Goal: Task Accomplishment & Management: Manage account settings

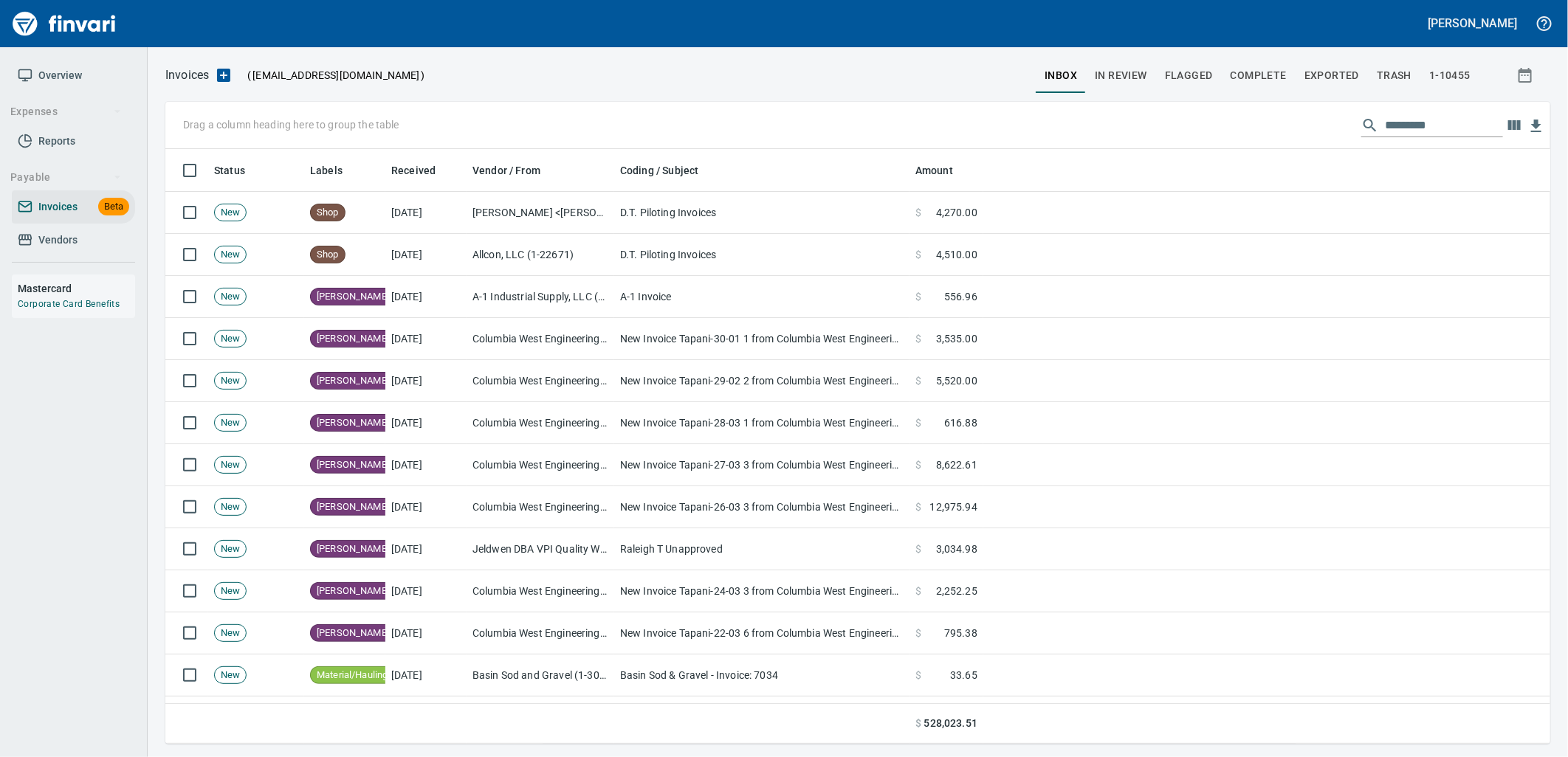
scroll to position [583, 1360]
click at [1440, 137] on div "Drag a column heading here to group the table" at bounding box center [858, 126] width 1385 height 48
click at [1436, 128] on input "text" at bounding box center [1444, 126] width 118 height 24
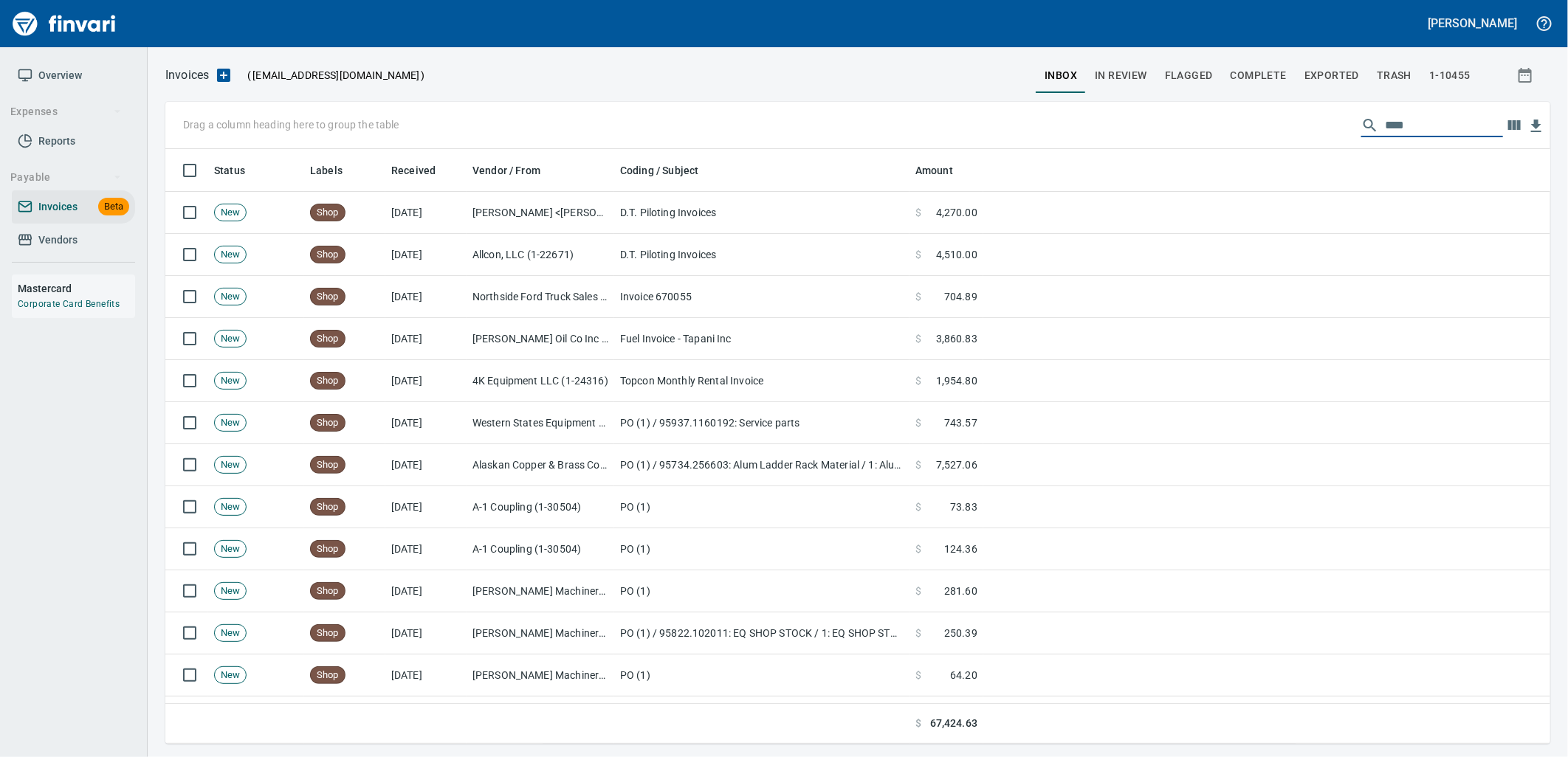
type input "****"
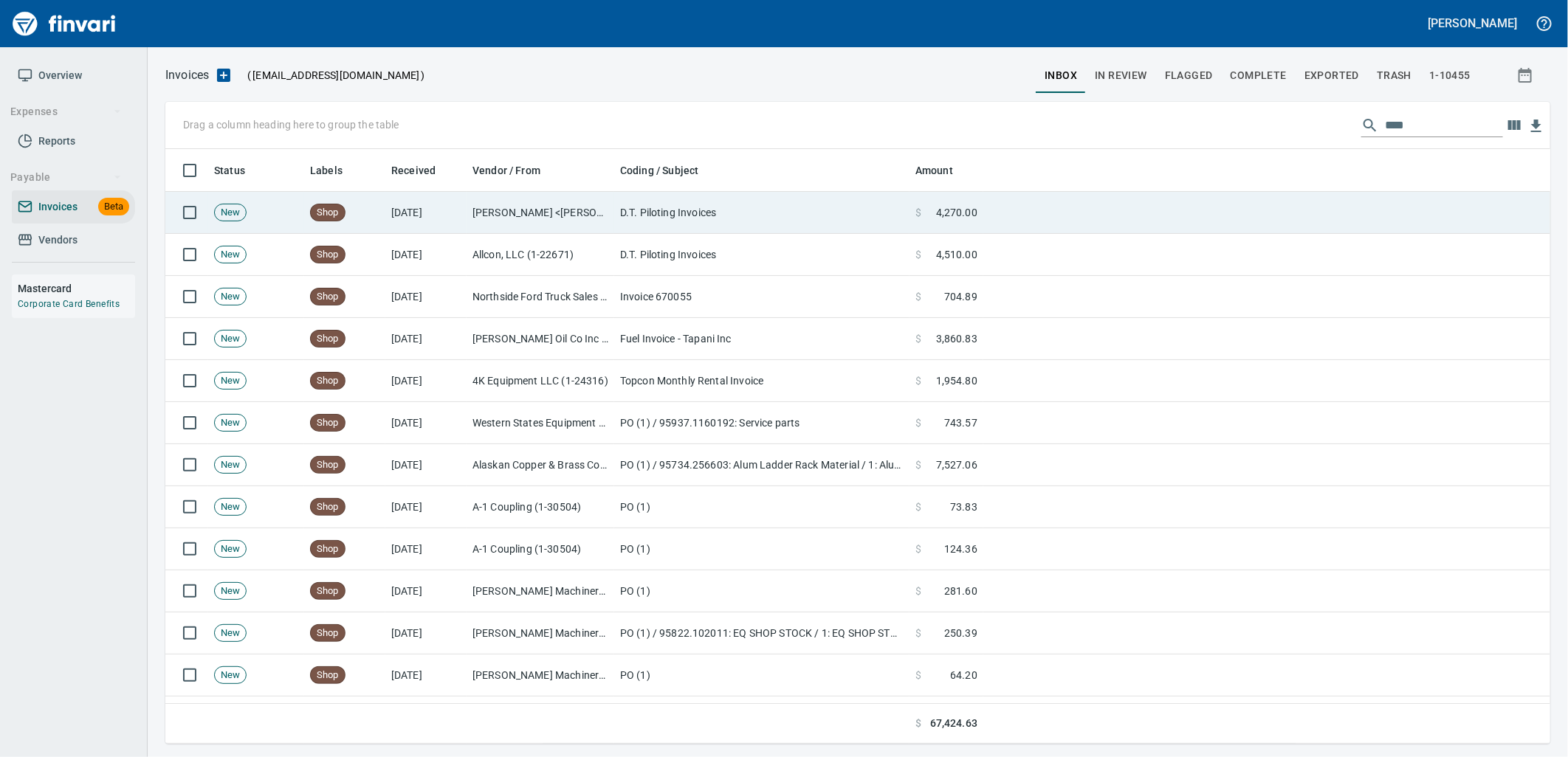
click at [820, 209] on td "D.T. Piloting Invoices" at bounding box center [761, 213] width 295 height 42
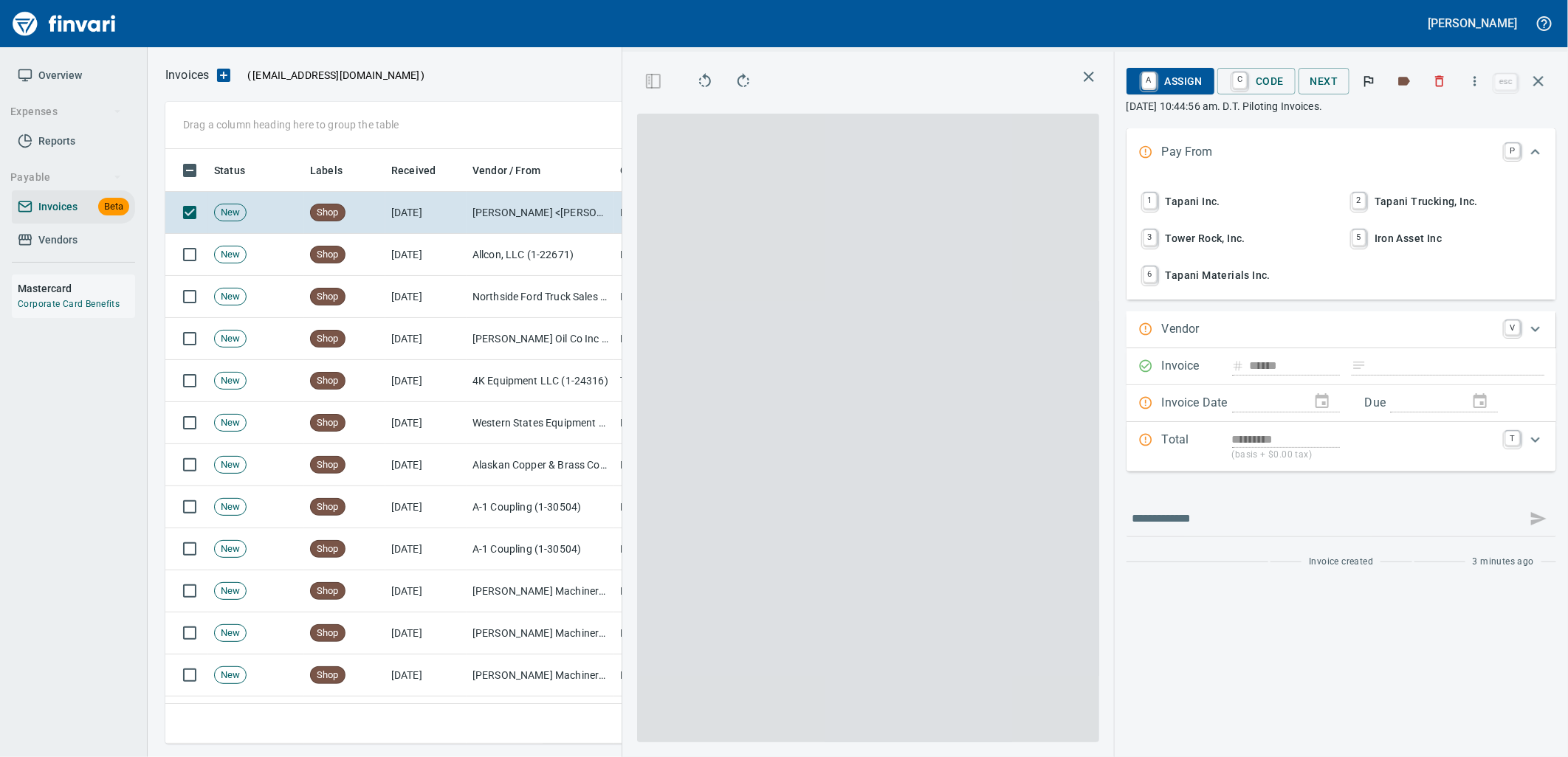
scroll to position [583, 992]
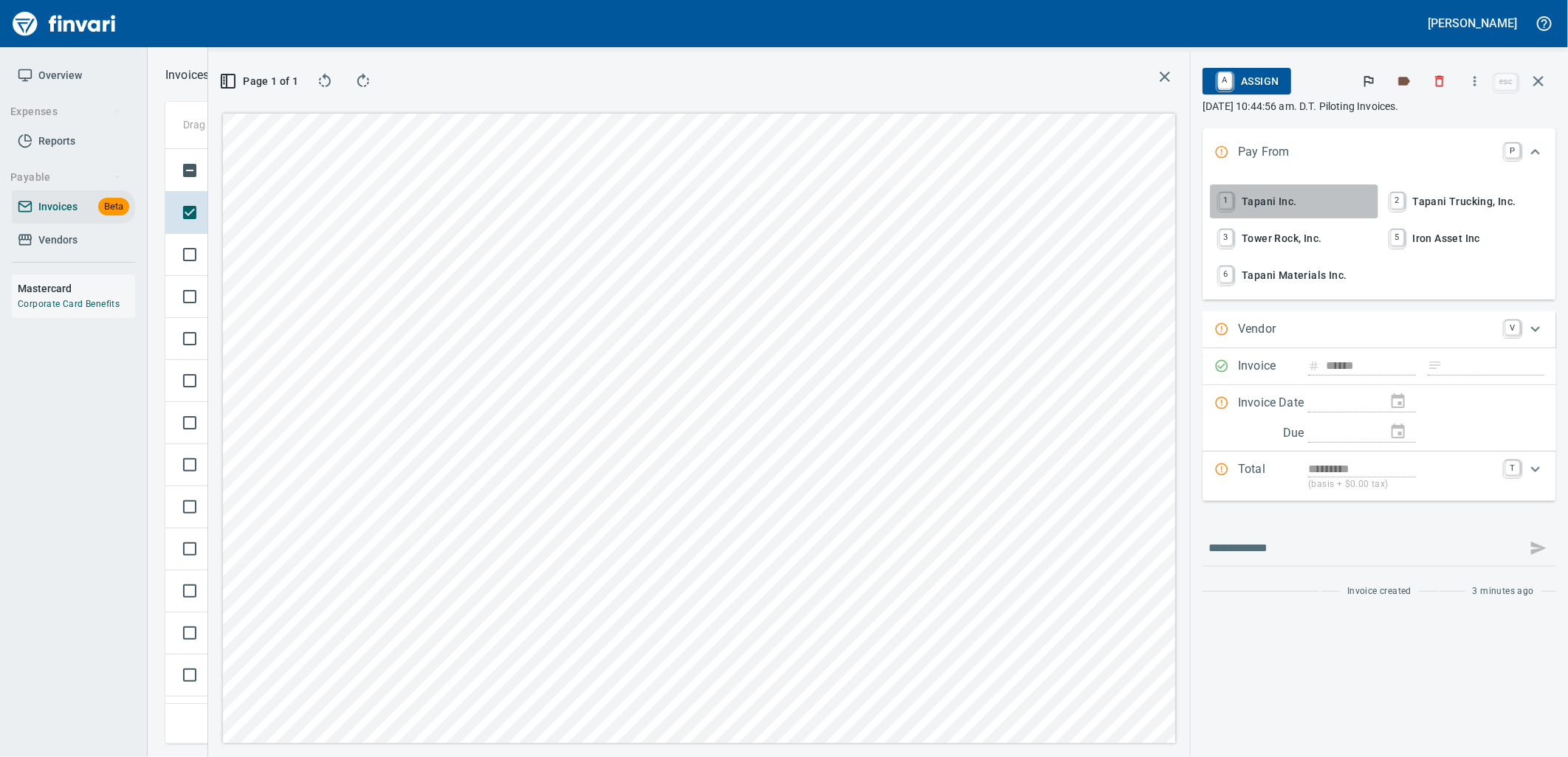
click at [1263, 198] on span "1 Tapani Inc." at bounding box center [1293, 202] width 156 height 26
type input "**********"
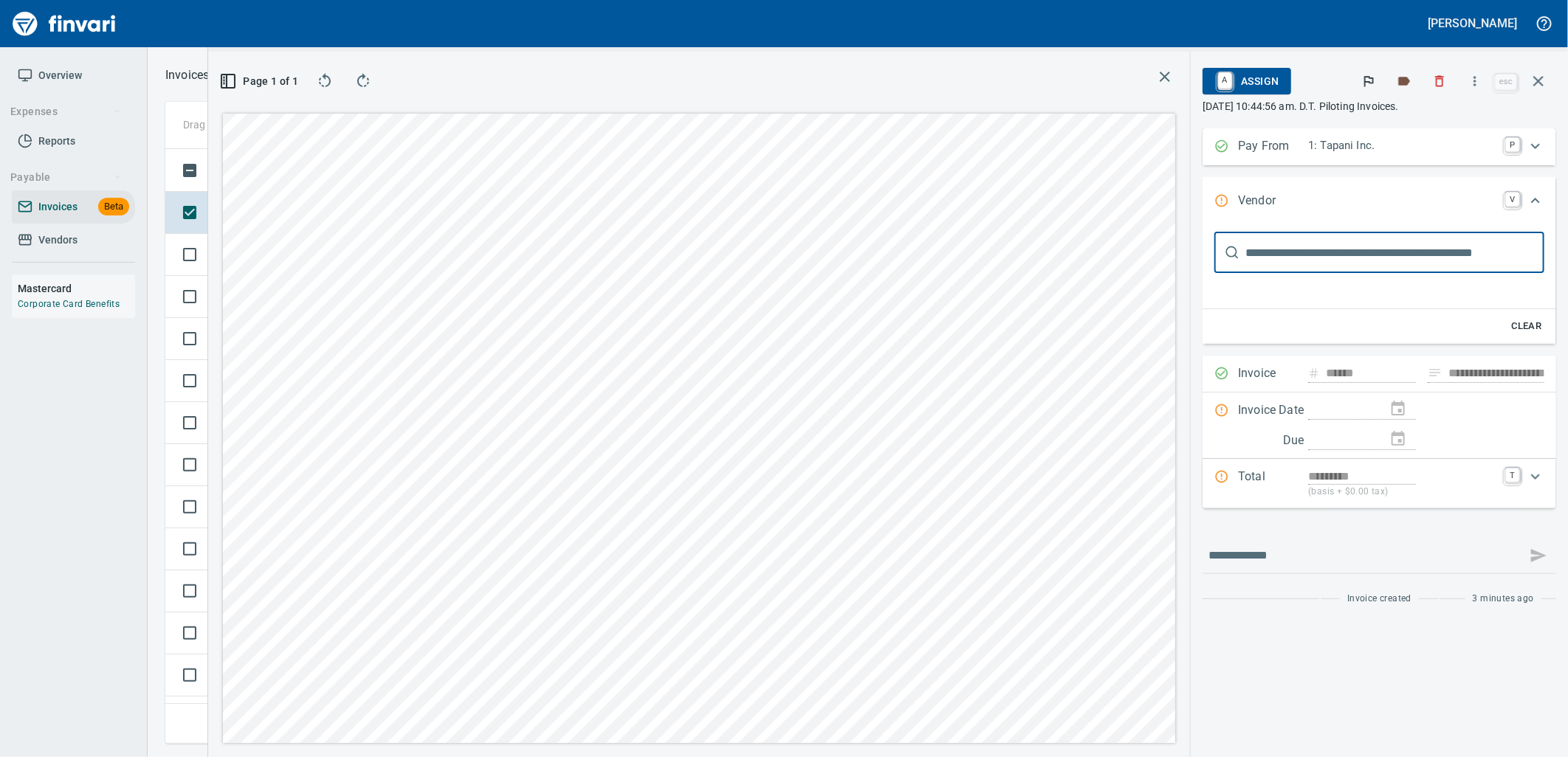
scroll to position [0, 0]
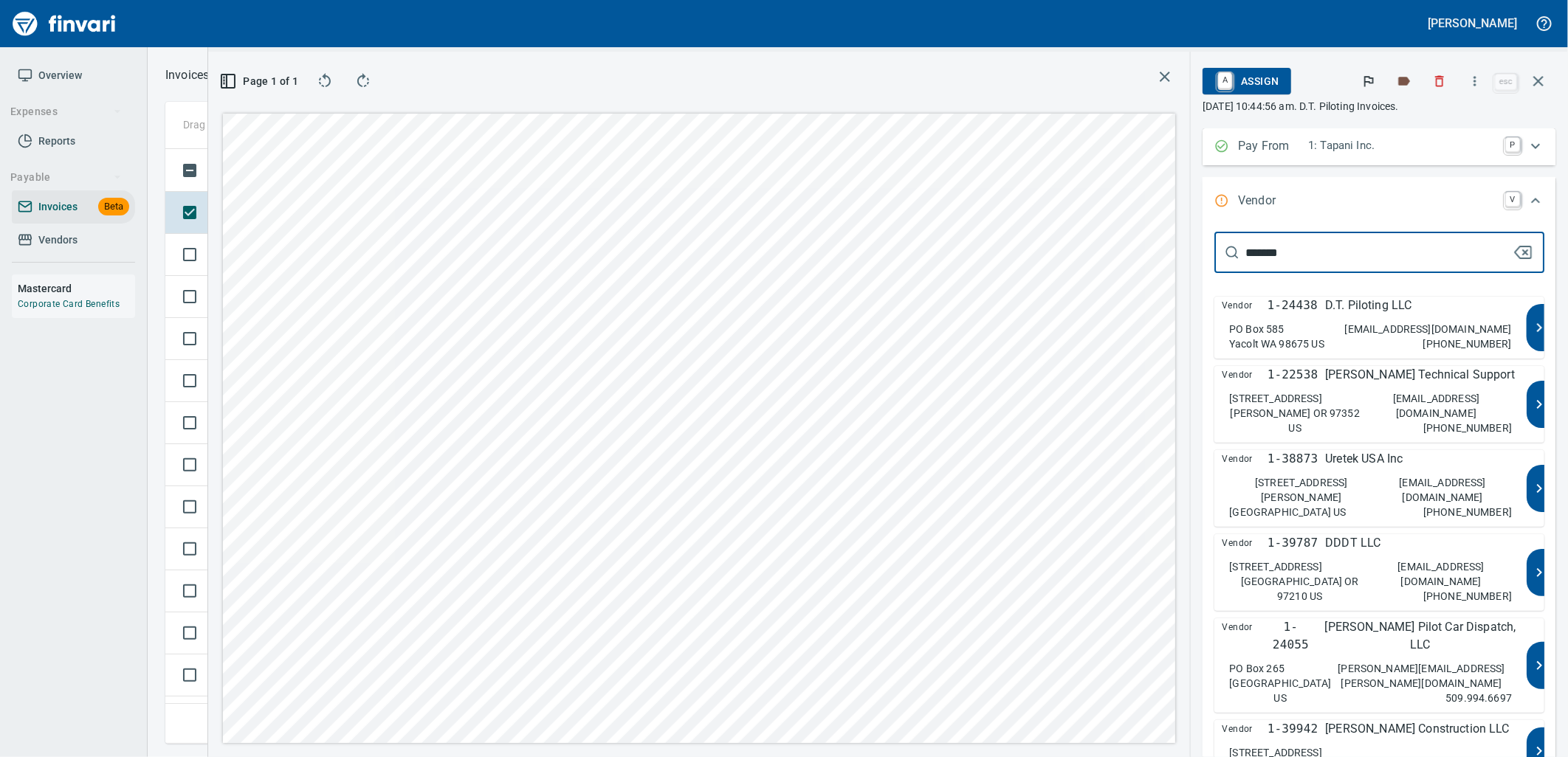
type input "********"
click at [1333, 313] on p "D.T. Piloting LLC" at bounding box center [1369, 305] width 87 height 18
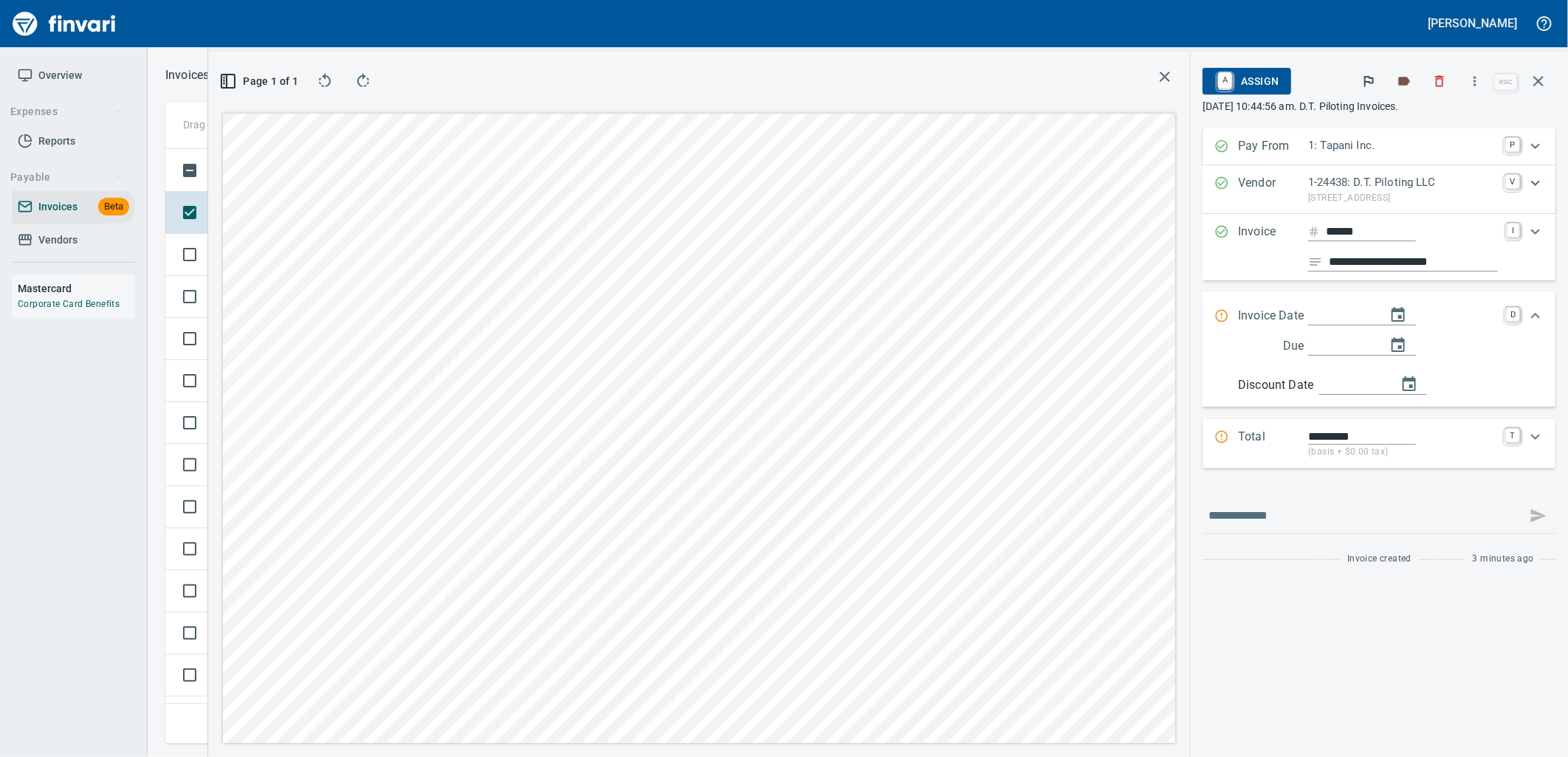
type input "**********"
click at [1368, 252] on div "**********" at bounding box center [1403, 247] width 190 height 48
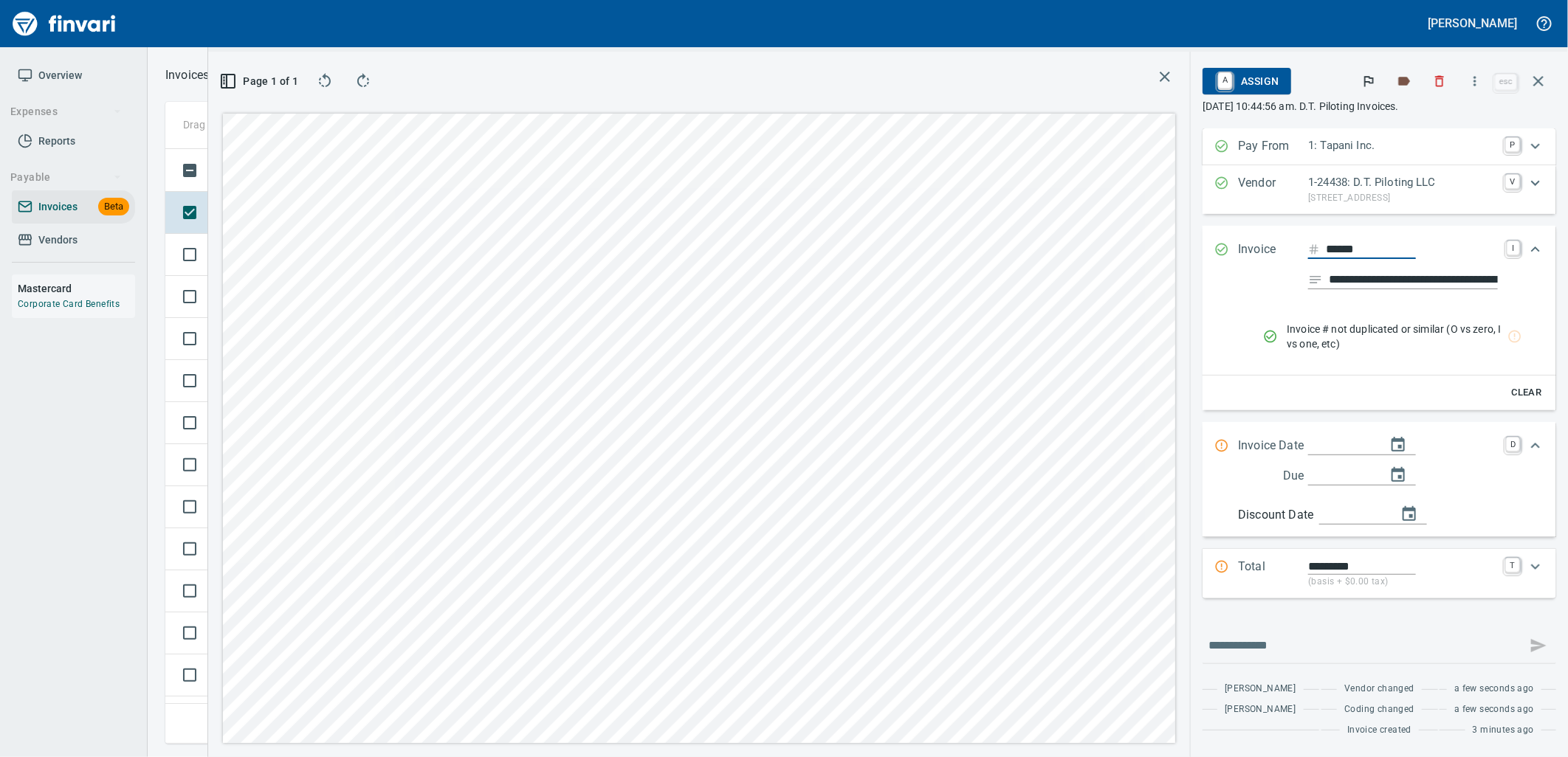
click at [1377, 276] on input "**********" at bounding box center [1413, 280] width 169 height 19
click at [1534, 249] on icon "Expand" at bounding box center [1536, 249] width 9 height 5
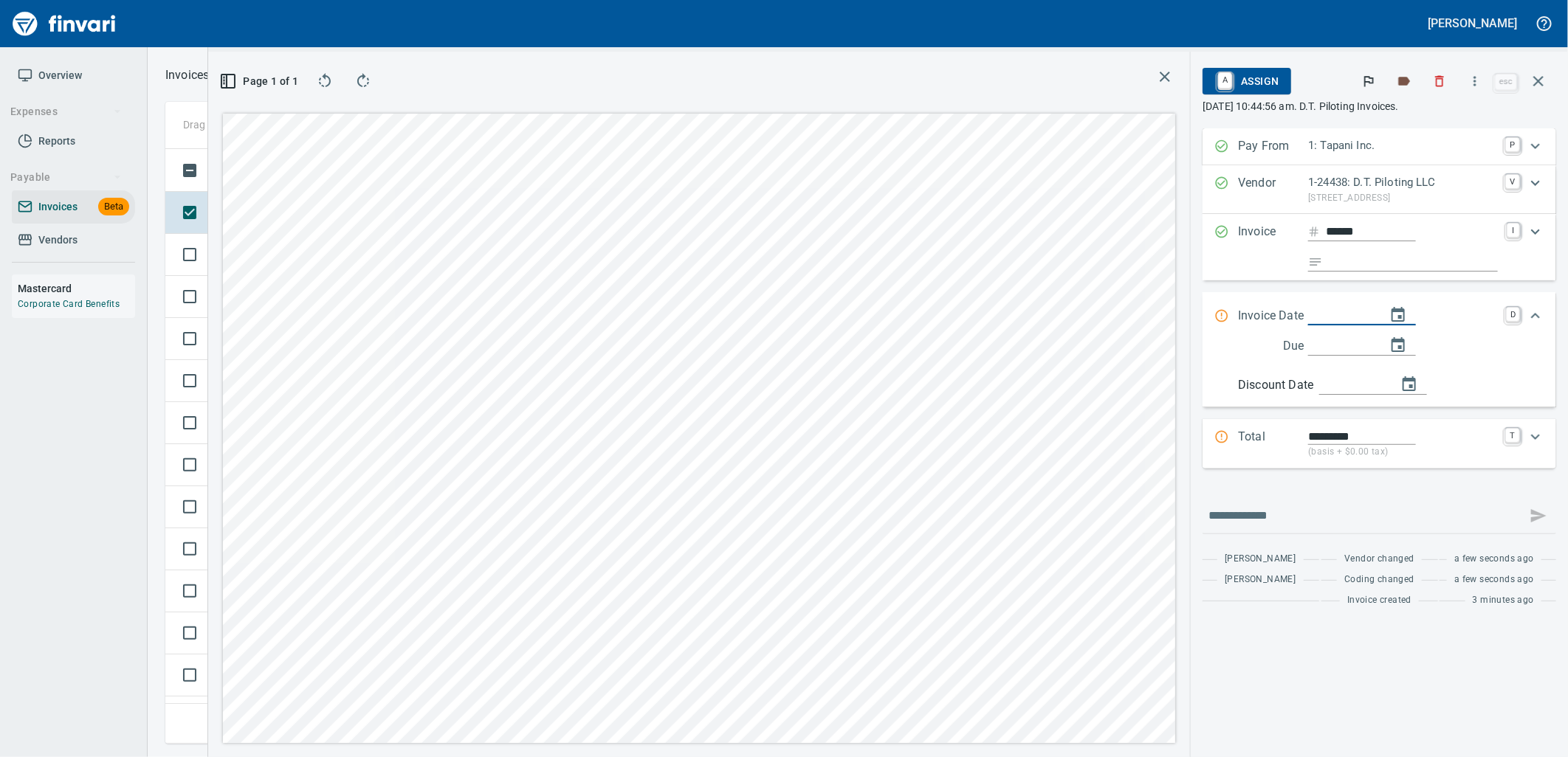
click at [1330, 312] on input "Expand" at bounding box center [1342, 316] width 66 height 19
type input "**********"
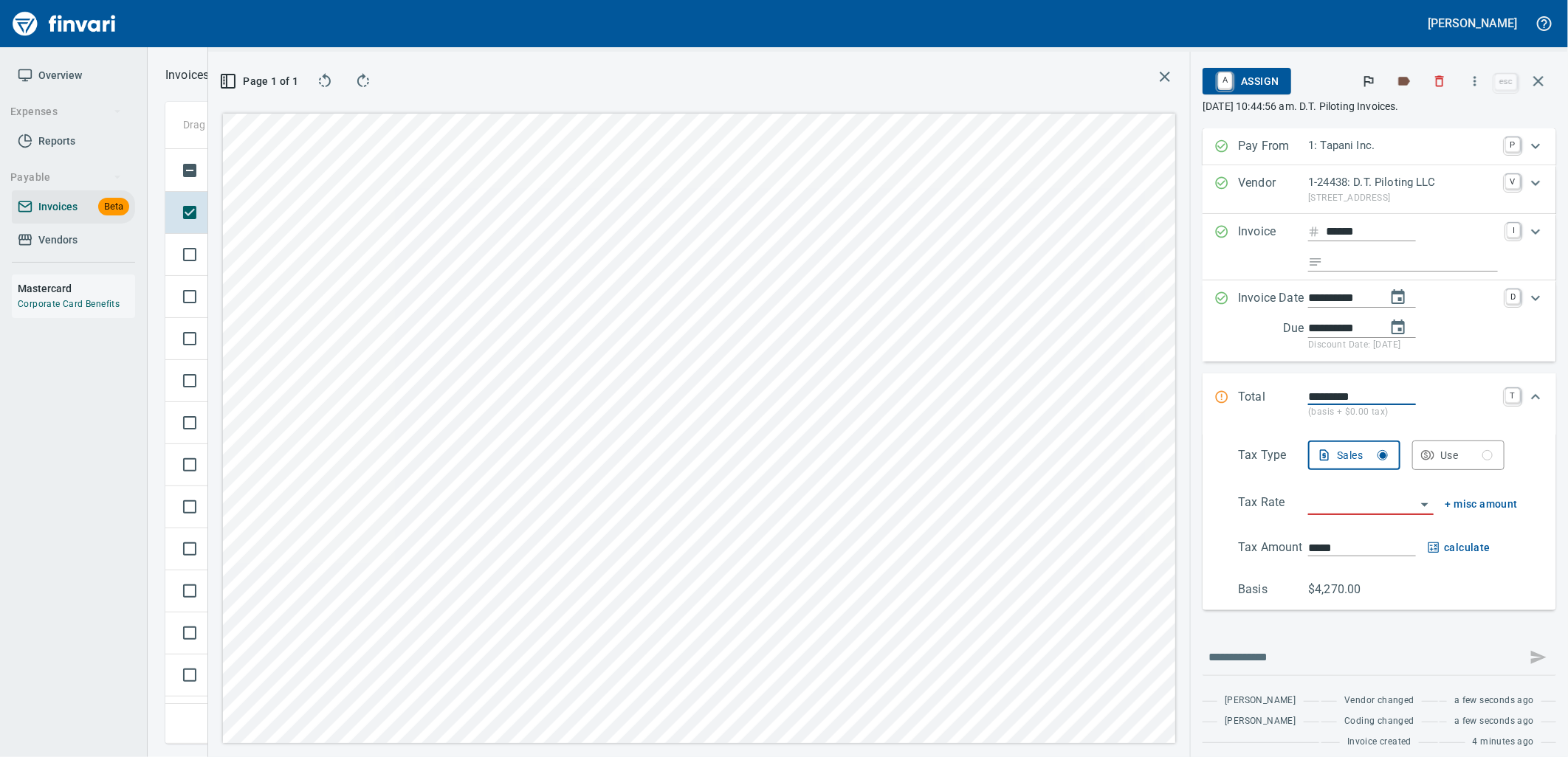
type input "**********"
drag, startPoint x: 1371, startPoint y: 391, endPoint x: 1210, endPoint y: 384, distance: 161.2
click at [1230, 386] on div "Total ********* (basis + $0.00 tax) T" at bounding box center [1380, 404] width 354 height 61
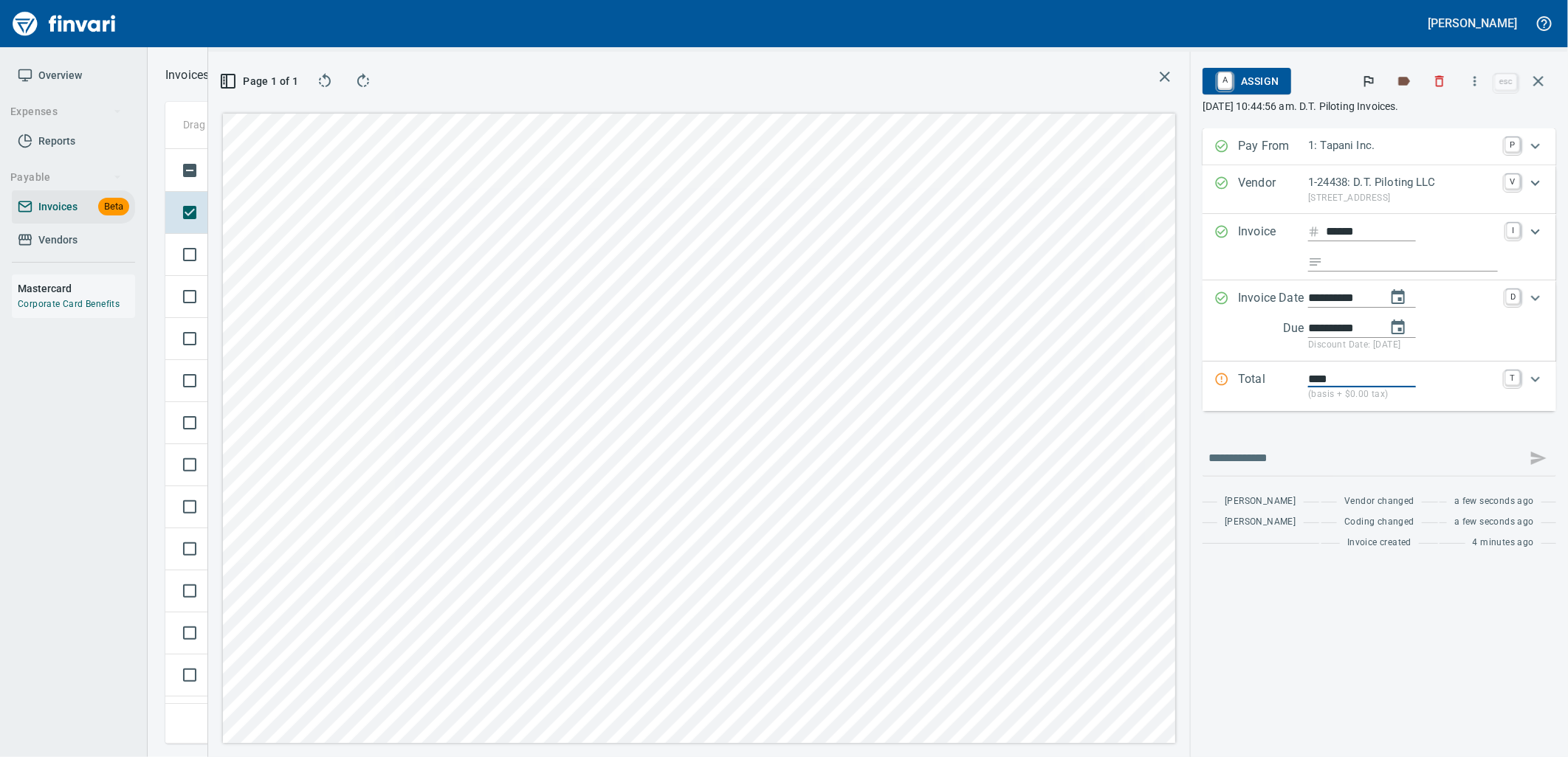
click at [1268, 394] on p "Total" at bounding box center [1273, 386] width 70 height 31
type input "*******"
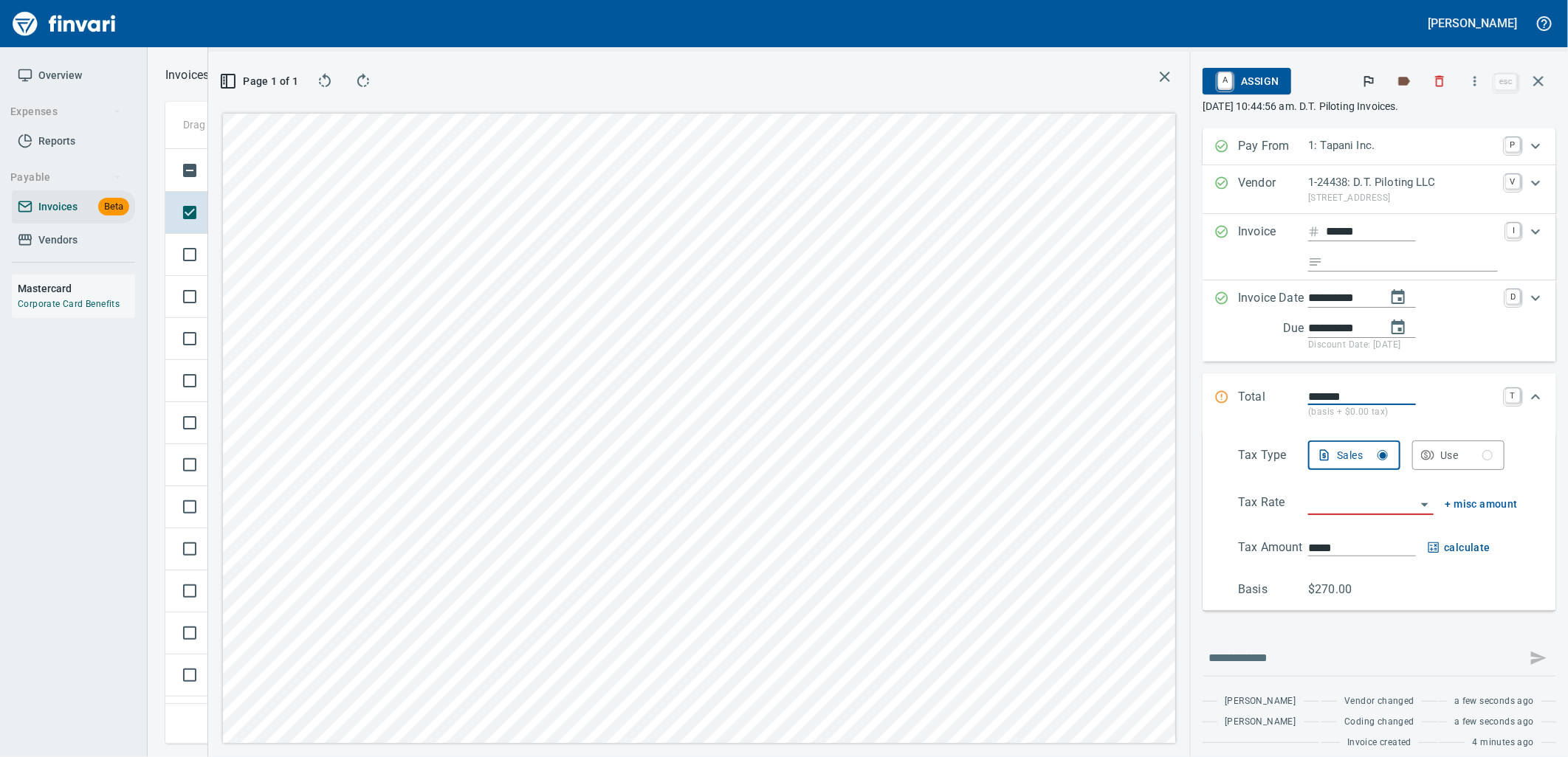
click at [1332, 508] on input "search" at bounding box center [1362, 504] width 107 height 20
click at [1370, 578] on li "SE: Service" at bounding box center [1365, 578] width 113 height 36
type input "**********"
click at [203, 270] on td at bounding box center [186, 254] width 43 height 42
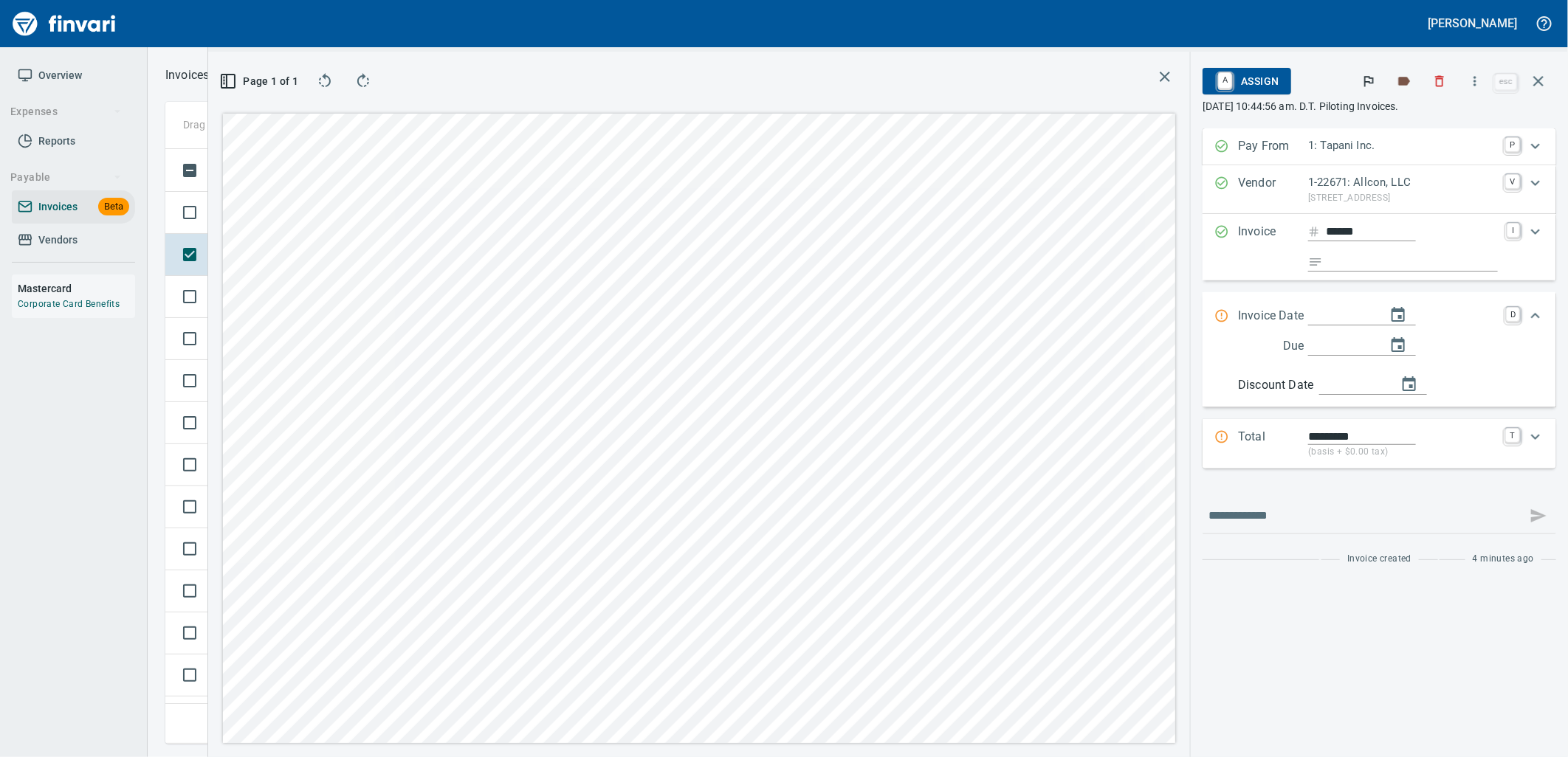
click at [1440, 193] on p "PO Box 1485, Brush Prairie WA 98606 US" at bounding box center [1402, 198] width 188 height 14
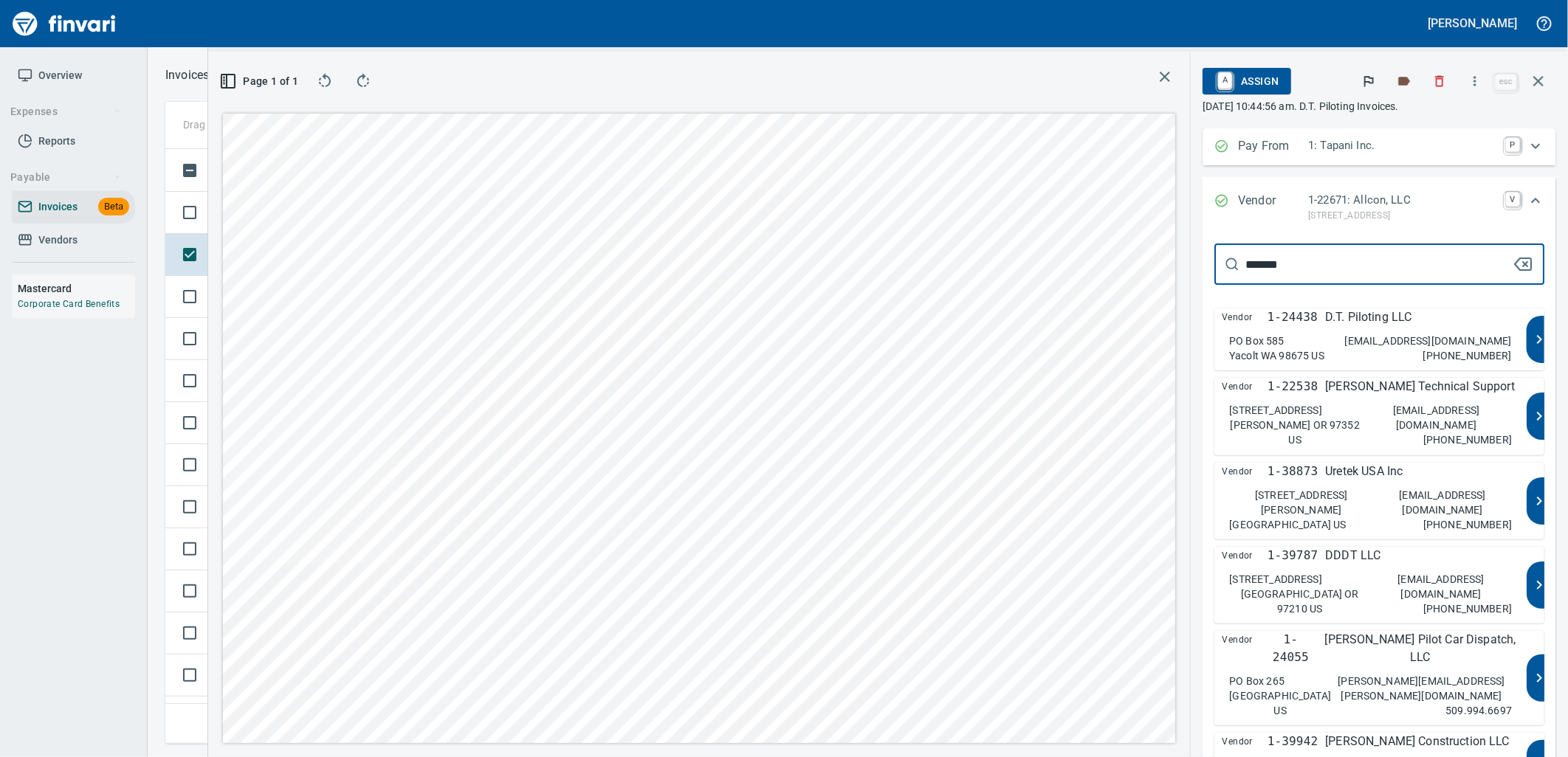
type input "*******"
click at [1348, 320] on p "D.T. Piloting LLC" at bounding box center [1369, 317] width 87 height 18
type input "**********"
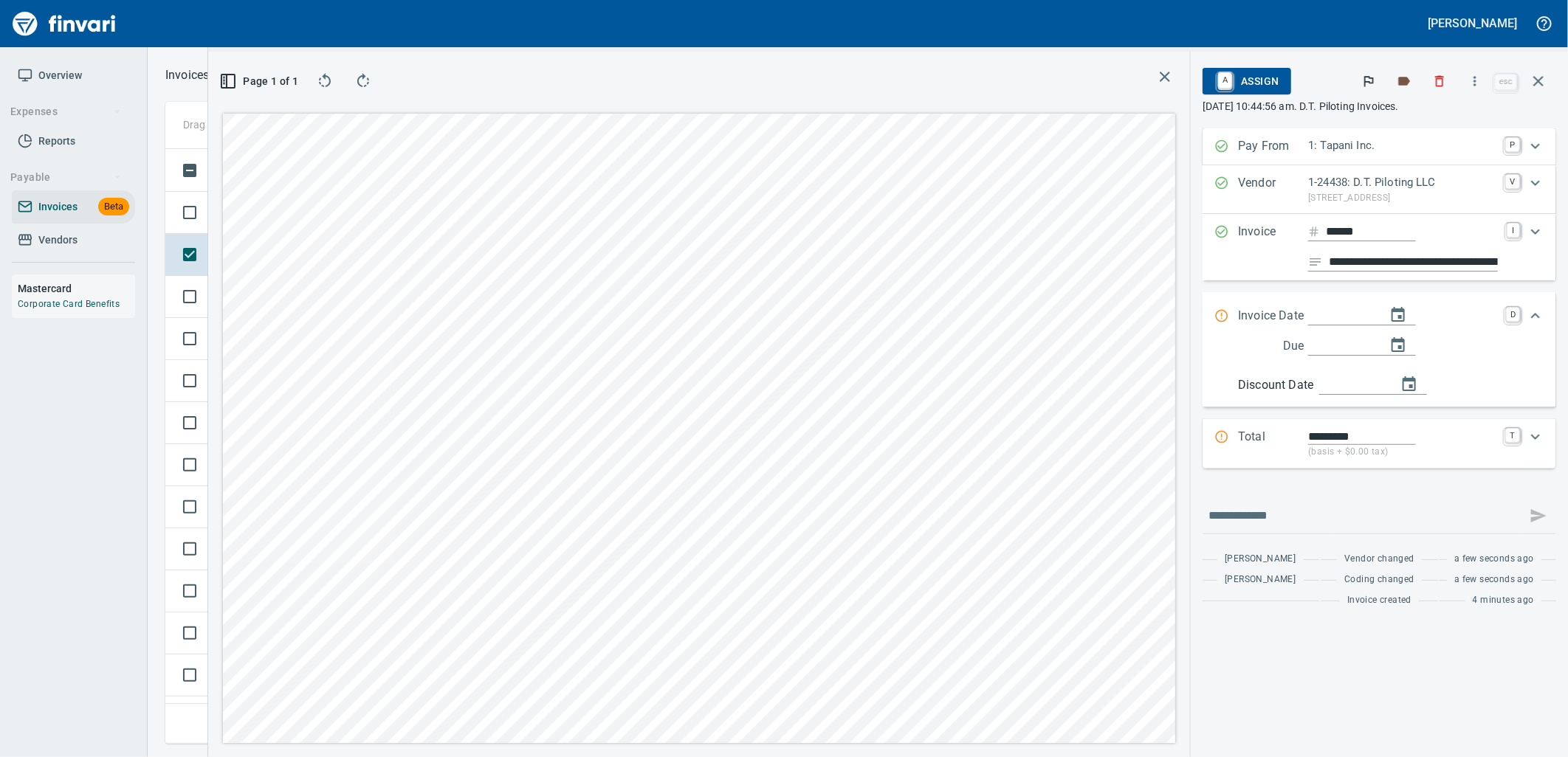
click at [1389, 259] on input "**********" at bounding box center [1413, 263] width 169 height 19
click at [1341, 316] on input "Expand" at bounding box center [1342, 316] width 66 height 19
type input "**********"
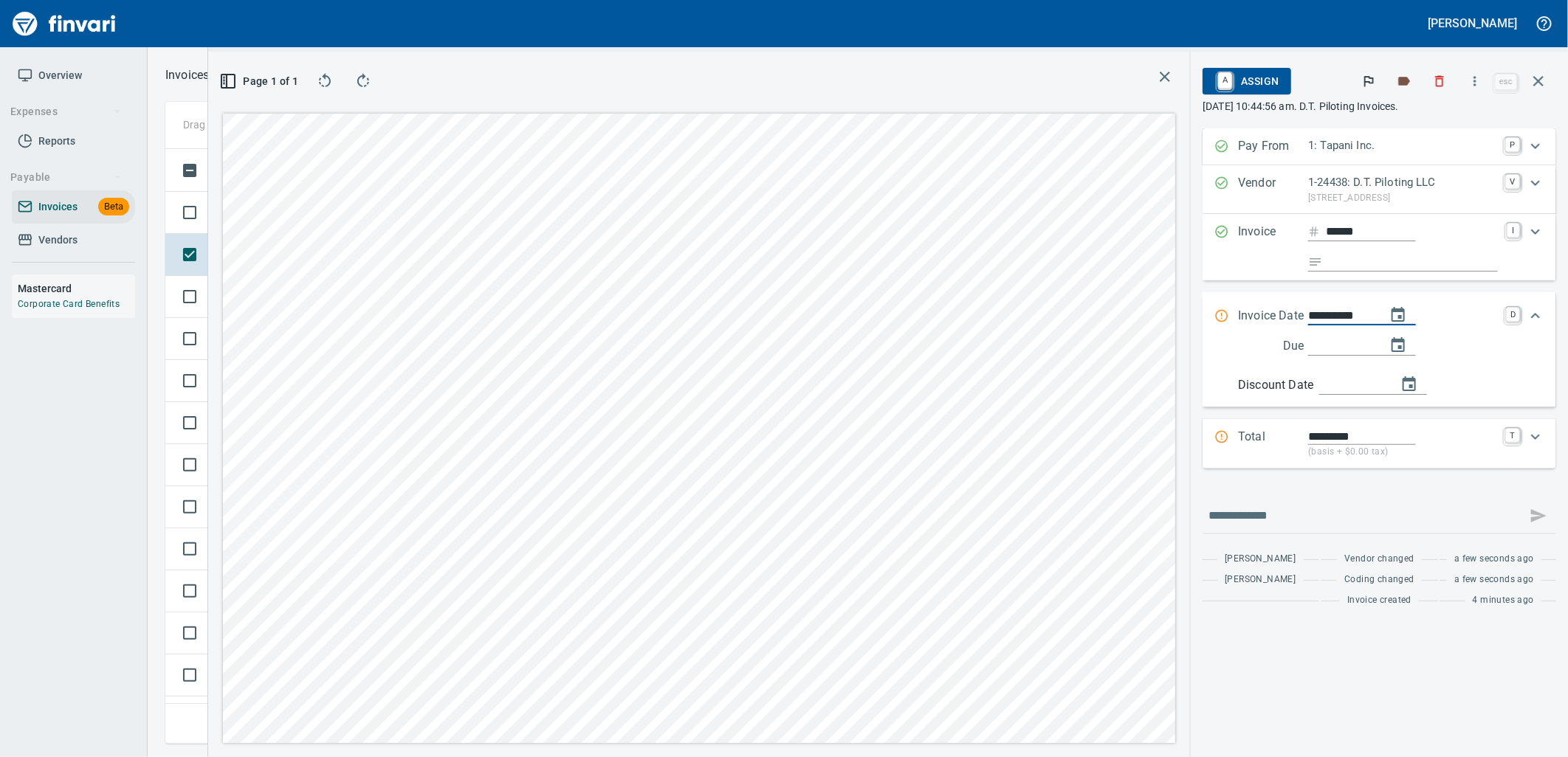
type input "**********"
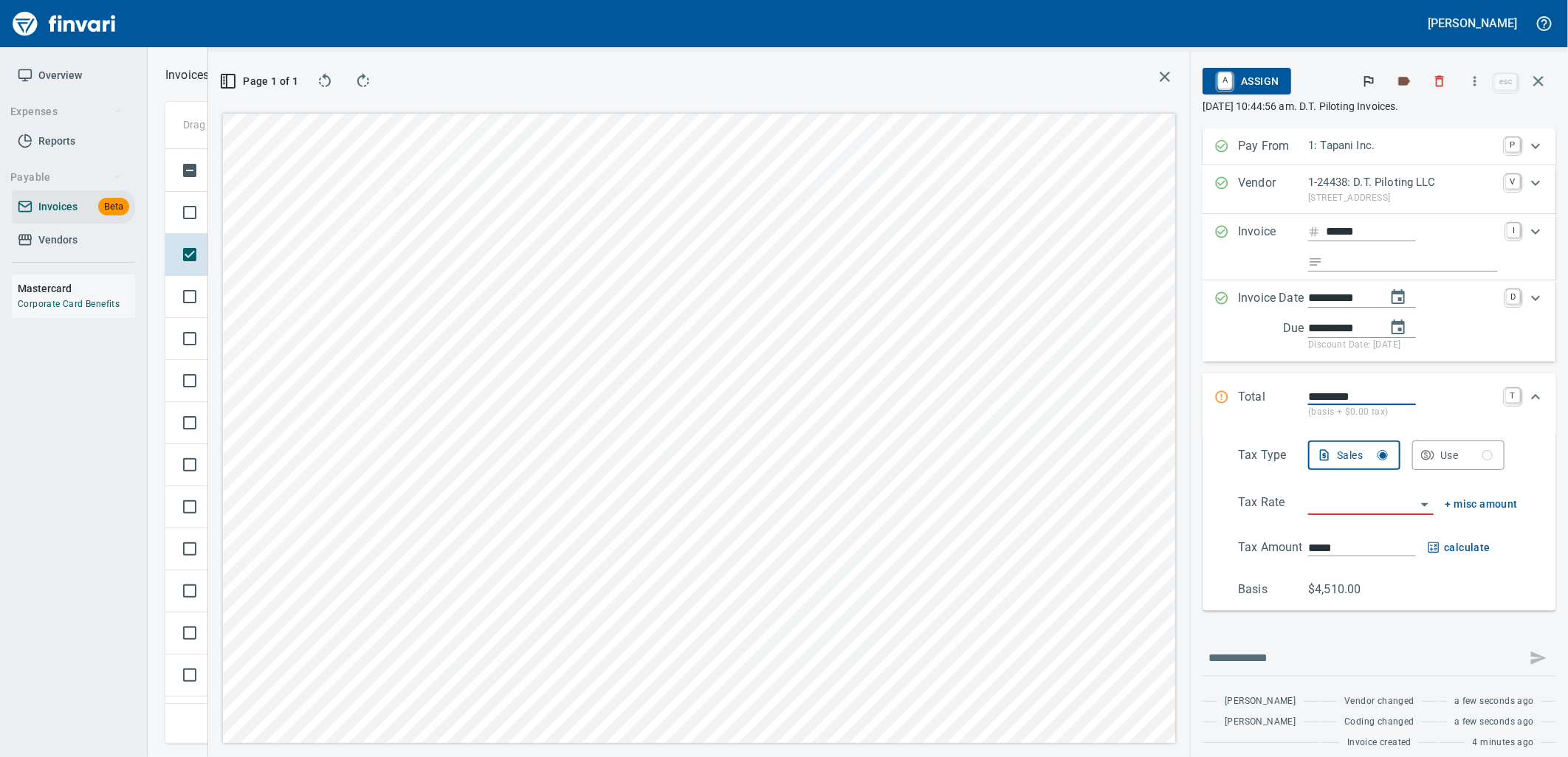
drag, startPoint x: 1377, startPoint y: 388, endPoint x: 1269, endPoint y: 392, distance: 108.1
click at [1270, 392] on div "Total ********* (basis + $0.00 tax) T" at bounding box center [1366, 403] width 304 height 31
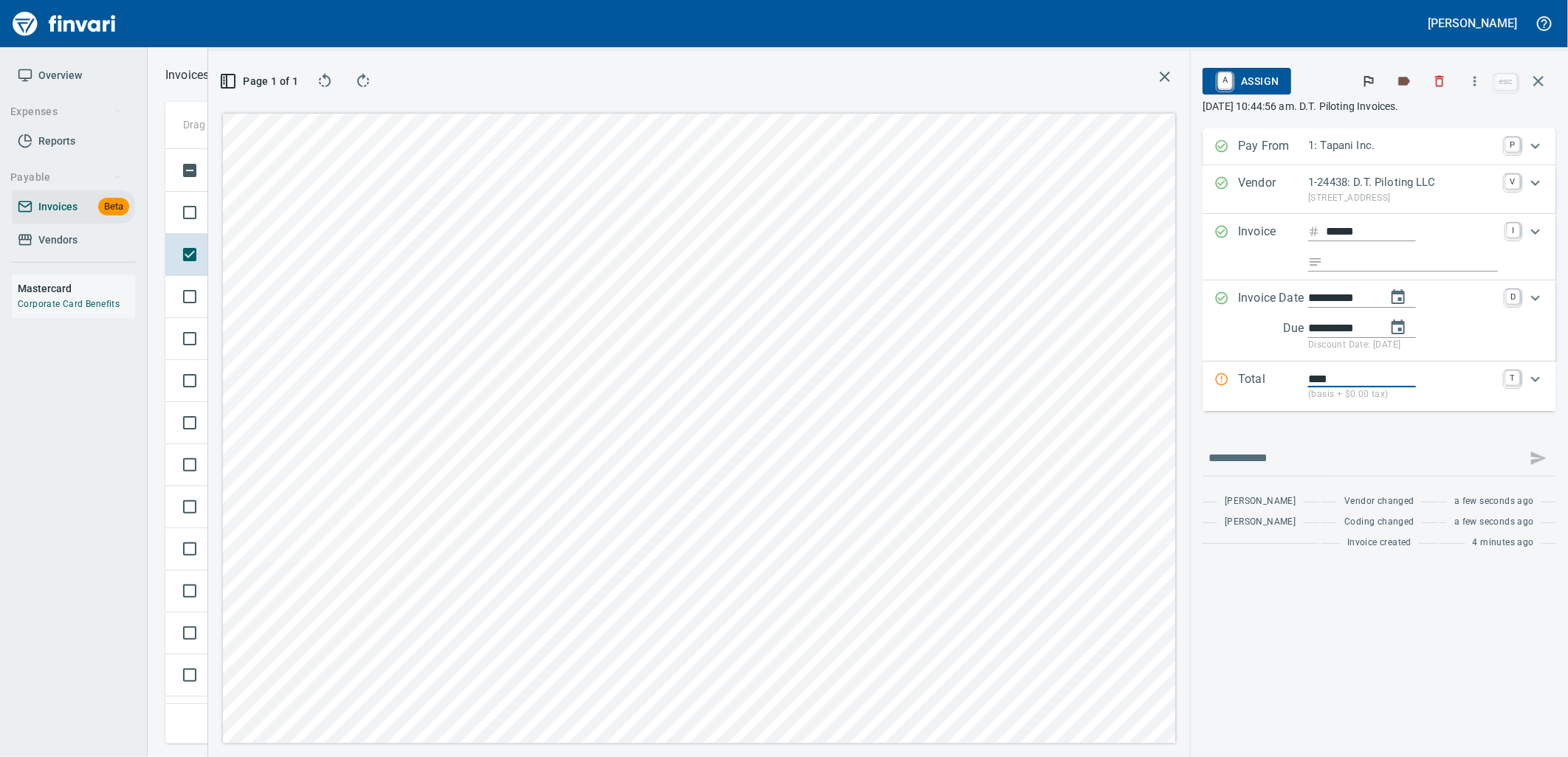
type input "*******"
click at [1269, 392] on p "Total" at bounding box center [1273, 386] width 70 height 31
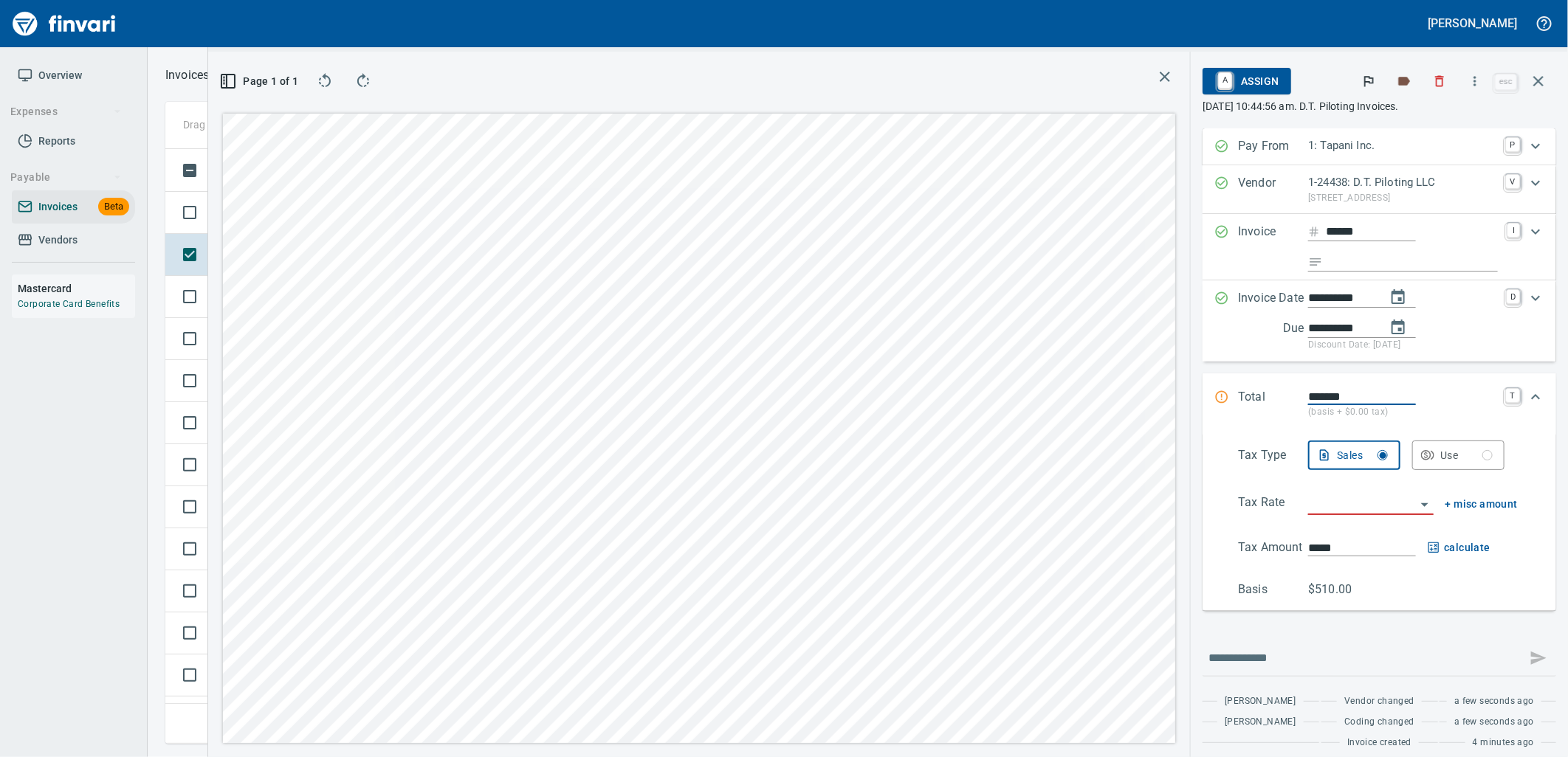
click at [1323, 516] on div "Tax Type Sales Use Tax Rate + misc amount Tax Amount ***** calculate Basis $510…" at bounding box center [1380, 520] width 330 height 158
click at [1323, 511] on input "search" at bounding box center [1362, 504] width 107 height 20
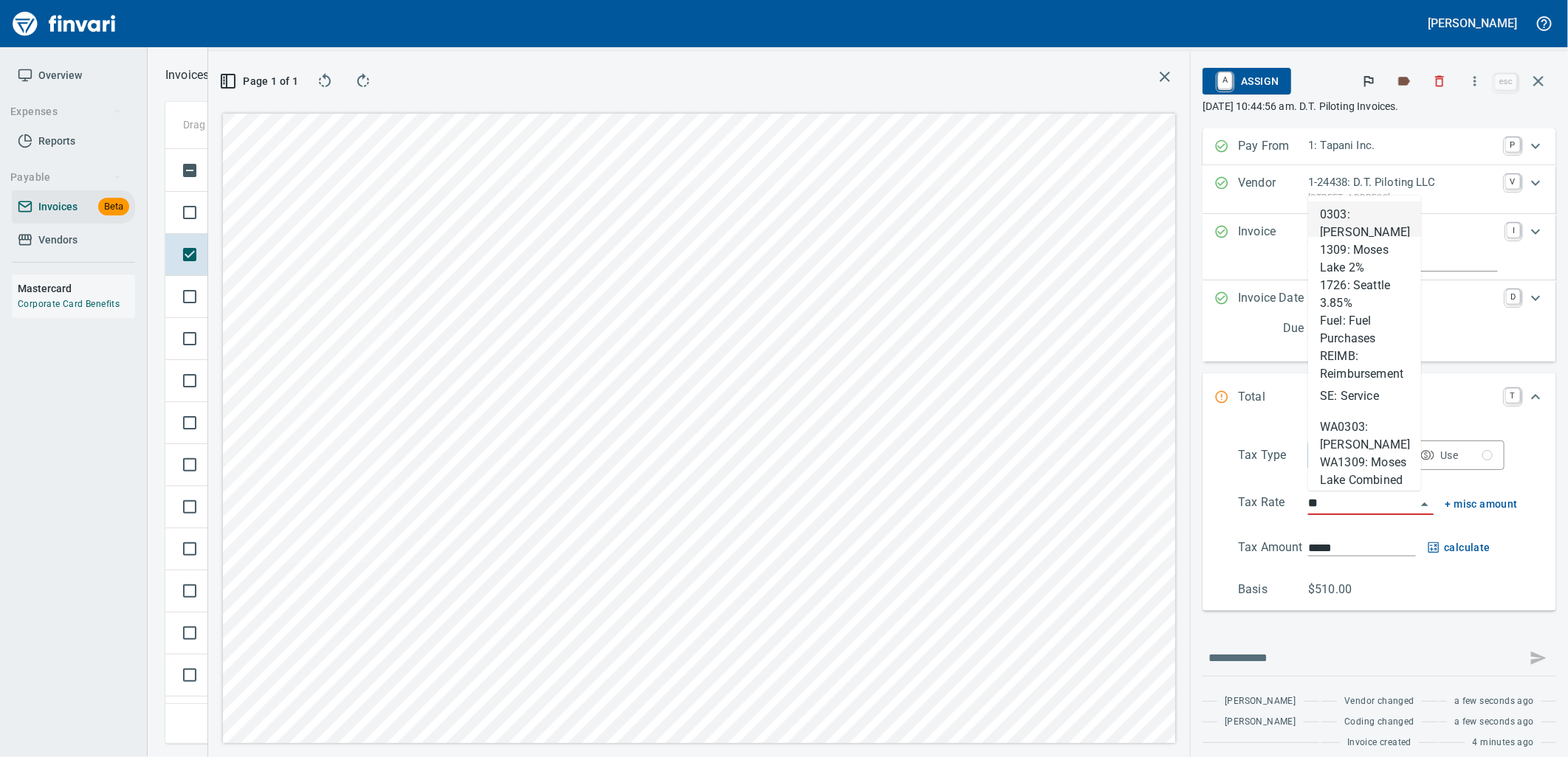
scroll to position [583, 992]
type input "***"
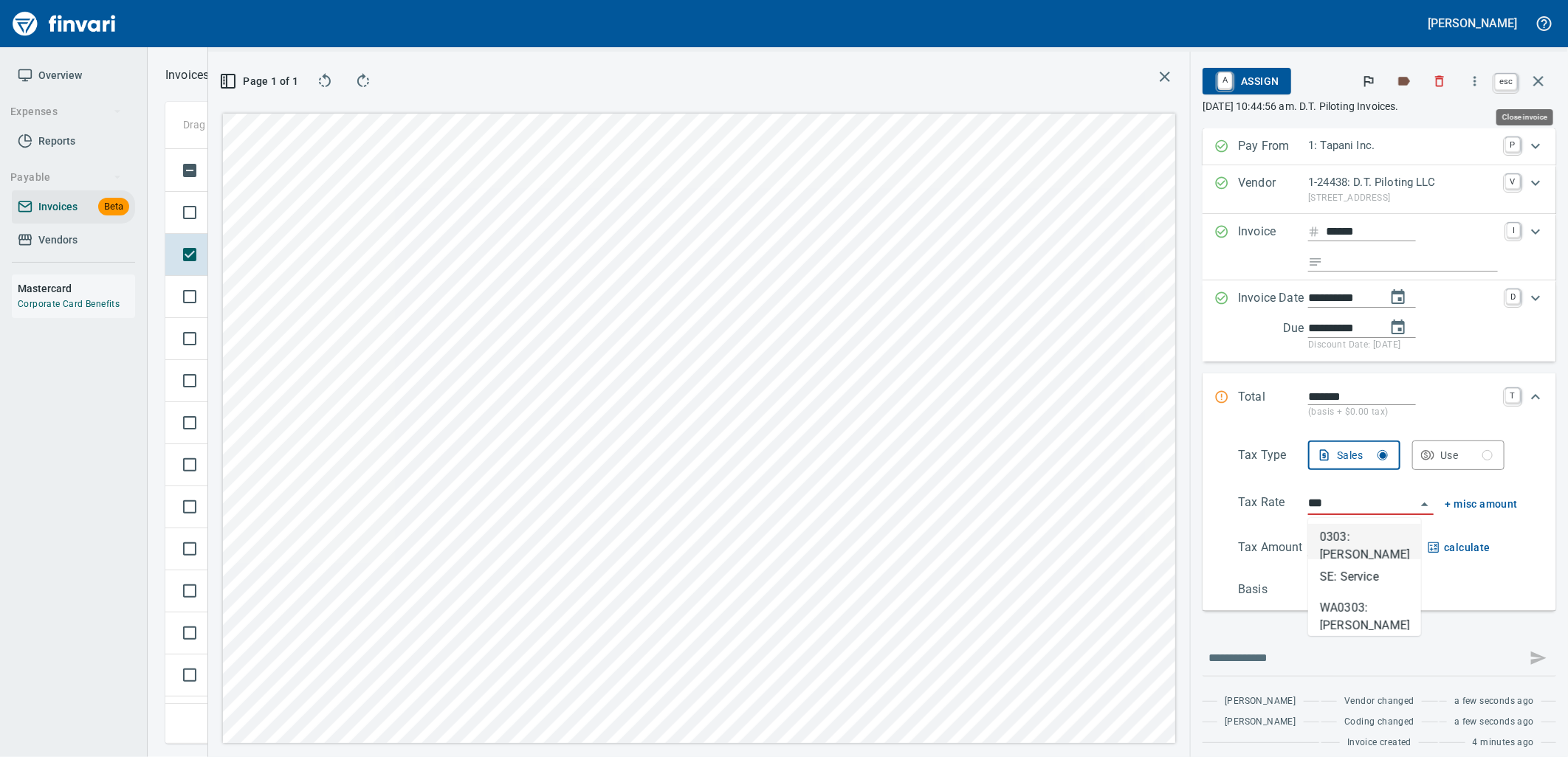
click at [1540, 80] on icon "button" at bounding box center [1539, 81] width 10 height 10
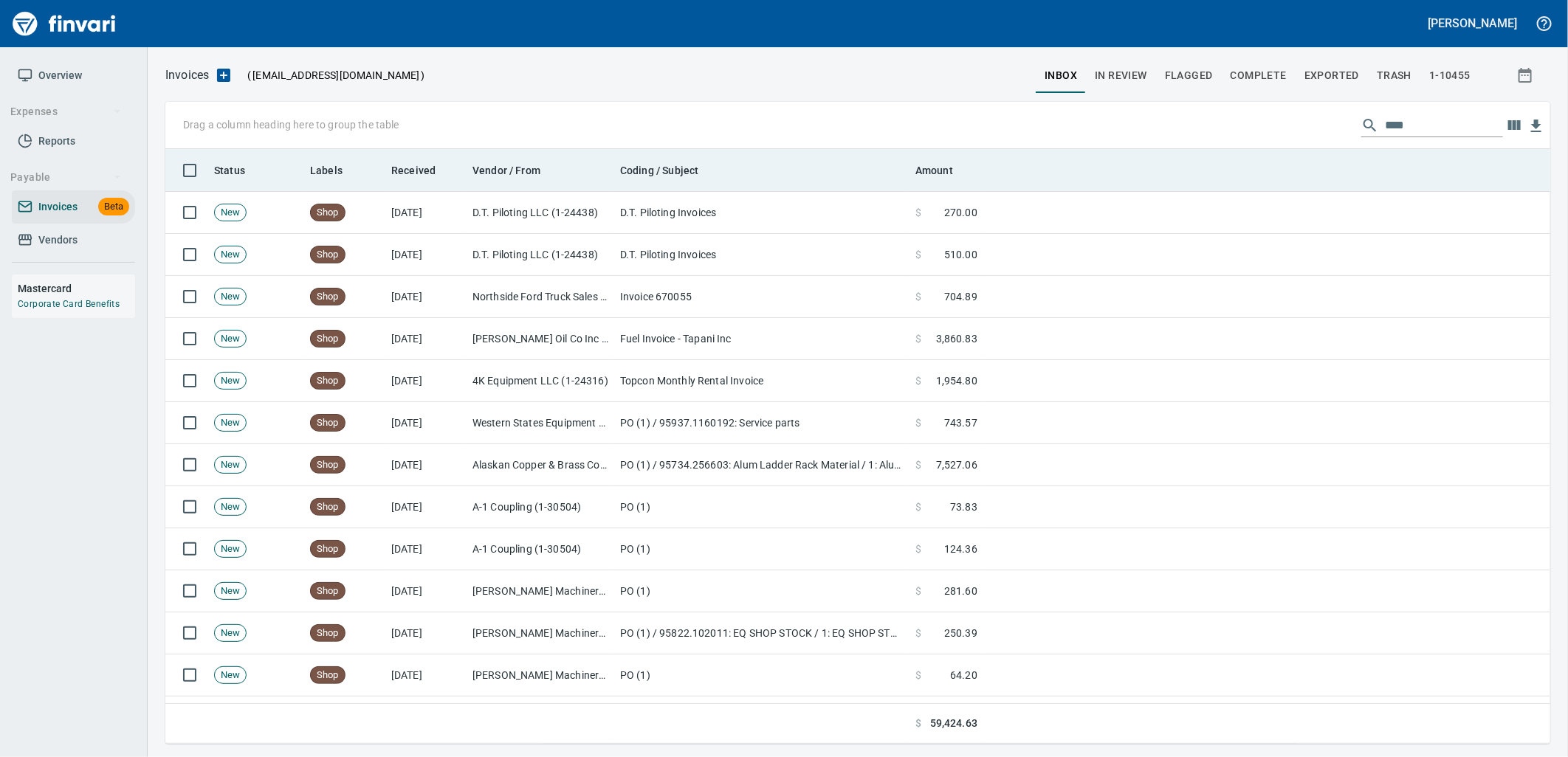
scroll to position [2, 2]
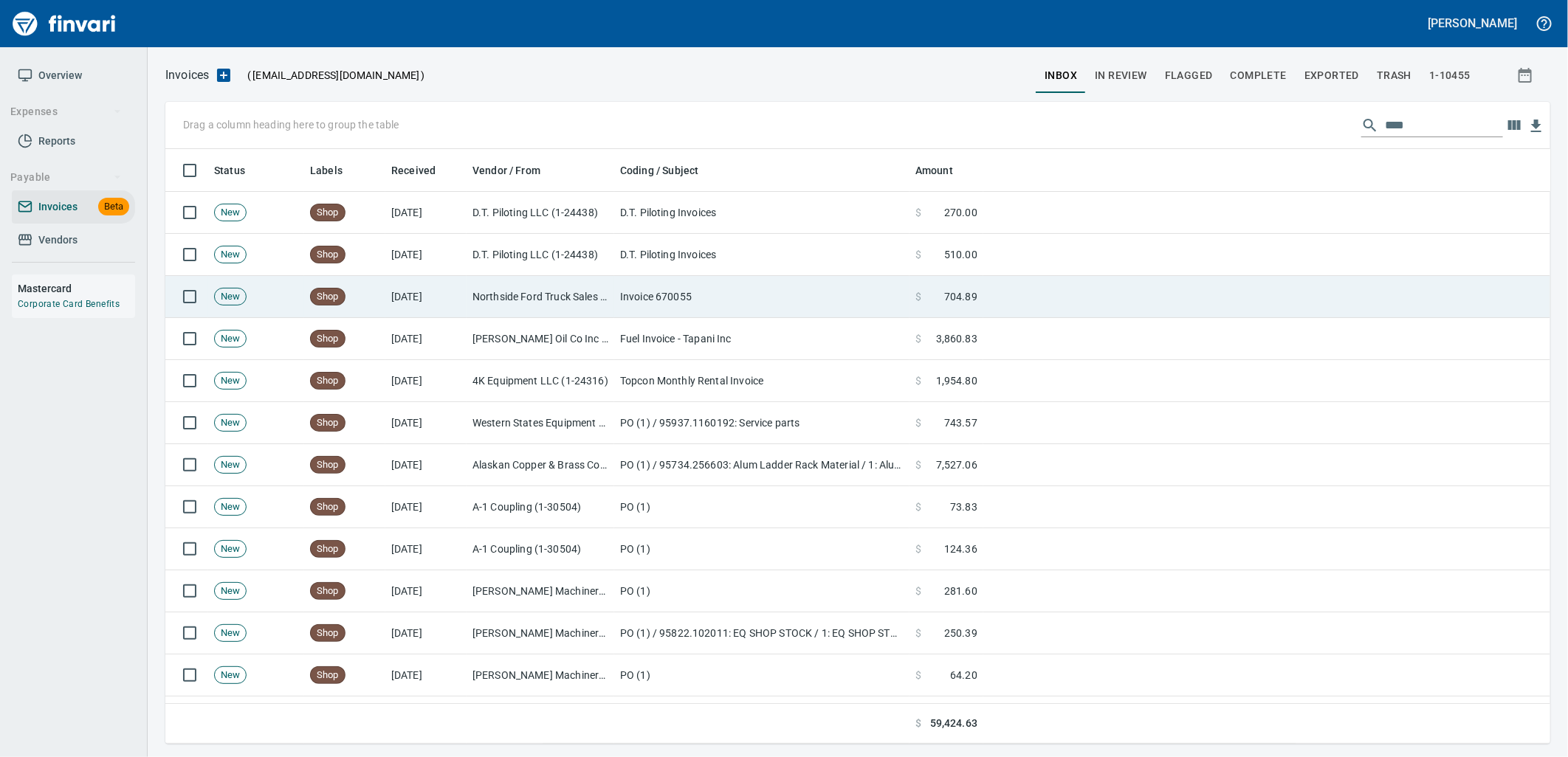
click at [667, 287] on td "Invoice 670055" at bounding box center [761, 297] width 295 height 42
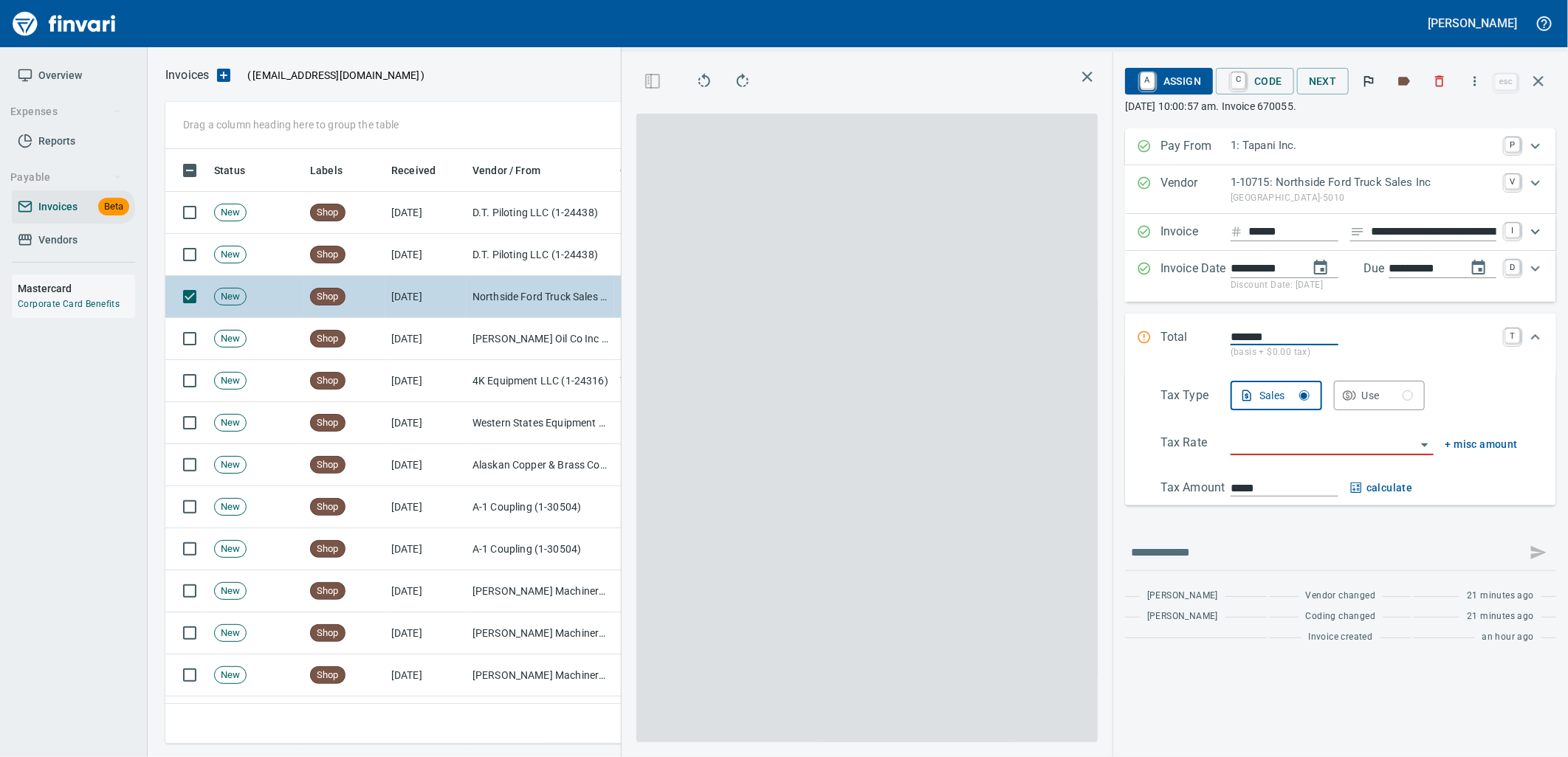
scroll to position [583, 992]
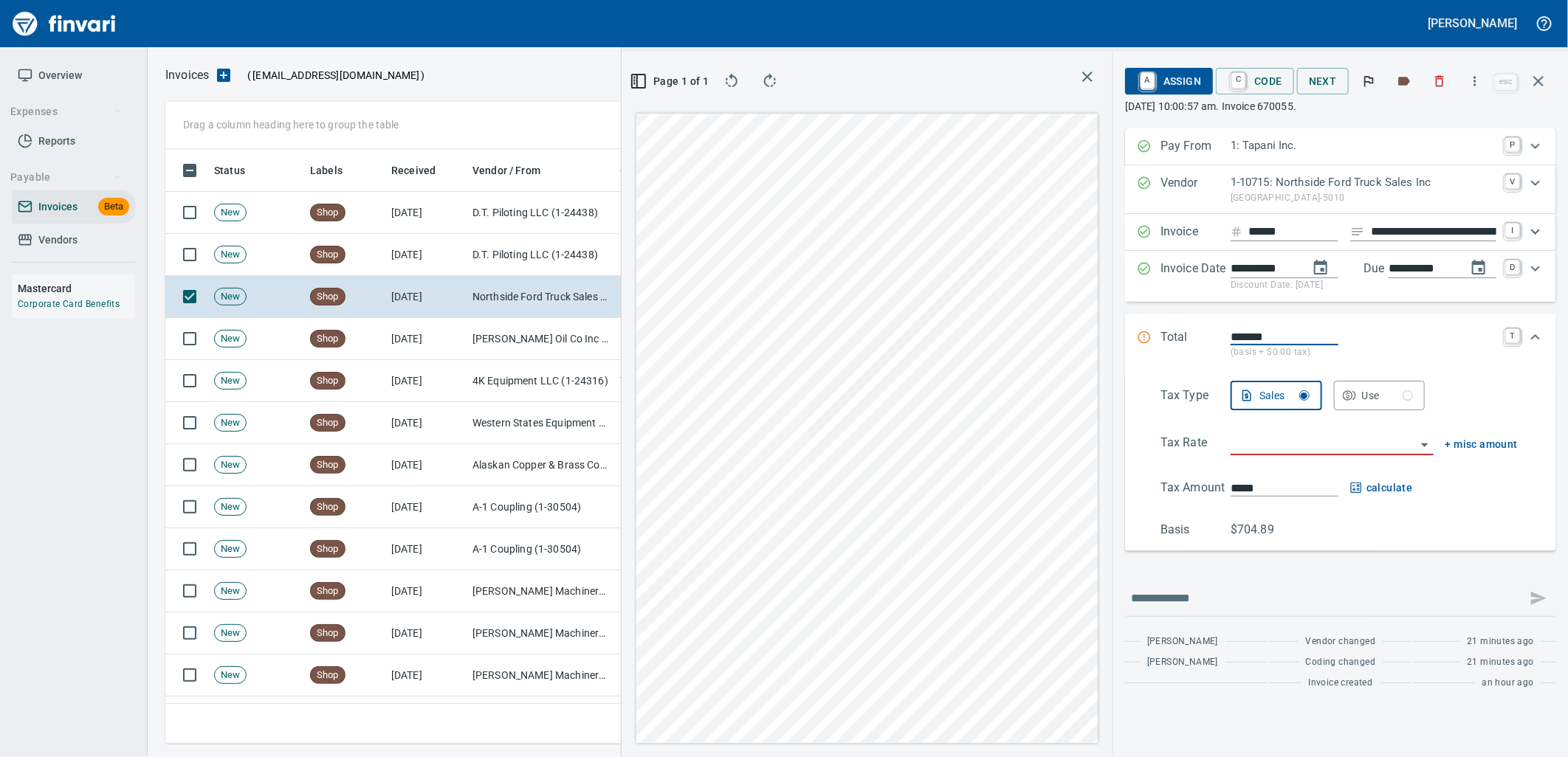
click at [1408, 231] on input "**********" at bounding box center [1434, 232] width 126 height 19
type input "**********"
click at [1371, 397] on div "Use" at bounding box center [1388, 396] width 52 height 19
click at [1339, 441] on input "search" at bounding box center [1324, 444] width 185 height 20
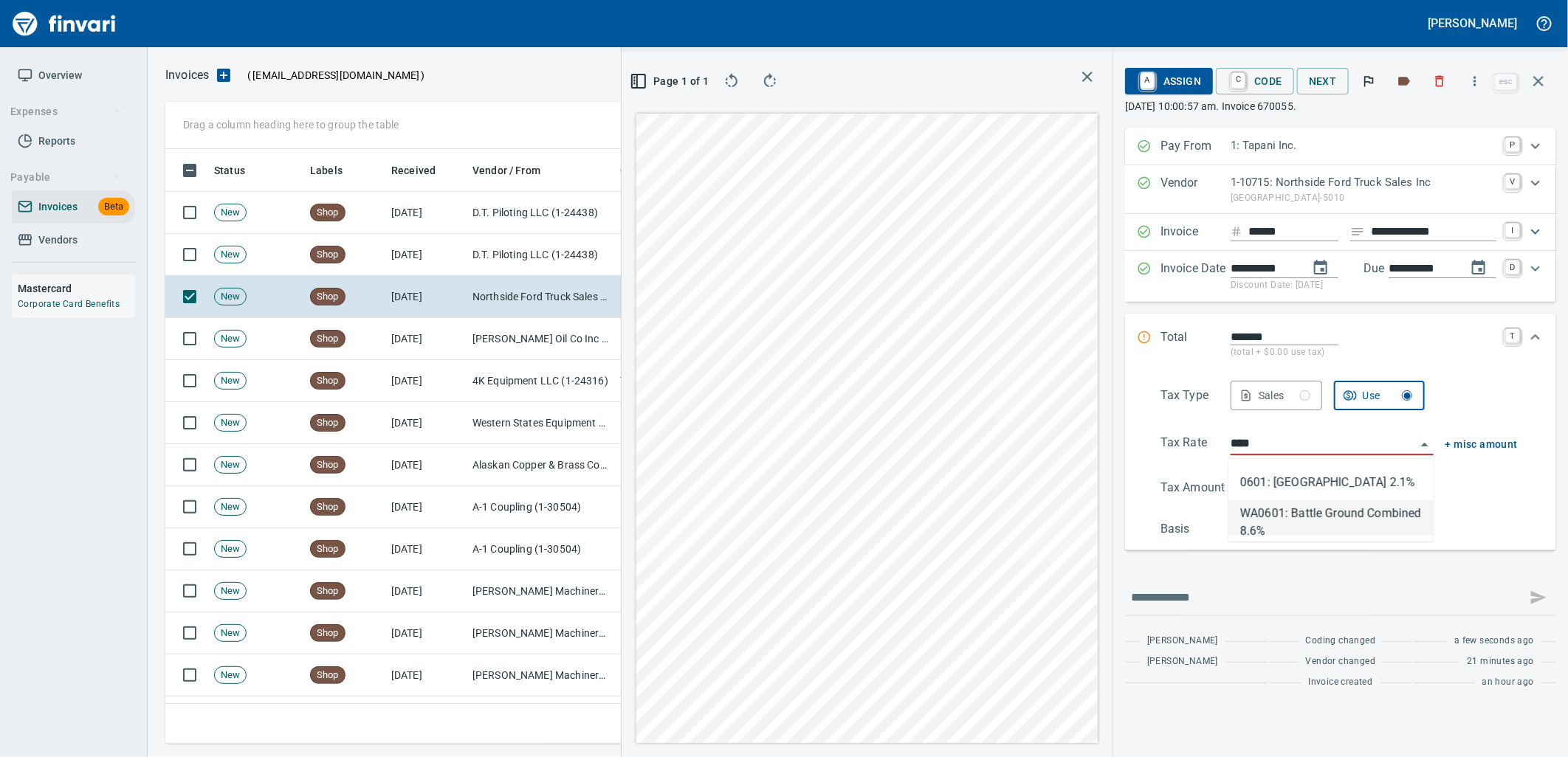
type input "**********"
type input "******"
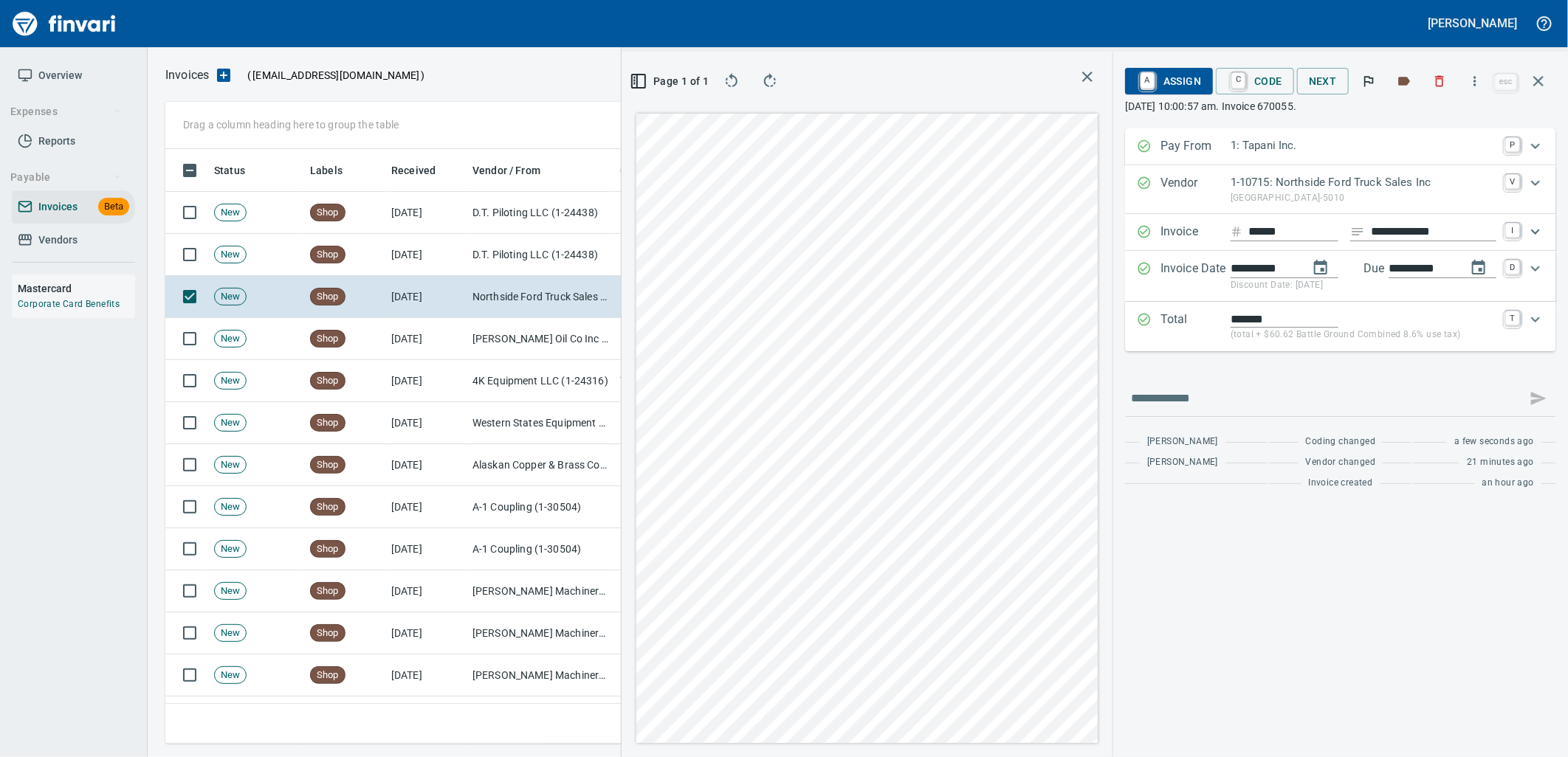
type input "**********"
click at [1258, 81] on span "C Code" at bounding box center [1255, 82] width 54 height 26
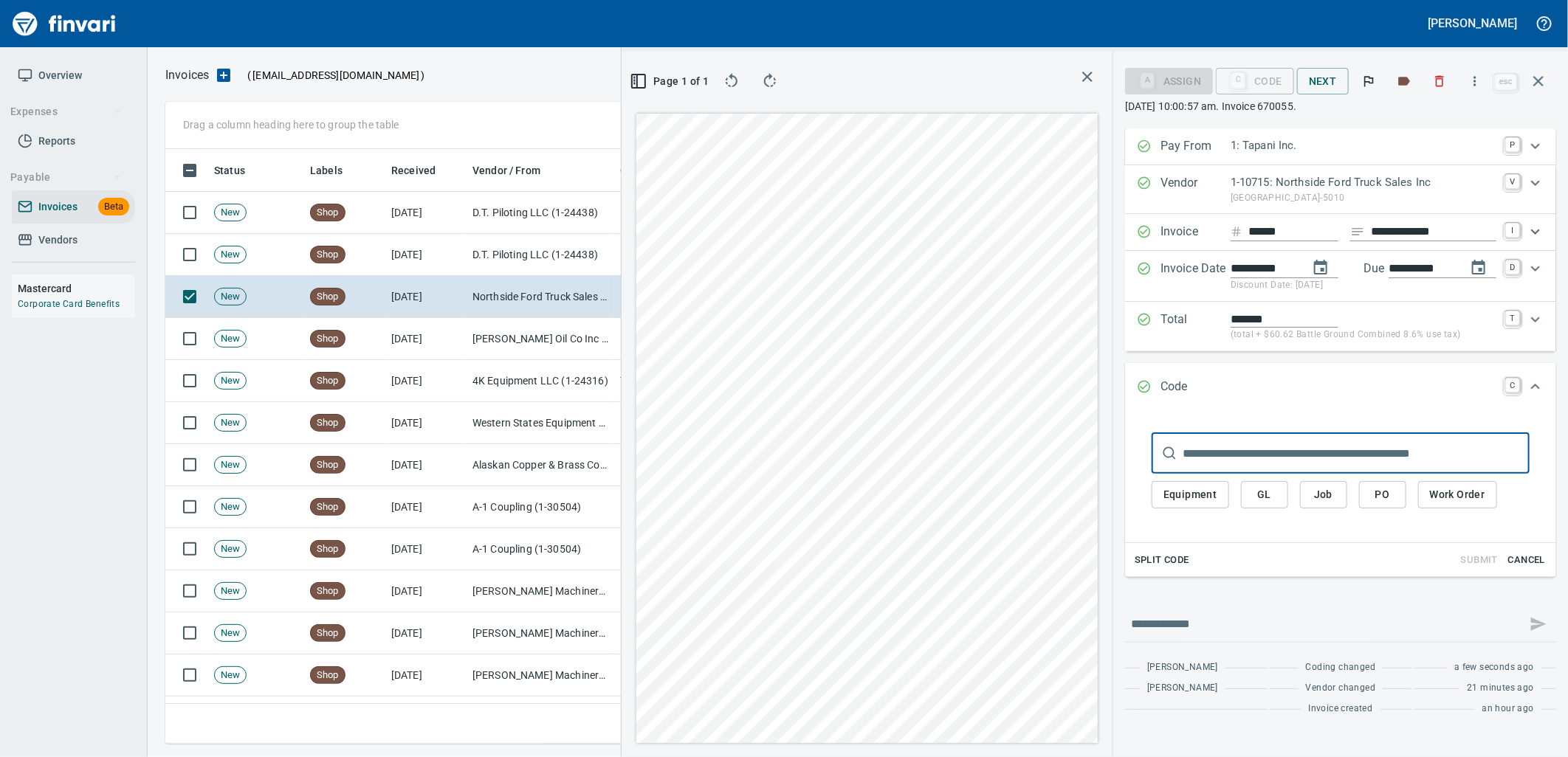
click at [1371, 498] on span "PO" at bounding box center [1383, 495] width 24 height 19
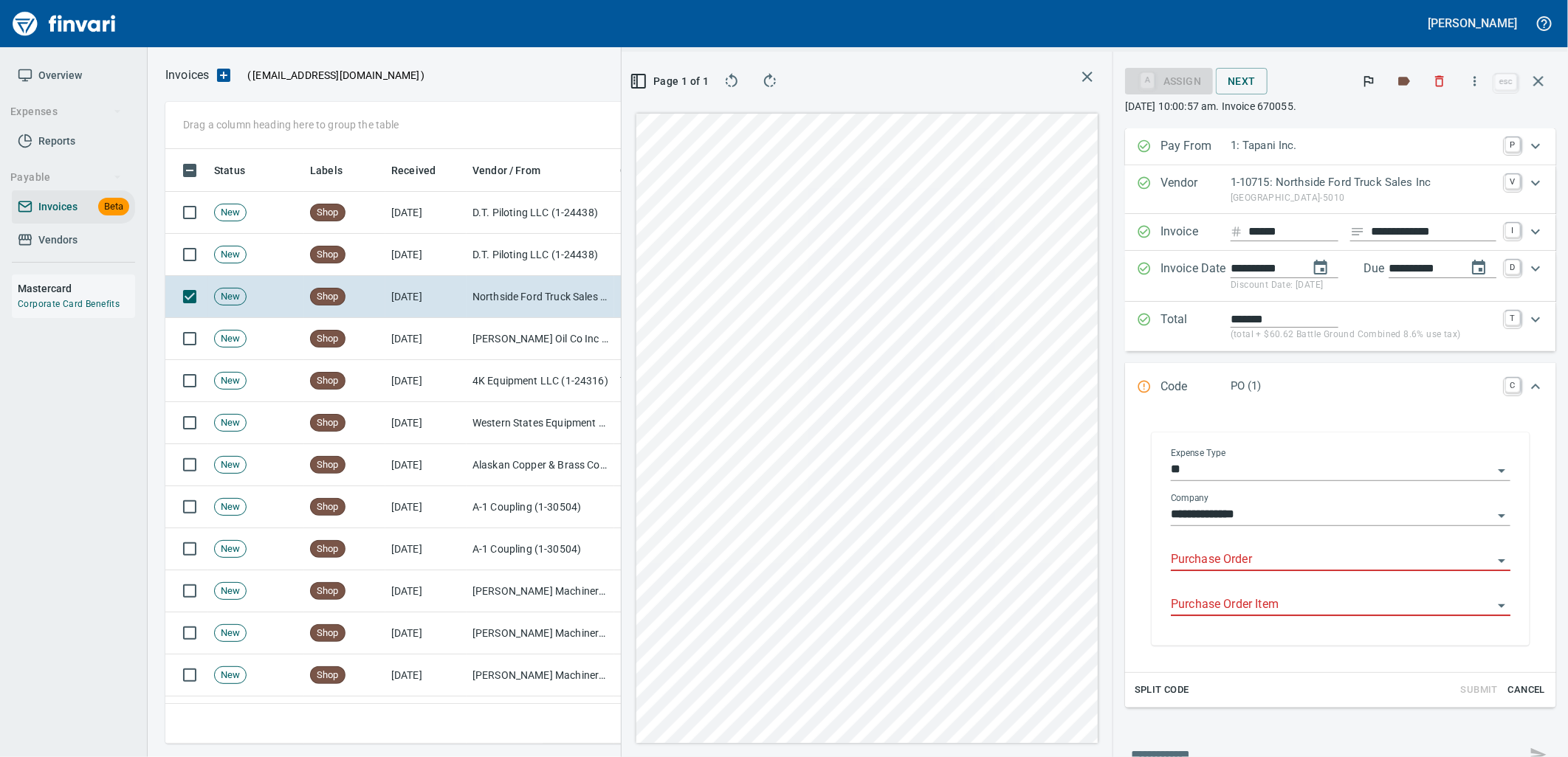
click at [1220, 561] on input "Purchase Order" at bounding box center [1331, 561] width 322 height 20
type input "**********"
click at [1542, 72] on icon "button" at bounding box center [1538, 81] width 18 height 18
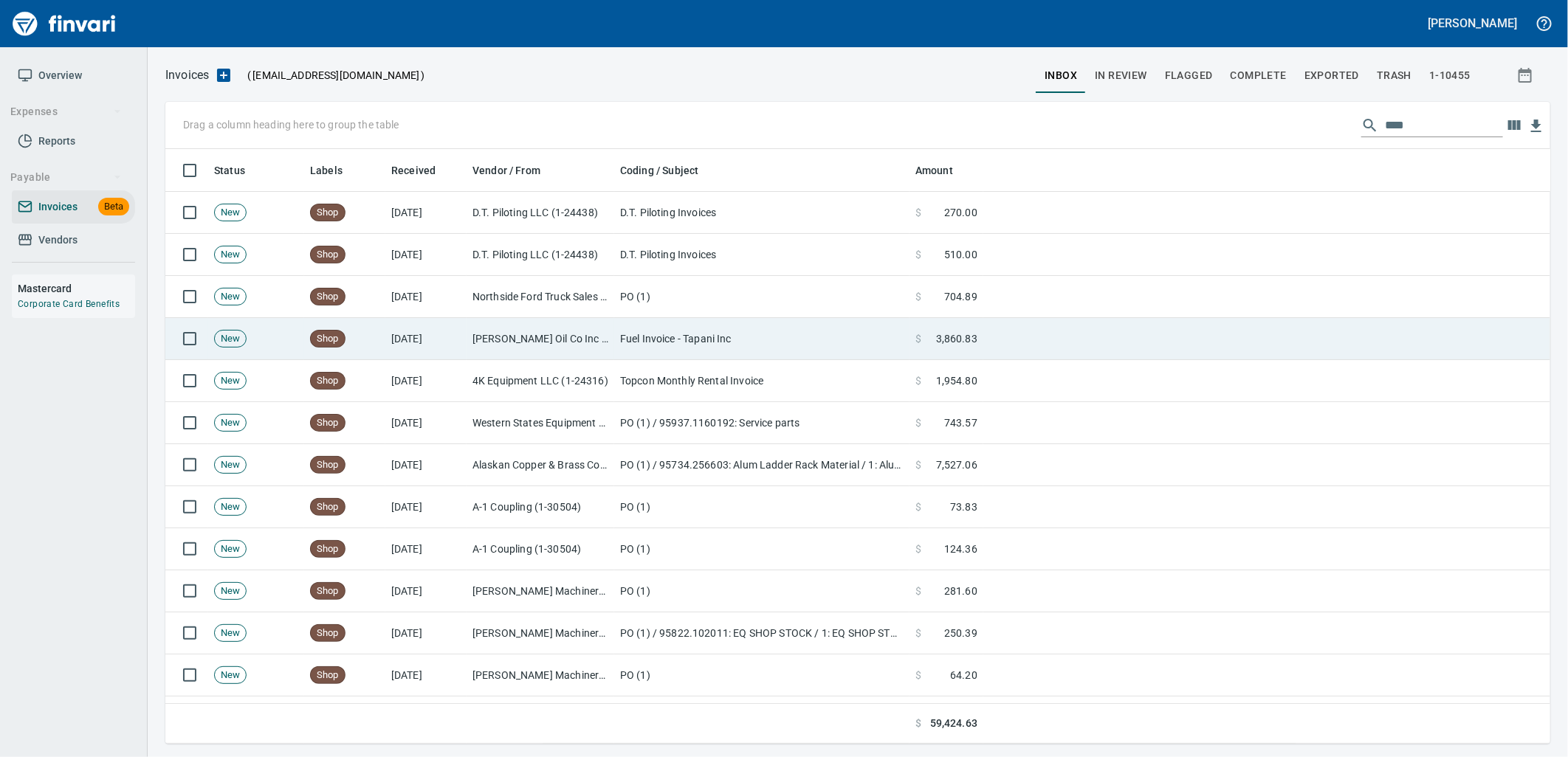
scroll to position [2, 2]
click at [579, 327] on td "Byrnes Oil Co Inc (1-38025)" at bounding box center [540, 339] width 148 height 42
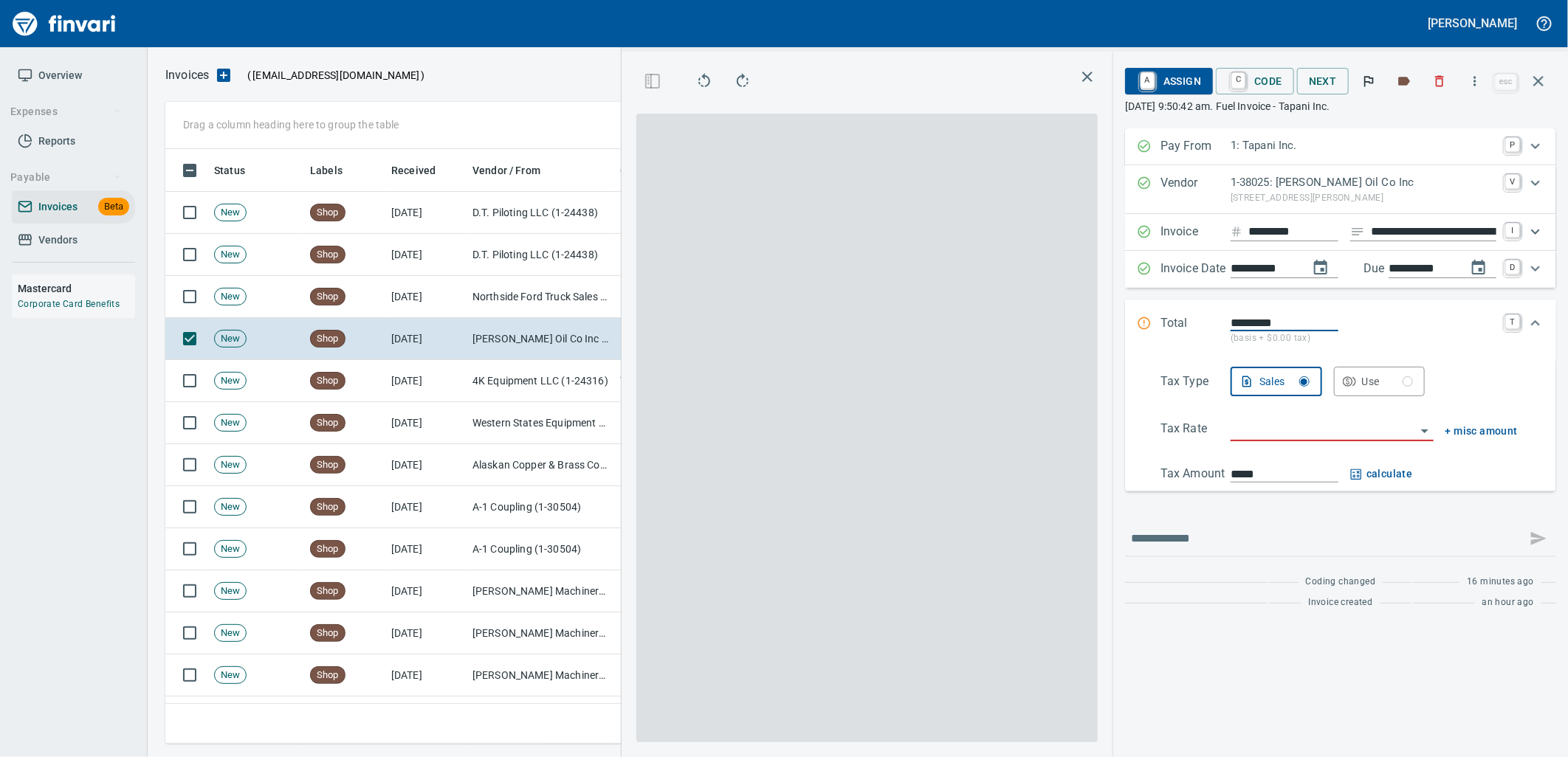
scroll to position [583, 992]
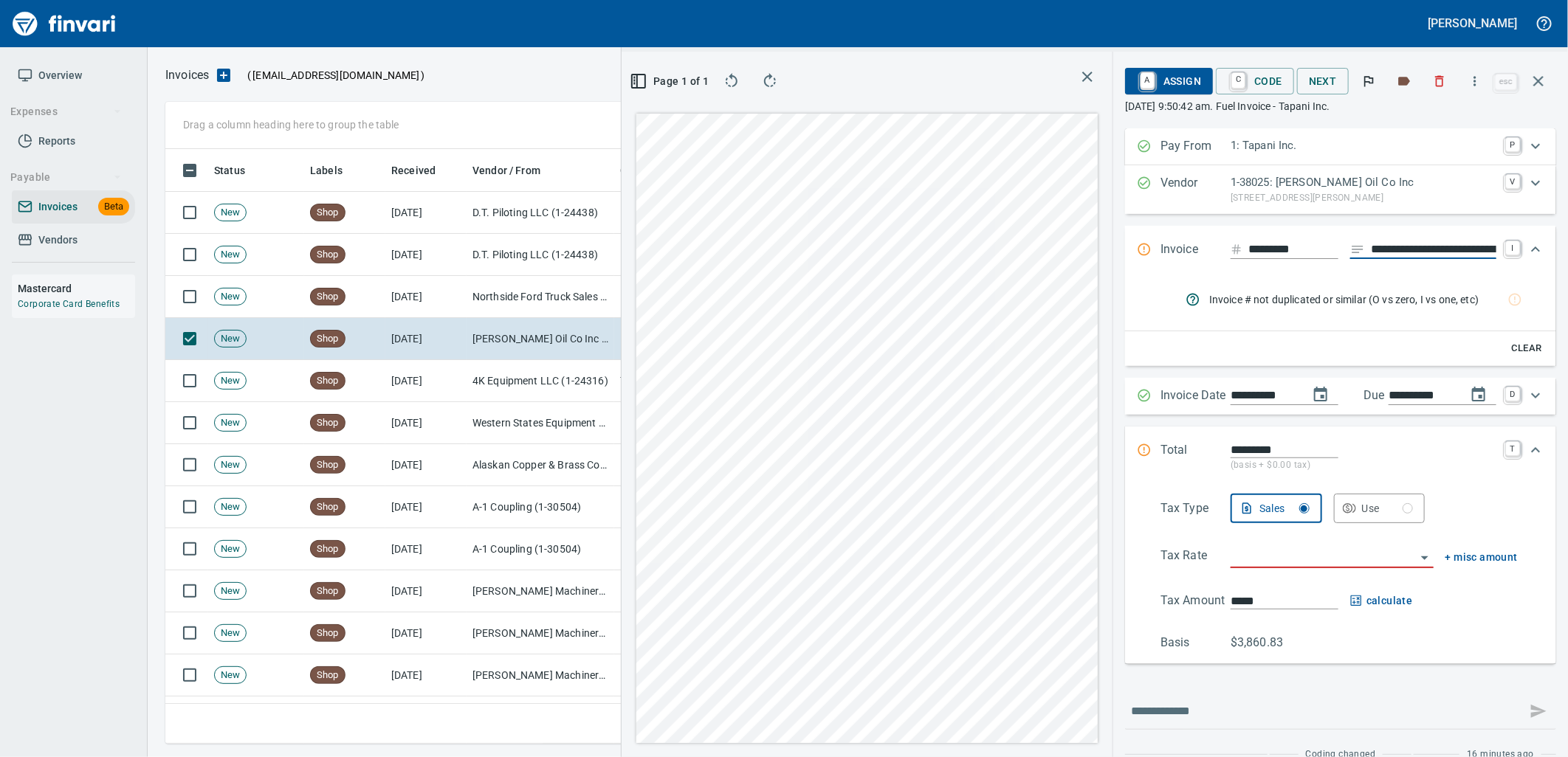
click at [1389, 244] on input "**********" at bounding box center [1434, 250] width 126 height 19
click at [1509, 305] on icon "rules from agents" at bounding box center [1515, 299] width 13 height 13
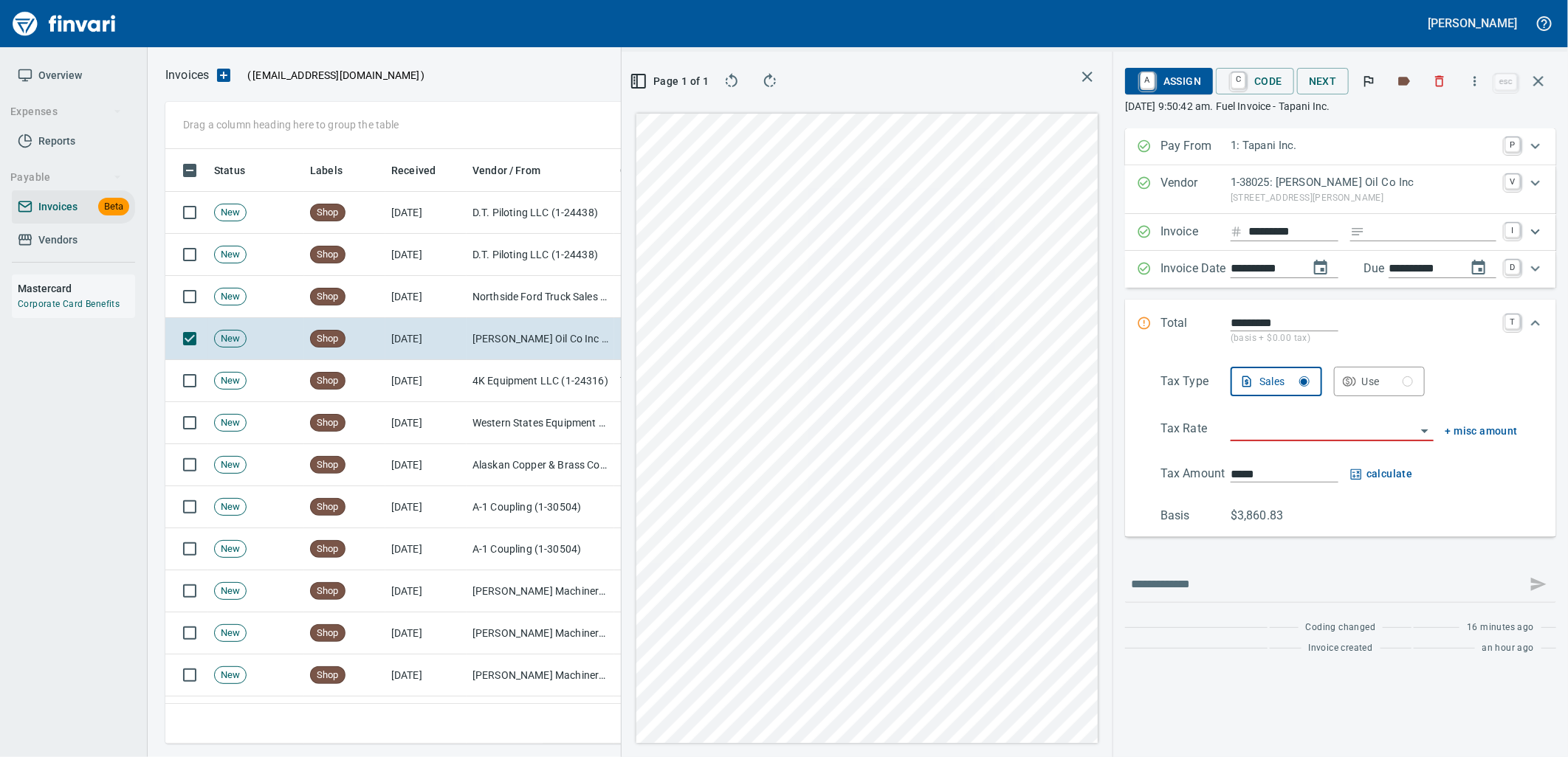
click at [1348, 432] on input "search" at bounding box center [1324, 430] width 185 height 20
click at [1330, 467] on li "OR: Oregon" at bounding box center [1331, 469] width 205 height 36
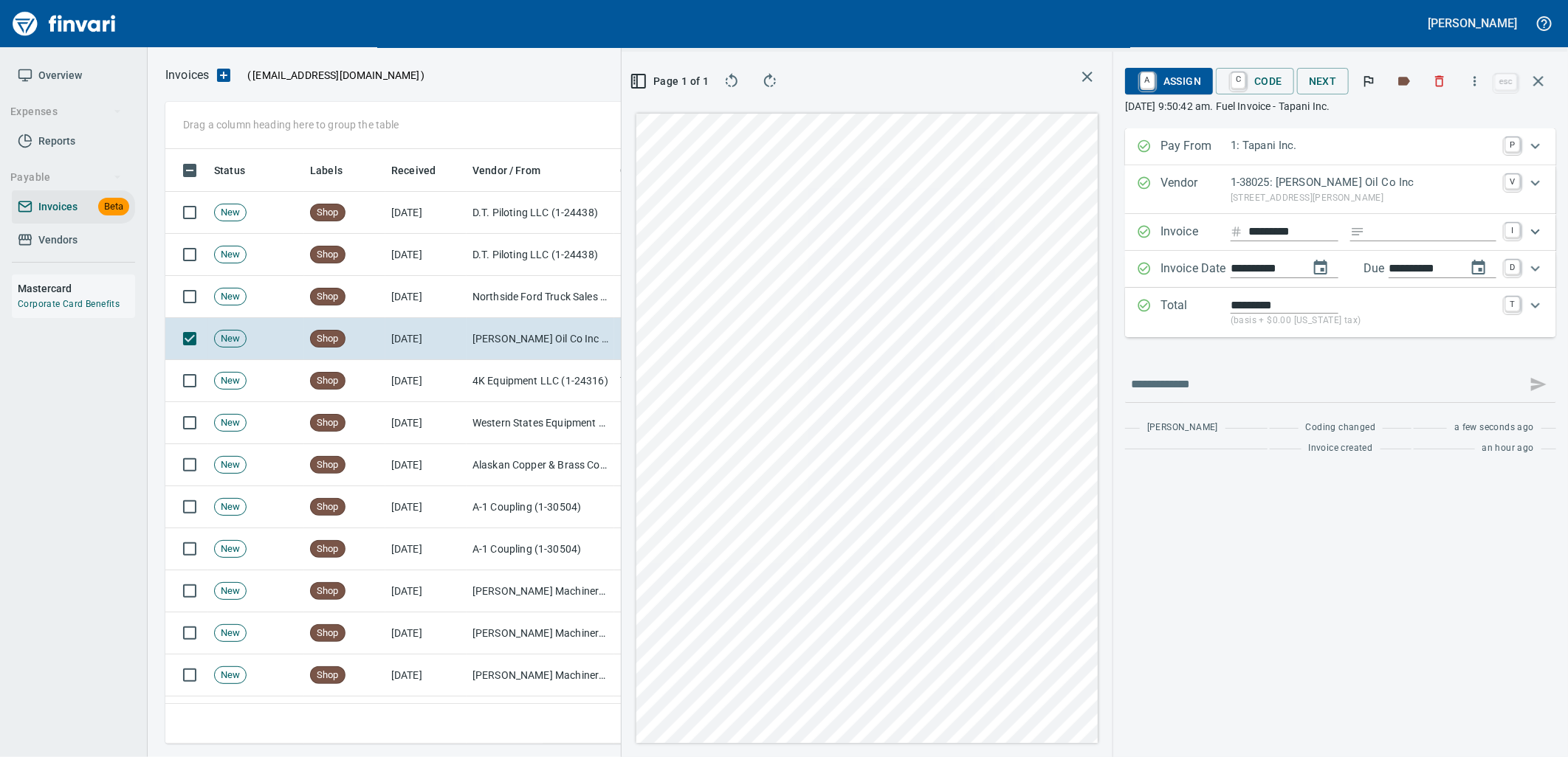
type input "**********"
click at [1190, 85] on span "A Assign" at bounding box center [1169, 82] width 65 height 26
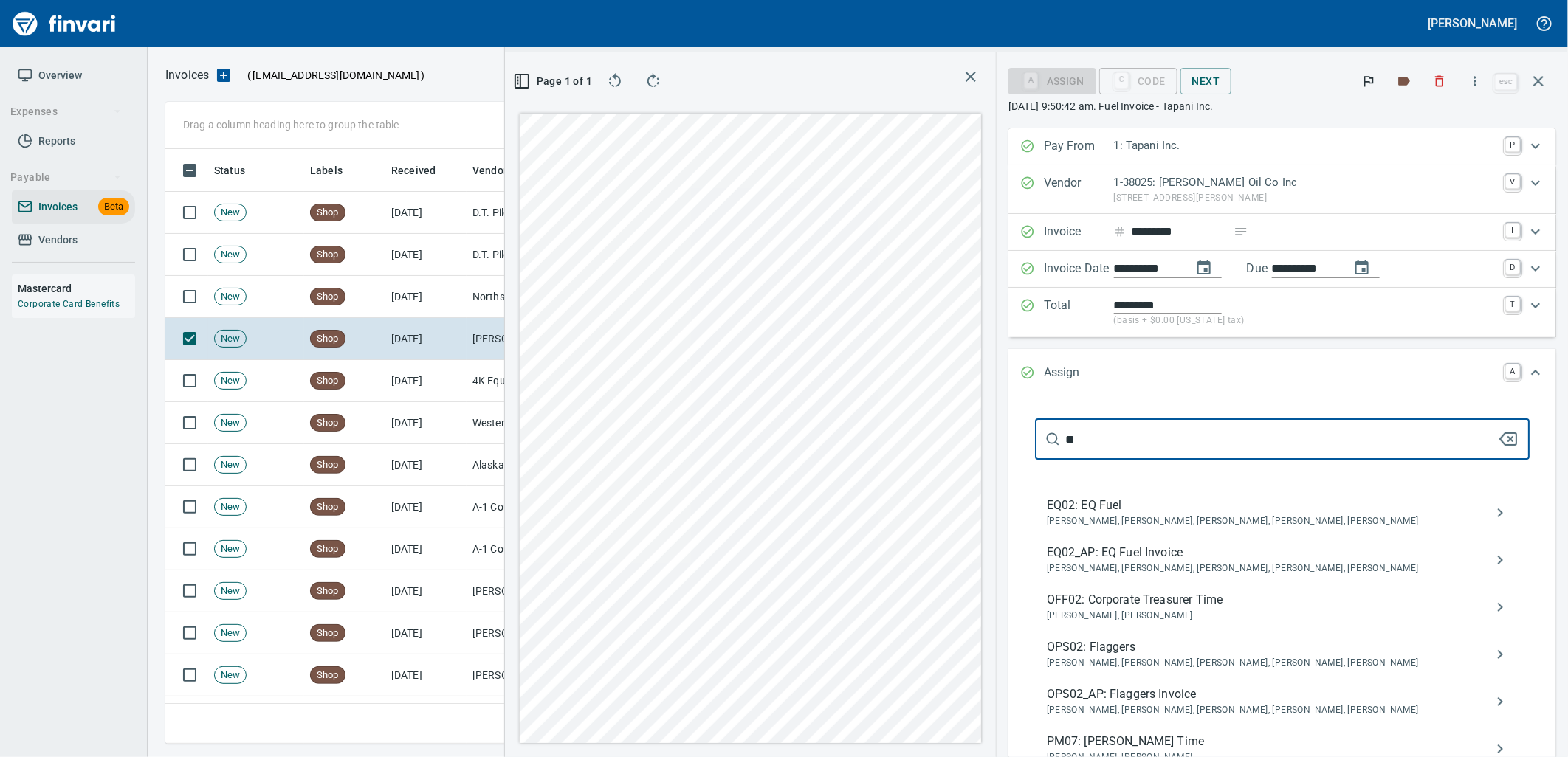
type input "**"
click at [1148, 571] on span "Caroline Sarkinen, Cindy Hughes, Dustin Sarkinen, Linzy Sanders, Robert Kaarto" at bounding box center [1271, 568] width 448 height 14
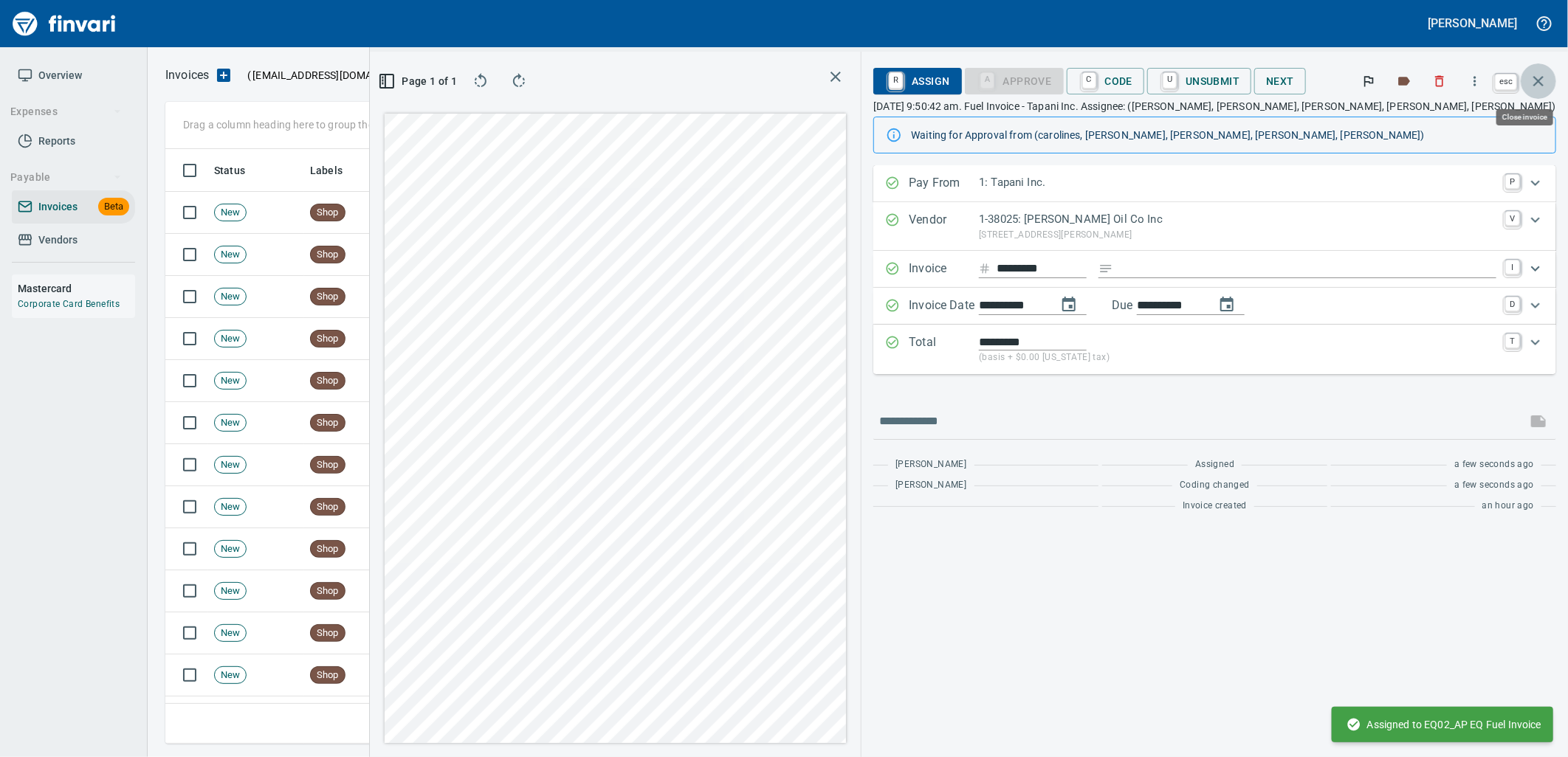
scroll to position [583, 1015]
click at [1537, 77] on icon "button" at bounding box center [1538, 81] width 18 height 18
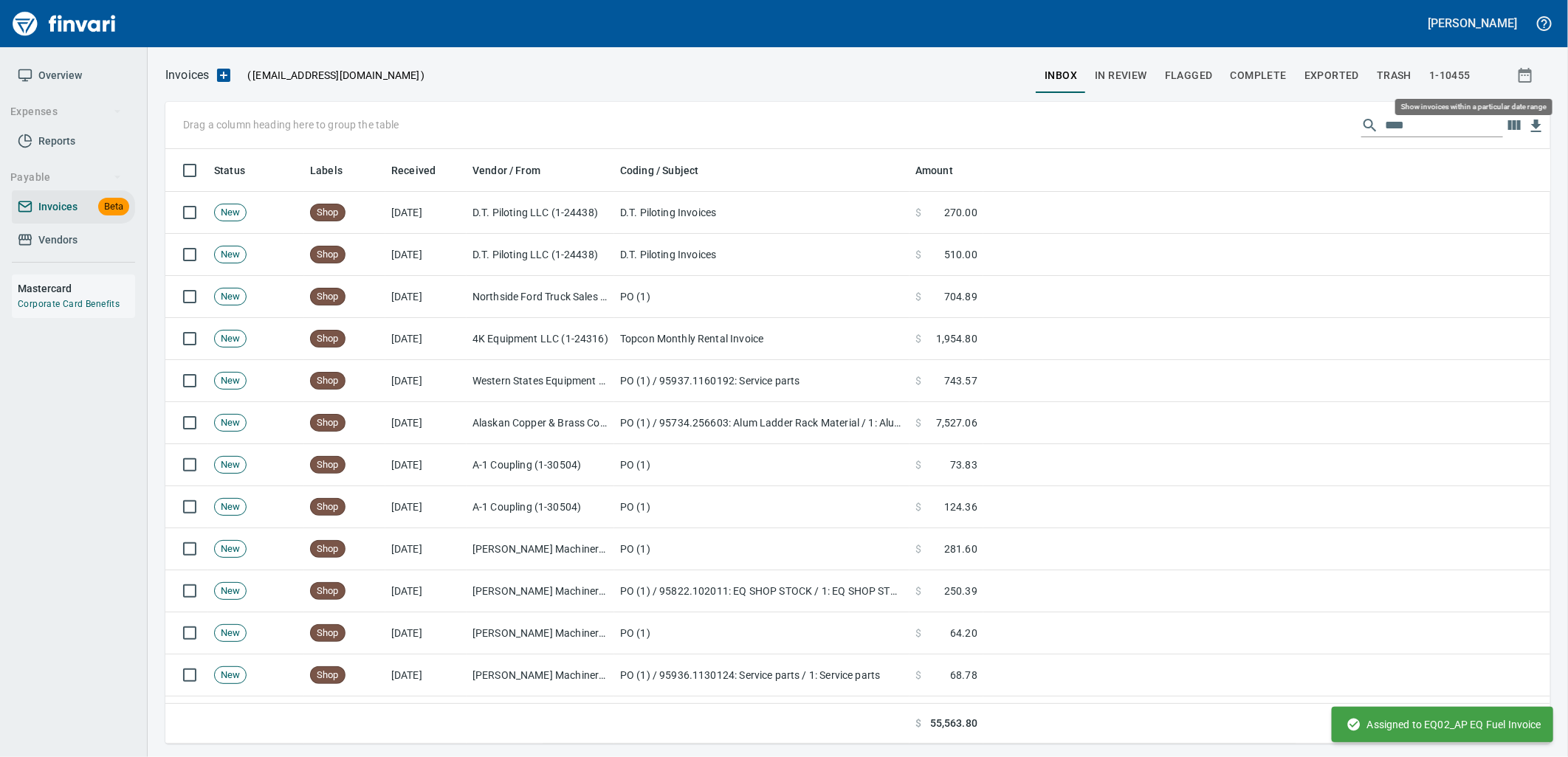
scroll to position [583, 1360]
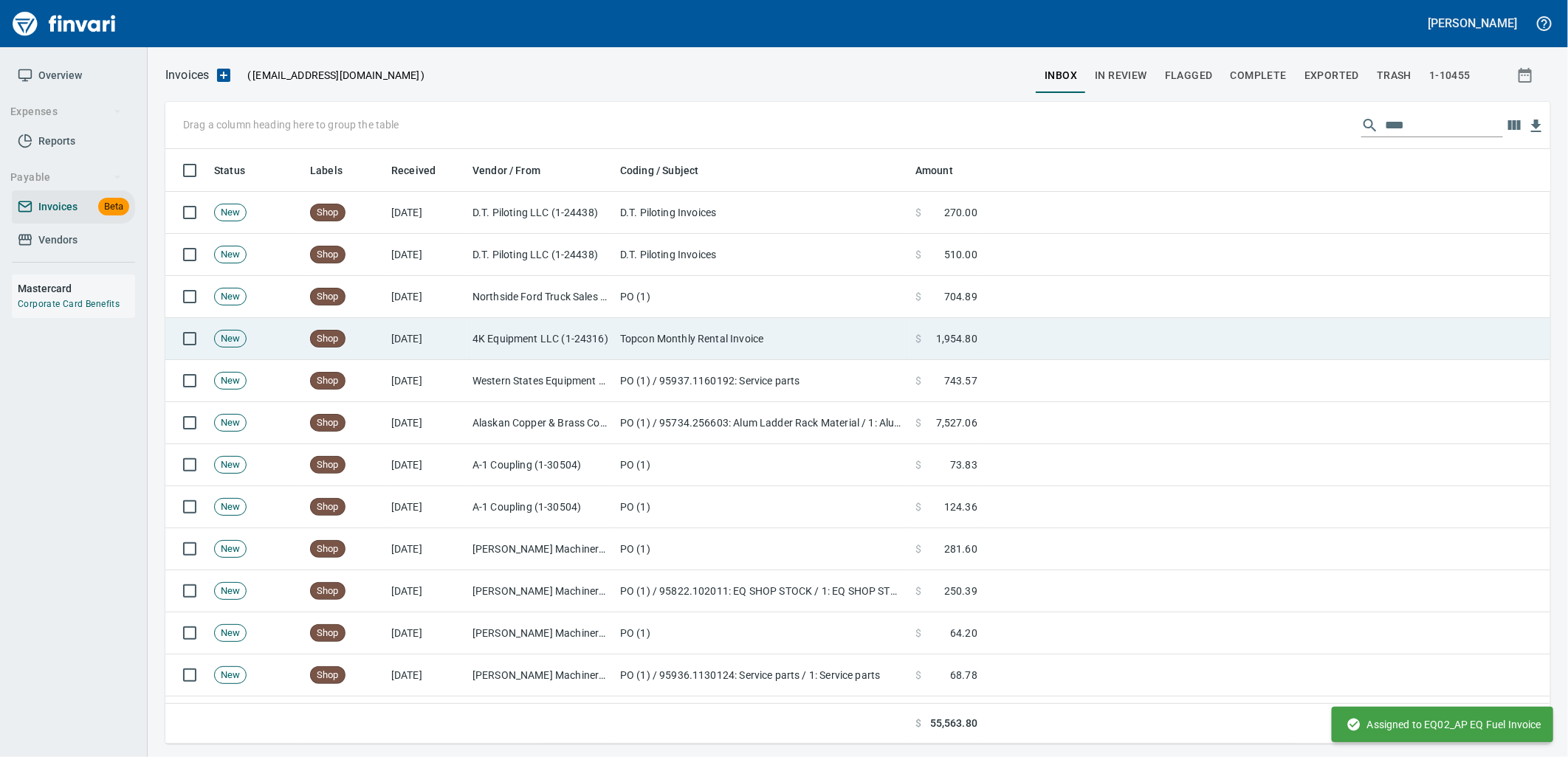
click at [607, 333] on td "4K Equipment LLC (1-24316)" at bounding box center [540, 339] width 148 height 42
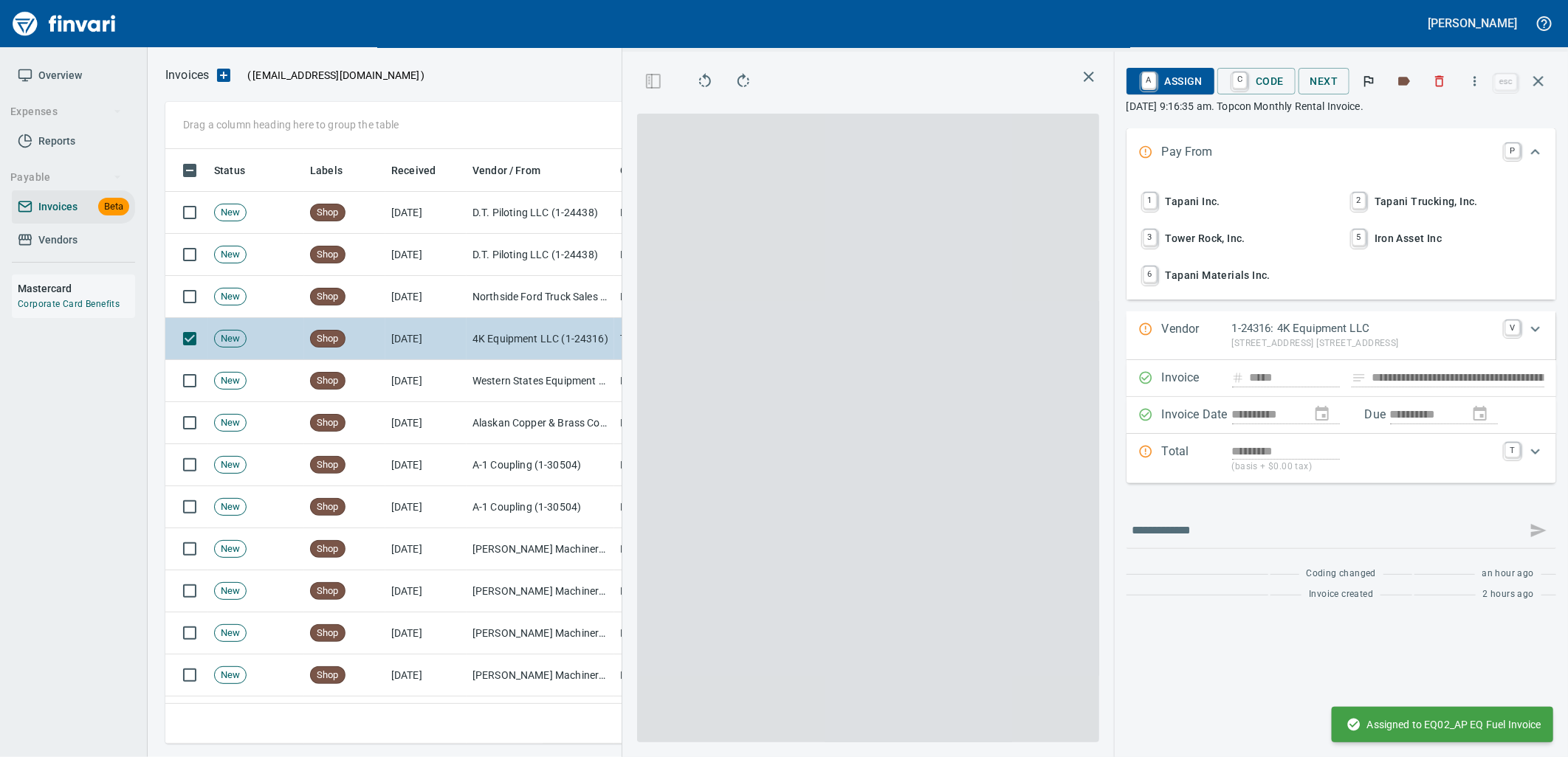
scroll to position [583, 992]
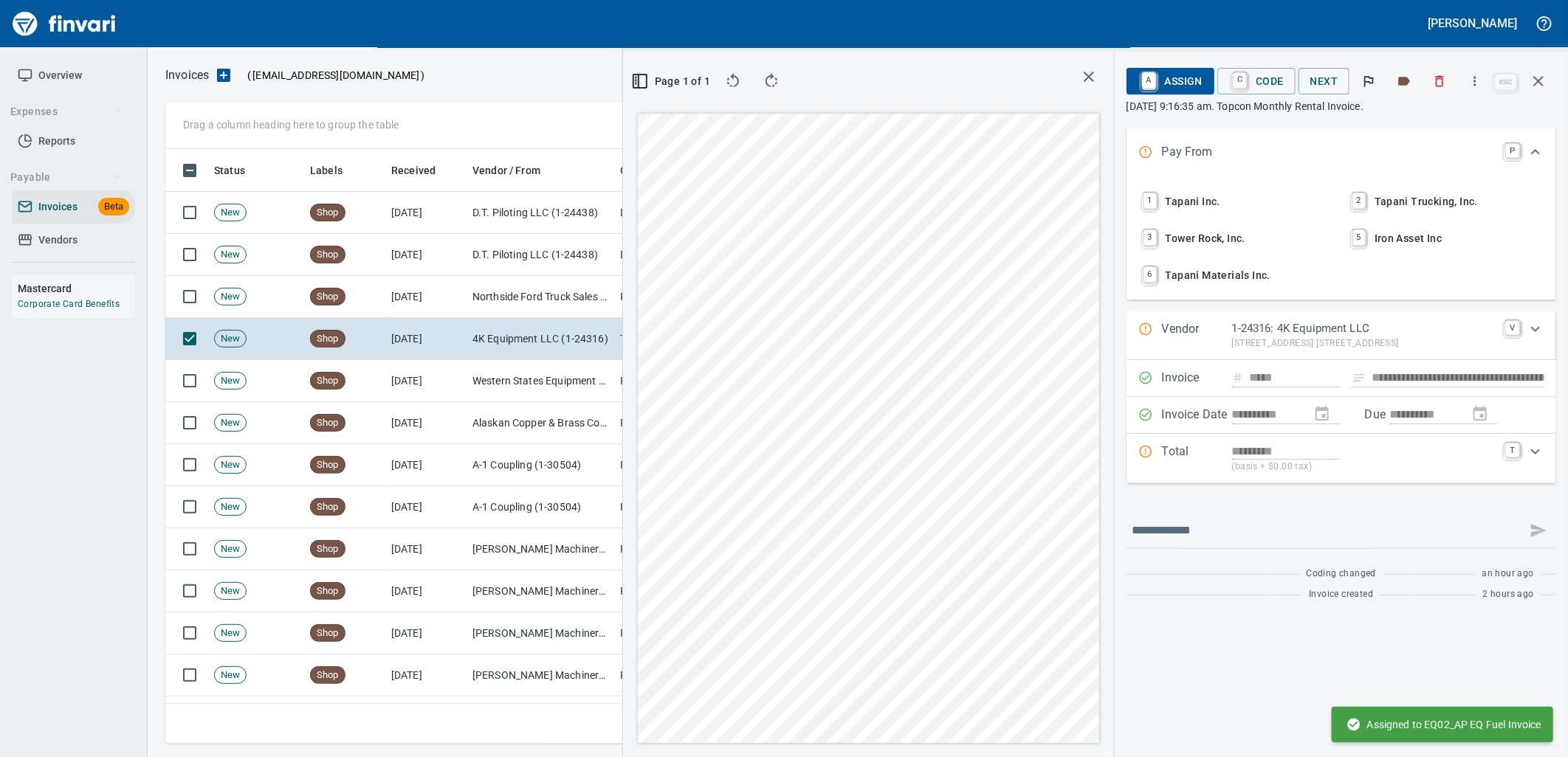
click at [1206, 202] on span "1 Tapani Inc." at bounding box center [1237, 202] width 194 height 26
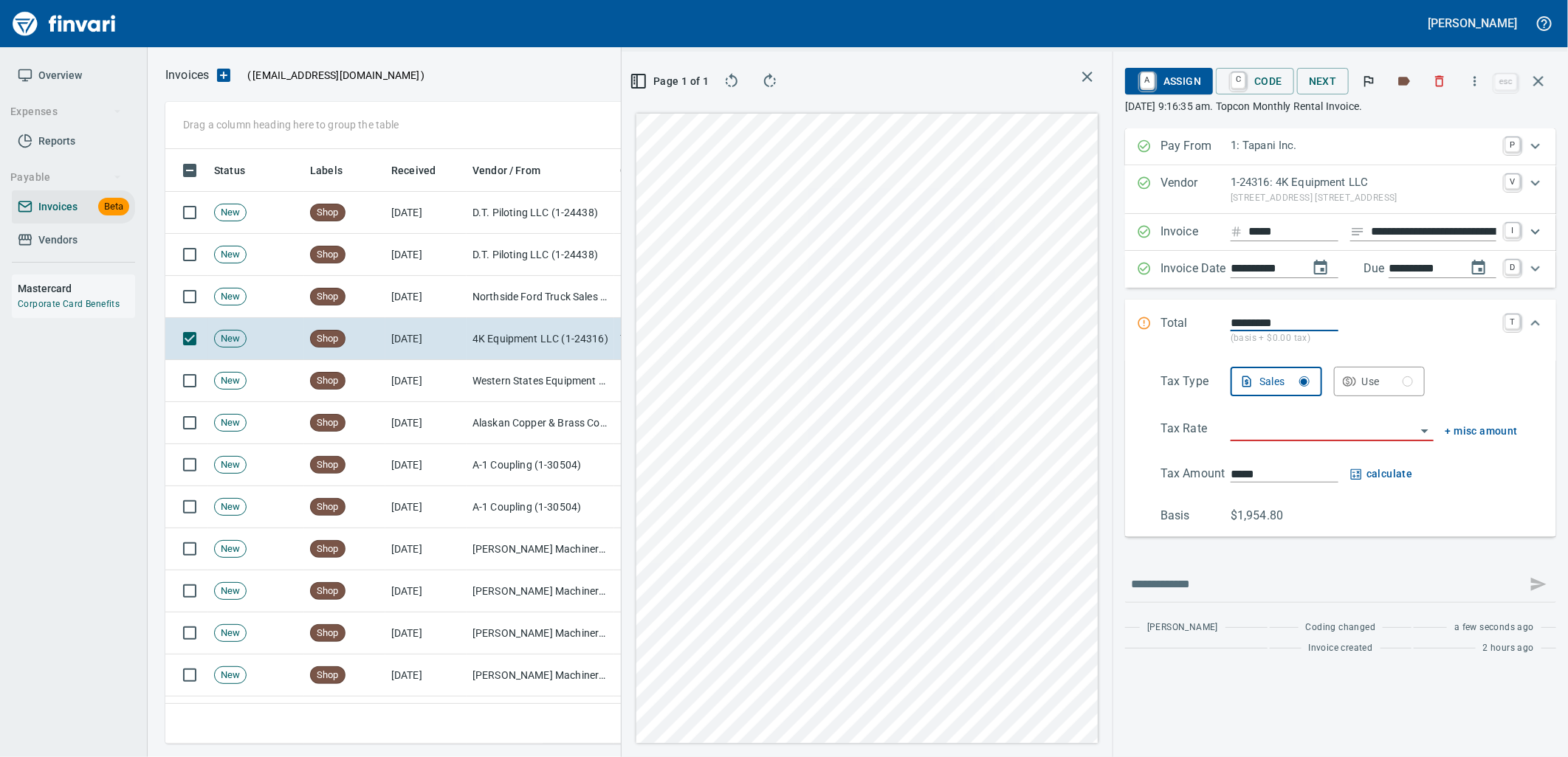
click at [1406, 230] on input "**********" at bounding box center [1434, 232] width 126 height 19
click at [1325, 436] on input "search" at bounding box center [1324, 430] width 185 height 20
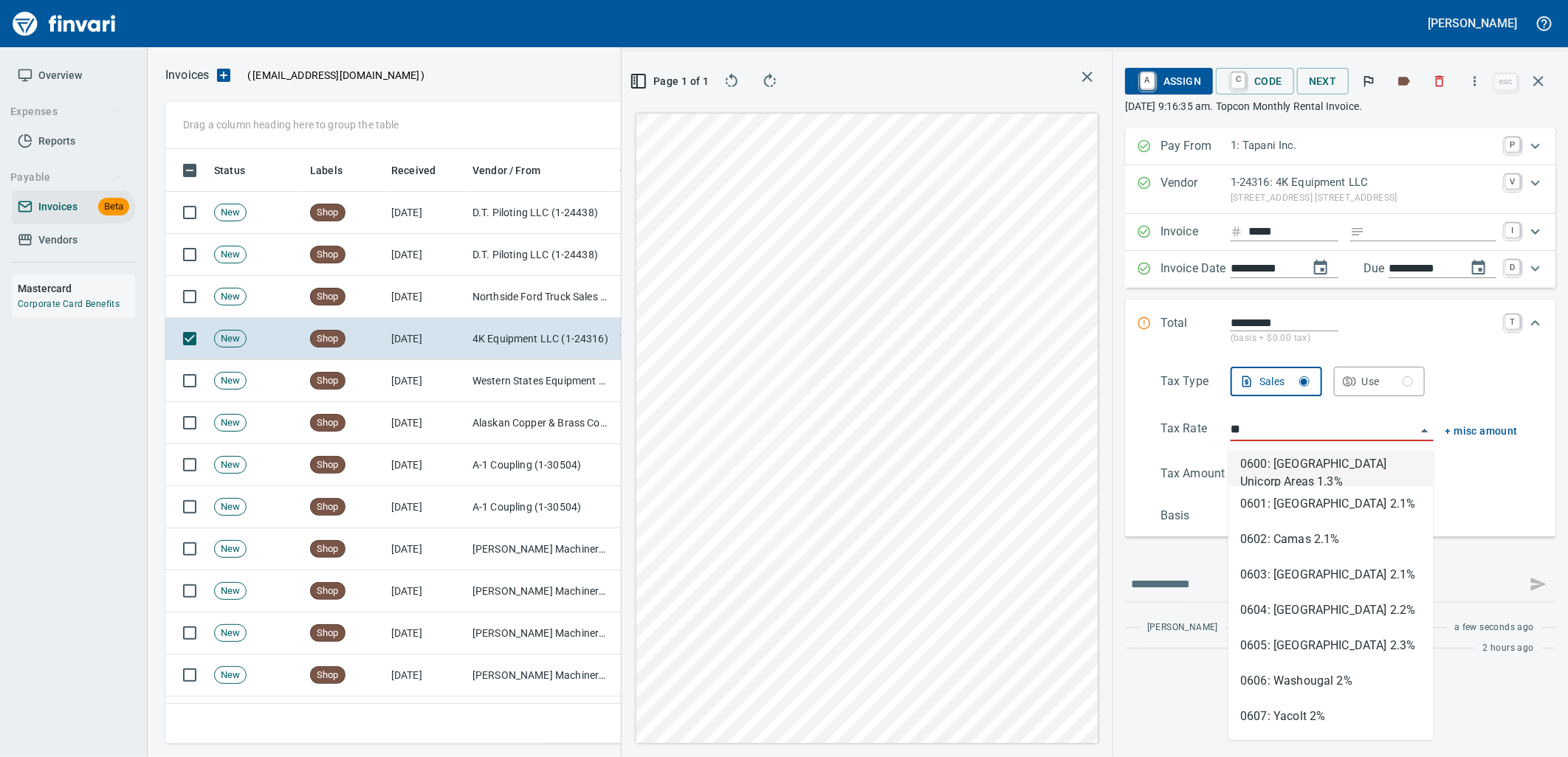
type input "*"
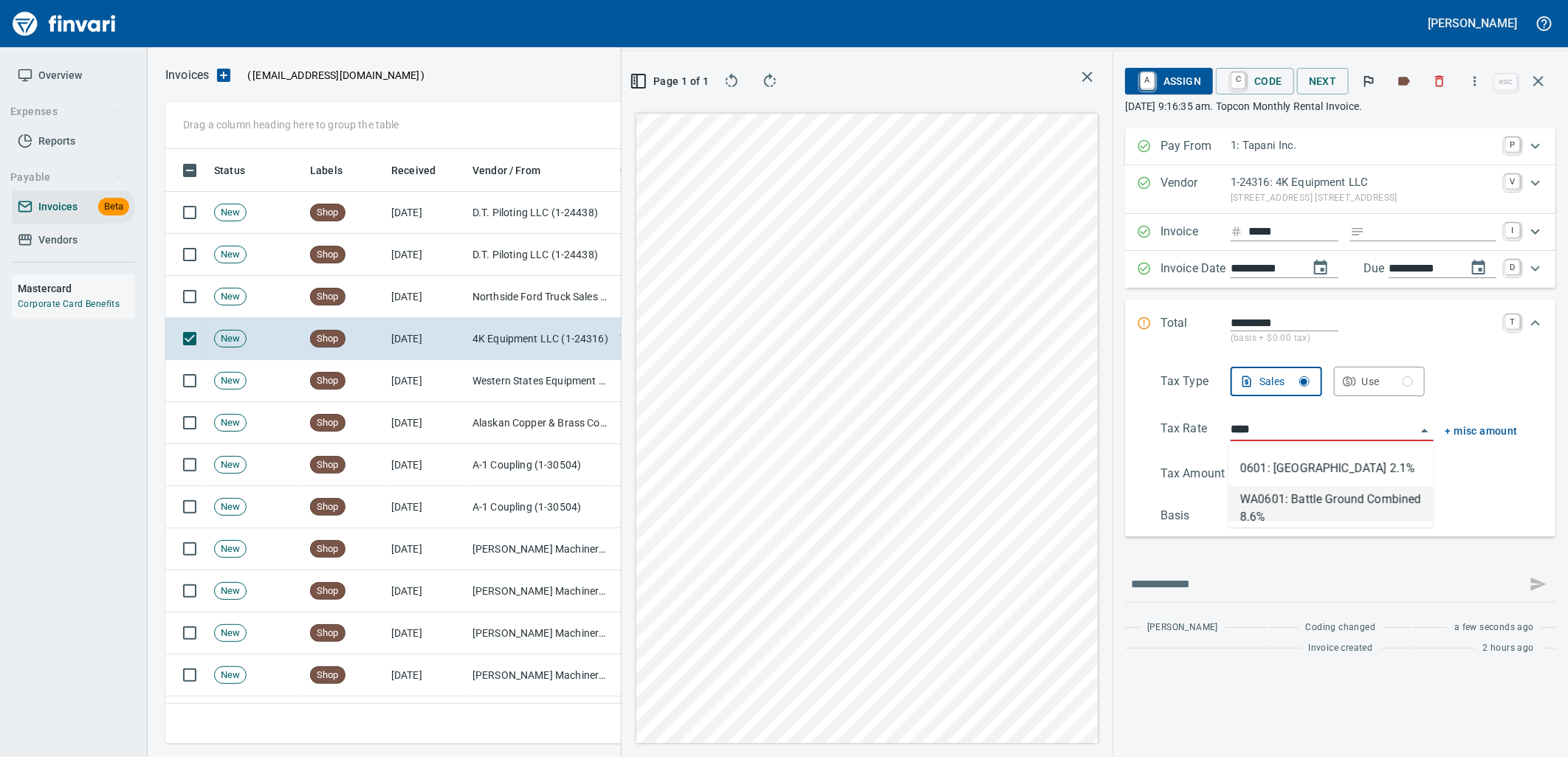
type input "**********"
type input "*******"
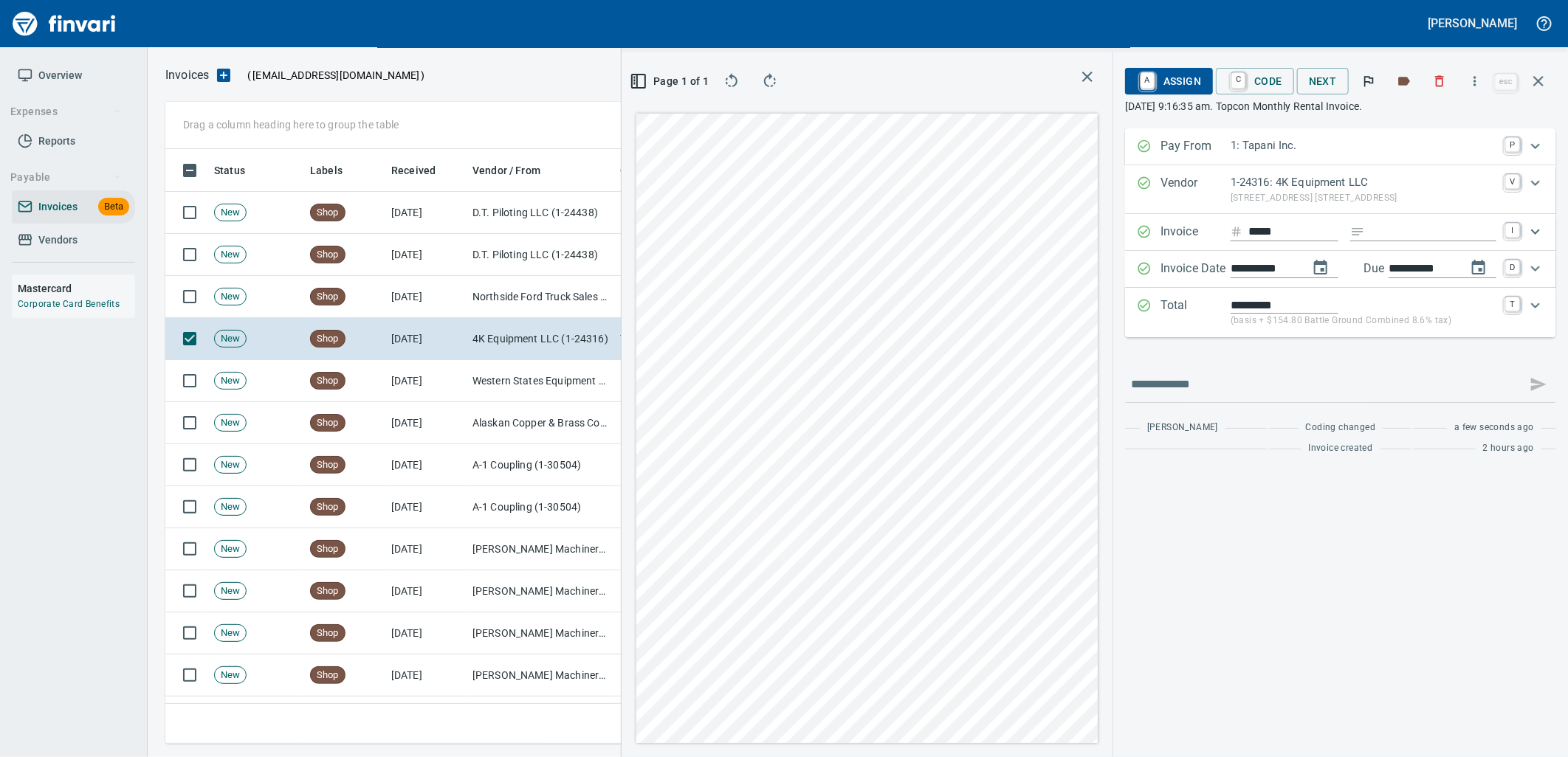
type input "**********"
click at [1161, 83] on span "A Assign" at bounding box center [1169, 82] width 65 height 26
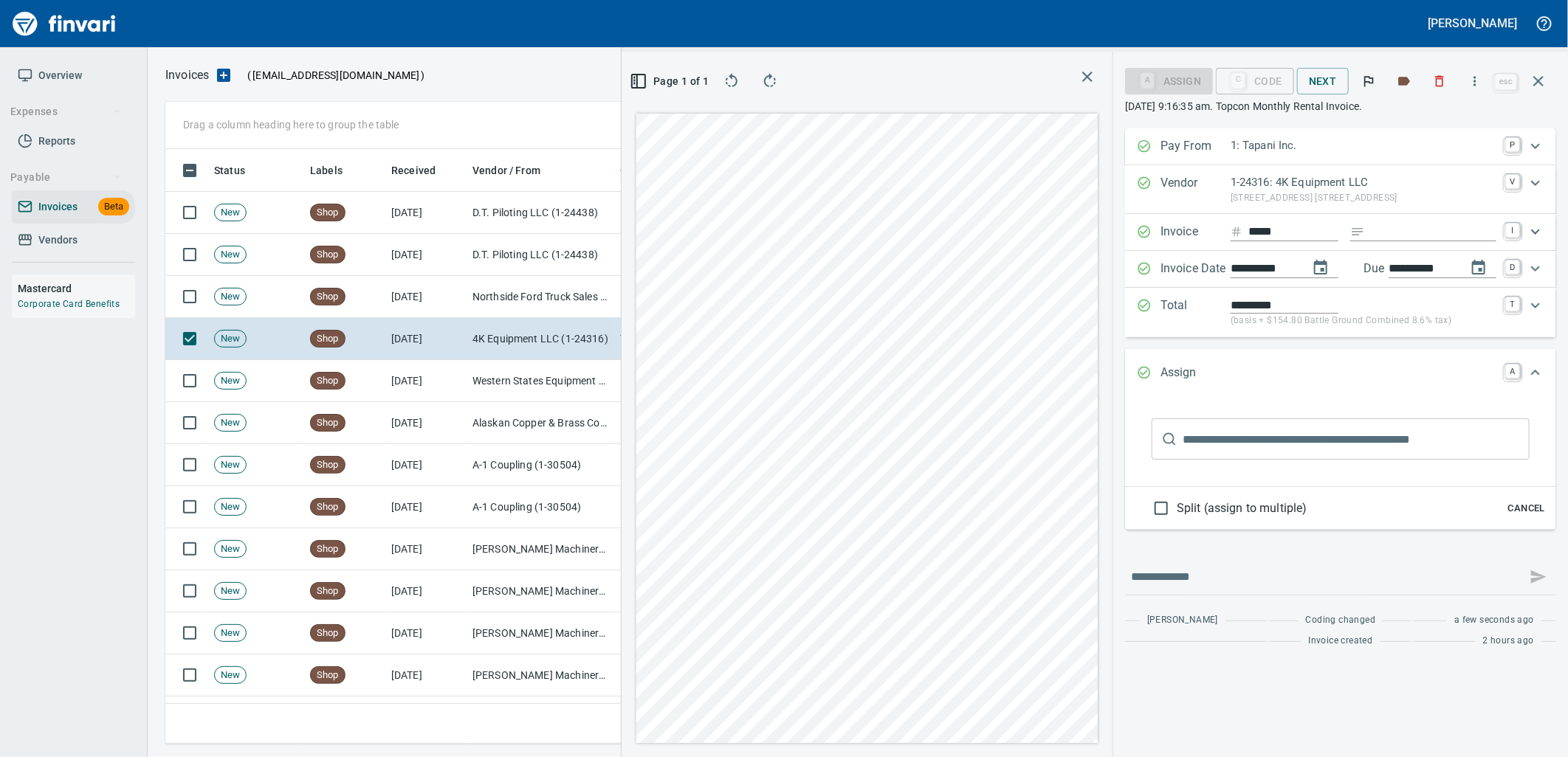
click at [1246, 444] on input "text" at bounding box center [1356, 439] width 347 height 42
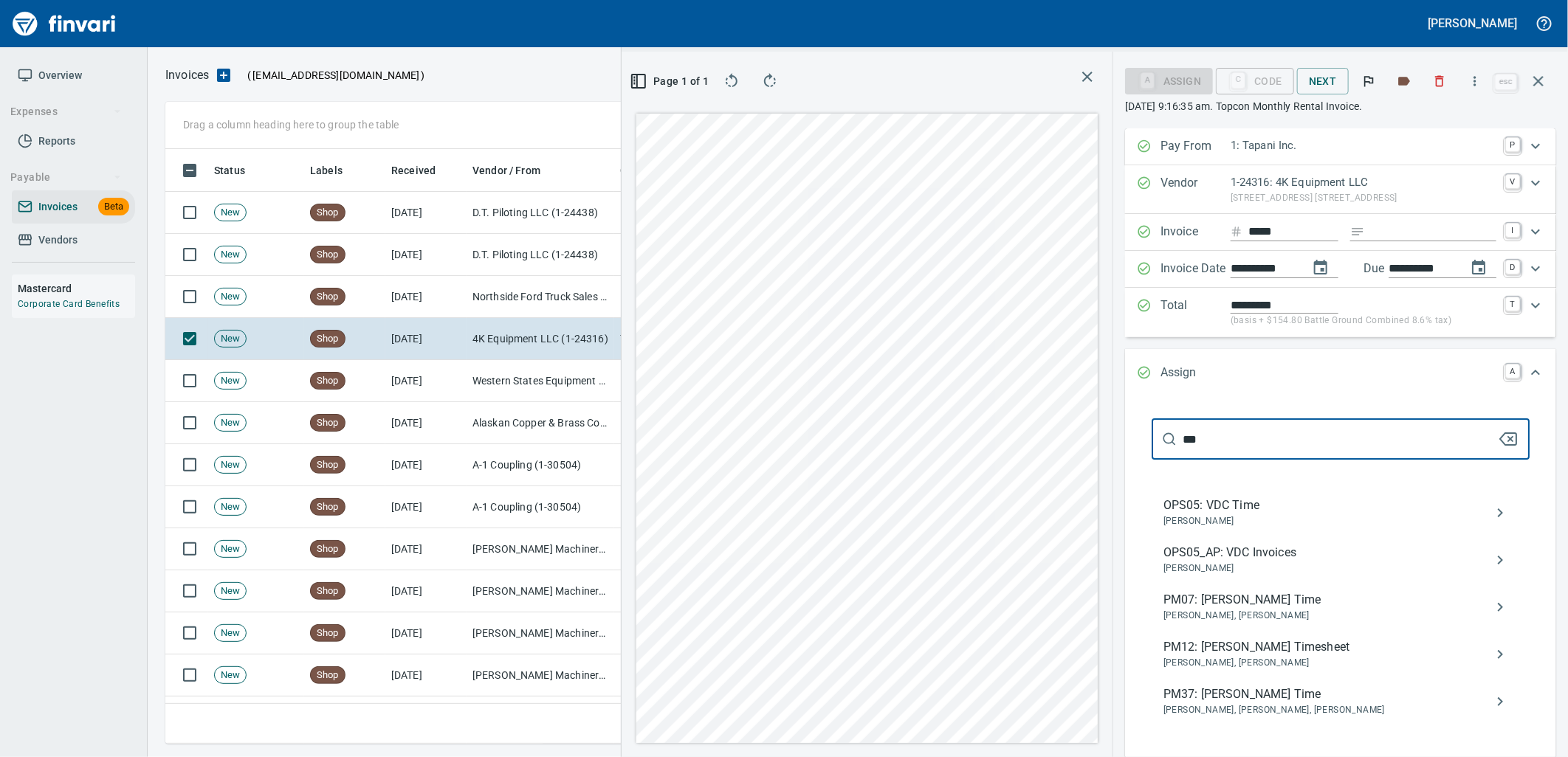
type input "***"
click at [1214, 555] on span "OPS05_AP: VDC Invoices" at bounding box center [1329, 553] width 331 height 18
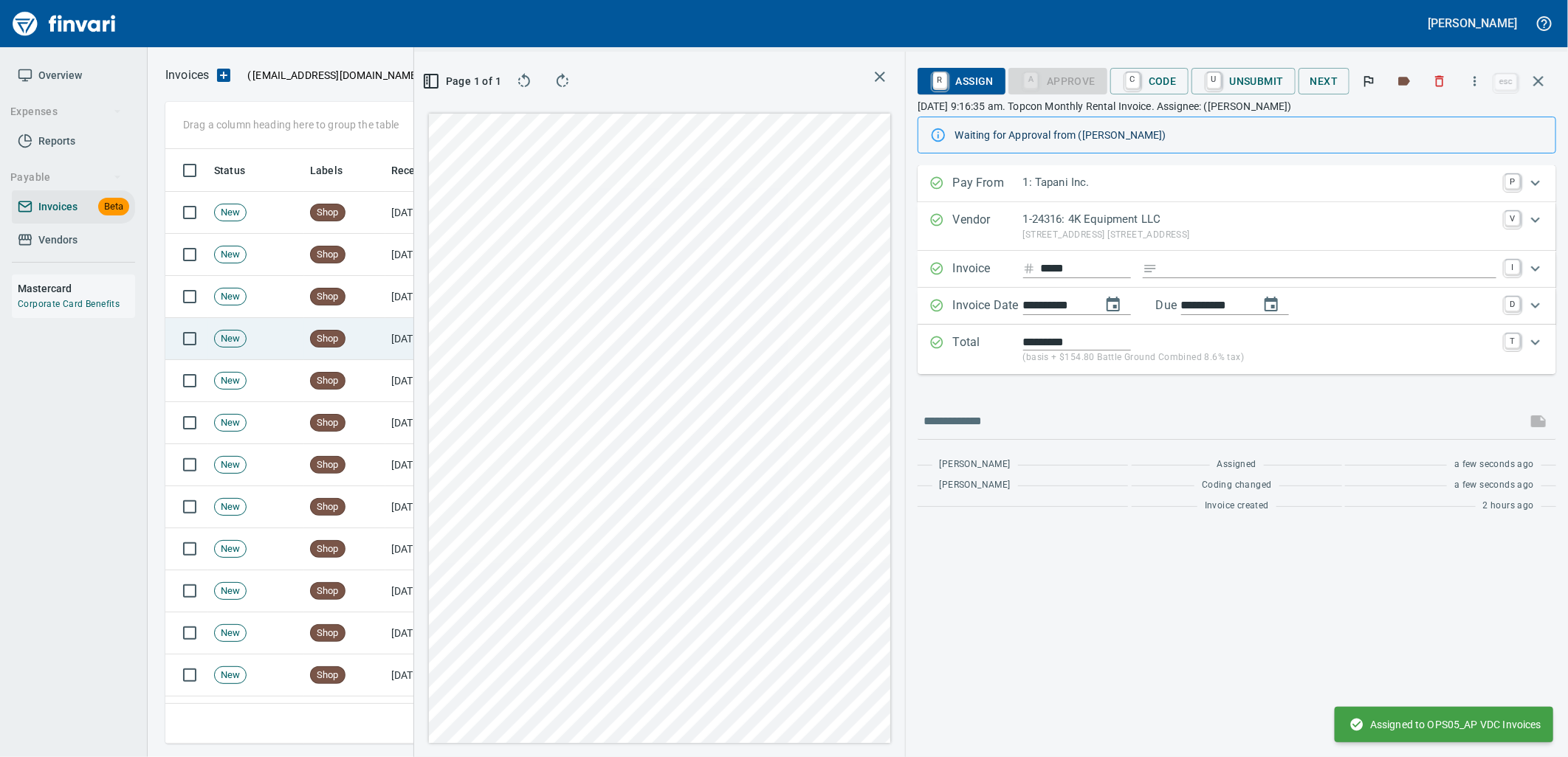
click at [408, 347] on td "8/15/2025" at bounding box center [425, 339] width 81 height 42
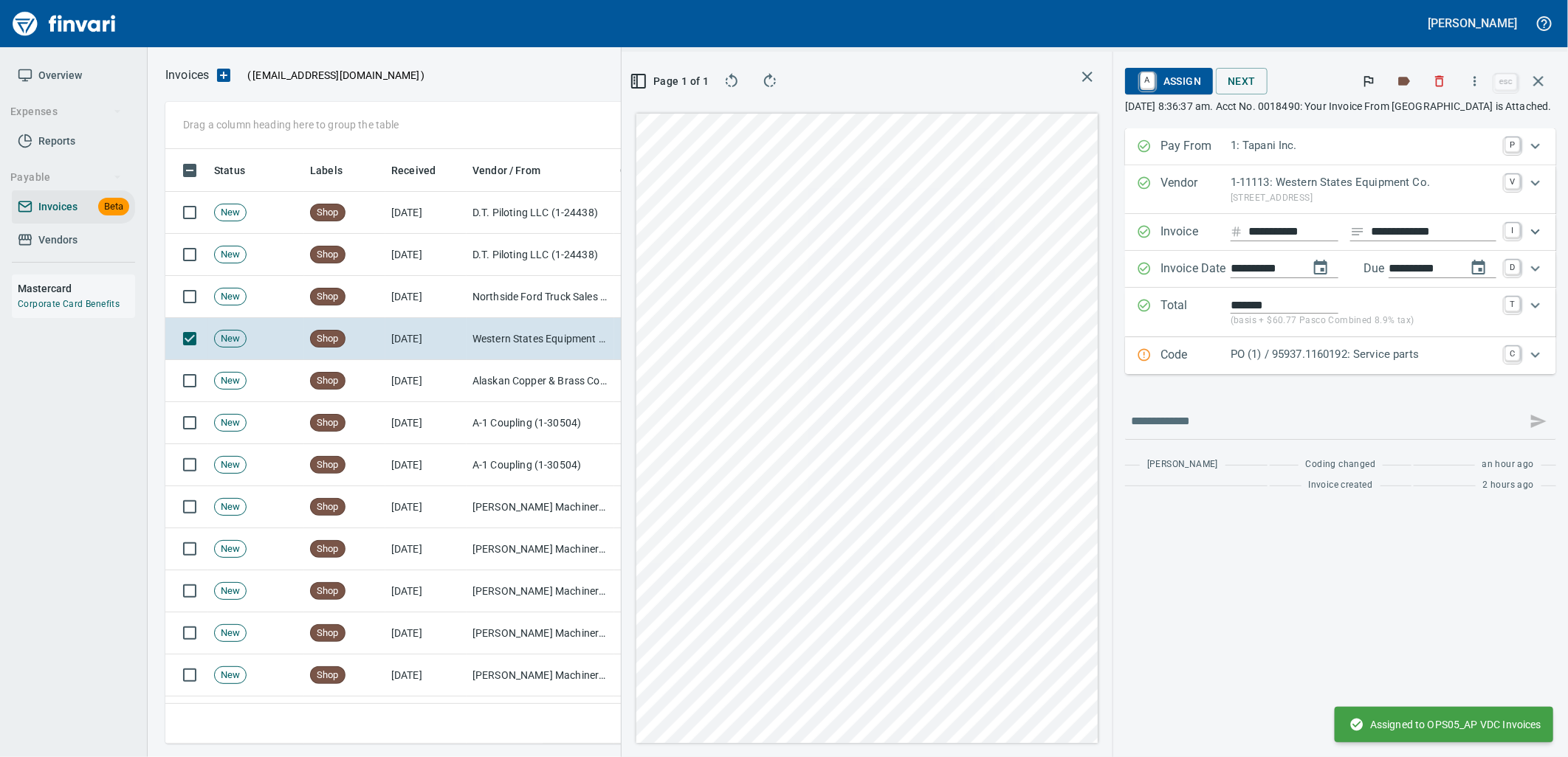
click at [1250, 360] on p "PO (1) / 95937.1160192: Service parts" at bounding box center [1364, 355] width 265 height 17
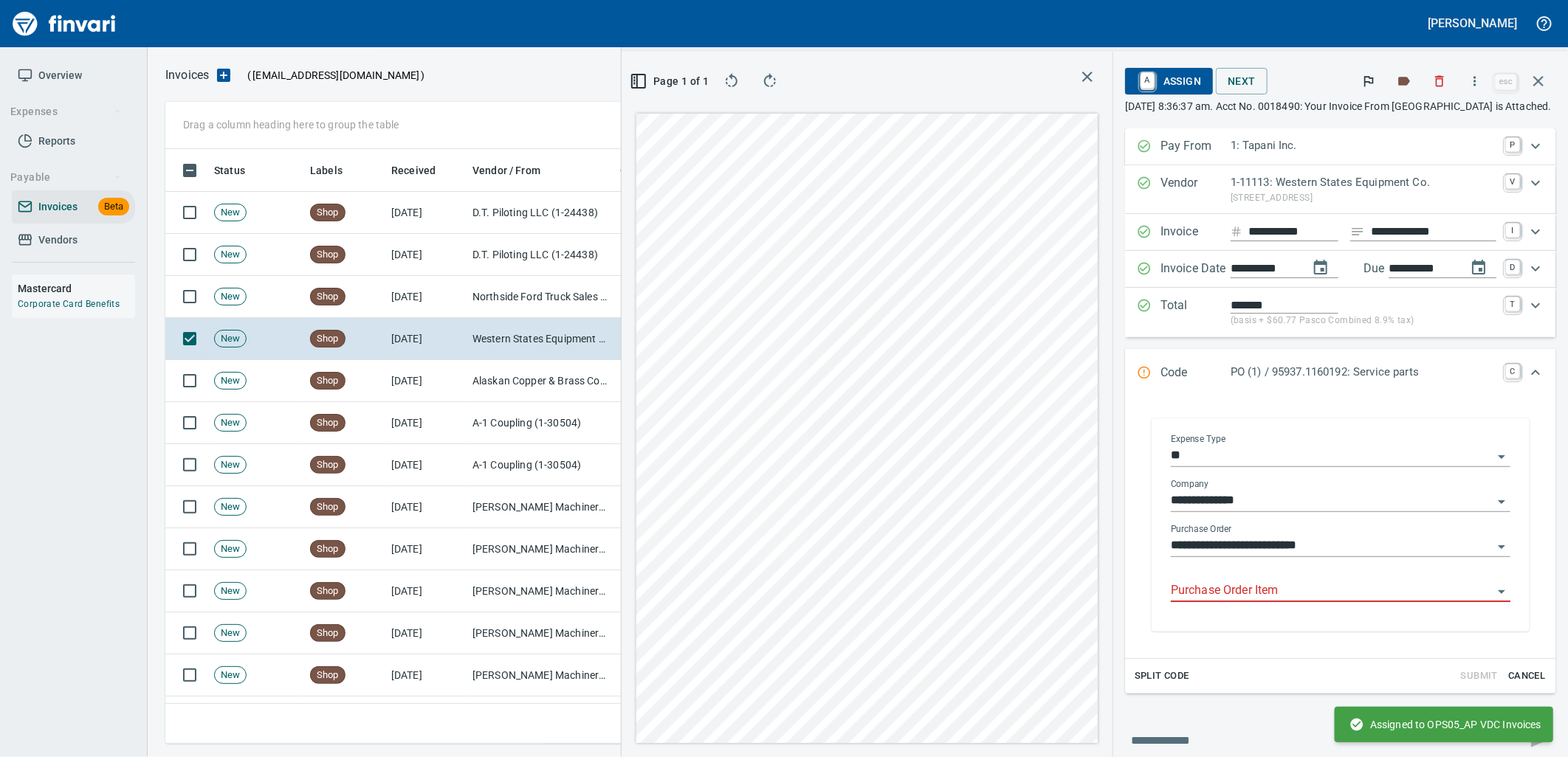
click at [1261, 596] on input "Purchase Order Item" at bounding box center [1331, 591] width 322 height 20
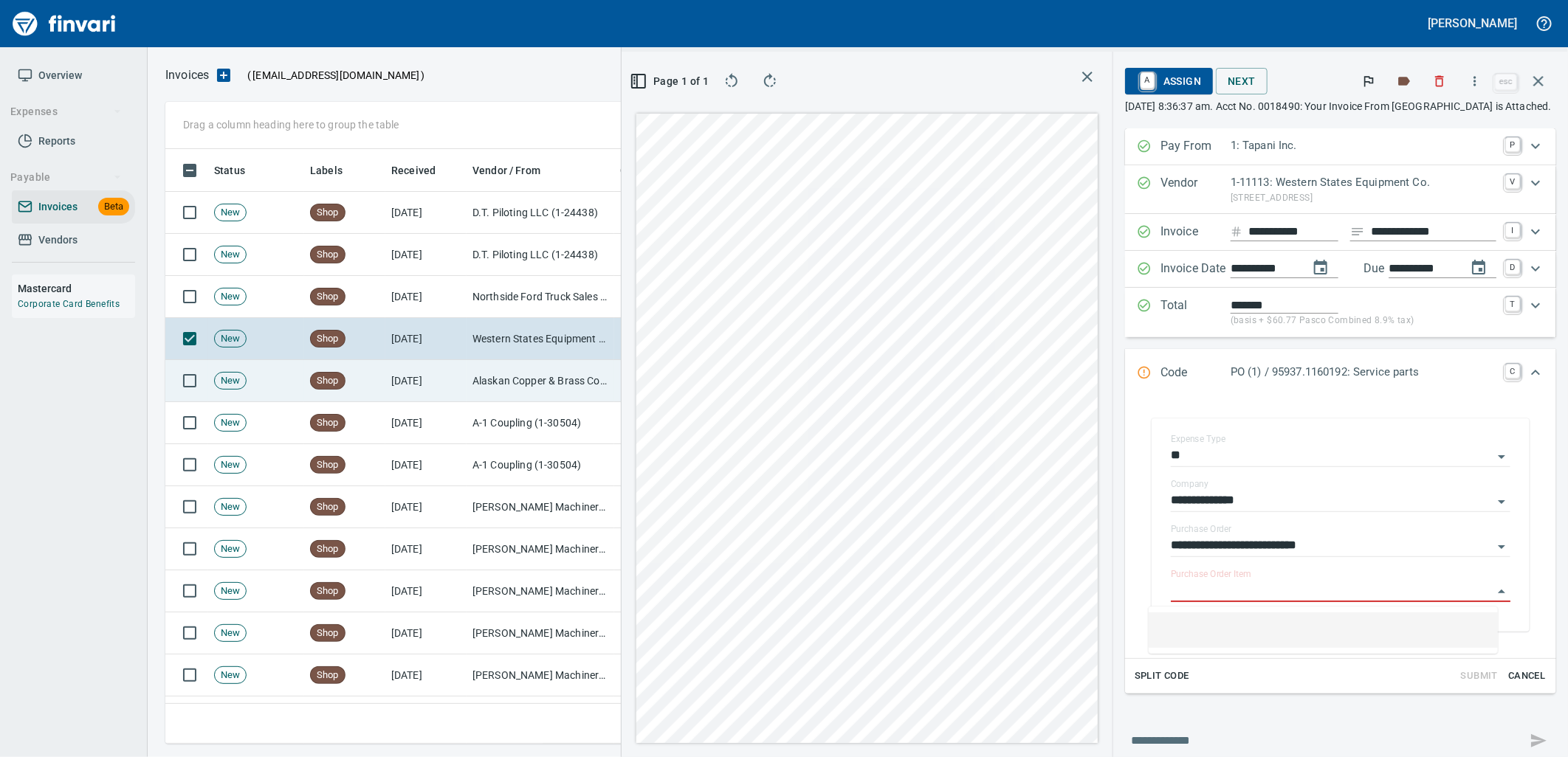
scroll to position [583, 992]
click at [556, 372] on td "Alaskan Copper & Brass Company (1-10031)" at bounding box center [540, 381] width 148 height 42
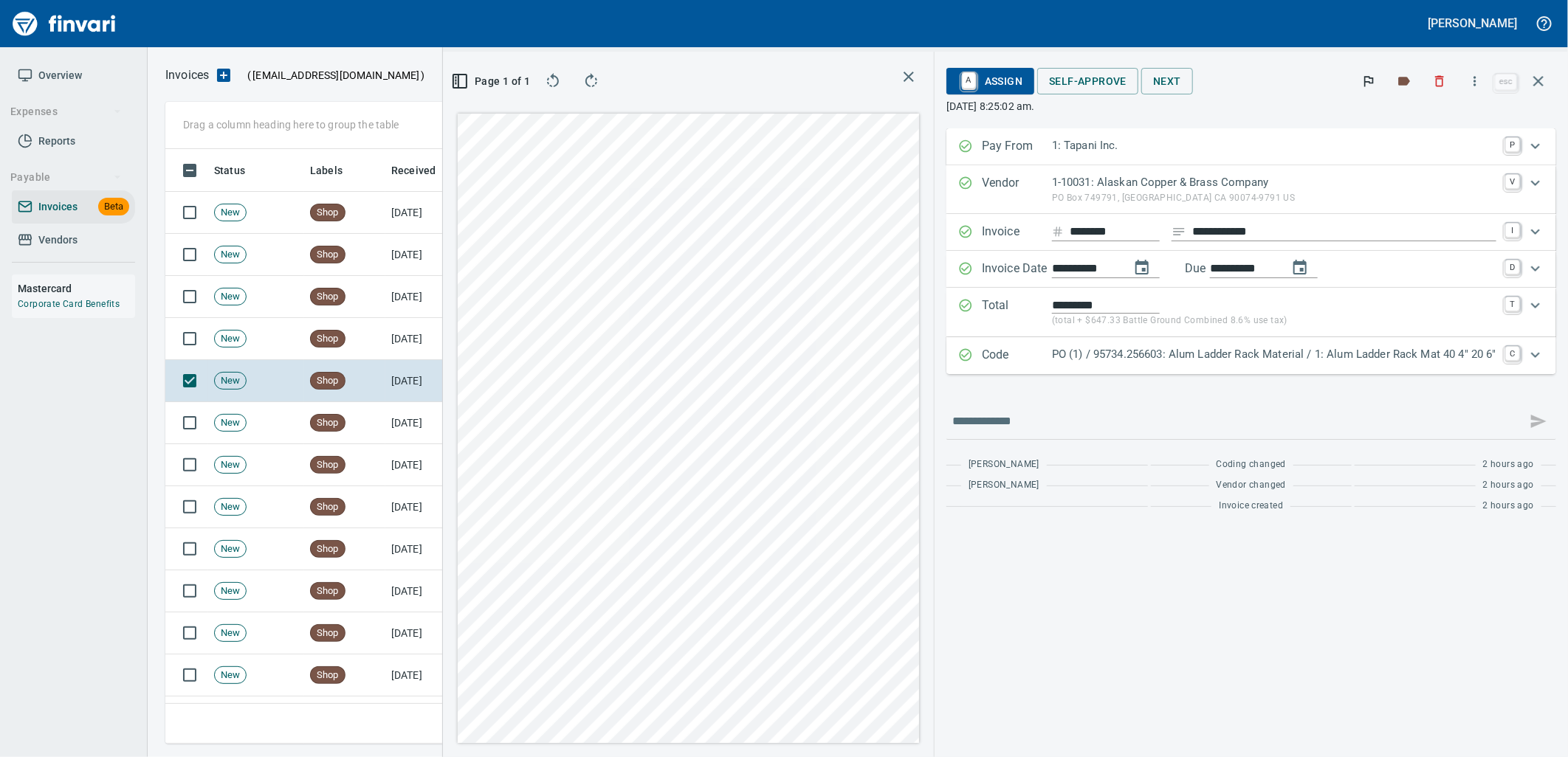
click at [1312, 350] on p "PO (1) / 95734.256603: Alum Ladder Rack Material / 1: Alum Ladder Rack Mat 40 4…" at bounding box center [1274, 355] width 444 height 17
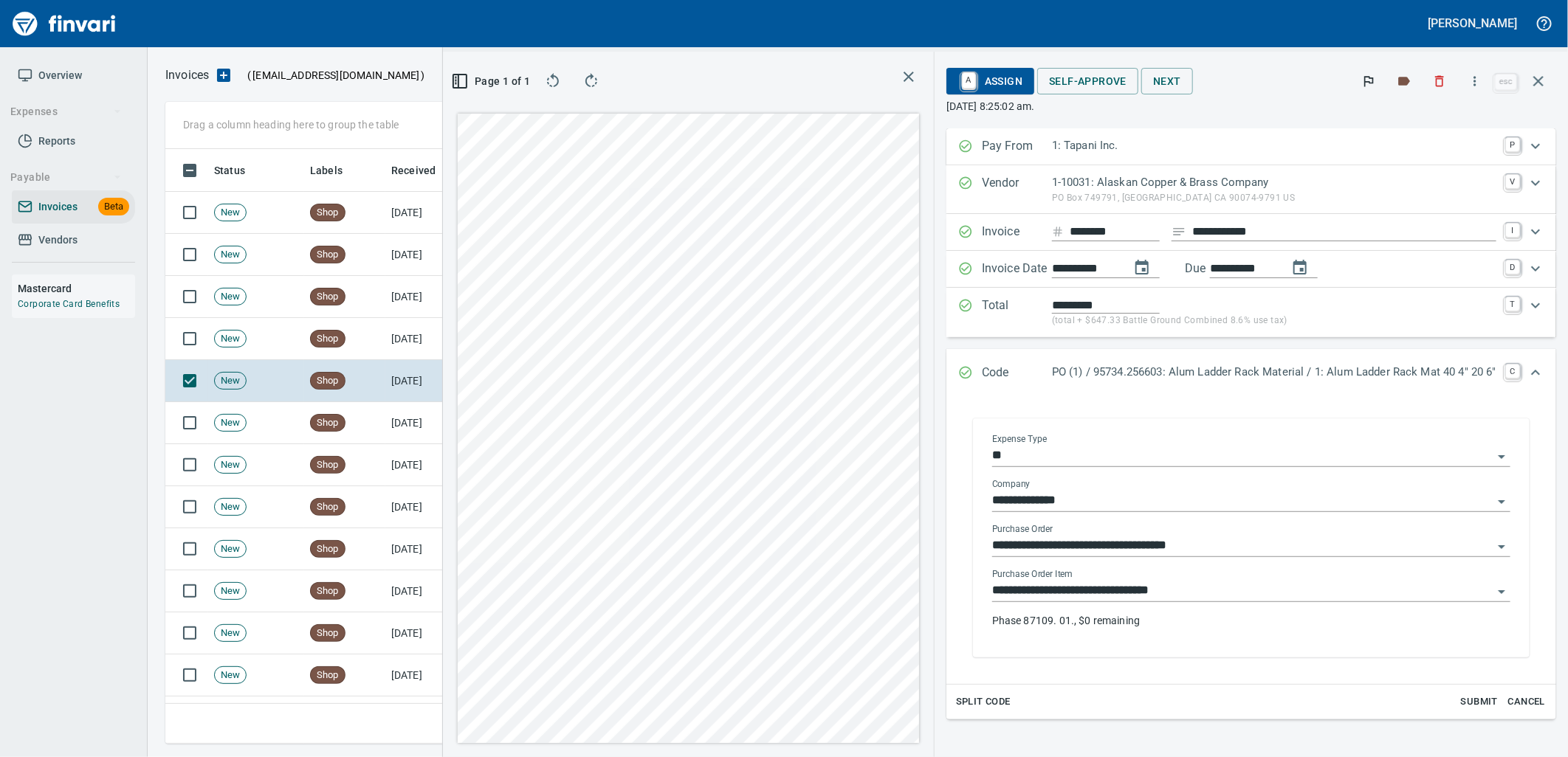
click at [1180, 585] on input "**********" at bounding box center [1242, 591] width 500 height 20
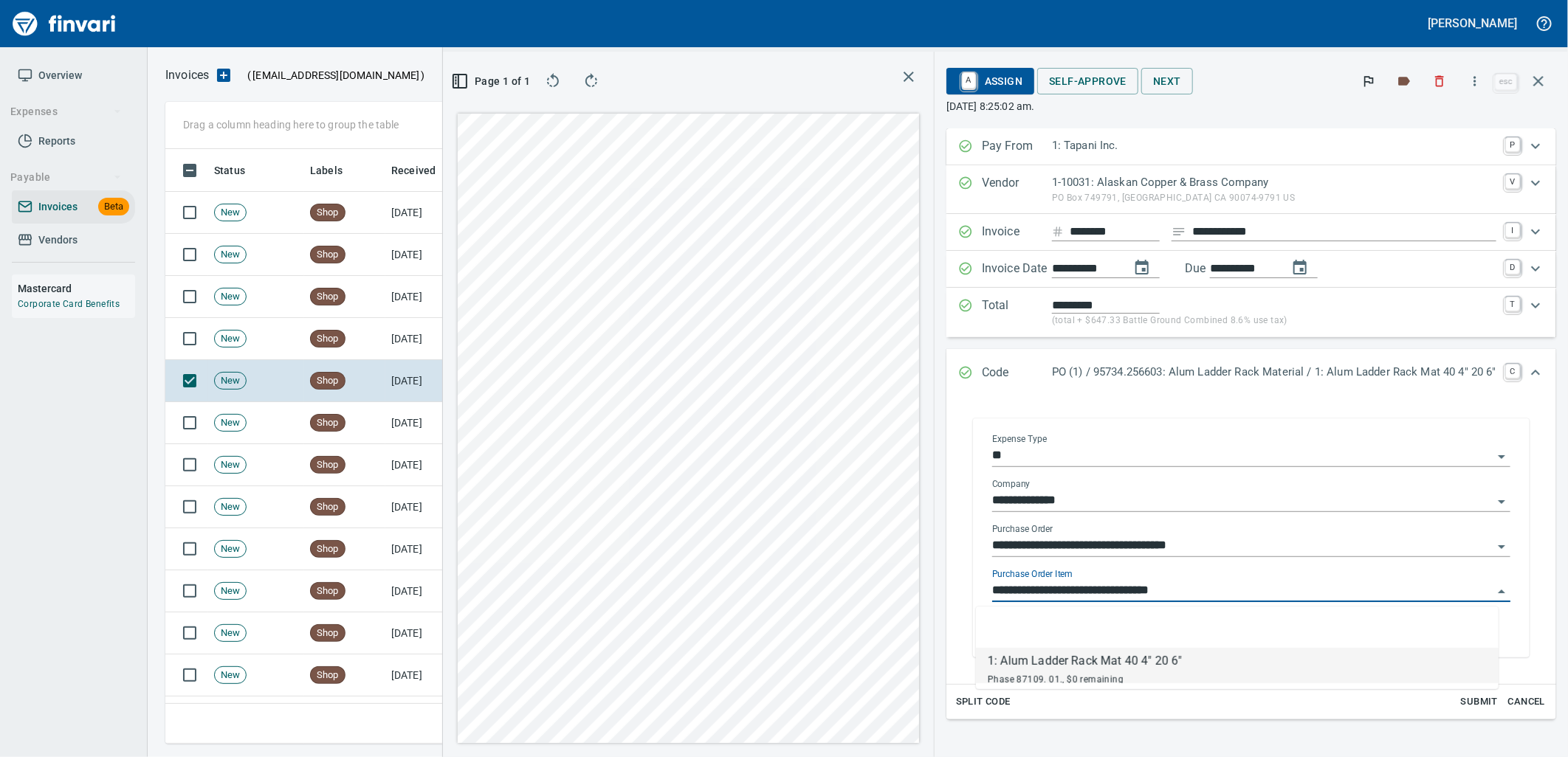
scroll to position [583, 992]
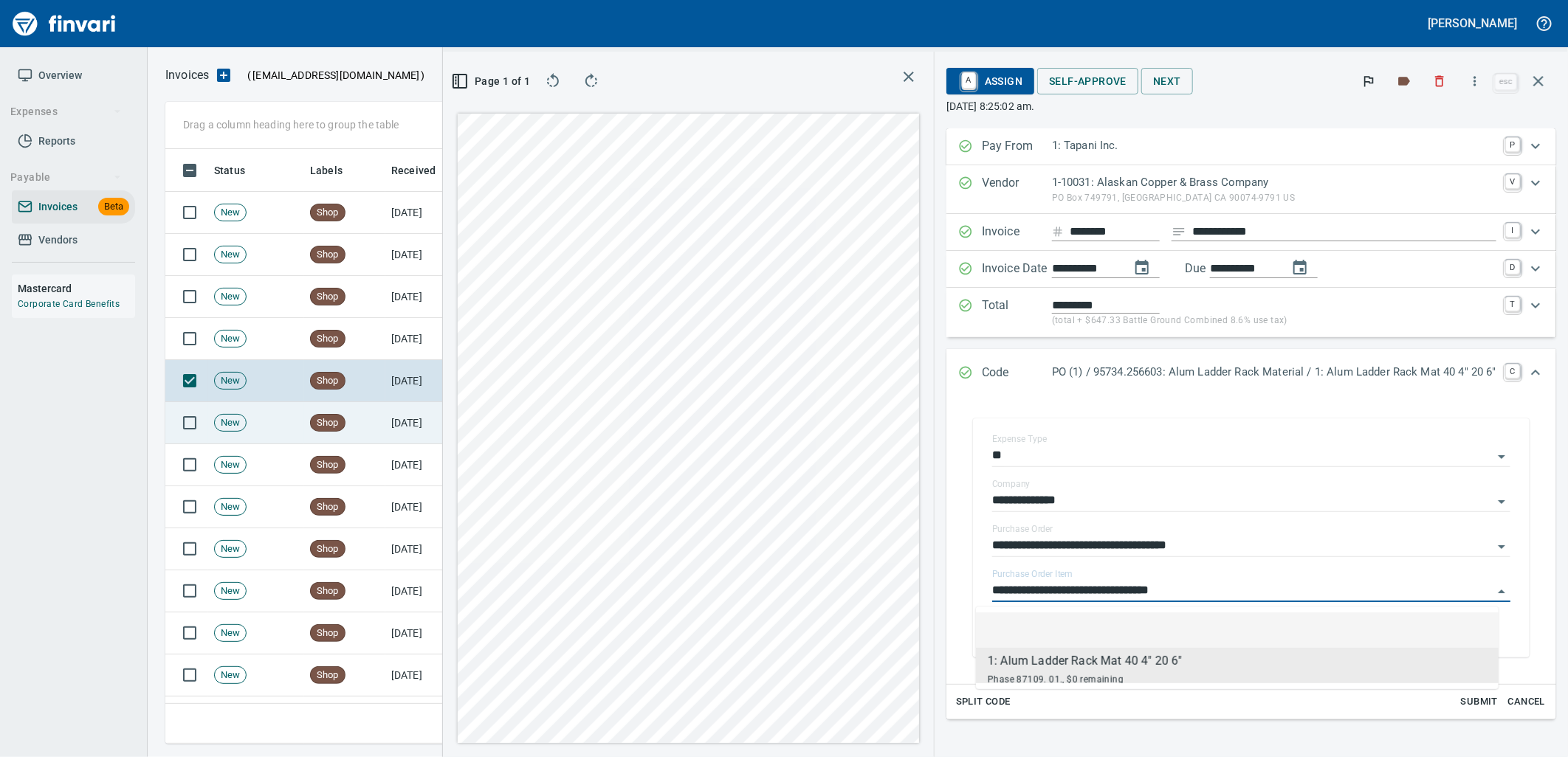
click at [400, 430] on td "[DATE]" at bounding box center [425, 423] width 81 height 42
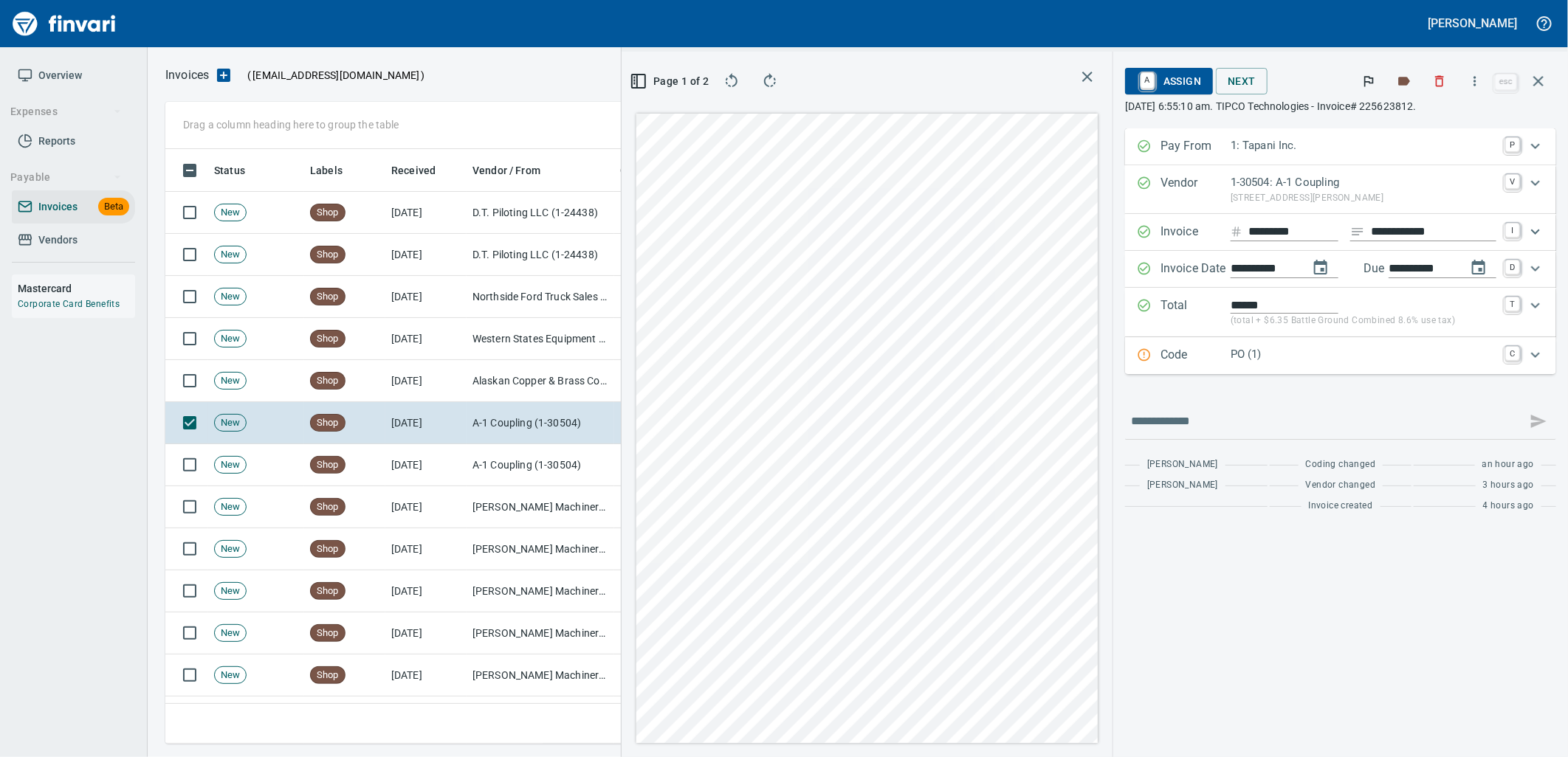
click at [1368, 363] on div "PO (1)" at bounding box center [1364, 356] width 265 height 20
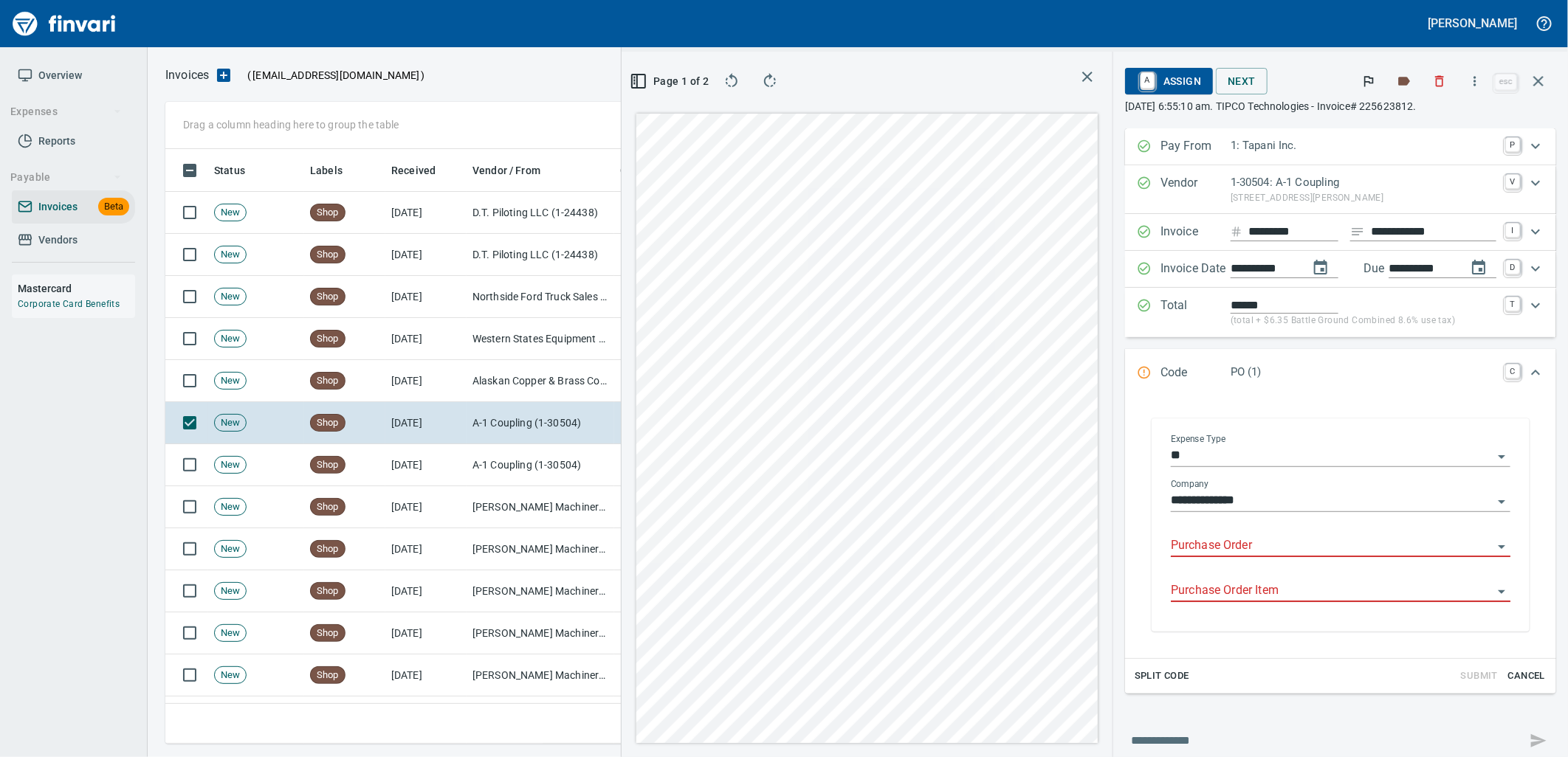
click at [1288, 539] on input "Purchase Order" at bounding box center [1331, 546] width 322 height 20
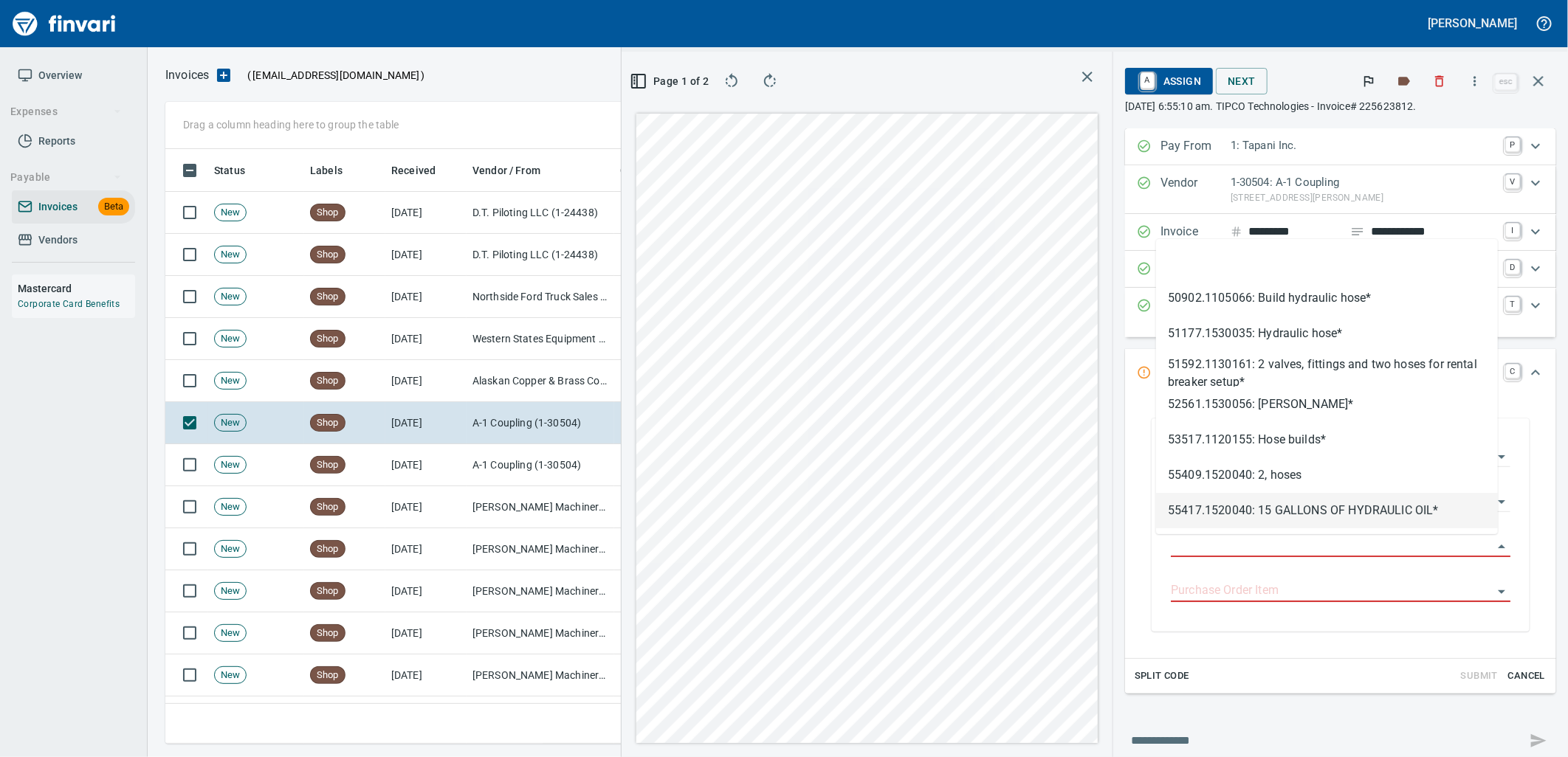
scroll to position [583, 992]
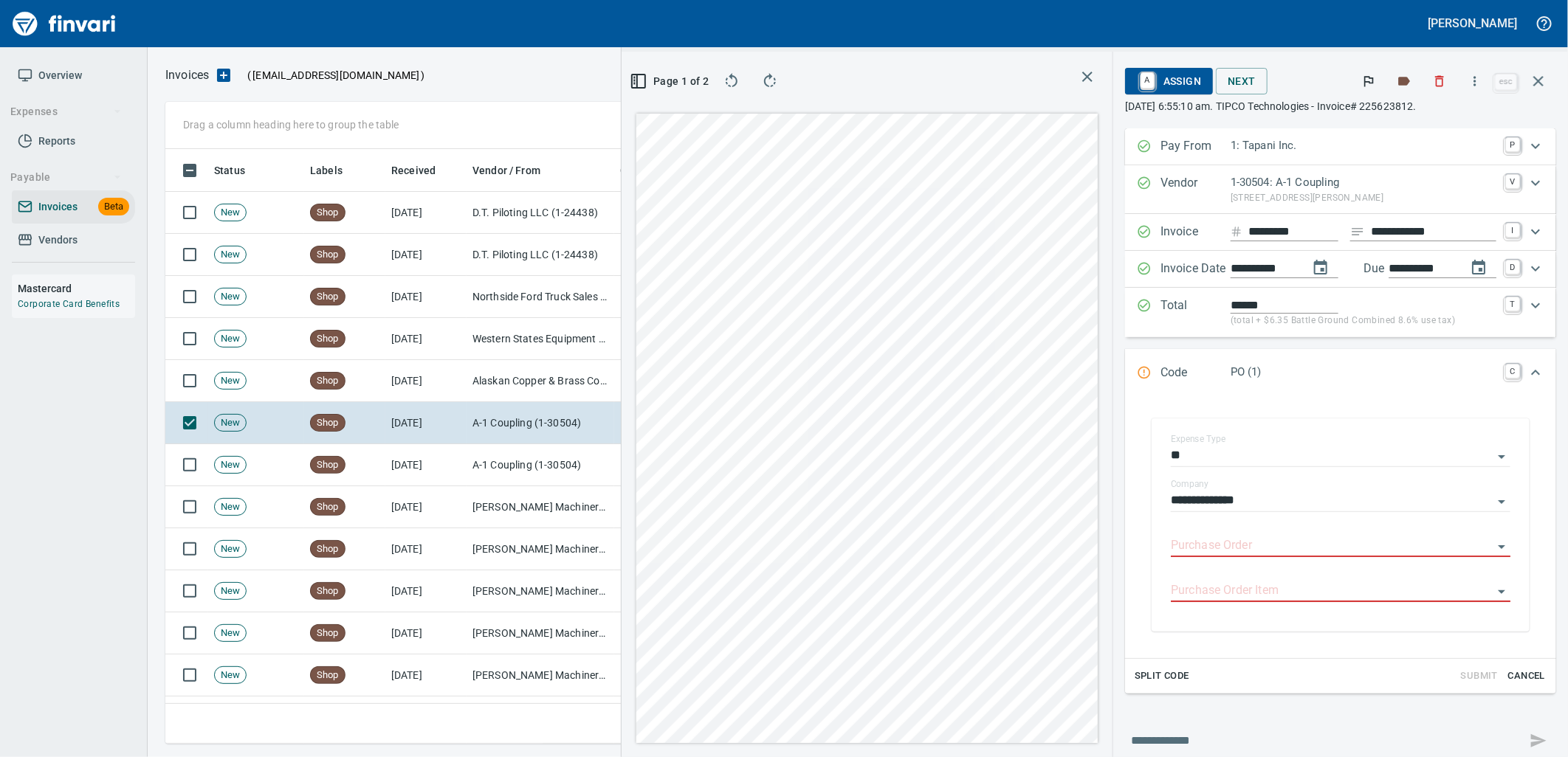
type input "**********"
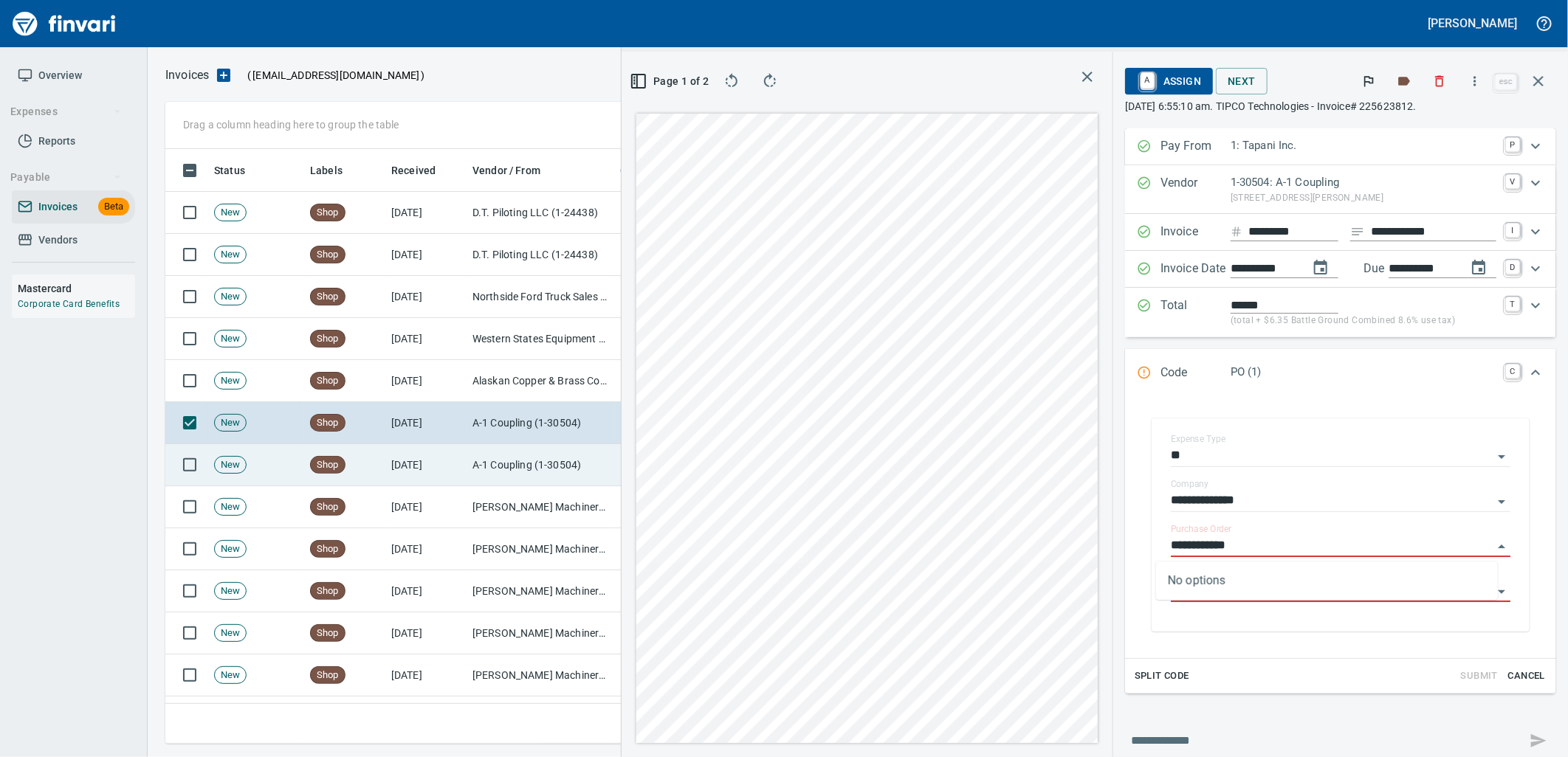
click at [496, 461] on td "A-1 Coupling (1-30504)" at bounding box center [540, 464] width 148 height 42
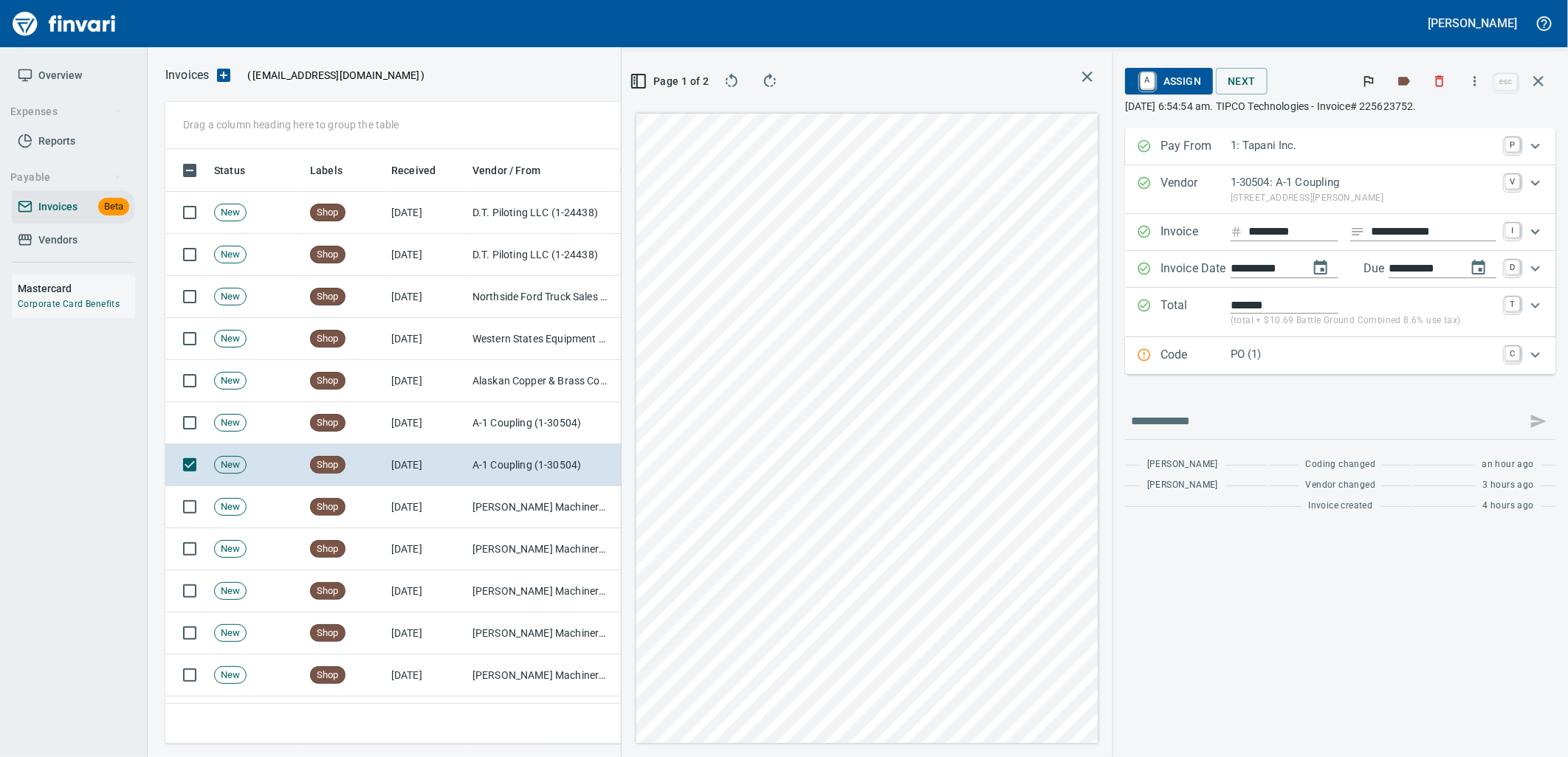
click at [1304, 360] on p "PO (1)" at bounding box center [1364, 355] width 265 height 17
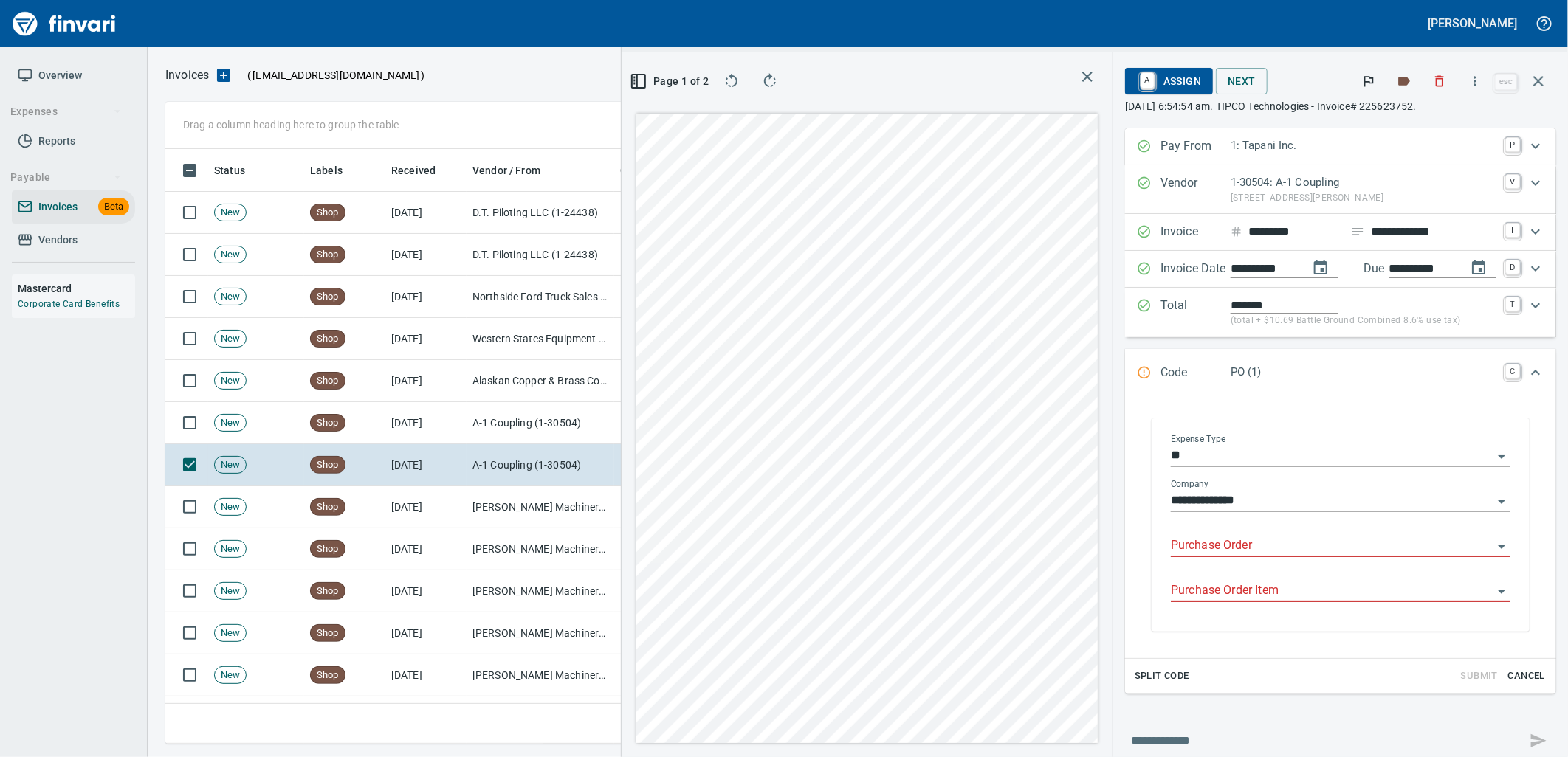
click at [1271, 549] on input "Purchase Order" at bounding box center [1331, 546] width 322 height 20
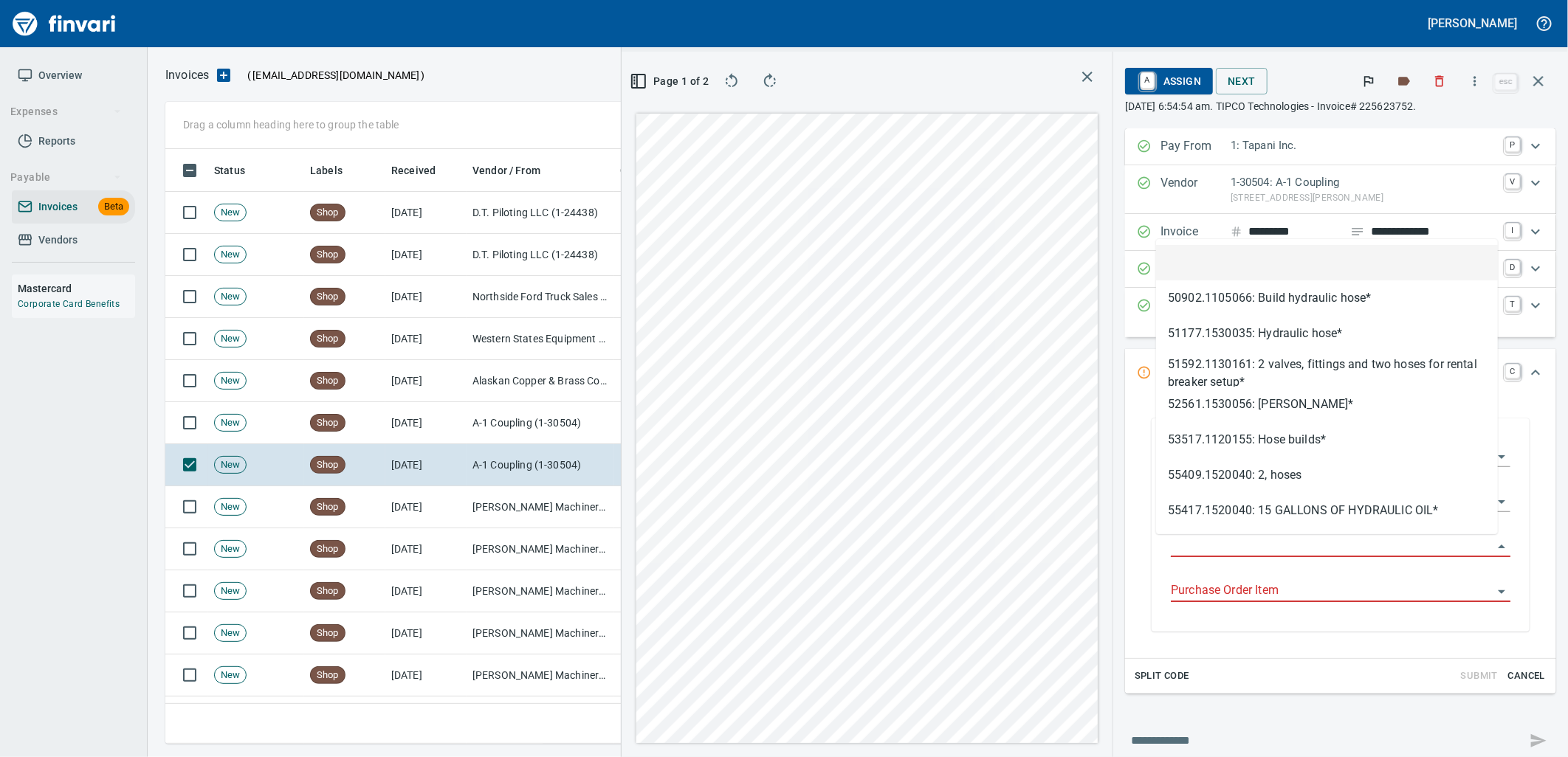
scroll to position [583, 992]
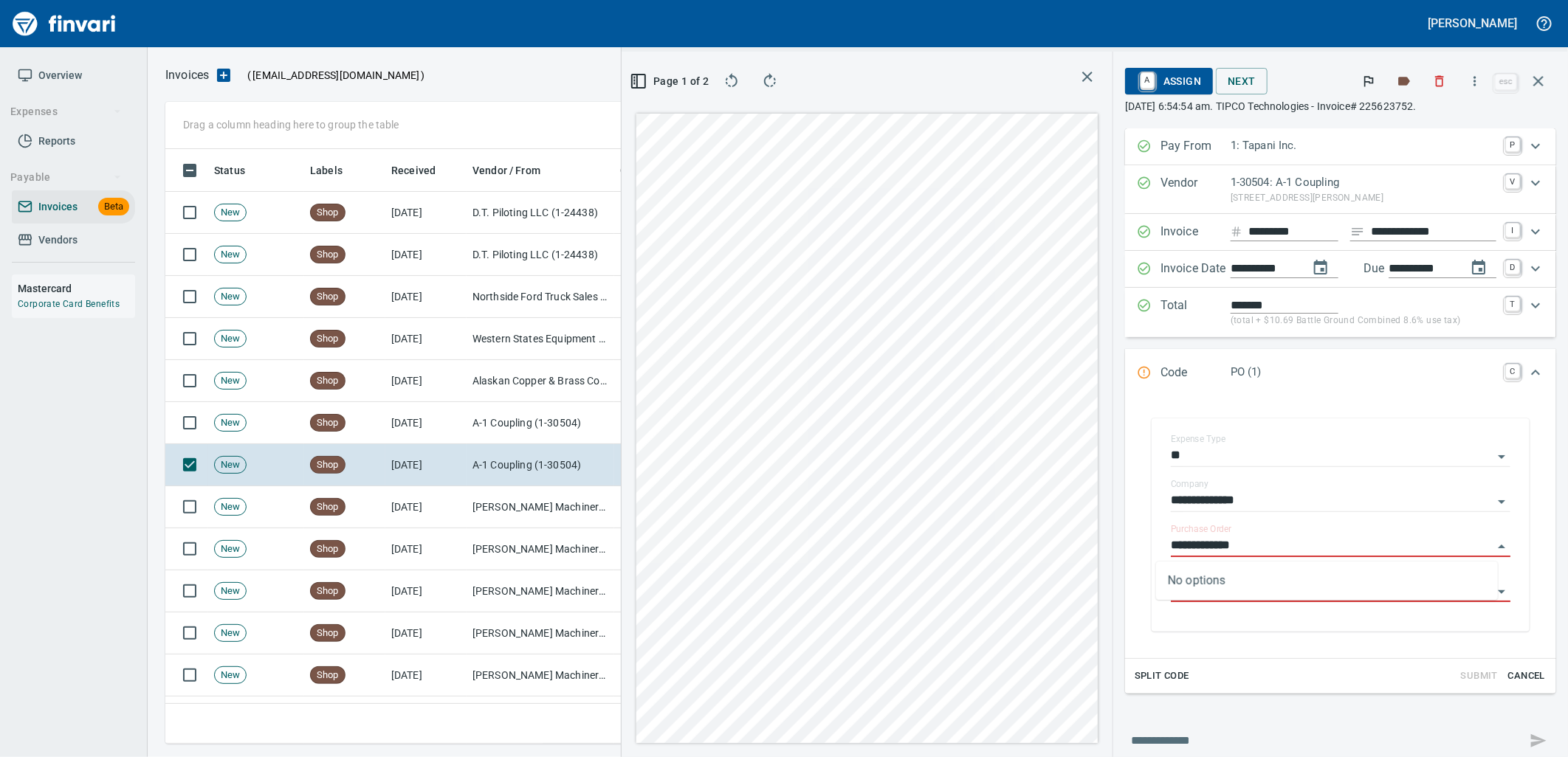
type input "**********"
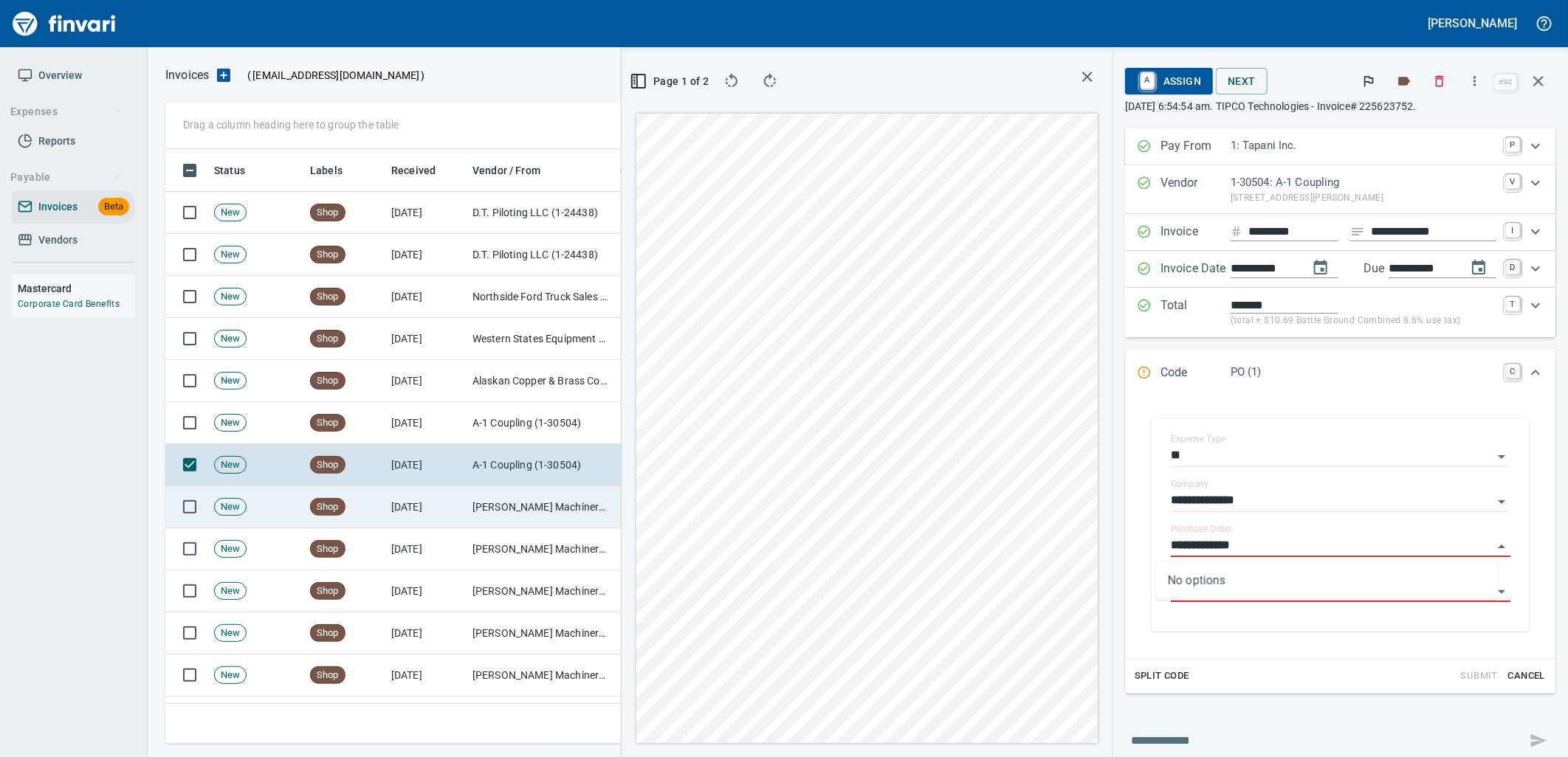
click at [485, 505] on td "[PERSON_NAME] Machinery Co (1-10794)" at bounding box center [540, 507] width 148 height 42
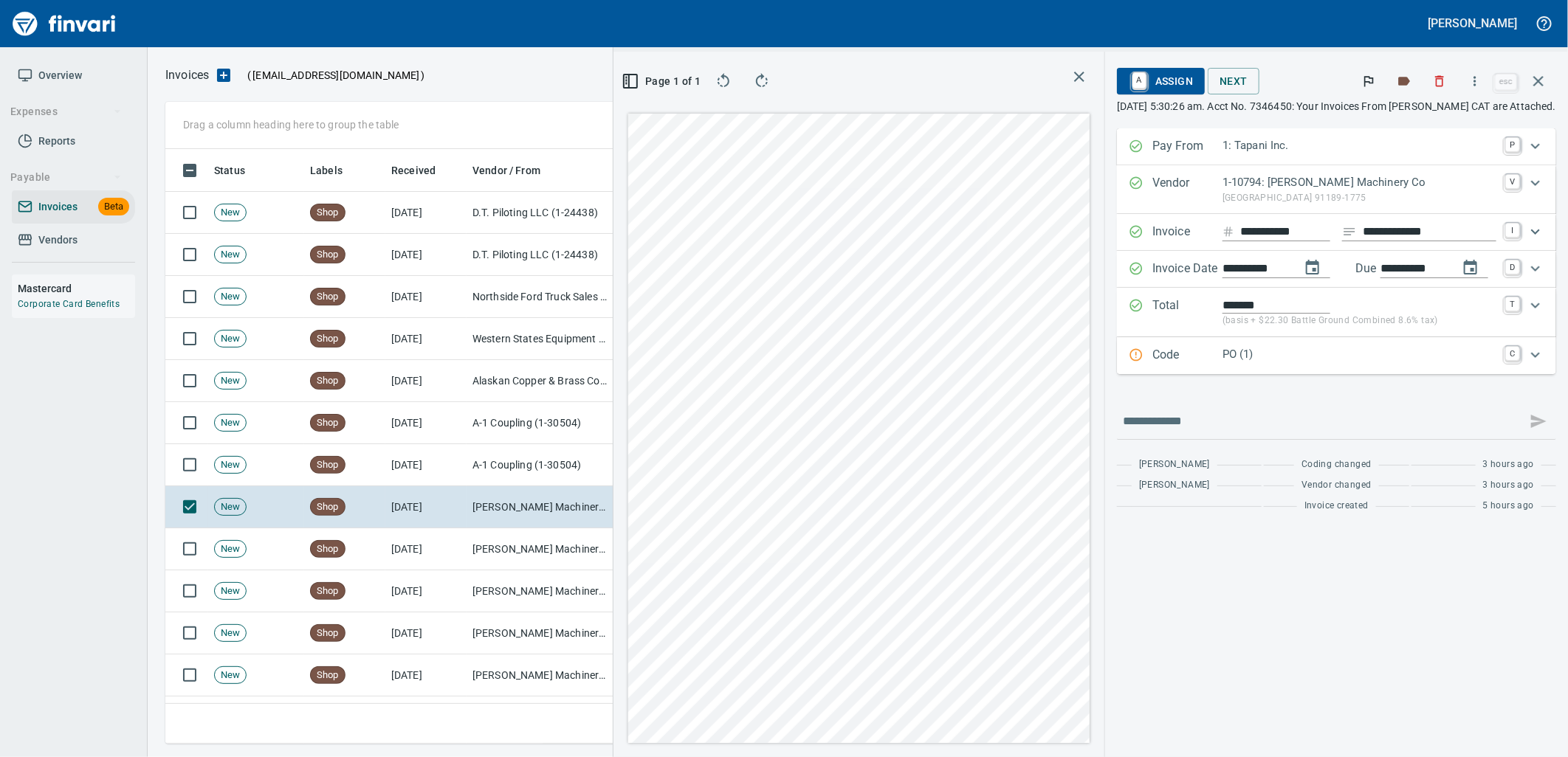
click at [1367, 359] on p "PO (1)" at bounding box center [1360, 355] width 274 height 17
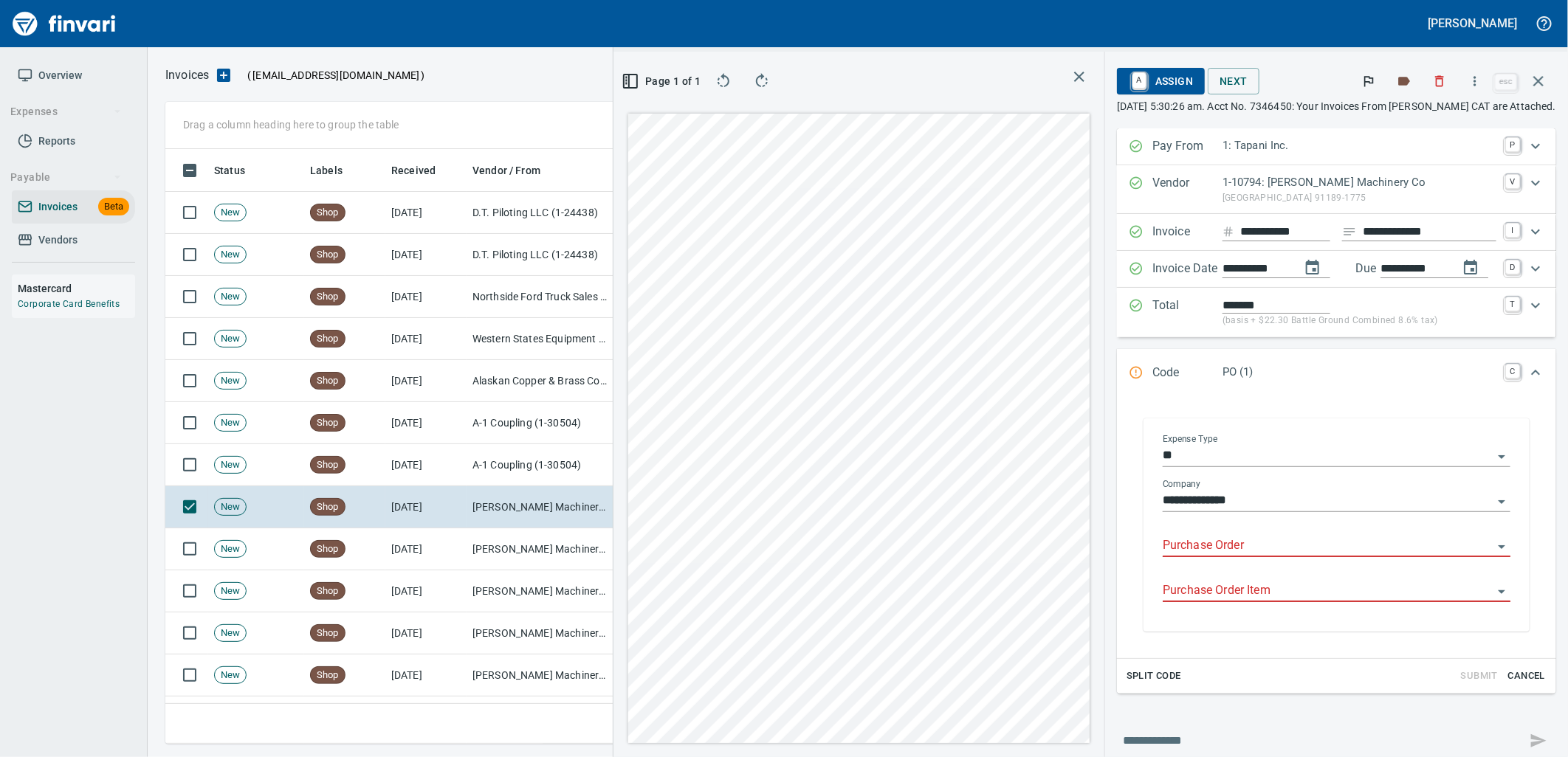
click at [1235, 552] on input "Purchase Order" at bounding box center [1328, 546] width 330 height 20
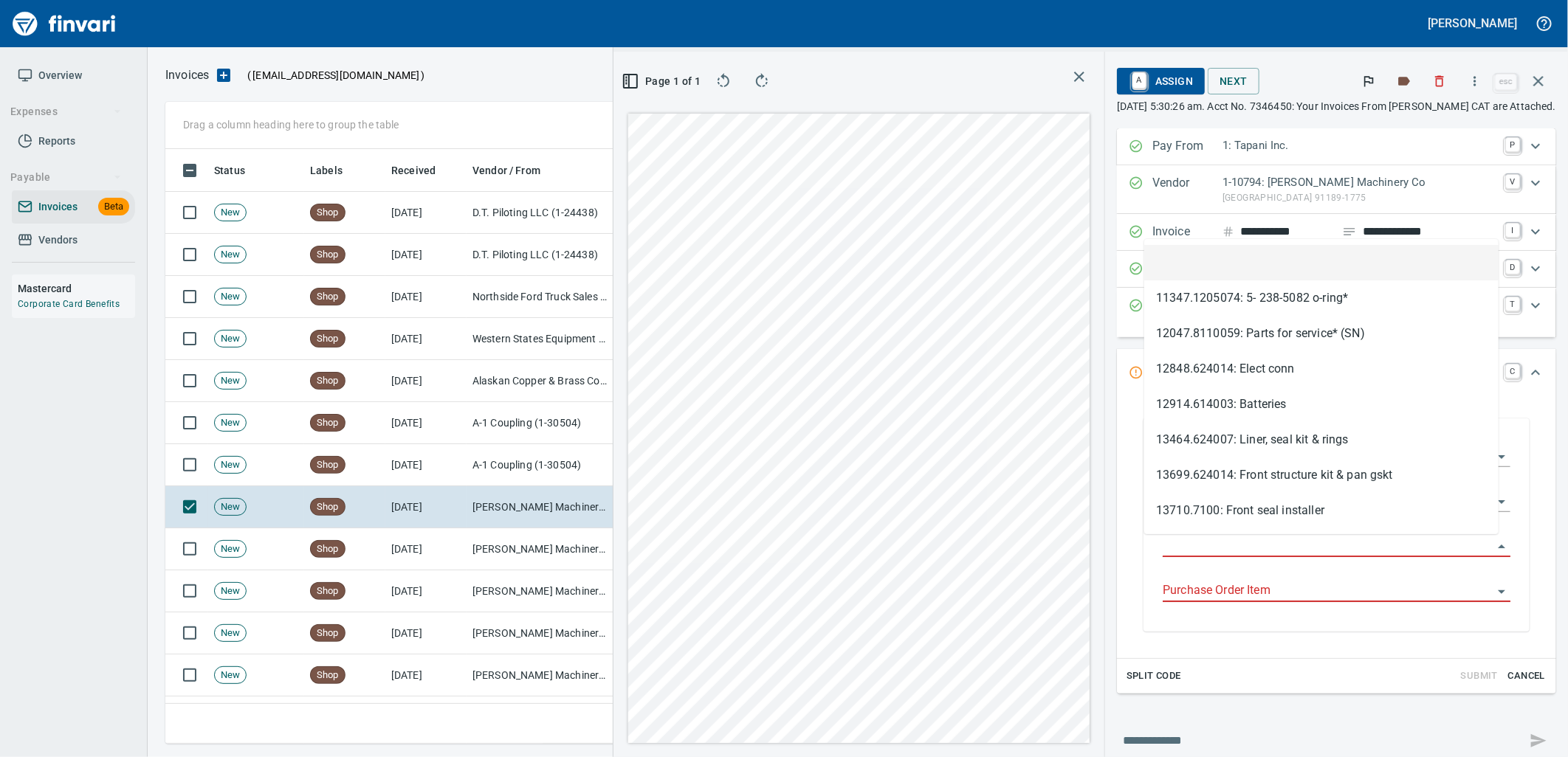
scroll to position [583, 992]
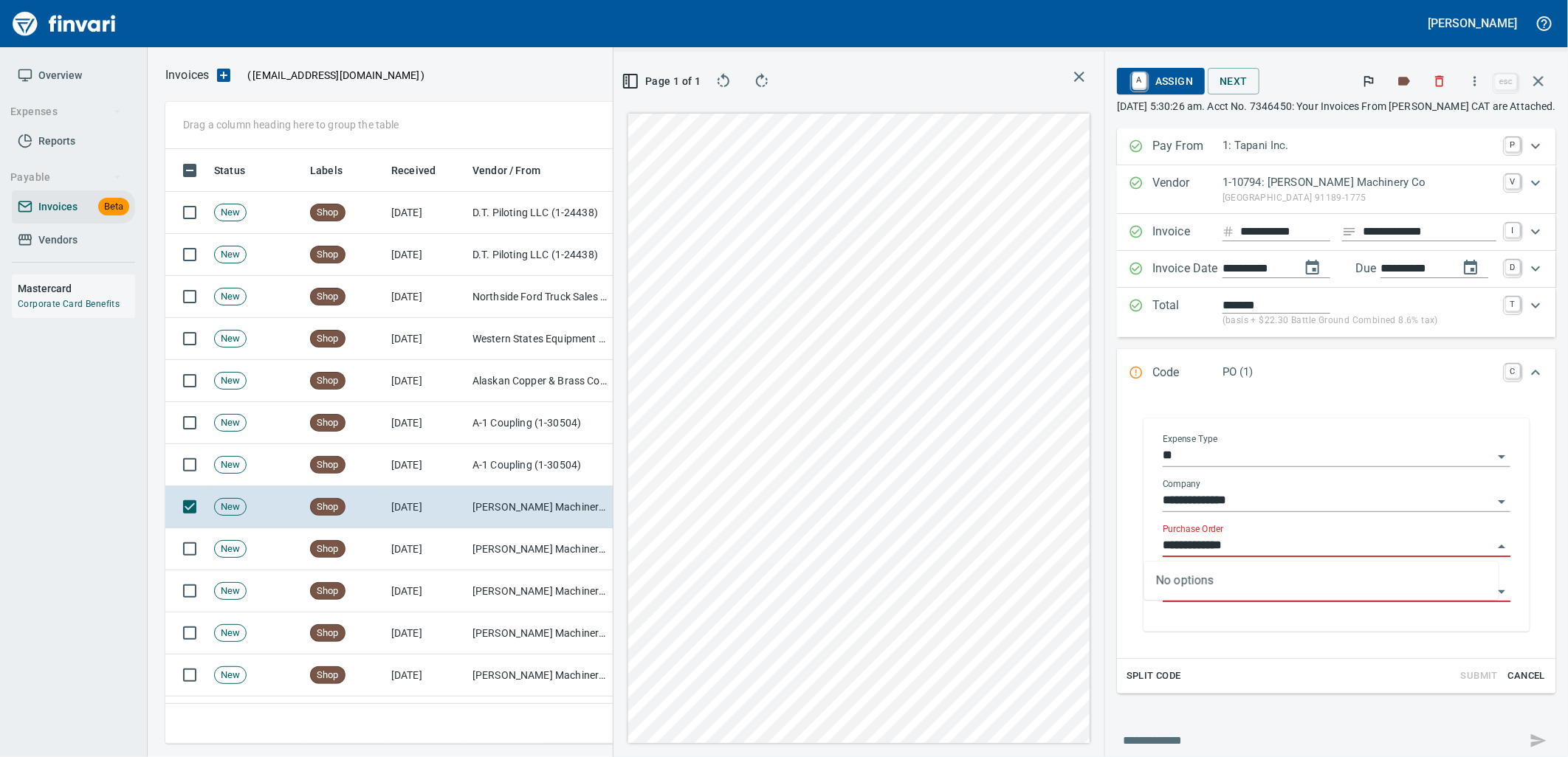
type input "**********"
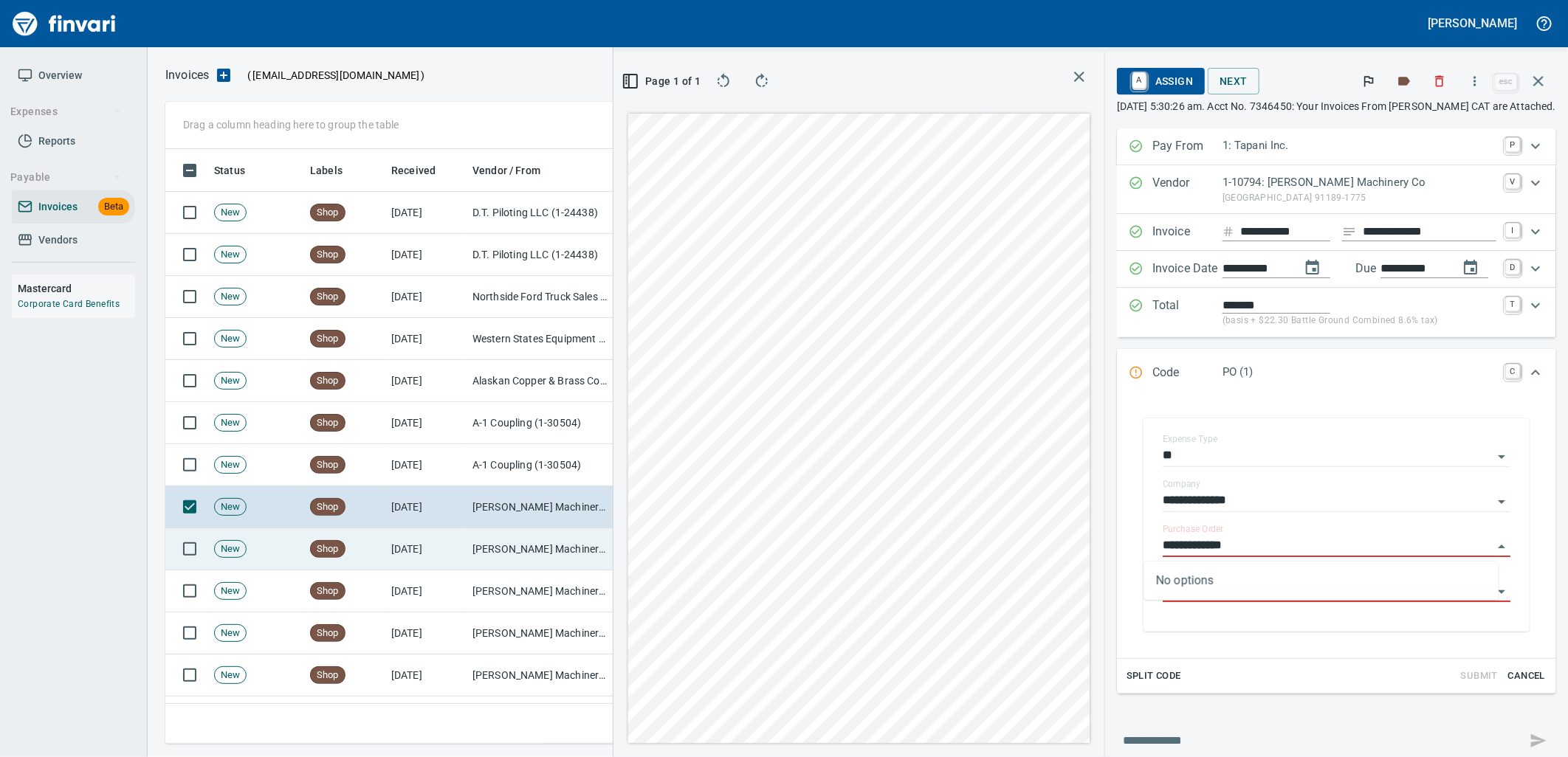
click at [513, 540] on td "[PERSON_NAME] Machinery Co (1-10794)" at bounding box center [540, 549] width 148 height 42
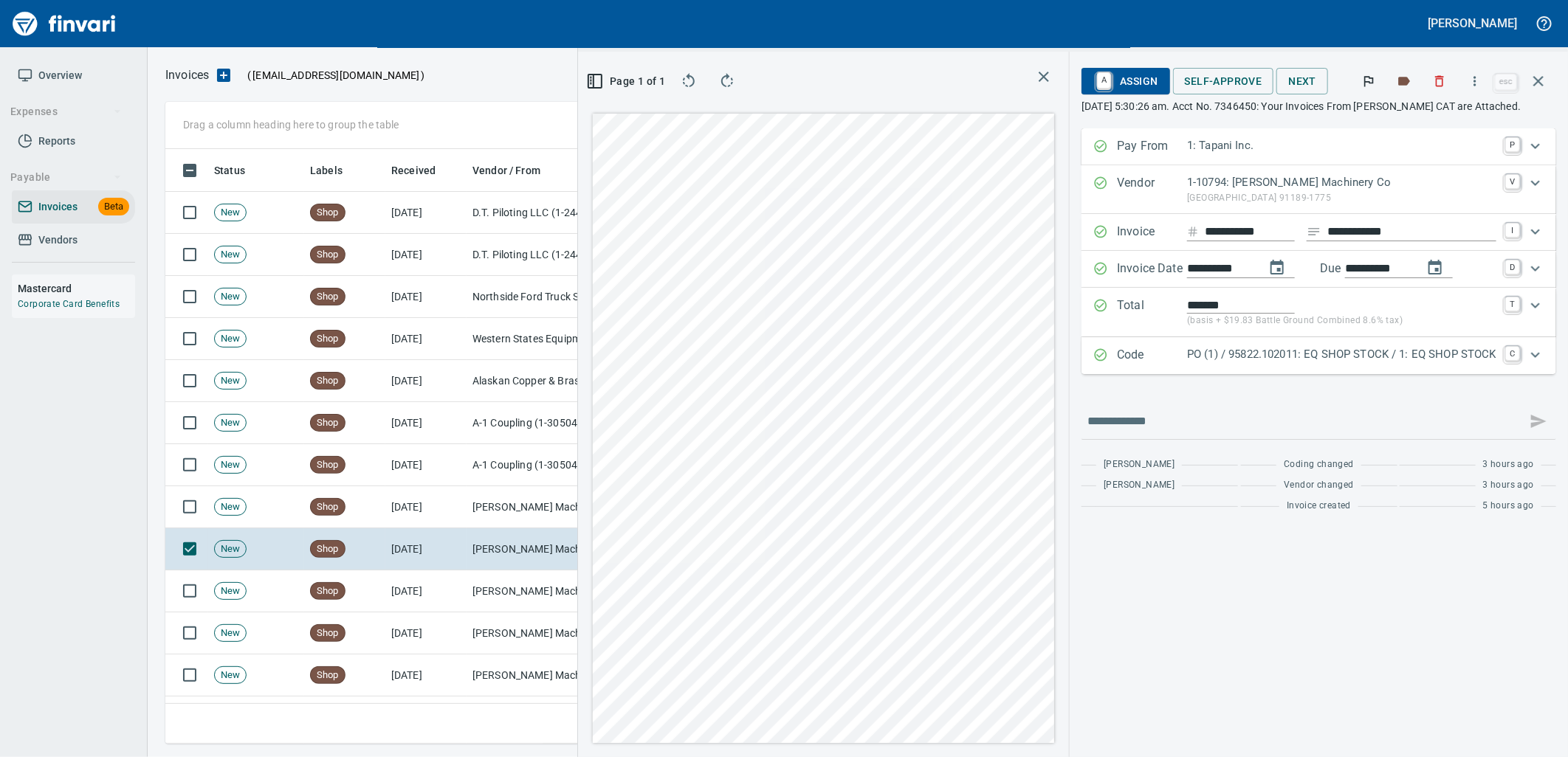
click at [1272, 357] on p "PO (1) / 95822.102011: EQ SHOP STOCK / 1: EQ SHOP STOCK" at bounding box center [1342, 355] width 310 height 17
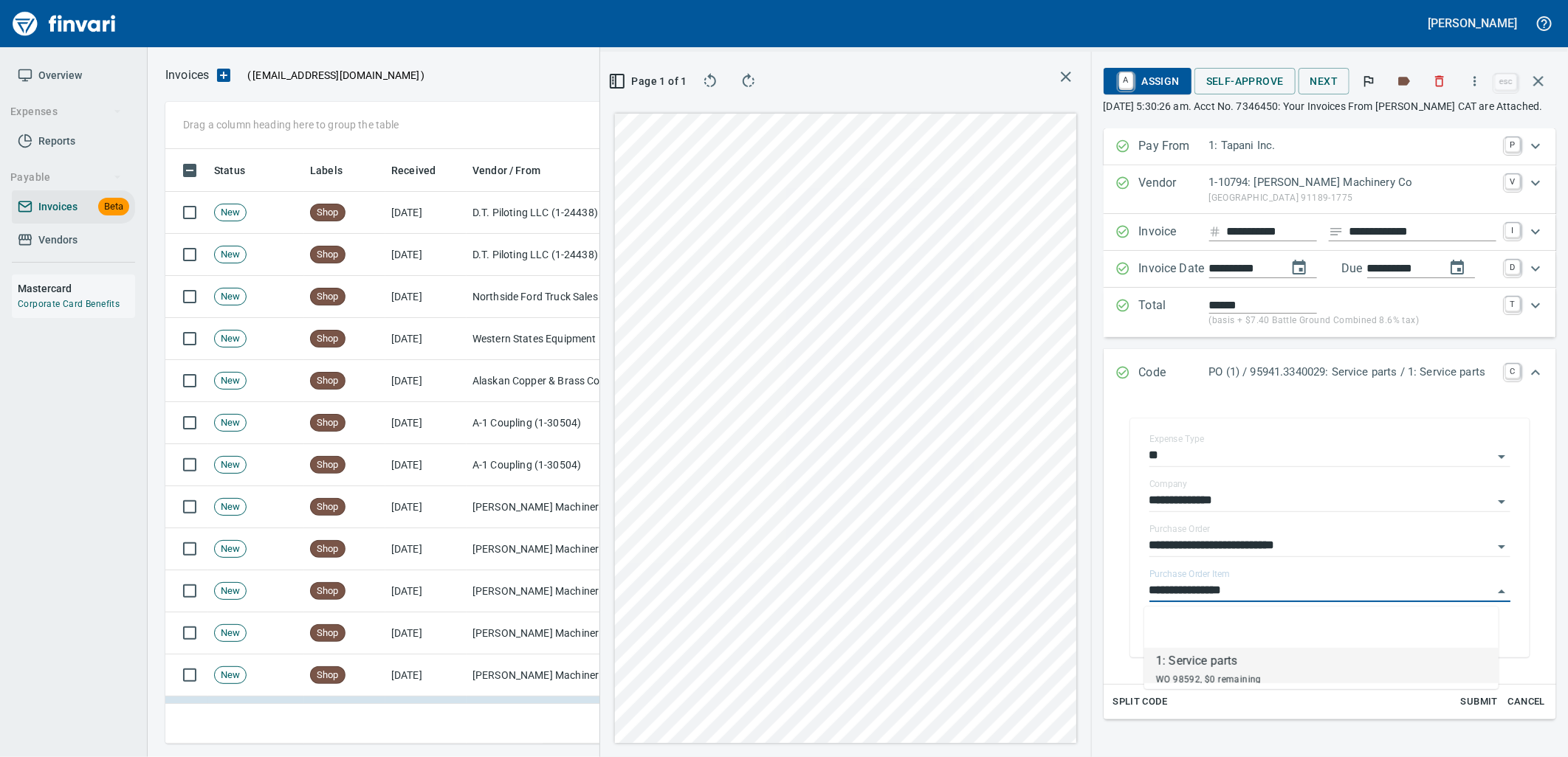
scroll to position [583, 992]
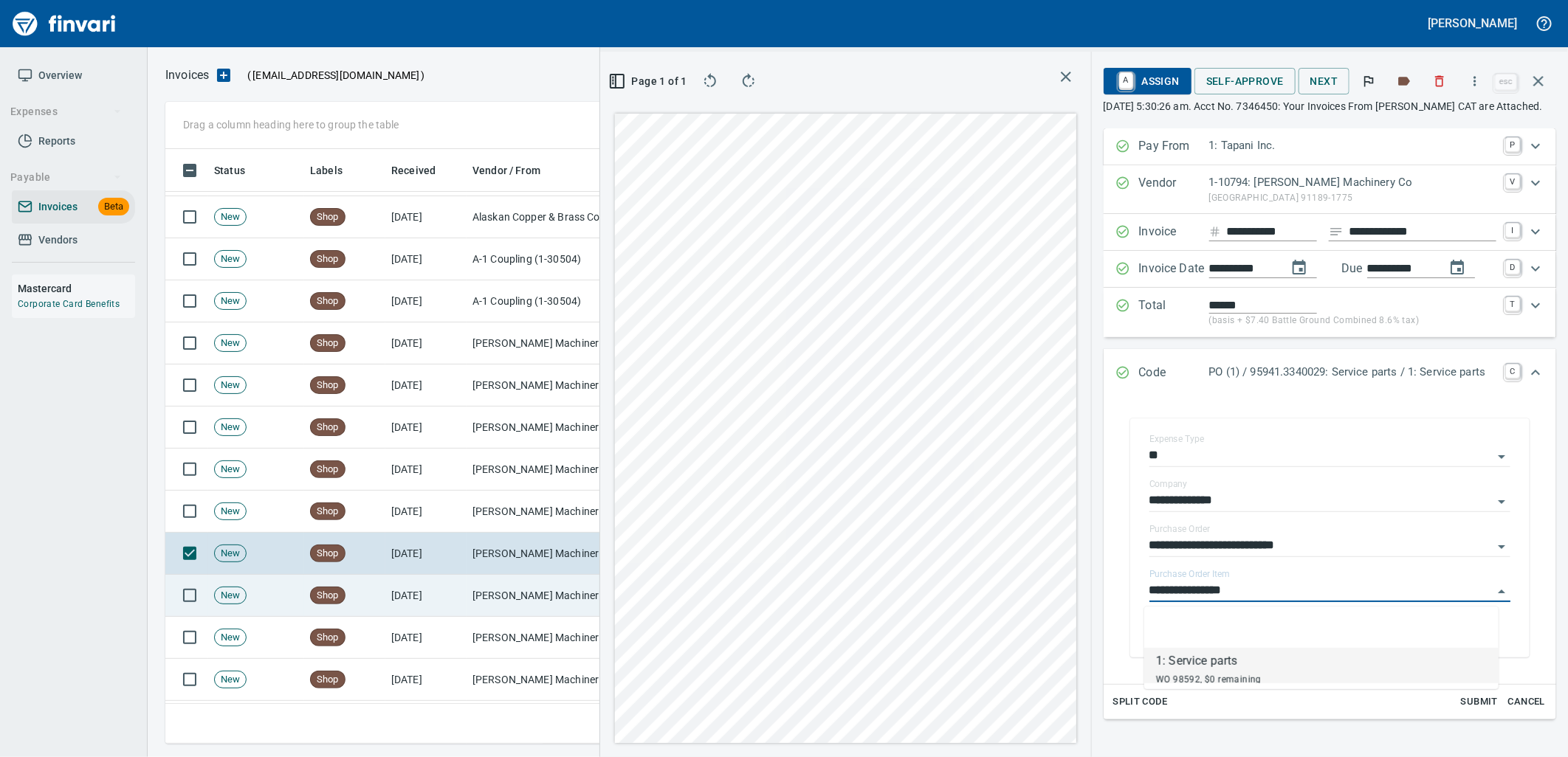
click at [455, 590] on td "[DATE]" at bounding box center [425, 595] width 81 height 42
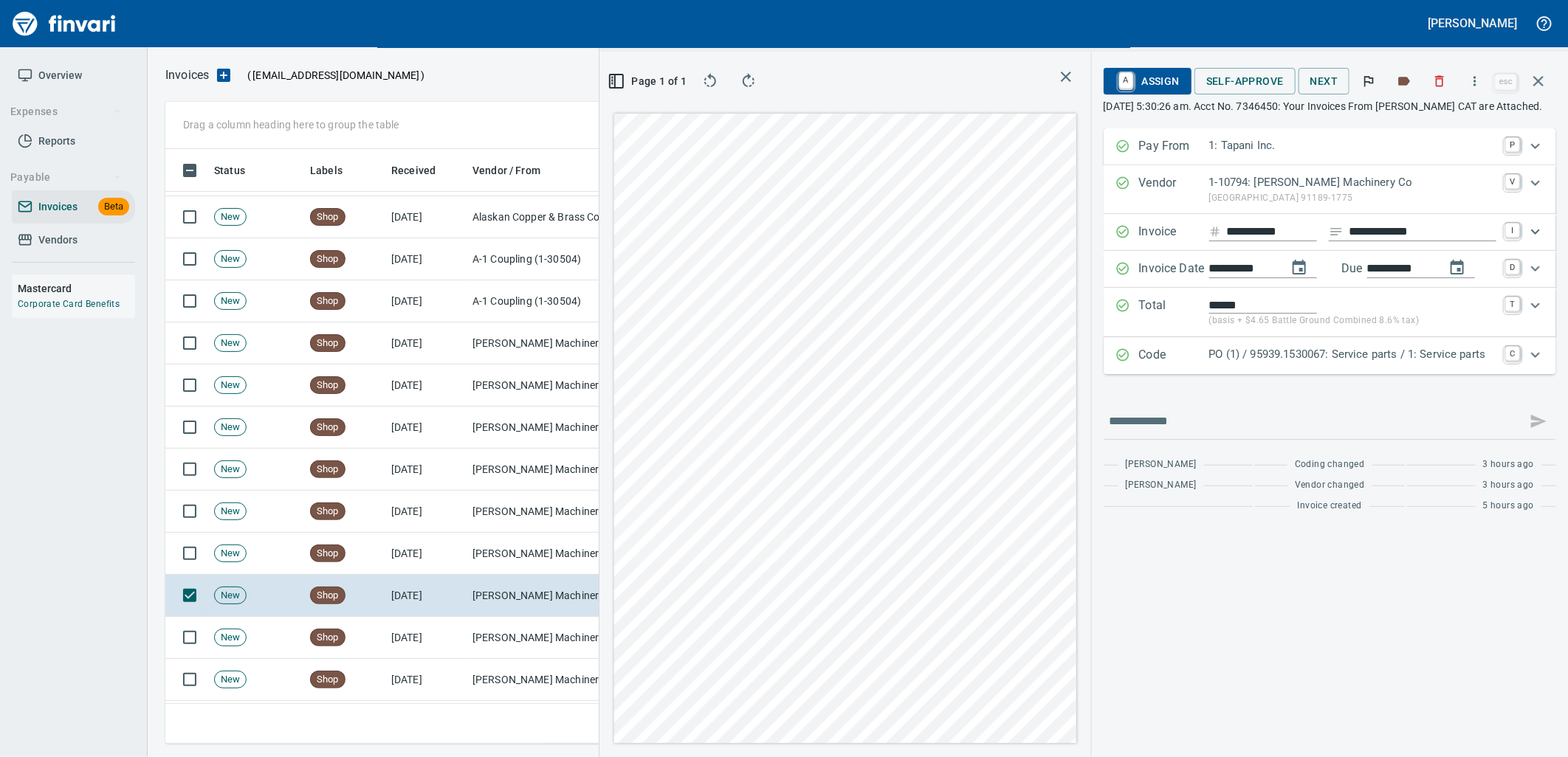
click at [1322, 362] on p "PO (1) / 95939.1530067: Service parts / 1: Service parts" at bounding box center [1354, 355] width 288 height 17
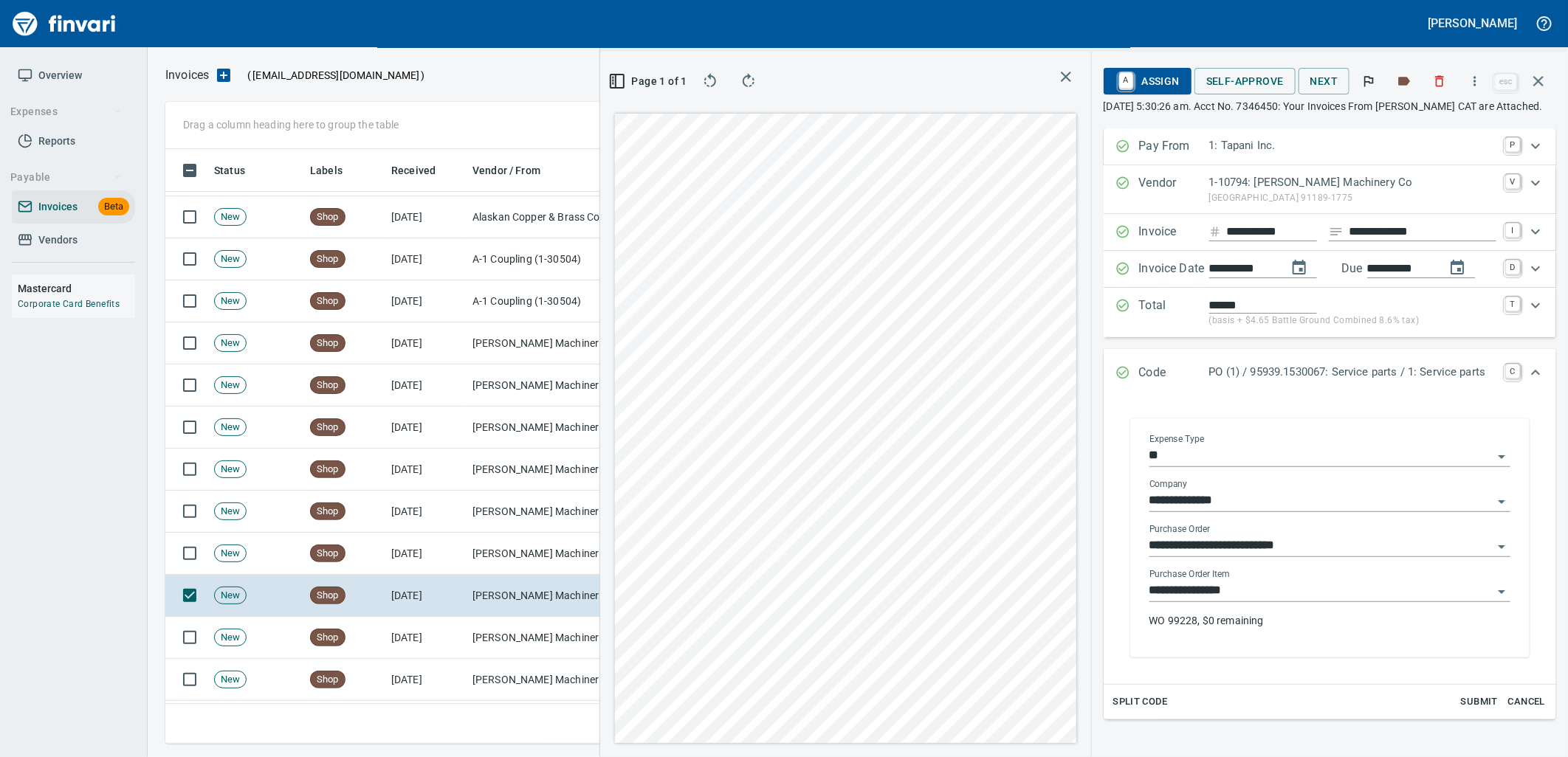
click at [1279, 585] on input "**********" at bounding box center [1321, 591] width 344 height 20
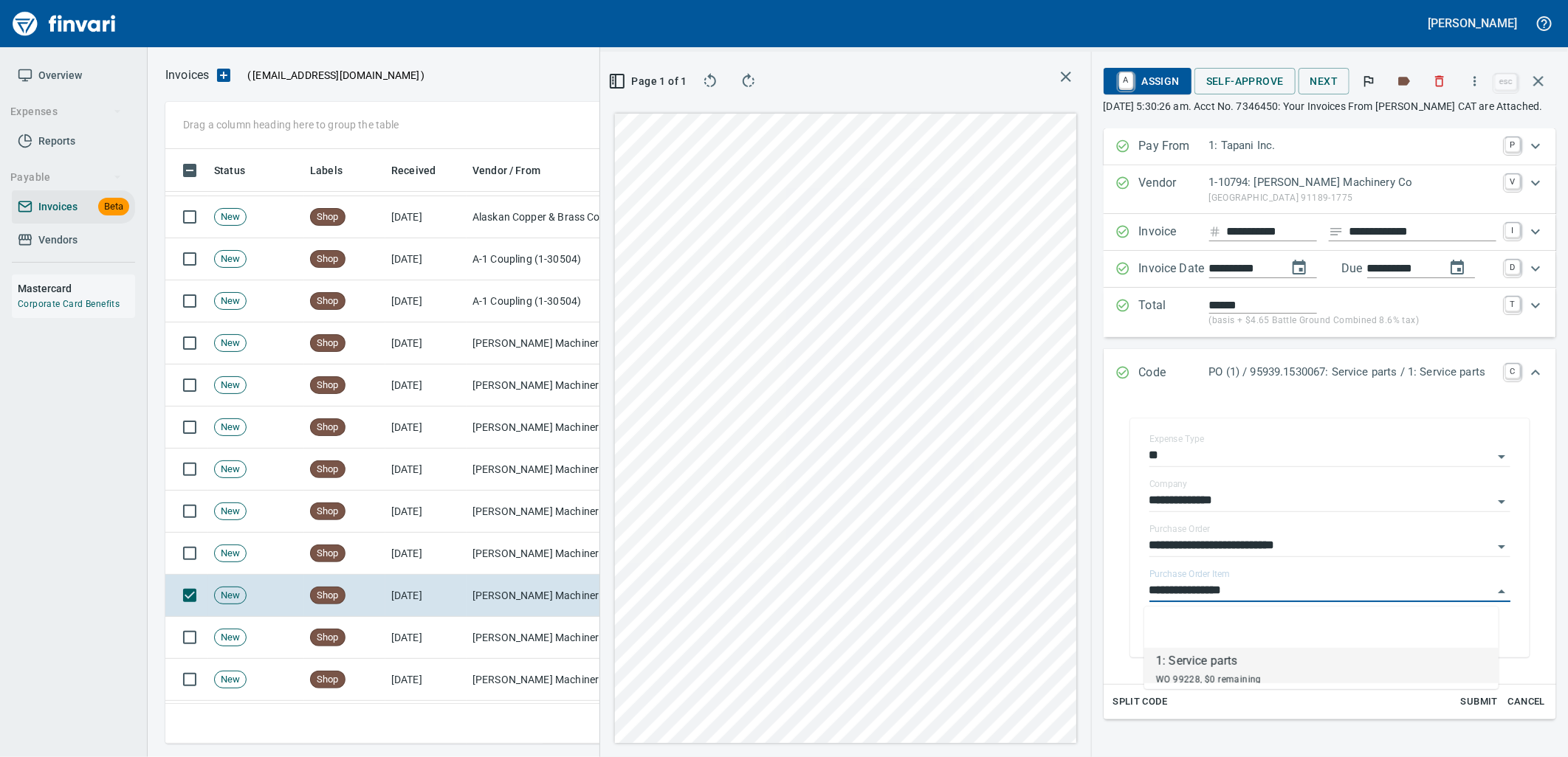
scroll to position [583, 992]
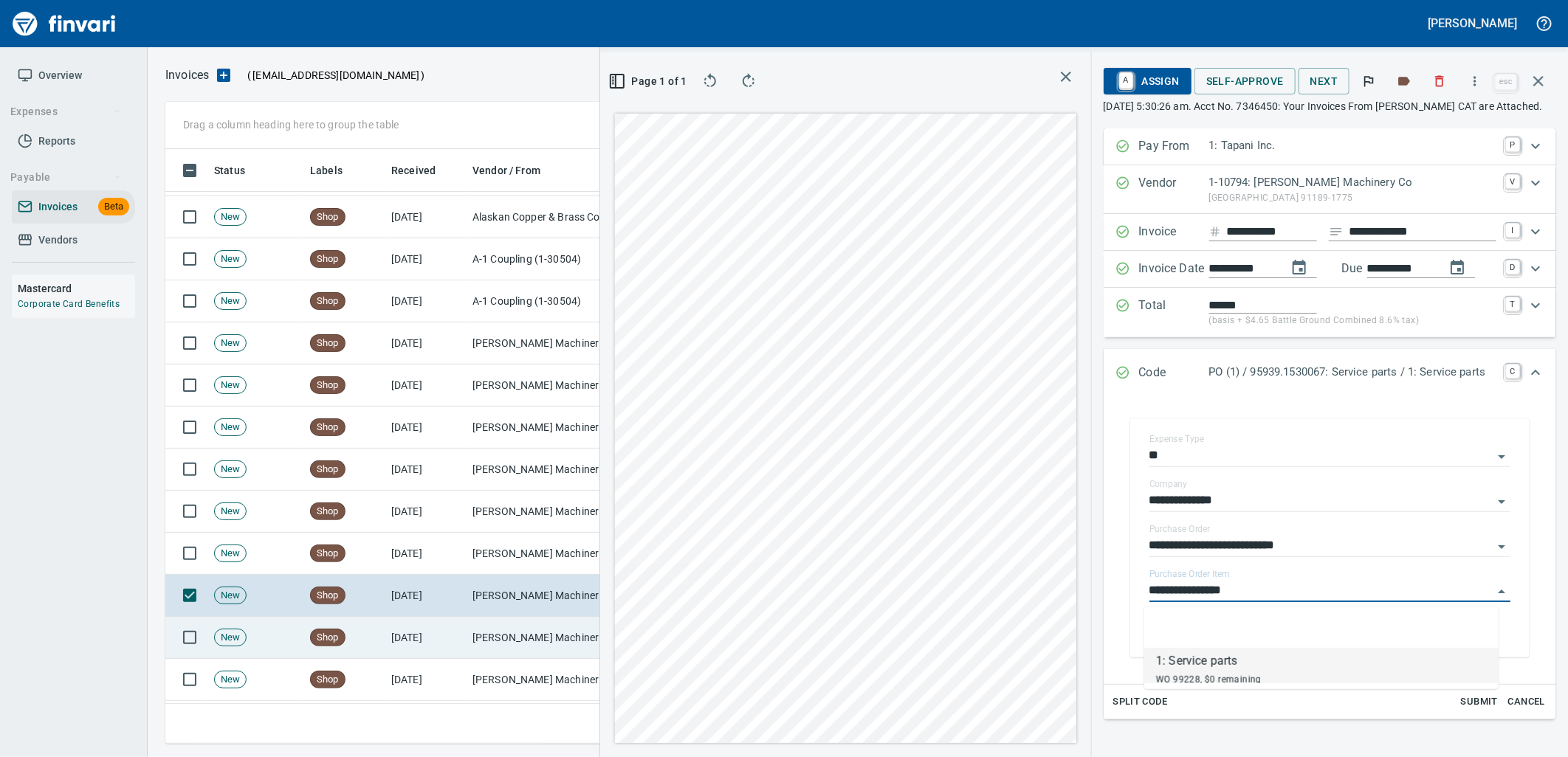
click at [528, 629] on td "[PERSON_NAME] Machinery Co (1-10794)" at bounding box center [540, 638] width 148 height 42
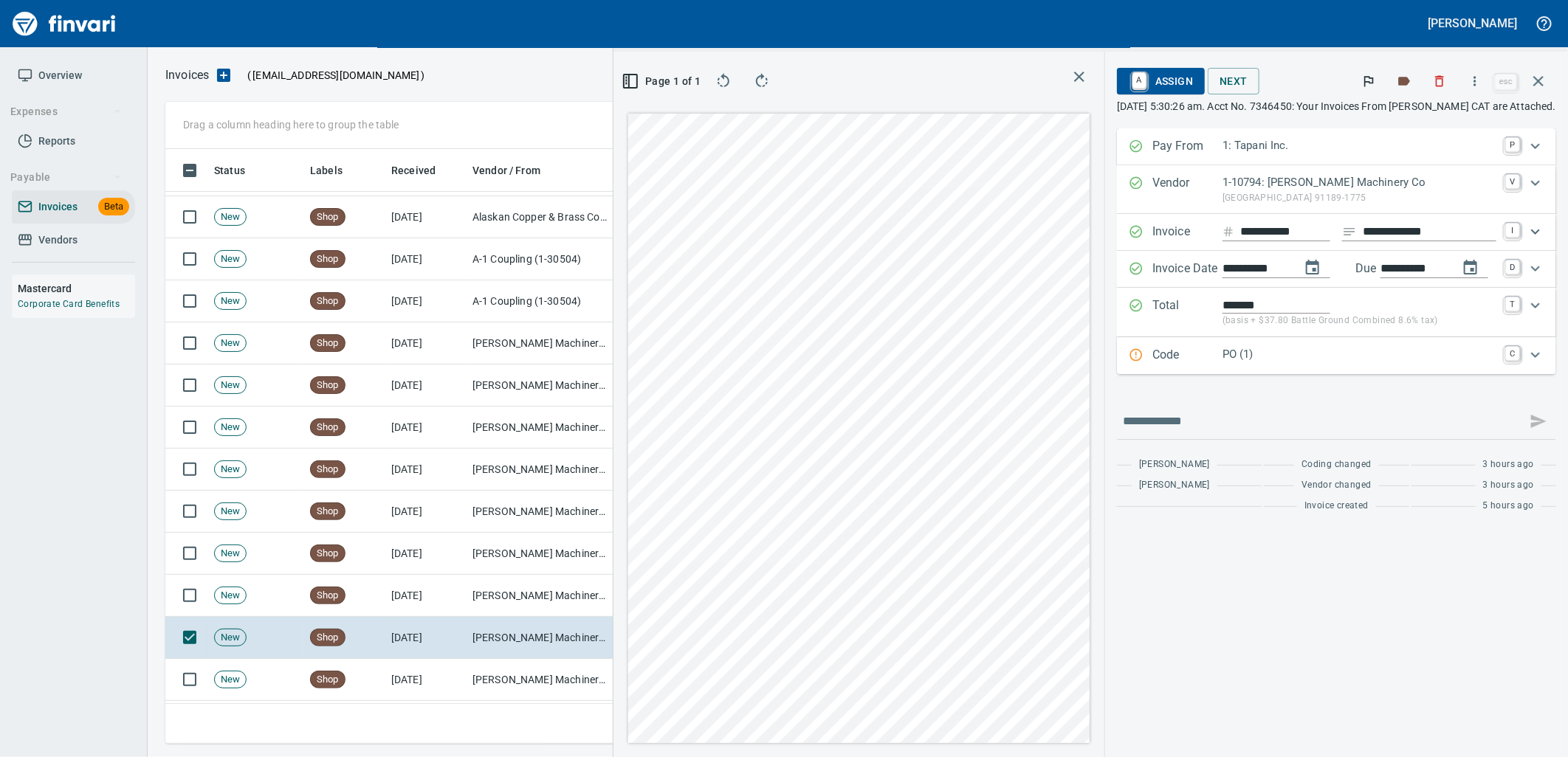
click at [1274, 366] on div "PO (1)" at bounding box center [1360, 356] width 274 height 20
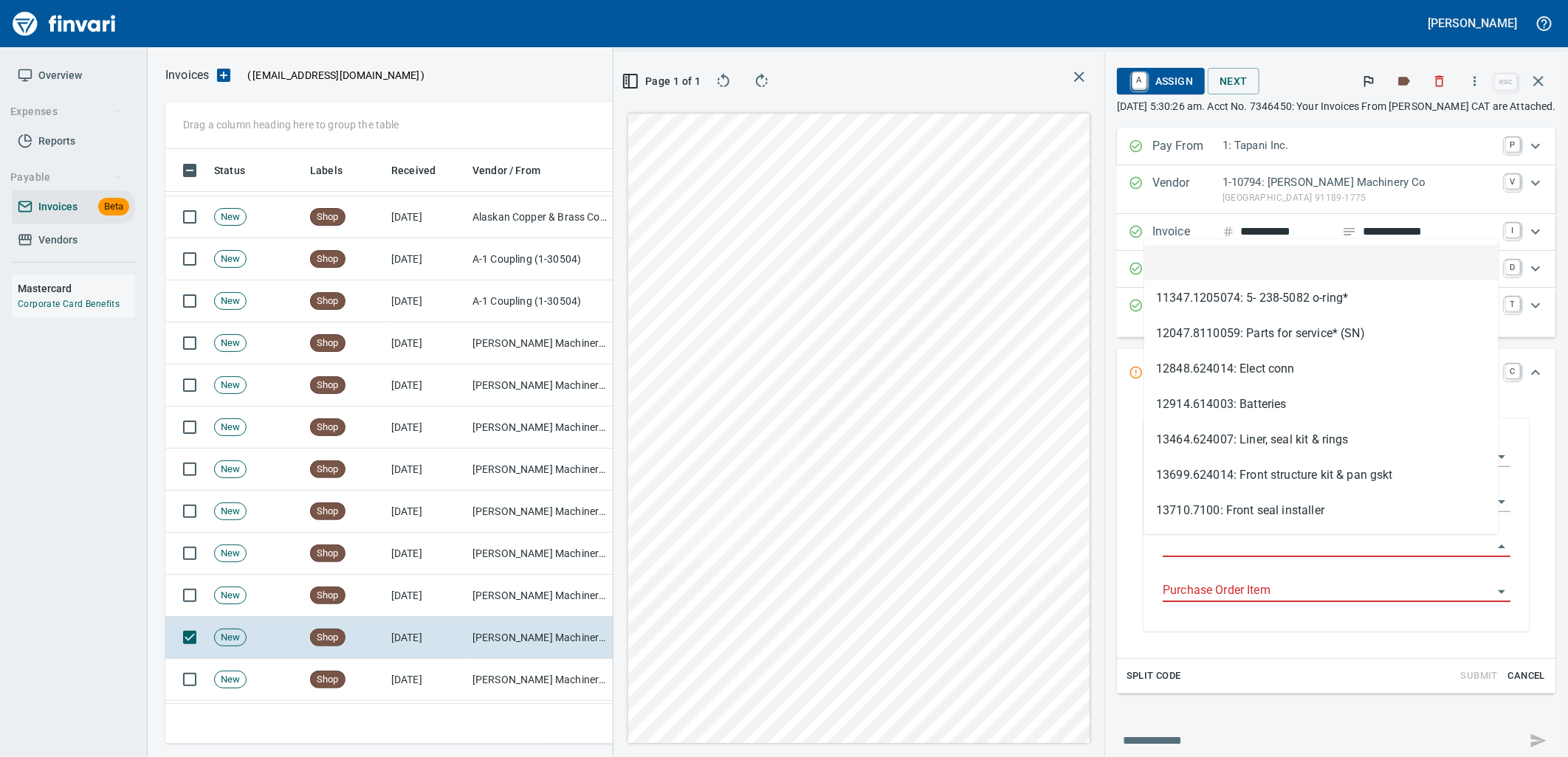
scroll to position [583, 992]
click at [1238, 550] on input "Purchase Order" at bounding box center [1328, 546] width 330 height 20
type input "**********"
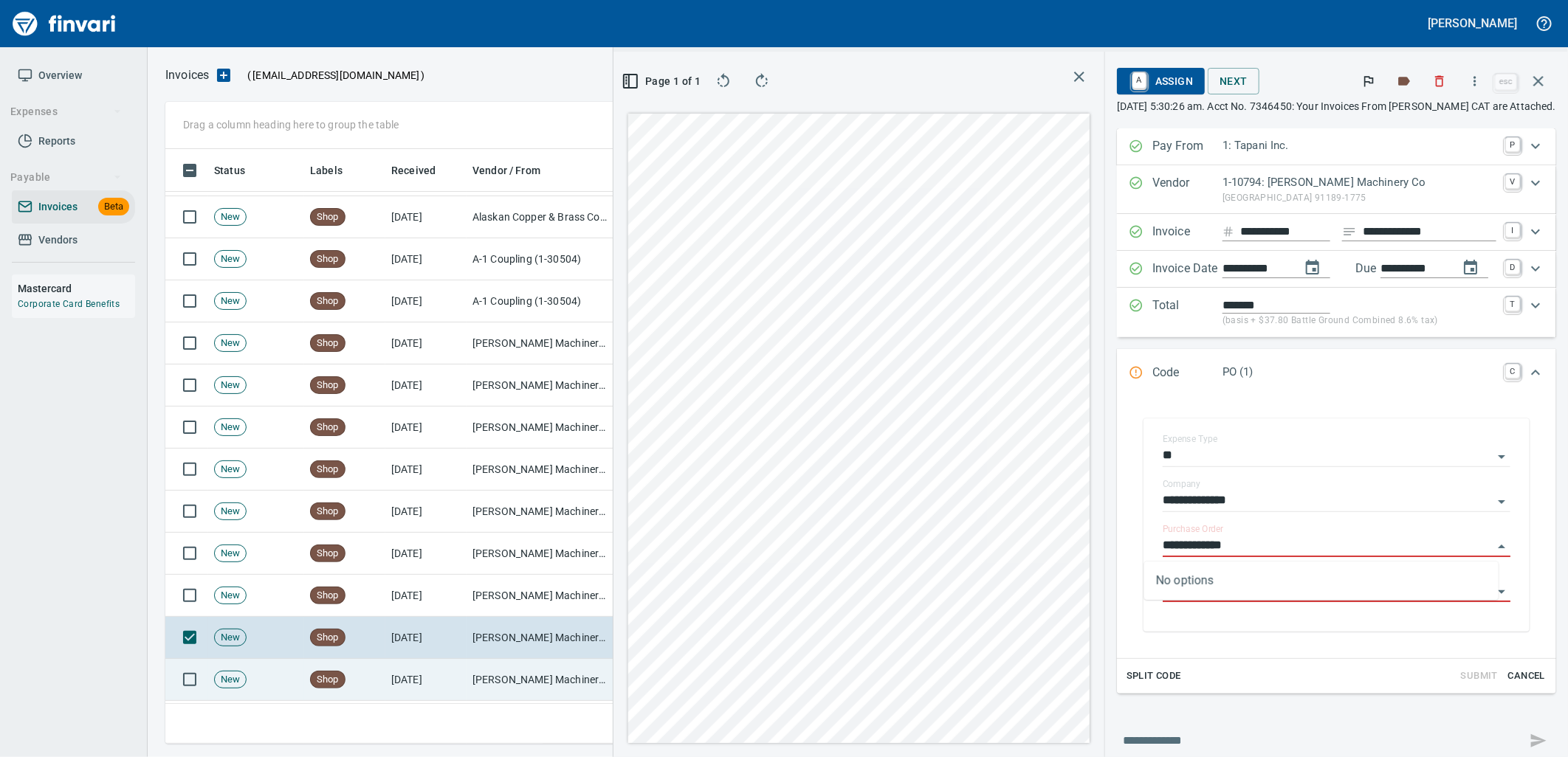
click at [537, 674] on td "[PERSON_NAME] Machinery Co (1-10794)" at bounding box center [540, 680] width 148 height 42
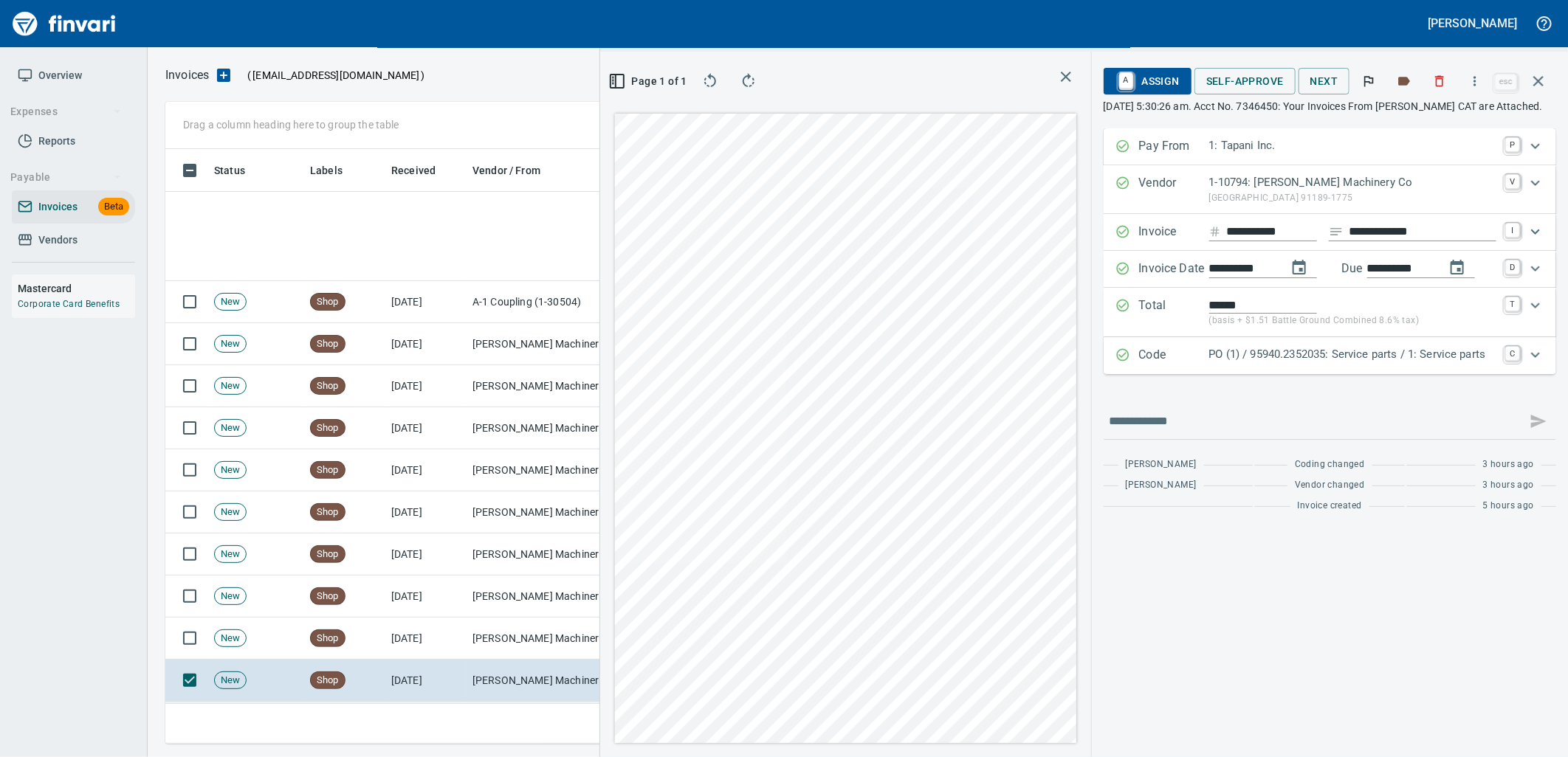
scroll to position [410, 0]
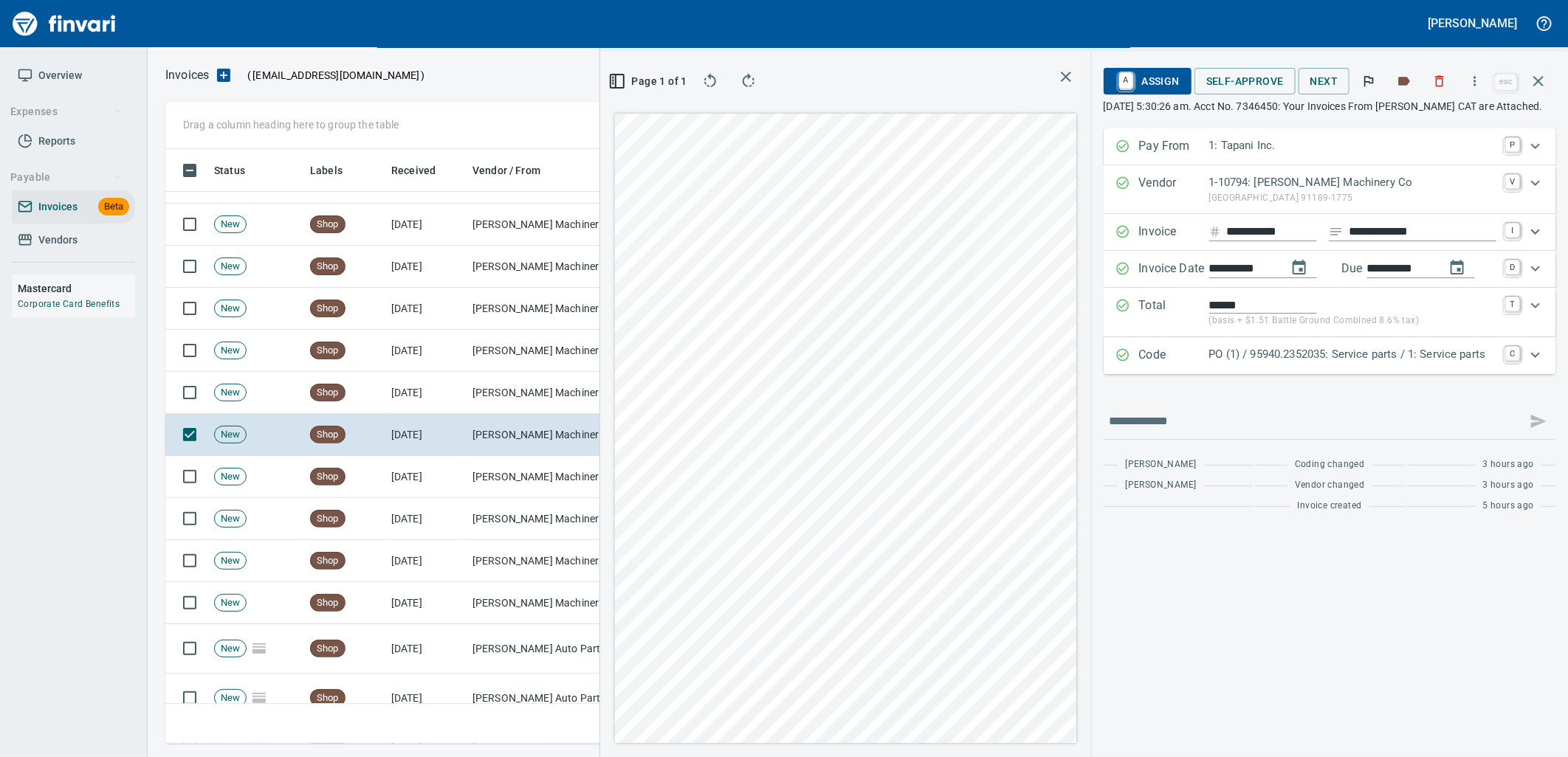
click at [1257, 361] on p "PO (1) / 95940.2352035: Service parts / 1: Service parts" at bounding box center [1354, 355] width 288 height 17
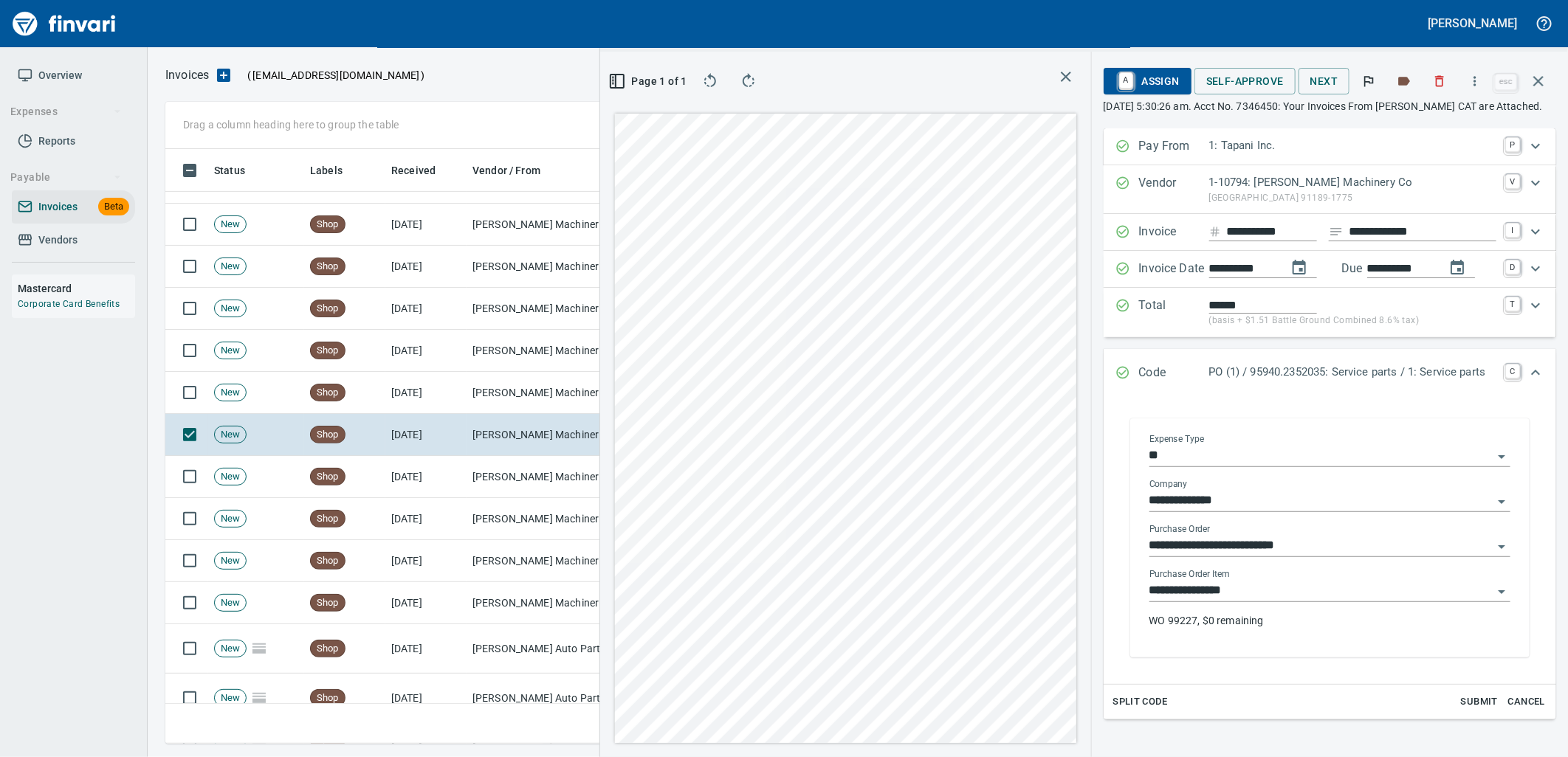
click at [1271, 606] on div "**********" at bounding box center [1330, 604] width 361 height 71
click at [1252, 587] on input "**********" at bounding box center [1321, 591] width 344 height 20
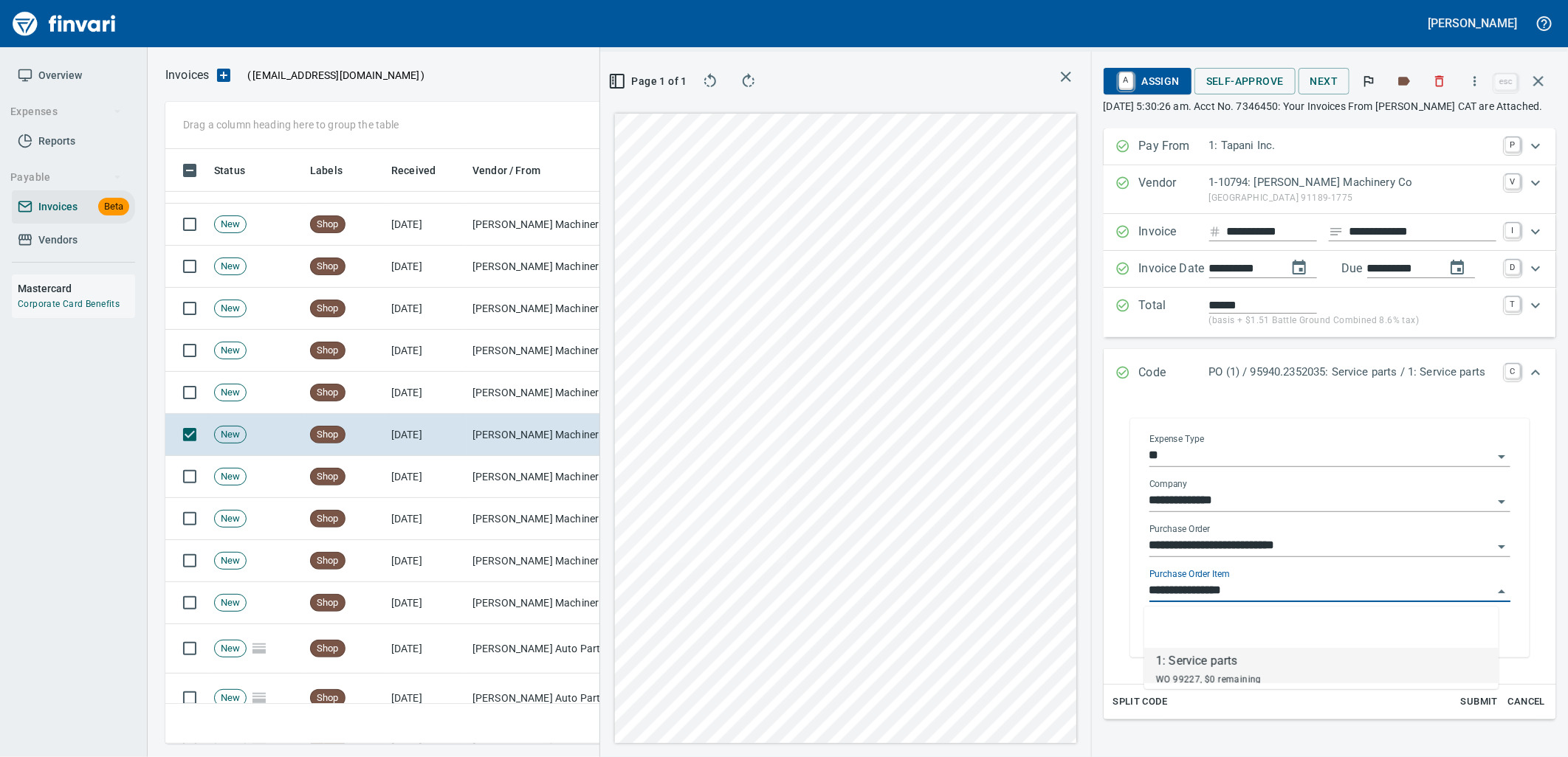
scroll to position [583, 992]
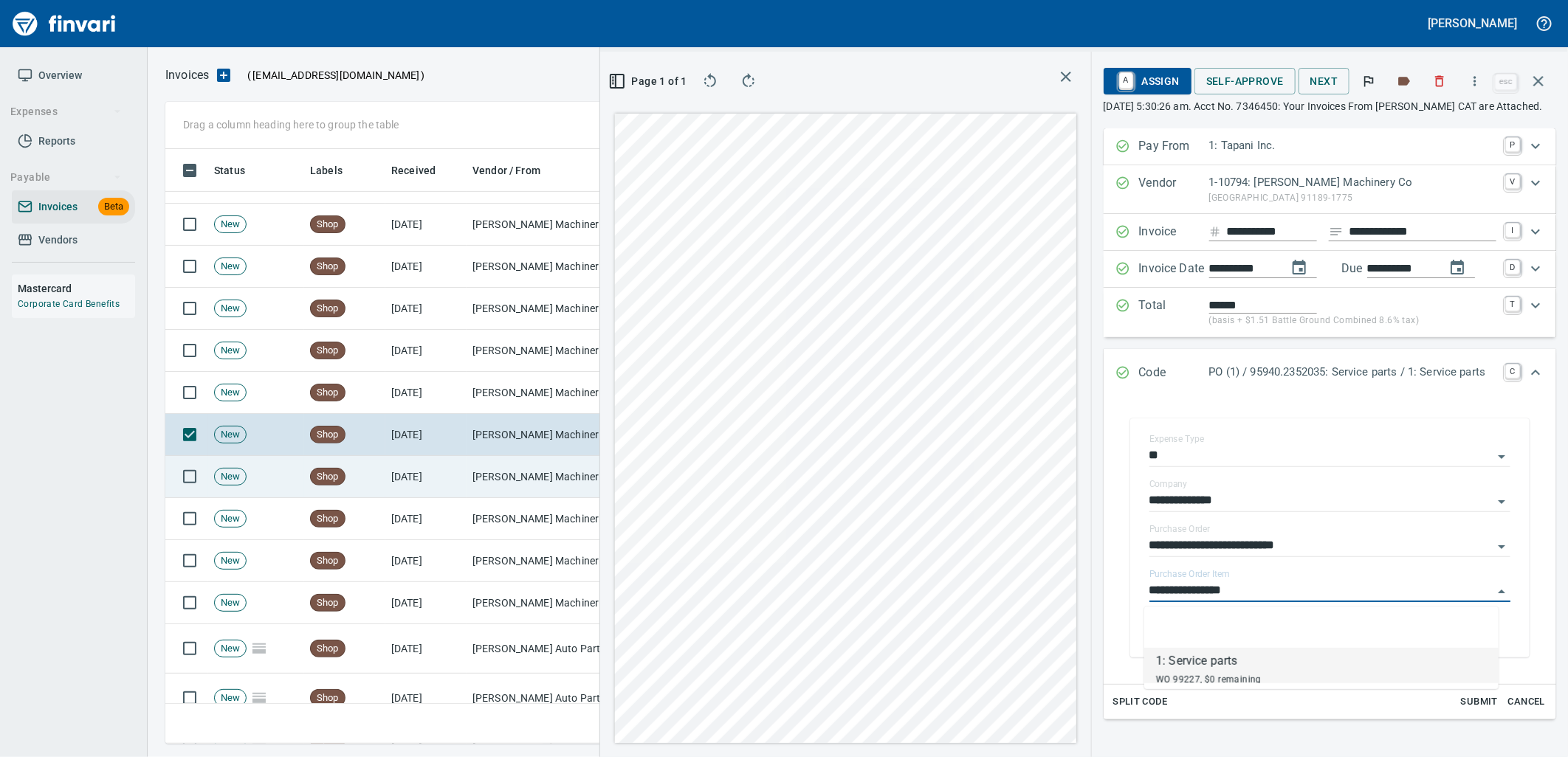
click at [434, 469] on td "[DATE]" at bounding box center [425, 476] width 81 height 42
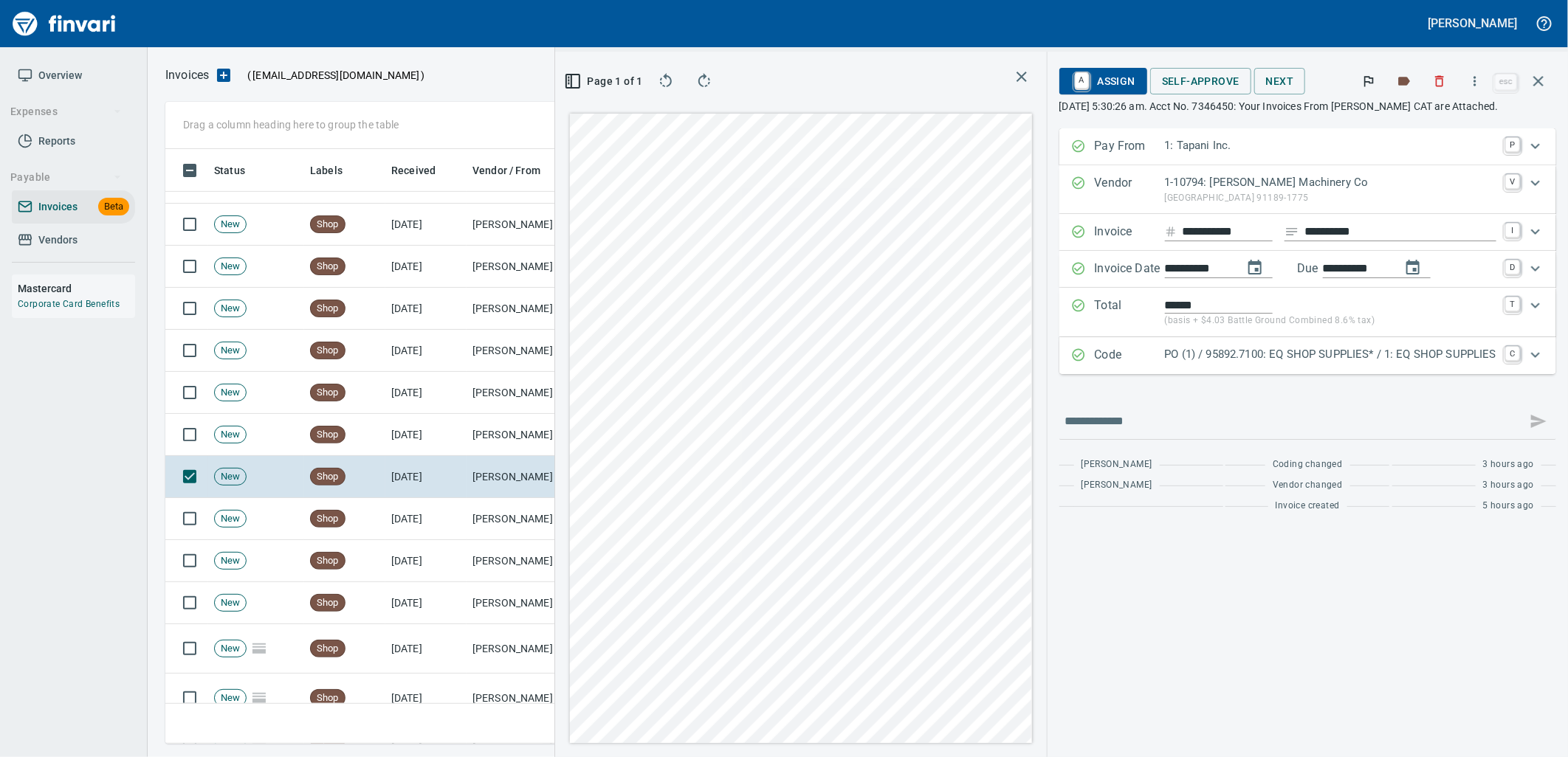
click at [1212, 362] on p "PO (1) / 95892.7100: EQ SHOP SUPPLIES* / 1: EQ SHOP SUPPLIES" at bounding box center [1331, 355] width 332 height 17
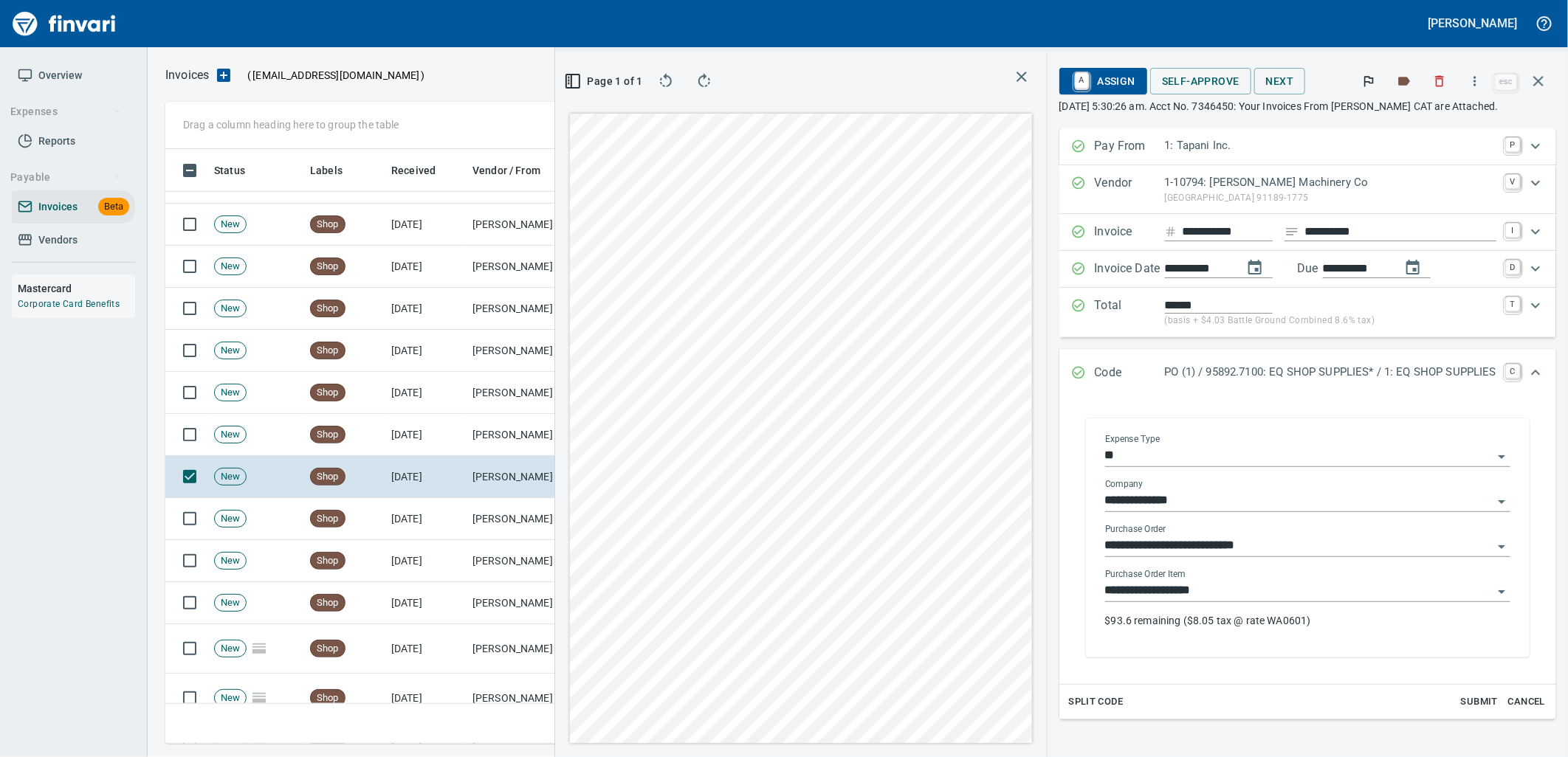
click at [1221, 588] on input "**********" at bounding box center [1299, 591] width 388 height 20
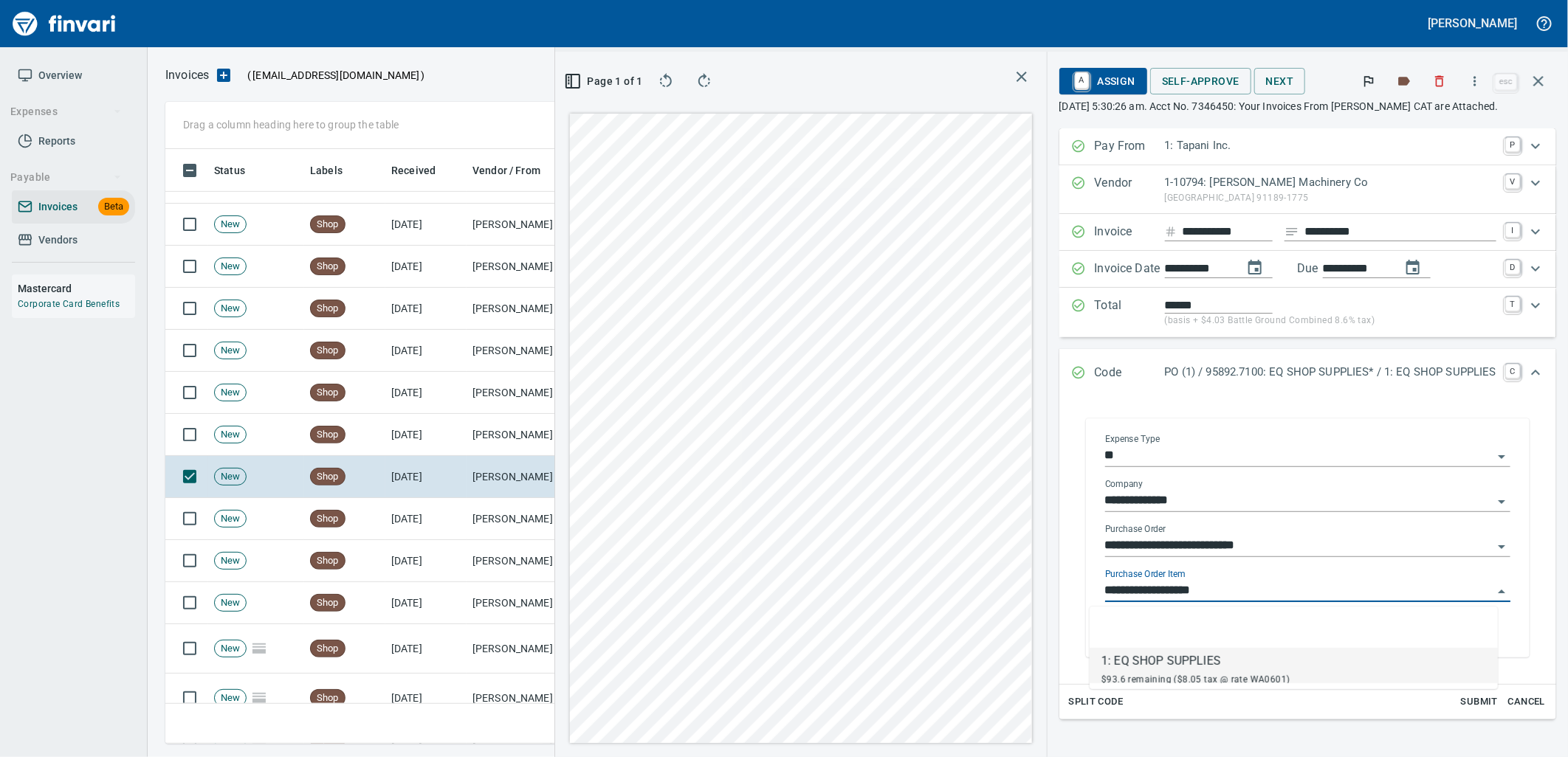
scroll to position [583, 992]
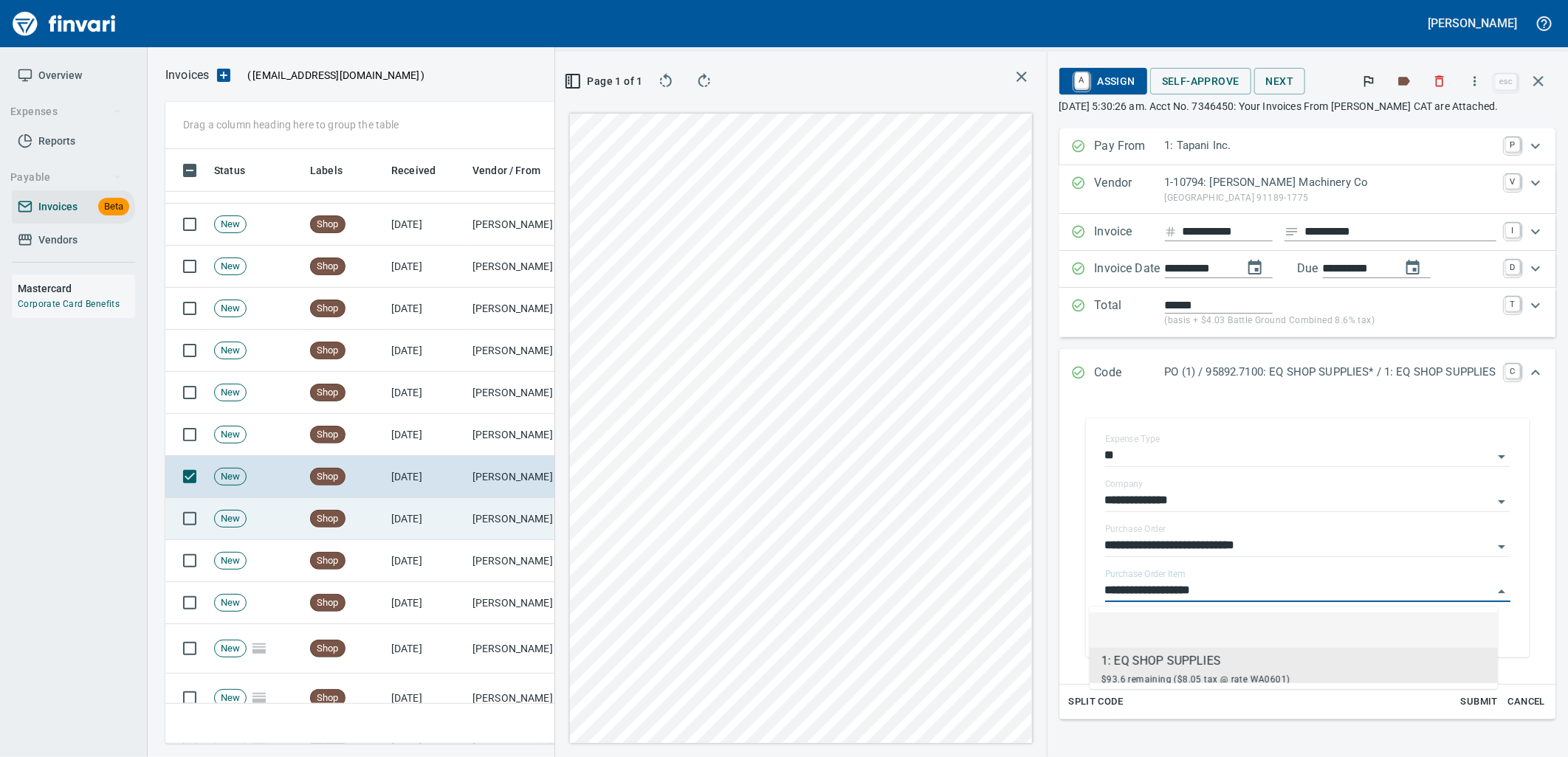
click at [464, 511] on td "[DATE]" at bounding box center [425, 519] width 81 height 42
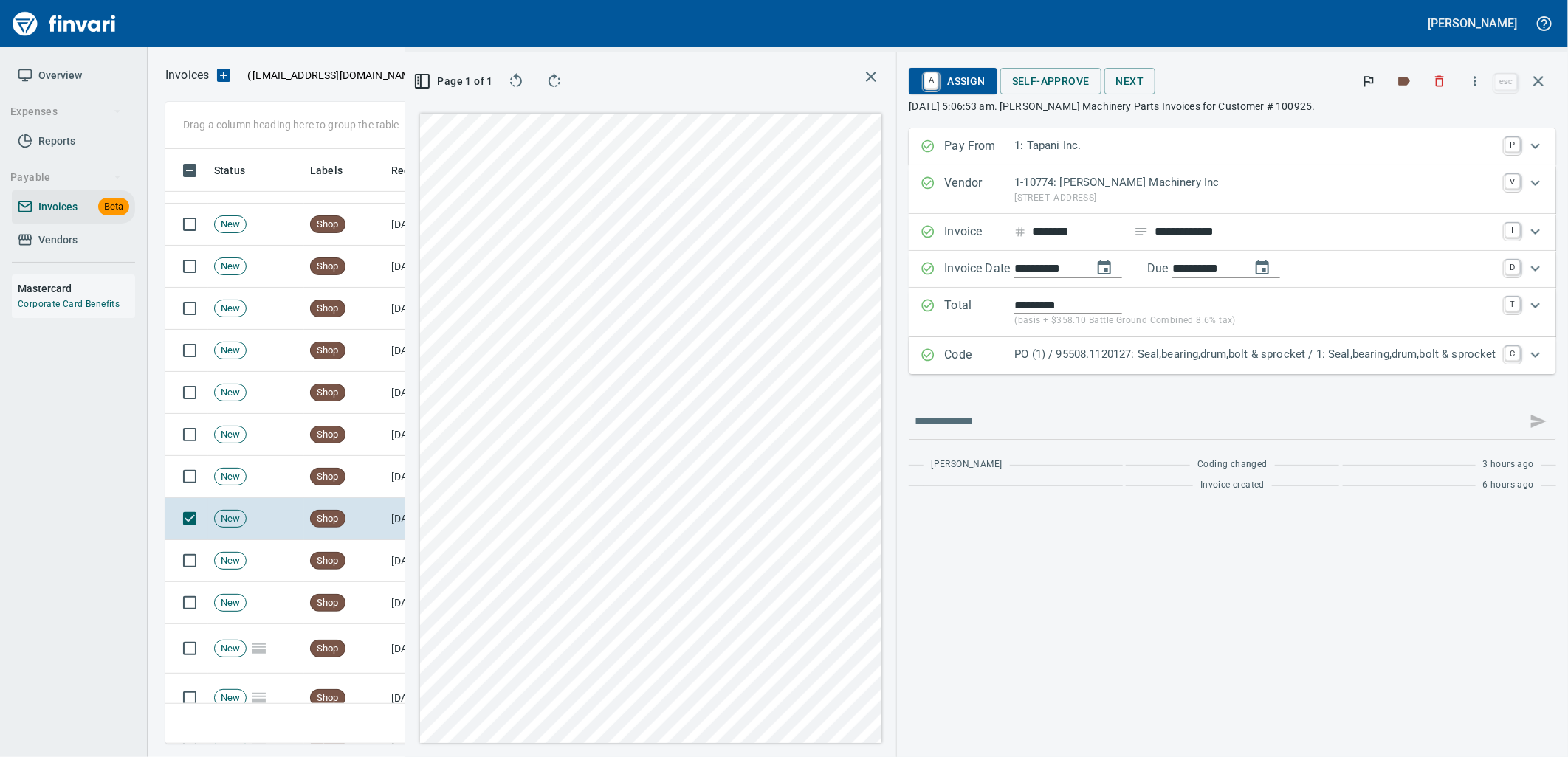
click at [1182, 360] on p "PO (1) / 95508.1120127: Seal,bearing,drum,bolt & sprocket / 1: Seal,bearing,dru…" at bounding box center [1255, 355] width 482 height 17
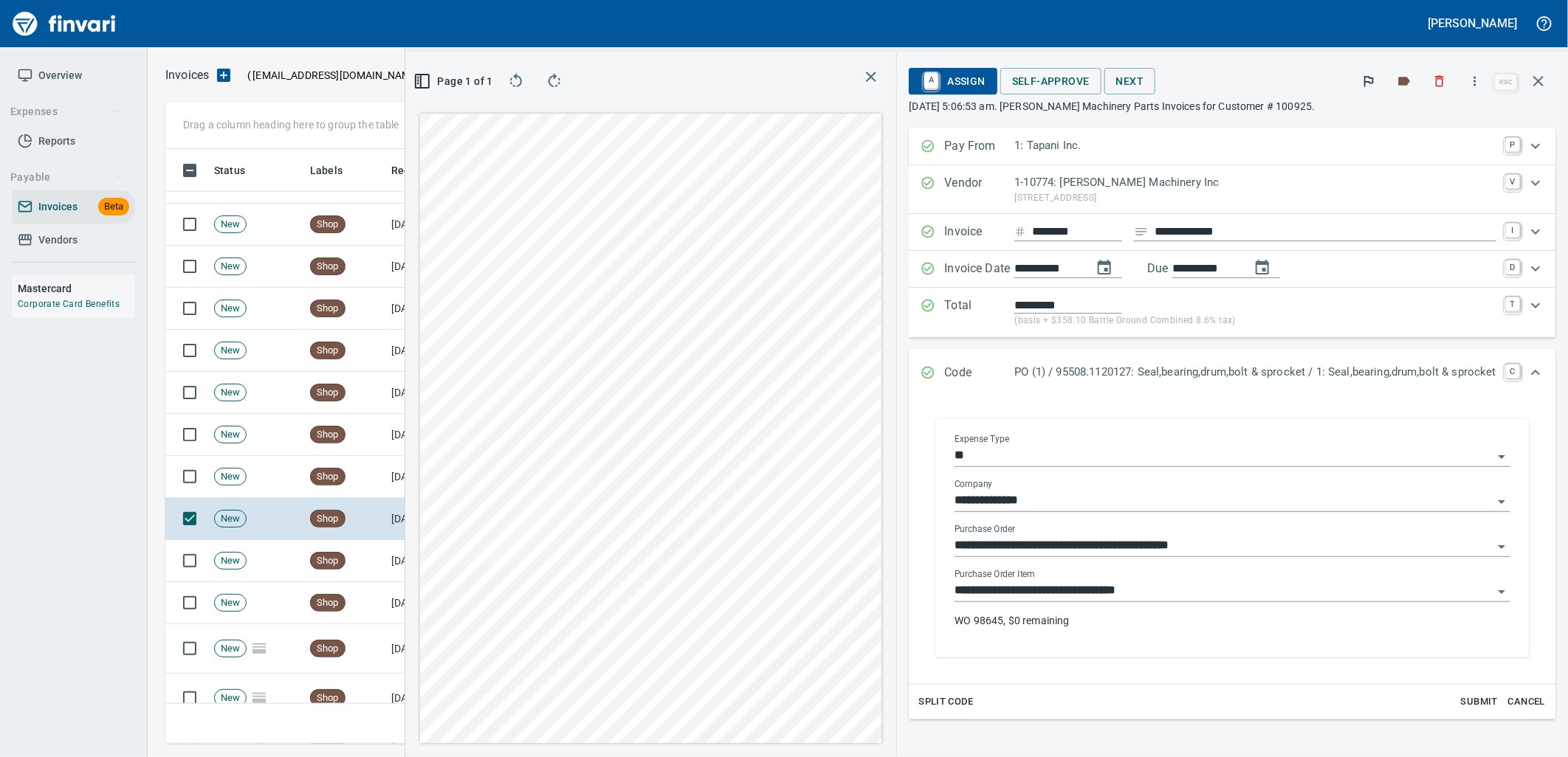
click at [1169, 592] on input "**********" at bounding box center [1223, 591] width 539 height 20
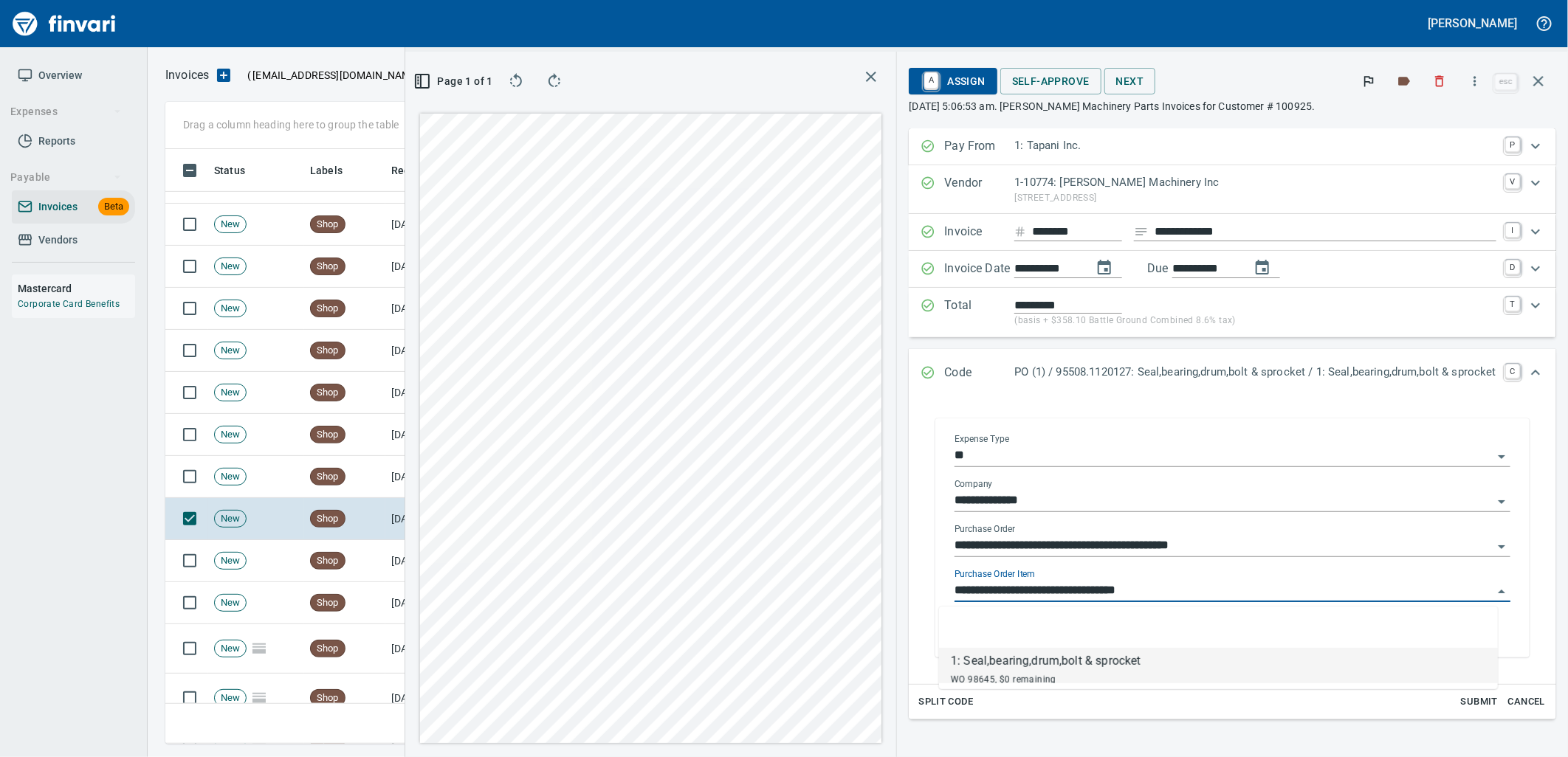
scroll to position [583, 992]
click at [293, 572] on td "New" at bounding box center [256, 561] width 96 height 42
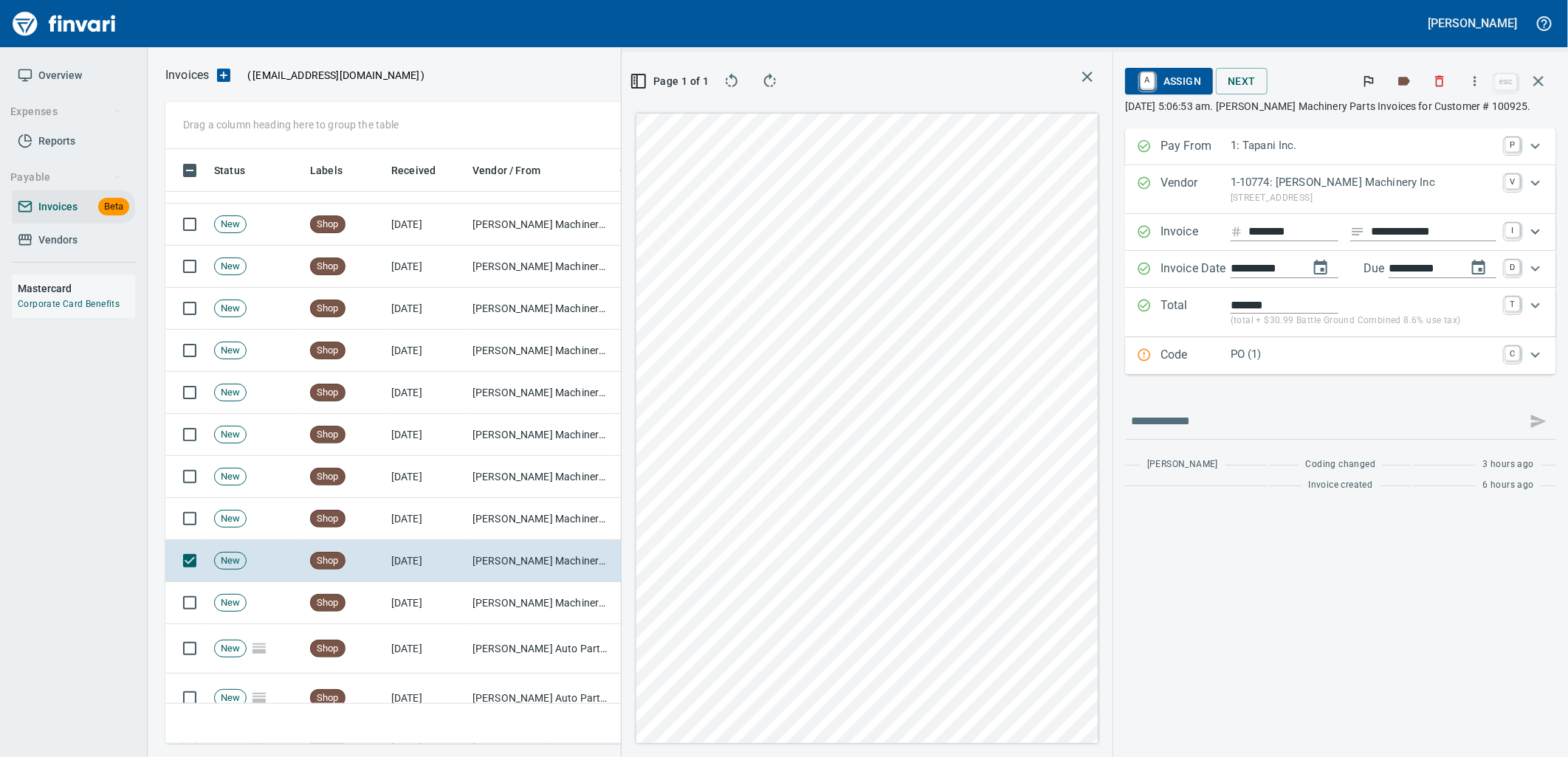
click at [1317, 359] on p "PO (1)" at bounding box center [1364, 355] width 265 height 17
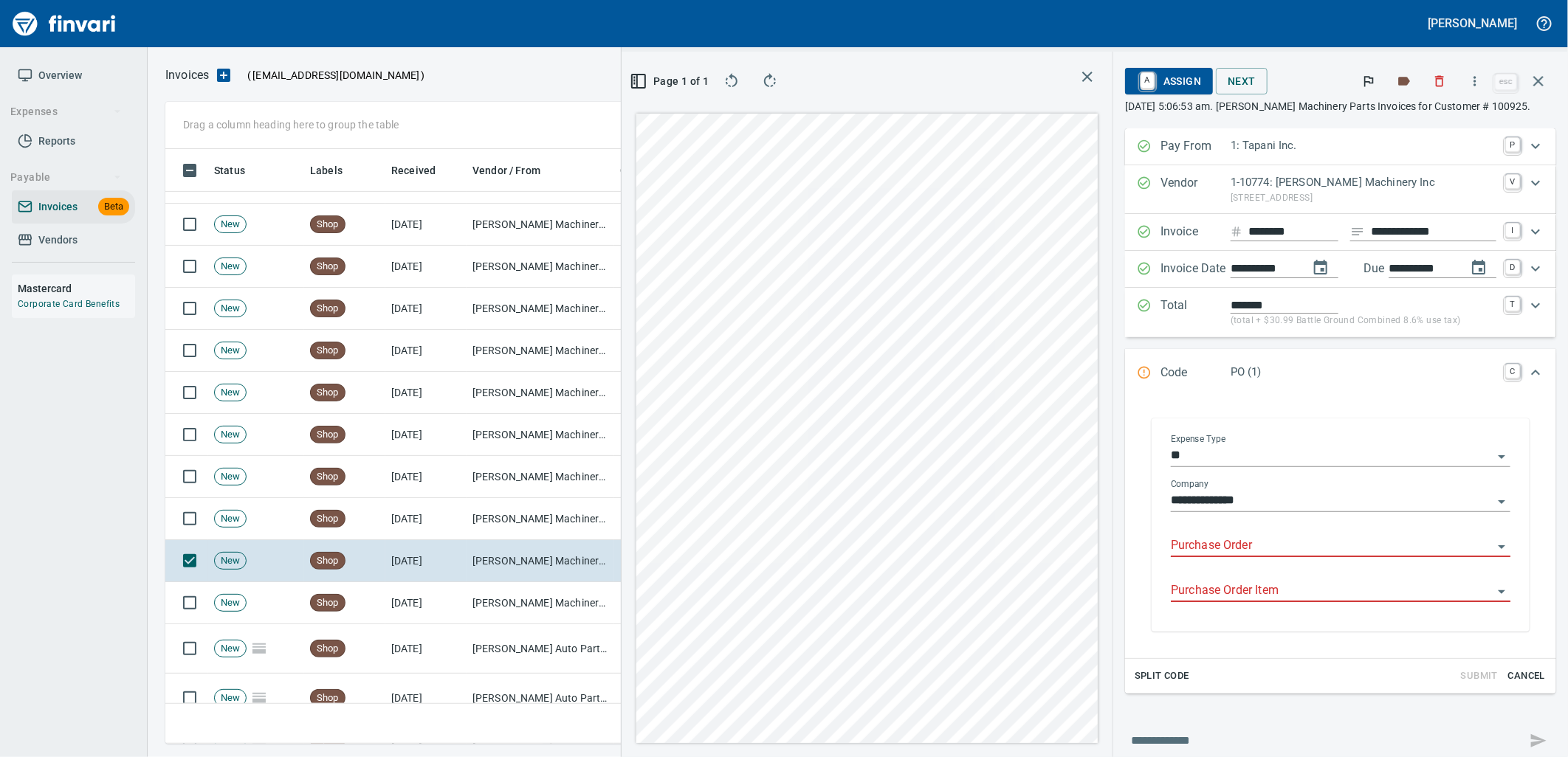
click at [1254, 550] on input "Purchase Order" at bounding box center [1331, 546] width 322 height 20
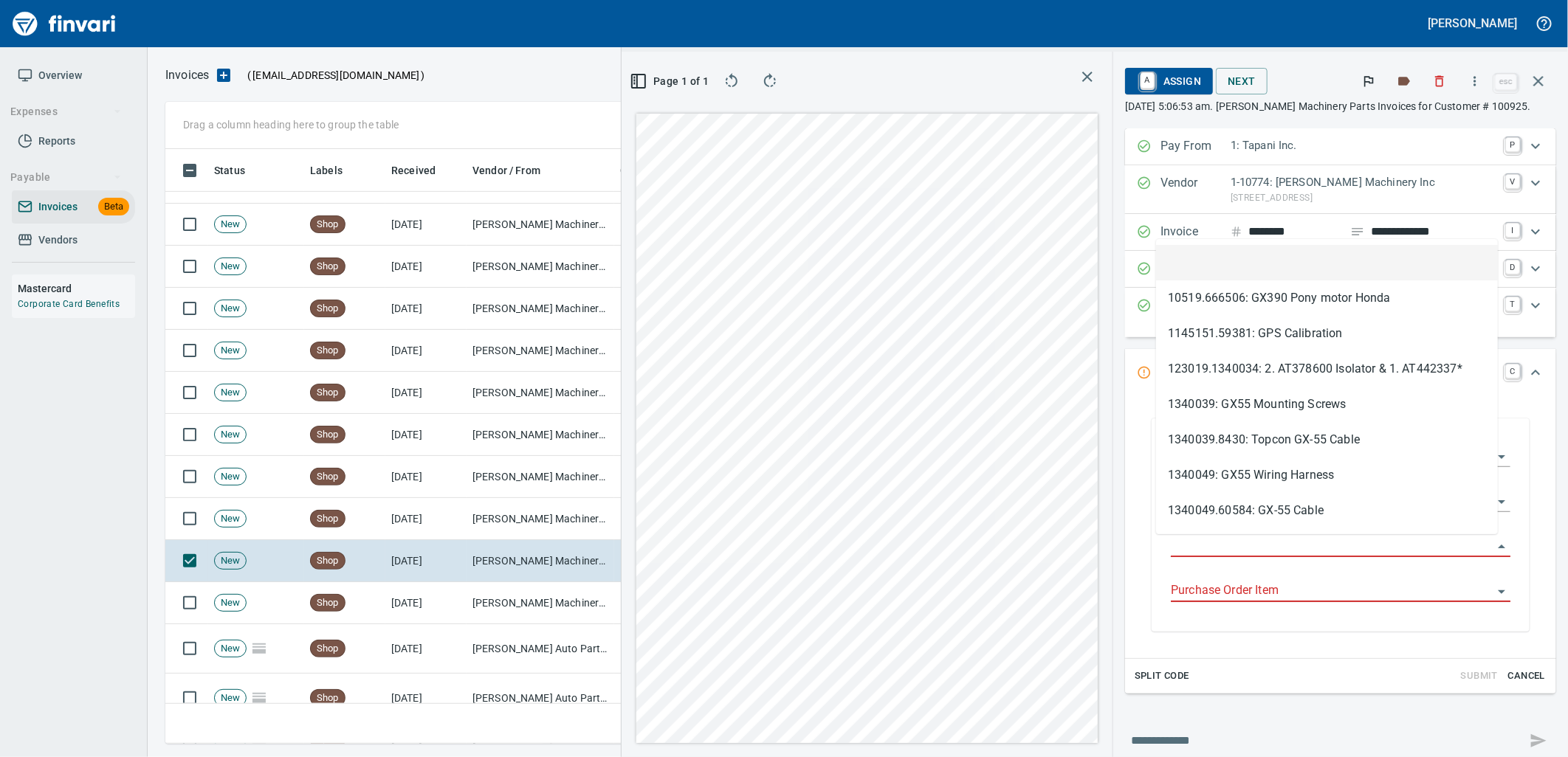
scroll to position [583, 992]
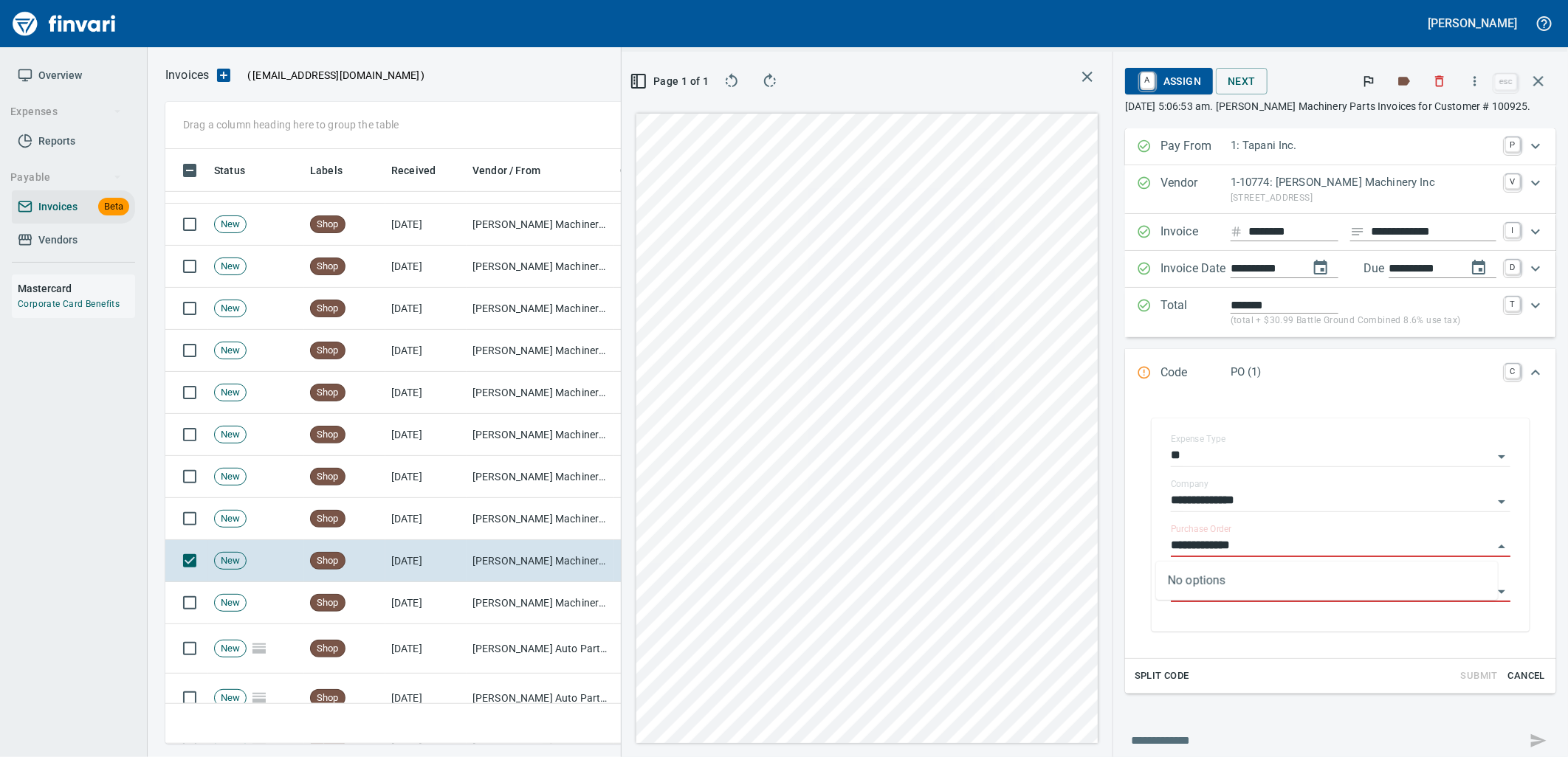
type input "**********"
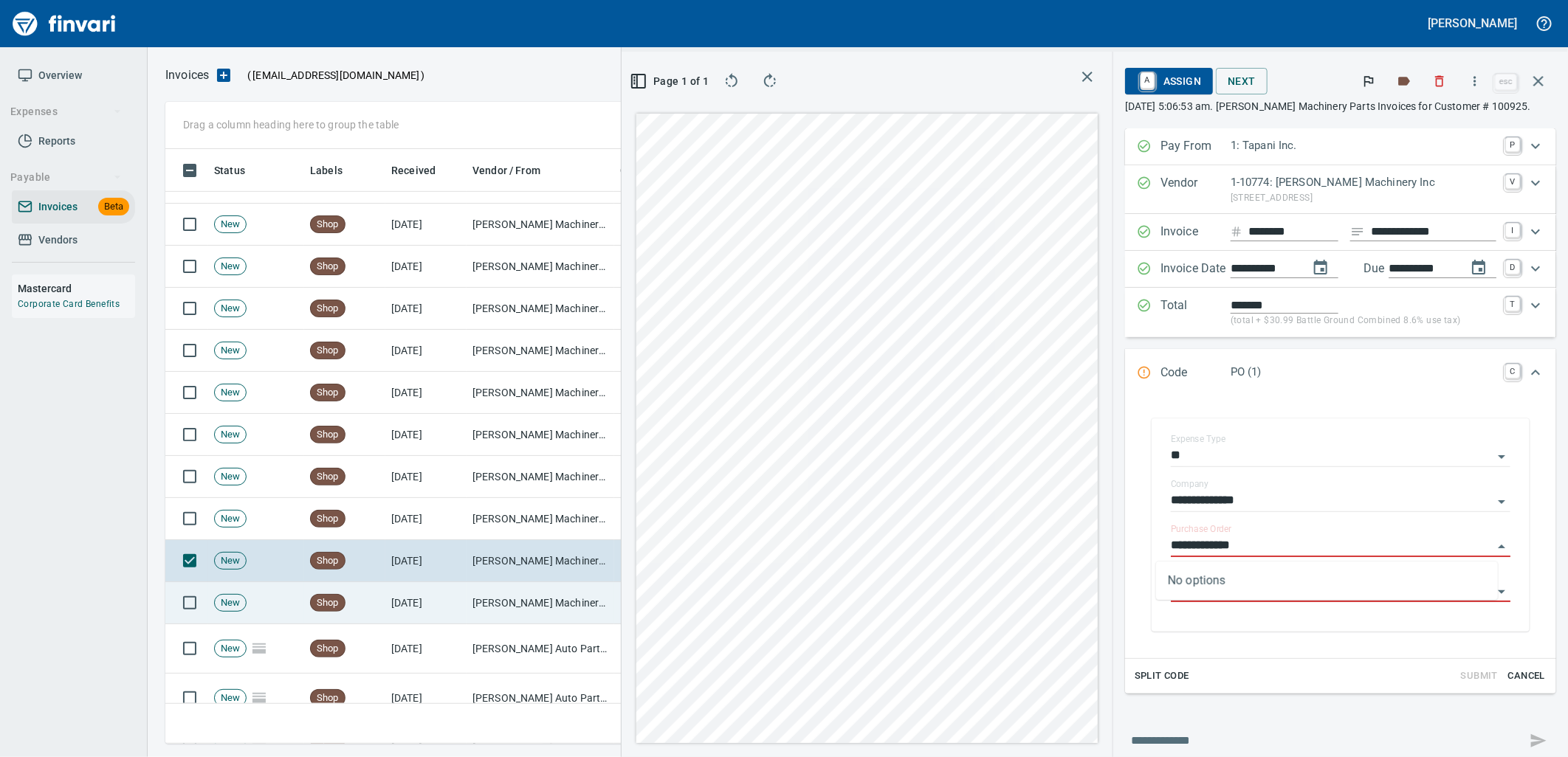
click at [495, 587] on td "[PERSON_NAME] Machinery Inc (1-10774)" at bounding box center [540, 603] width 148 height 42
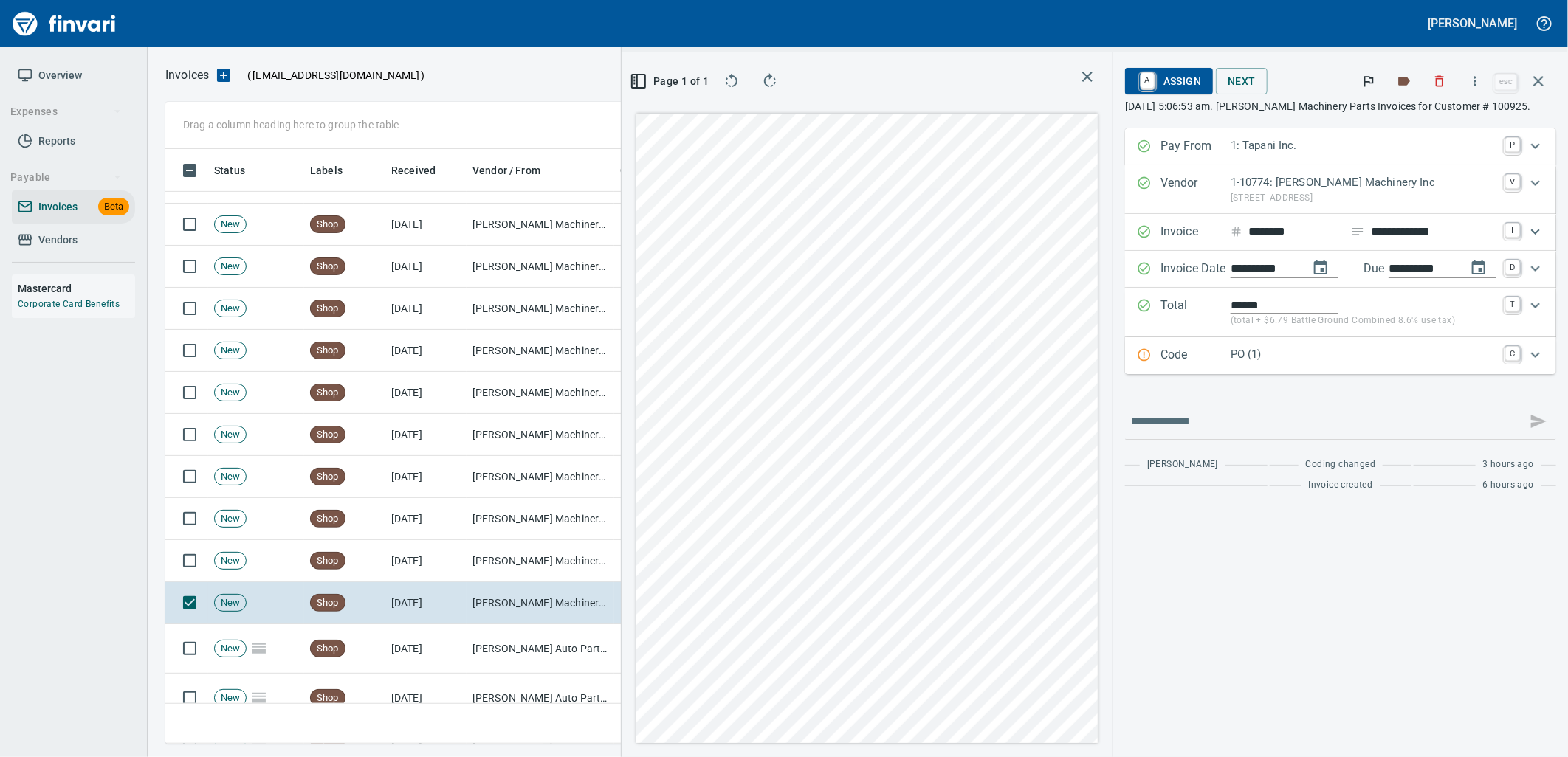
click at [1290, 352] on p "PO (1)" at bounding box center [1364, 355] width 265 height 17
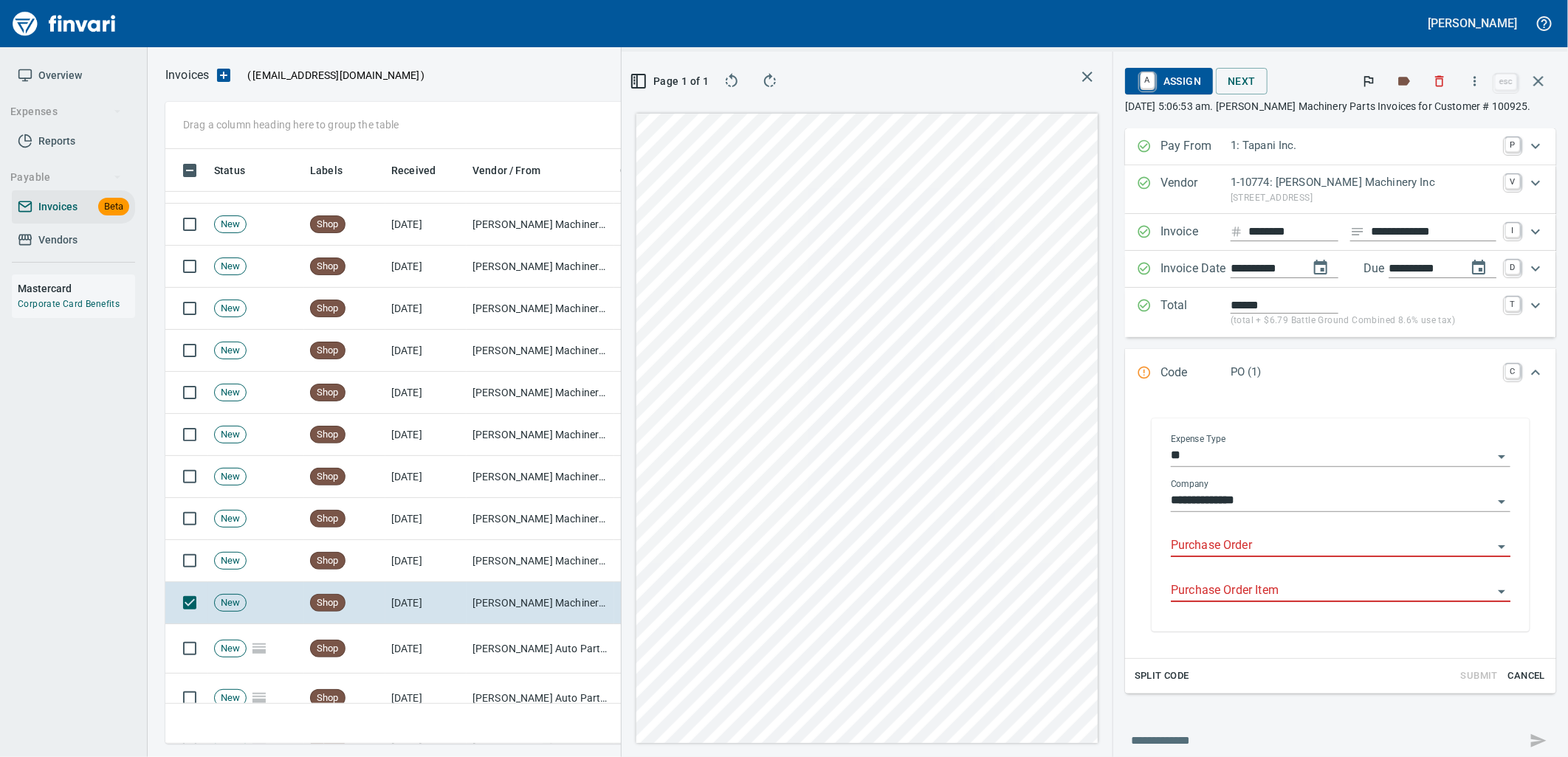
click at [1253, 549] on input "Purchase Order" at bounding box center [1331, 546] width 322 height 20
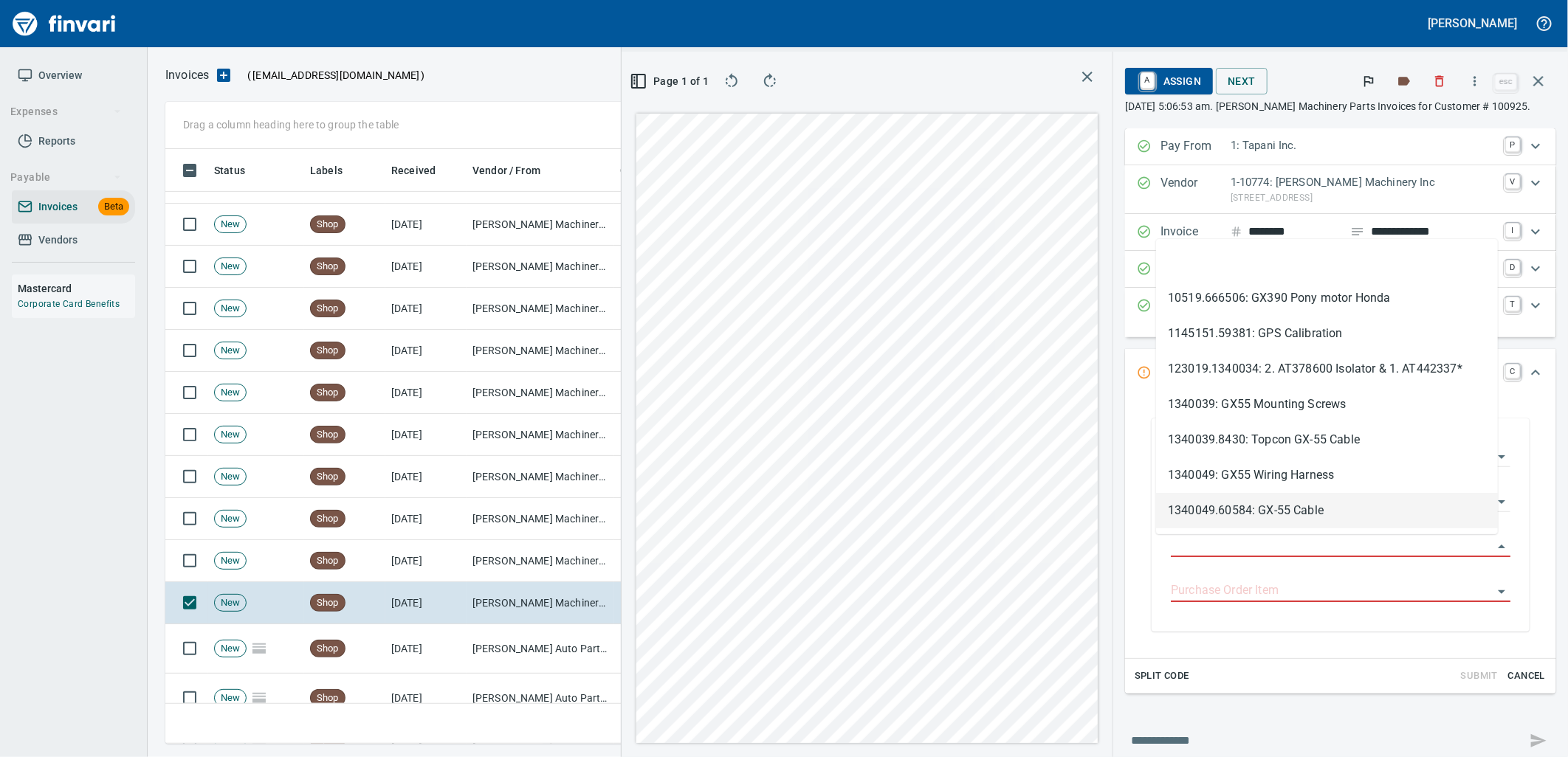
scroll to position [583, 992]
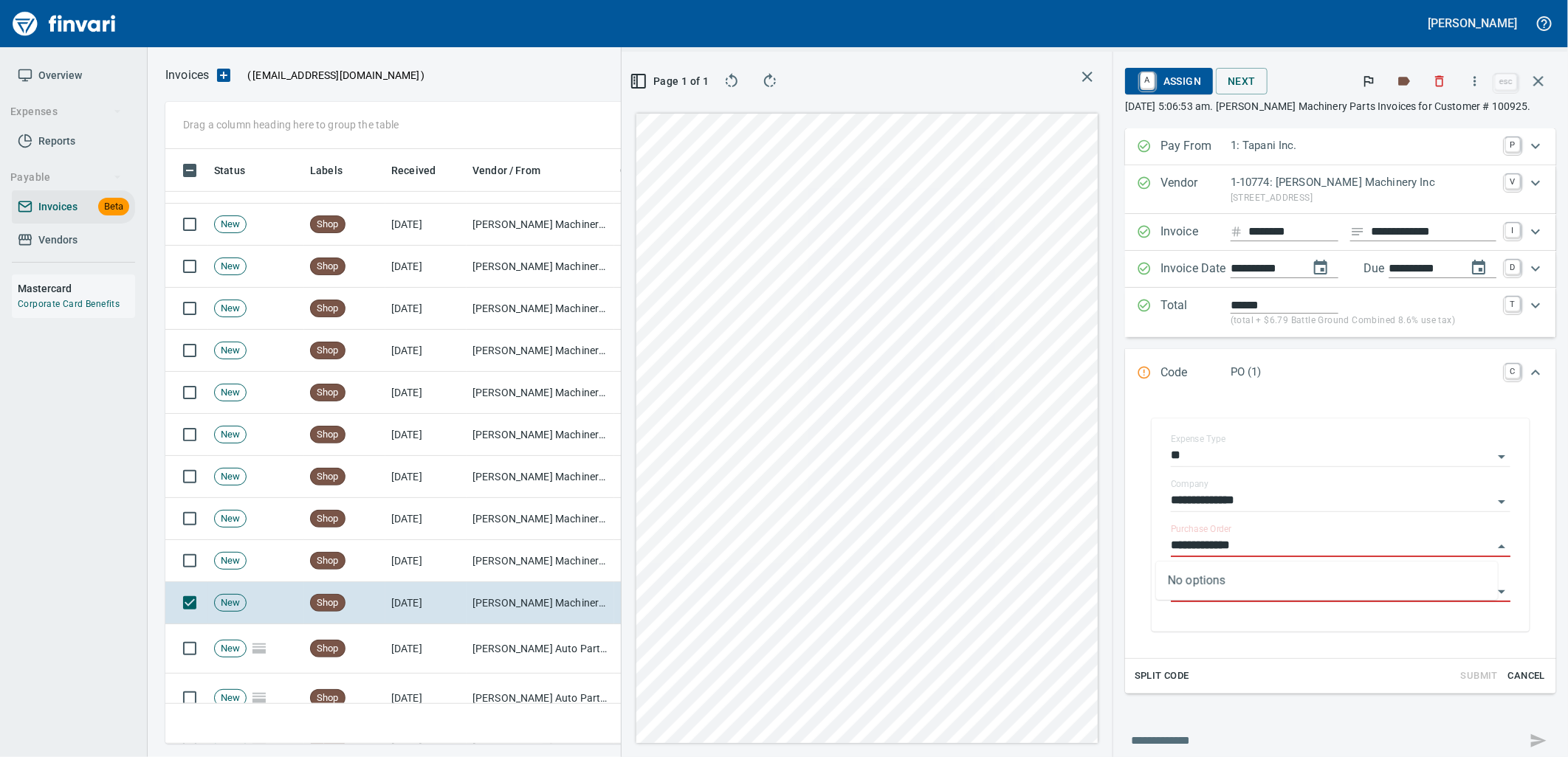
type input "**********"
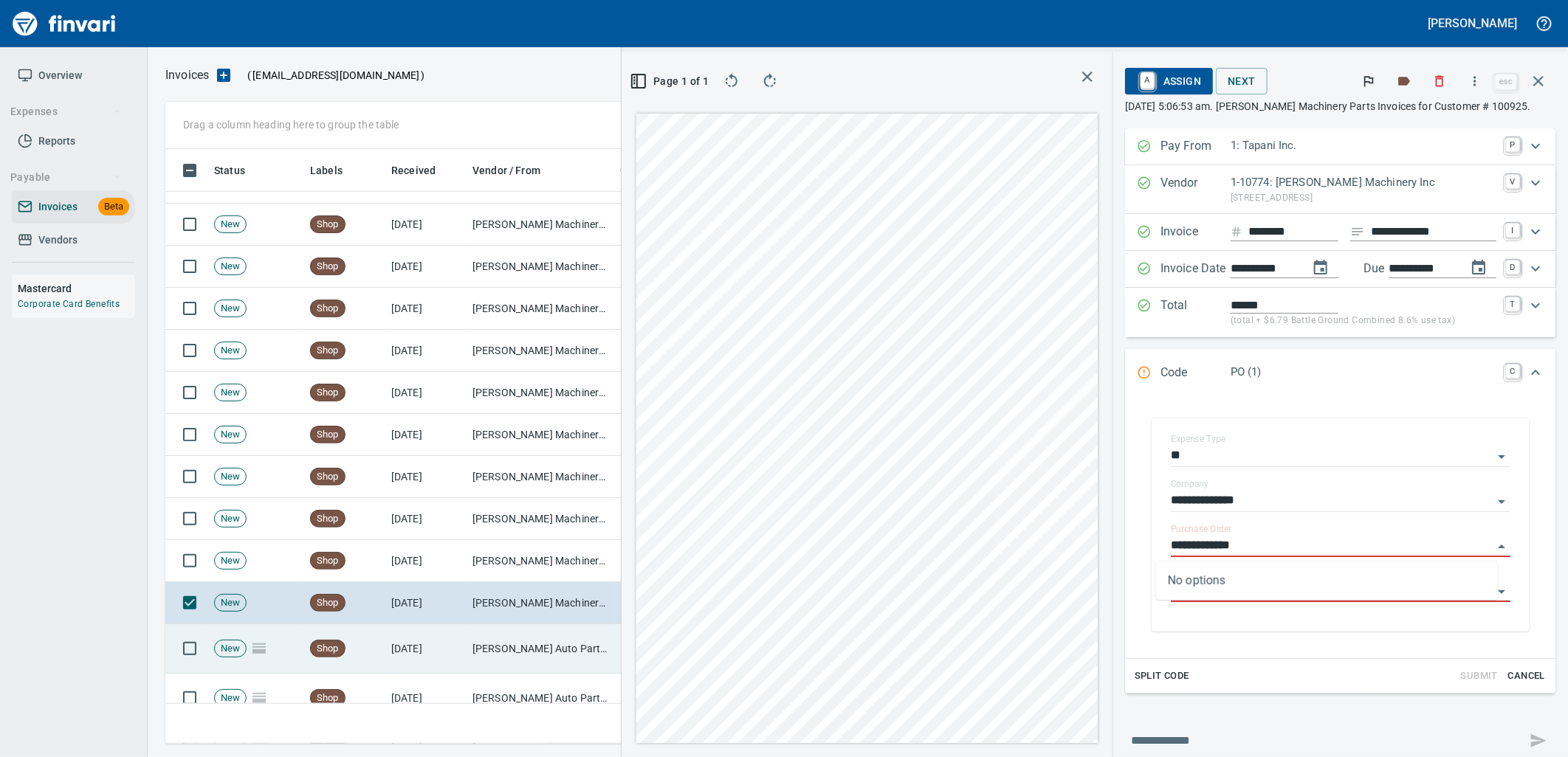
click at [514, 640] on td "[PERSON_NAME] Auto Parts (1-23030)" at bounding box center [540, 649] width 148 height 49
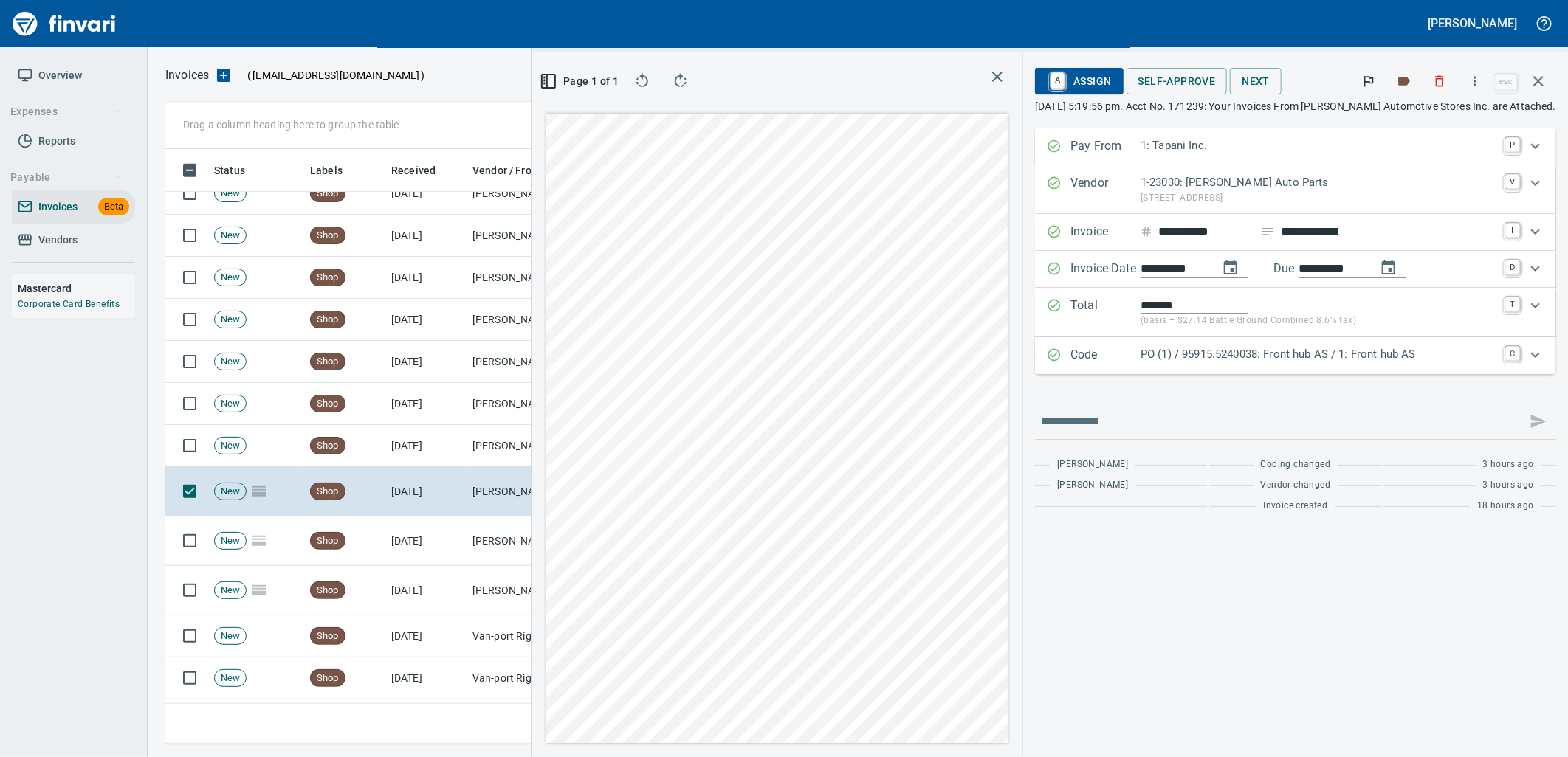
scroll to position [573, 0]
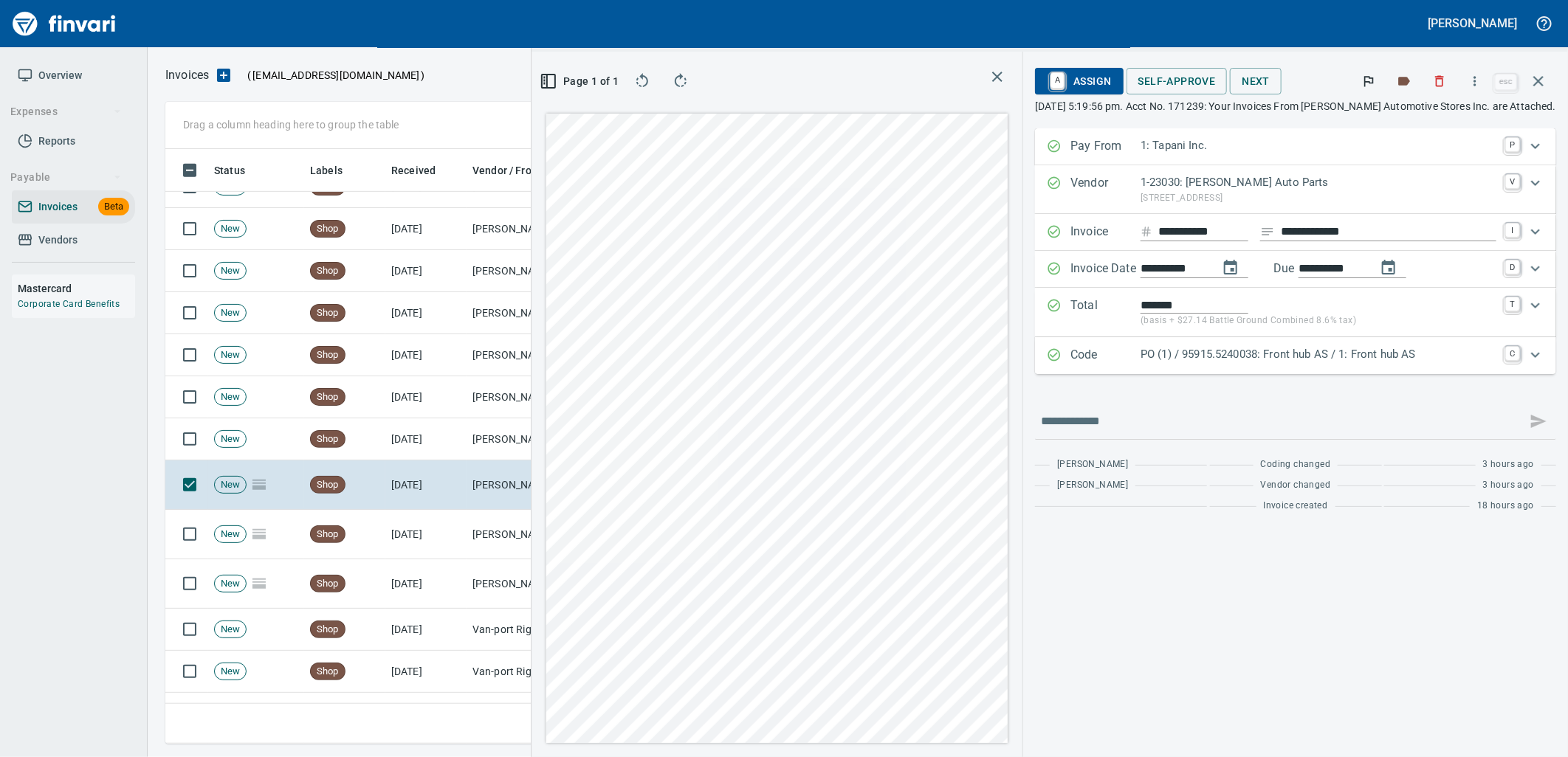
click at [1313, 345] on div "Code PO (1) / 95915.5240038: Front hub AS / 1: Front hub AS C" at bounding box center [1296, 356] width 522 height 37
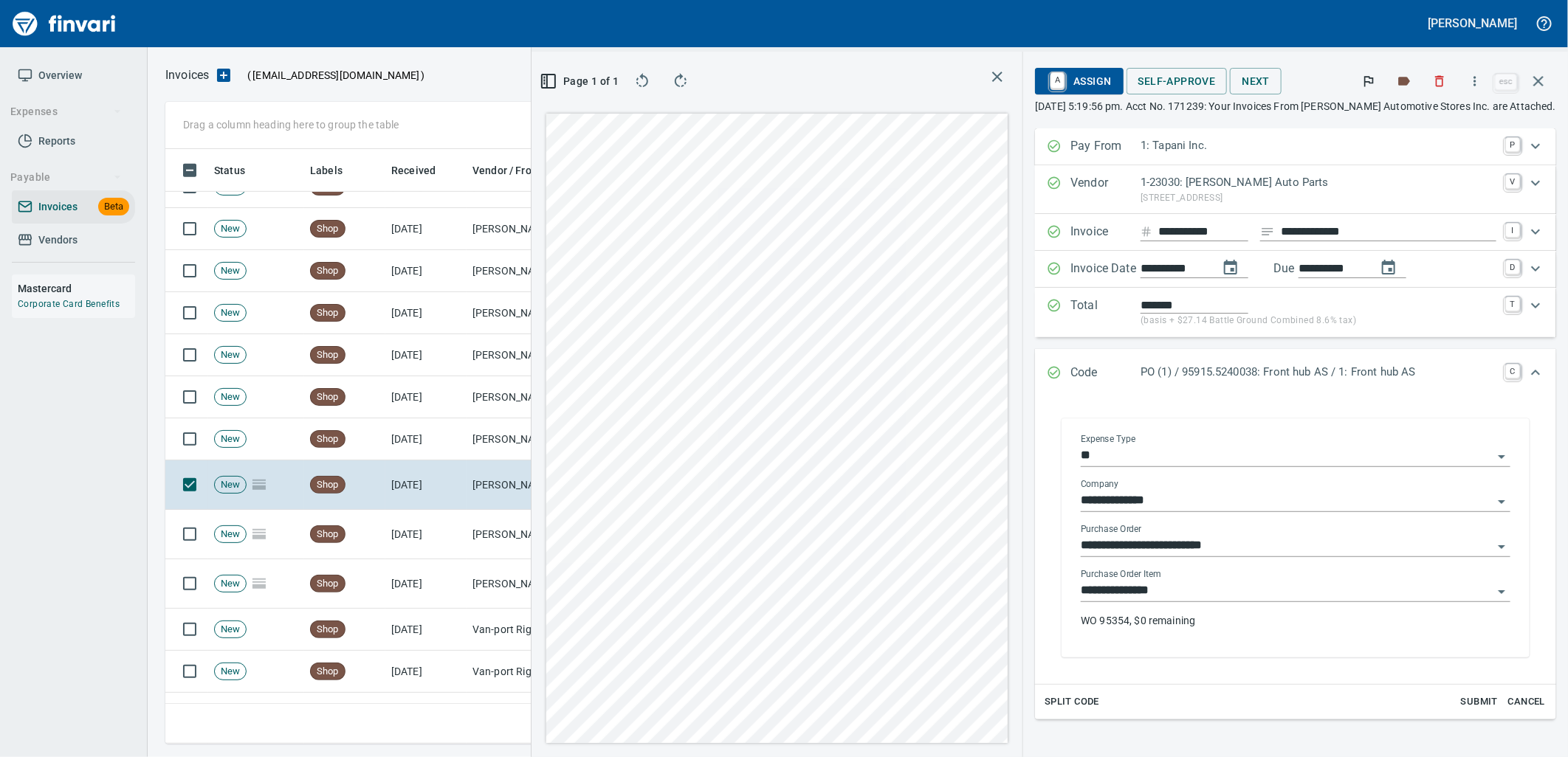
click at [1210, 599] on input "**********" at bounding box center [1287, 591] width 412 height 20
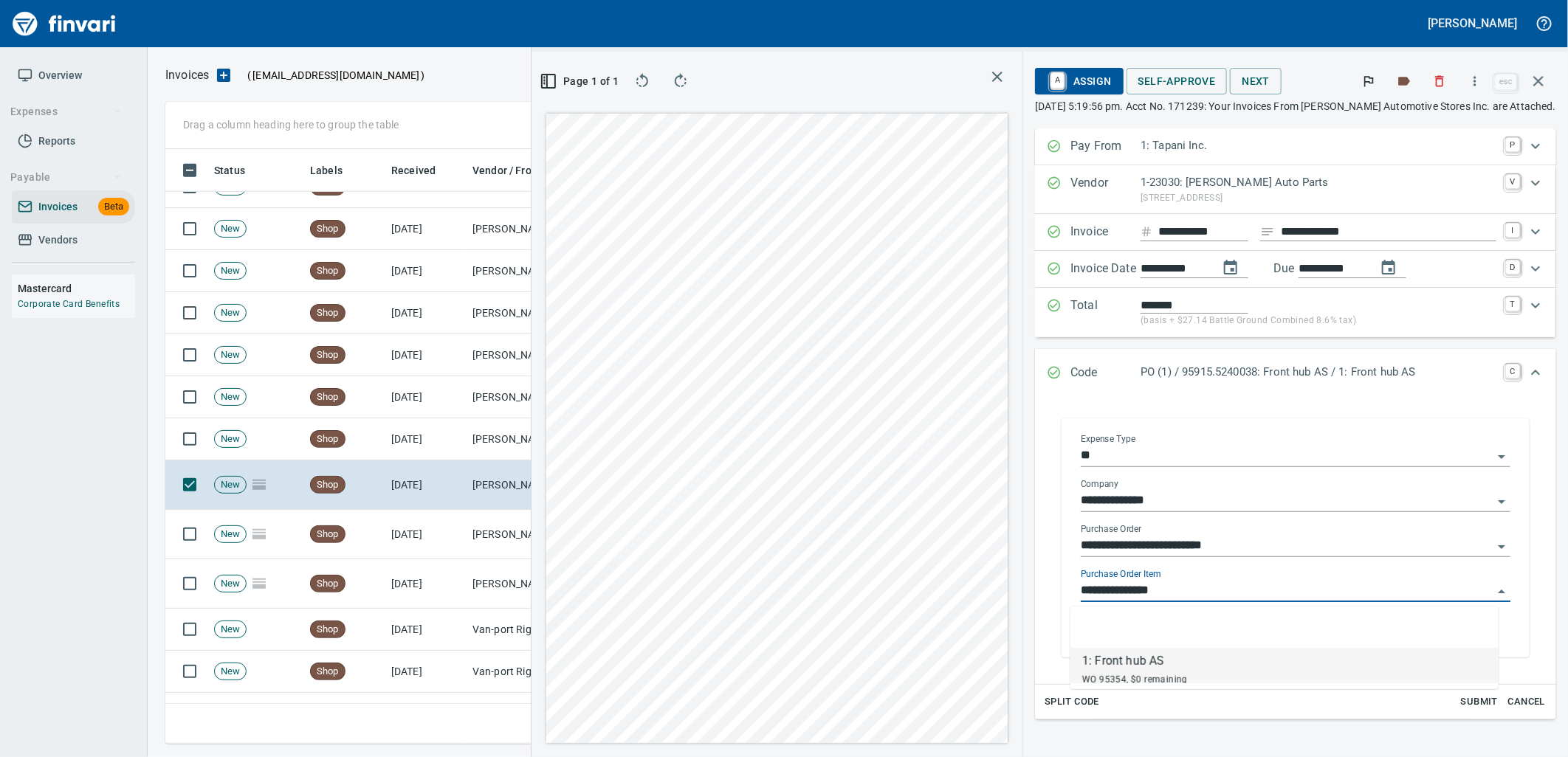
scroll to position [583, 992]
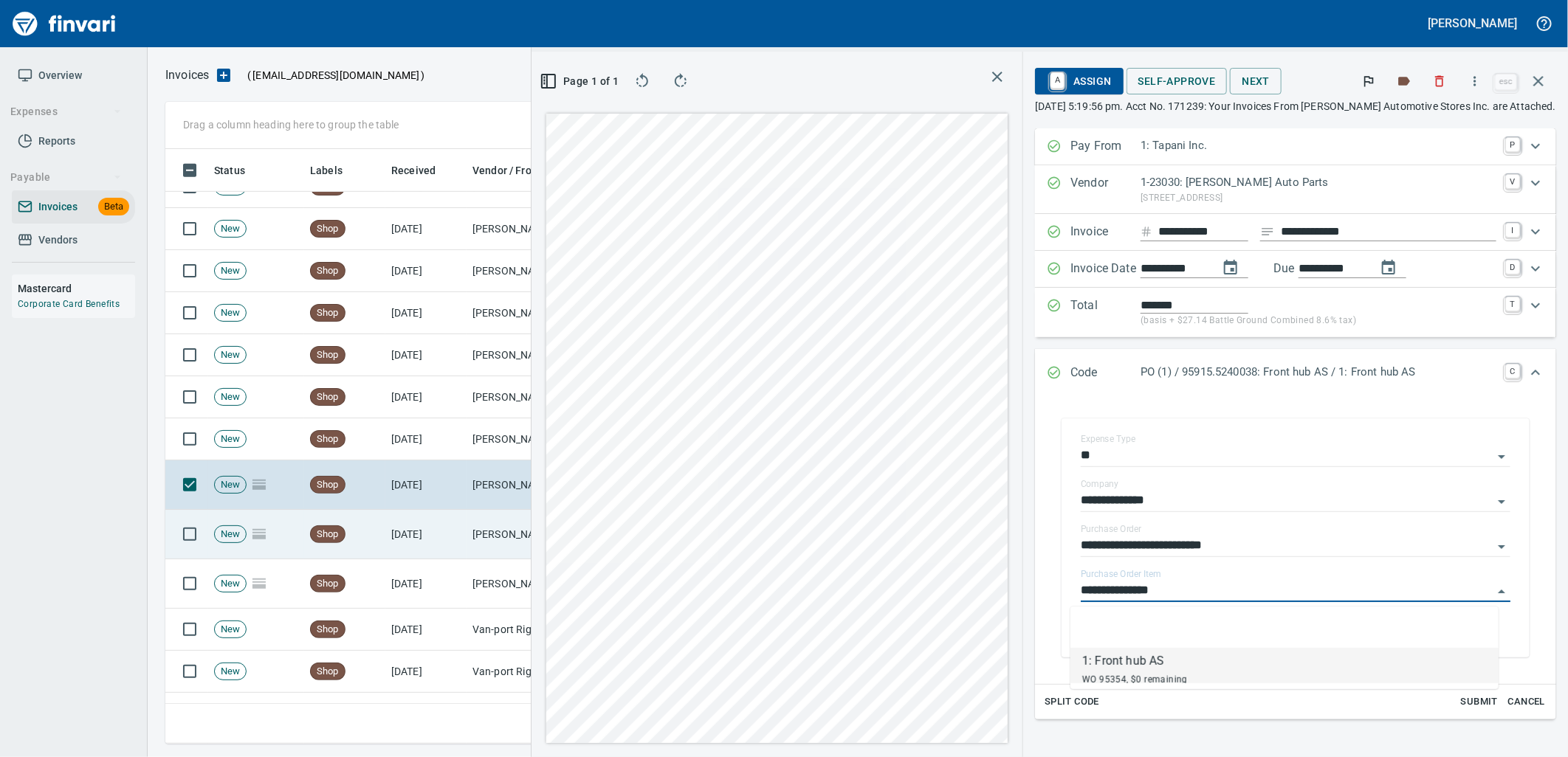
click at [423, 547] on td "8/14/2025" at bounding box center [425, 535] width 81 height 49
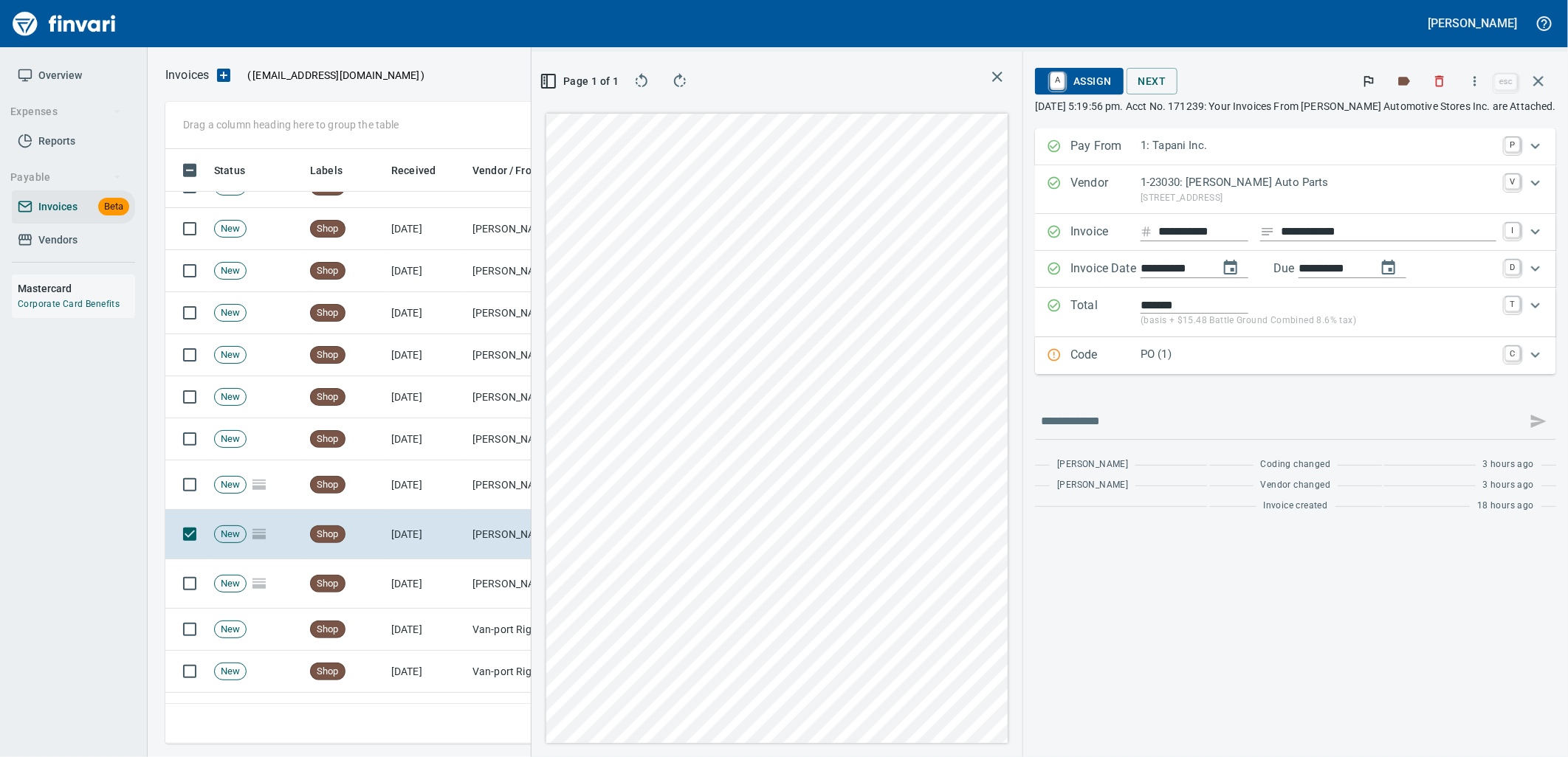
click at [1246, 367] on div "Code PO (1) C" at bounding box center [1296, 356] width 522 height 37
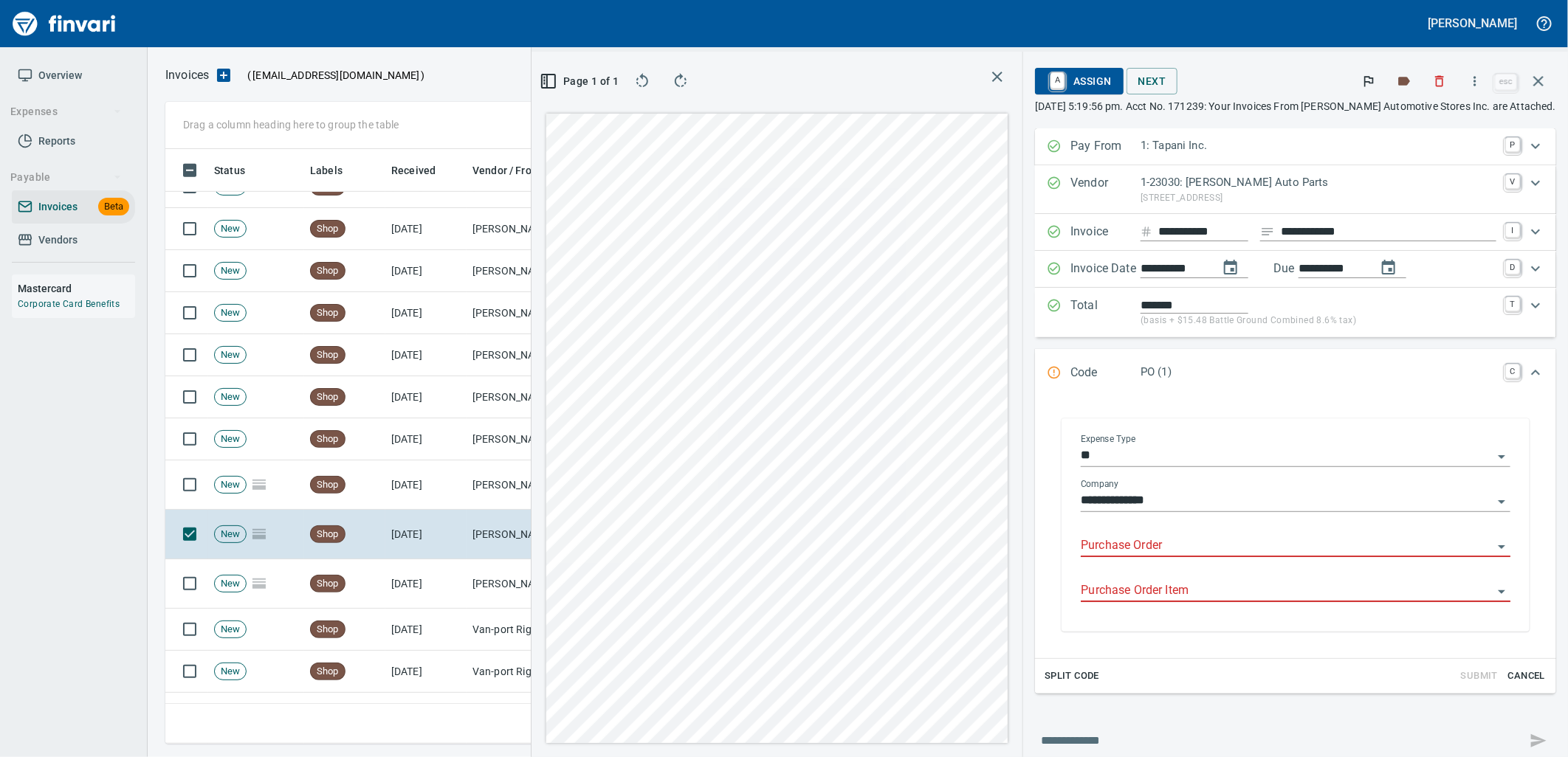
click at [1177, 543] on input "Purchase Order" at bounding box center [1287, 546] width 412 height 20
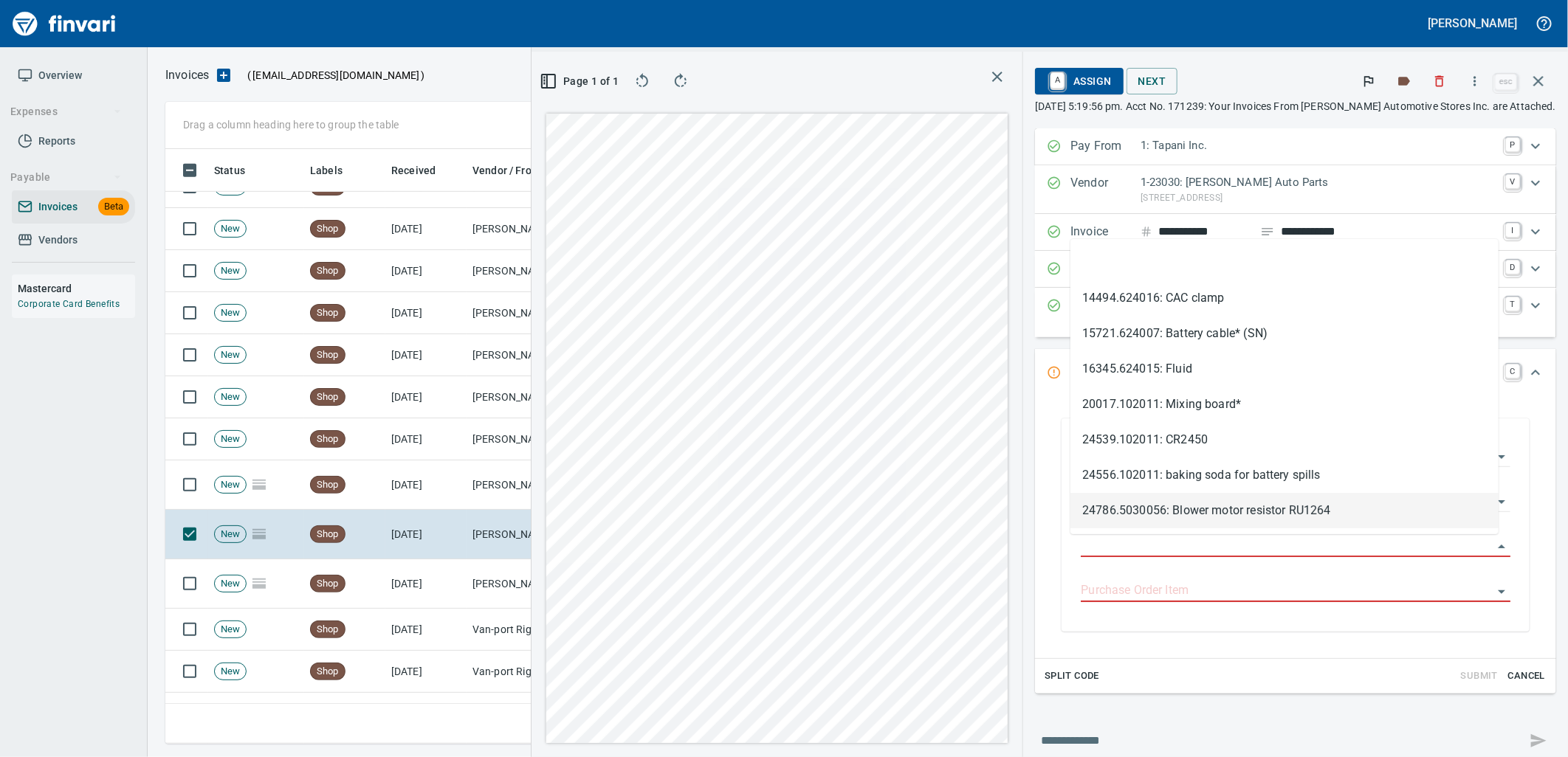
scroll to position [583, 992]
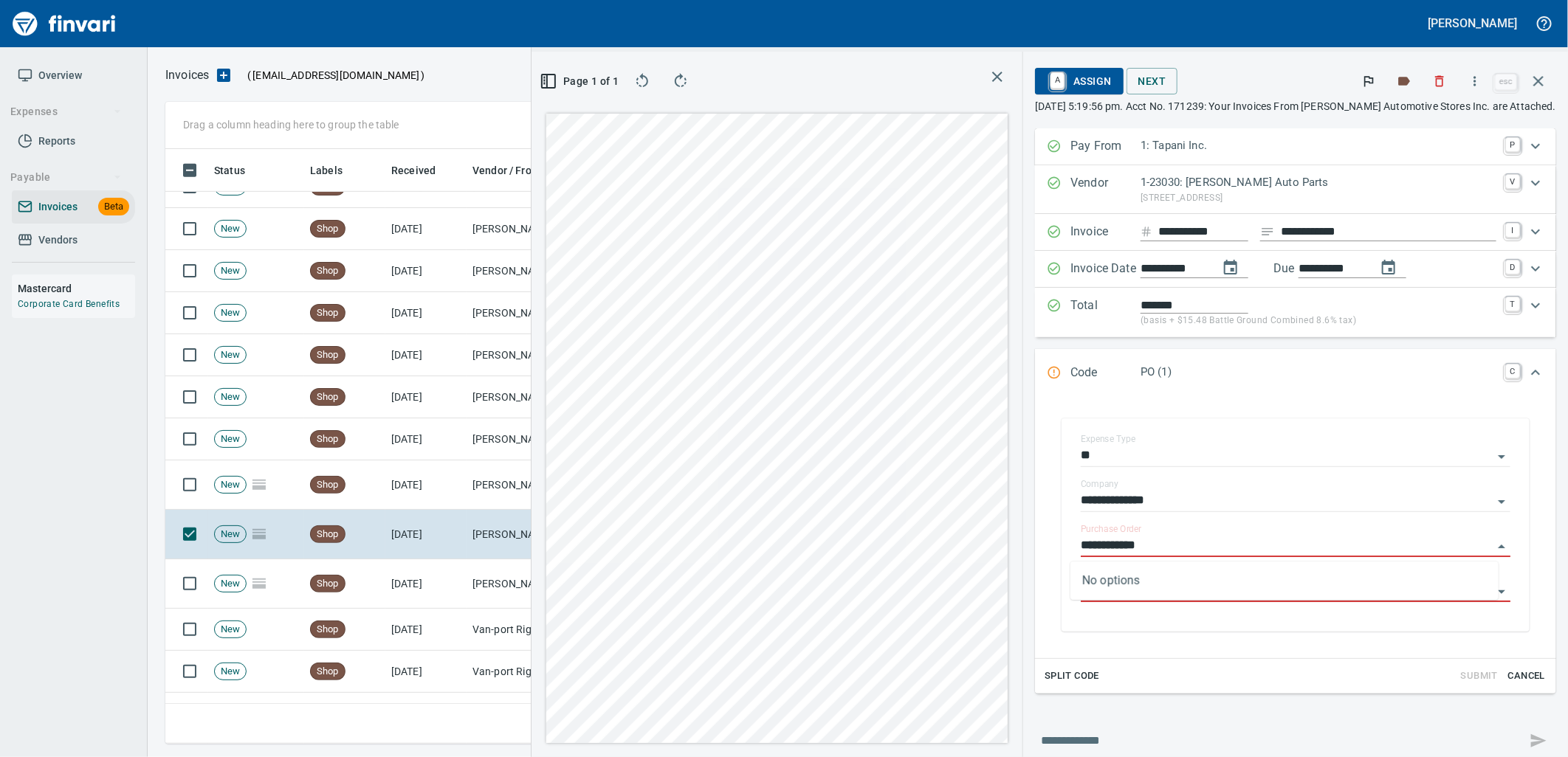
type input "**********"
click at [472, 572] on td "[PERSON_NAME] Auto Parts (1-23030)" at bounding box center [540, 584] width 148 height 49
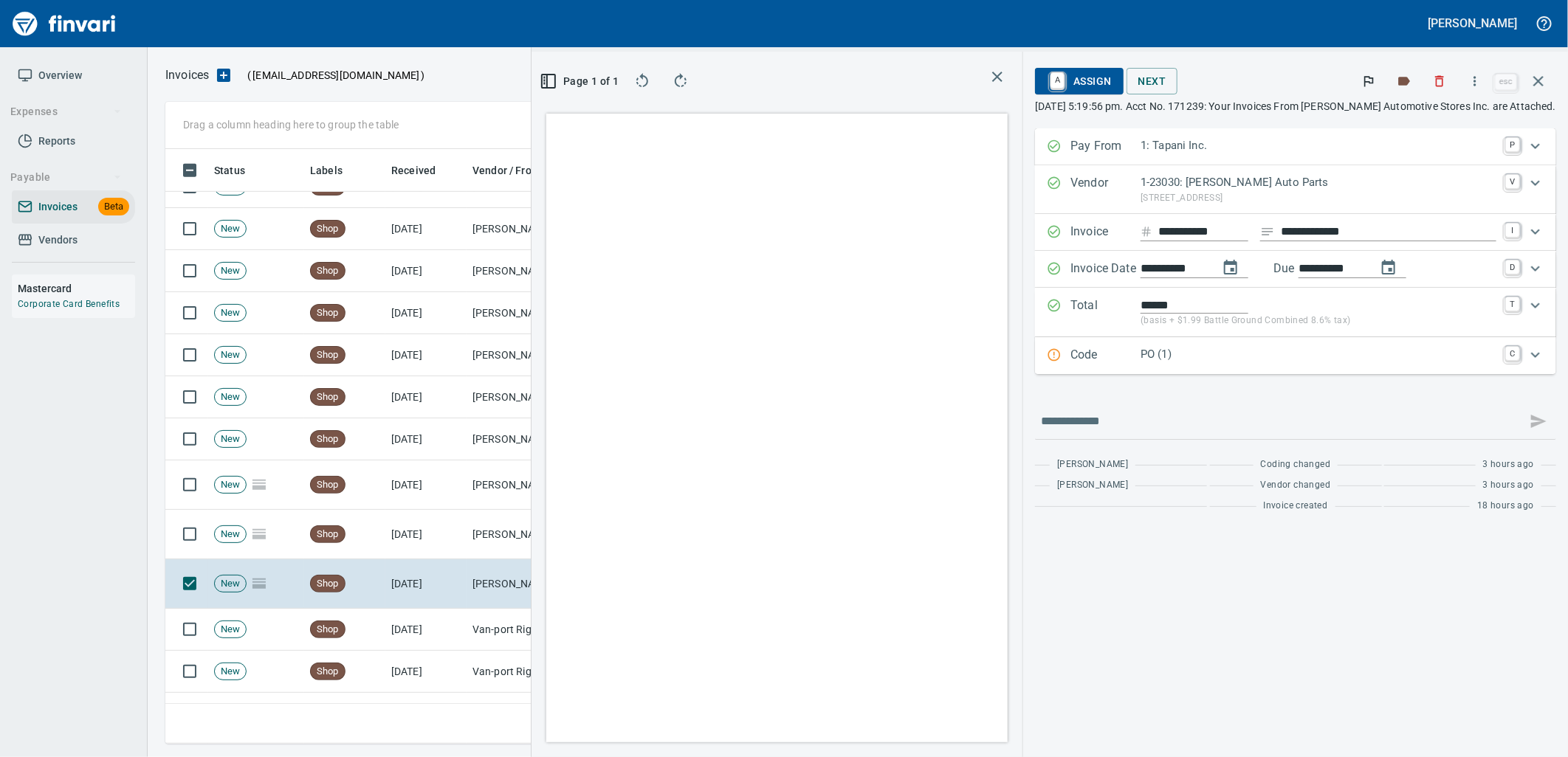
click at [1192, 361] on p "PO (1)" at bounding box center [1319, 355] width 356 height 17
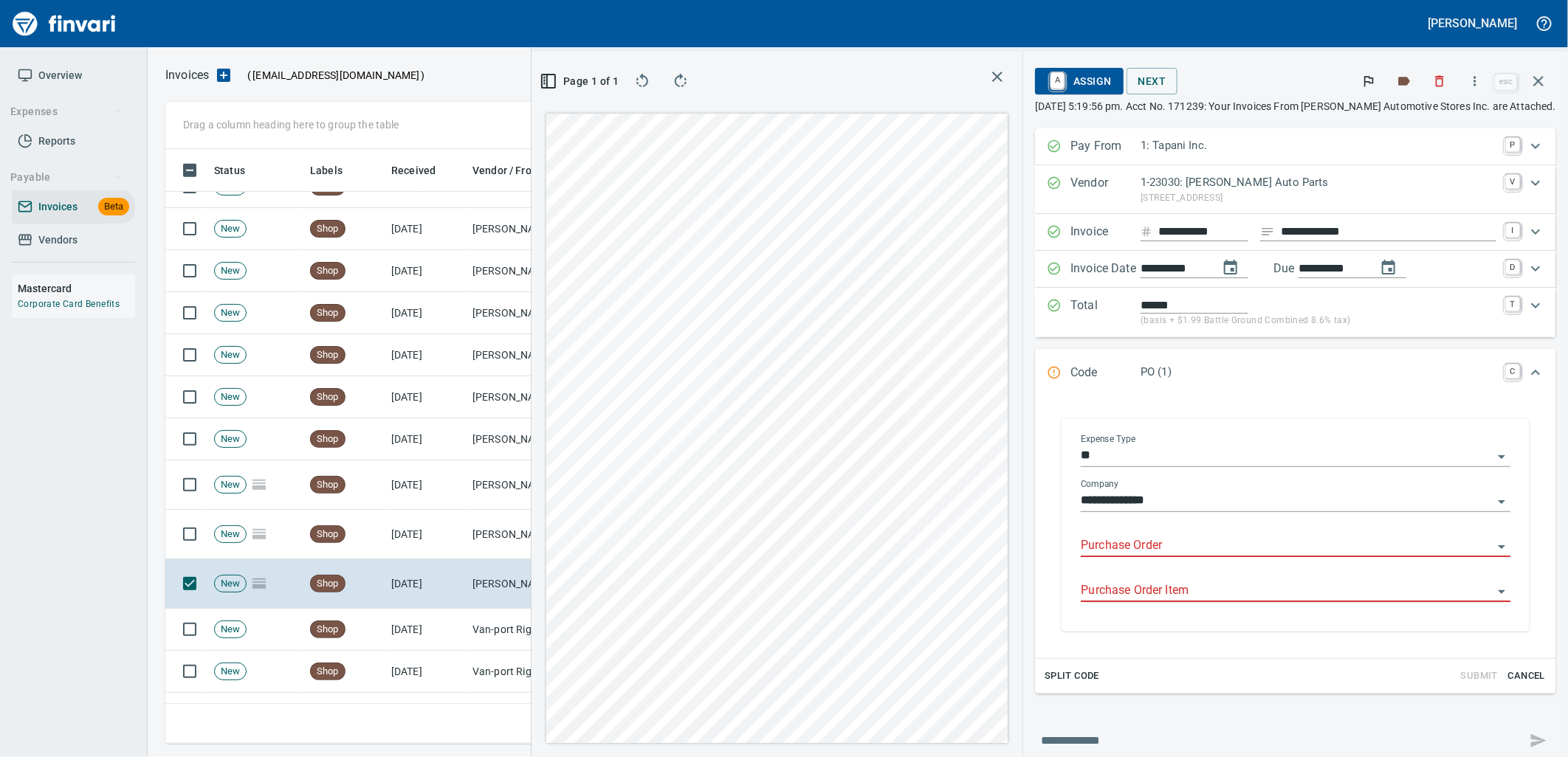
click at [1165, 555] on input "Purchase Order" at bounding box center [1287, 546] width 412 height 20
type input "**********"
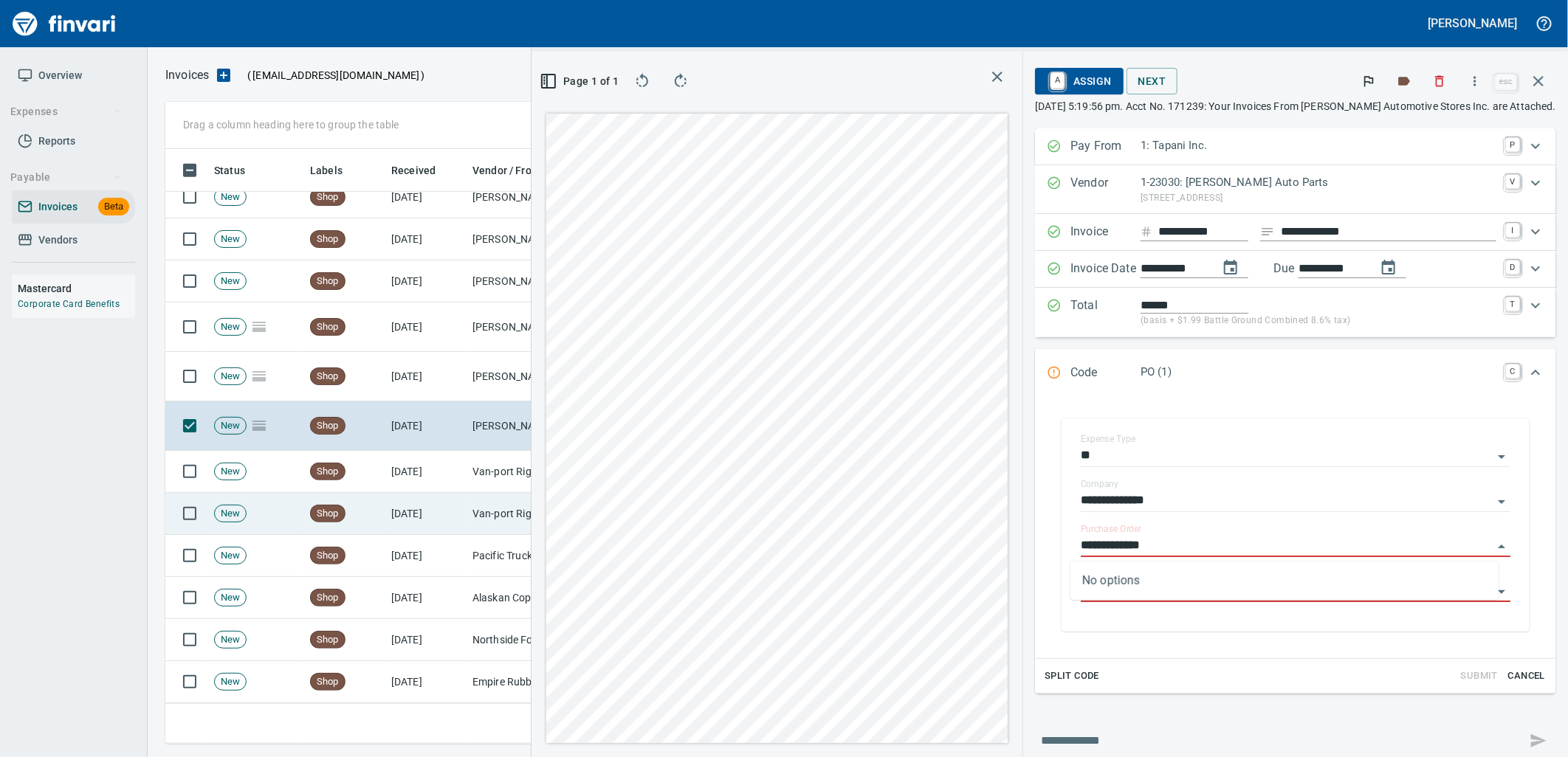
scroll to position [738, 0]
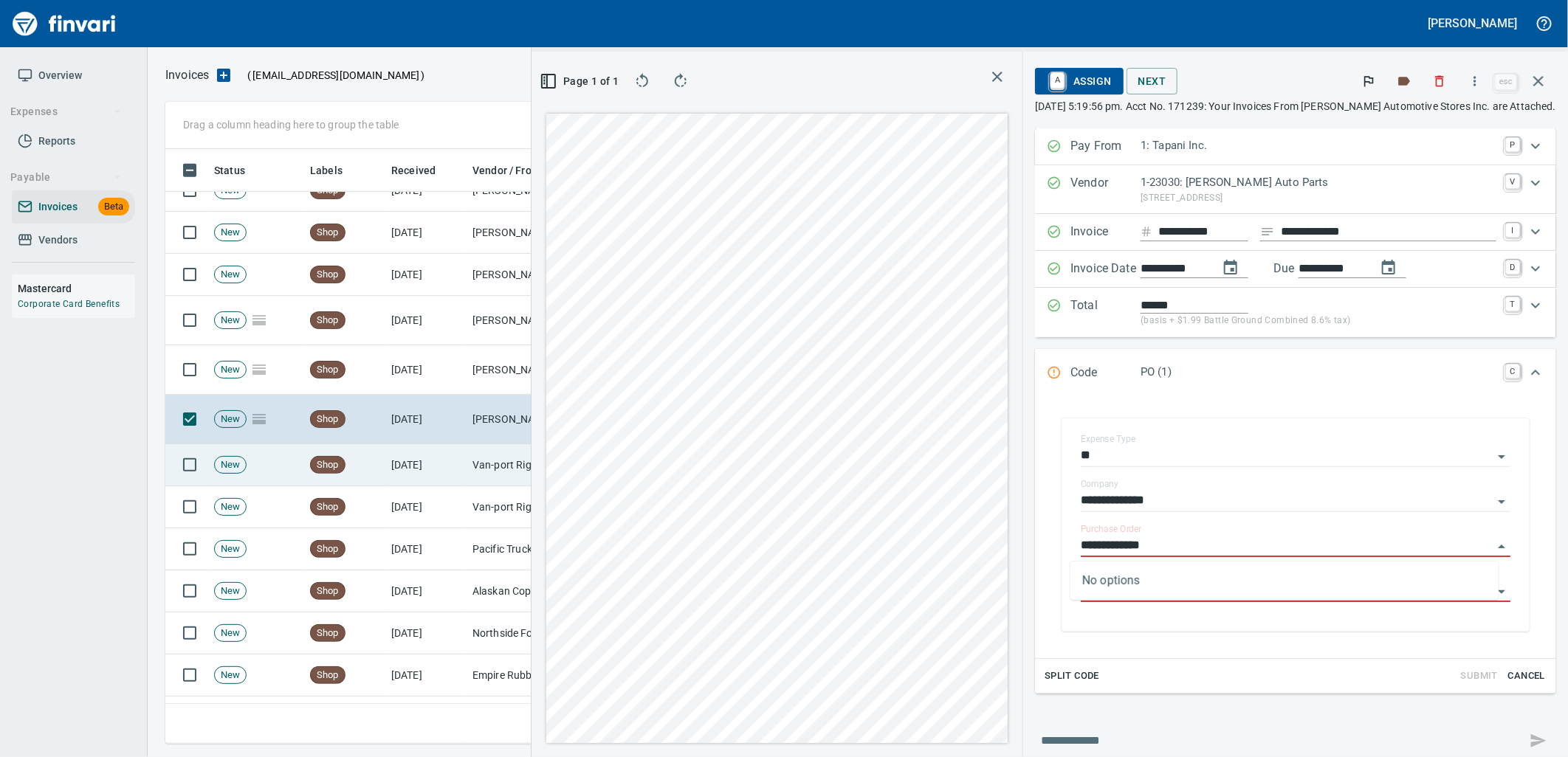
click at [460, 475] on td "8/14/2025" at bounding box center [425, 464] width 81 height 42
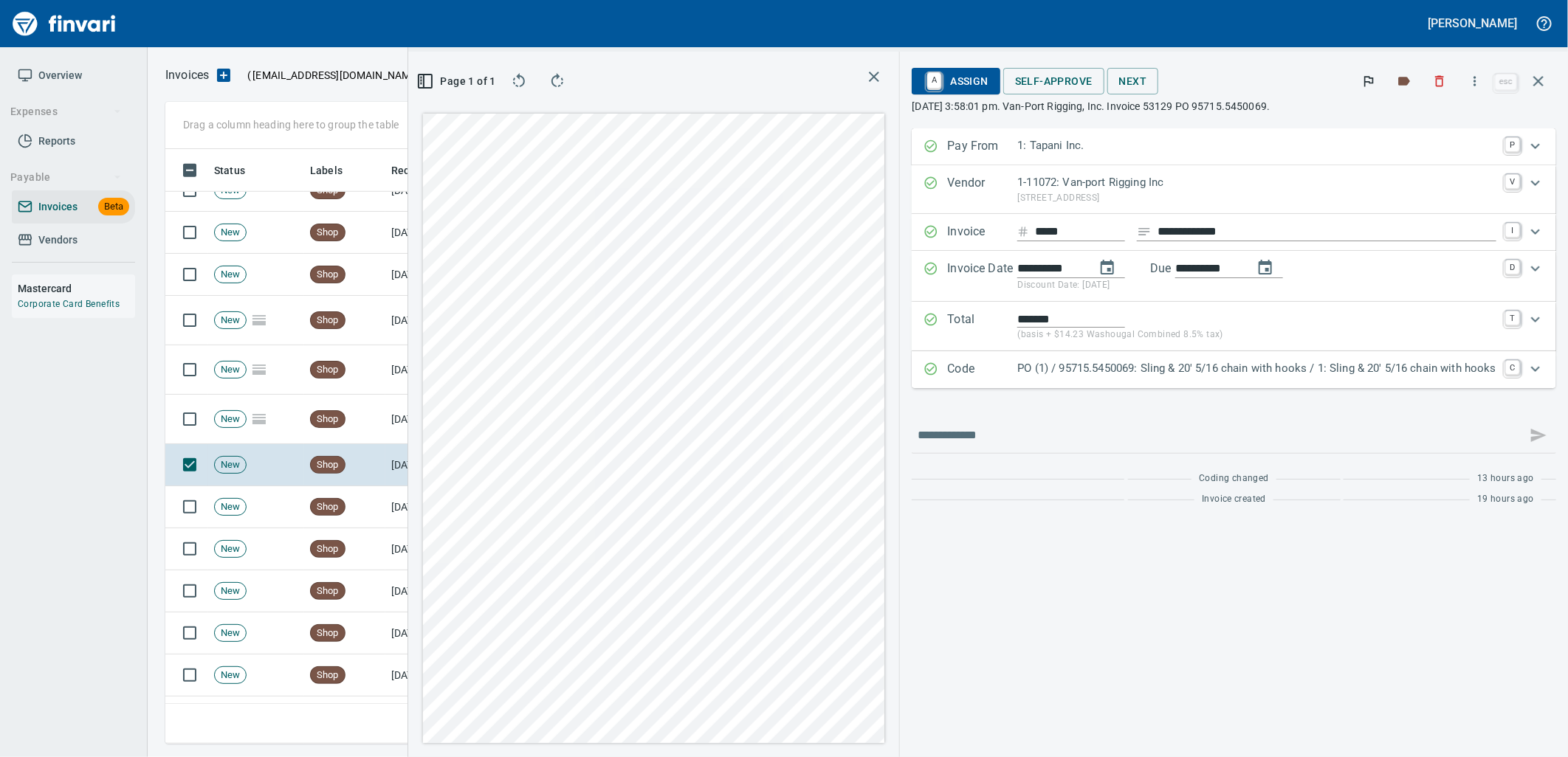
click at [1204, 372] on p "PO (1) / 95715.5450069: Sling & 20' 5/16 chain with hooks / 1: Sling & 20' 5/16…" at bounding box center [1257, 369] width 479 height 17
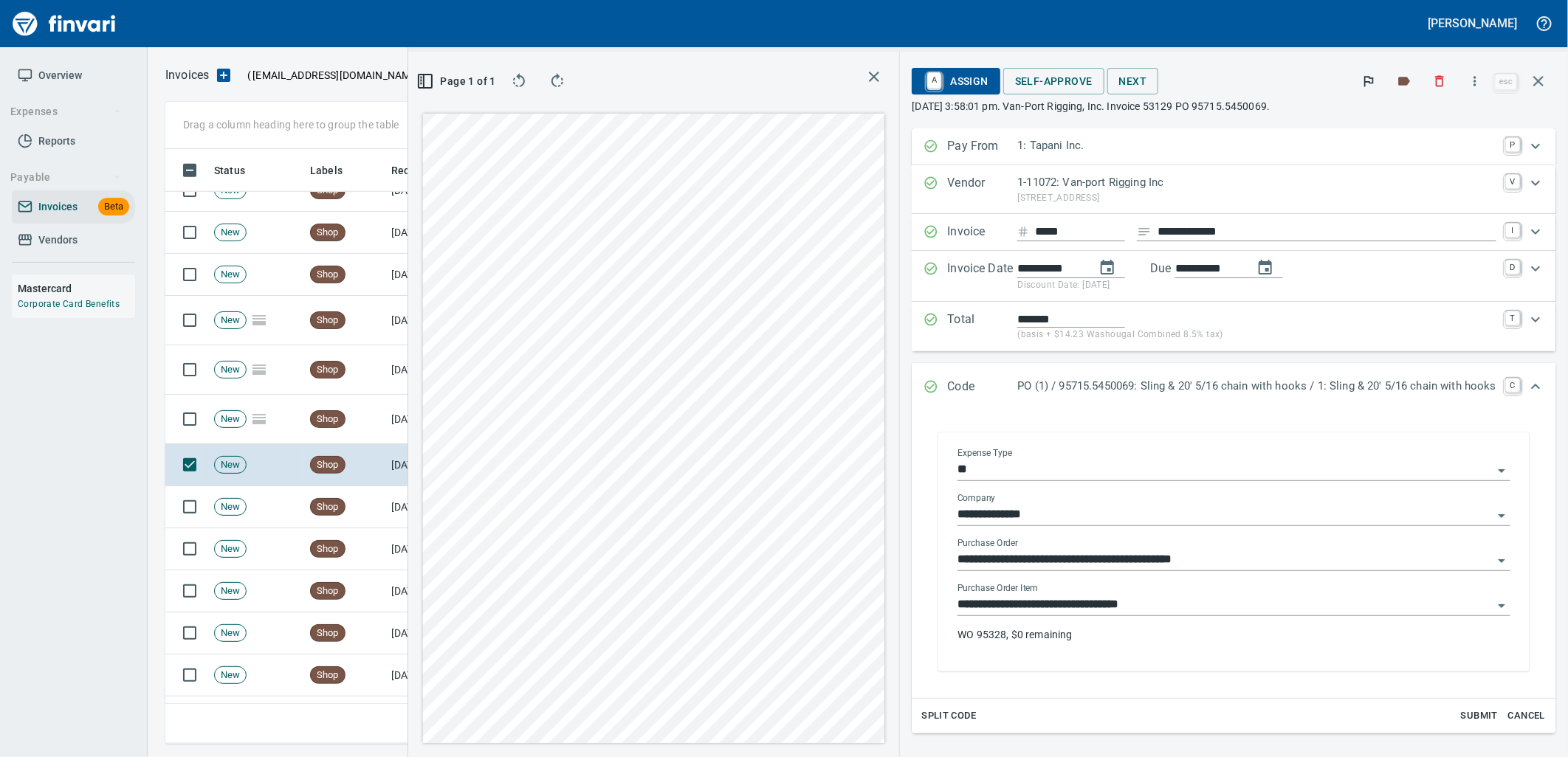
click at [1192, 606] on input "**********" at bounding box center [1225, 605] width 535 height 20
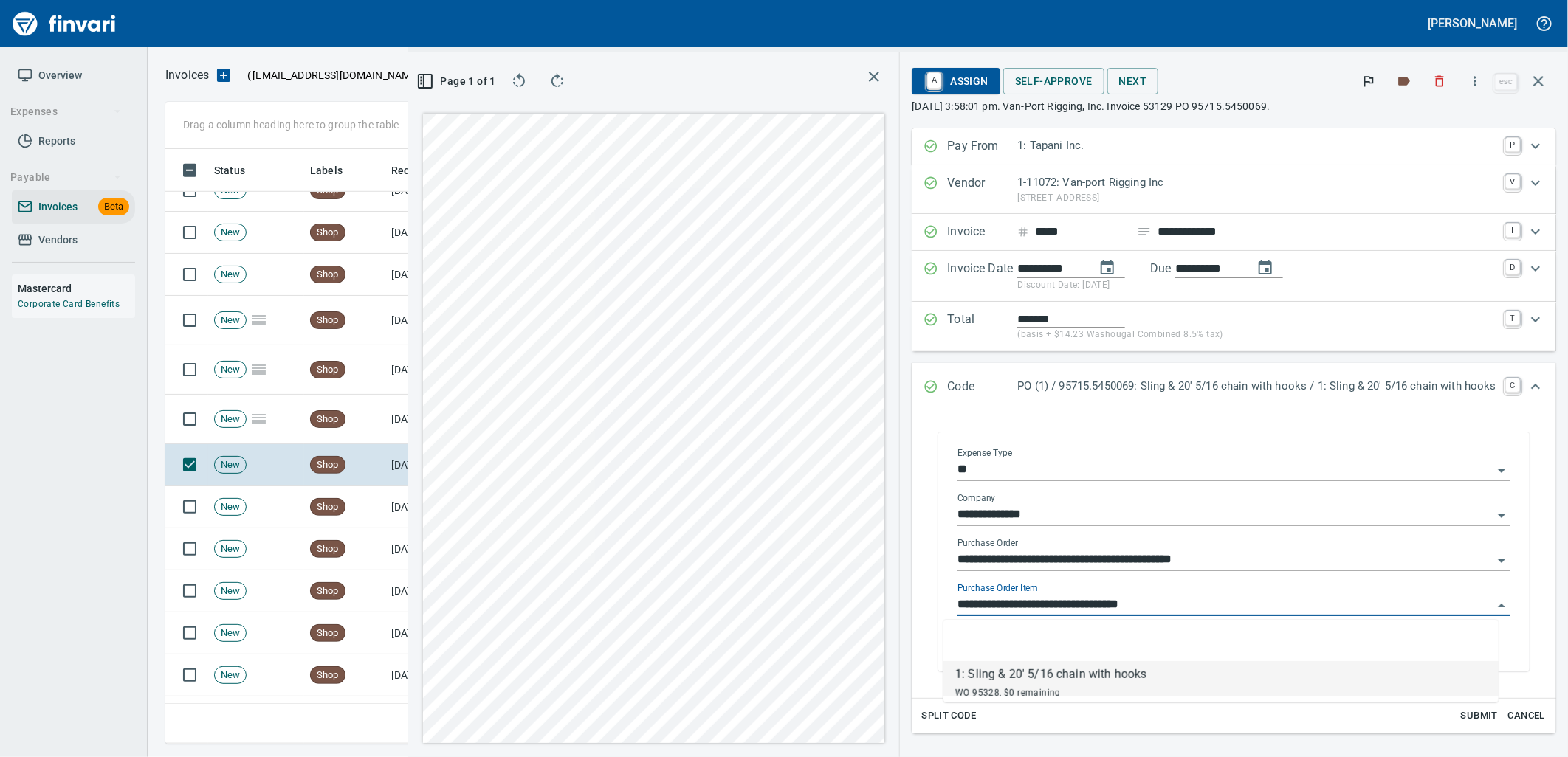
scroll to position [583, 992]
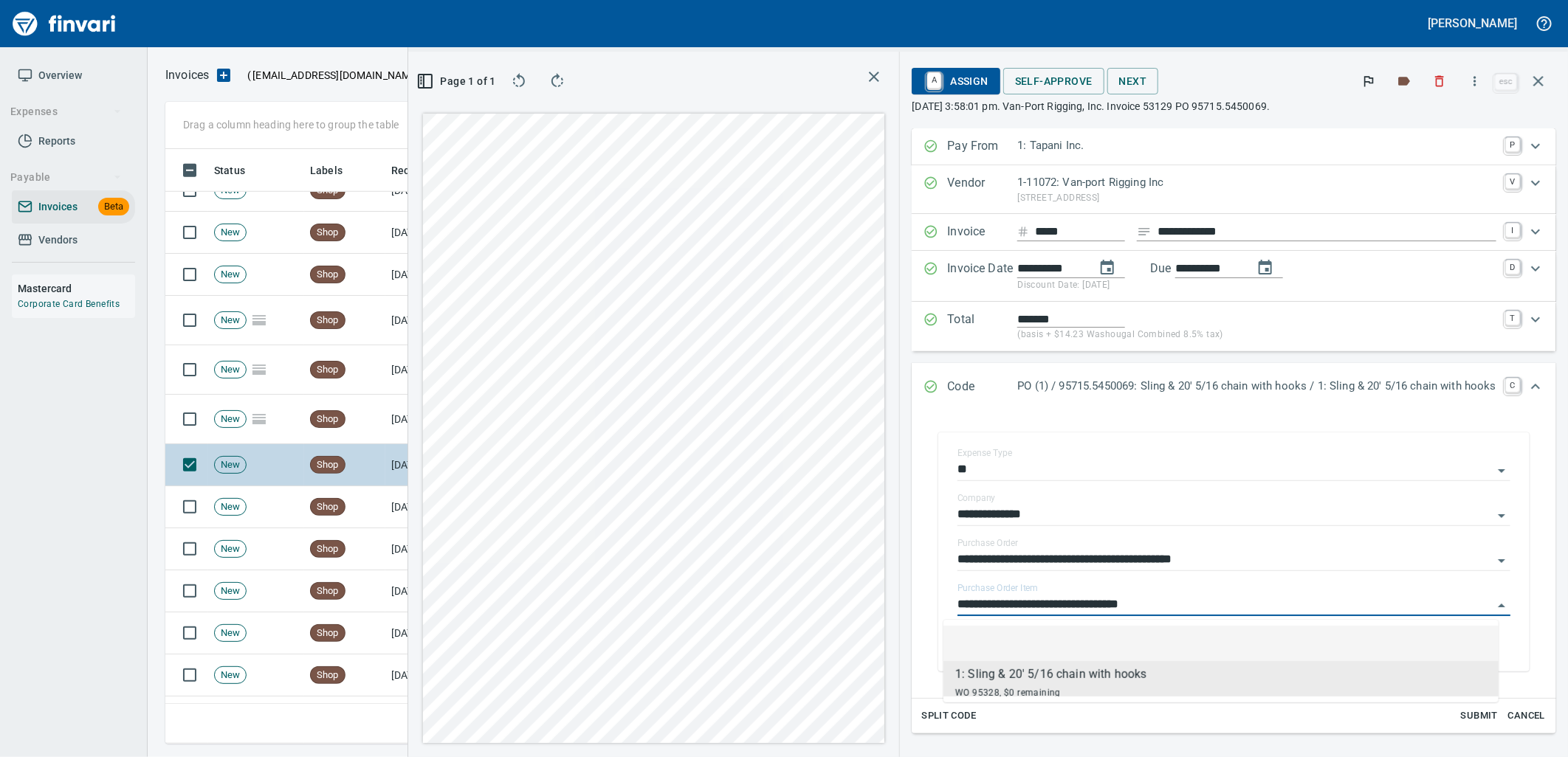
click at [367, 516] on td "Shop" at bounding box center [345, 507] width 81 height 42
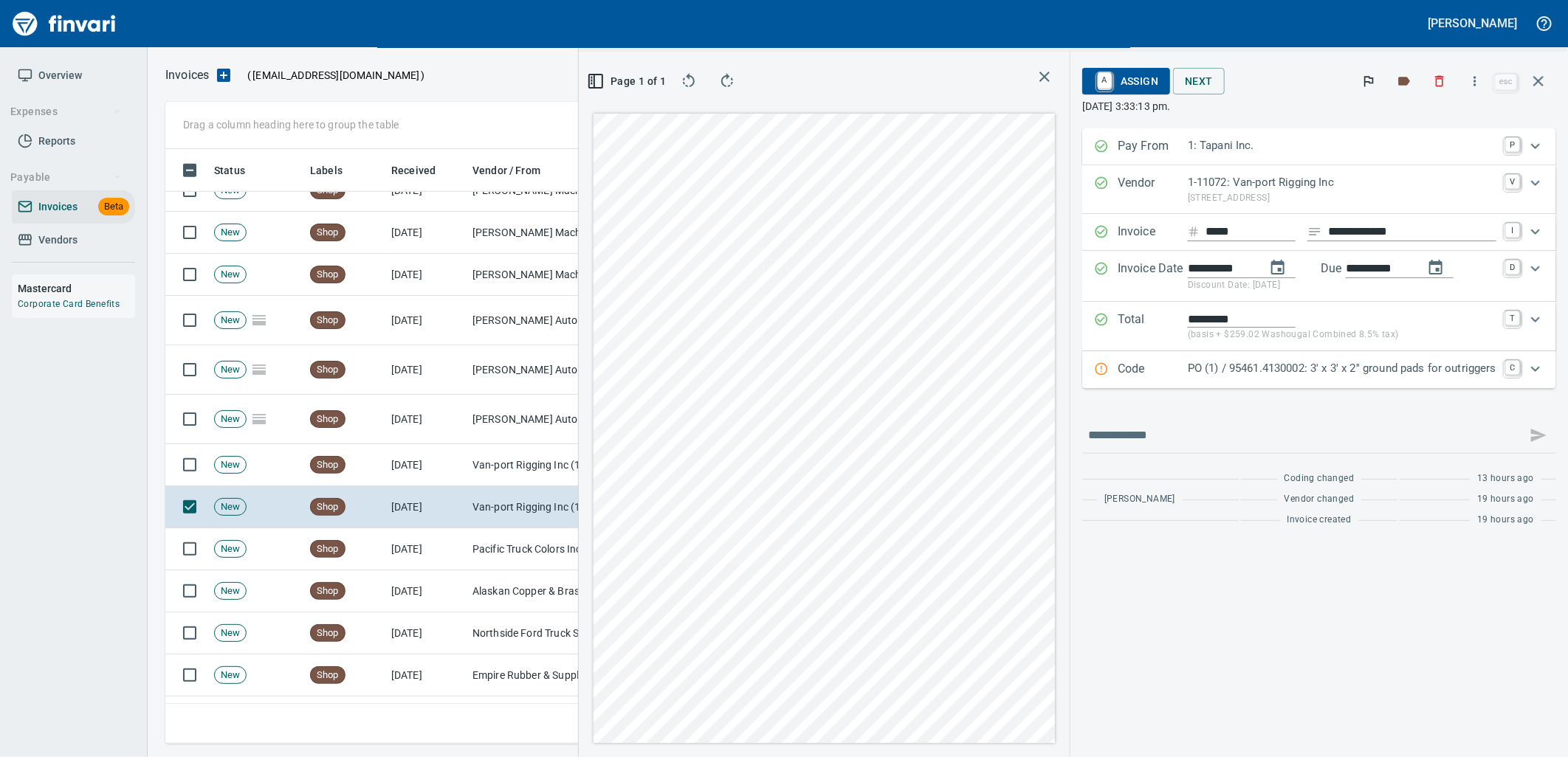
click at [1213, 367] on p "PO (1) / 95461.4130002: 3' x 3' x 2'' ground pads for outriggers" at bounding box center [1342, 369] width 309 height 17
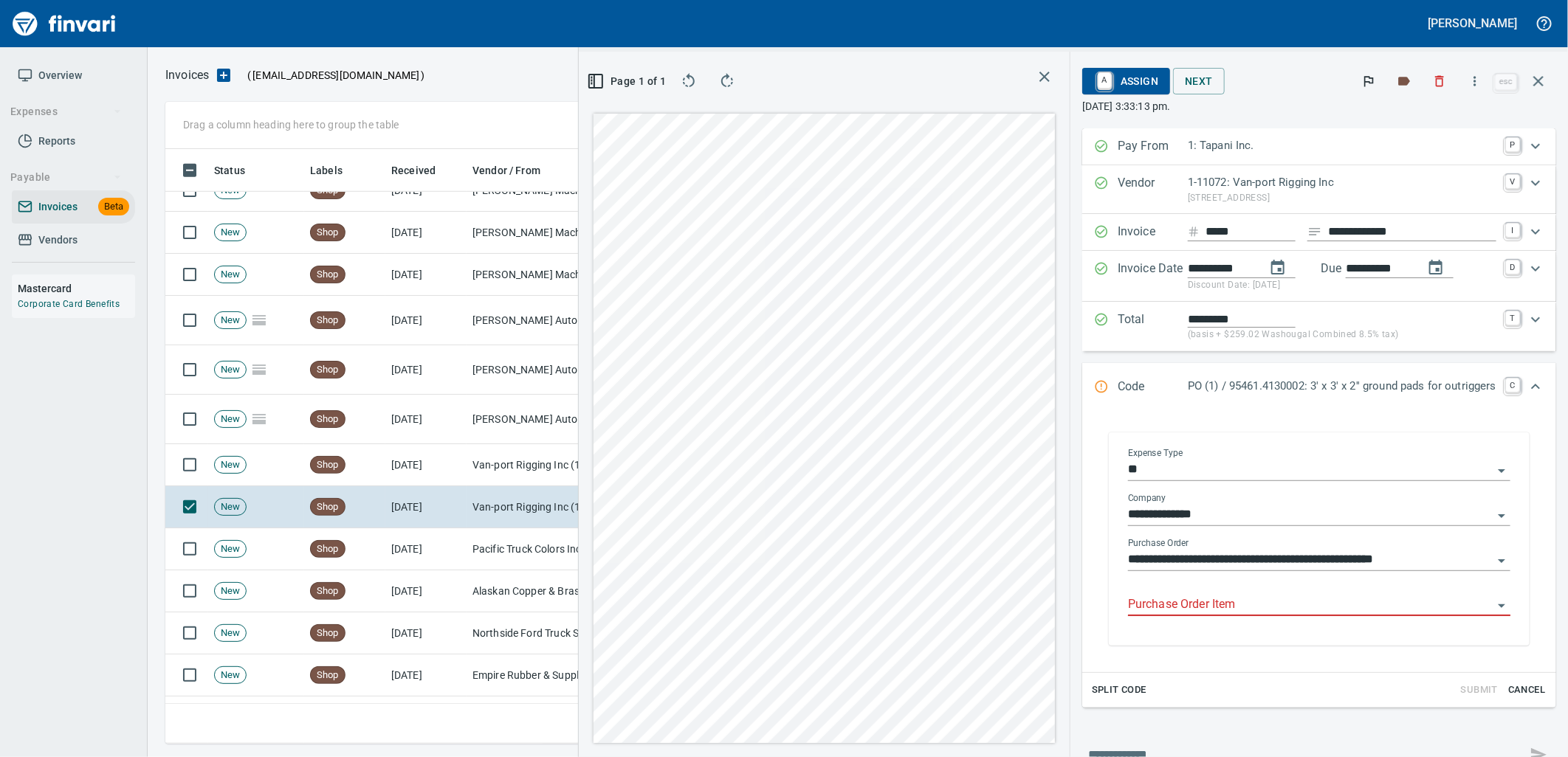
click at [1236, 606] on input "Purchase Order Item" at bounding box center [1310, 605] width 365 height 20
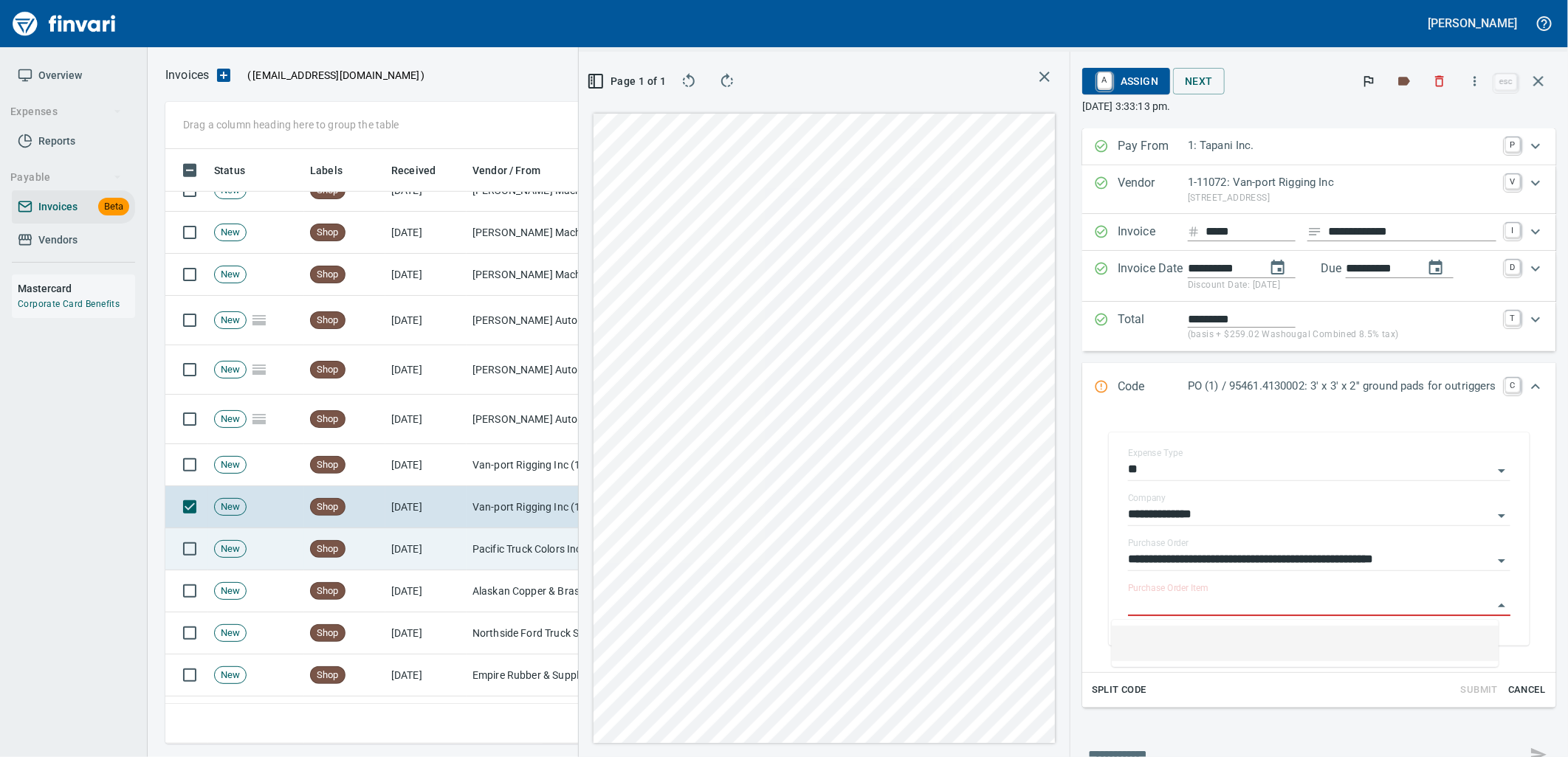
click at [437, 544] on td "8/14/2025" at bounding box center [425, 549] width 81 height 42
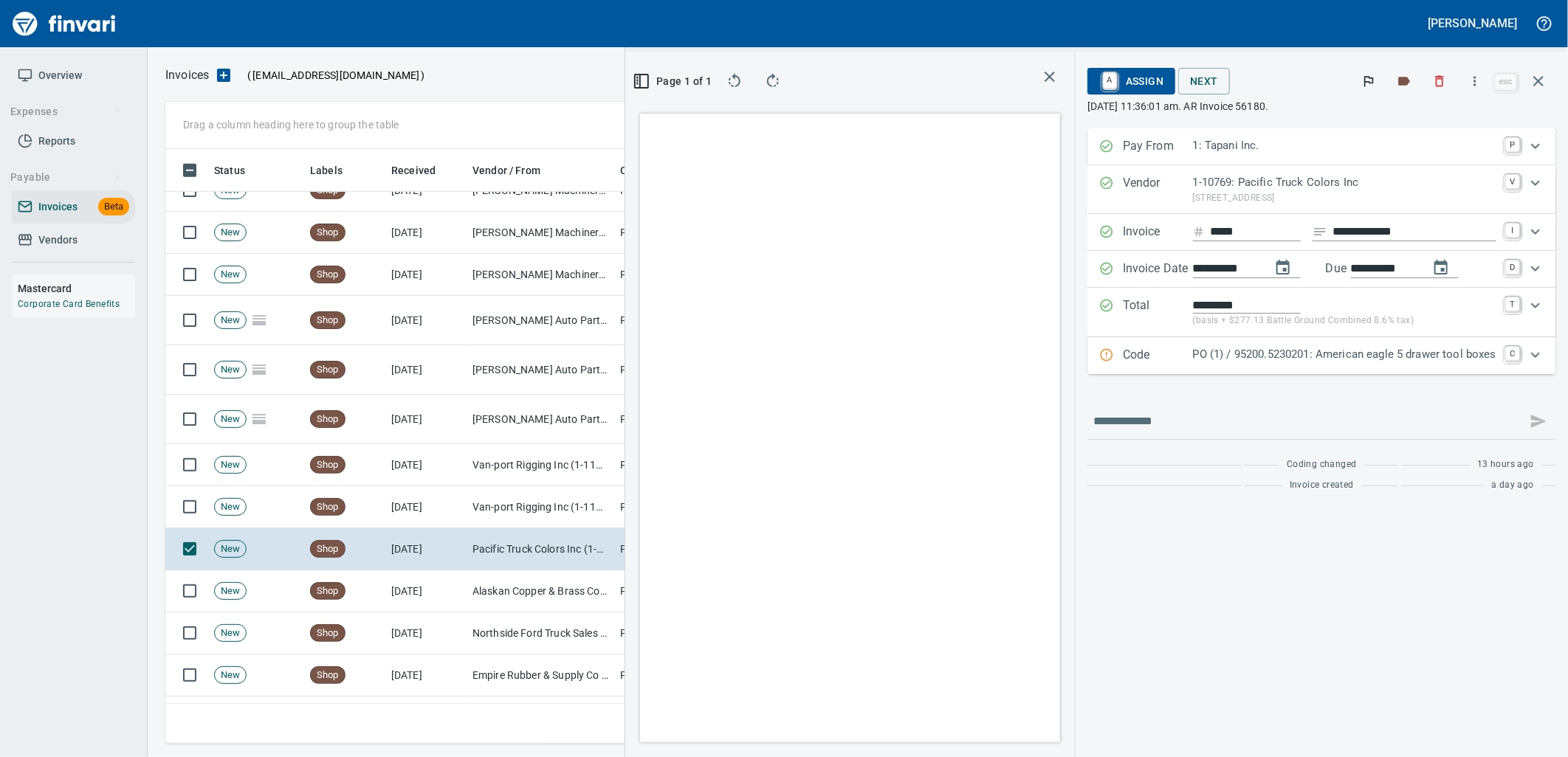
click at [1349, 360] on p "PO (1) / 95200.5230201: American eagle 5 drawer tool boxes" at bounding box center [1344, 355] width 304 height 17
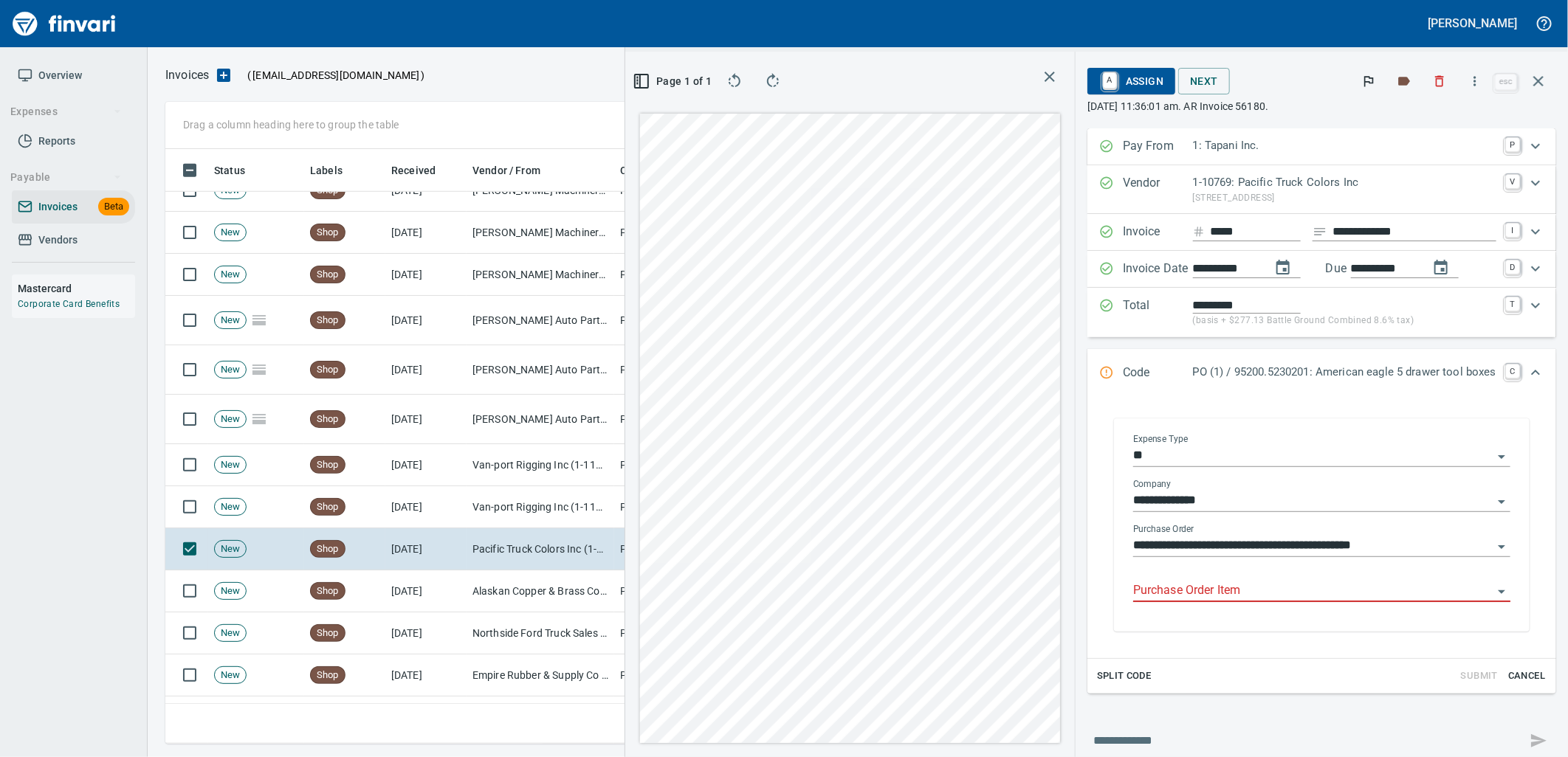
click at [1297, 591] on input "Purchase Order Item" at bounding box center [1313, 591] width 360 height 20
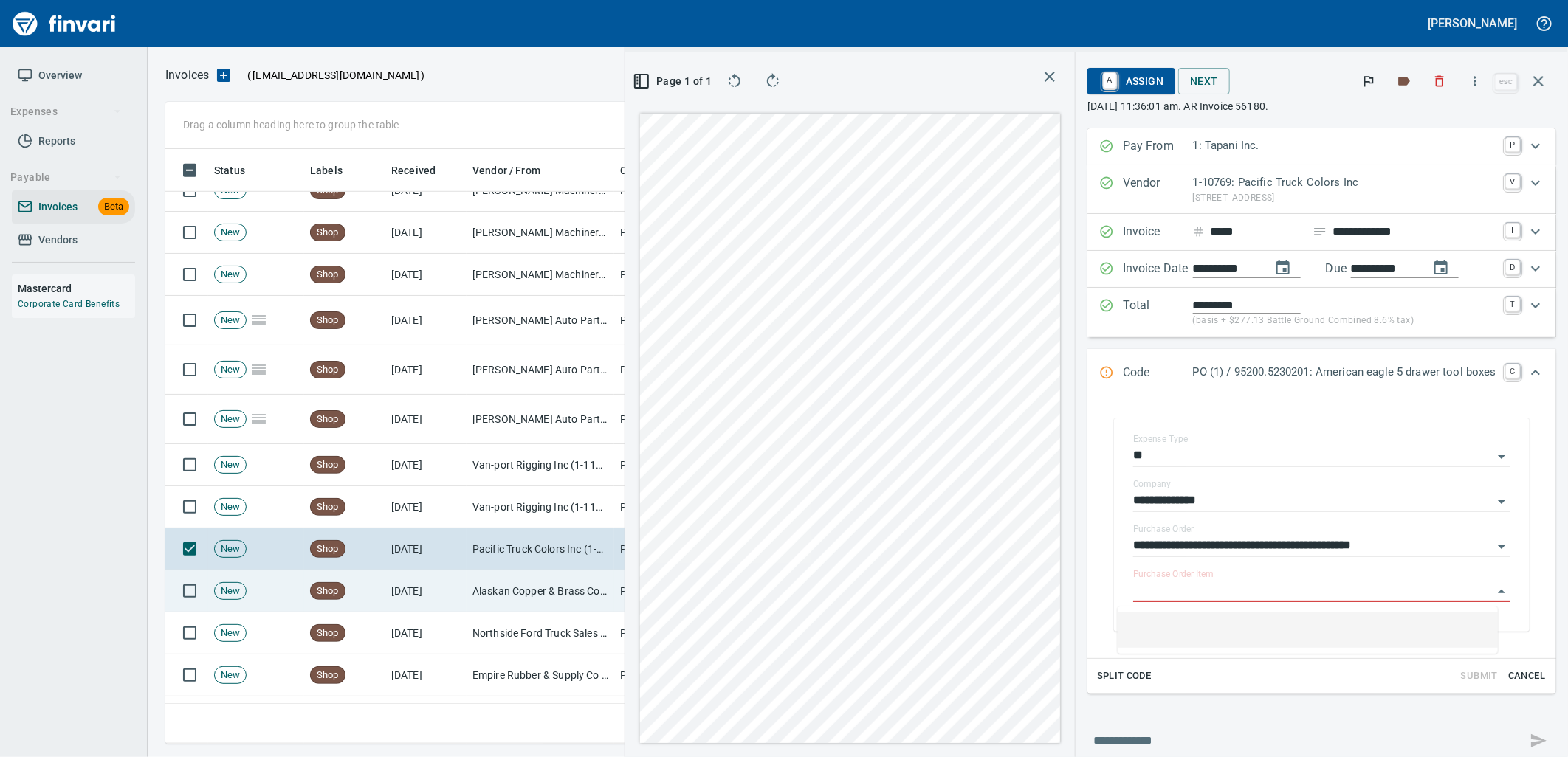
click at [506, 600] on td "Alaskan Copper & Brass Company (1-10031)" at bounding box center [540, 591] width 148 height 42
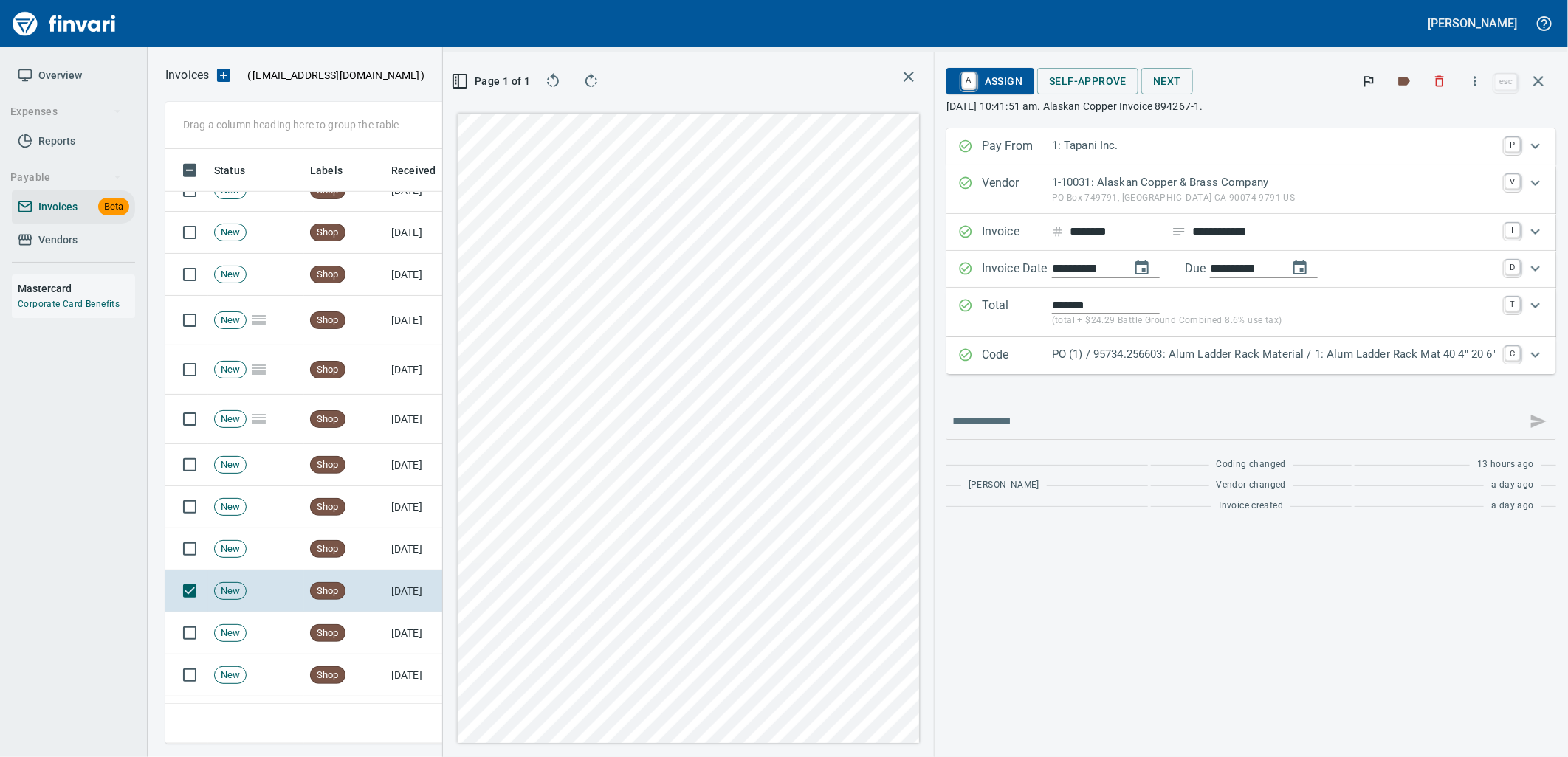
click at [1335, 349] on p "PO (1) / 95734.256603: Alum Ladder Rack Material / 1: Alum Ladder Rack Mat 40 4…" at bounding box center [1274, 355] width 444 height 17
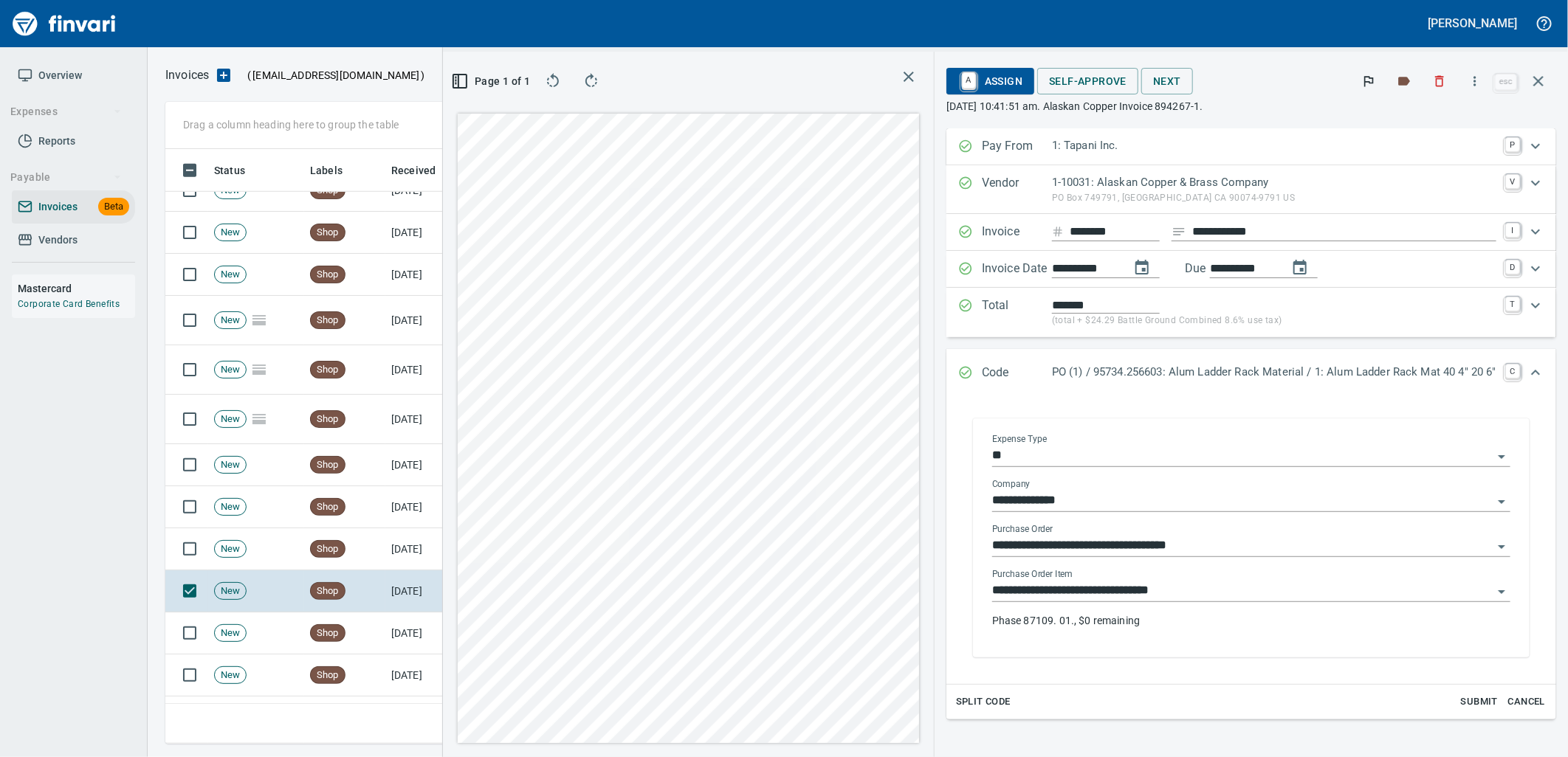
click at [1189, 592] on input "**********" at bounding box center [1242, 591] width 500 height 20
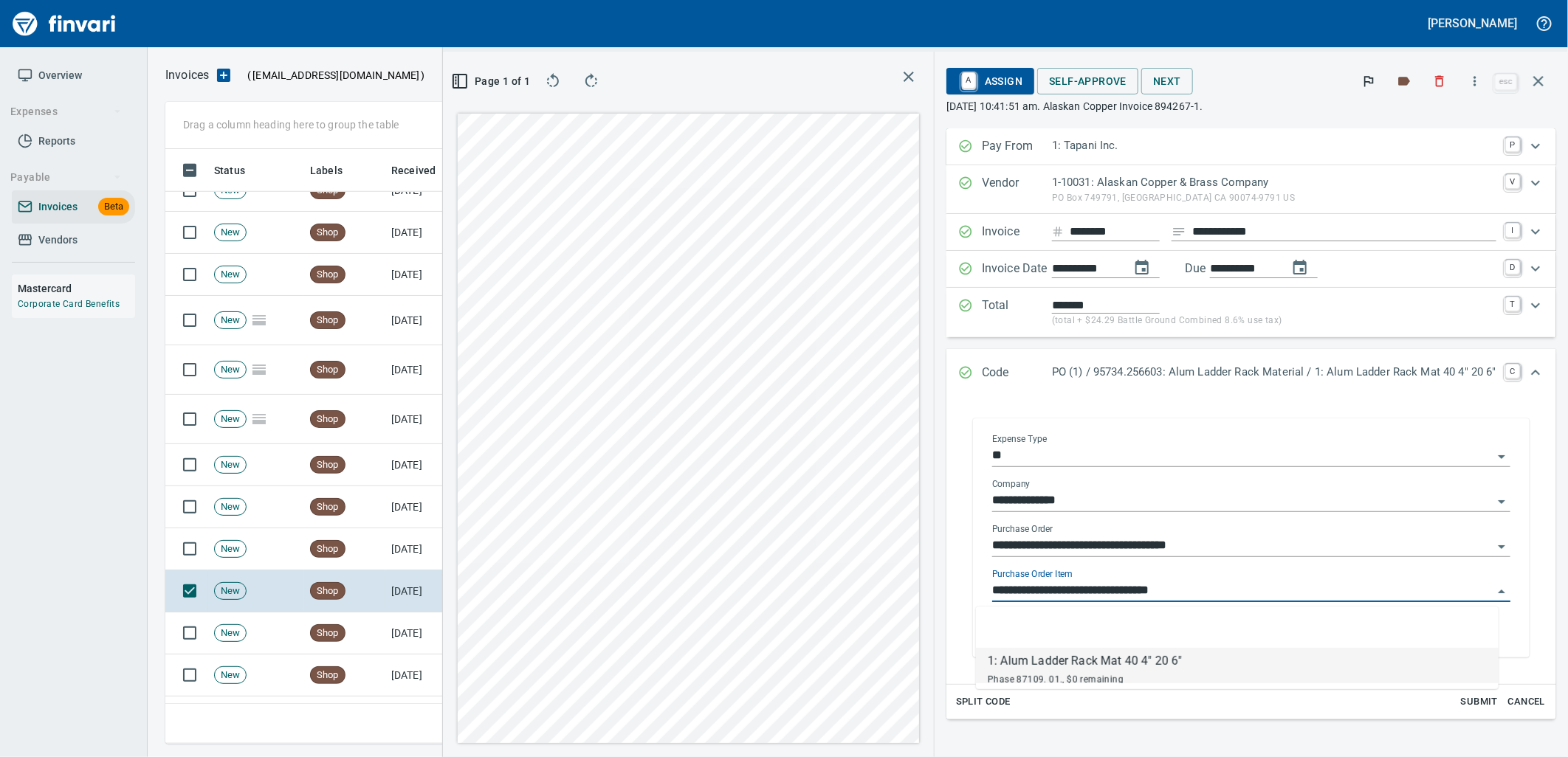
scroll to position [583, 992]
click at [379, 651] on td "Shop" at bounding box center [345, 633] width 81 height 42
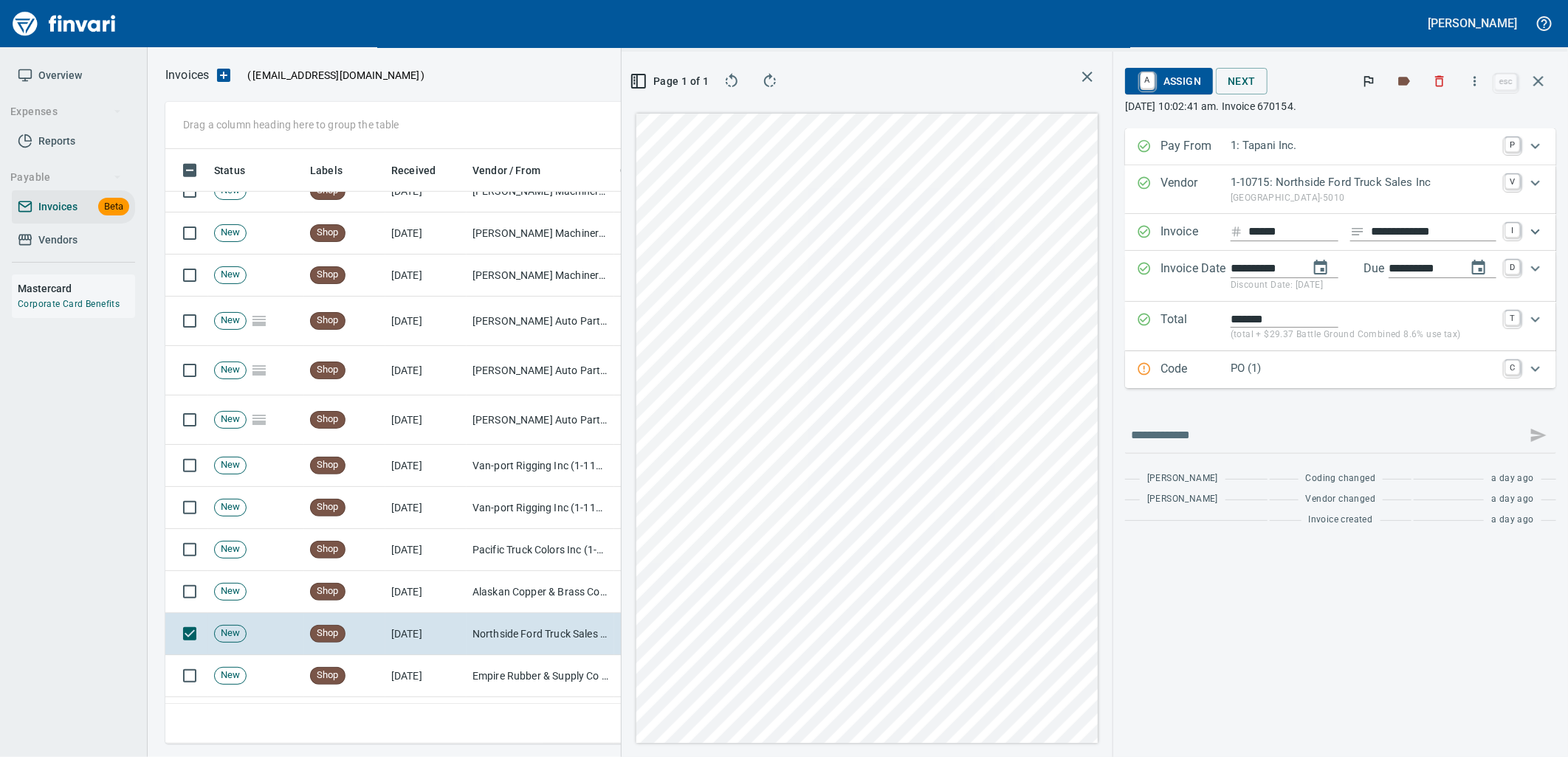
scroll to position [984, 0]
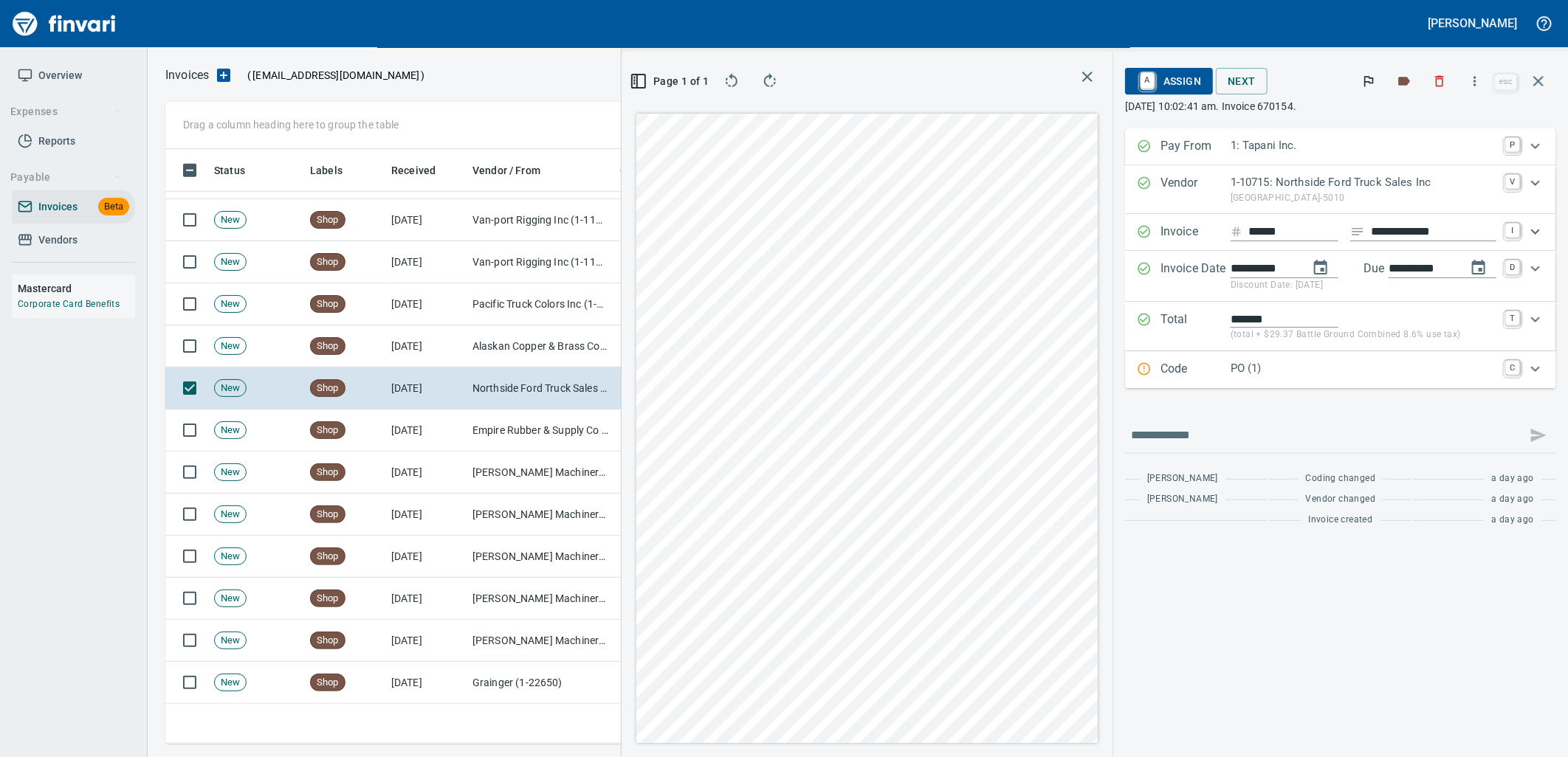
click at [1344, 373] on p "PO (1)" at bounding box center [1364, 369] width 265 height 17
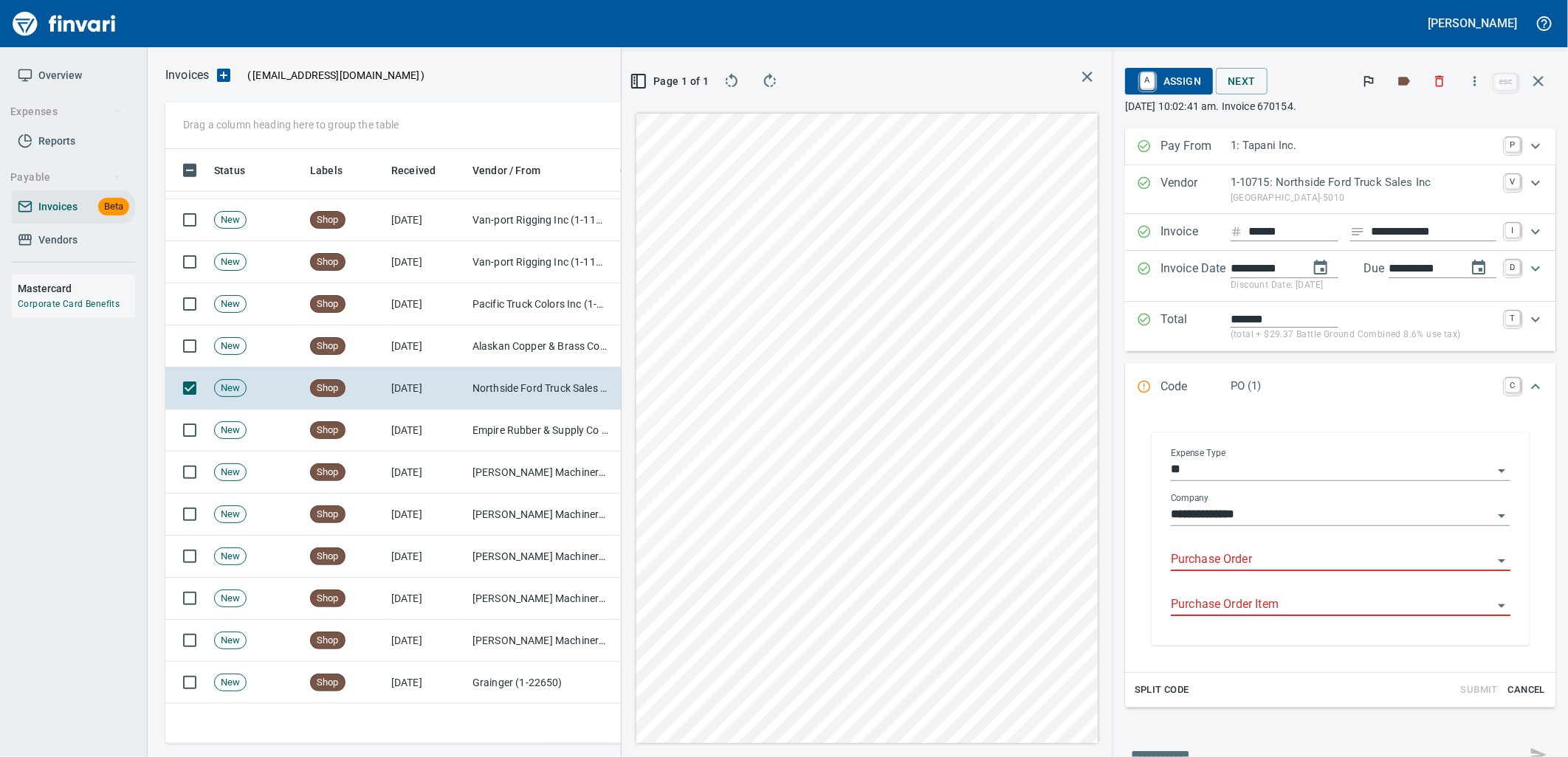
click at [1270, 555] on input "Purchase Order" at bounding box center [1331, 561] width 322 height 20
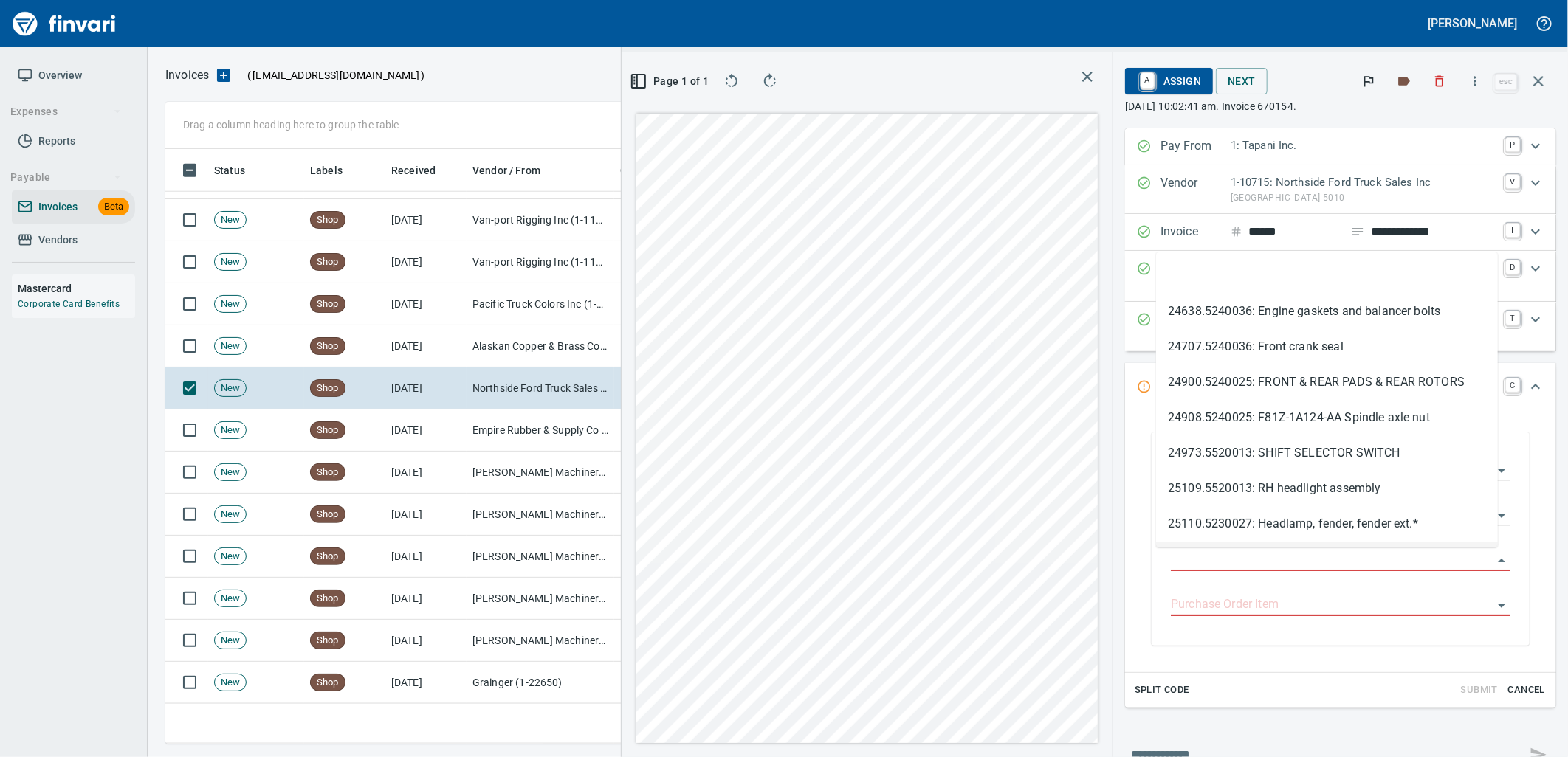
scroll to position [583, 992]
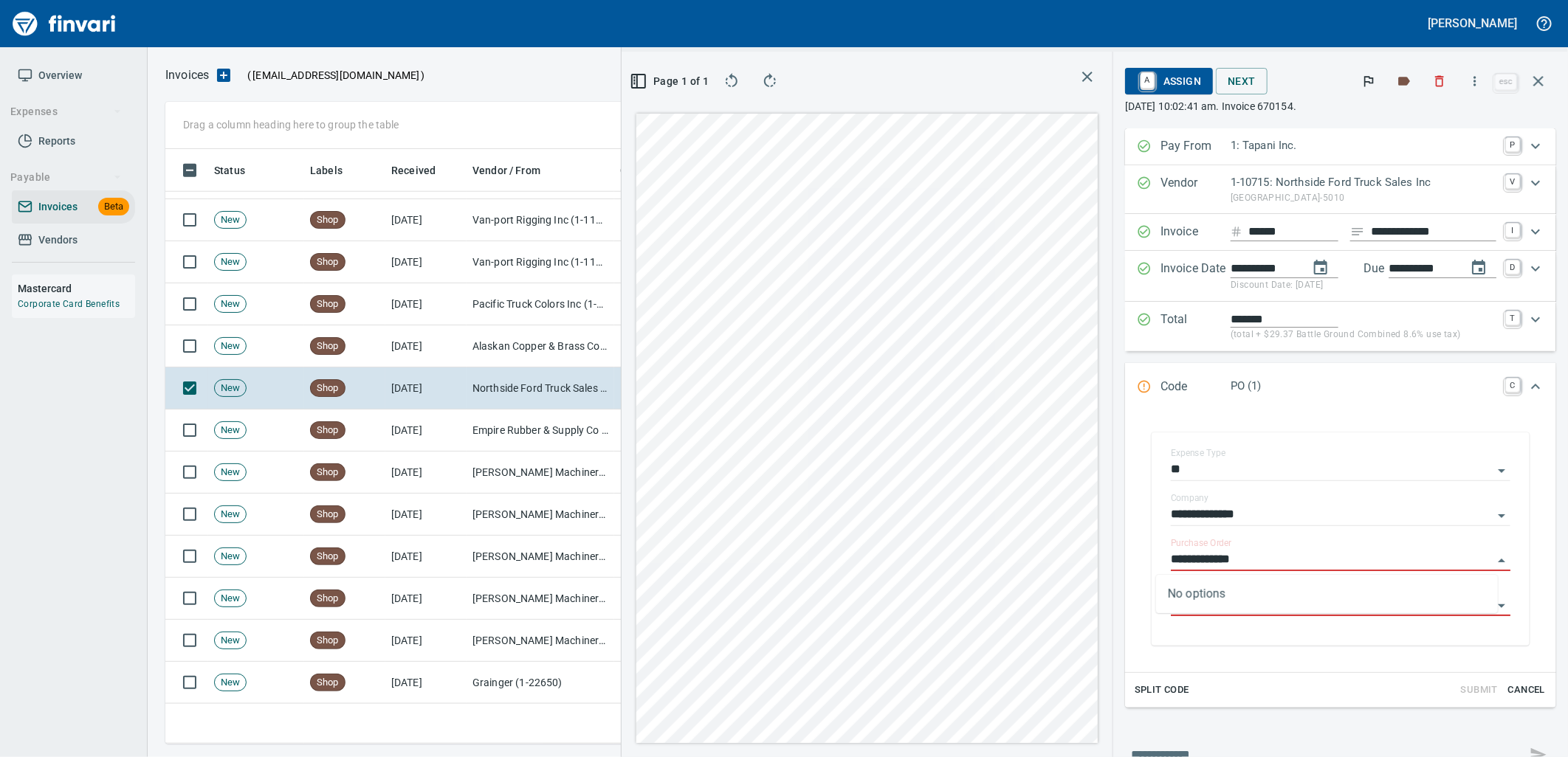
type input "**********"
click at [519, 427] on td "Empire Rubber & Supply Co (1-10344)" at bounding box center [540, 430] width 148 height 42
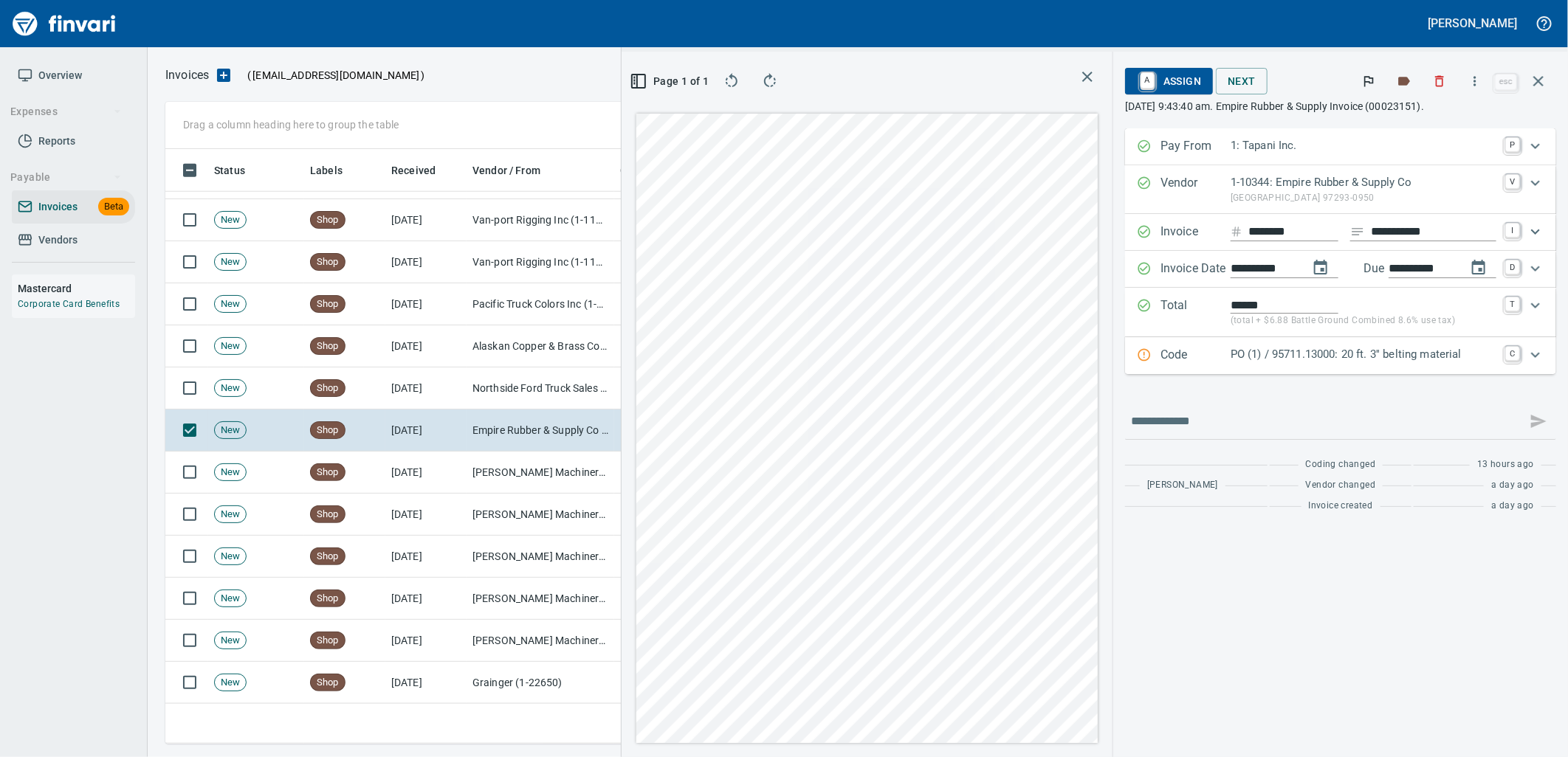
click at [1330, 356] on p "PO (1) / 95711.13000: 20 ft. 3'' belting material" at bounding box center [1364, 355] width 265 height 17
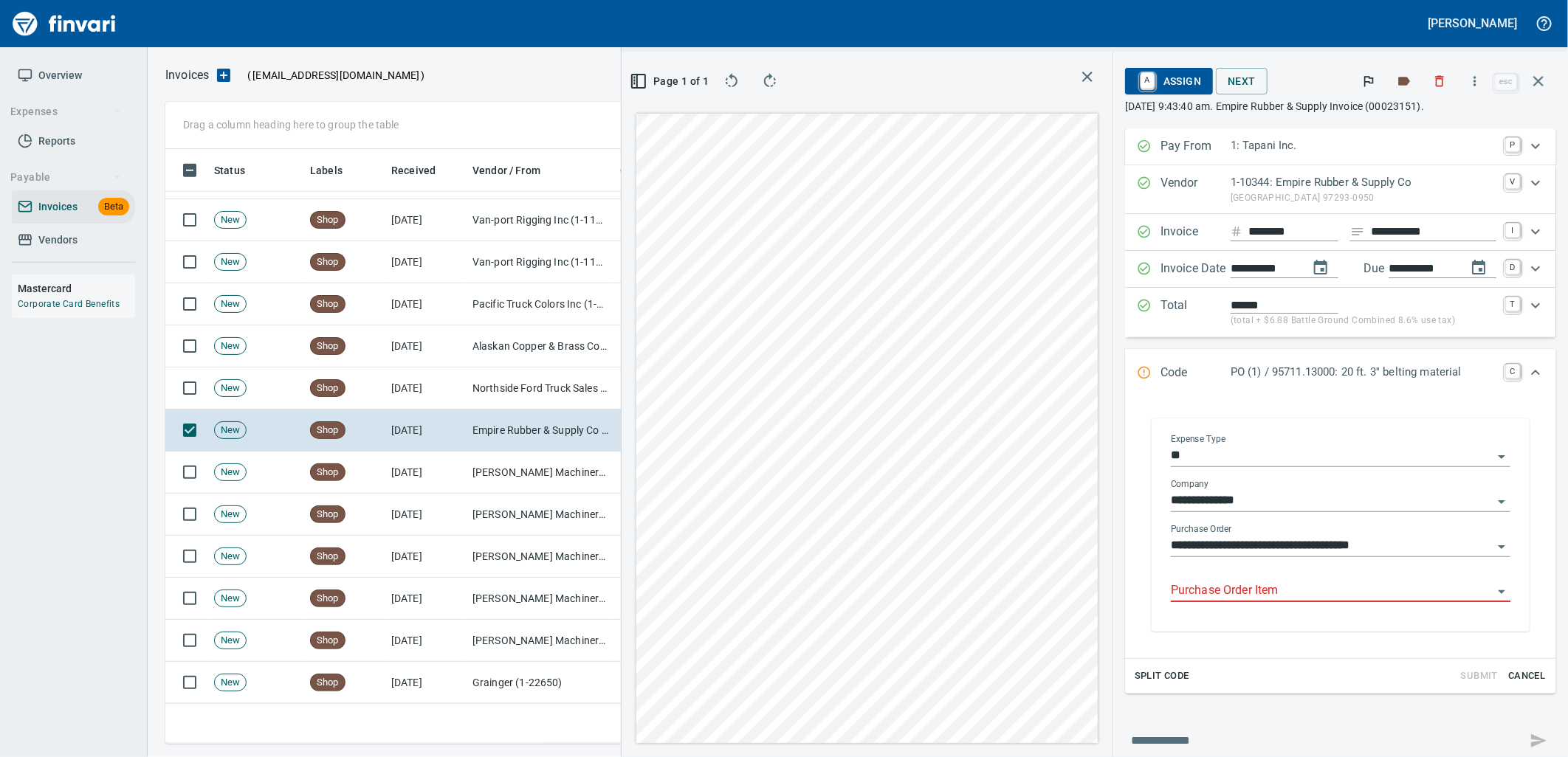
click at [1274, 584] on input "Purchase Order Item" at bounding box center [1331, 591] width 322 height 20
click at [514, 483] on td "Peterson Machinery Co (1-10794)" at bounding box center [540, 472] width 148 height 42
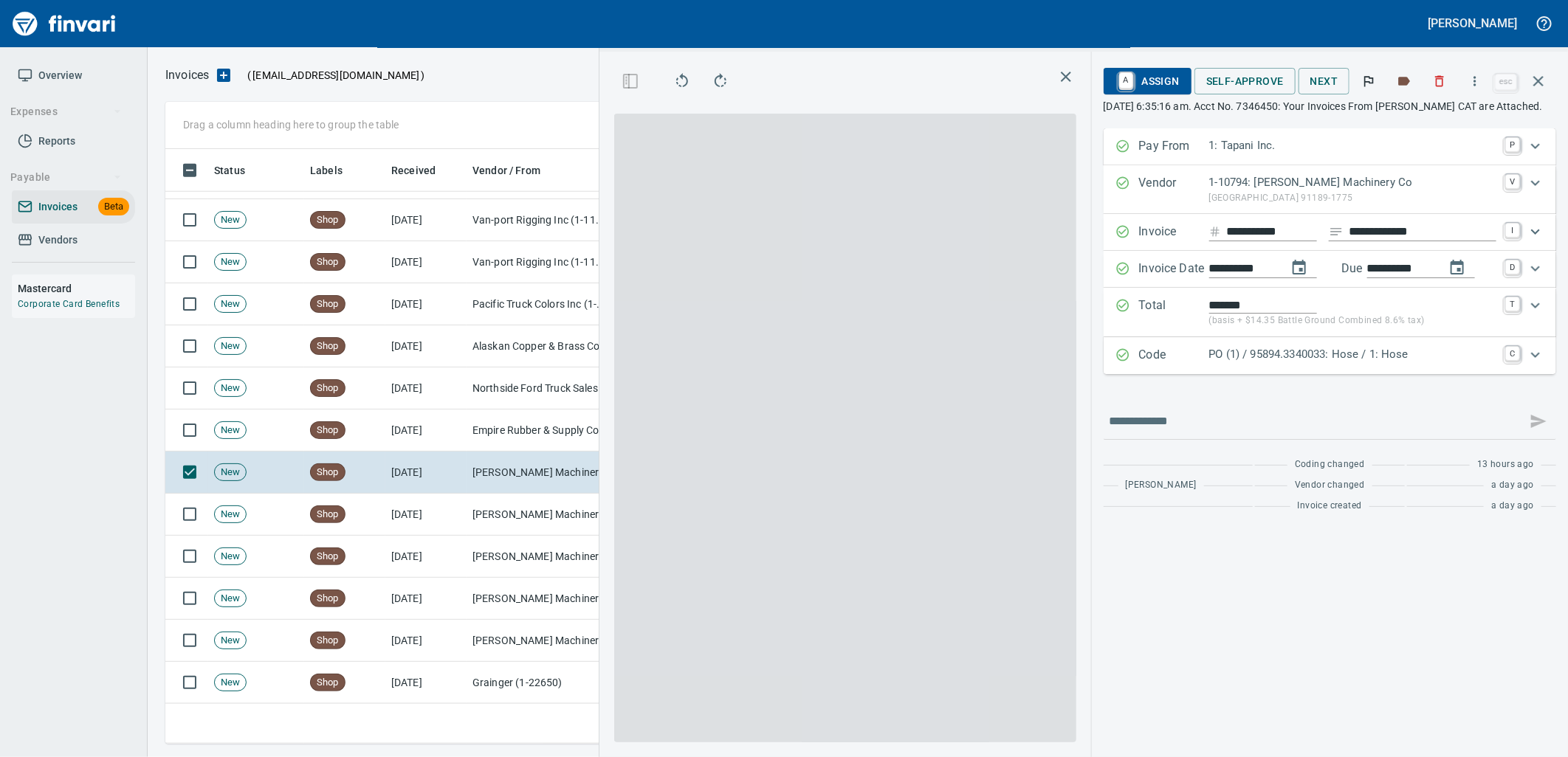
click at [1329, 358] on p "PO (1) / 95894.3340033: Hose / 1: Hose" at bounding box center [1354, 355] width 288 height 17
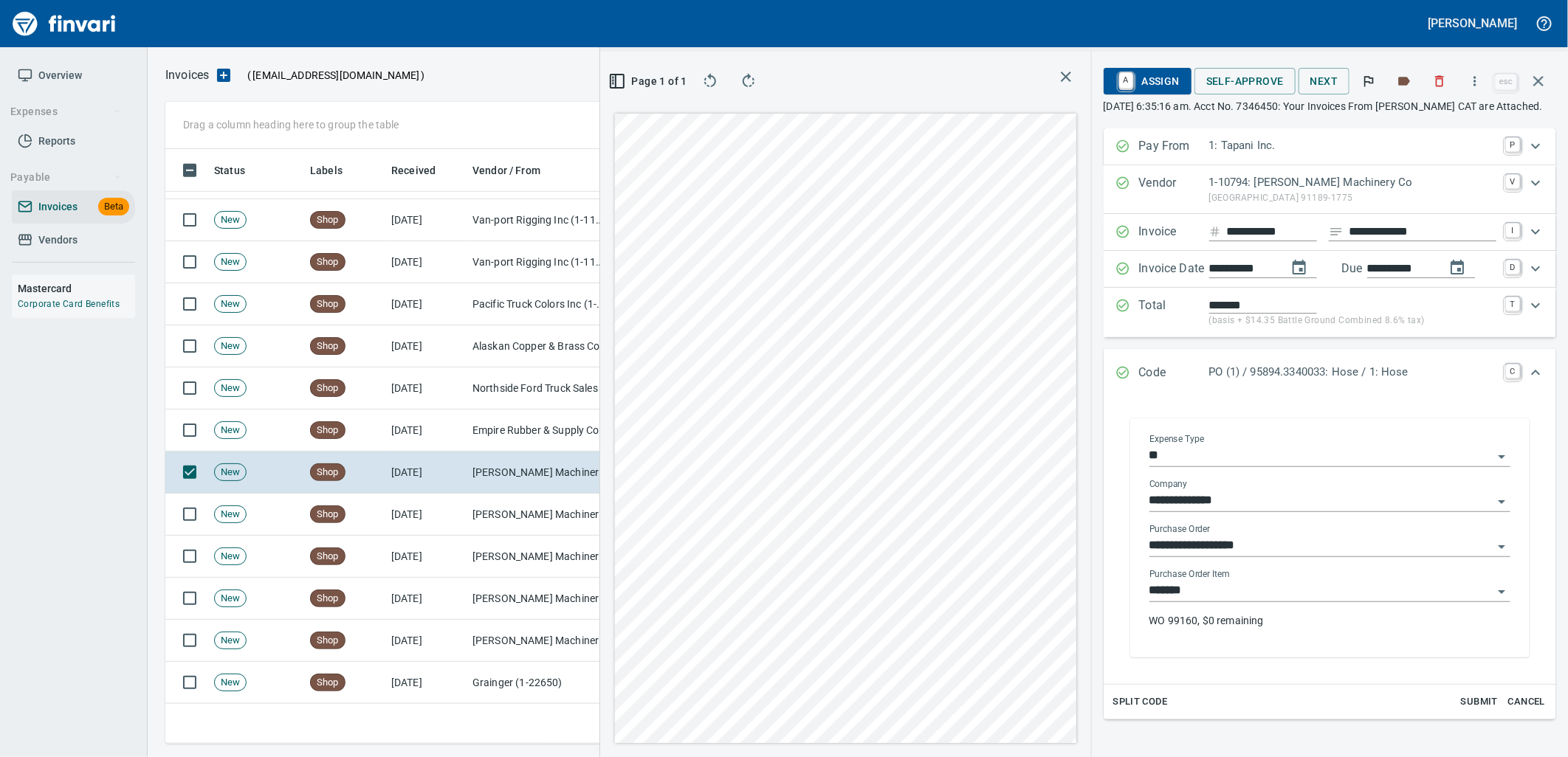
click at [1240, 592] on input "*******" at bounding box center [1321, 591] width 344 height 20
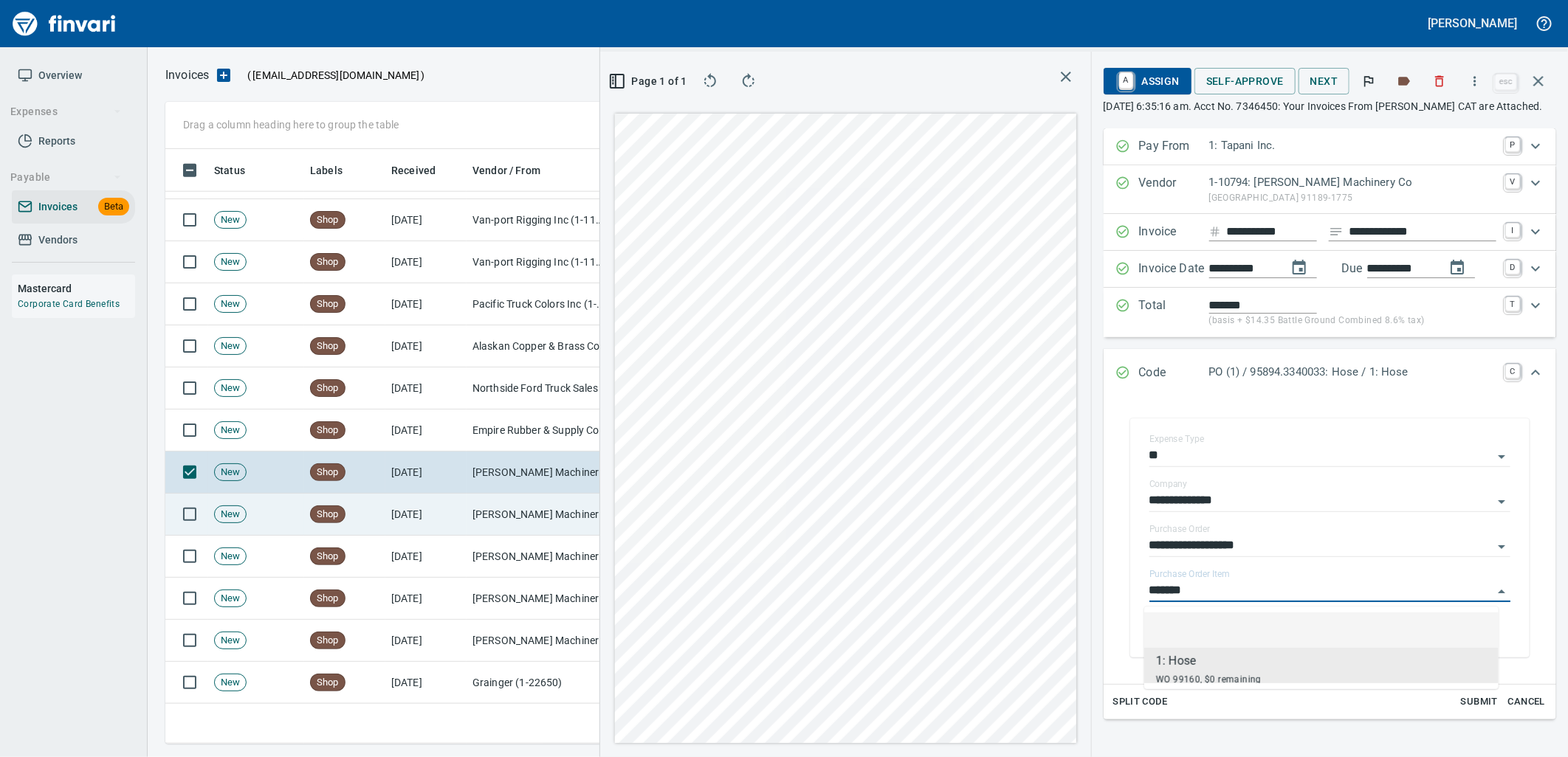
click at [403, 522] on td "8/14/2025" at bounding box center [425, 515] width 81 height 42
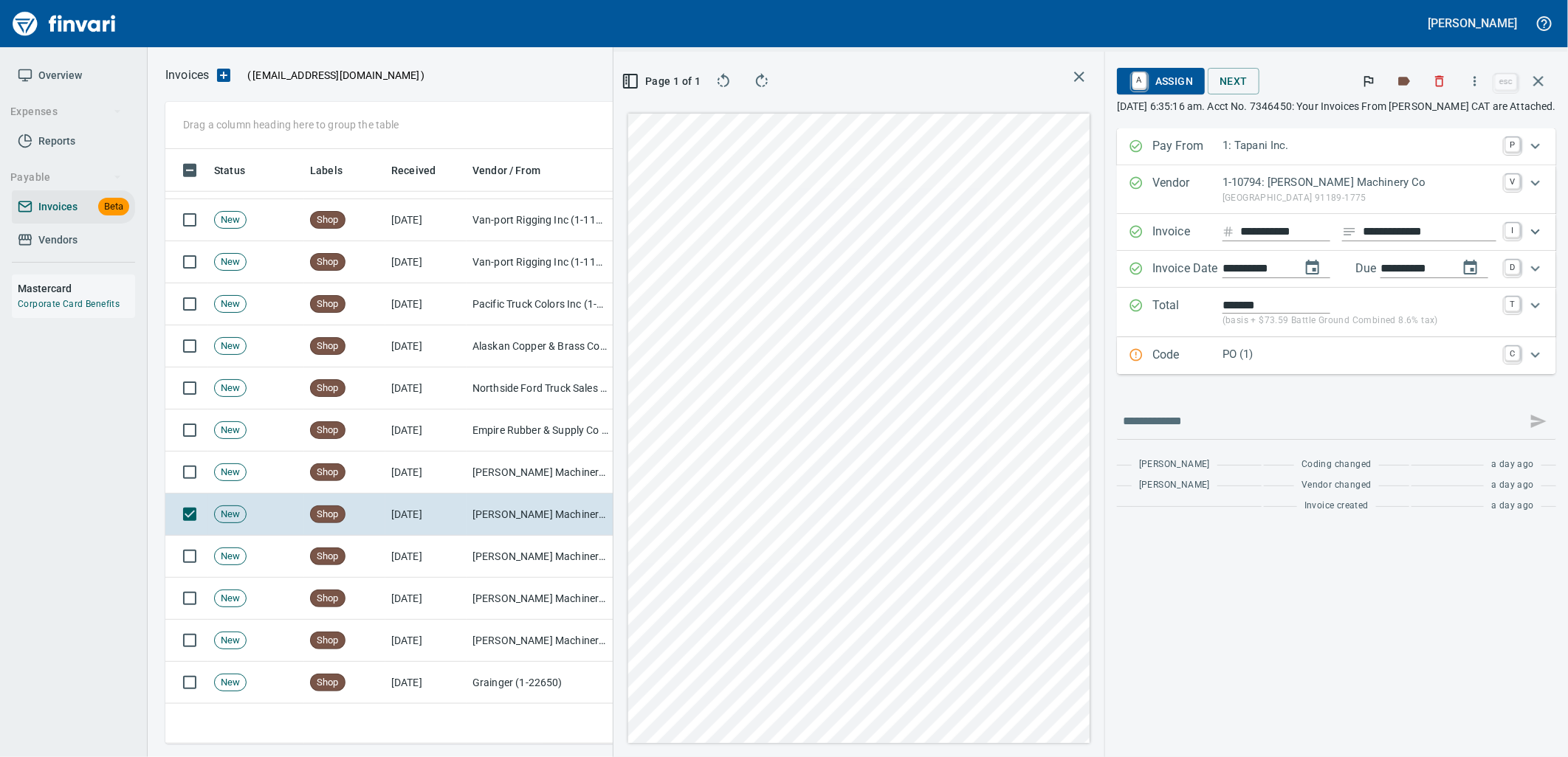
click at [1304, 355] on p "PO (1)" at bounding box center [1360, 355] width 274 height 17
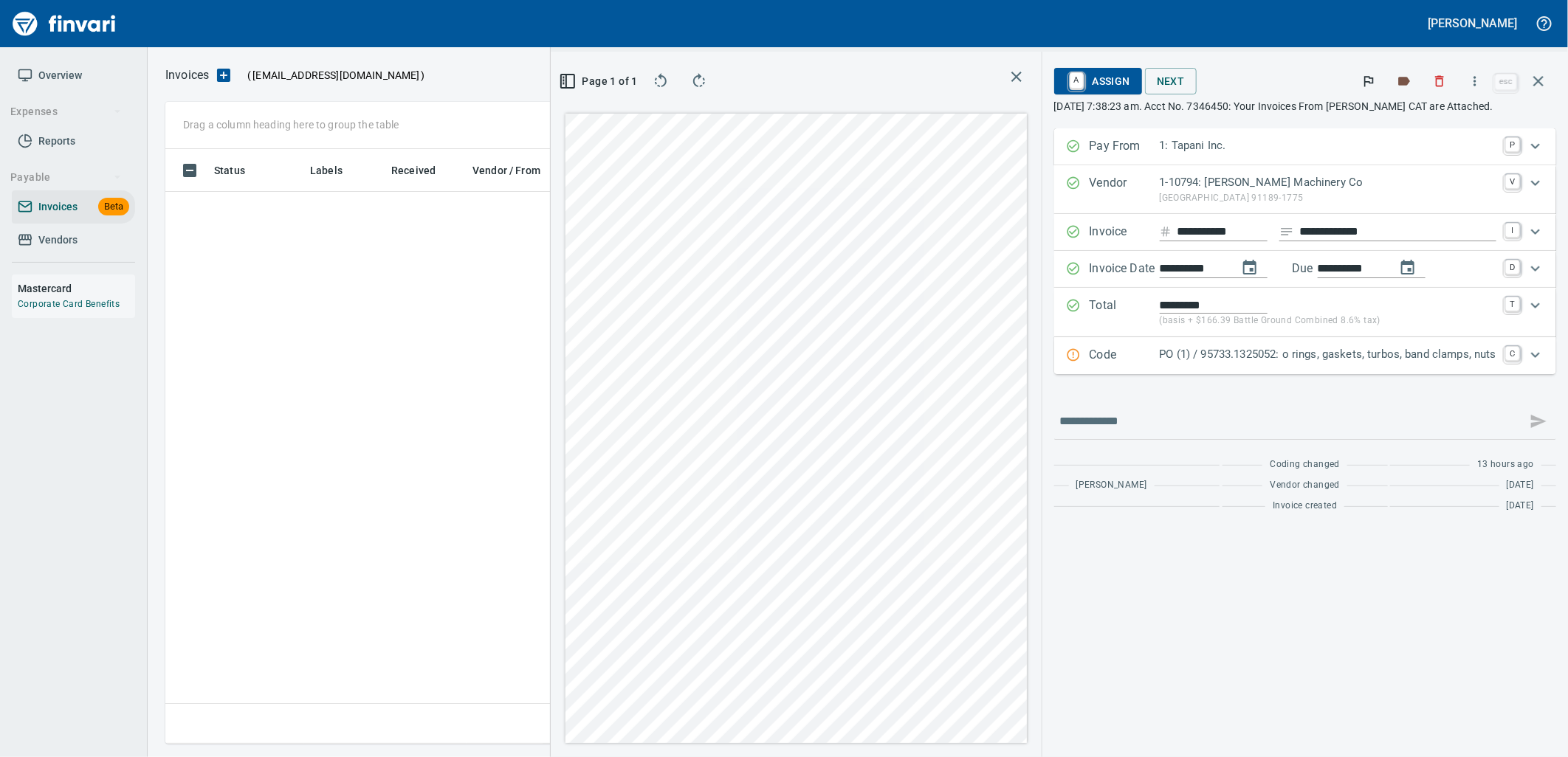
scroll to position [583, 992]
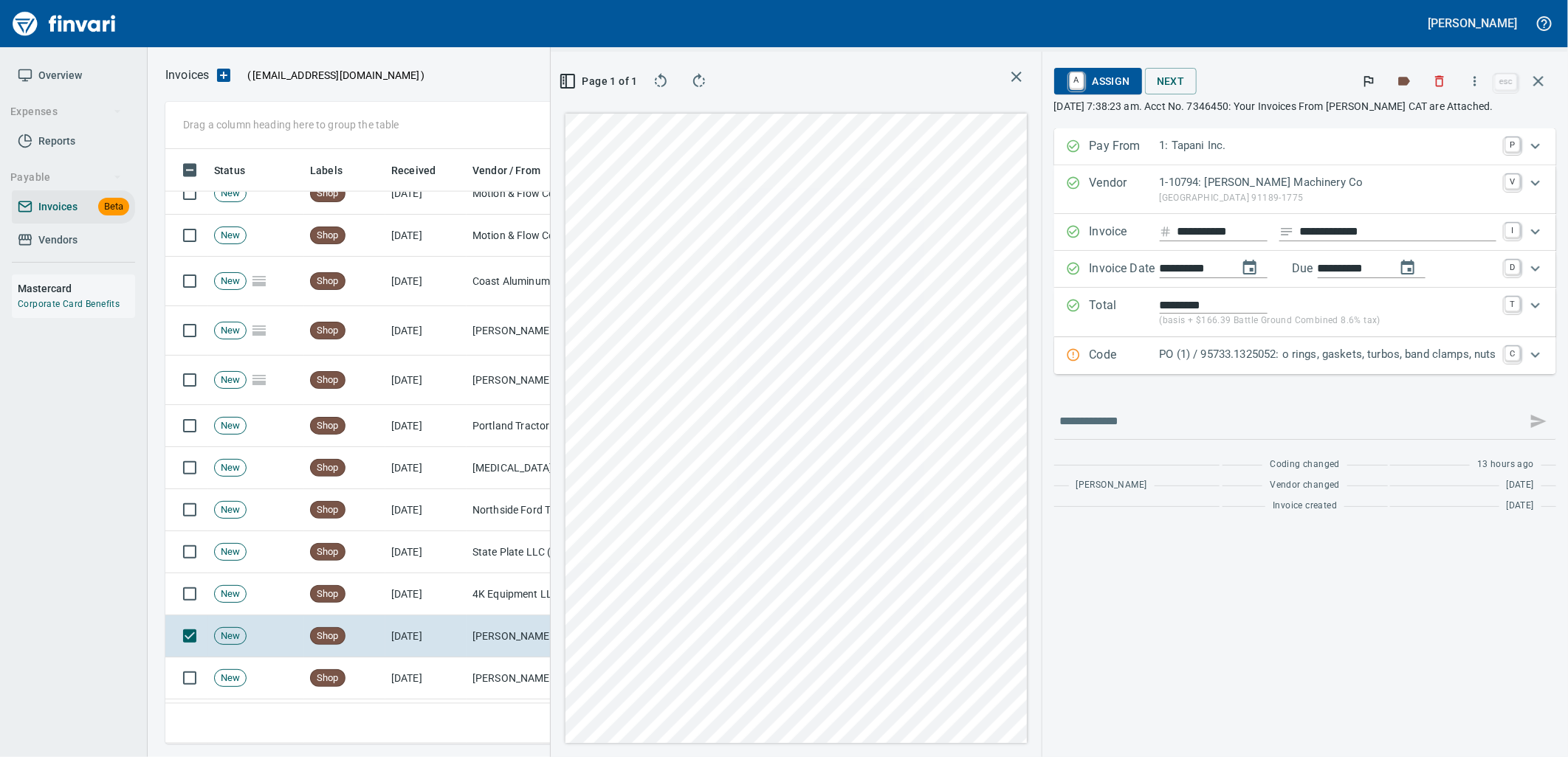
click at [1252, 359] on p "PO (1) / 95733.1325052: o rings, gaskets, turbos, band clamps, nuts" at bounding box center [1328, 355] width 337 height 17
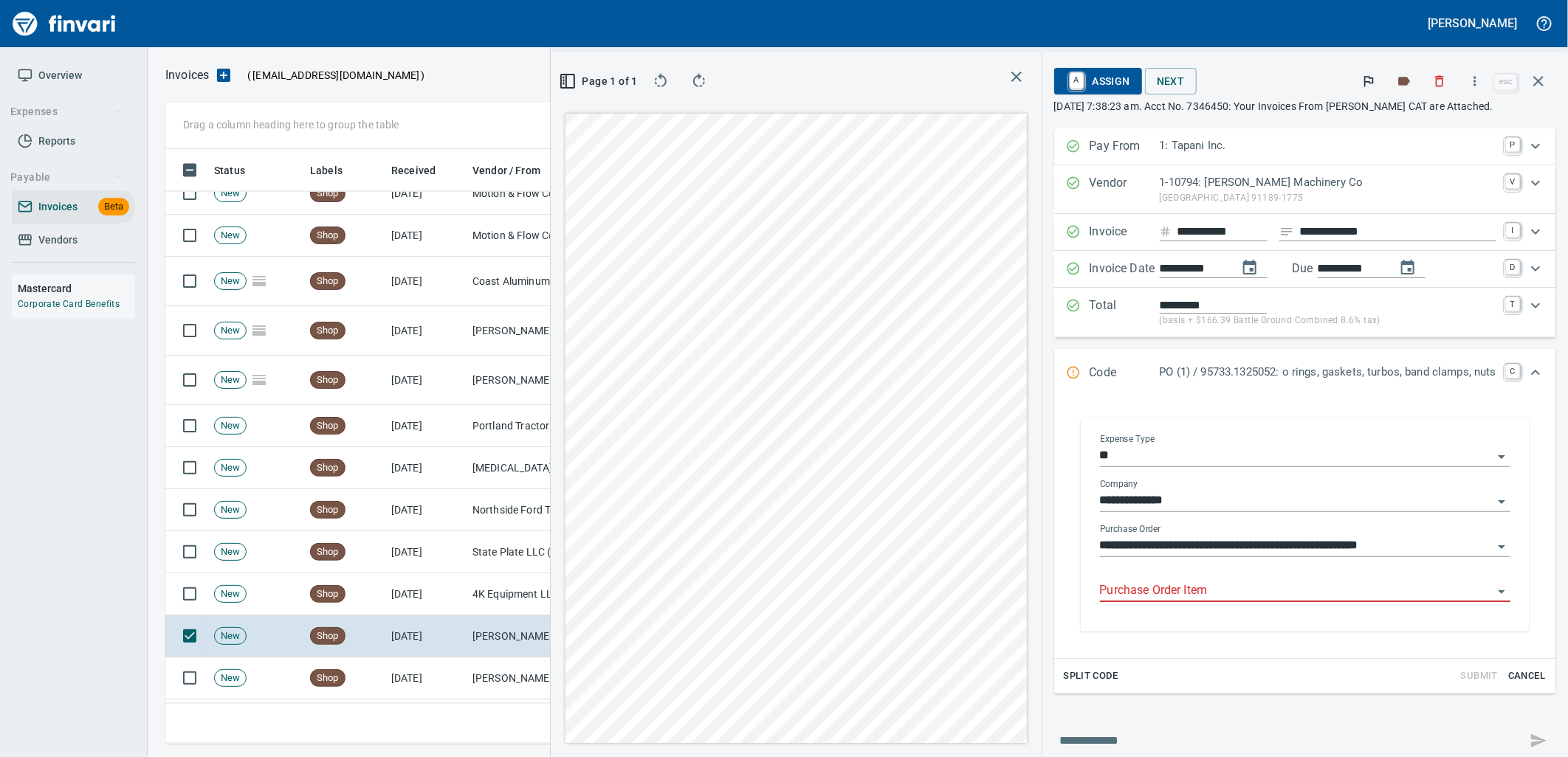
click at [1252, 599] on input "Purchase Order Item" at bounding box center [1297, 591] width 393 height 20
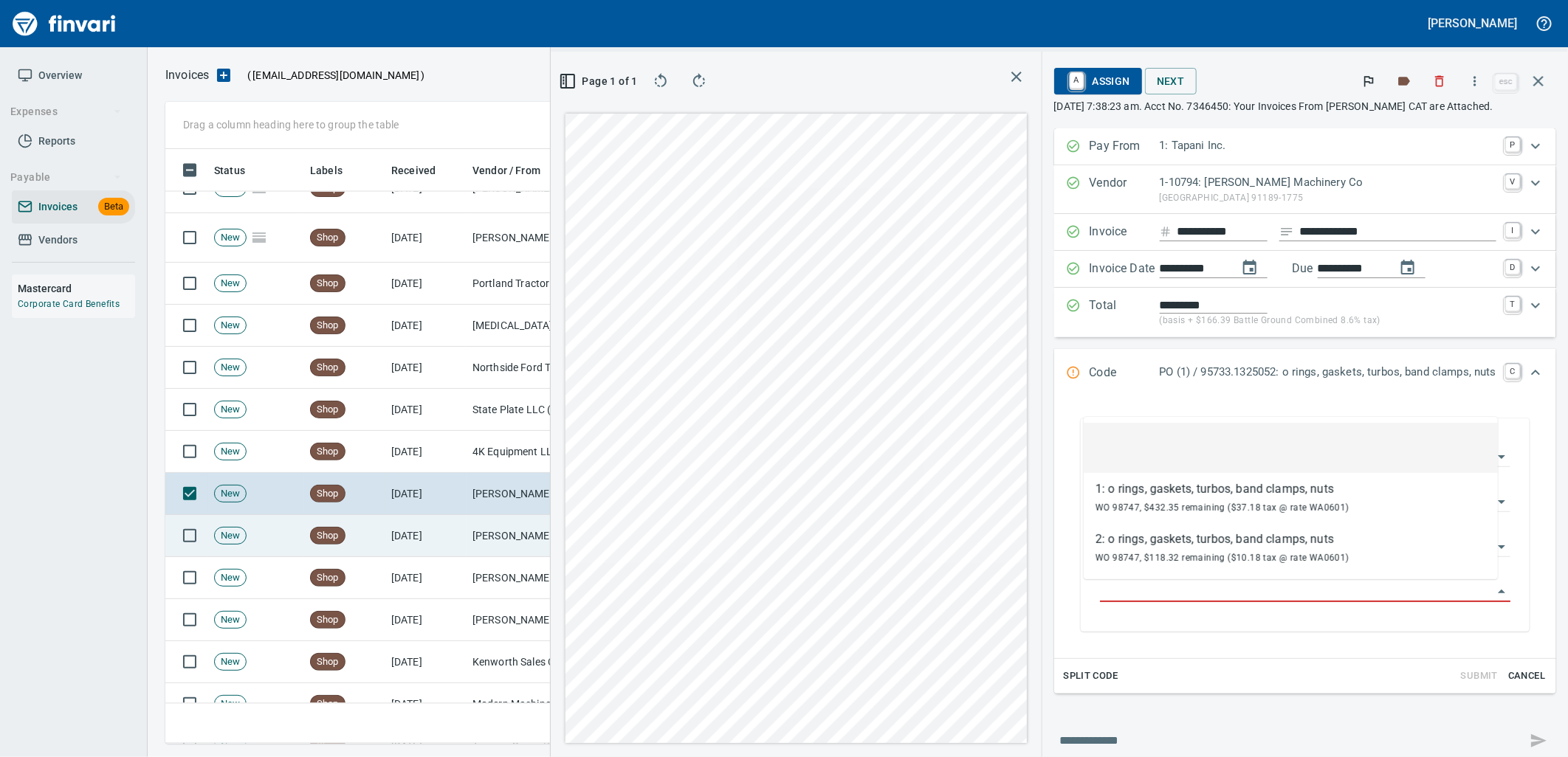
scroll to position [1722, 0]
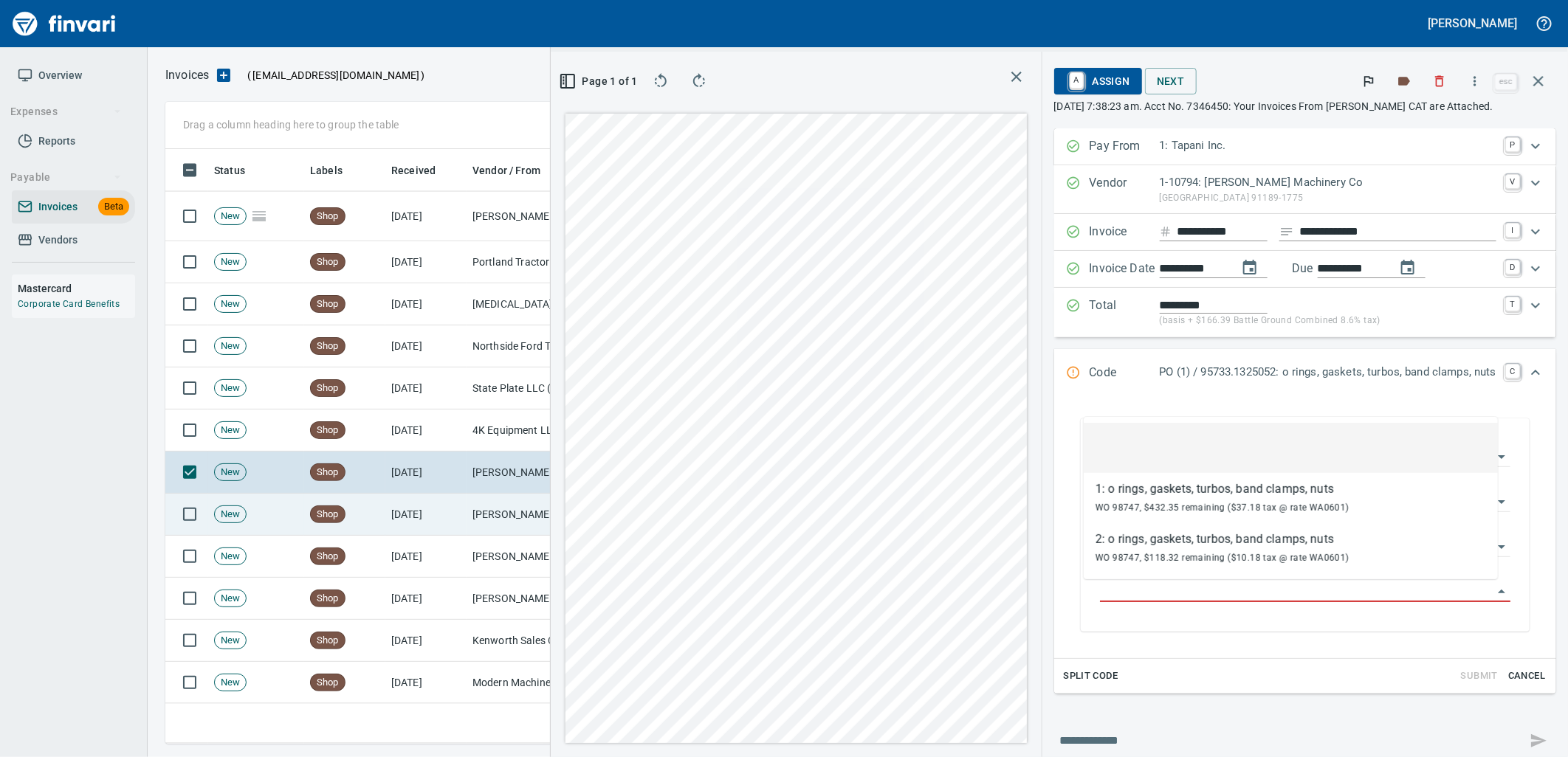
click at [472, 519] on td "[PERSON_NAME] Machinery Co (1-10794)" at bounding box center [540, 515] width 148 height 42
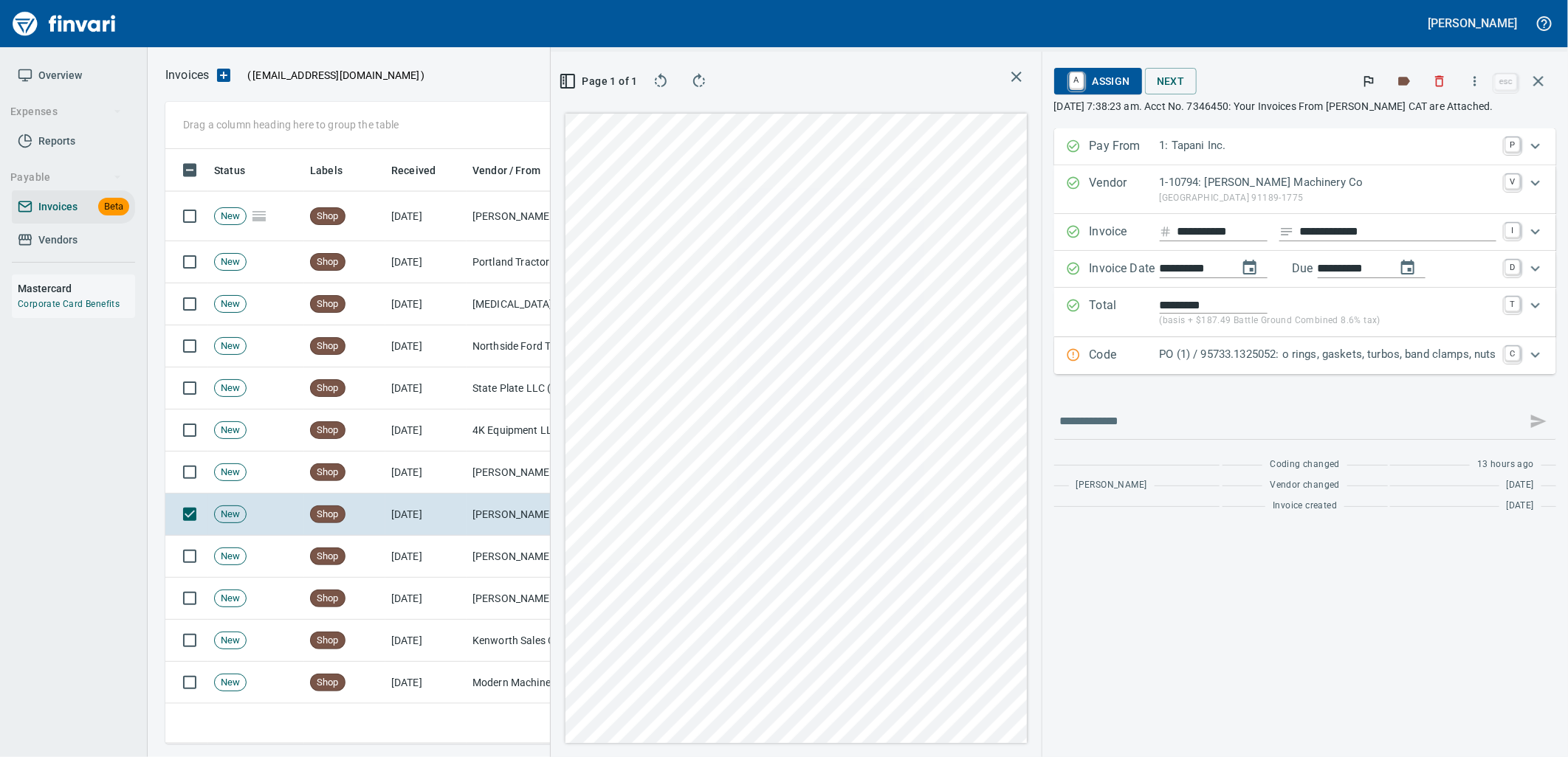
click at [1235, 358] on p "PO (1) / 95733.1325052: o rings, gaskets, turbos, band clamps, nuts" at bounding box center [1328, 355] width 337 height 17
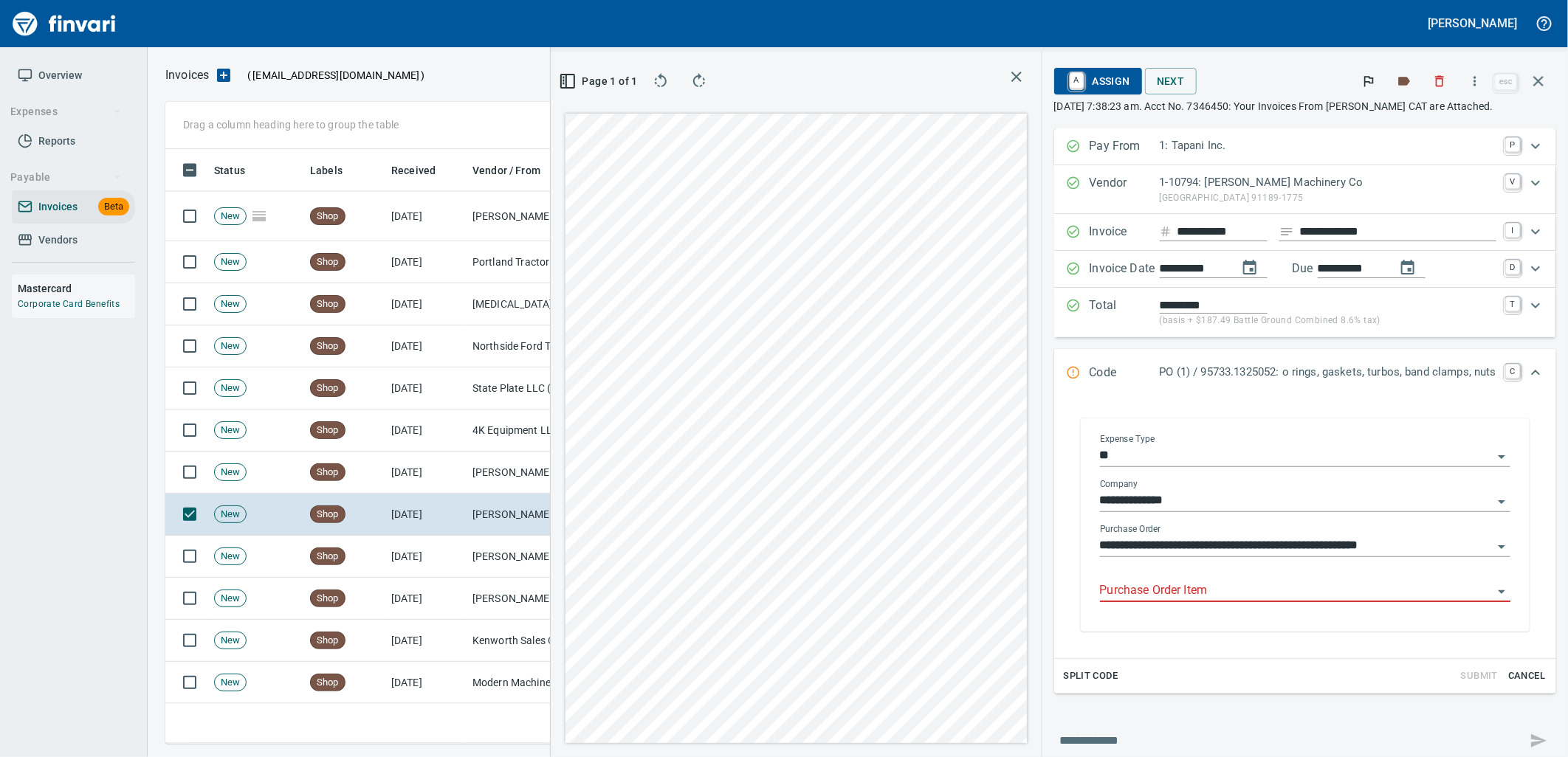
click at [1206, 591] on input "Purchase Order Item" at bounding box center [1297, 591] width 393 height 20
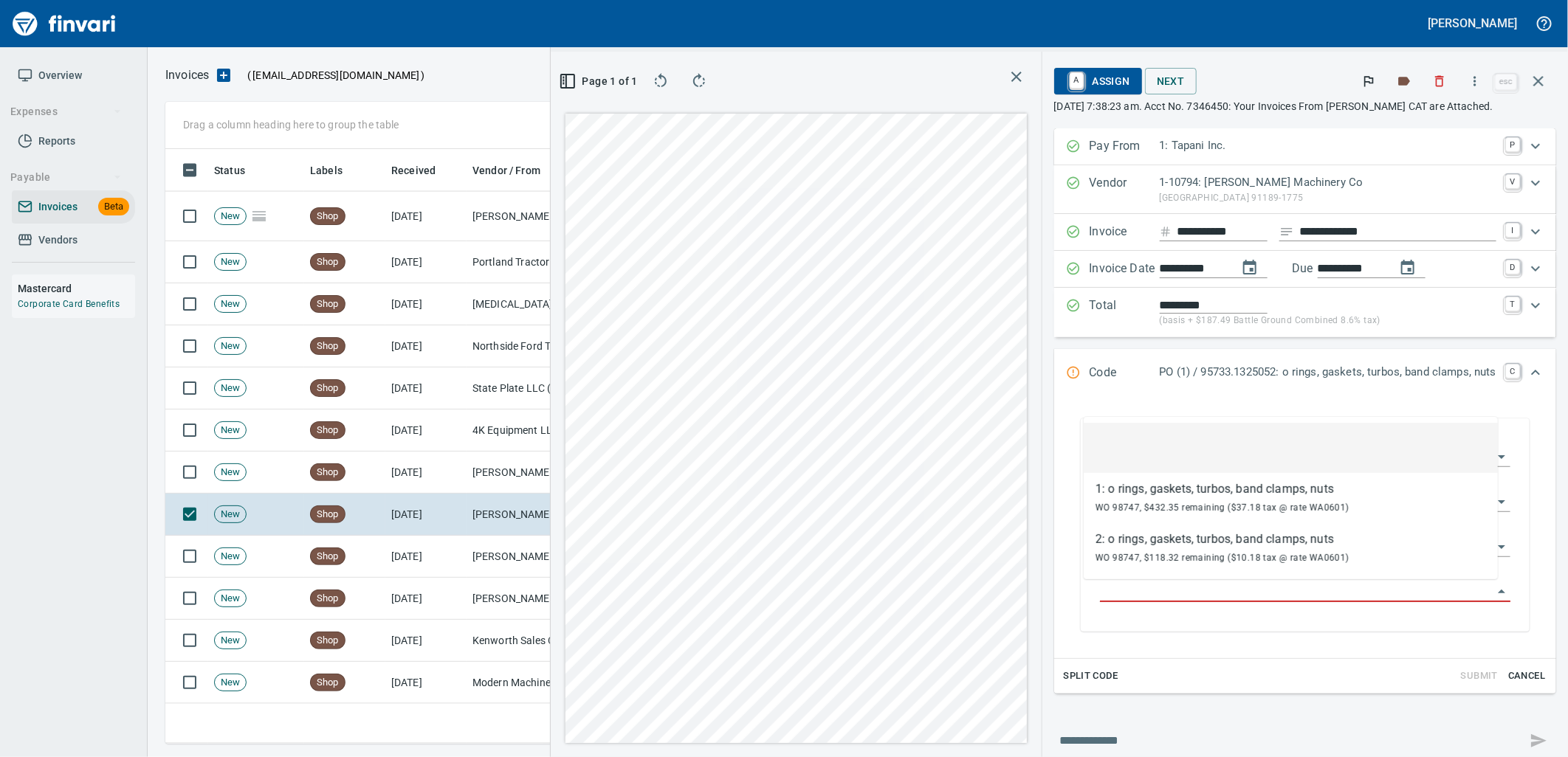
scroll to position [583, 992]
click at [464, 555] on td "[DATE]" at bounding box center [425, 556] width 81 height 42
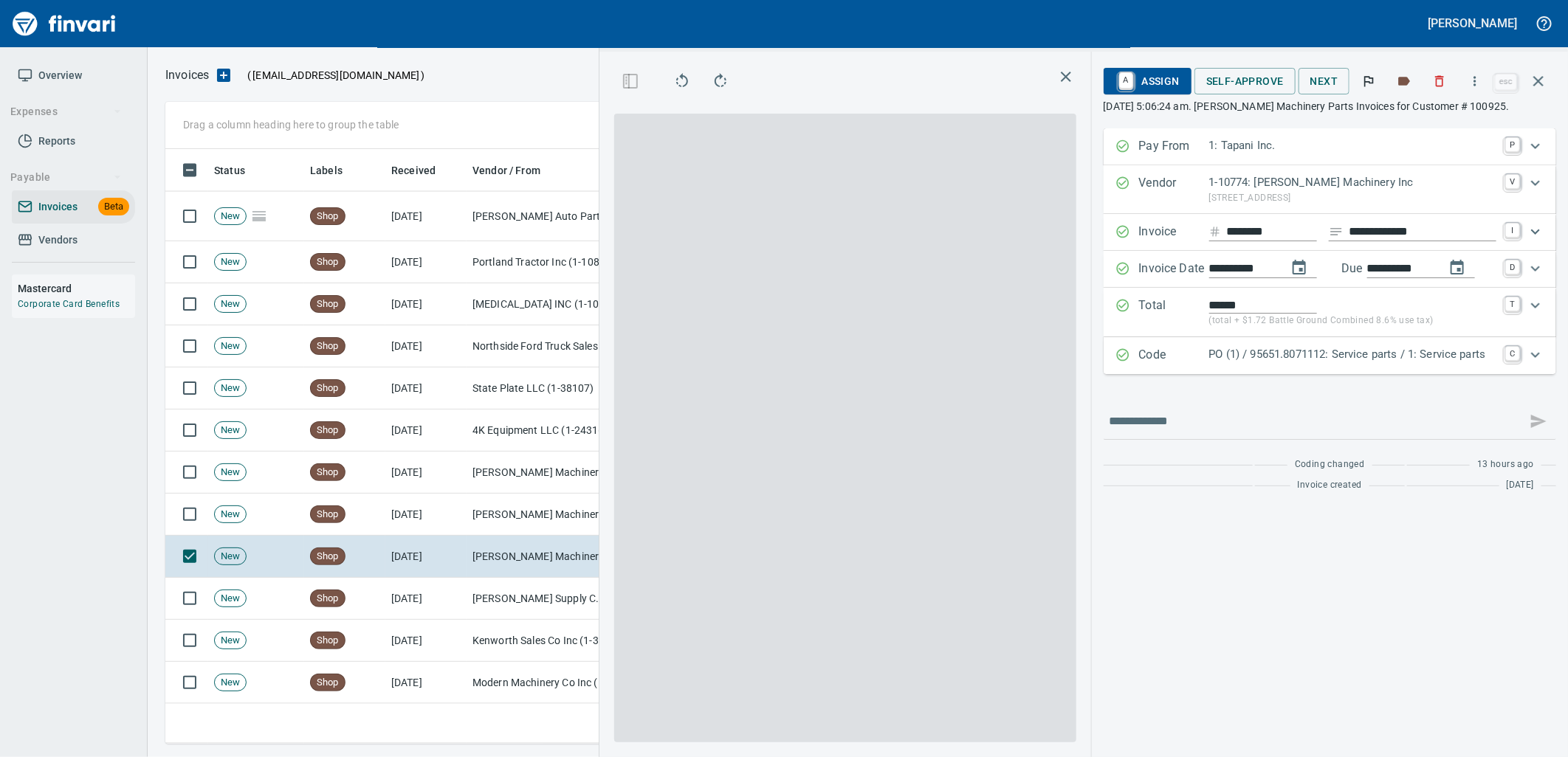
click at [1285, 355] on p "PO (1) / 95651.8071112: Service parts / 1: Service parts" at bounding box center [1354, 355] width 288 height 17
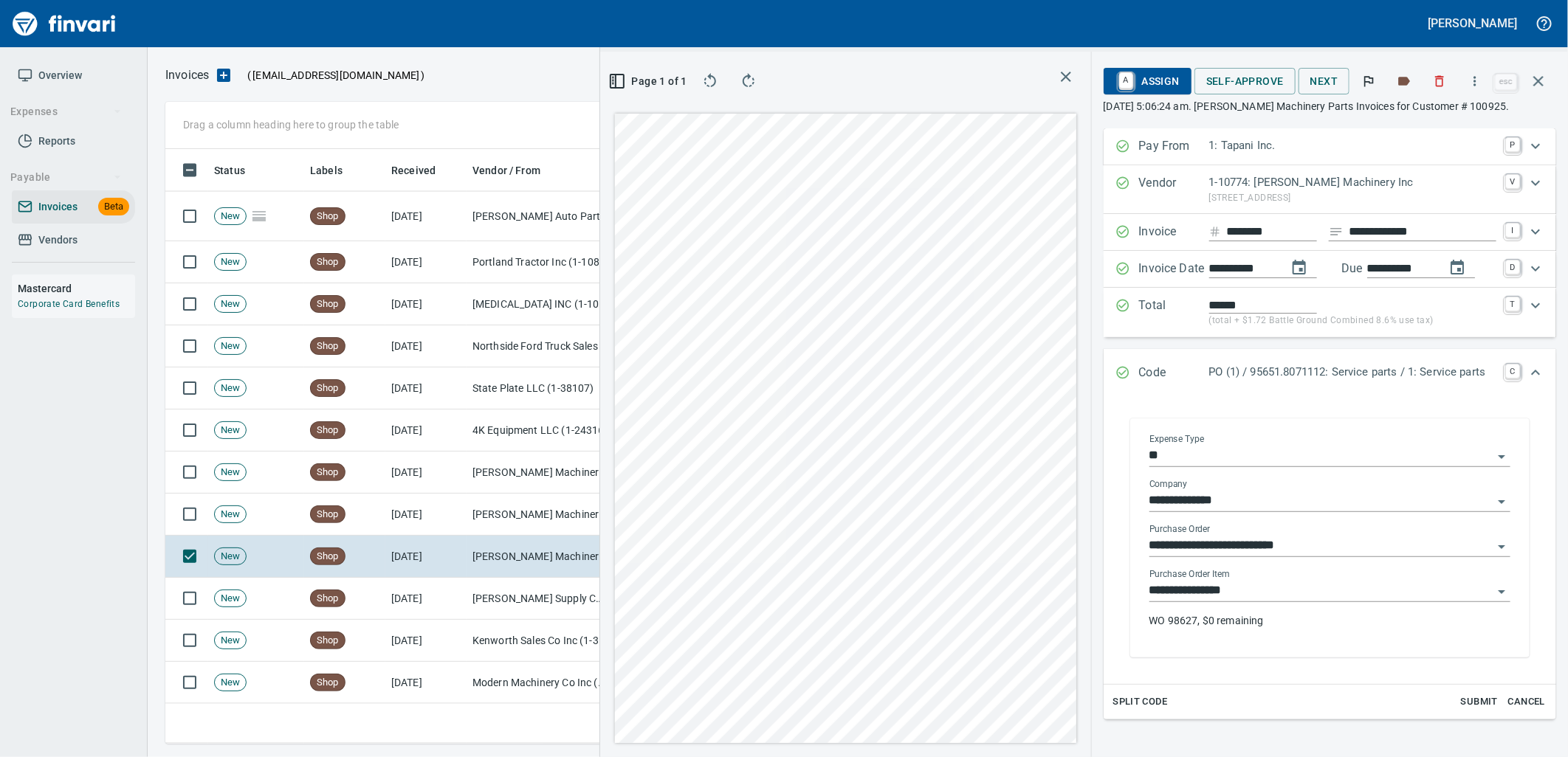
click at [1279, 585] on input "**********" at bounding box center [1321, 591] width 344 height 20
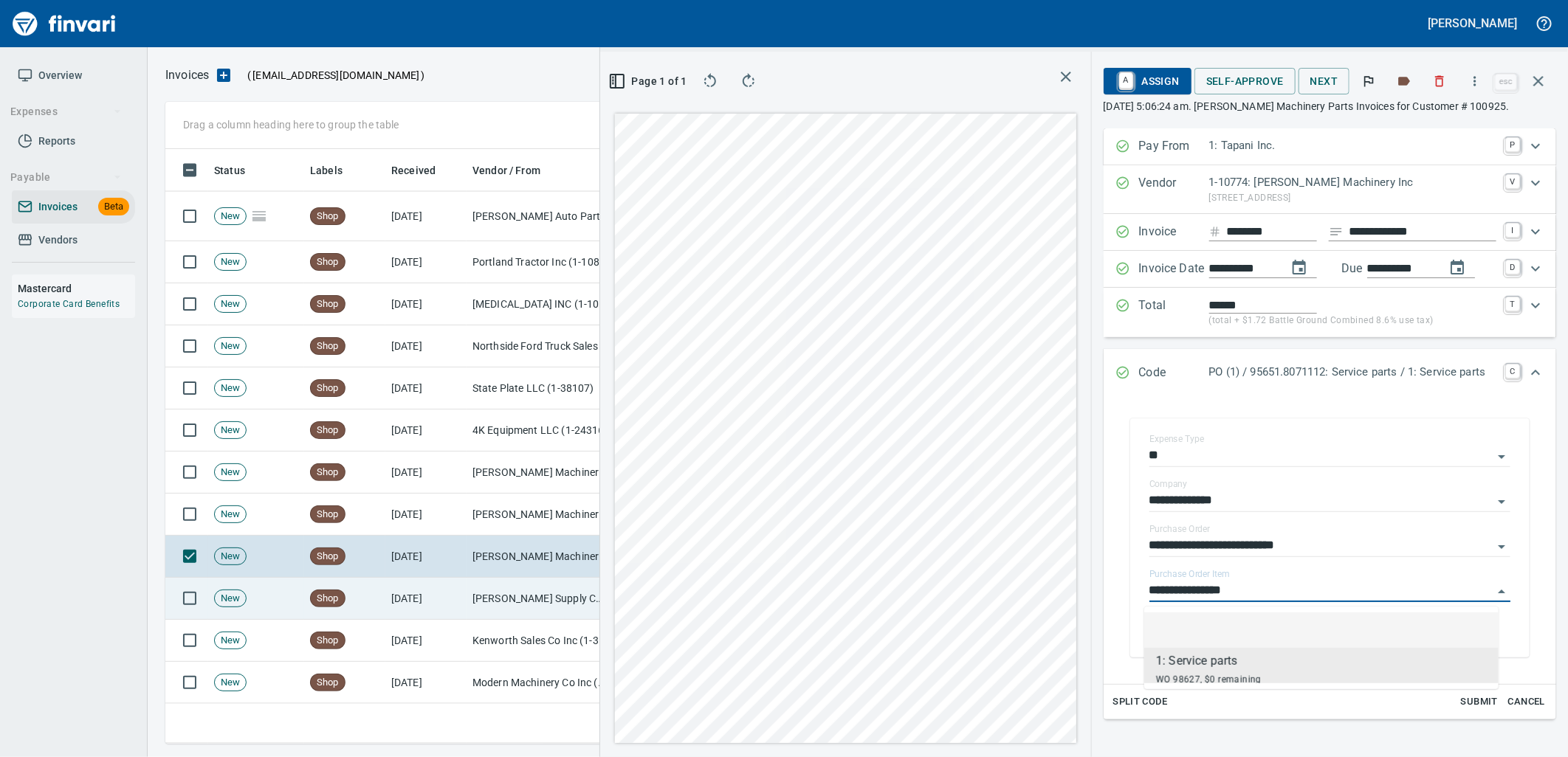
click at [565, 599] on td "McMaster-Carr Supply Company (1-10645)" at bounding box center [540, 599] width 148 height 42
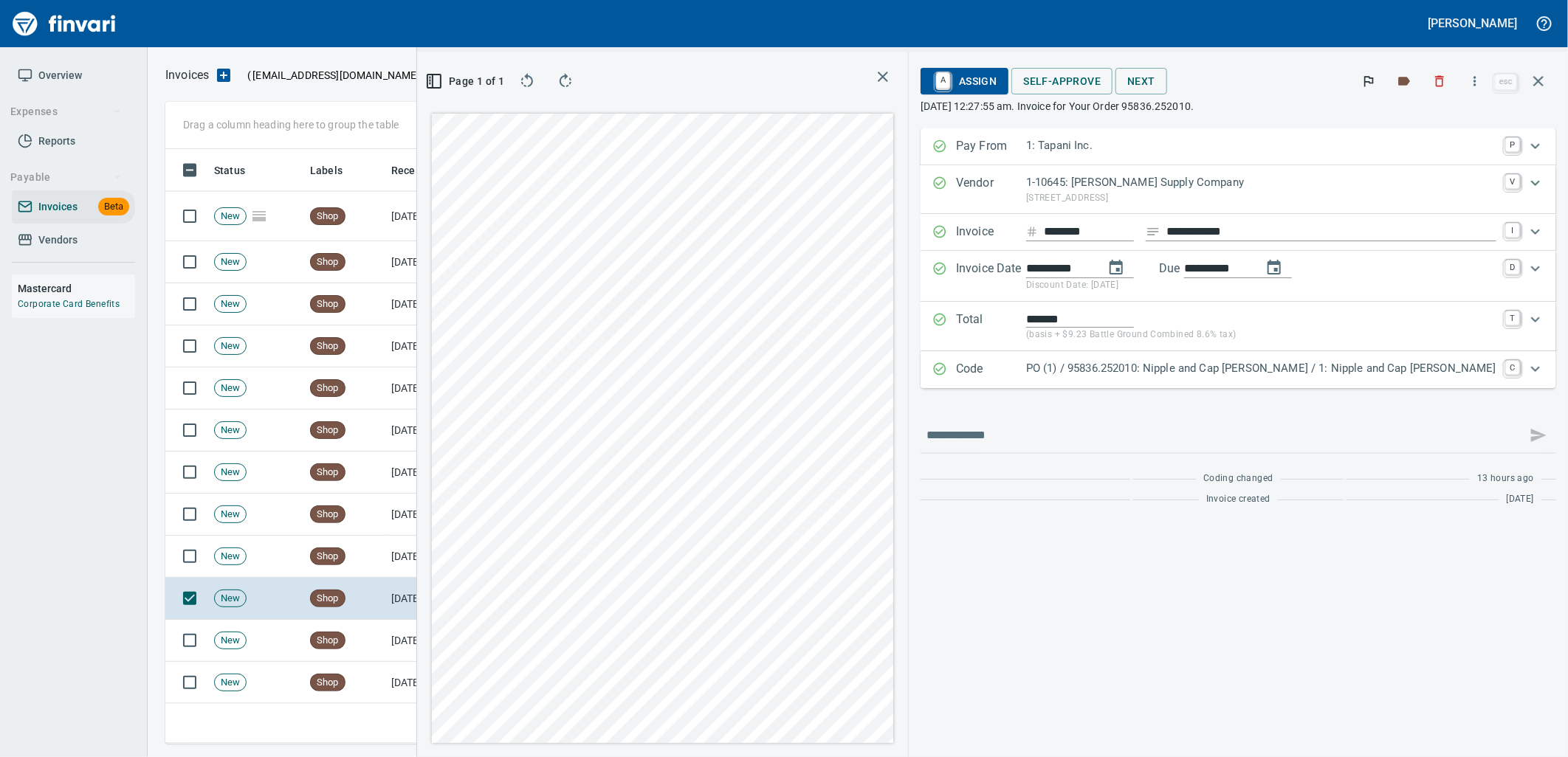
click at [1309, 374] on p "PO (1) / 95836.252010: Nipple and Cap Sargent RD / 1: Nipple and Cap Sargent RD" at bounding box center [1261, 369] width 470 height 17
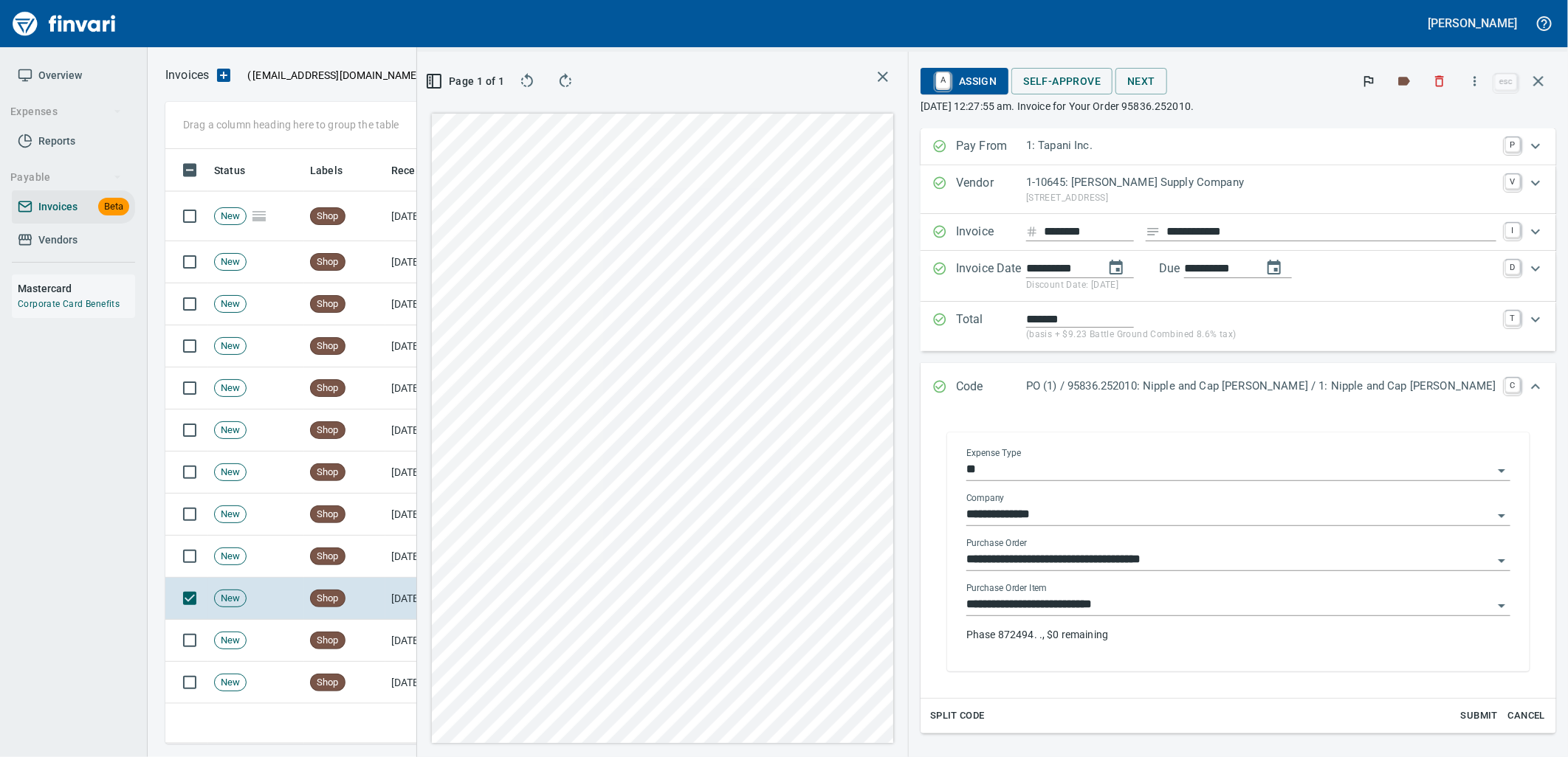
click at [1177, 596] on input "**********" at bounding box center [1229, 605] width 527 height 20
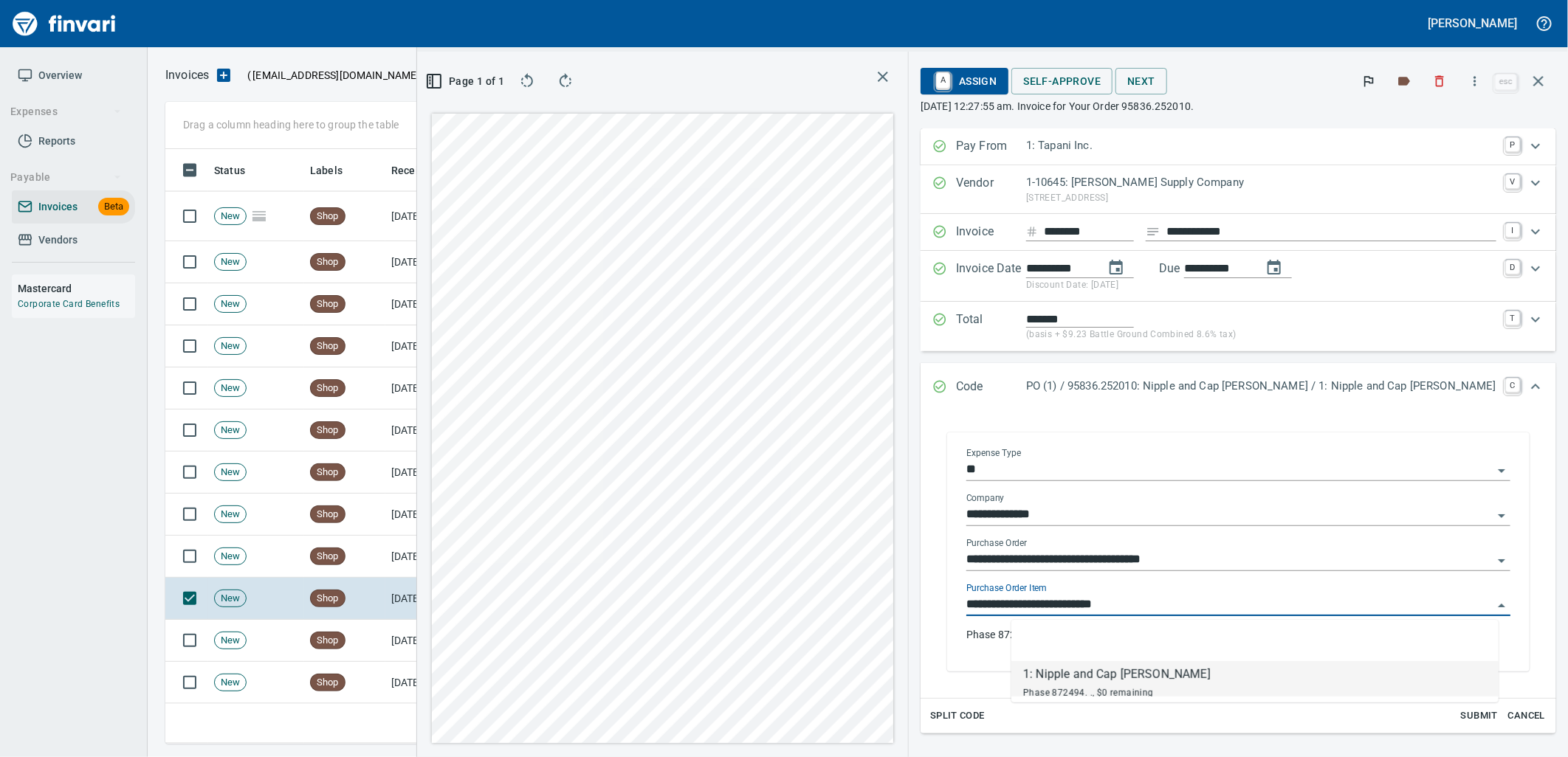
scroll to position [583, 992]
click at [430, 643] on td "8/12/2025" at bounding box center [425, 640] width 81 height 42
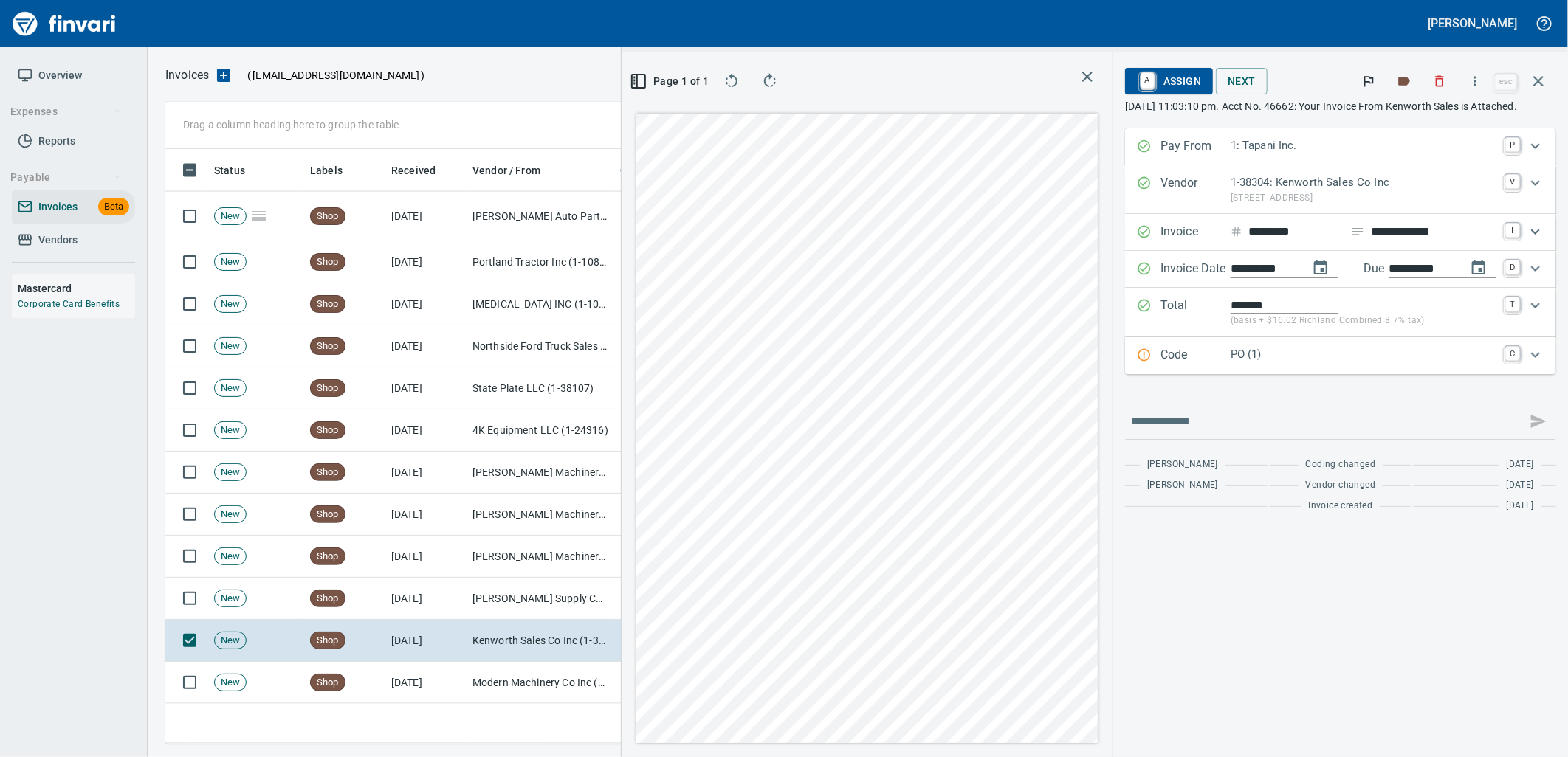
click at [1373, 360] on p "PO (1)" at bounding box center [1364, 355] width 265 height 17
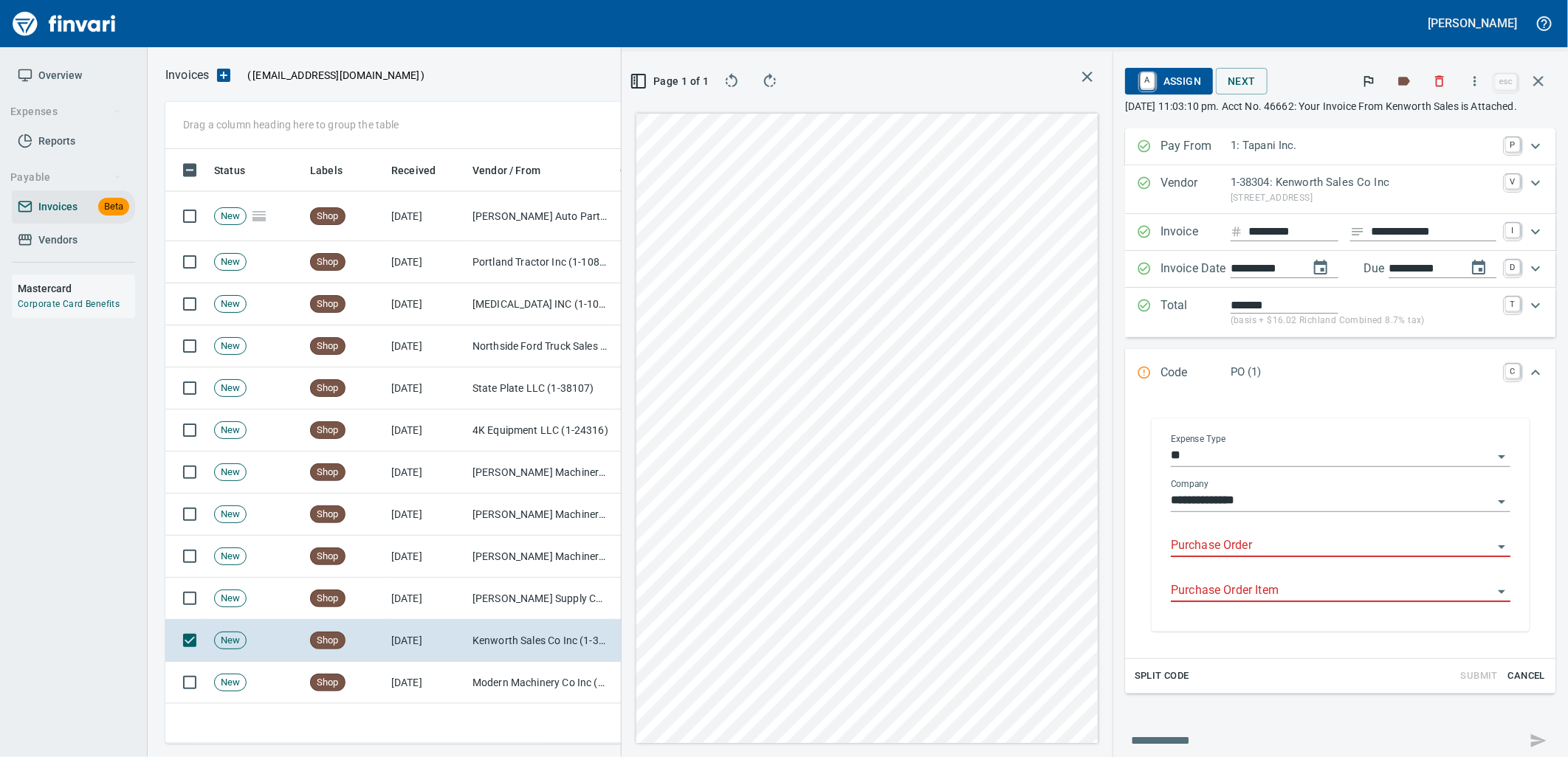
click at [1267, 544] on input "Purchase Order" at bounding box center [1331, 546] width 322 height 20
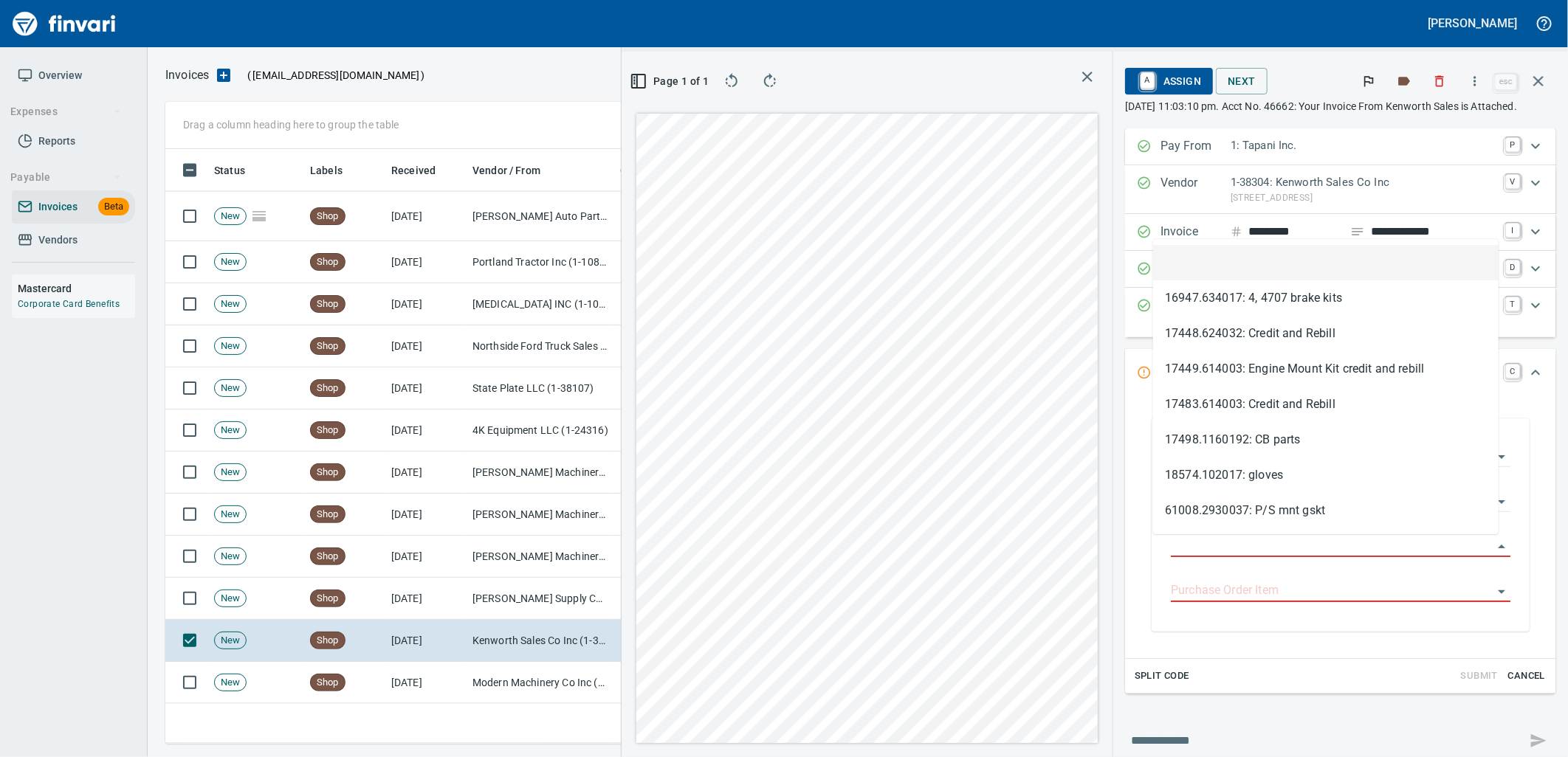
scroll to position [583, 992]
type input "**********"
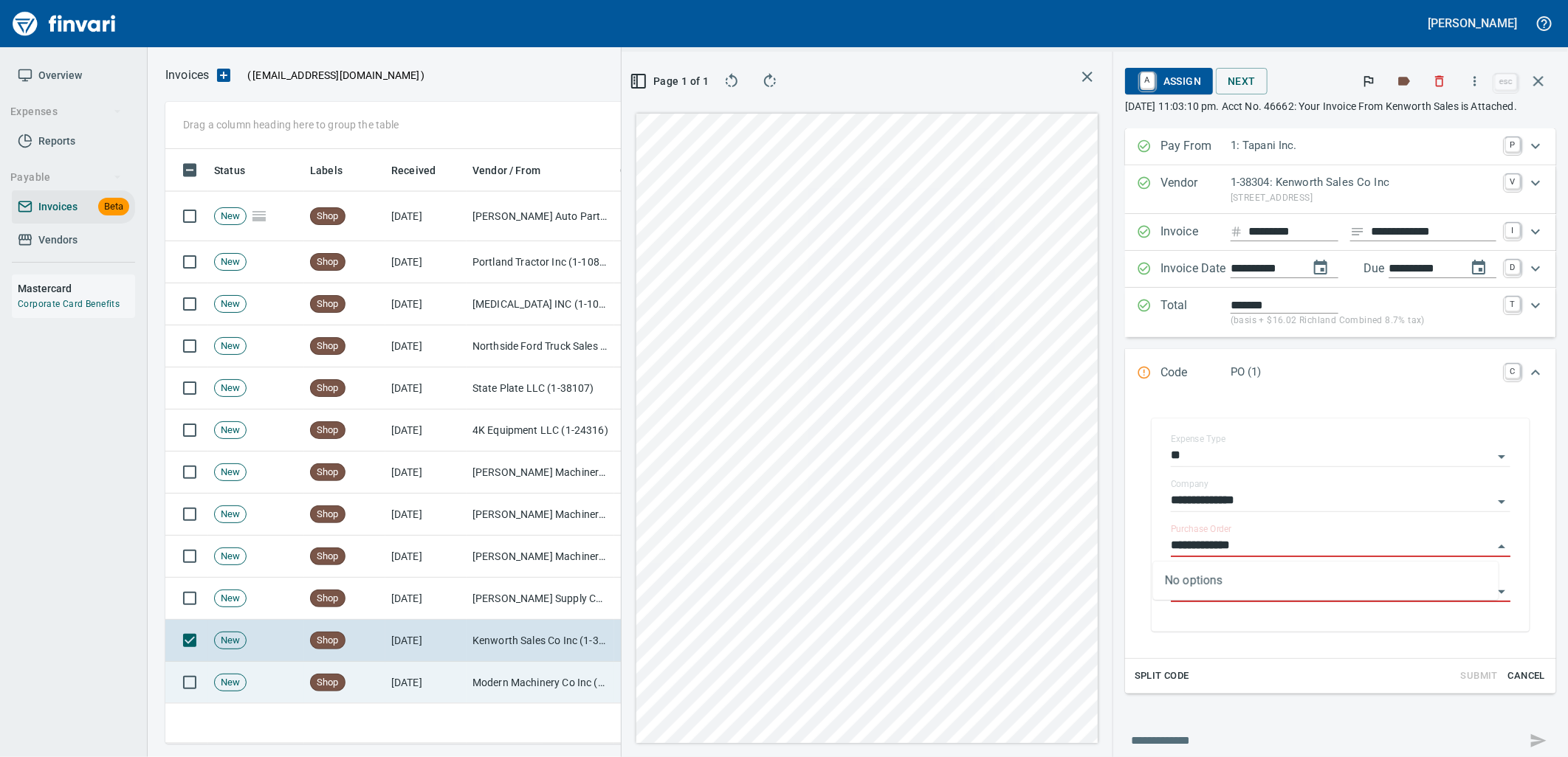
click at [474, 669] on td "Modern Machinery Co Inc (1-10672)" at bounding box center [540, 682] width 148 height 42
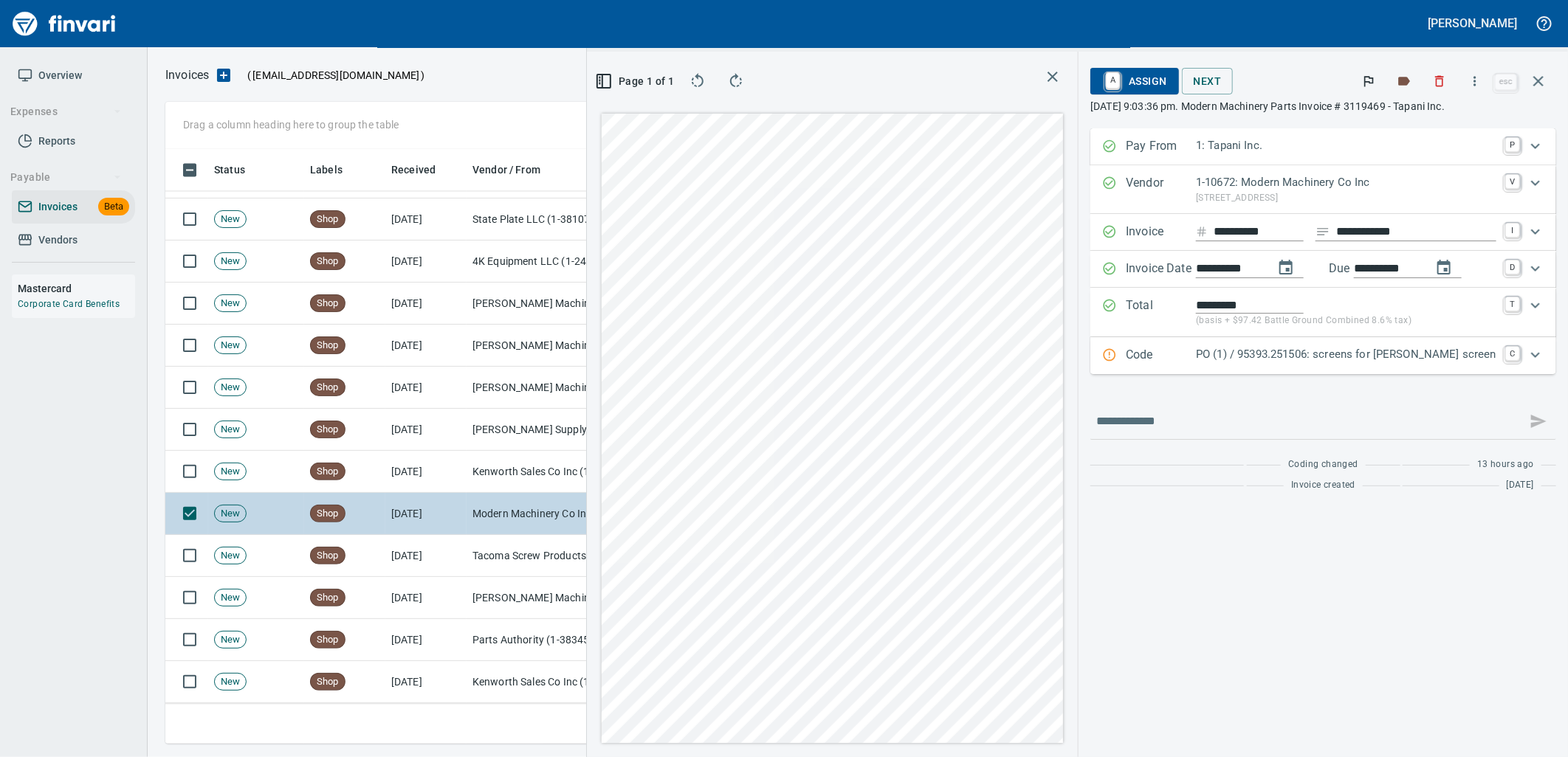
scroll to position [1968, 0]
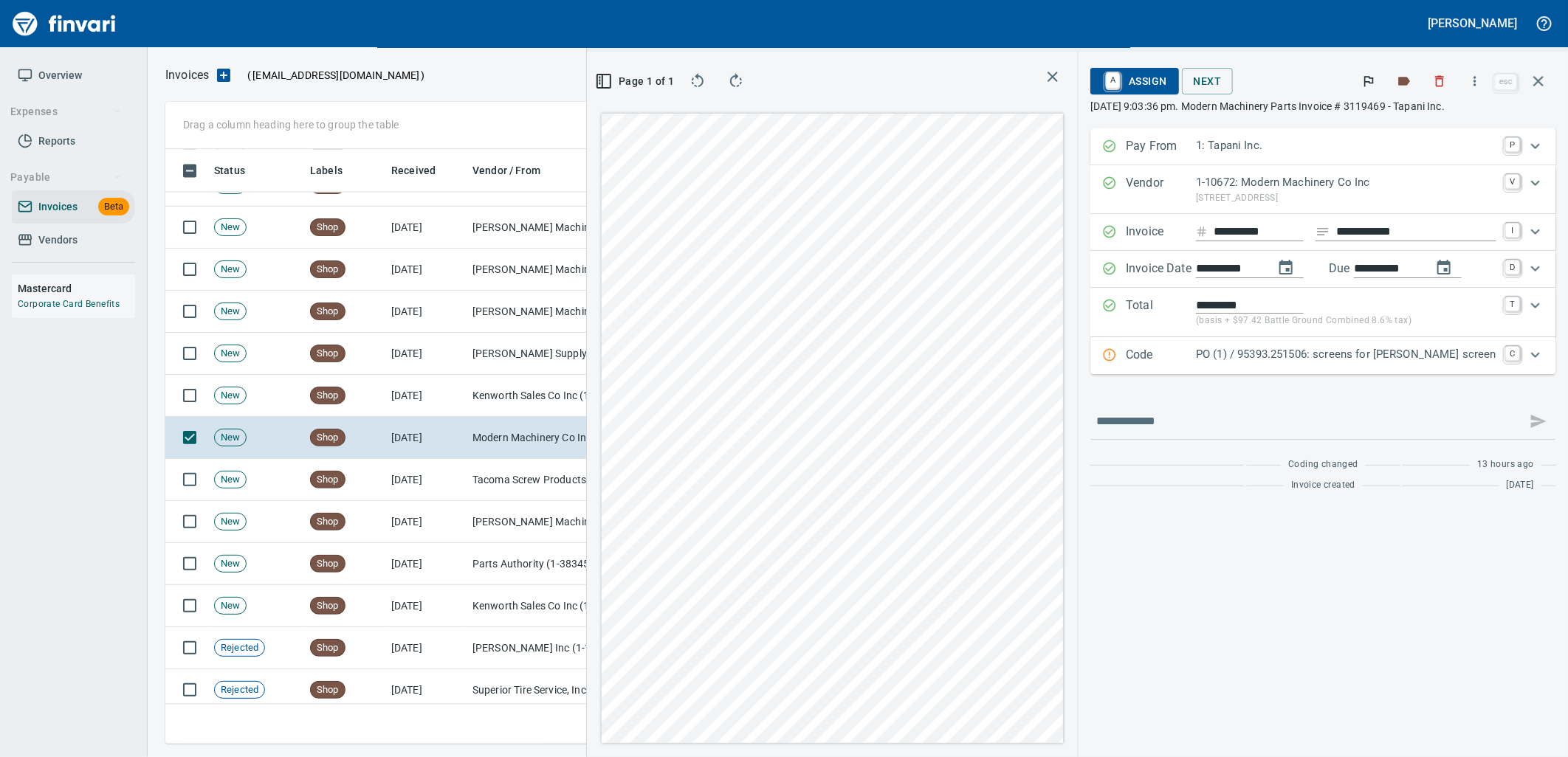
click at [1369, 360] on p "PO (1) / 95393.251506: screens for McCloskey screen" at bounding box center [1346, 355] width 300 height 17
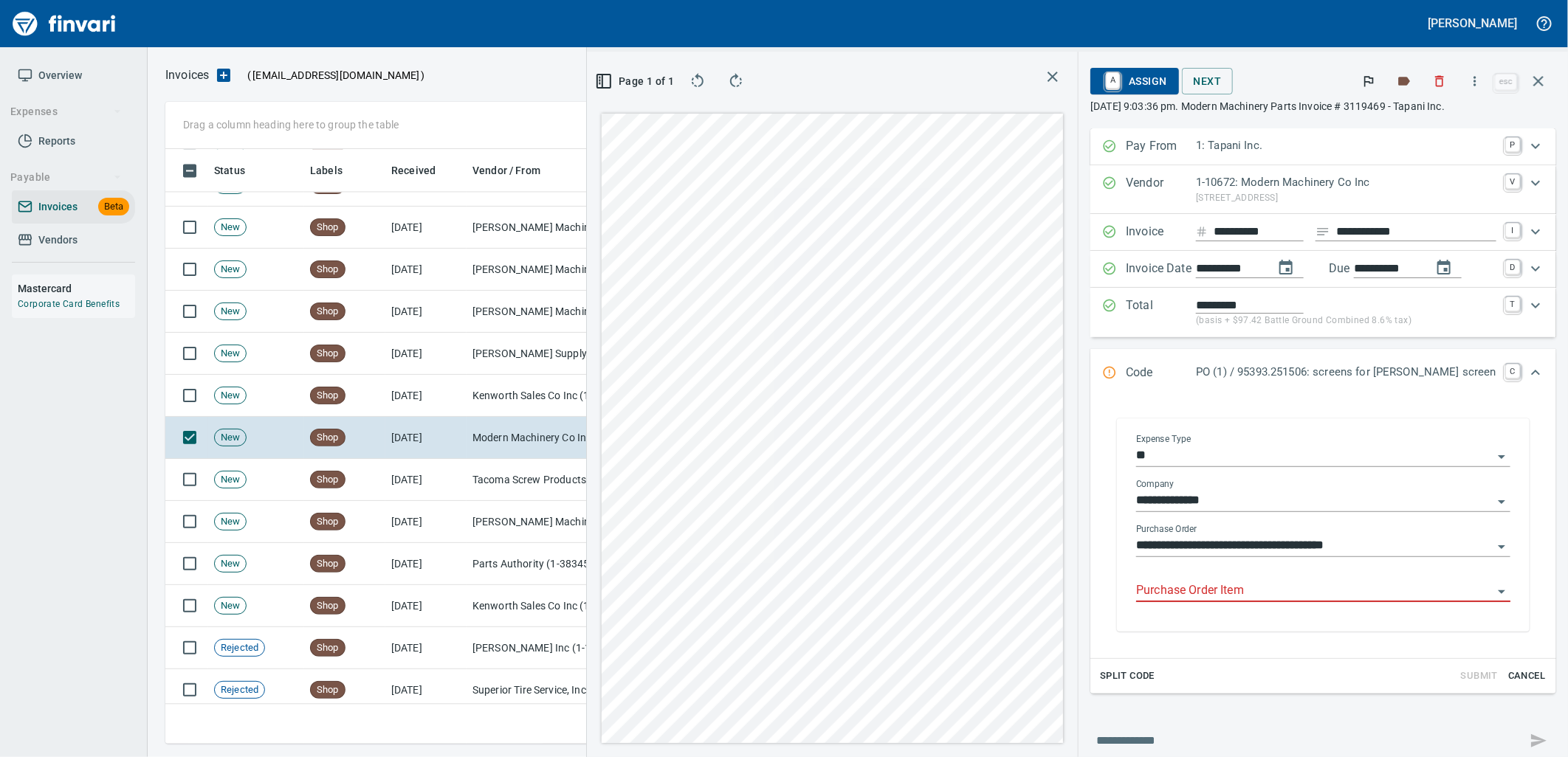
click at [1257, 595] on input "Purchase Order Item" at bounding box center [1314, 591] width 356 height 20
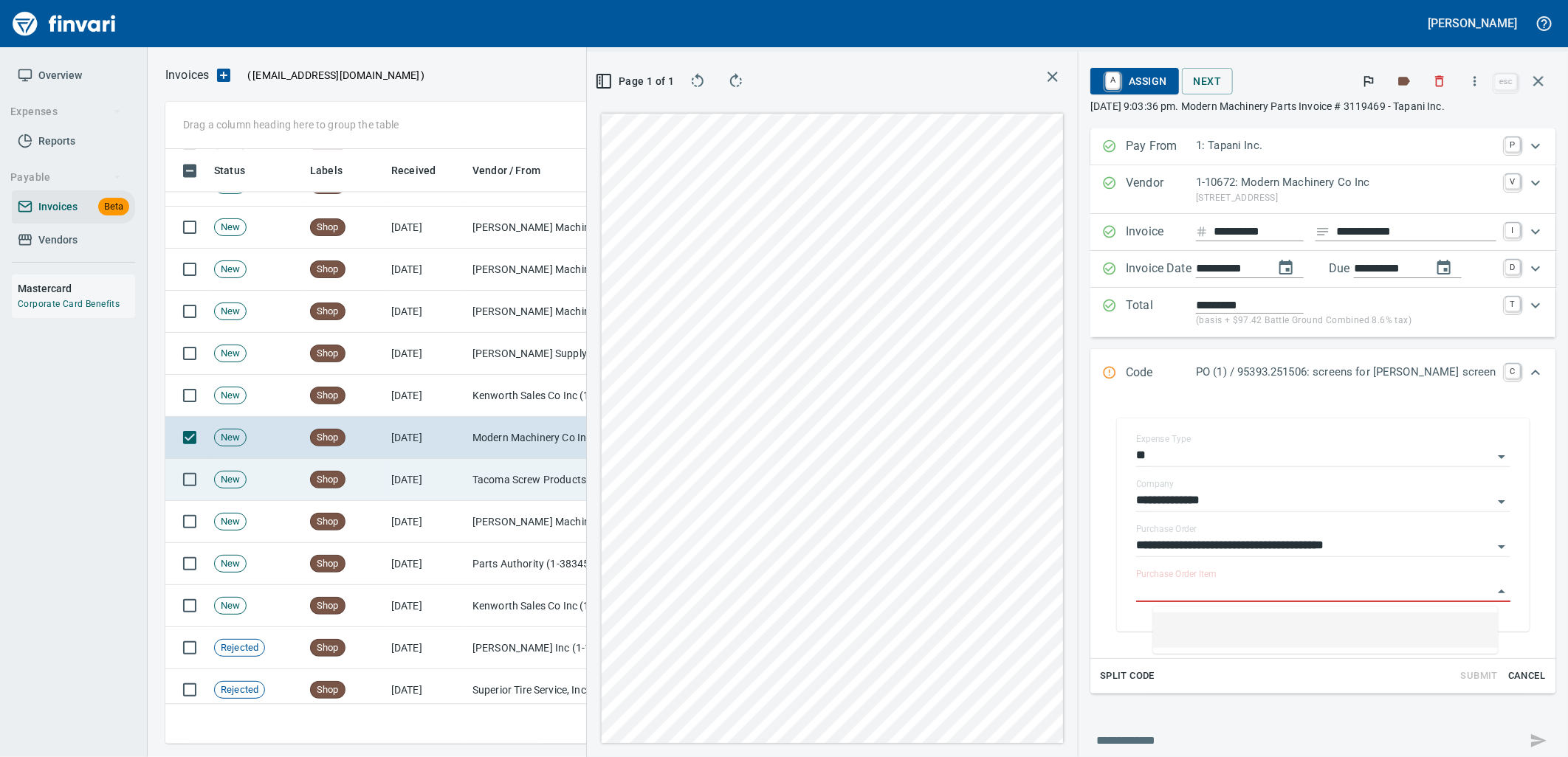
click at [525, 481] on td "Tacoma Screw Products Inc (1-10999)" at bounding box center [540, 480] width 148 height 42
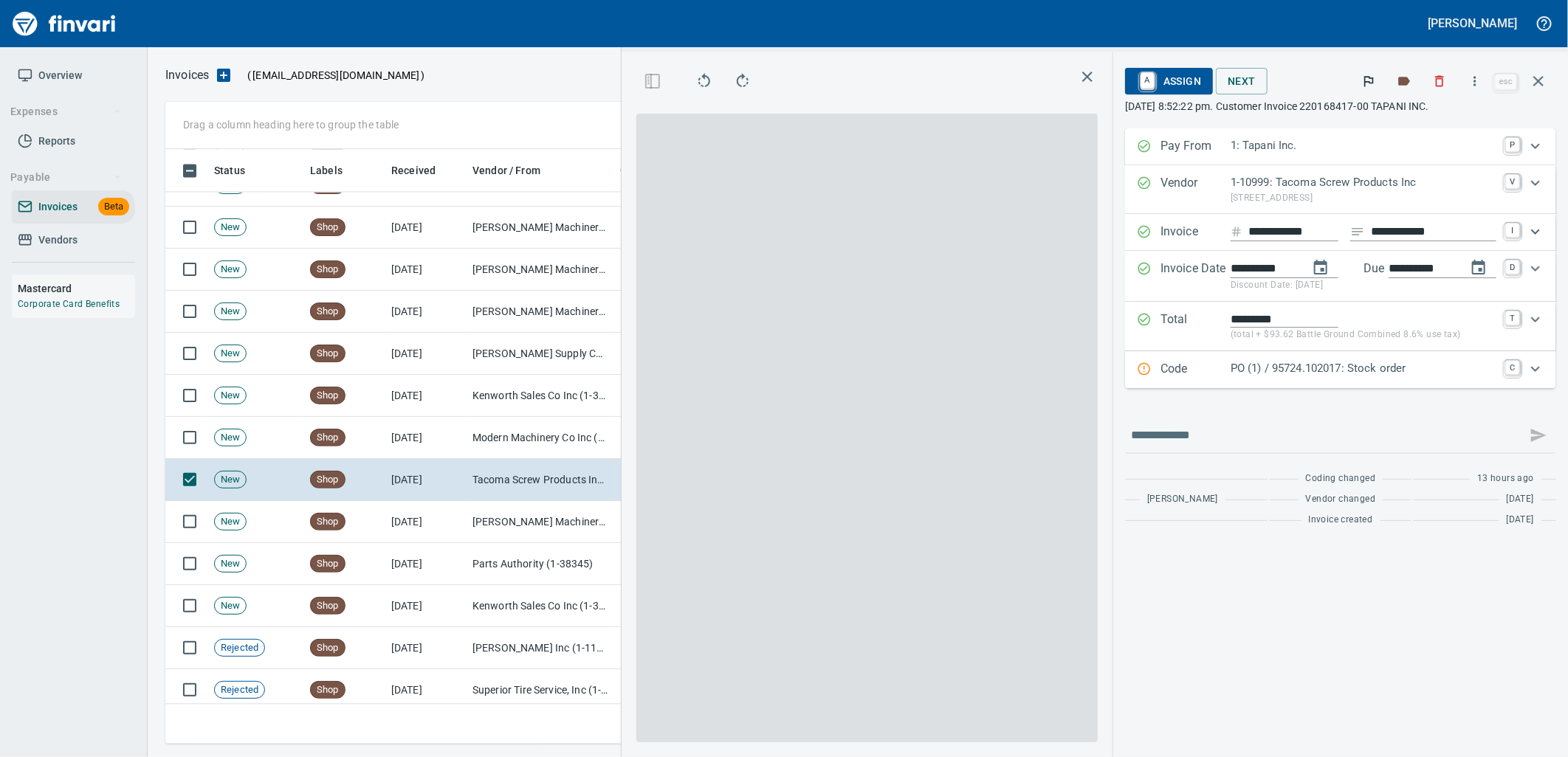
click at [1428, 370] on p "PO (1) / 95724.102017: Stock order" at bounding box center [1364, 369] width 265 height 17
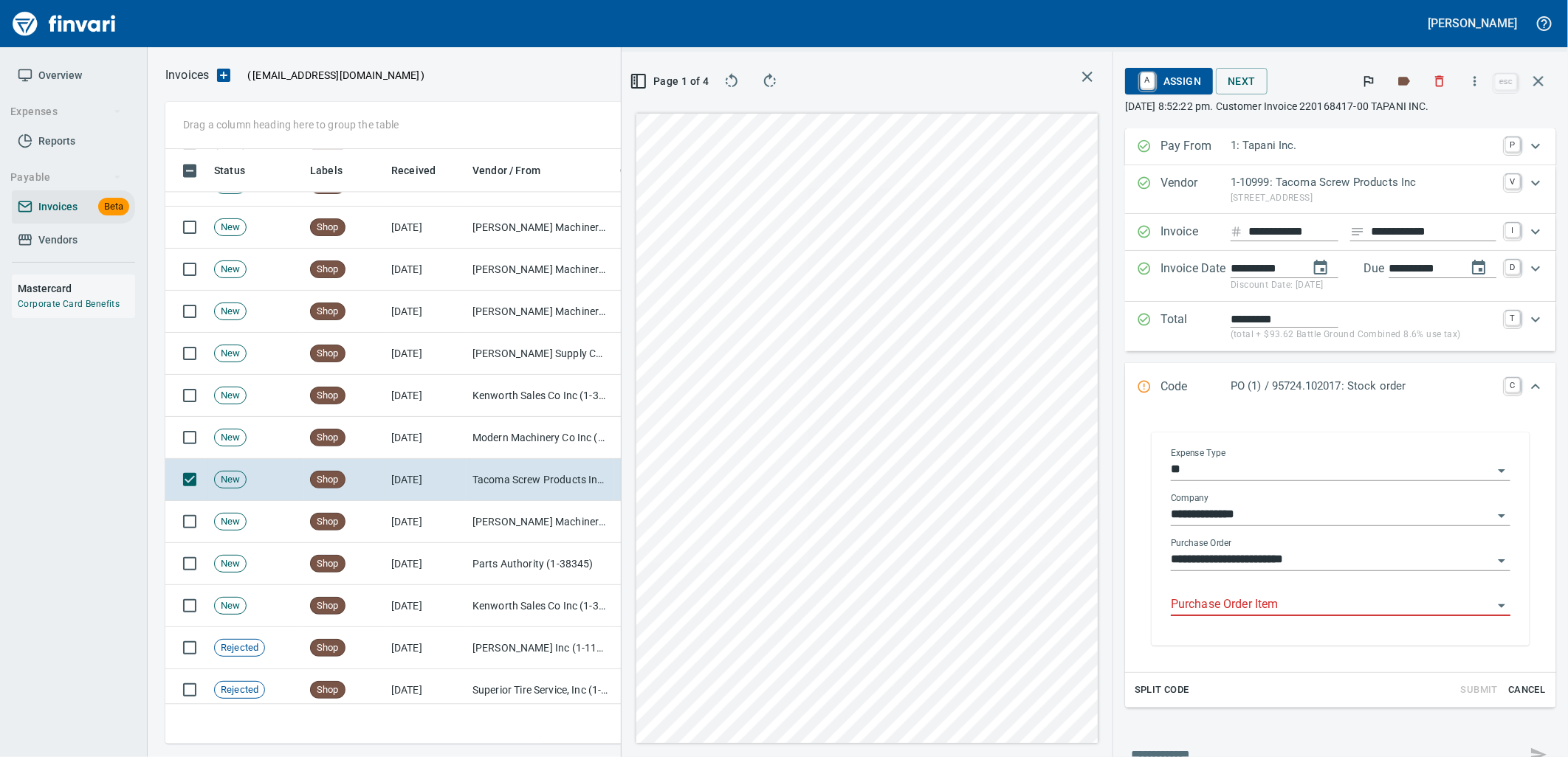
click at [1246, 602] on input "Purchase Order Item" at bounding box center [1331, 605] width 322 height 20
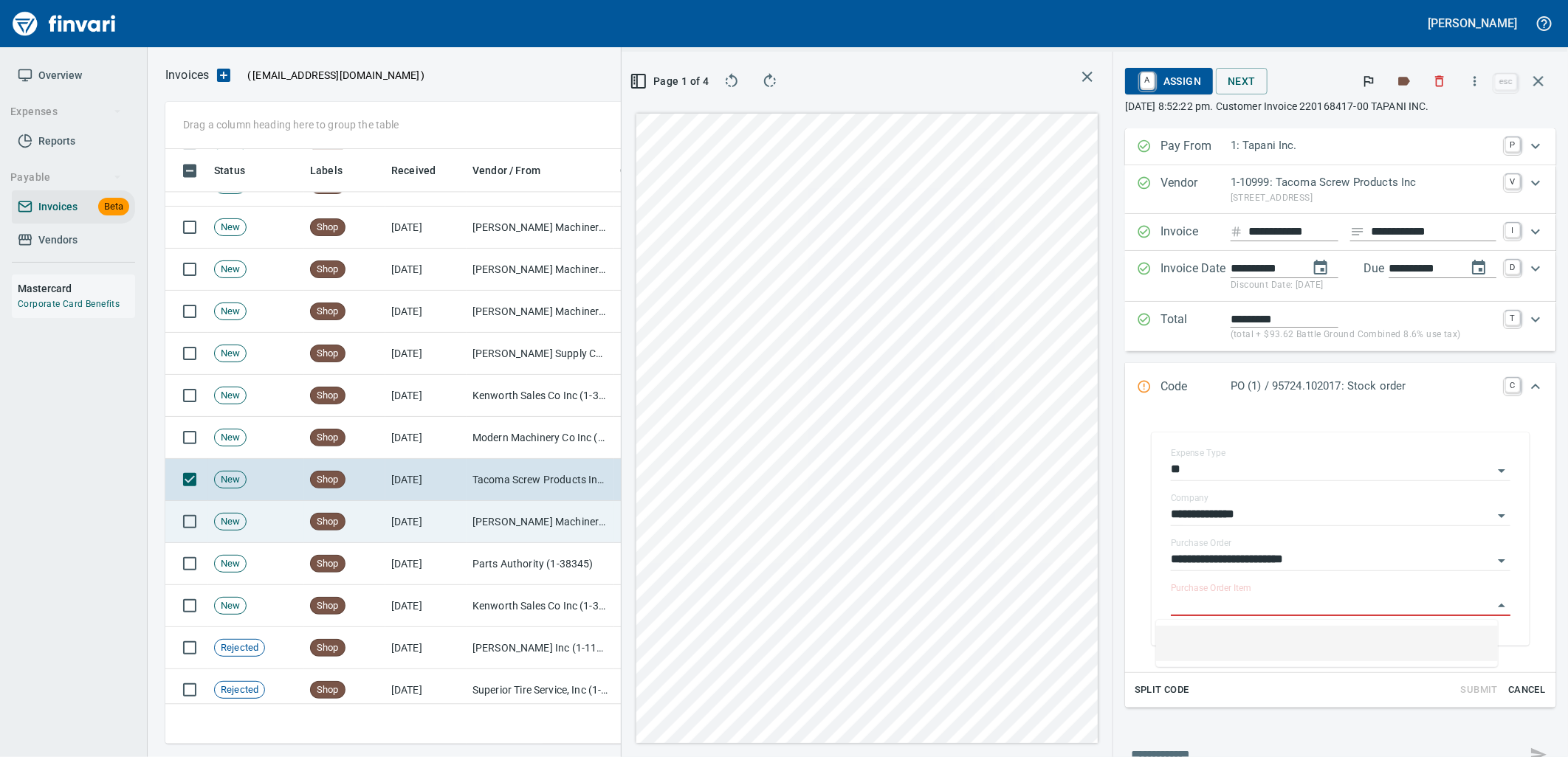
click at [515, 528] on td "[PERSON_NAME] Machinery Co (1-10794)" at bounding box center [540, 521] width 148 height 42
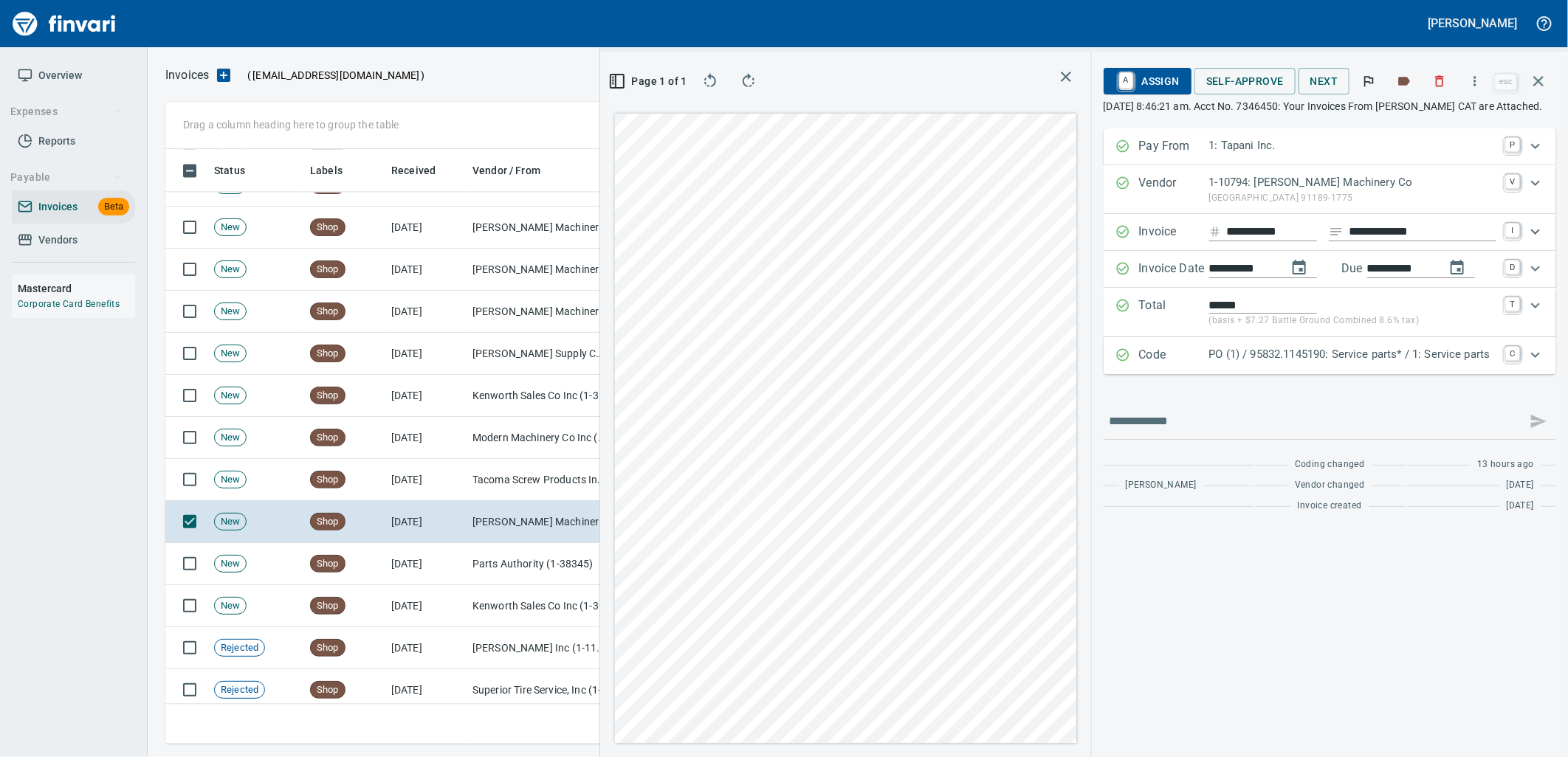
click at [1337, 355] on p "PO (1) / 95832.1145190: Service parts* / 1: Service parts" at bounding box center [1354, 355] width 288 height 17
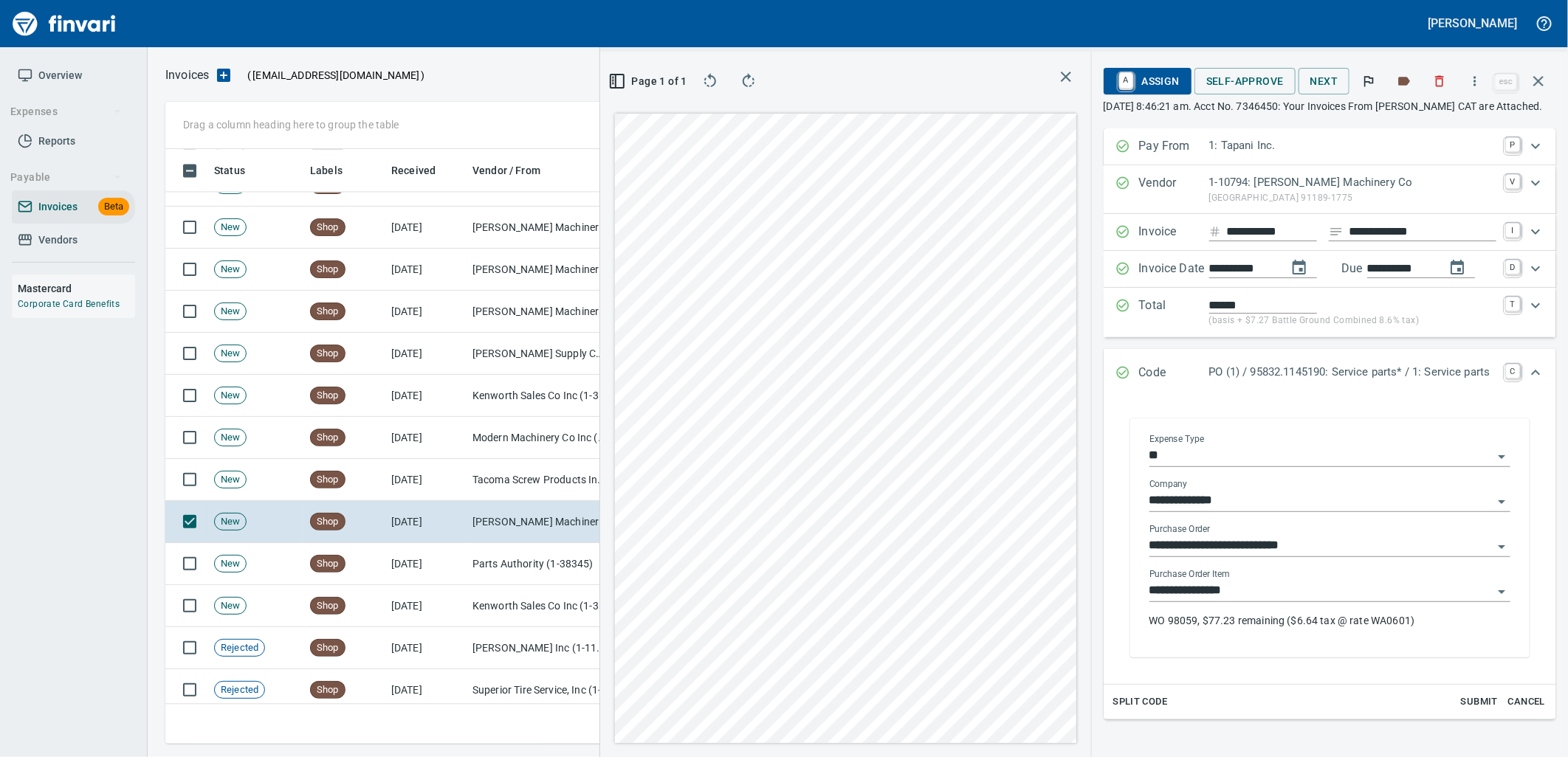
click at [1249, 592] on input "**********" at bounding box center [1321, 591] width 344 height 20
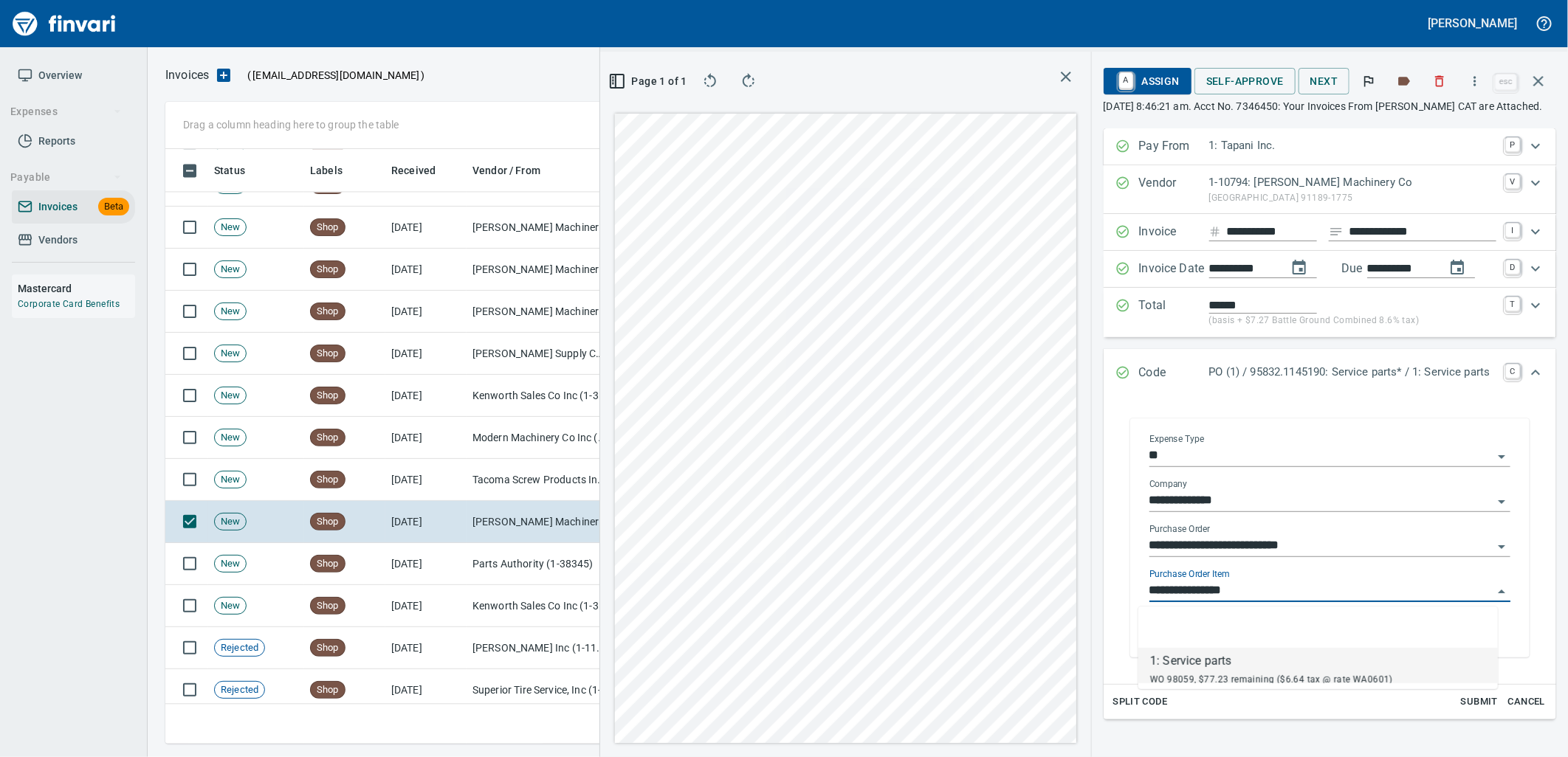
scroll to position [583, 992]
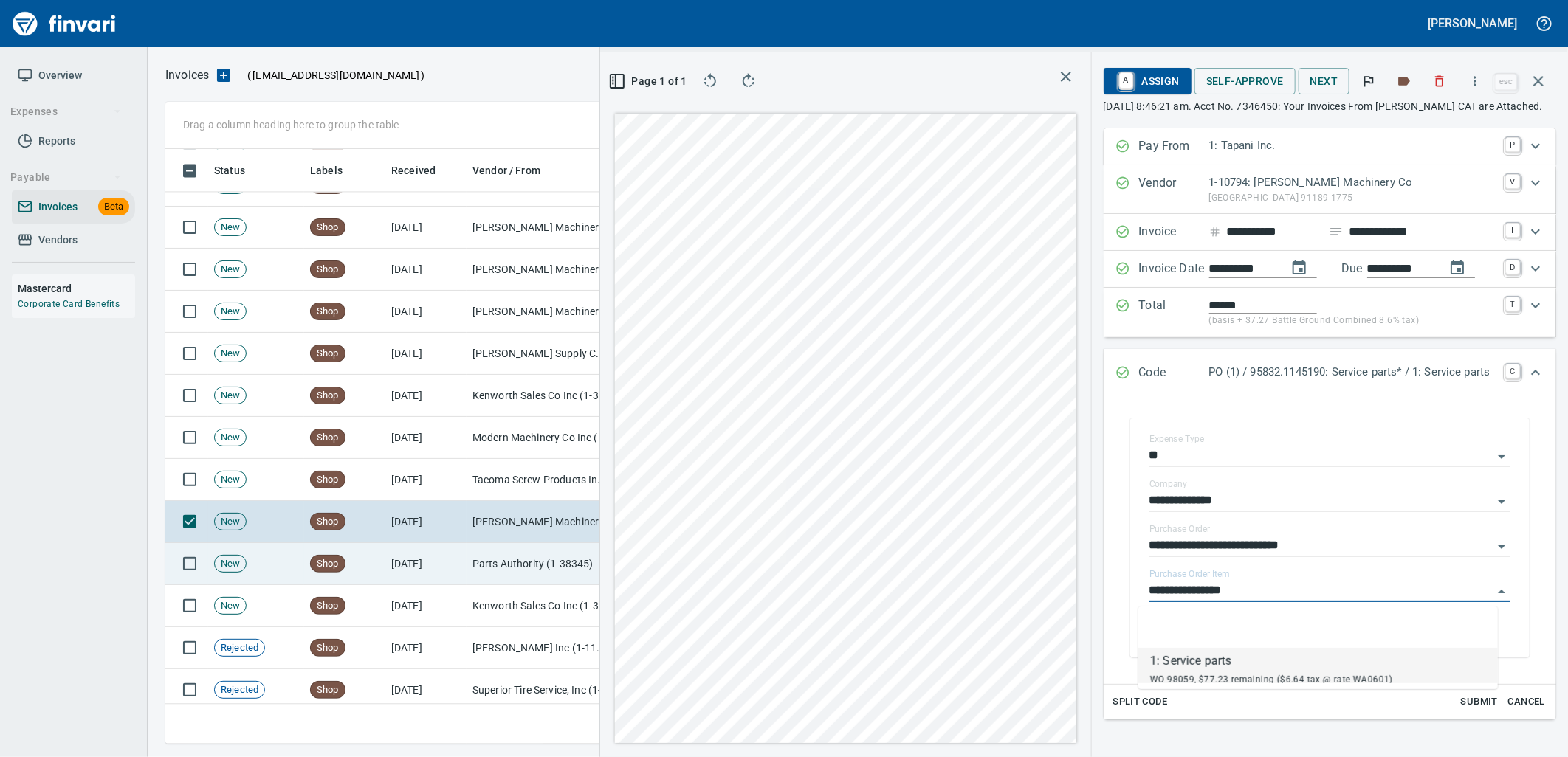
click at [539, 571] on td "Parts Authority (1-38345)" at bounding box center [540, 564] width 148 height 42
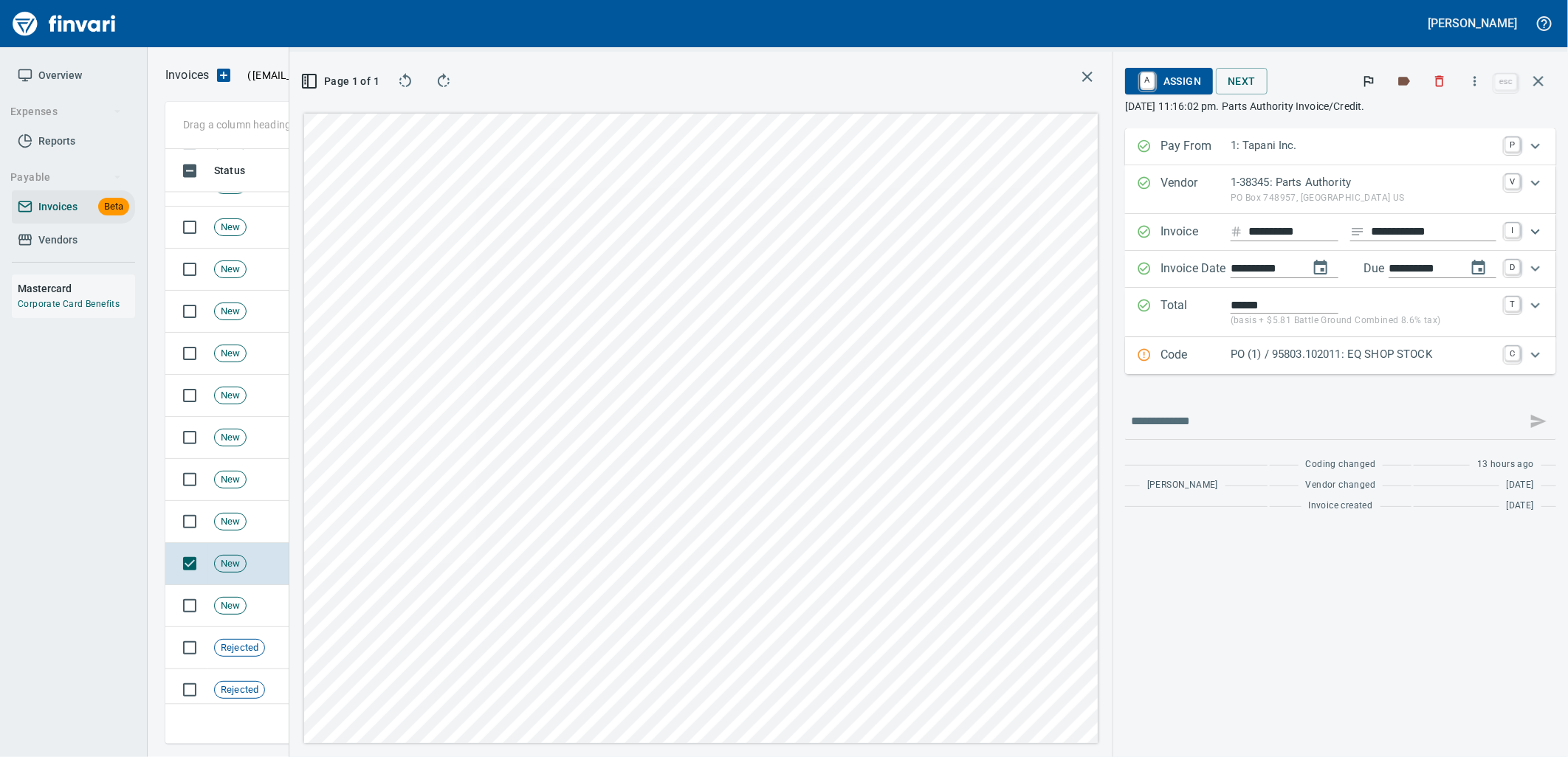
click at [1333, 361] on p "PO (1) / 95803.102011: EQ SHOP STOCK" at bounding box center [1364, 355] width 265 height 17
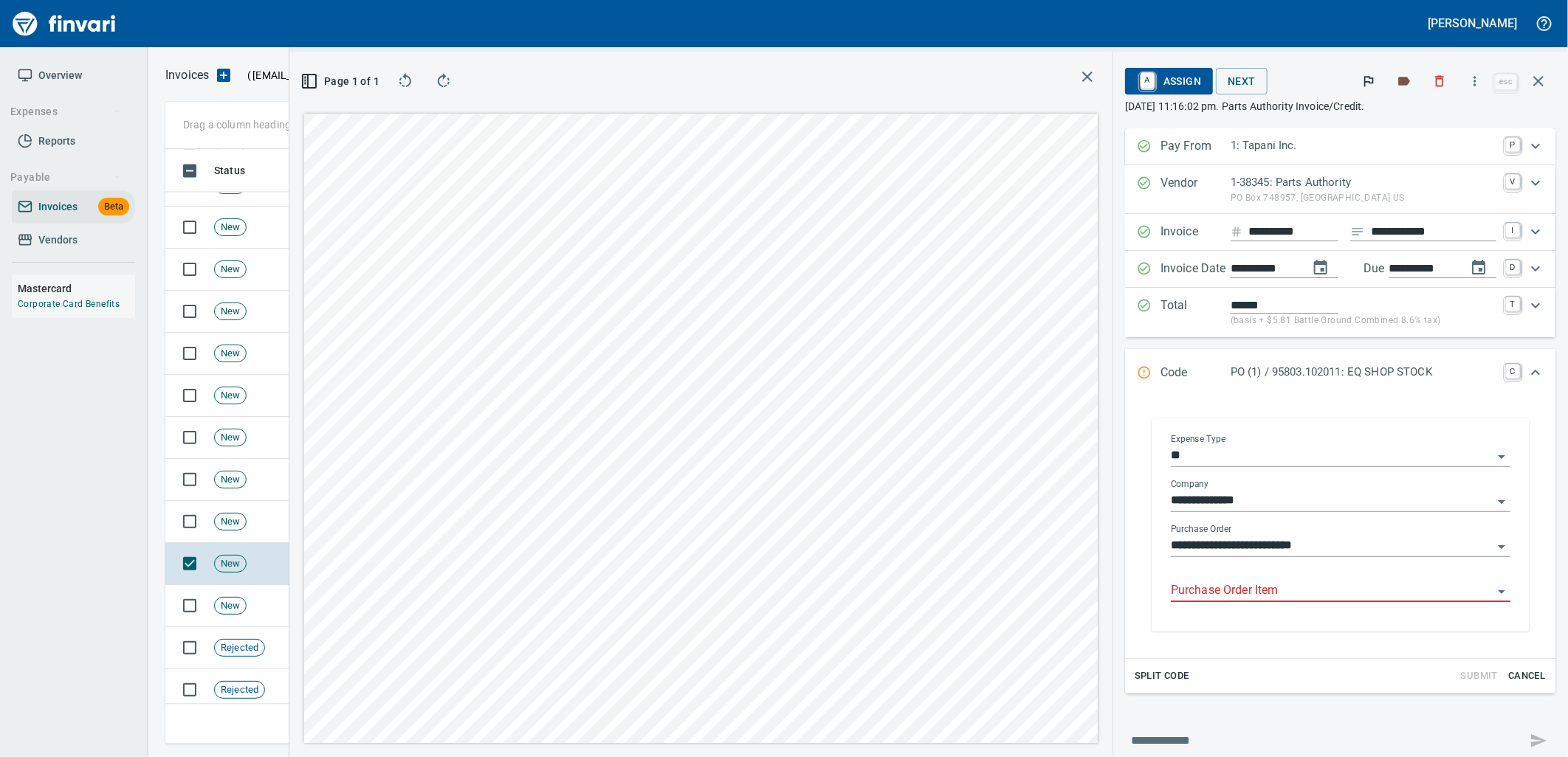
click at [1249, 589] on input "Purchase Order Item" at bounding box center [1331, 591] width 322 height 20
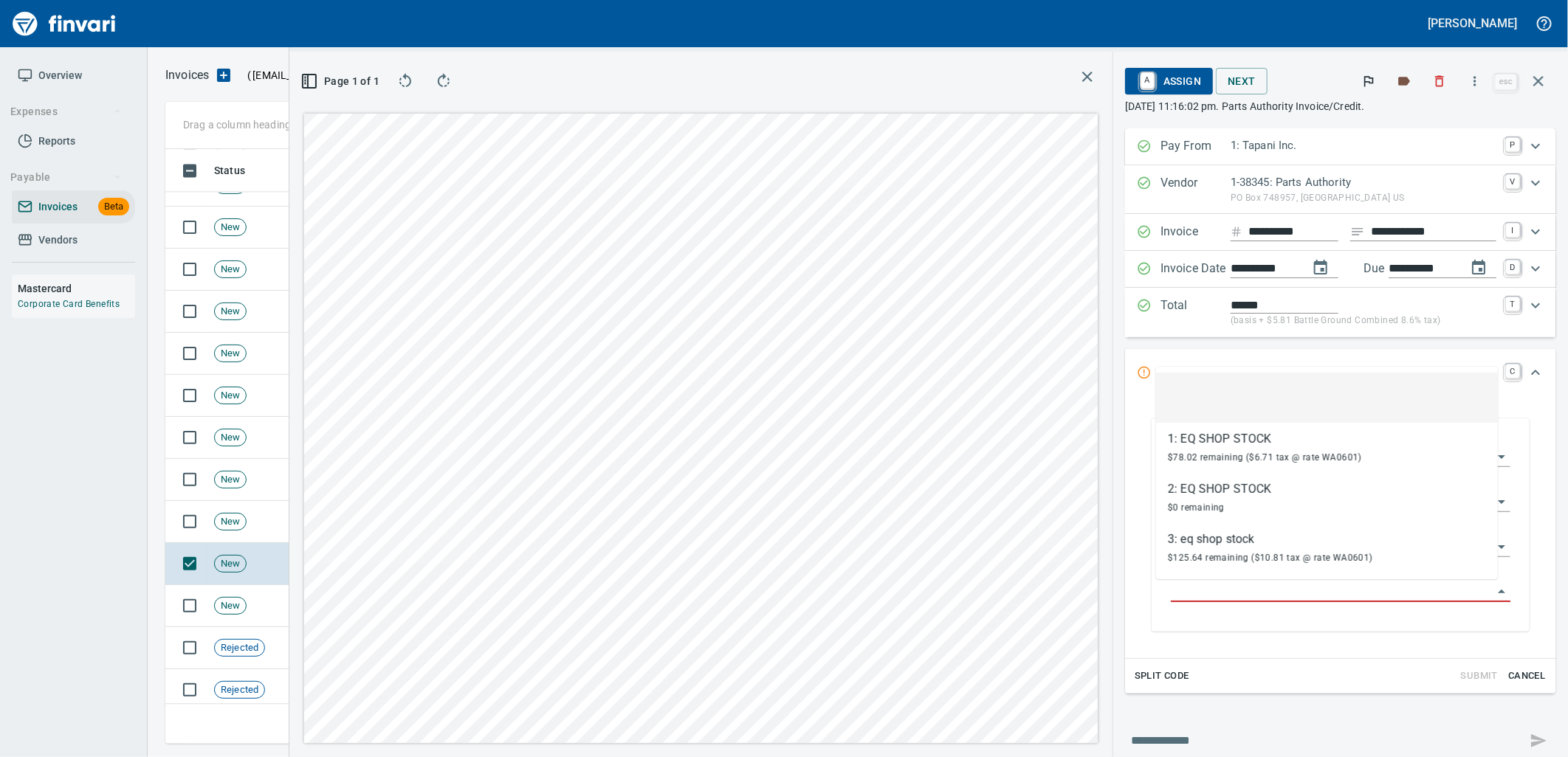
scroll to position [583, 992]
click at [257, 607] on td "New" at bounding box center [256, 606] width 96 height 42
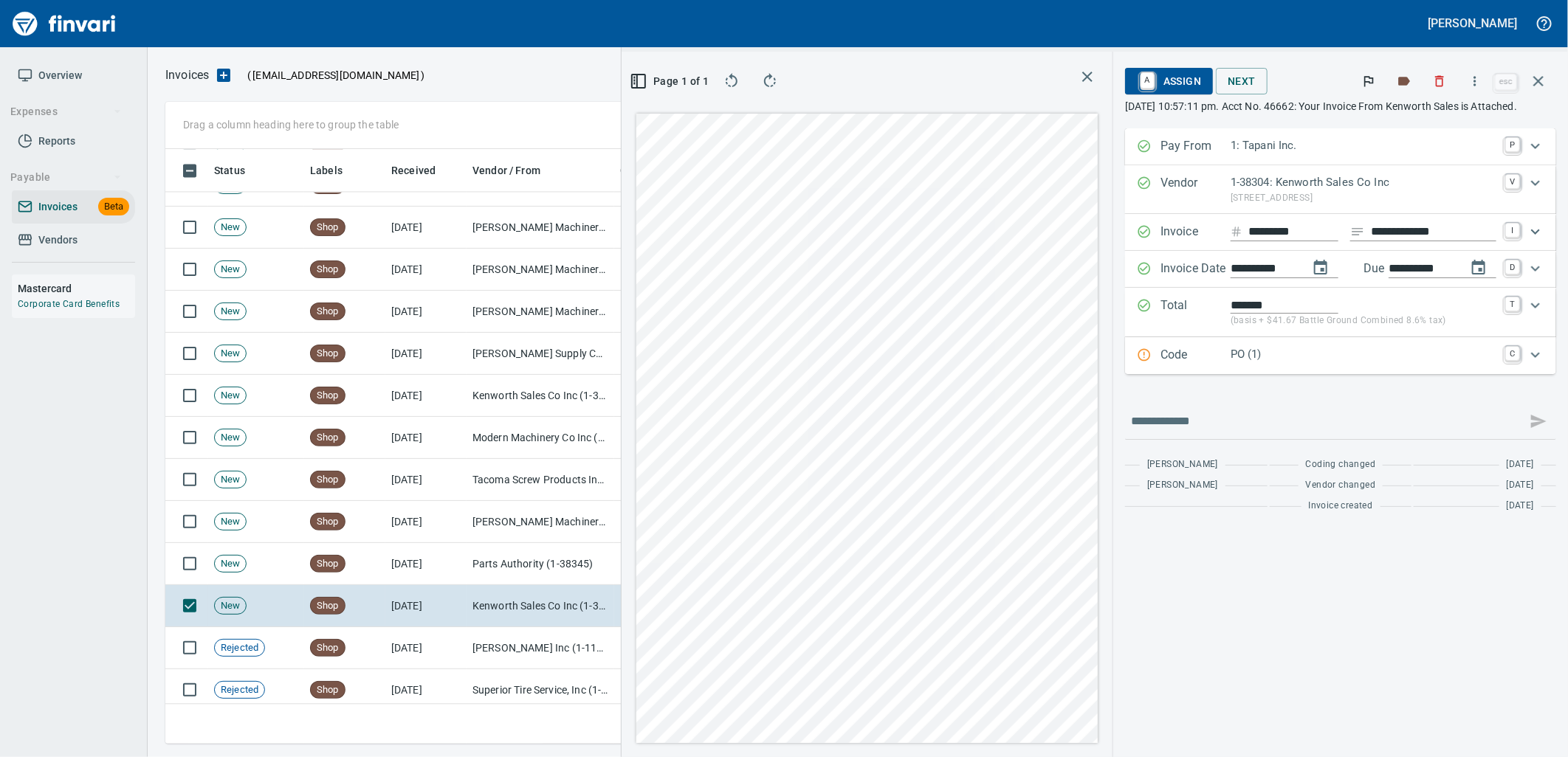
click at [1246, 363] on div "PO (1)" at bounding box center [1364, 356] width 265 height 20
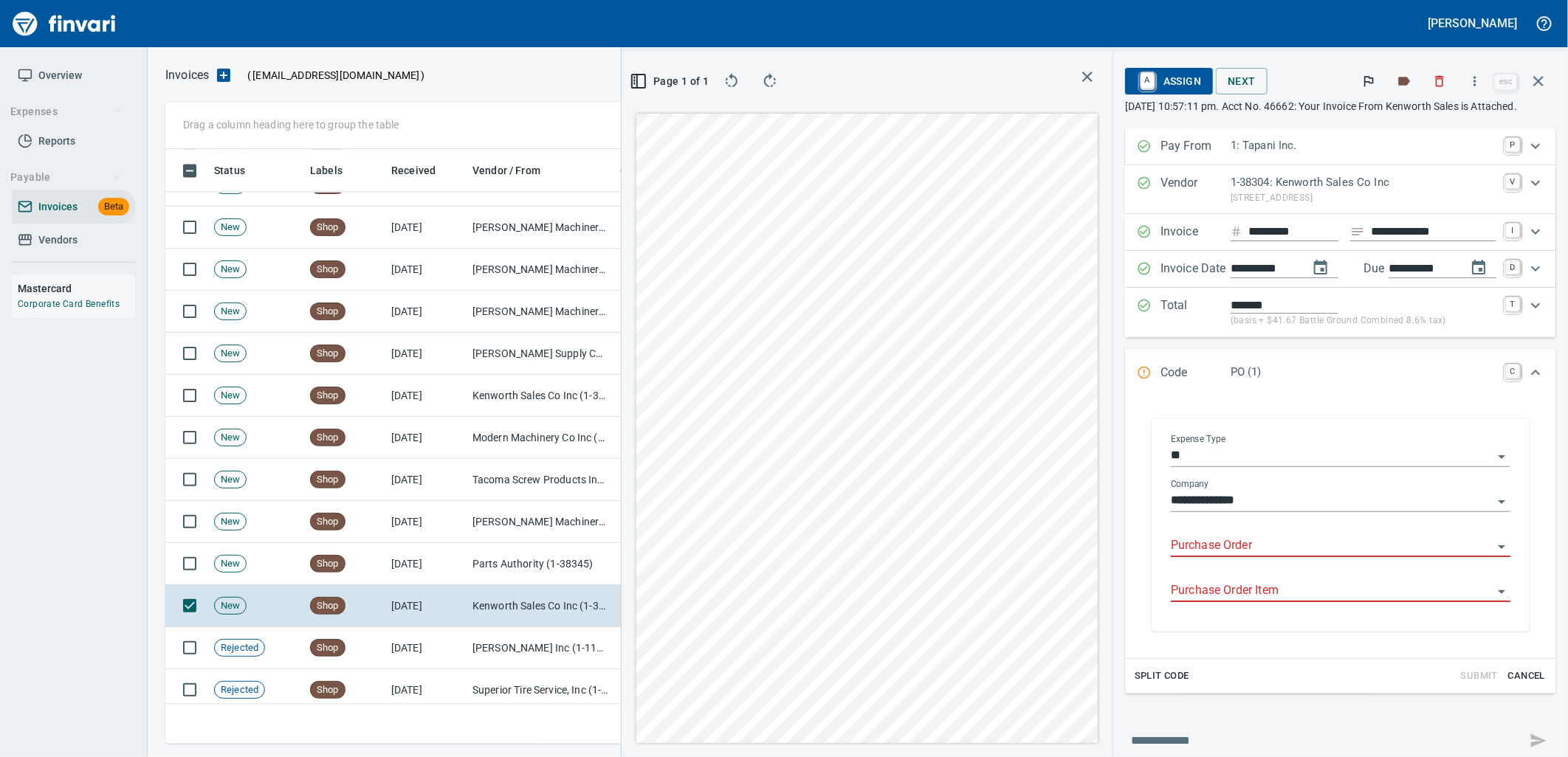
click at [1229, 555] on input "Purchase Order" at bounding box center [1331, 546] width 322 height 20
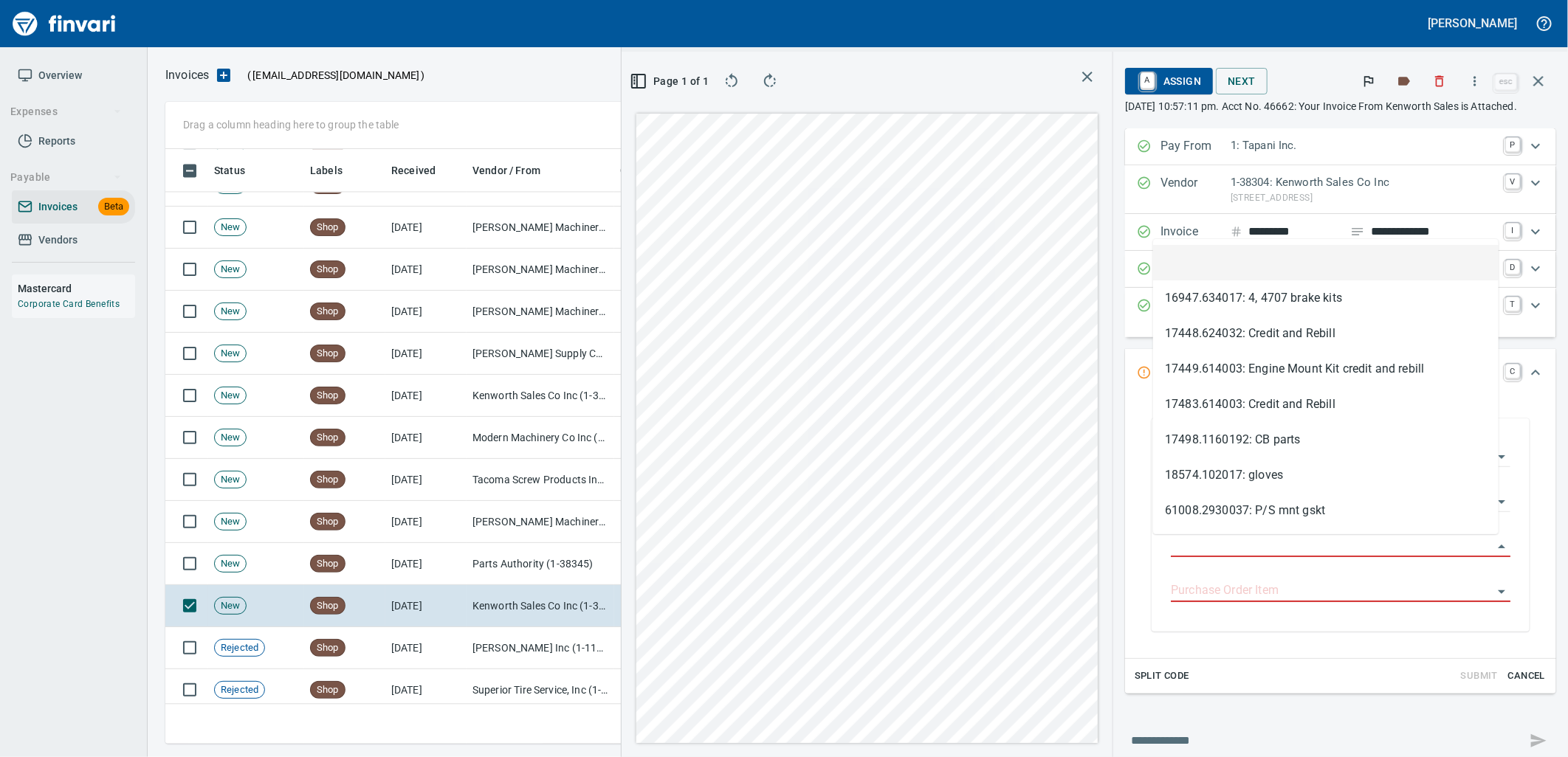
scroll to position [583, 992]
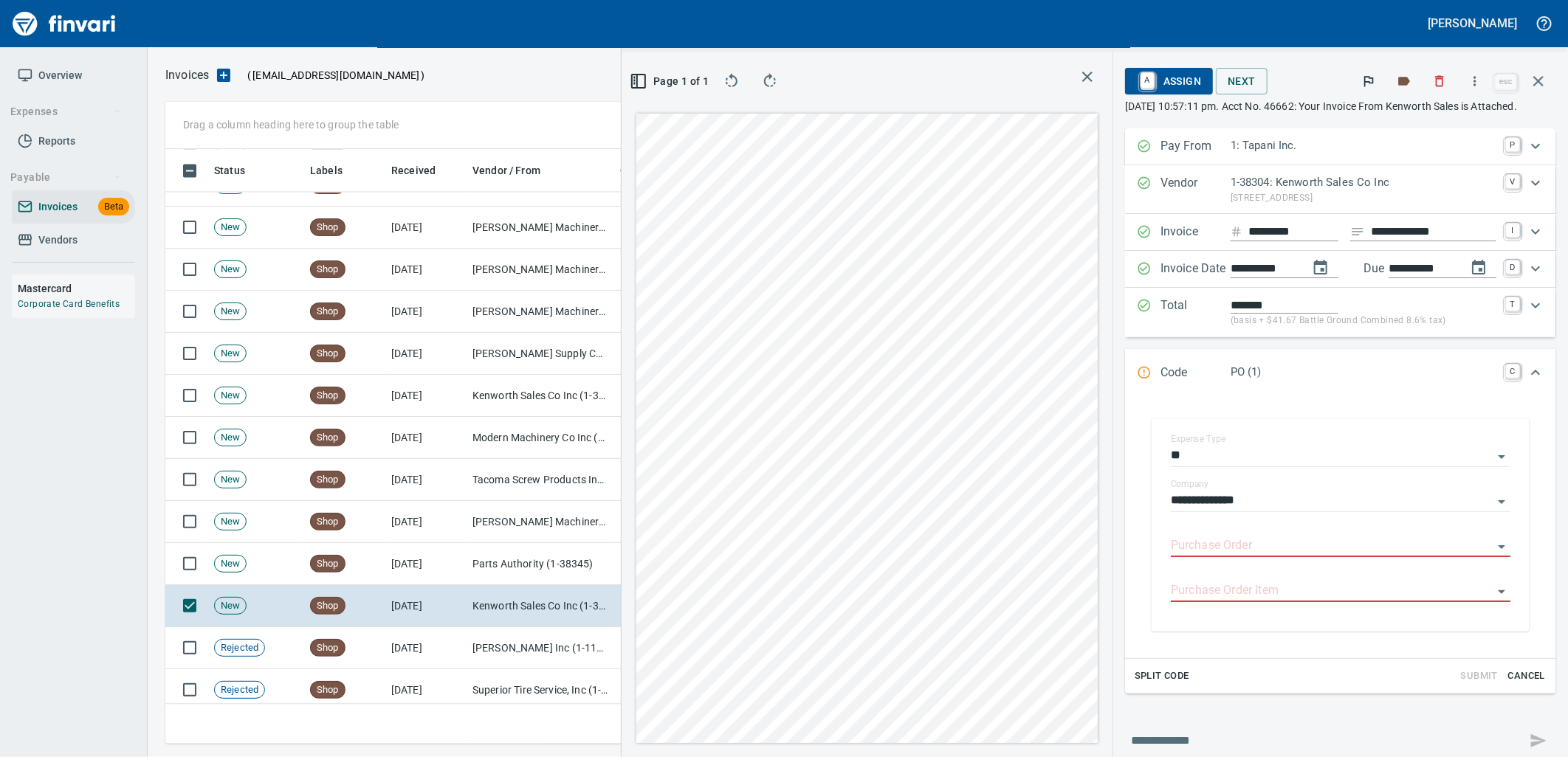
type input "**********"
click at [1553, 92] on button "button" at bounding box center [1539, 82] width 36 height 36
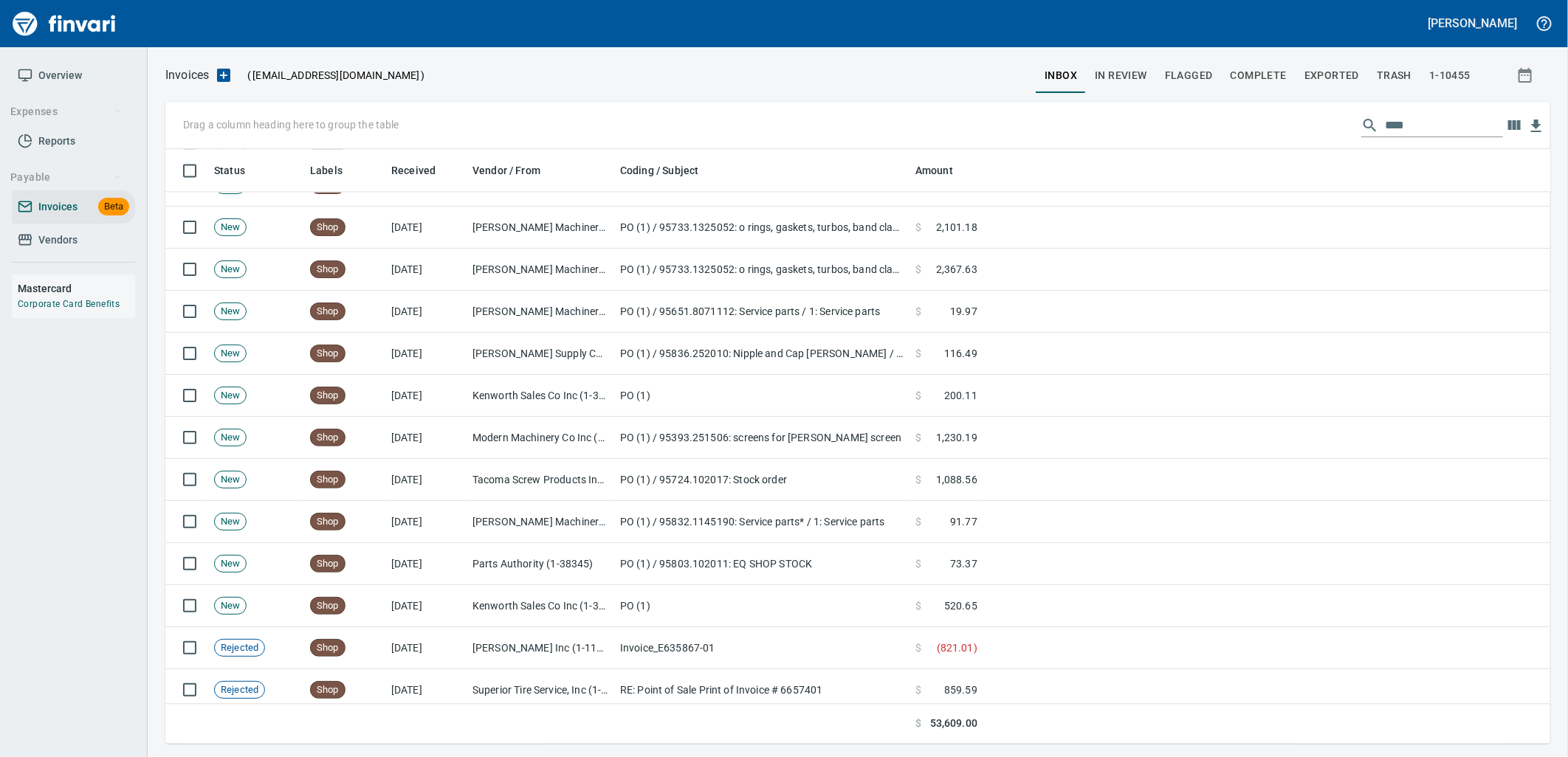
scroll to position [2, 2]
drag, startPoint x: 1409, startPoint y: 120, endPoint x: 1310, endPoint y: 126, distance: 99.2
click at [1310, 126] on div "Drag a column heading here to group the table ****" at bounding box center [858, 126] width 1385 height 48
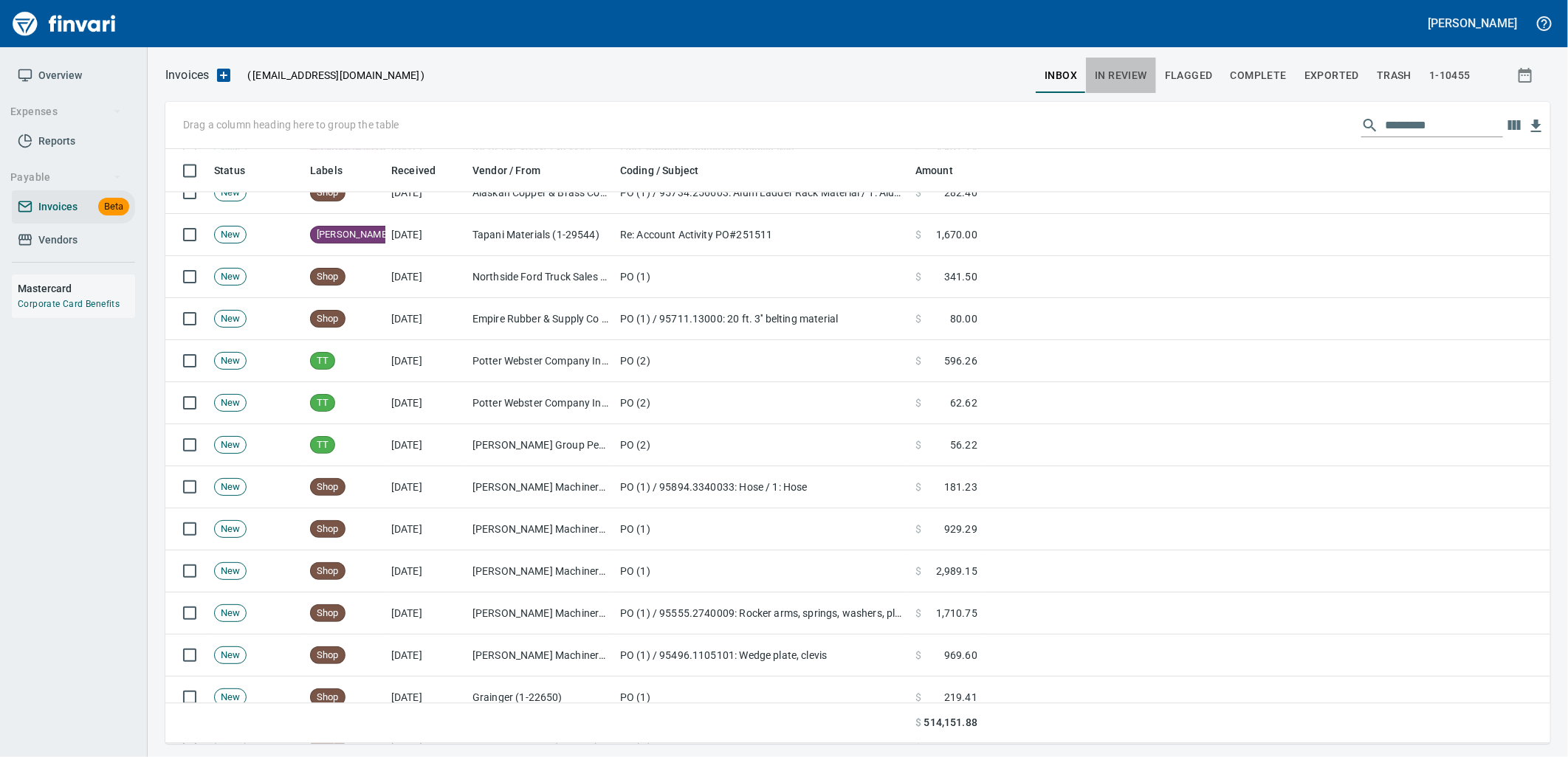
click at [1134, 75] on span "In Review" at bounding box center [1121, 76] width 53 height 19
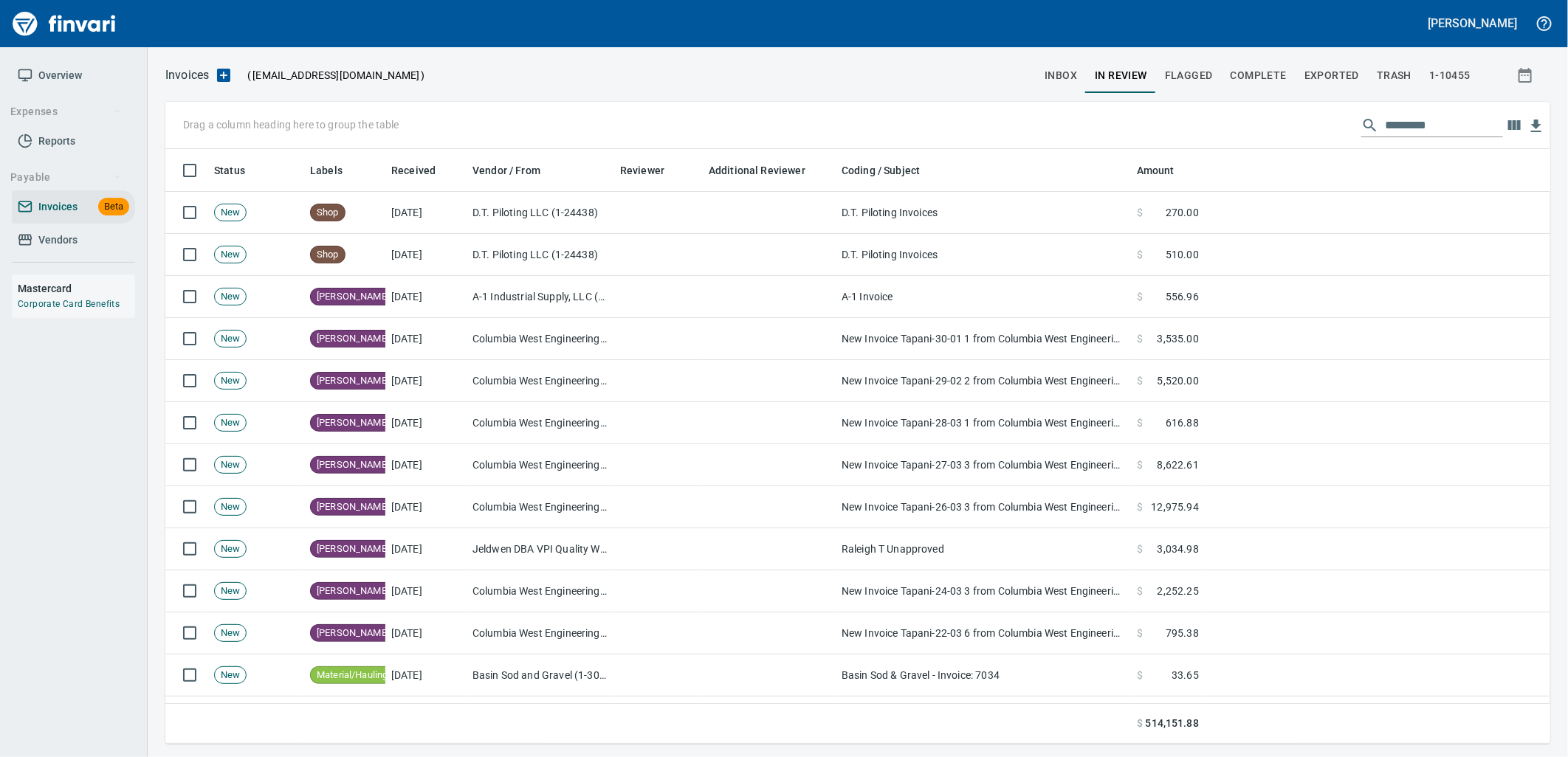
scroll to position [583, 1360]
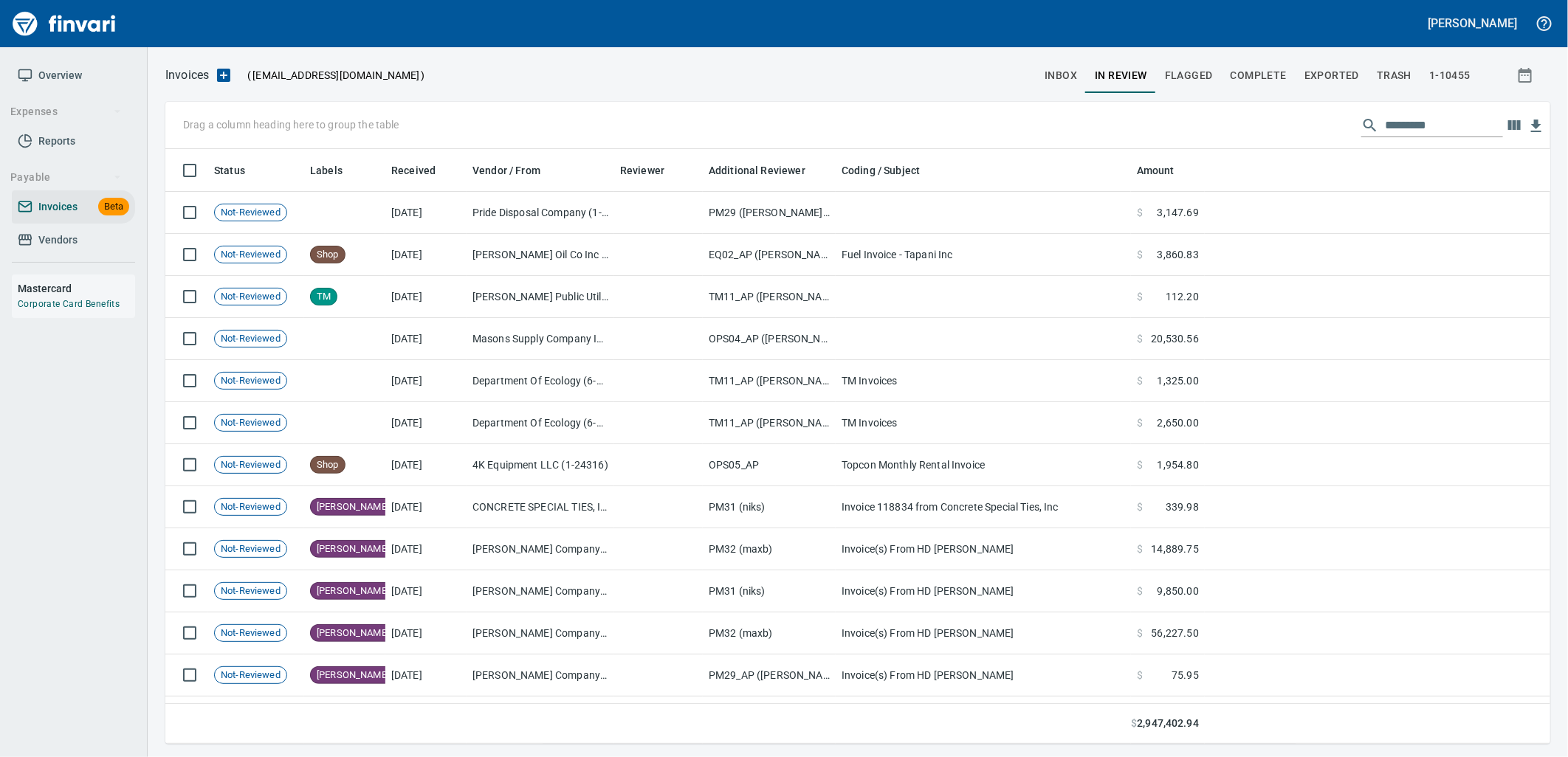
click at [1397, 126] on input "text" at bounding box center [1444, 126] width 118 height 24
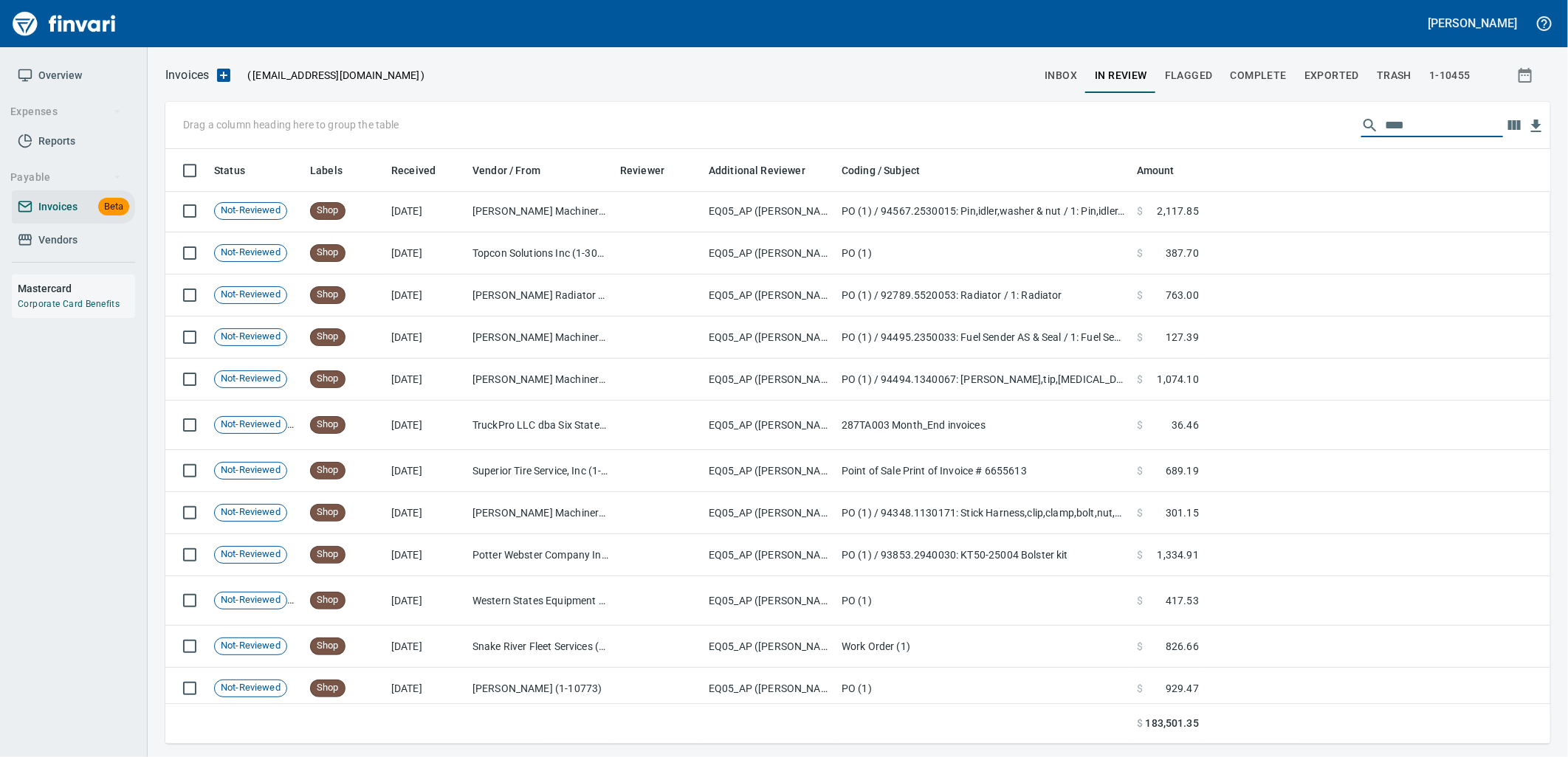
scroll to position [9582, 0]
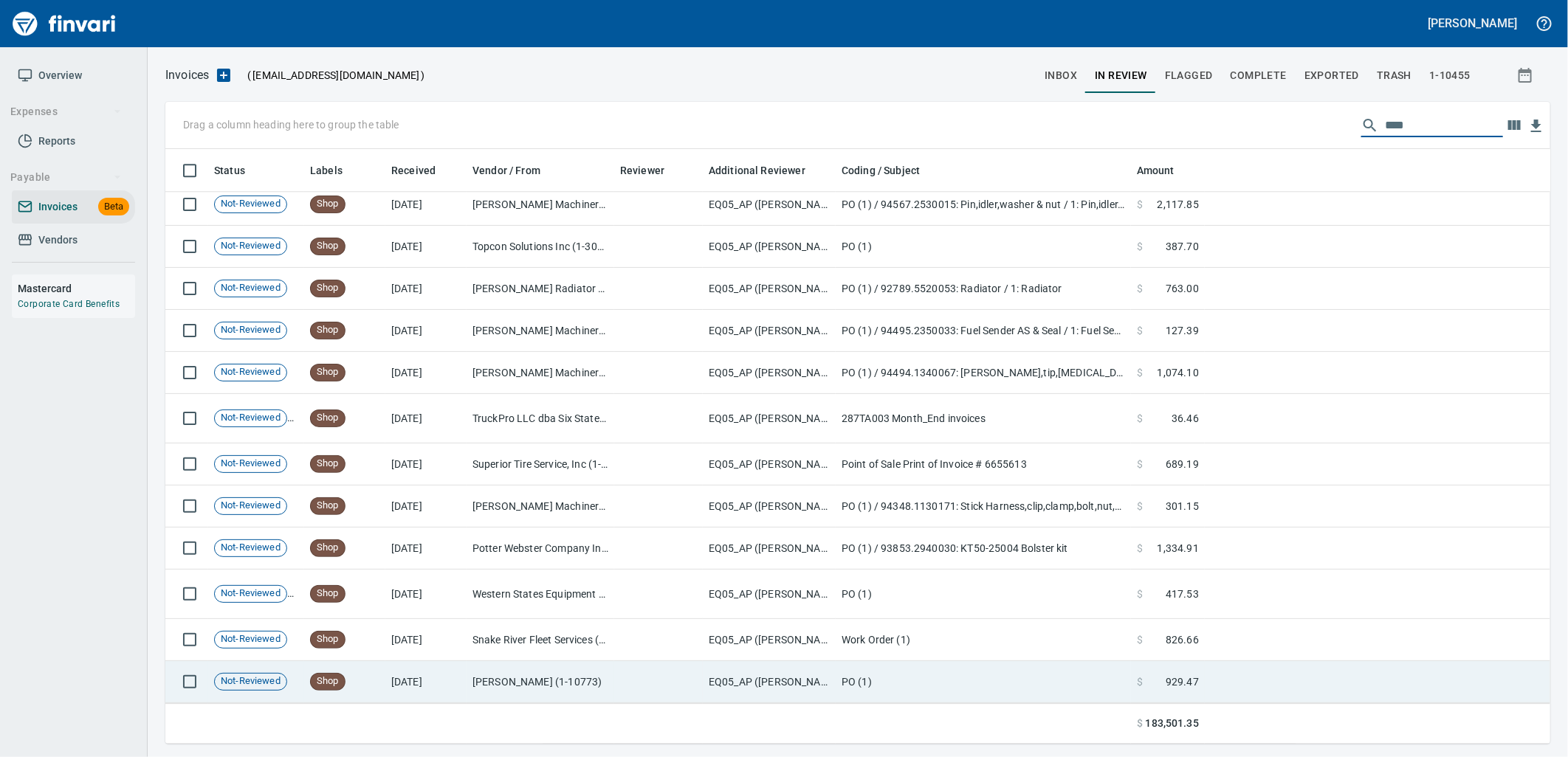
type input "****"
click at [978, 674] on td "PO (1)" at bounding box center [983, 682] width 295 height 42
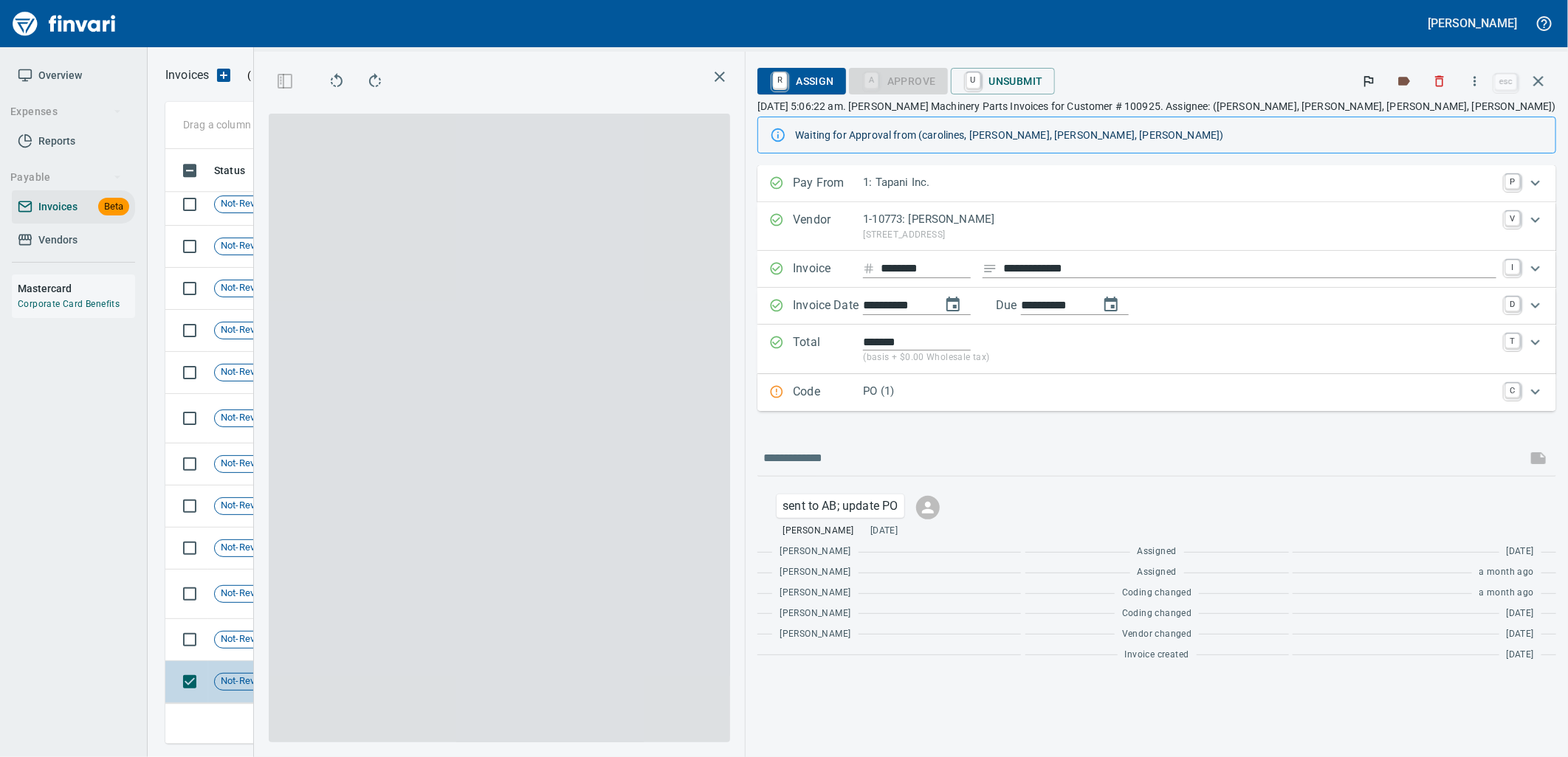
scroll to position [571, 992]
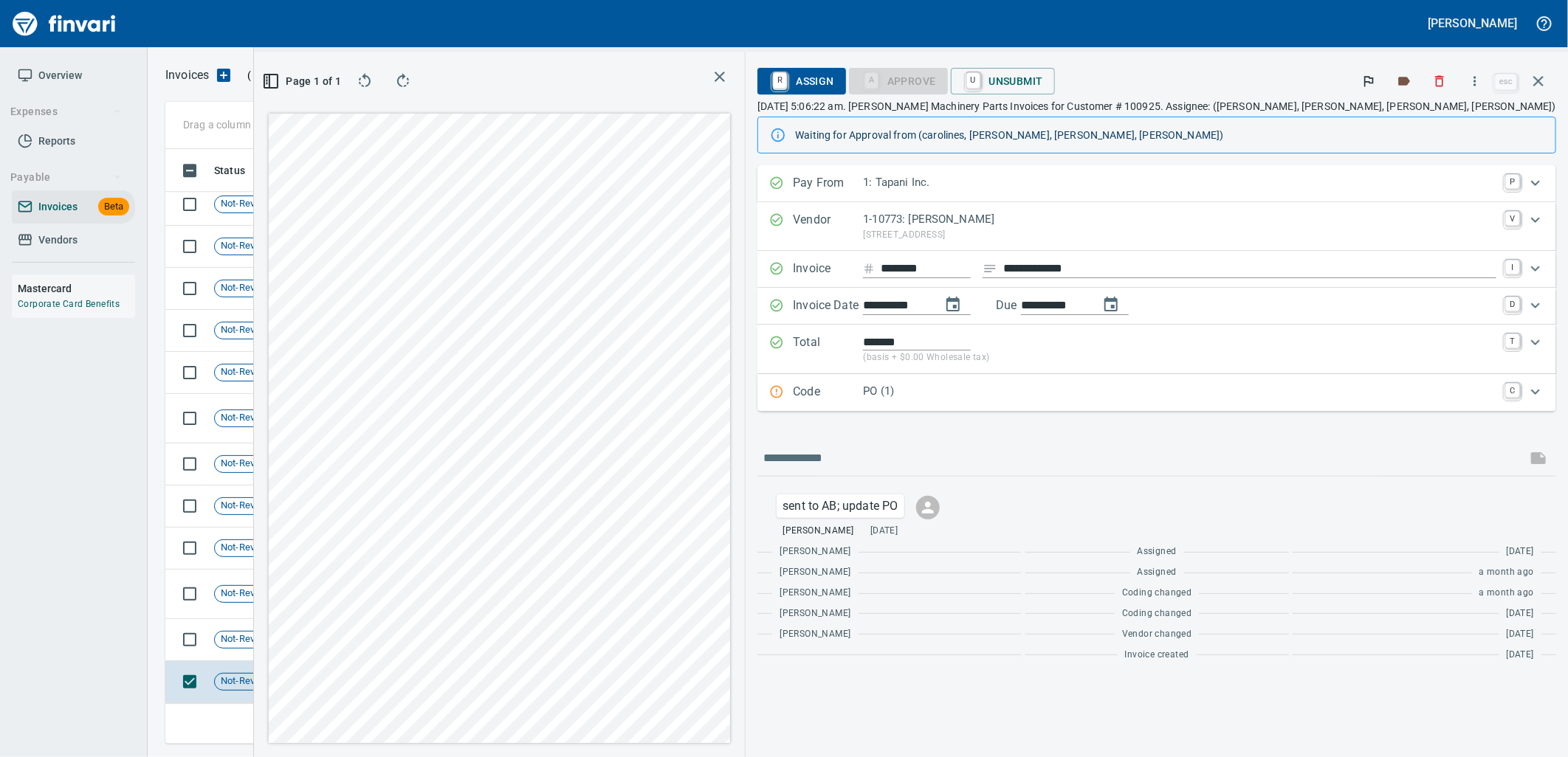
click at [1143, 411] on div "Code PO (1) C" at bounding box center [1156, 392] width 799 height 37
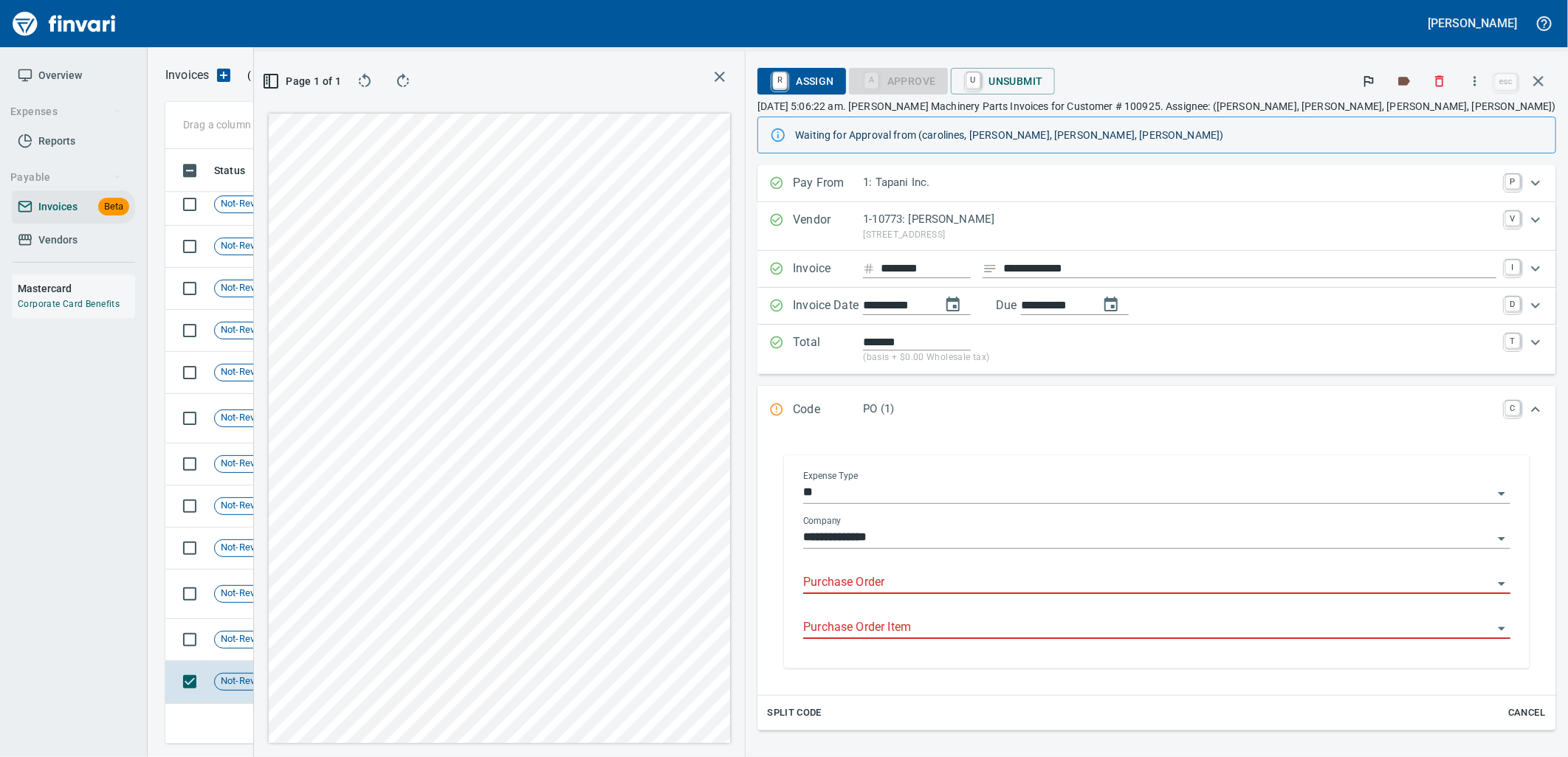
click at [1104, 583] on input "Purchase Order" at bounding box center [1148, 583] width 690 height 20
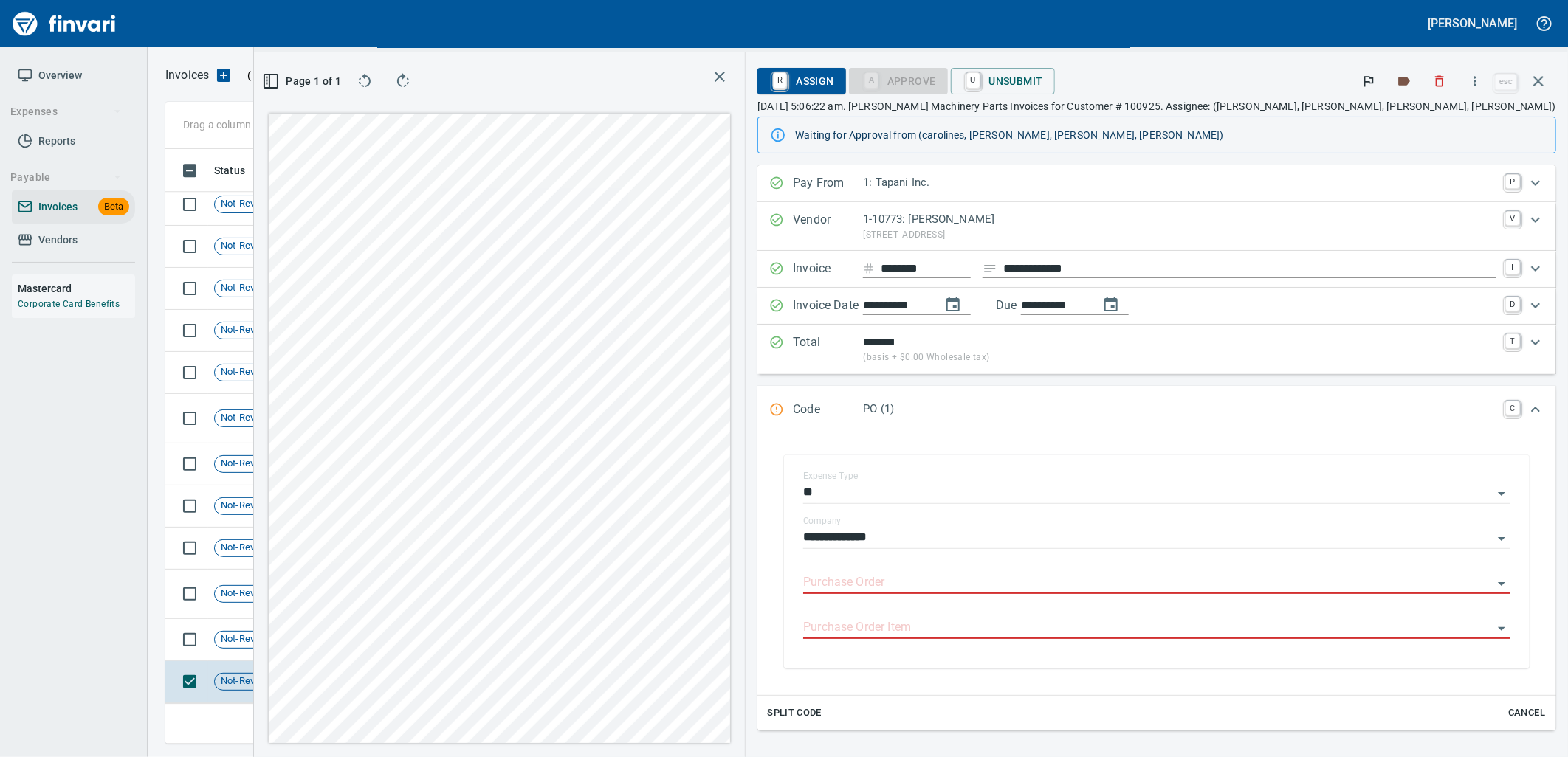
type input "**********"
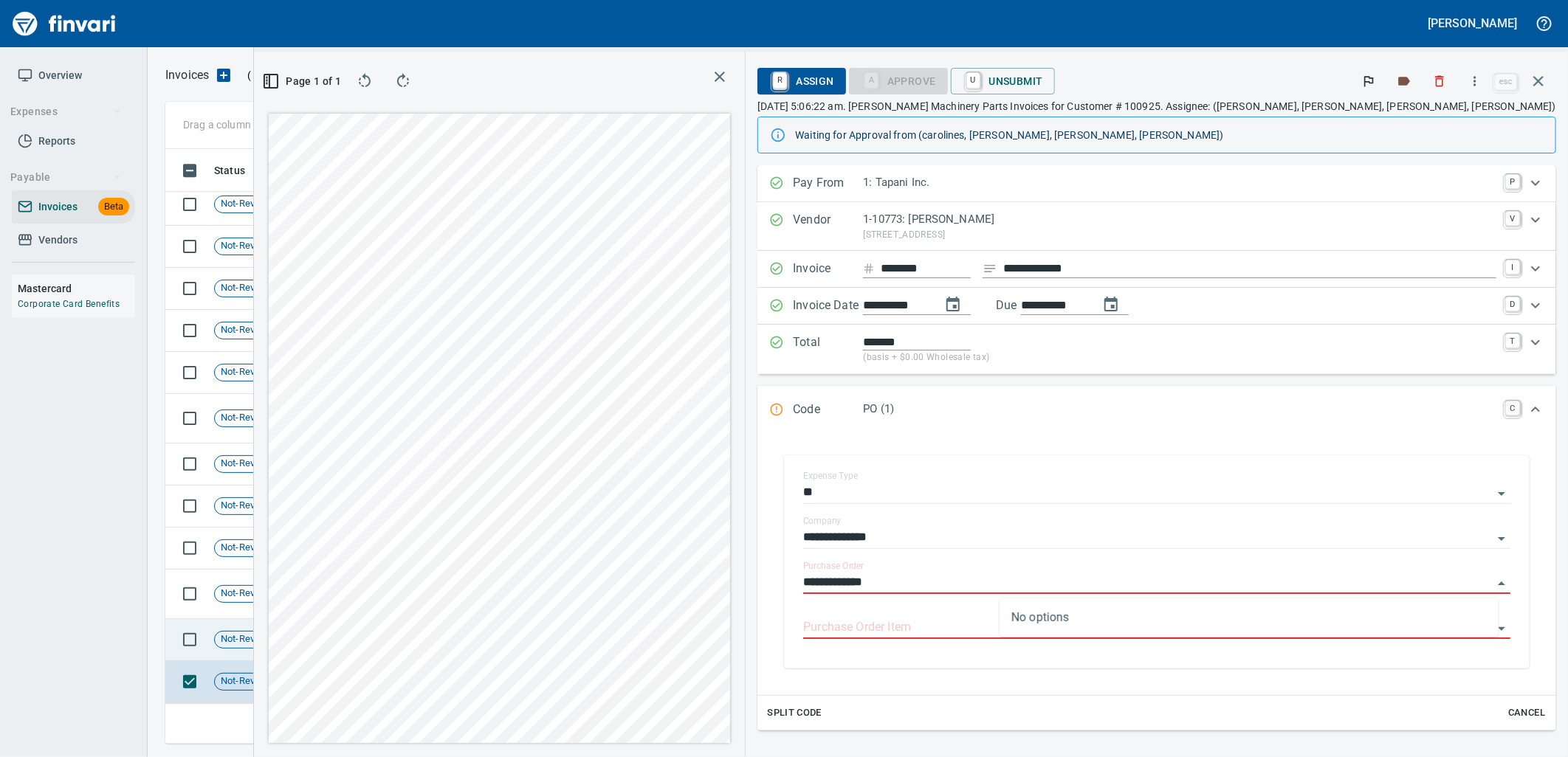
click at [429, 631] on td "6/23/2025" at bounding box center [425, 640] width 81 height 42
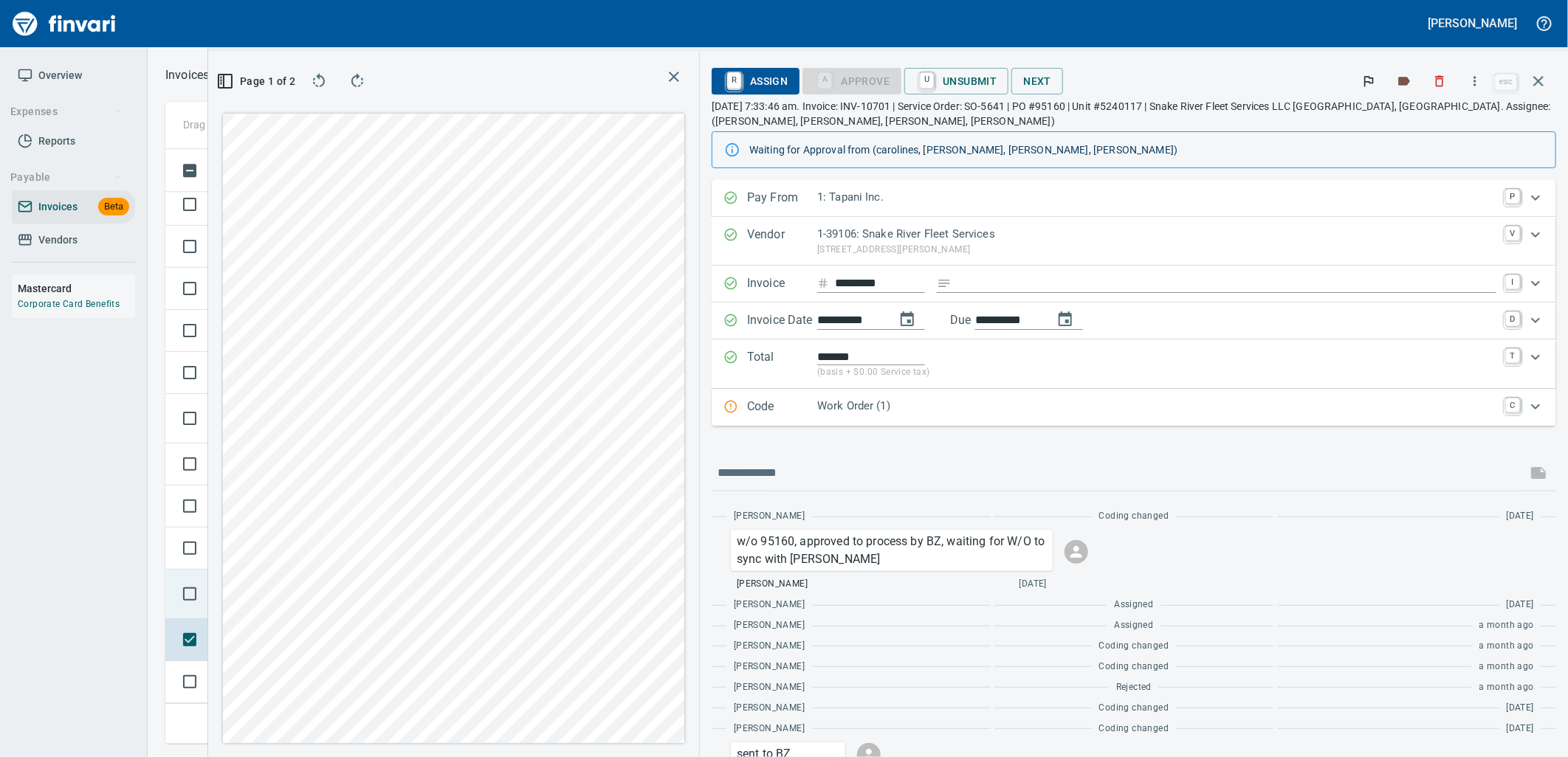
click at [204, 618] on td at bounding box center [186, 595] width 43 height 49
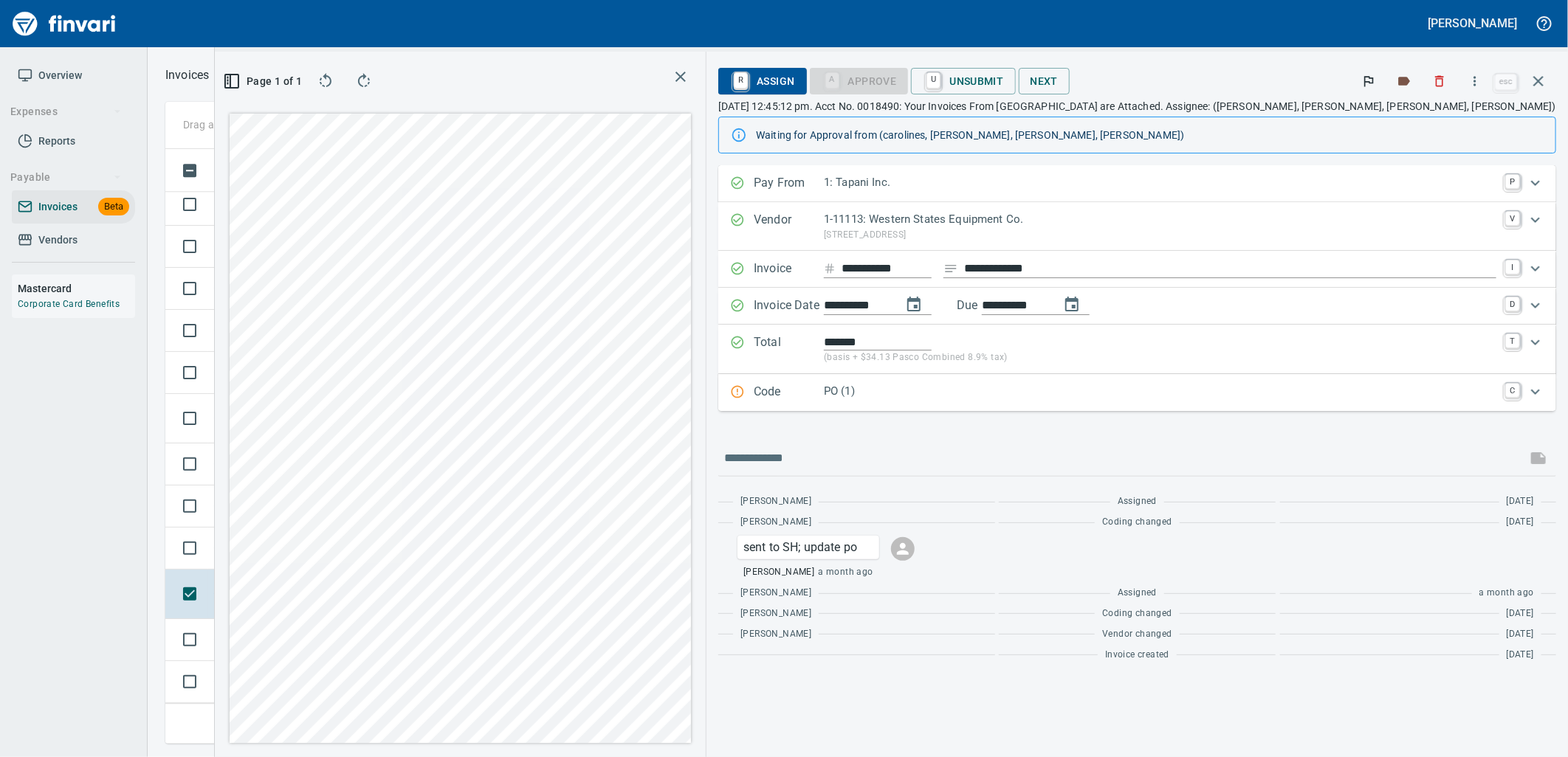
click at [1150, 385] on p "PO (1)" at bounding box center [1160, 391] width 673 height 17
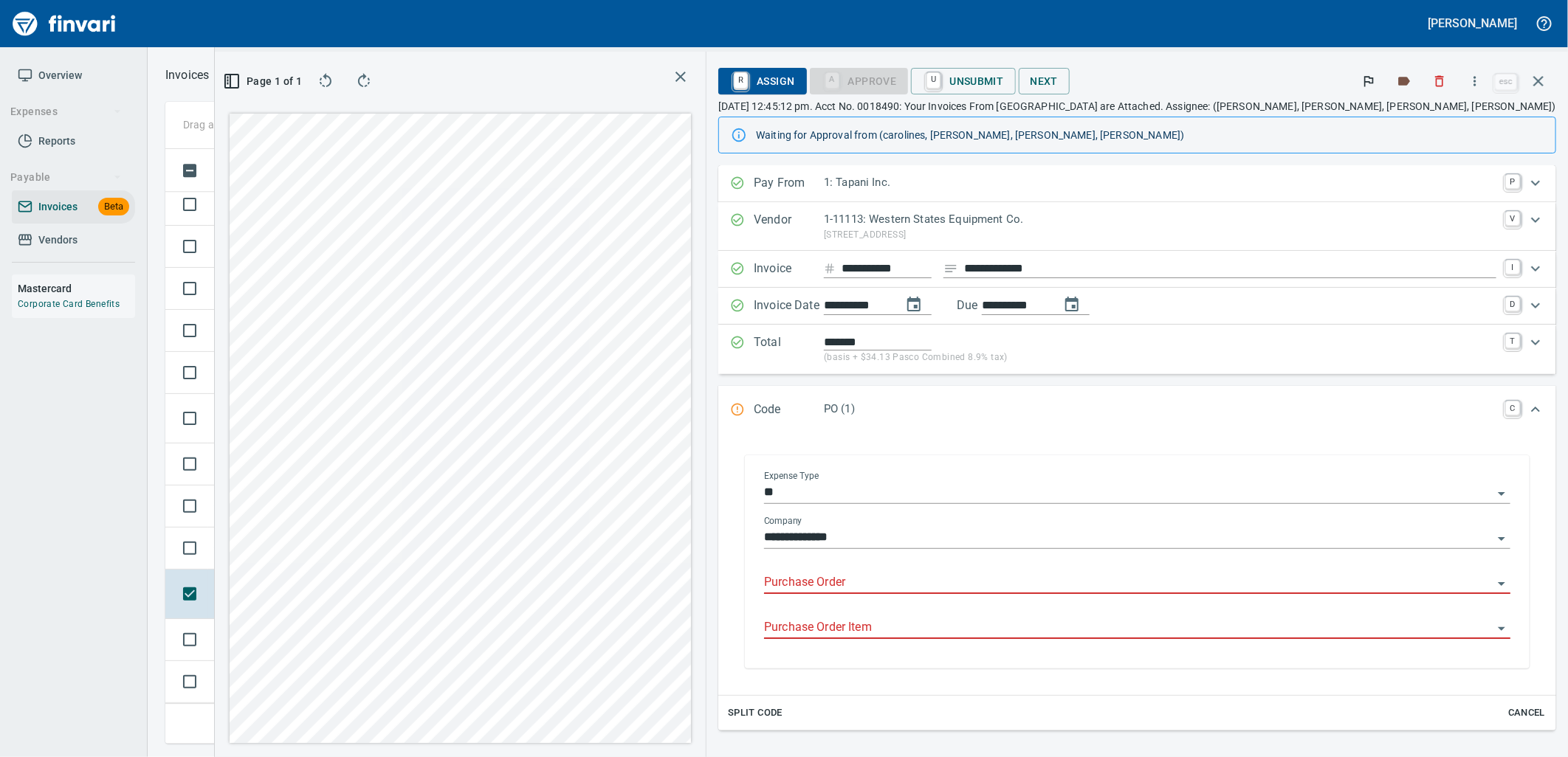
click at [1106, 582] on input "Purchase Order" at bounding box center [1128, 583] width 729 height 20
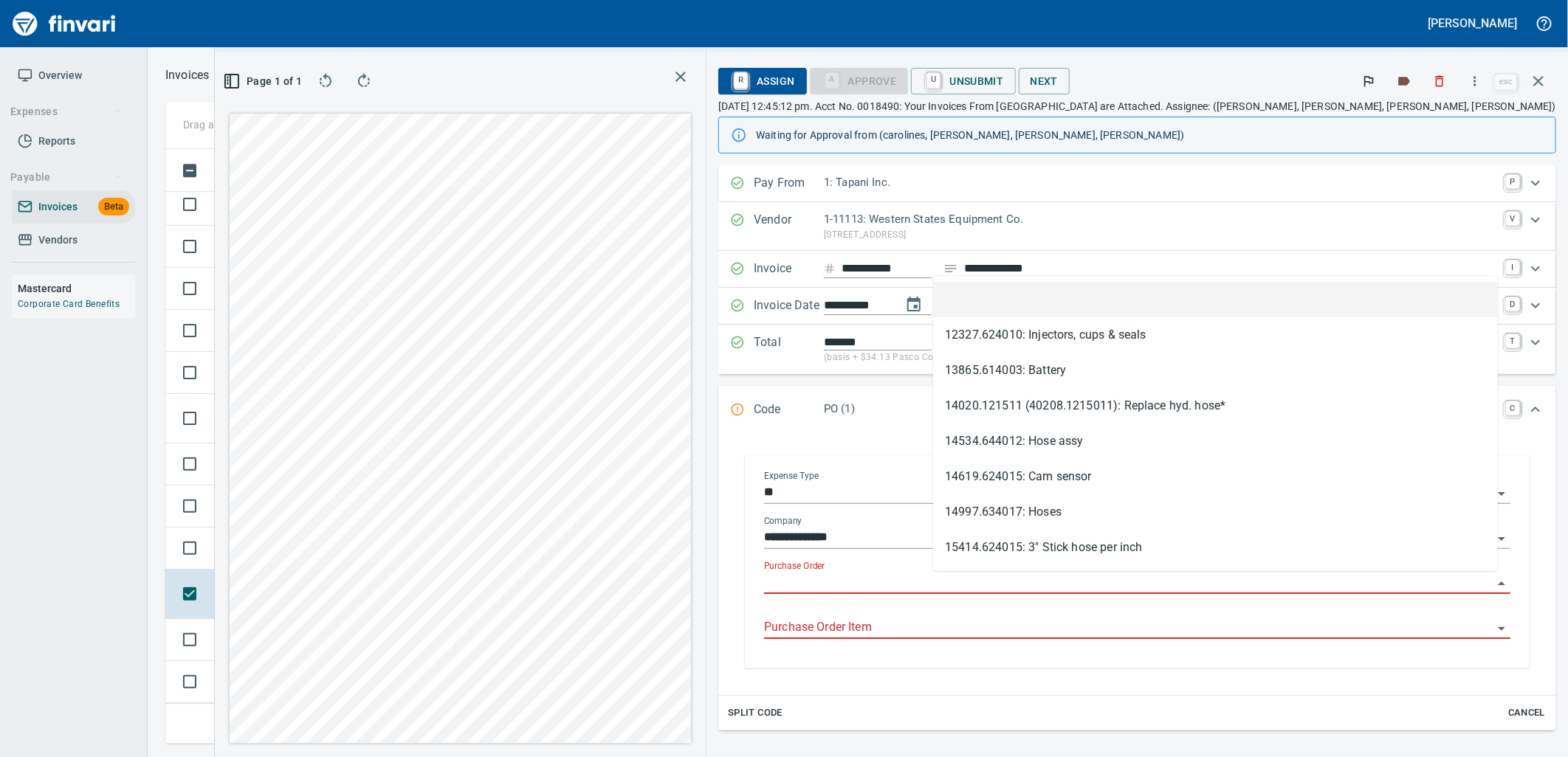
scroll to position [571, 992]
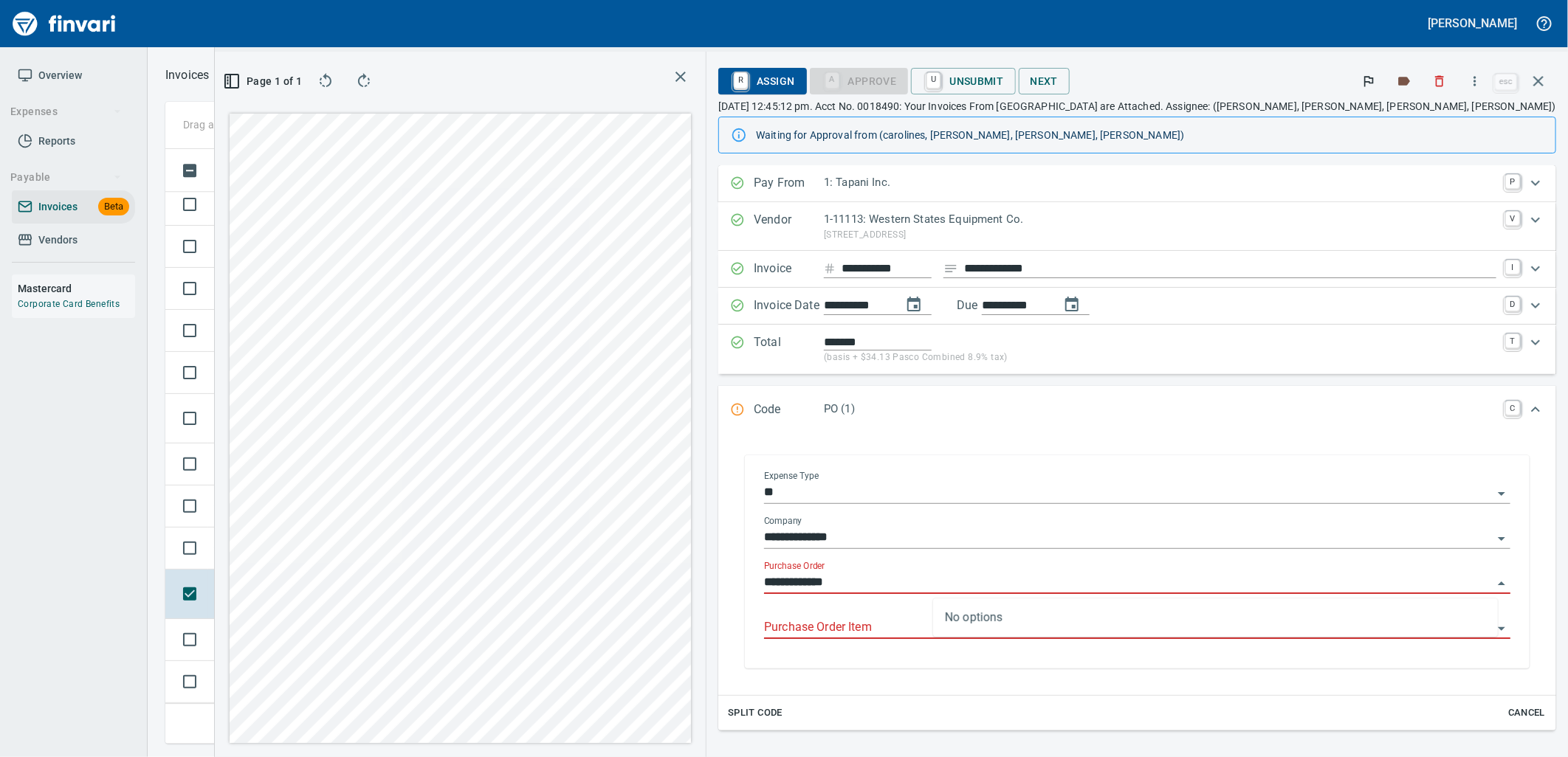
type input "**********"
click at [306, 561] on td "Shop" at bounding box center [345, 549] width 81 height 42
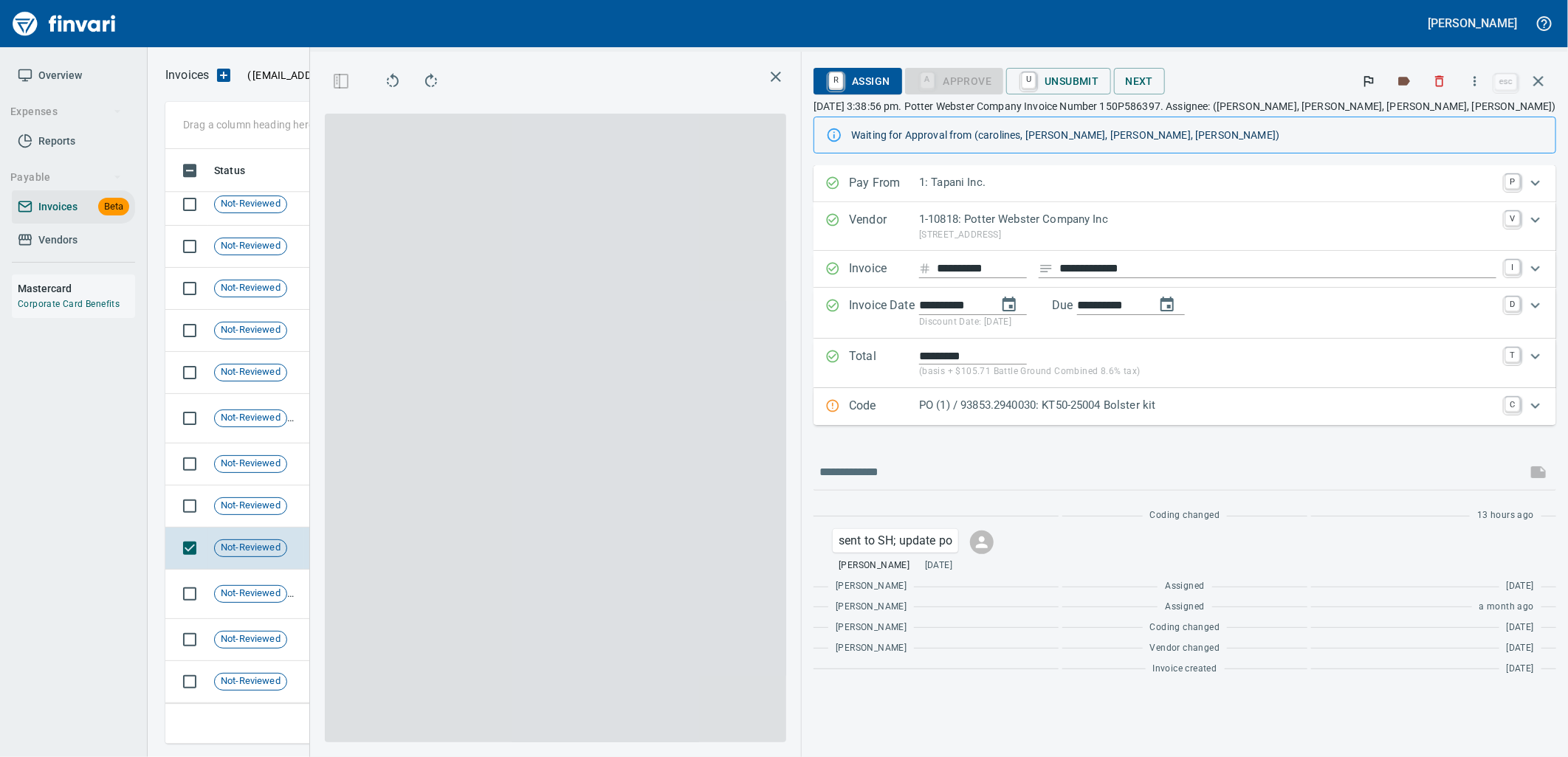
click at [1158, 405] on p "PO (1) / 93853.2940030: KT50-25004 Bolster kit" at bounding box center [1207, 406] width 578 height 17
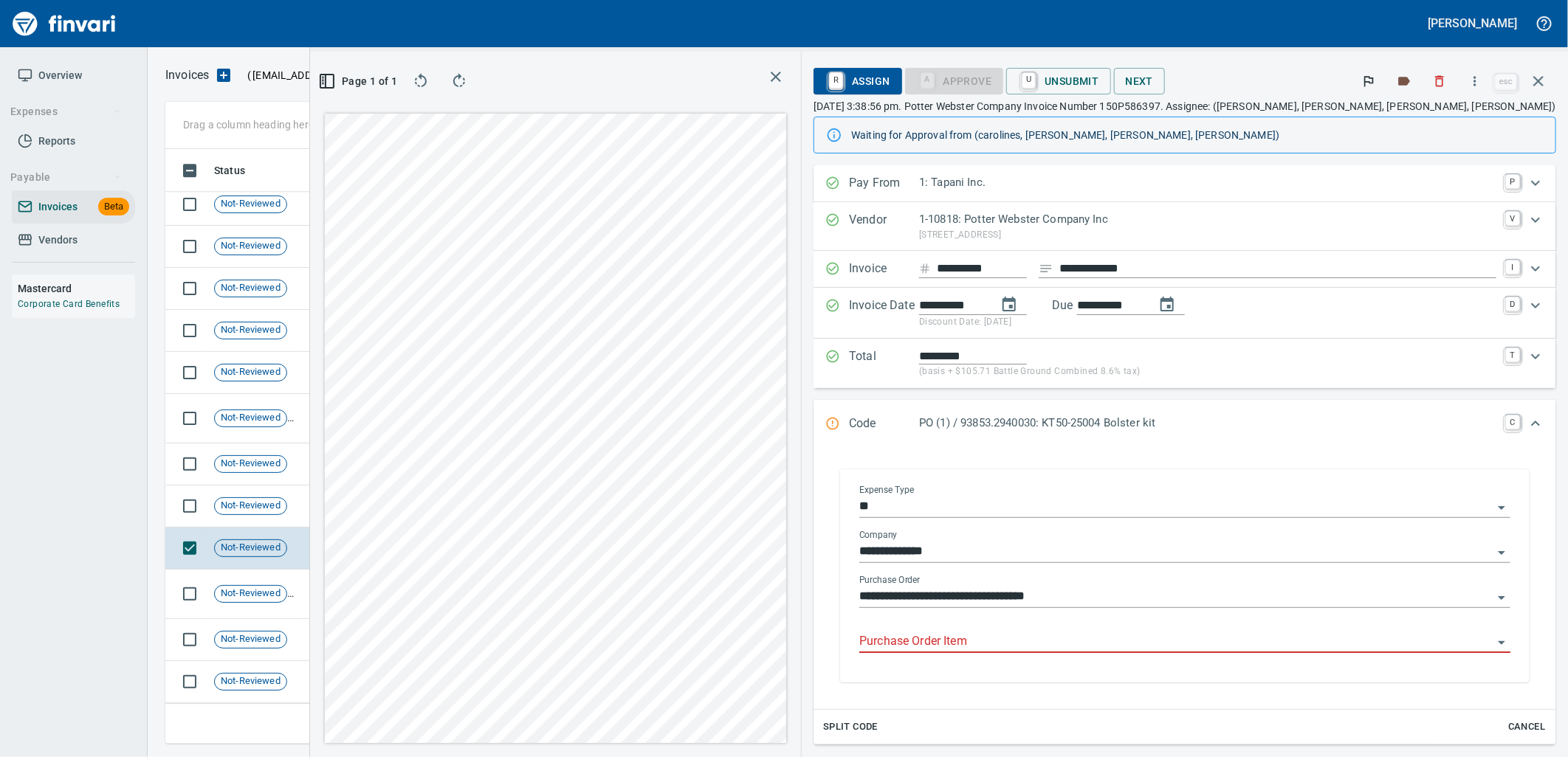
click at [1190, 644] on input "Purchase Order Item" at bounding box center [1176, 642] width 634 height 20
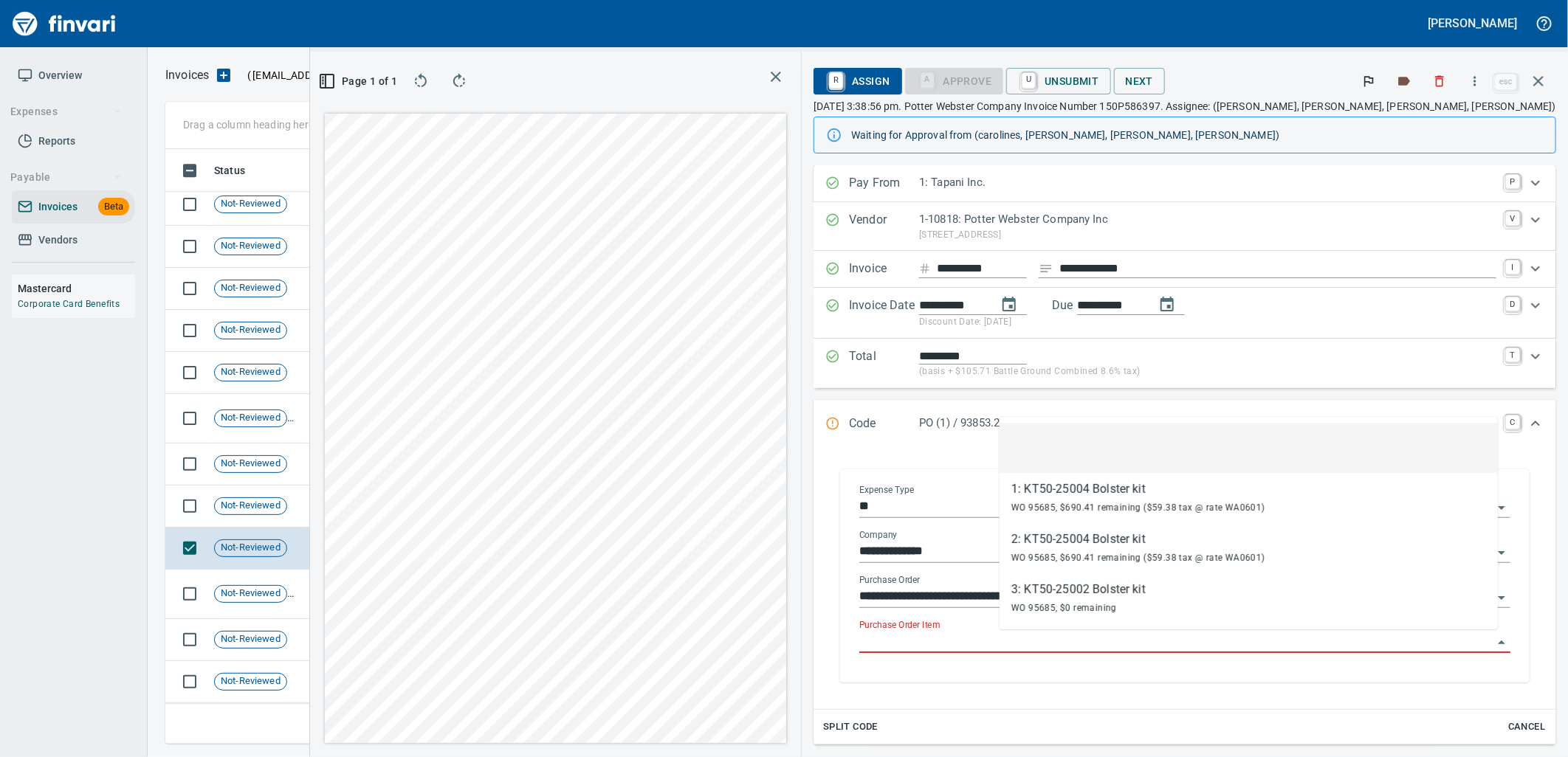
scroll to position [571, 992]
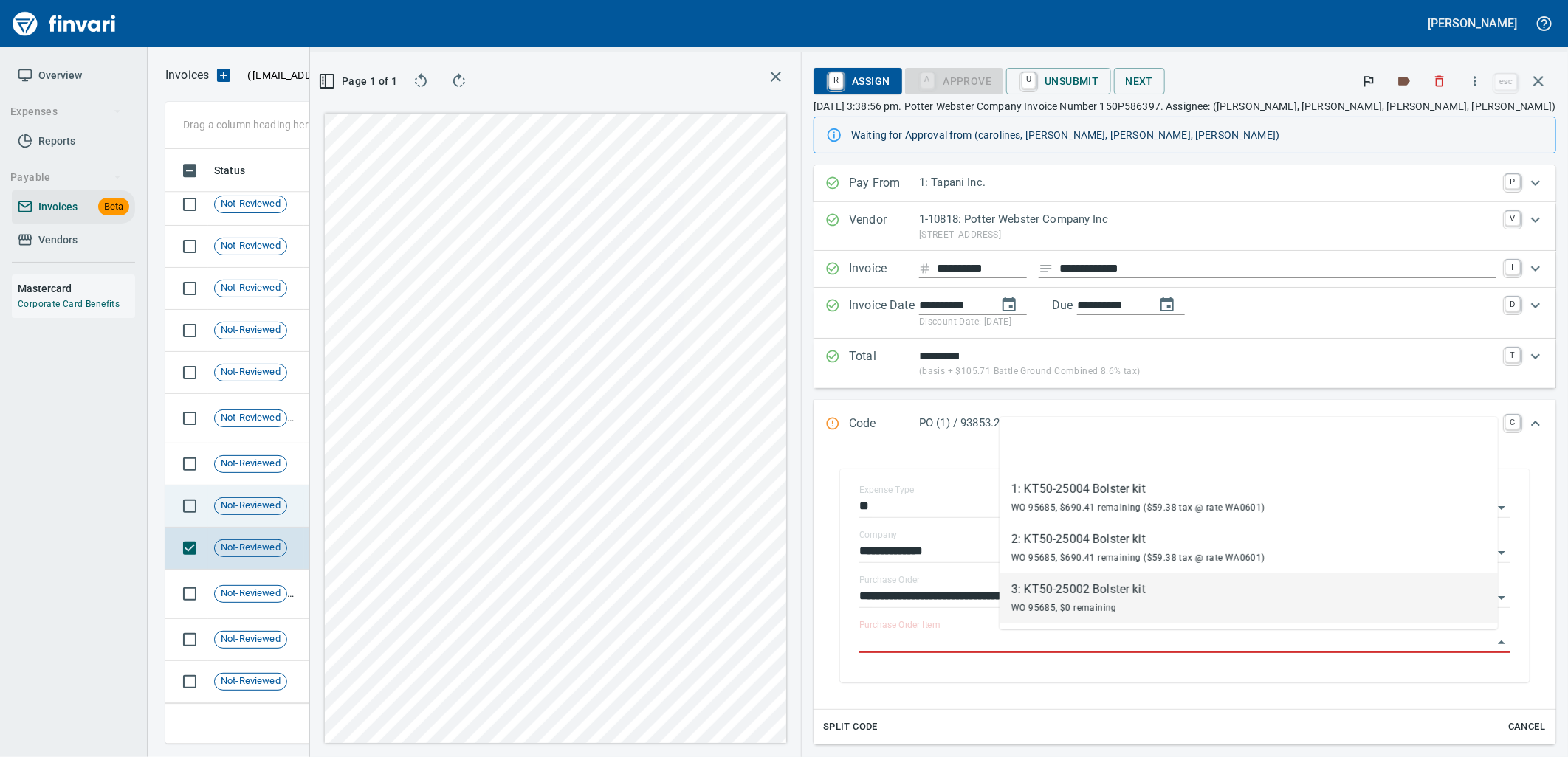
click at [334, 510] on span "Shop" at bounding box center [328, 506] width 34 height 14
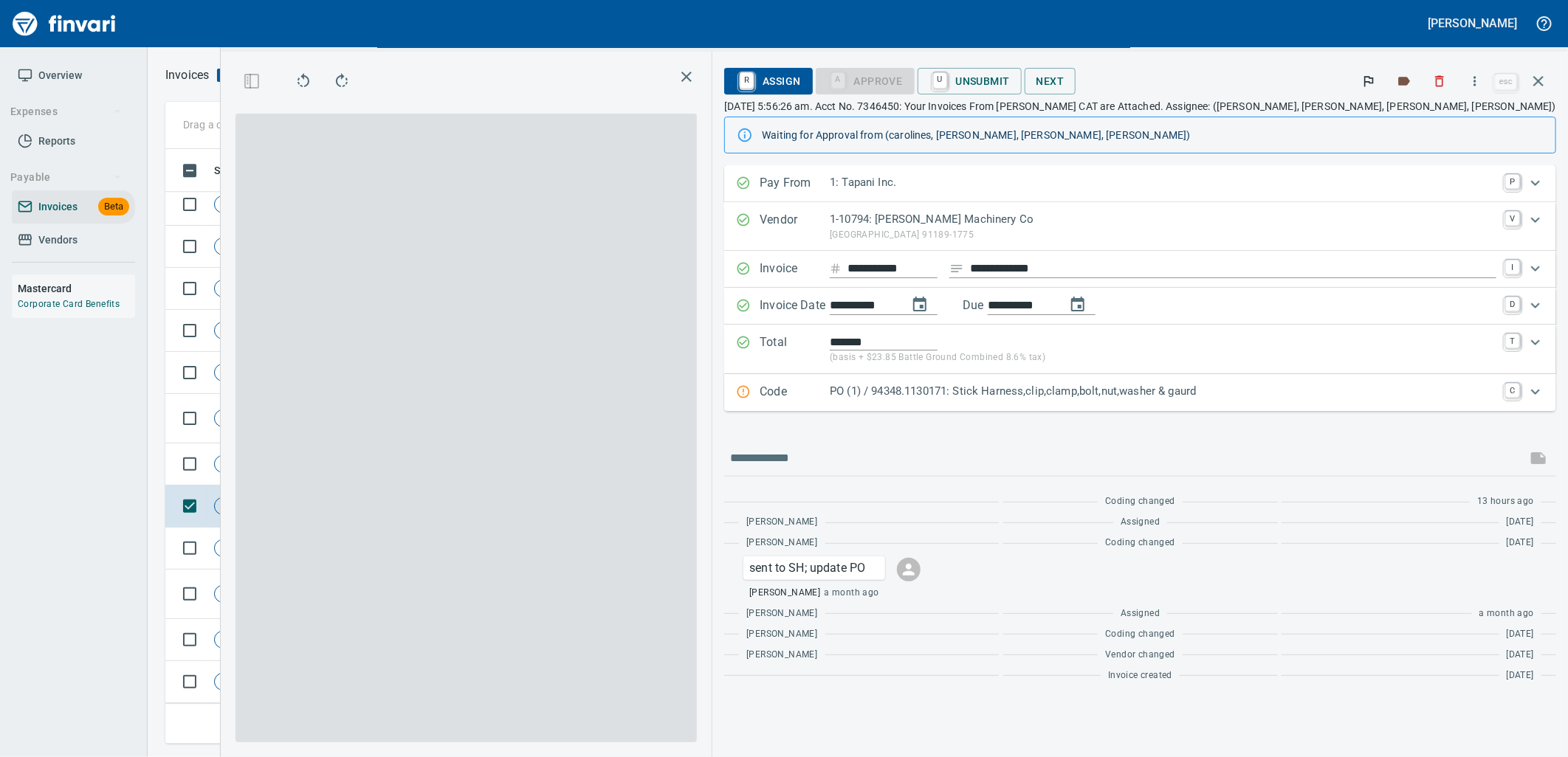
click at [1182, 388] on p "PO (1) / 94348.1130171: Stick Harness,clip,clamp,bolt,nut,washer & gaurd" at bounding box center [1163, 391] width 667 height 17
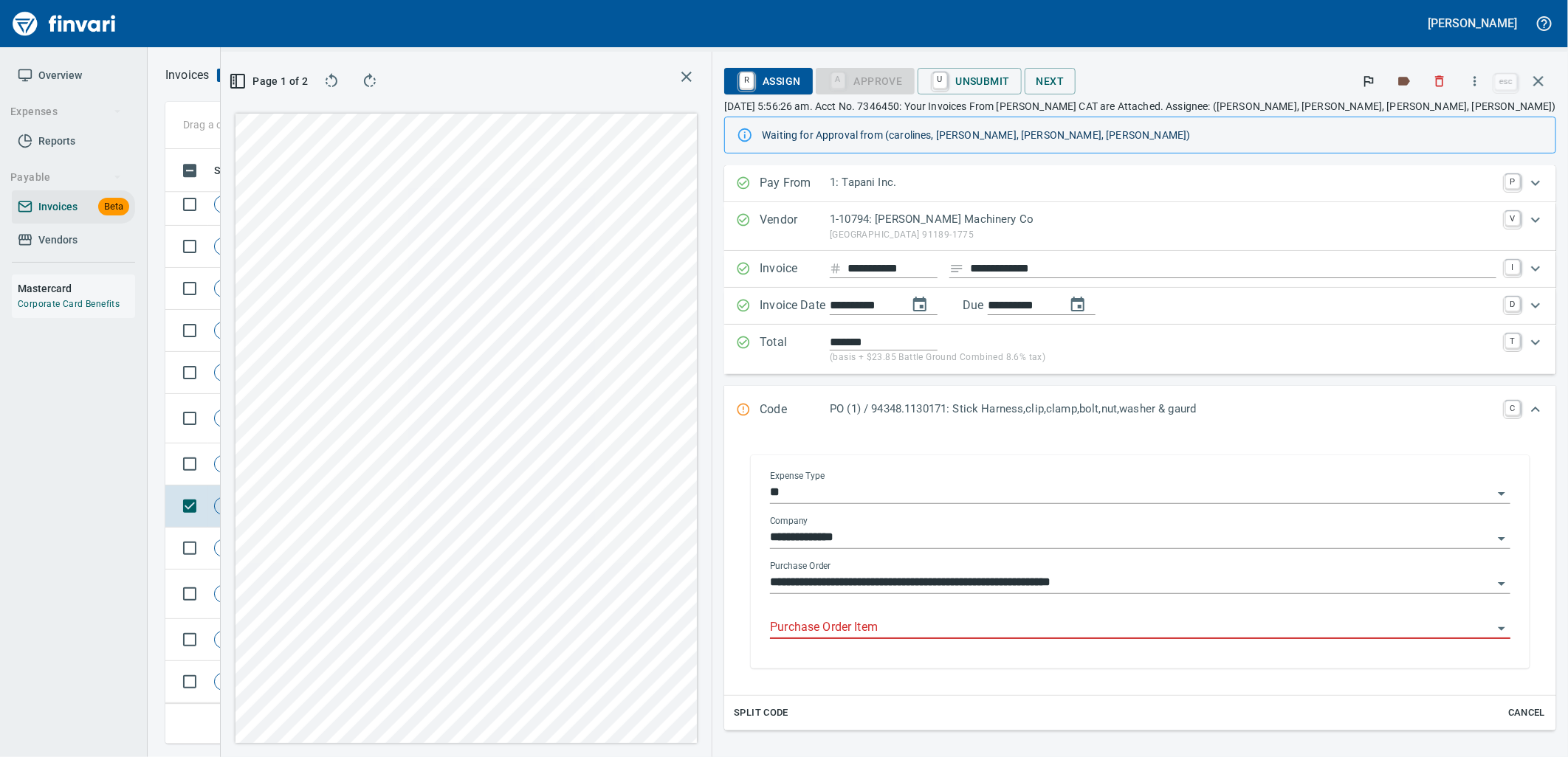
click at [1152, 625] on input "Purchase Order Item" at bounding box center [1132, 628] width 723 height 20
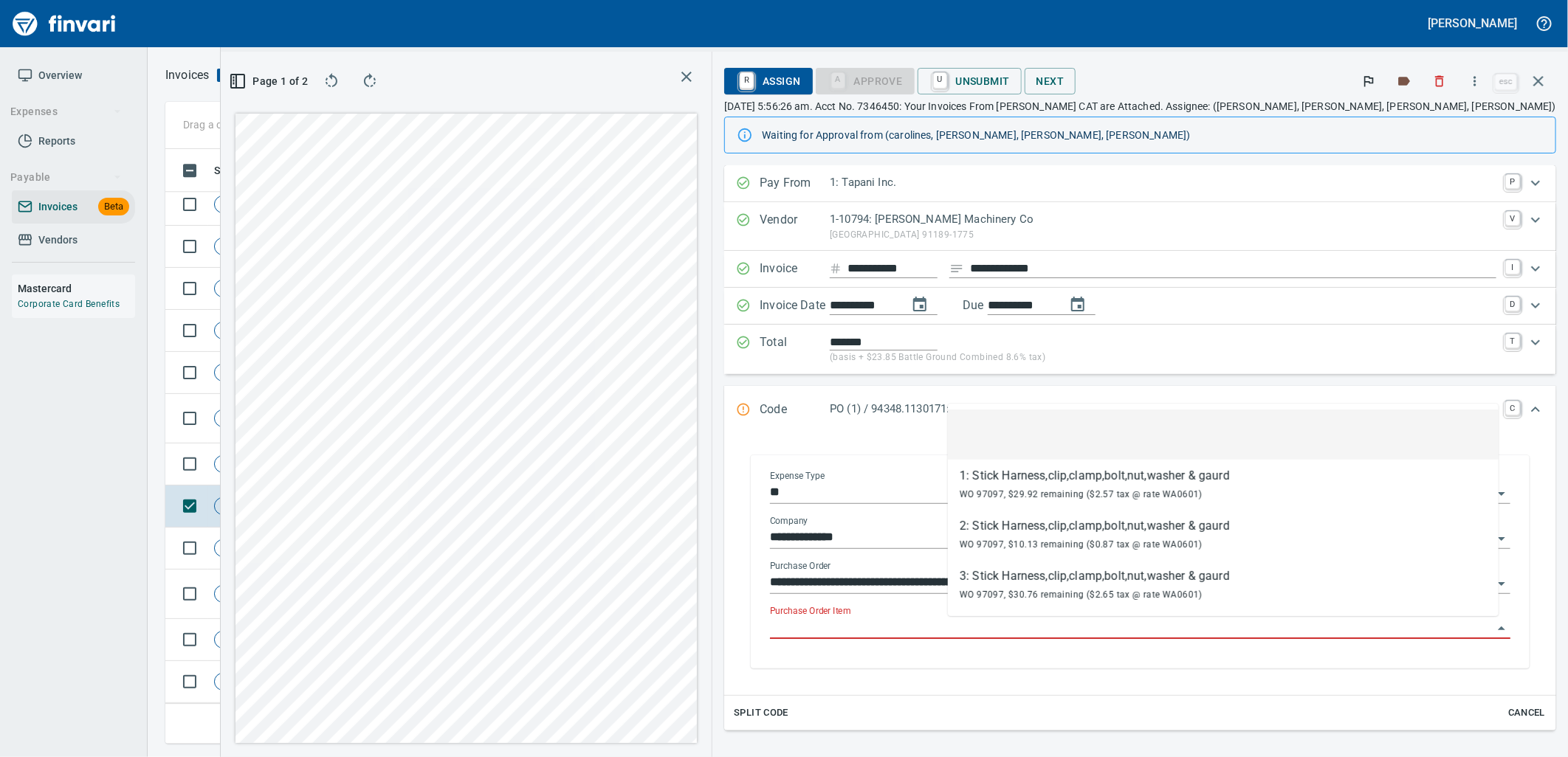
scroll to position [571, 992]
click at [362, 458] on td "Shop" at bounding box center [345, 464] width 81 height 42
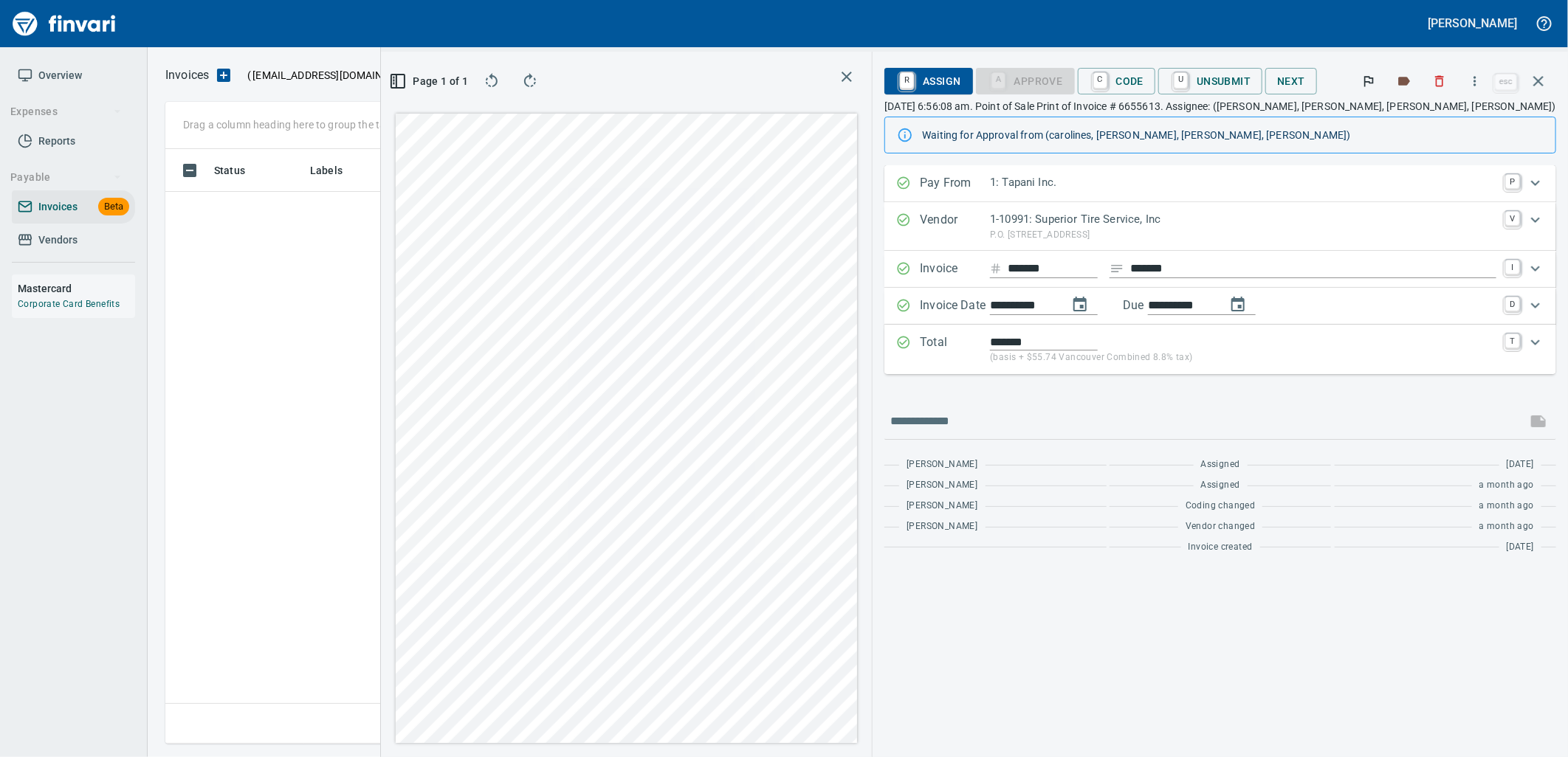
scroll to position [571, 992]
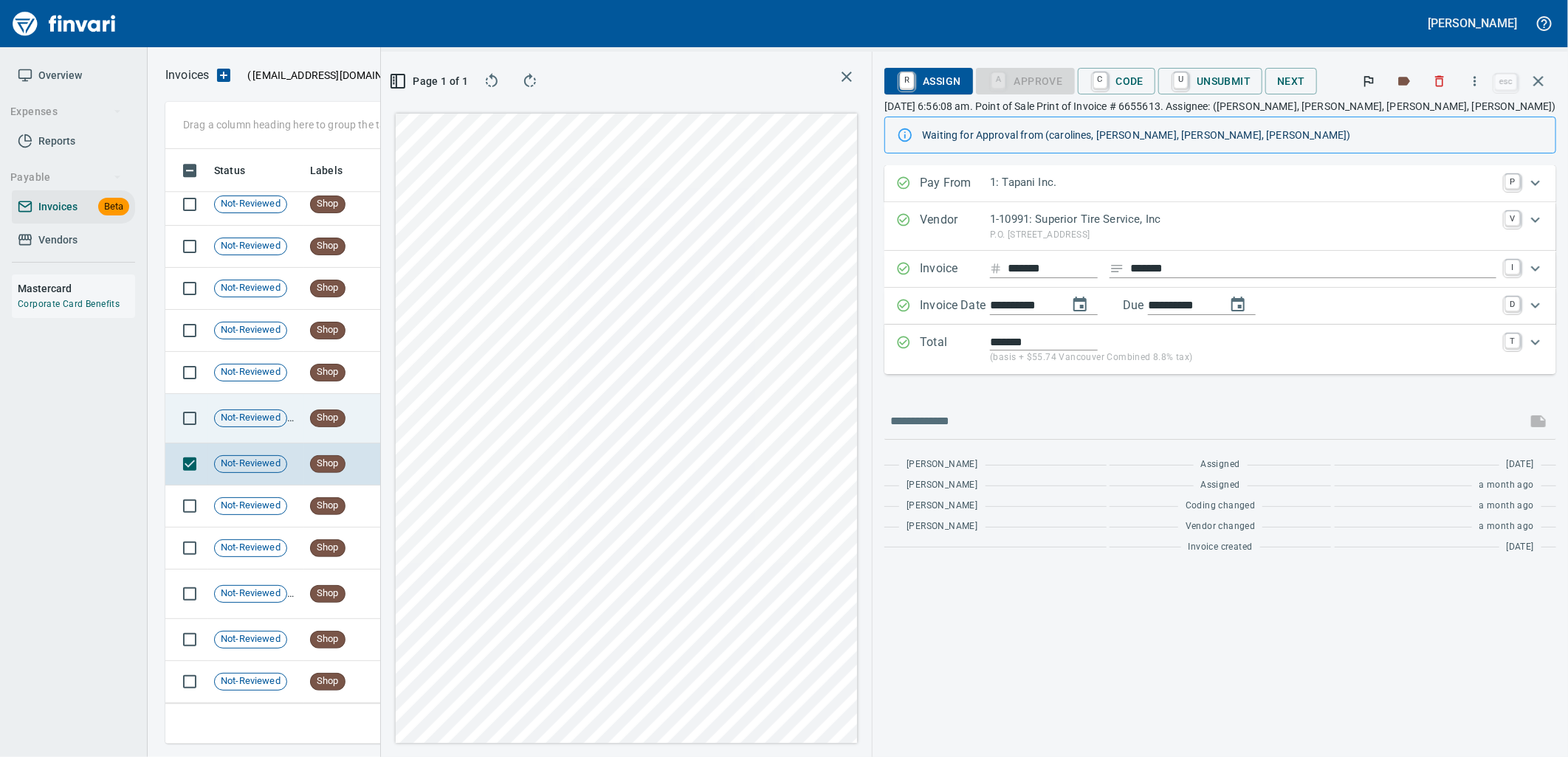
click at [385, 418] on td "7/1/2025" at bounding box center [425, 418] width 81 height 49
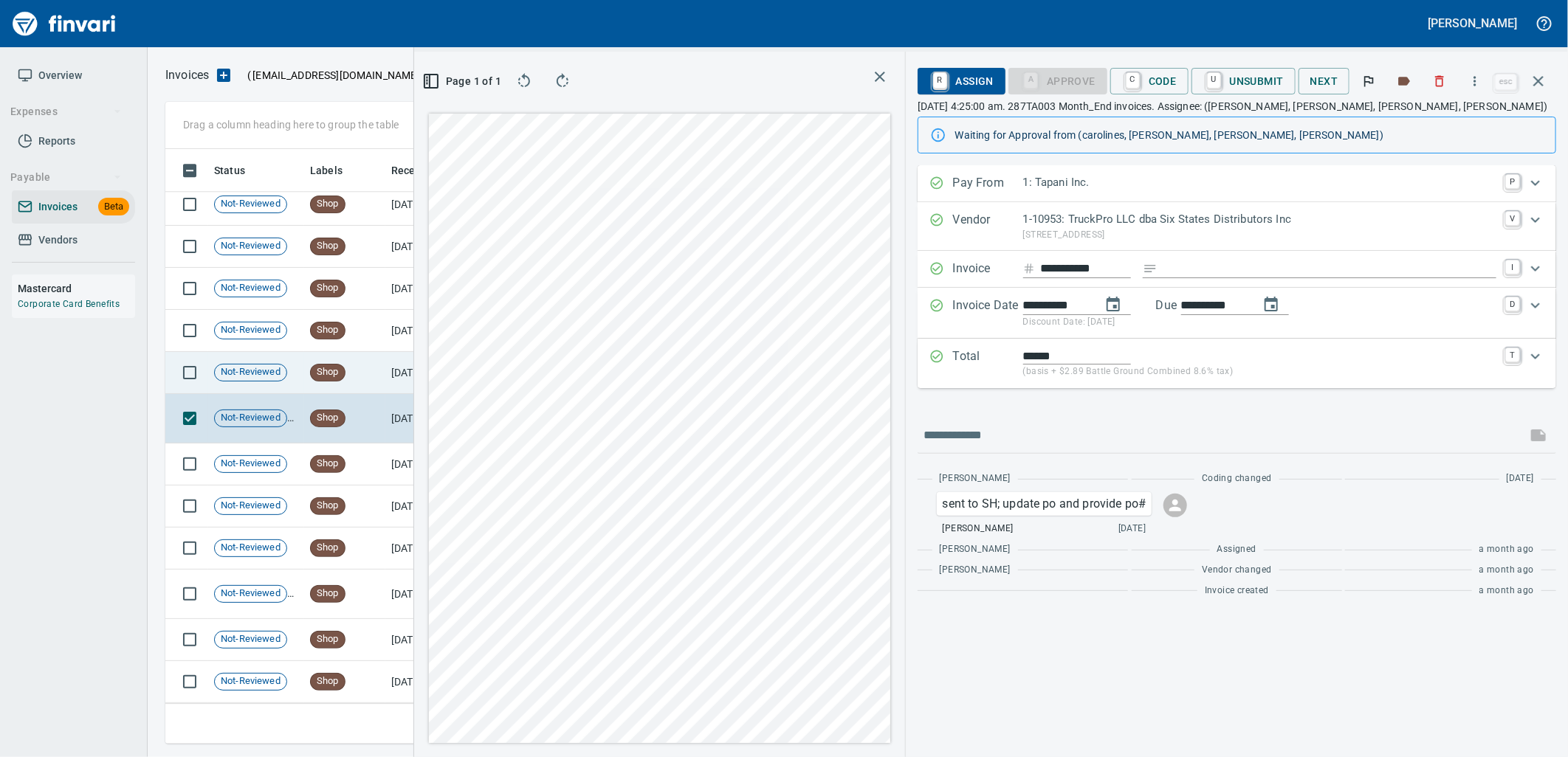
click at [383, 375] on td "Shop" at bounding box center [345, 373] width 81 height 42
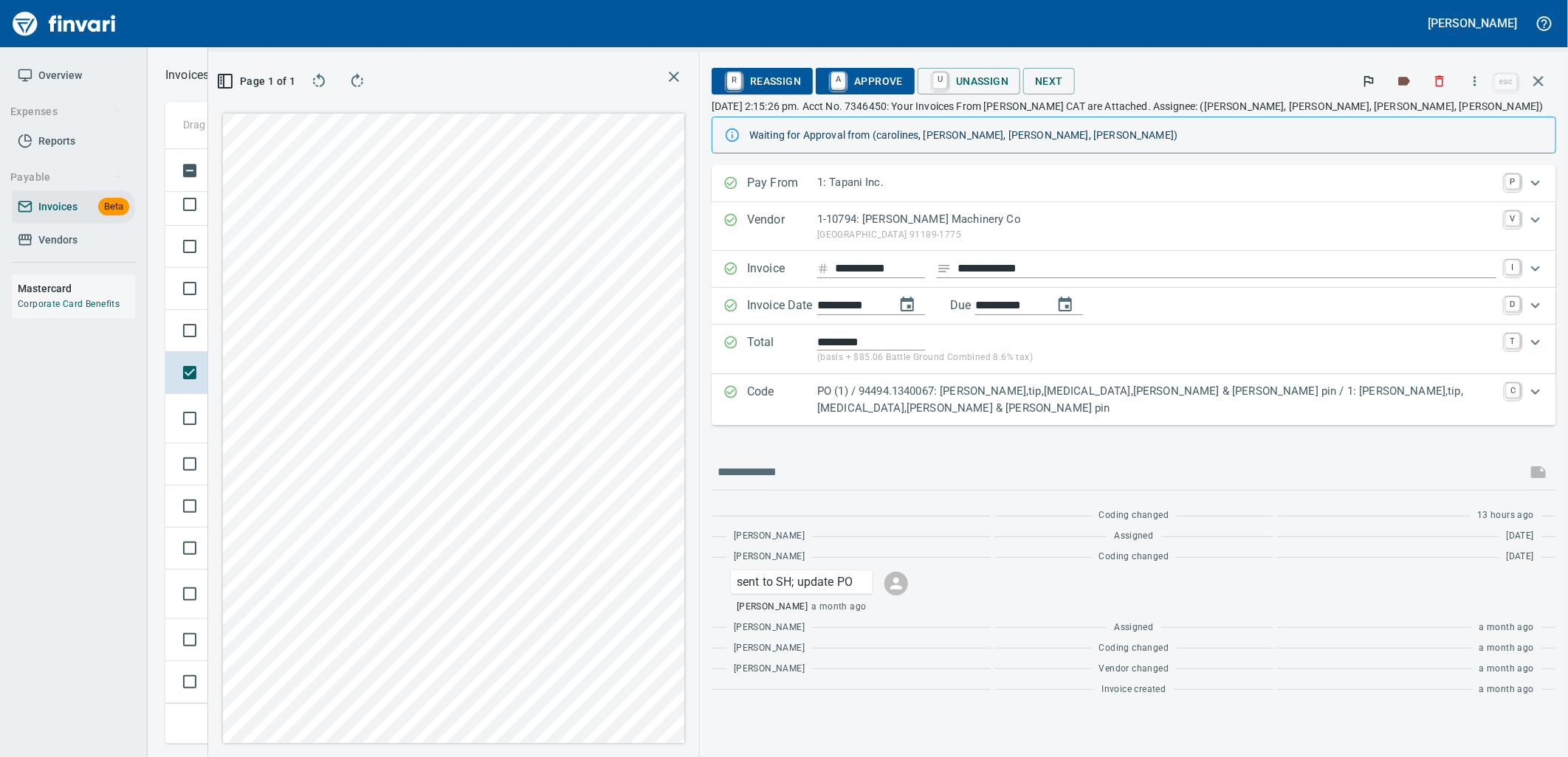
click at [1165, 391] on p "PO (1) / 94494.1340067: Shank,tip,retainer,pin & cotter pin / 1: Shank,tip,reta…" at bounding box center [1157, 399] width 680 height 33
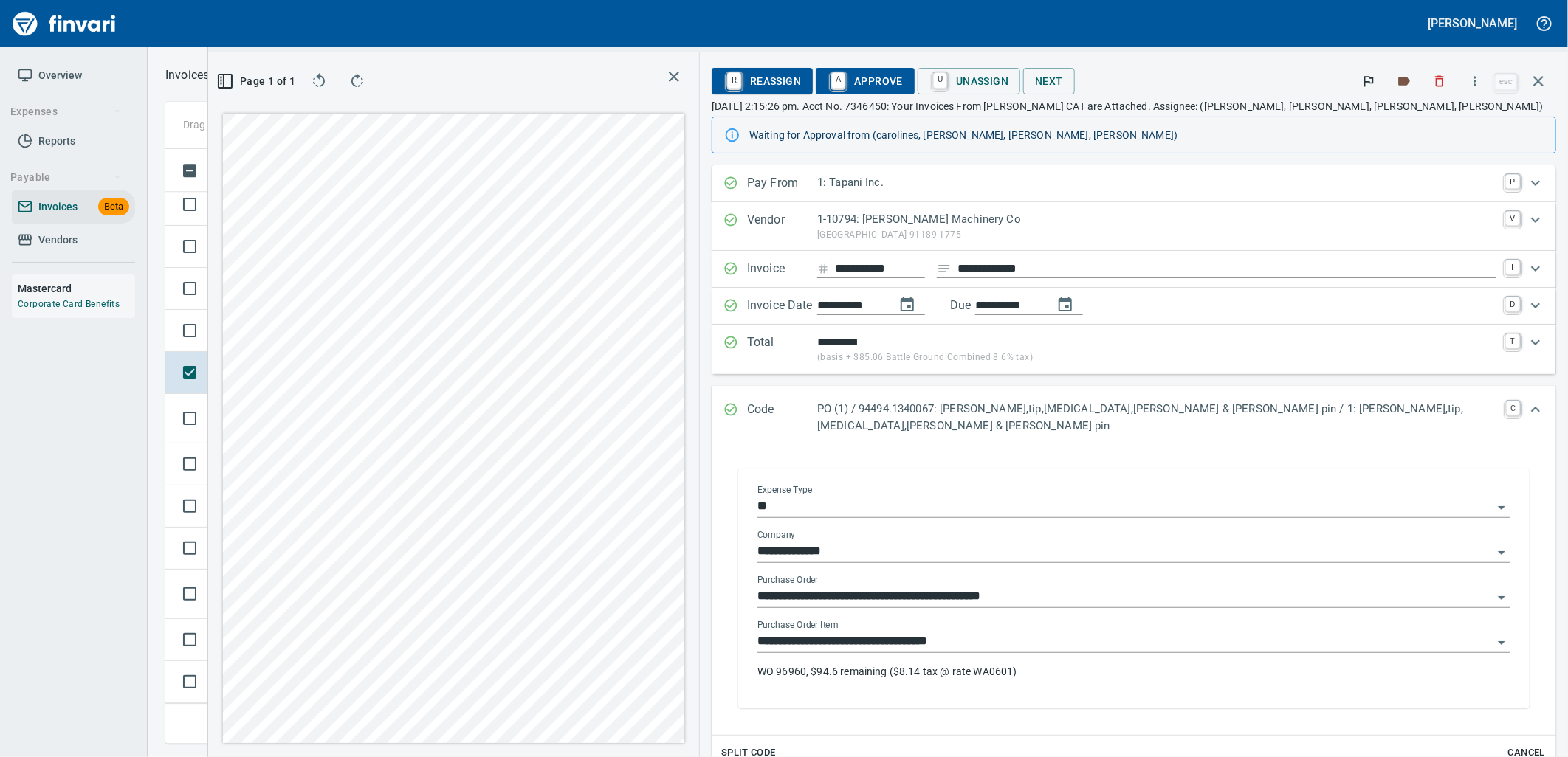
click at [1170, 632] on input "**********" at bounding box center [1125, 642] width 735 height 20
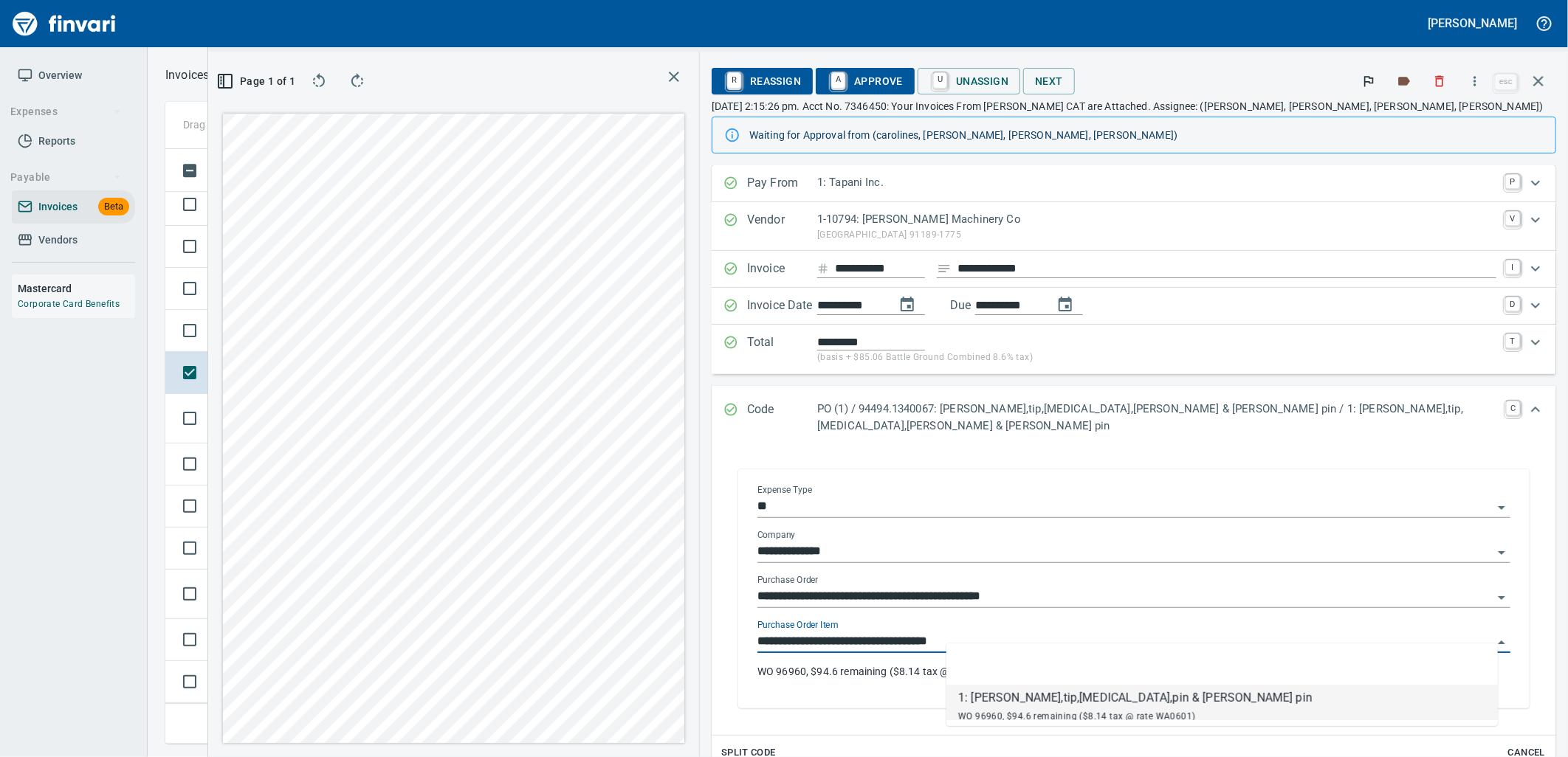
scroll to position [571, 992]
click at [311, 329] on span "Shop" at bounding box center [328, 330] width 34 height 14
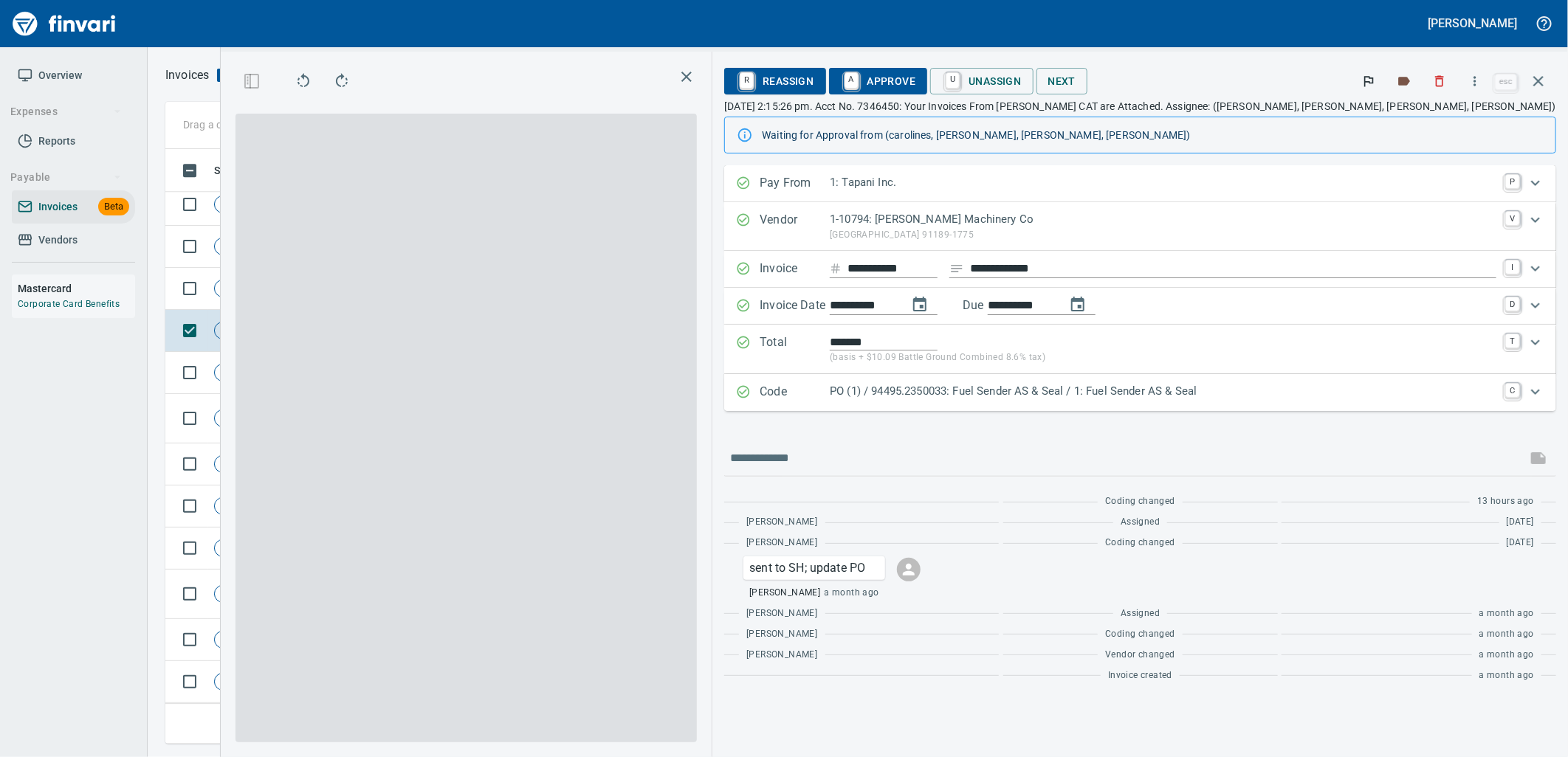
click at [1222, 396] on p "PO (1) / 94495.2350033: Fuel Sender AS & Seal / 1: Fuel Sender AS & Seal" at bounding box center [1163, 391] width 667 height 17
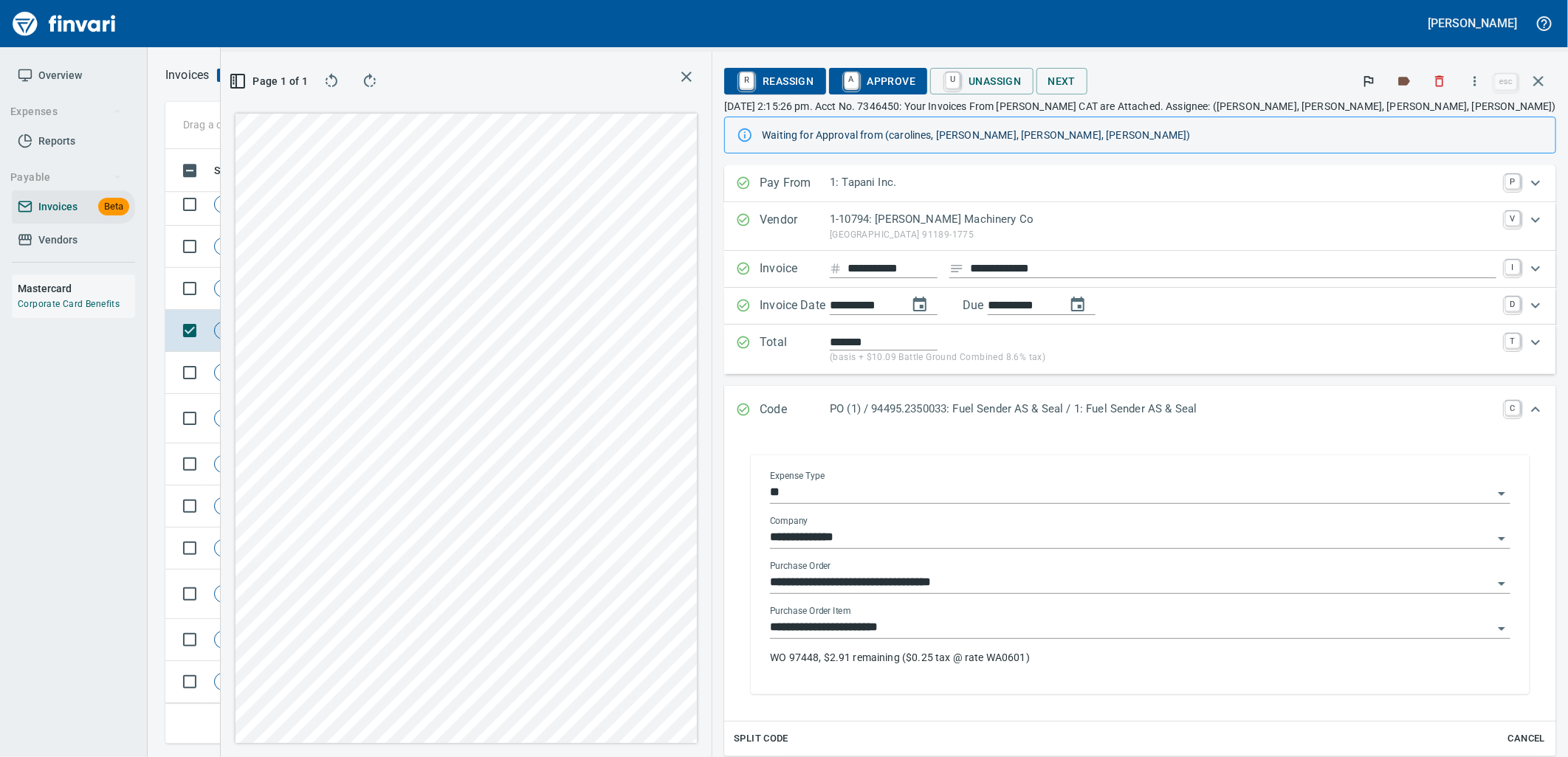
click at [1106, 635] on input "**********" at bounding box center [1132, 628] width 723 height 20
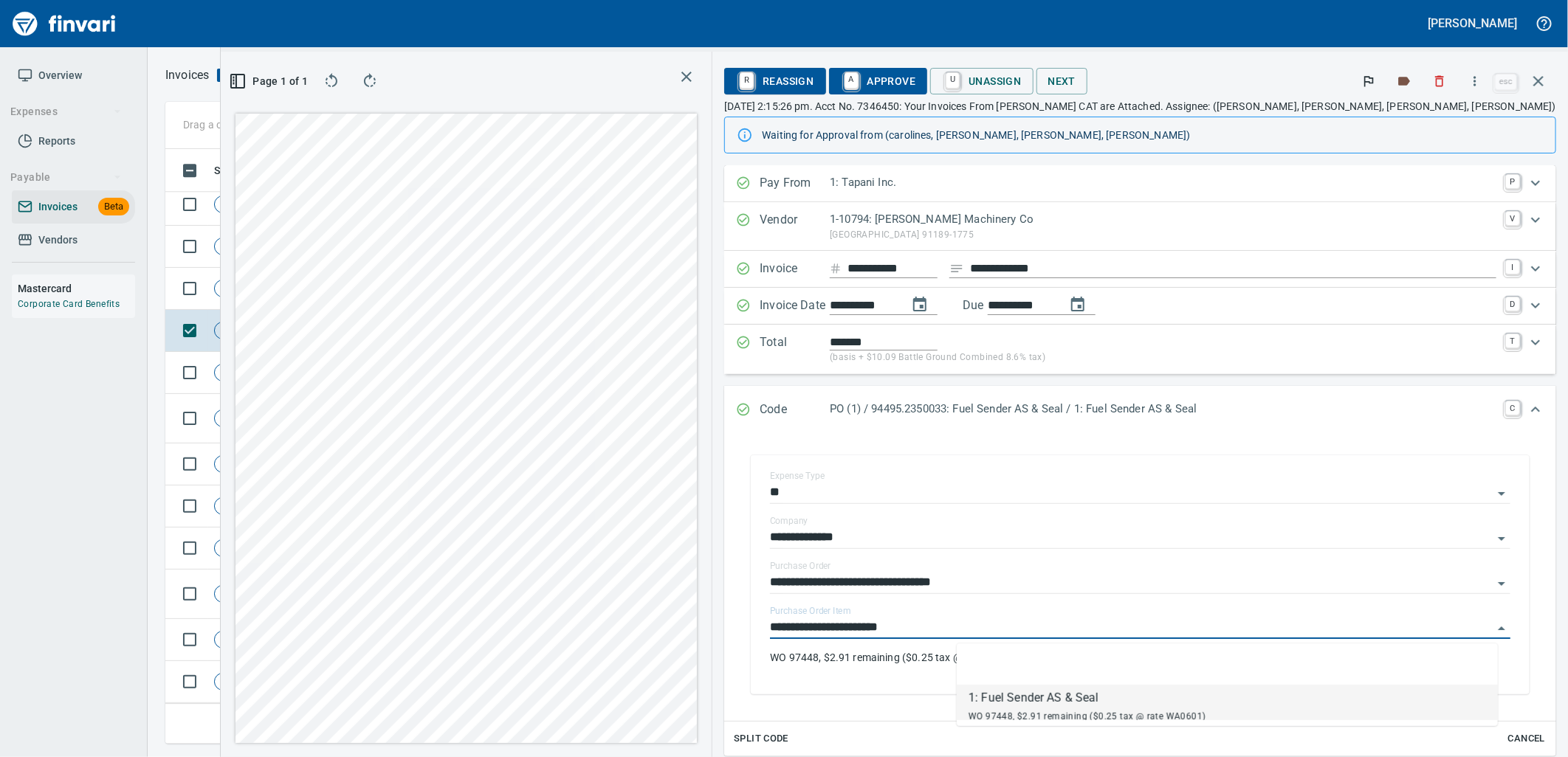
scroll to position [571, 992]
click at [320, 293] on span "Shop" at bounding box center [328, 288] width 34 height 14
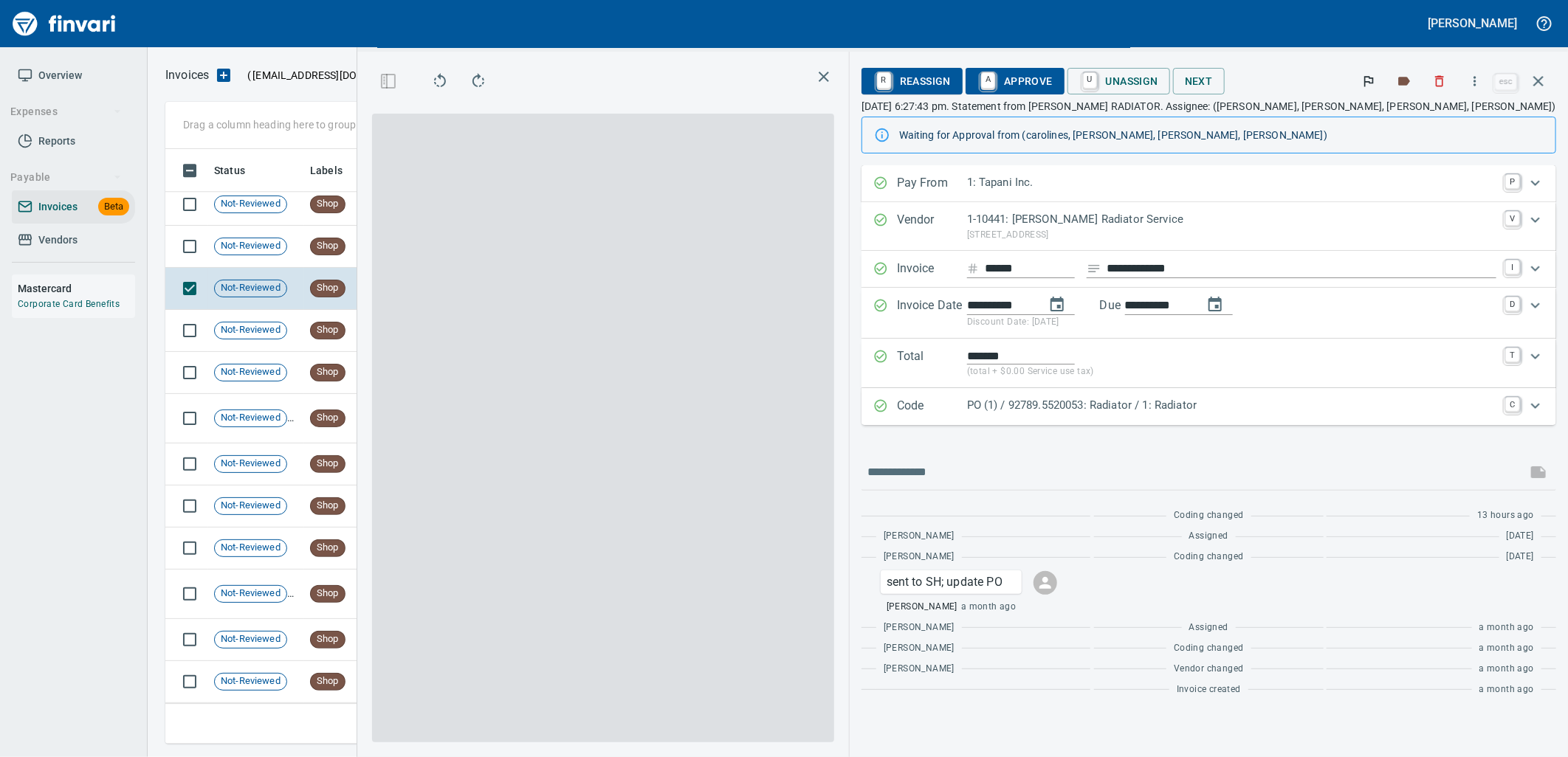
click at [1278, 413] on p "PO (1) / 92789.5520053: Radiator / 1: Radiator" at bounding box center [1232, 406] width 529 height 17
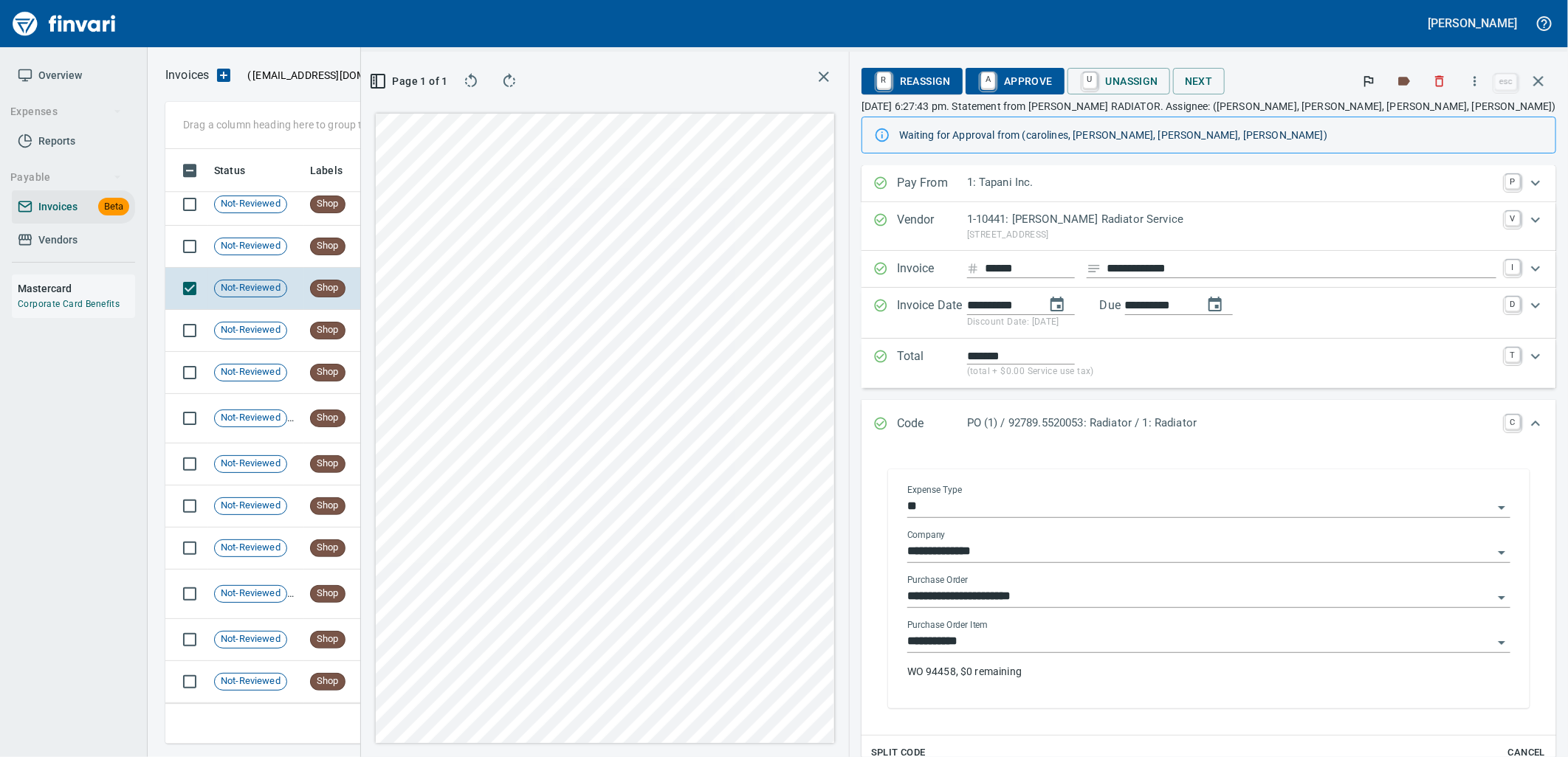
click at [1120, 639] on input "**********" at bounding box center [1200, 642] width 585 height 20
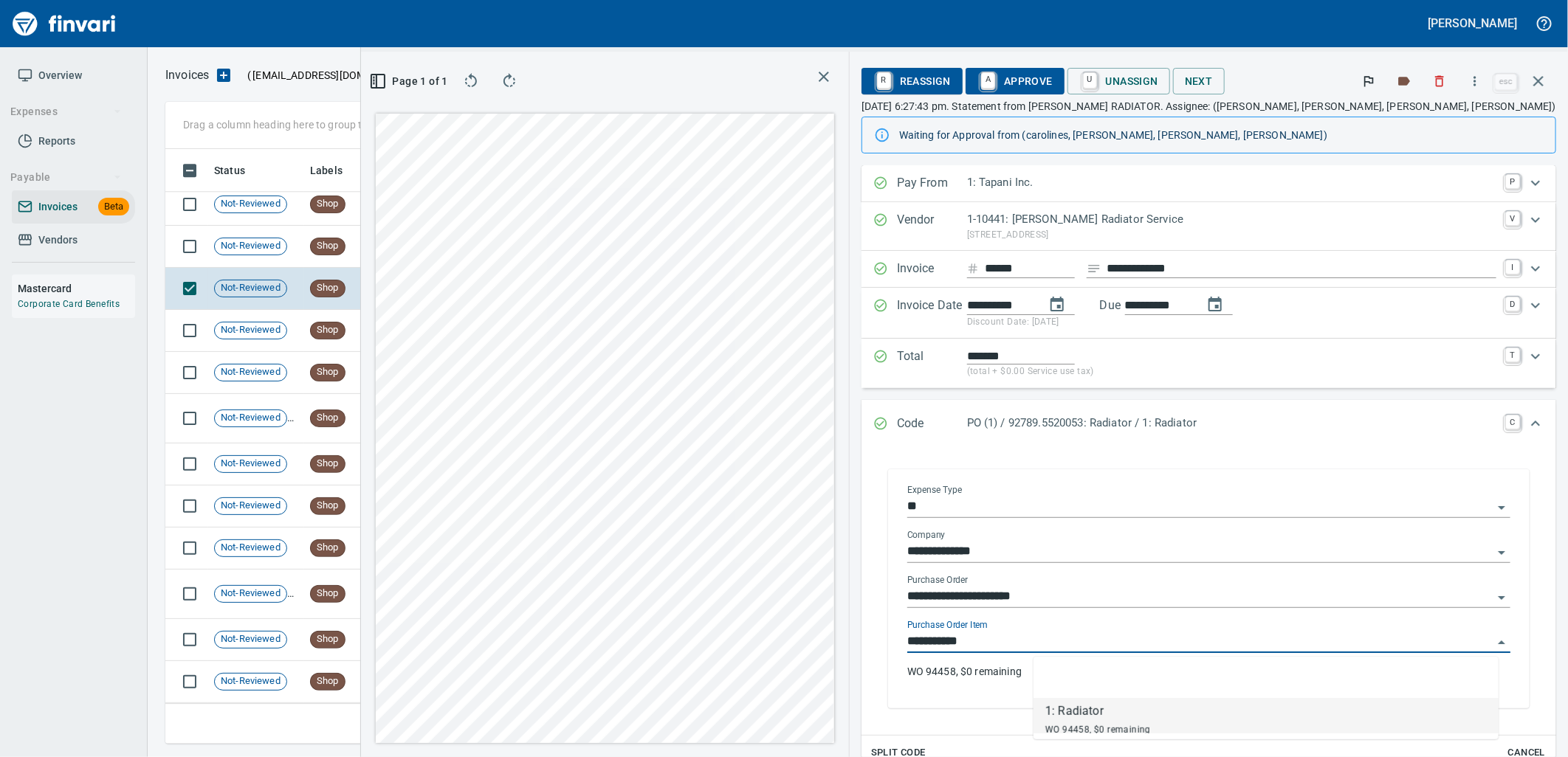
scroll to position [571, 992]
click at [408, 248] on td "7/2/2025" at bounding box center [425, 247] width 81 height 42
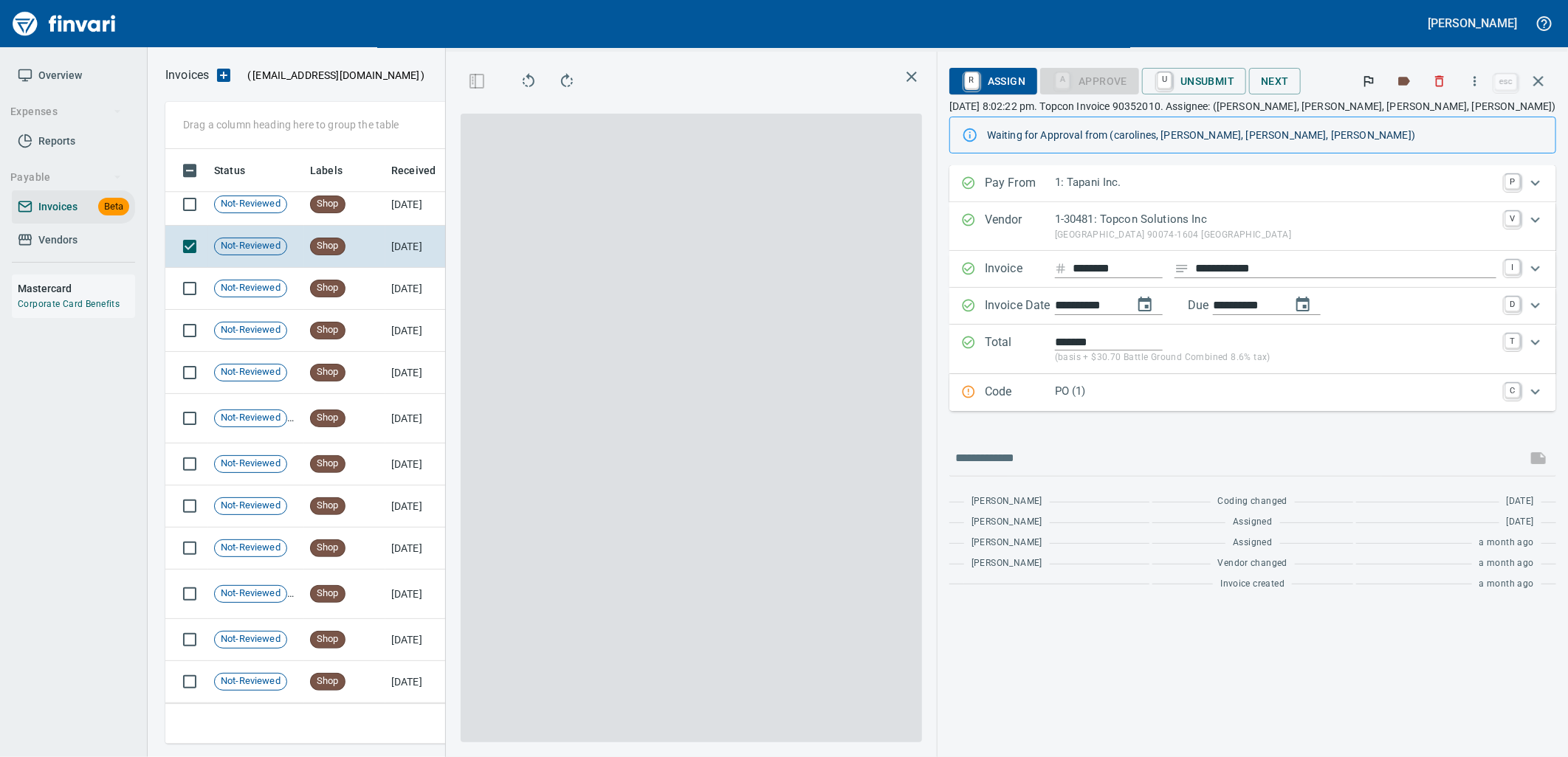
click at [1115, 386] on p "PO (1)" at bounding box center [1275, 391] width 442 height 17
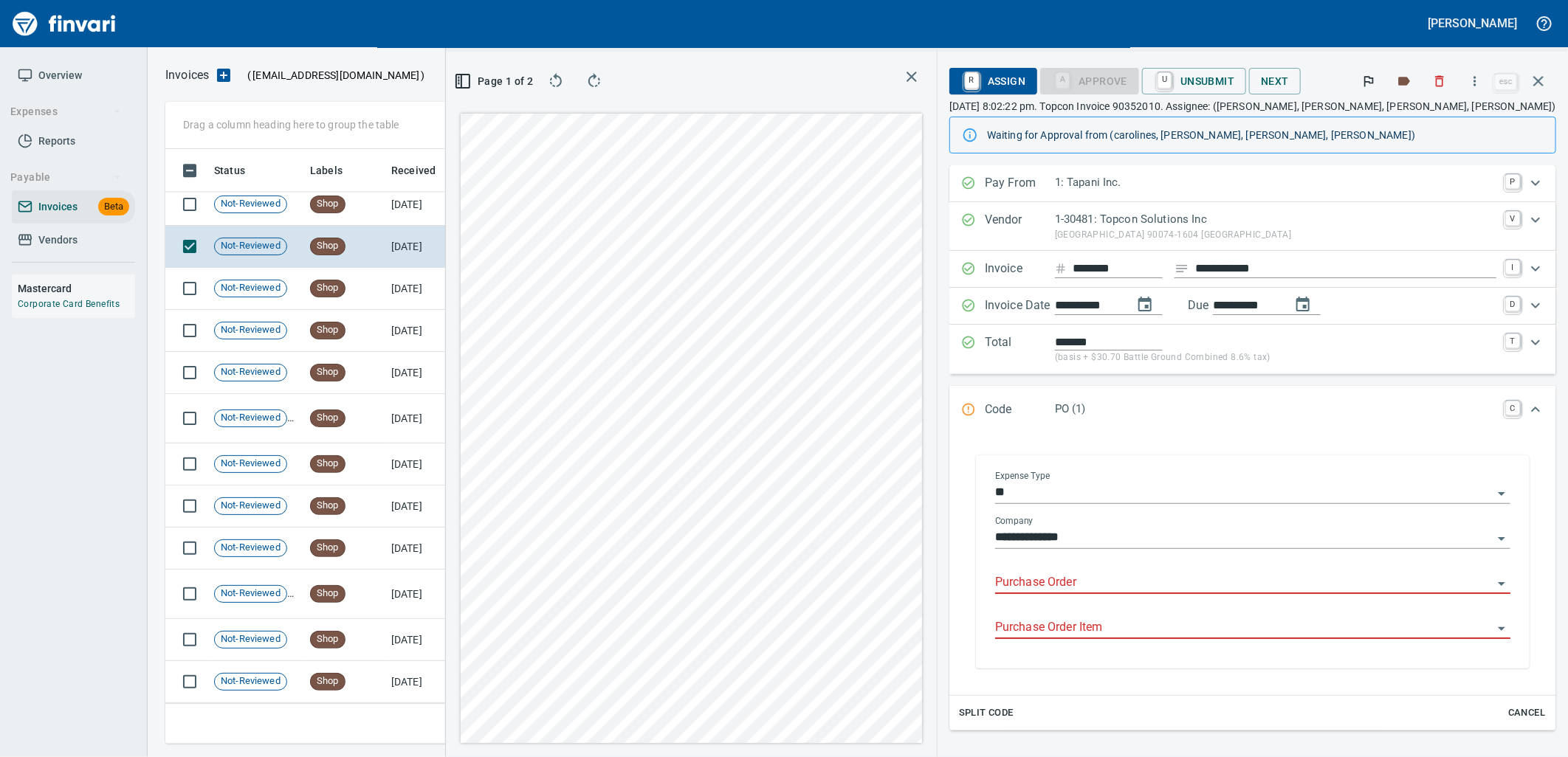
click at [1120, 578] on input "Purchase Order" at bounding box center [1244, 583] width 498 height 20
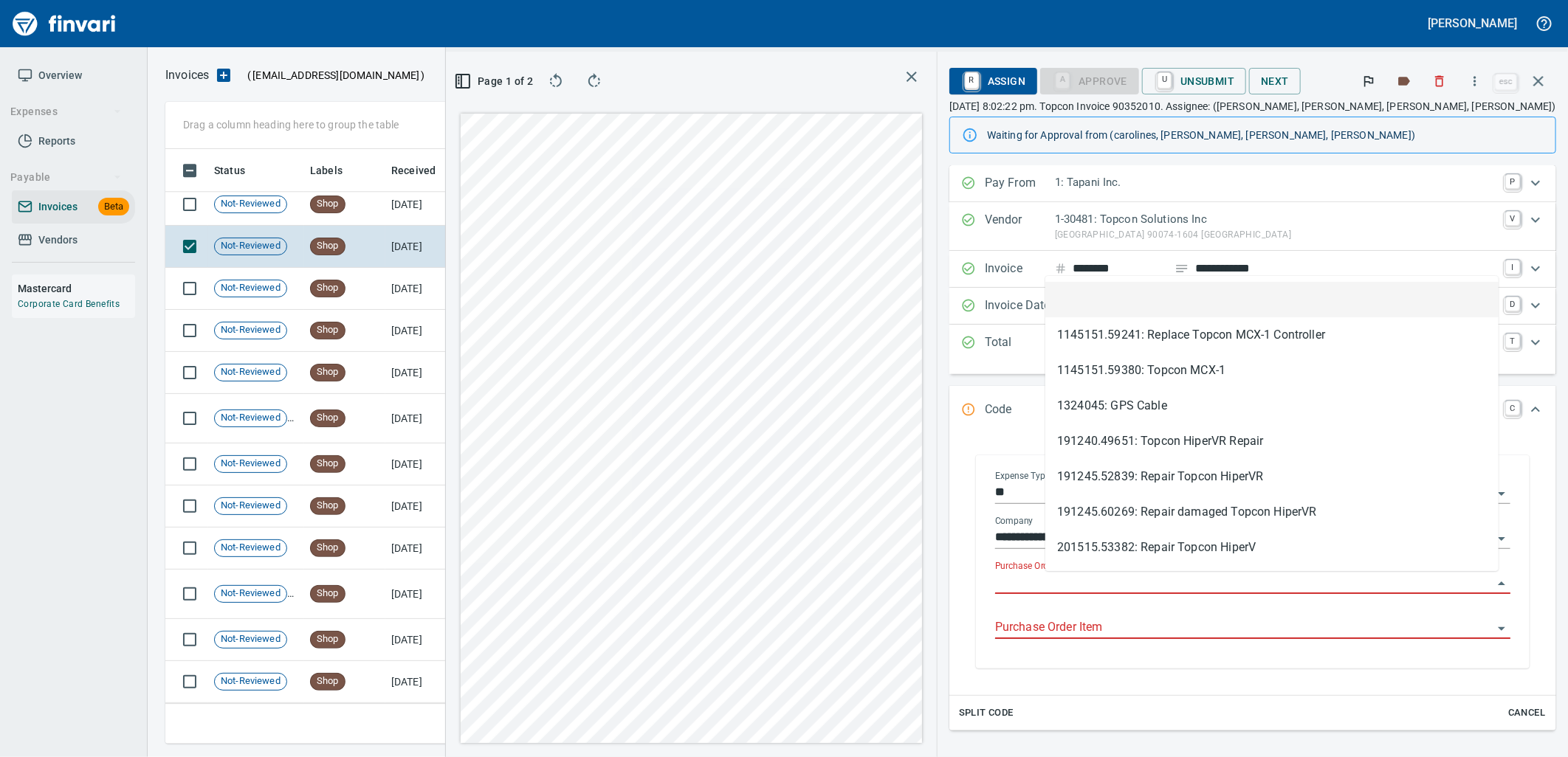
scroll to position [571, 992]
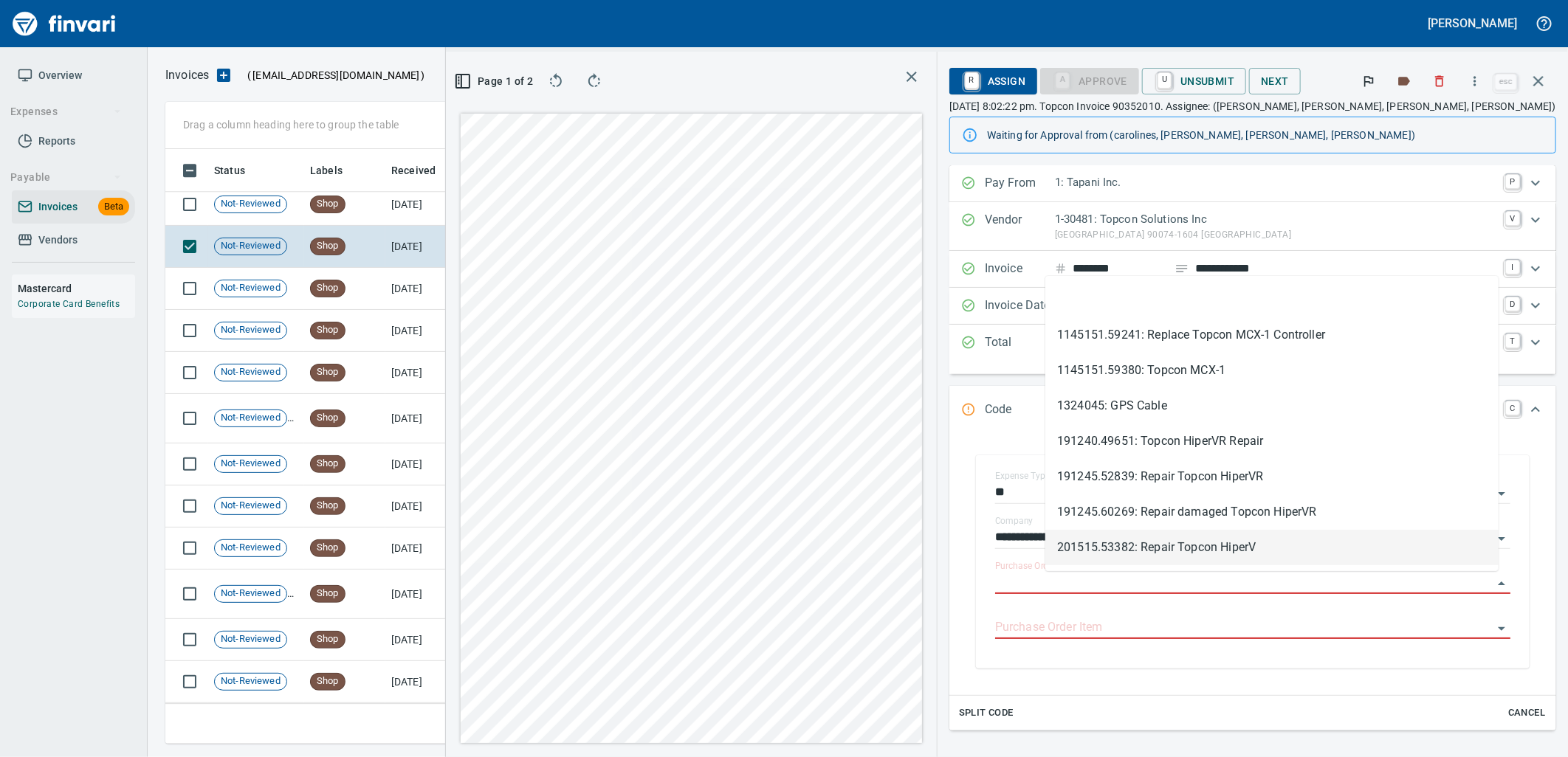
type input "**********"
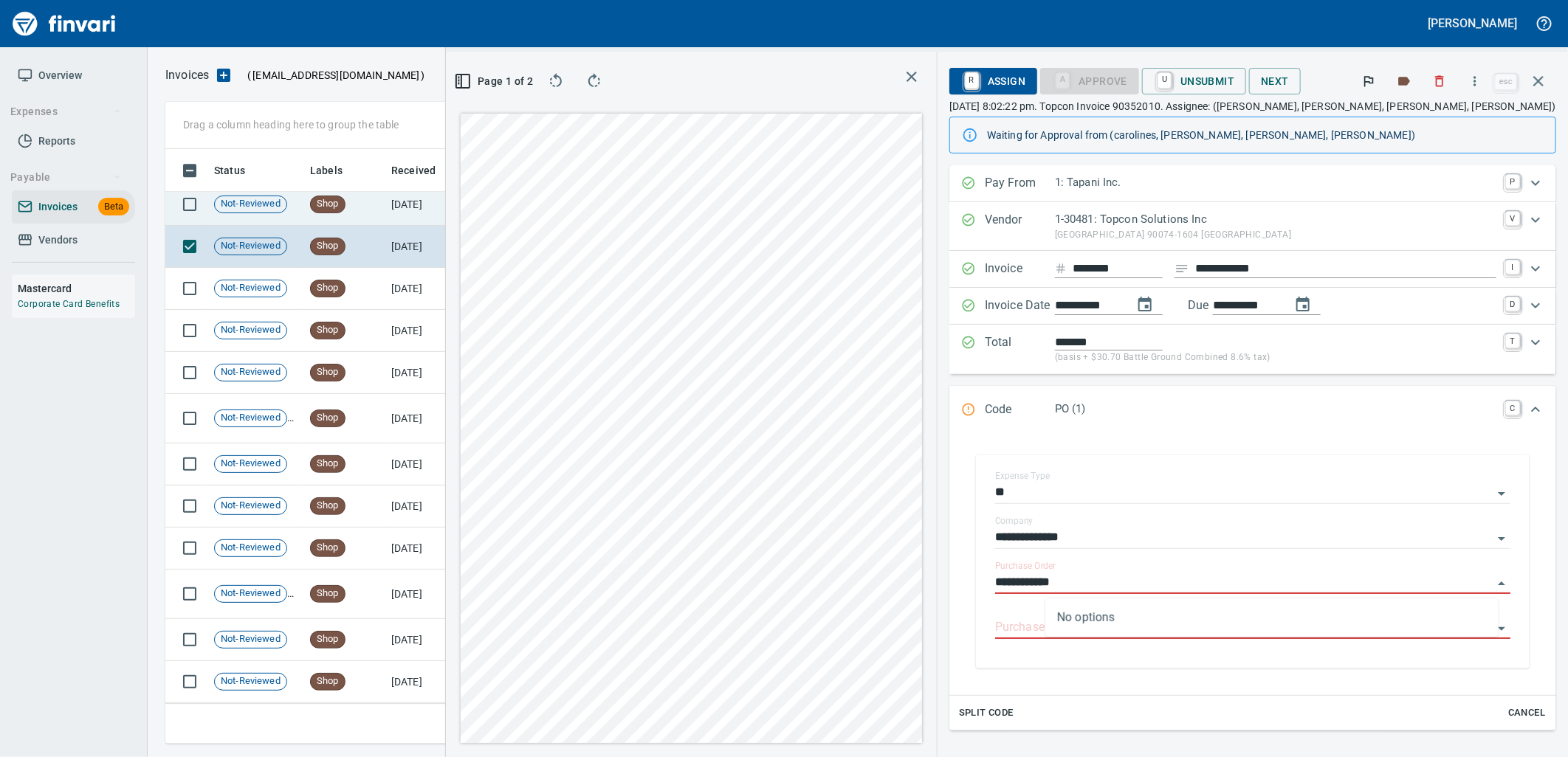
click at [400, 217] on td "7/4/2025" at bounding box center [425, 204] width 81 height 42
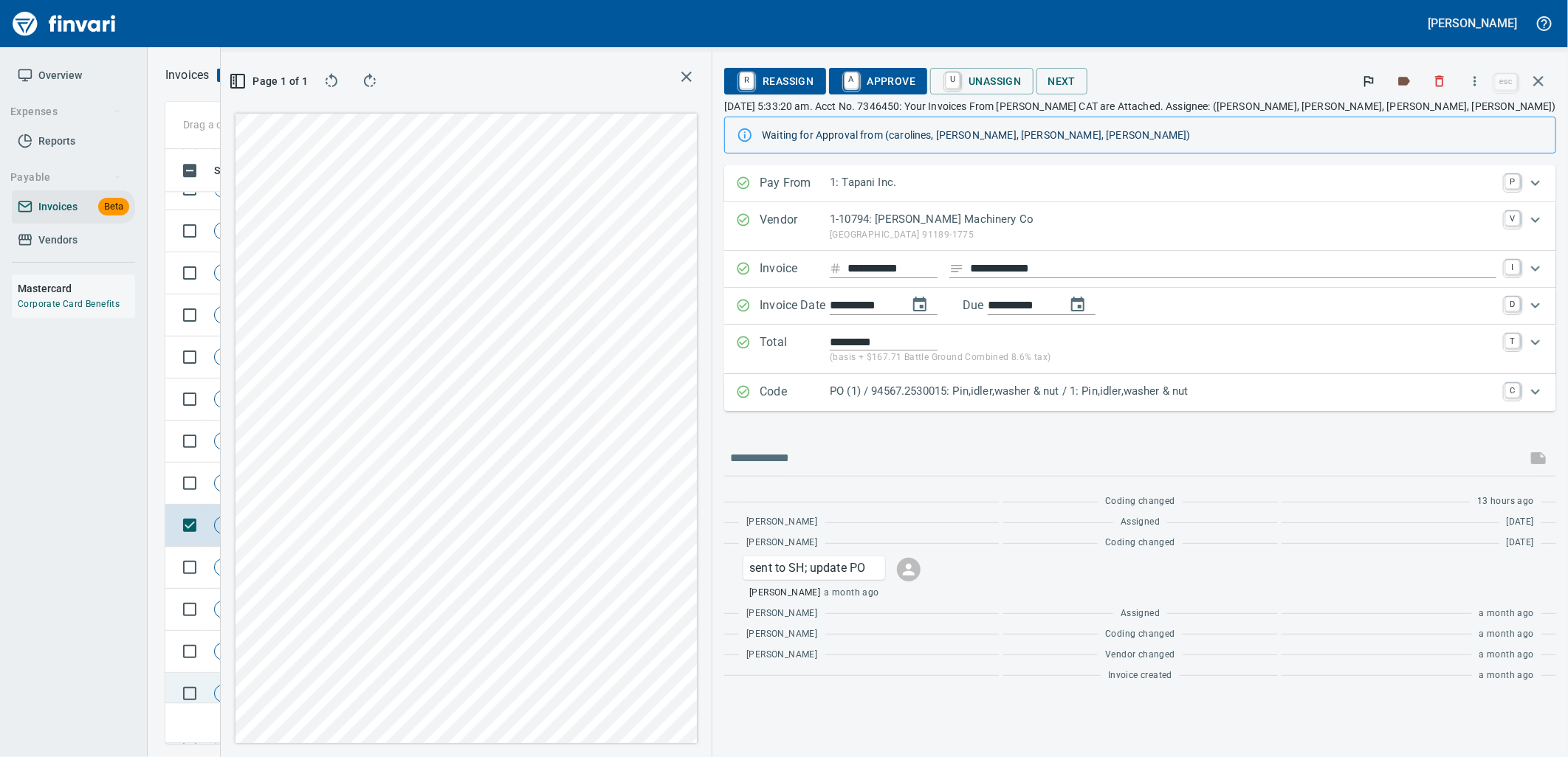
scroll to position [9253, 0]
click at [1144, 394] on p "PO (1) / 94567.2530015: Pin,idler,washer & nut / 1: Pin,idler,washer & nut" at bounding box center [1163, 391] width 667 height 17
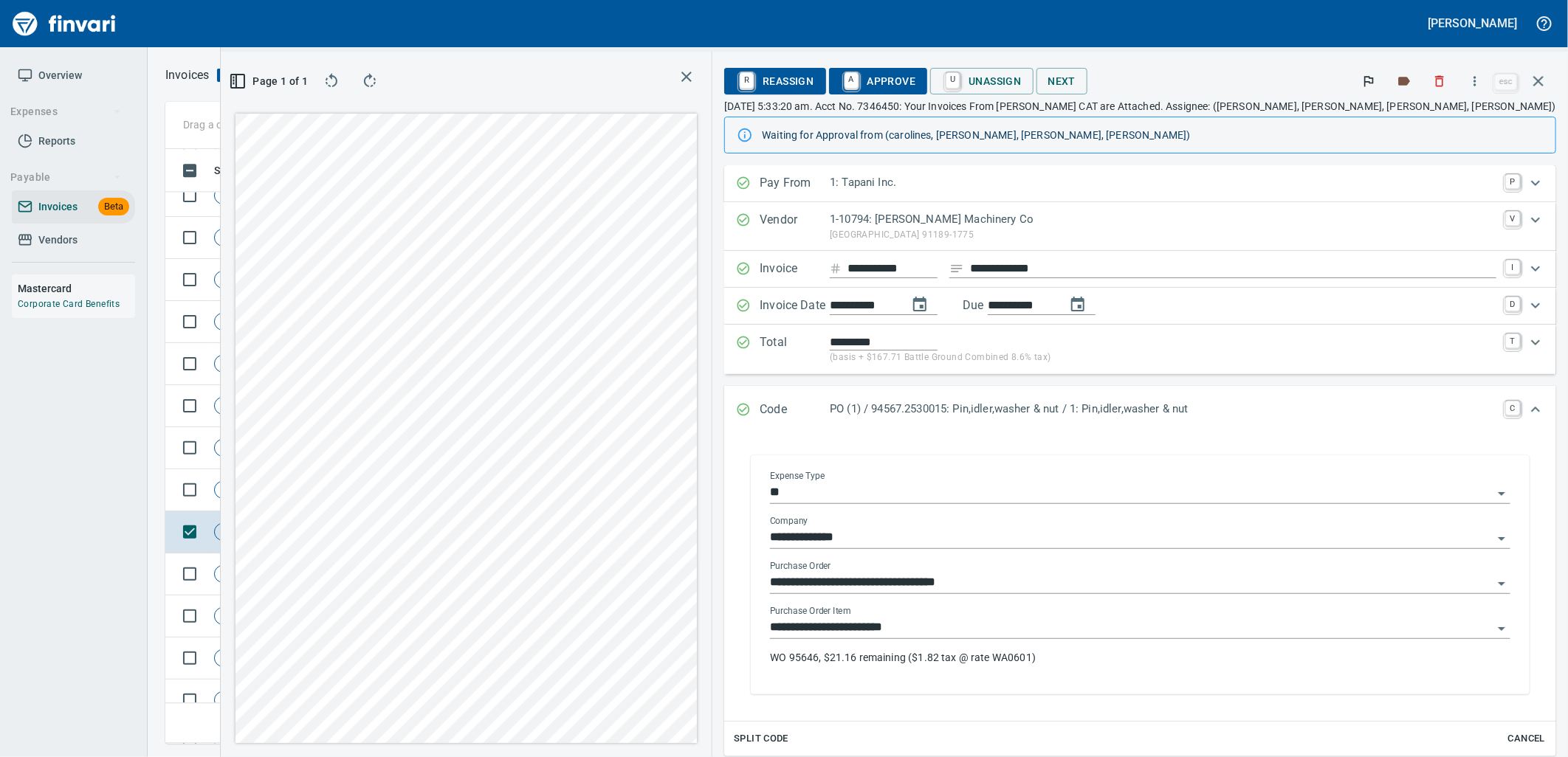
click at [1158, 629] on input "**********" at bounding box center [1132, 628] width 723 height 20
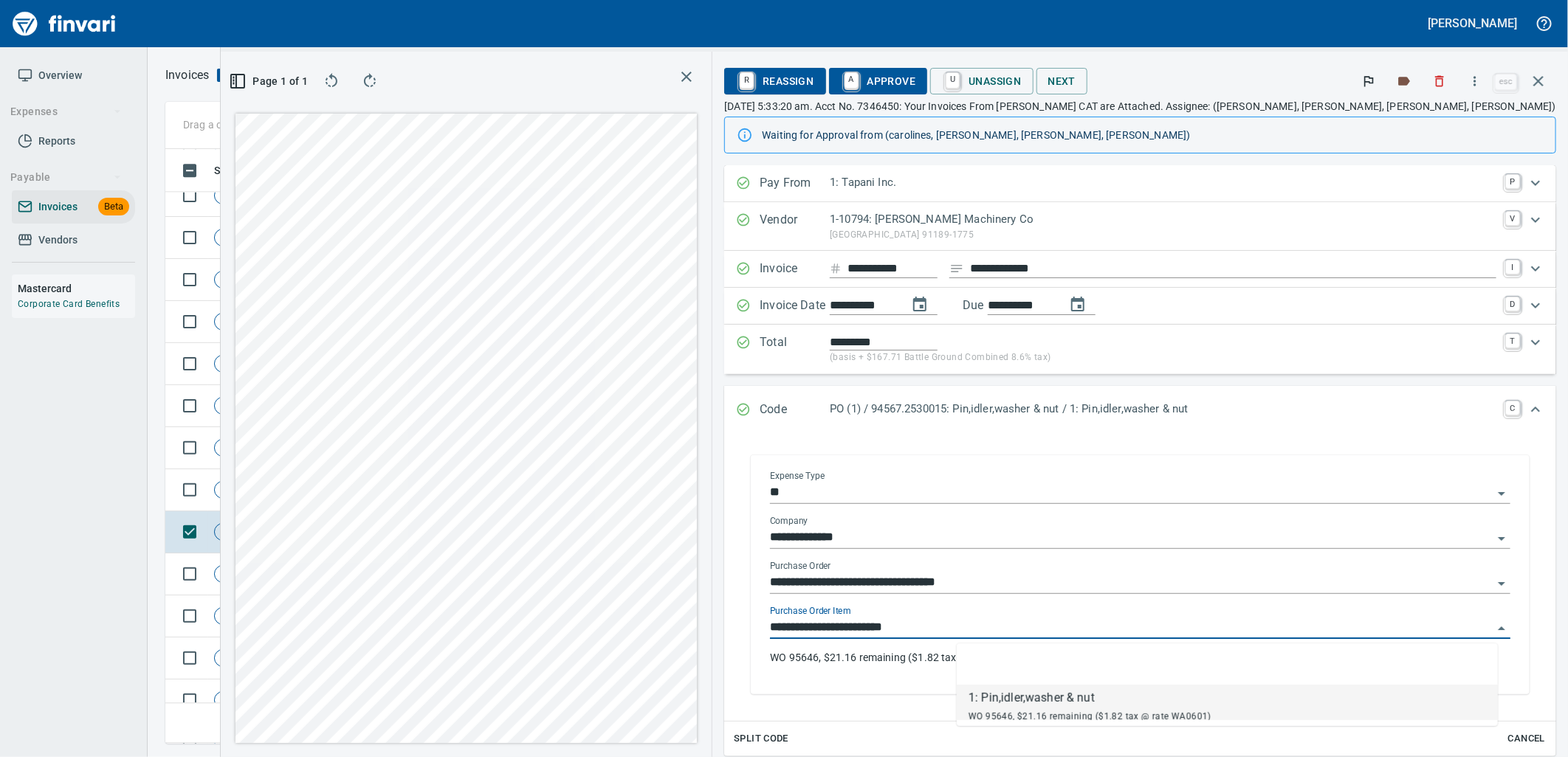
scroll to position [571, 992]
click at [390, 499] on td "7/5/2025" at bounding box center [425, 490] width 81 height 42
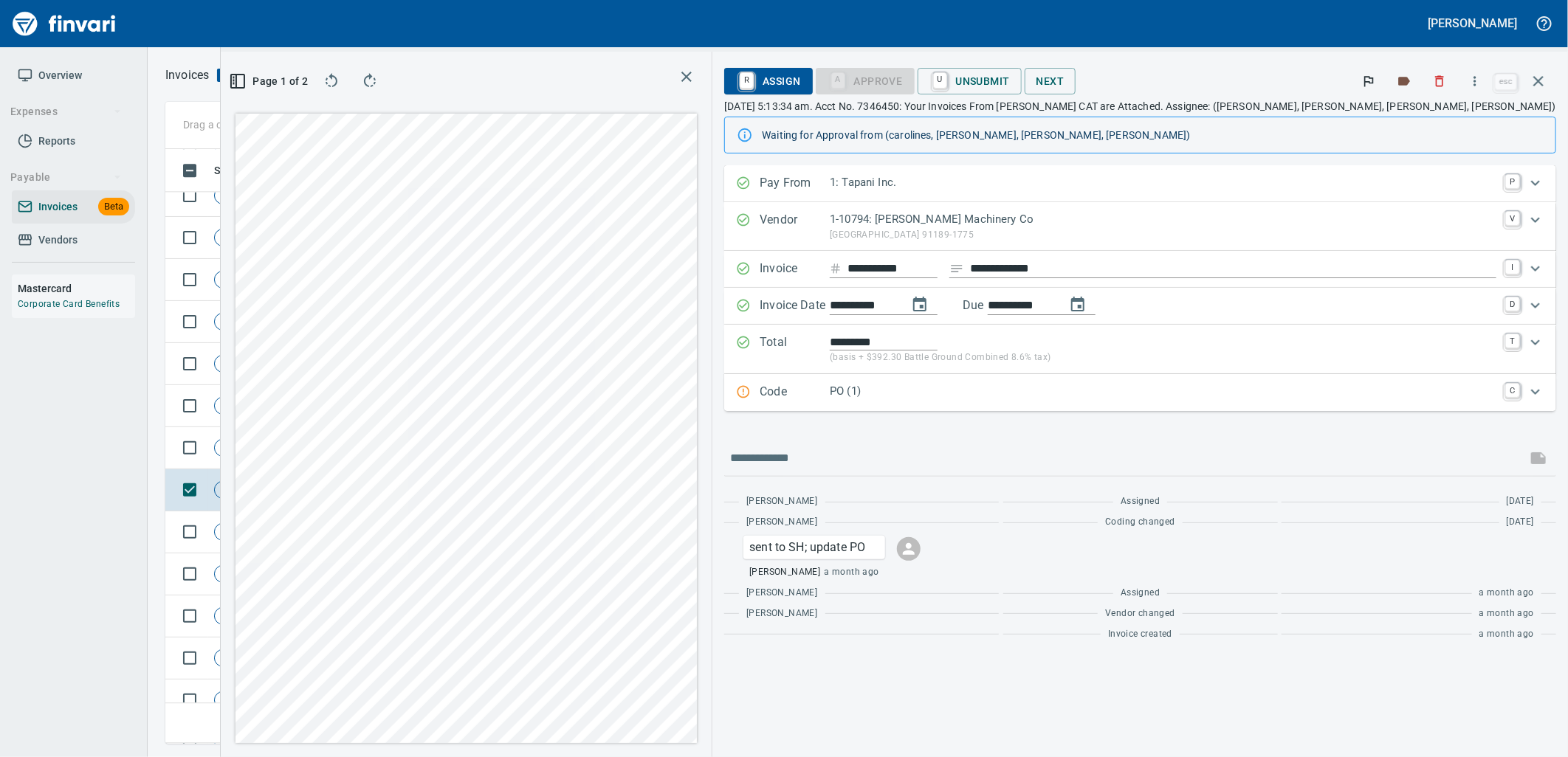
click at [1086, 402] on div "PO (1)" at bounding box center [1163, 392] width 667 height 20
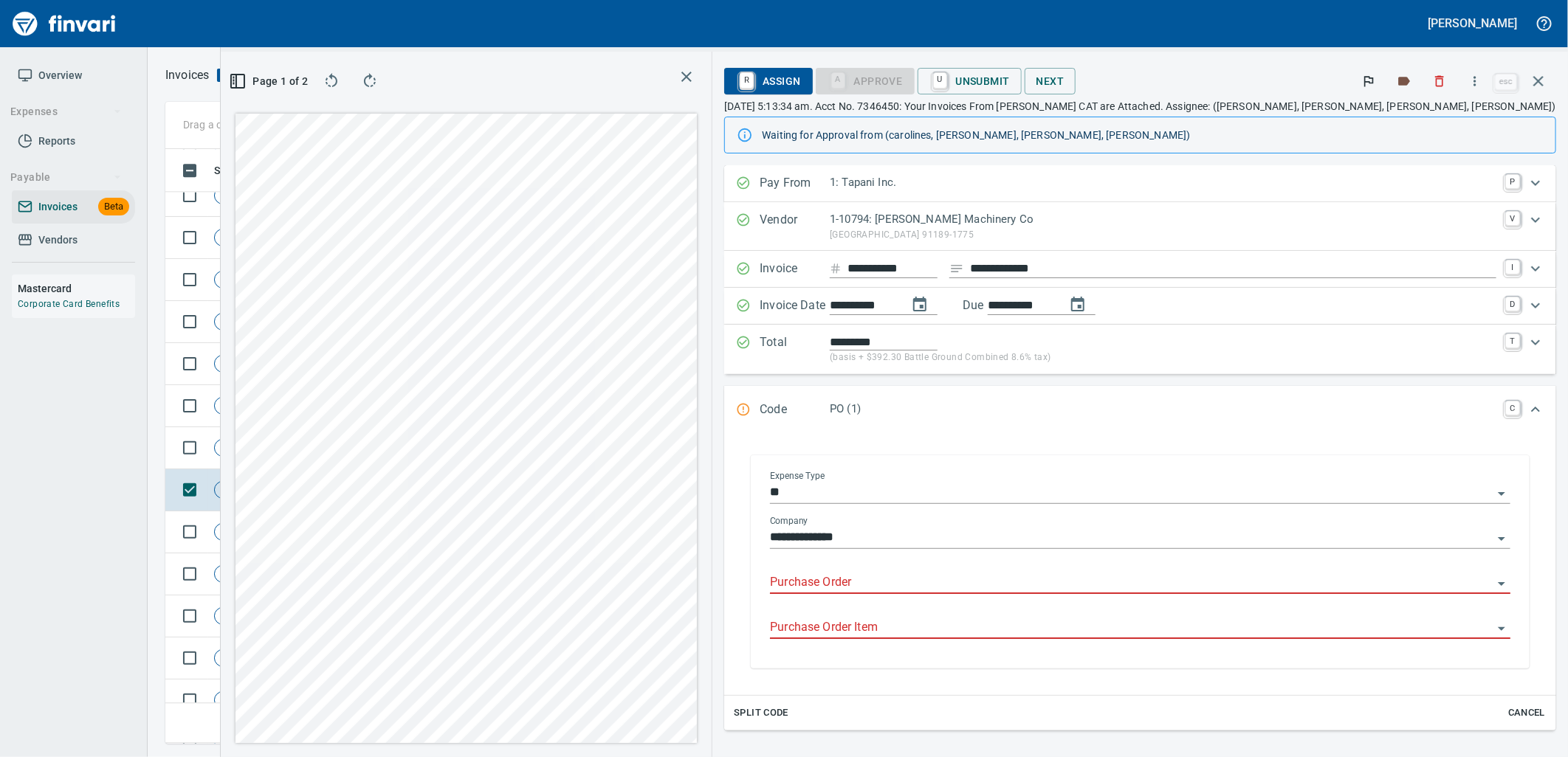
click at [1058, 580] on input "Purchase Order" at bounding box center [1132, 583] width 723 height 20
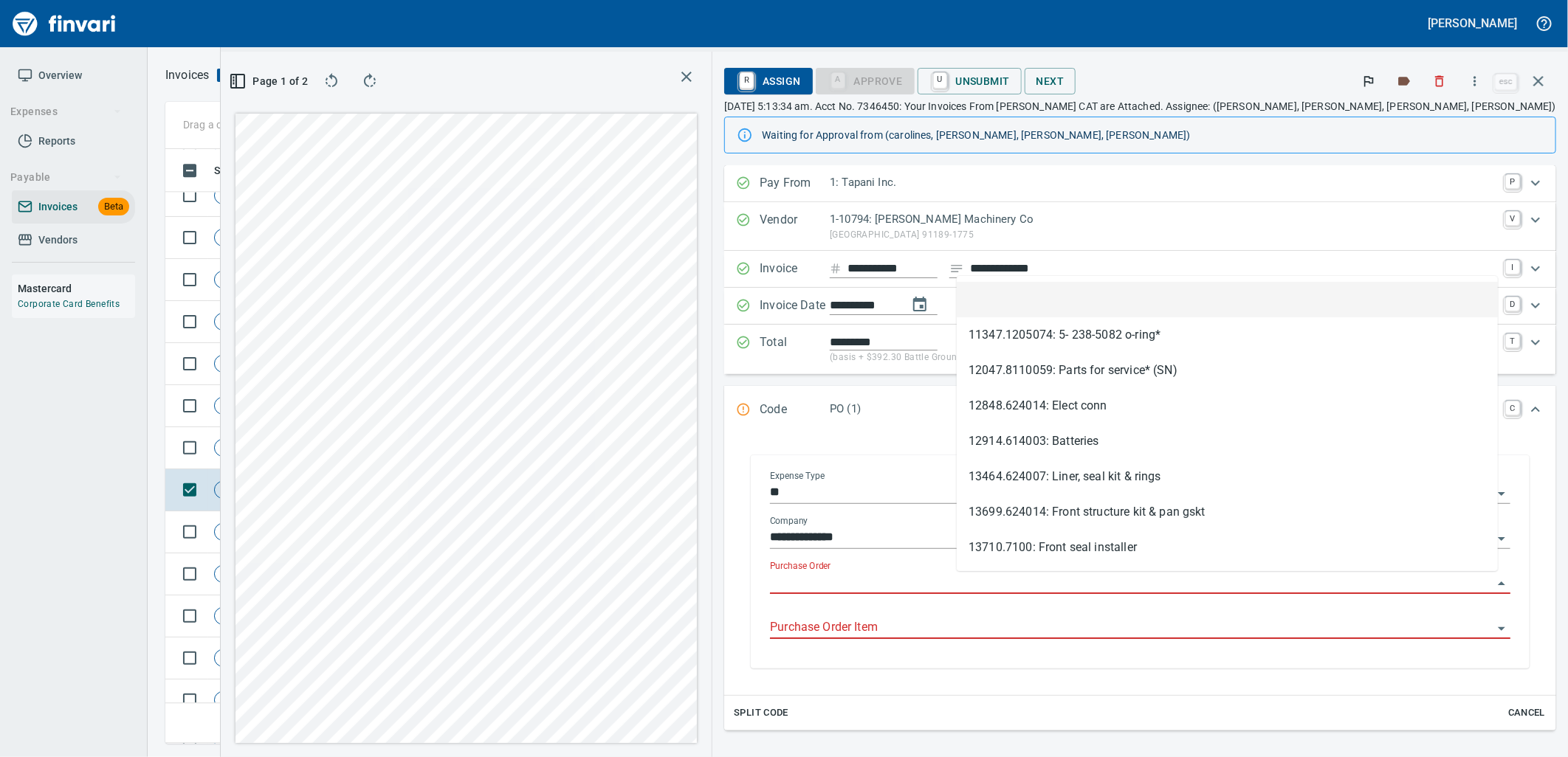
scroll to position [571, 992]
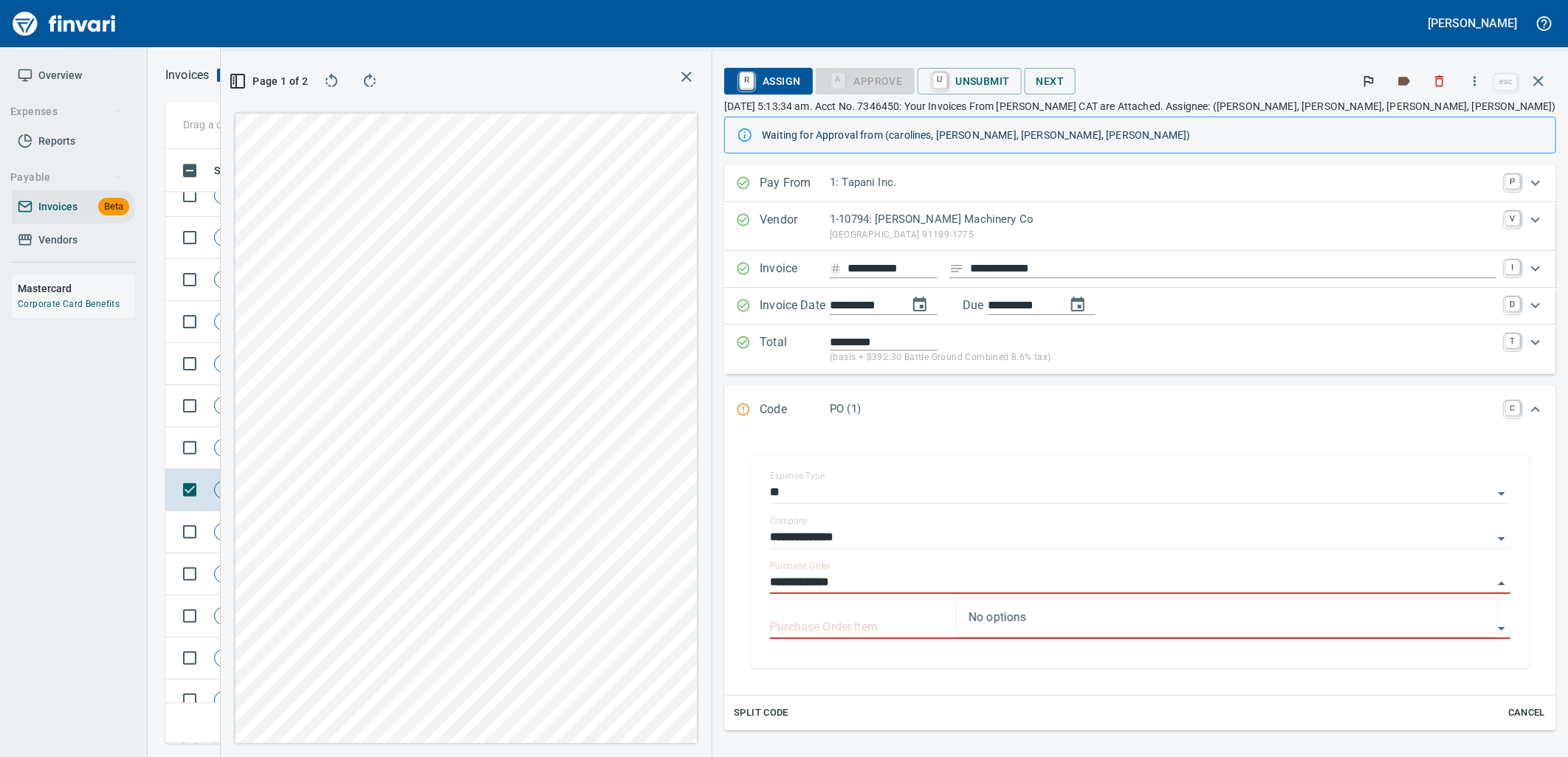
type input "**********"
click at [364, 449] on td "Shop" at bounding box center [345, 447] width 81 height 42
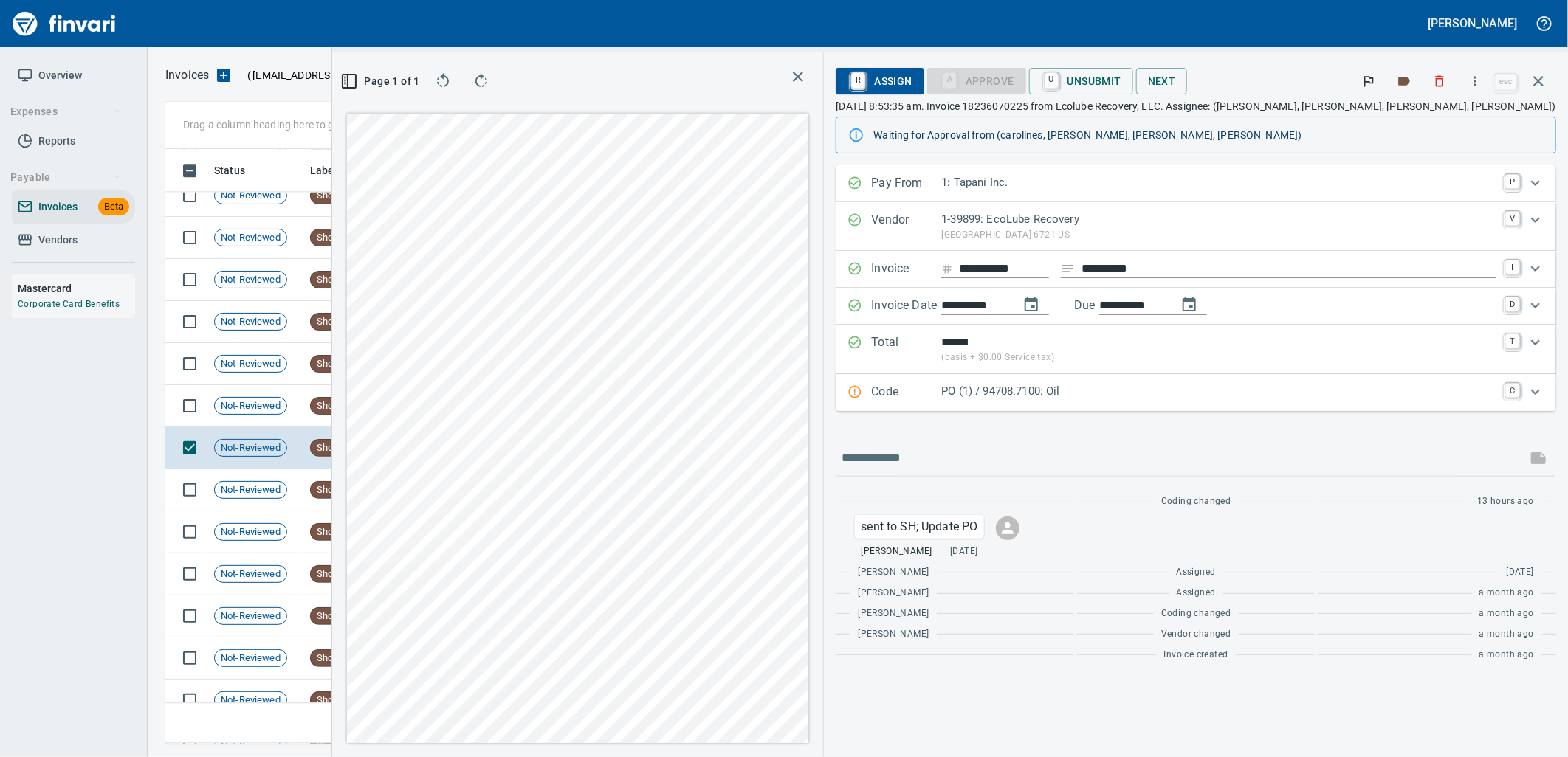
click at [1172, 409] on div "Code PO (1) / 94708.7100: Oil C" at bounding box center [1195, 392] width 721 height 37
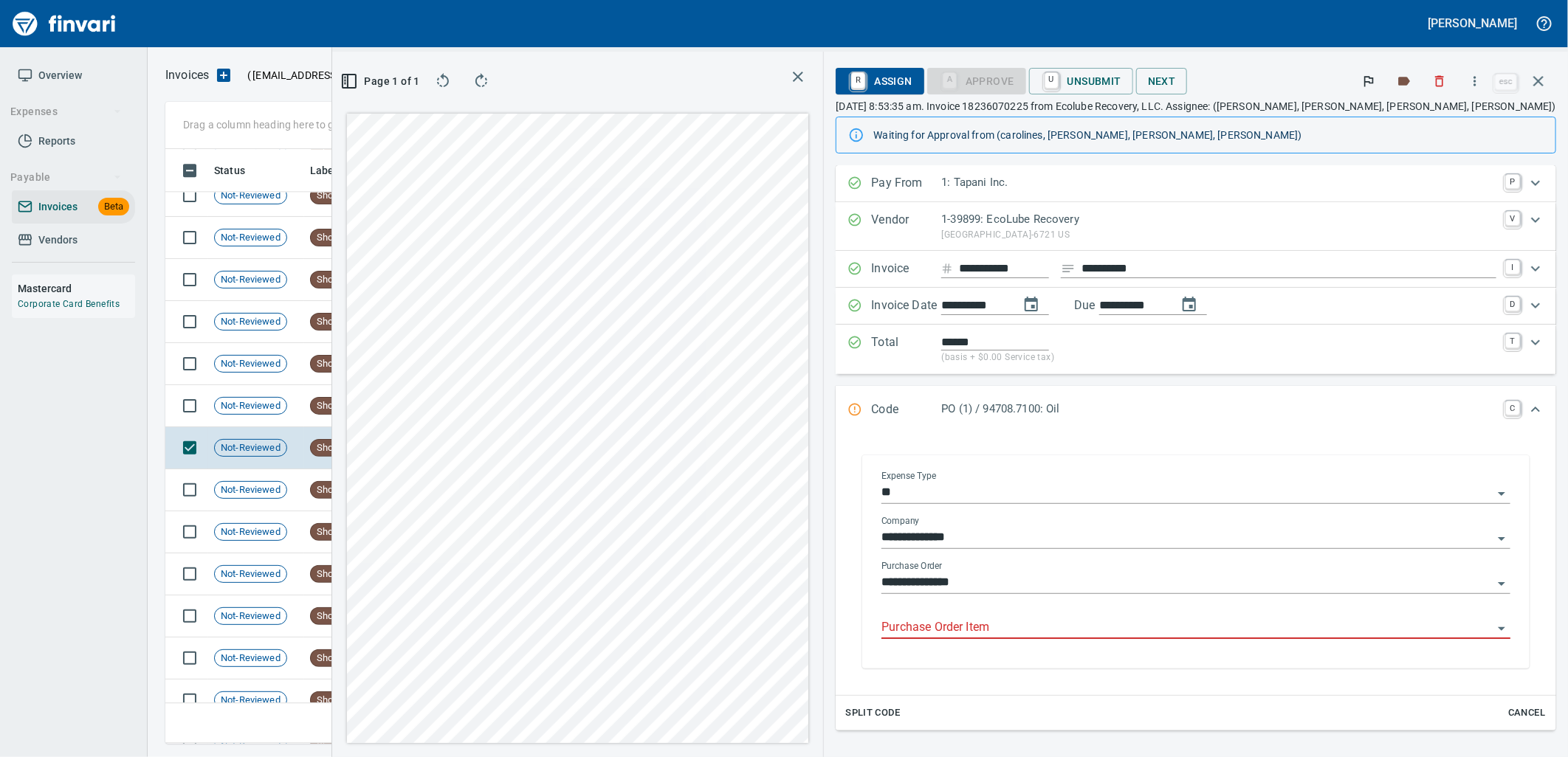
click at [1135, 623] on input "Purchase Order Item" at bounding box center [1187, 628] width 612 height 20
click at [407, 411] on td "7/10/2025" at bounding box center [425, 406] width 81 height 42
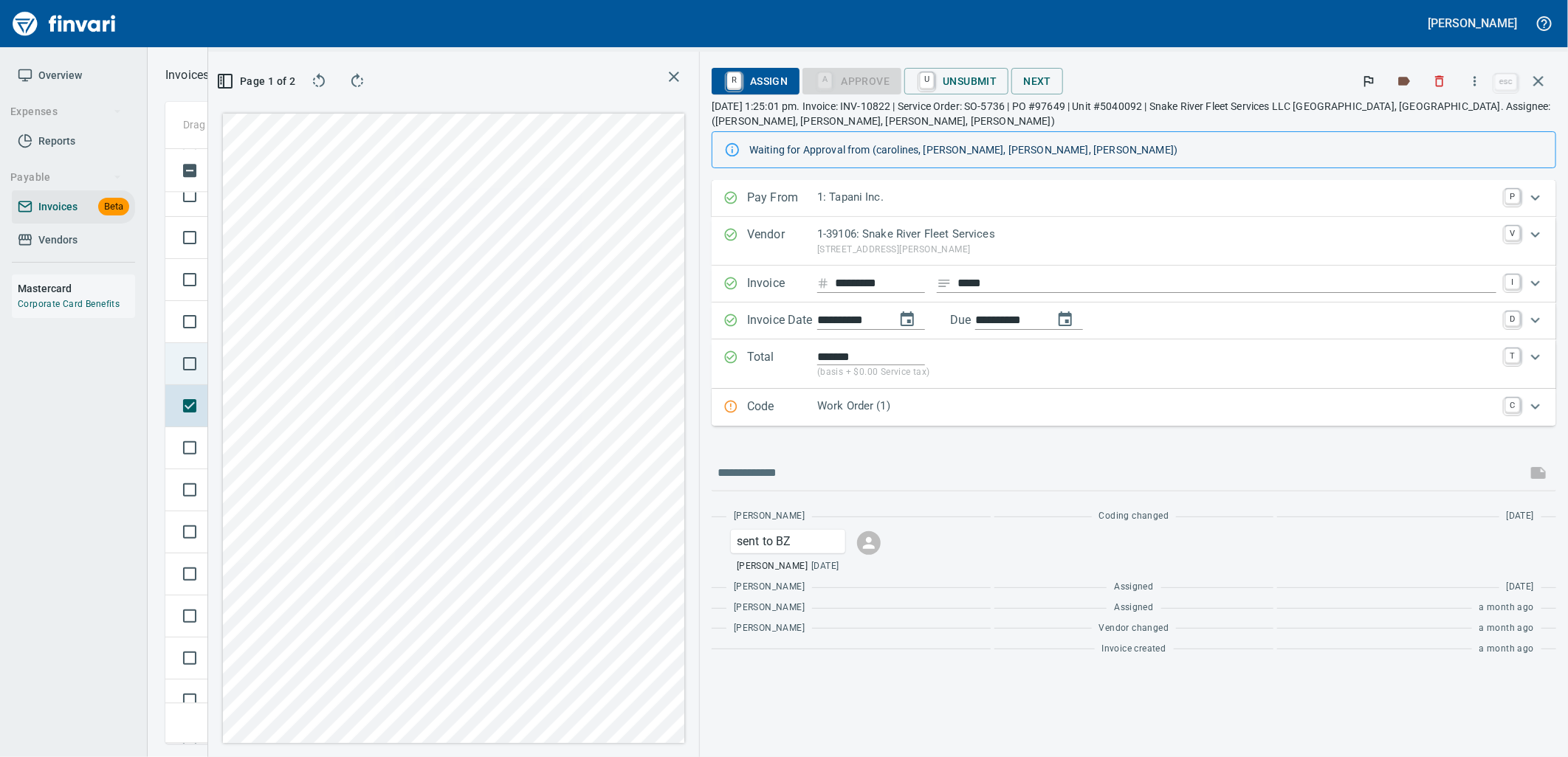
click at [204, 378] on td at bounding box center [186, 364] width 43 height 42
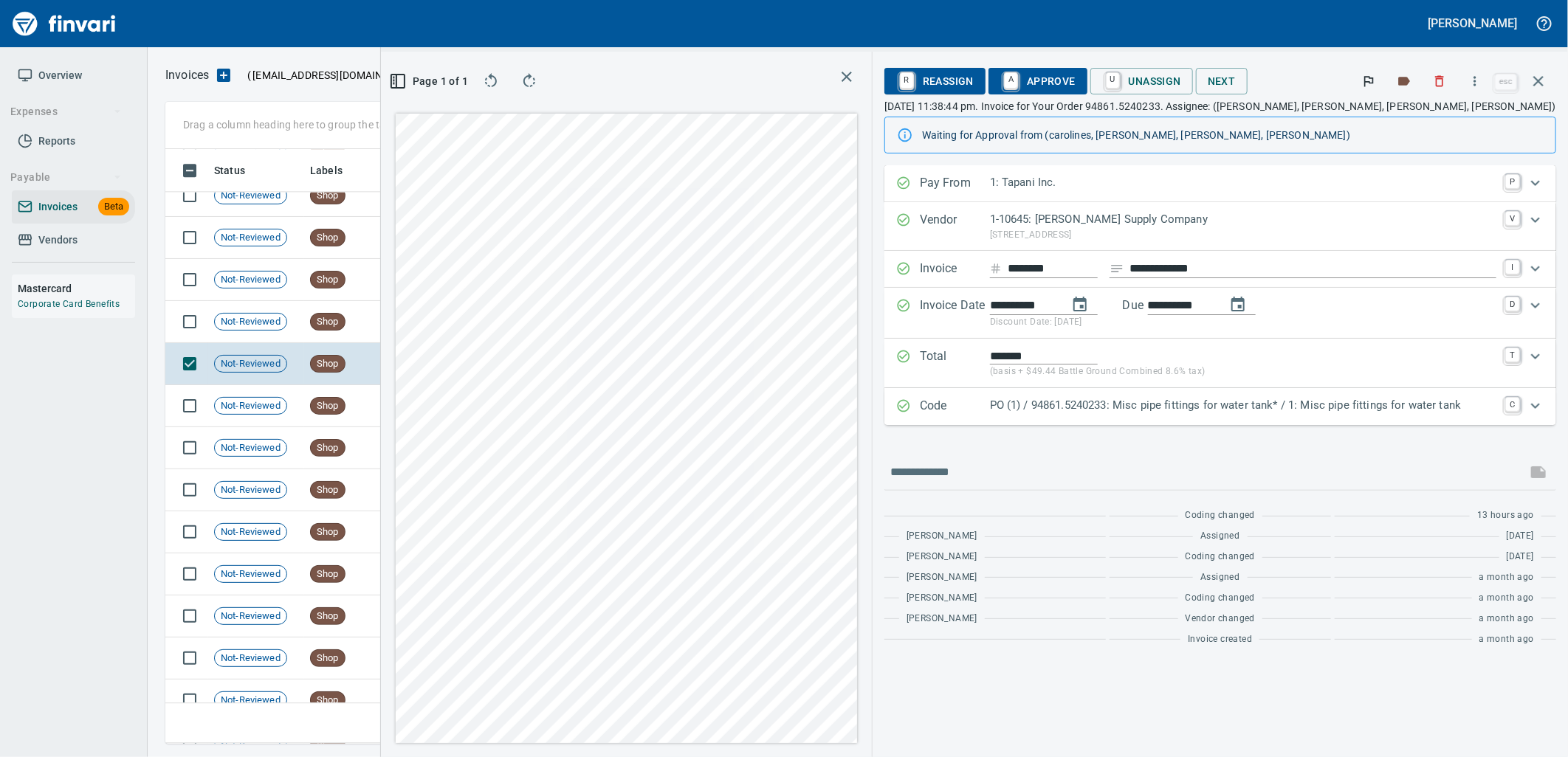
click at [1120, 404] on p "PO (1) / 94861.5240233: Misc pipe fittings for water tank* / 1: Misc pipe fitti…" at bounding box center [1243, 406] width 506 height 17
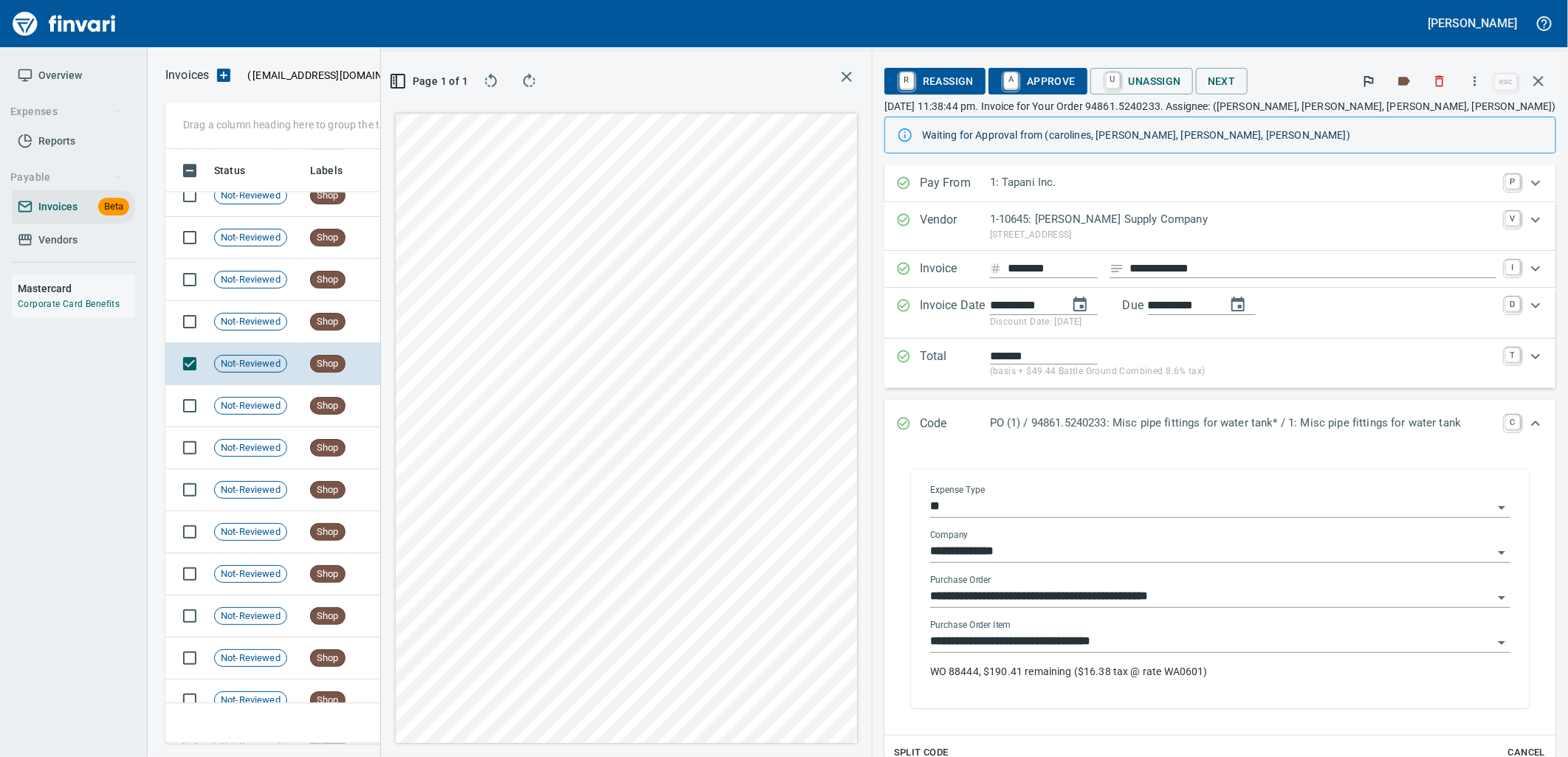
click at [1170, 630] on div "**********" at bounding box center [1220, 636] width 580 height 33
click at [1169, 640] on input "**********" at bounding box center [1211, 642] width 562 height 20
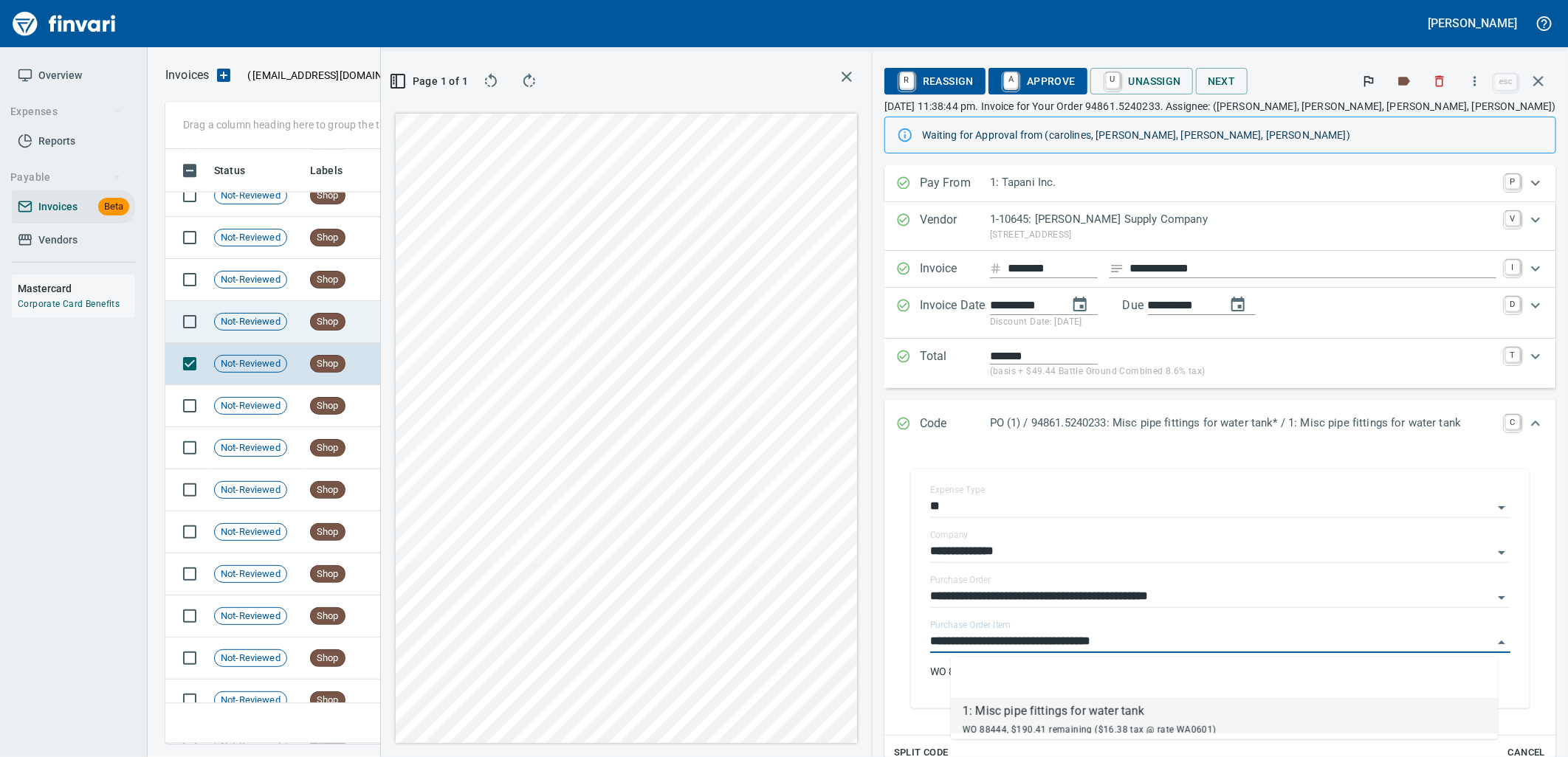
click at [286, 316] on span "Not-Reviewed" at bounding box center [251, 322] width 71 height 14
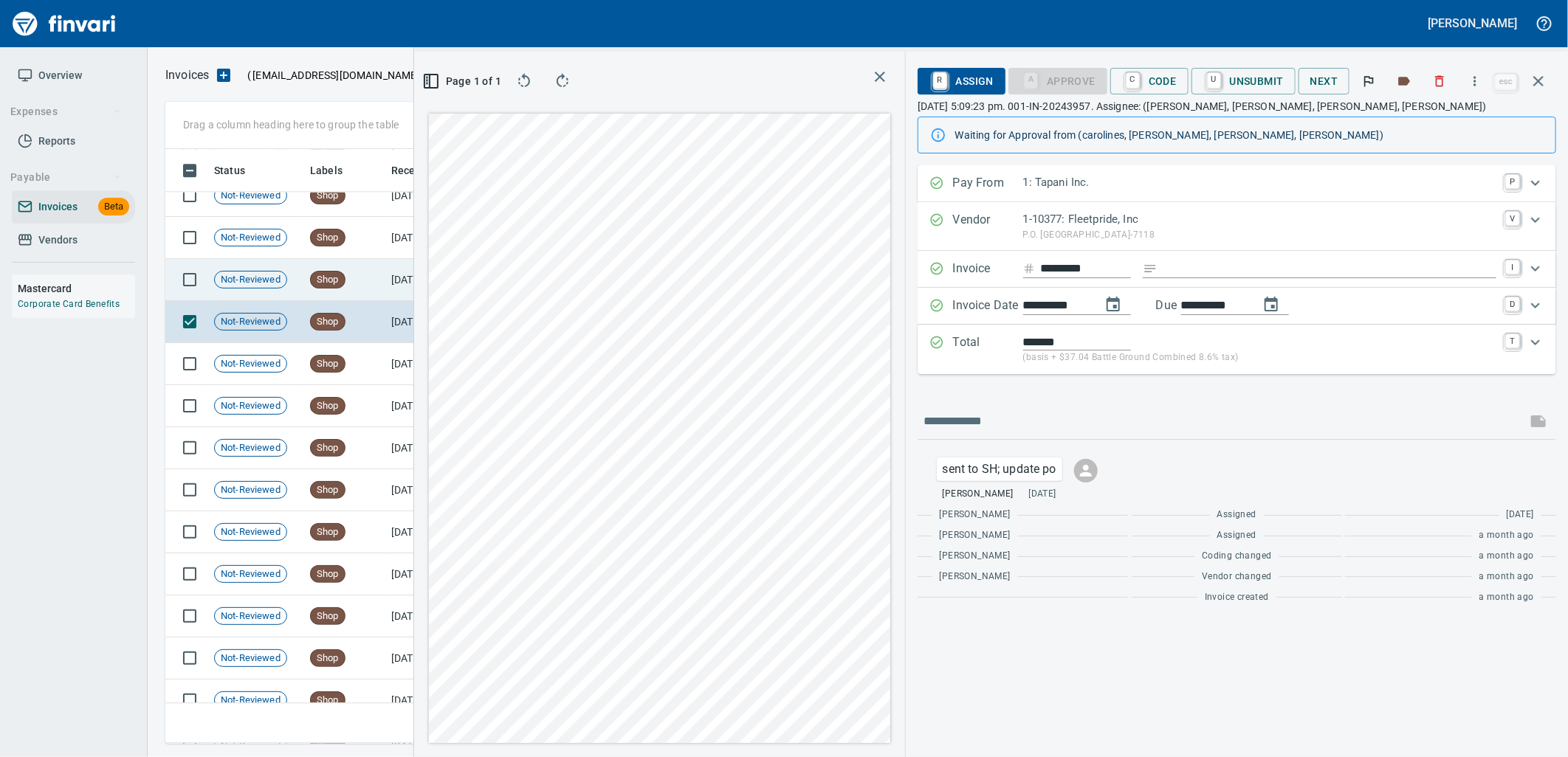
click at [362, 292] on td "Shop" at bounding box center [345, 280] width 81 height 42
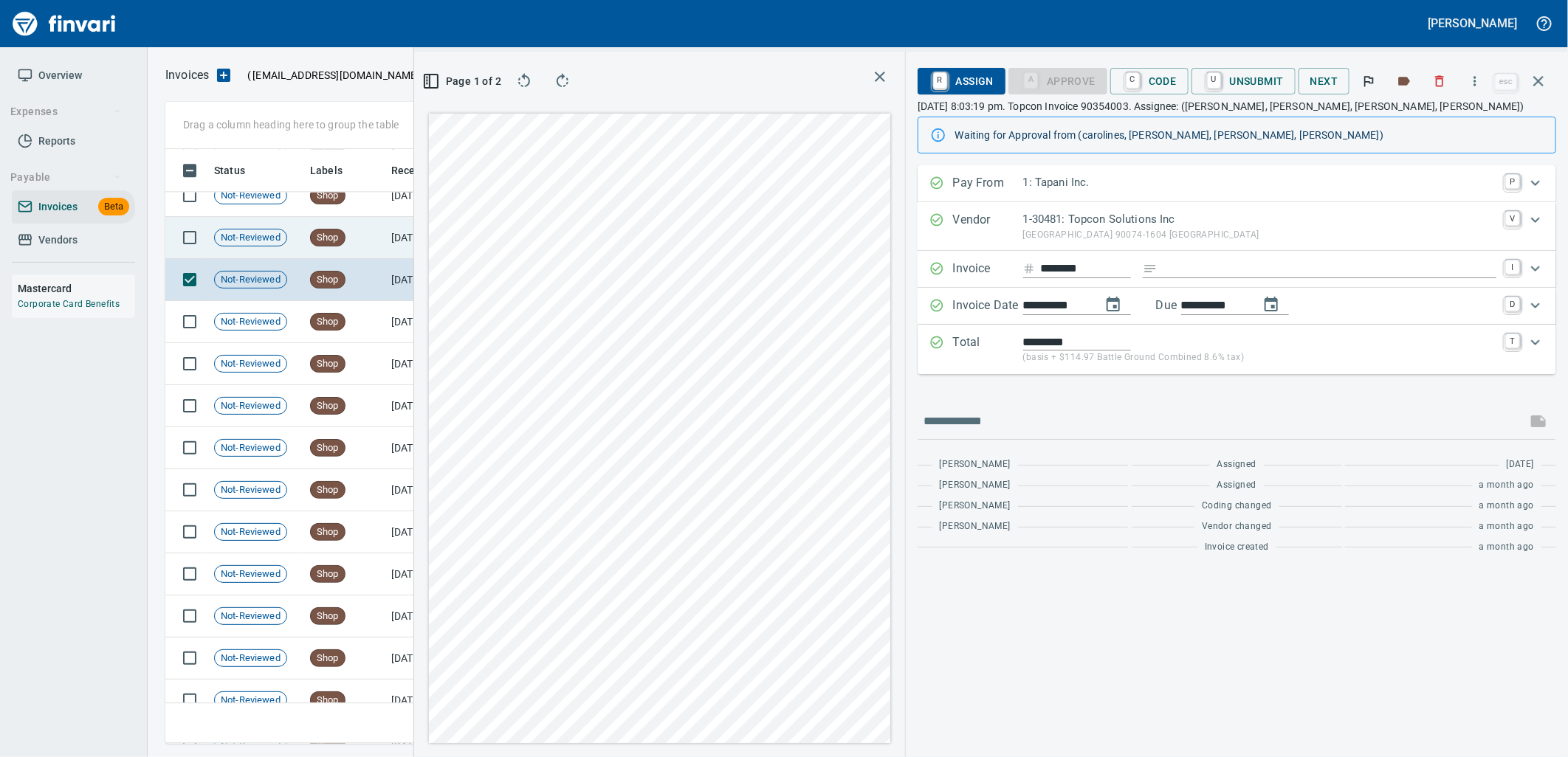
click at [352, 231] on td "Shop" at bounding box center [345, 237] width 81 height 42
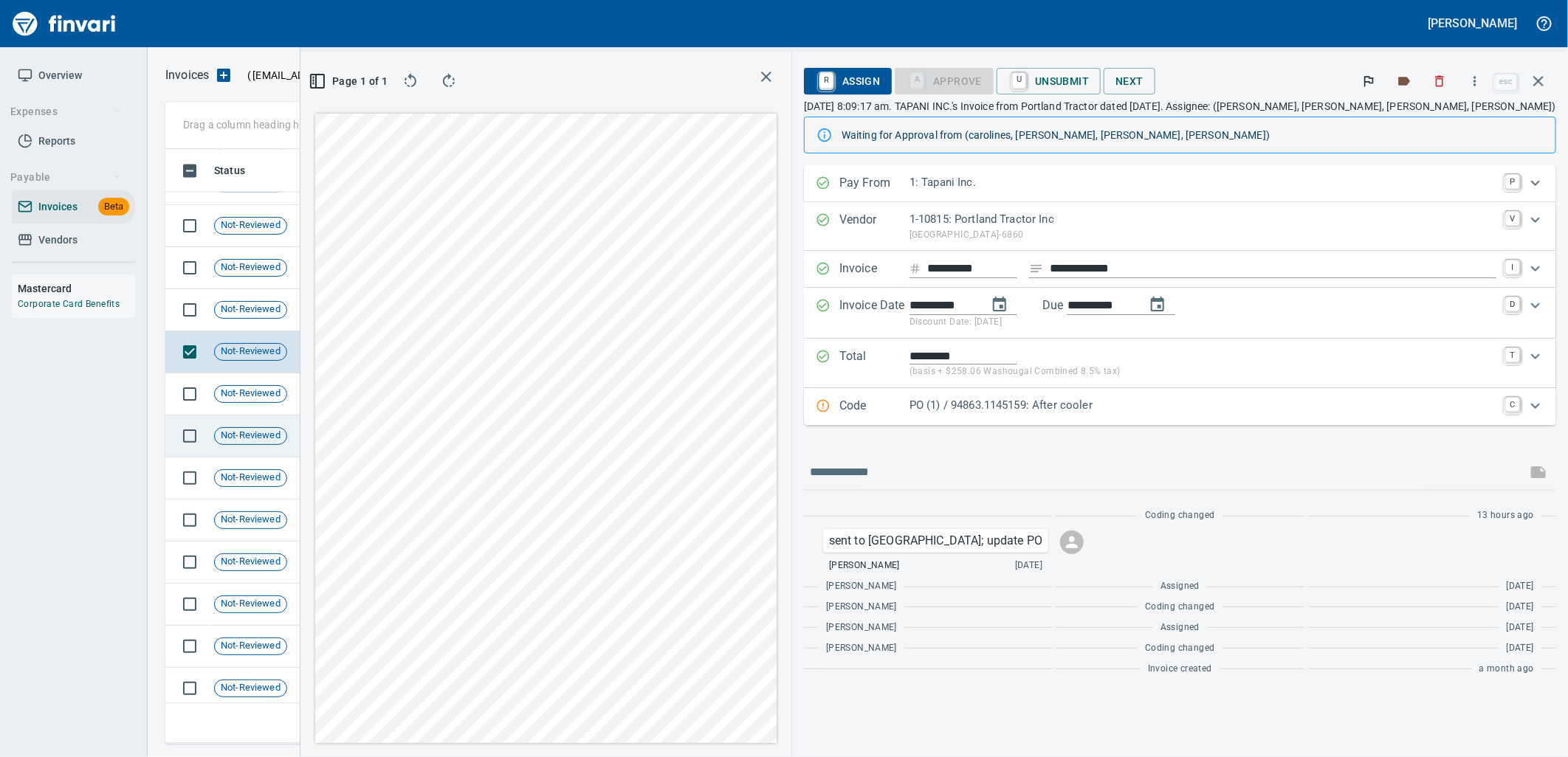
scroll to position [9090, 0]
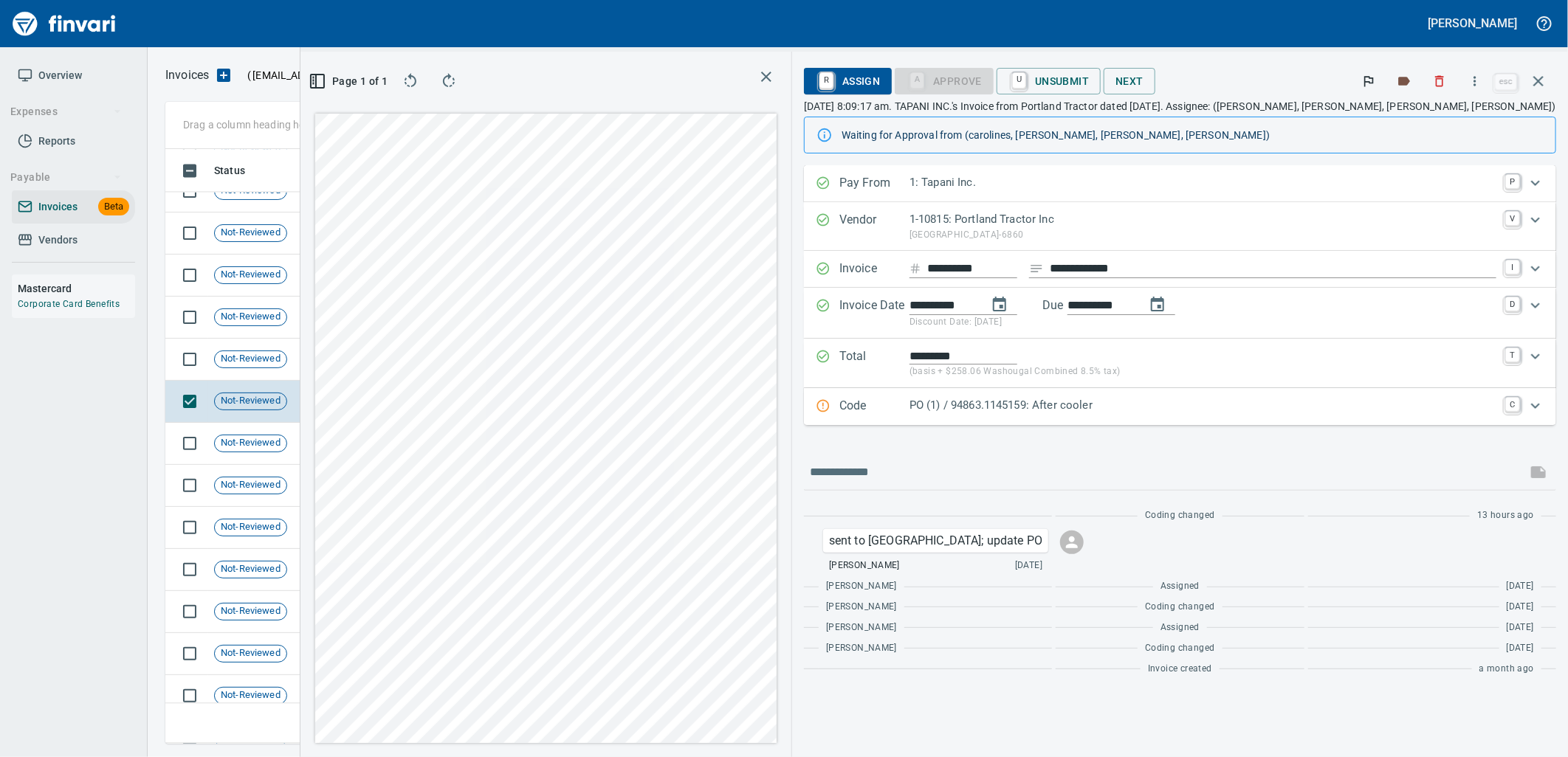
click at [1180, 416] on div "PO (1) / 94863.1145159: After cooler" at bounding box center [1203, 407] width 587 height 20
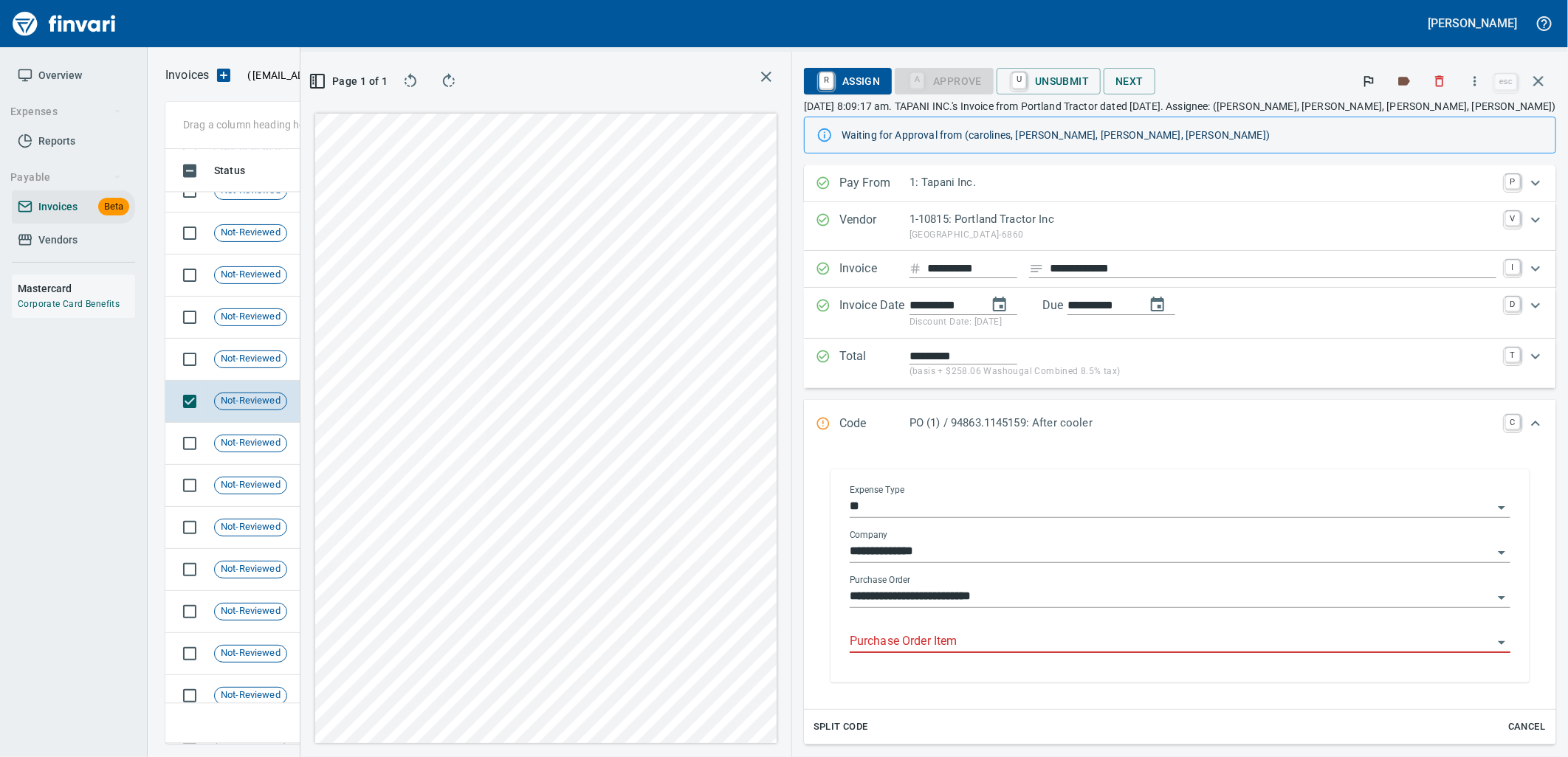
click at [1098, 651] on input "Purchase Order Item" at bounding box center [1172, 642] width 643 height 20
click at [377, 356] on td "Shop" at bounding box center [345, 359] width 81 height 42
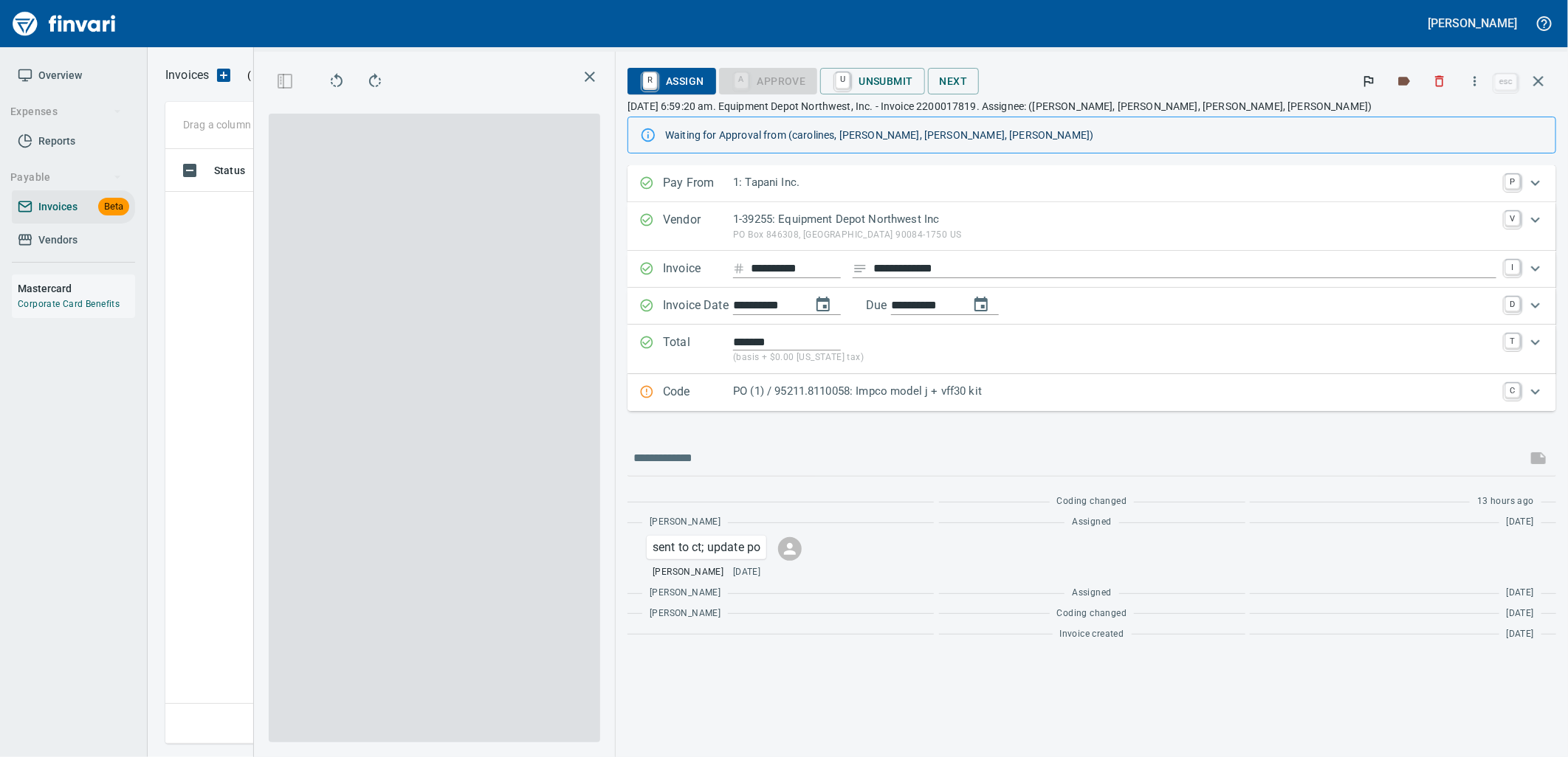
scroll to position [571, 992]
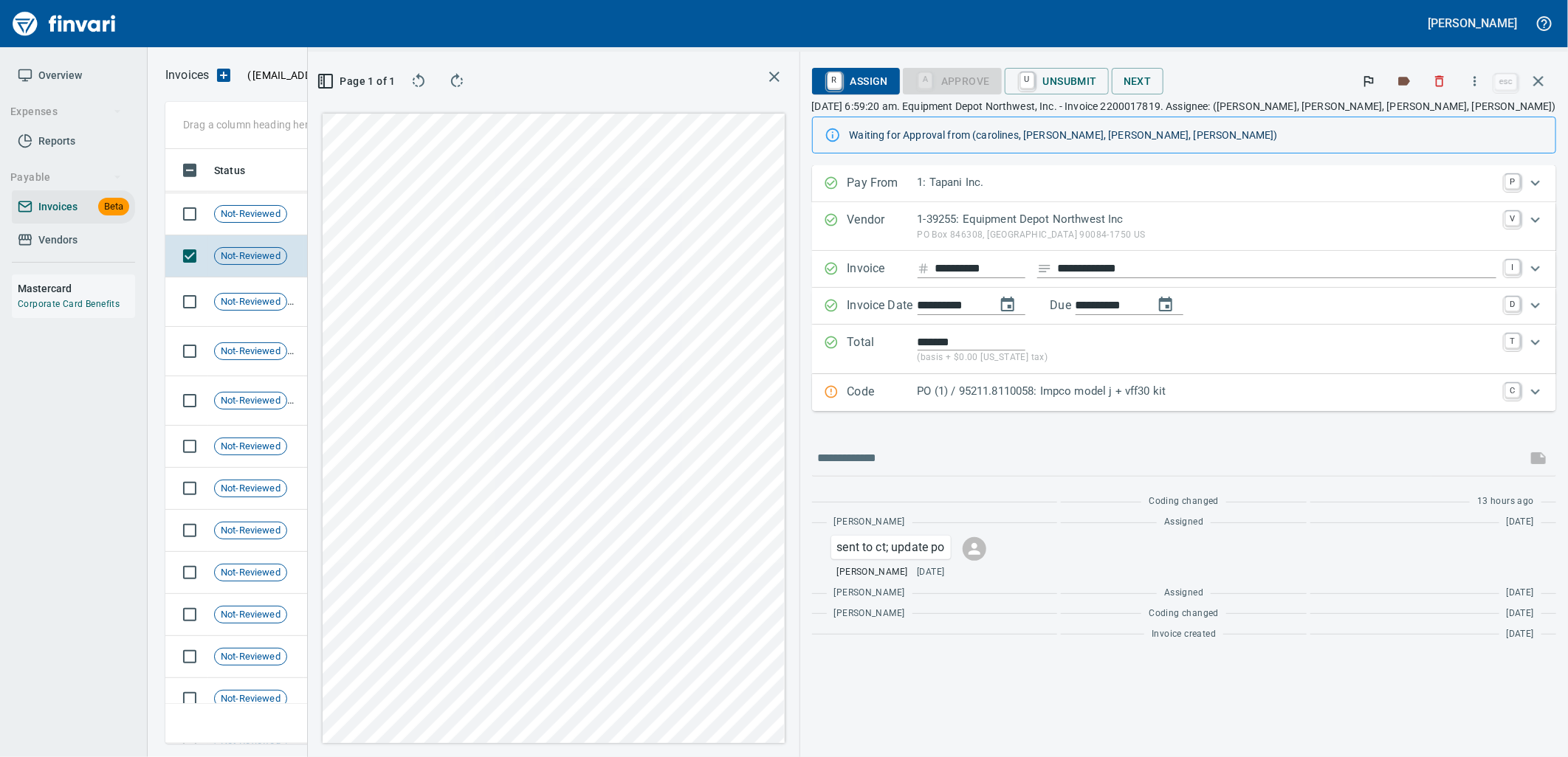
click at [1146, 401] on div "PO (1) / 95211.8110058: Impco model j + vff30 kit" at bounding box center [1207, 392] width 579 height 20
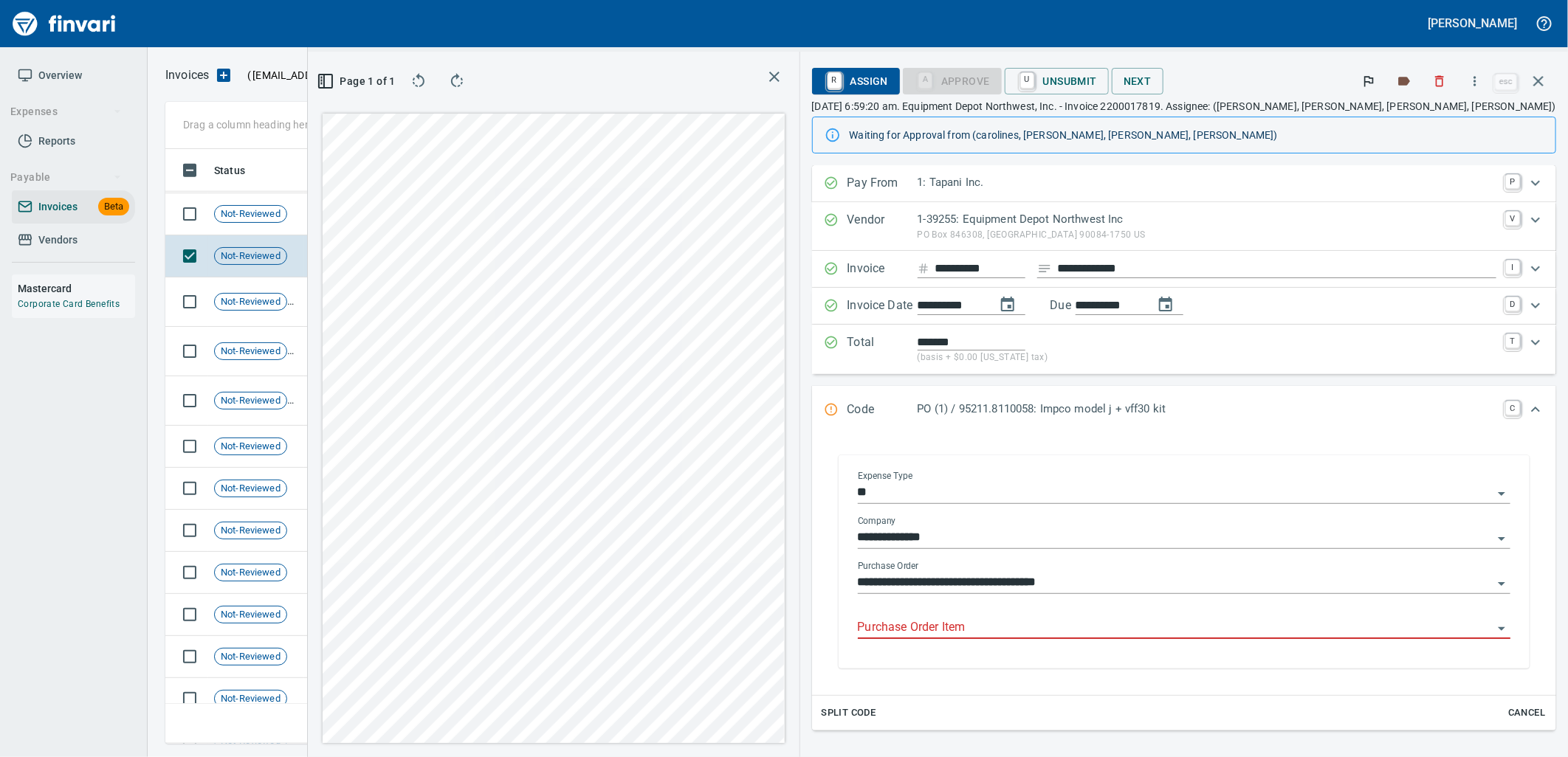
click at [1120, 634] on input "Purchase Order Item" at bounding box center [1175, 628] width 635 height 20
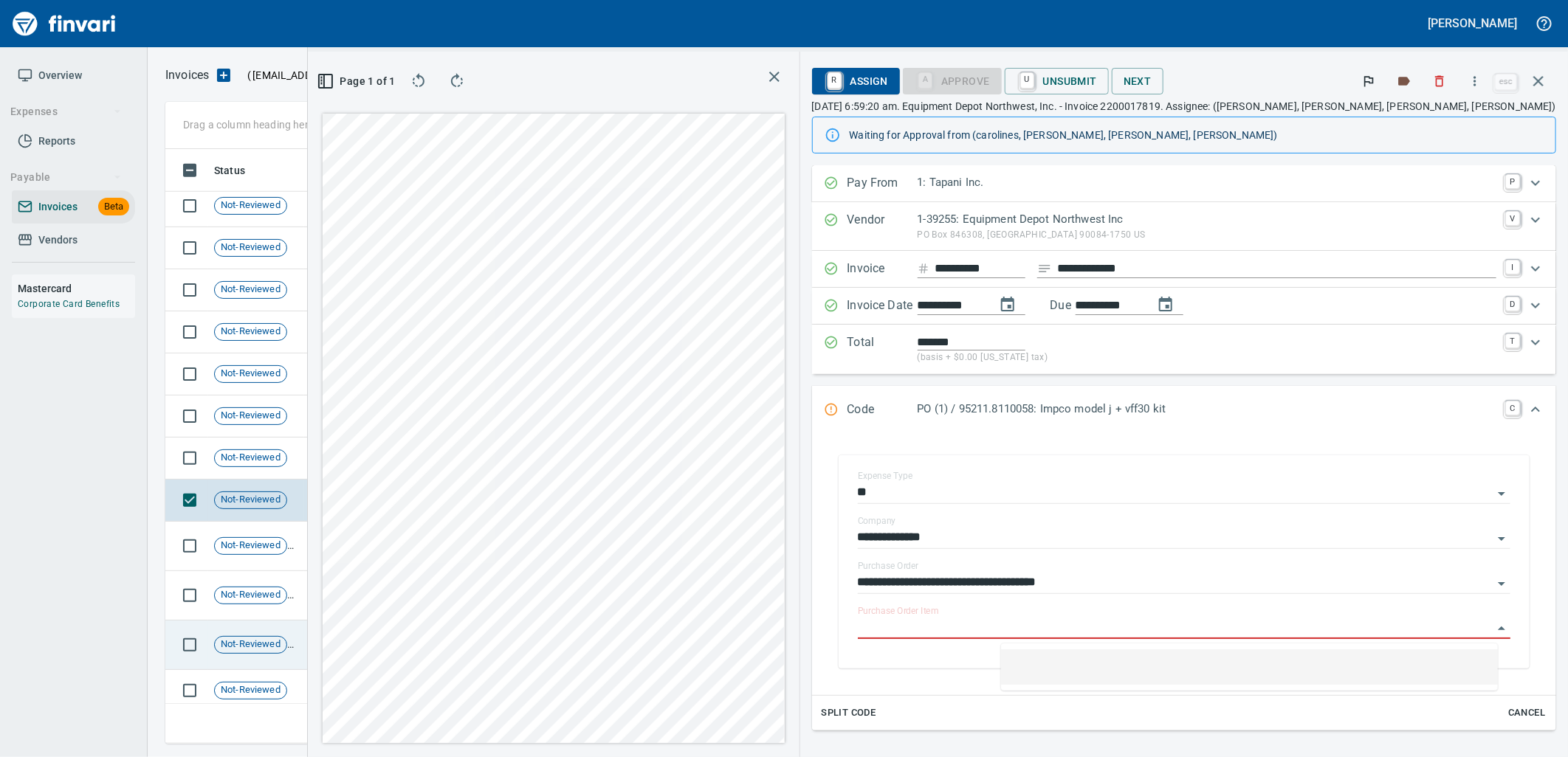
scroll to position [7941, 0]
click at [397, 470] on td "[DATE]" at bounding box center [425, 460] width 81 height 42
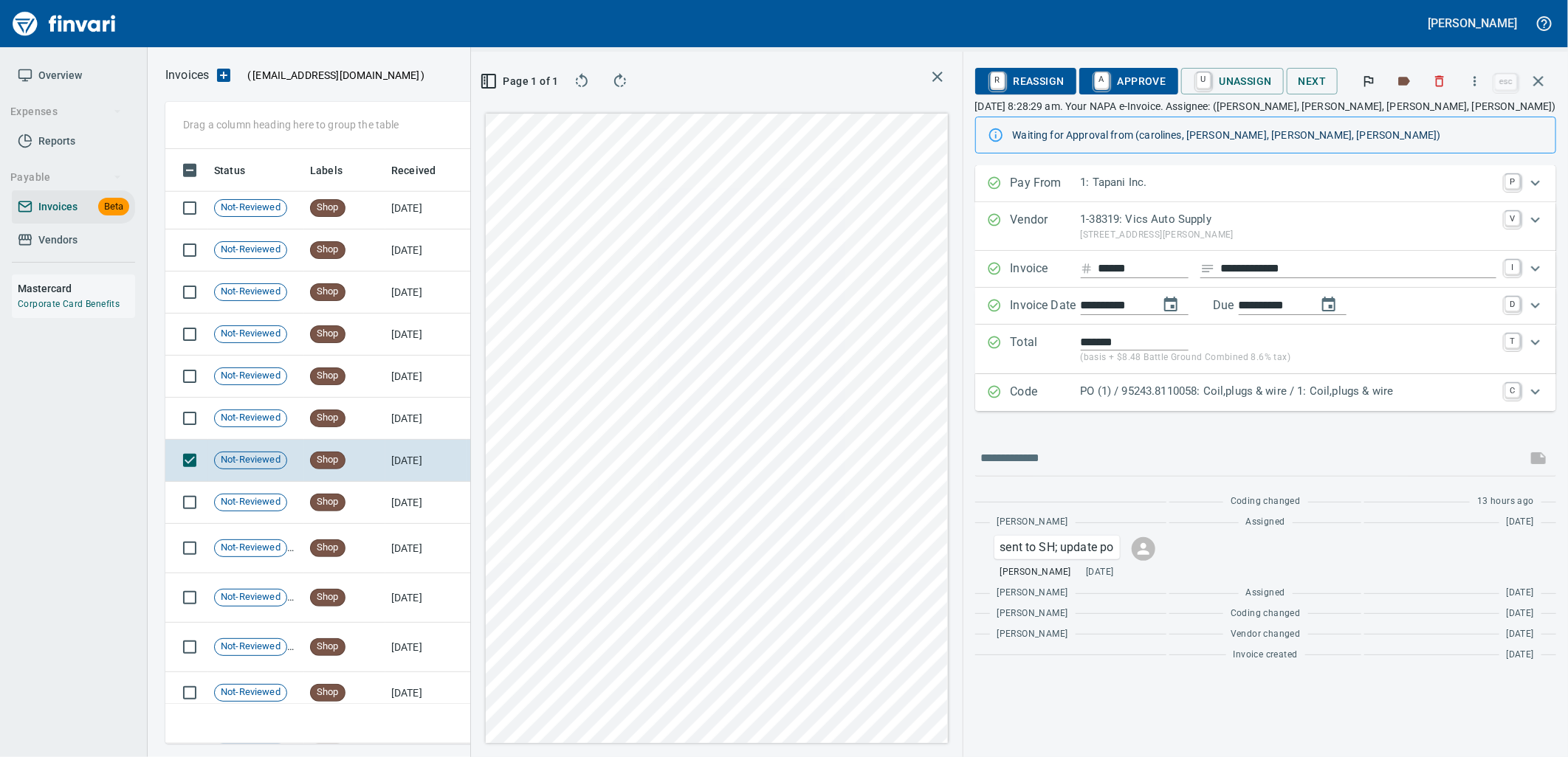
click at [1248, 390] on p "PO (1) / 95243.8110058: Coil,plugs & wire / 1: Coil,plugs & wire" at bounding box center [1289, 391] width 416 height 17
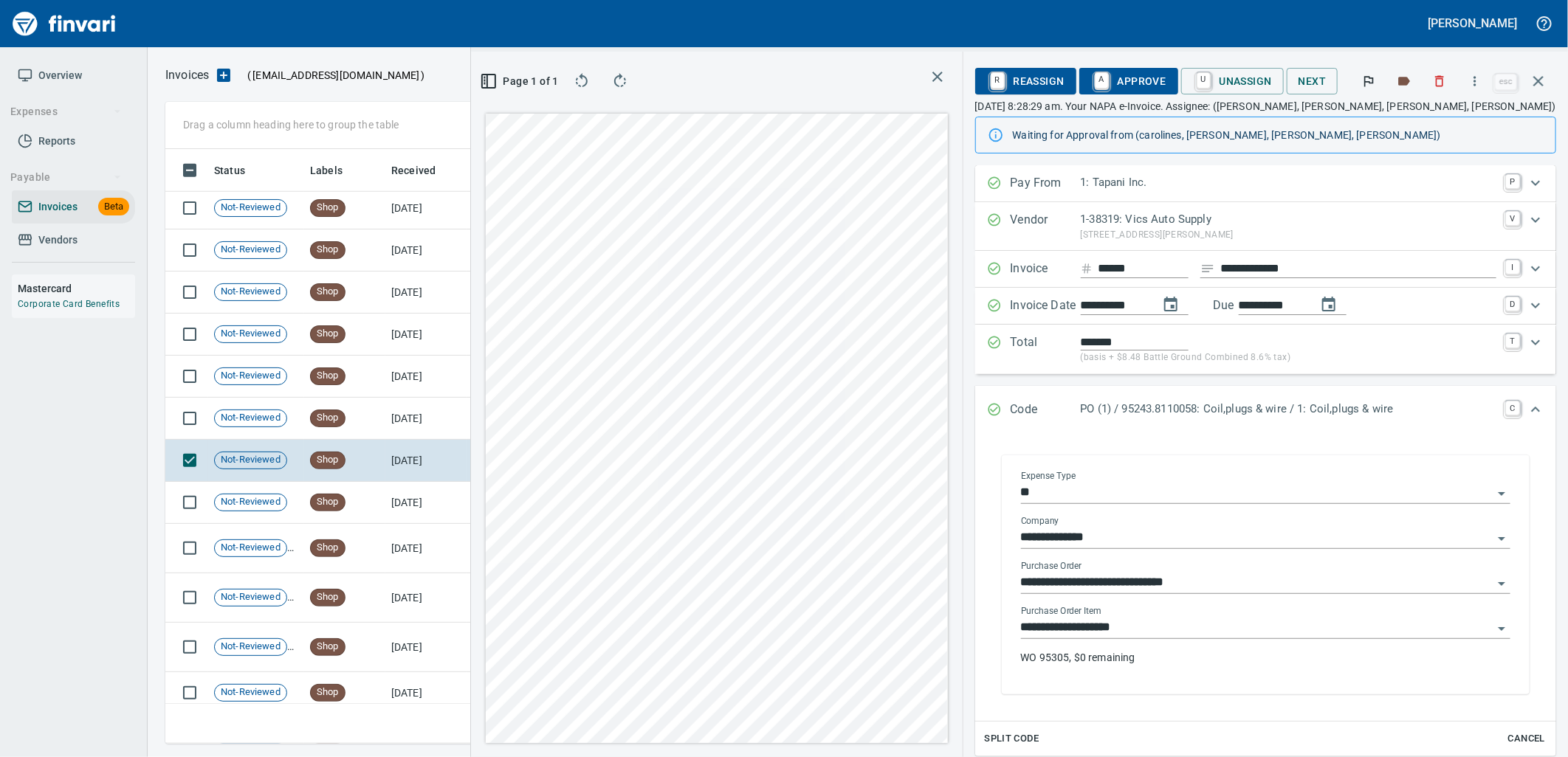
click at [1153, 631] on input "**********" at bounding box center [1257, 628] width 472 height 20
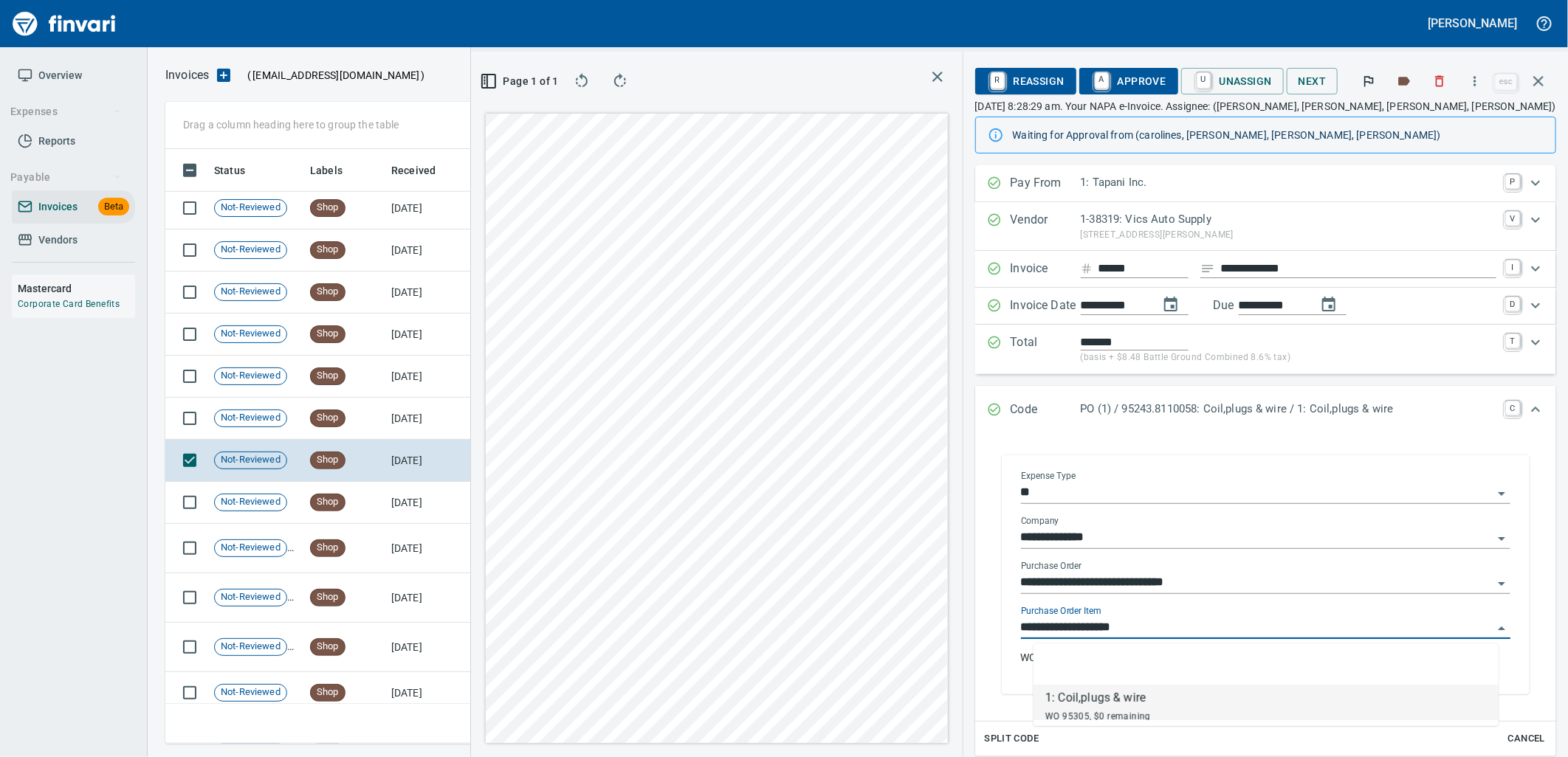
scroll to position [571, 992]
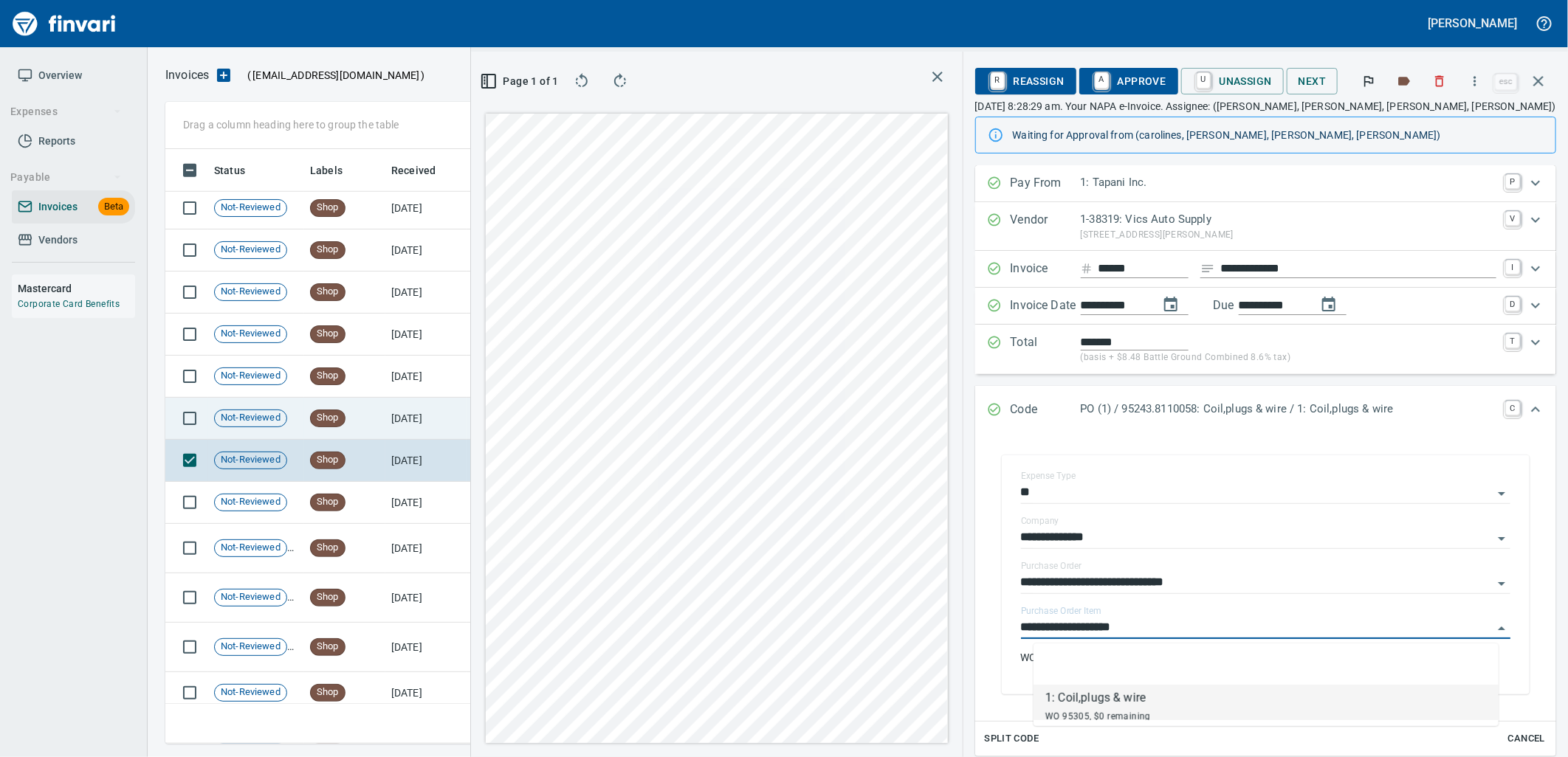
click at [422, 405] on td "7/23/2025" at bounding box center [425, 418] width 81 height 42
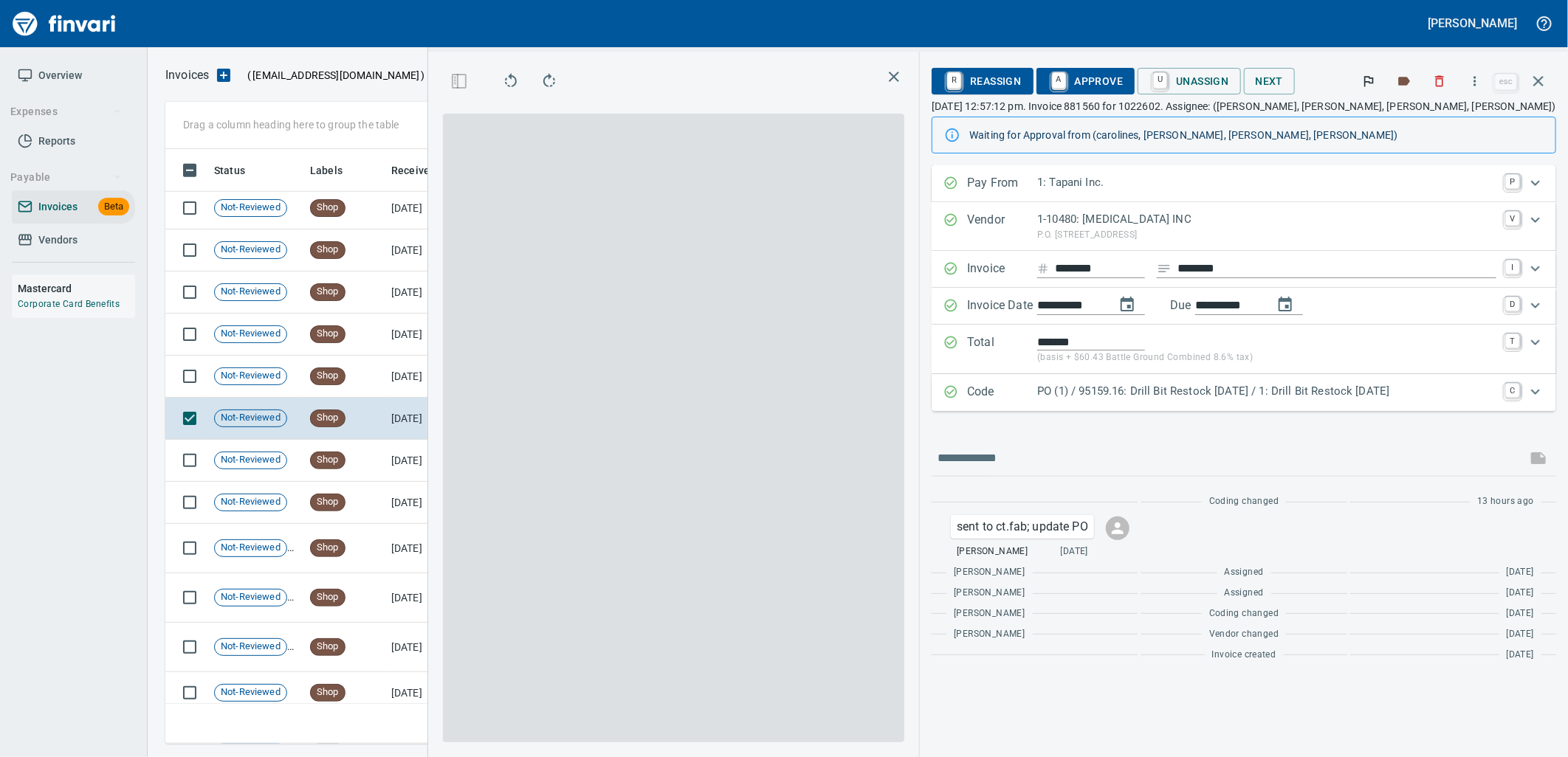
click at [1249, 388] on p "PO (1) / 95159.16: Drill Bit Restock 07/21/25 / 1: Drill Bit Restock 07/21/25" at bounding box center [1267, 391] width 459 height 17
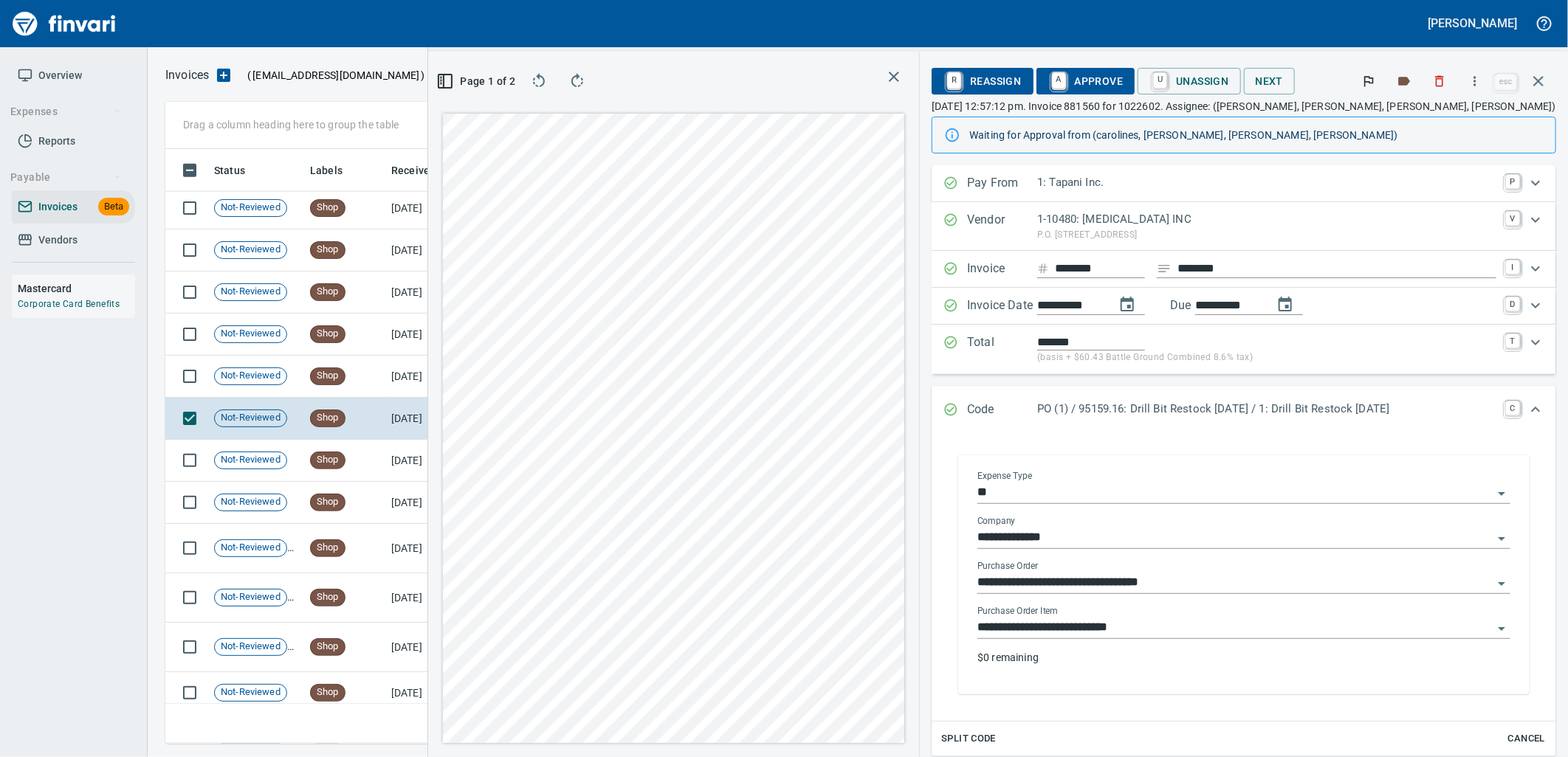
click at [1165, 618] on div "**********" at bounding box center [1244, 622] width 533 height 33
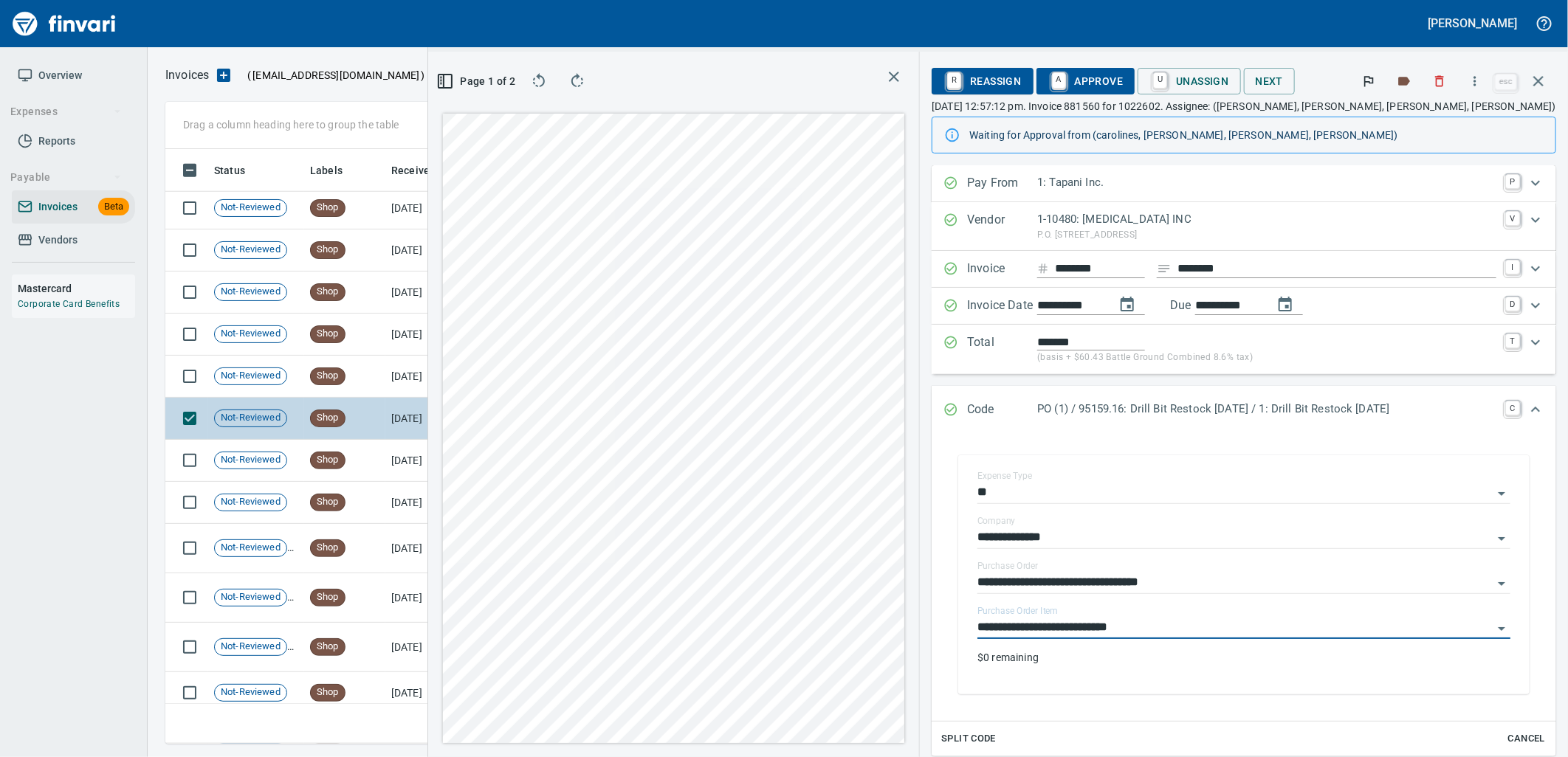
click at [314, 393] on td "Shop" at bounding box center [345, 376] width 81 height 42
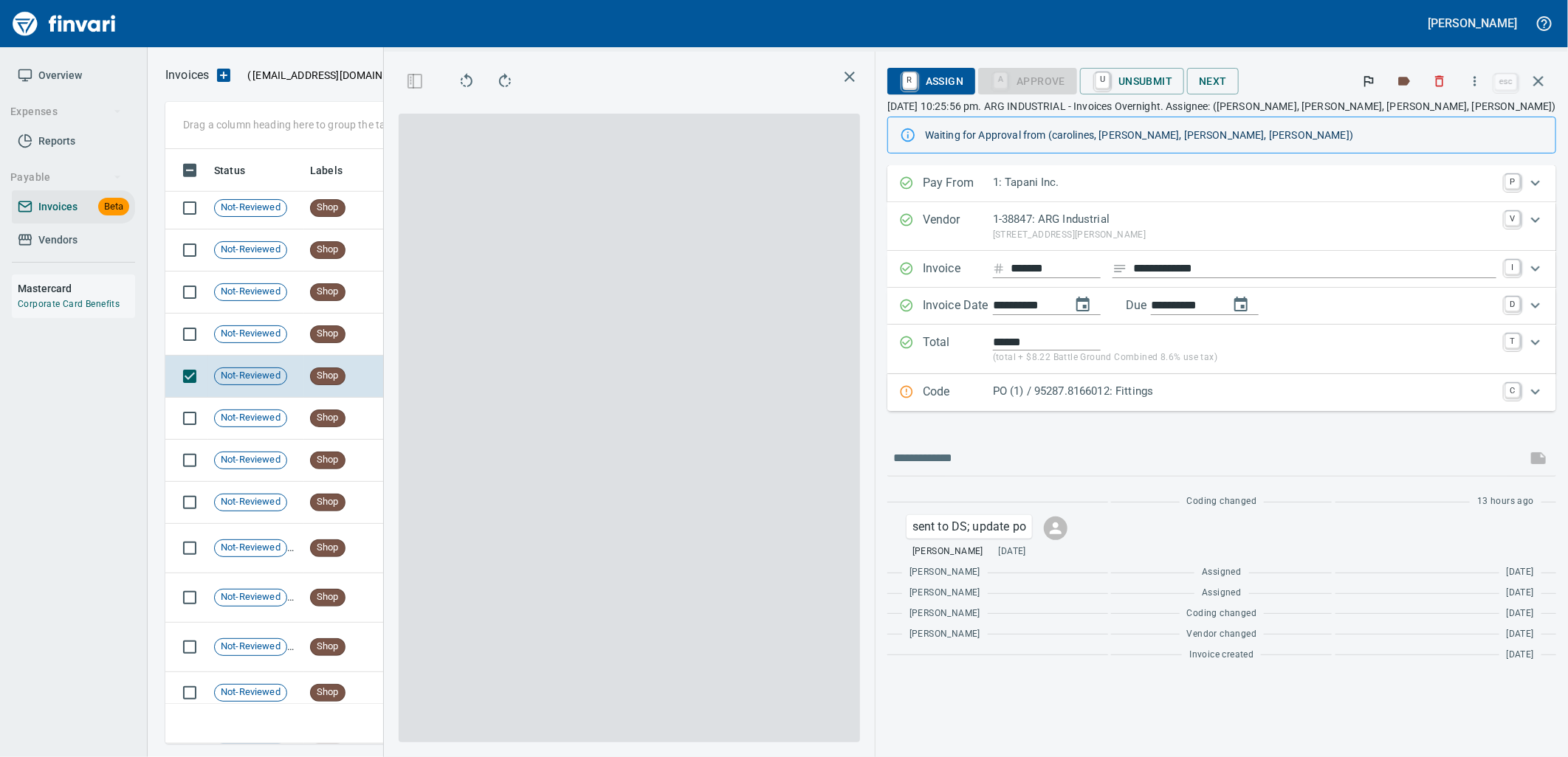
click at [1261, 406] on div "Code PO (1) / 95287.8166012: Fittings C" at bounding box center [1222, 392] width 669 height 37
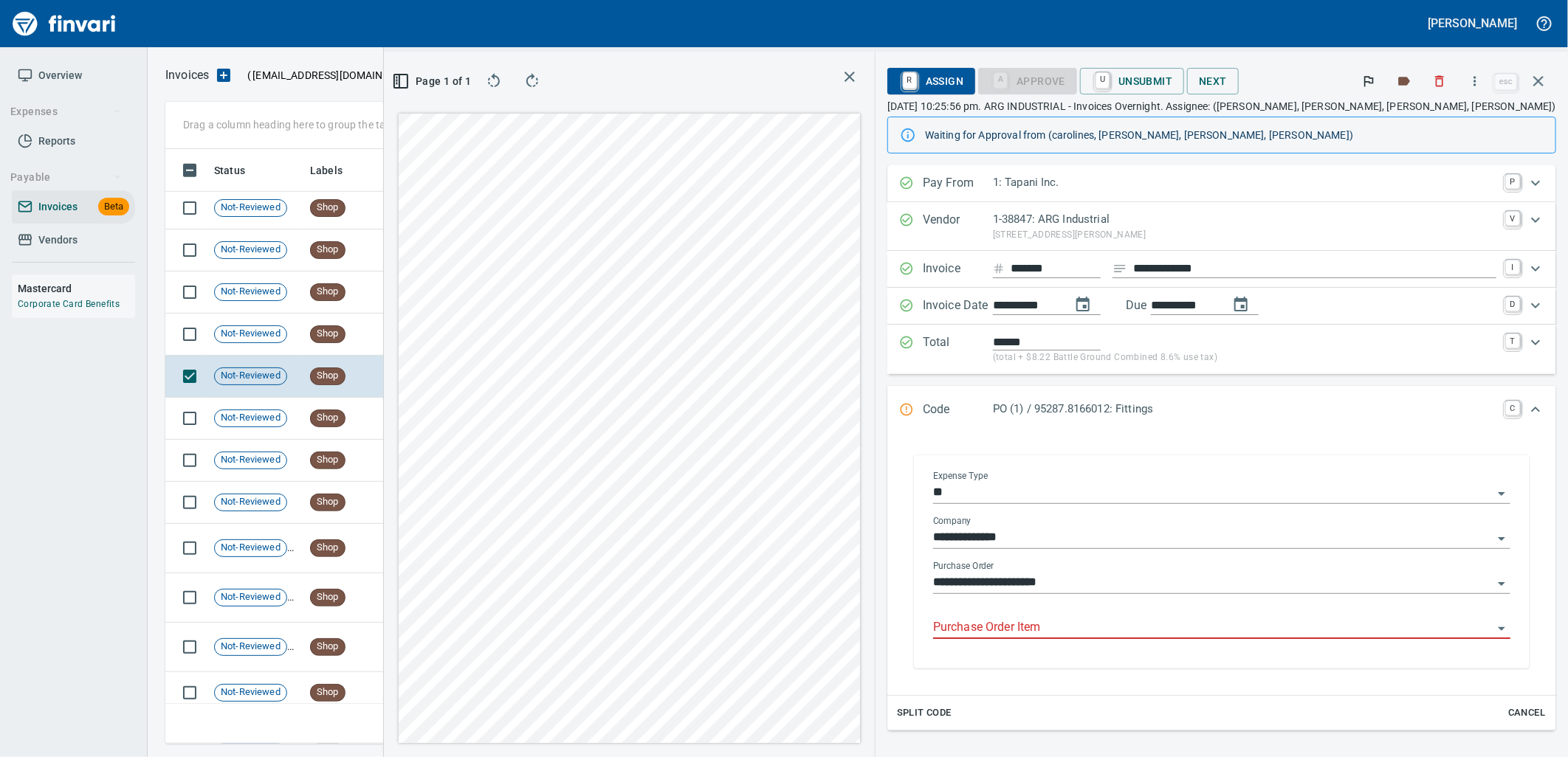
click at [1153, 629] on input "Purchase Order Item" at bounding box center [1213, 628] width 560 height 20
click at [431, 330] on td "7/24/2025" at bounding box center [425, 334] width 81 height 42
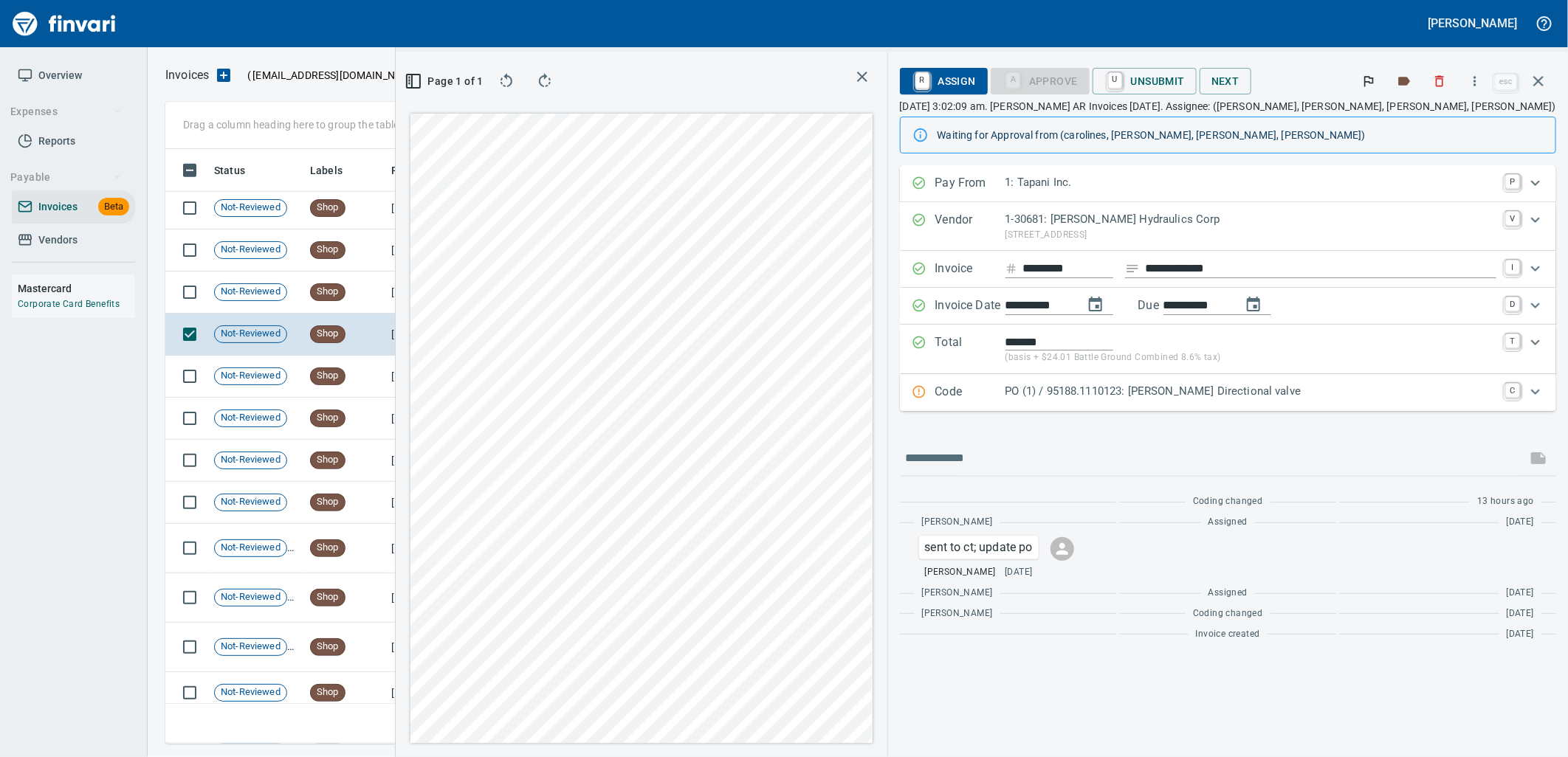
click at [1196, 404] on div "Code PO (1) / 95188.1110123: Parker Directional valve C" at bounding box center [1229, 392] width 657 height 37
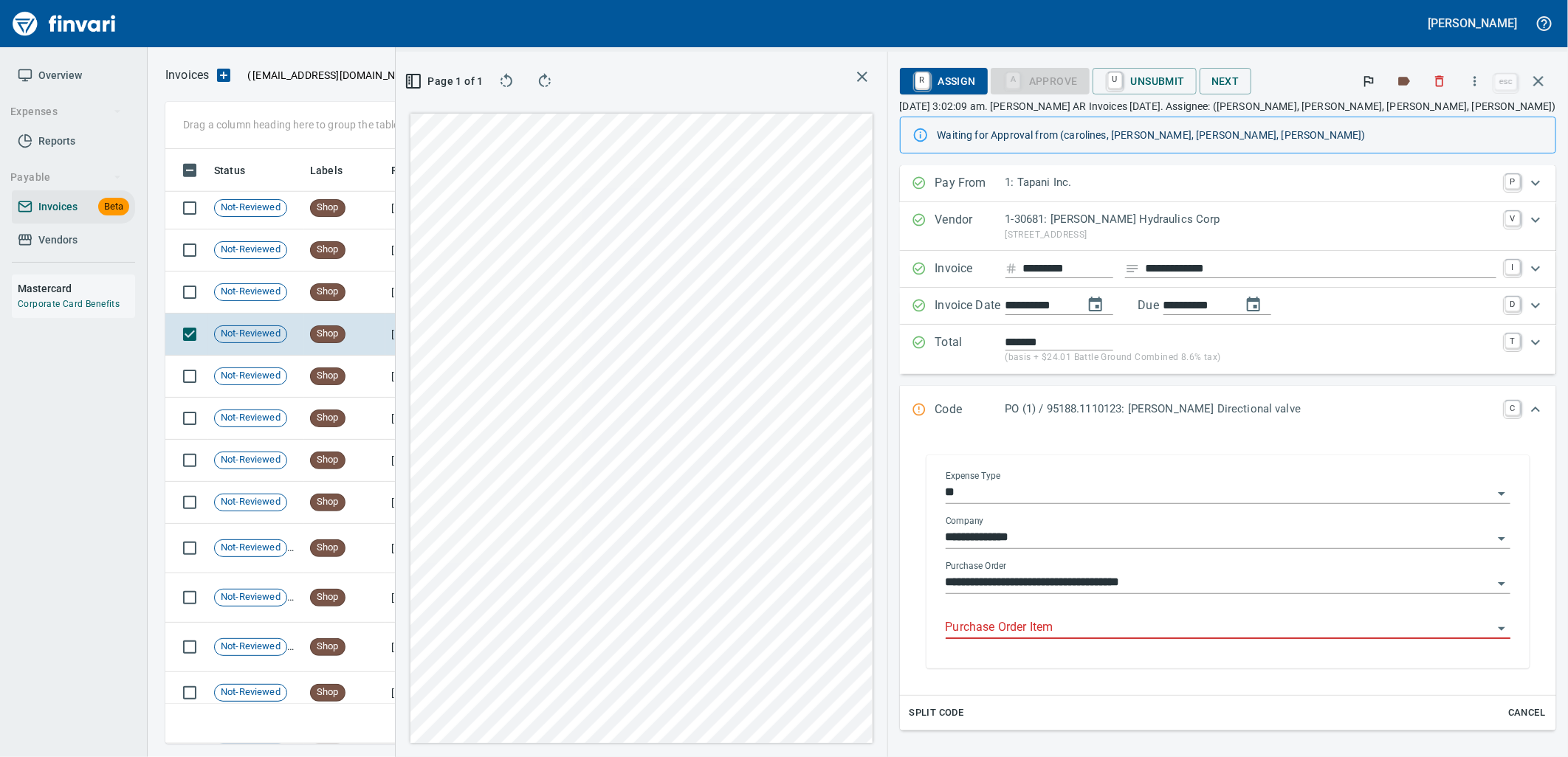
click at [1184, 628] on input "Purchase Order Item" at bounding box center [1219, 628] width 547 height 20
click at [388, 292] on td "7/24/2025" at bounding box center [425, 292] width 81 height 42
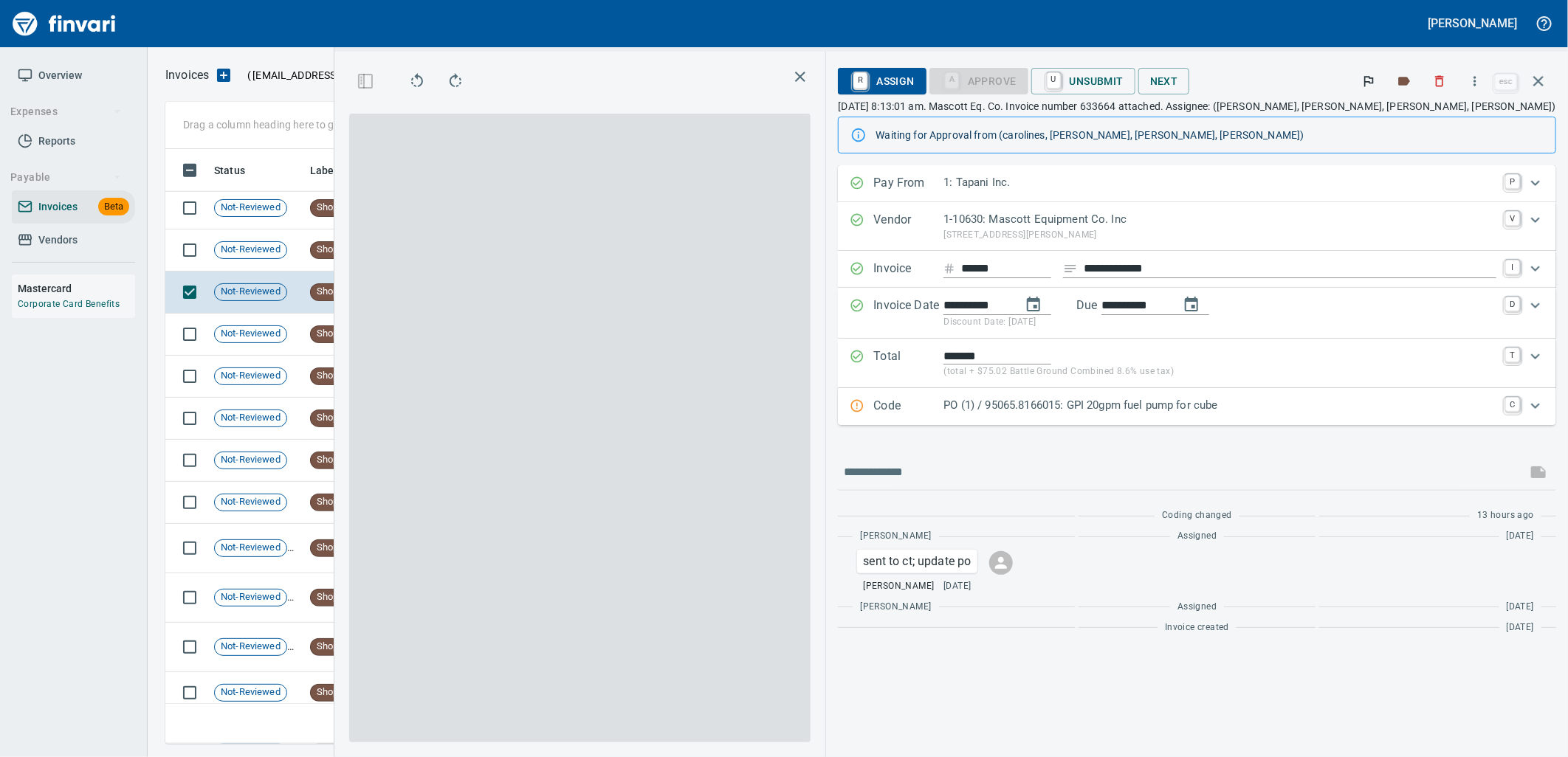
click at [1093, 407] on p "PO (1) / 95065.8166015: GPI 20gpm fuel pump for cube" at bounding box center [1220, 406] width 553 height 17
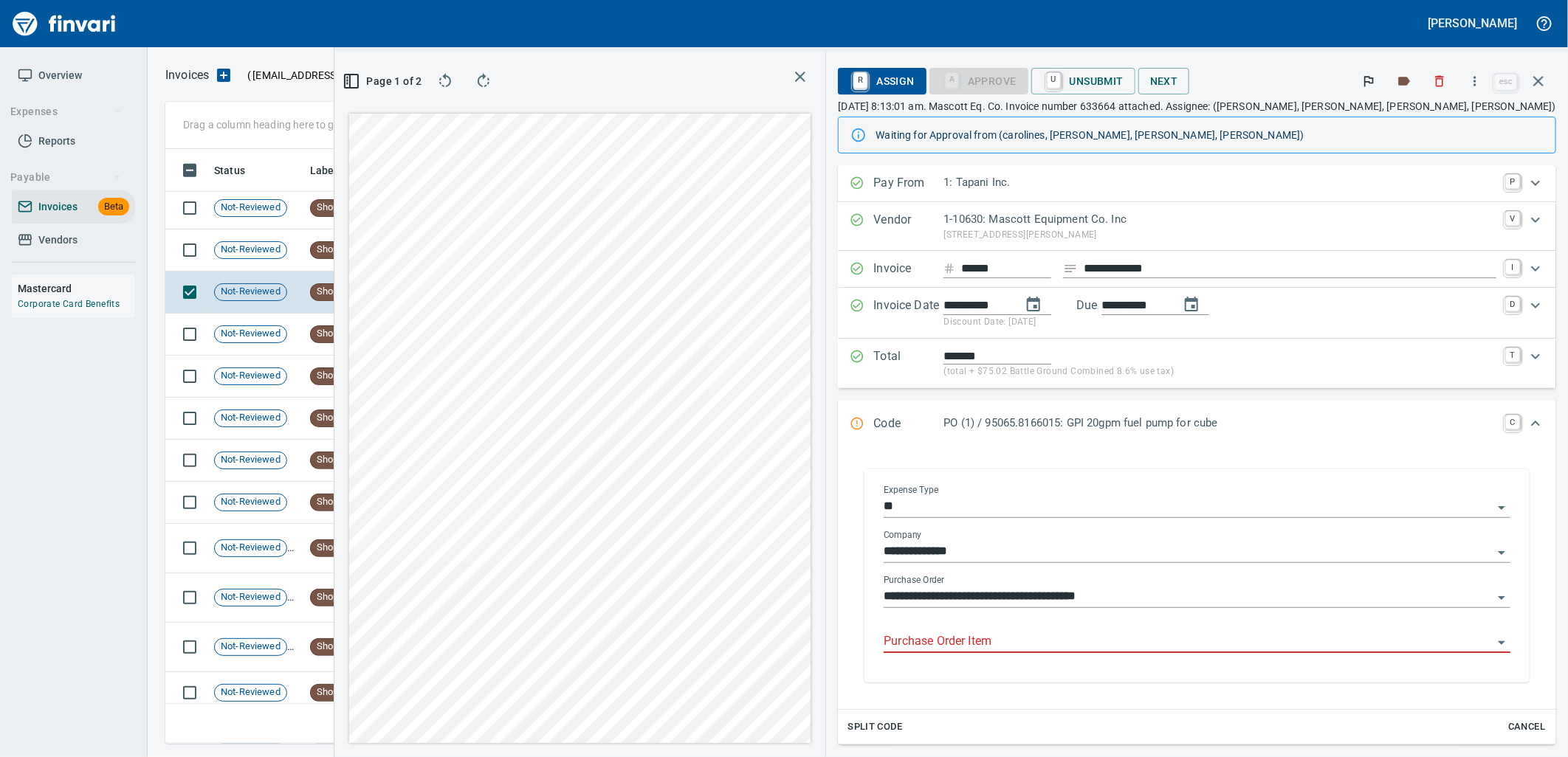
click at [1098, 640] on input "Purchase Order Item" at bounding box center [1189, 642] width 609 height 20
click at [396, 248] on td "7/24/2025" at bounding box center [425, 250] width 81 height 42
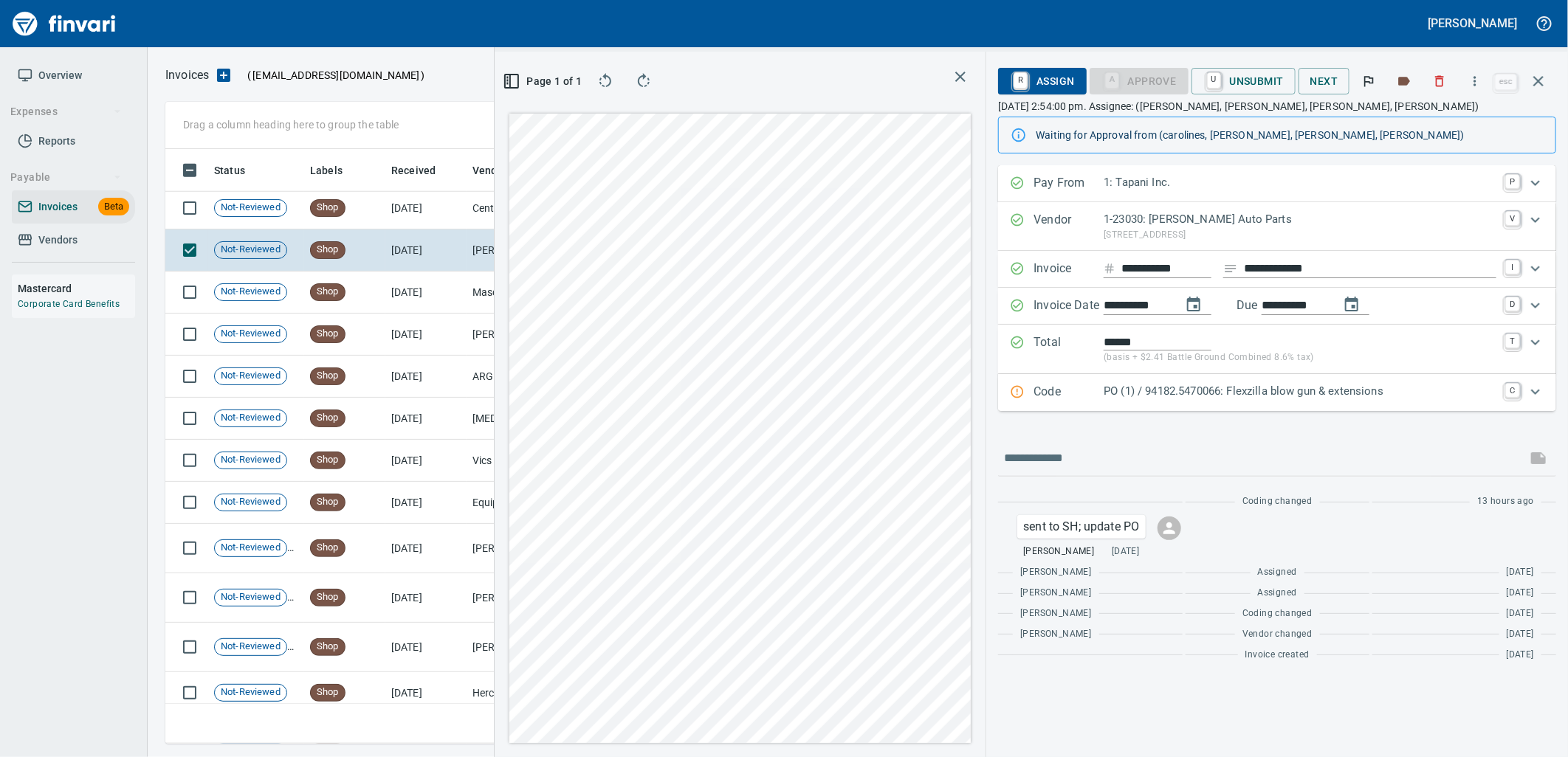
click at [1118, 396] on p "PO (1) / 94182.5470066: Flexzilla blow gun & extensions" at bounding box center [1300, 391] width 393 height 17
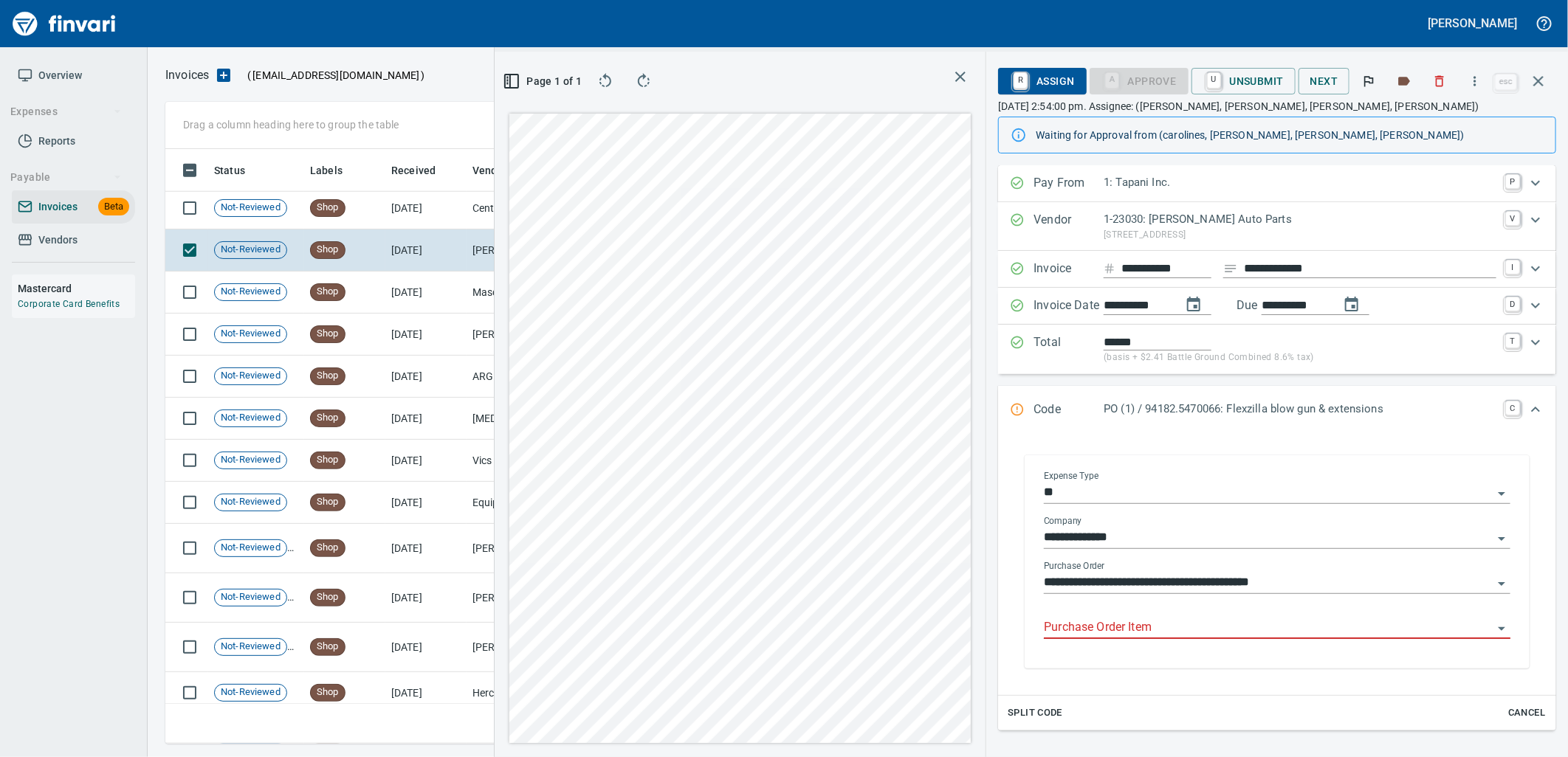
click at [1176, 630] on input "Purchase Order Item" at bounding box center [1269, 628] width 449 height 20
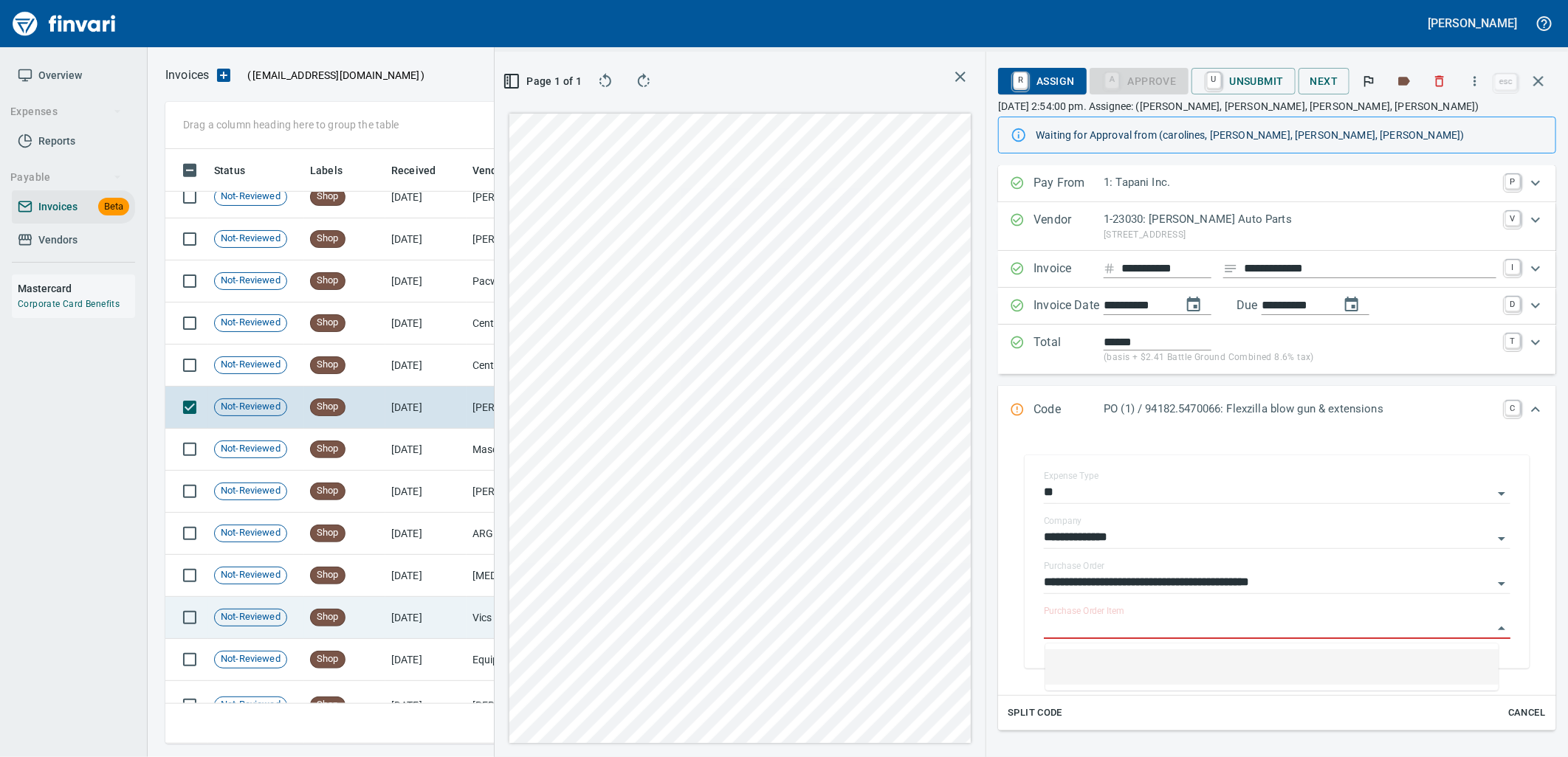
scroll to position [7778, 0]
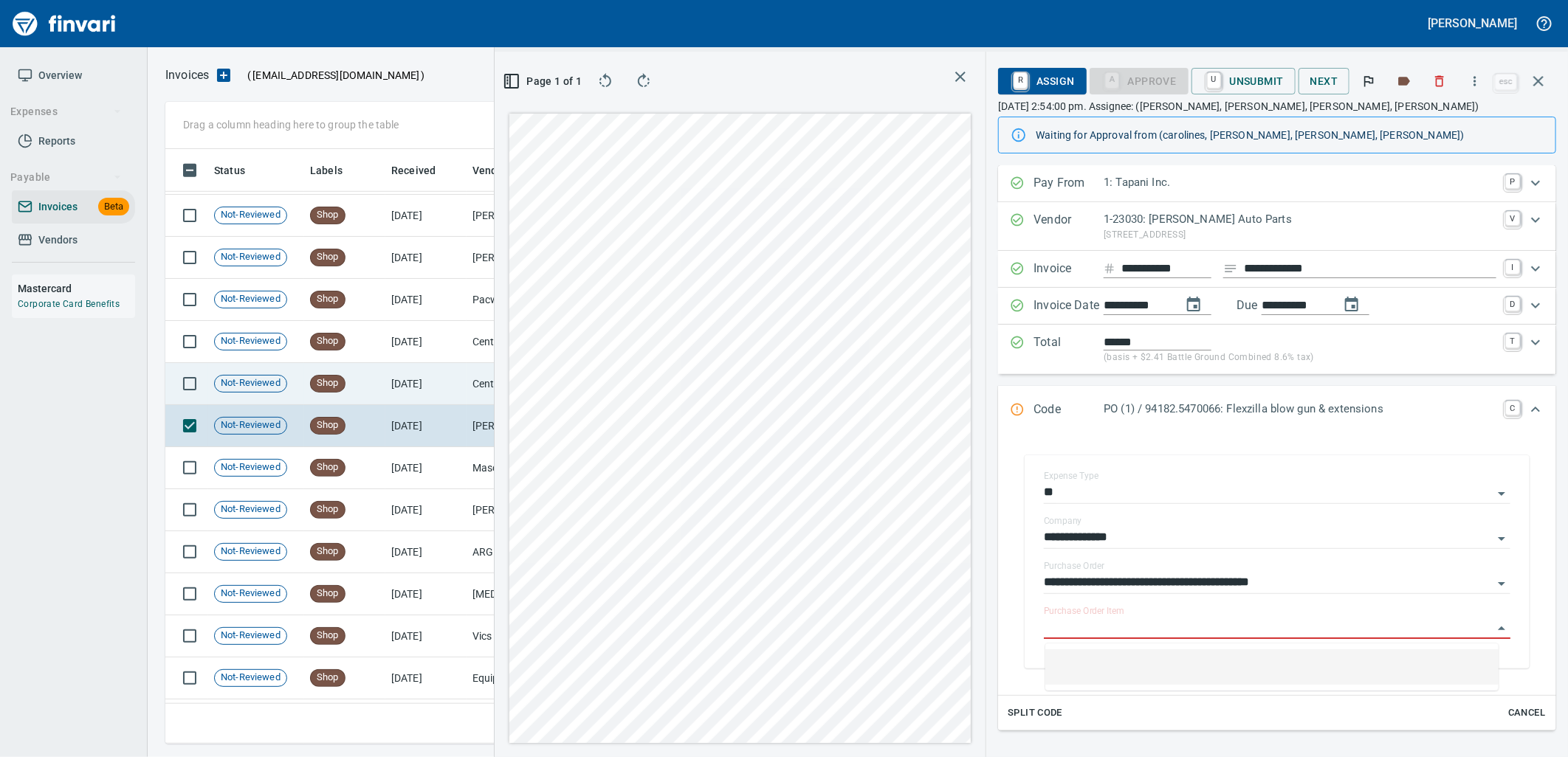
click at [372, 393] on td "Shop" at bounding box center [345, 384] width 81 height 42
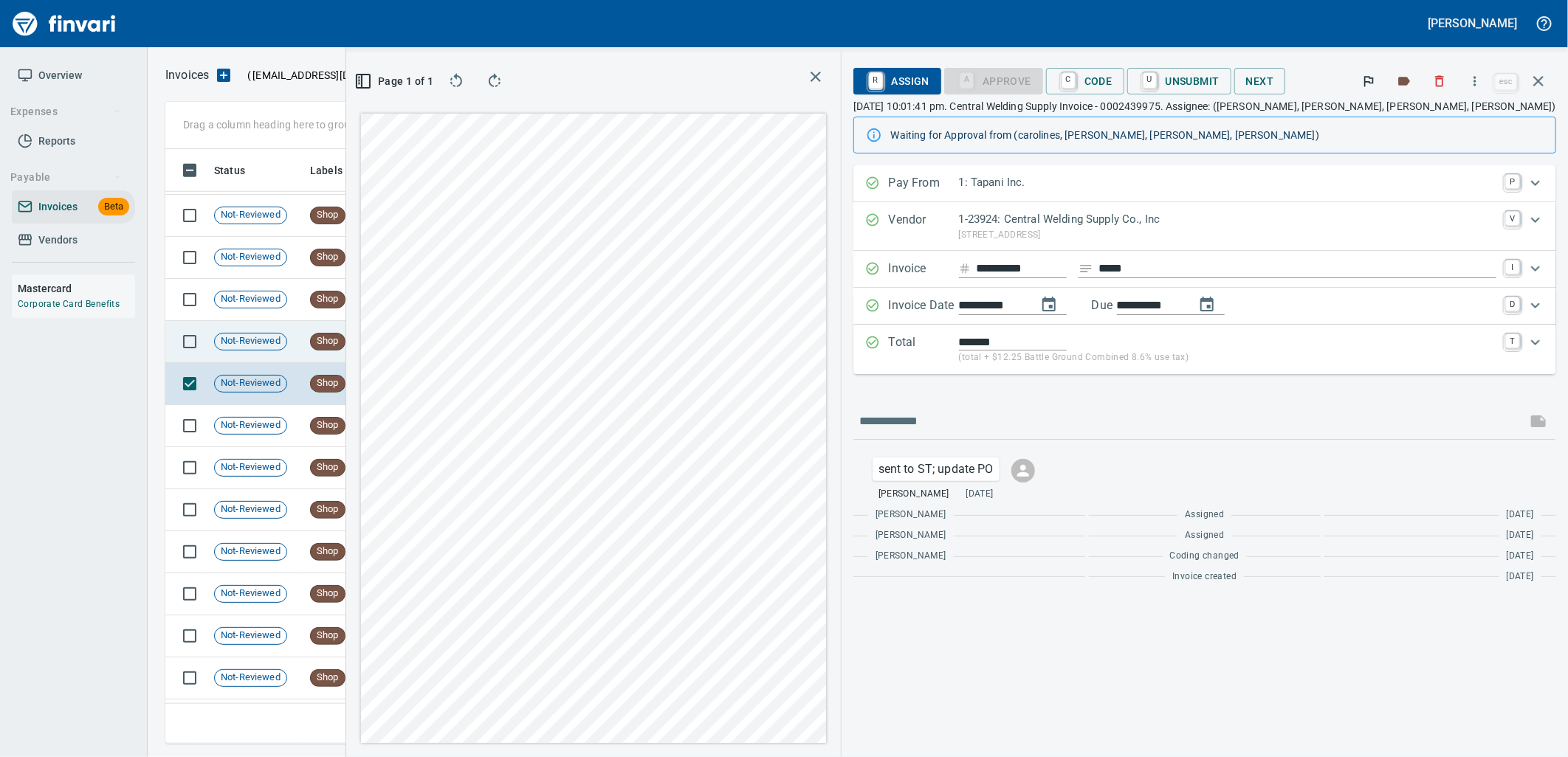
click at [331, 334] on span "Shop" at bounding box center [328, 341] width 34 height 14
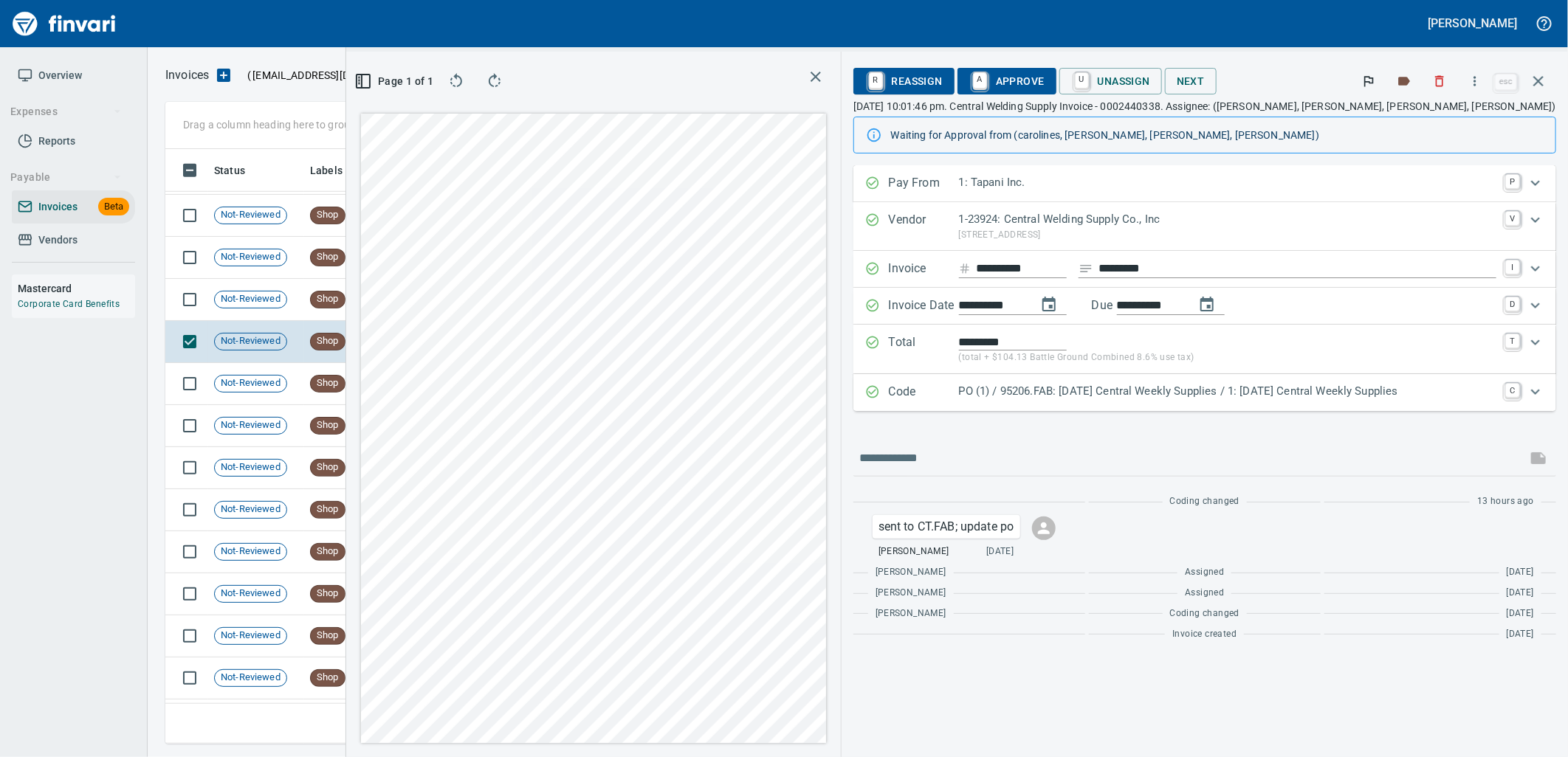
click at [1118, 397] on p "PO (1) / 95206.FAB: 07/21/25 Central Weekly Supplies / 1: 07/21/25 Central Week…" at bounding box center [1228, 391] width 538 height 17
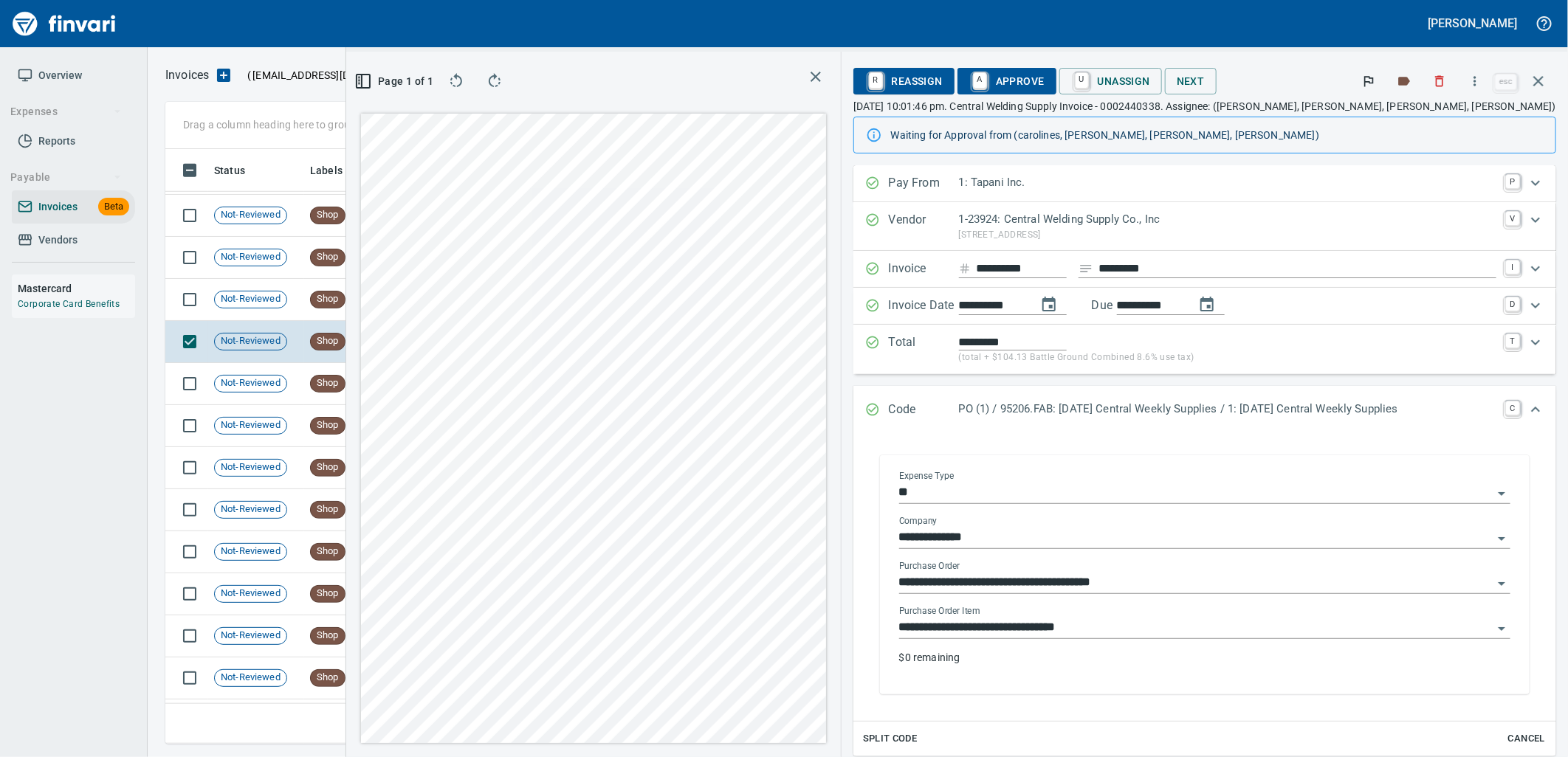
click at [1102, 629] on input "**********" at bounding box center [1196, 628] width 594 height 20
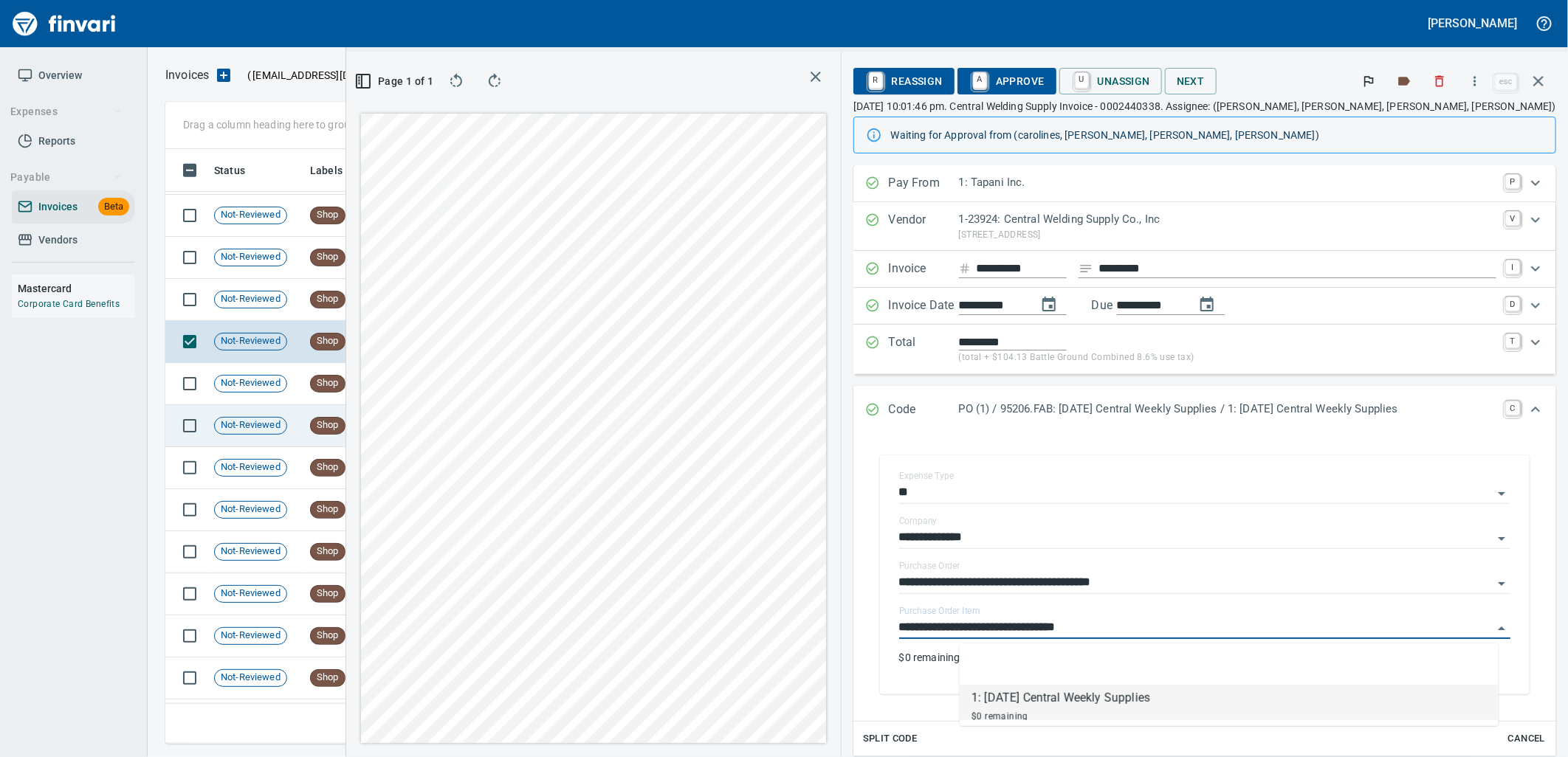
scroll to position [571, 992]
click at [288, 299] on td "Not-Reviewed" at bounding box center [256, 299] width 96 height 42
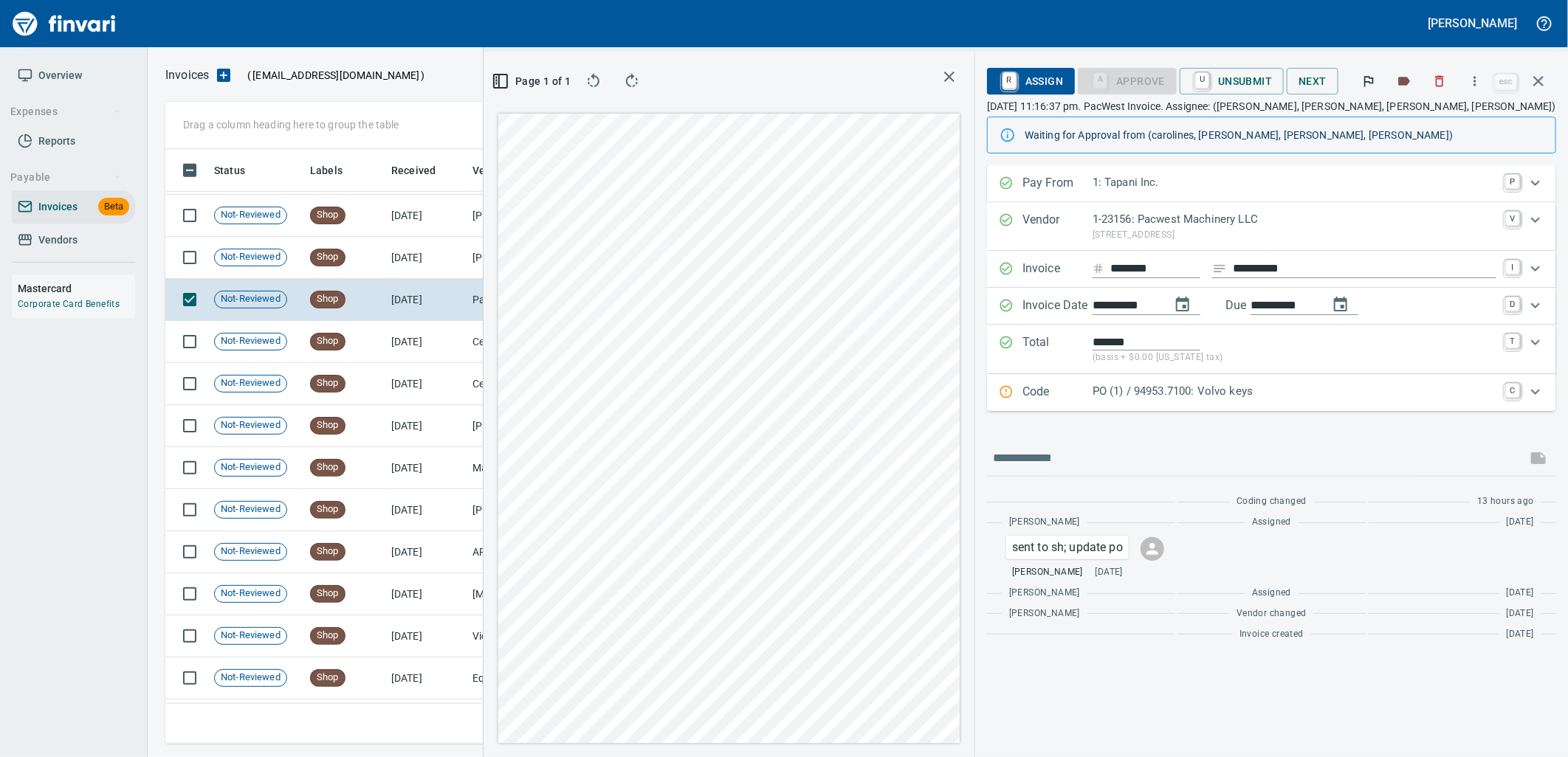
click at [1268, 400] on p "PO (1) / 94953.7100: Volvo keys" at bounding box center [1294, 391] width 404 height 17
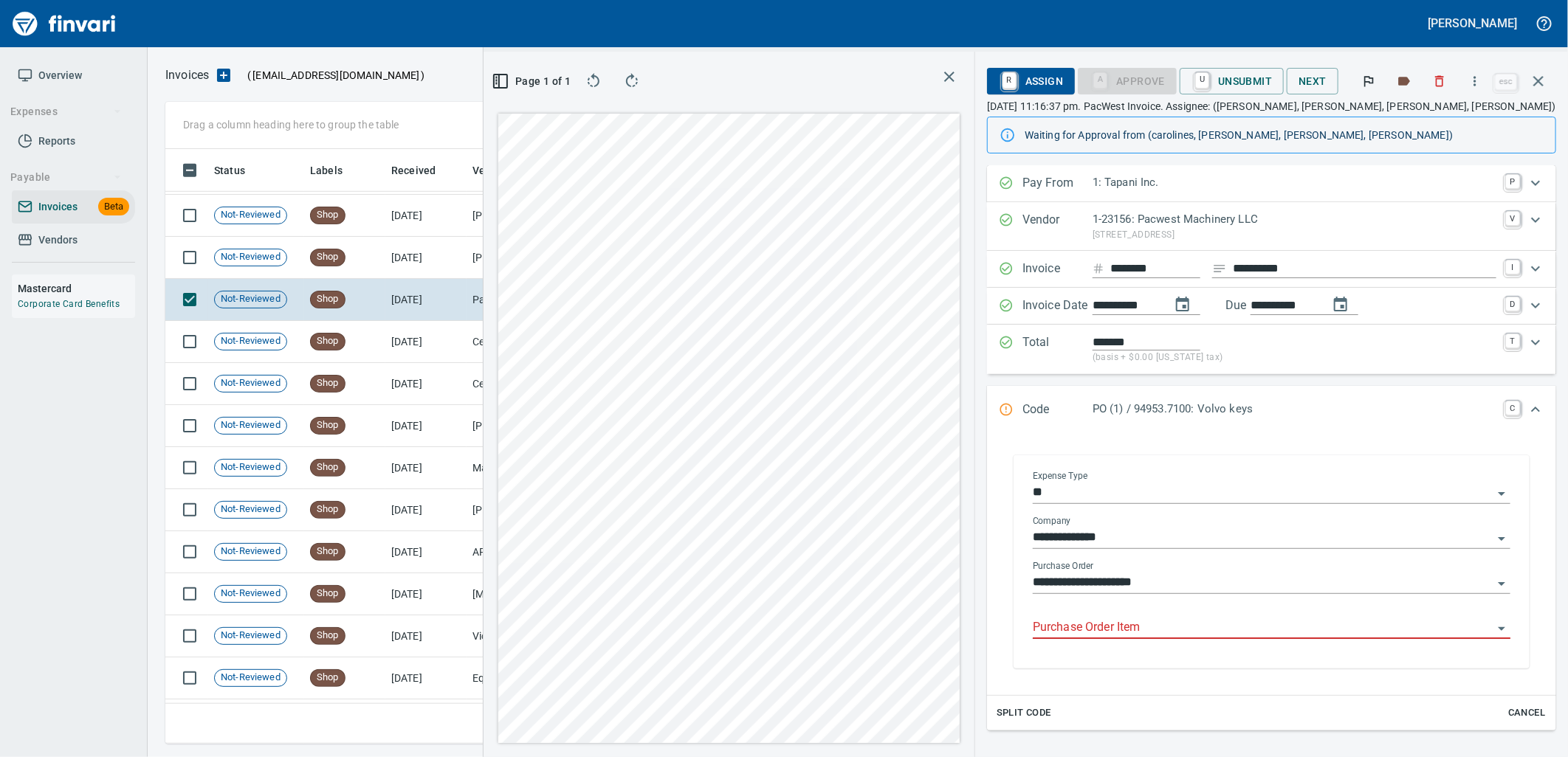
click at [1165, 626] on input "Purchase Order Item" at bounding box center [1263, 628] width 460 height 20
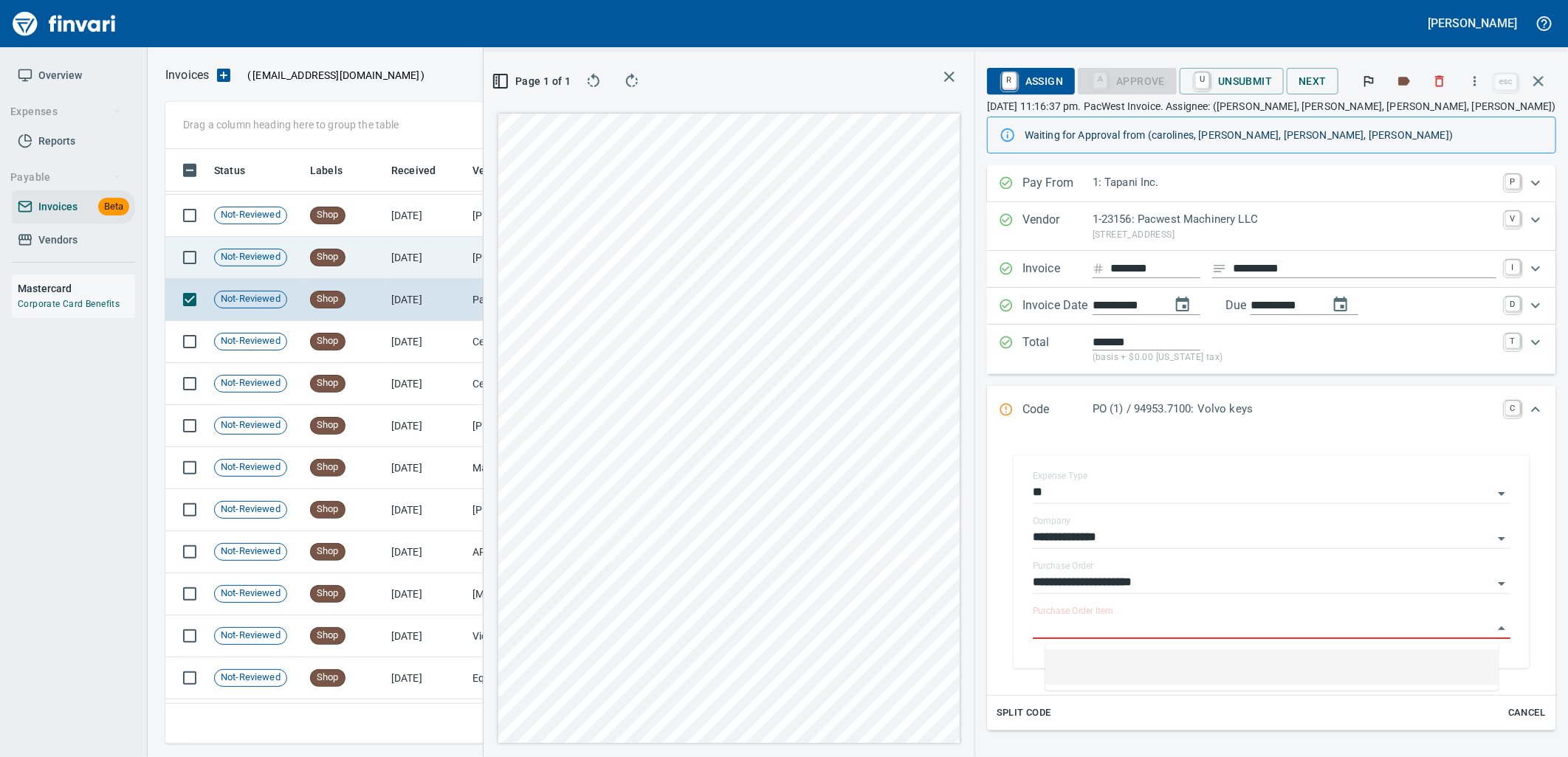
click at [450, 270] on td "7/25/2025" at bounding box center [425, 258] width 81 height 42
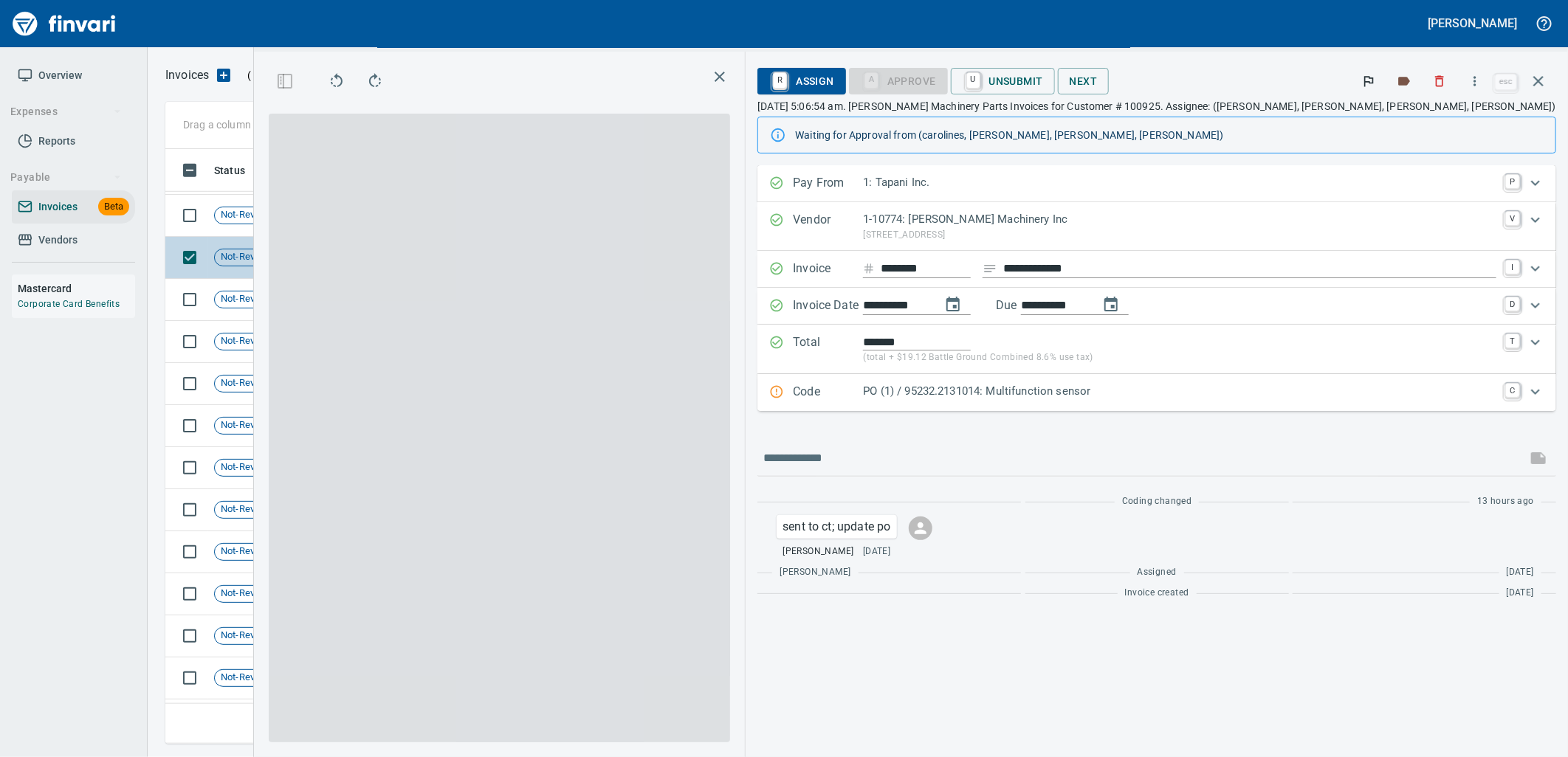
scroll to position [571, 992]
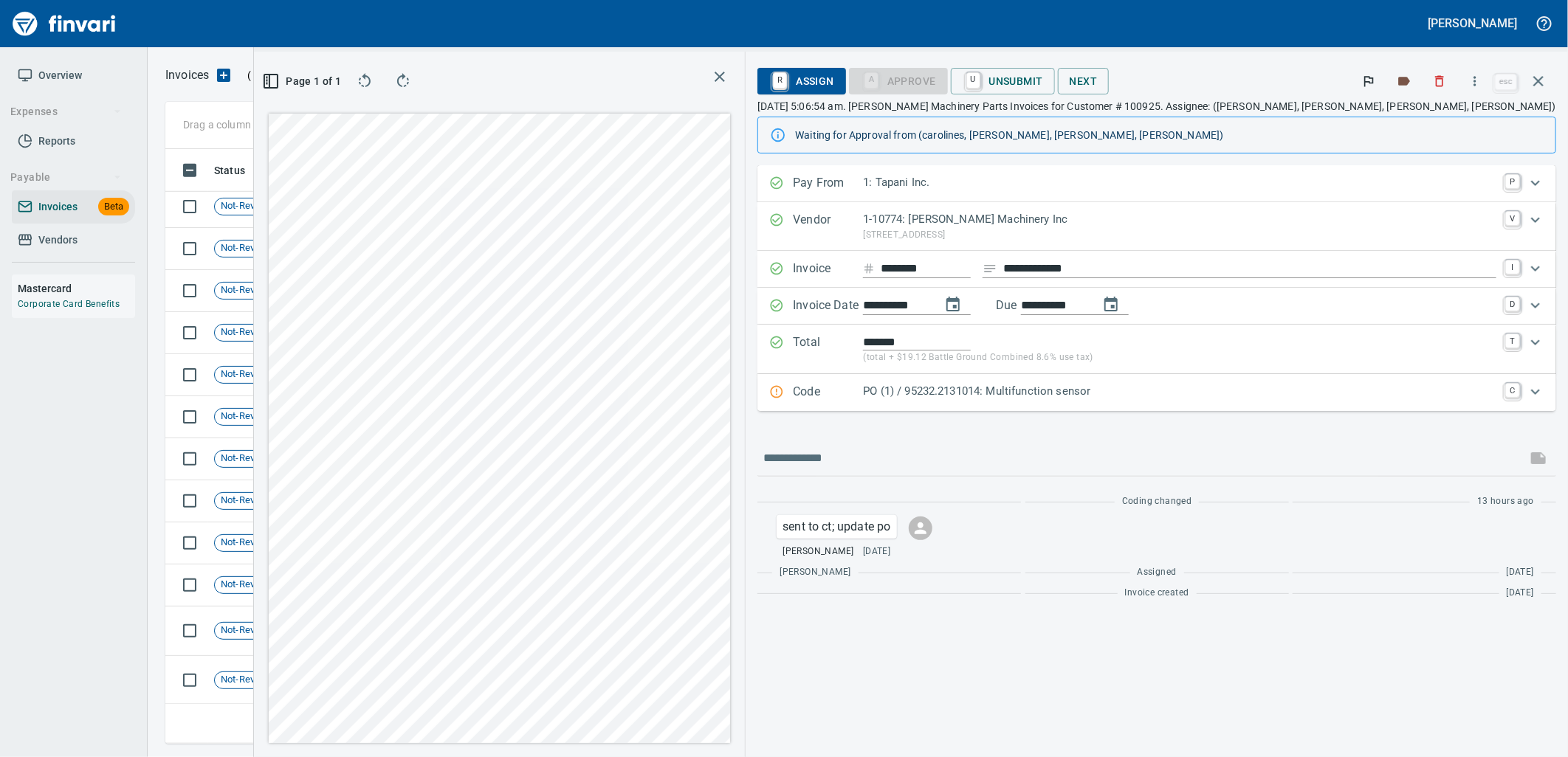
click at [1250, 394] on p "PO (1) / 95232.2131014: Multifunction sensor" at bounding box center [1180, 391] width 634 height 17
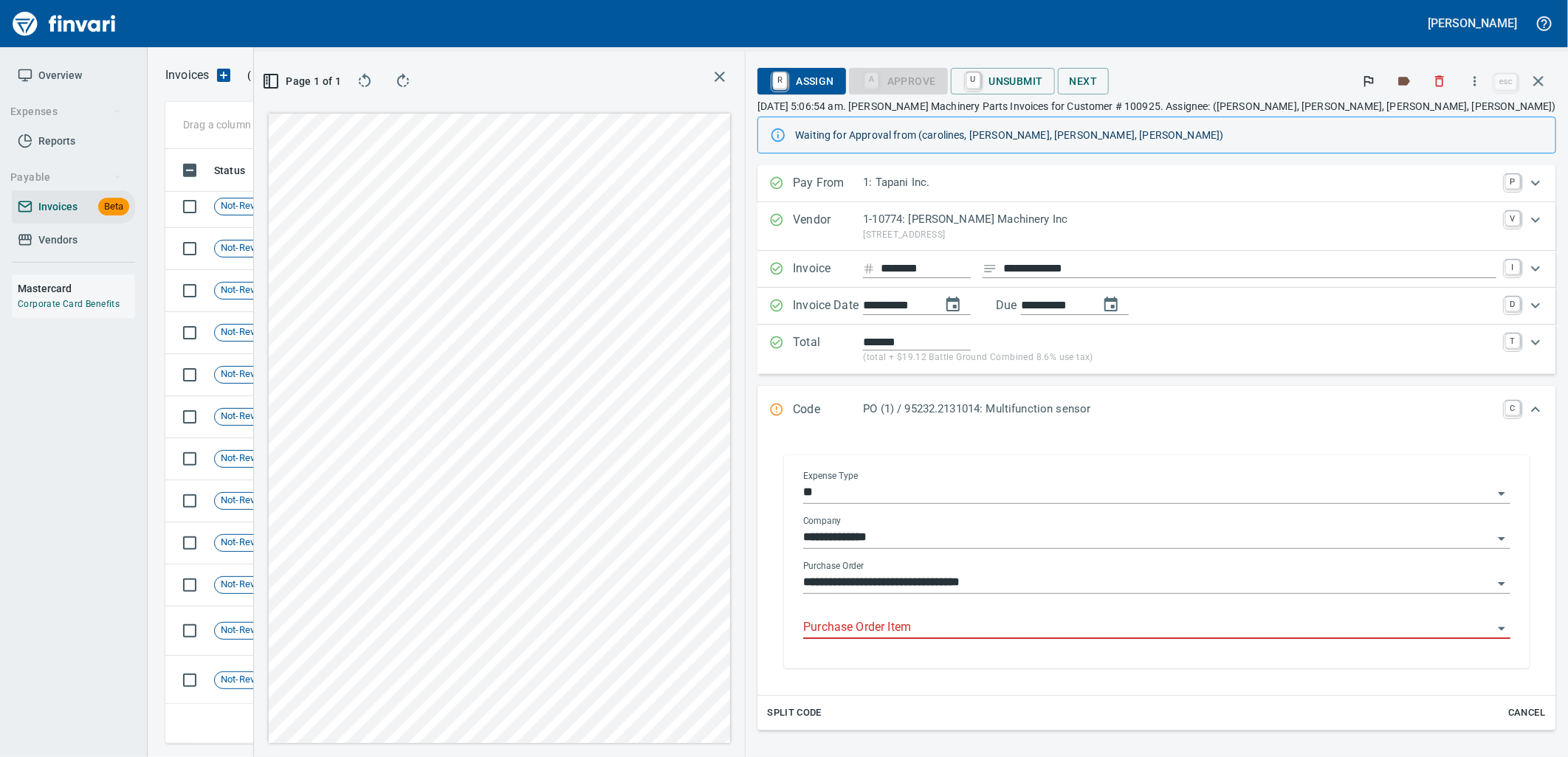
click at [1119, 632] on input "Purchase Order Item" at bounding box center [1148, 628] width 690 height 20
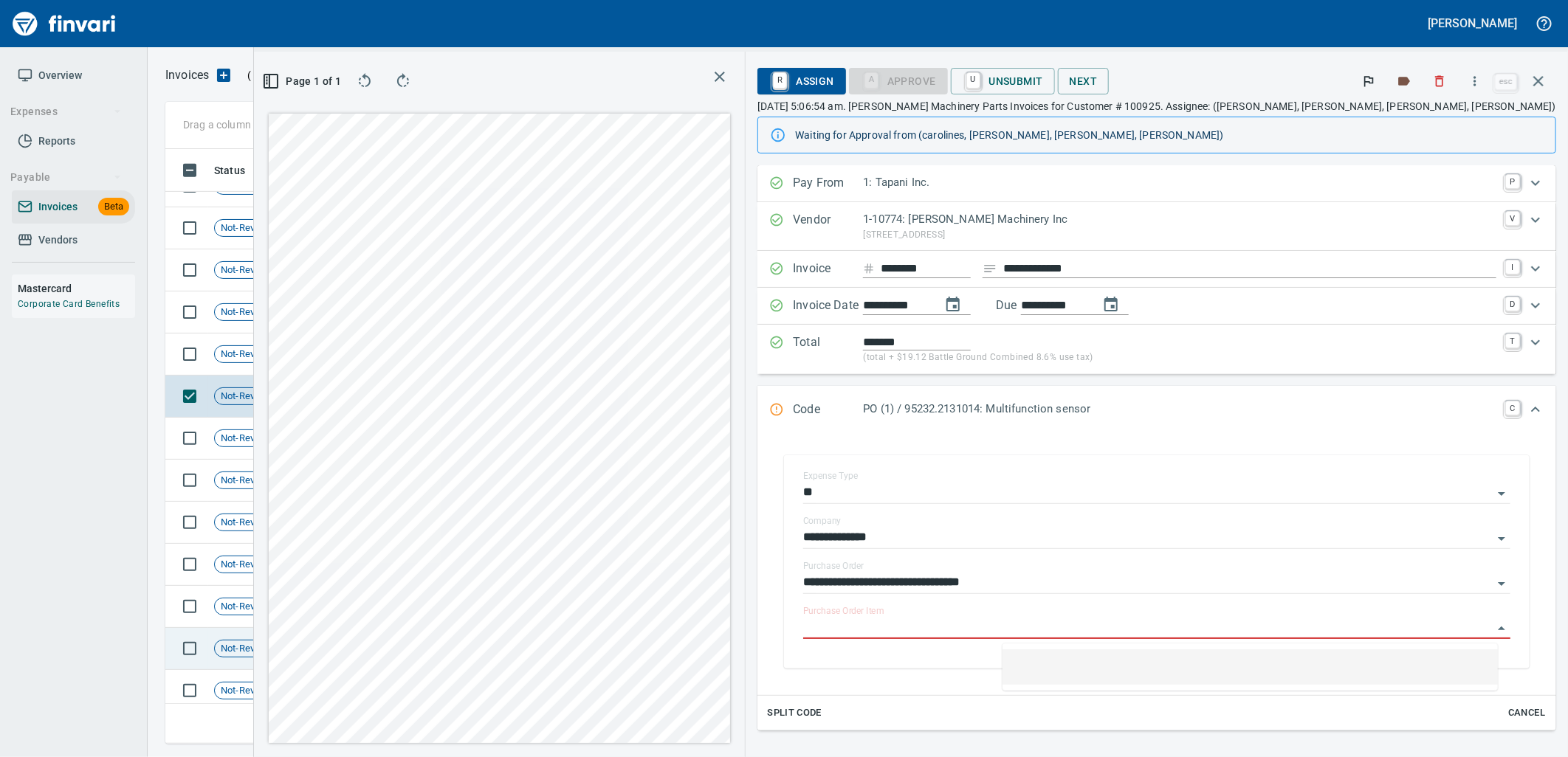
scroll to position [7532, 0]
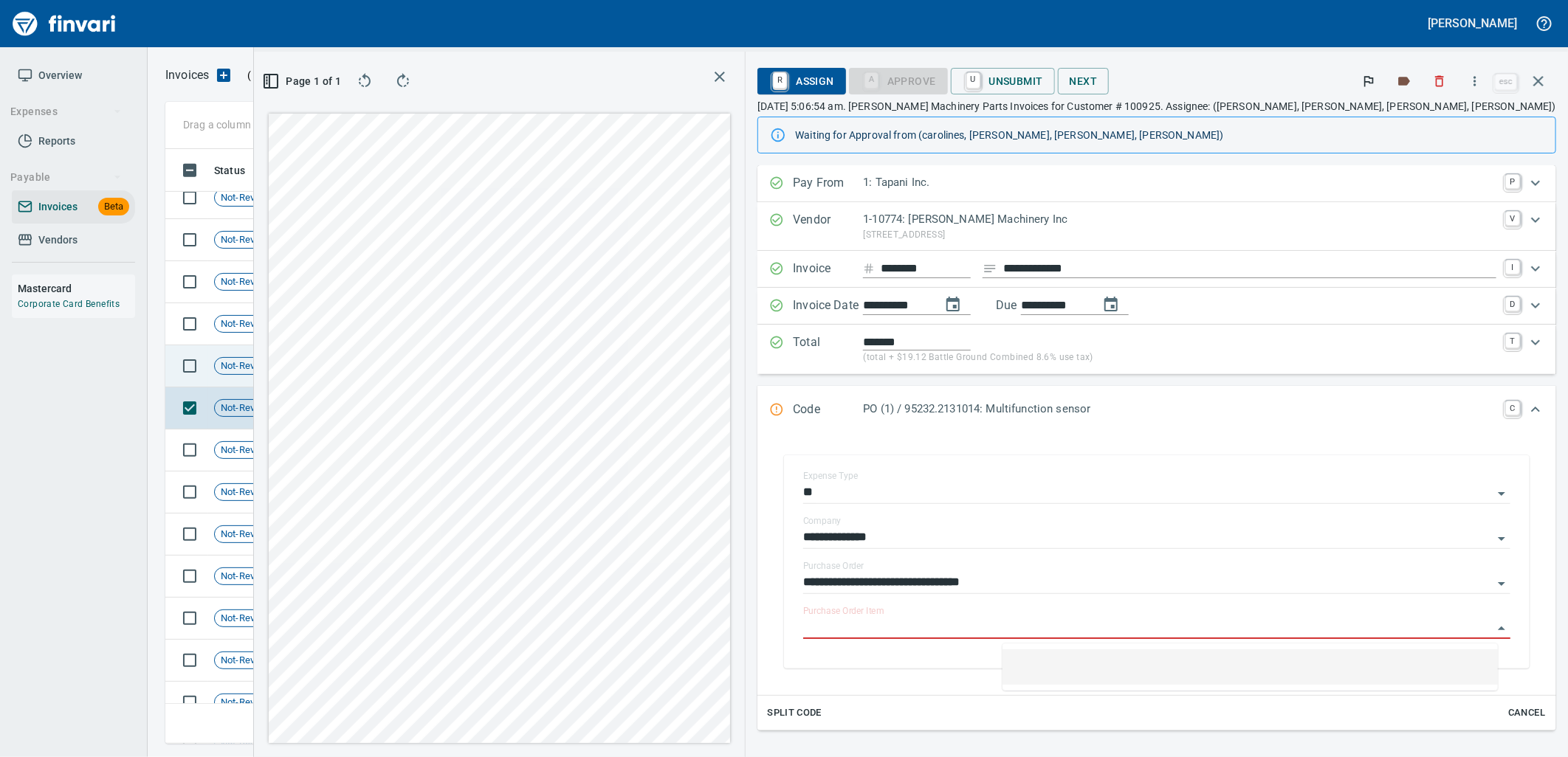
click at [367, 373] on td "Shop" at bounding box center [345, 366] width 81 height 42
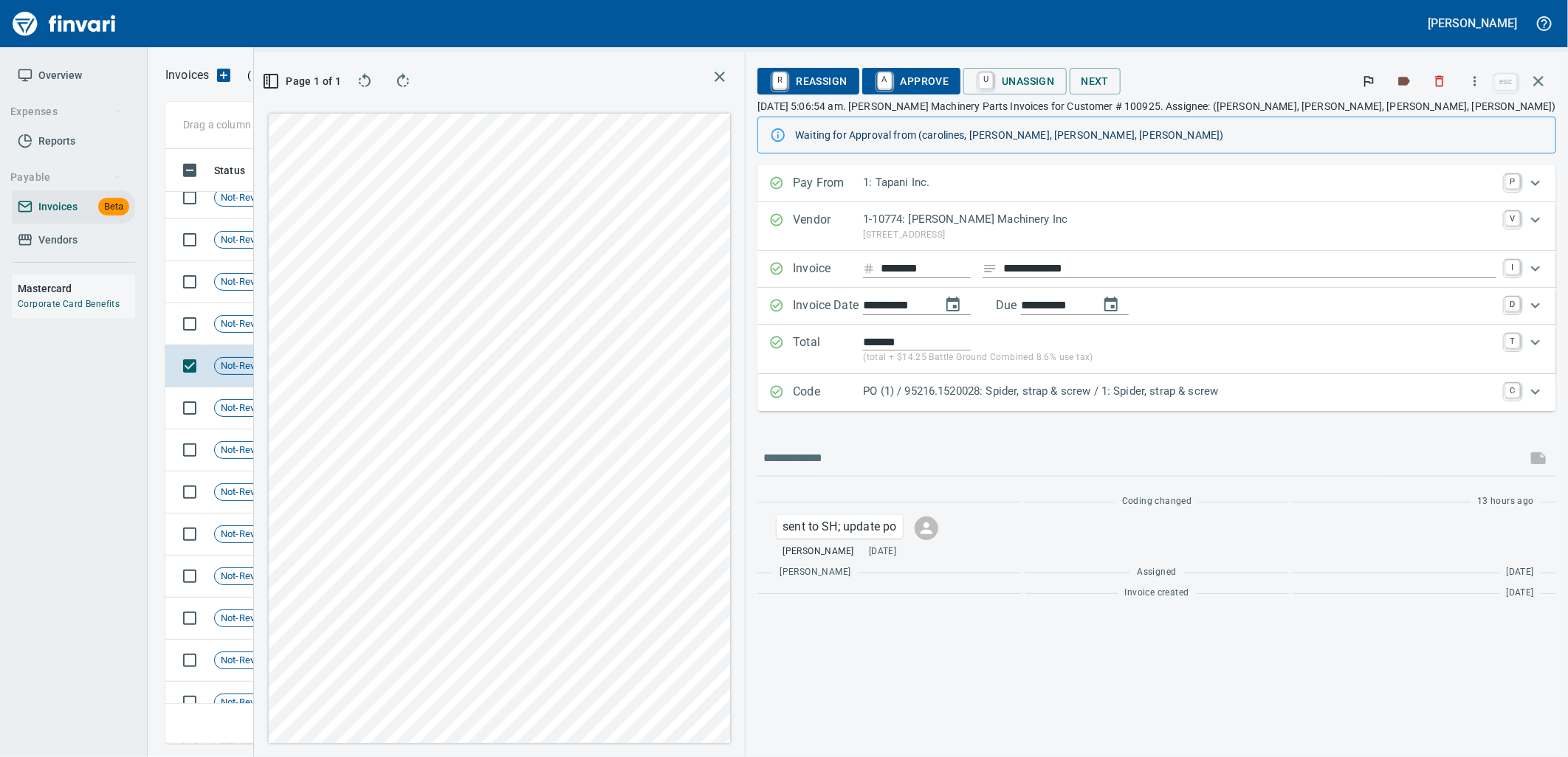
click at [1183, 394] on p "PO (1) / 95216.1520028: Spider, strap & screw / 1: Spider, strap & screw" at bounding box center [1180, 391] width 634 height 17
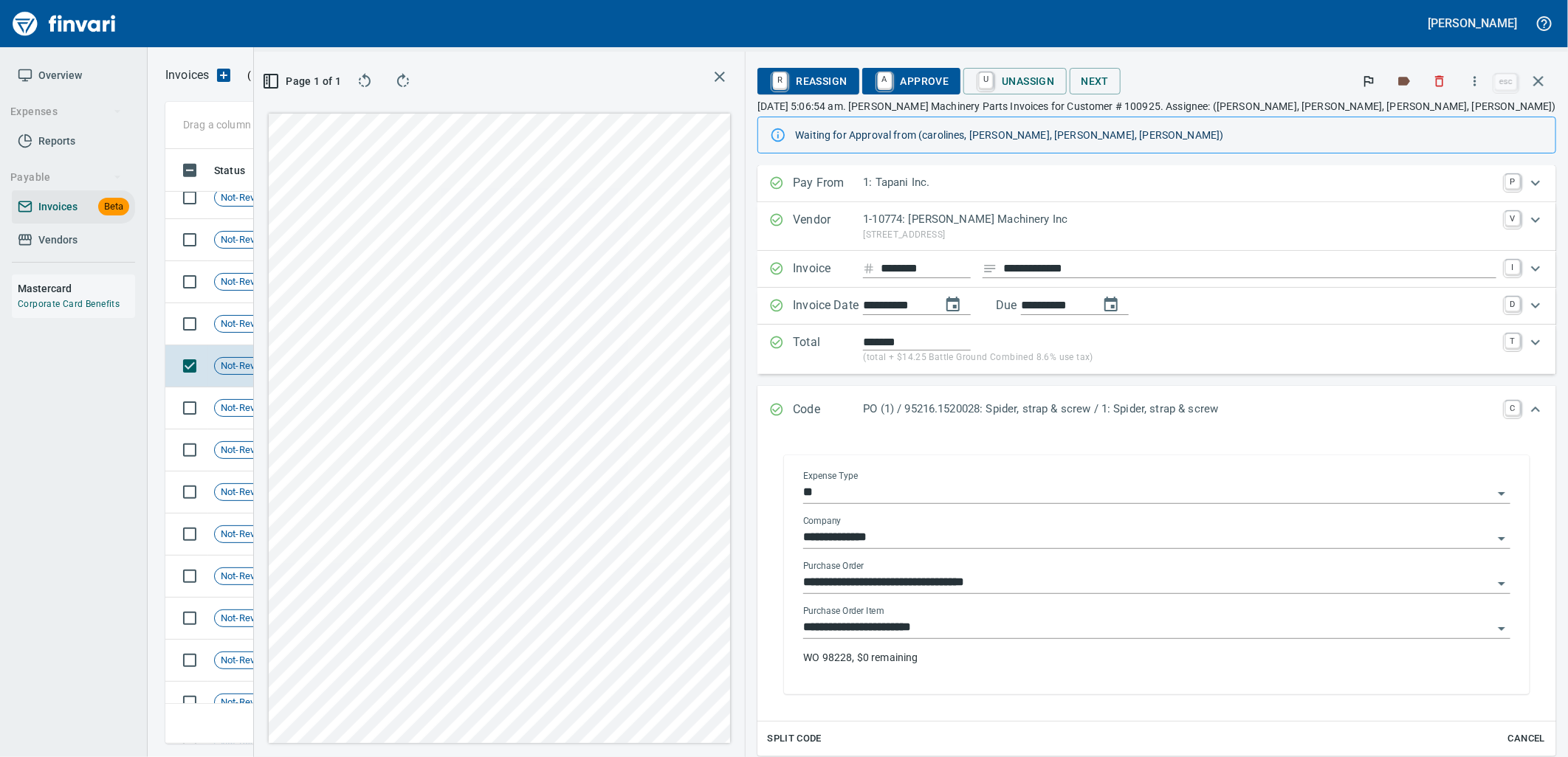
drag, startPoint x: 1157, startPoint y: 629, endPoint x: 989, endPoint y: 623, distance: 168.1
click at [1160, 629] on input "**********" at bounding box center [1148, 628] width 690 height 20
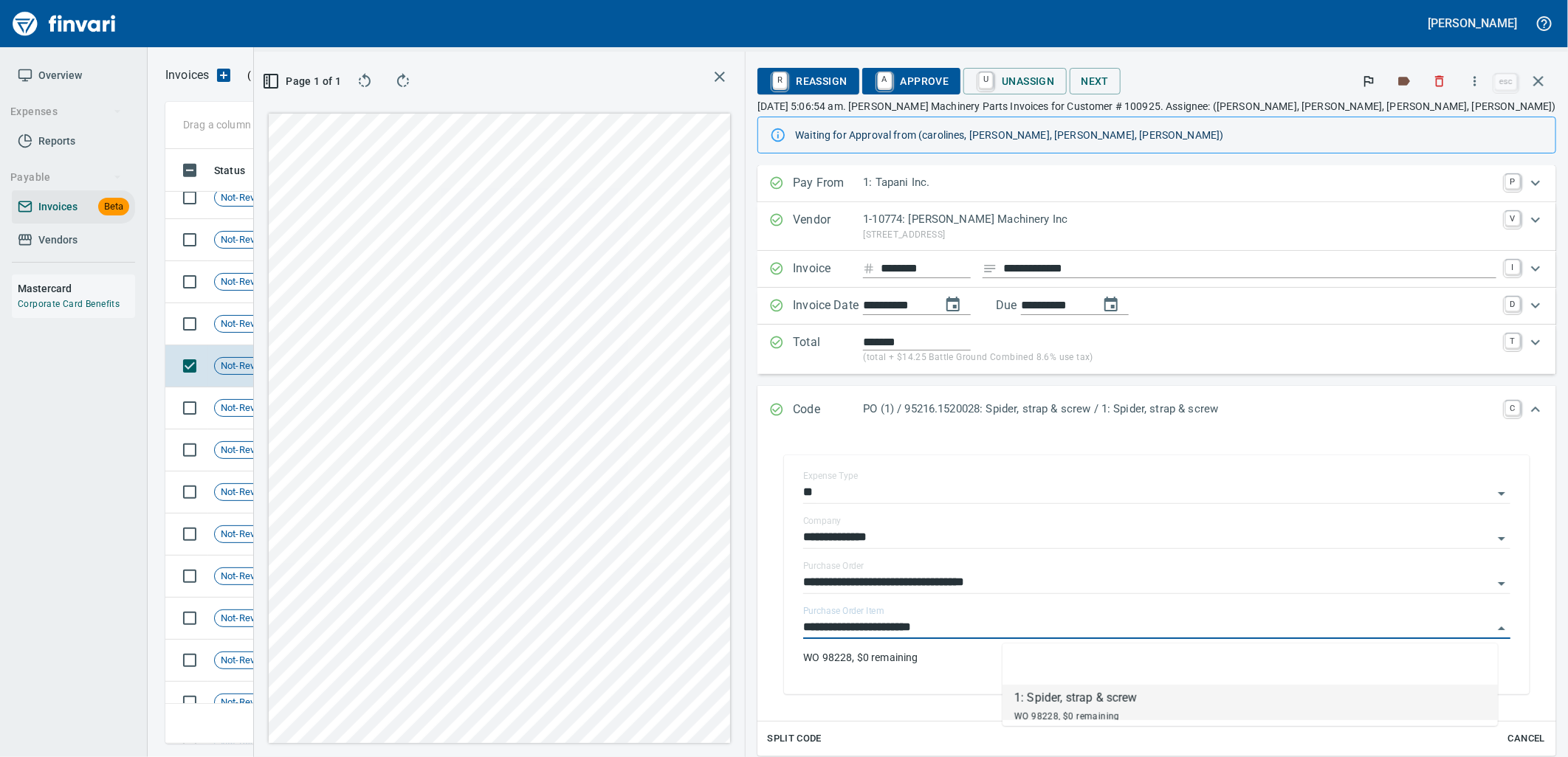
scroll to position [571, 992]
click at [396, 329] on td "7/25/2025" at bounding box center [425, 324] width 81 height 42
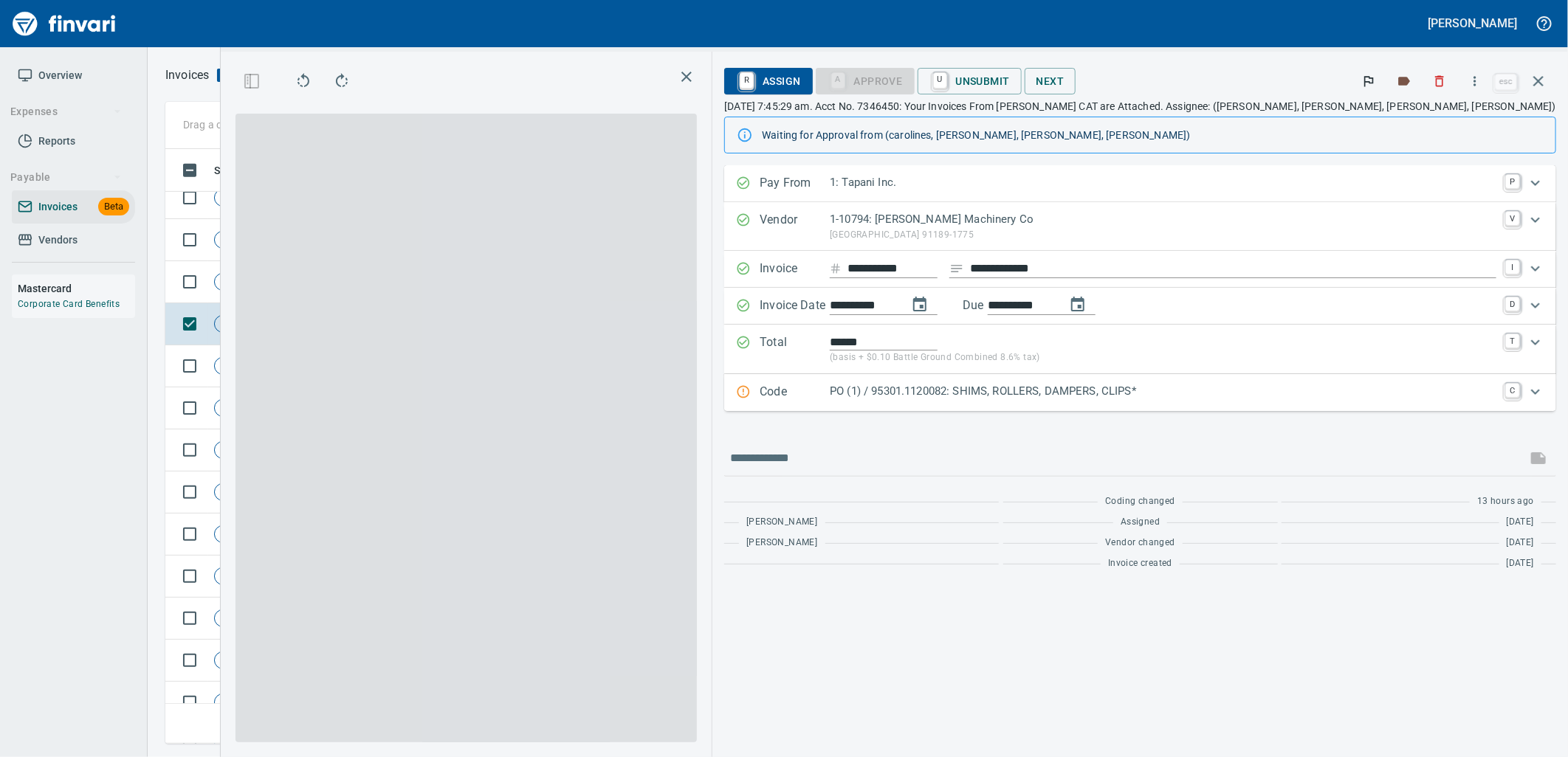
click at [1191, 395] on p "PO (1) / 95301.1120082: SHIMS, ROLLERS, DAMPERS, CLIPS*" at bounding box center [1163, 391] width 667 height 17
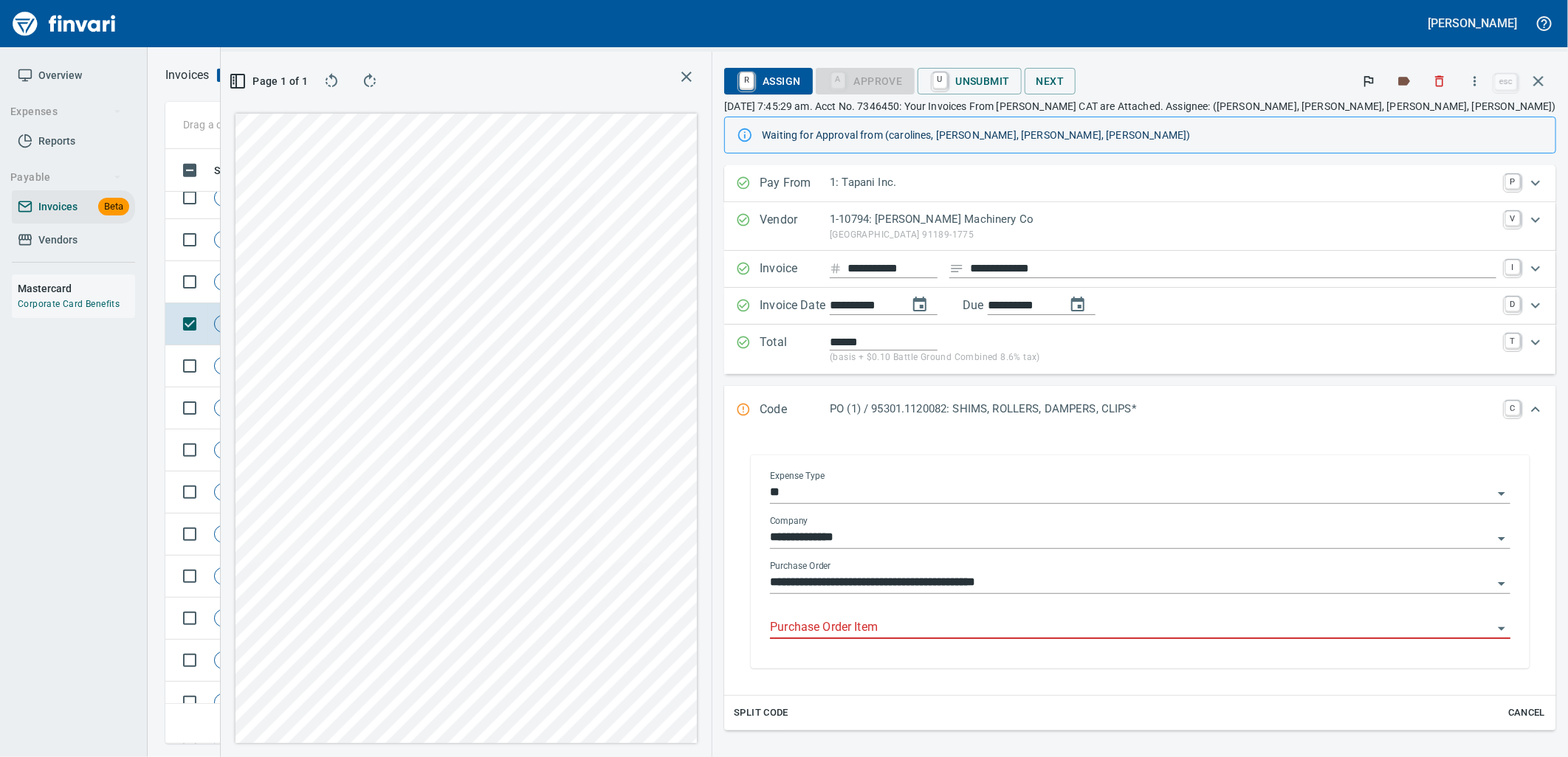
click at [1080, 632] on input "Purchase Order Item" at bounding box center [1132, 628] width 723 height 20
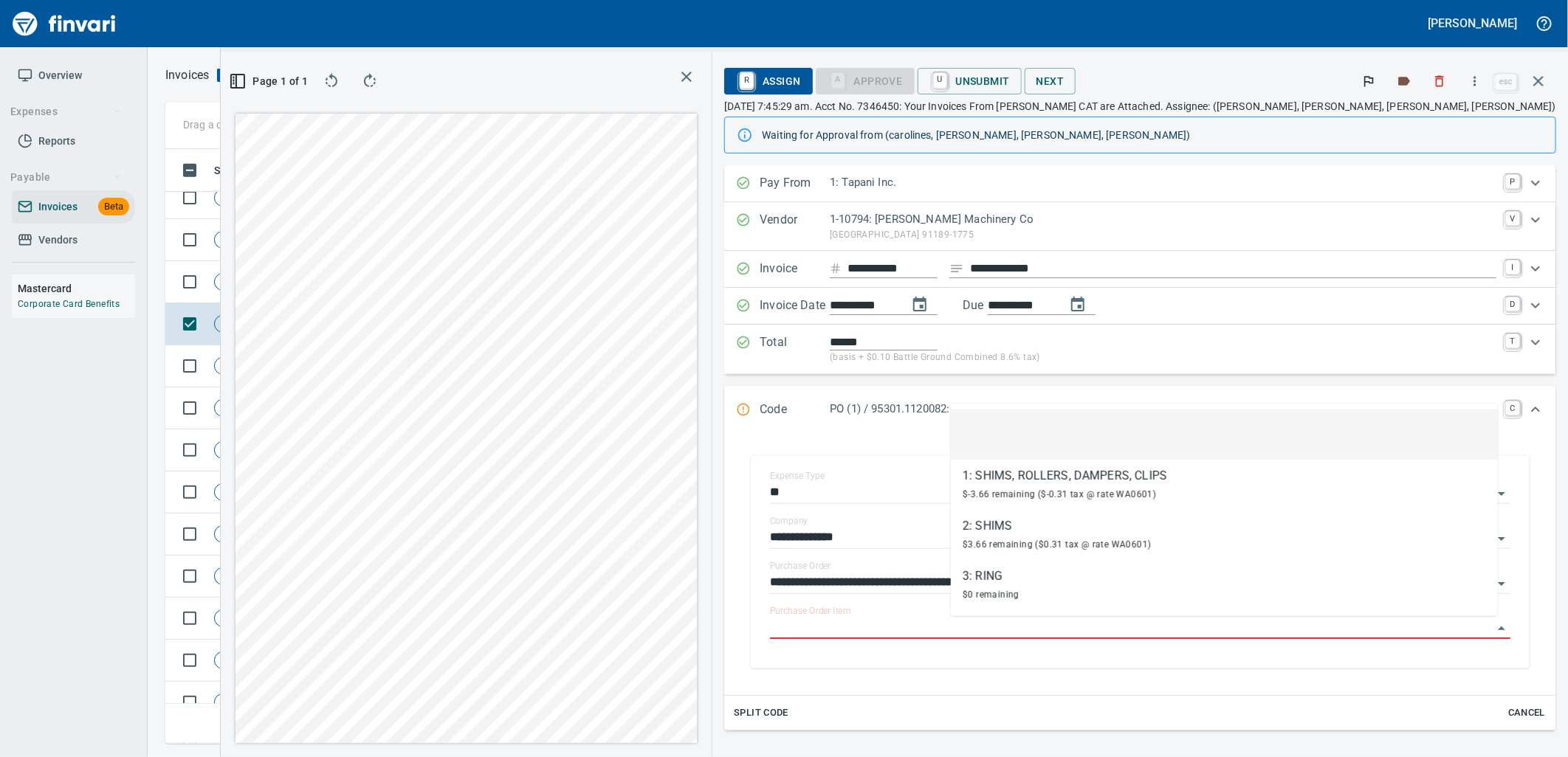
scroll to position [571, 992]
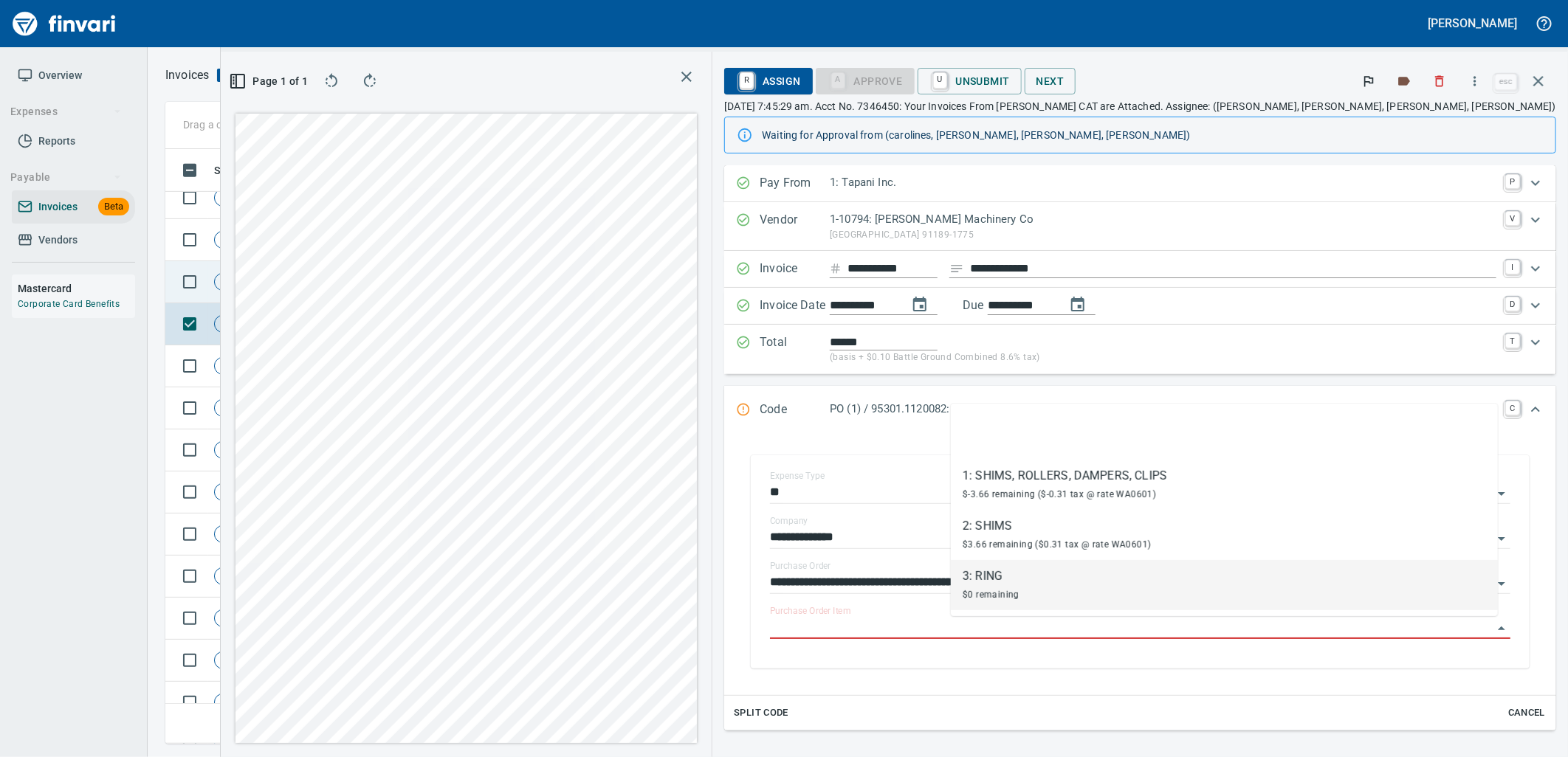
click at [328, 282] on span "Shop" at bounding box center [328, 282] width 34 height 14
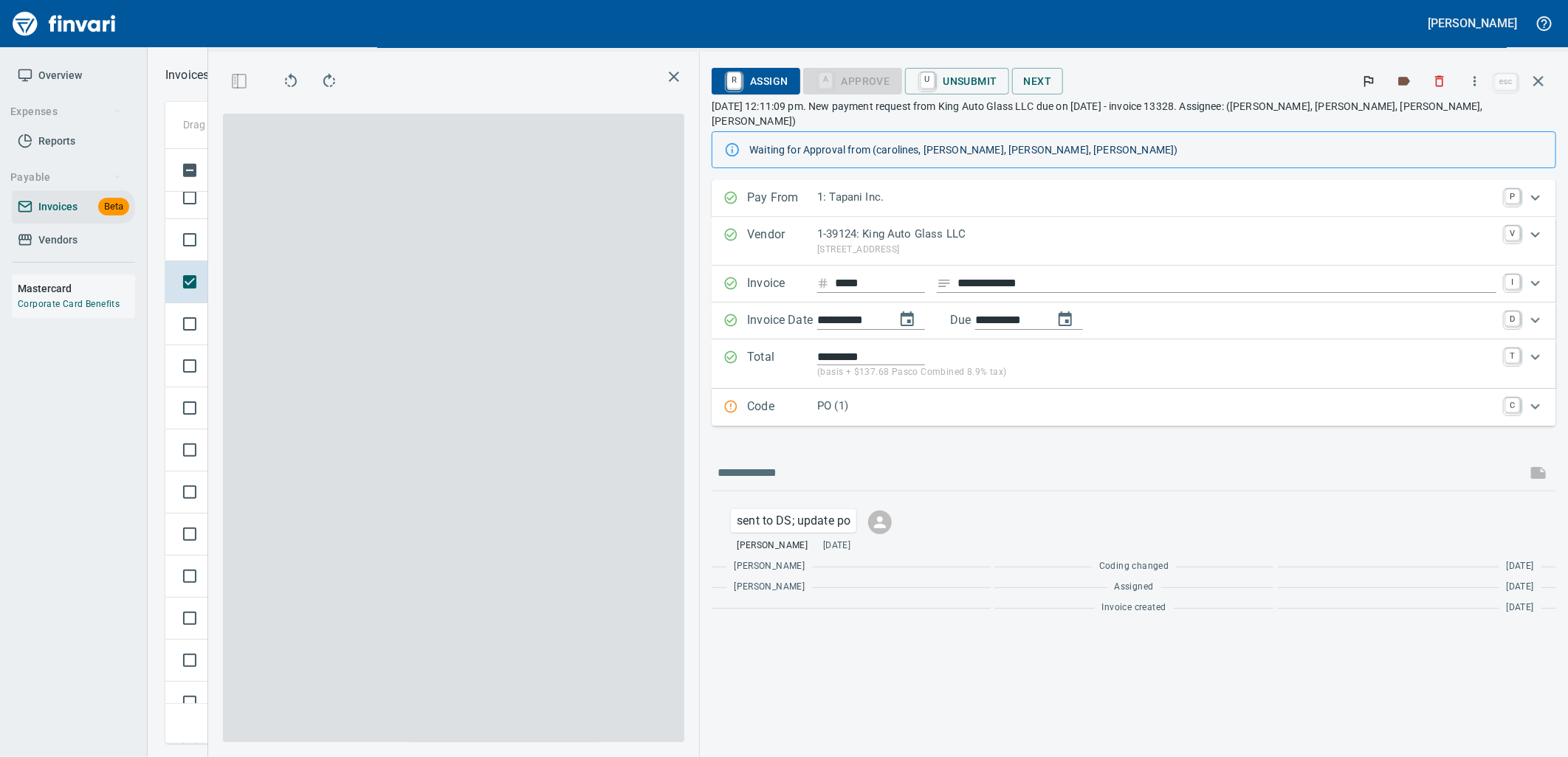
scroll to position [571, 992]
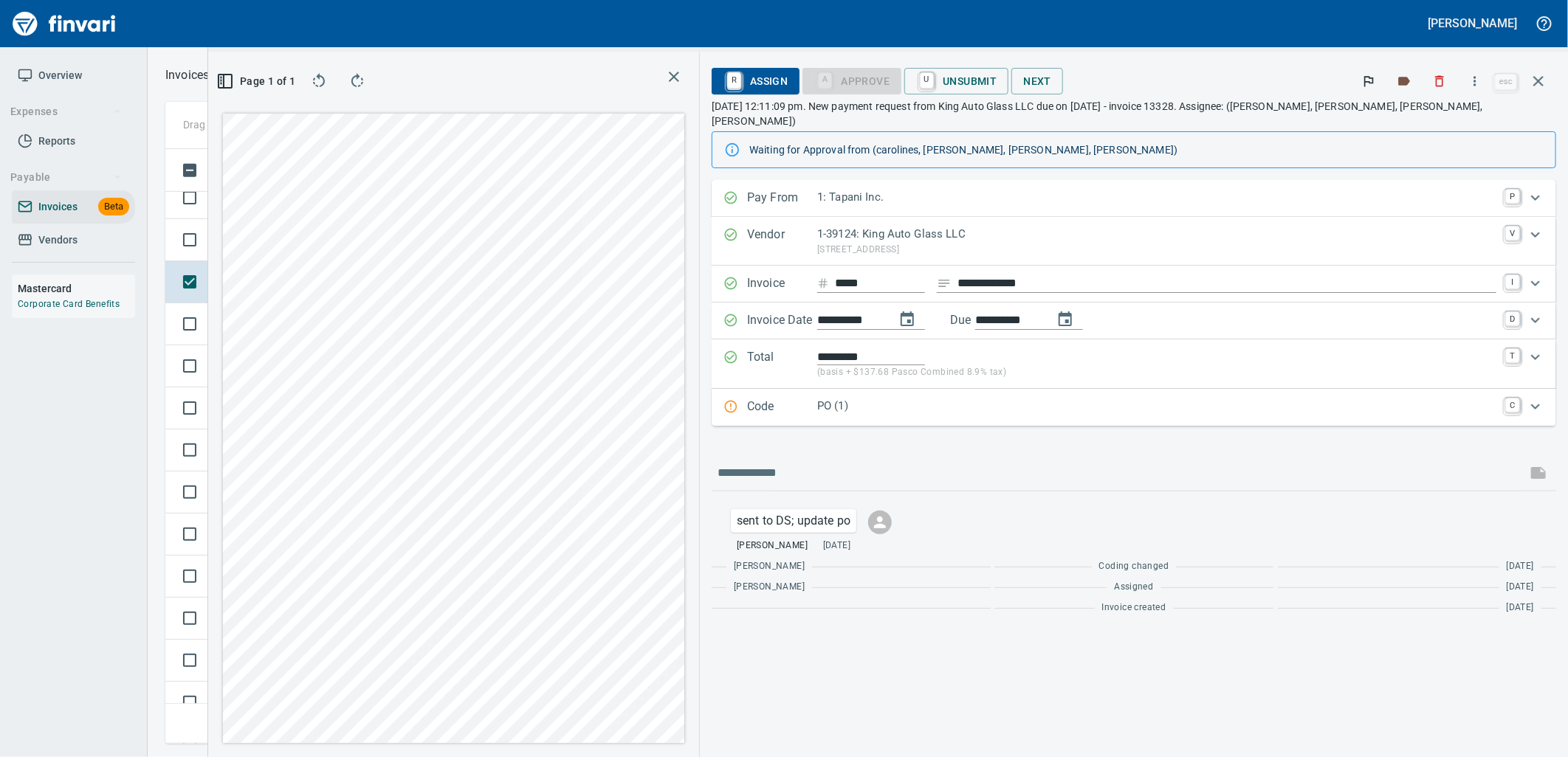
click at [1037, 404] on div "Code PO (1) C" at bounding box center [1134, 407] width 845 height 37
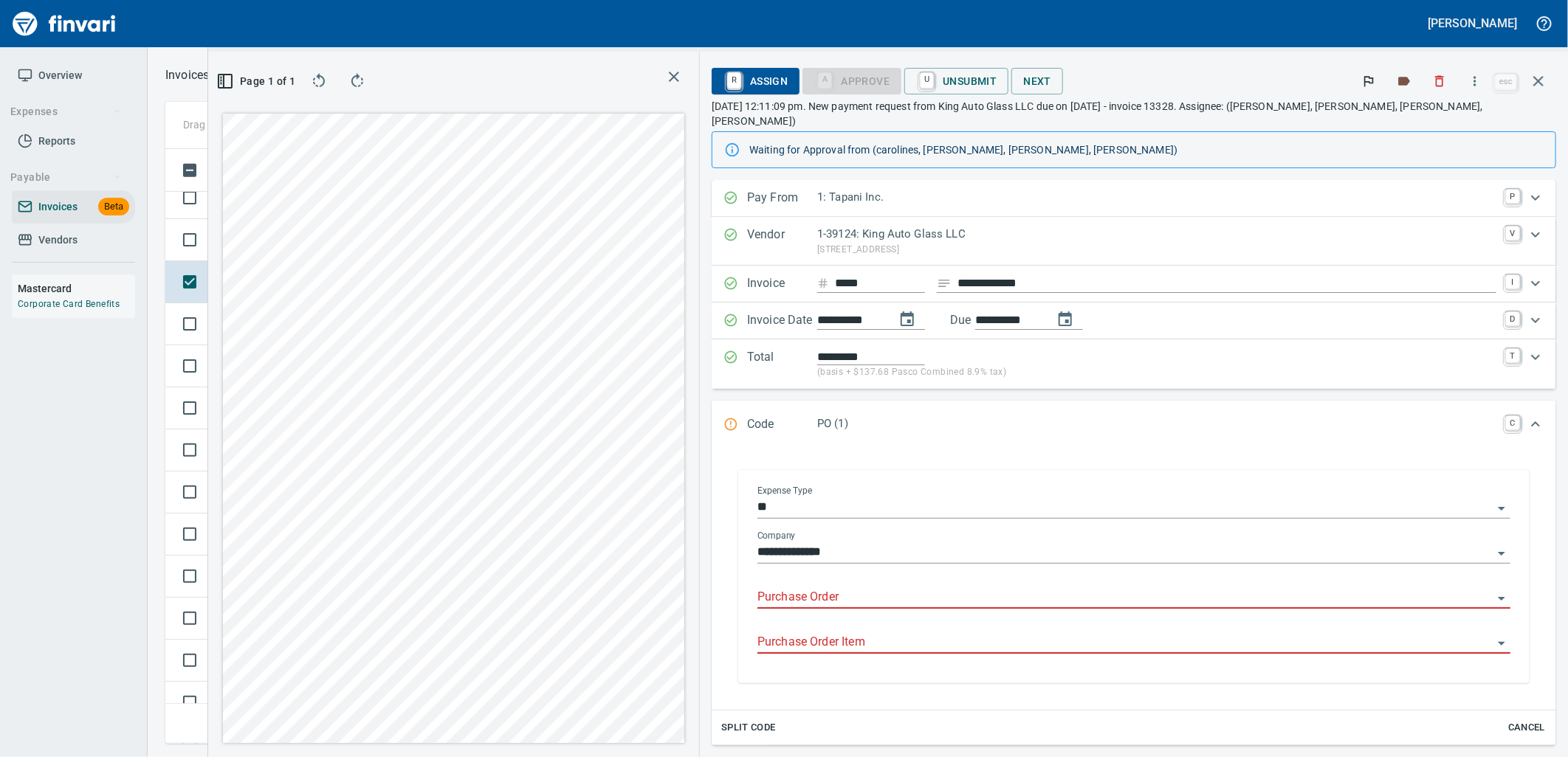
click at [969, 588] on input "Purchase Order" at bounding box center [1125, 598] width 735 height 20
type input "**********"
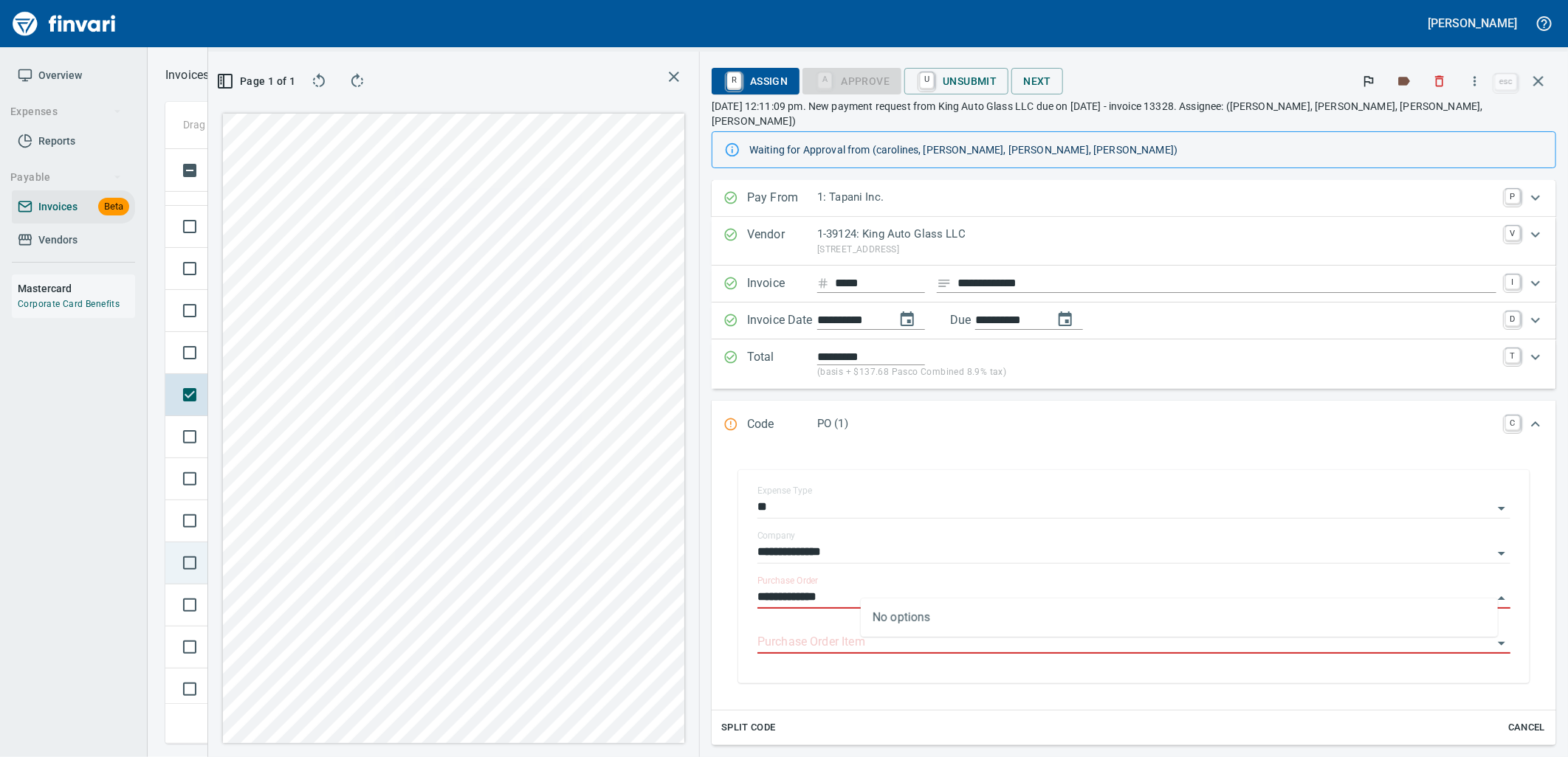
scroll to position [7368, 0]
click at [256, 416] on td "Not-Reviewed" at bounding box center [256, 407] width 96 height 42
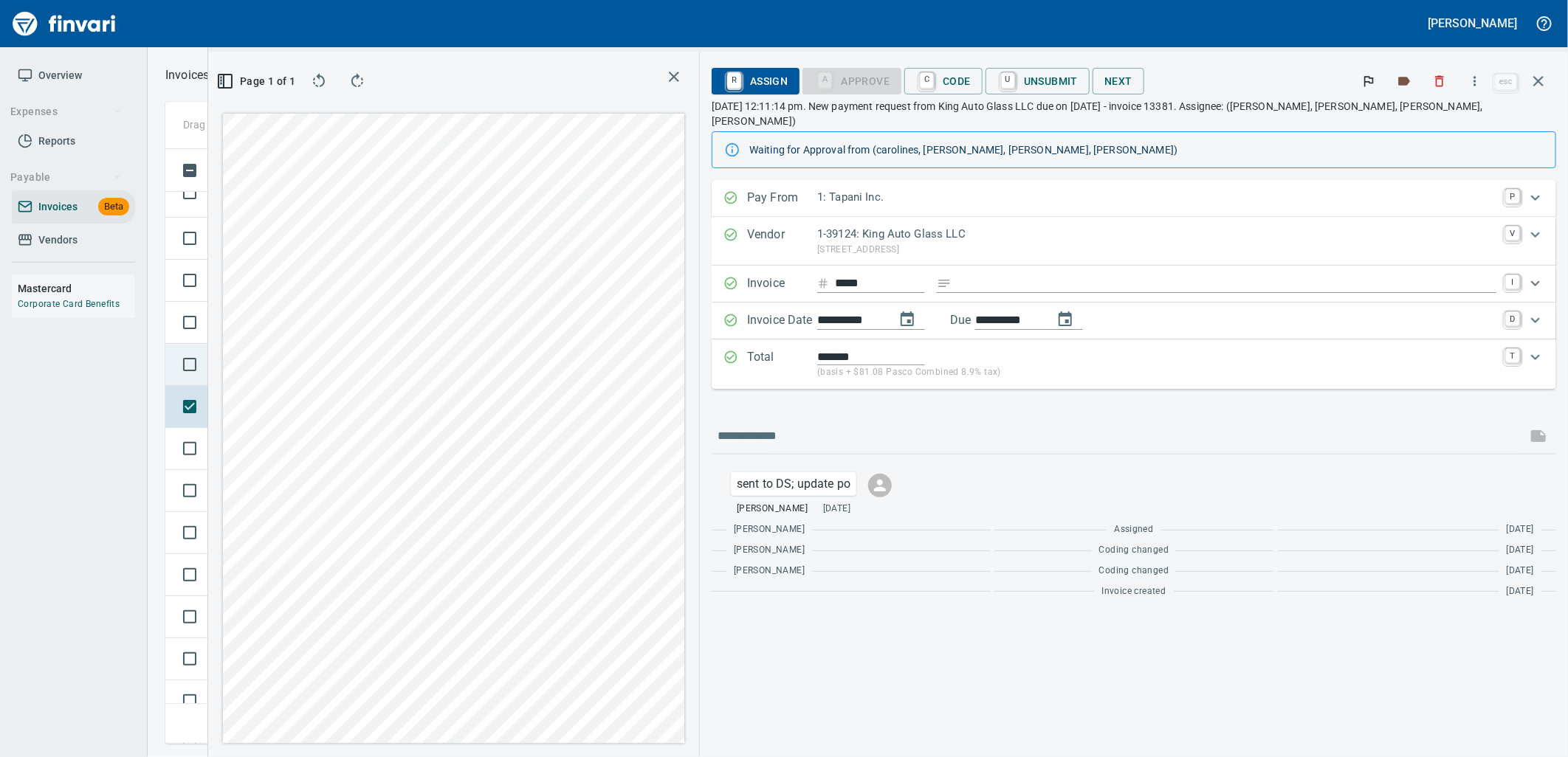
click at [281, 362] on span "Not-Reviewed" at bounding box center [251, 365] width 71 height 14
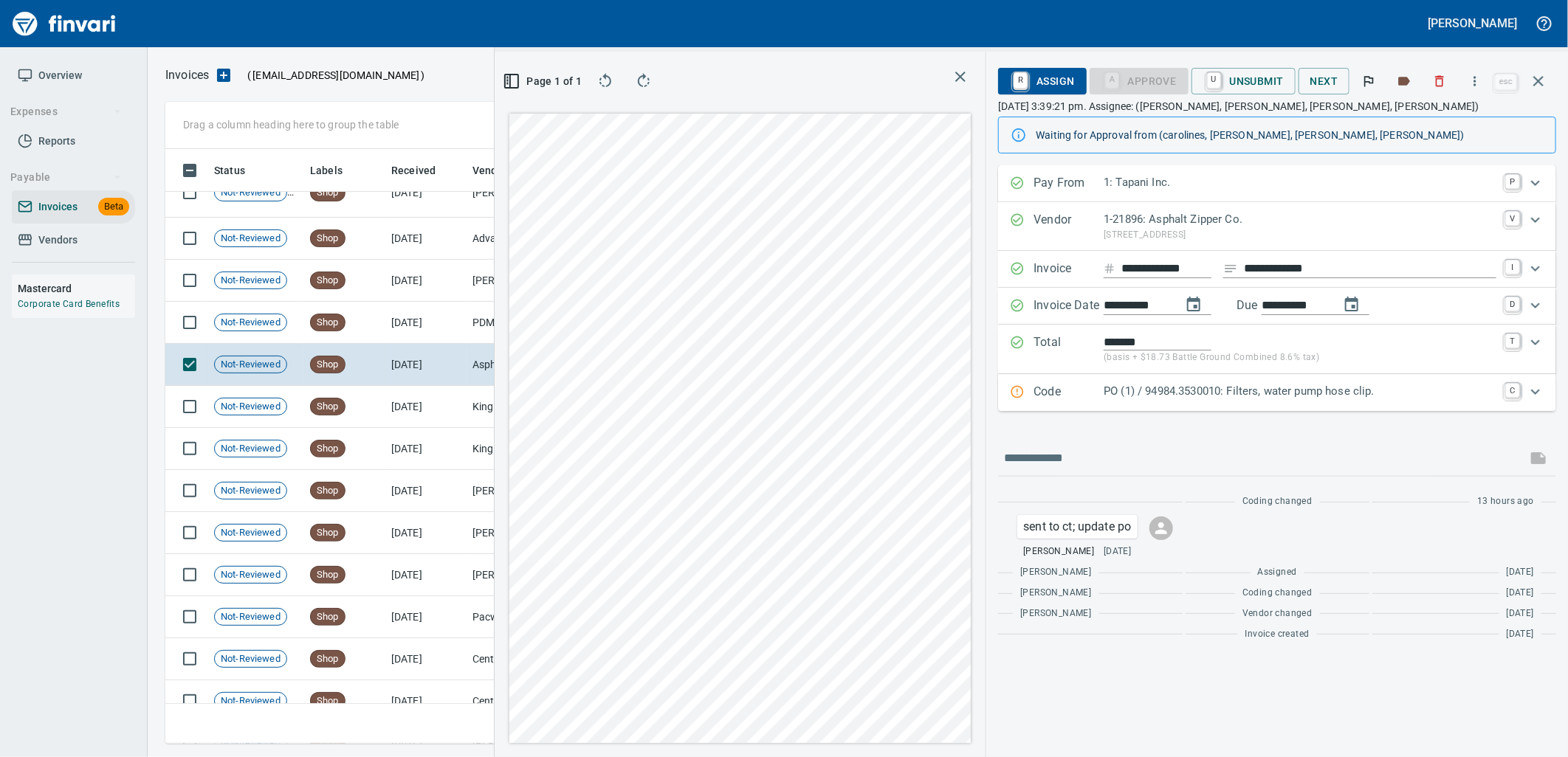
click at [1190, 390] on p "PO (1) / 94984.3530010: Filters, water pump hose clip." at bounding box center [1300, 391] width 393 height 17
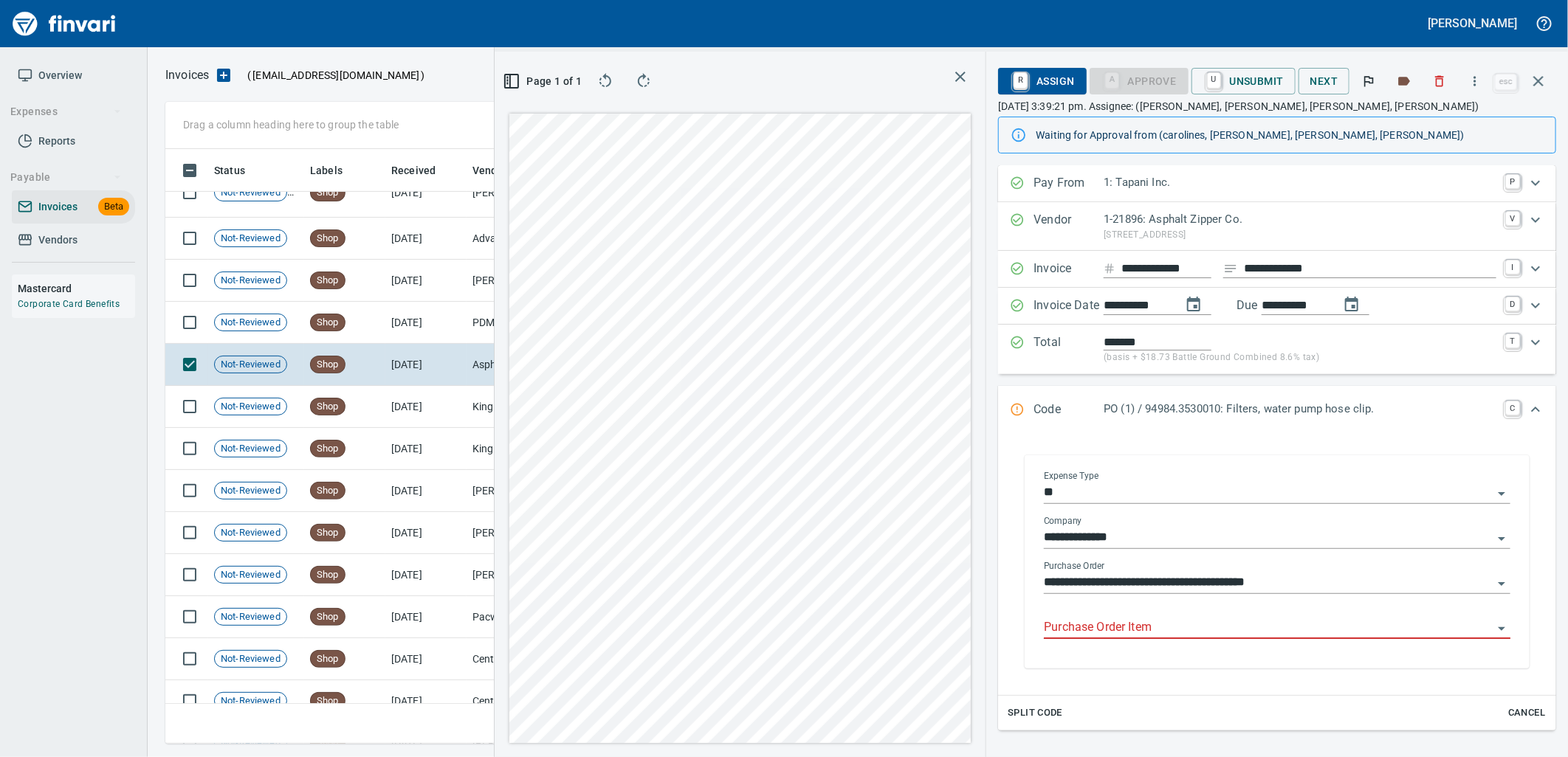
click at [1162, 628] on input "Purchase Order Item" at bounding box center [1269, 628] width 449 height 20
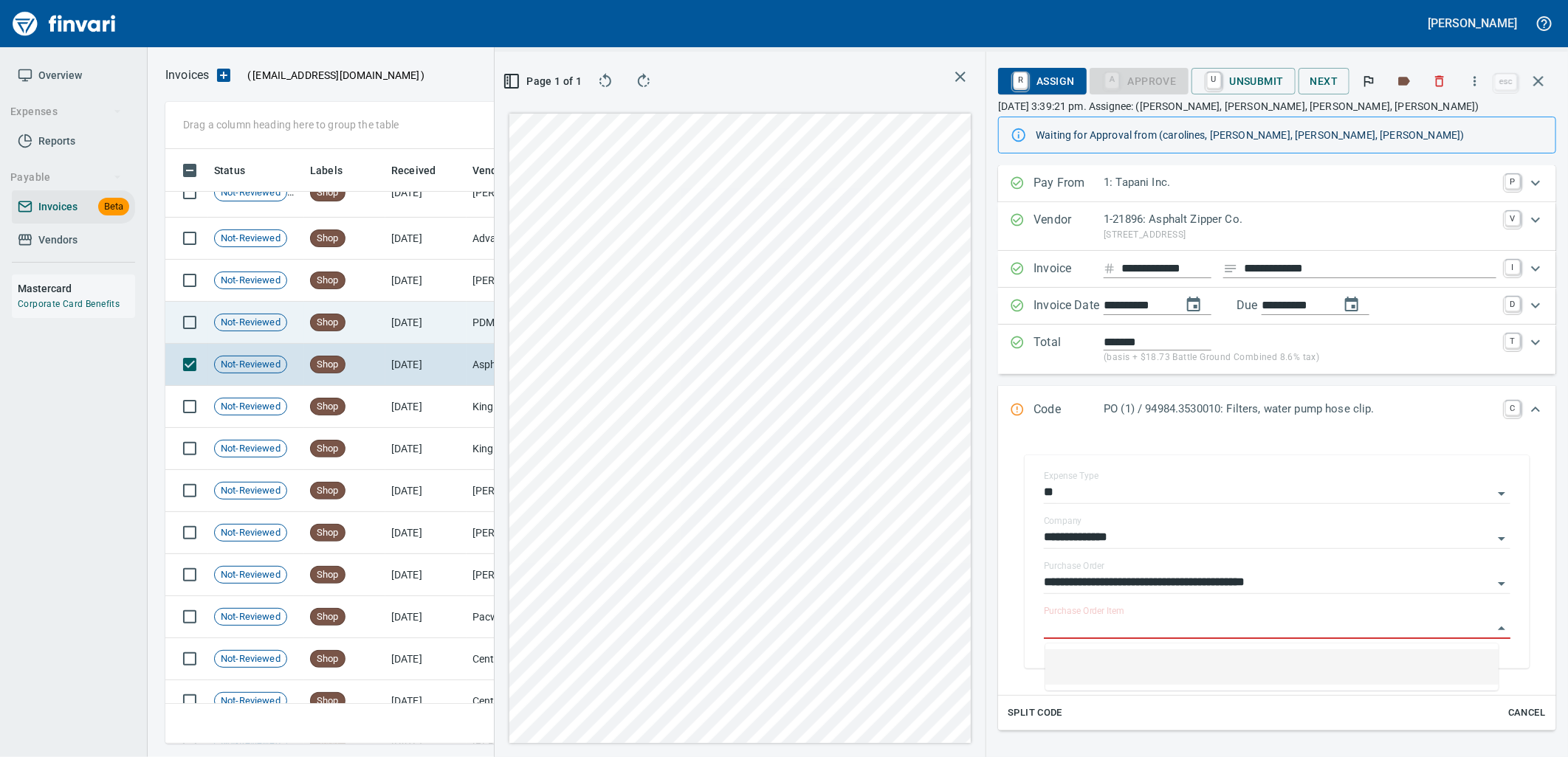
click at [396, 312] on td "7/25/2025" at bounding box center [425, 322] width 81 height 42
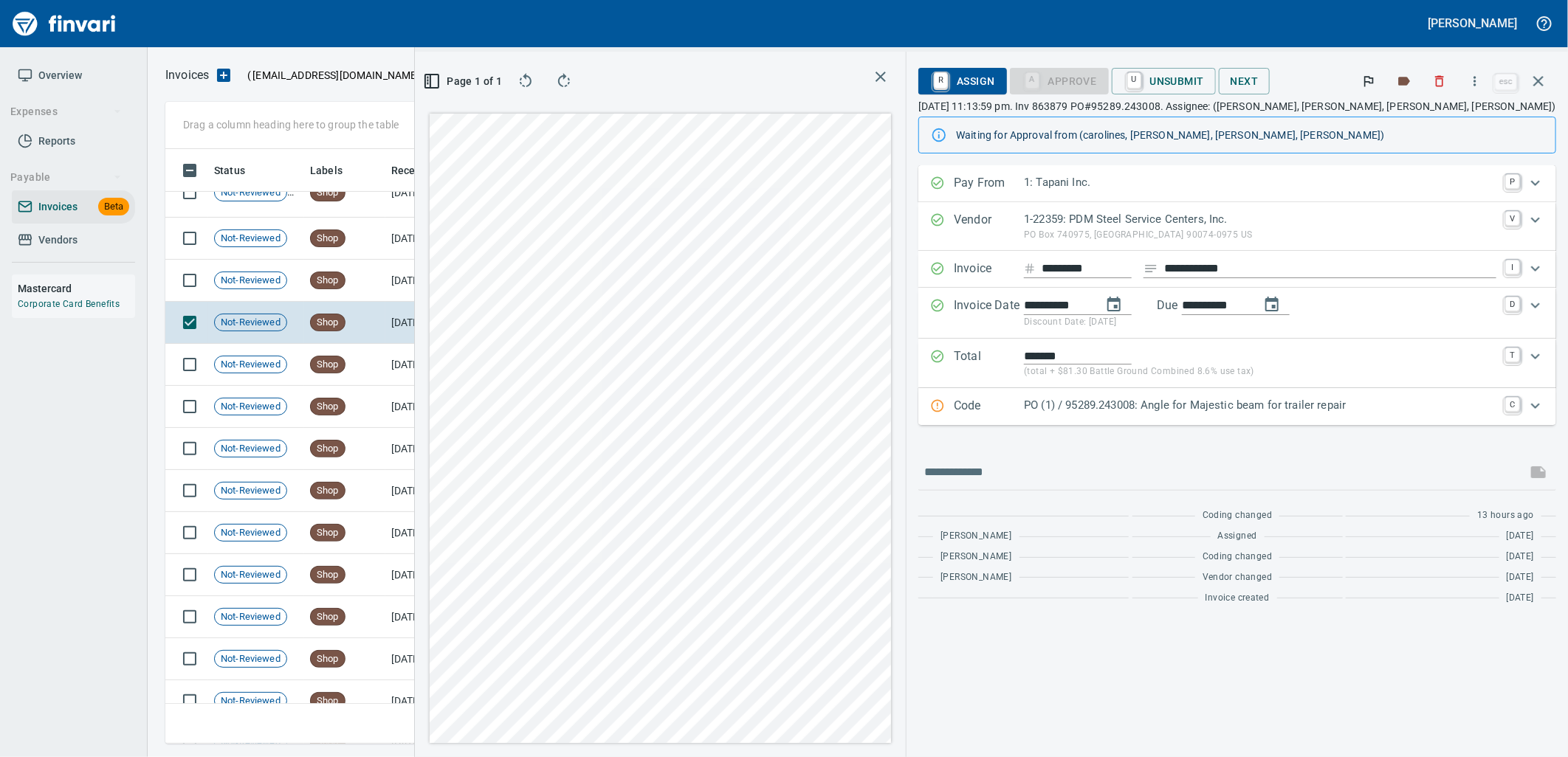
click at [1156, 413] on p "PO (1) / 95289.243008: Angle for Majestic beam for trailer repair" at bounding box center [1260, 406] width 472 height 17
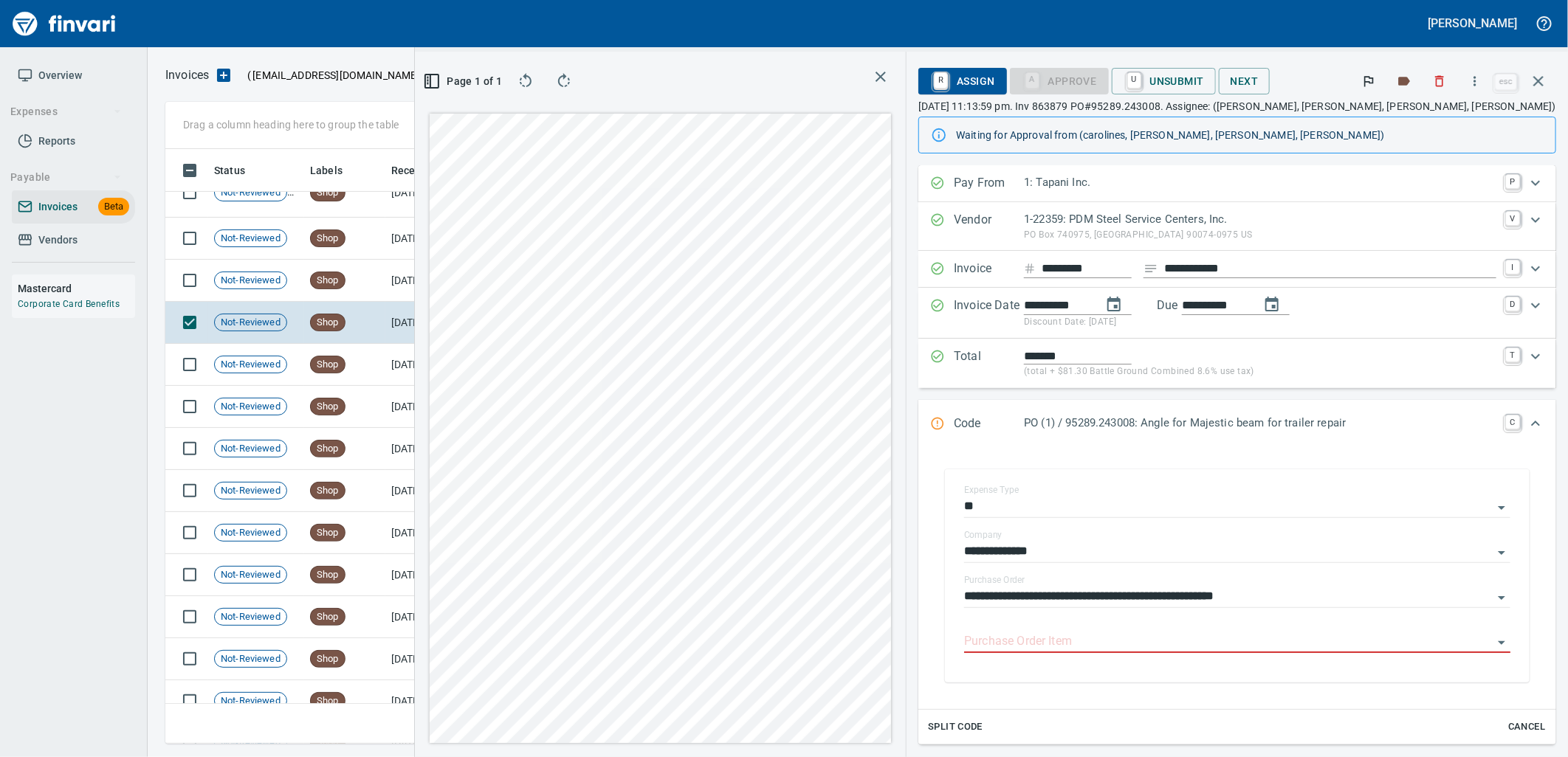
click at [1116, 648] on input "Purchase Order Item" at bounding box center [1228, 642] width 528 height 20
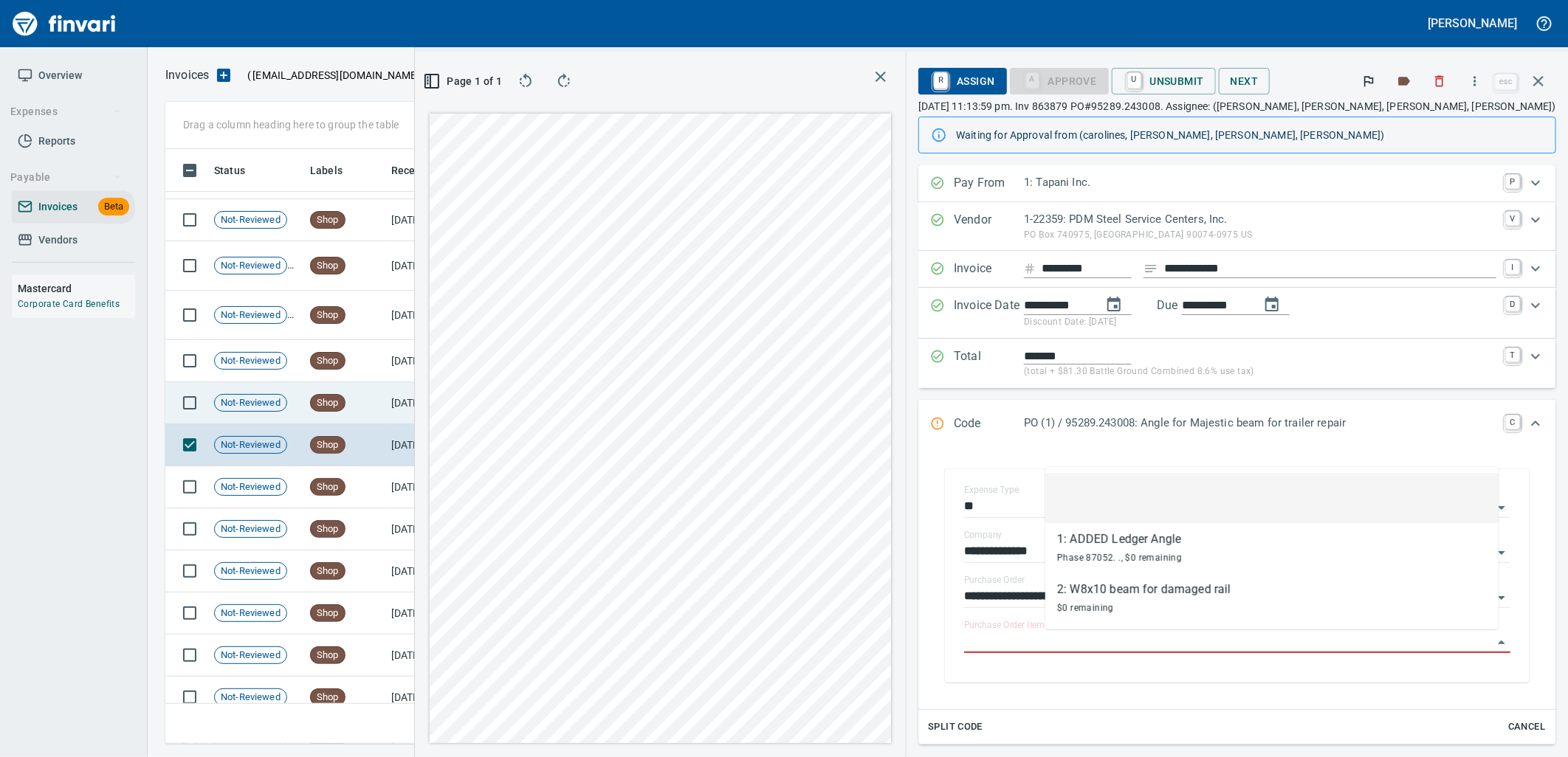
scroll to position [7203, 0]
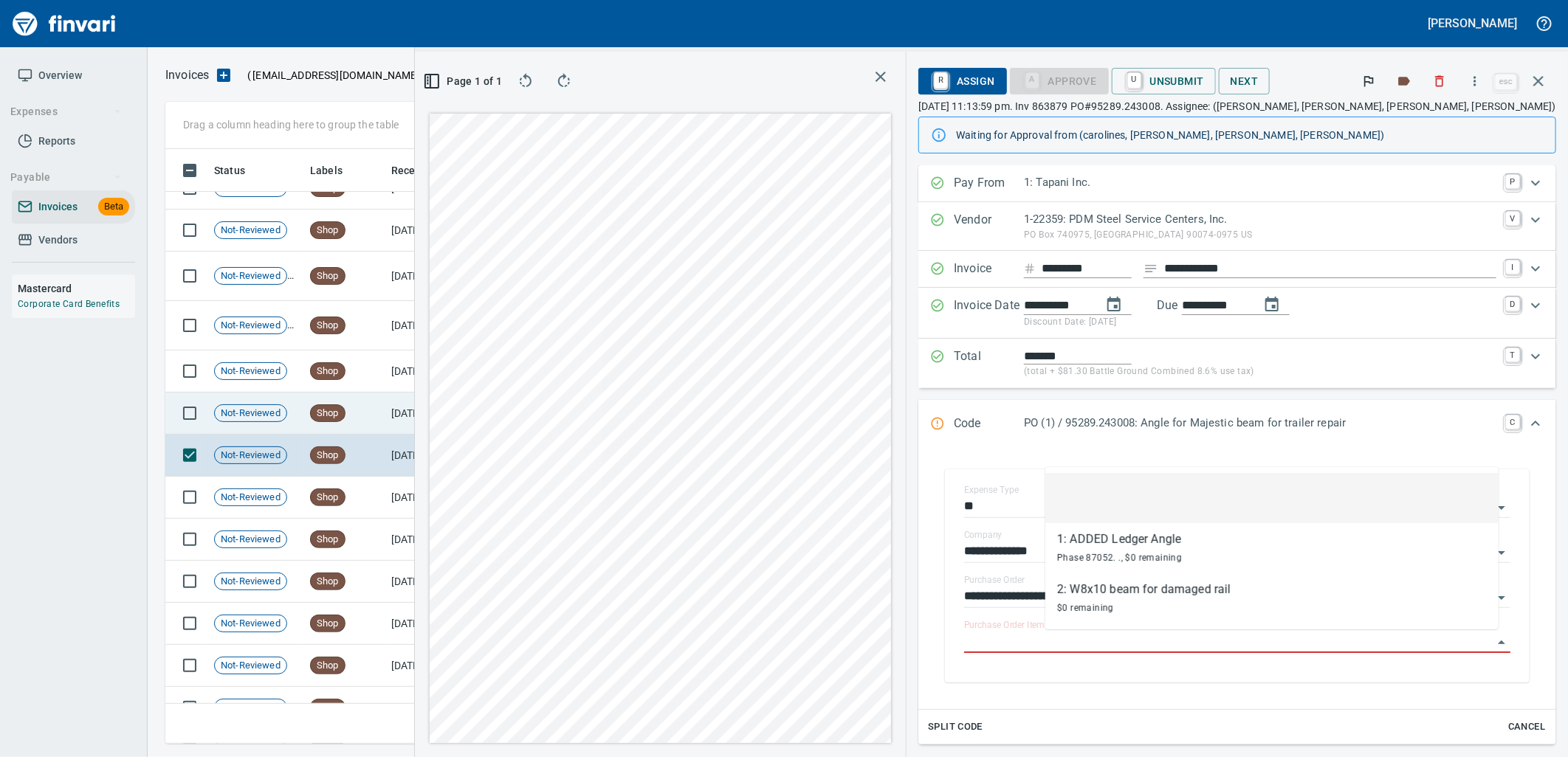
click at [374, 430] on td "Shop" at bounding box center [345, 413] width 81 height 42
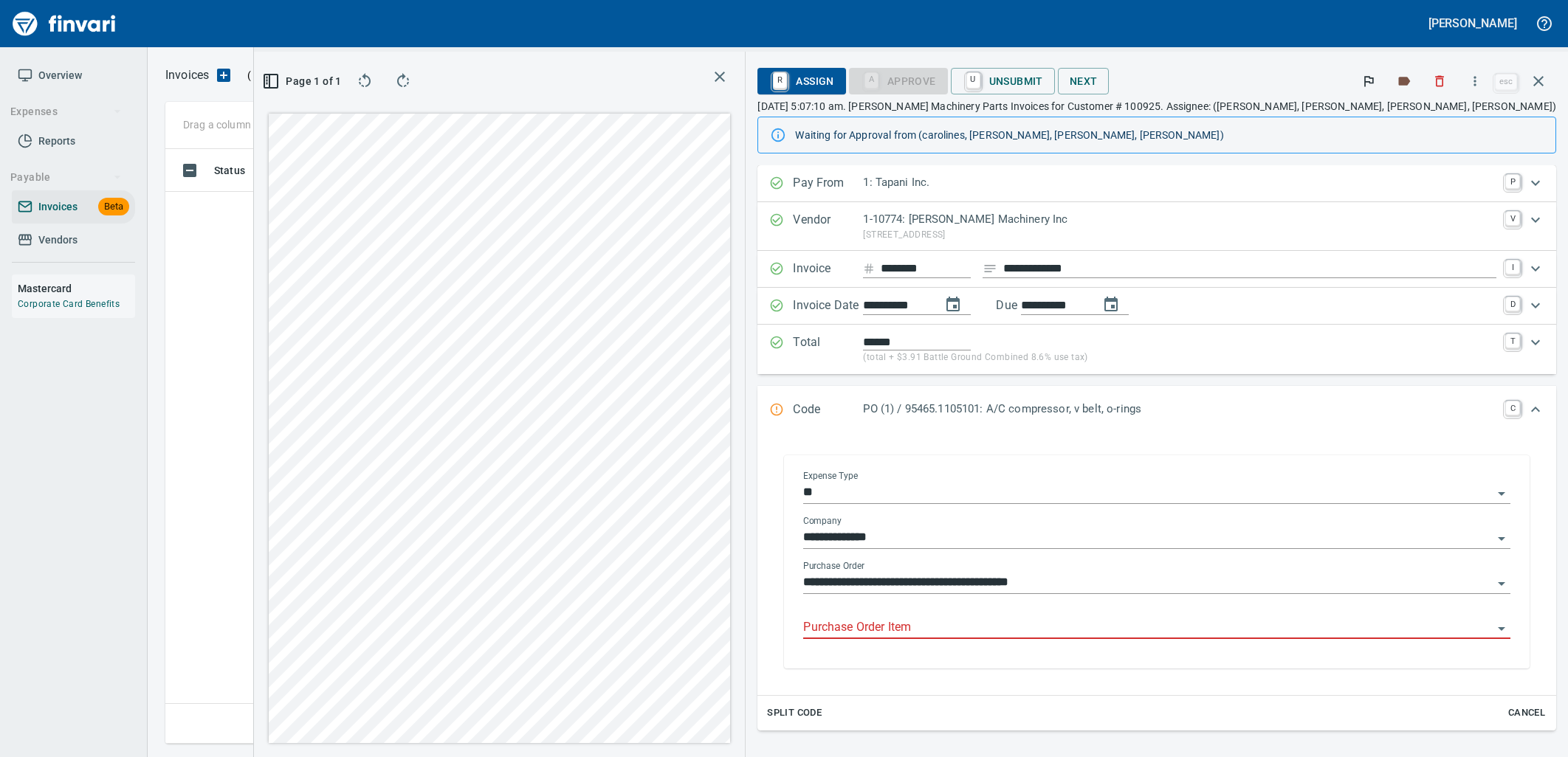
click at [1100, 628] on input "Purchase Order Item" at bounding box center [1148, 628] width 690 height 20
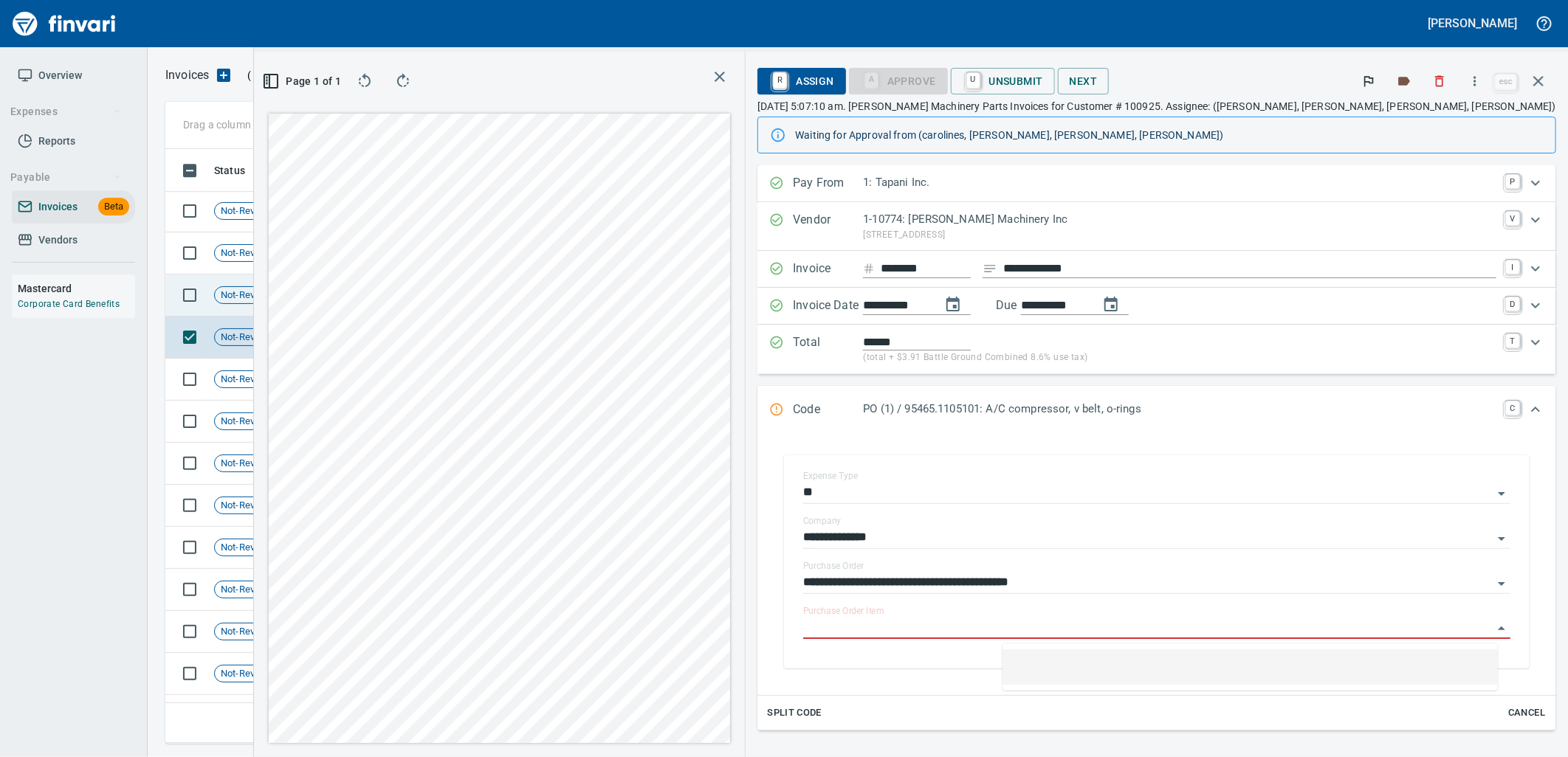
click at [396, 305] on td "[DATE]" at bounding box center [425, 295] width 81 height 42
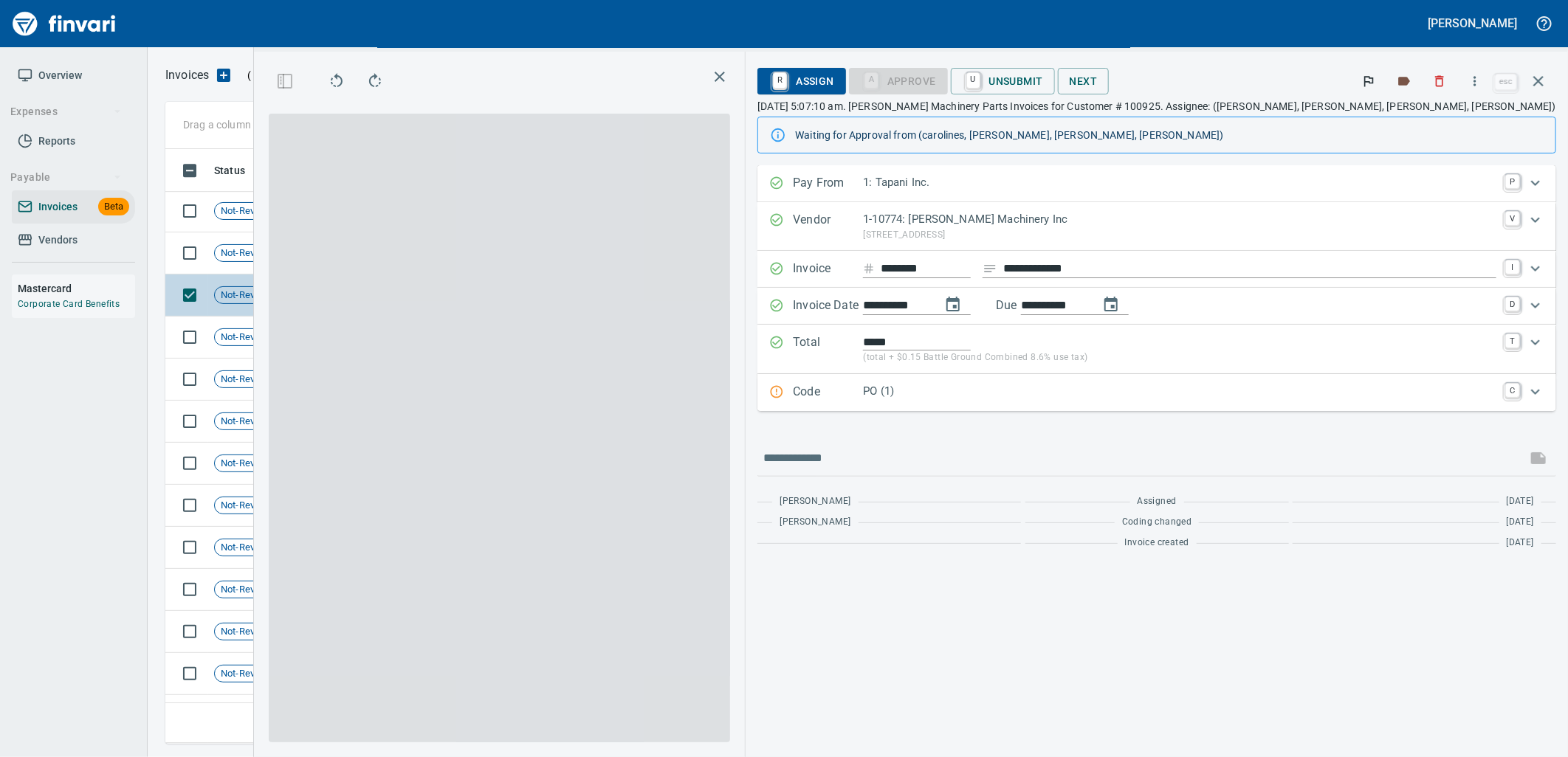
scroll to position [571, 992]
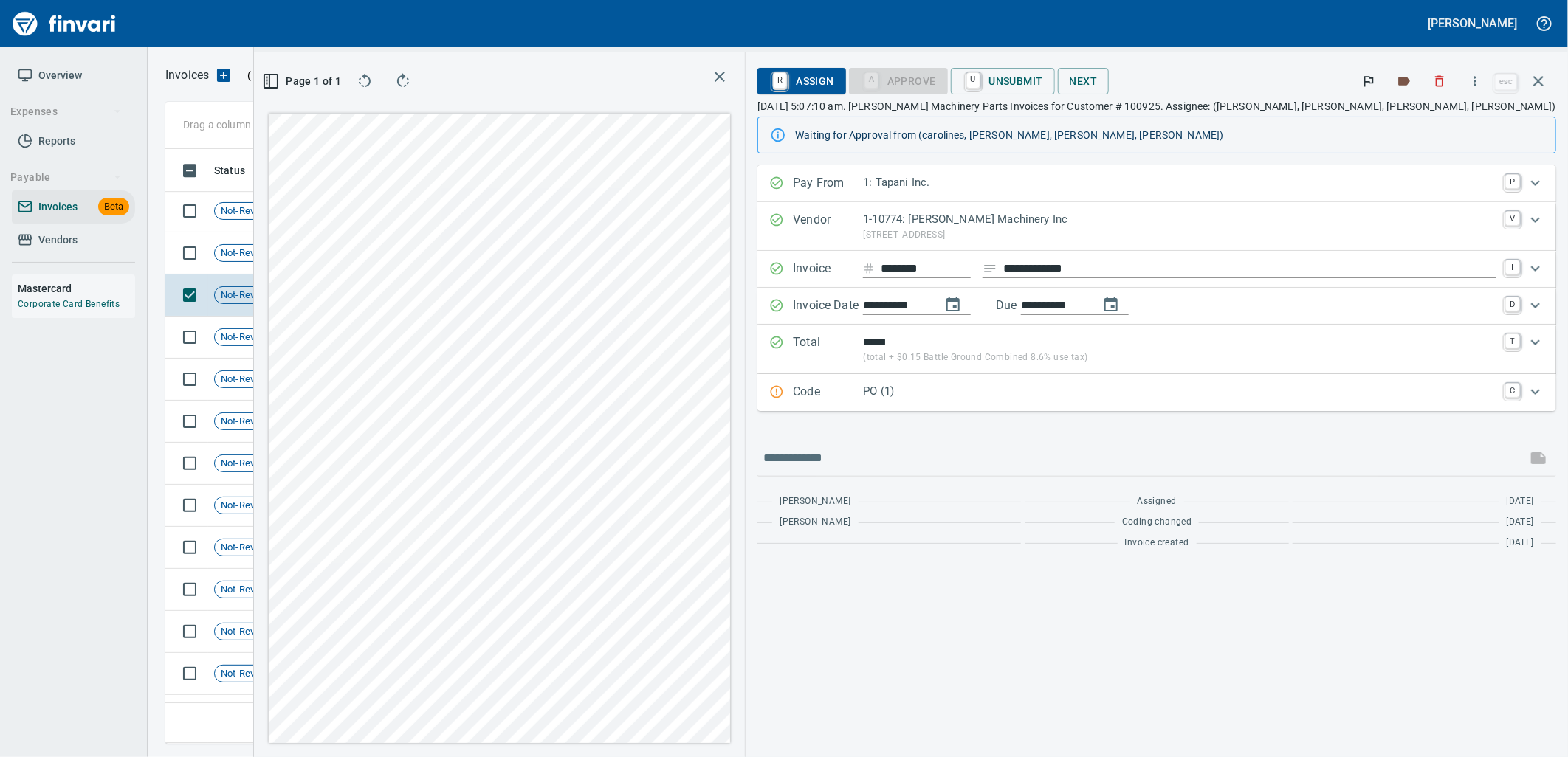
click at [1105, 400] on p "PO (1)" at bounding box center [1180, 391] width 634 height 17
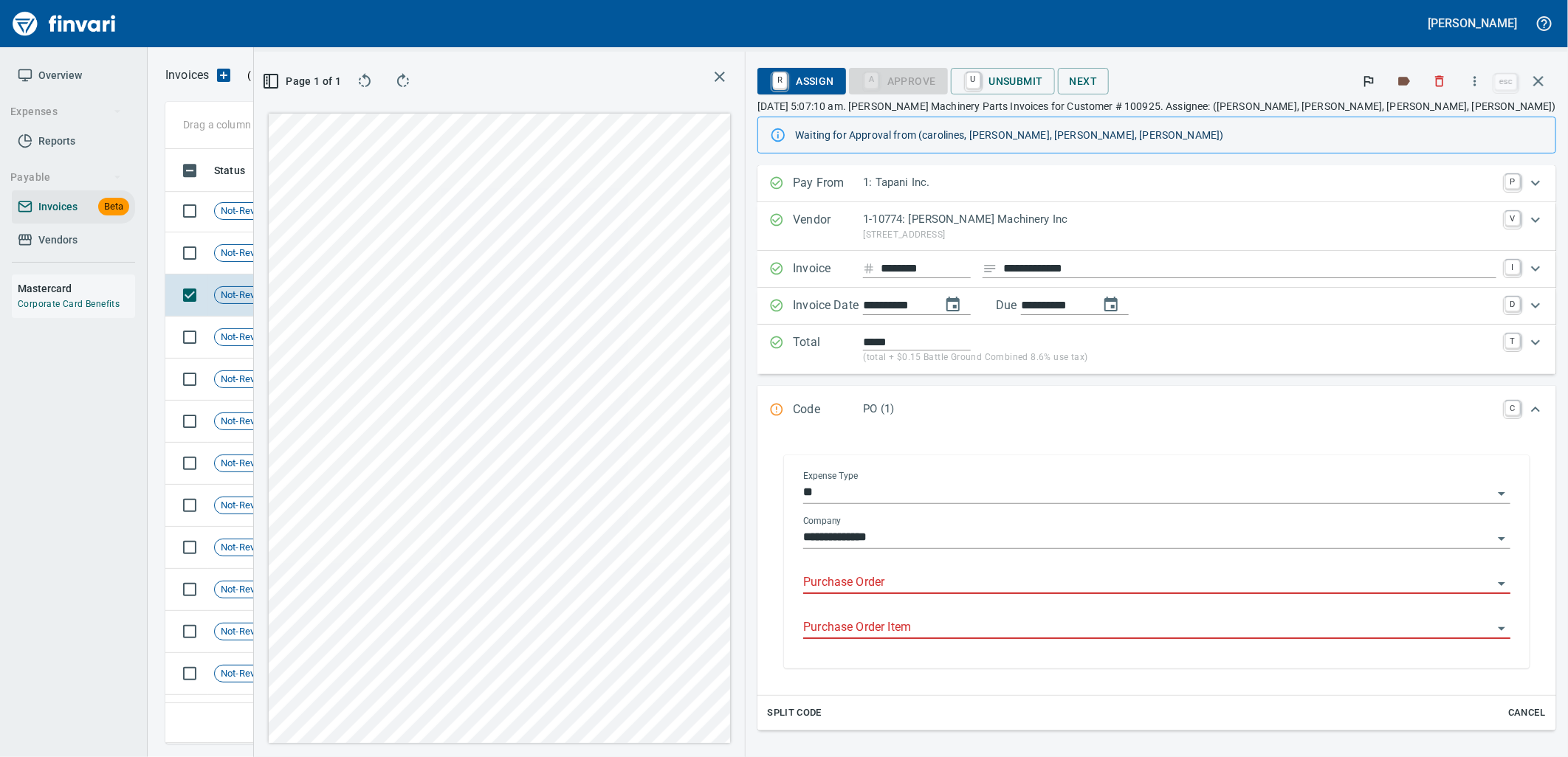
click at [1069, 593] on input "Purchase Order" at bounding box center [1148, 583] width 690 height 20
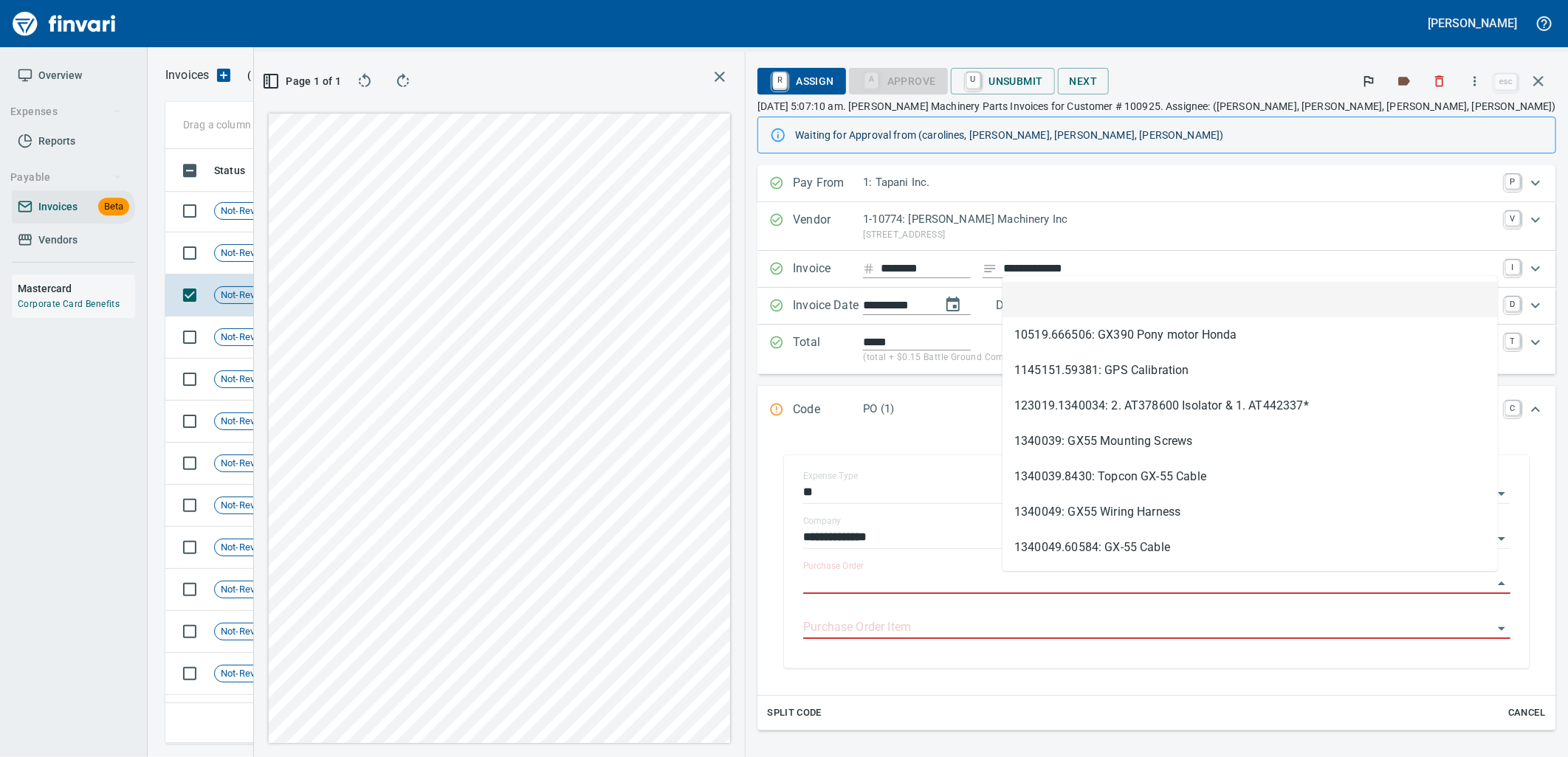
type input "**********"
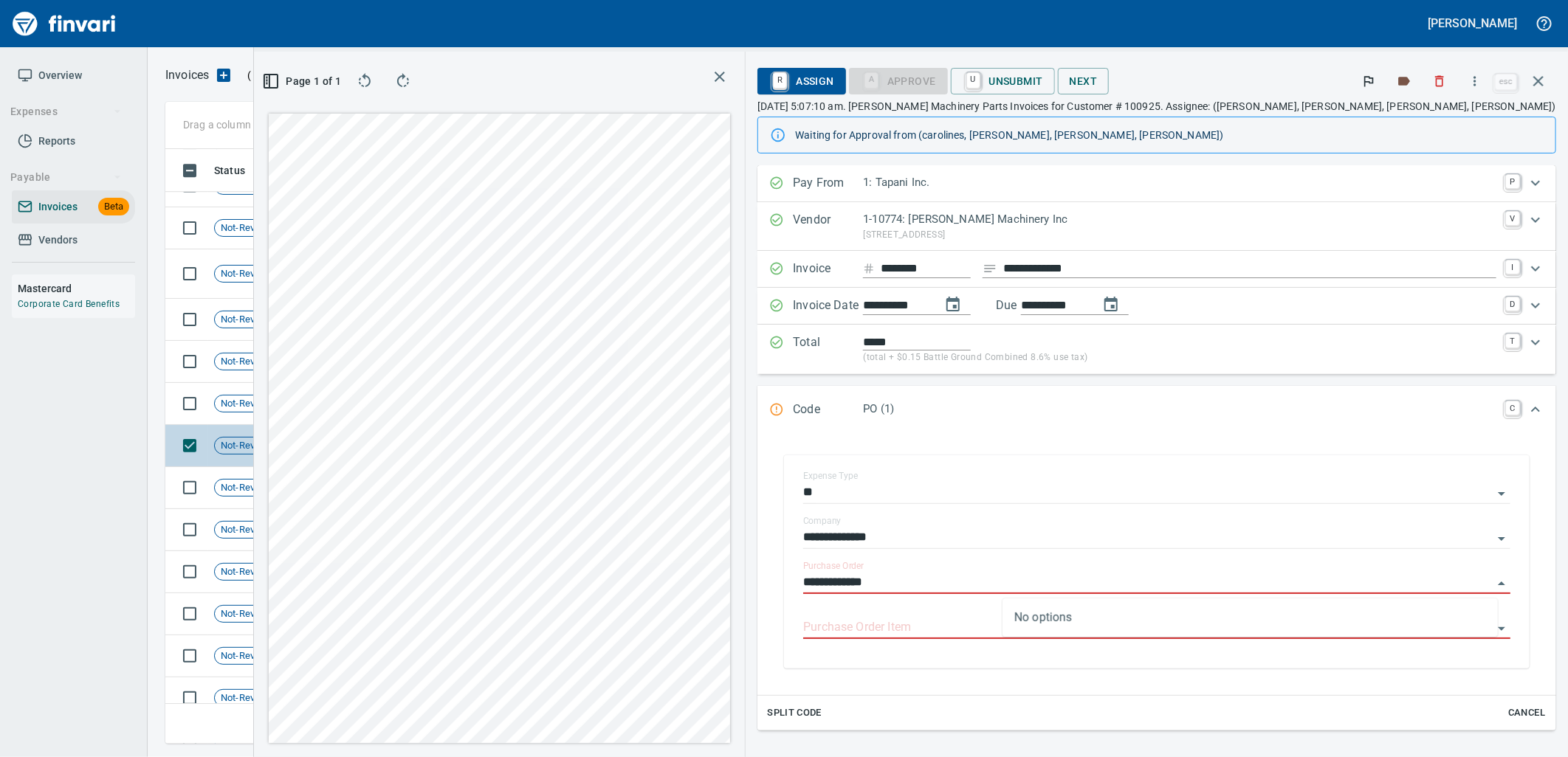
scroll to position [6219, 0]
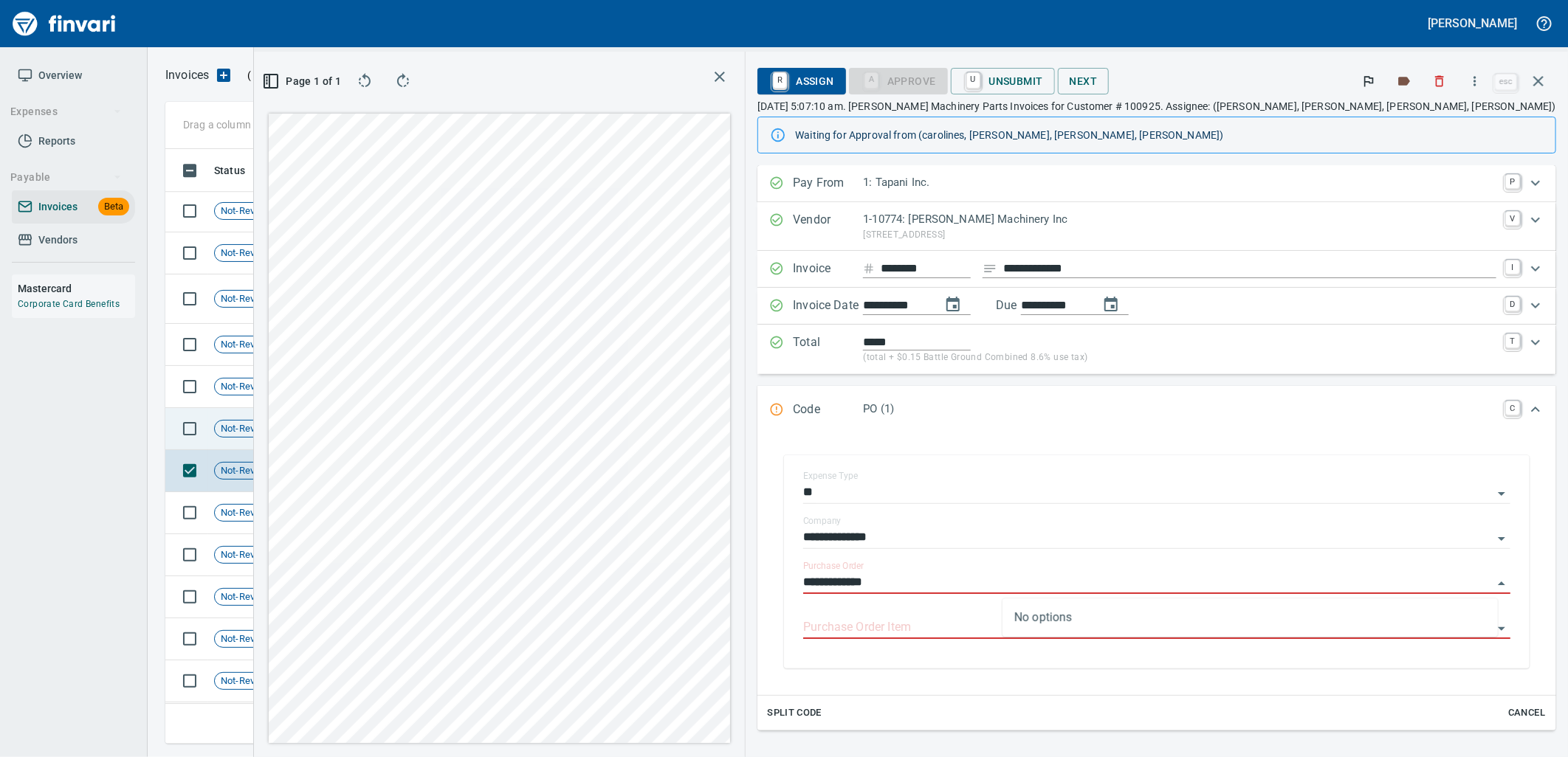
click at [389, 427] on td "[DATE]" at bounding box center [425, 429] width 81 height 42
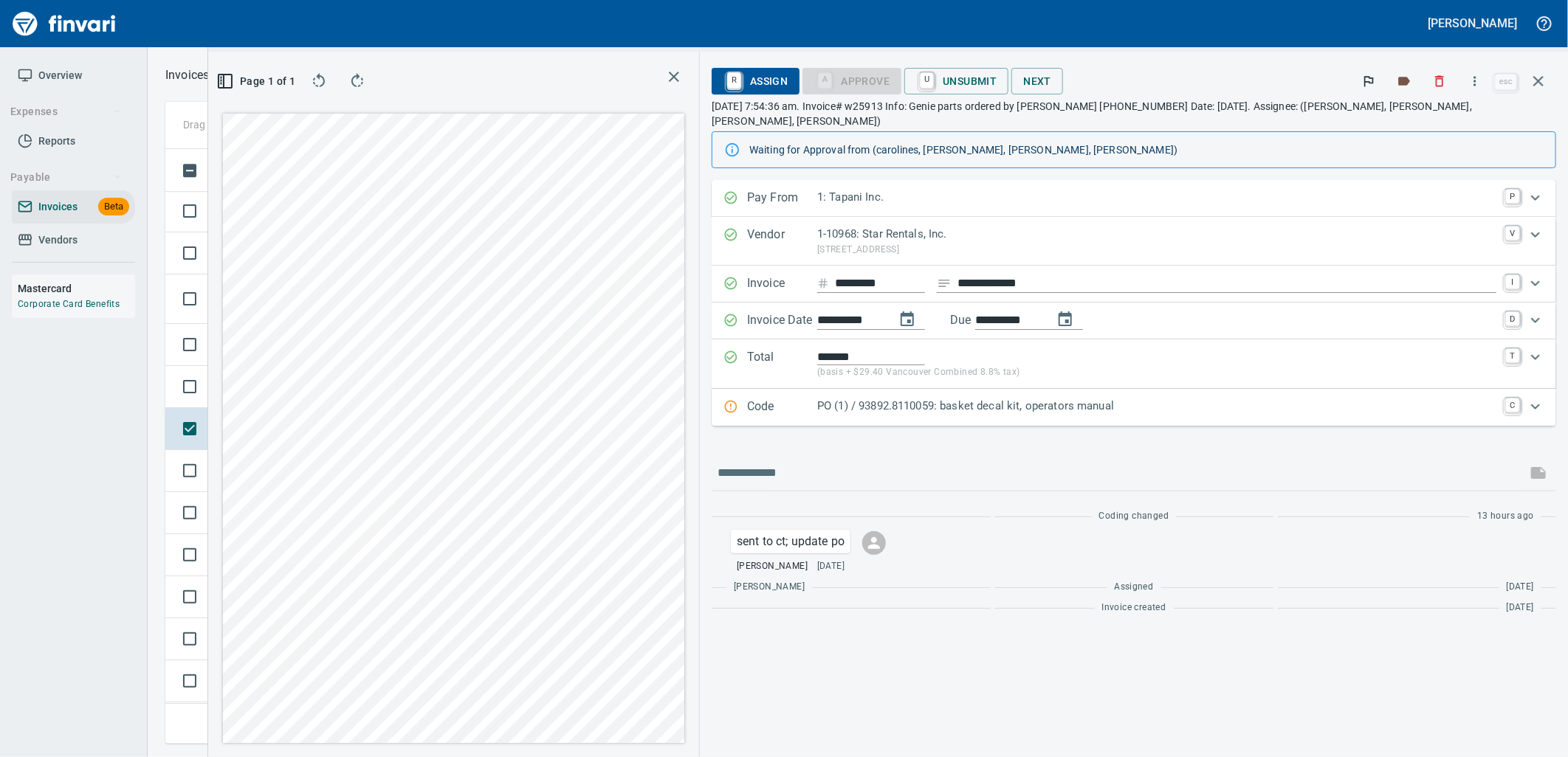
click at [1092, 398] on p "PO (1) / 93892.8110059: basket decal kit, operators manual" at bounding box center [1157, 407] width 679 height 17
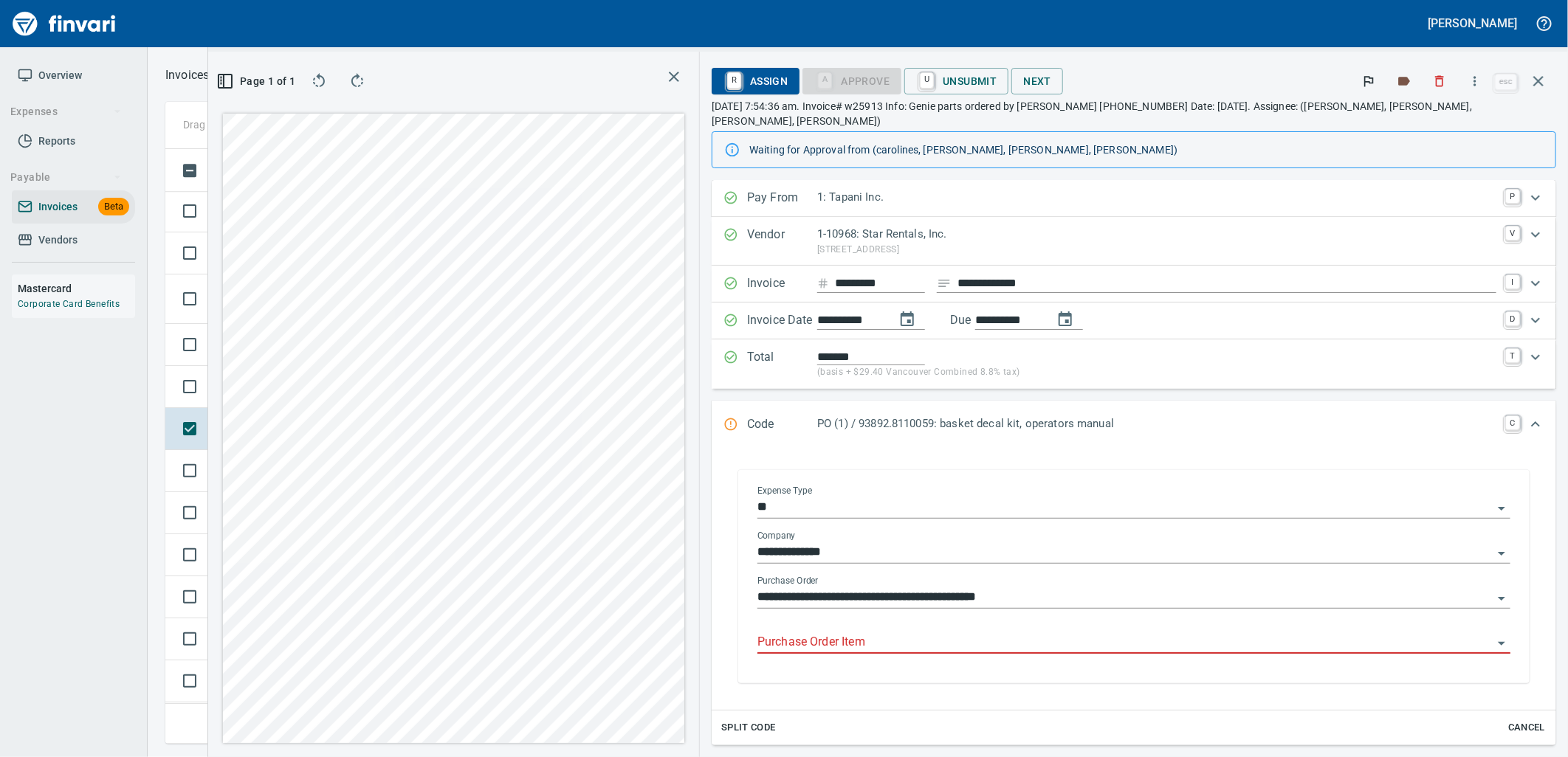
click at [1041, 633] on input "Purchase Order Item" at bounding box center [1125, 643] width 735 height 20
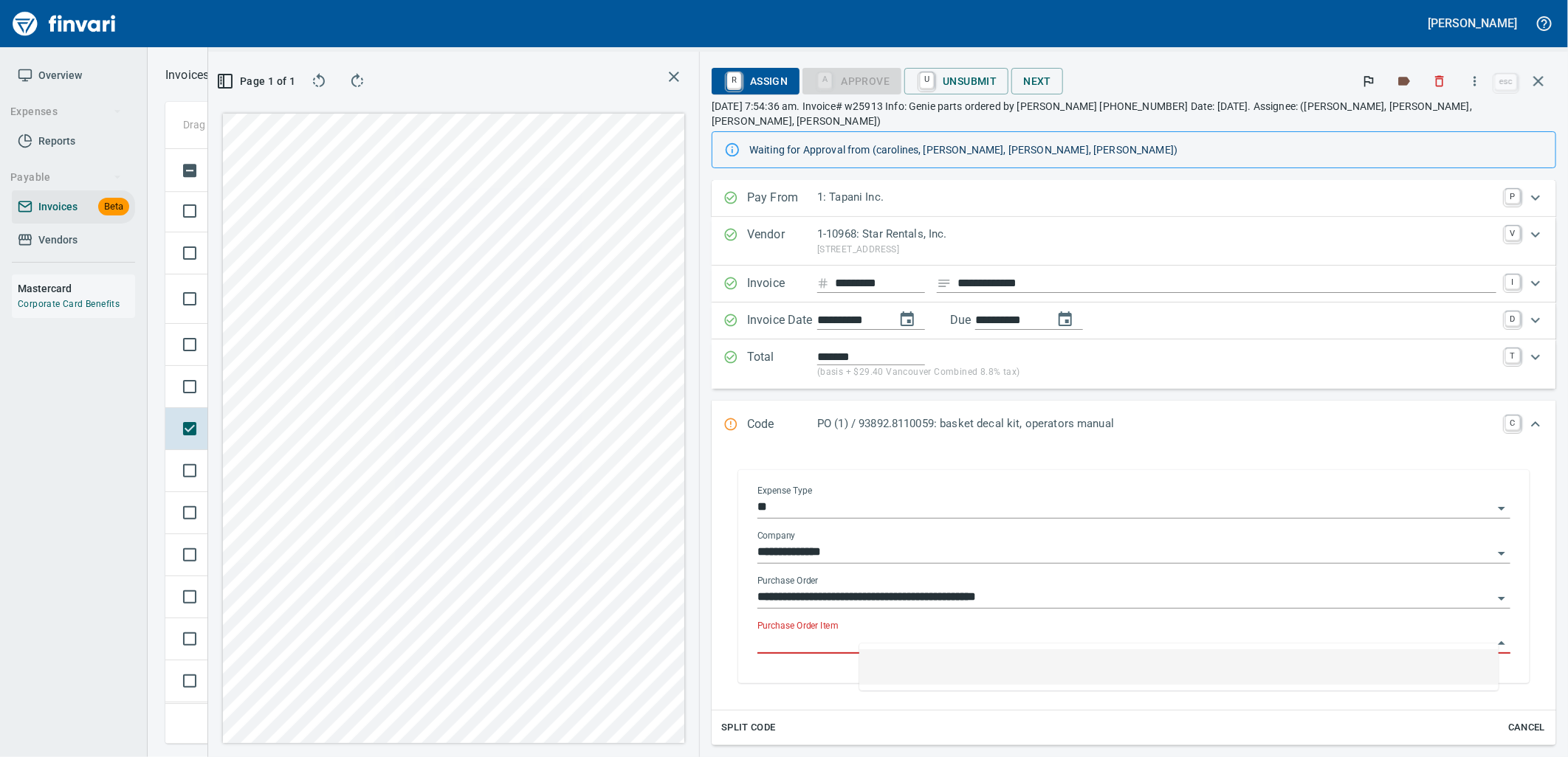
scroll to position [571, 992]
click at [268, 389] on span "Not-Reviewed" at bounding box center [251, 387] width 71 height 14
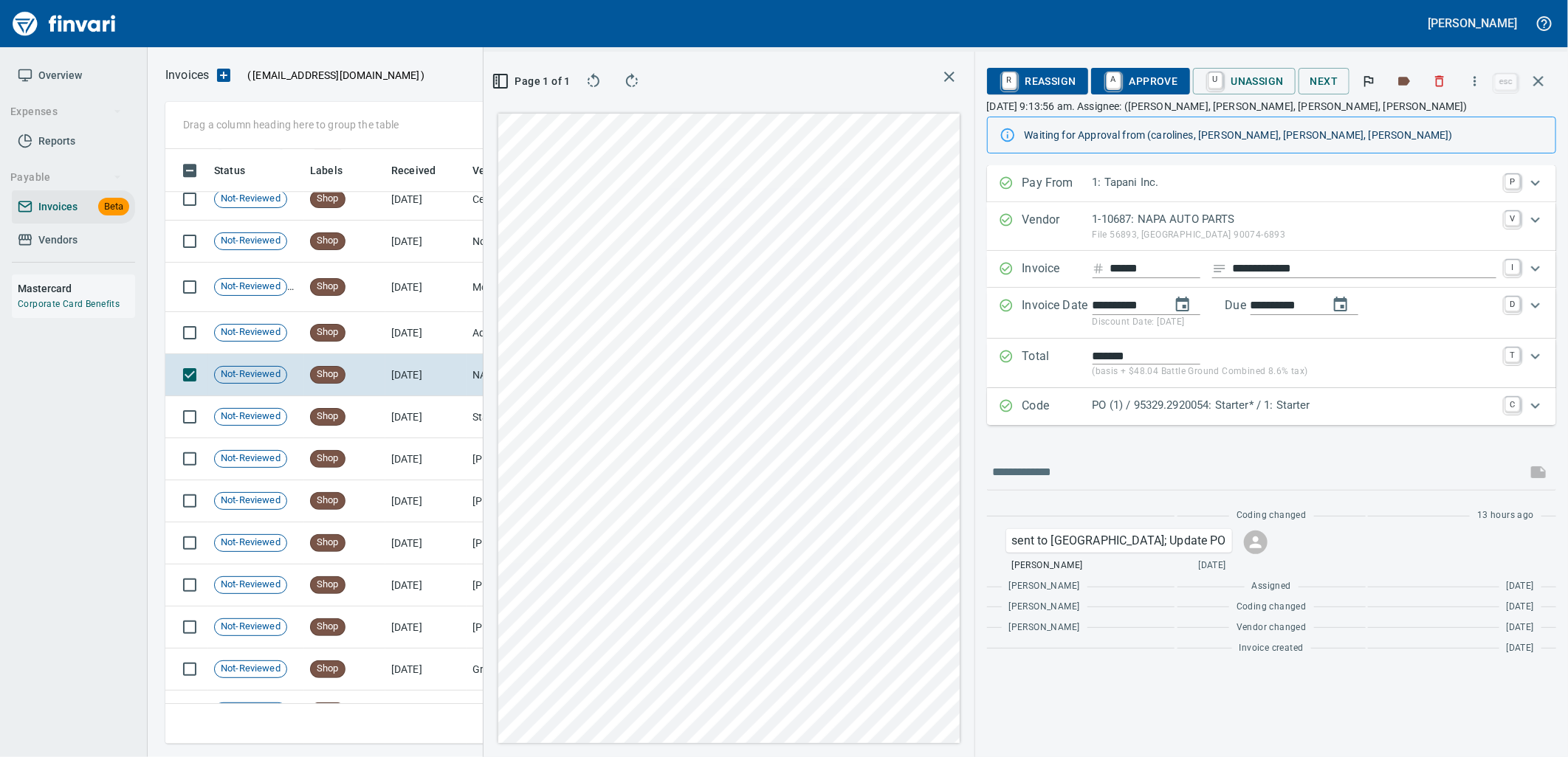
click at [1315, 410] on p "PO (1) / 95329.2920054: Starter* / 1: Starter" at bounding box center [1294, 406] width 404 height 17
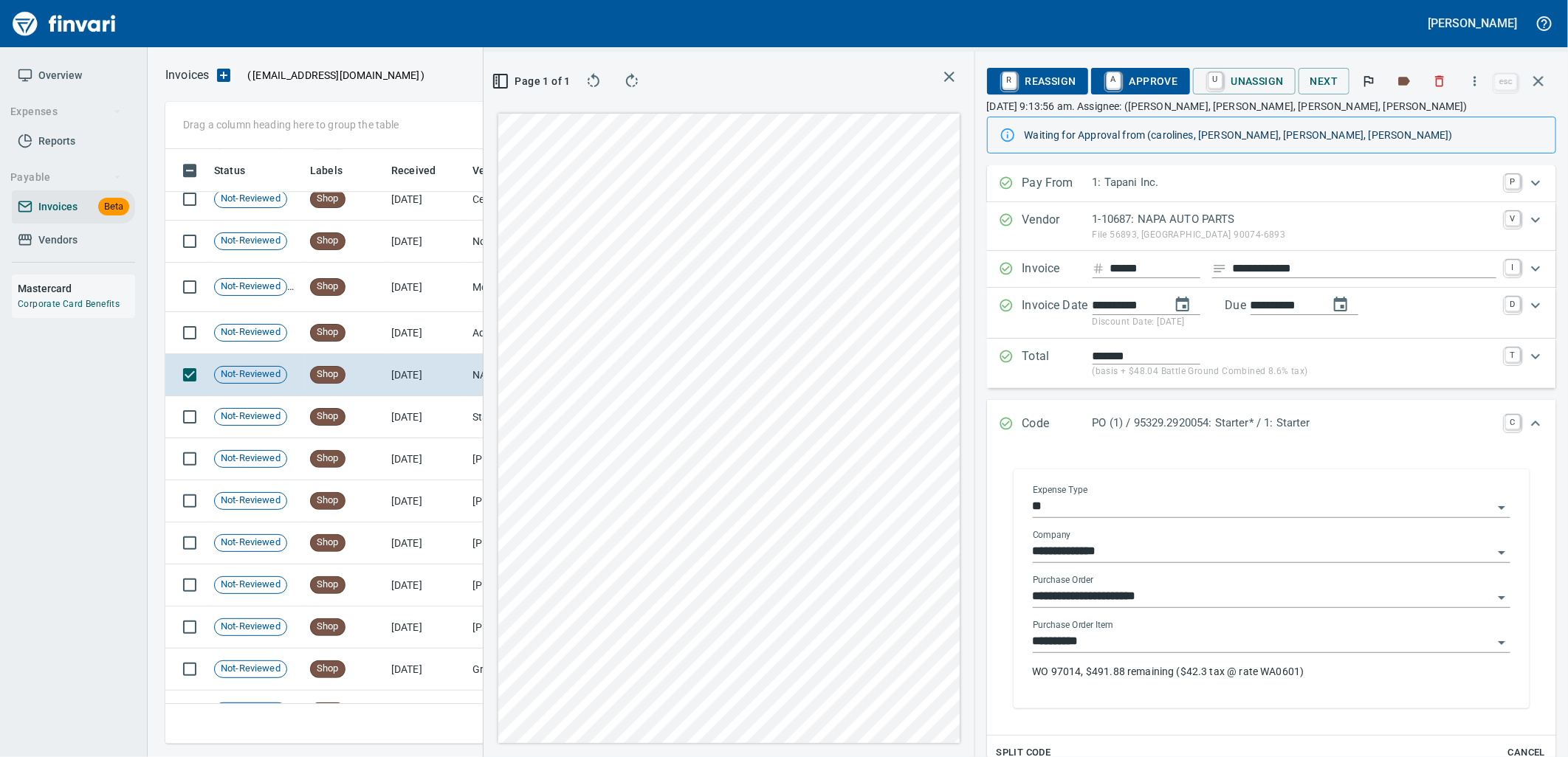
click at [1103, 651] on input "**********" at bounding box center [1263, 642] width 460 height 20
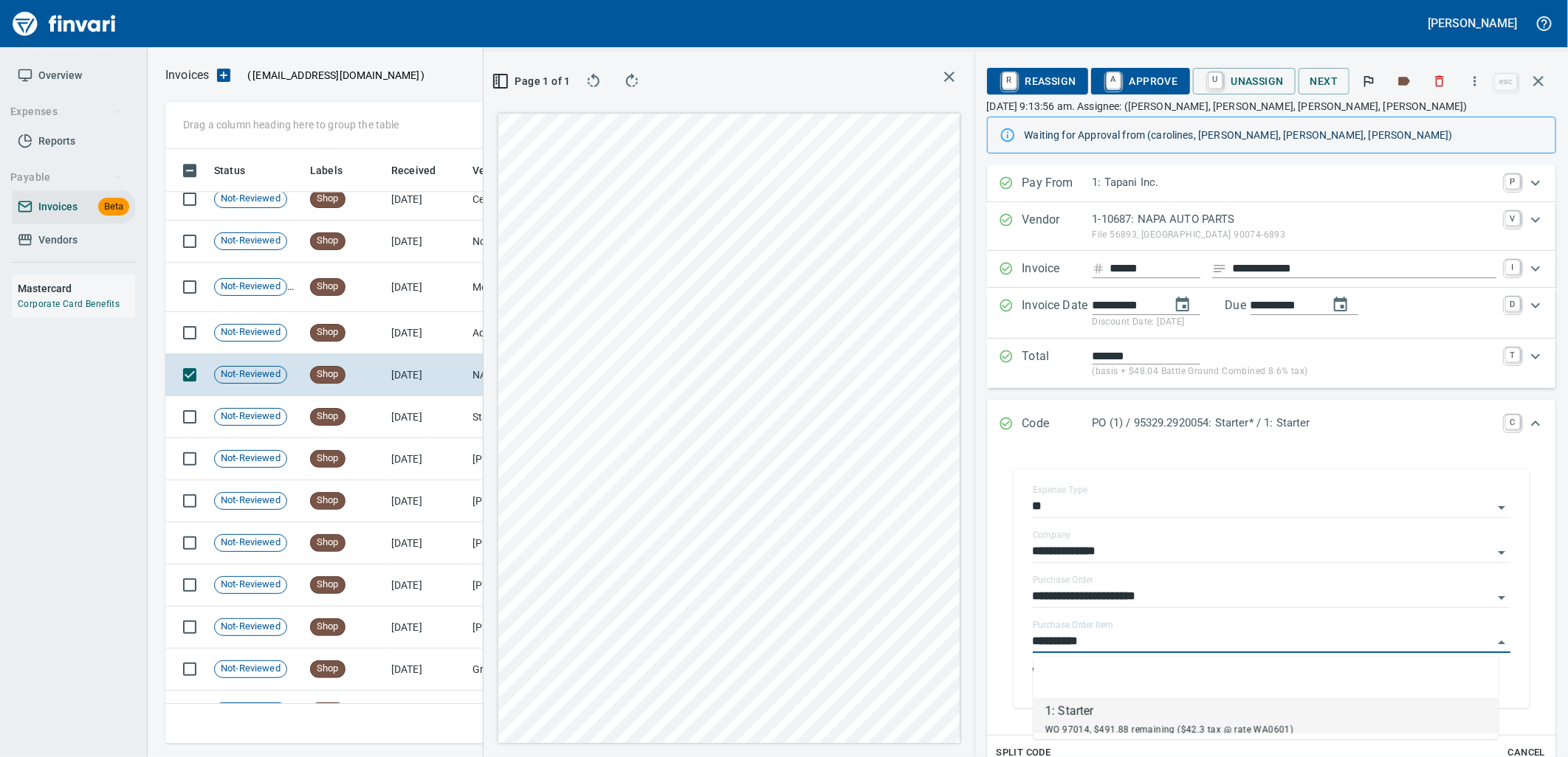
scroll to position [571, 992]
click at [429, 329] on td "7/30/2025" at bounding box center [425, 333] width 81 height 42
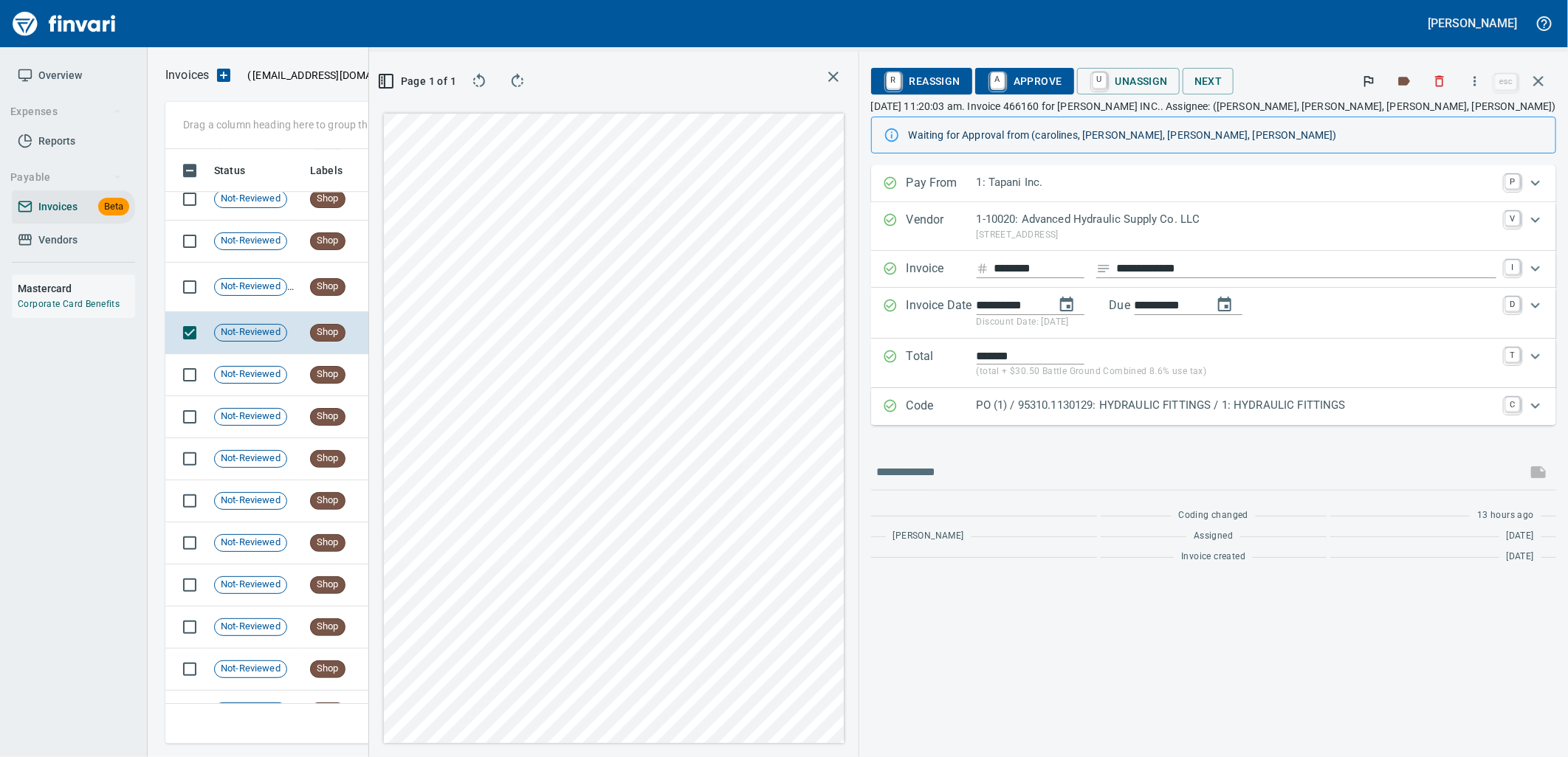
click at [1162, 401] on p "PO (1) / 95310.1130129: HYDRAULIC FITTINGS / 1: HYDRAULIC FITTINGS" at bounding box center [1236, 406] width 520 height 17
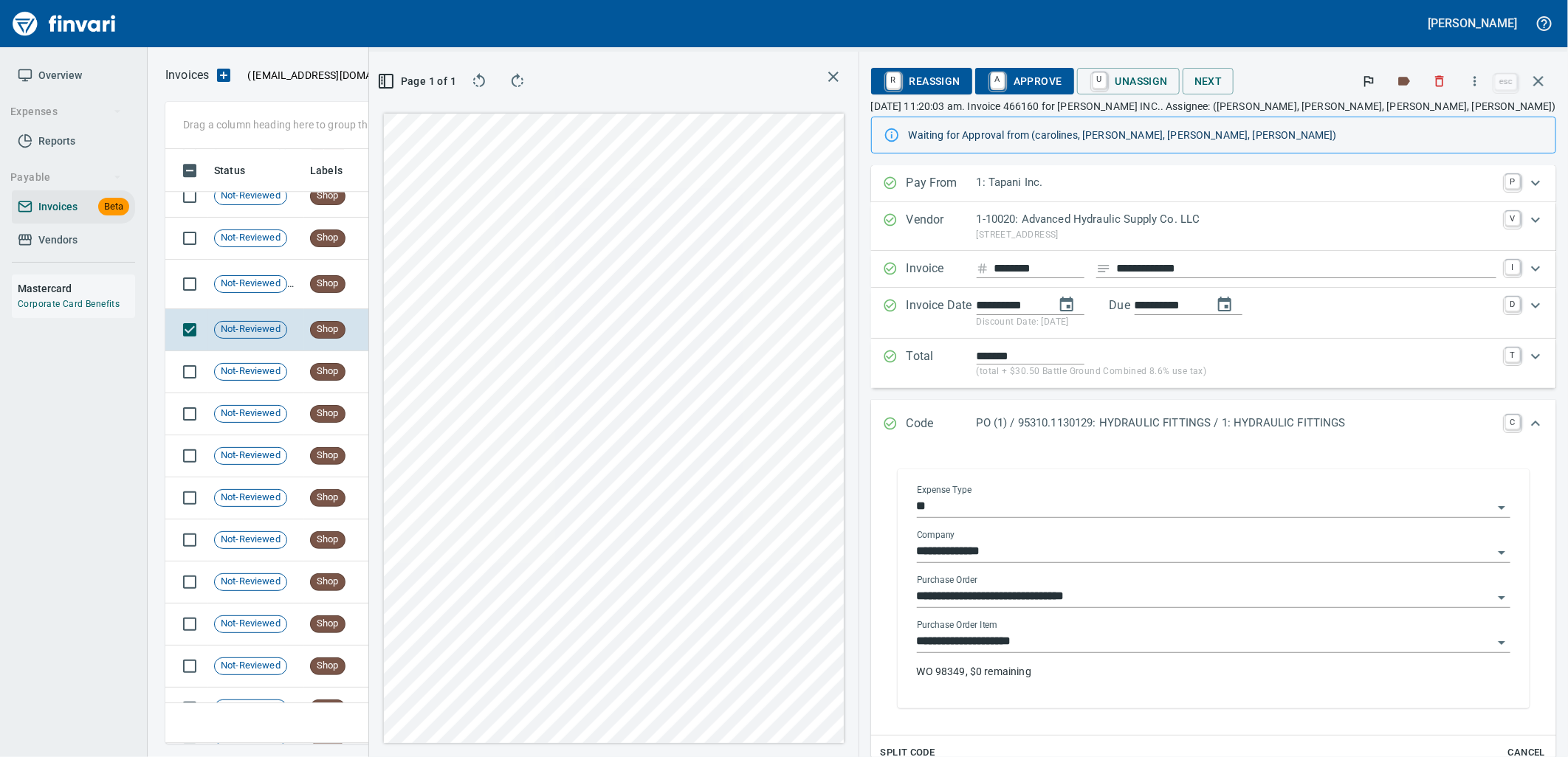
click at [1180, 647] on input "**********" at bounding box center [1205, 642] width 576 height 20
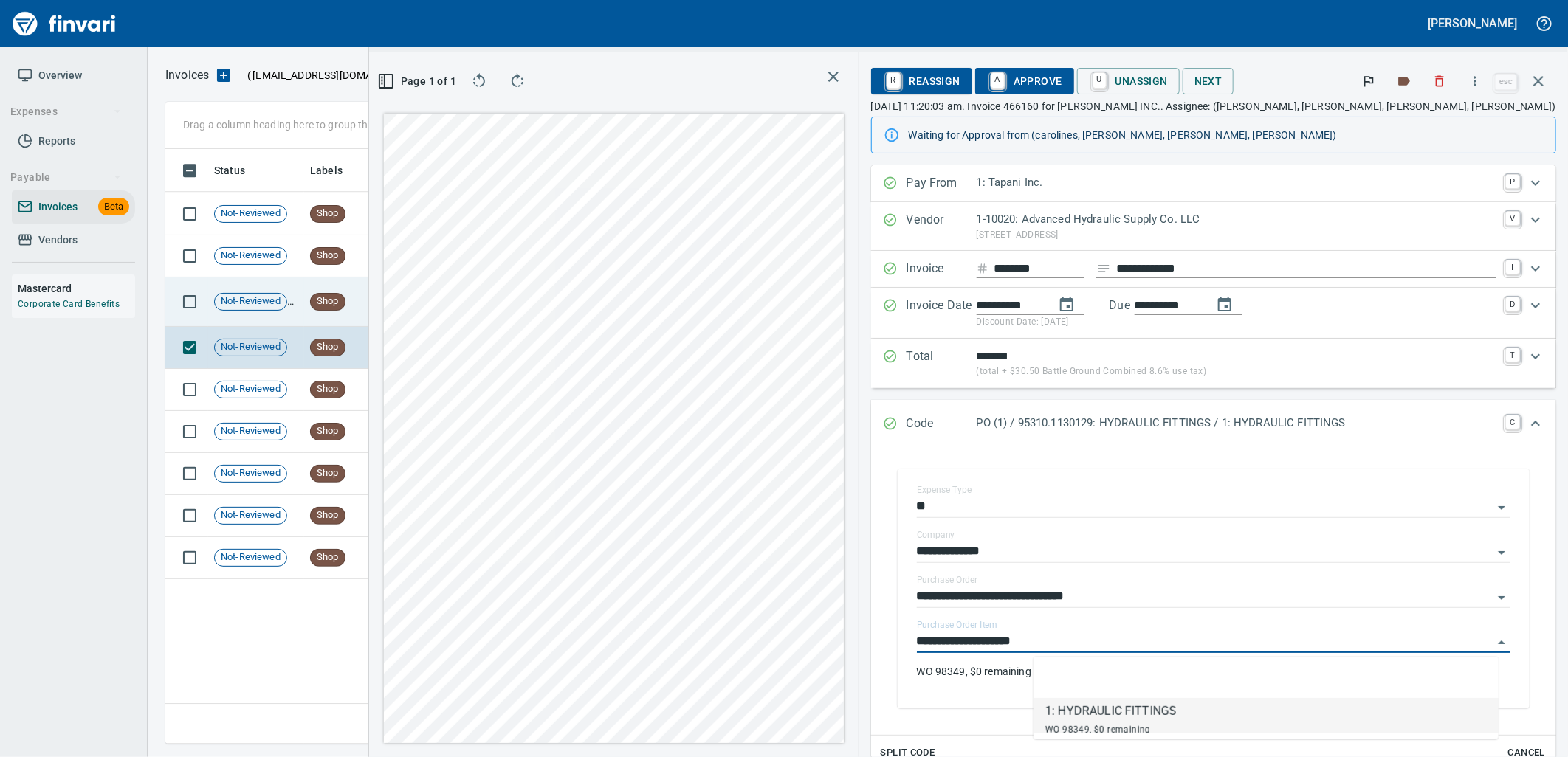
scroll to position [571, 992]
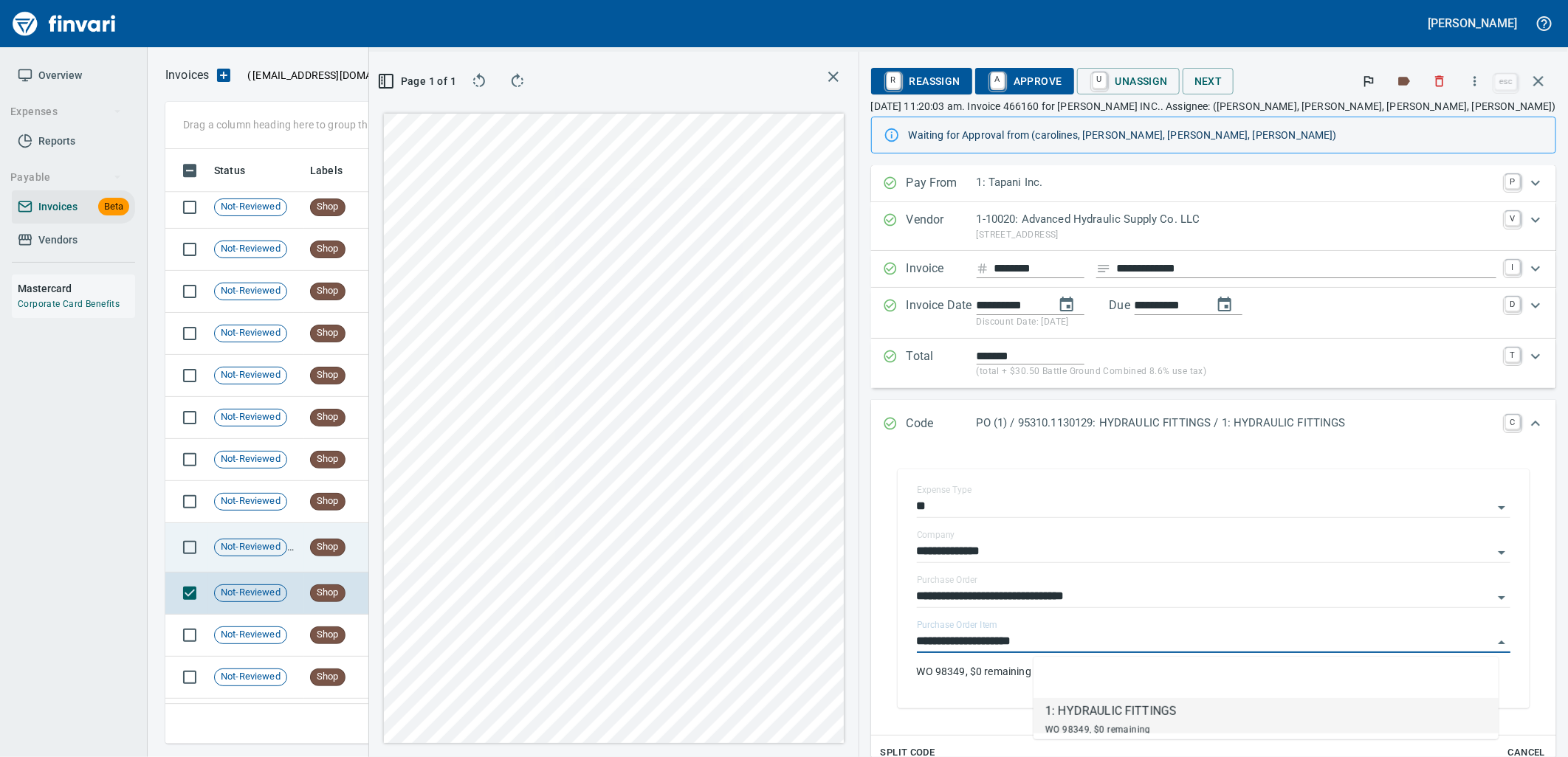
click at [349, 543] on td "Shop" at bounding box center [345, 548] width 81 height 49
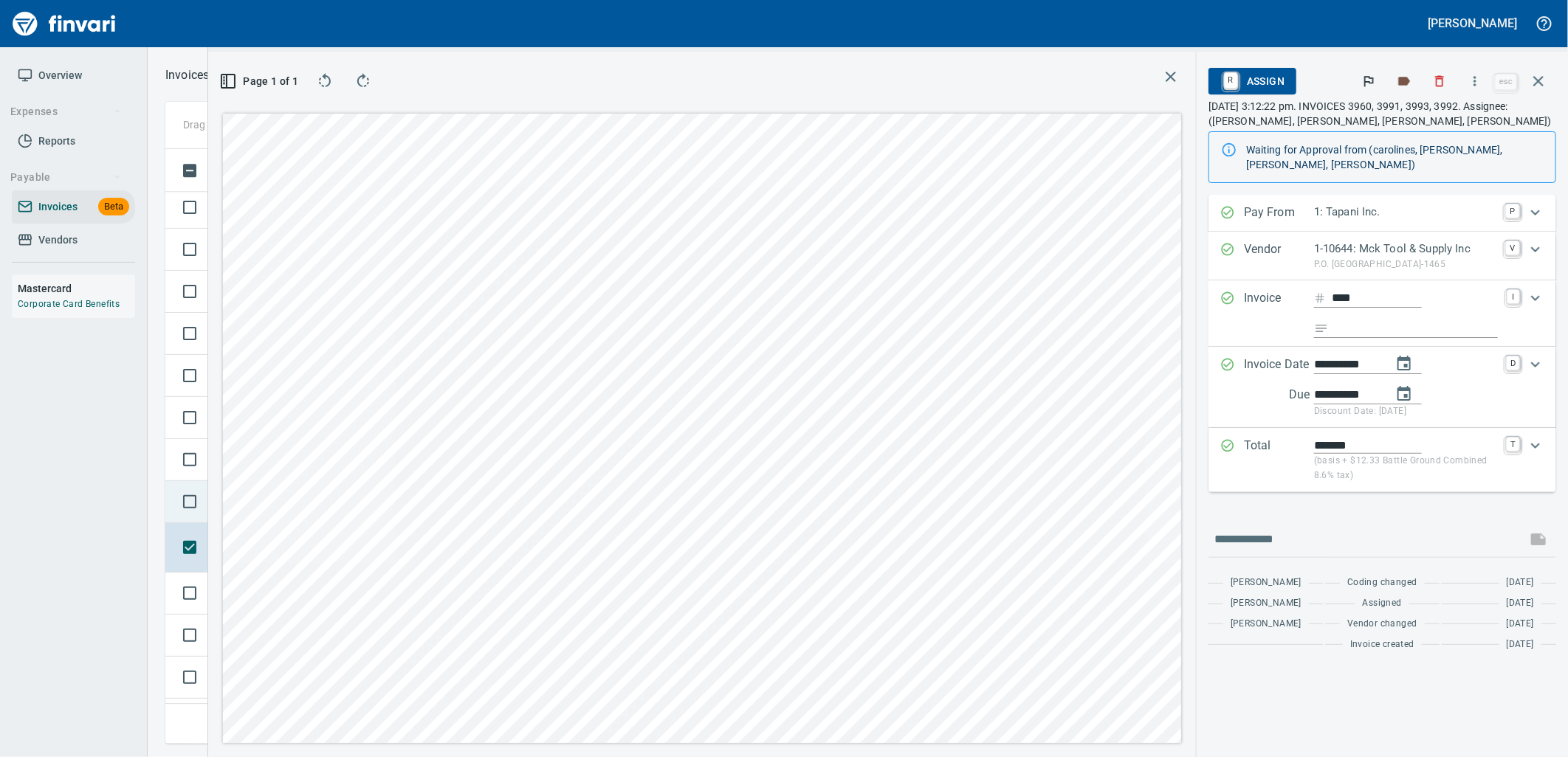
click at [205, 520] on td at bounding box center [186, 502] width 43 height 42
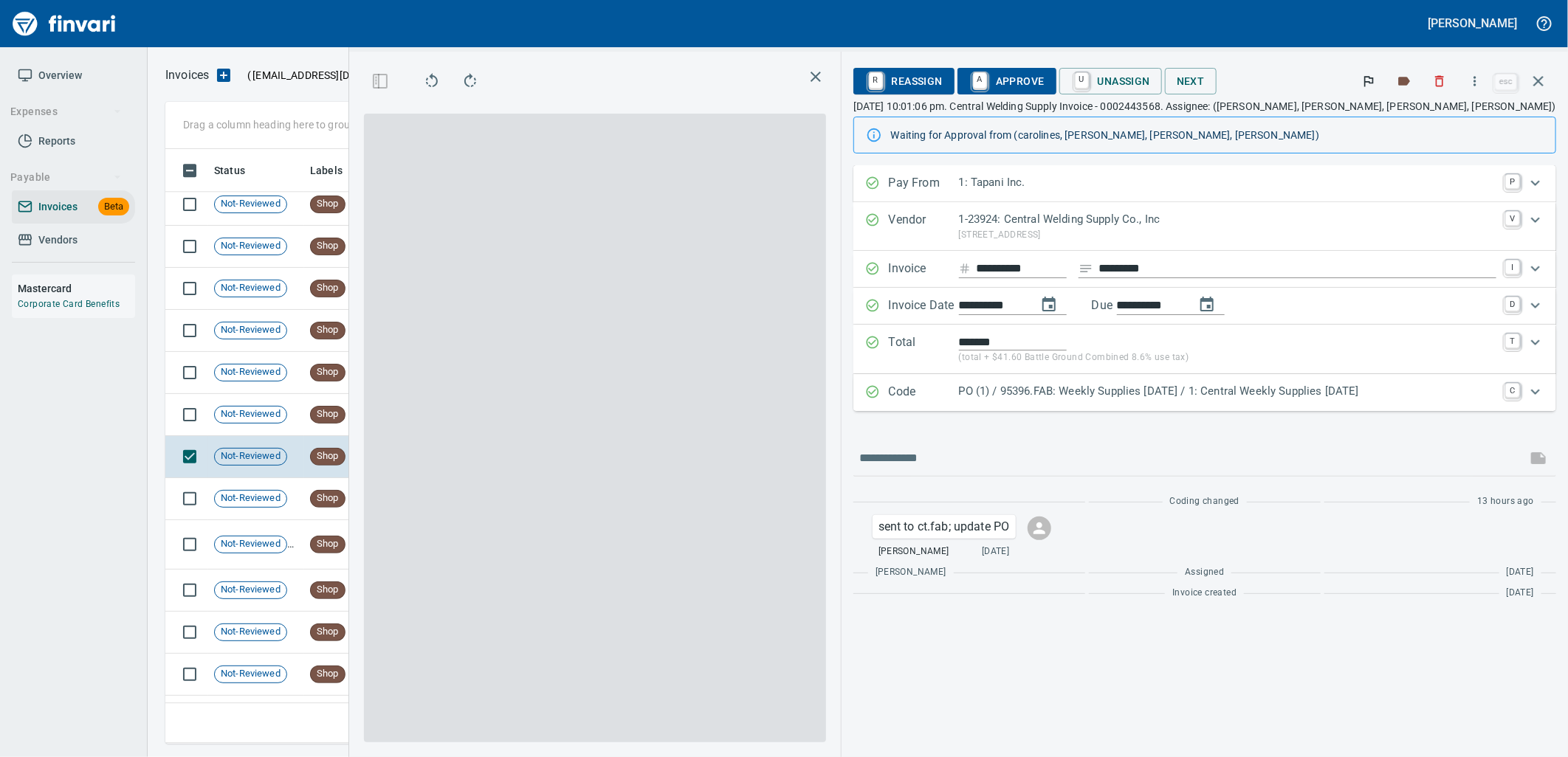
click at [1172, 396] on p "PO (1) / 95396.FAB: Weekly Supplies [DATE] / 1: Central Weekly Supplies [DATE]" at bounding box center [1228, 391] width 538 height 17
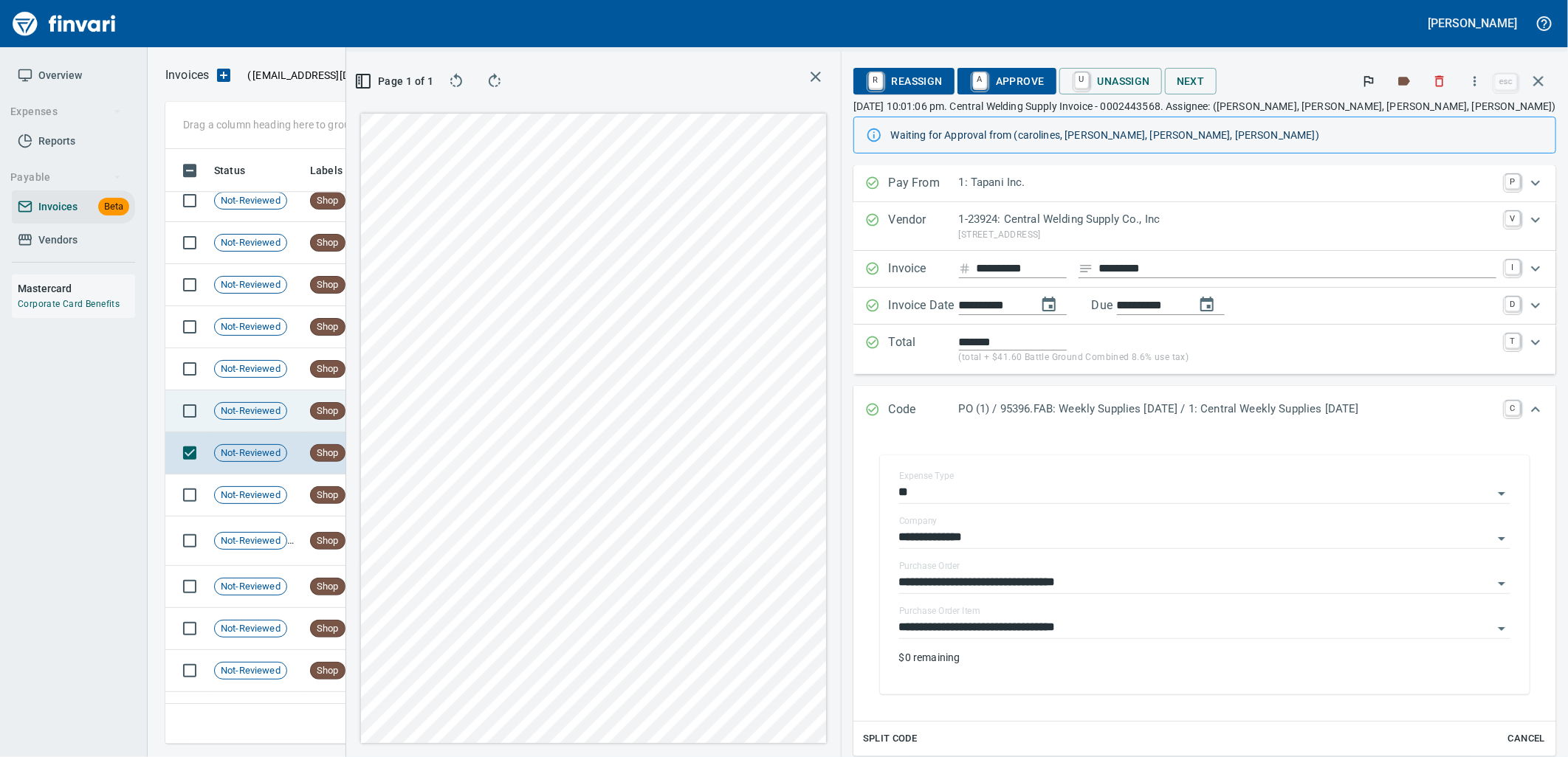
click at [371, 422] on td "Shop" at bounding box center [345, 411] width 81 height 42
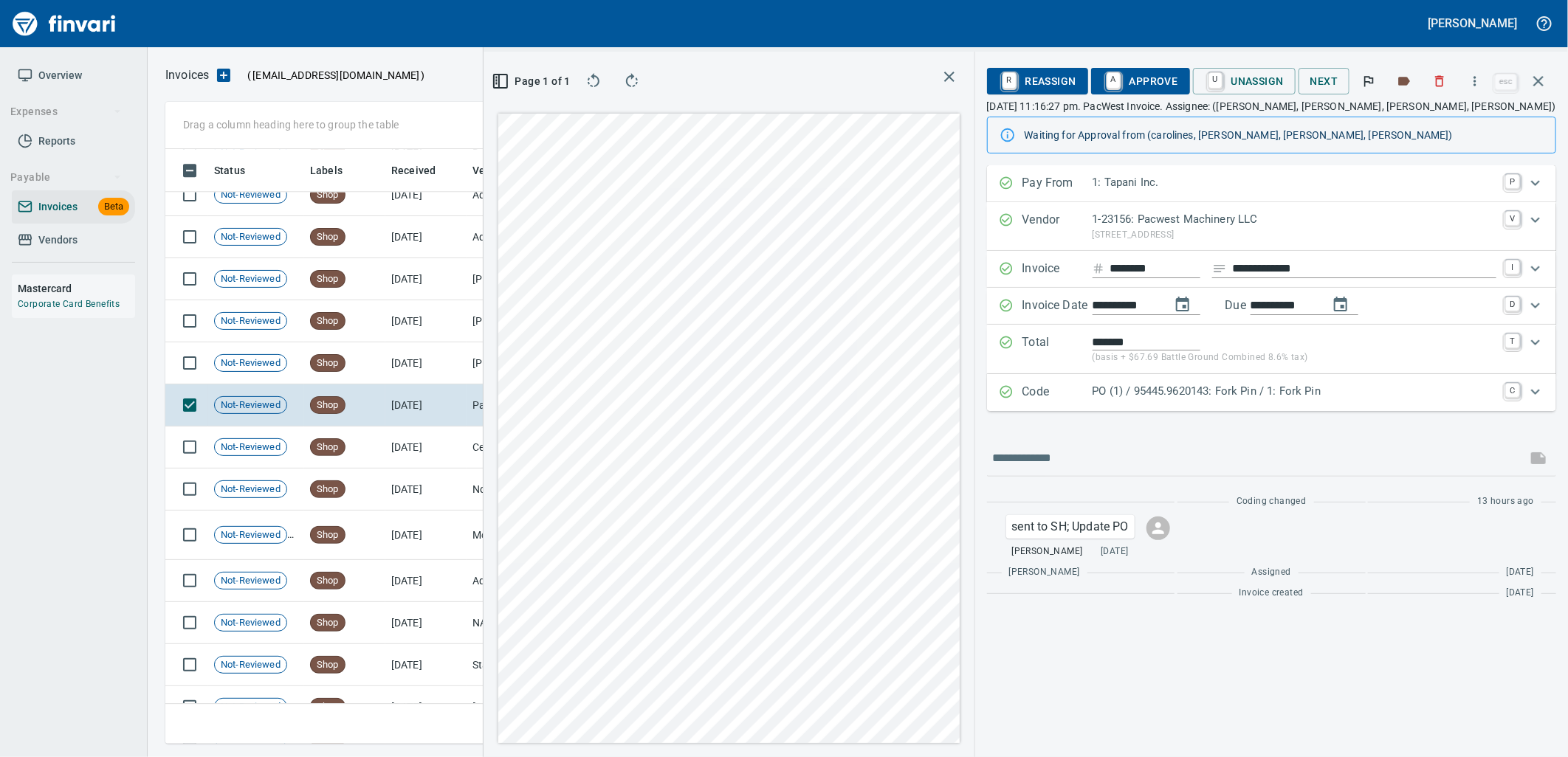
click at [1280, 391] on p "PO (1) / 95445.9620143: Fork Pin / 1: Fork Pin" at bounding box center [1294, 391] width 404 height 17
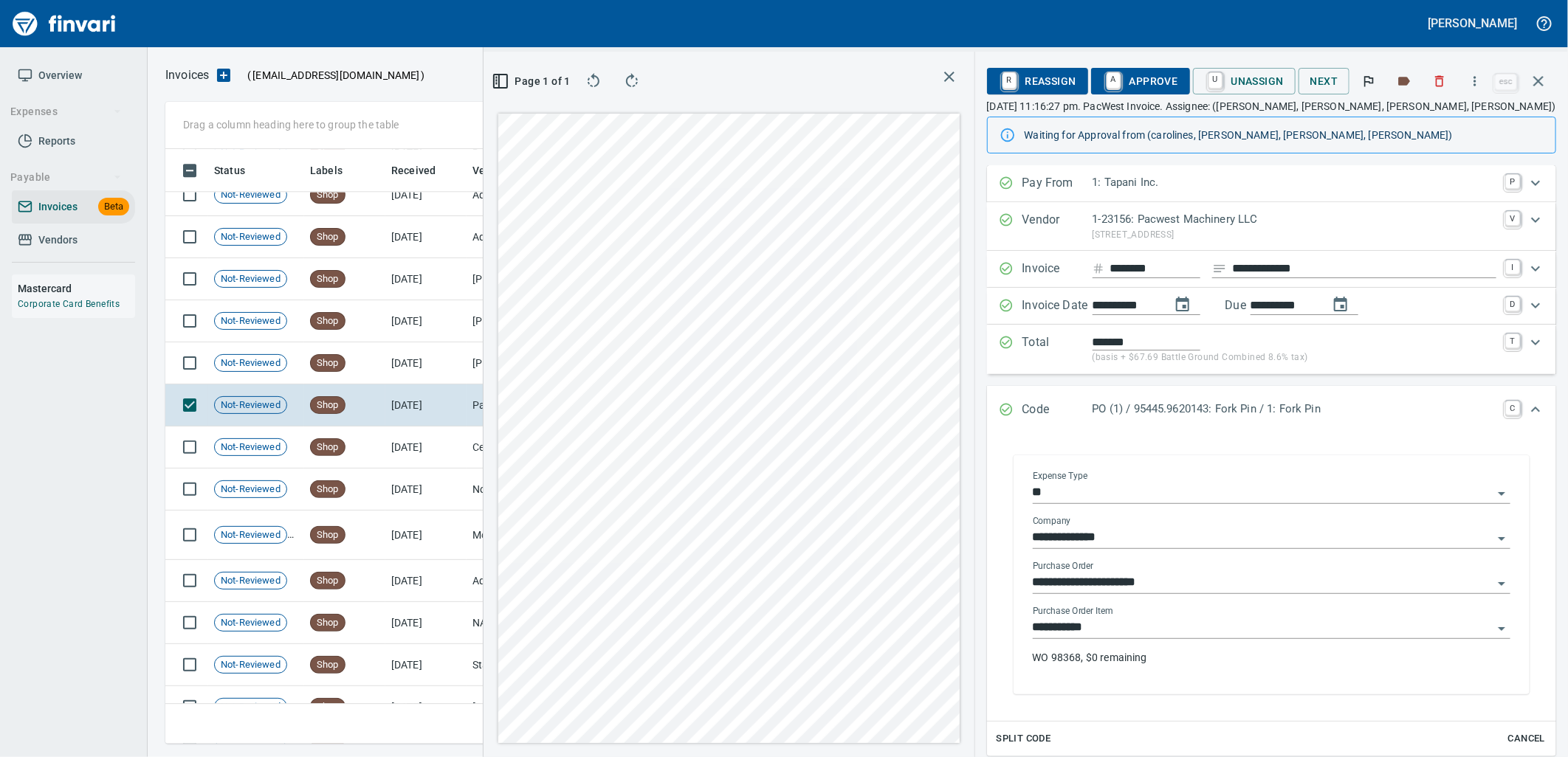
click at [1112, 635] on input "**********" at bounding box center [1263, 628] width 460 height 20
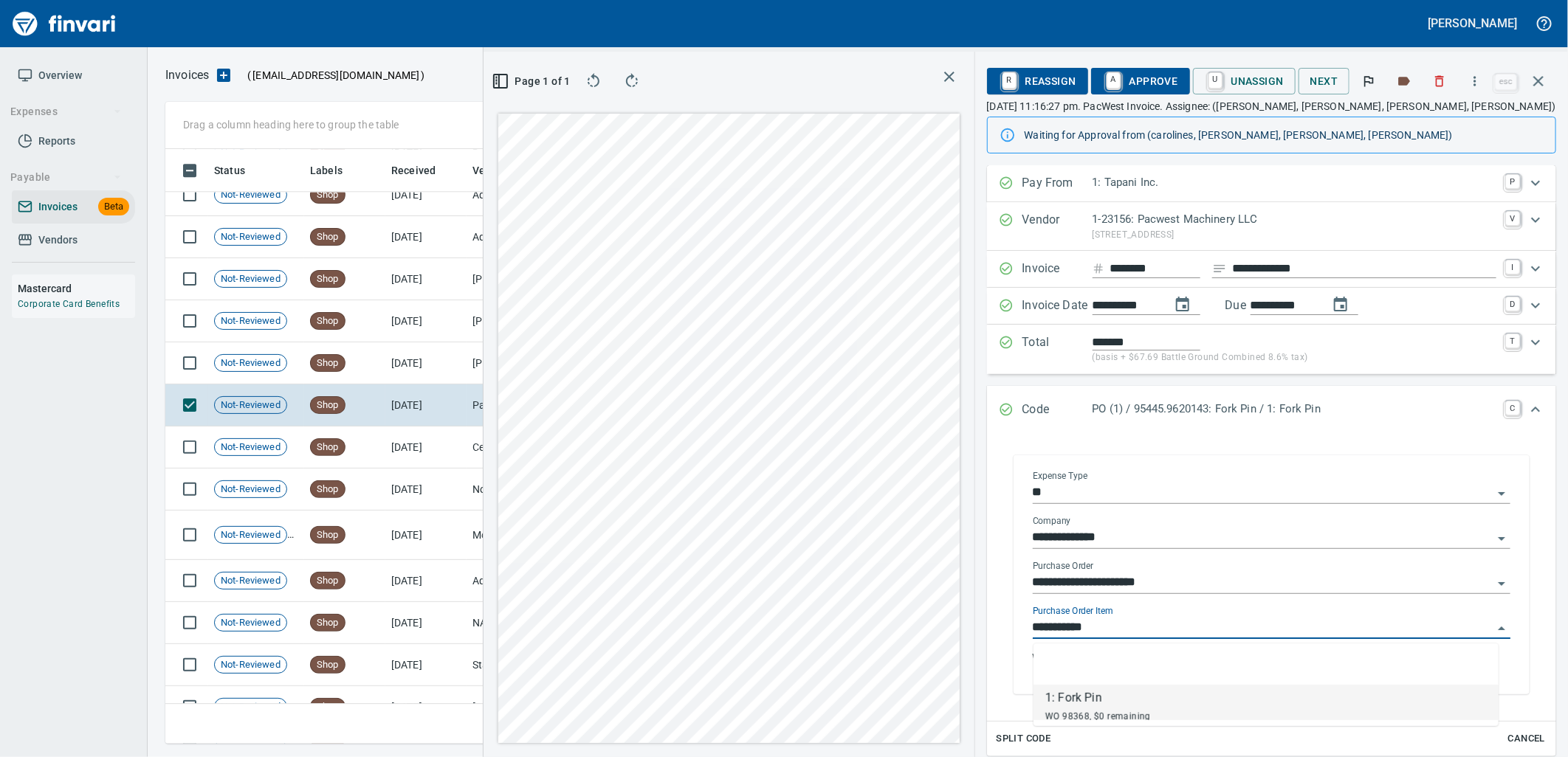
scroll to position [571, 992]
click at [429, 373] on td "7/31/2025" at bounding box center [425, 363] width 81 height 42
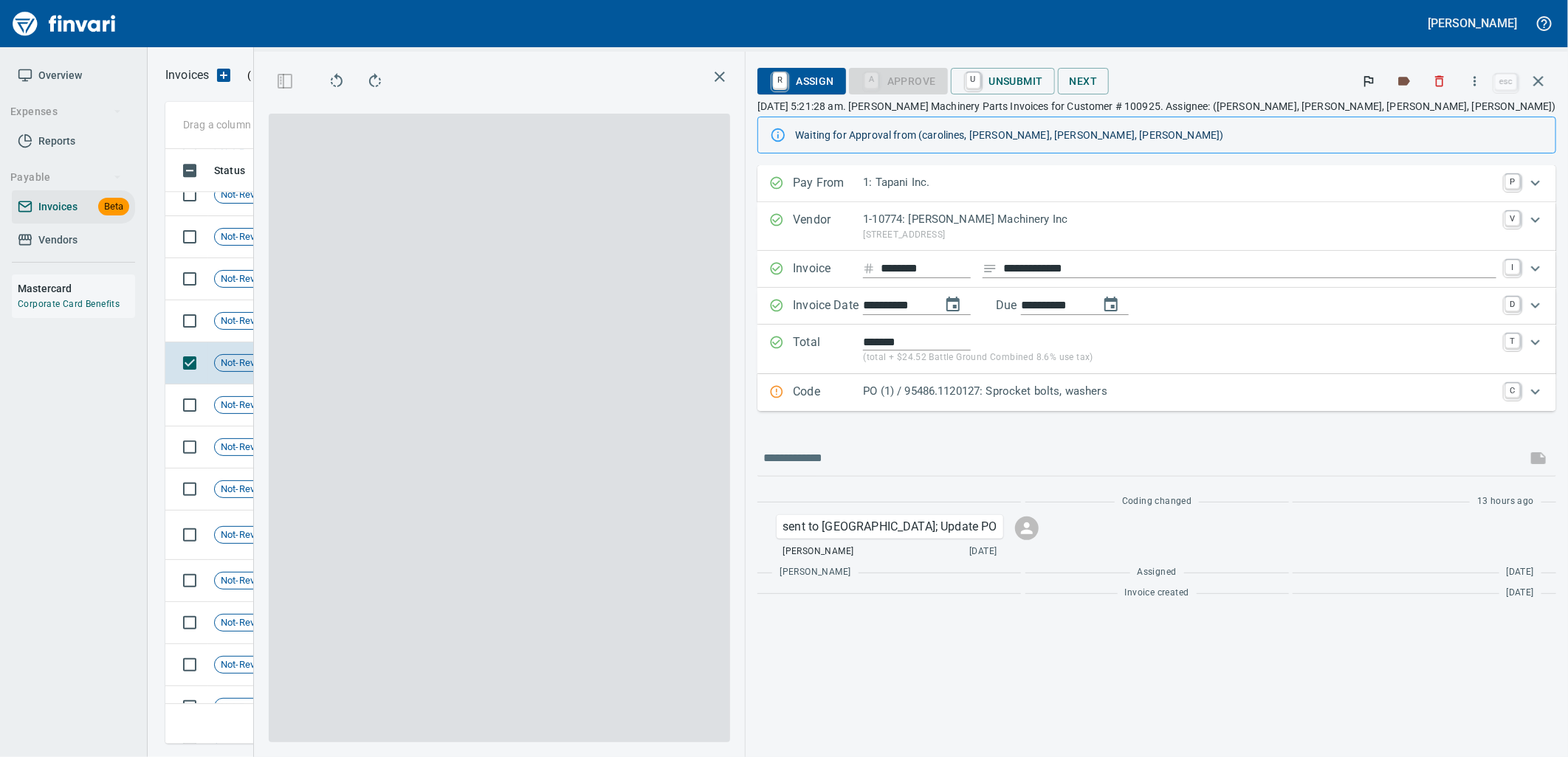
click at [1250, 404] on div "Code PO (1) / 95486.1120127: Sprocket bolts, washers C" at bounding box center [1156, 392] width 799 height 37
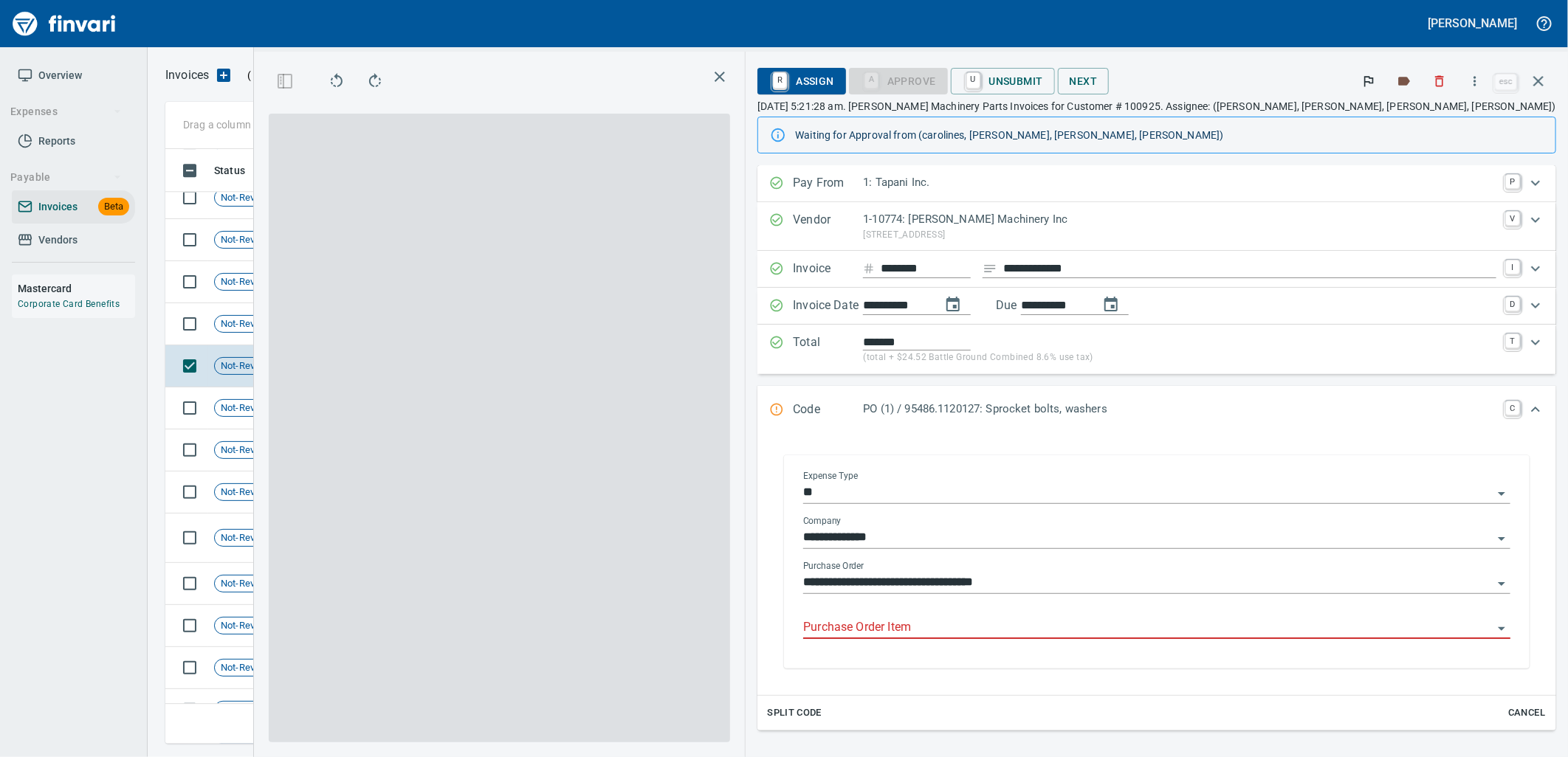
click at [1183, 639] on input "Purchase Order Item" at bounding box center [1148, 628] width 690 height 20
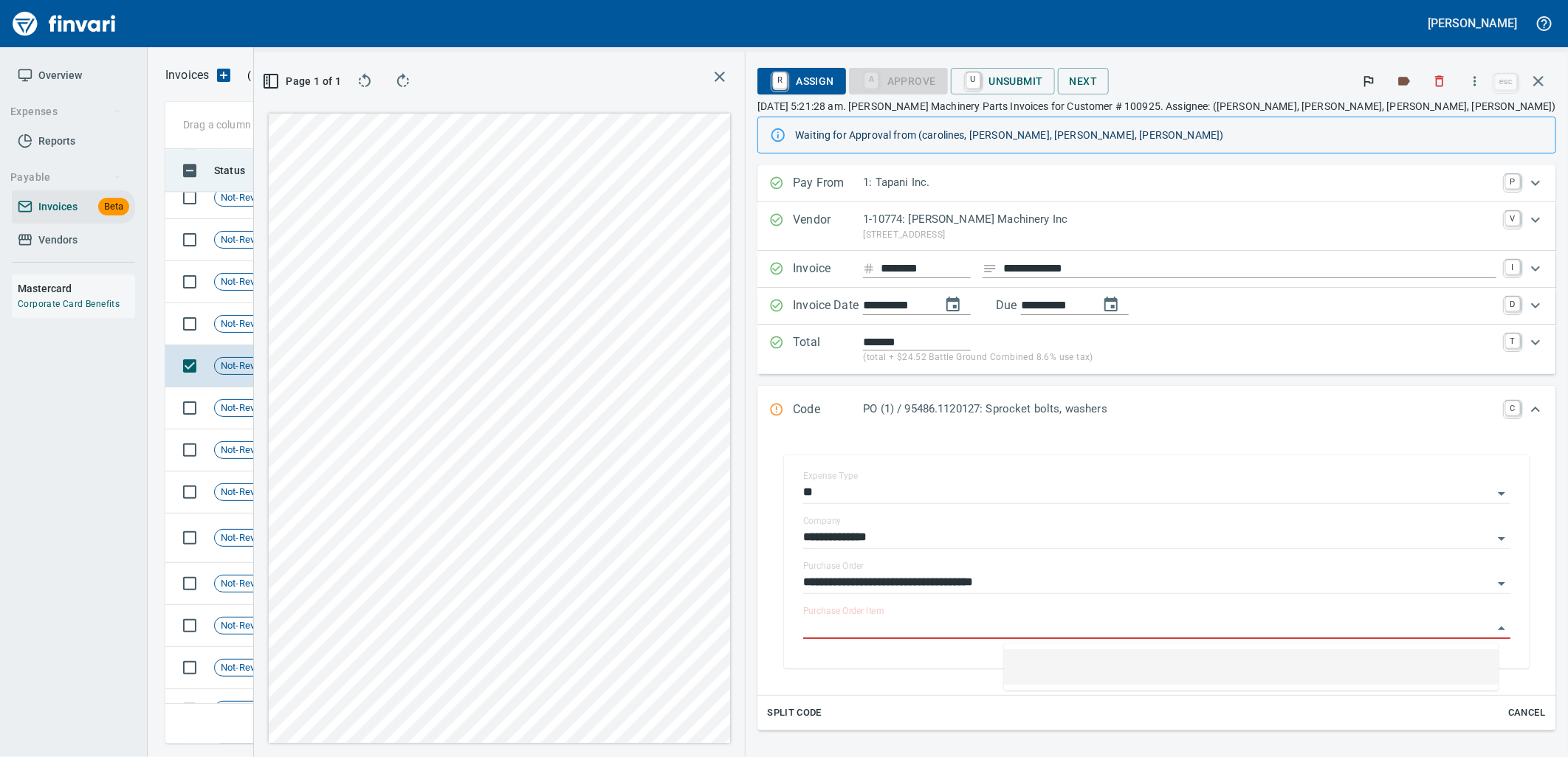
scroll to position [571, 992]
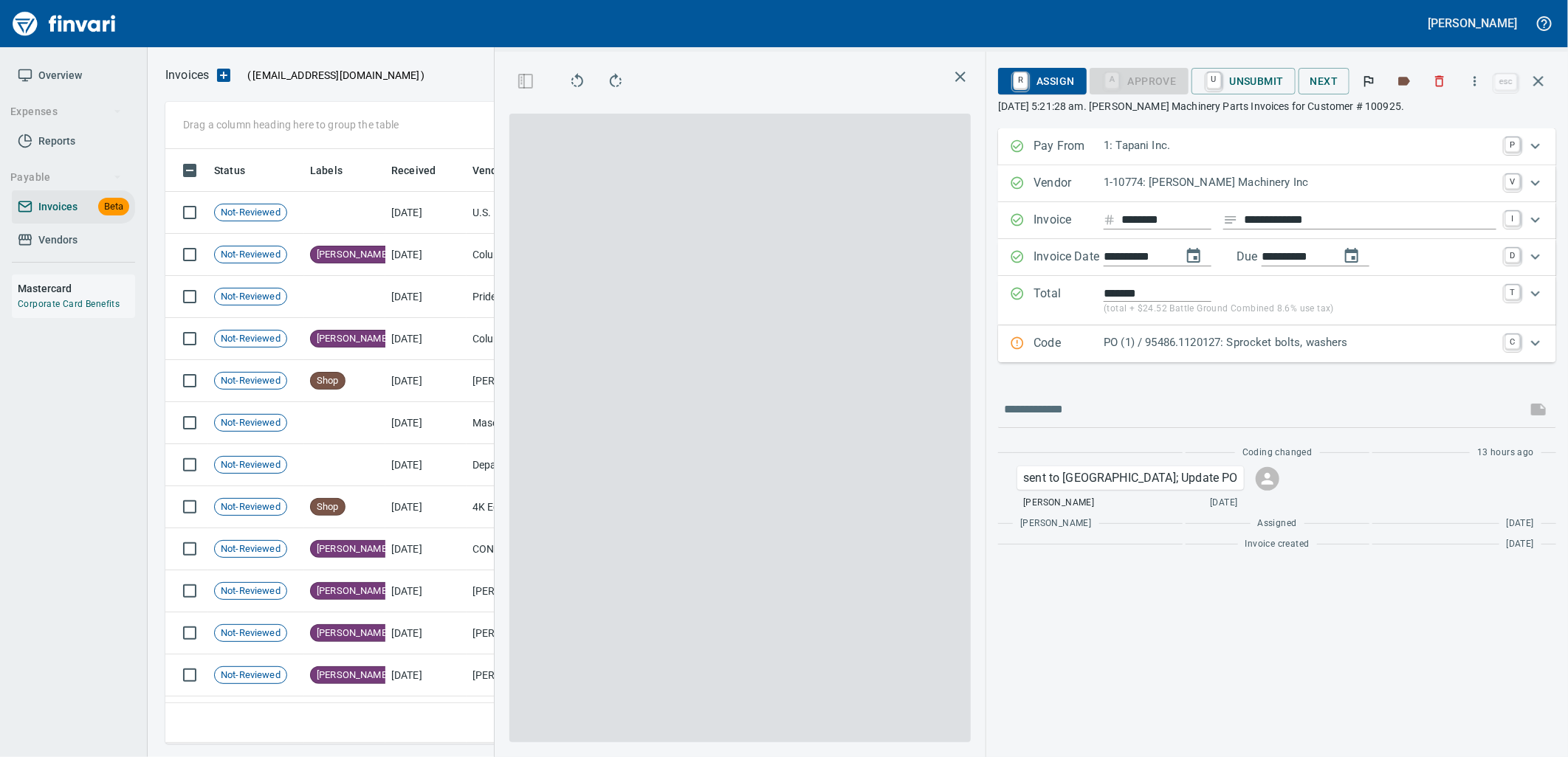
scroll to position [571, 992]
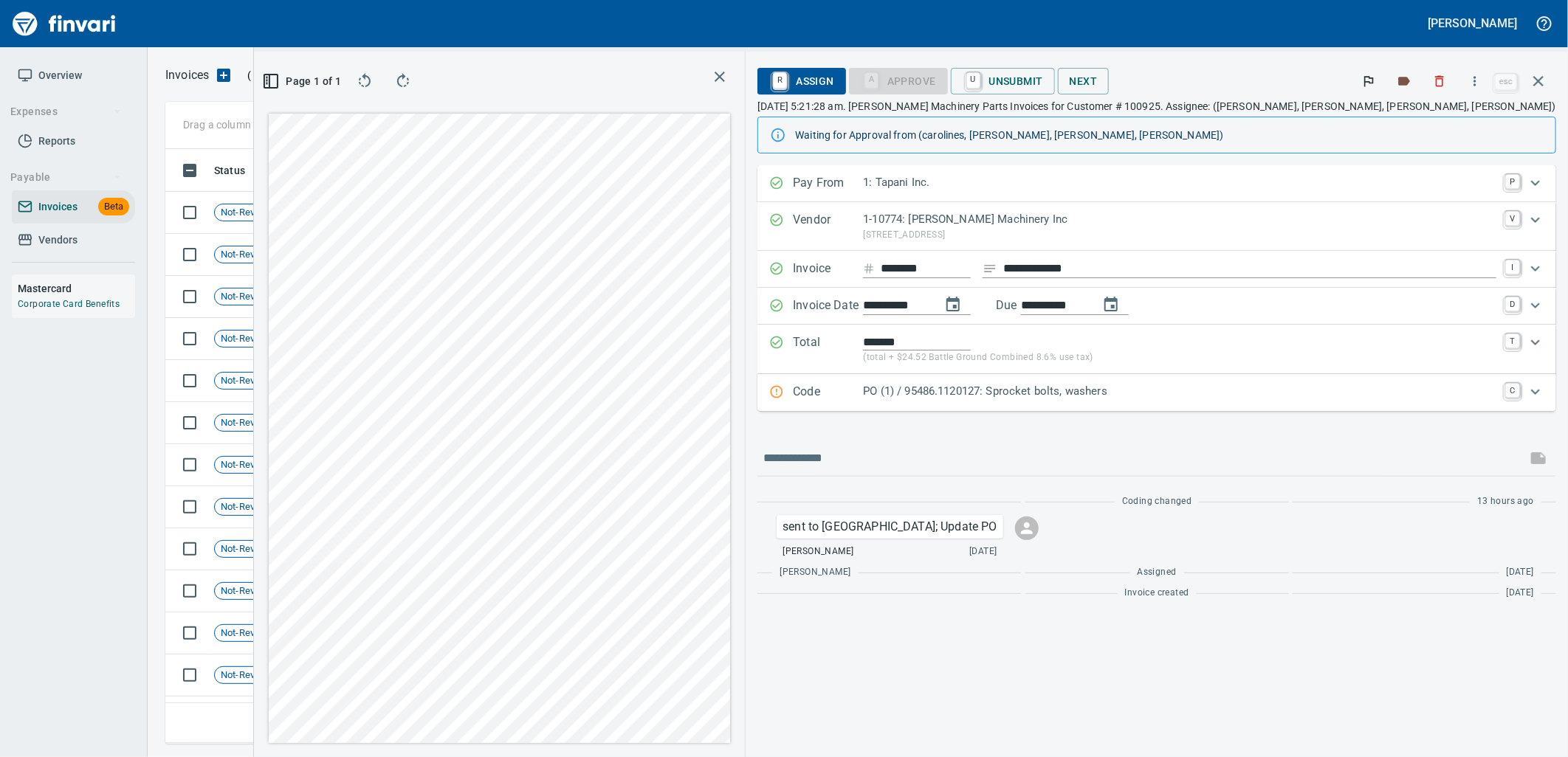
click at [1180, 400] on p "PO (1) / 95486.1120127: Sprocket bolts, washers" at bounding box center [1180, 391] width 634 height 17
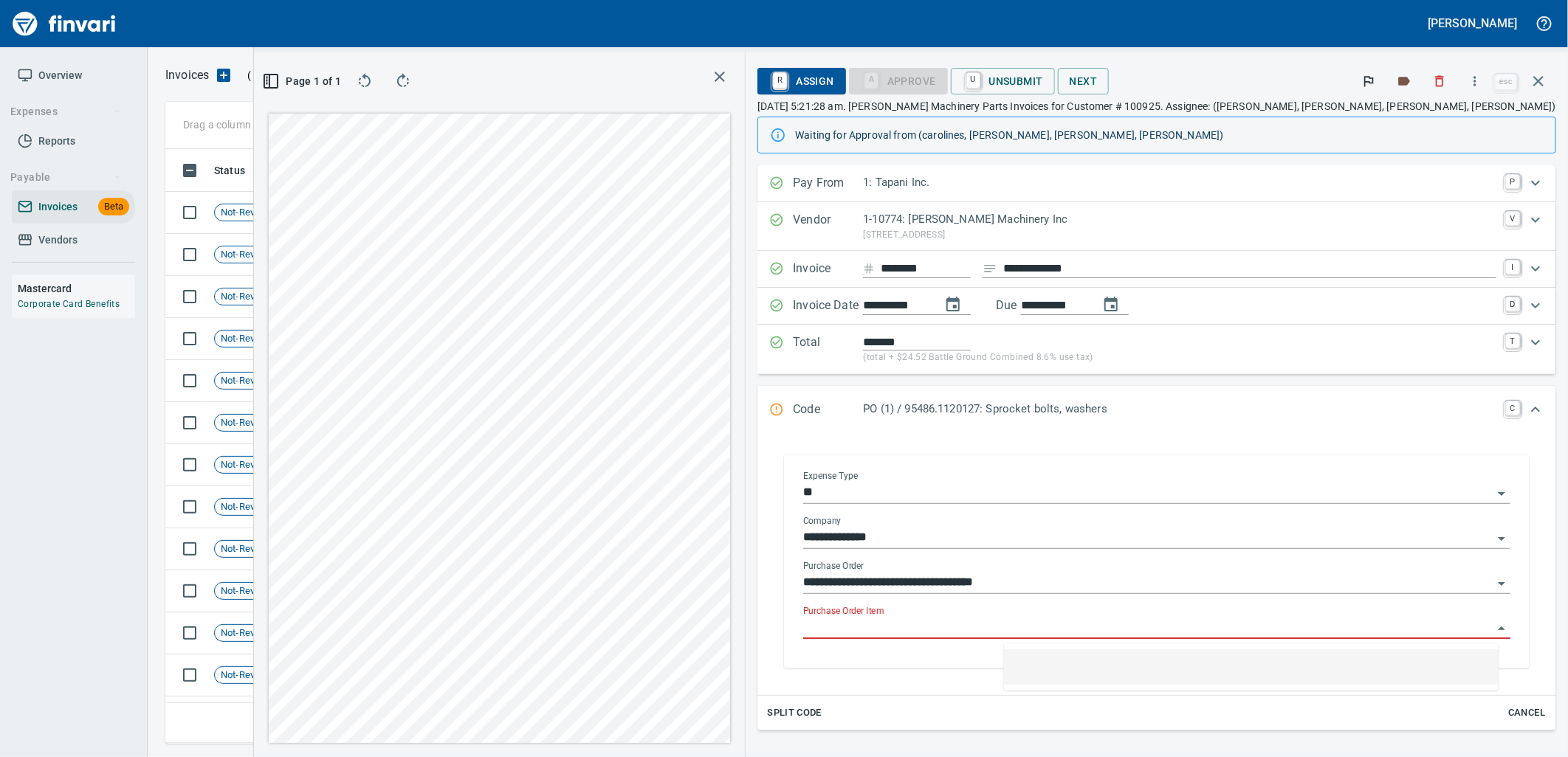
drag, startPoint x: 1143, startPoint y: 640, endPoint x: 1534, endPoint y: 185, distance: 599.9
click at [1141, 636] on input "Purchase Order Item" at bounding box center [1148, 628] width 690 height 20
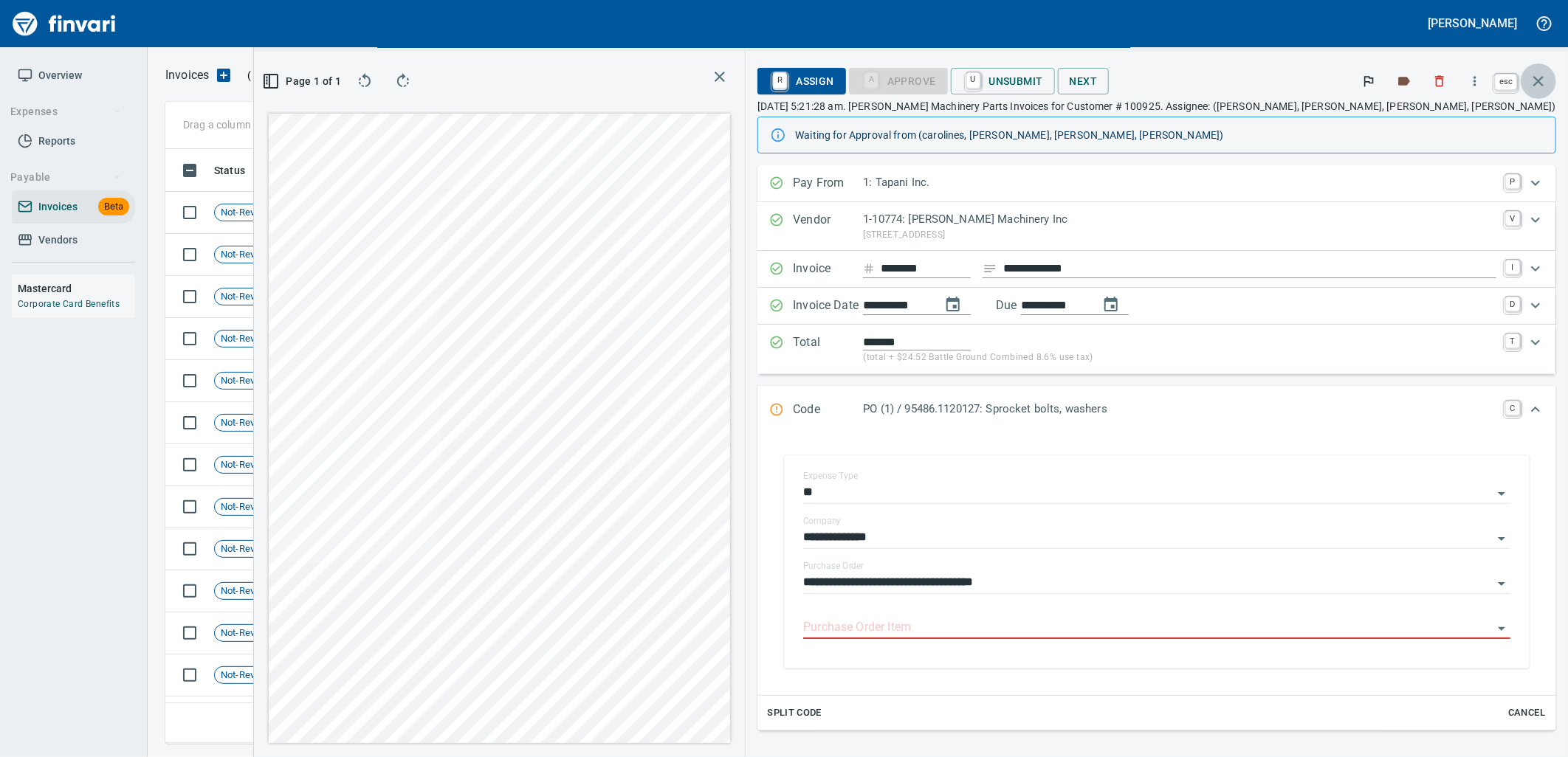
click at [1545, 82] on icon "button" at bounding box center [1538, 81] width 18 height 18
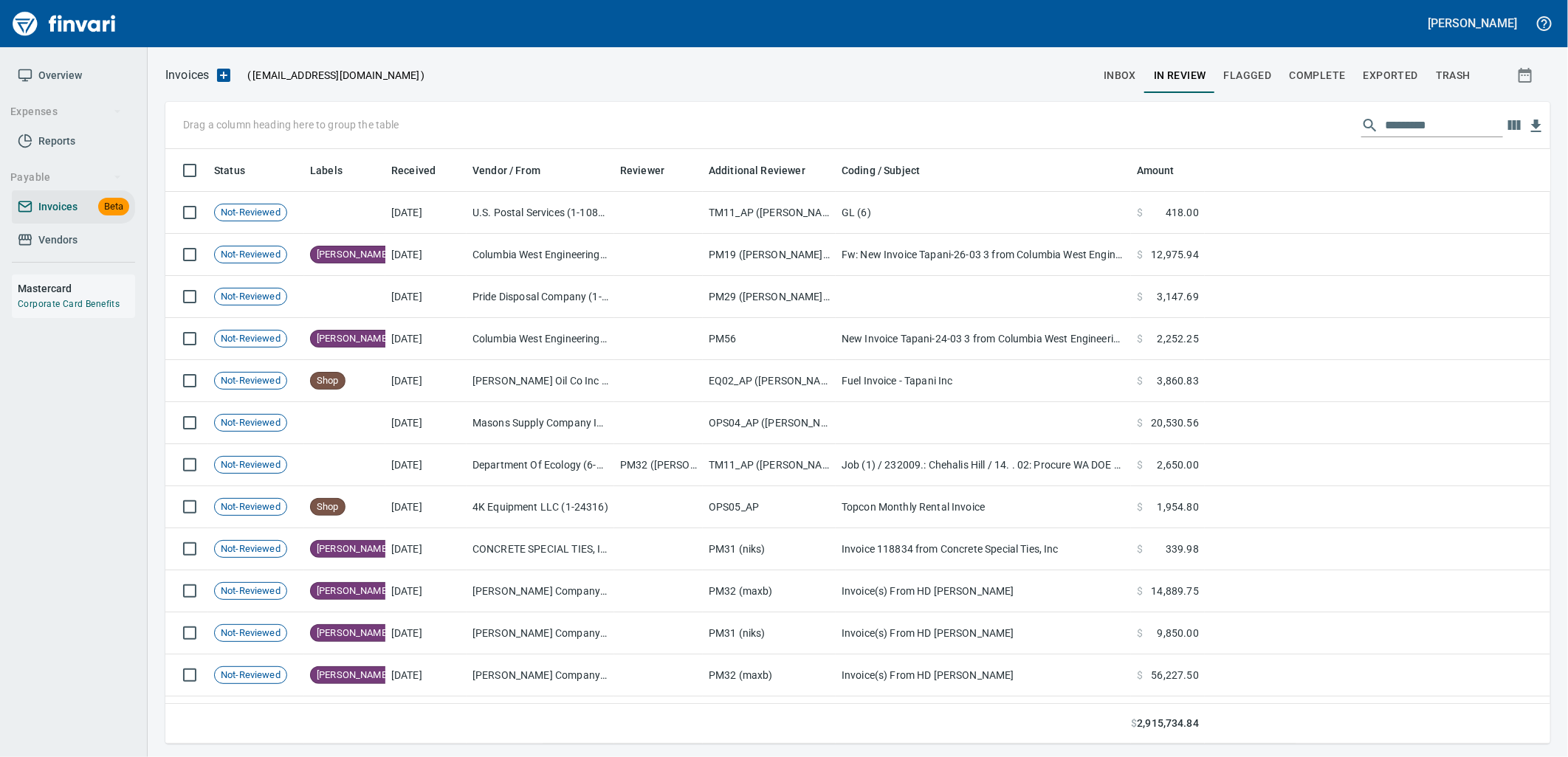
scroll to position [583, 1360]
click at [1433, 128] on input "text" at bounding box center [1444, 126] width 118 height 24
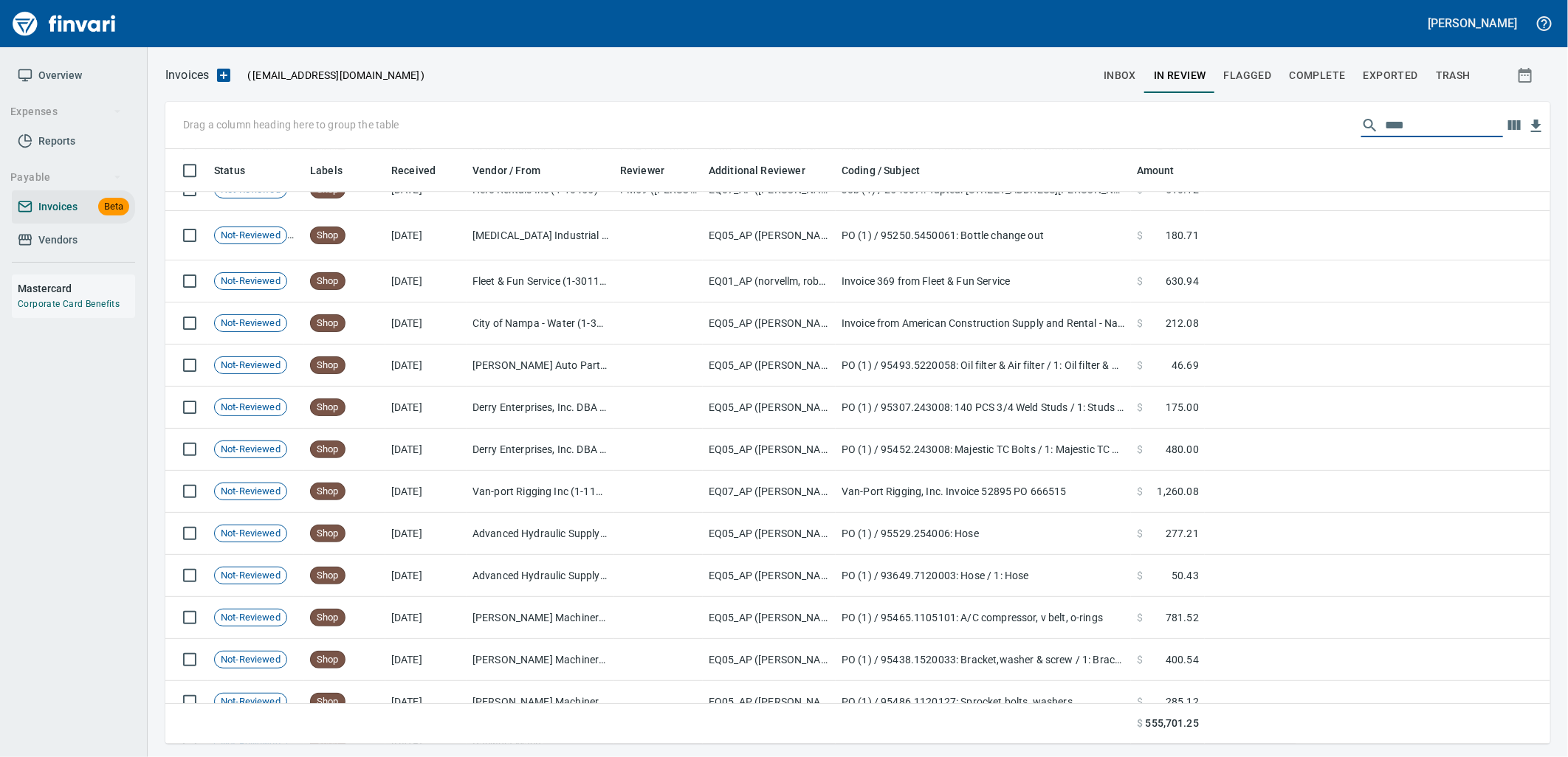
scroll to position [10006, 0]
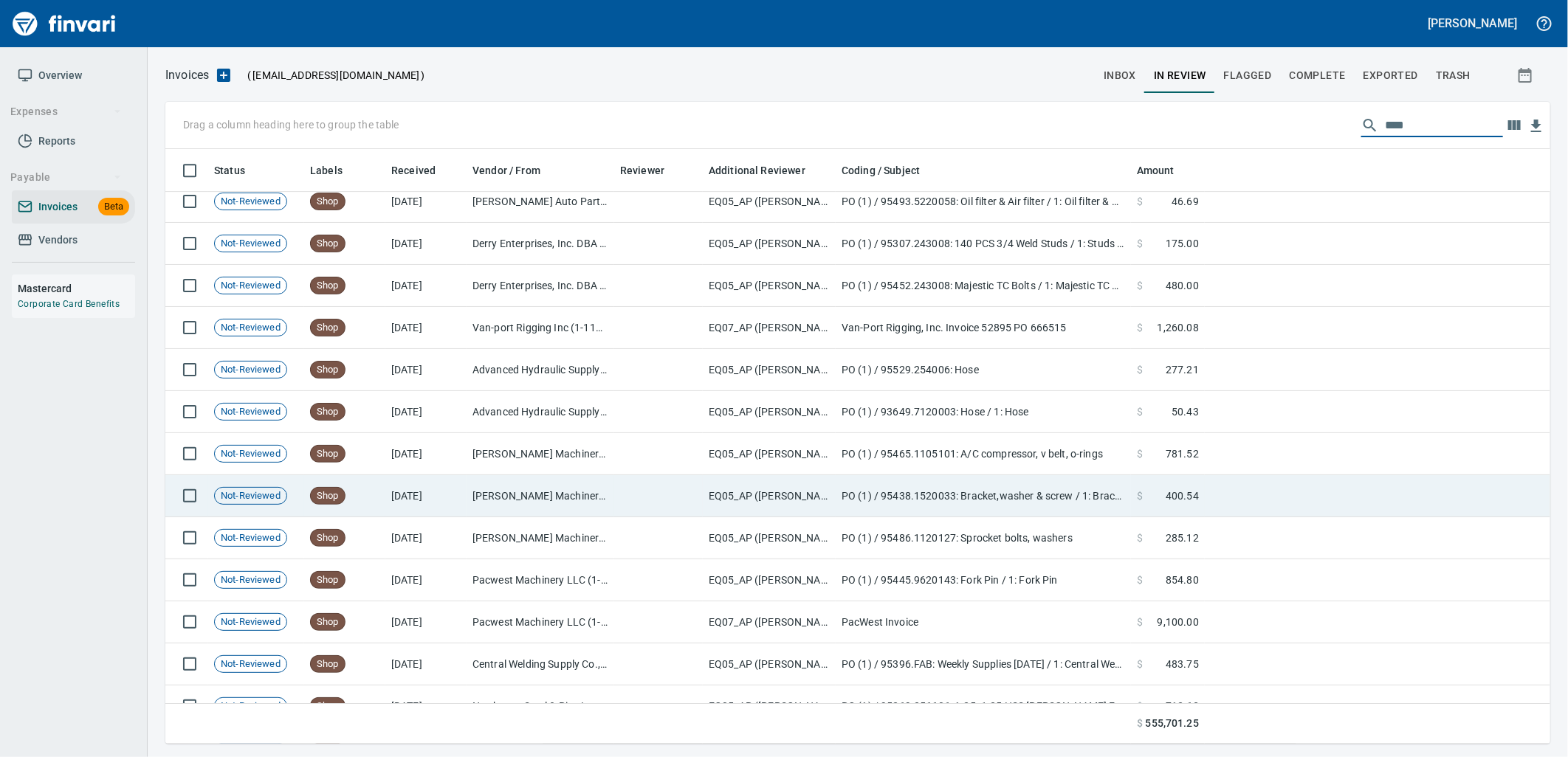
type input "****"
click at [707, 505] on td "EQ05_AP ([PERSON_NAME], [PERSON_NAME], [PERSON_NAME])" at bounding box center [769, 496] width 133 height 42
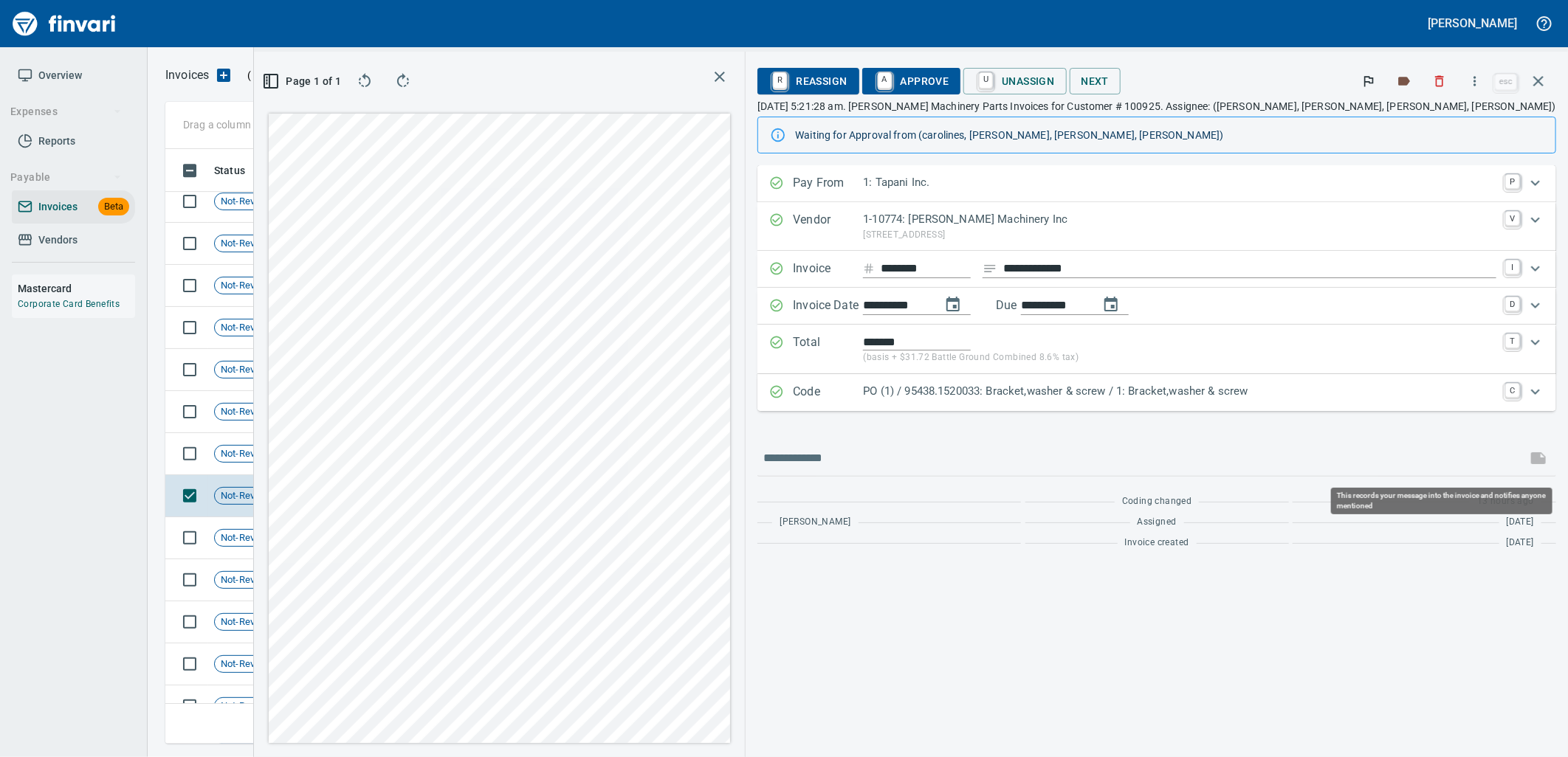
scroll to position [571, 992]
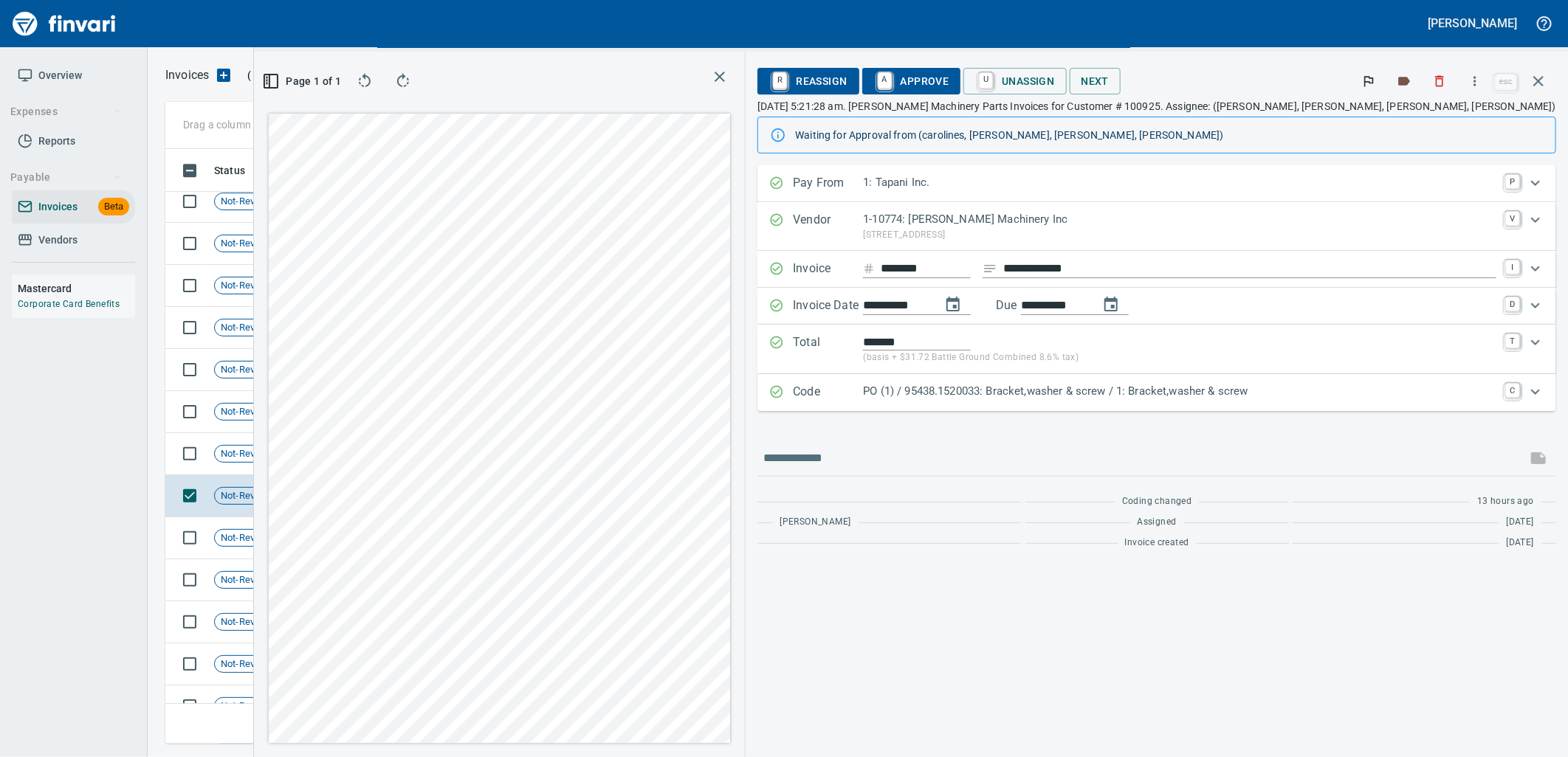
click at [1450, 395] on p "PO (1) / 95438.1520033: Bracket,washer & screw / 1: Bracket,washer & screw" at bounding box center [1180, 391] width 634 height 17
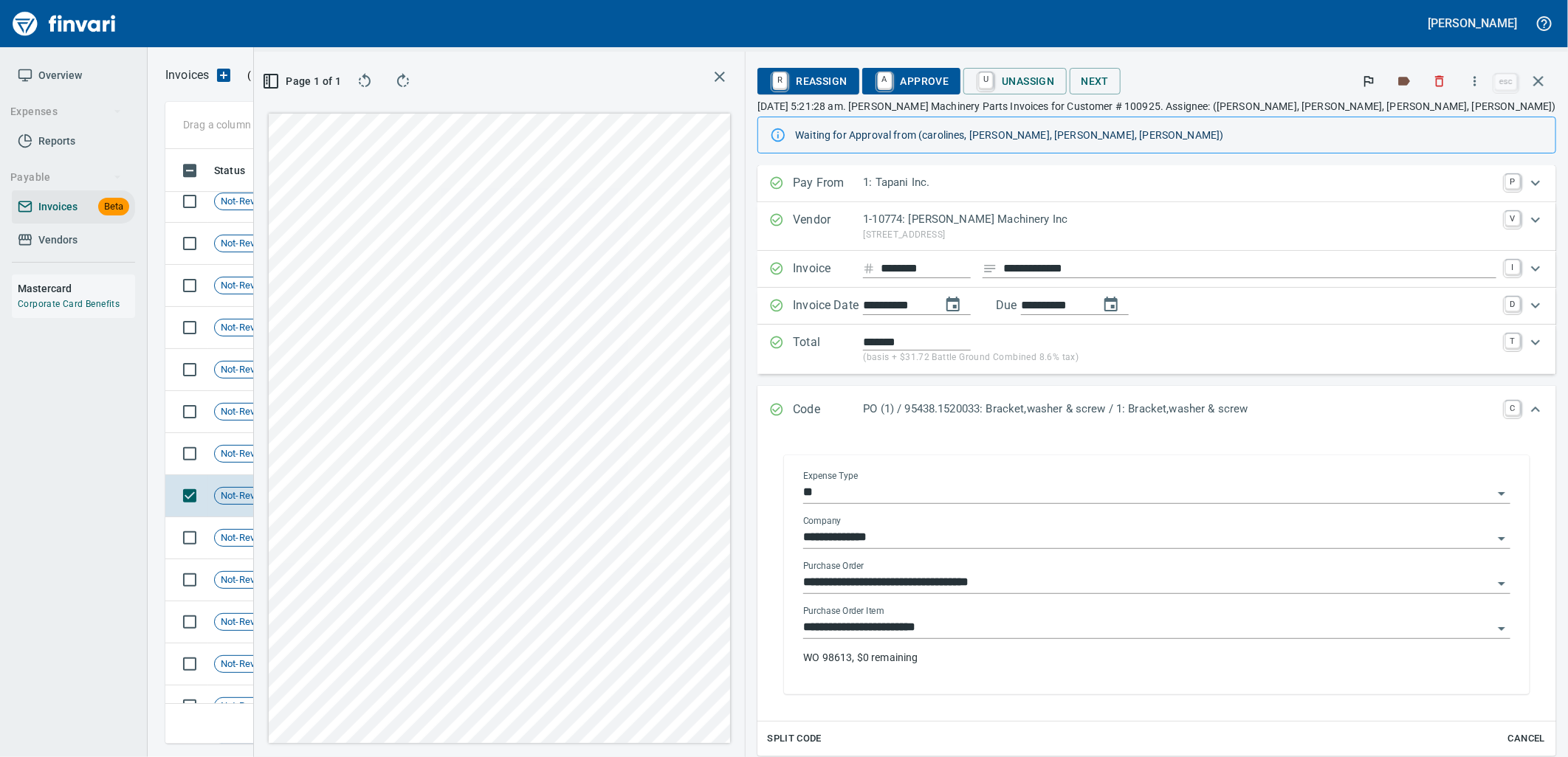
click at [1169, 629] on input "**********" at bounding box center [1148, 628] width 690 height 20
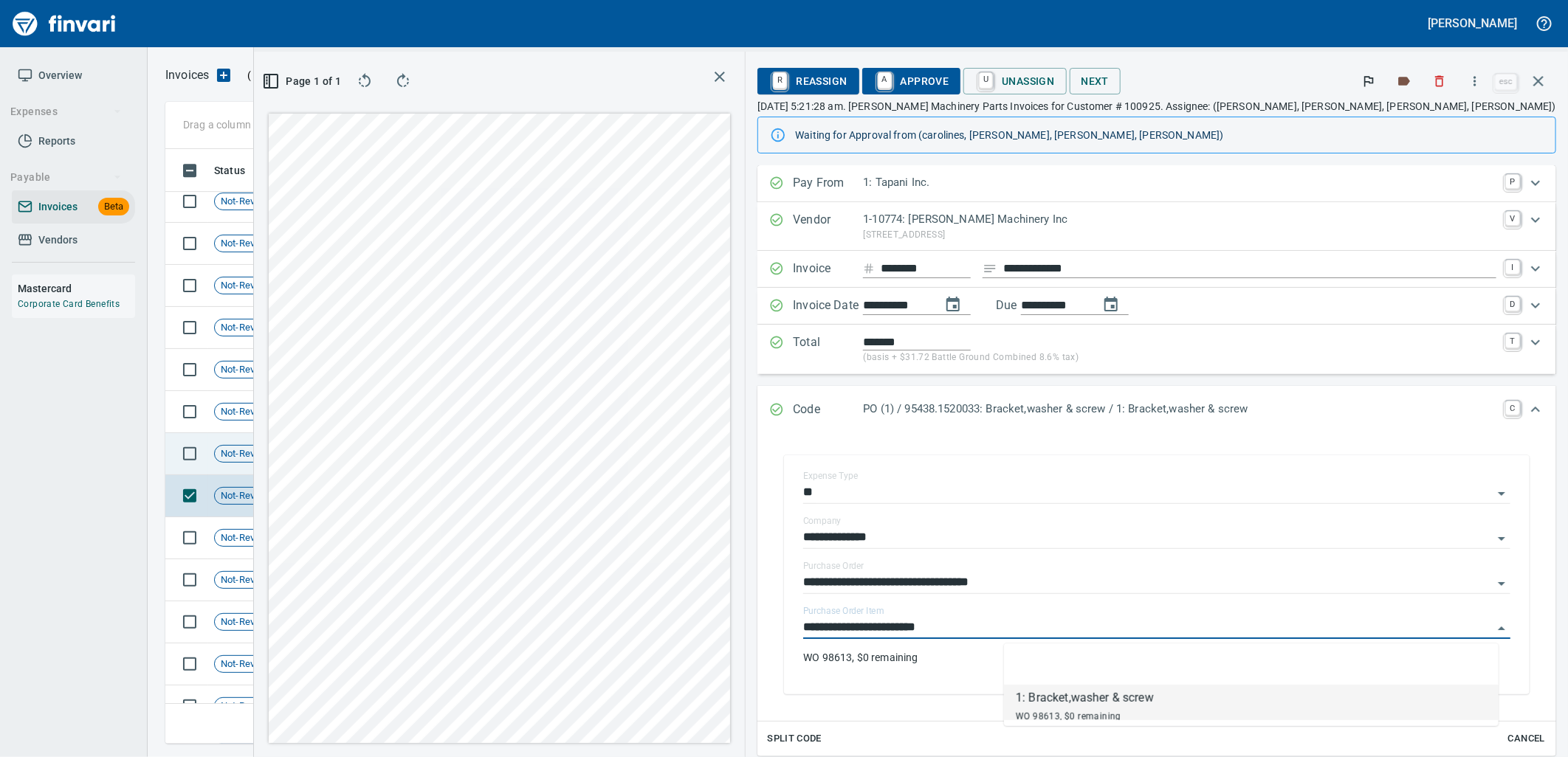
click at [394, 466] on td "[DATE]" at bounding box center [425, 453] width 81 height 42
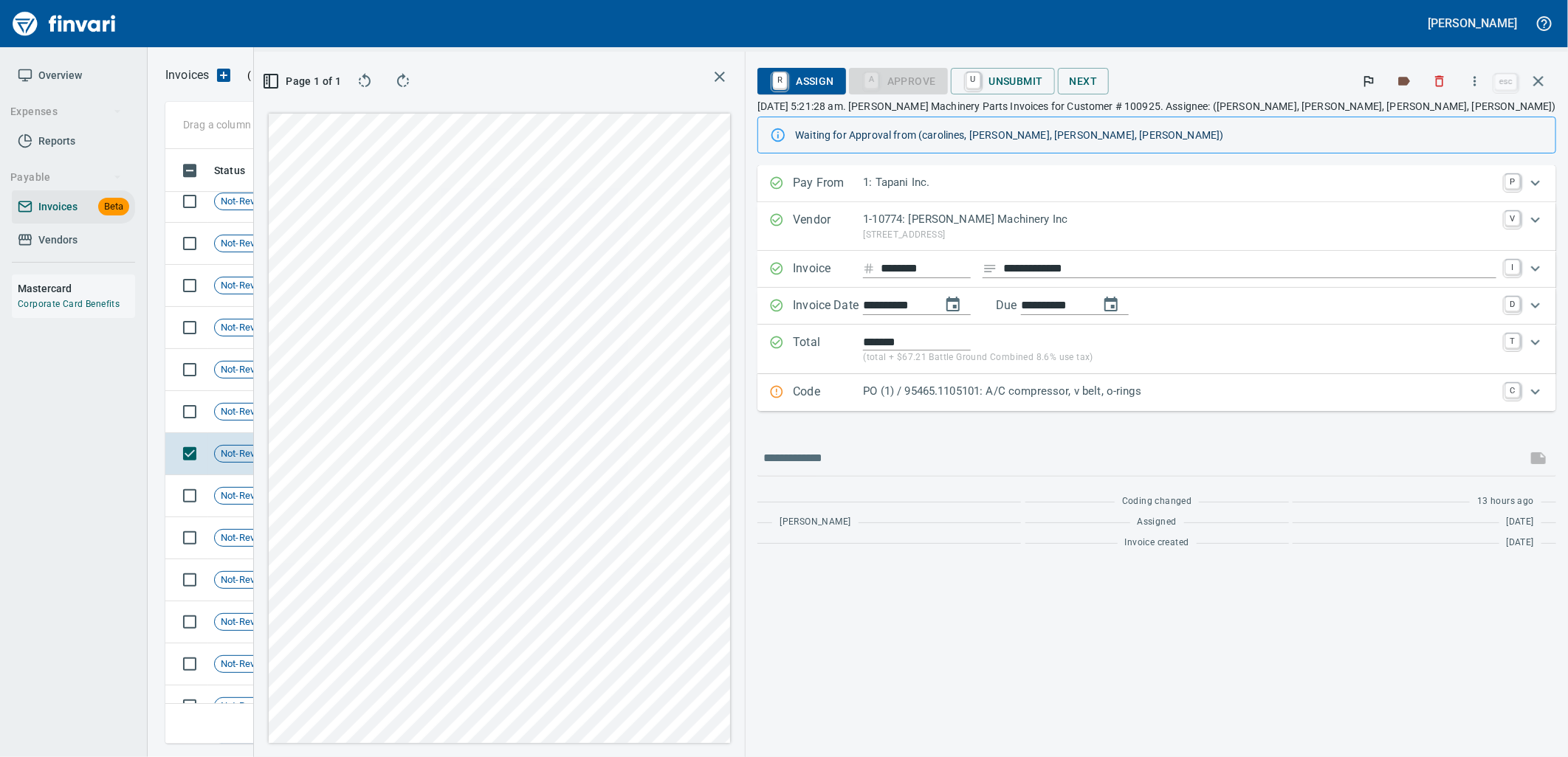
click at [1227, 400] on p "PO (1) / 95465.1105101: A/C compressor, v belt, o-rings" at bounding box center [1180, 391] width 634 height 17
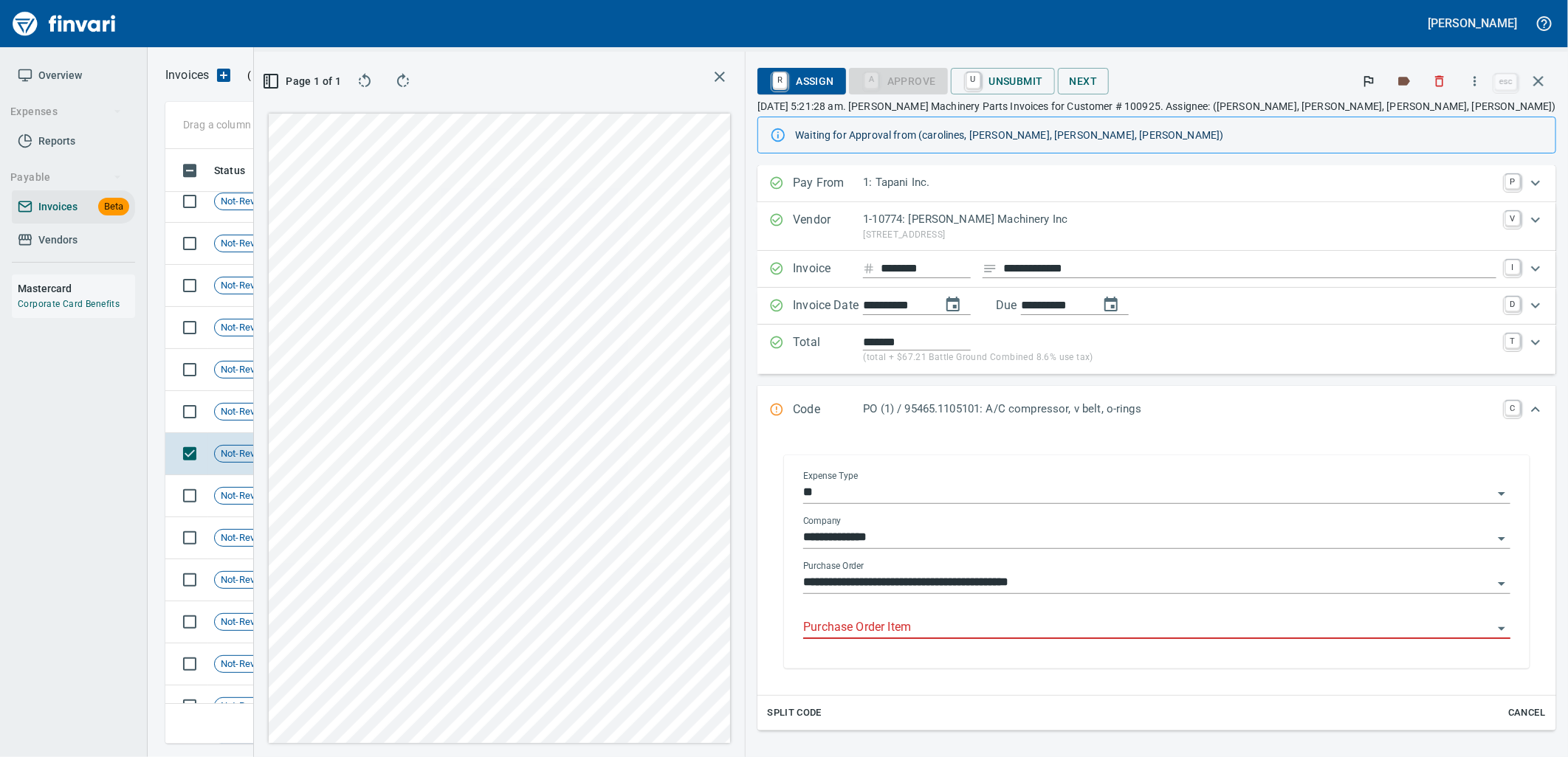
click at [1115, 635] on input "Purchase Order Item" at bounding box center [1148, 628] width 690 height 20
click at [417, 424] on td "7/31/2025" at bounding box center [425, 412] width 81 height 42
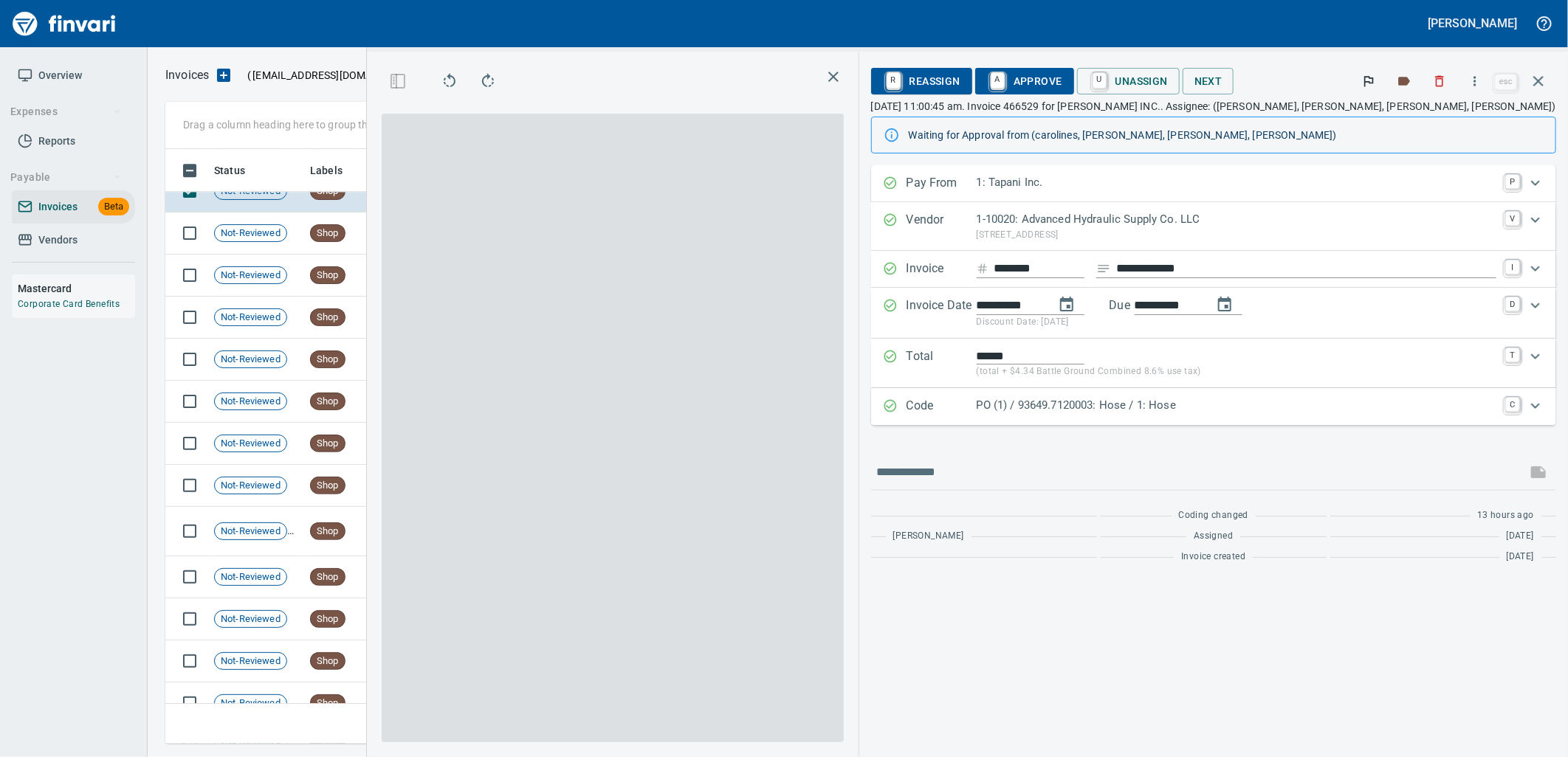
click at [1263, 418] on div "Code PO (1) / 93649.7120003: Hose / 1: Hose C" at bounding box center [1213, 406] width 685 height 37
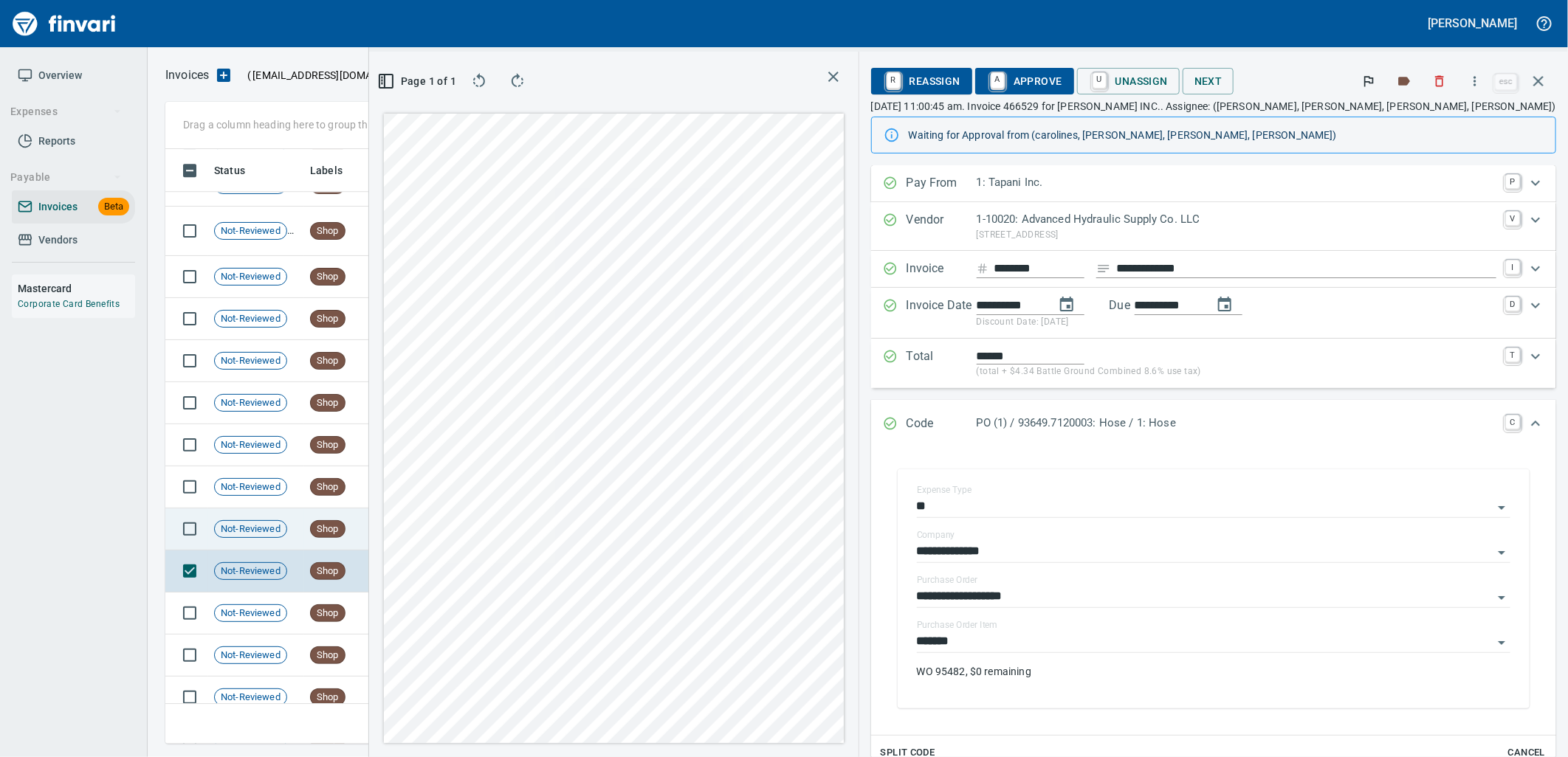
scroll to position [9596, 0]
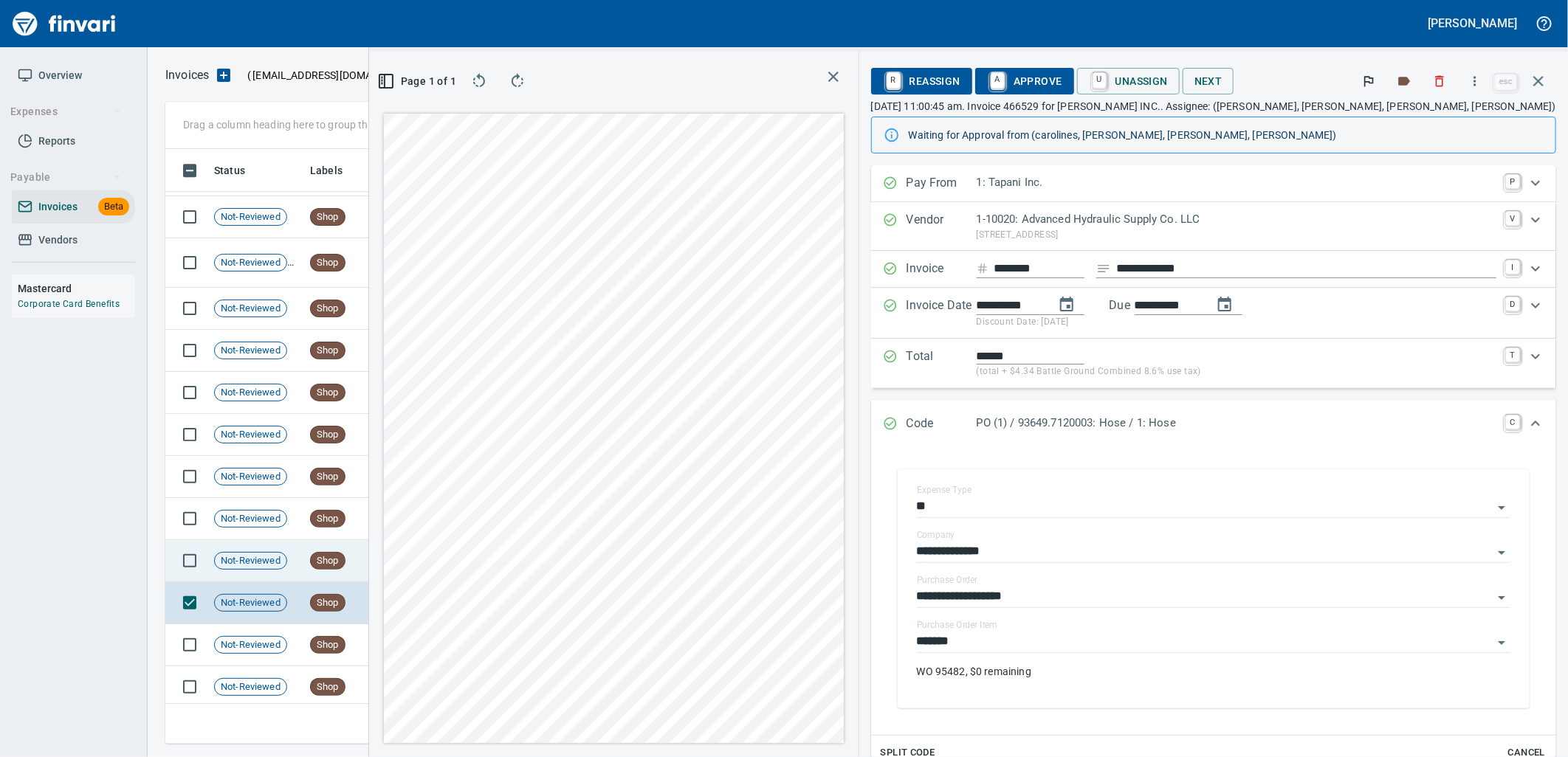
click at [380, 570] on td "Shop" at bounding box center [345, 561] width 81 height 42
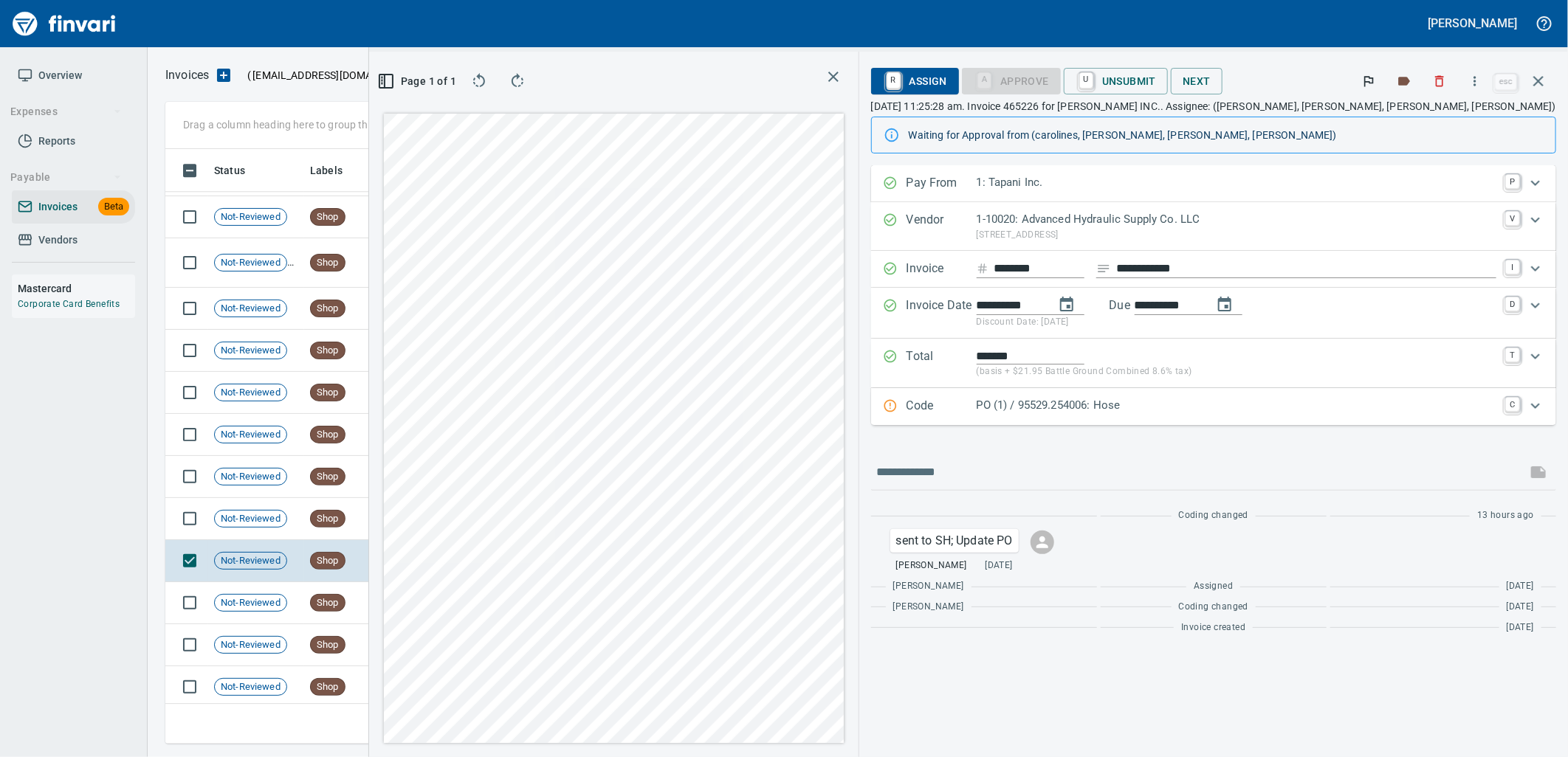
click at [1241, 409] on p "PO (1) / 95529.254006: Hose" at bounding box center [1236, 406] width 520 height 17
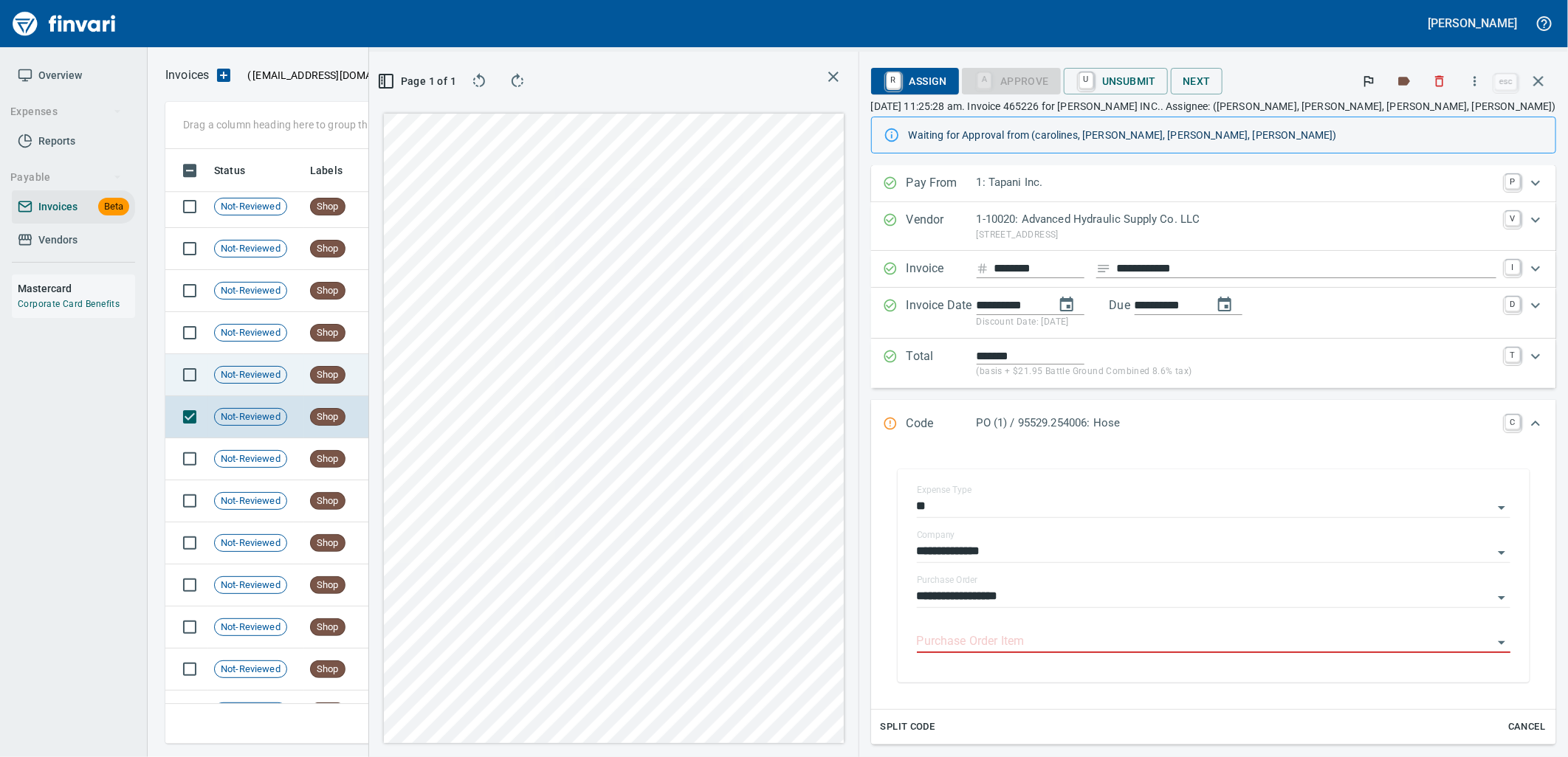
click at [470, 374] on td "Van-port Rigging Inc (1-11072)" at bounding box center [540, 375] width 148 height 42
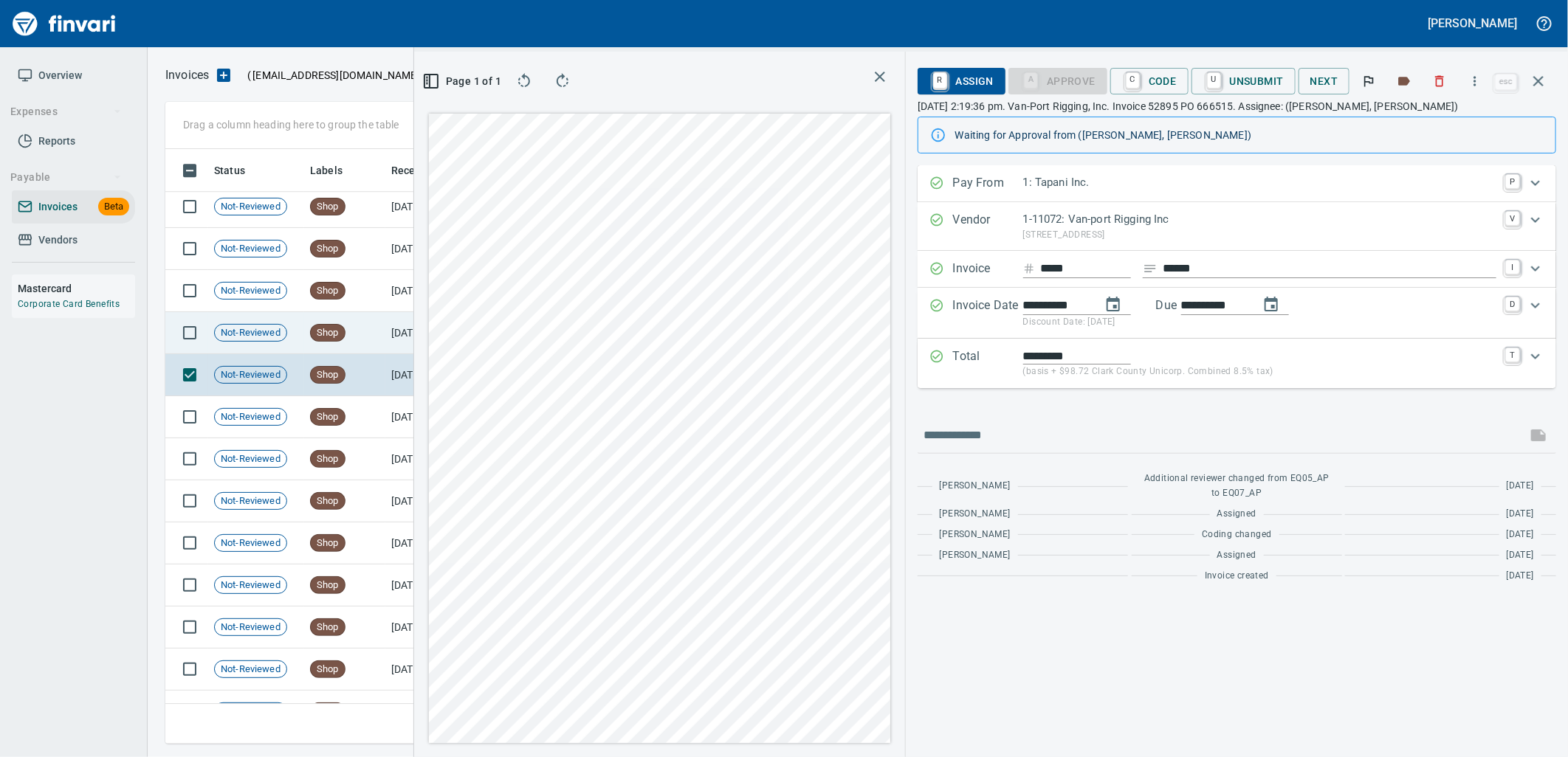
click at [371, 344] on td "Shop" at bounding box center [345, 333] width 81 height 42
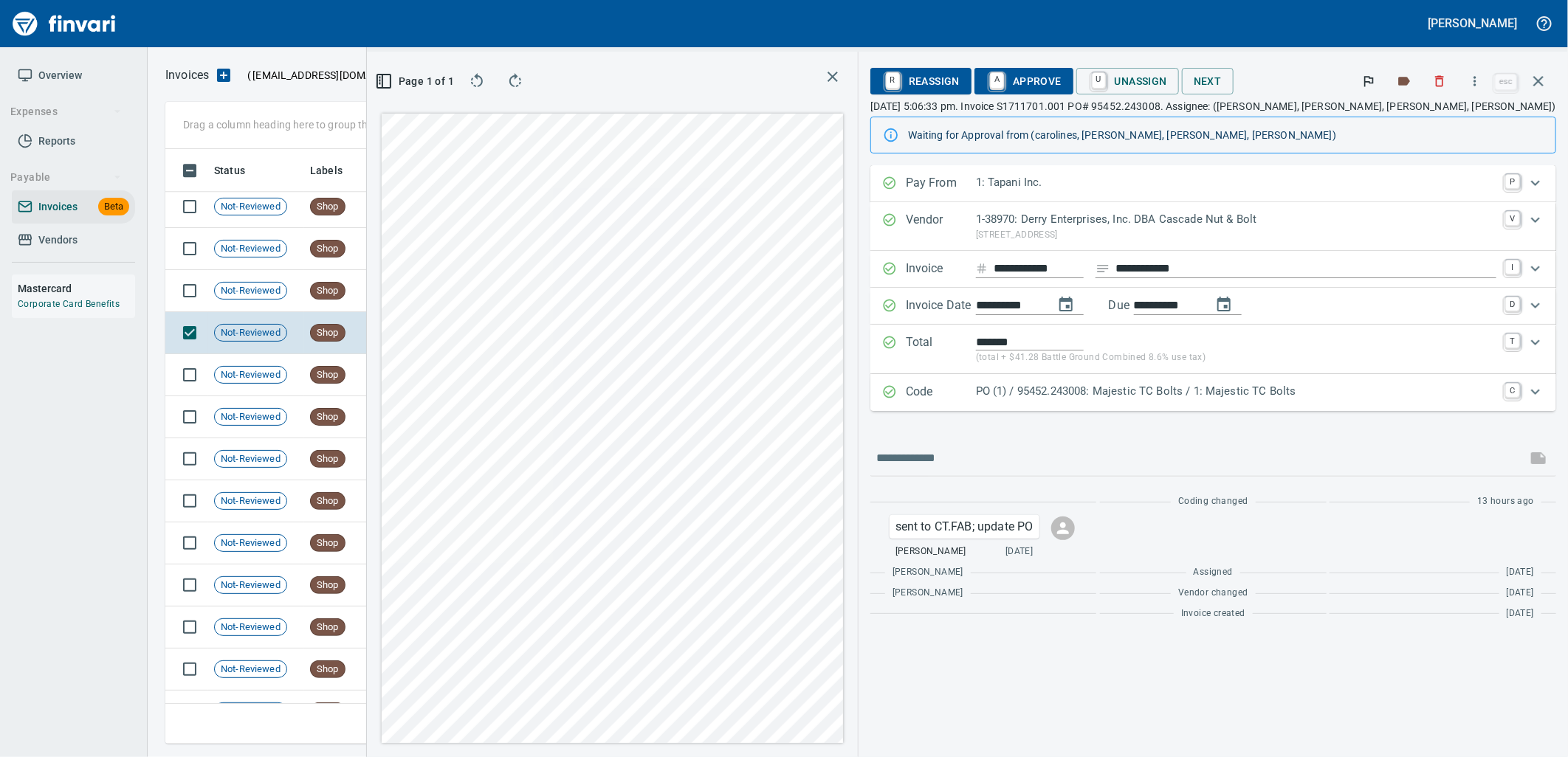
click at [1270, 390] on p "PO (1) / 95452.243008: Majestic TC Bolts / 1: Majestic TC Bolts" at bounding box center [1236, 391] width 521 height 17
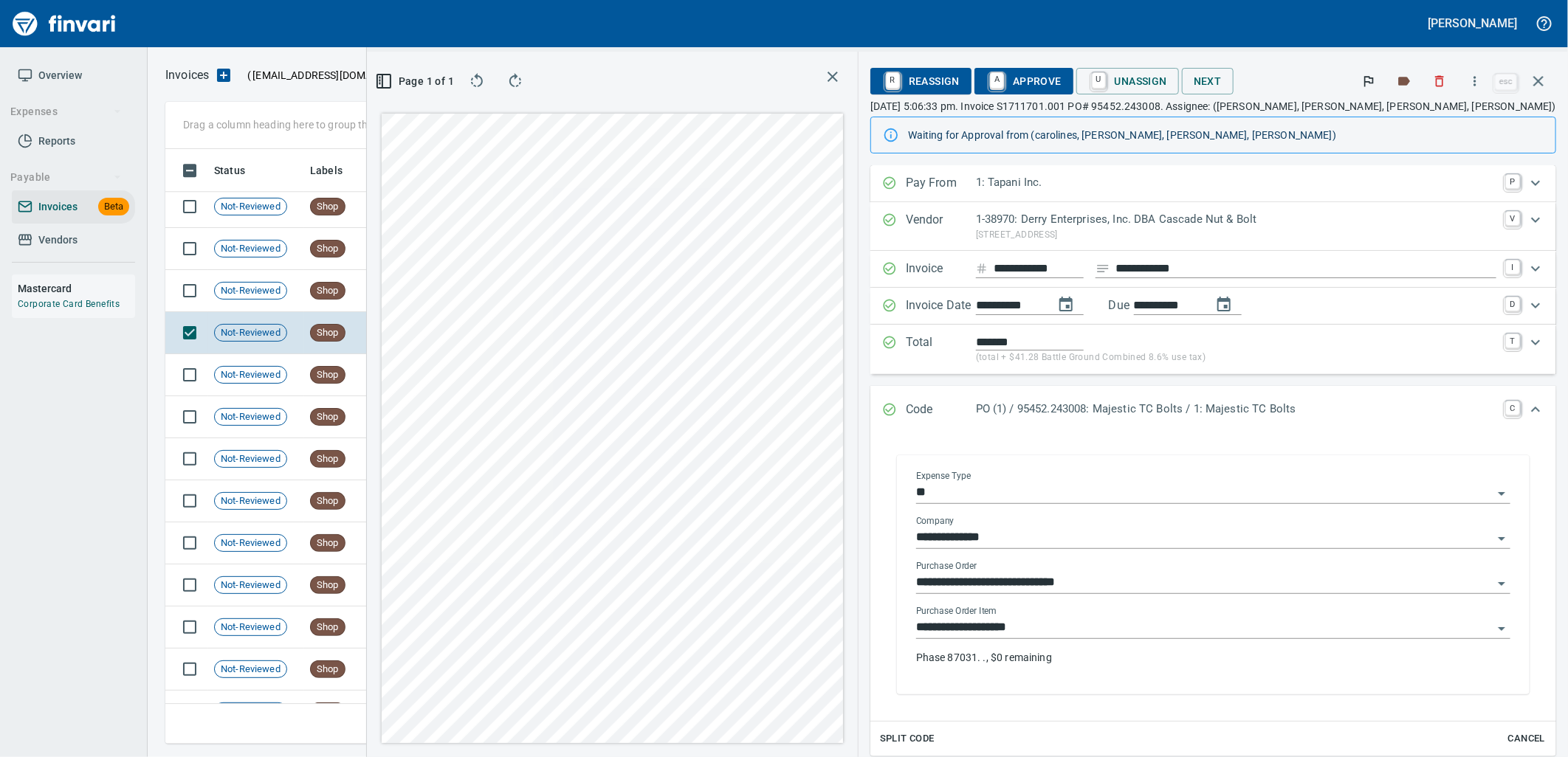
click at [1183, 626] on input "**********" at bounding box center [1205, 628] width 577 height 20
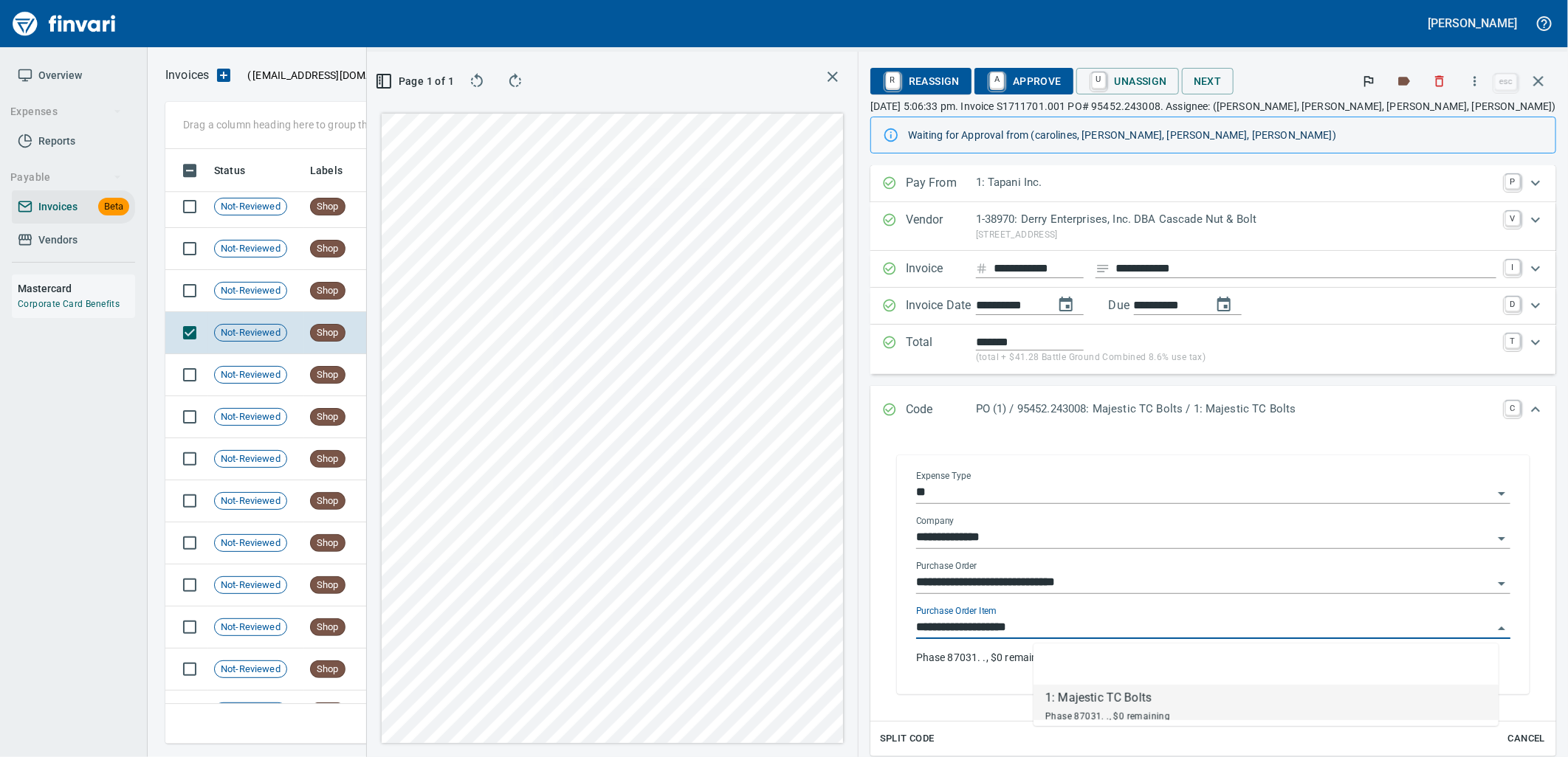
scroll to position [571, 992]
click at [424, 287] on td "7/31/2025" at bounding box center [425, 291] width 81 height 42
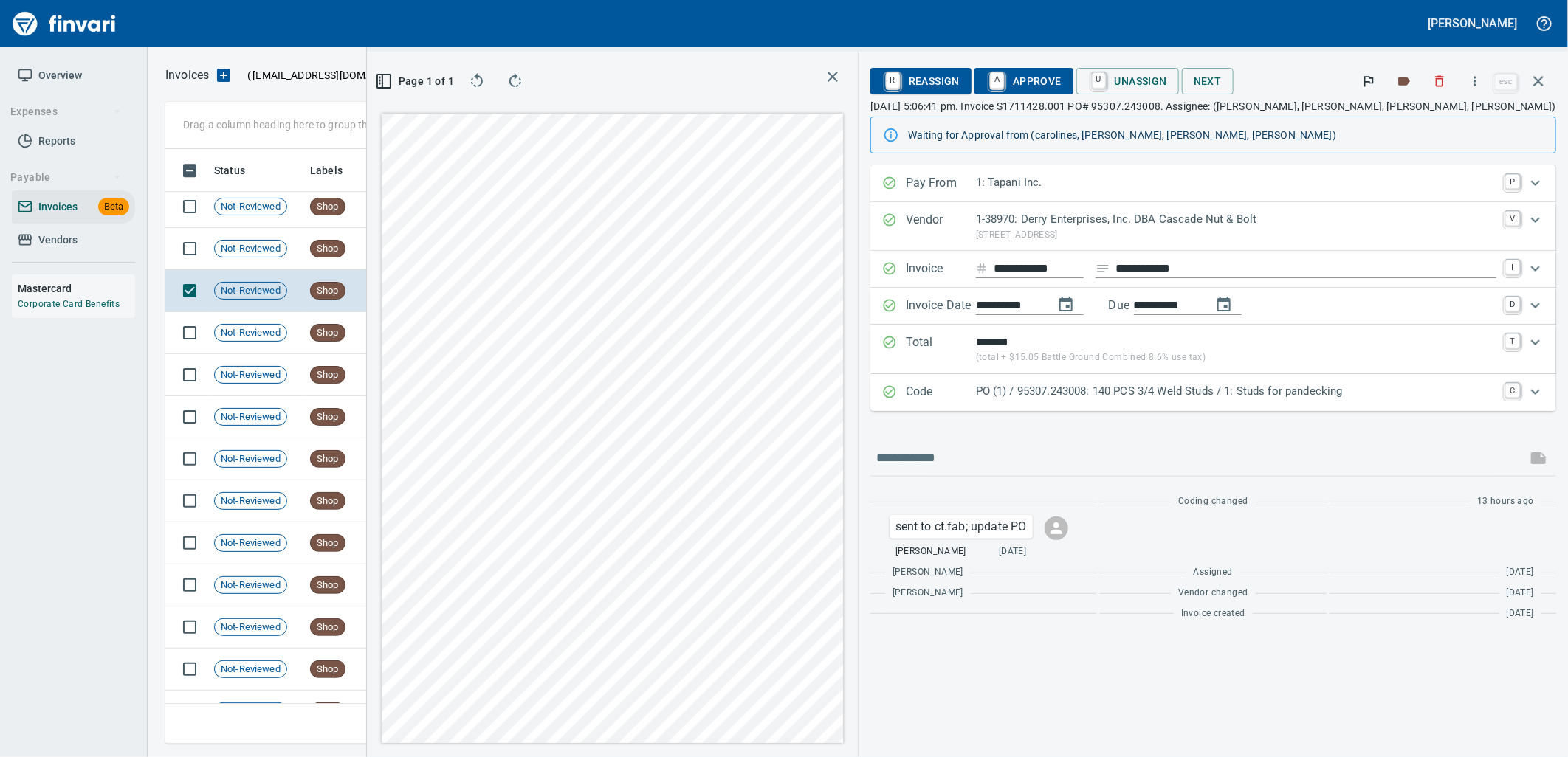
click at [1226, 396] on p "PO (1) / 95307.243008: 140 PCS 3/4 Weld Studs / 1: Studs for pandecking" at bounding box center [1236, 391] width 521 height 17
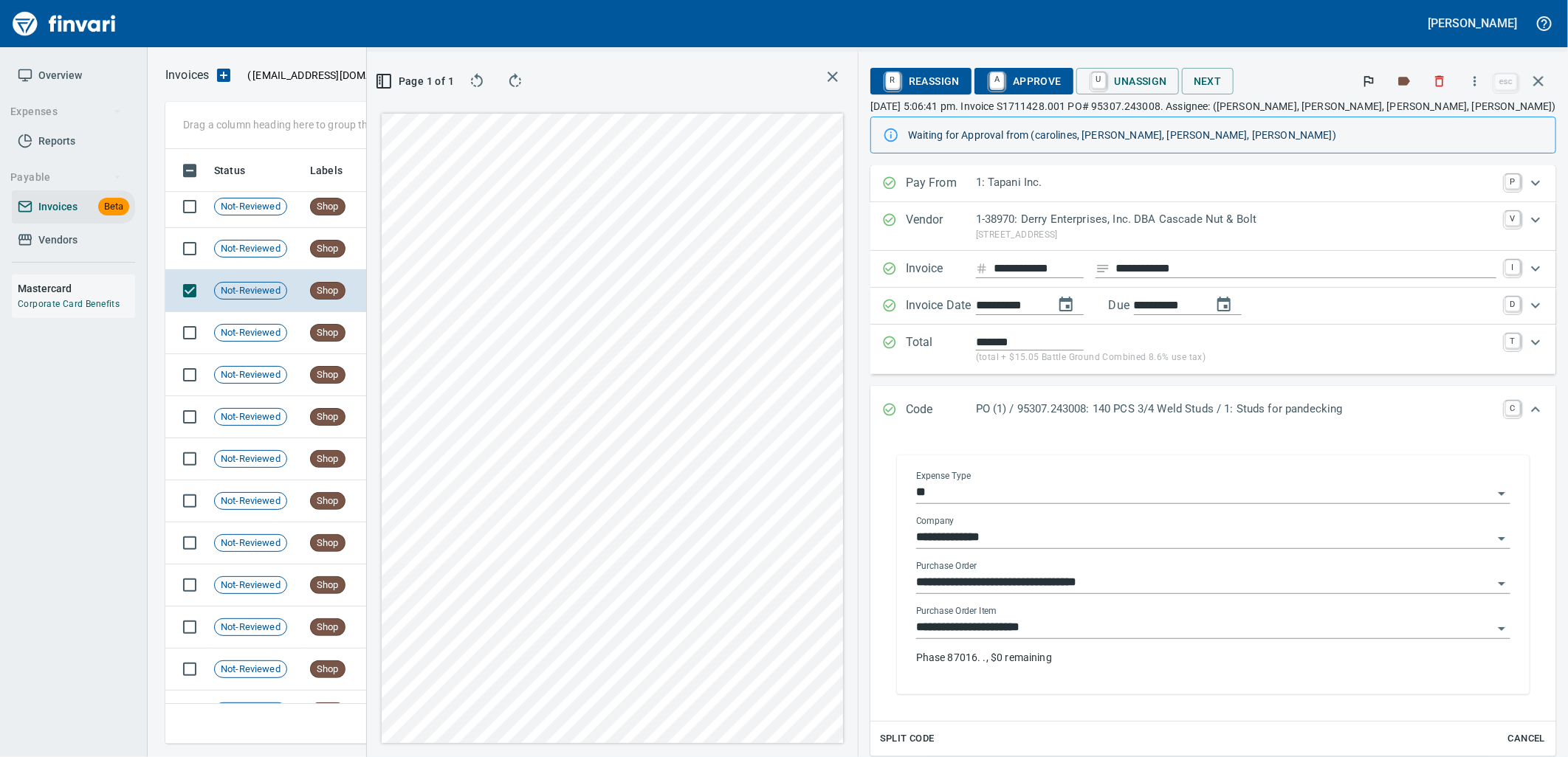
click at [1206, 623] on input "**********" at bounding box center [1205, 628] width 577 height 20
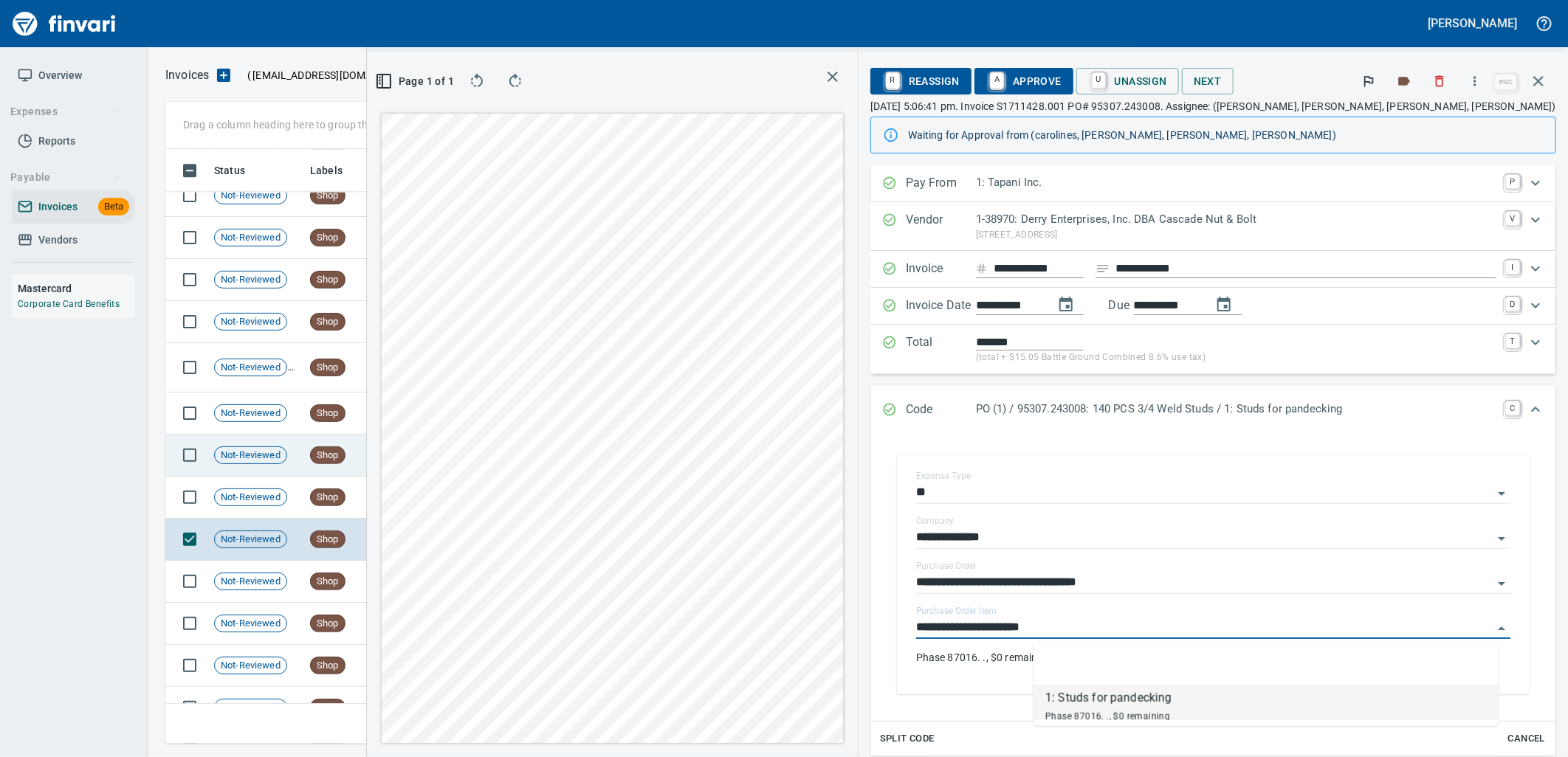
scroll to position [571, 992]
click at [409, 511] on td "7/31/2025" at bounding box center [425, 498] width 81 height 42
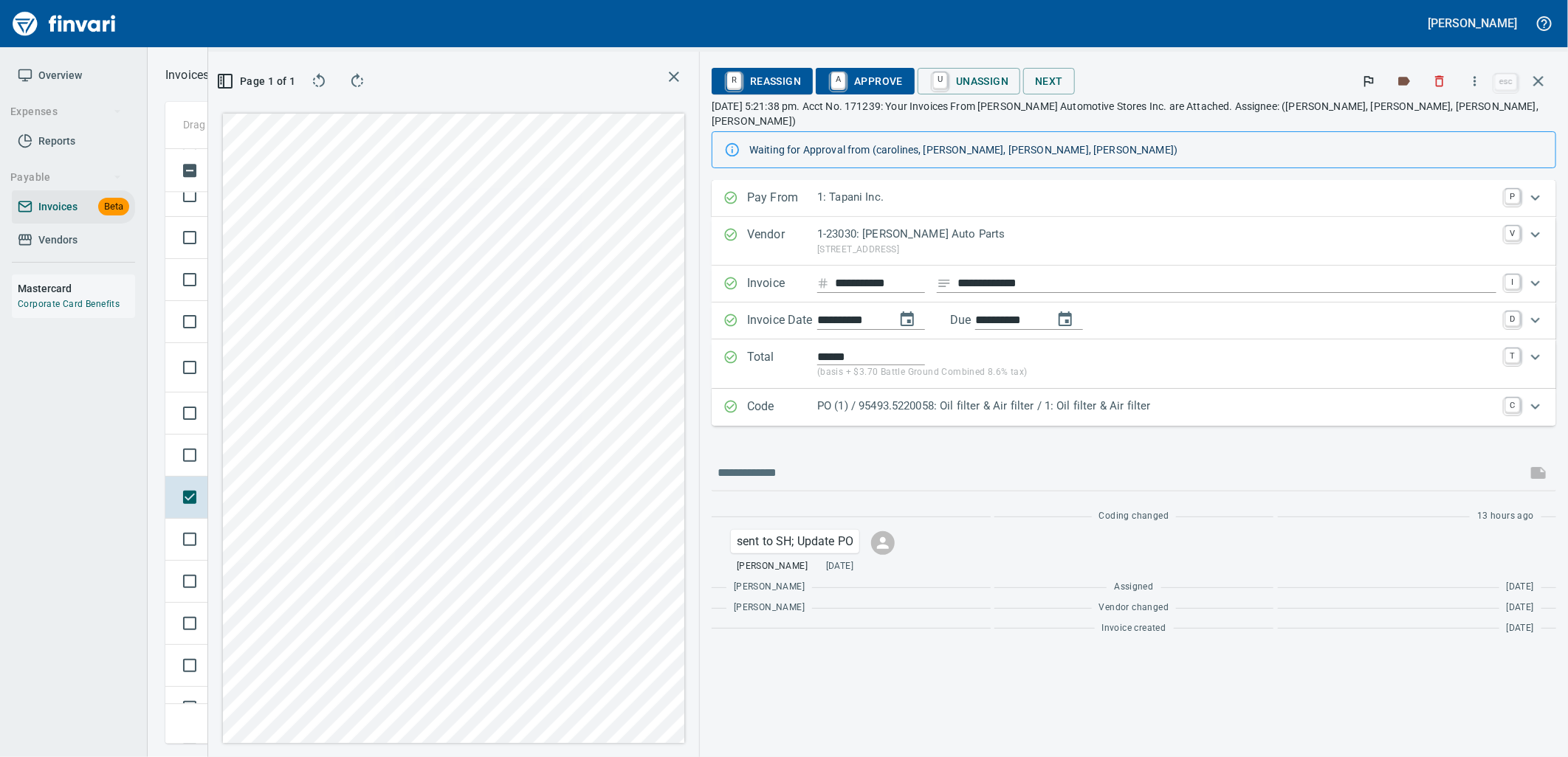
drag, startPoint x: 1183, startPoint y: 400, endPoint x: 1144, endPoint y: 414, distance: 41.4
click at [1182, 400] on p "PO (1) / 95493.5220058: Oil filter & Air filter / 1: Oil filter & Air filter" at bounding box center [1157, 407] width 679 height 17
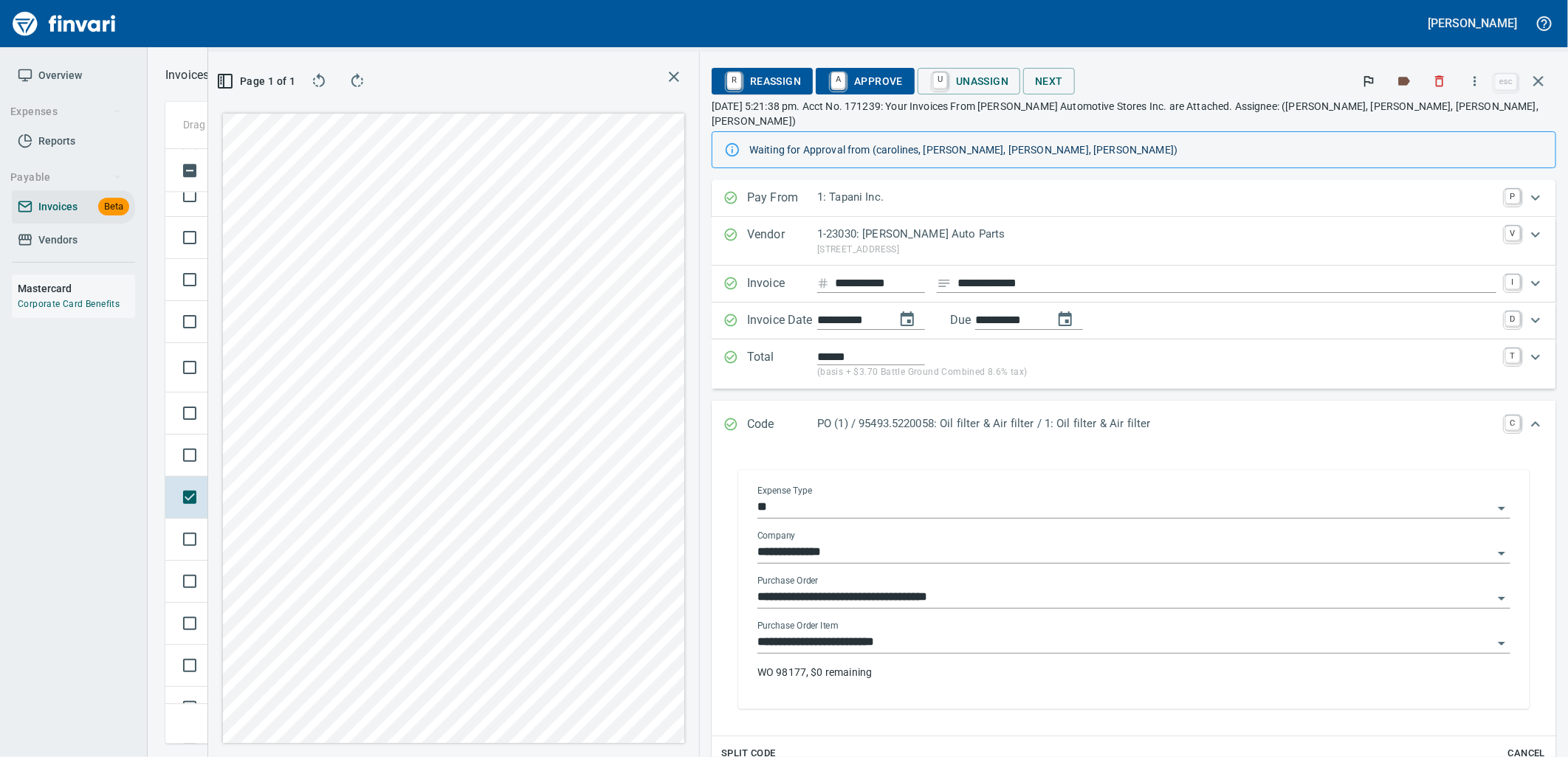
click at [1029, 633] on input "**********" at bounding box center [1125, 643] width 735 height 20
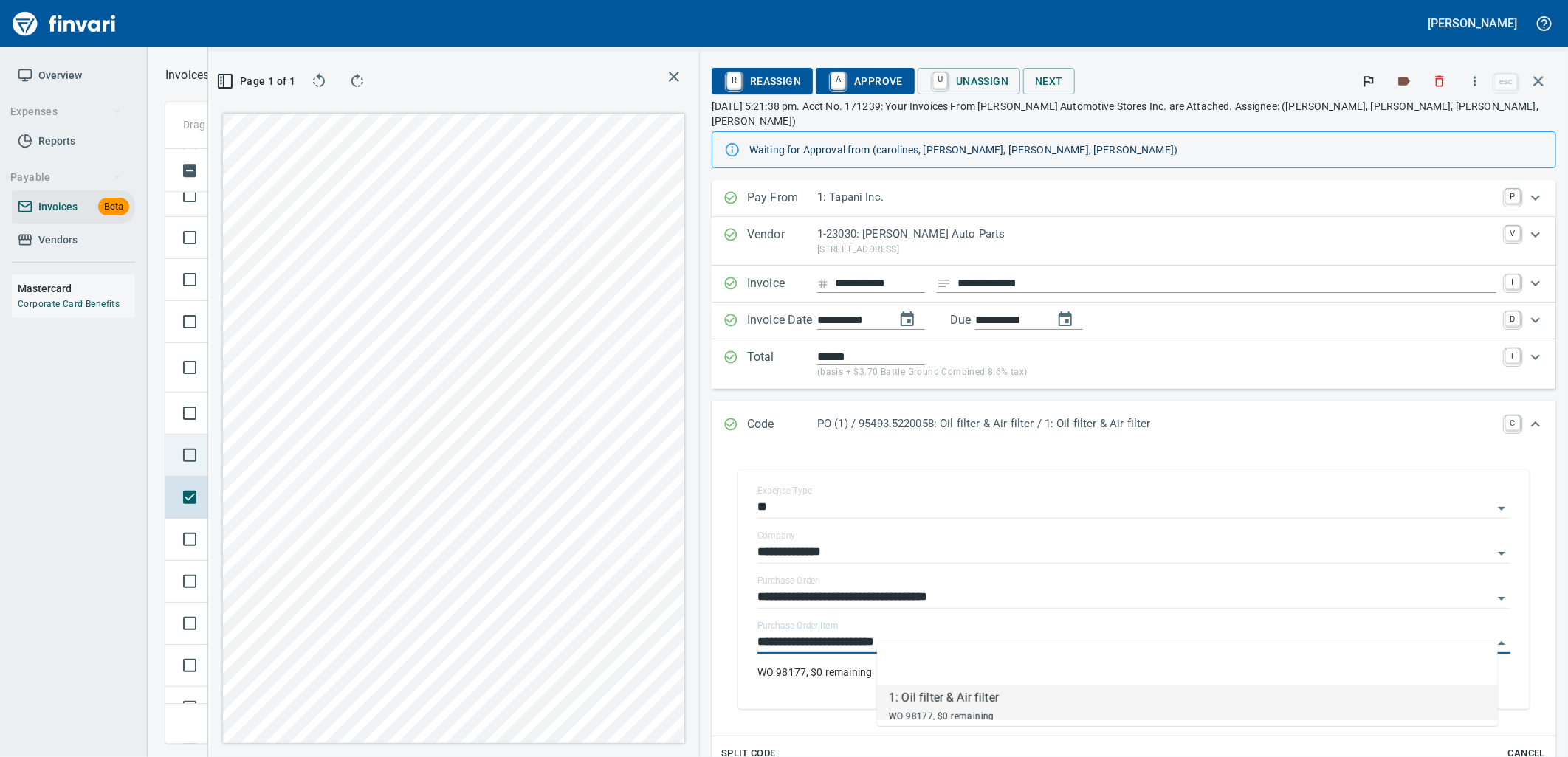
scroll to position [571, 992]
click at [293, 460] on td "Not-Reviewed" at bounding box center [256, 455] width 96 height 42
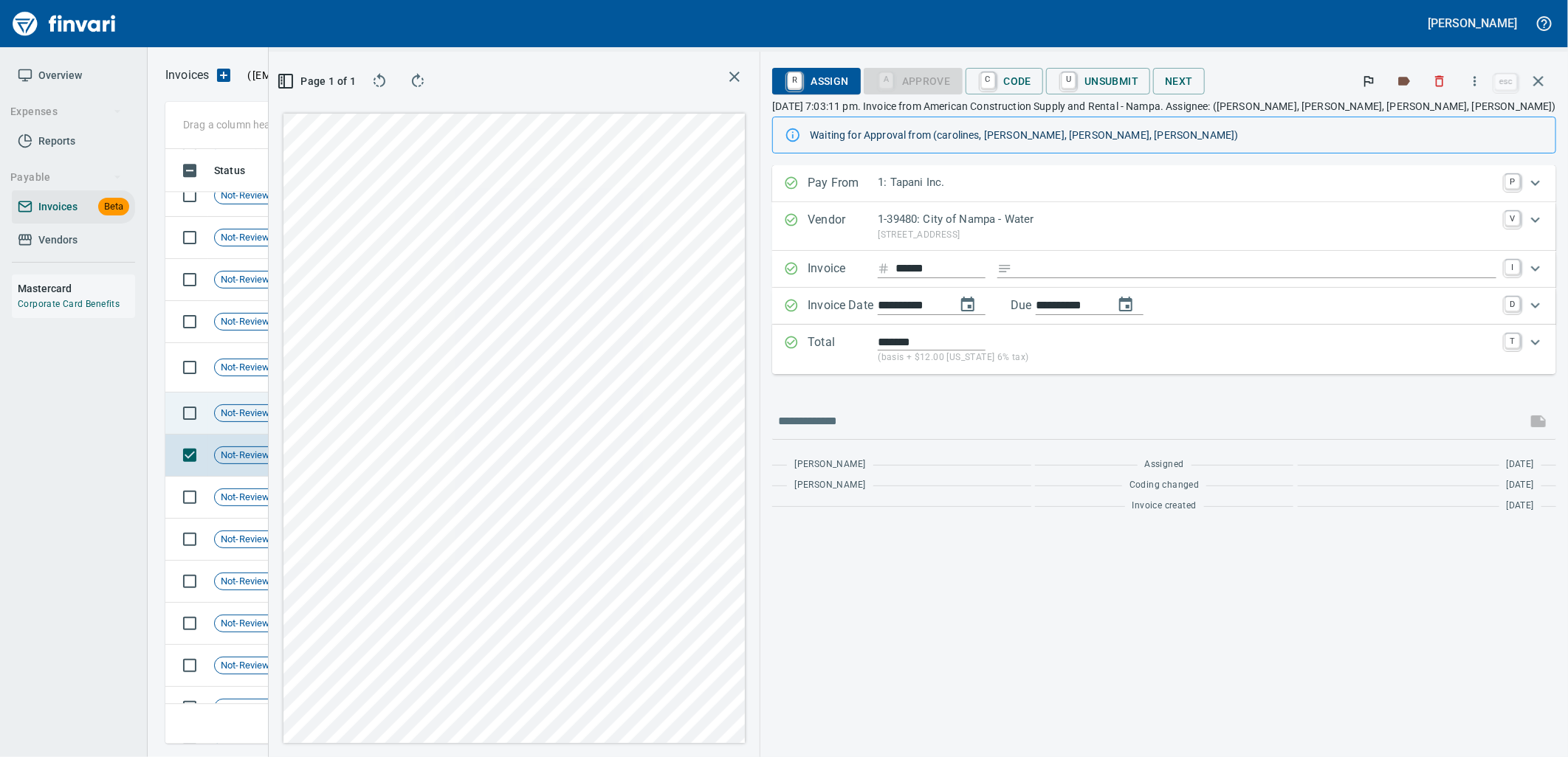
click at [352, 409] on td "Shop" at bounding box center [345, 413] width 81 height 42
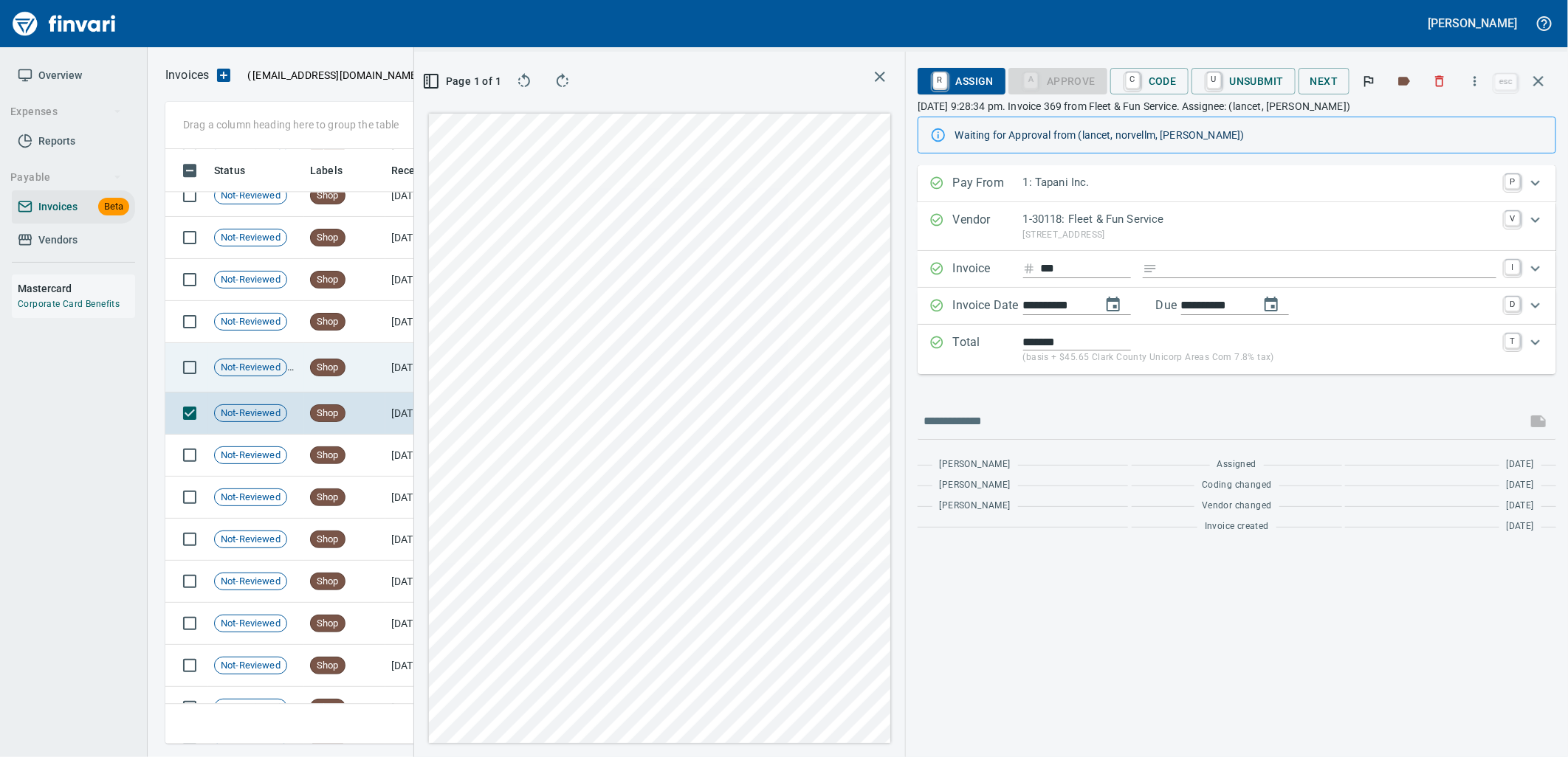
click at [375, 367] on td "Shop" at bounding box center [345, 368] width 81 height 49
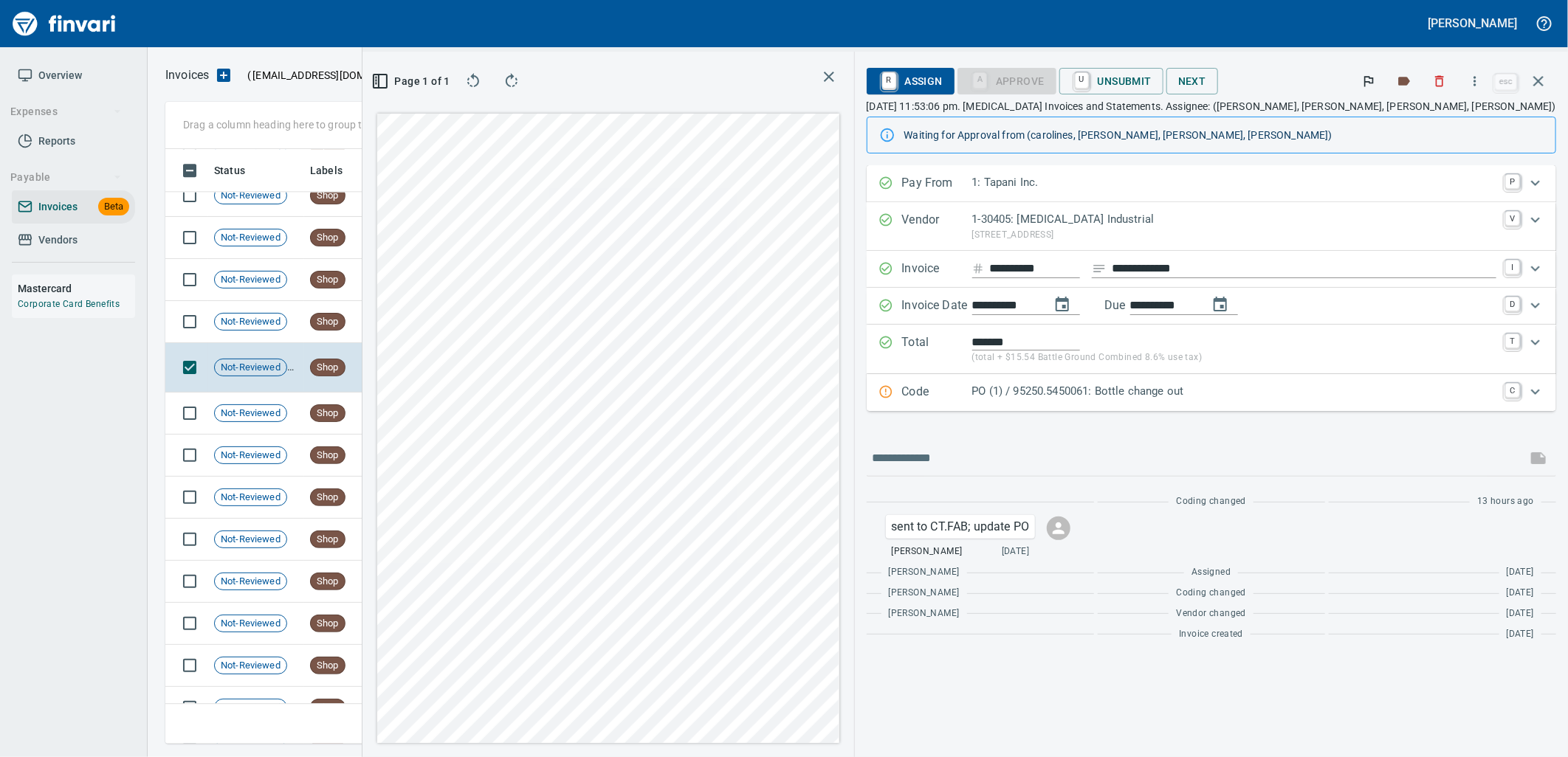
click at [1371, 405] on div "Code PO (1) / 95250.5450061: Bottle change out C" at bounding box center [1212, 392] width 690 height 37
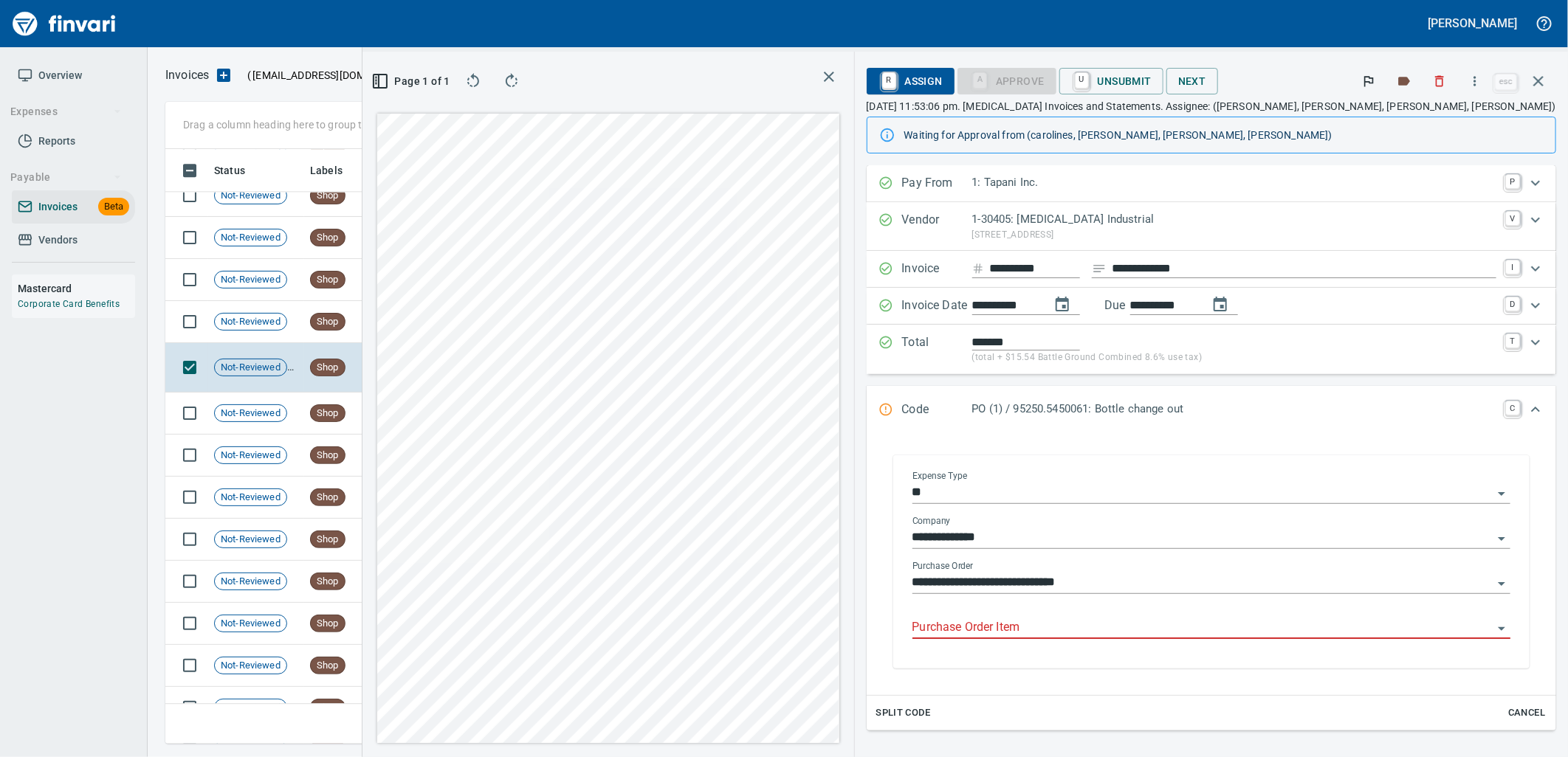
click at [1213, 623] on input "Purchase Order Item" at bounding box center [1203, 628] width 581 height 20
click at [424, 320] on td "8/1/2025" at bounding box center [425, 322] width 81 height 42
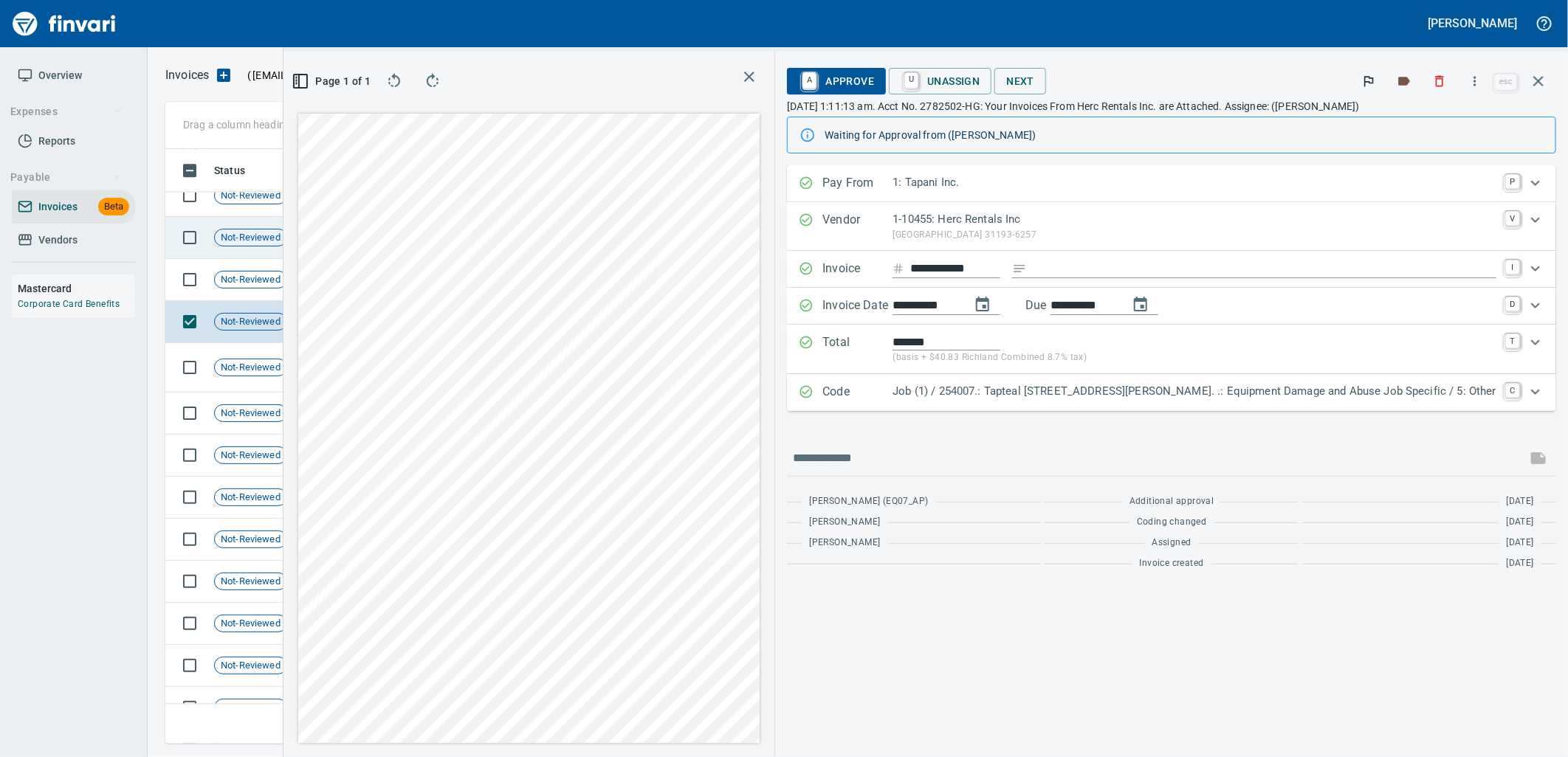
click at [287, 251] on td "Not-Reviewed" at bounding box center [256, 237] width 96 height 42
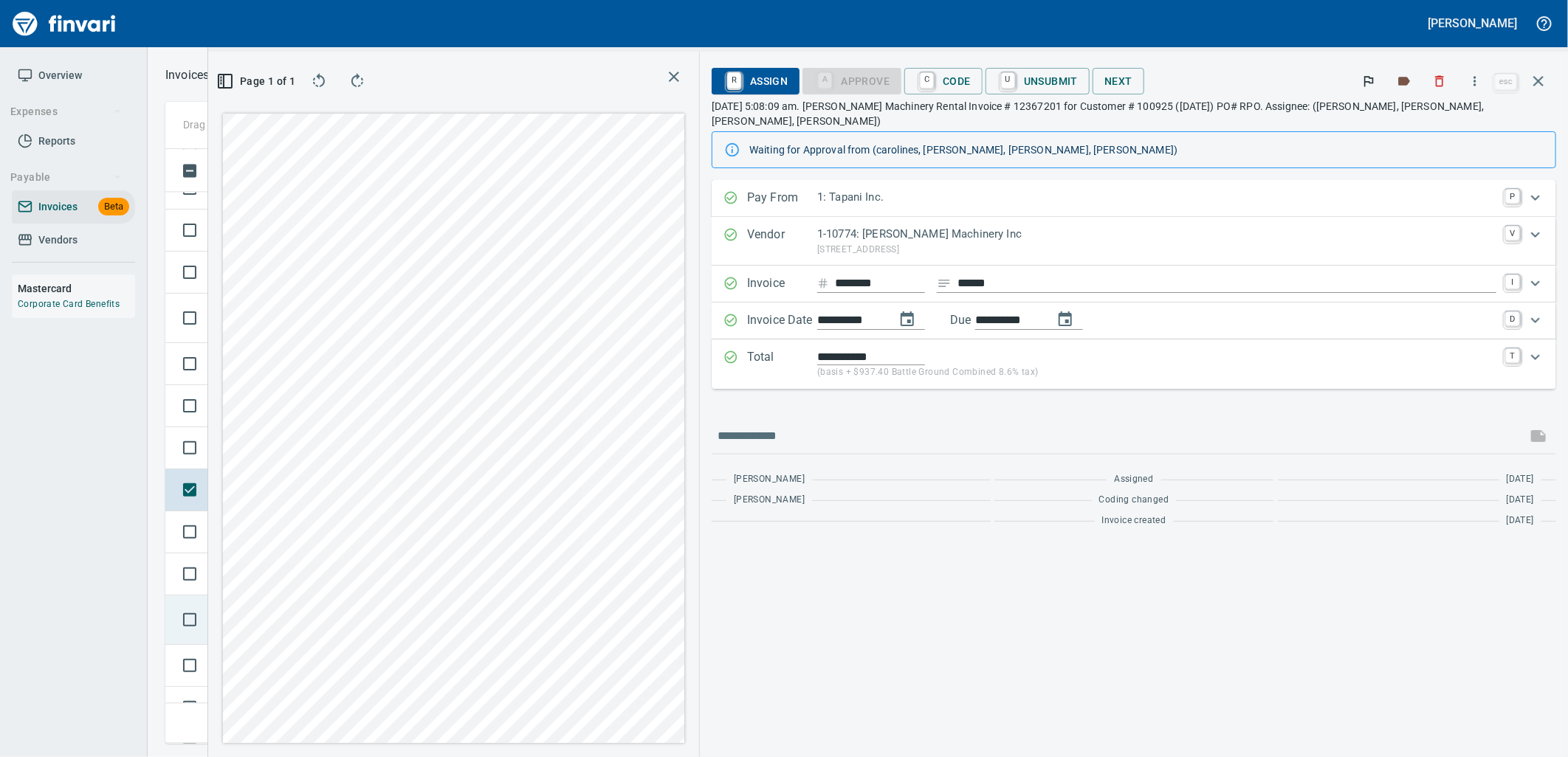
scroll to position [9022, 0]
click at [256, 466] on td "Not-Reviewed" at bounding box center [256, 456] width 96 height 42
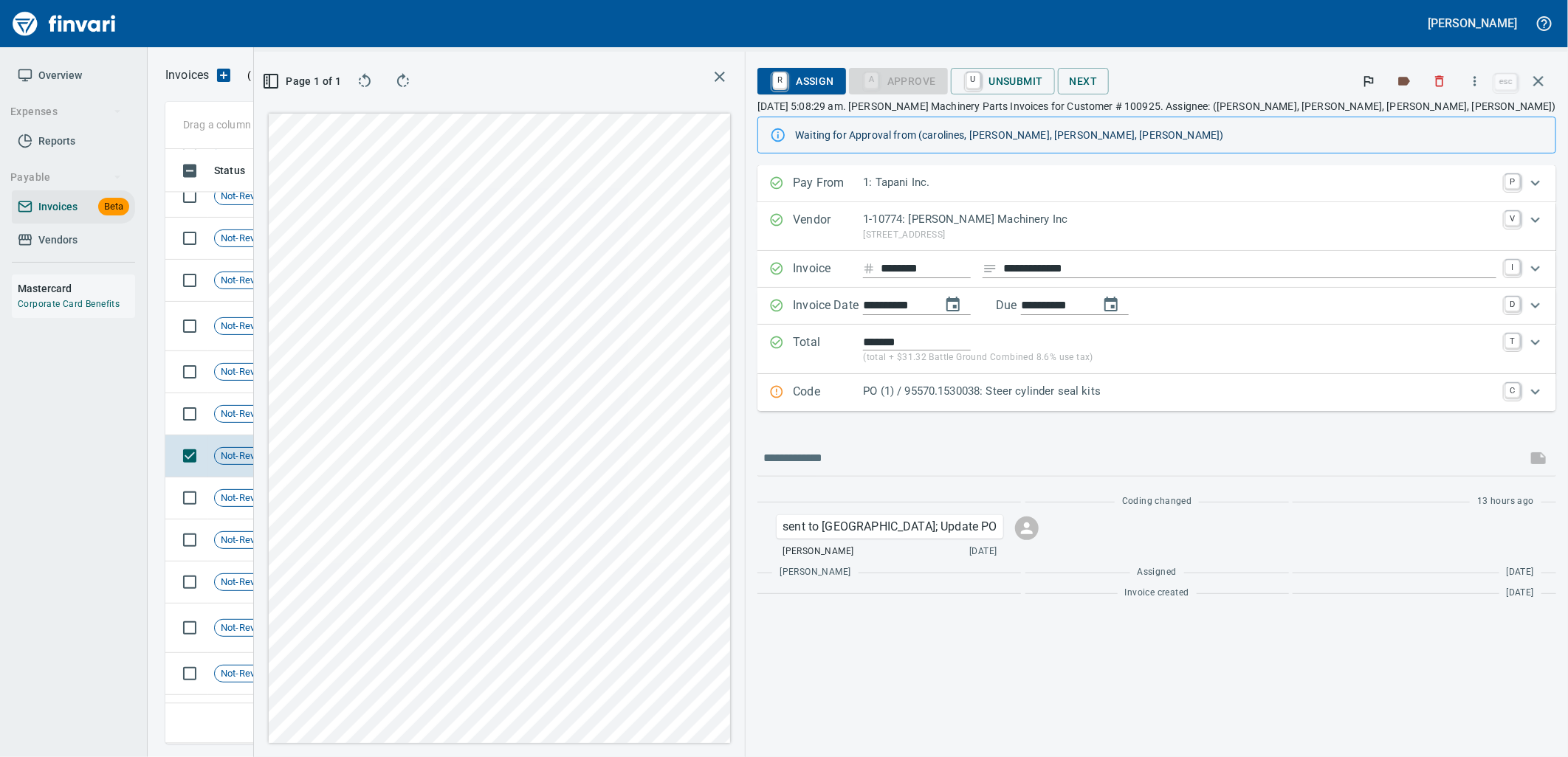
click at [1309, 388] on p "PO (1) / 95570.1530038: Steer cylinder seal kits" at bounding box center [1180, 391] width 634 height 17
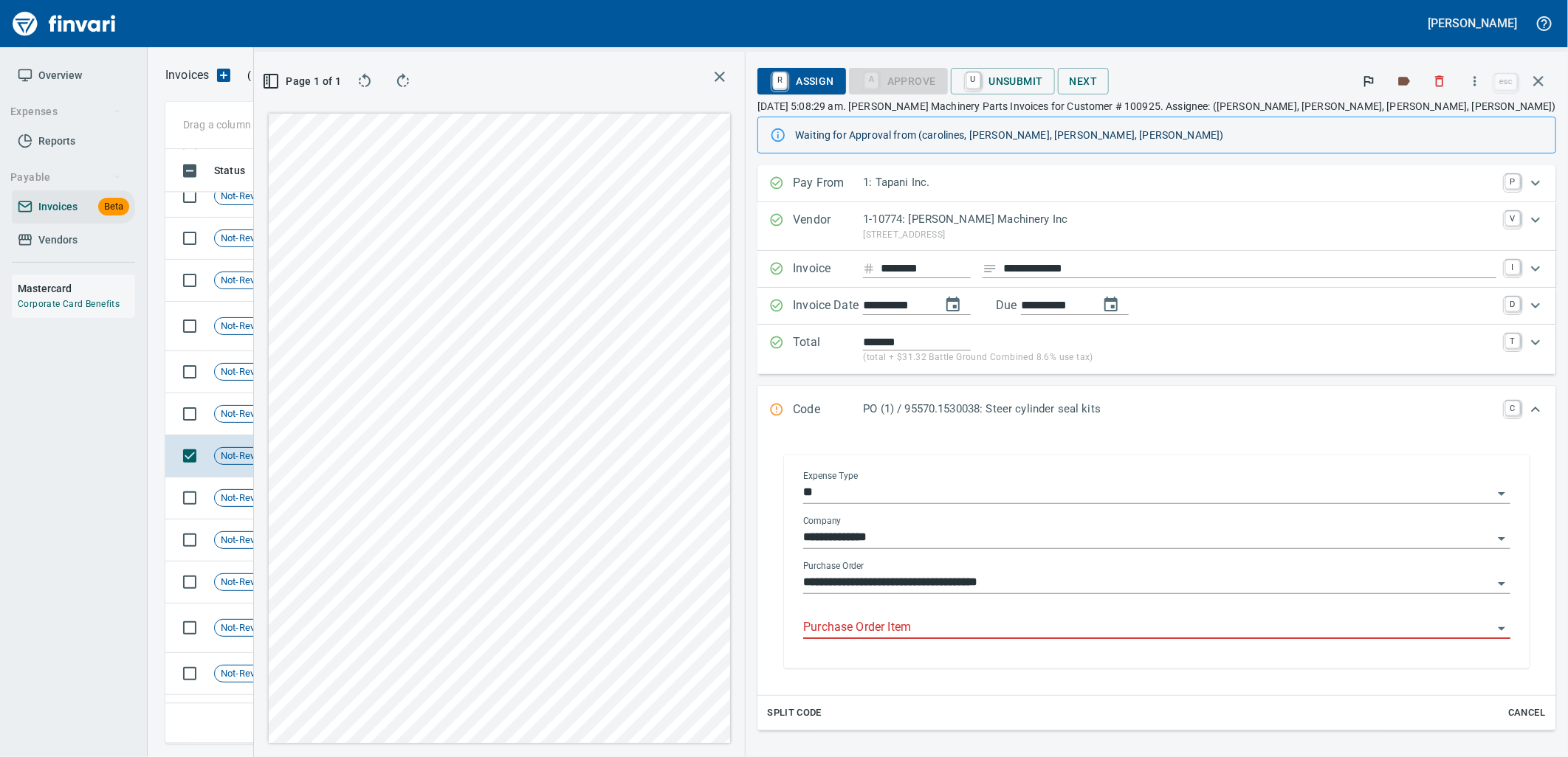
click at [1145, 623] on input "Purchase Order Item" at bounding box center [1148, 628] width 690 height 20
click at [401, 414] on td "8/1/2025" at bounding box center [425, 414] width 81 height 42
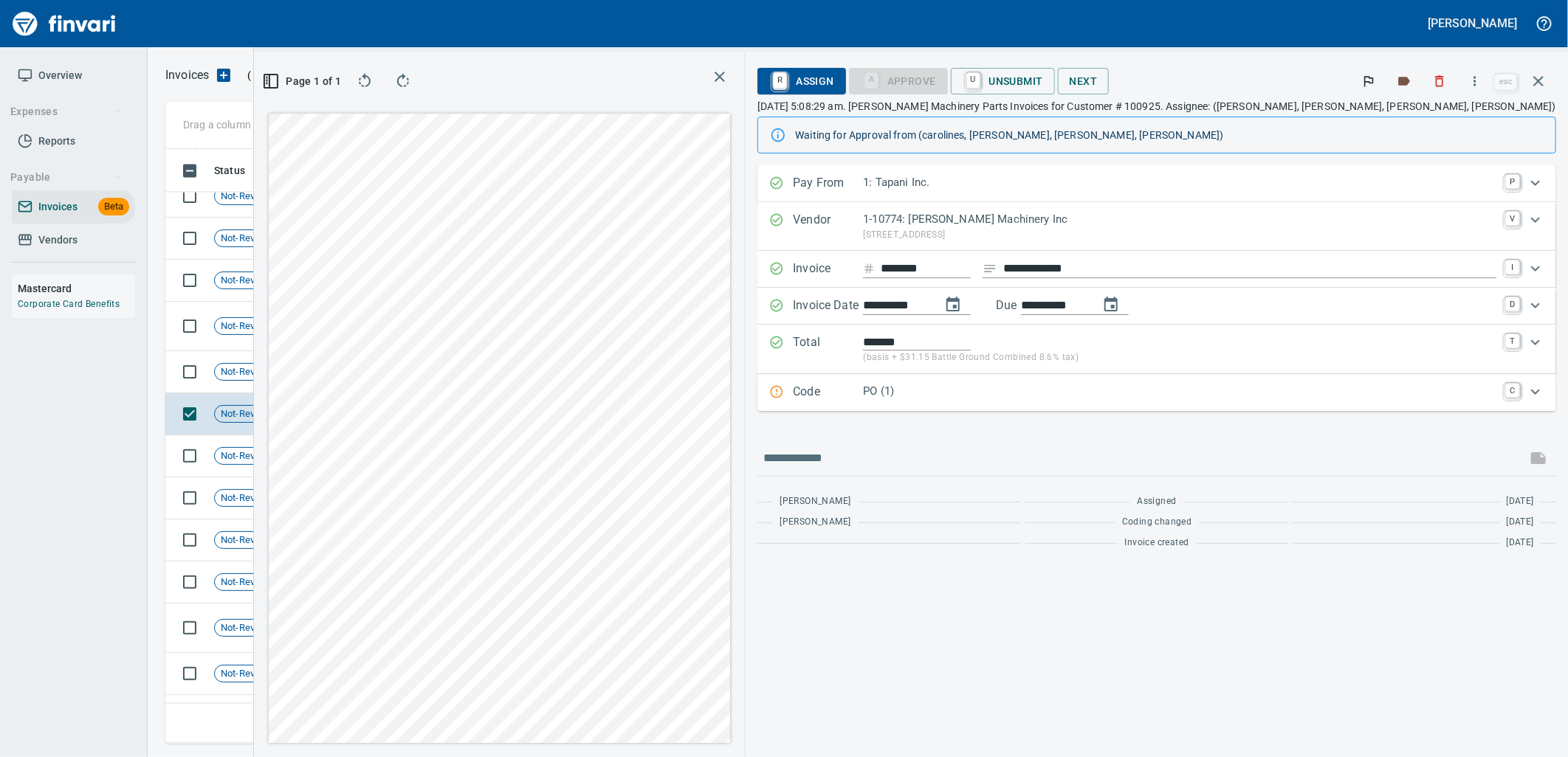
click at [1108, 400] on p "PO (1)" at bounding box center [1180, 391] width 634 height 17
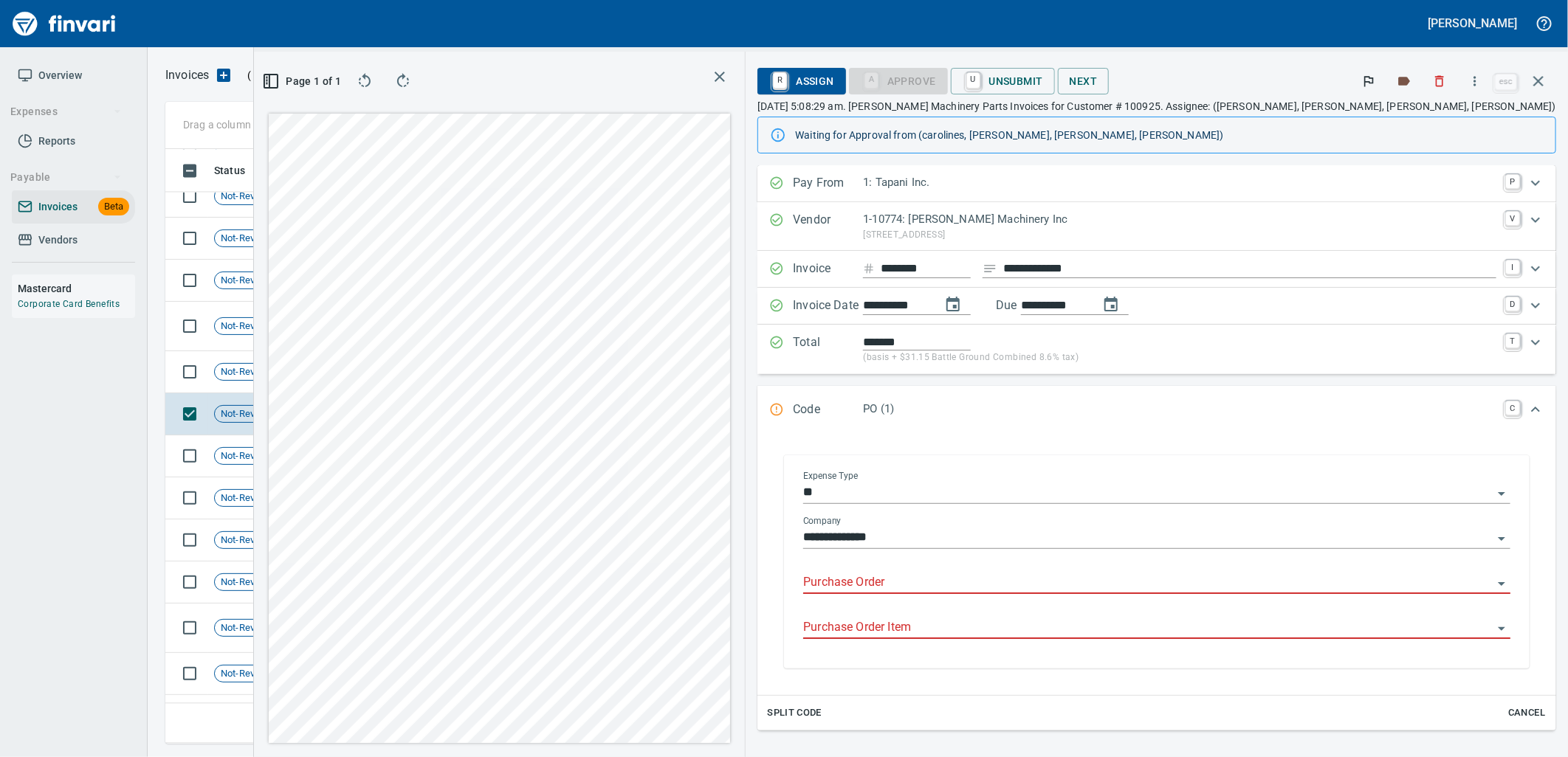
click at [1086, 583] on input "Purchase Order" at bounding box center [1148, 583] width 690 height 20
type input "**********"
click at [392, 377] on td "8/1/2025" at bounding box center [425, 372] width 81 height 42
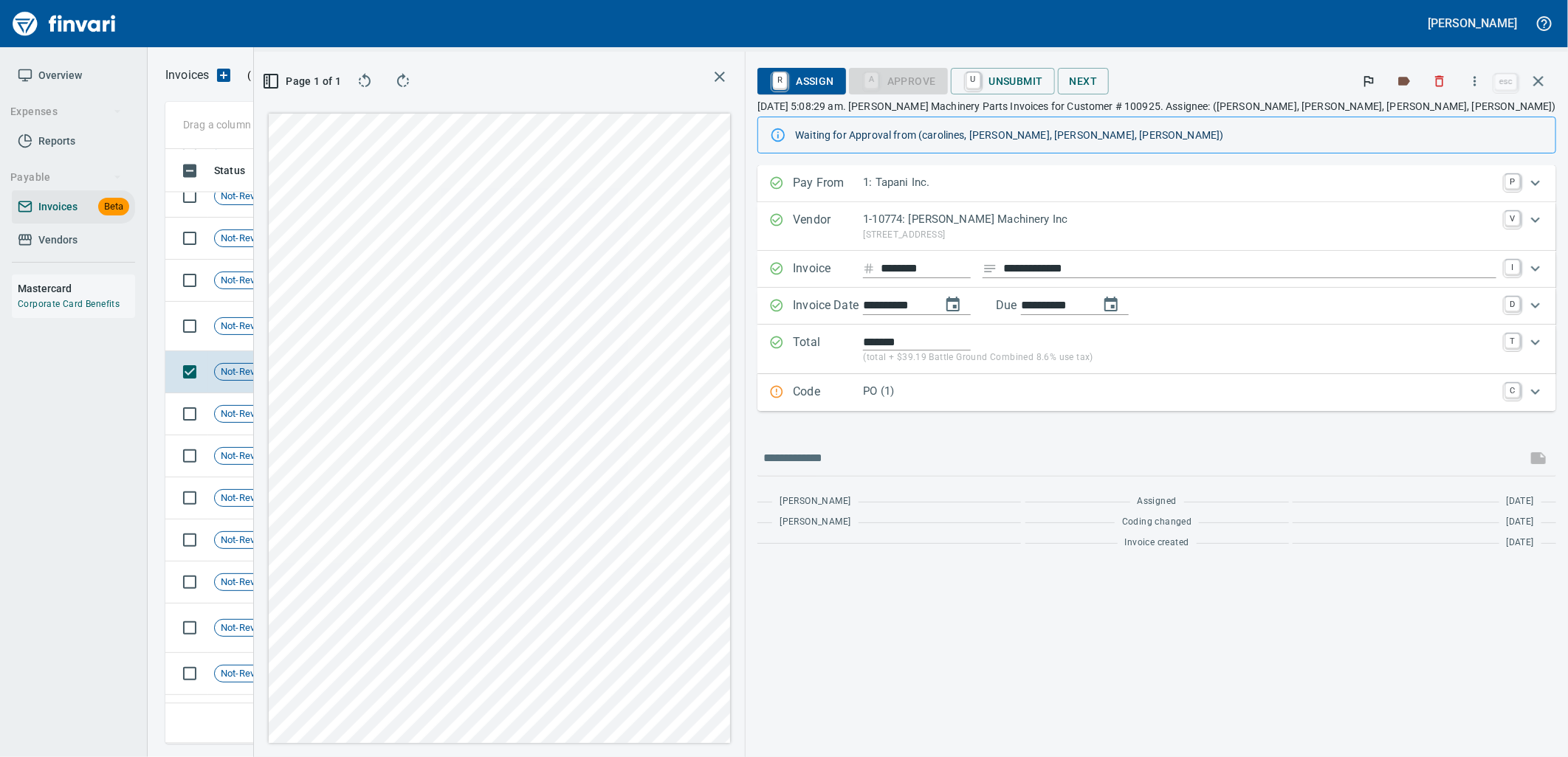
click at [1132, 399] on p "PO (1)" at bounding box center [1180, 391] width 634 height 17
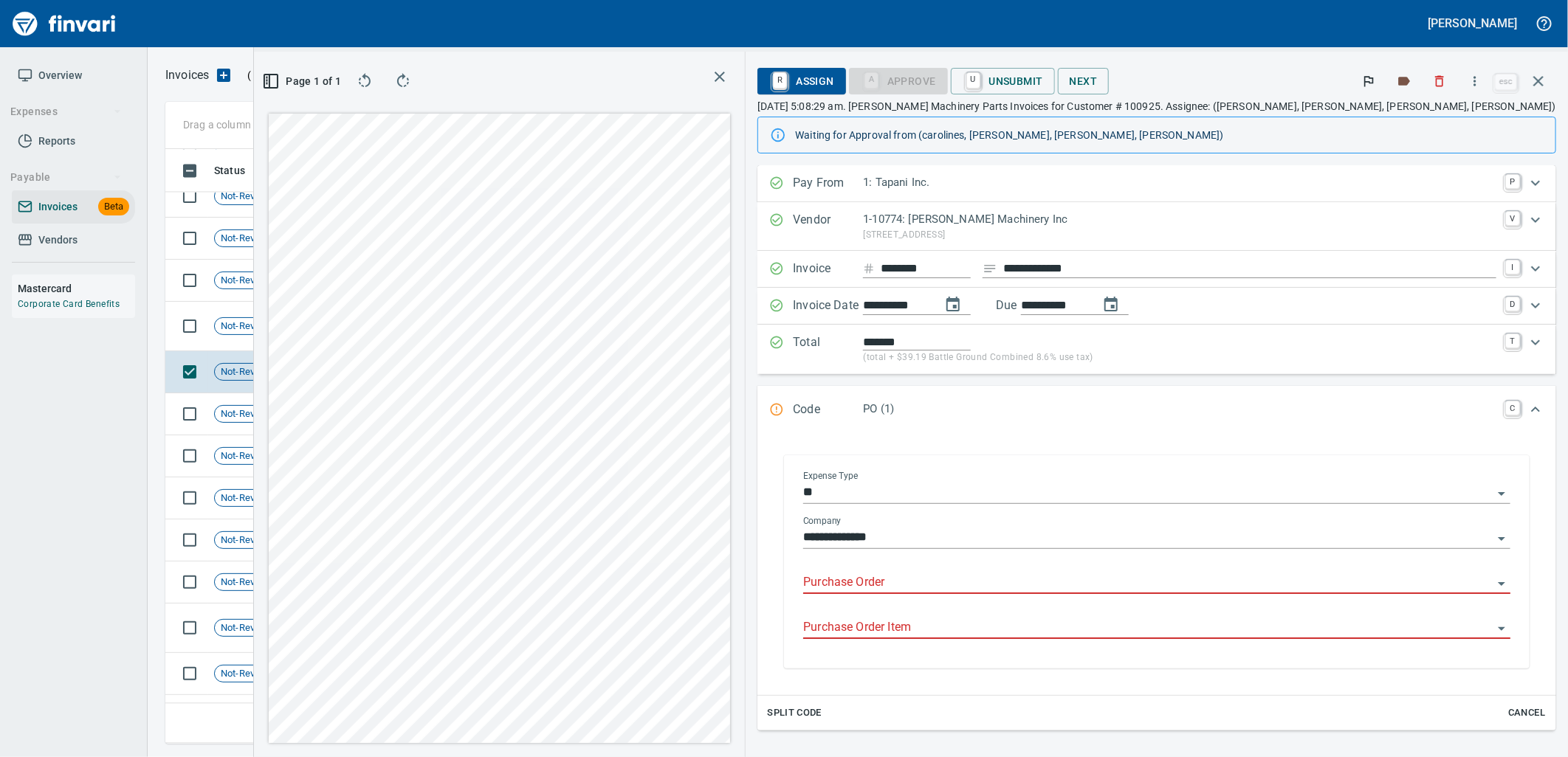
click at [1071, 578] on input "Purchase Order" at bounding box center [1148, 583] width 690 height 20
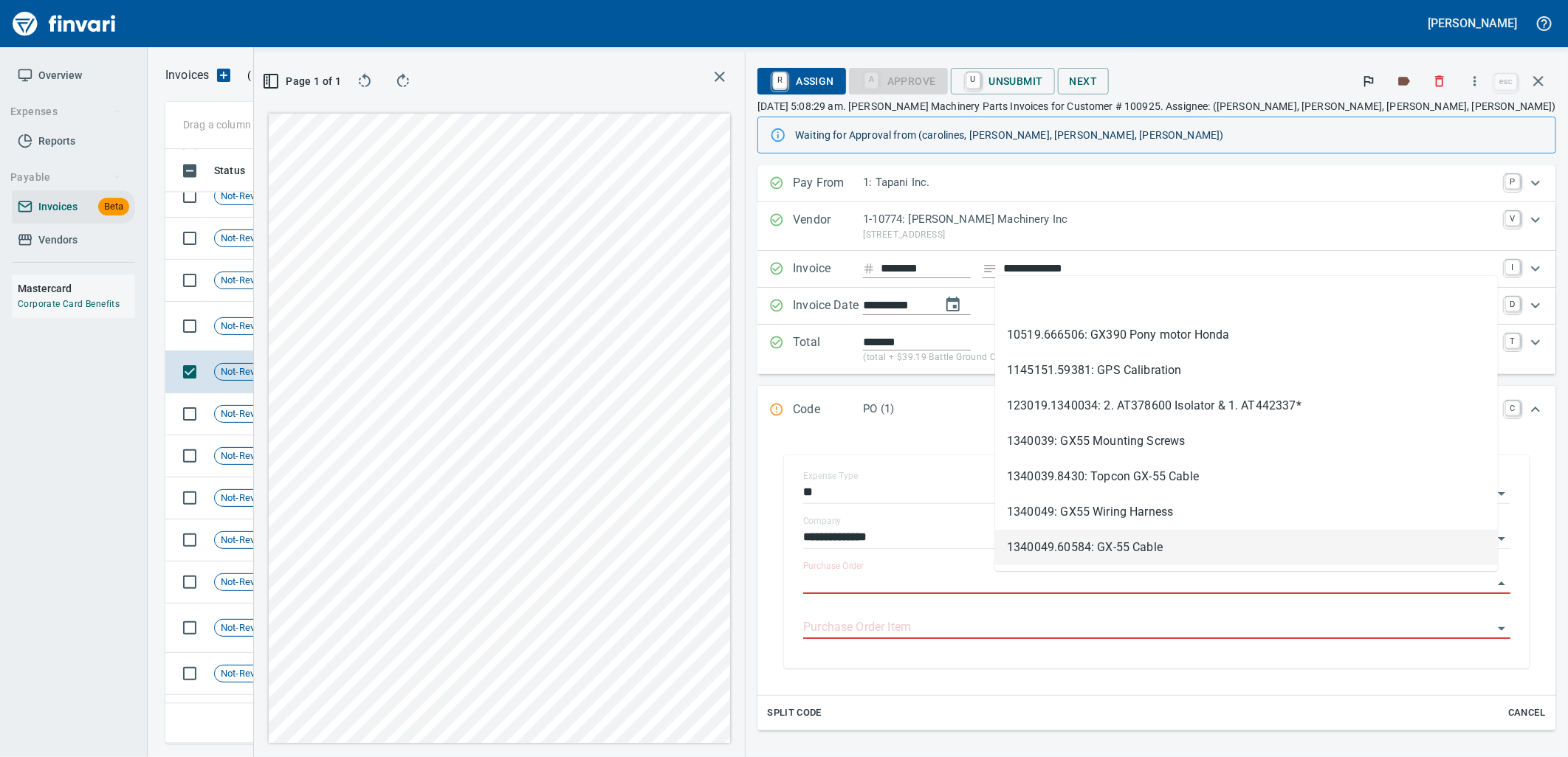
scroll to position [571, 992]
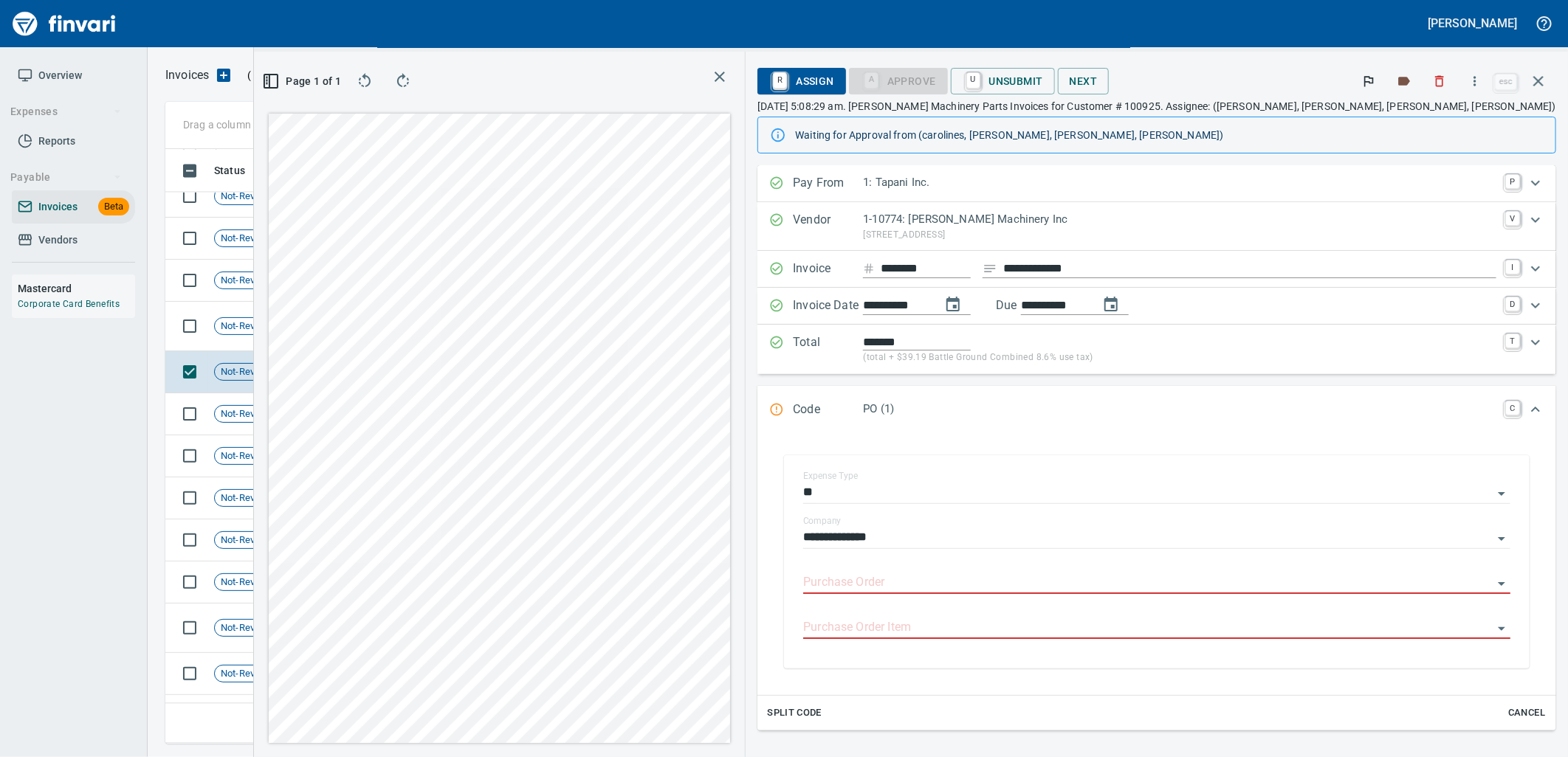
type input "**********"
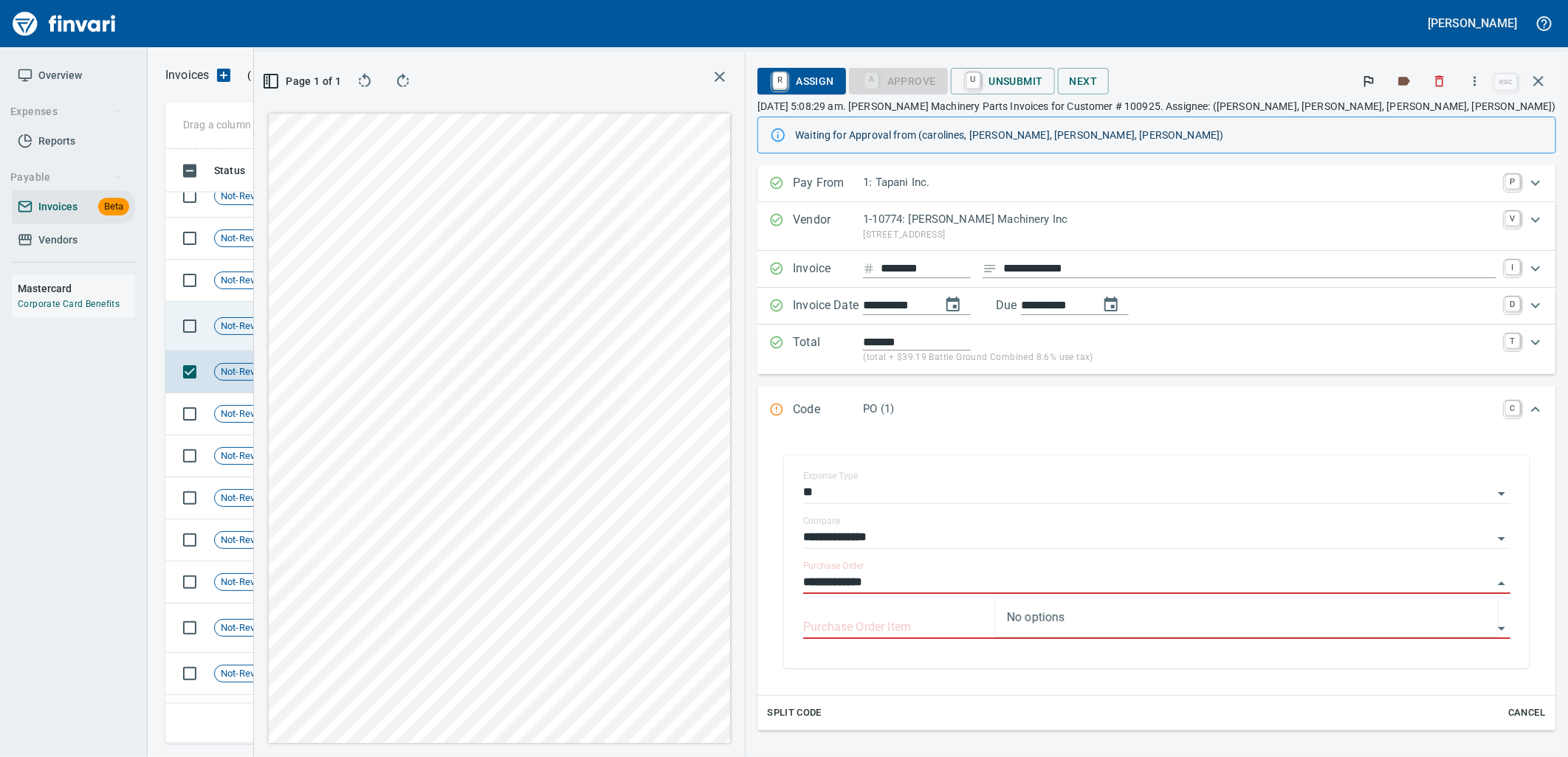
click at [424, 327] on td "8/1/2025" at bounding box center [425, 327] width 81 height 49
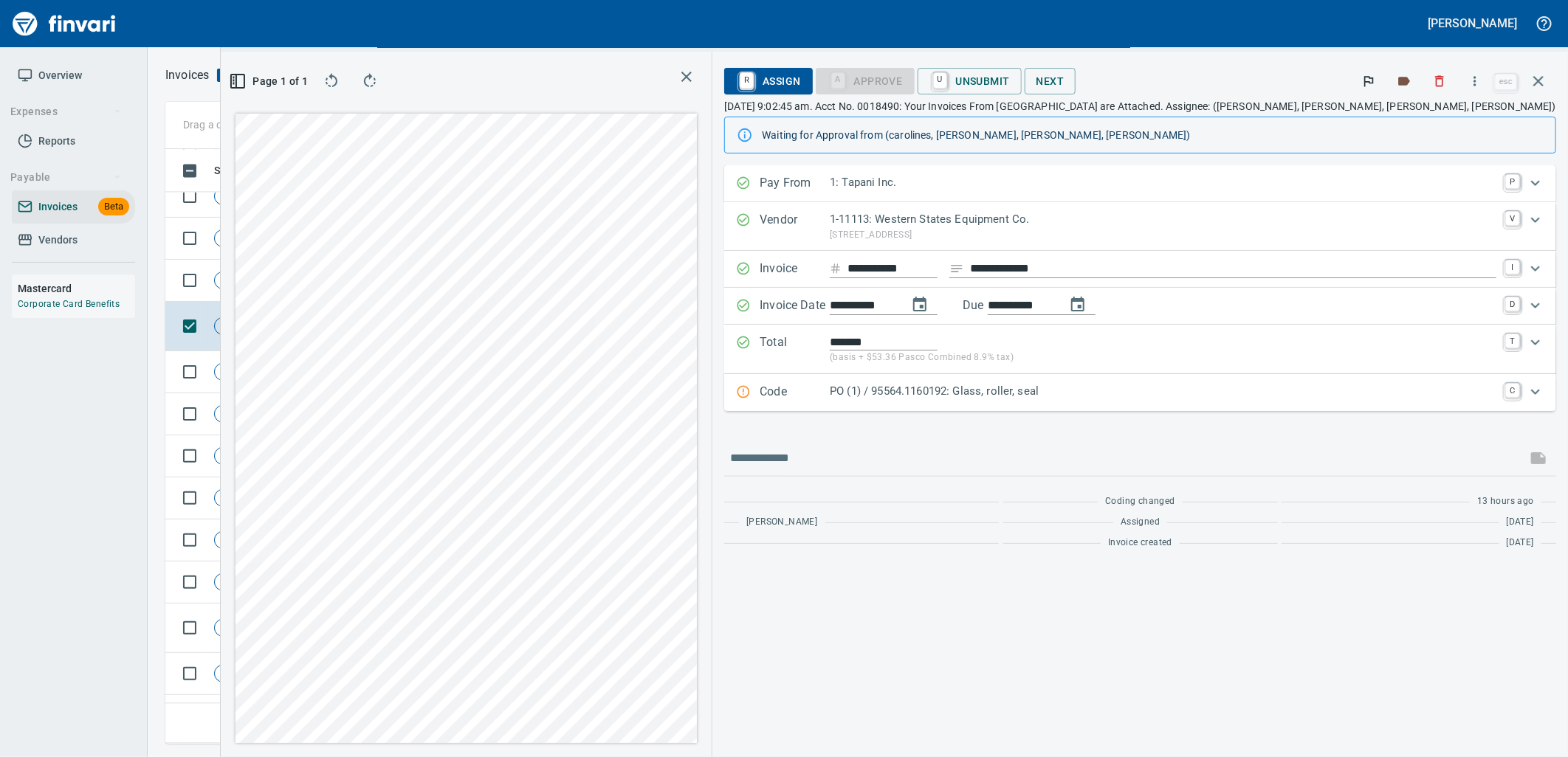
click at [1183, 395] on p "PO (1) / 95564.1160192: Glass, roller, seal" at bounding box center [1163, 391] width 667 height 17
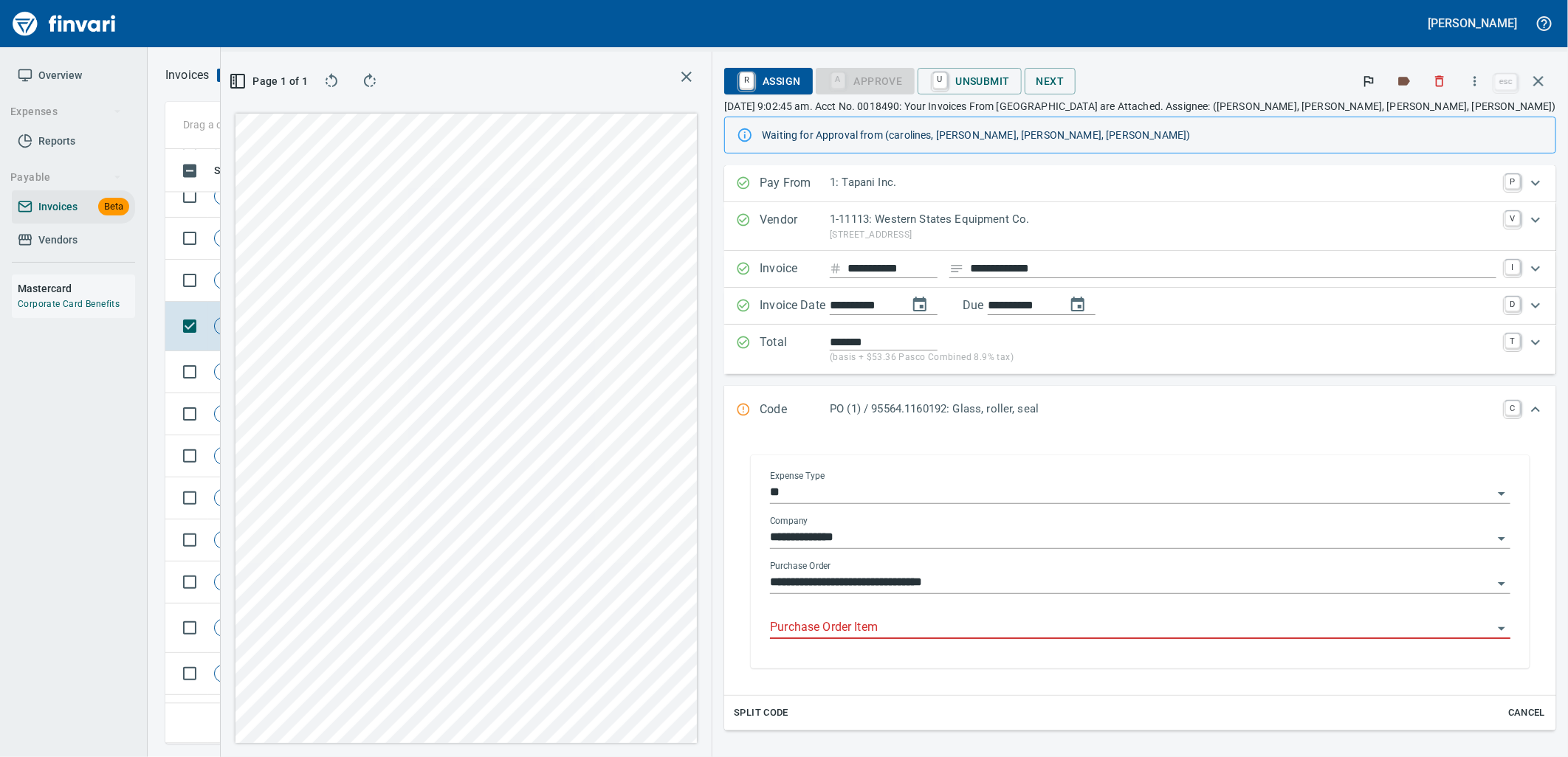
click at [1060, 632] on input "Purchase Order Item" at bounding box center [1132, 628] width 723 height 20
click at [327, 283] on span "Shop" at bounding box center [328, 281] width 34 height 14
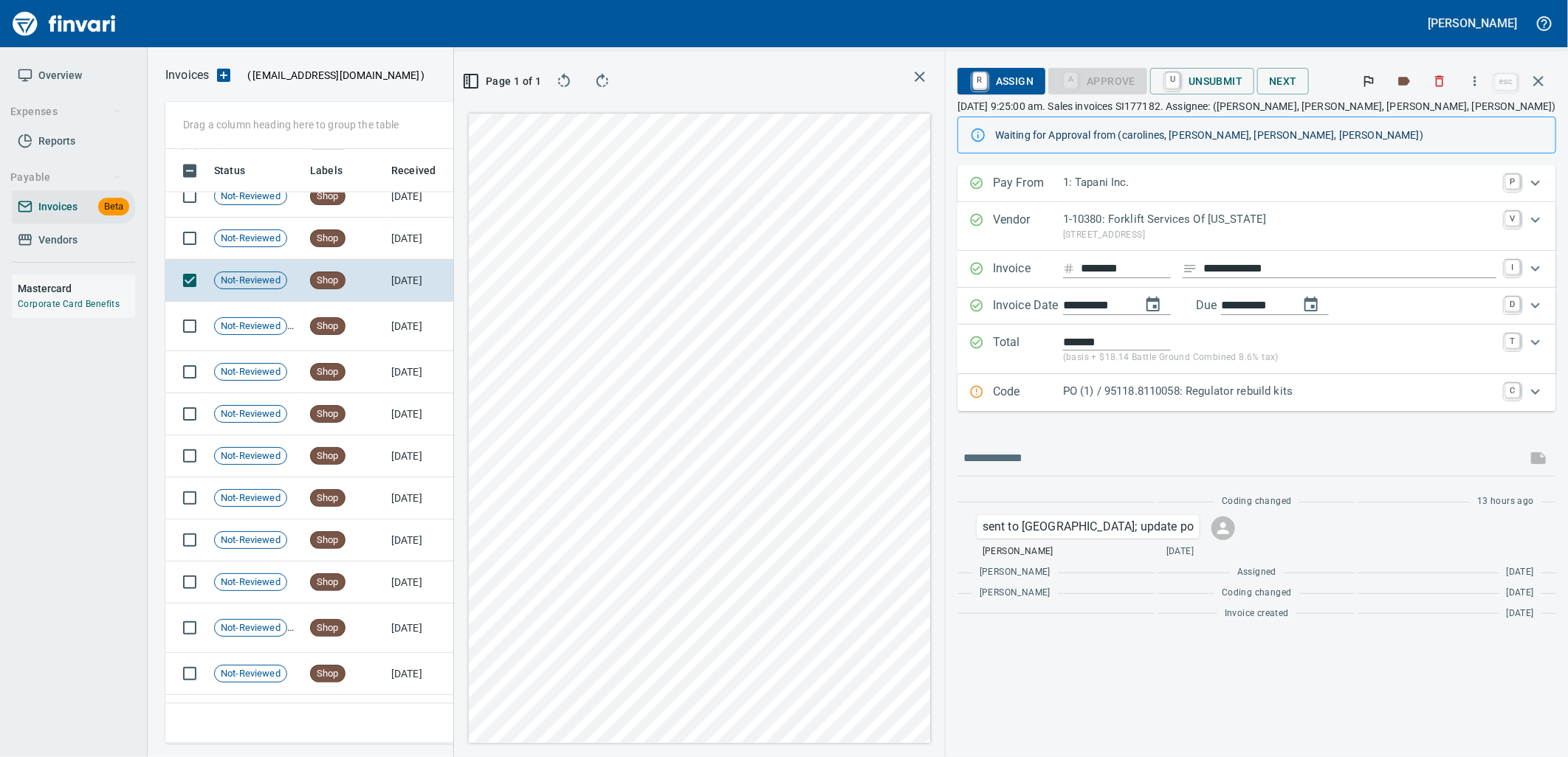
click at [1276, 396] on p "PO (1) / 95118.8110058: Regulator rebuild kits" at bounding box center [1280, 391] width 433 height 17
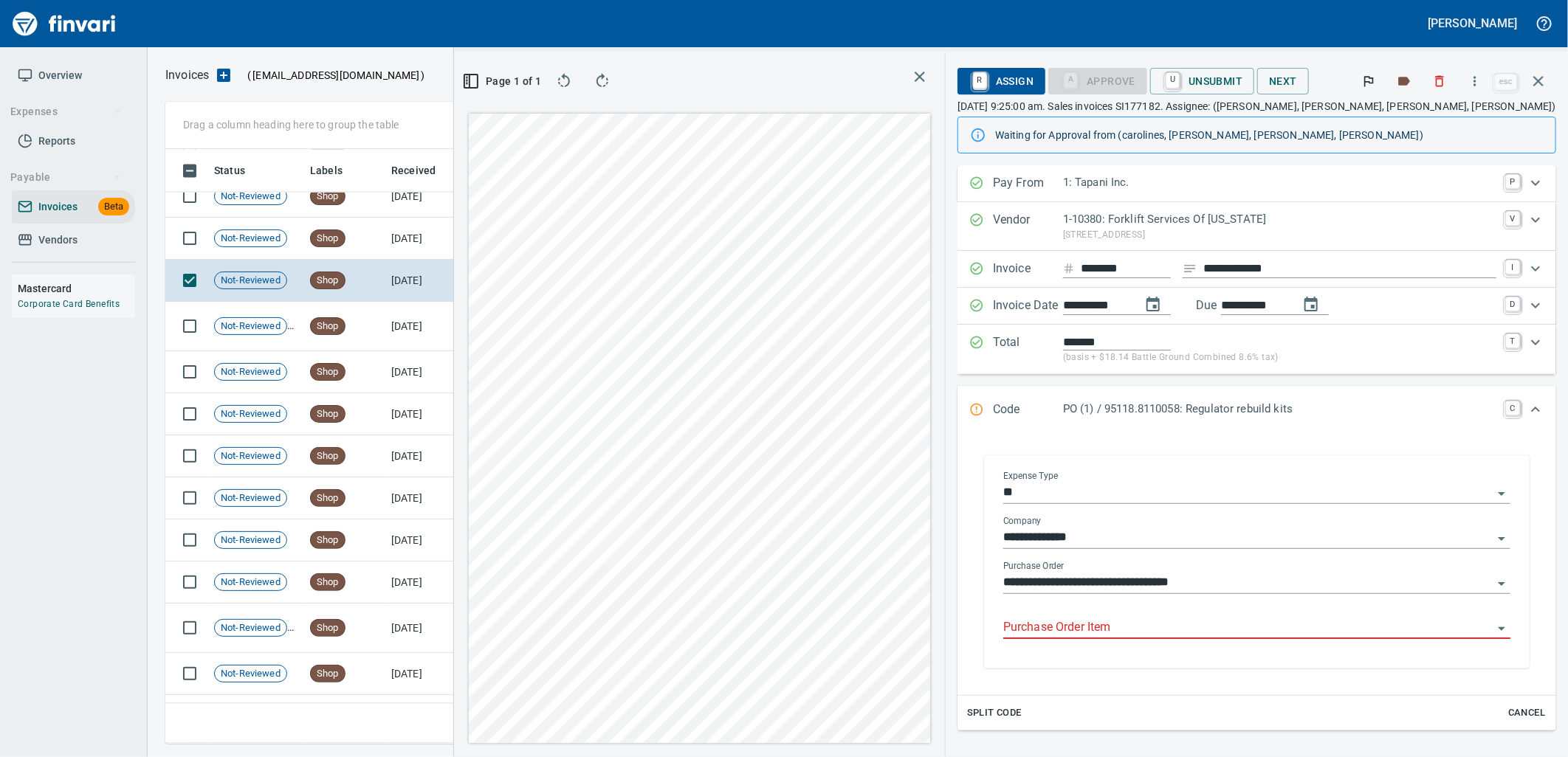
click at [1161, 635] on input "Purchase Order Item" at bounding box center [1247, 628] width 489 height 20
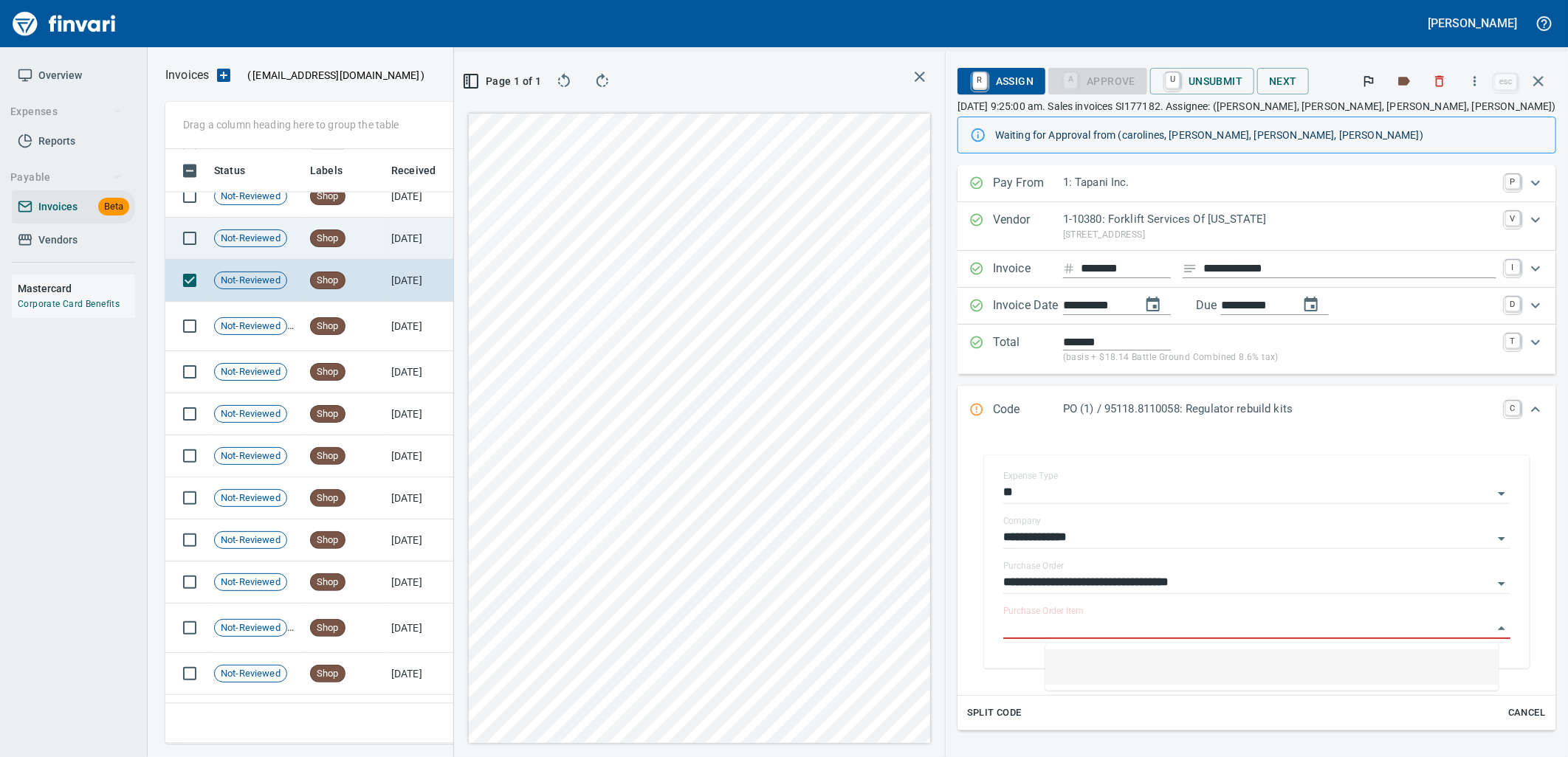
click at [447, 254] on td "8/1/2025" at bounding box center [425, 238] width 81 height 42
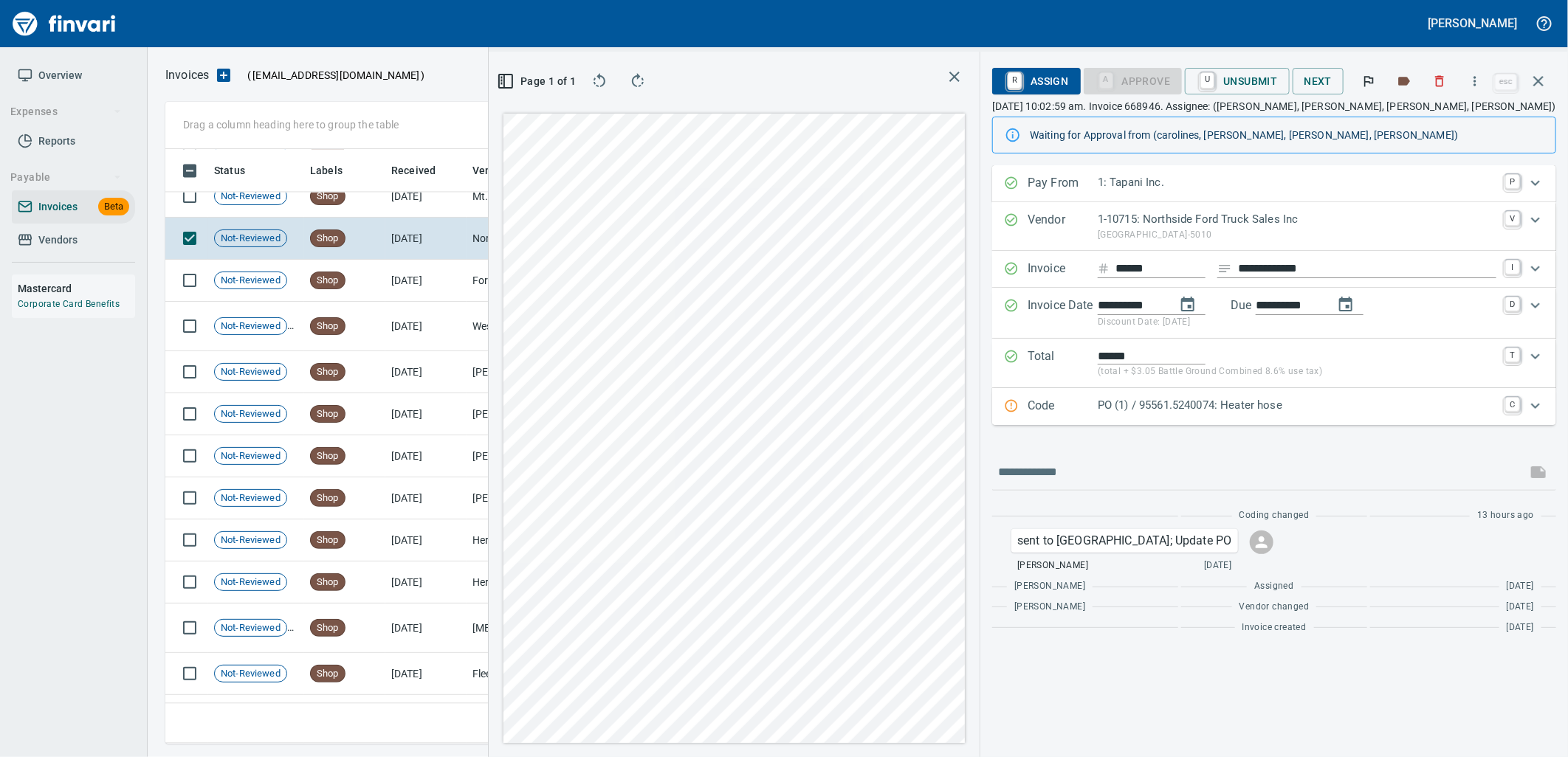
click at [1187, 400] on p "PO (1) / 95561.5240074: Heater hose" at bounding box center [1297, 406] width 399 height 17
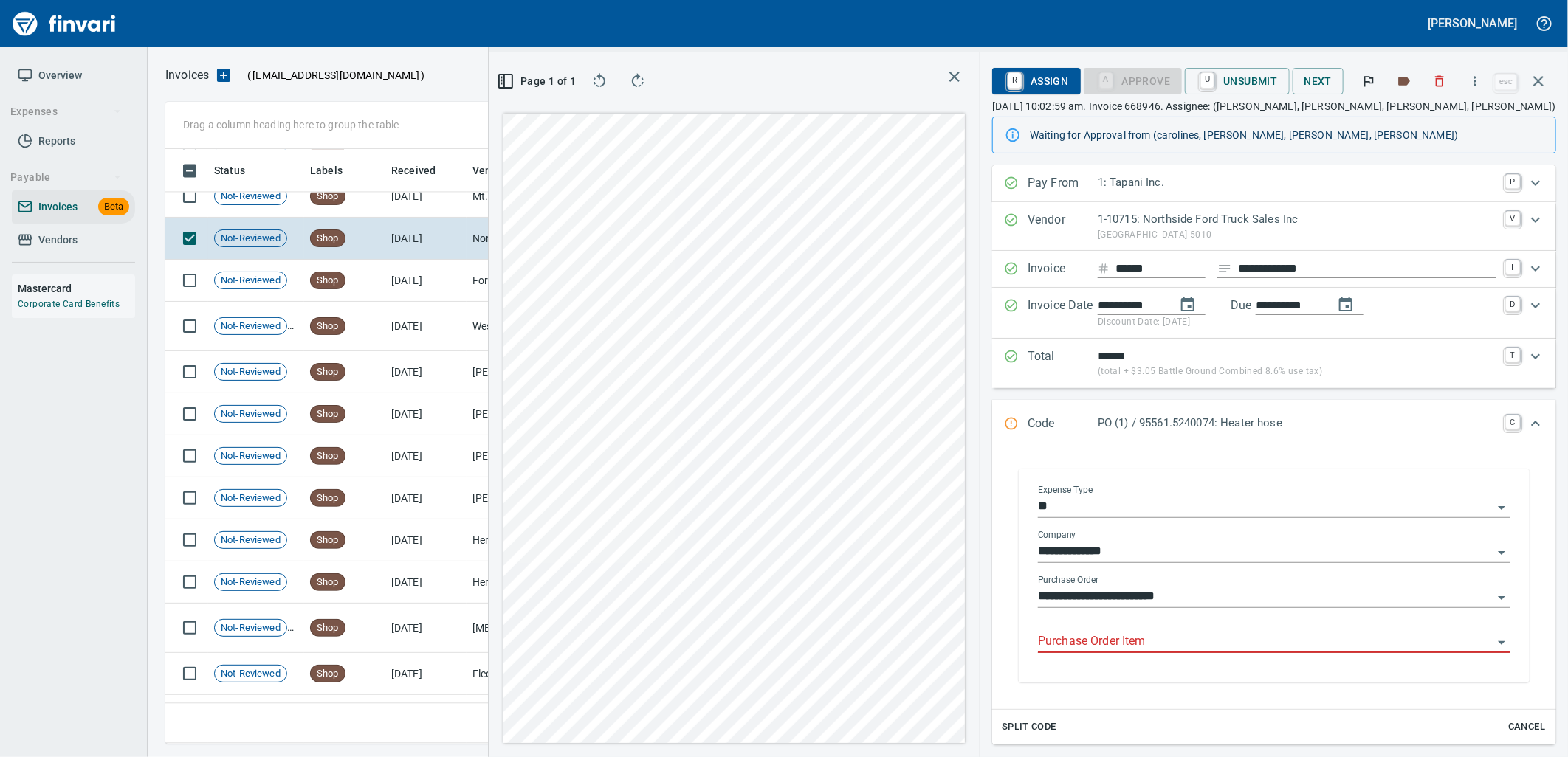
click at [1163, 637] on input "Purchase Order Item" at bounding box center [1265, 642] width 455 height 20
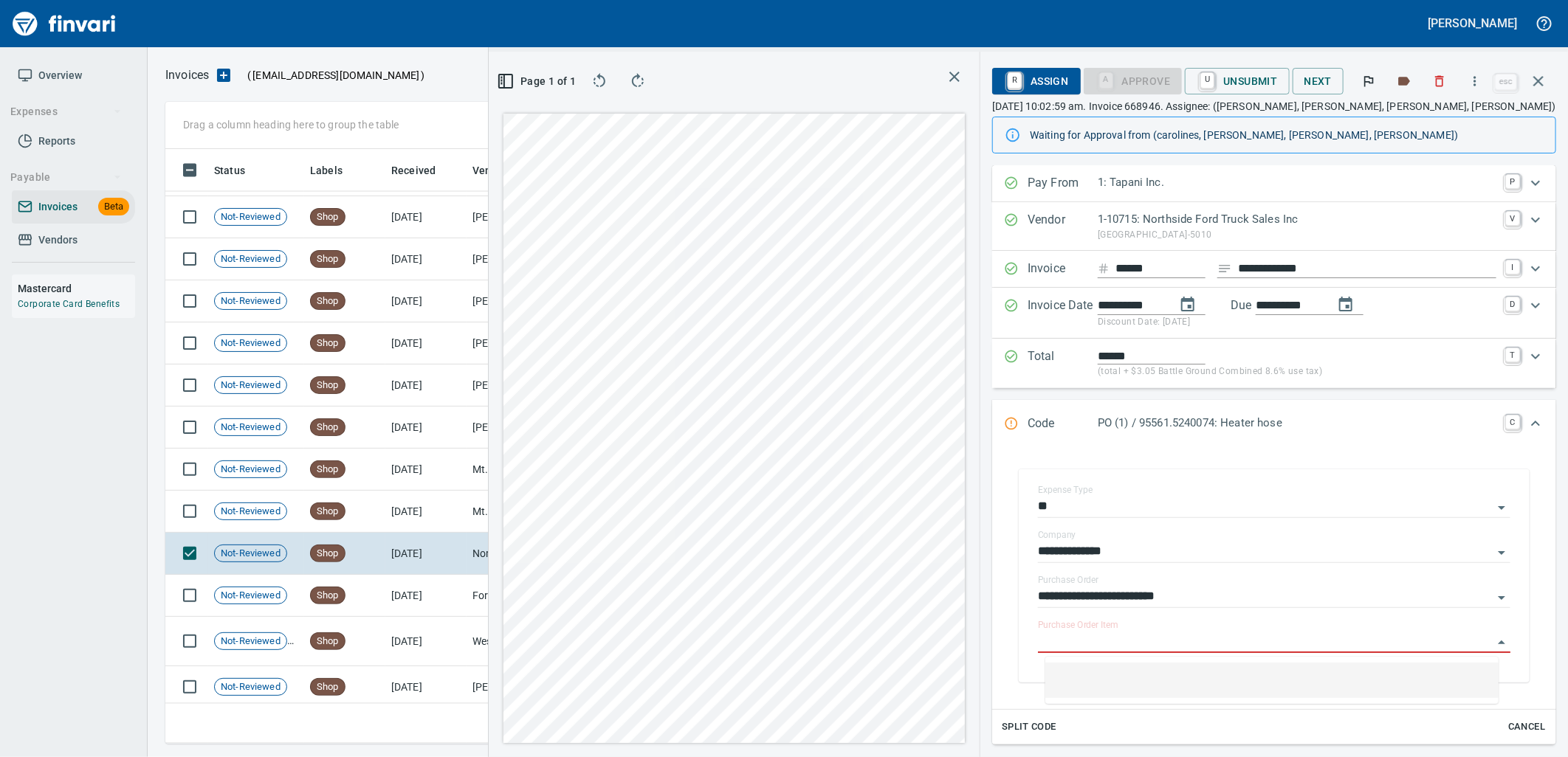
scroll to position [8694, 0]
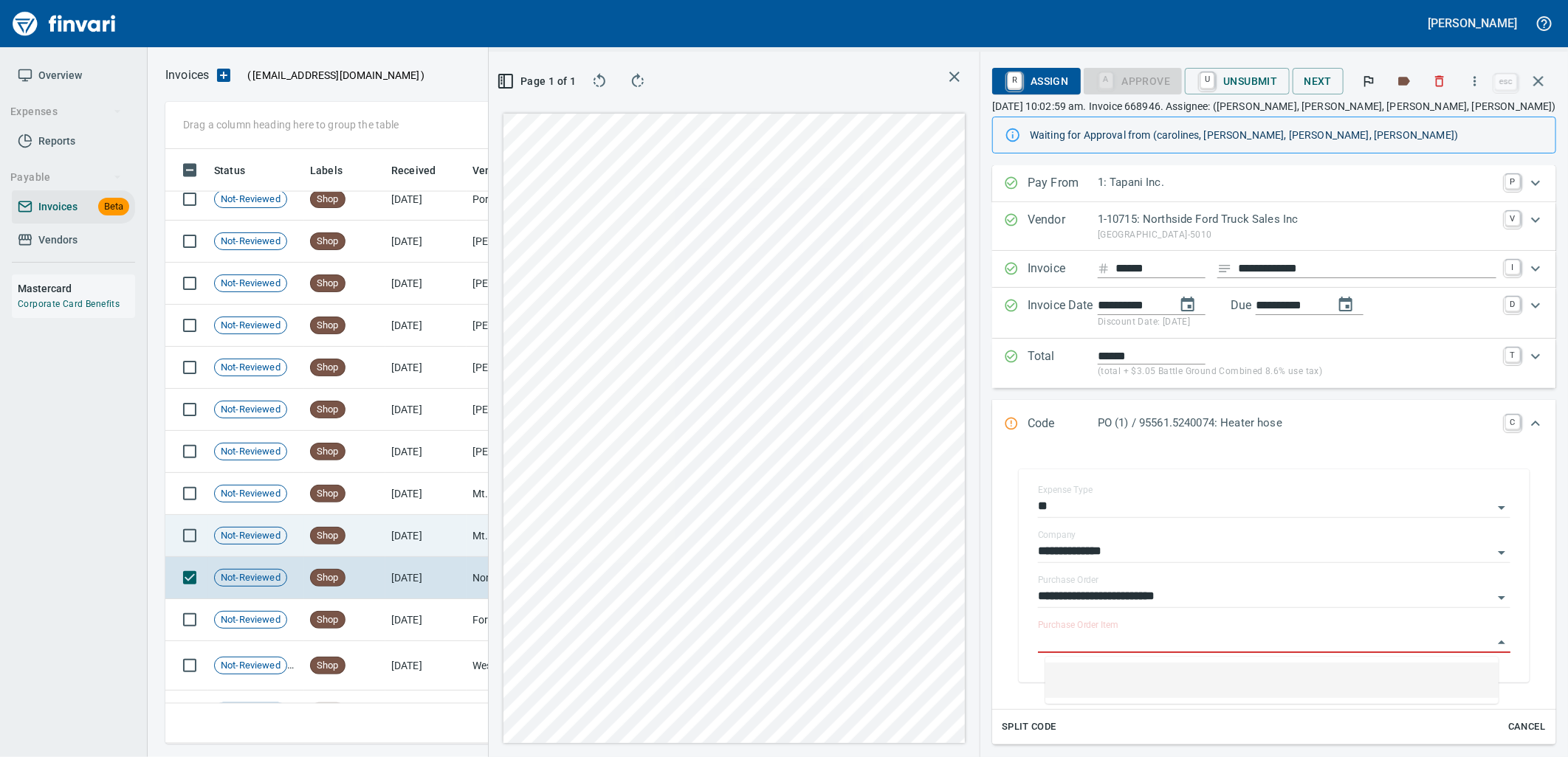
click at [424, 539] on td "8/1/2025" at bounding box center [425, 536] width 81 height 42
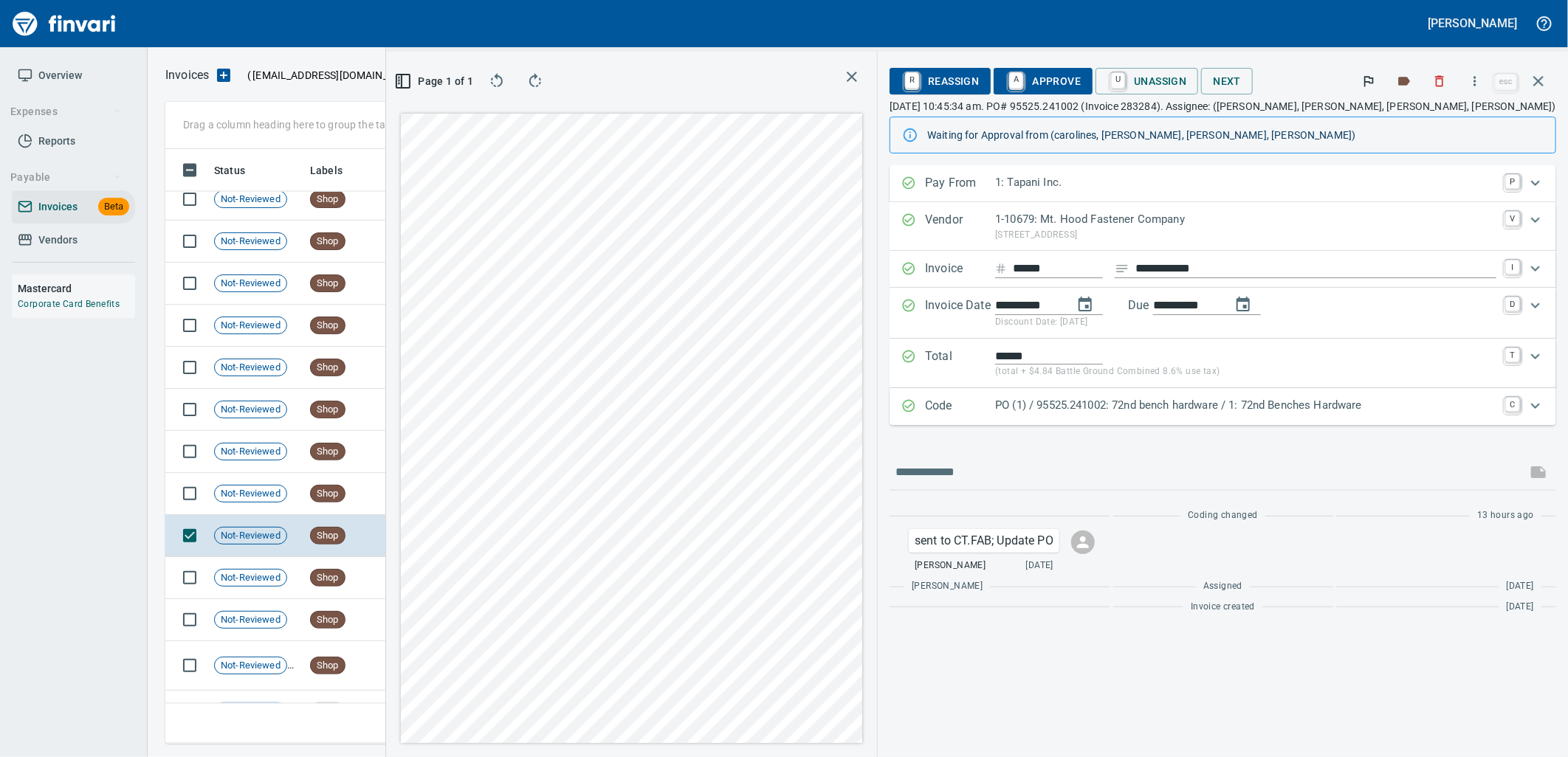
click at [1196, 400] on p "PO (1) / 95525.241002: 72nd bench hardware / 1: 72nd Benches Hardware" at bounding box center [1246, 406] width 501 height 17
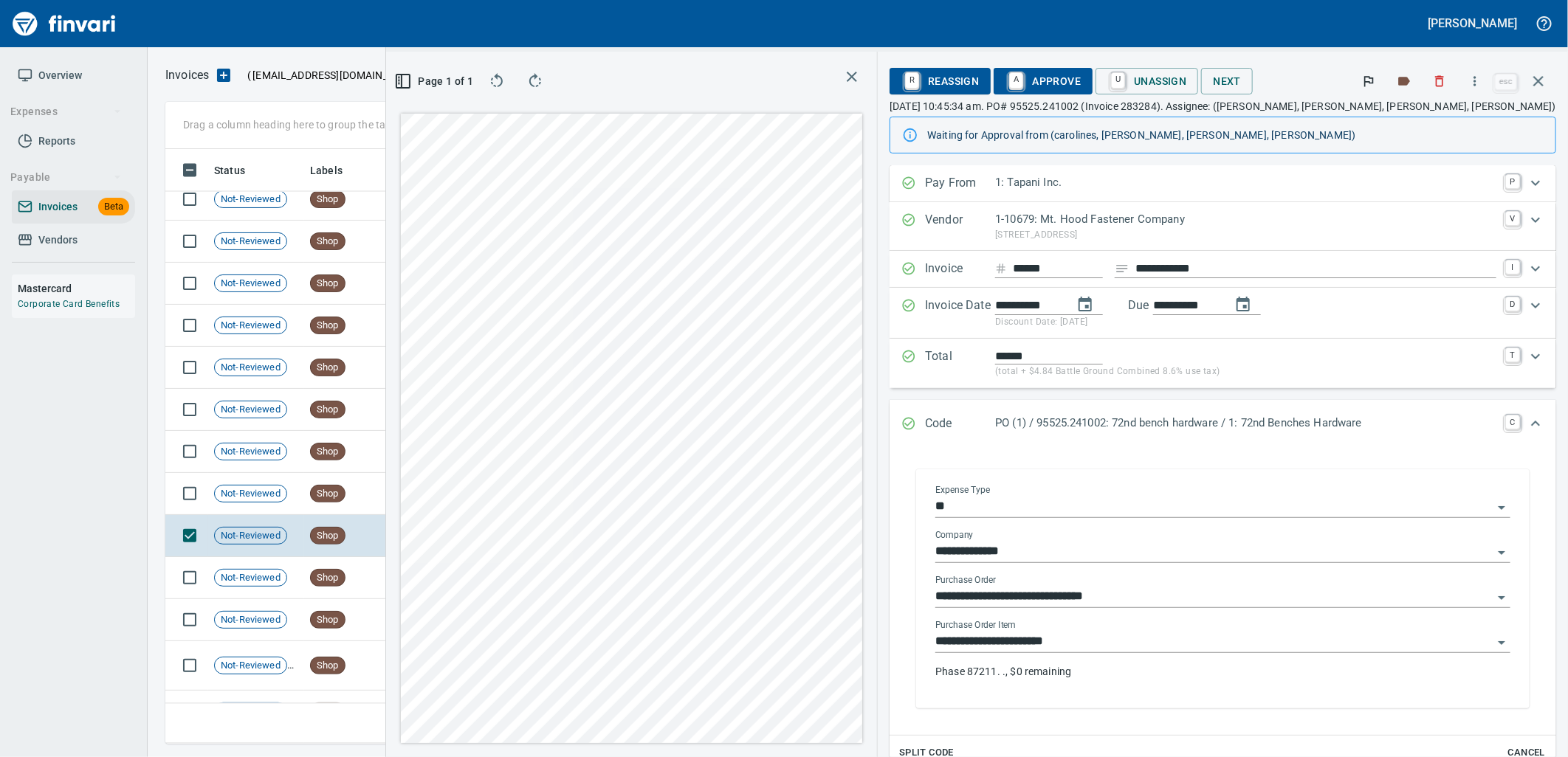
click at [1189, 643] on input "**********" at bounding box center [1214, 642] width 557 height 20
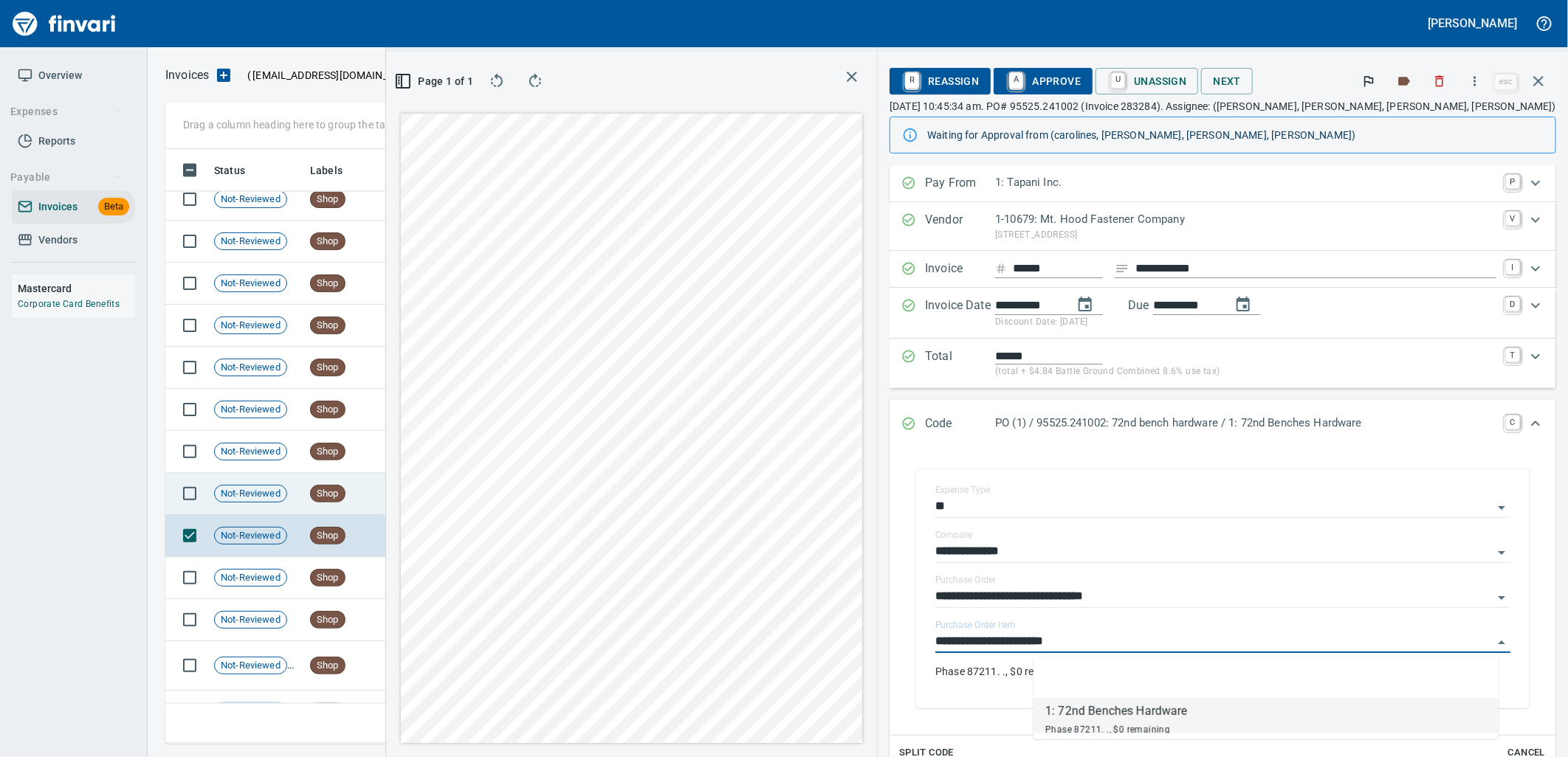
scroll to position [571, 992]
click at [403, 493] on td "8/1/2025" at bounding box center [425, 493] width 81 height 42
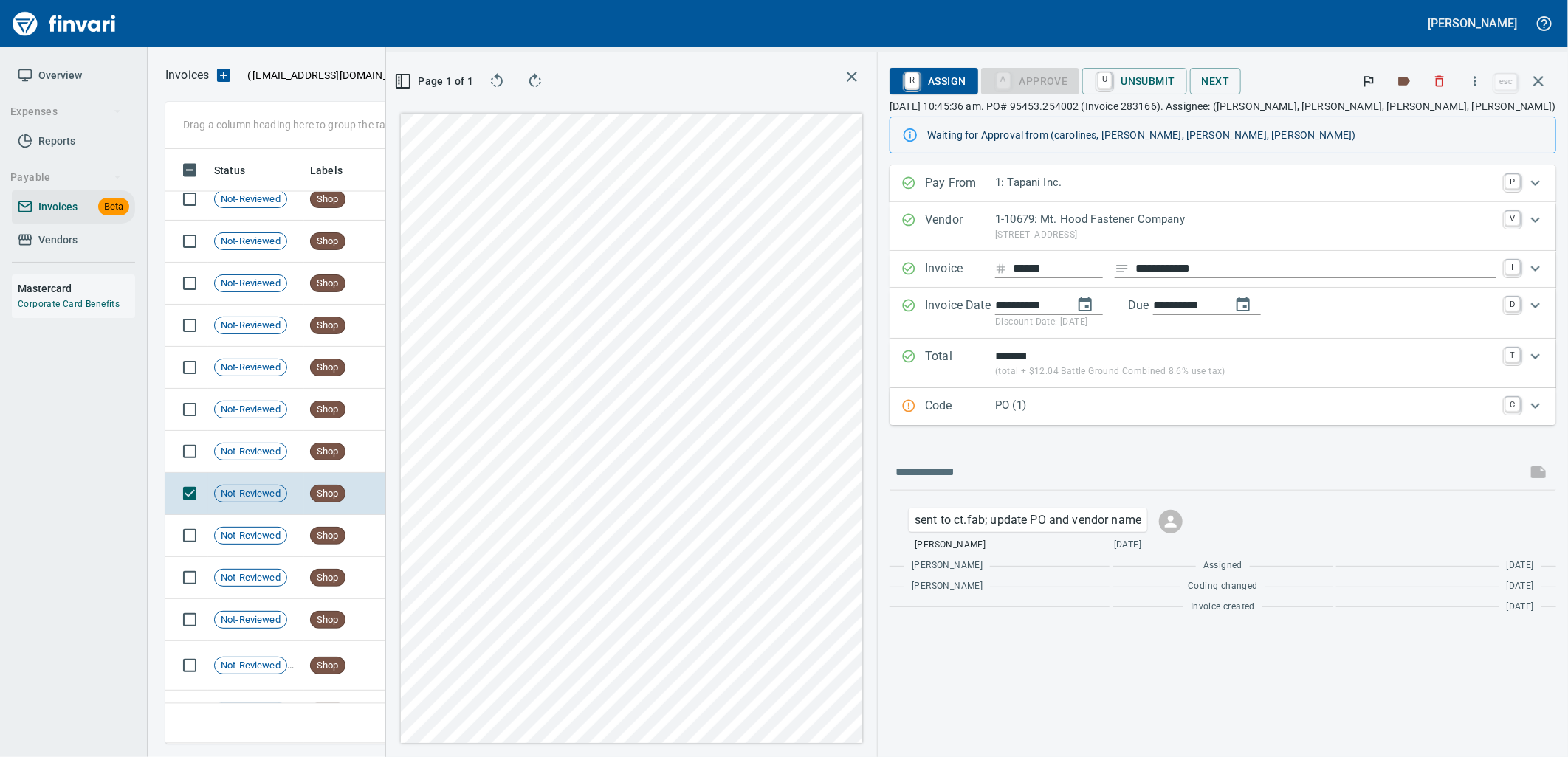
click at [1166, 411] on p "PO (1)" at bounding box center [1246, 406] width 501 height 17
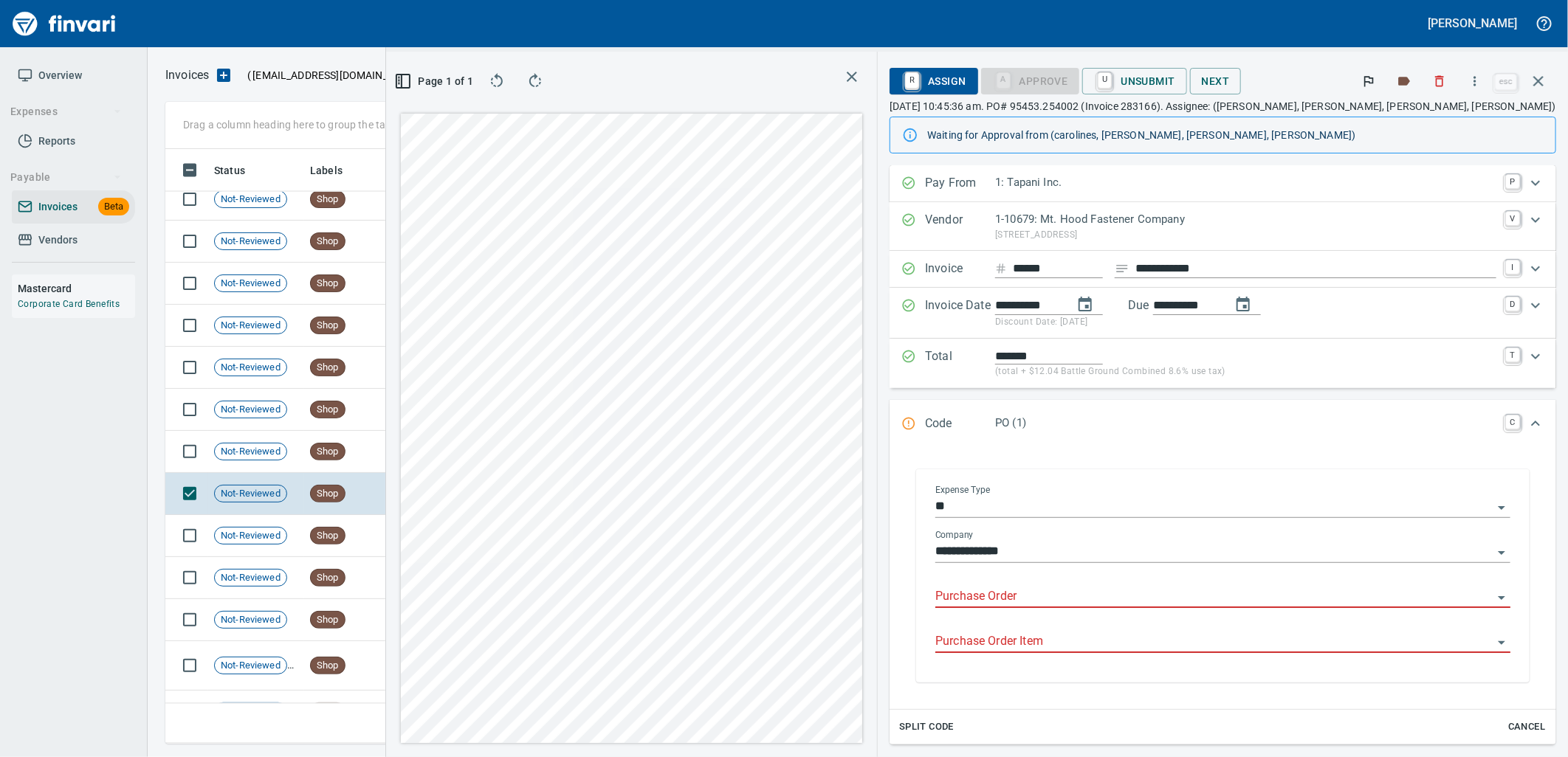
click at [1166, 591] on input "Purchase Order" at bounding box center [1214, 597] width 557 height 20
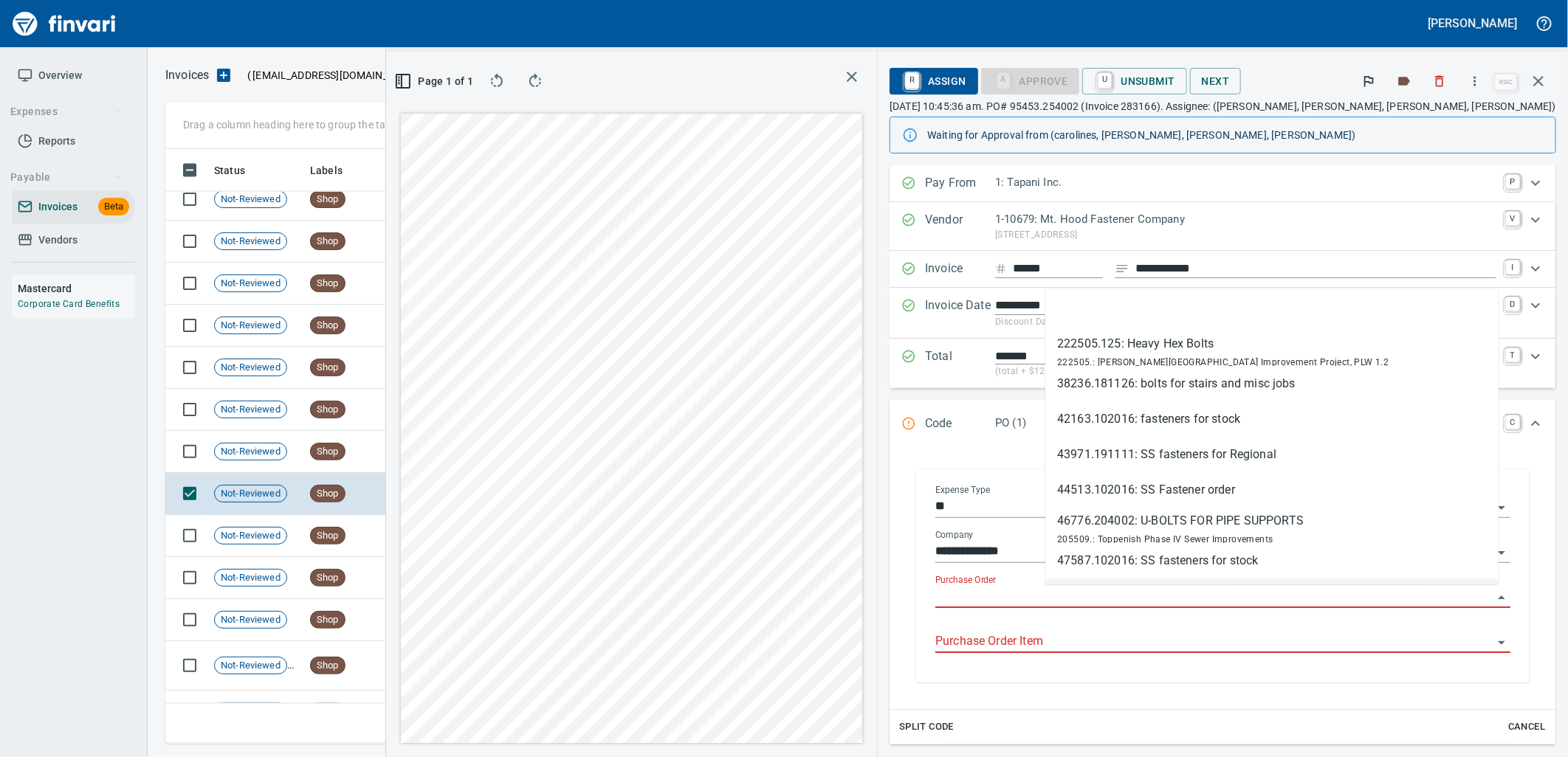
scroll to position [571, 992]
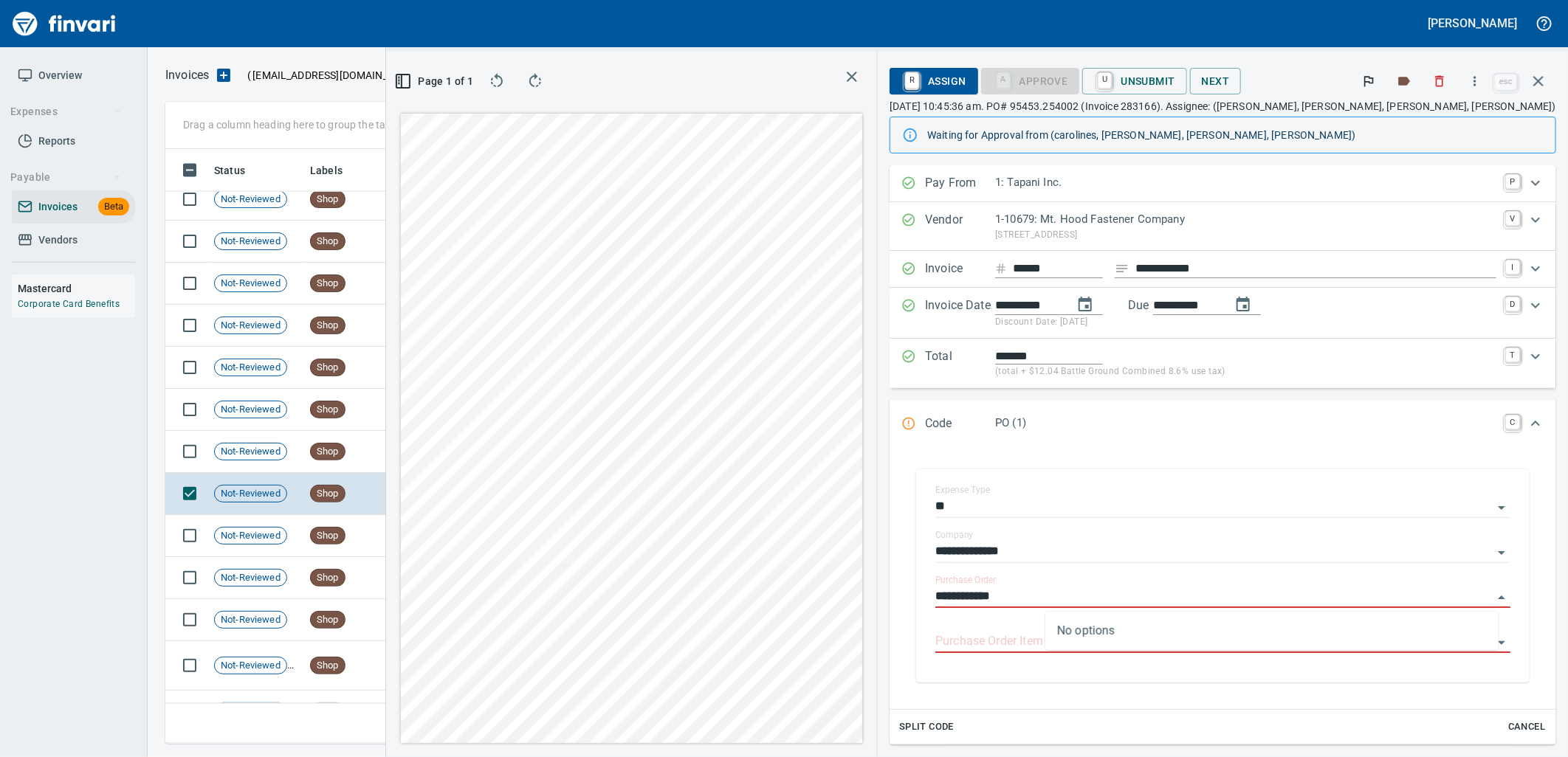
type input "**********"
click at [364, 443] on td "Shop" at bounding box center [345, 452] width 81 height 42
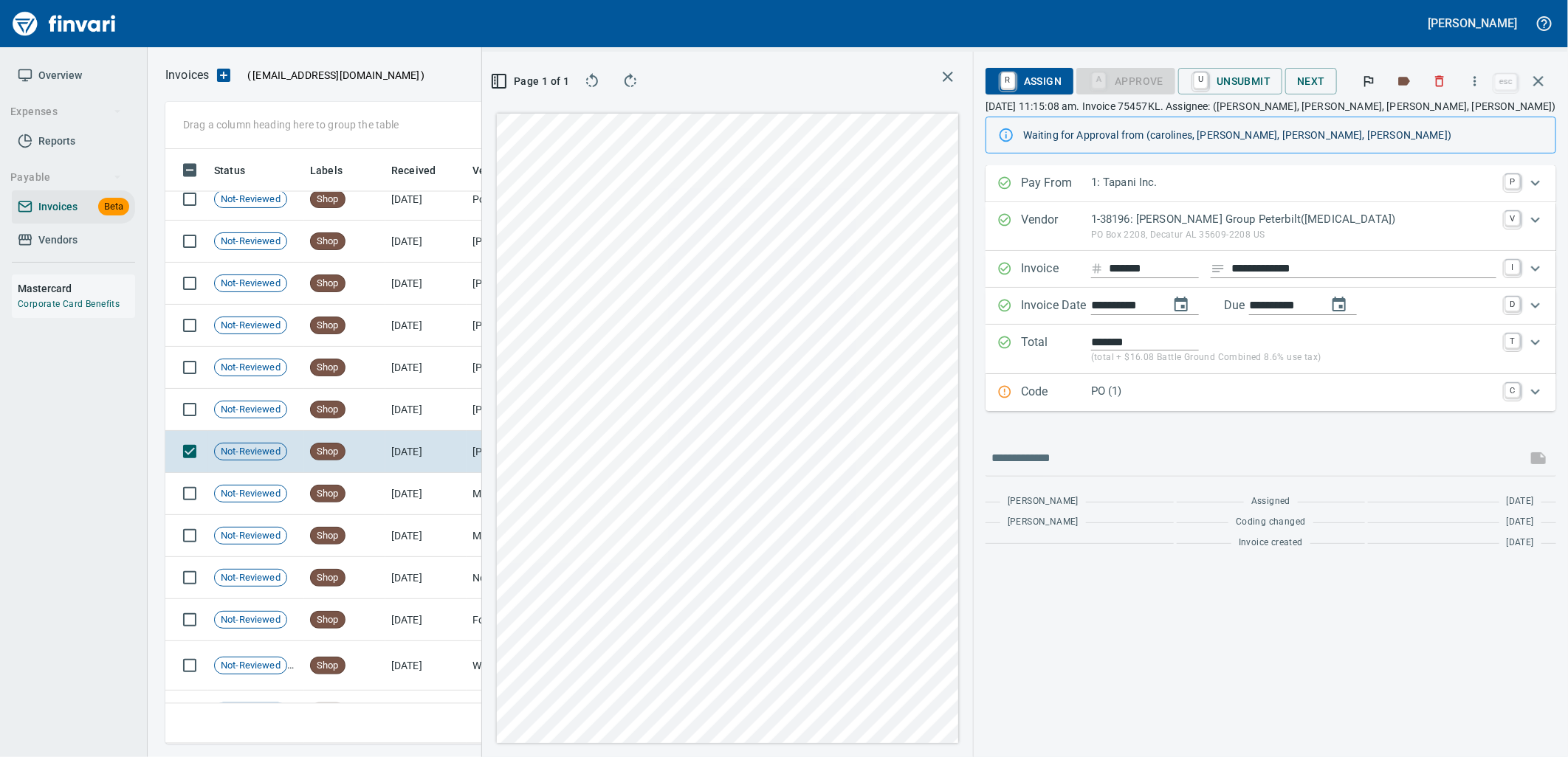
click at [1165, 396] on p "PO (1)" at bounding box center [1294, 391] width 405 height 17
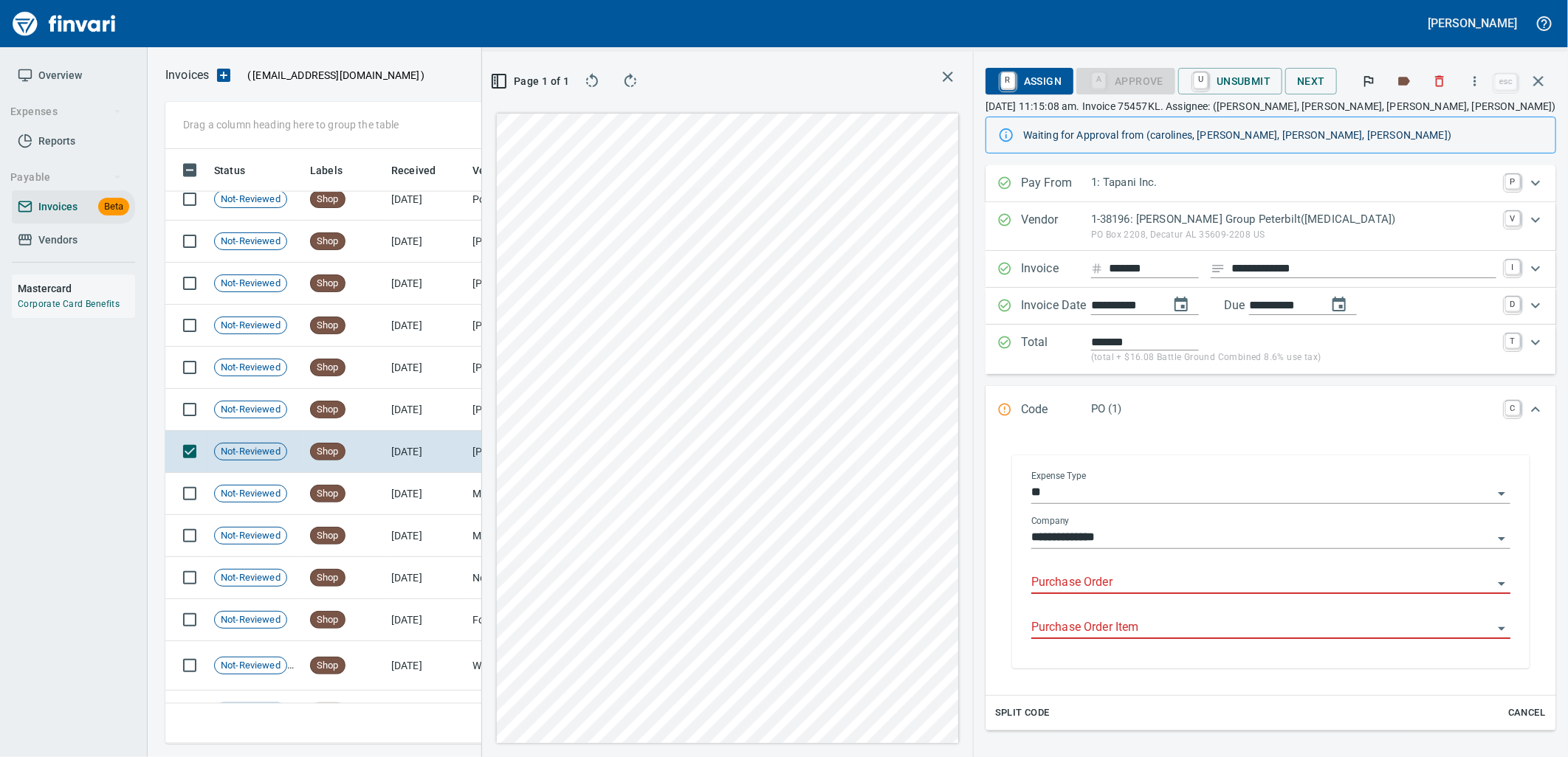
click at [1098, 578] on input "Purchase Order" at bounding box center [1262, 583] width 461 height 20
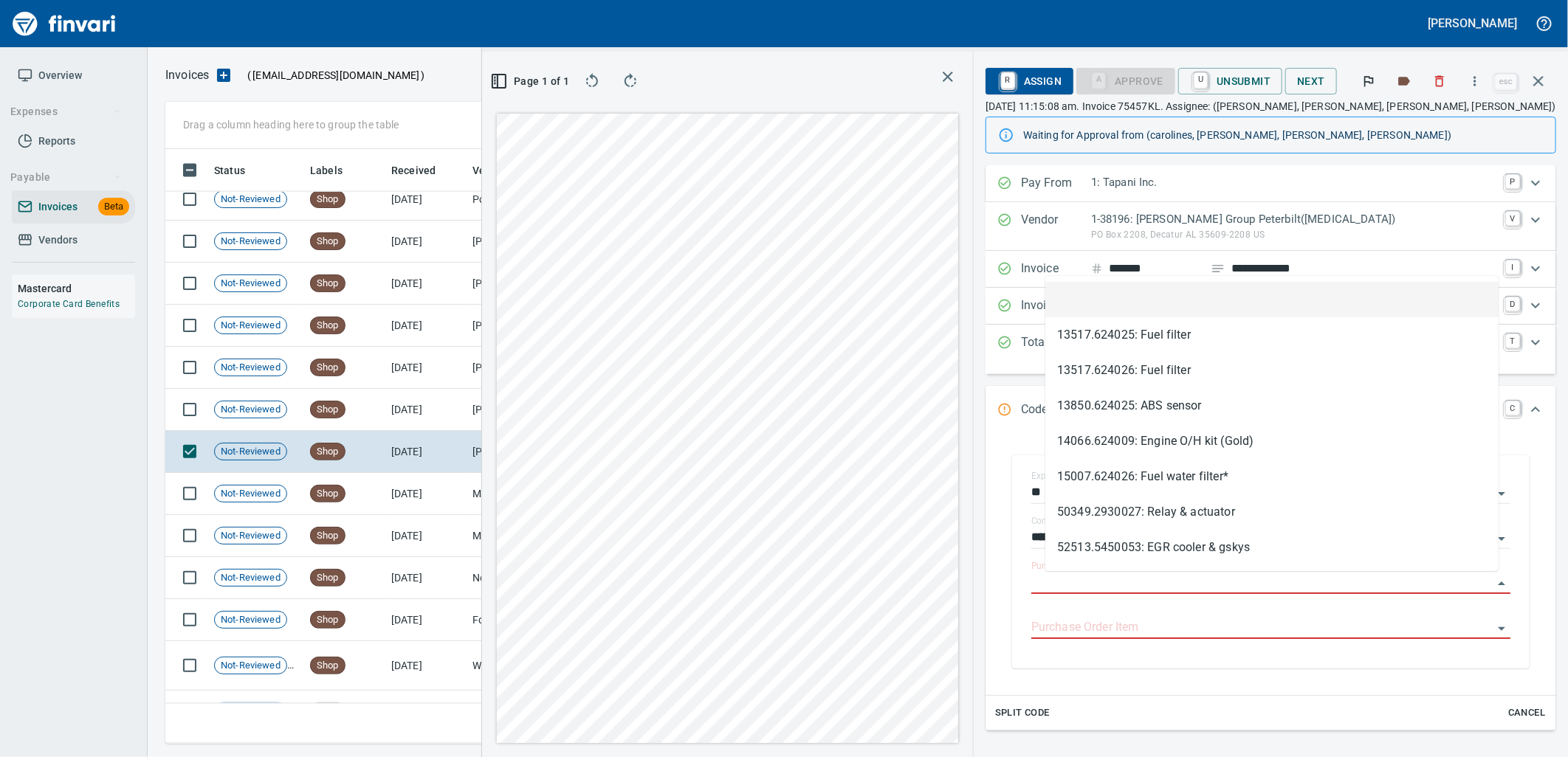
scroll to position [571, 992]
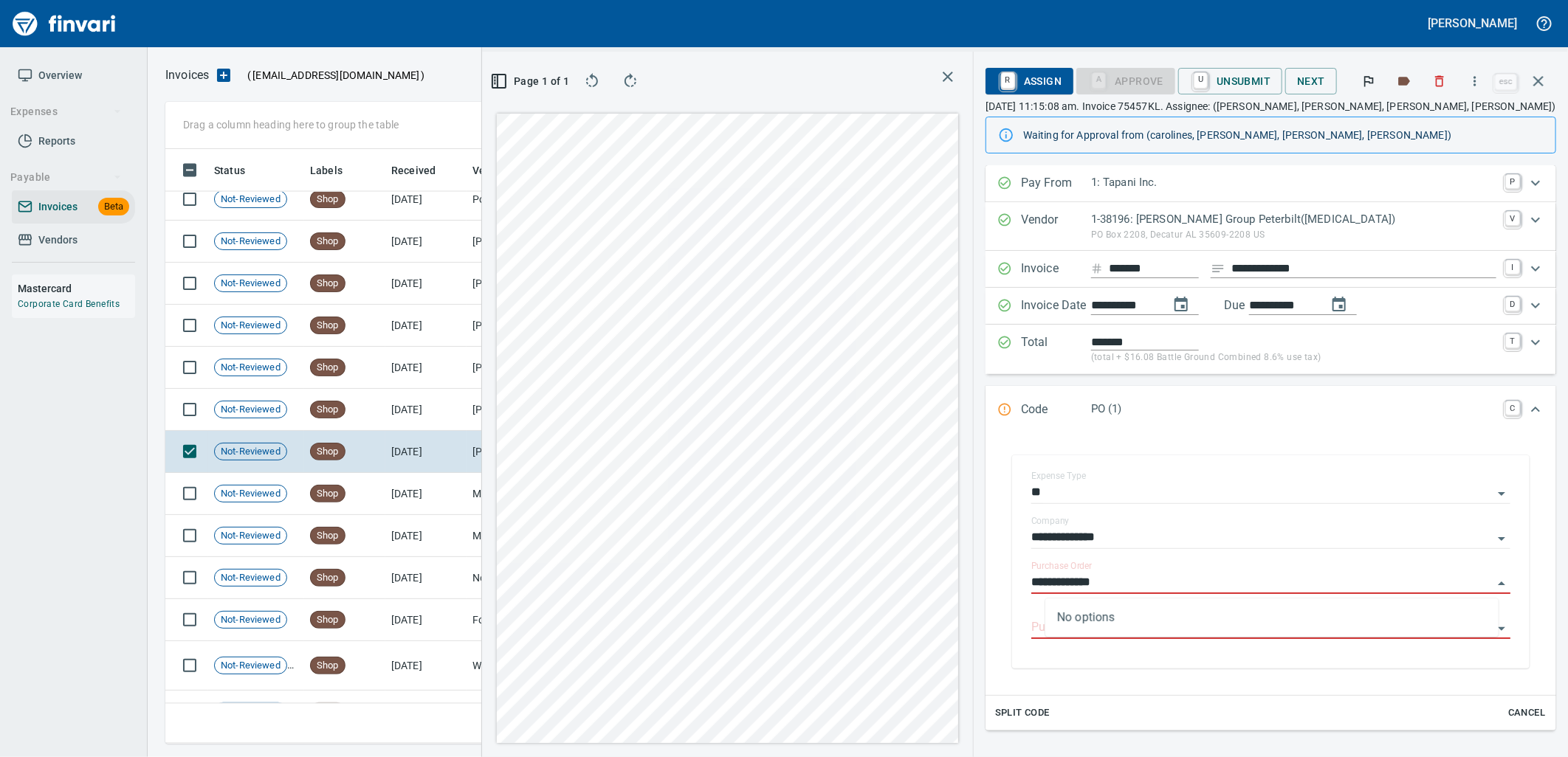
type input "**********"
click at [459, 404] on td "8/1/2025" at bounding box center [425, 409] width 81 height 42
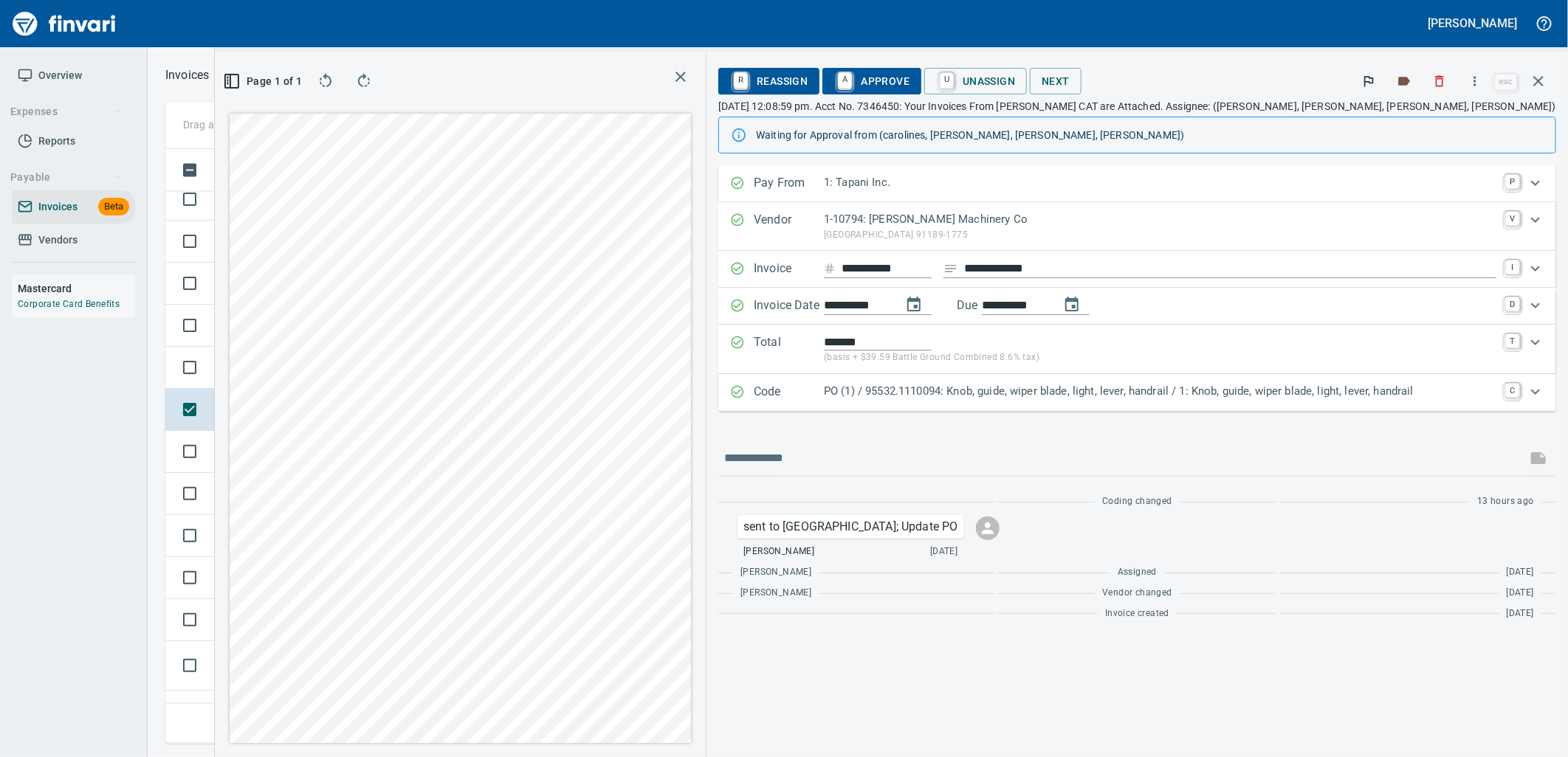
click at [1041, 389] on p "PO (1) / 95532.1110094: Knob, guide, wiper blade, light, lever, handrail / 1: K…" at bounding box center [1160, 391] width 673 height 17
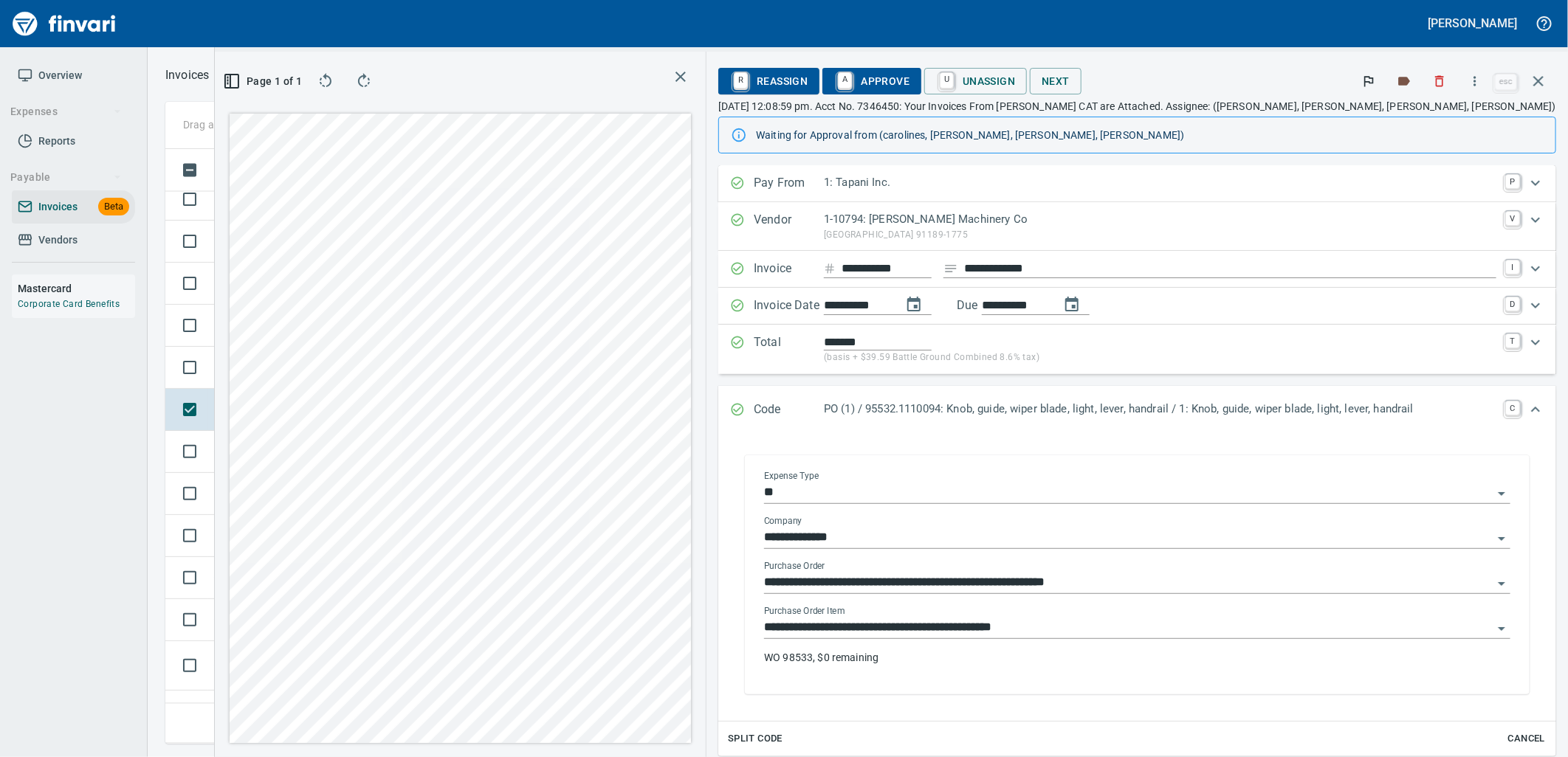
click at [1097, 618] on input "**********" at bounding box center [1128, 628] width 729 height 20
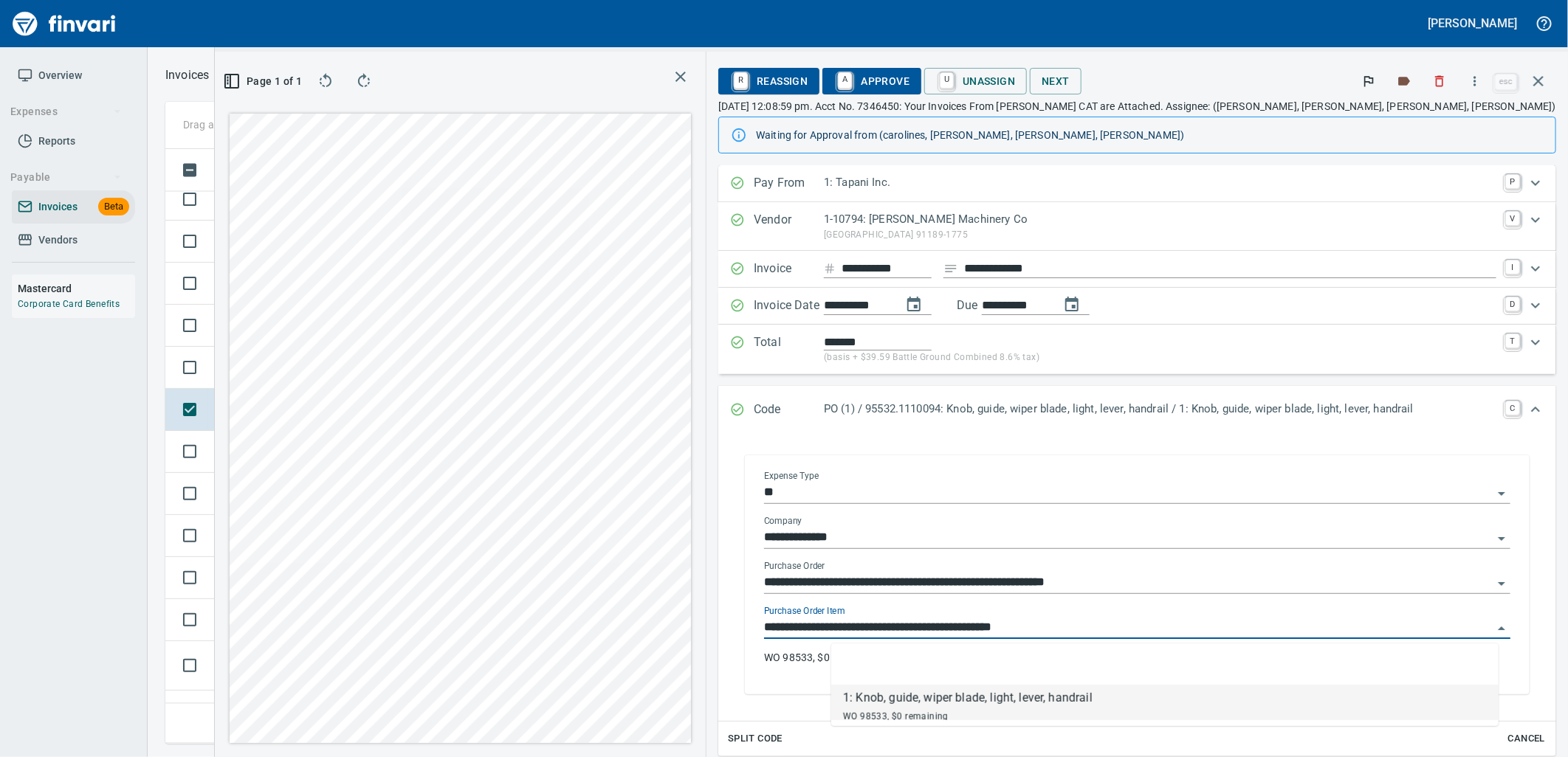
scroll to position [571, 992]
click at [249, 373] on span "Not-Reviewed" at bounding box center [251, 367] width 71 height 14
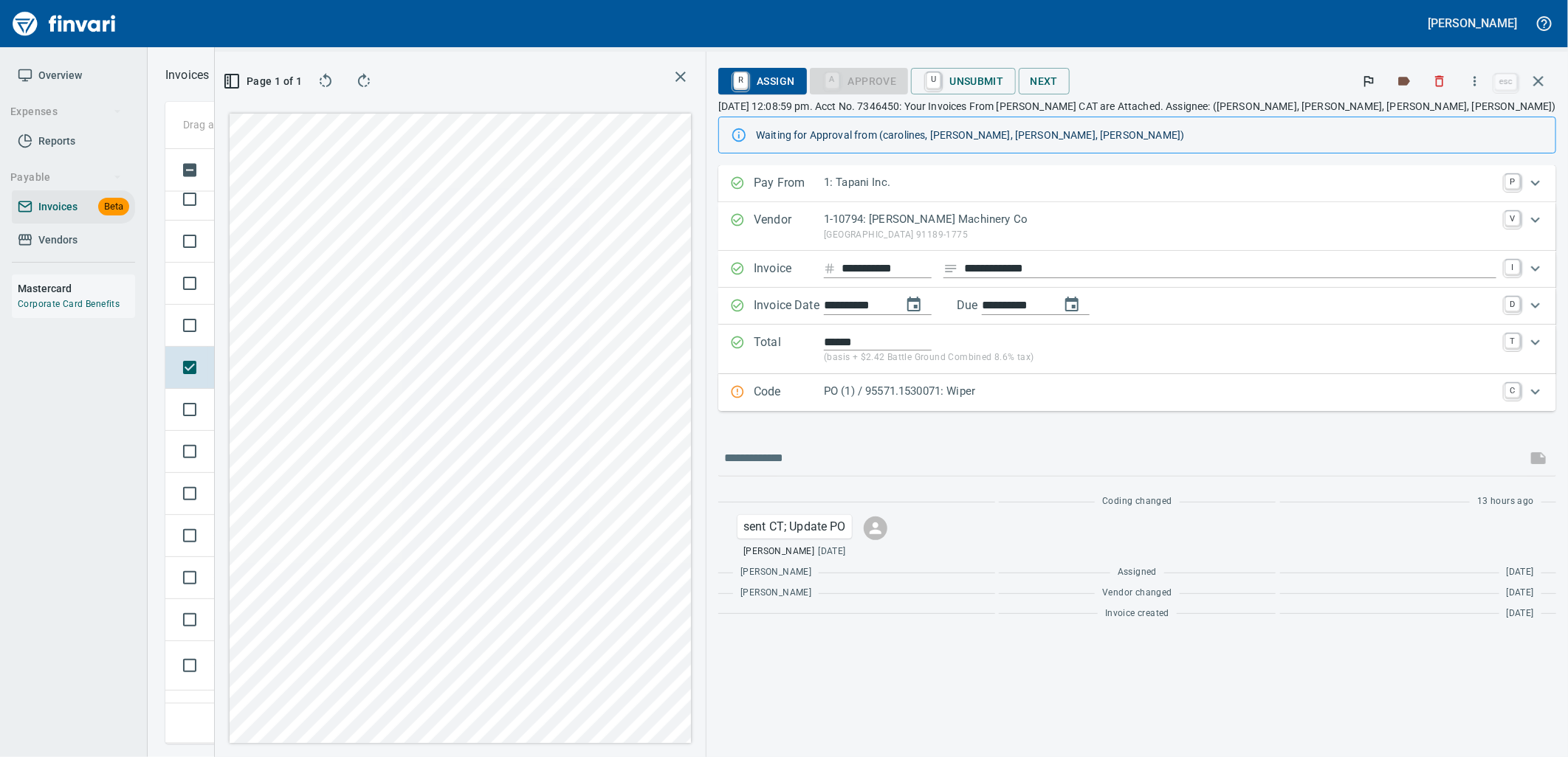
click at [1031, 397] on p "PO (1) / 95571.1530071: Wiper" at bounding box center [1160, 391] width 673 height 17
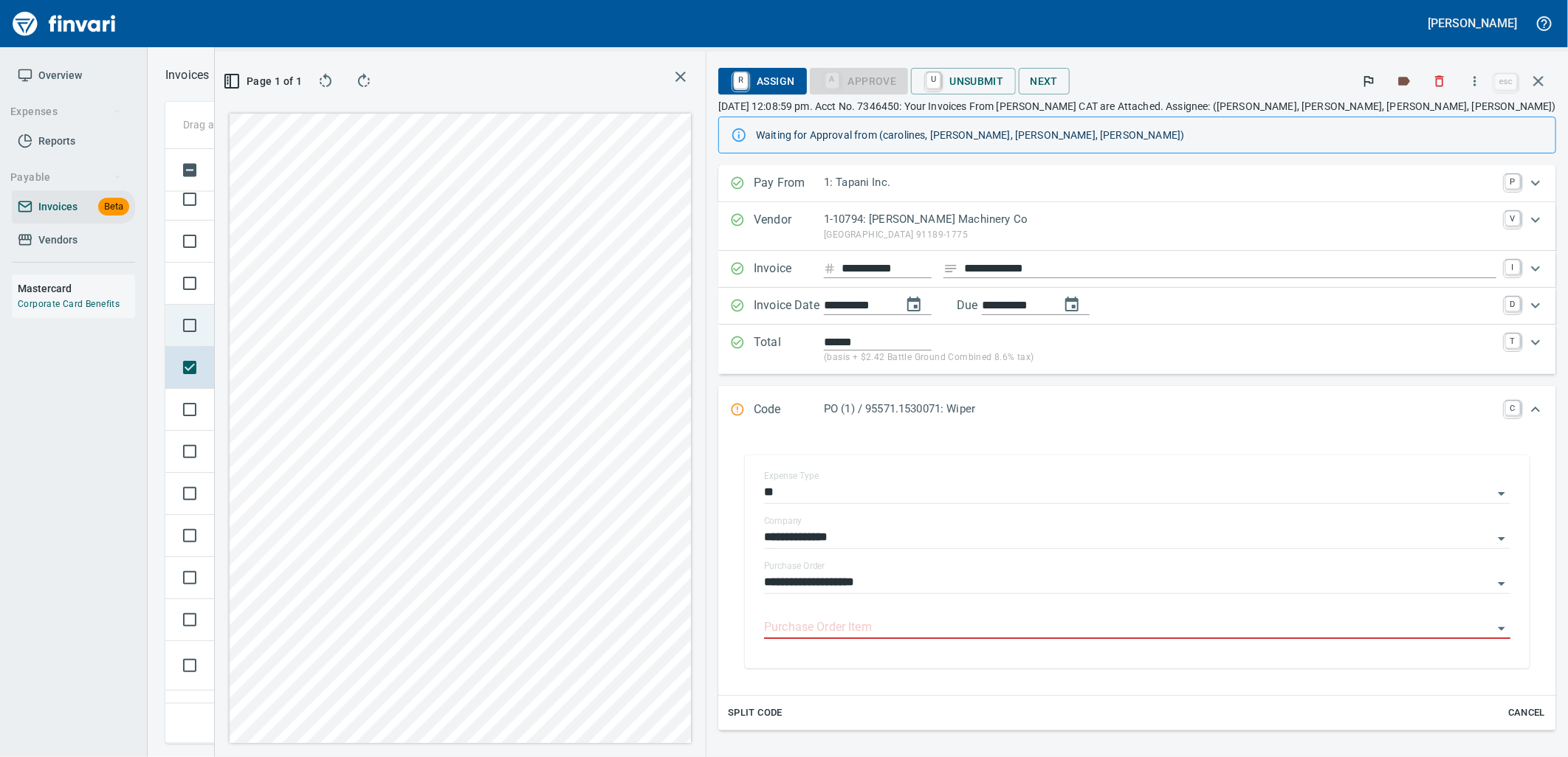
click at [340, 327] on span "Shop" at bounding box center [328, 326] width 34 height 14
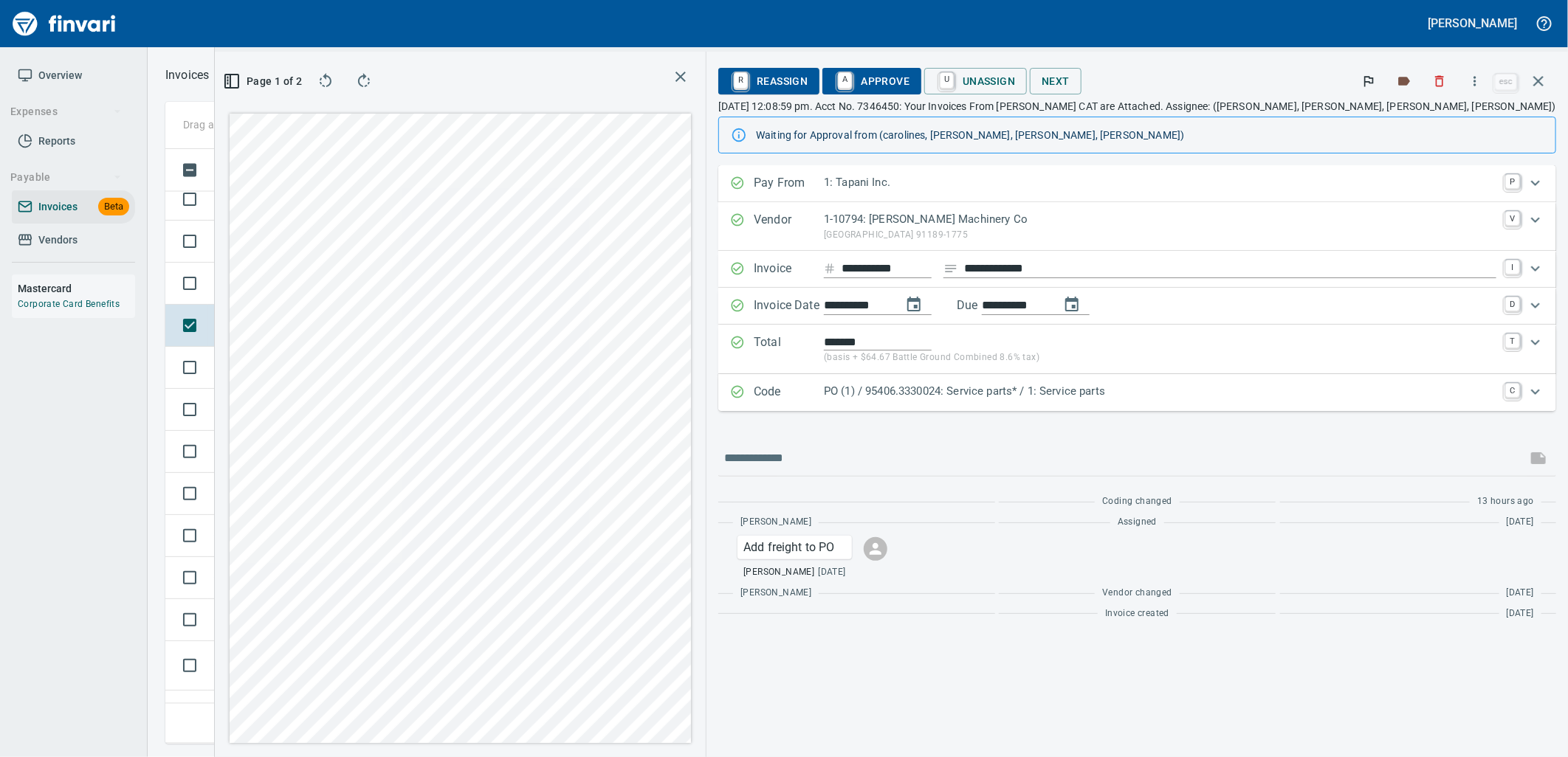
click at [1227, 388] on p "PO (1) / 95406.3330024: Service parts* / 1: Service parts" at bounding box center [1160, 391] width 673 height 17
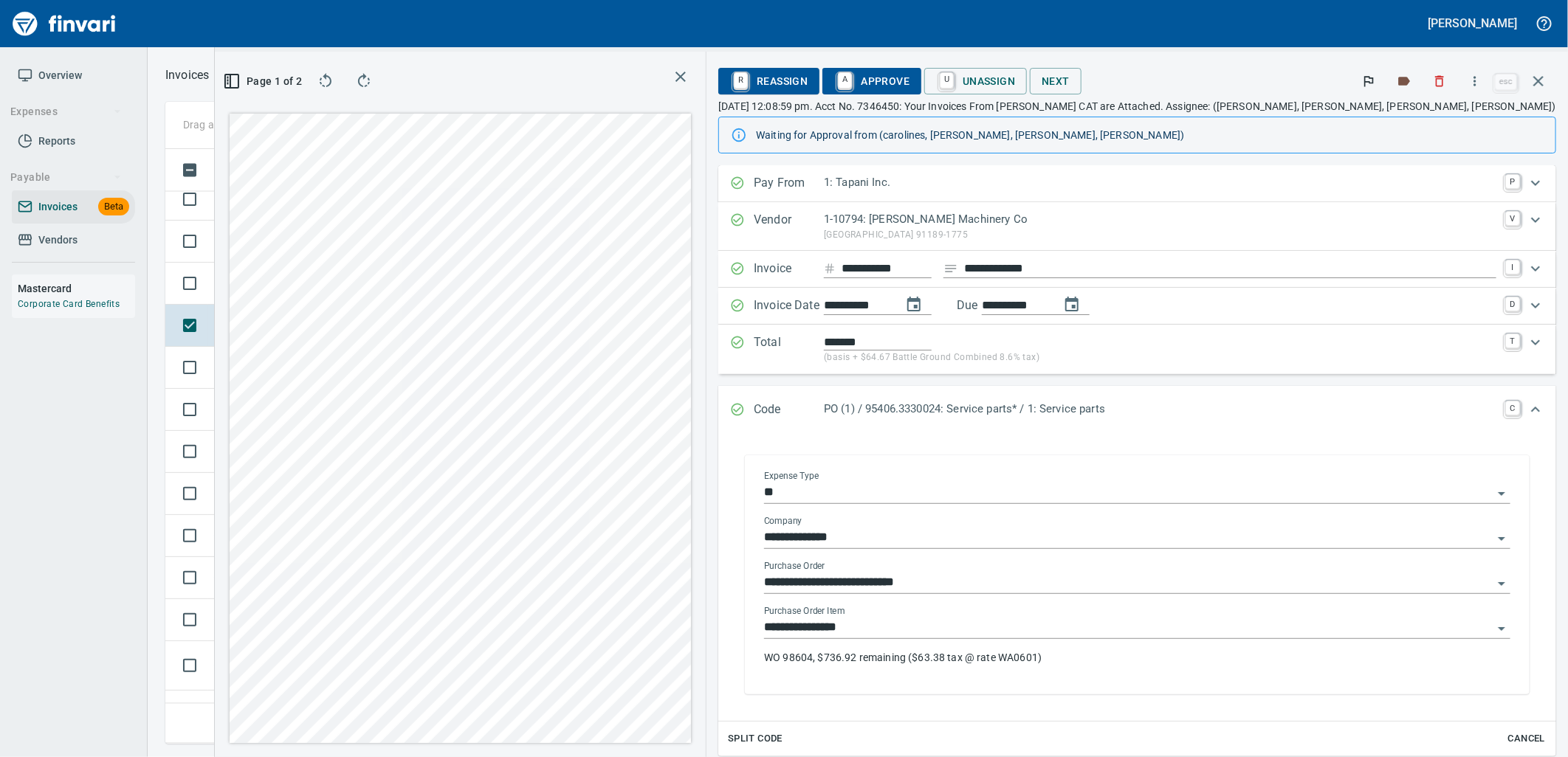
click at [1097, 635] on input "**********" at bounding box center [1128, 628] width 729 height 20
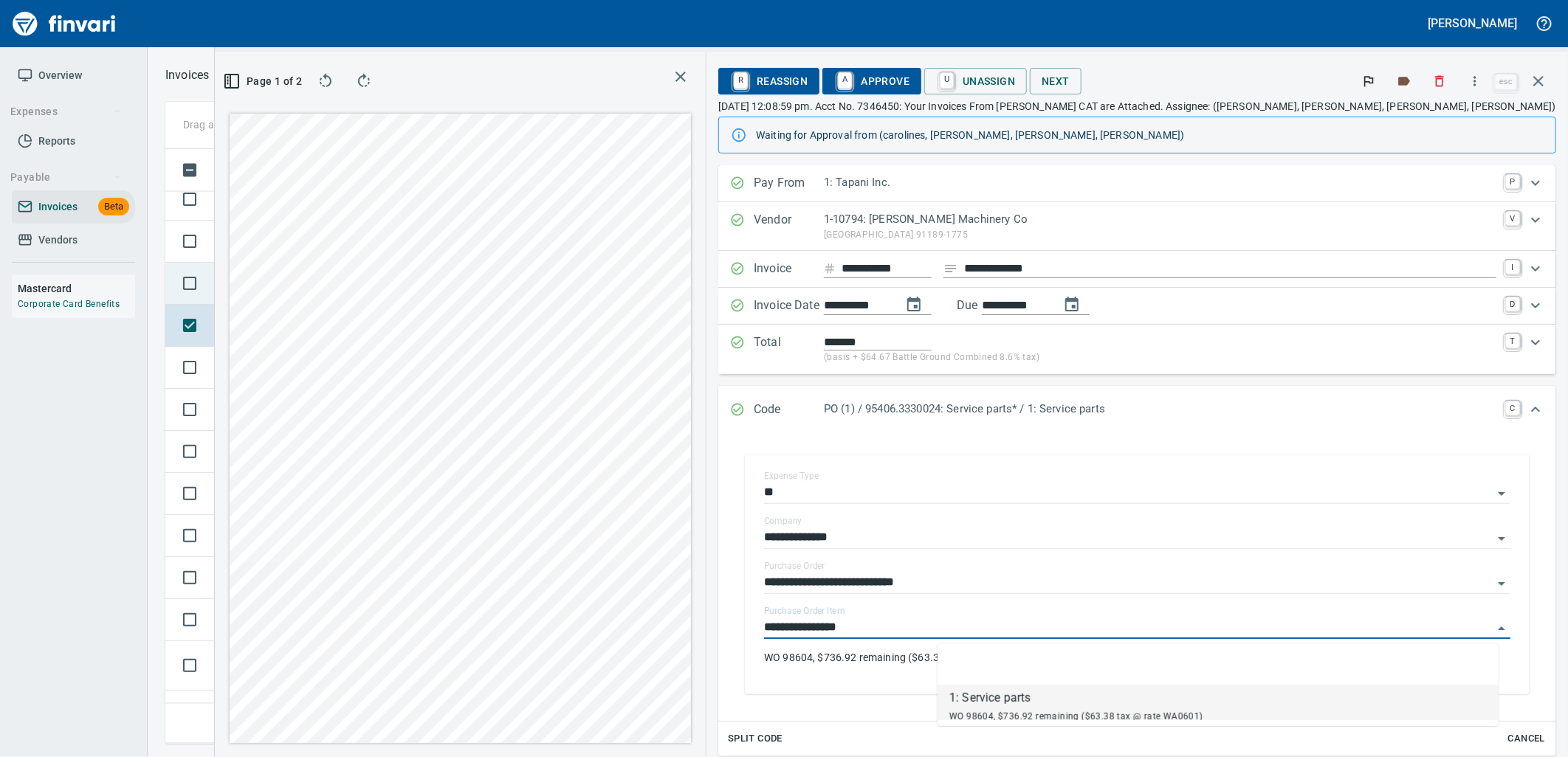
scroll to position [571, 992]
click at [363, 293] on td "Shop" at bounding box center [345, 283] width 81 height 42
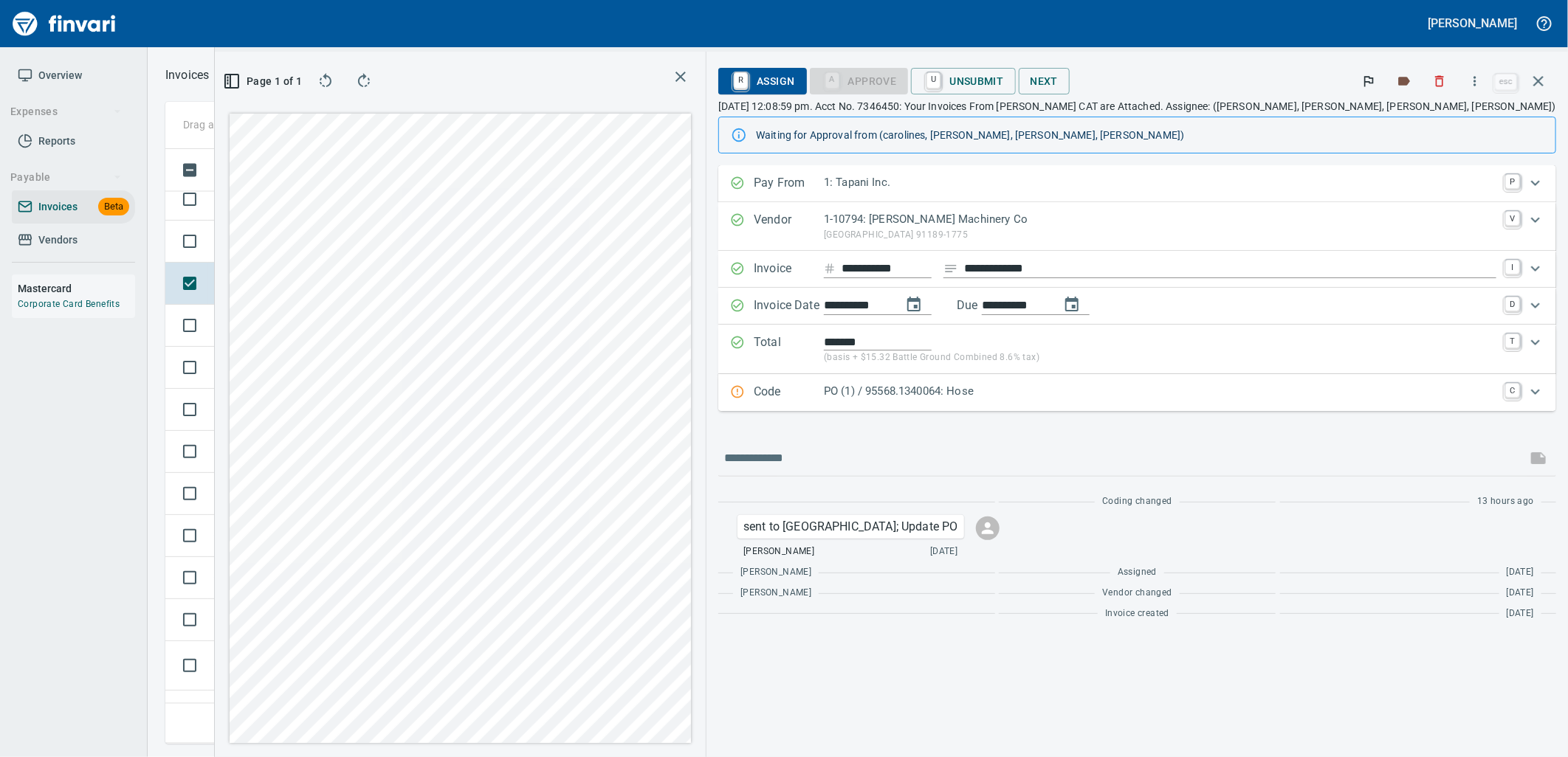
click at [1115, 396] on p "PO (1) / 95568.1340064: Hose" at bounding box center [1160, 391] width 673 height 17
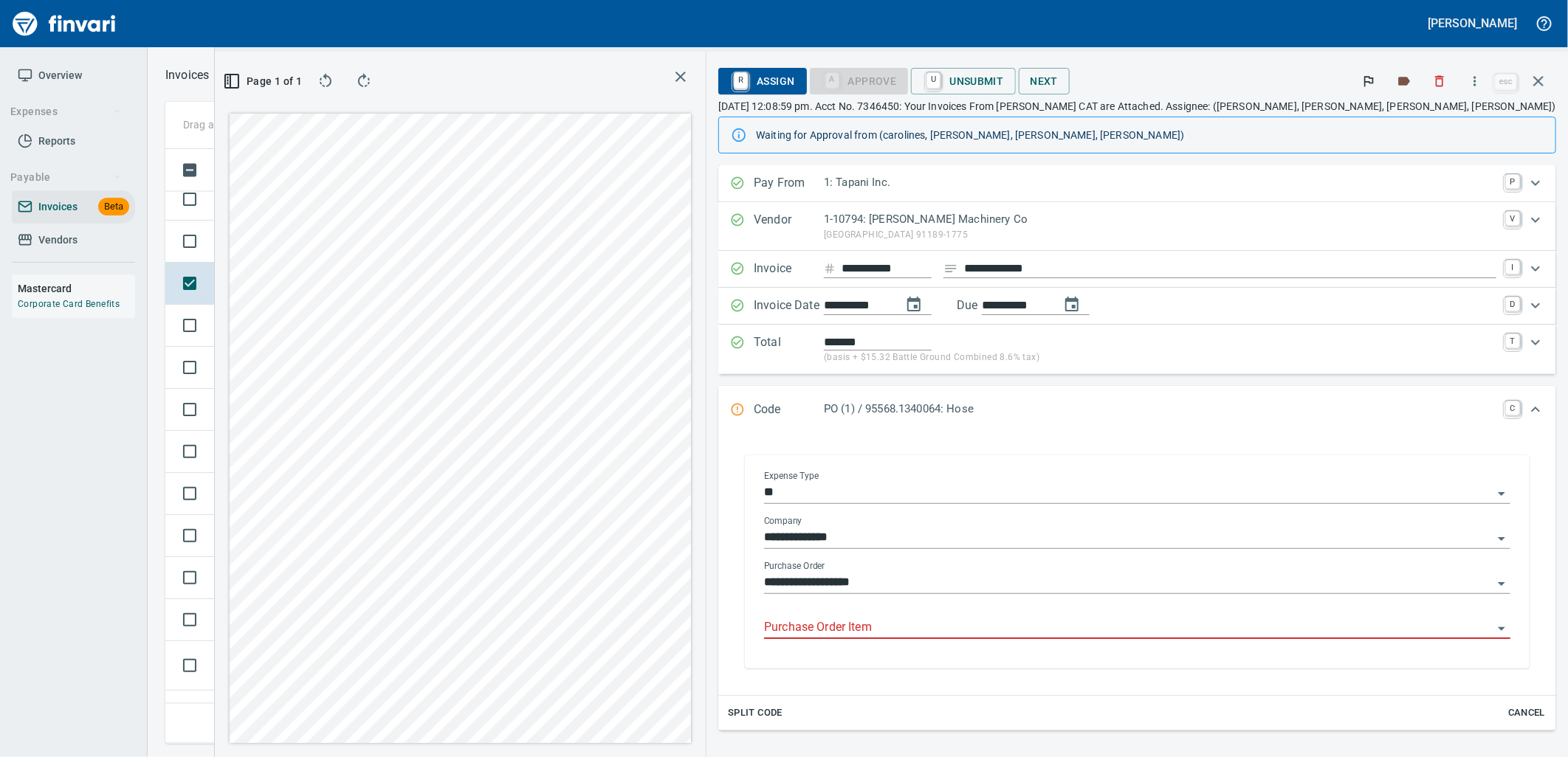
click at [1058, 629] on input "Purchase Order Item" at bounding box center [1128, 628] width 729 height 20
click at [337, 232] on div "Shop" at bounding box center [328, 241] width 36 height 18
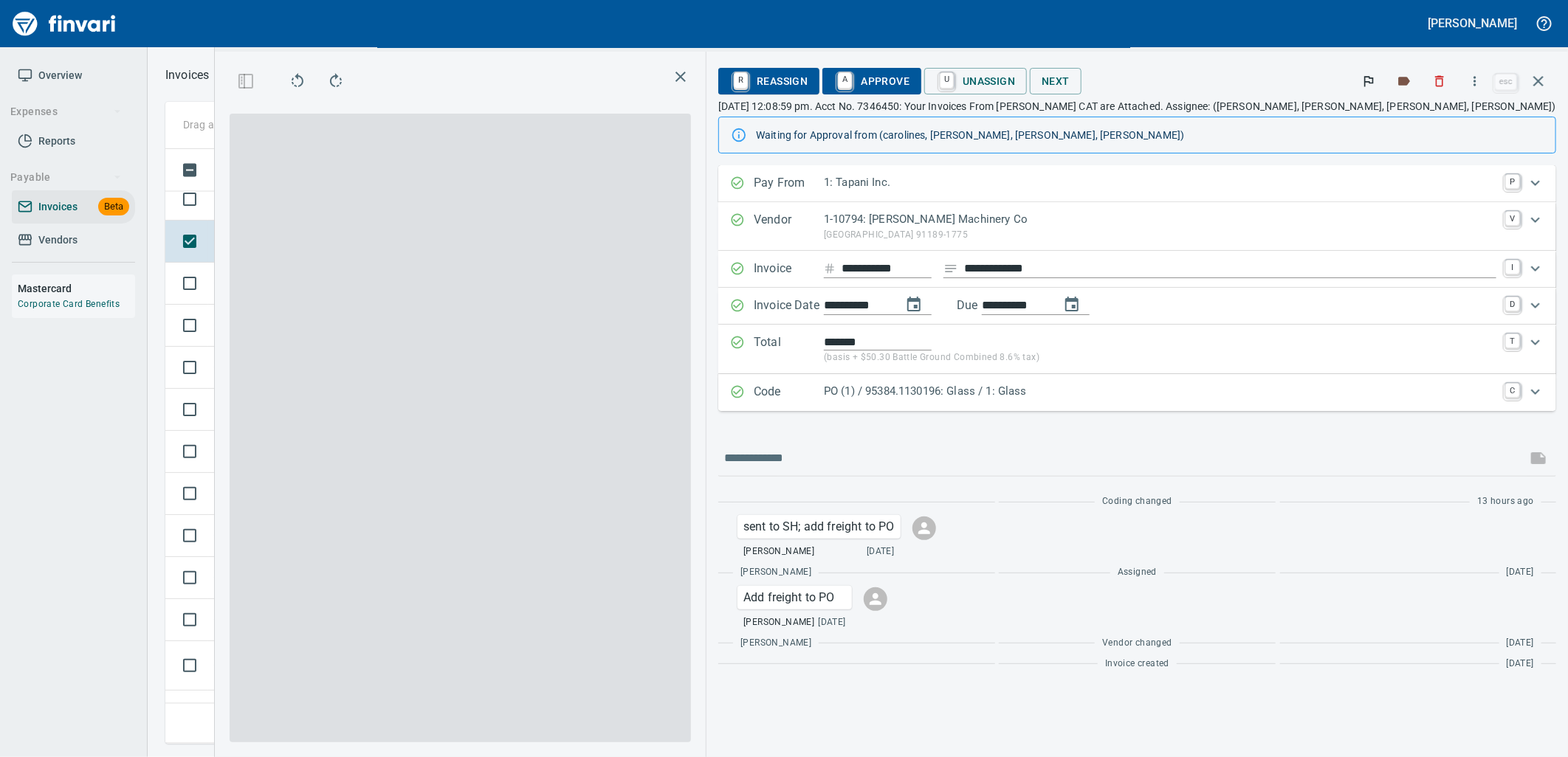
click at [1250, 392] on p "PO (1) / 95384.1130196: Glass / 1: Glass" at bounding box center [1160, 391] width 673 height 17
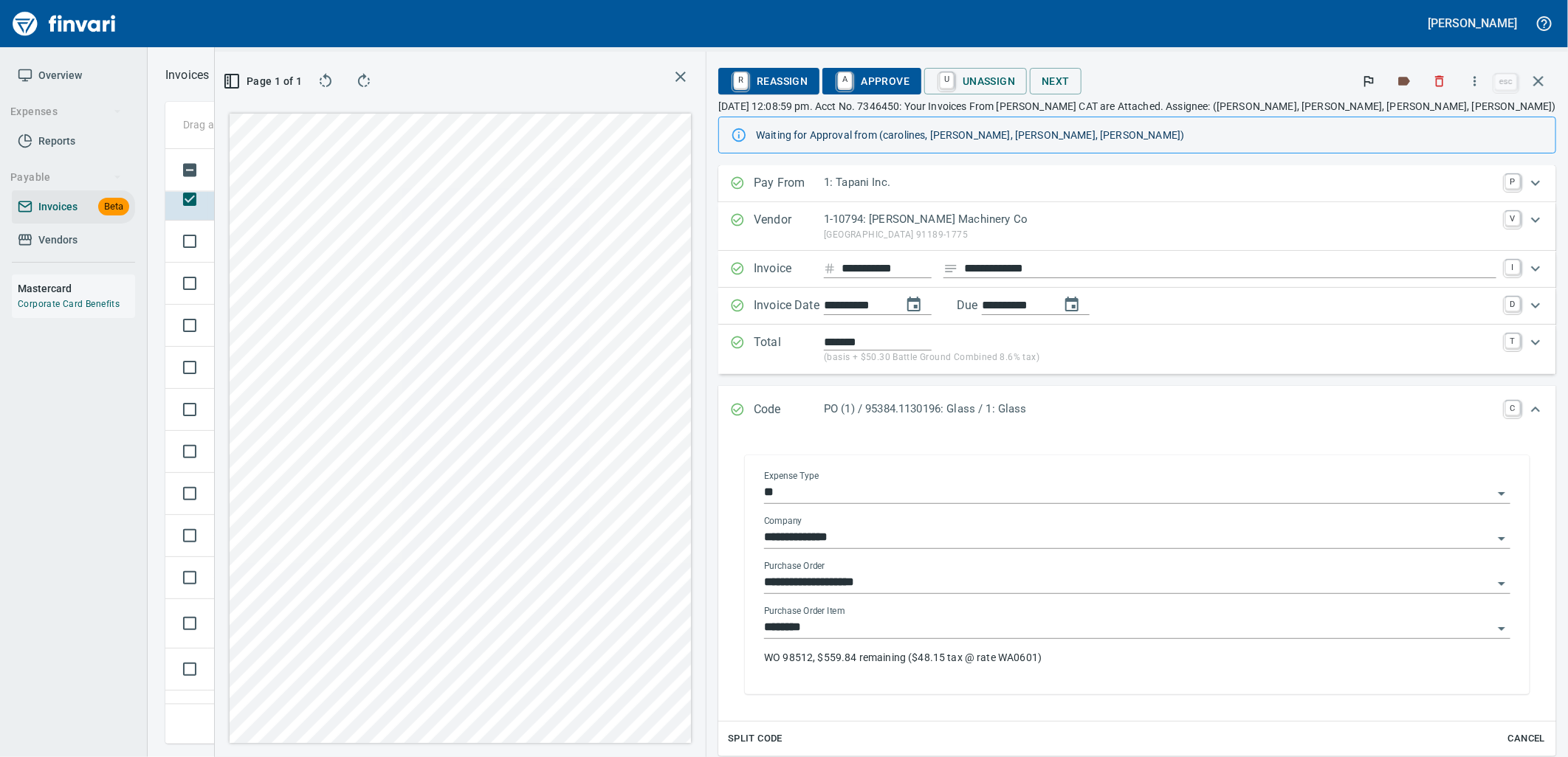
click at [1059, 631] on input "********" at bounding box center [1128, 628] width 729 height 20
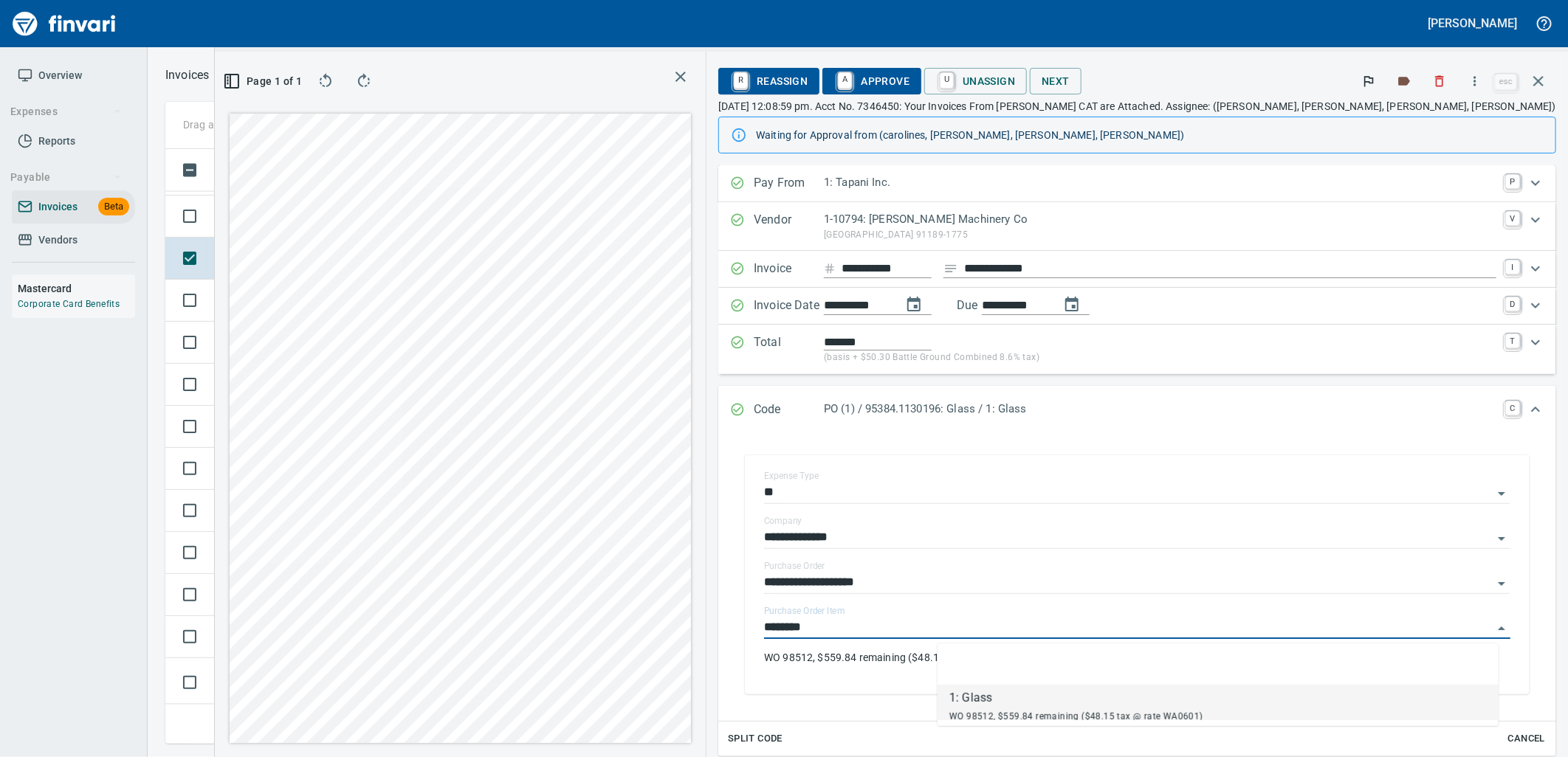
scroll to position [571, 992]
click at [353, 247] on td "Shop" at bounding box center [345, 245] width 81 height 42
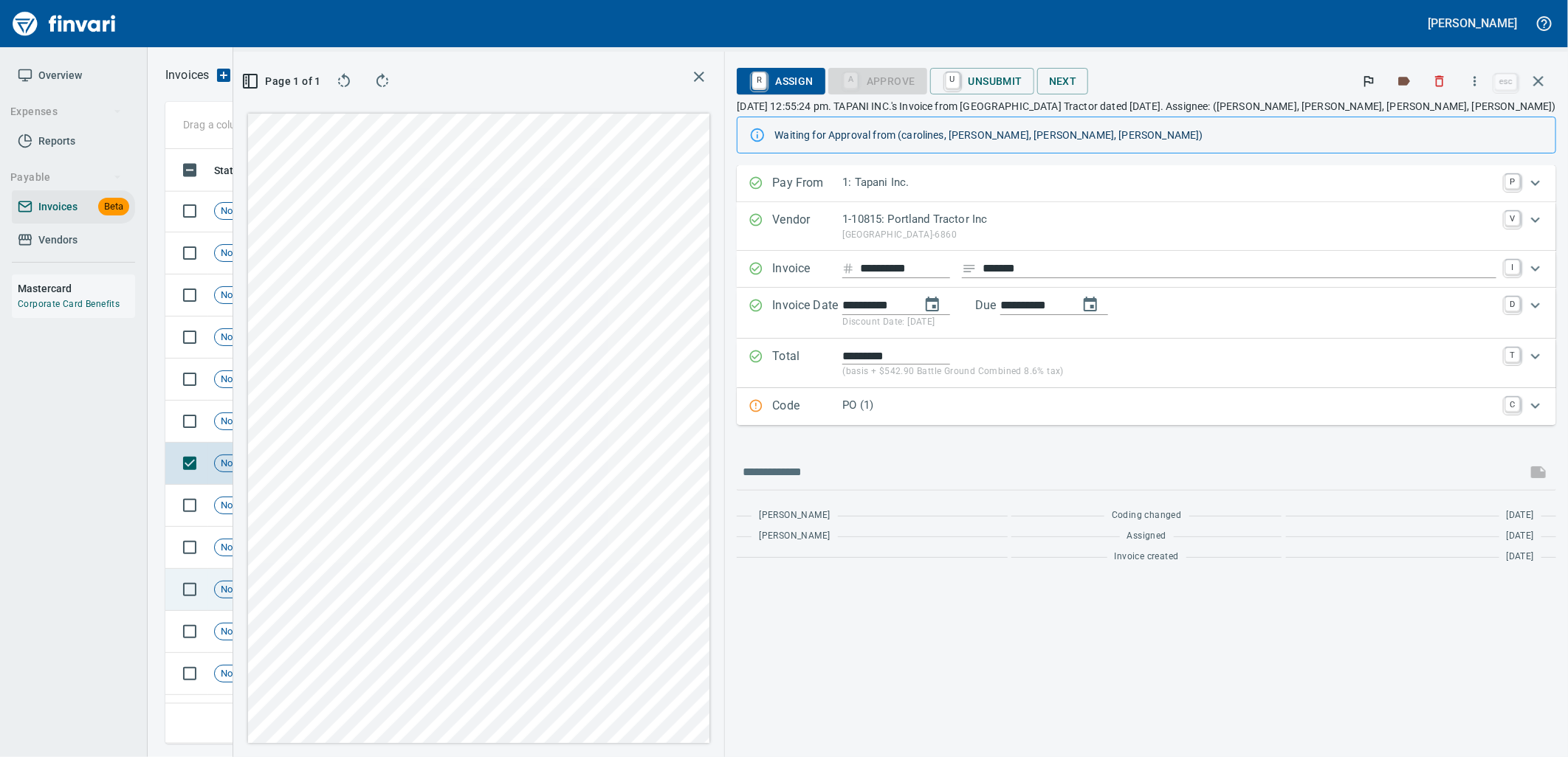
scroll to position [8365, 0]
click at [1126, 413] on p "PO (1)" at bounding box center [1169, 406] width 654 height 17
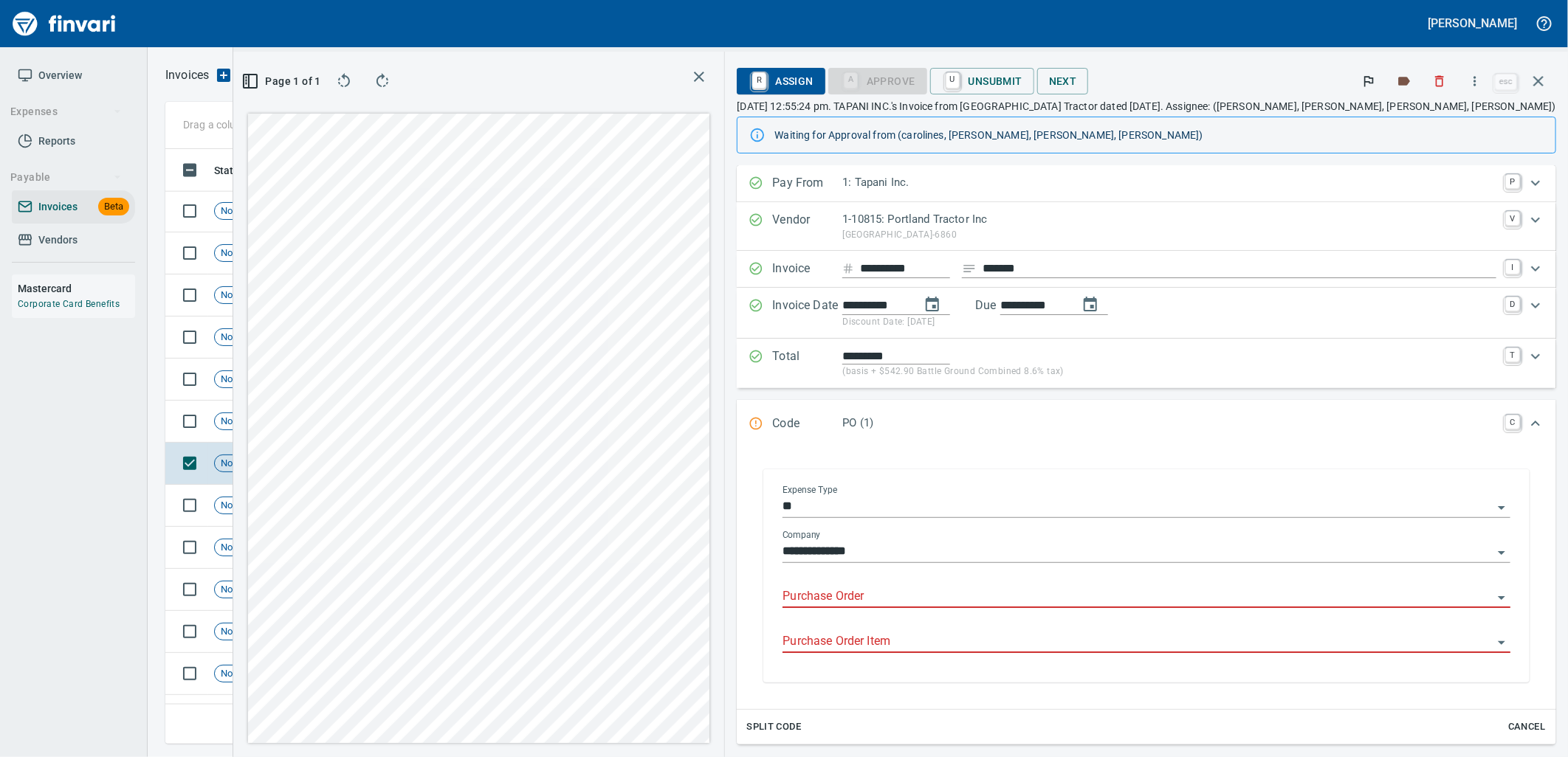
click at [1041, 591] on input "Purchase Order" at bounding box center [1138, 597] width 710 height 20
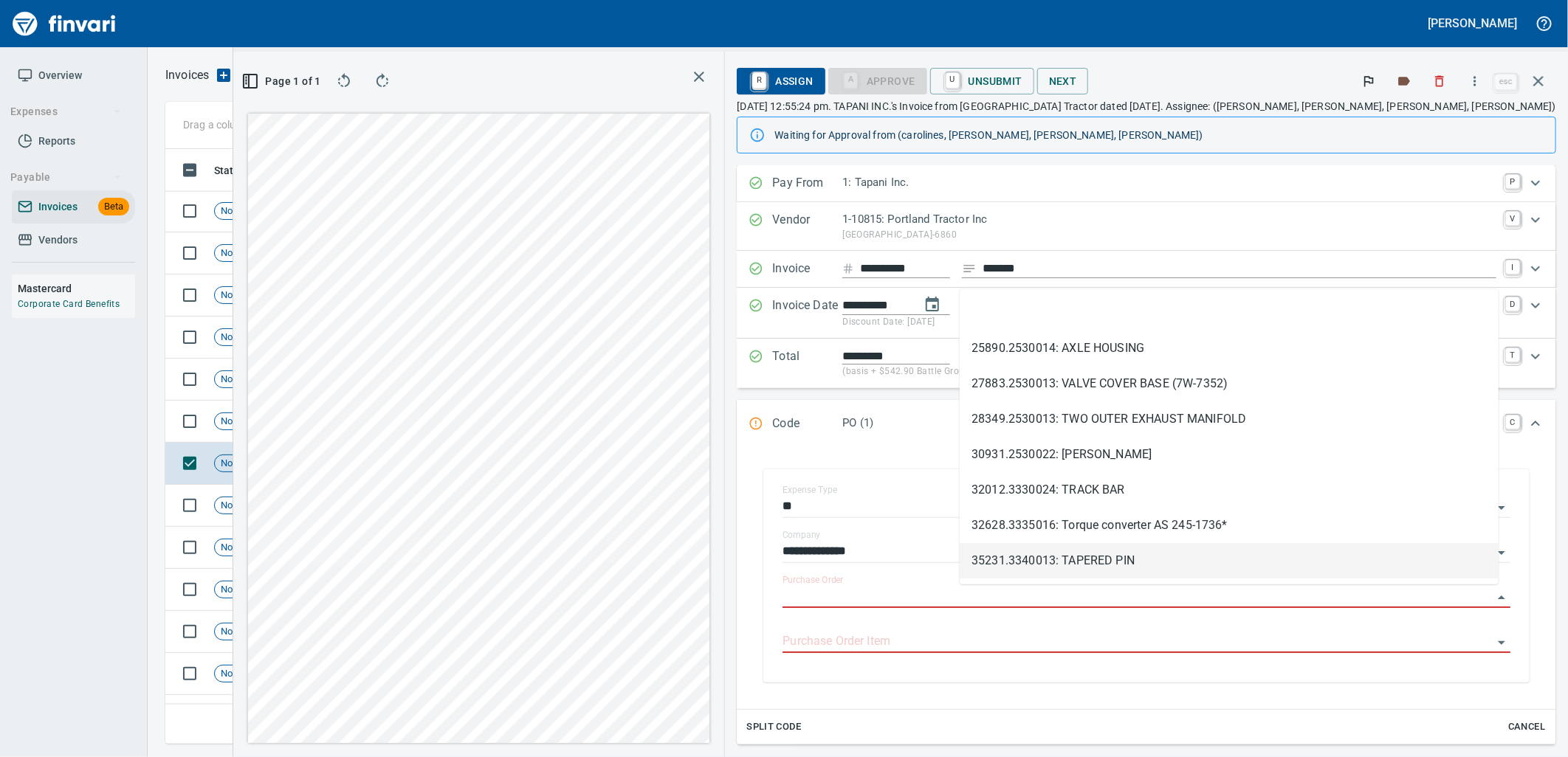
scroll to position [571, 992]
type input "*******"
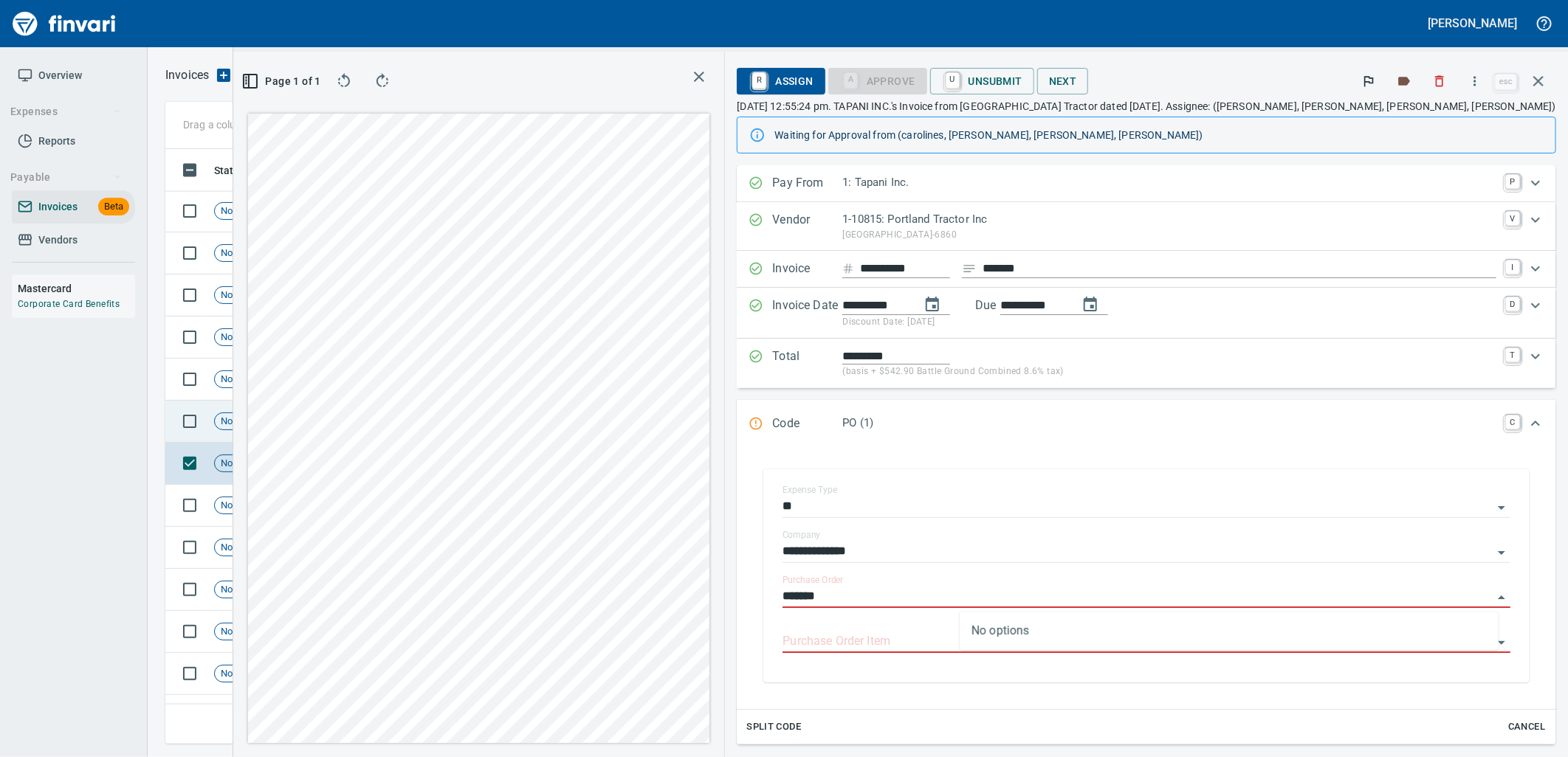
click at [313, 431] on td "Shop" at bounding box center [345, 421] width 81 height 42
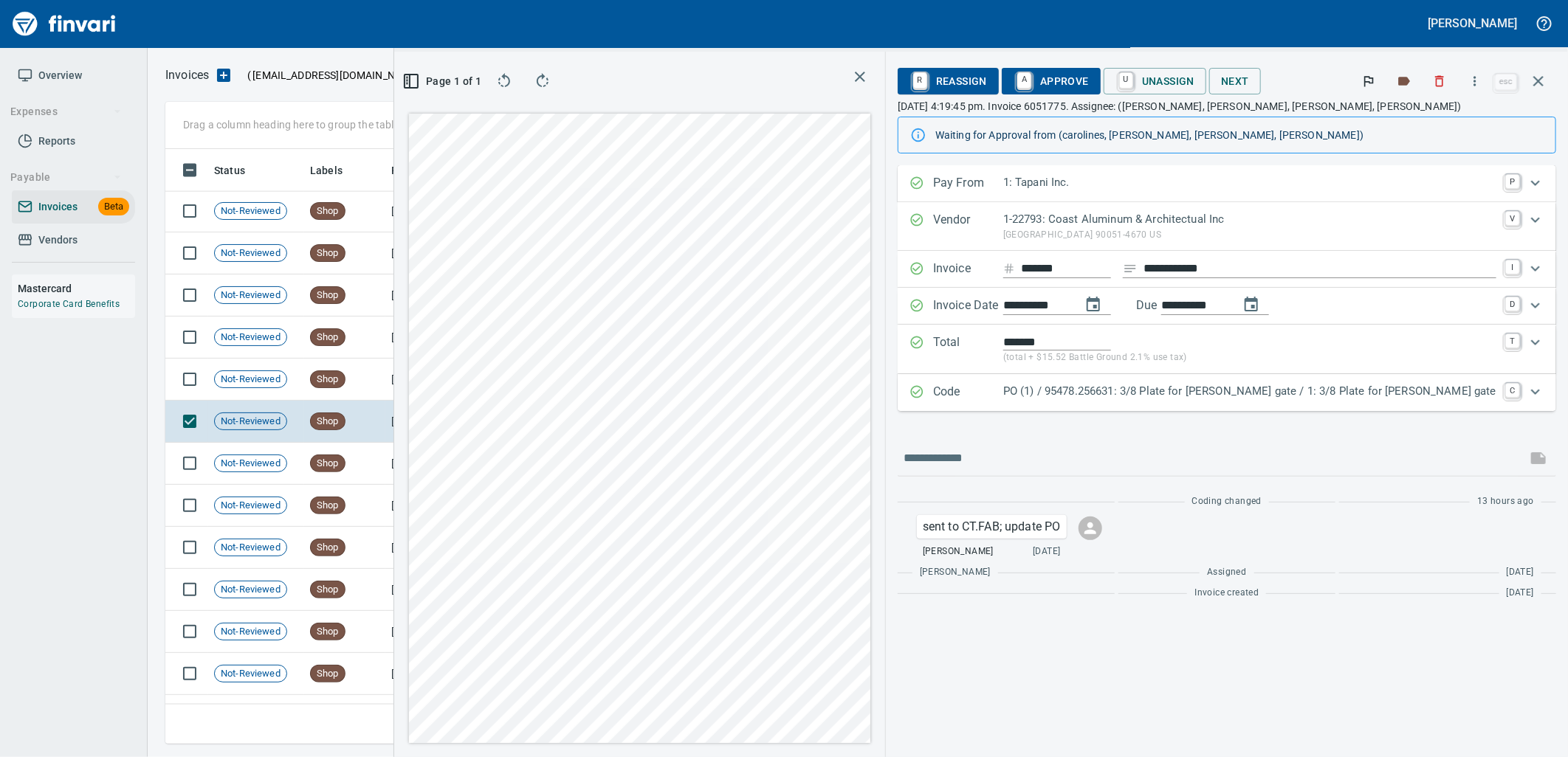
click at [1140, 397] on p "PO (1) / 95478.256631: 3/8 Plate for wier gate / 1: 3/8 Plate for wier gate" at bounding box center [1250, 391] width 493 height 17
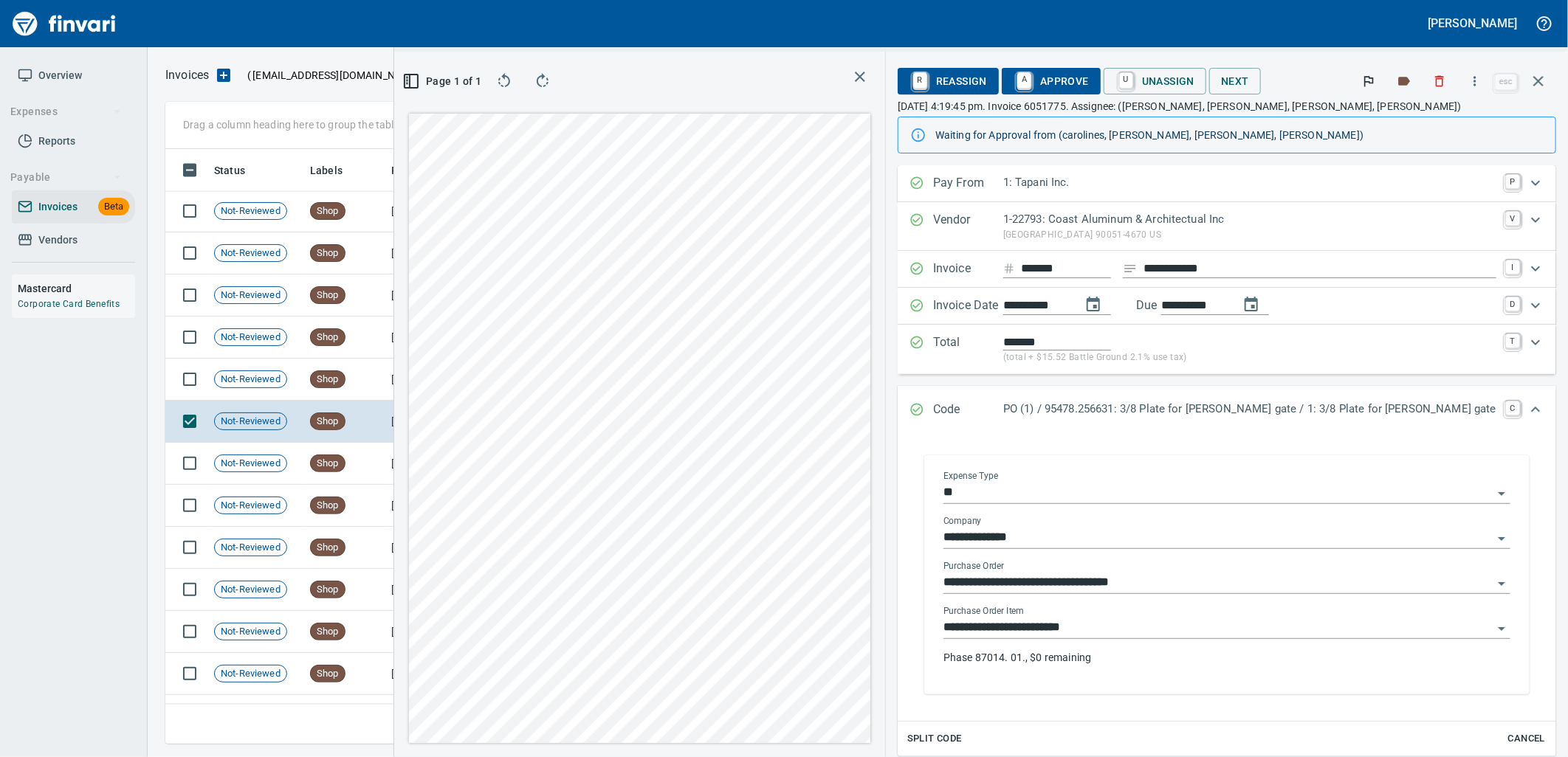
click at [1204, 626] on input "**********" at bounding box center [1218, 628] width 550 height 20
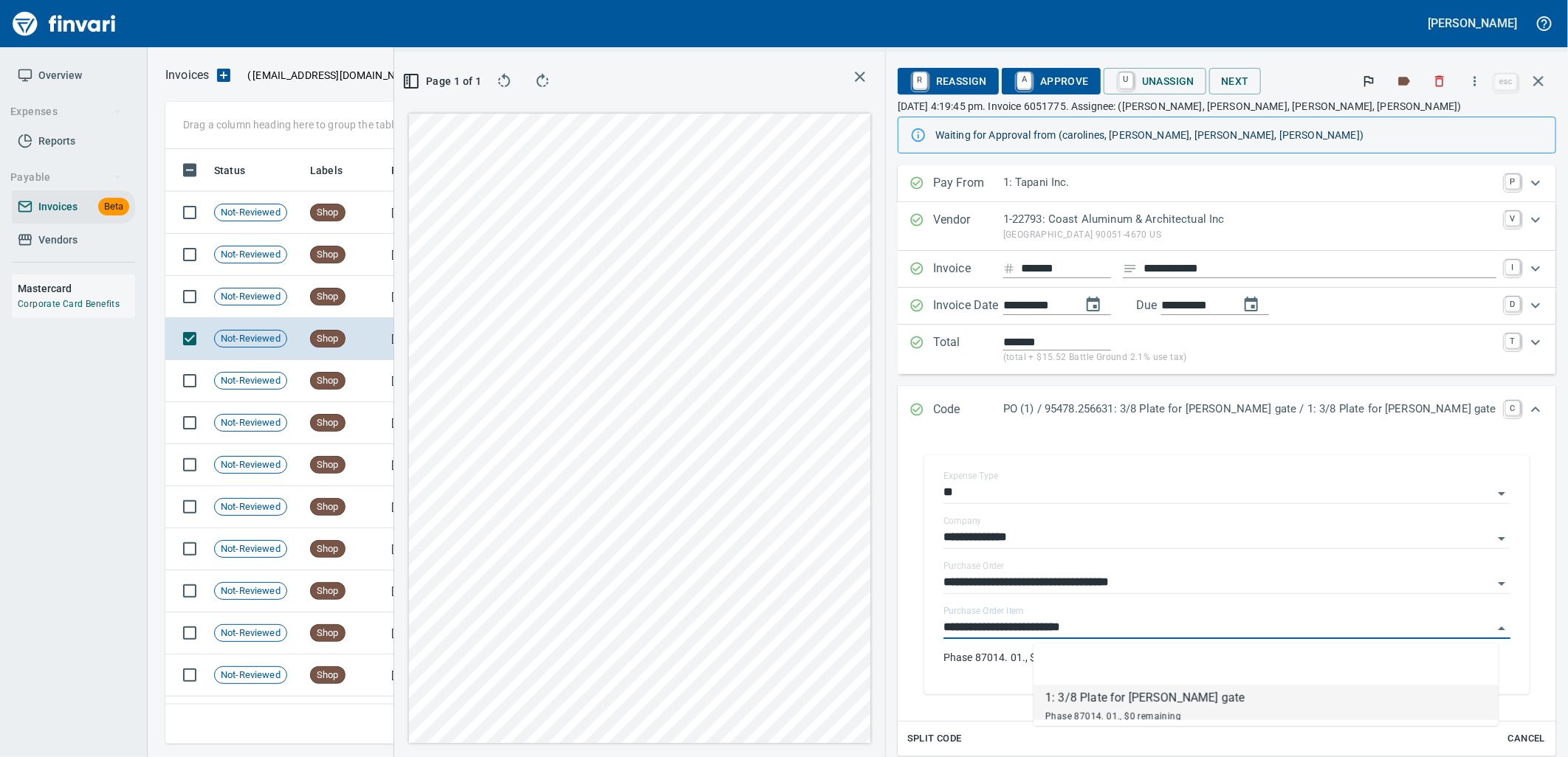
scroll to position [571, 992]
click at [404, 312] on td "8/1/2025" at bounding box center [425, 297] width 81 height 42
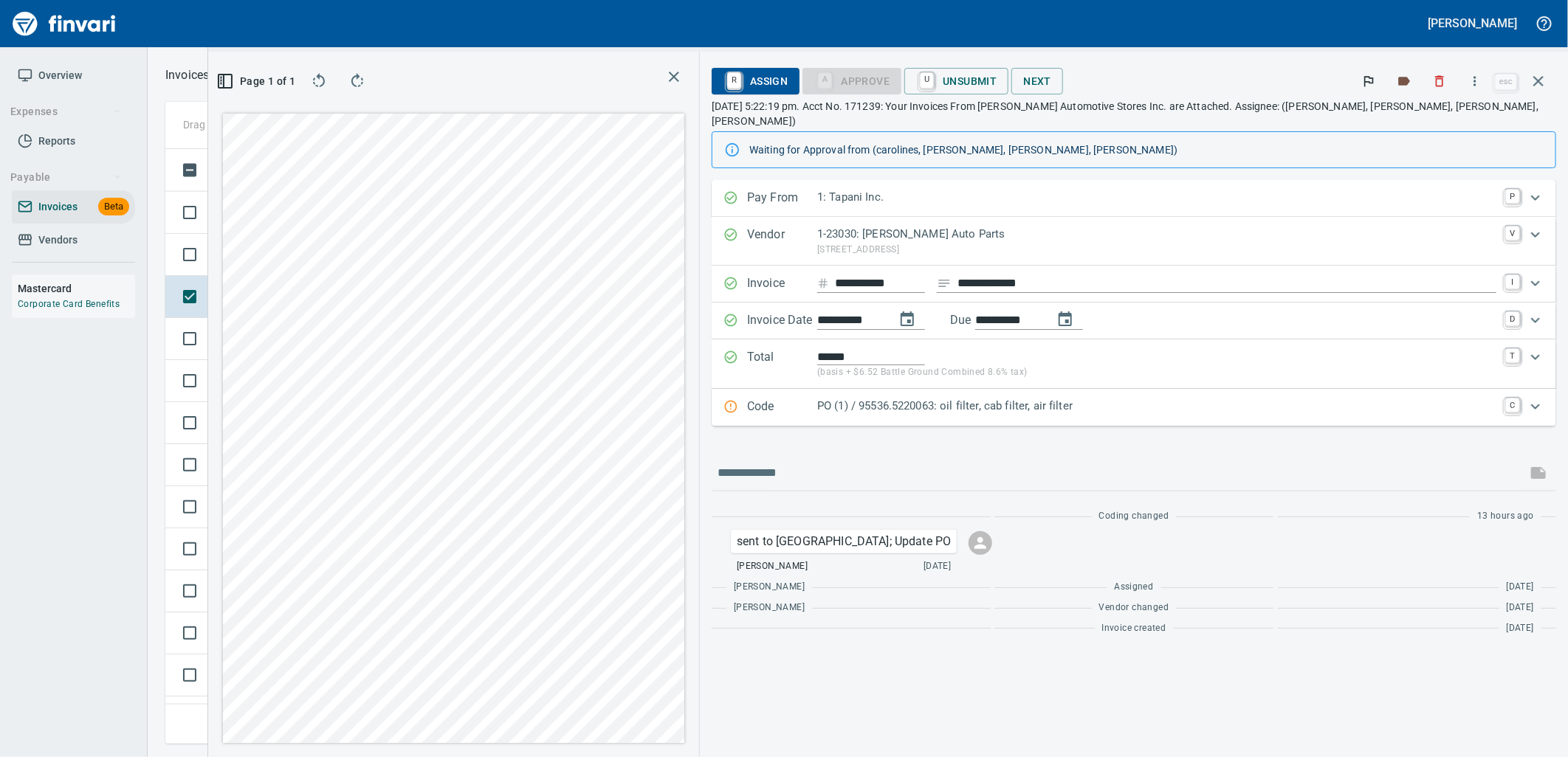
click at [1196, 398] on p "PO (1) / 95536.5220063: oil filter, cab filter, air filter" at bounding box center [1157, 407] width 679 height 17
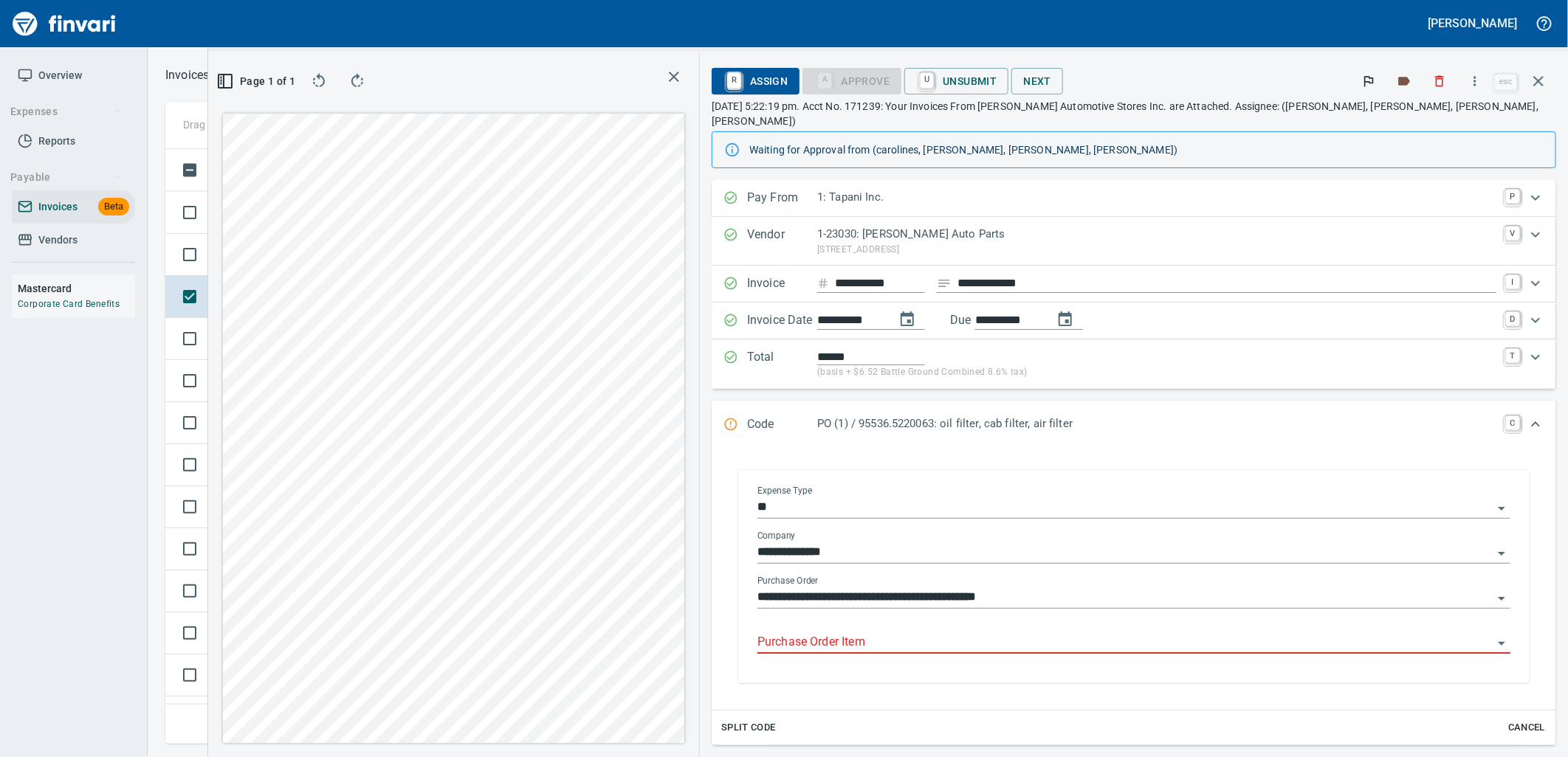
click at [1123, 633] on input "Purchase Order Item" at bounding box center [1125, 643] width 735 height 20
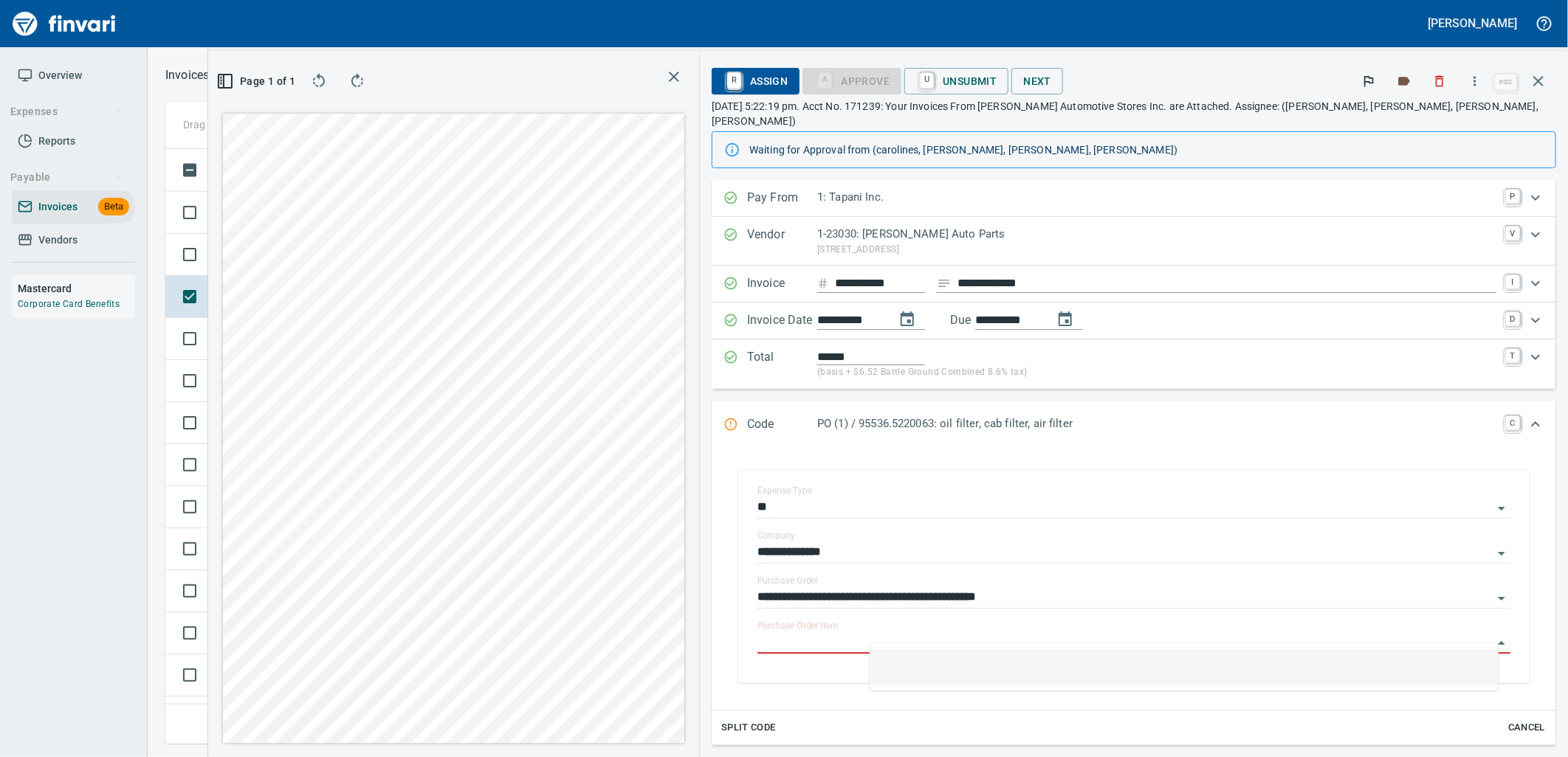
scroll to position [571, 992]
click at [296, 253] on td "Not-Reviewed" at bounding box center [256, 254] width 96 height 42
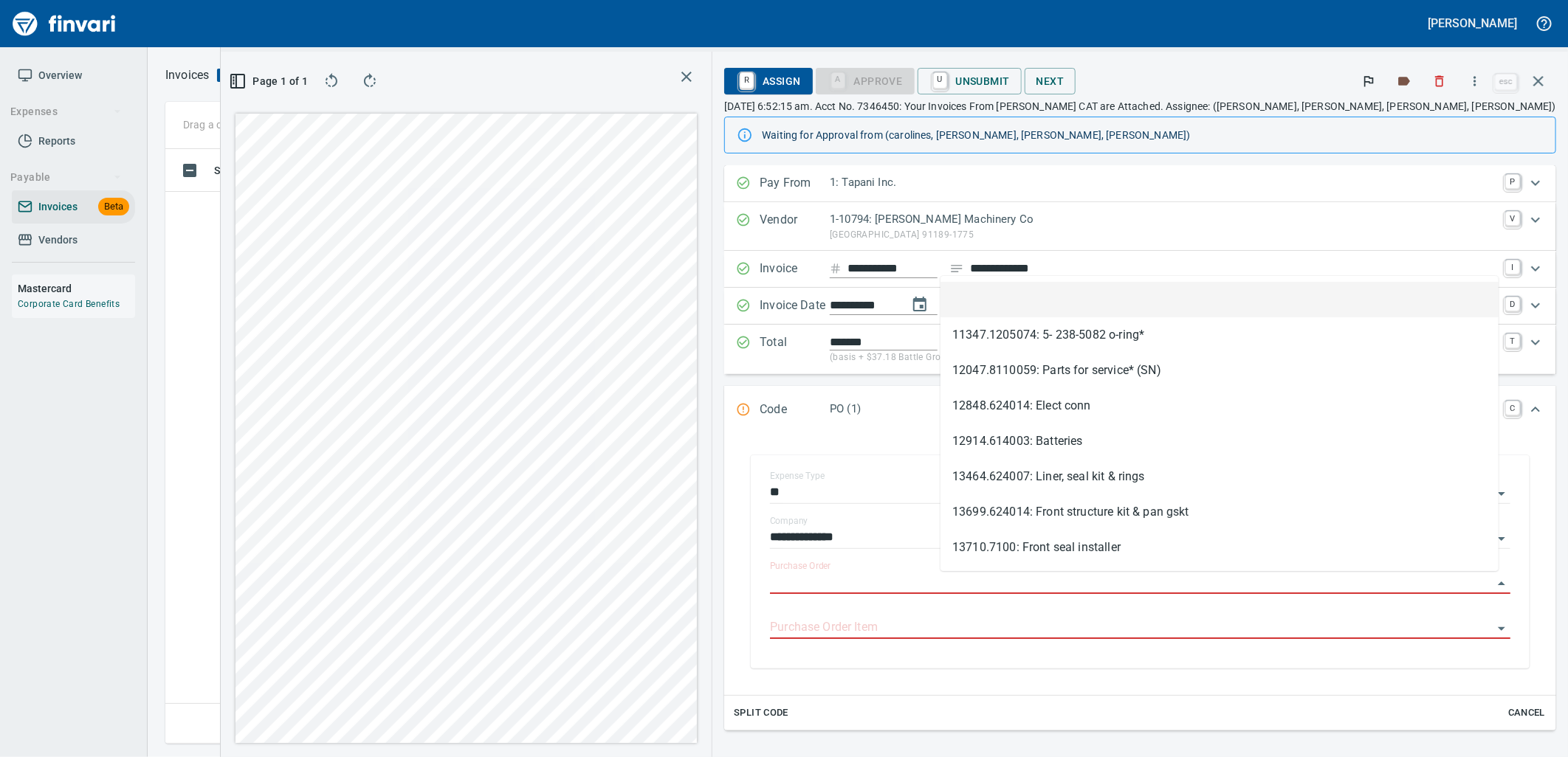
scroll to position [2, 2]
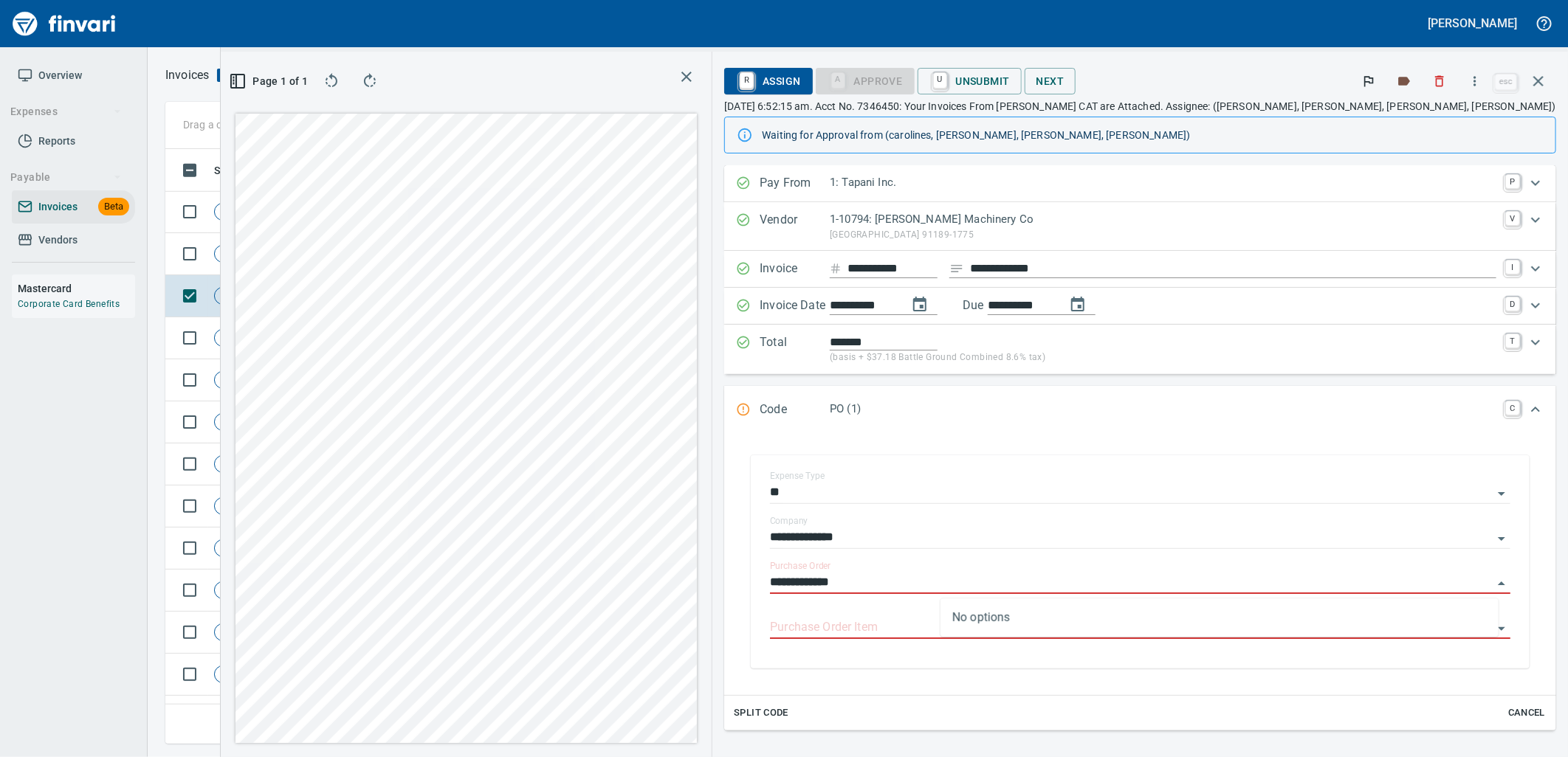
type input "**********"
click at [311, 253] on span "Shop" at bounding box center [328, 253] width 34 height 14
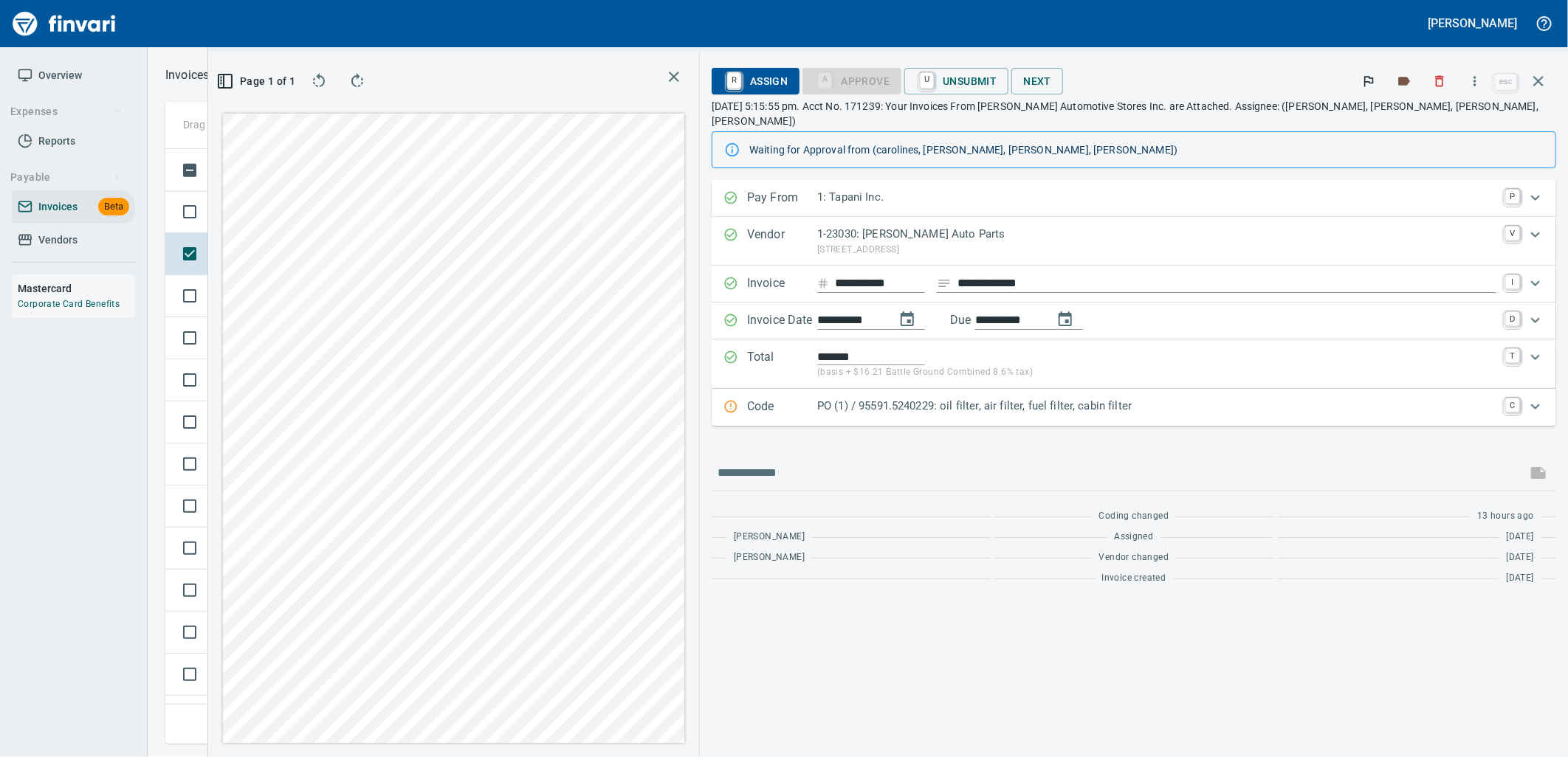
click at [994, 398] on p "PO (1) / 95591.5240229: oil filter, air filter, fuel filter, cabin filter" at bounding box center [1157, 407] width 679 height 17
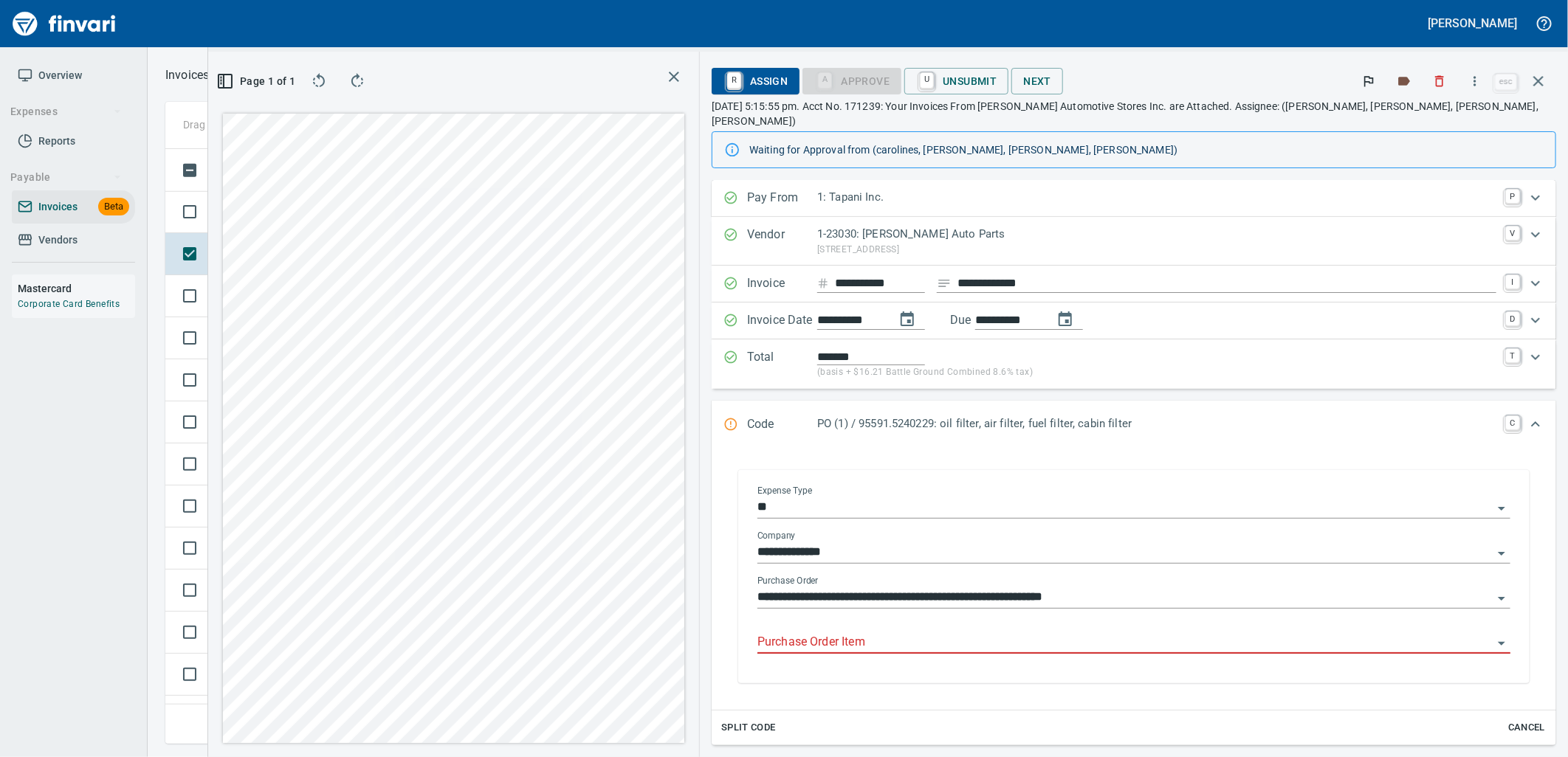
click at [1019, 621] on div "Purchase Order Item" at bounding box center [1133, 637] width 753 height 33
click at [975, 633] on input "Purchase Order Item" at bounding box center [1125, 643] width 735 height 20
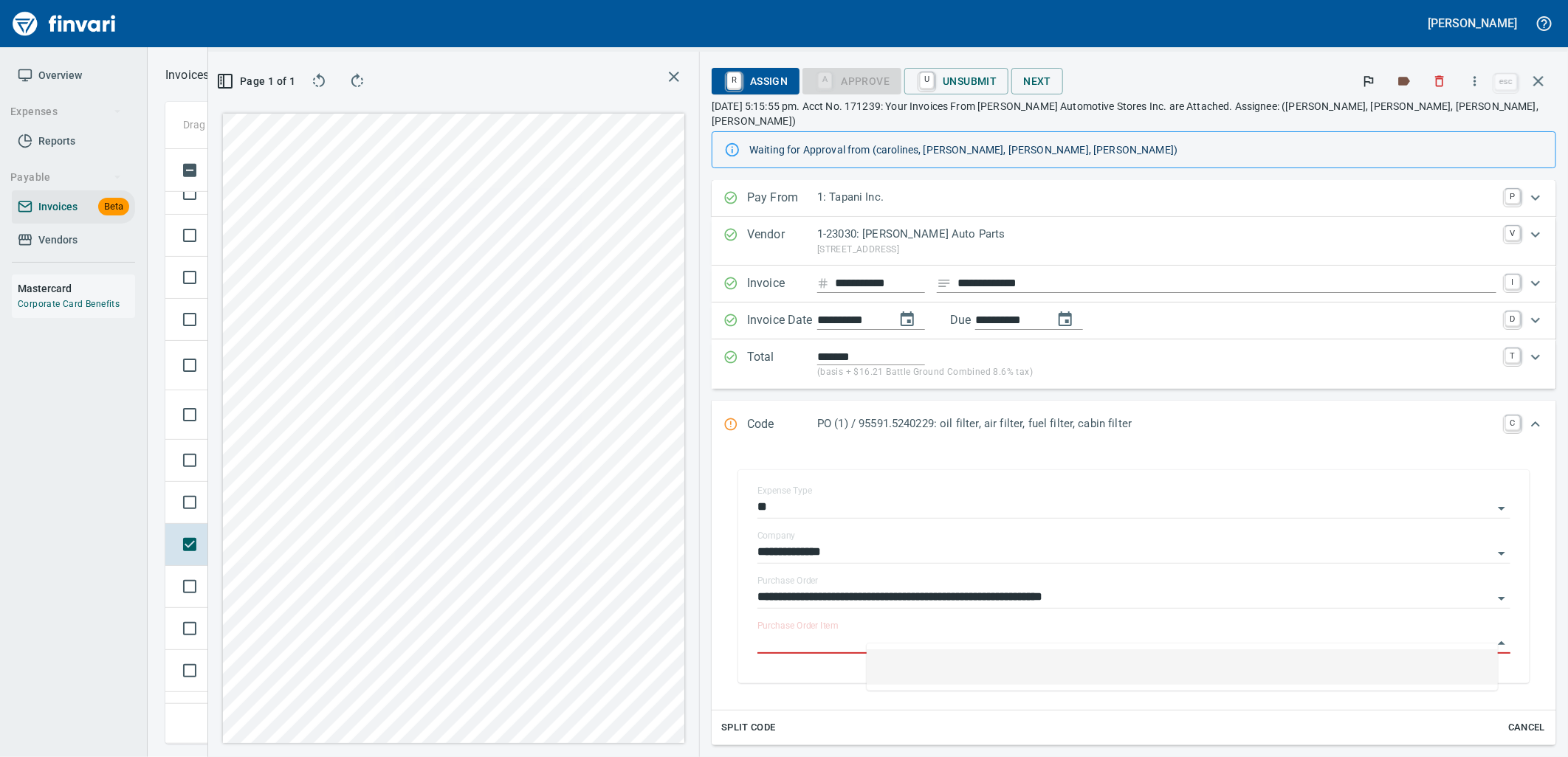
scroll to position [7545, 0]
click at [273, 549] on span "Not-Reviewed" at bounding box center [251, 554] width 71 height 14
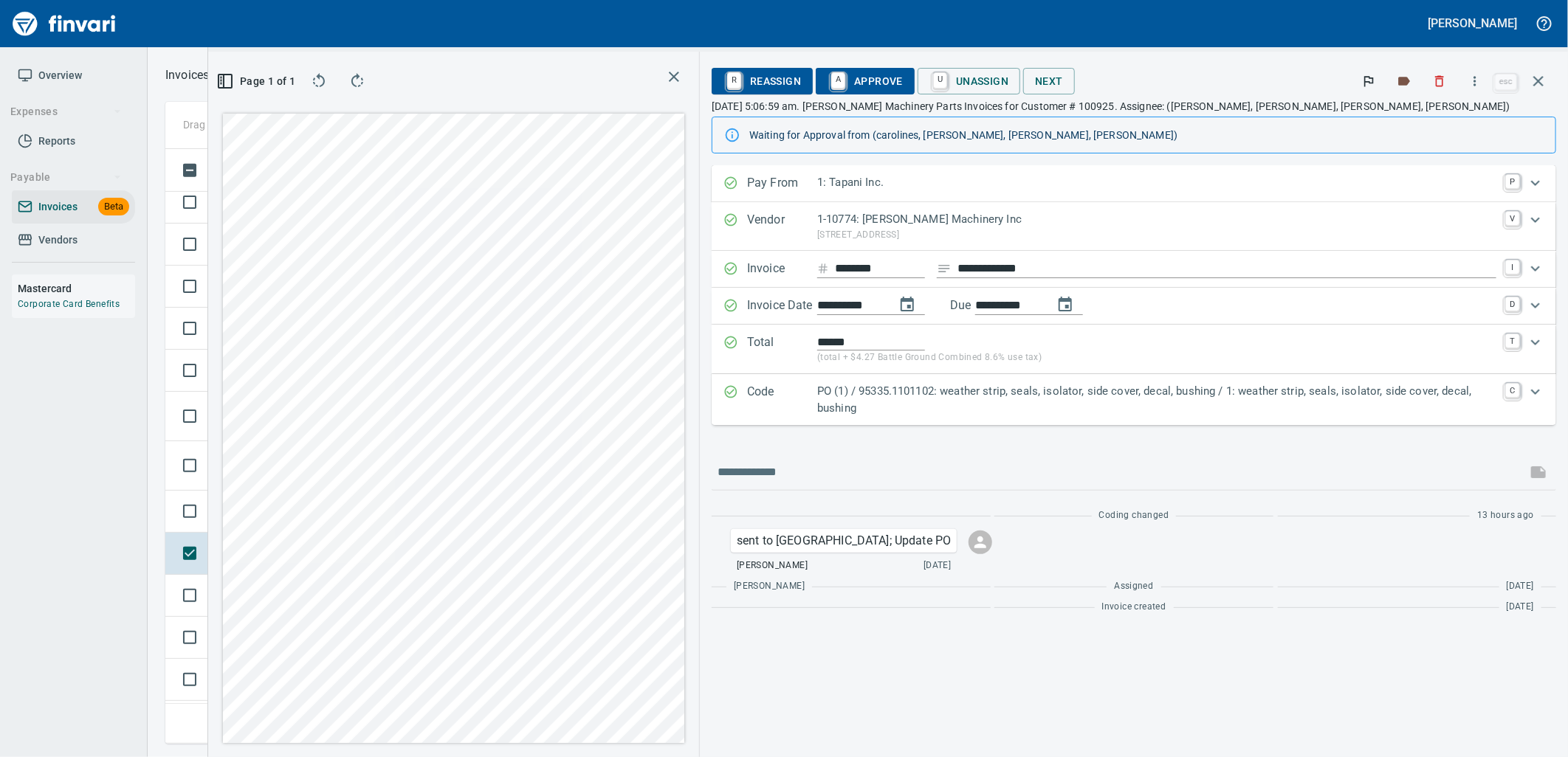
click at [923, 405] on p "PO (1) / 95335.1101102: weather strip, seals, isolator, side cover, decal, bush…" at bounding box center [1157, 399] width 679 height 33
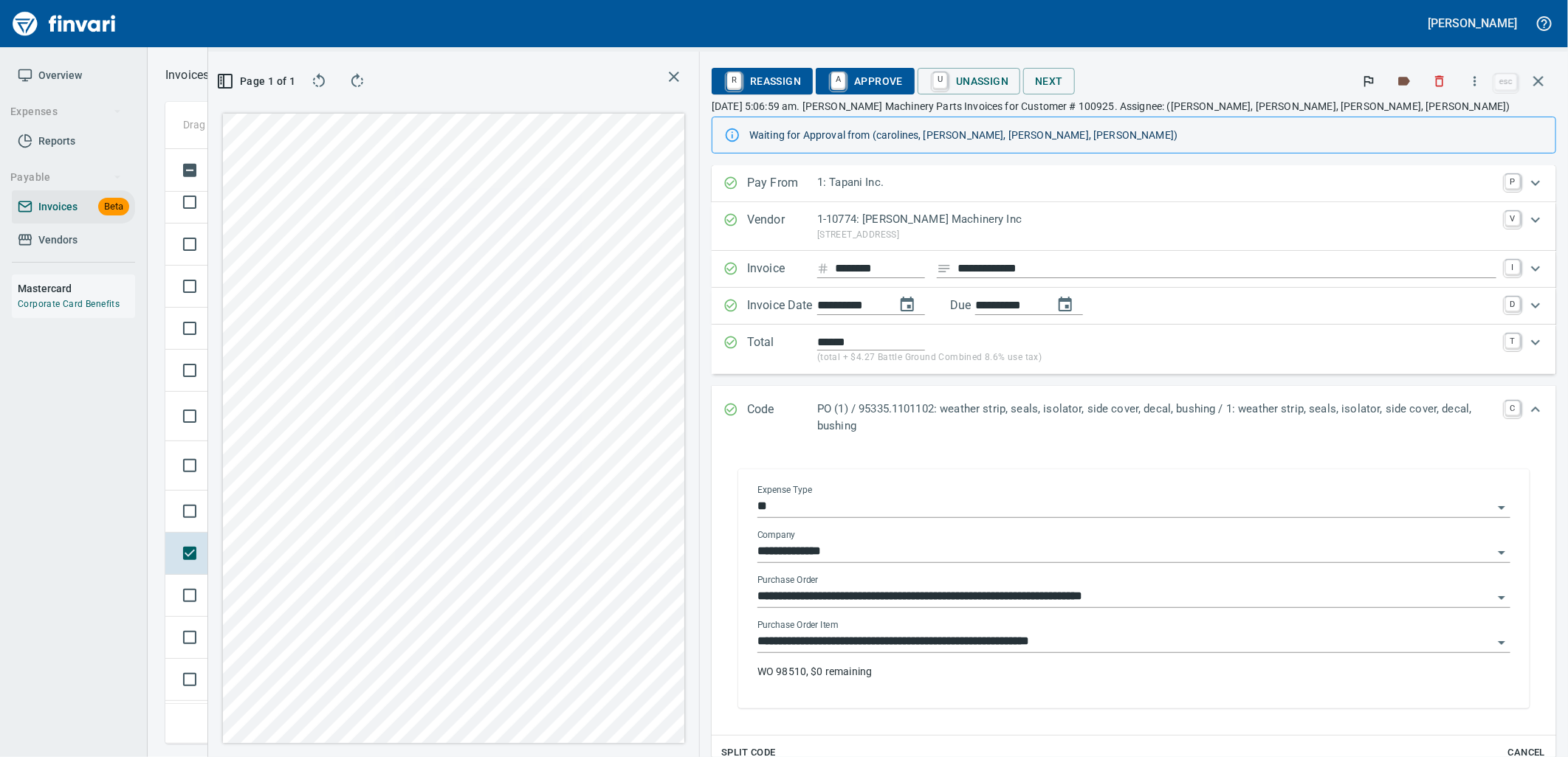
click at [953, 640] on input "**********" at bounding box center [1125, 642] width 735 height 20
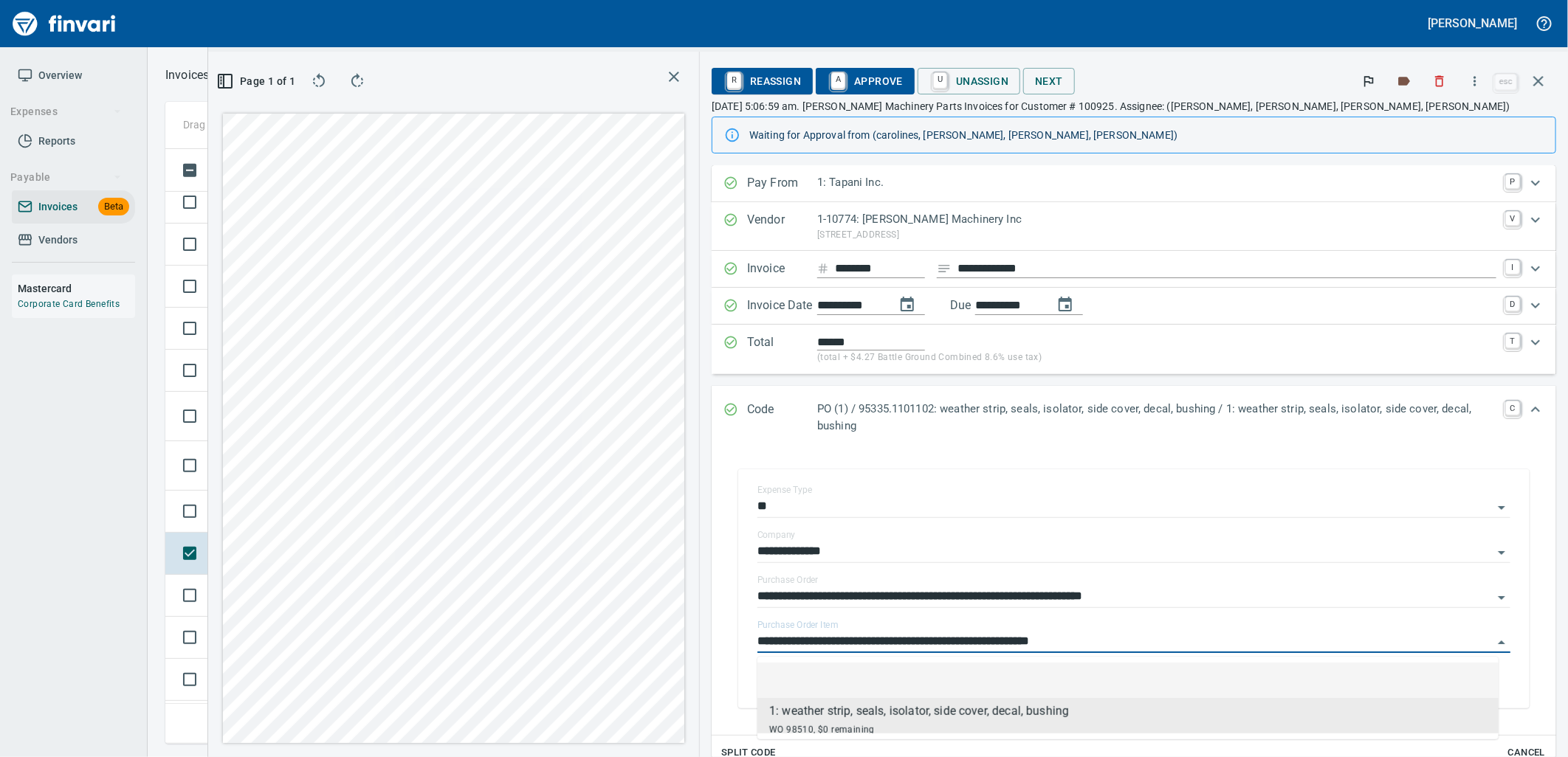
scroll to position [571, 992]
click at [199, 528] on td at bounding box center [186, 511] width 43 height 42
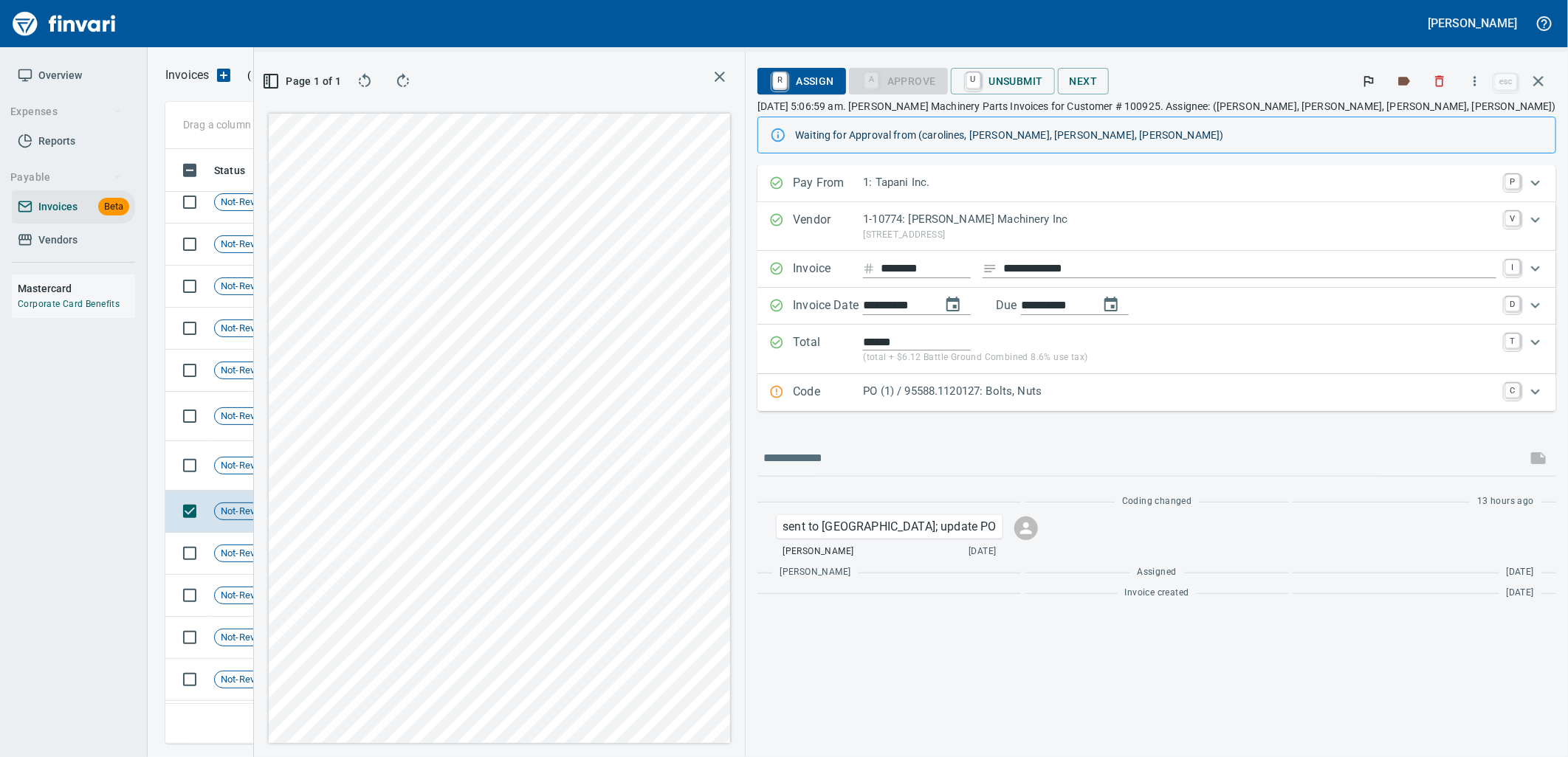
click at [1112, 399] on p "PO (1) / 95588.1120127: Bolts, Nuts" at bounding box center [1180, 391] width 634 height 17
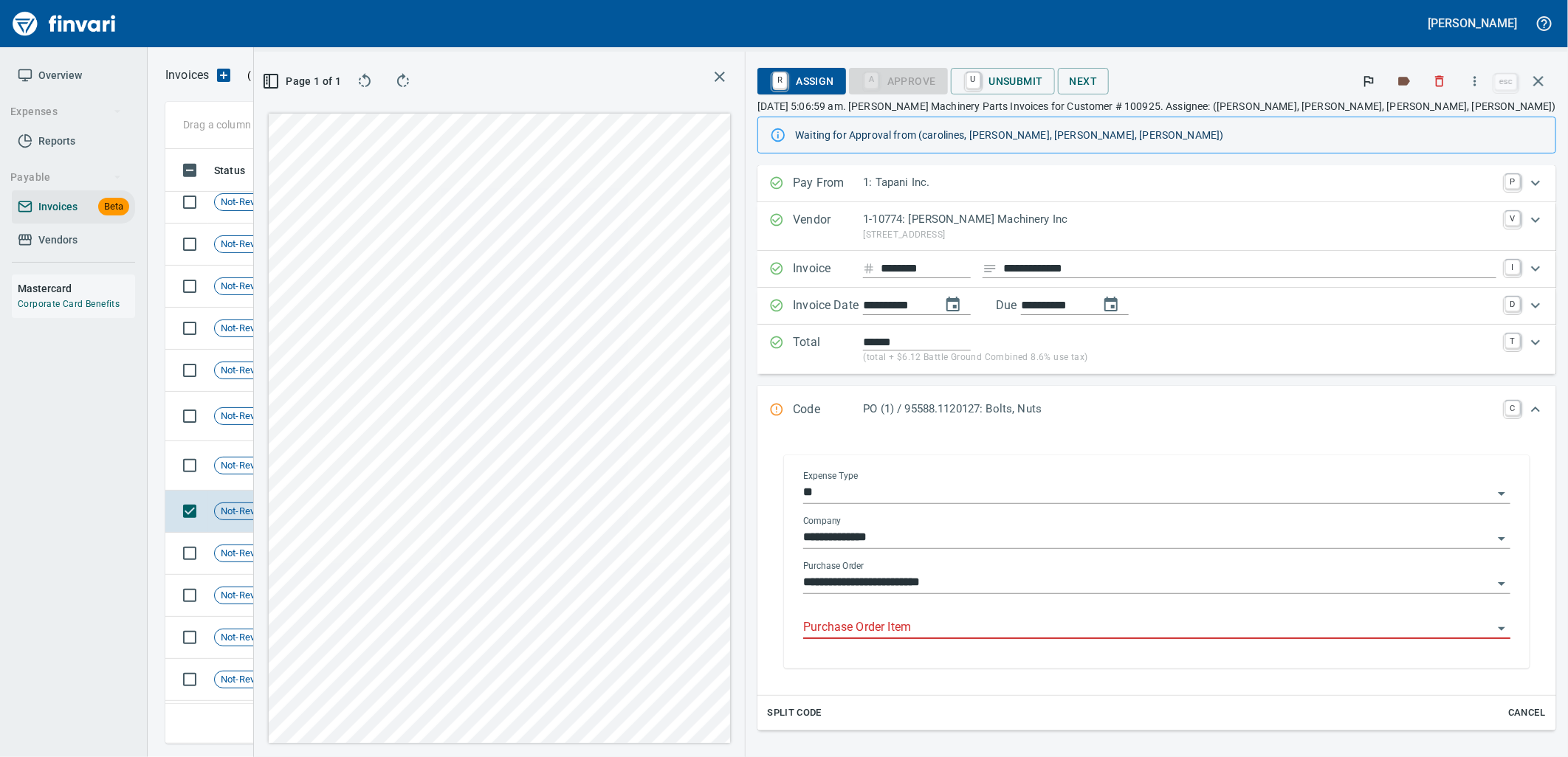
click at [1080, 626] on input "Purchase Order Item" at bounding box center [1148, 628] width 690 height 20
click at [321, 469] on span "Shop" at bounding box center [328, 466] width 34 height 14
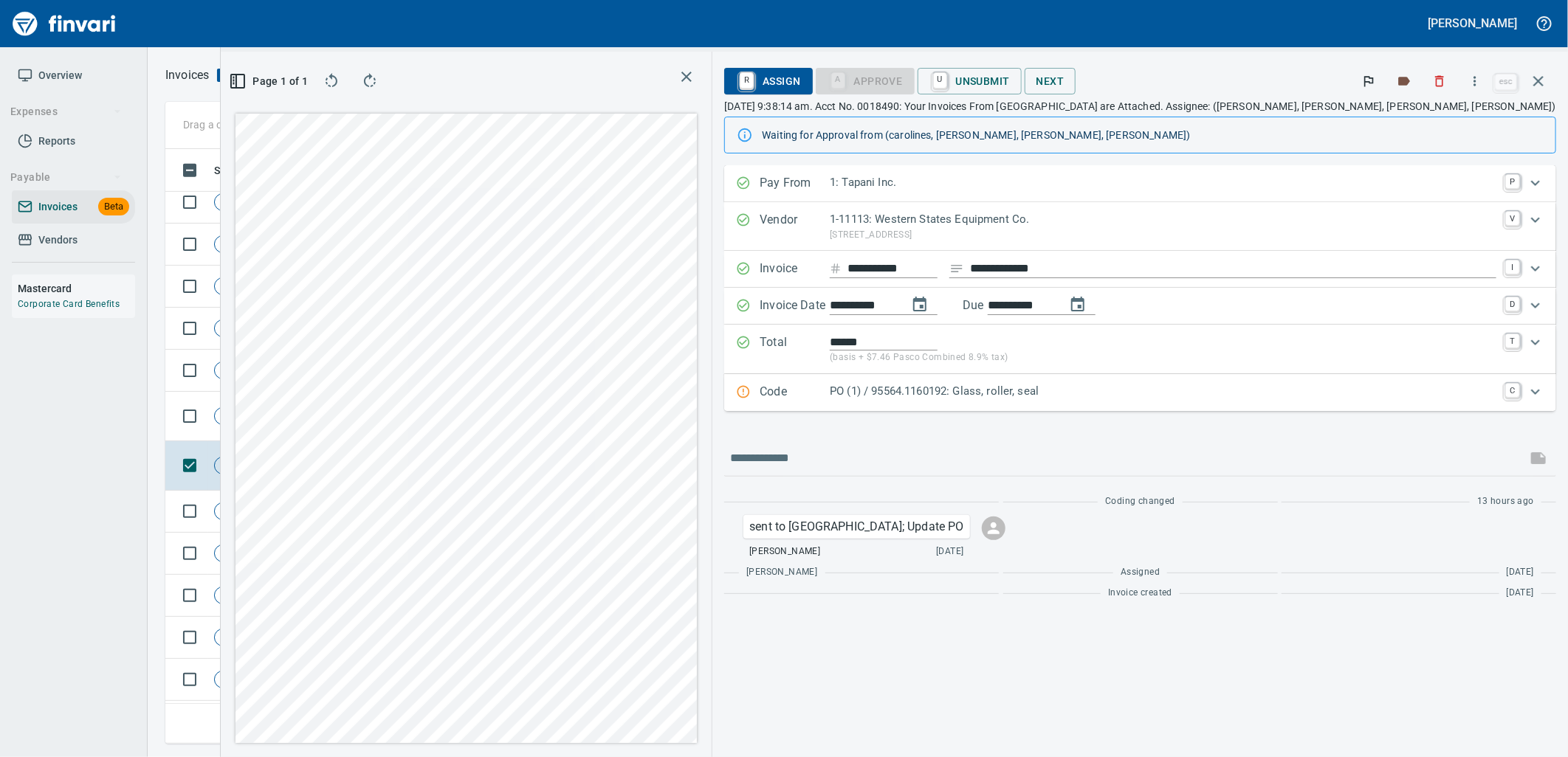
click at [1023, 389] on p "PO (1) / 95564.1160192: Glass, roller, seal" at bounding box center [1163, 391] width 667 height 17
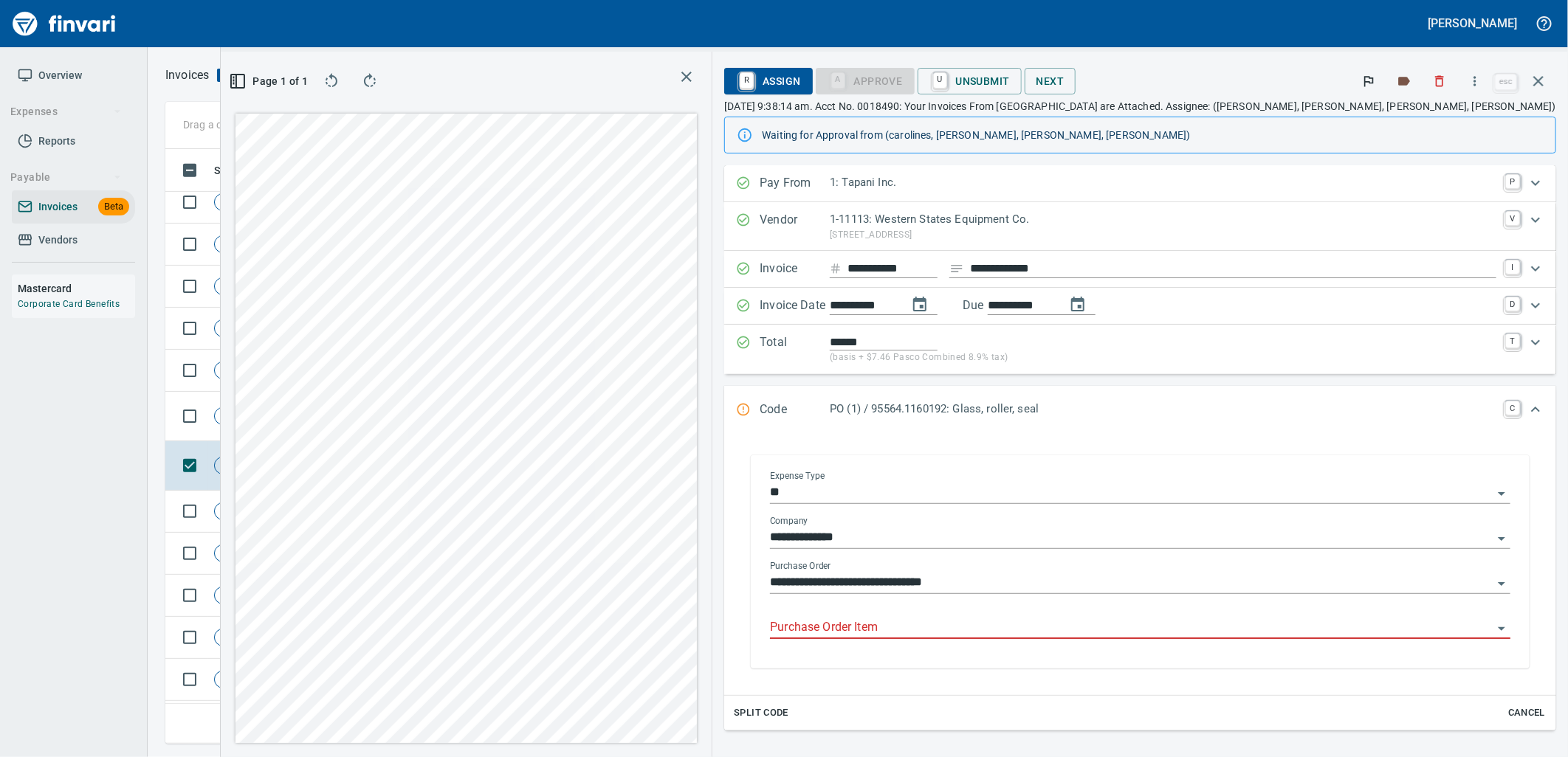
click at [1040, 629] on input "Purchase Order Item" at bounding box center [1132, 628] width 723 height 20
click at [322, 423] on span "Shop" at bounding box center [328, 417] width 34 height 14
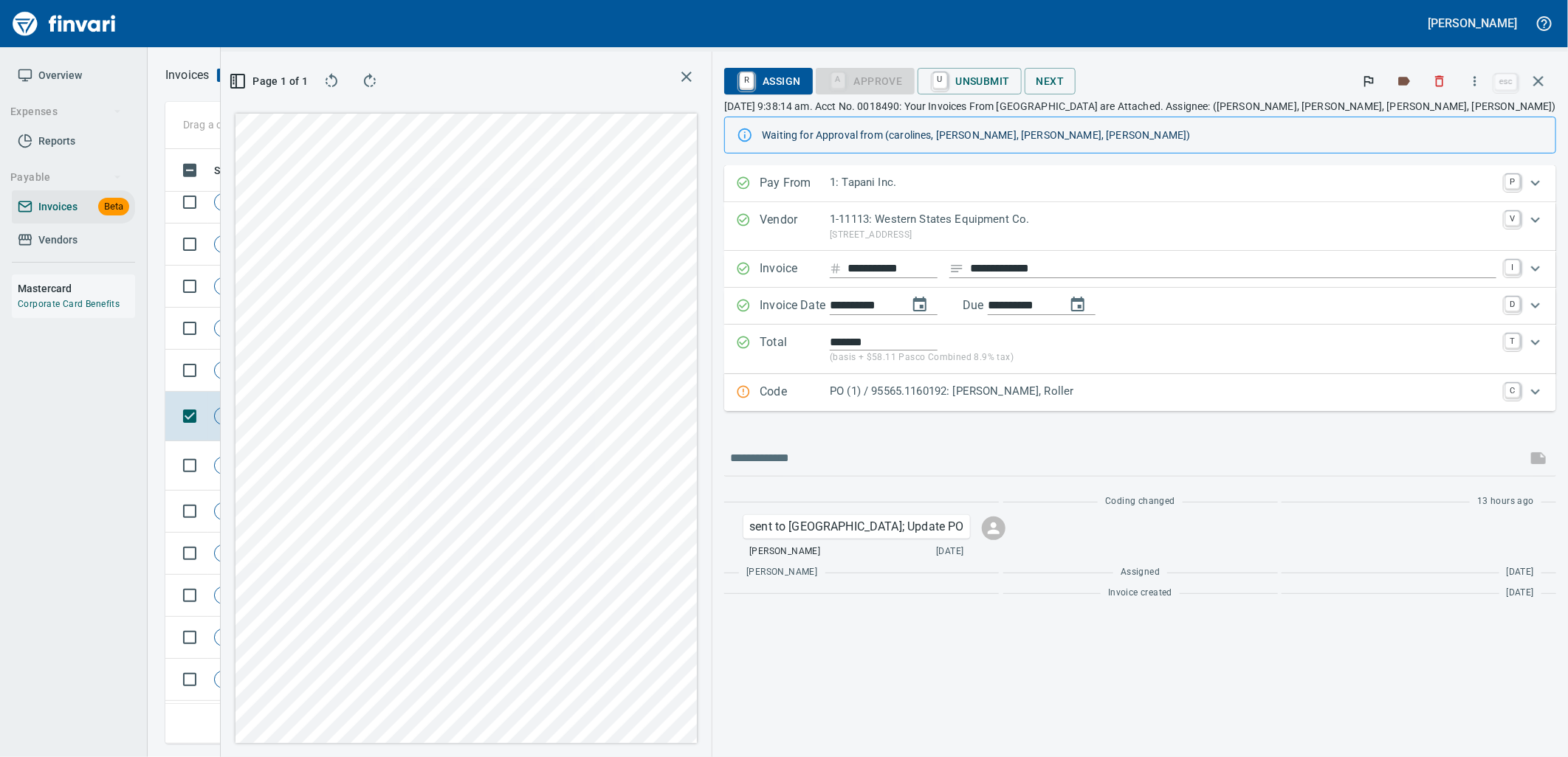
click at [1081, 394] on p "PO (1) / 95565.1160192: [PERSON_NAME], Roller" at bounding box center [1163, 391] width 667 height 17
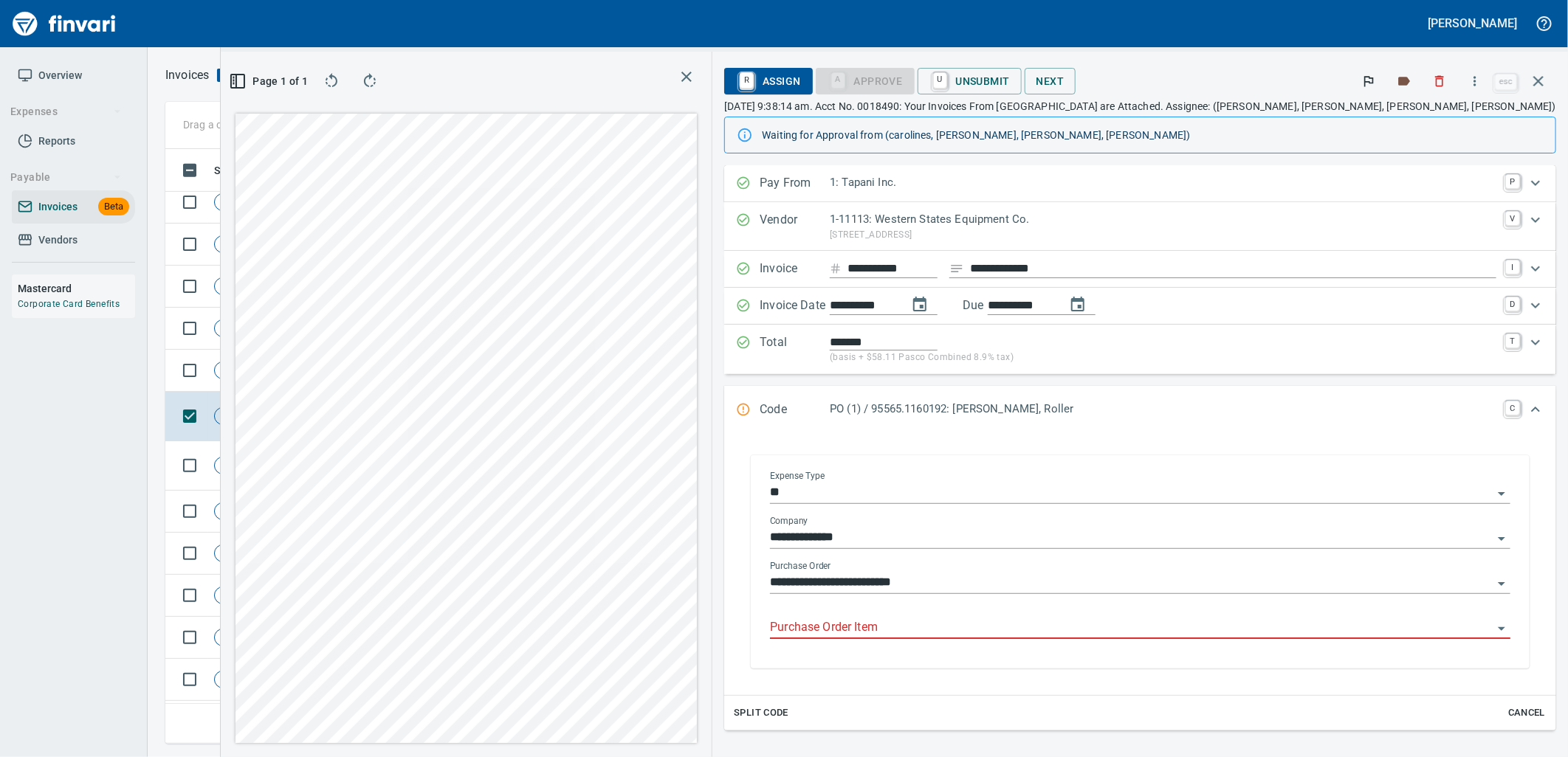
click at [1037, 629] on input "Purchase Order Item" at bounding box center [1132, 628] width 723 height 20
click at [358, 381] on td "Shop" at bounding box center [345, 370] width 81 height 42
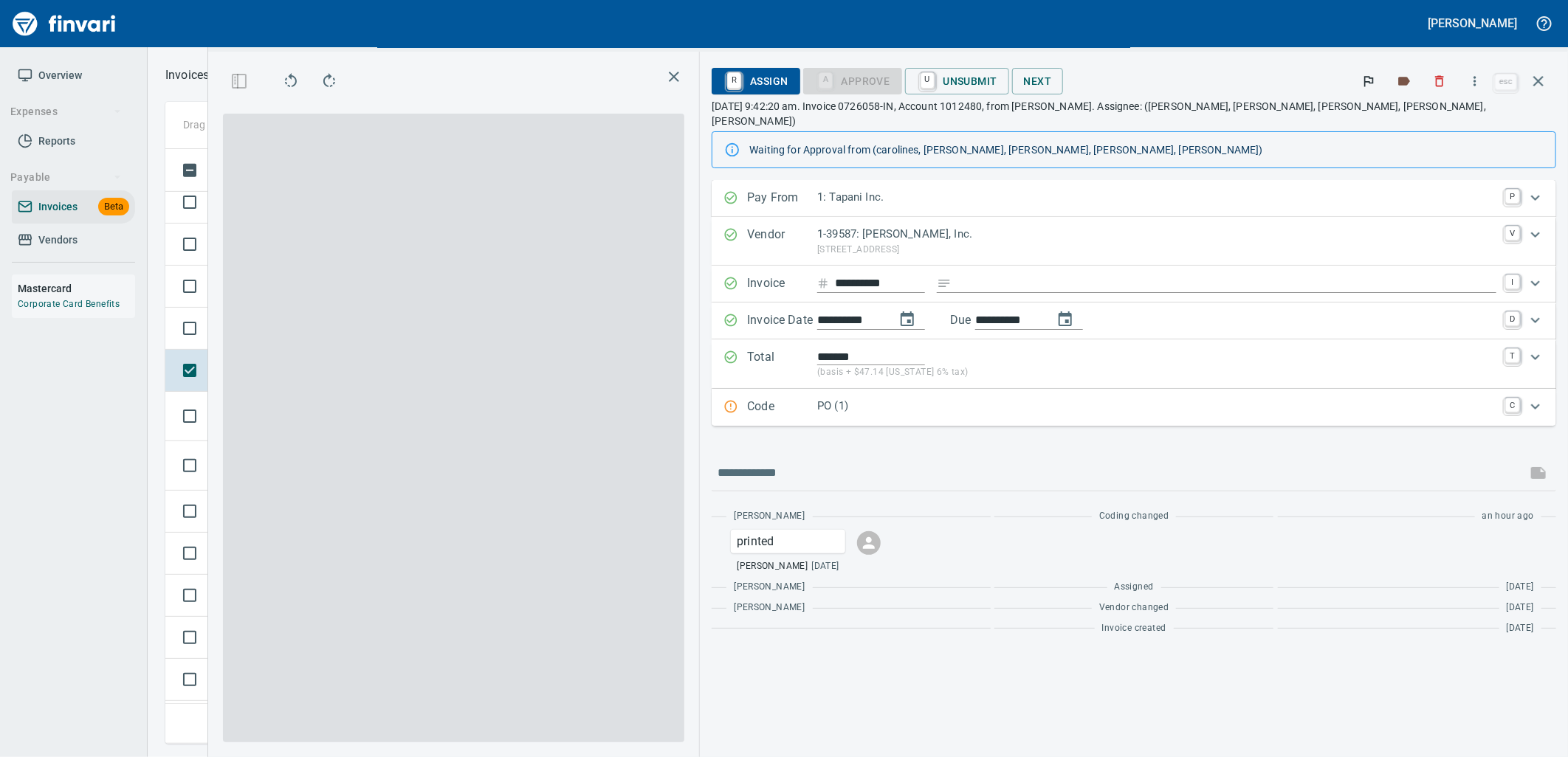
click at [1090, 398] on p "PO (1)" at bounding box center [1157, 407] width 679 height 17
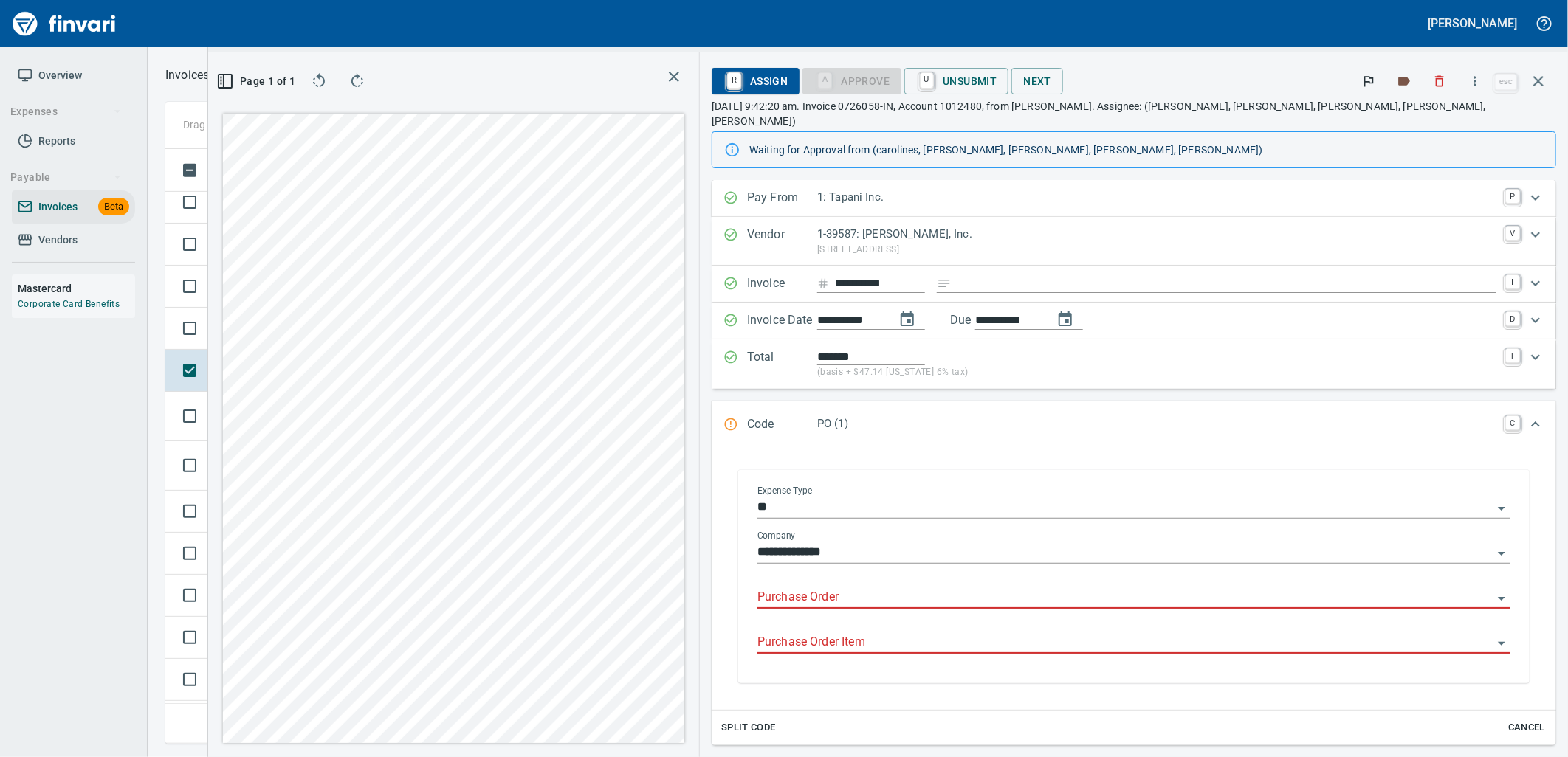
click at [1038, 588] on input "Purchase Order" at bounding box center [1125, 598] width 735 height 20
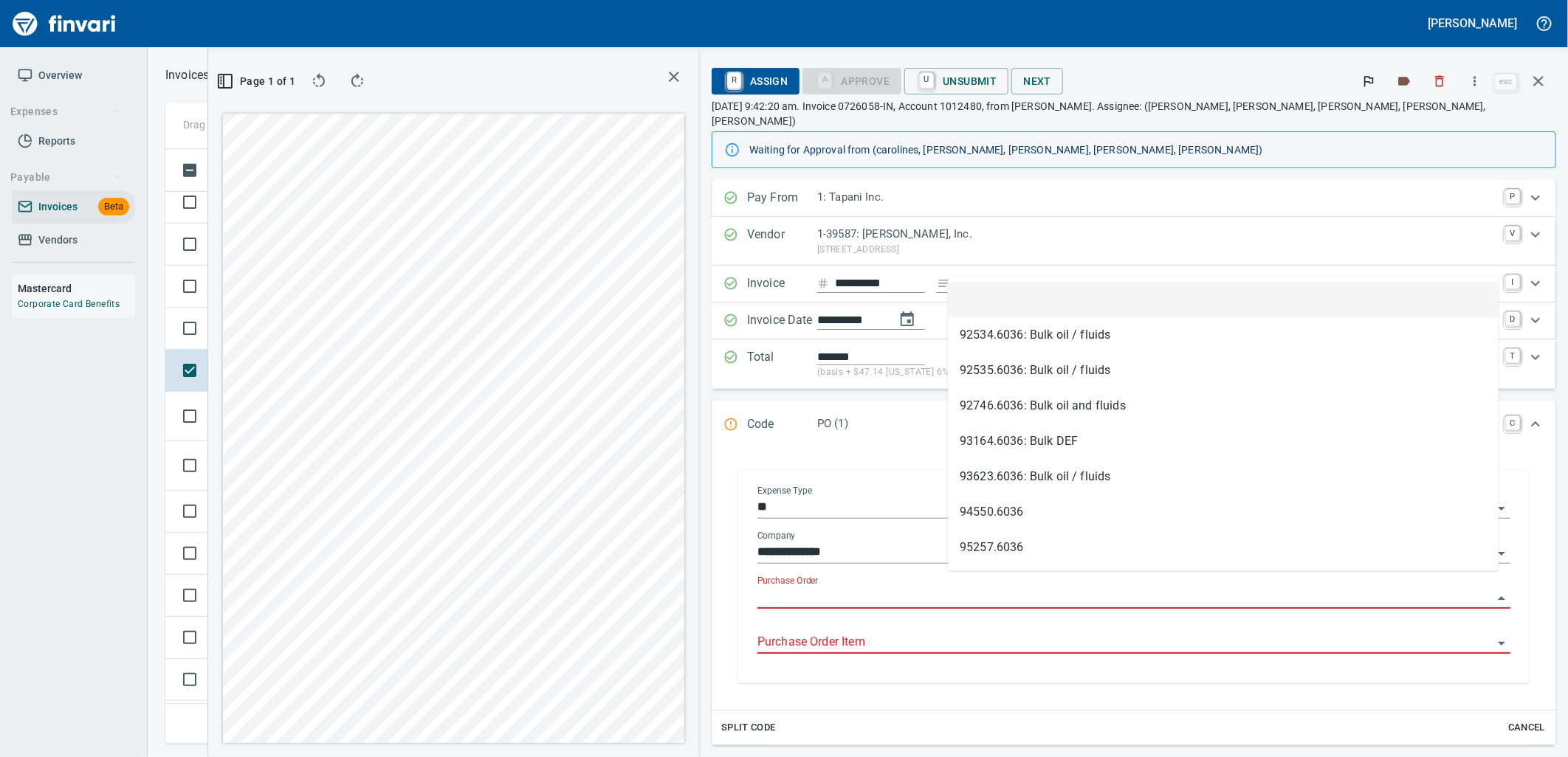
scroll to position [571, 992]
click at [349, 322] on td "Shop" at bounding box center [345, 328] width 81 height 42
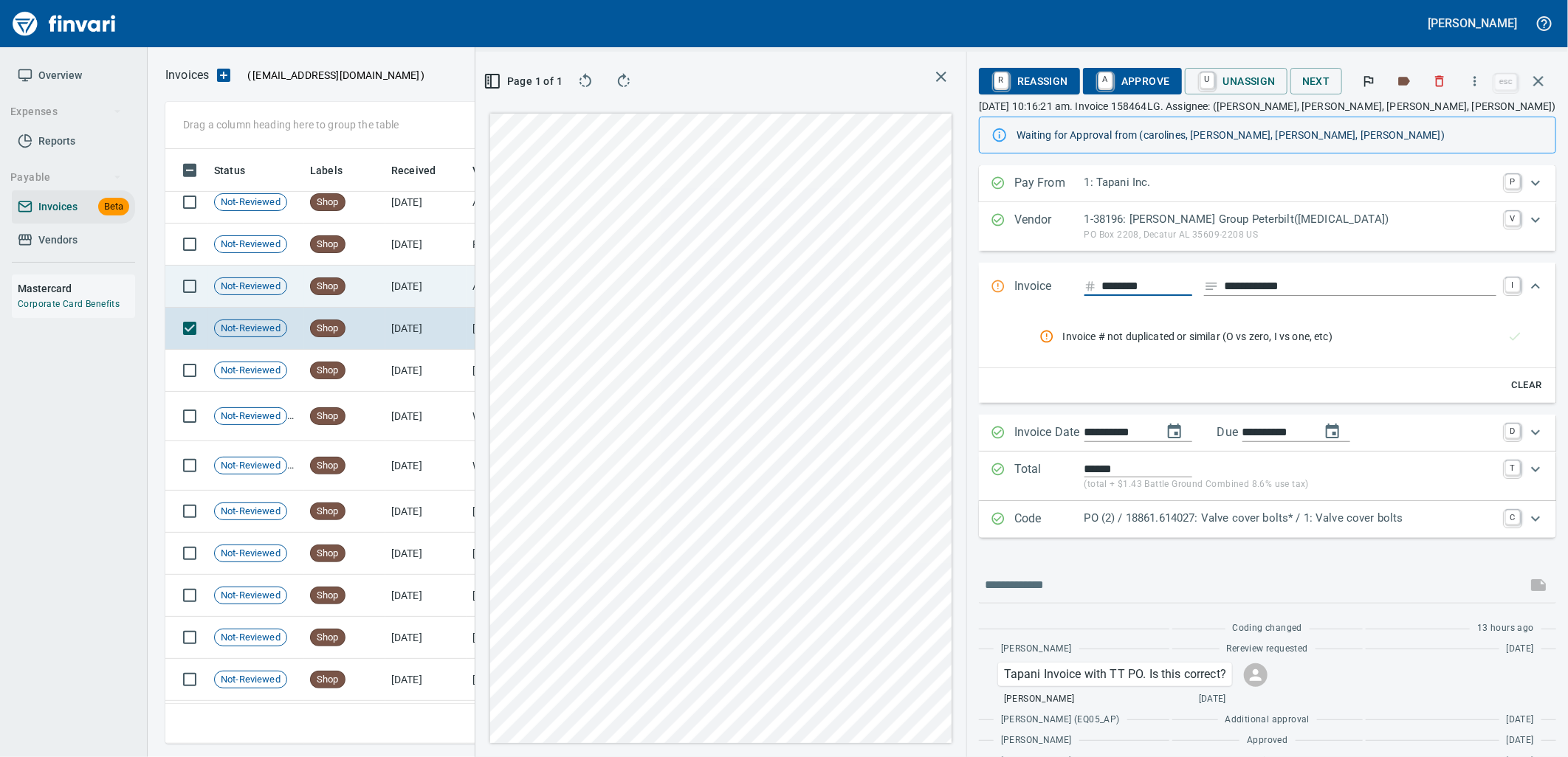
click at [439, 282] on td "[DATE]" at bounding box center [425, 286] width 81 height 42
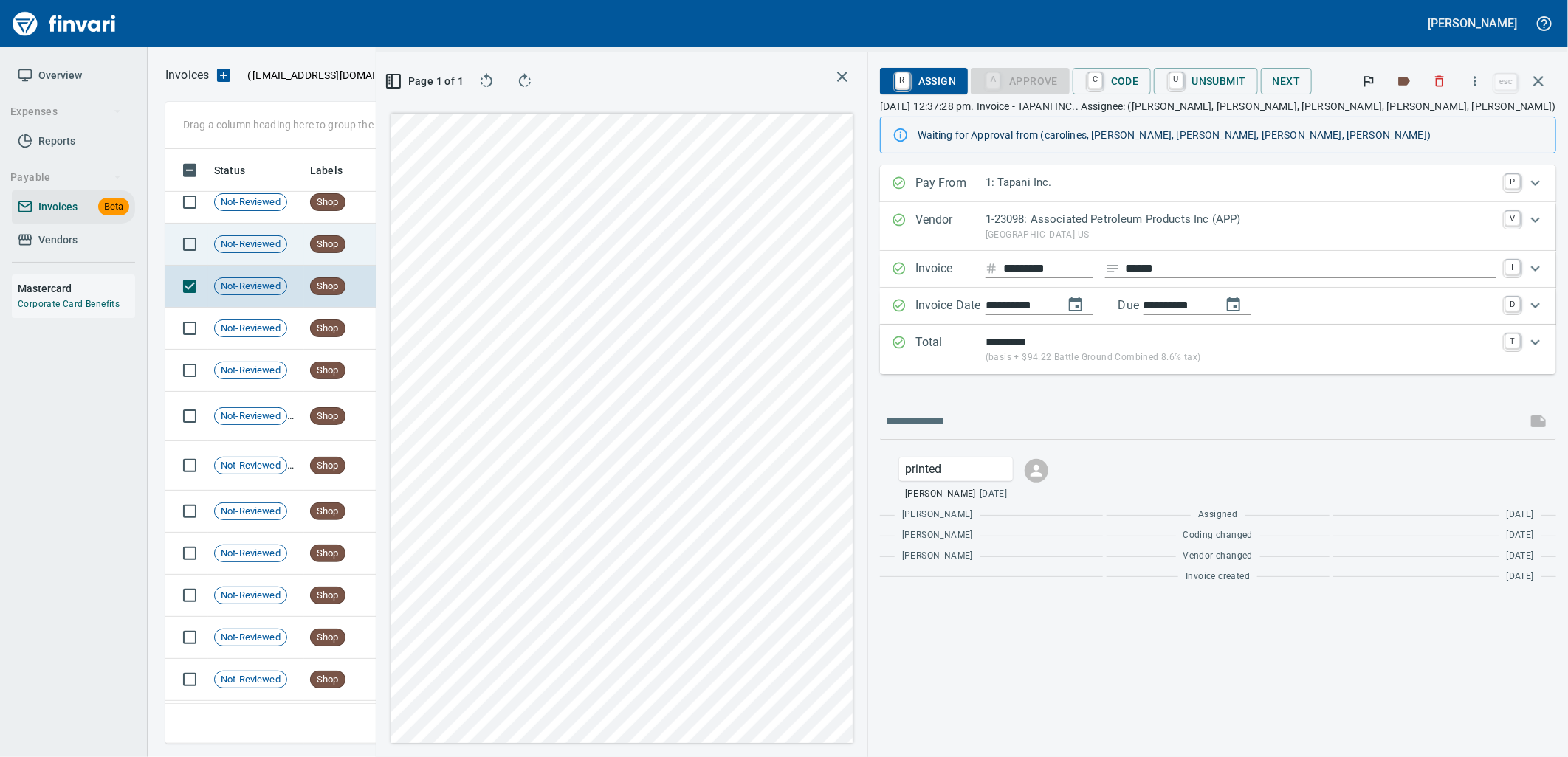
click at [390, 242] on td "[DATE]" at bounding box center [425, 244] width 81 height 42
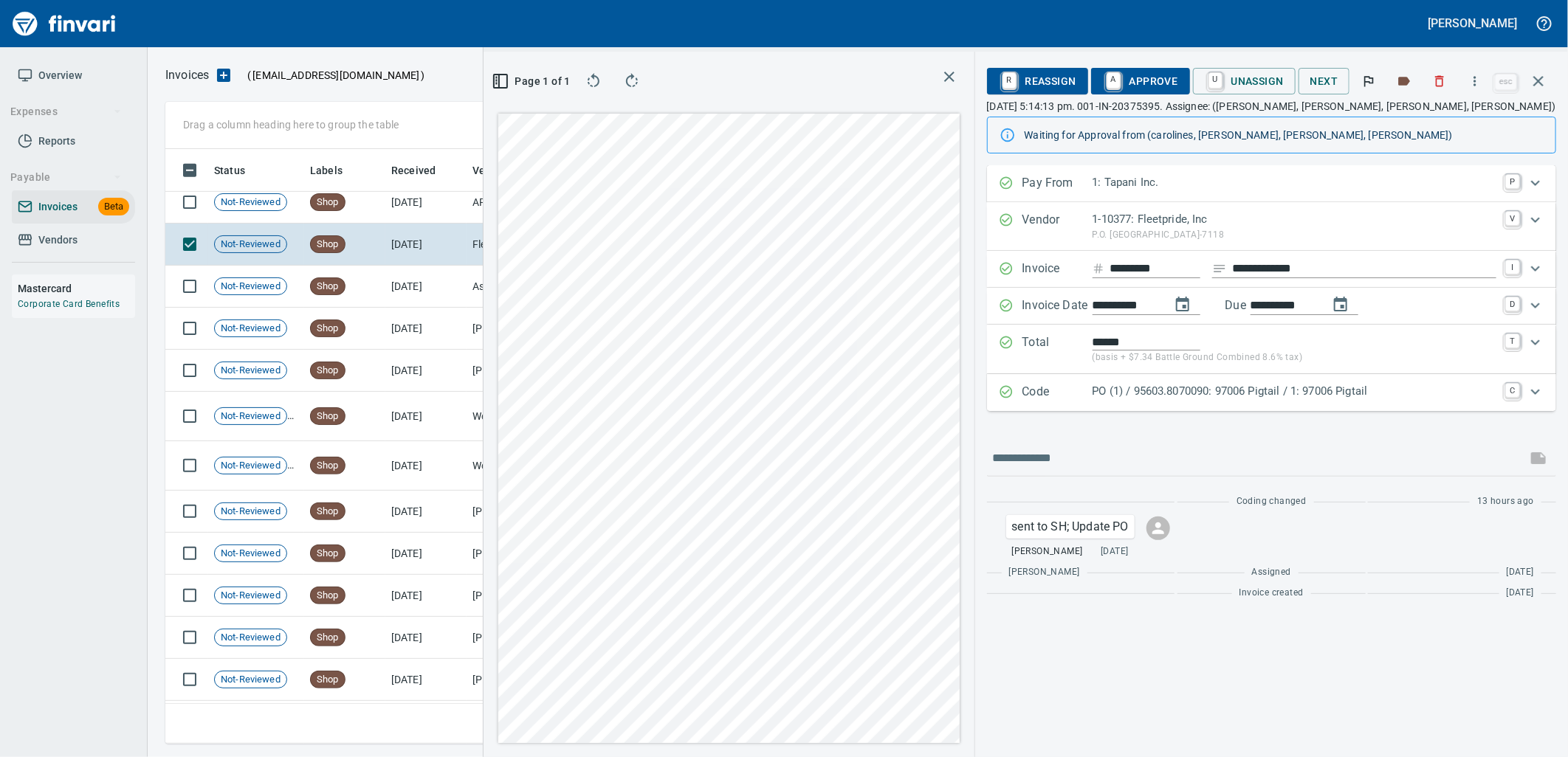
click at [1146, 385] on p "PO (1) / 95603.8070090: 97006 Pigtail / 1: 97006 Pigtail" at bounding box center [1294, 391] width 404 height 17
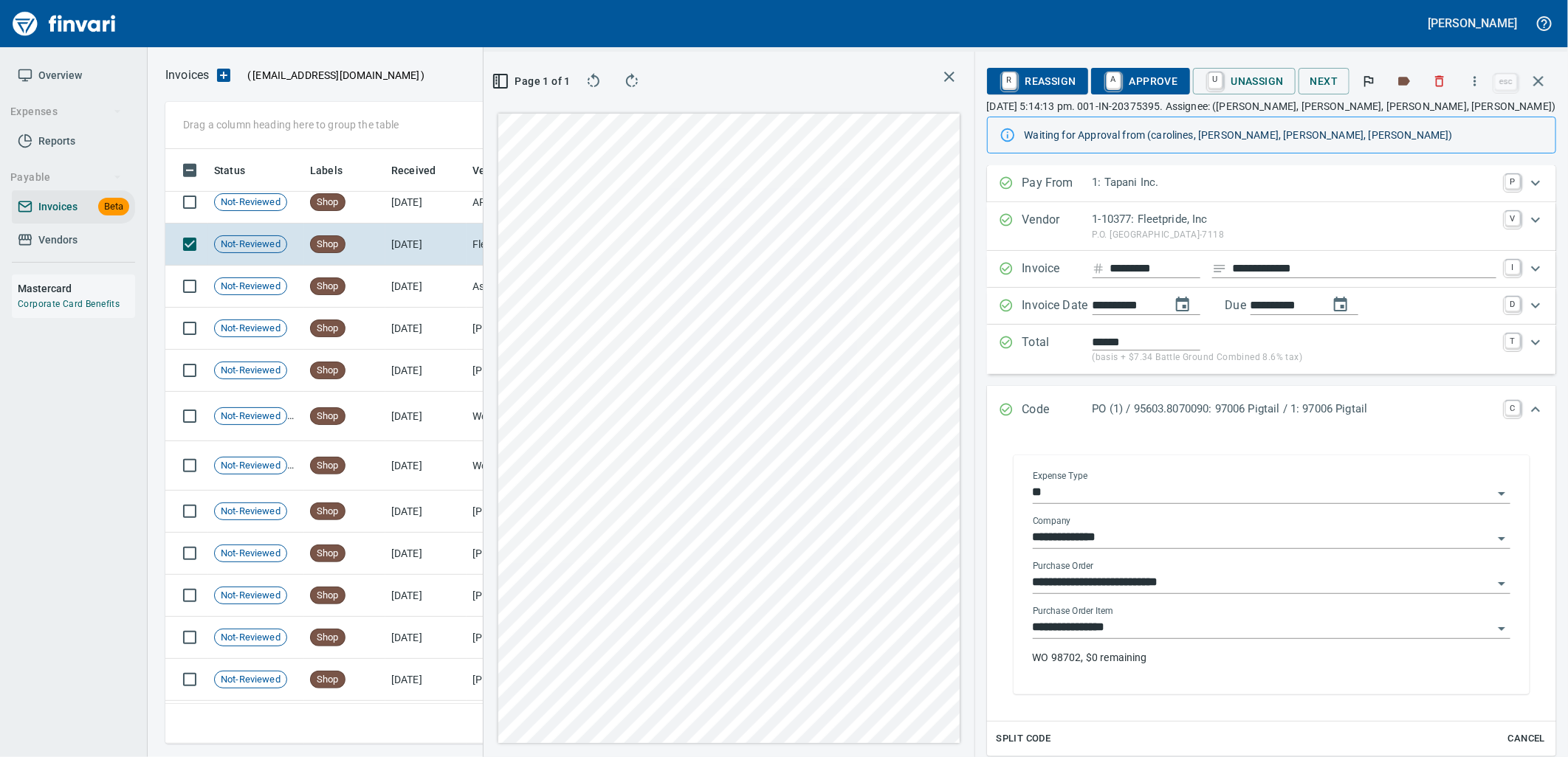
click at [1125, 623] on input "**********" at bounding box center [1263, 628] width 460 height 20
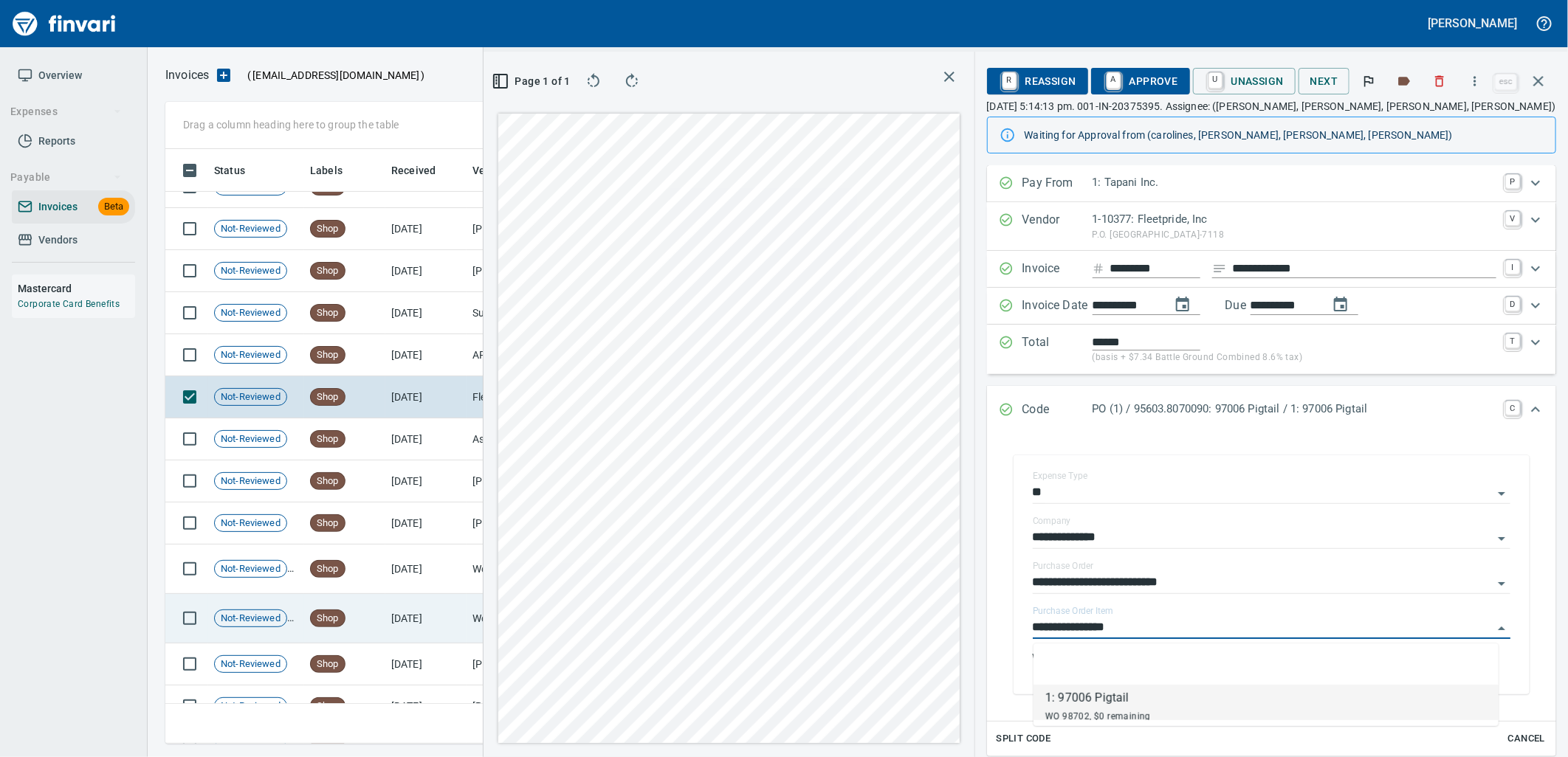
scroll to position [7381, 0]
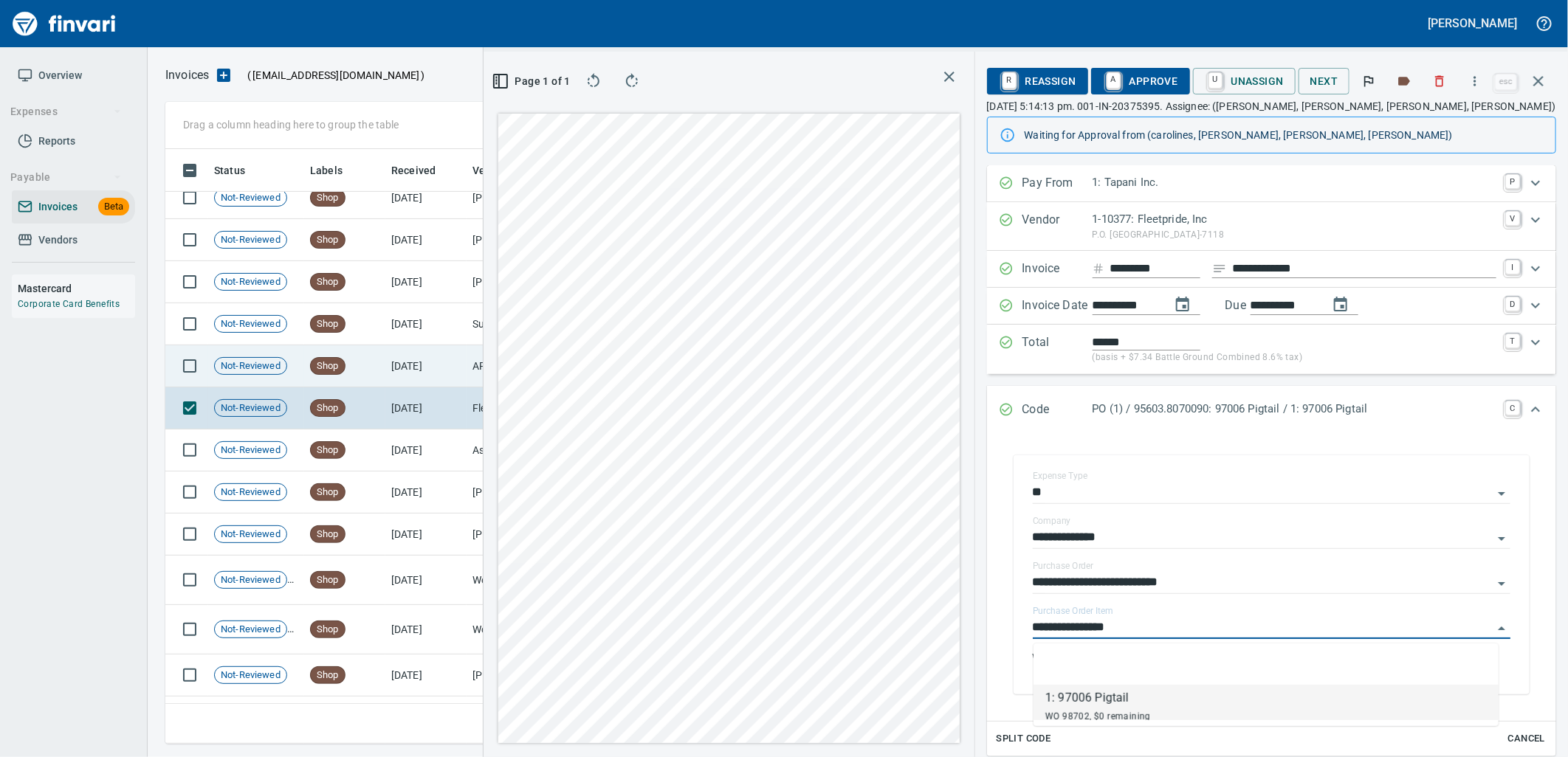
click at [396, 367] on td "[DATE]" at bounding box center [425, 366] width 81 height 42
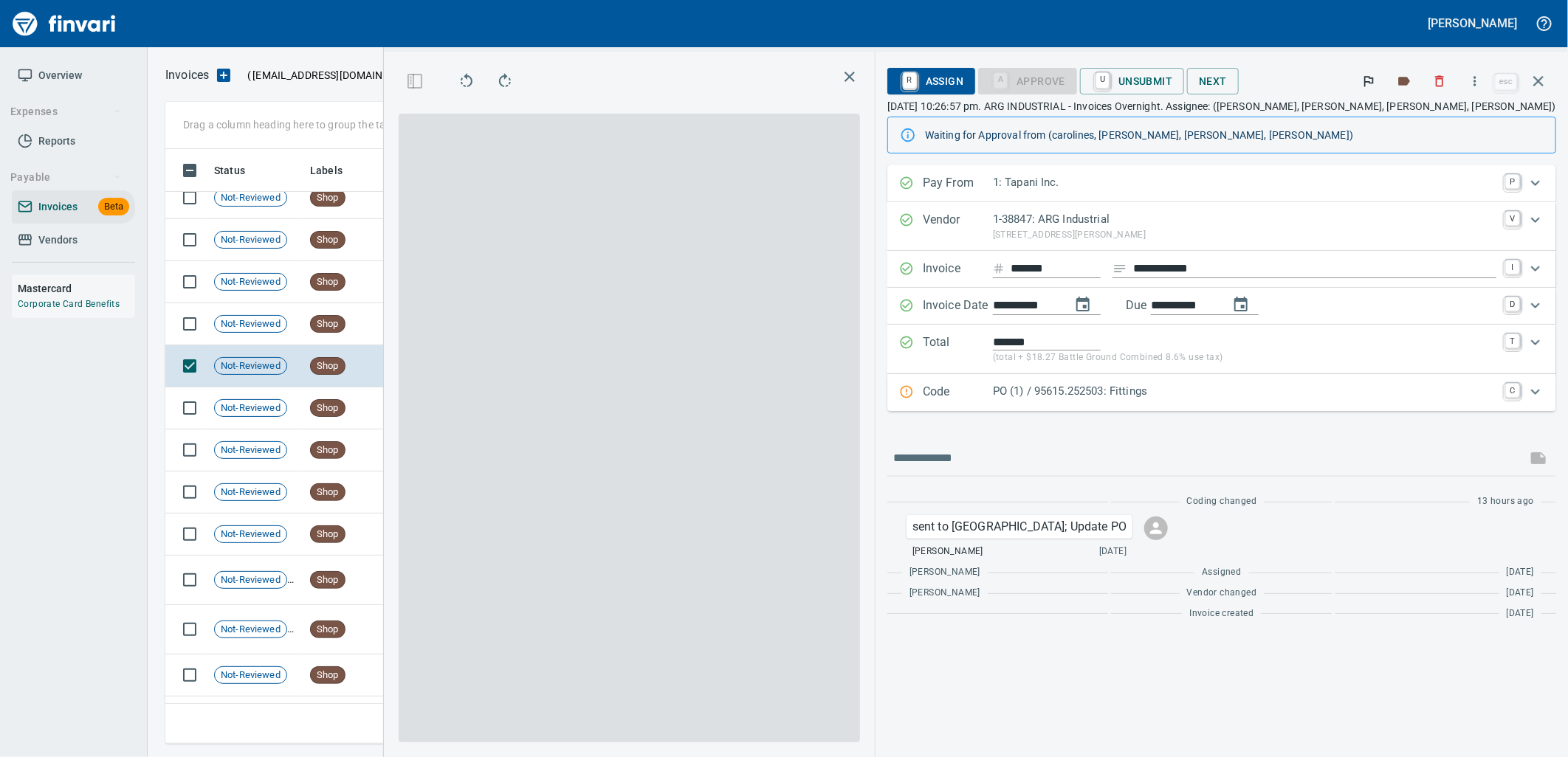
click at [1226, 394] on p "PO (1) / 95615.252503: Fittings" at bounding box center [1245, 391] width 504 height 17
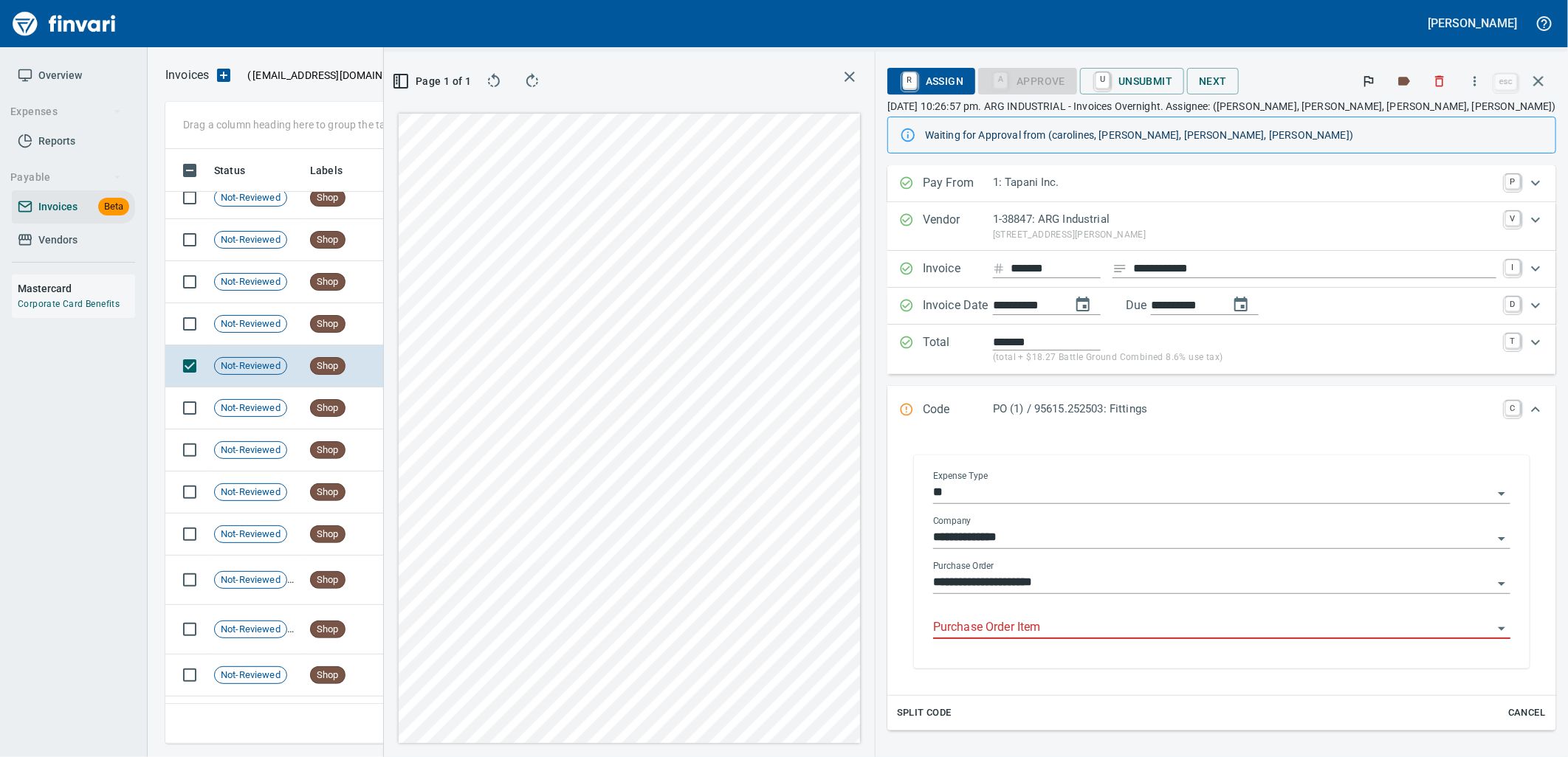
click at [1141, 637] on input "Purchase Order Item" at bounding box center [1213, 628] width 560 height 20
click at [459, 335] on td "[DATE]" at bounding box center [425, 324] width 81 height 42
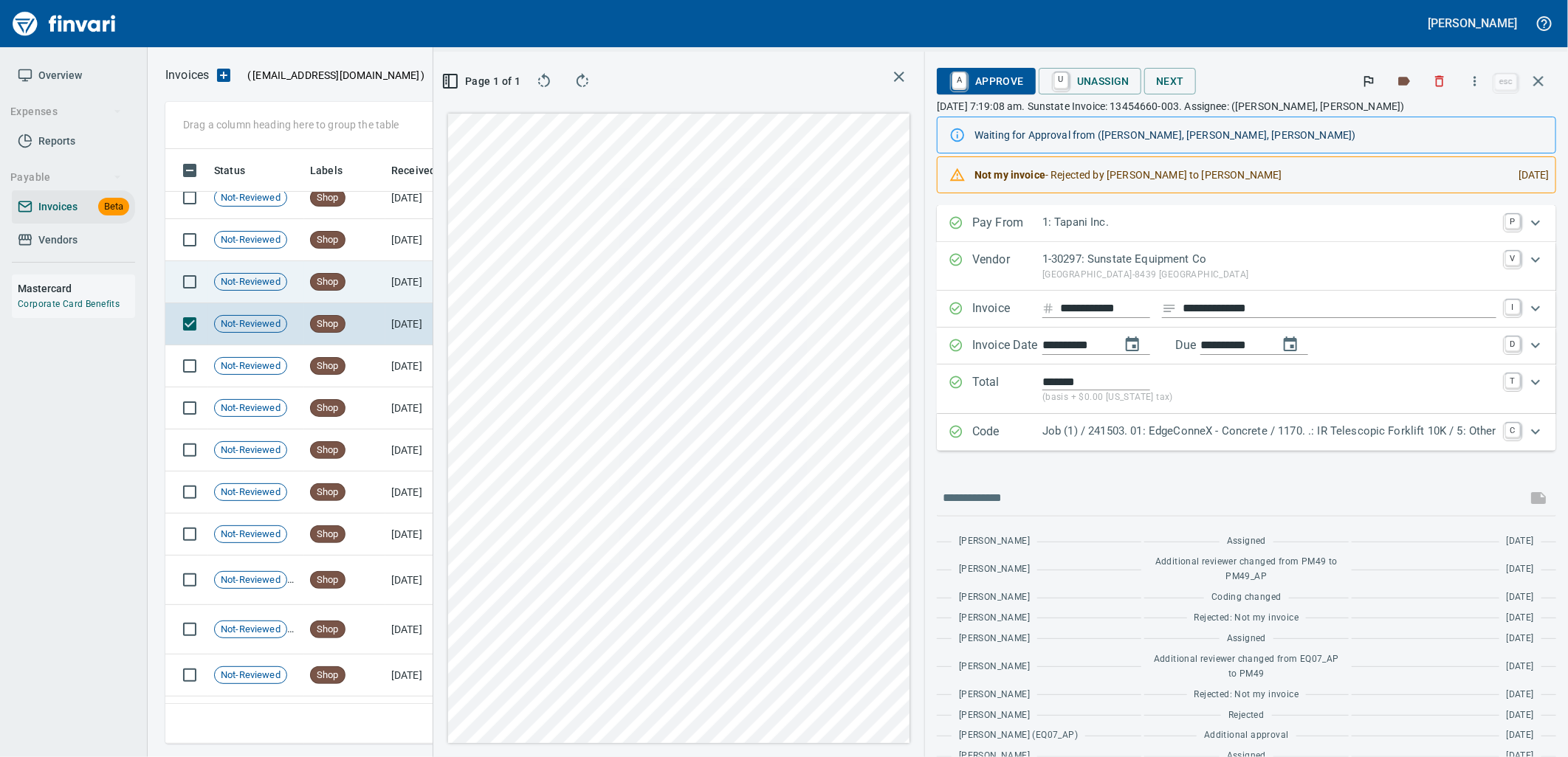
click at [381, 276] on td "Shop" at bounding box center [345, 282] width 81 height 42
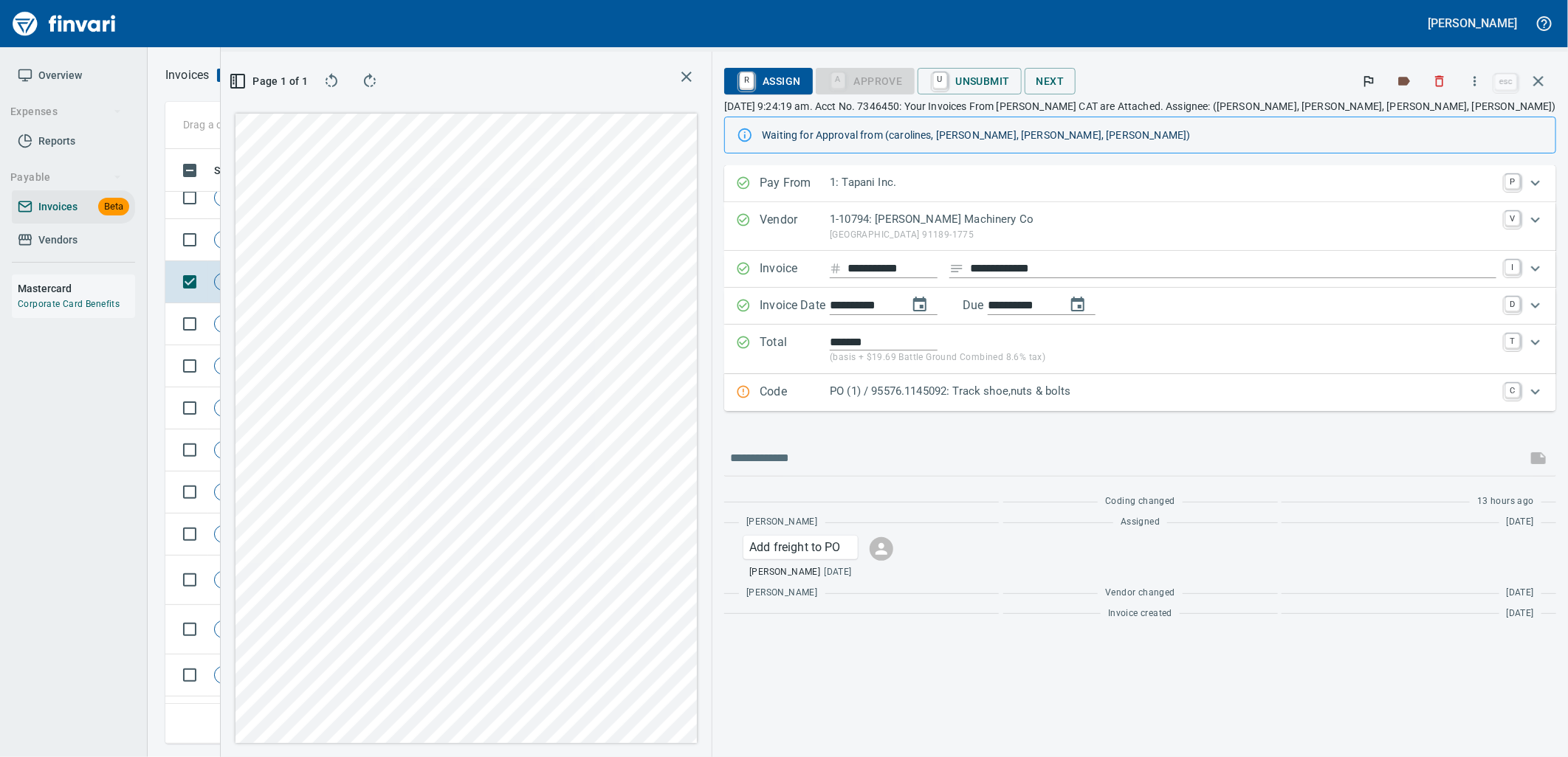
click at [1109, 400] on p "PO (1) / 95576.1145092: Track shoe,nuts & bolts" at bounding box center [1163, 391] width 667 height 17
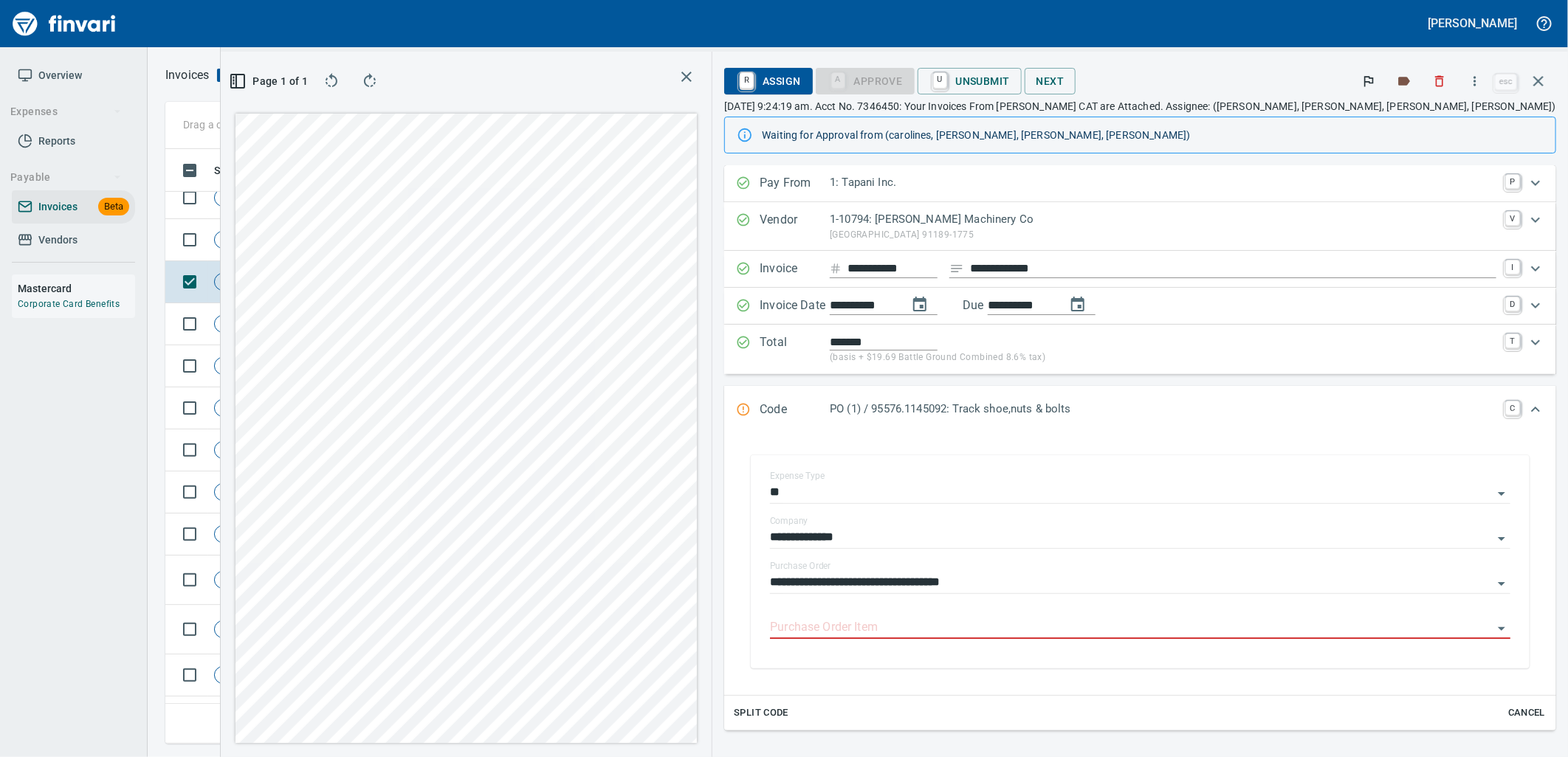
click at [1063, 629] on input "Purchase Order Item" at bounding box center [1132, 628] width 723 height 20
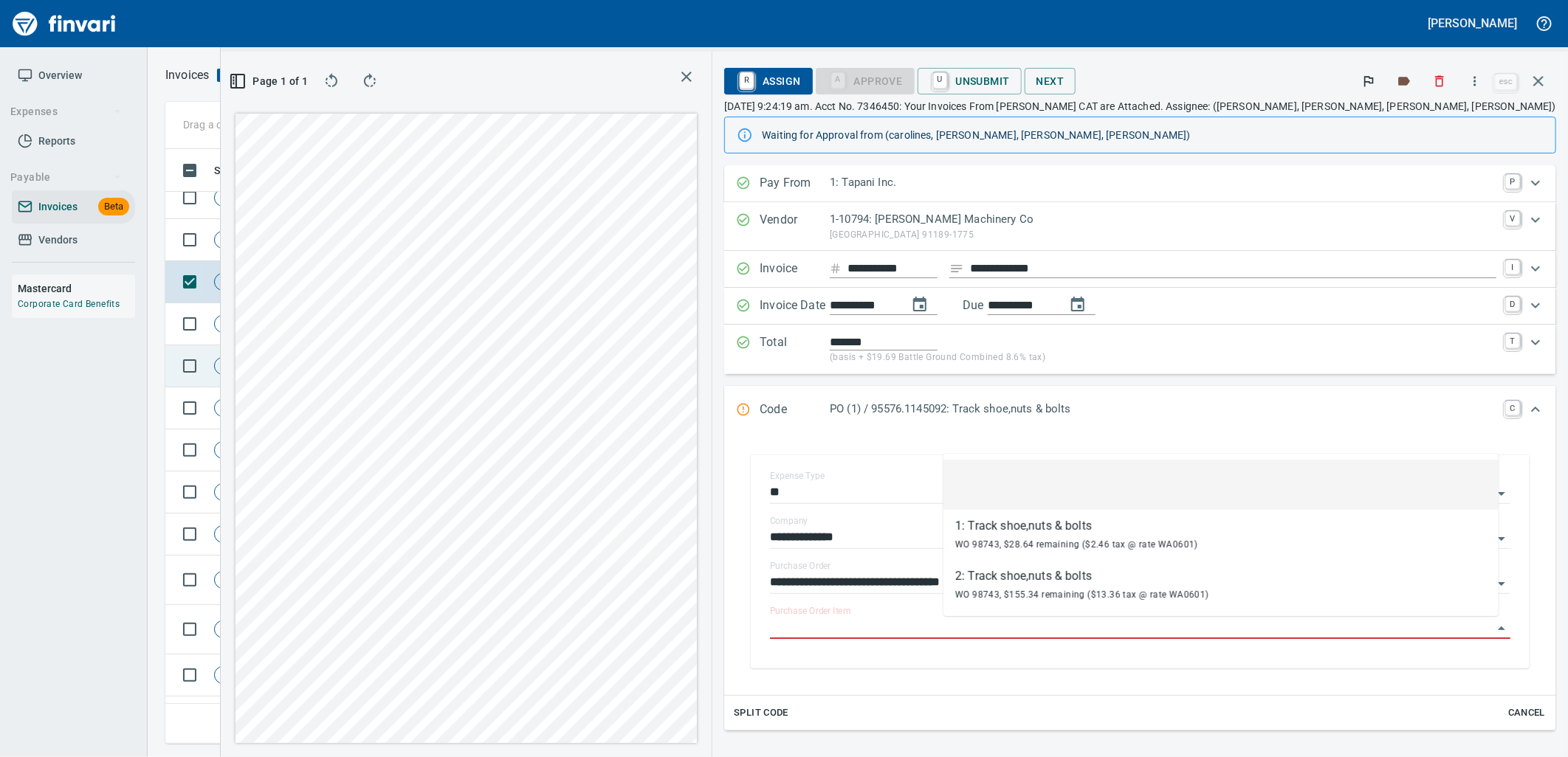
scroll to position [7299, 0]
click at [348, 339] on td "Shop" at bounding box center [345, 328] width 81 height 42
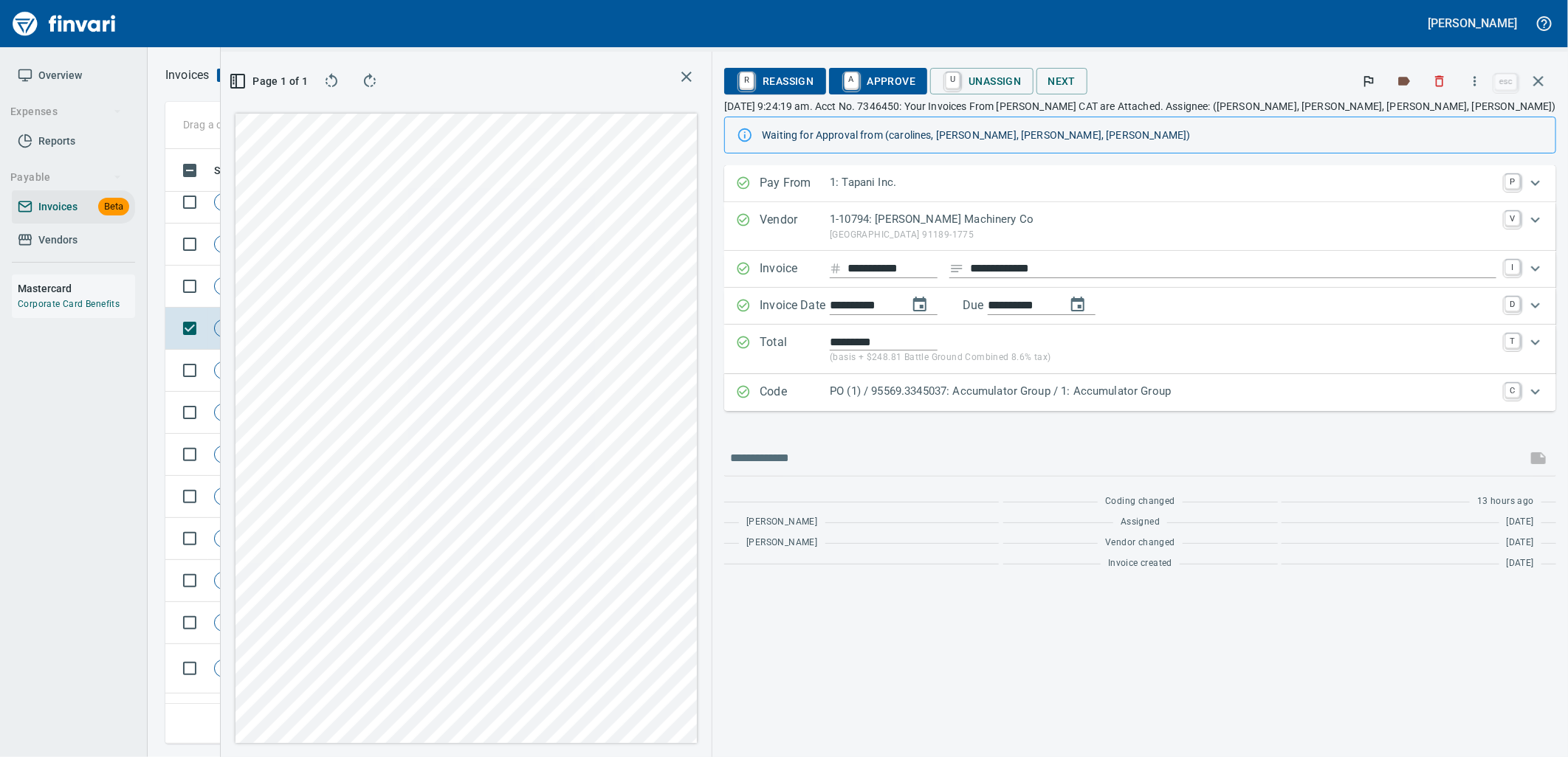
click at [1152, 389] on p "PO (1) / 95569.3345037: Accumulator Group / 1: Accumulator Group" at bounding box center [1163, 391] width 667 height 17
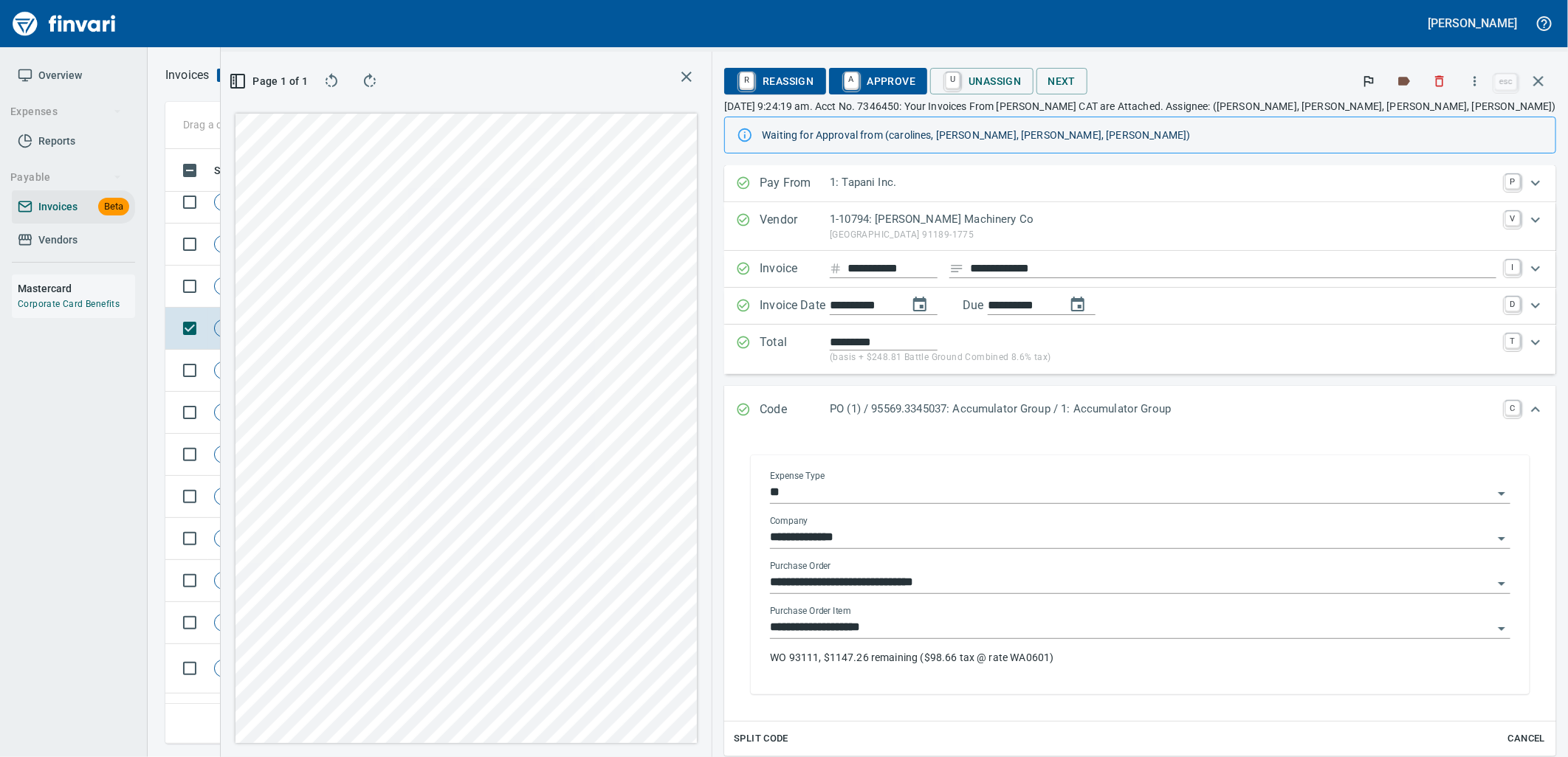
click at [1104, 626] on input "**********" at bounding box center [1132, 628] width 723 height 20
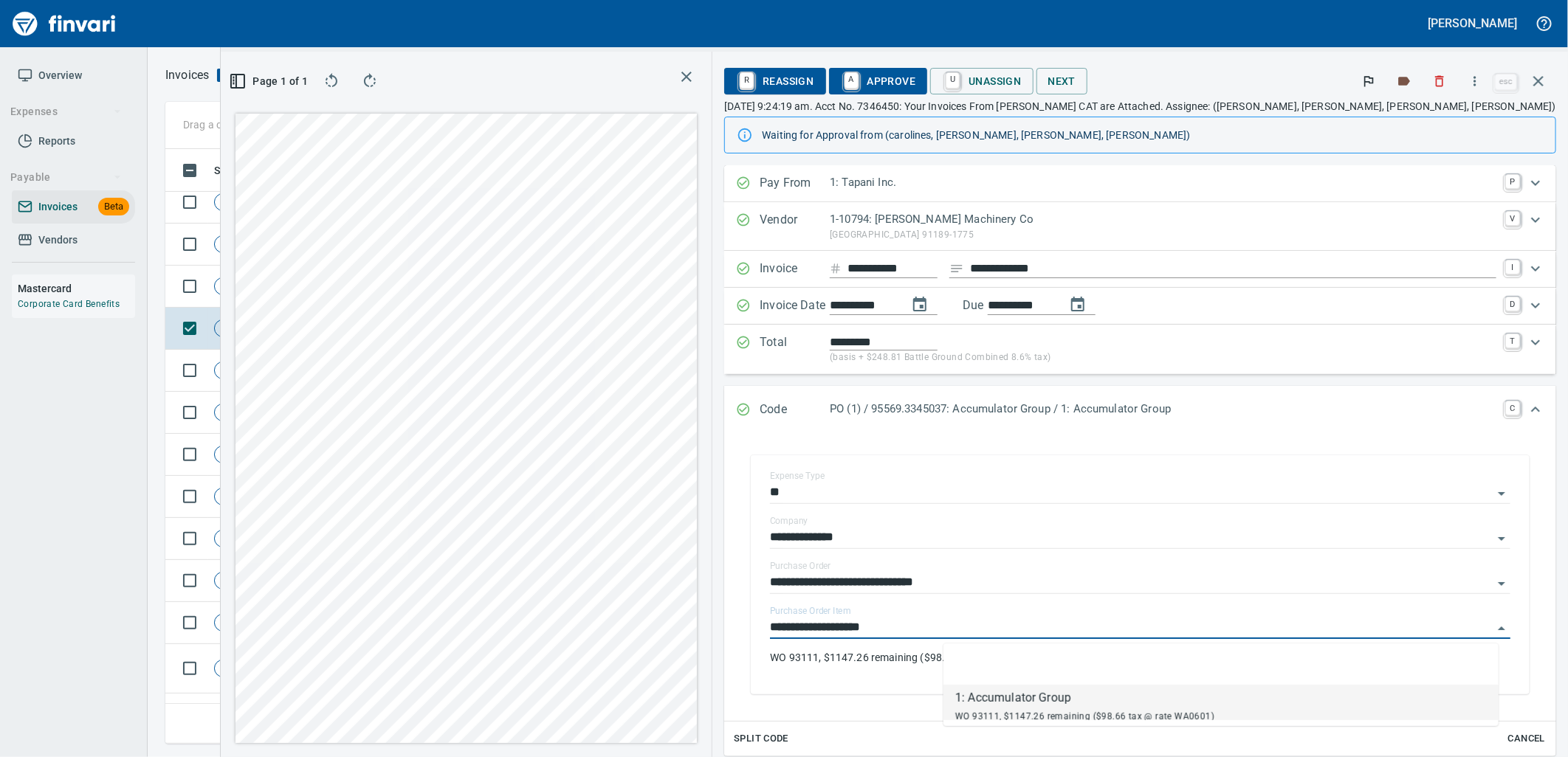
scroll to position [571, 992]
click at [349, 285] on td "Shop" at bounding box center [345, 286] width 81 height 42
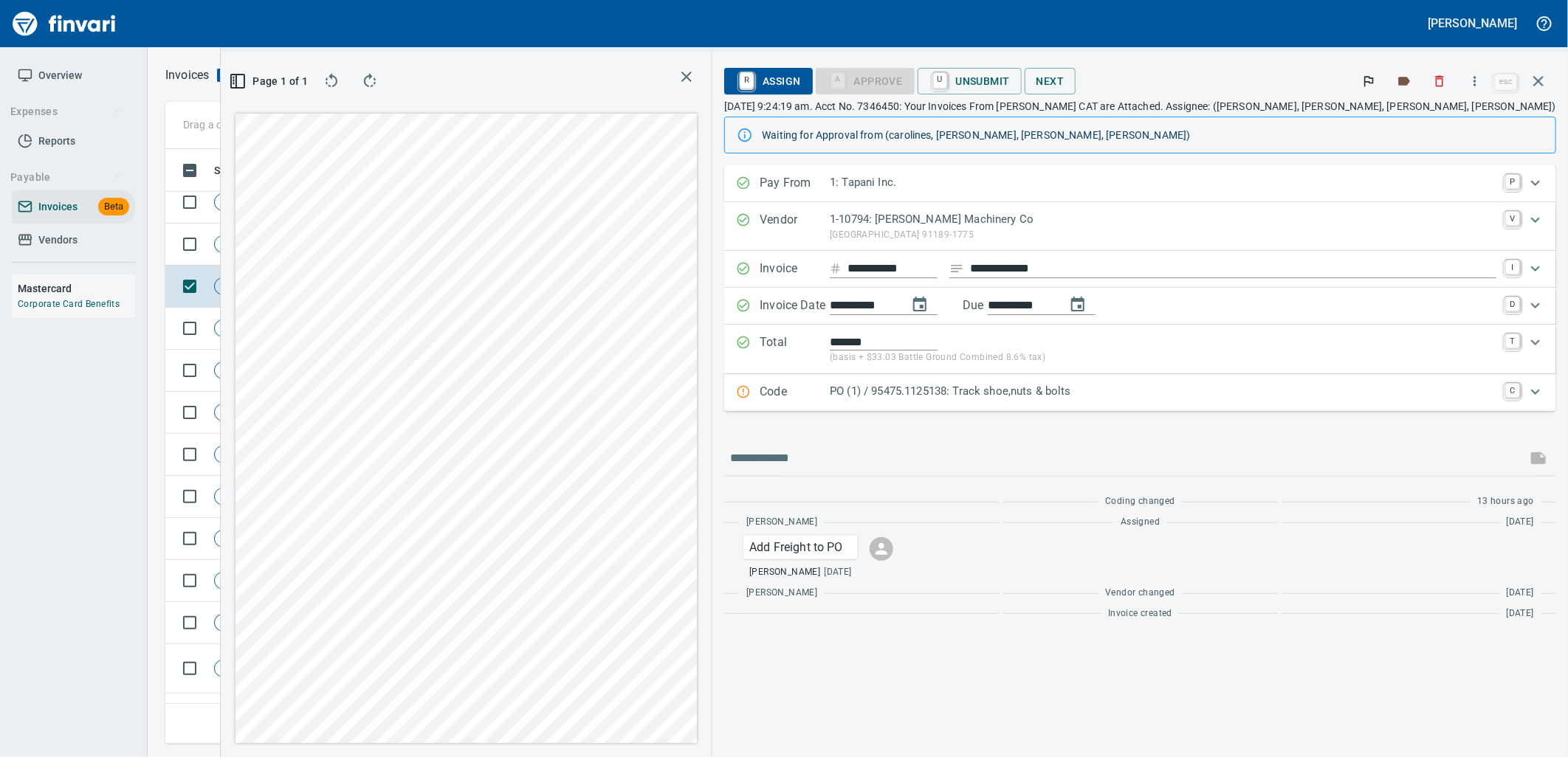
click at [1246, 396] on p "PO (1) / 95475.1125138: Track shoe,nuts & bolts" at bounding box center [1163, 391] width 667 height 17
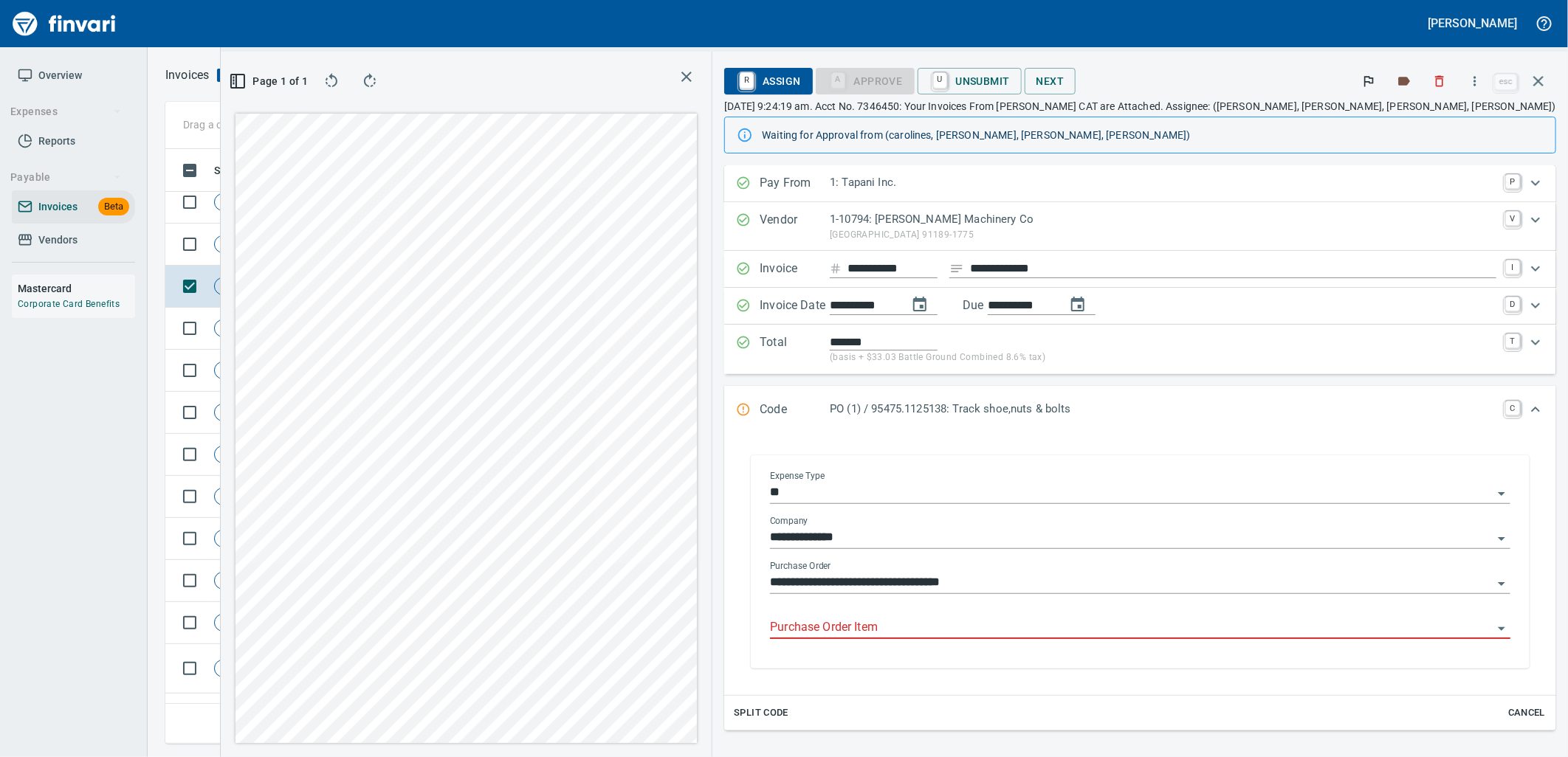
click at [1049, 623] on input "Purchase Order Item" at bounding box center [1132, 628] width 723 height 20
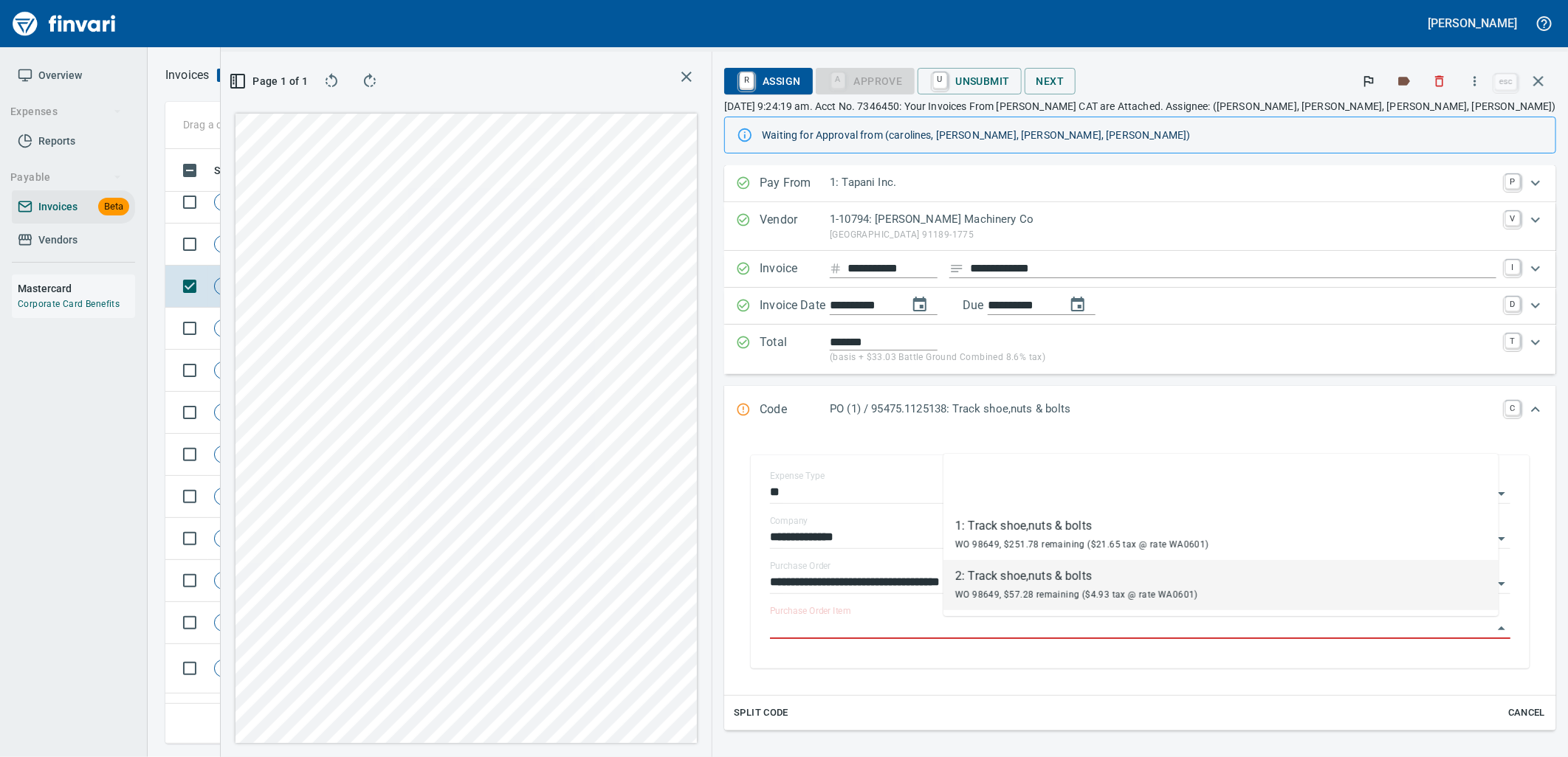
scroll to position [571, 992]
click at [348, 242] on td "Shop" at bounding box center [345, 244] width 81 height 42
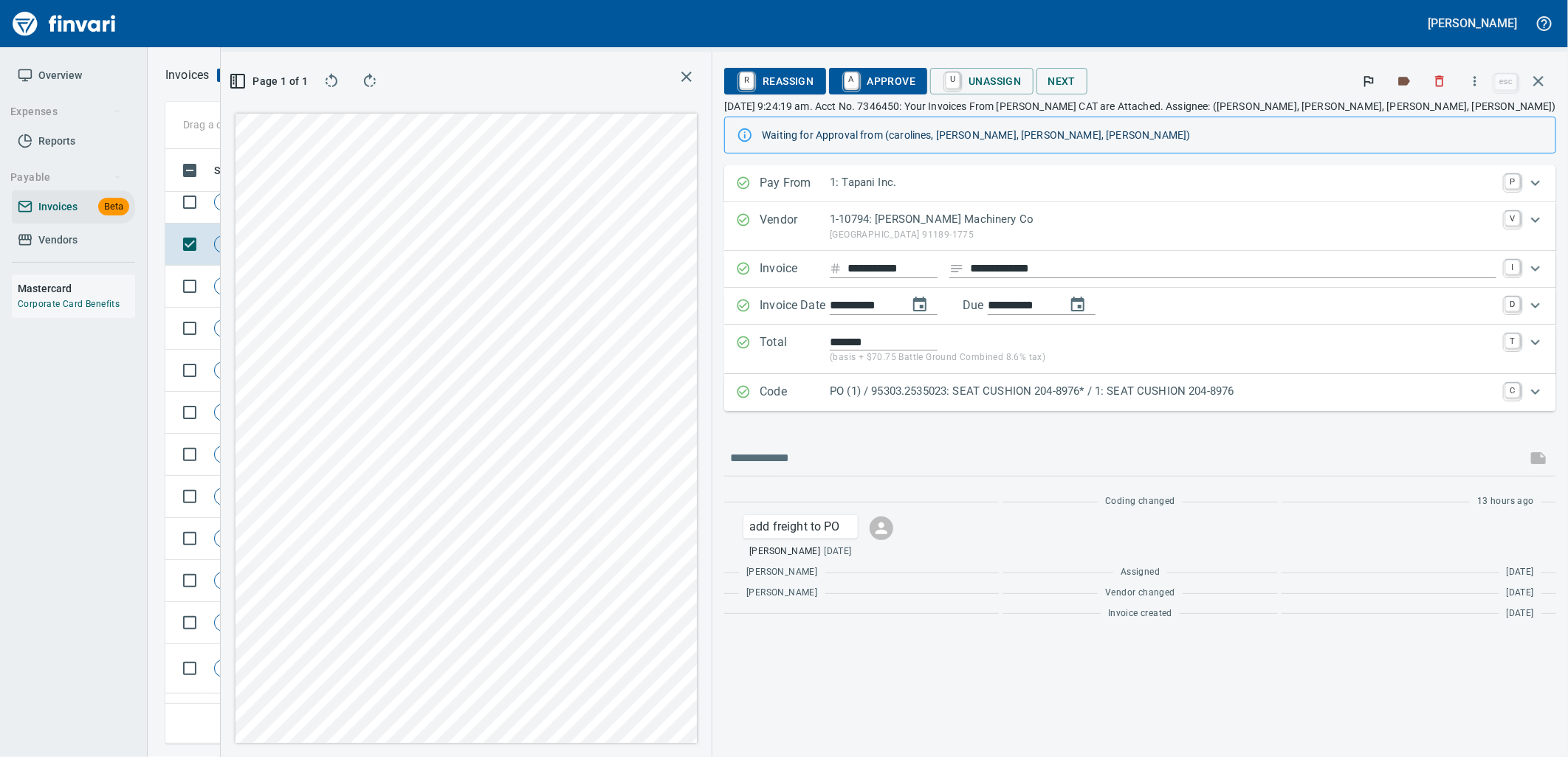
click at [1134, 392] on p "PO (1) / 95303.2535023: SEAT CUSHION 204-8976* / 1: SEAT CUSHION 204-8976" at bounding box center [1163, 391] width 667 height 17
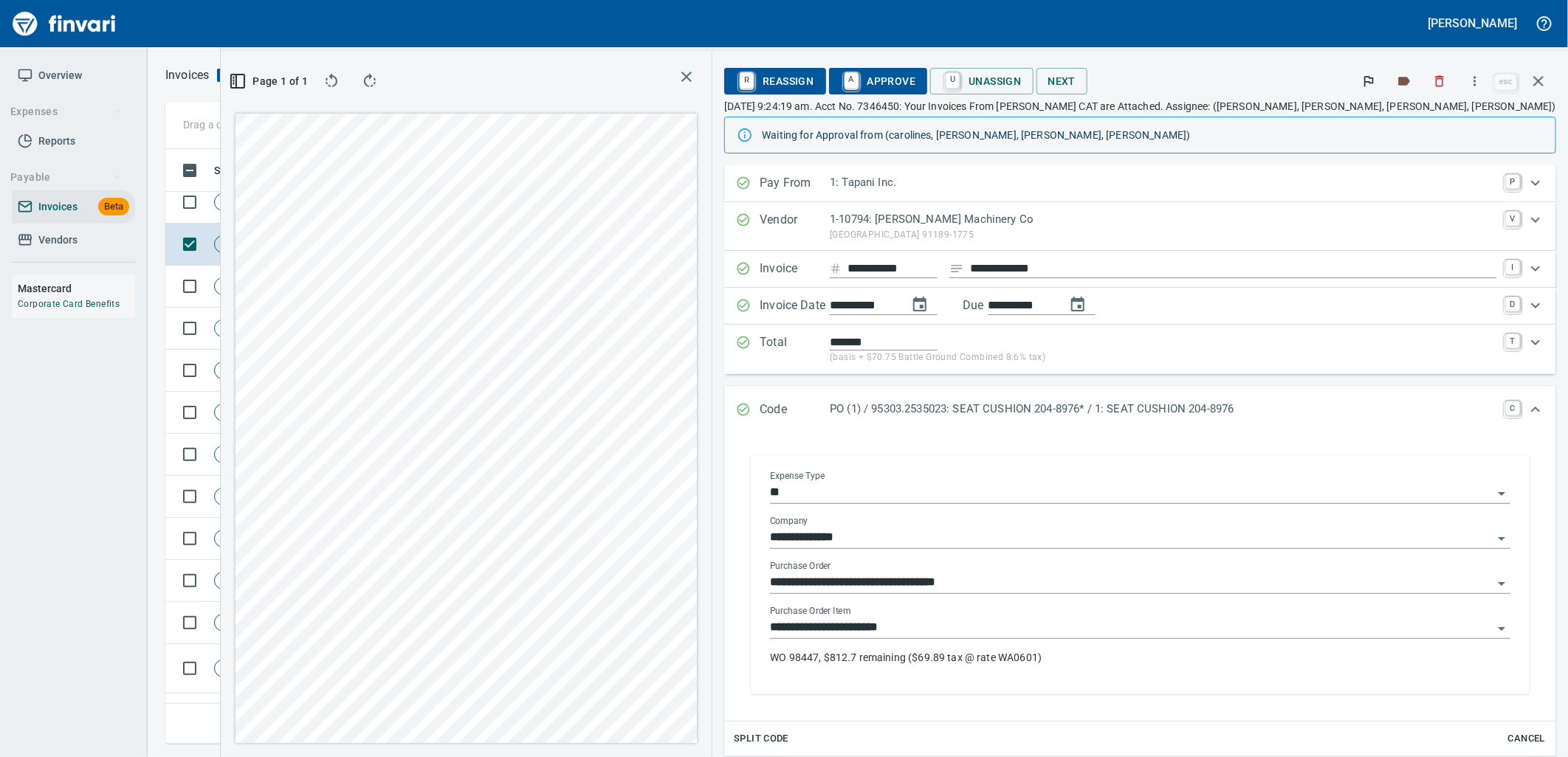
click at [1119, 630] on input "**********" at bounding box center [1132, 628] width 723 height 20
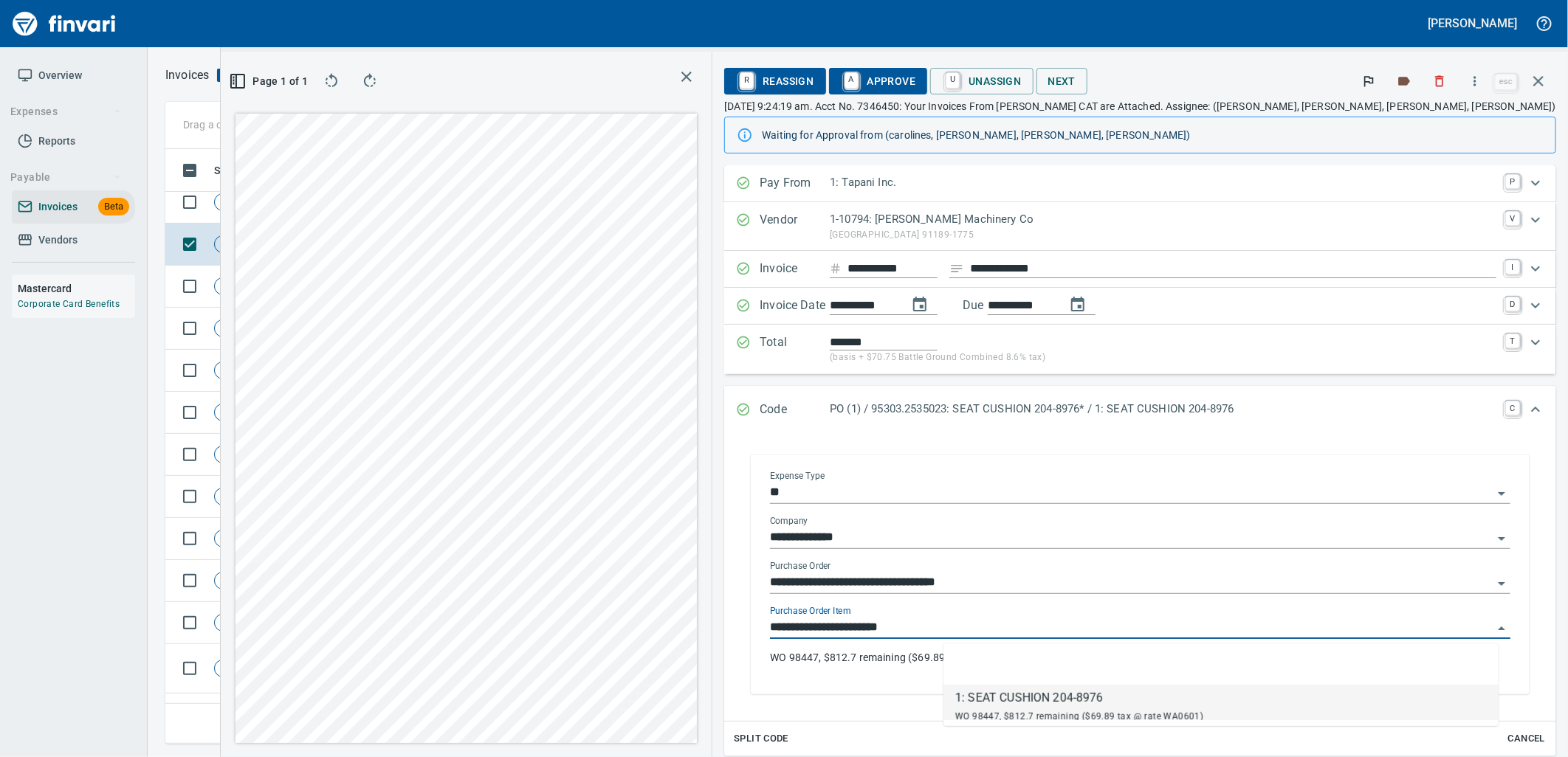
scroll to position [571, 992]
click at [333, 208] on span "Shop" at bounding box center [328, 202] width 34 height 14
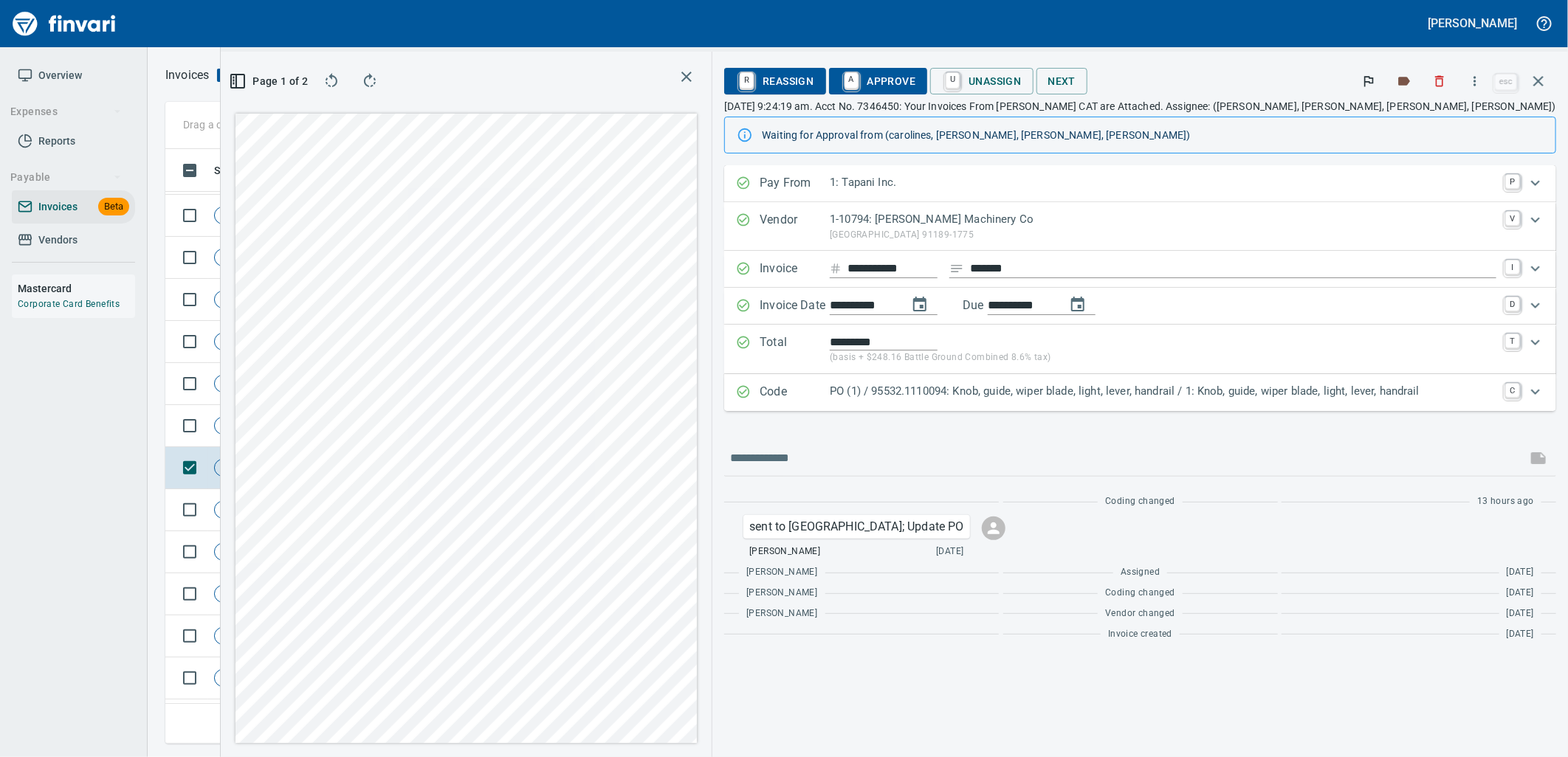
scroll to position [6971, 0]
click at [931, 394] on p "PO (1) / 95532.1110094: Knob, guide, wiper blade, light, lever, handrail / 1: K…" at bounding box center [1163, 391] width 667 height 17
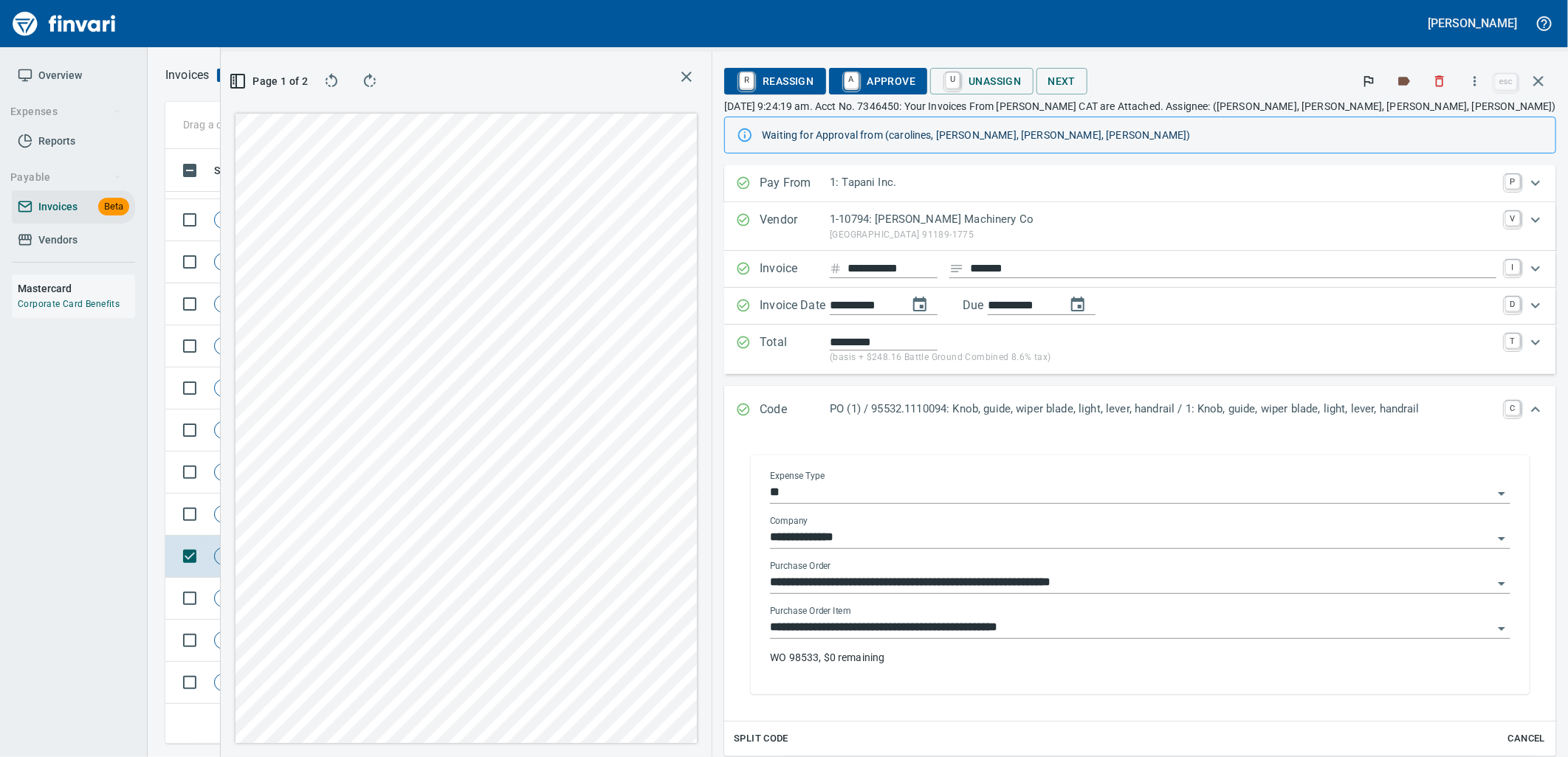
click at [1098, 623] on input "**********" at bounding box center [1132, 628] width 723 height 20
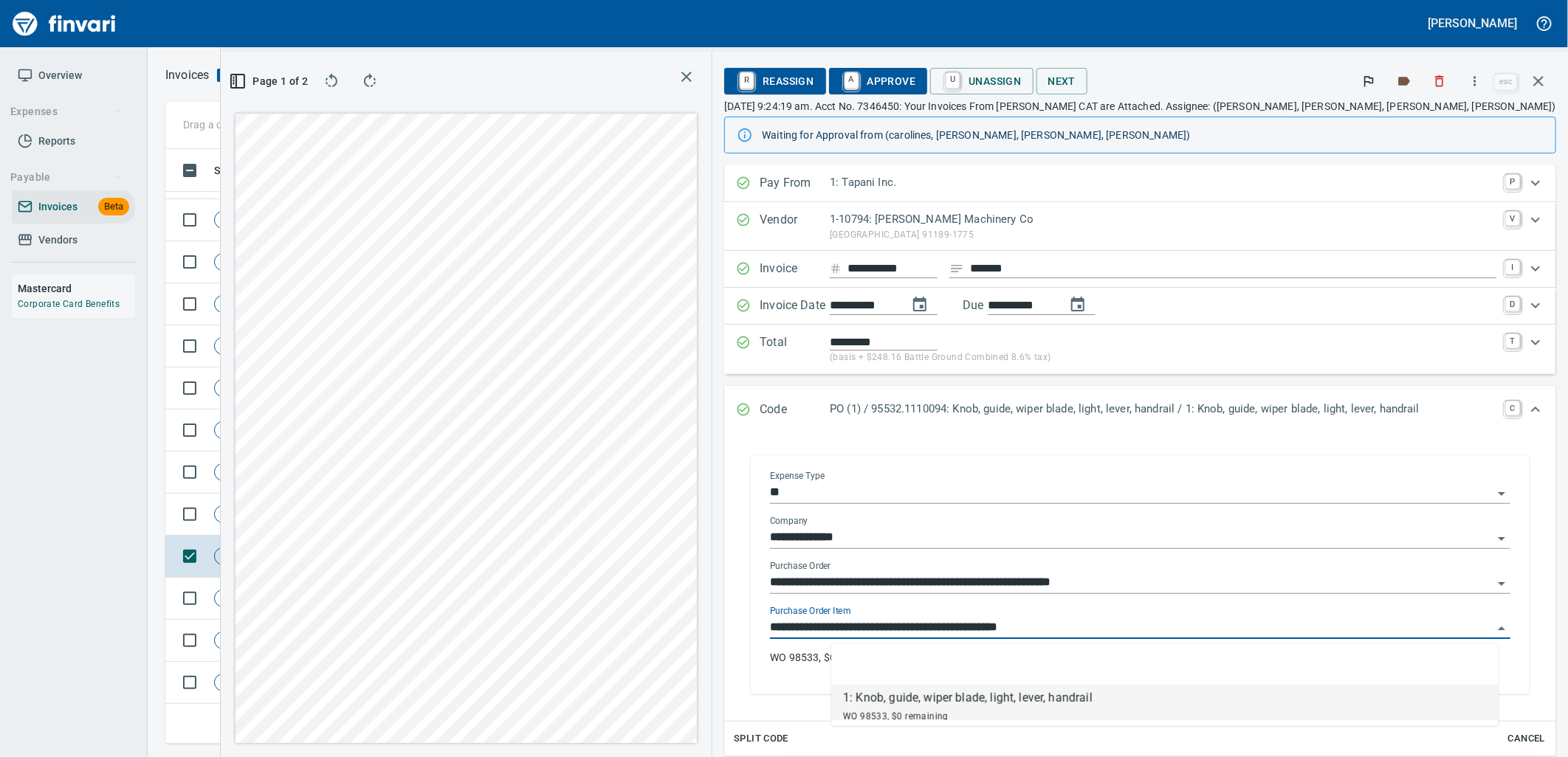
scroll to position [571, 992]
click at [249, 512] on span "Not-Reviewed" at bounding box center [251, 515] width 71 height 14
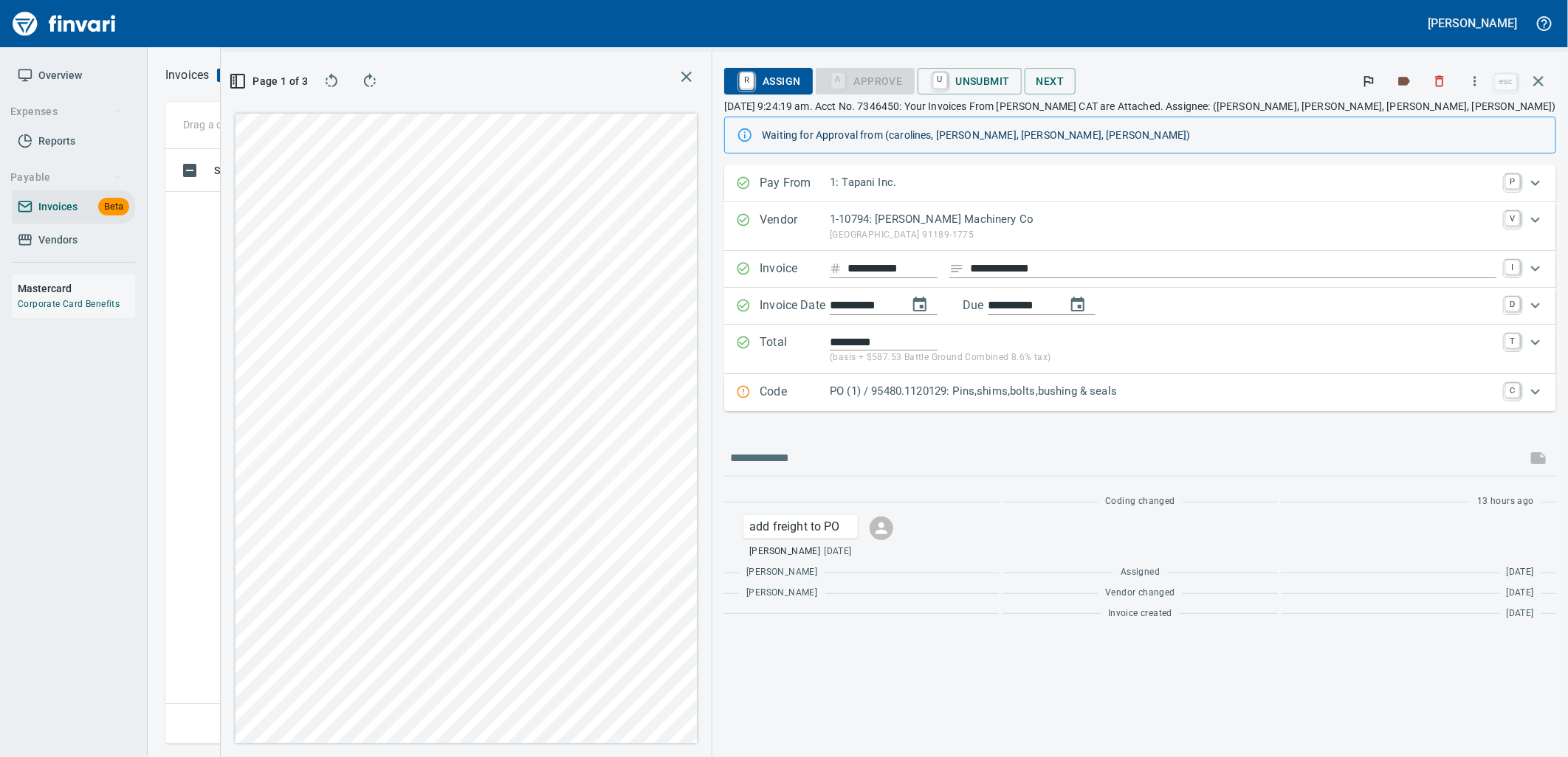
scroll to position [571, 992]
click at [1118, 401] on div "PO (1) / 95480.1120129: Pins,shims,bolts,bushing & seals" at bounding box center [1163, 392] width 667 height 20
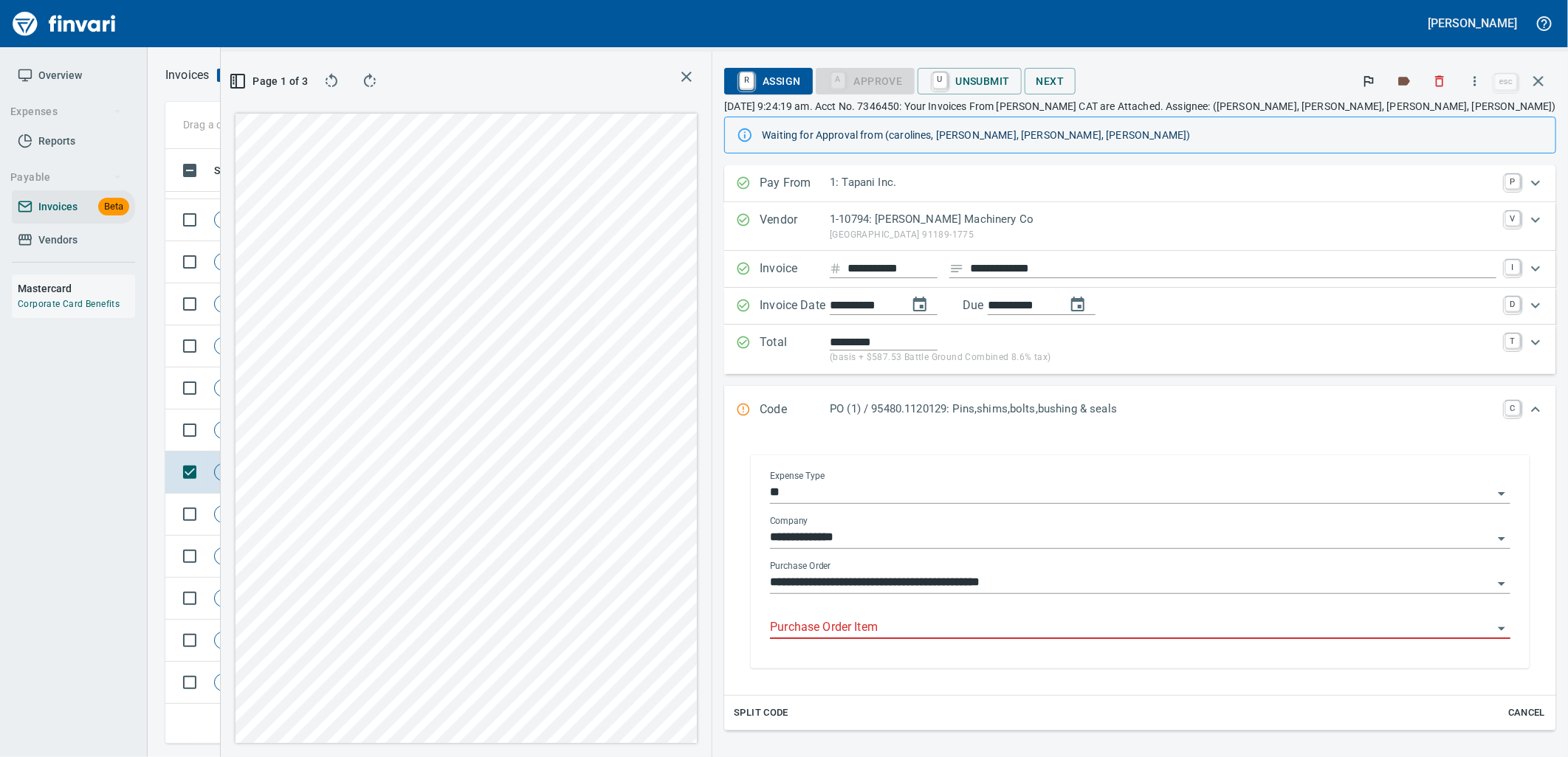
click at [1078, 623] on input "Purchase Order Item" at bounding box center [1132, 628] width 723 height 20
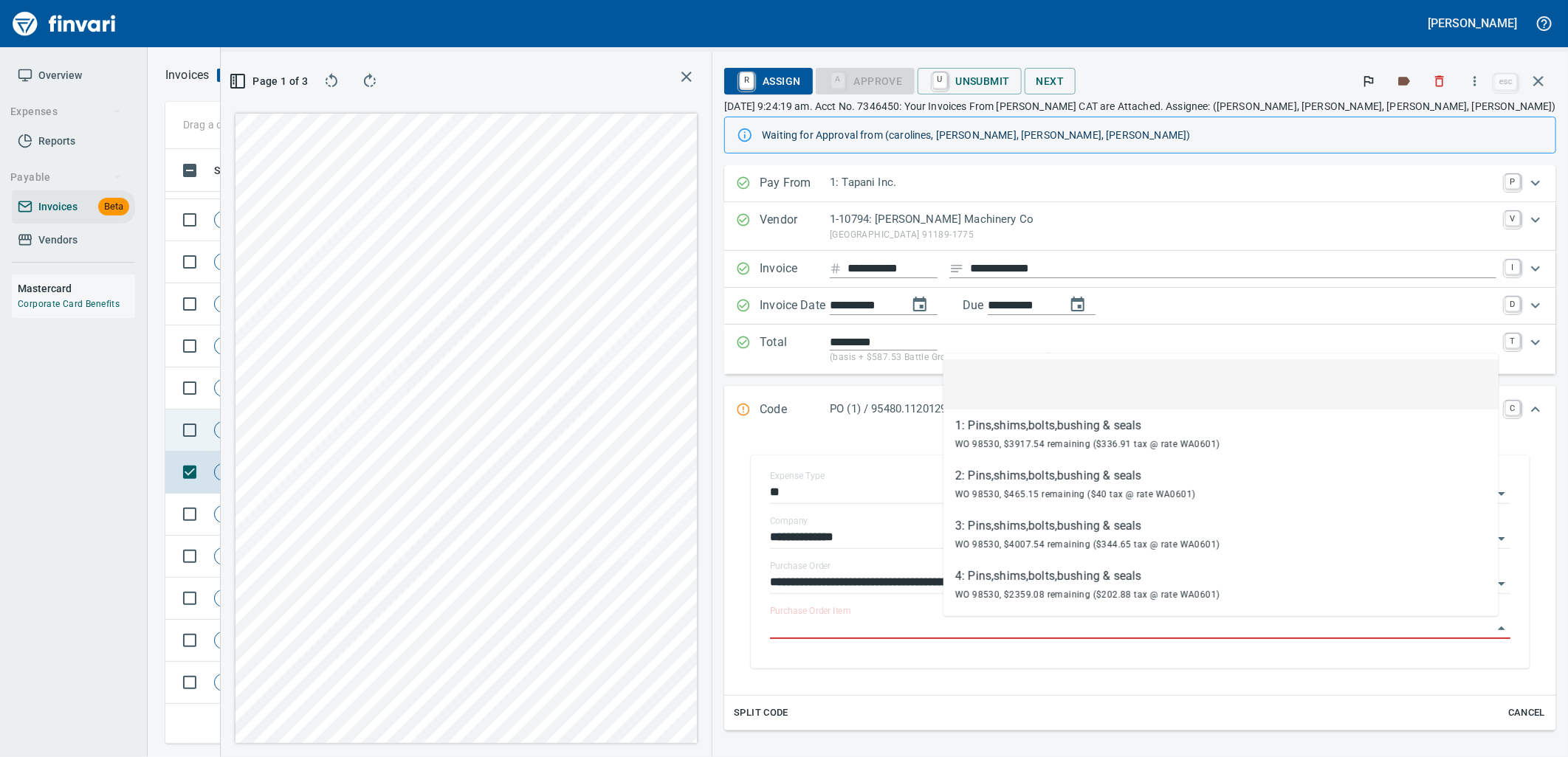
click at [329, 428] on span "Shop" at bounding box center [328, 430] width 34 height 14
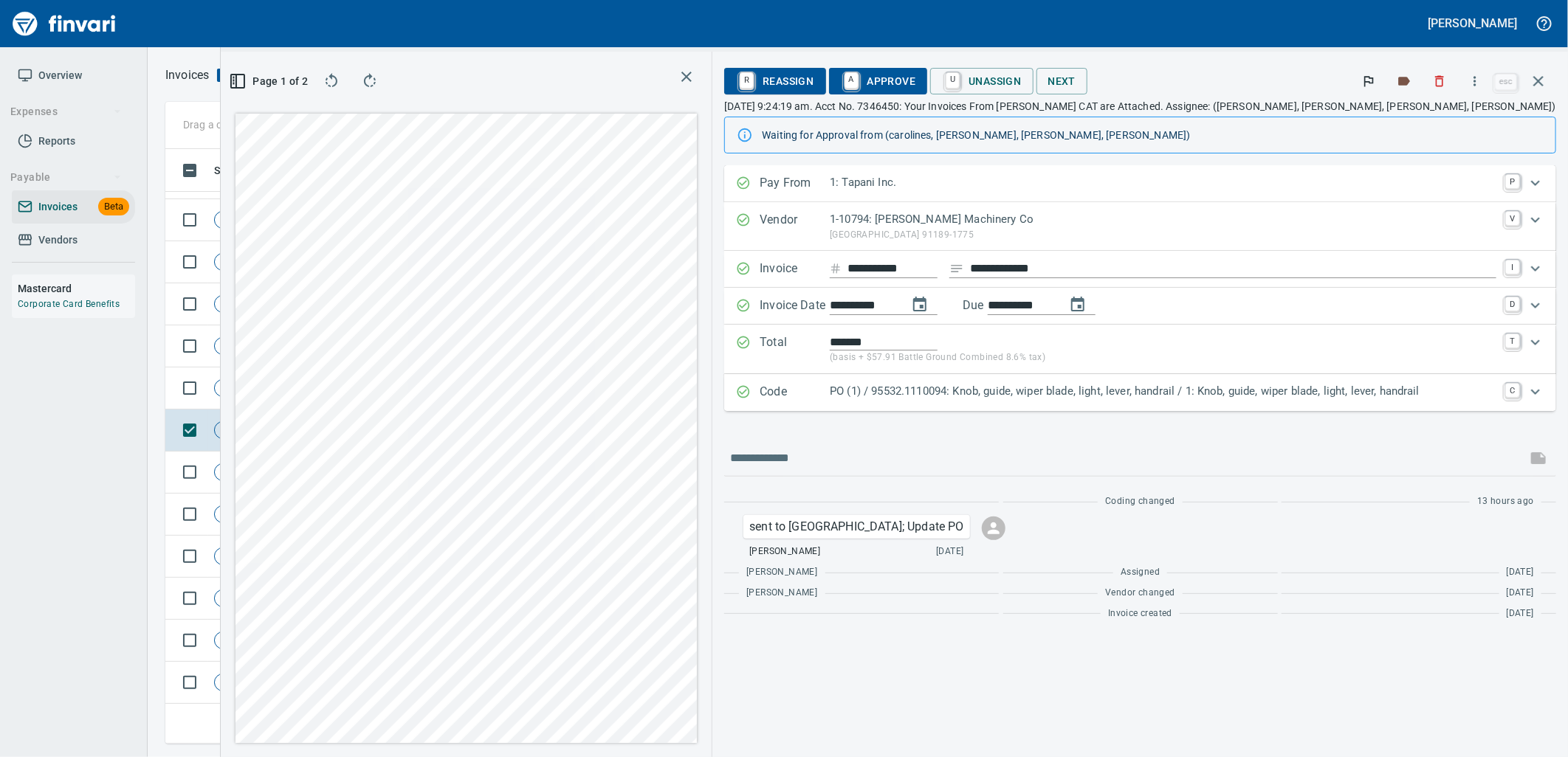
click at [909, 400] on p "PO (1) / 95532.1110094: Knob, guide, wiper blade, light, lever, handrail / 1: K…" at bounding box center [1163, 391] width 667 height 17
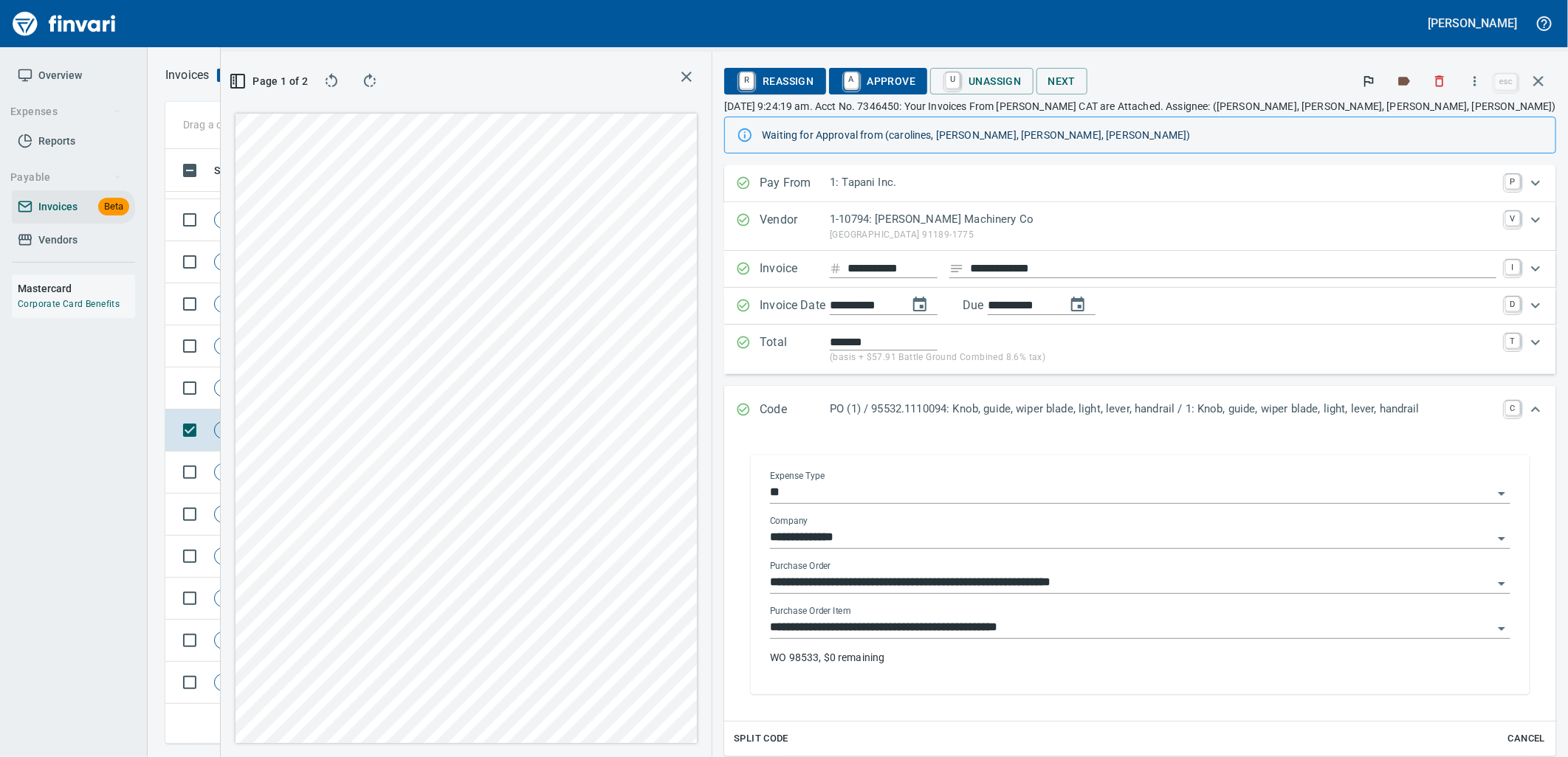
click at [963, 614] on div "**********" at bounding box center [1140, 622] width 740 height 33
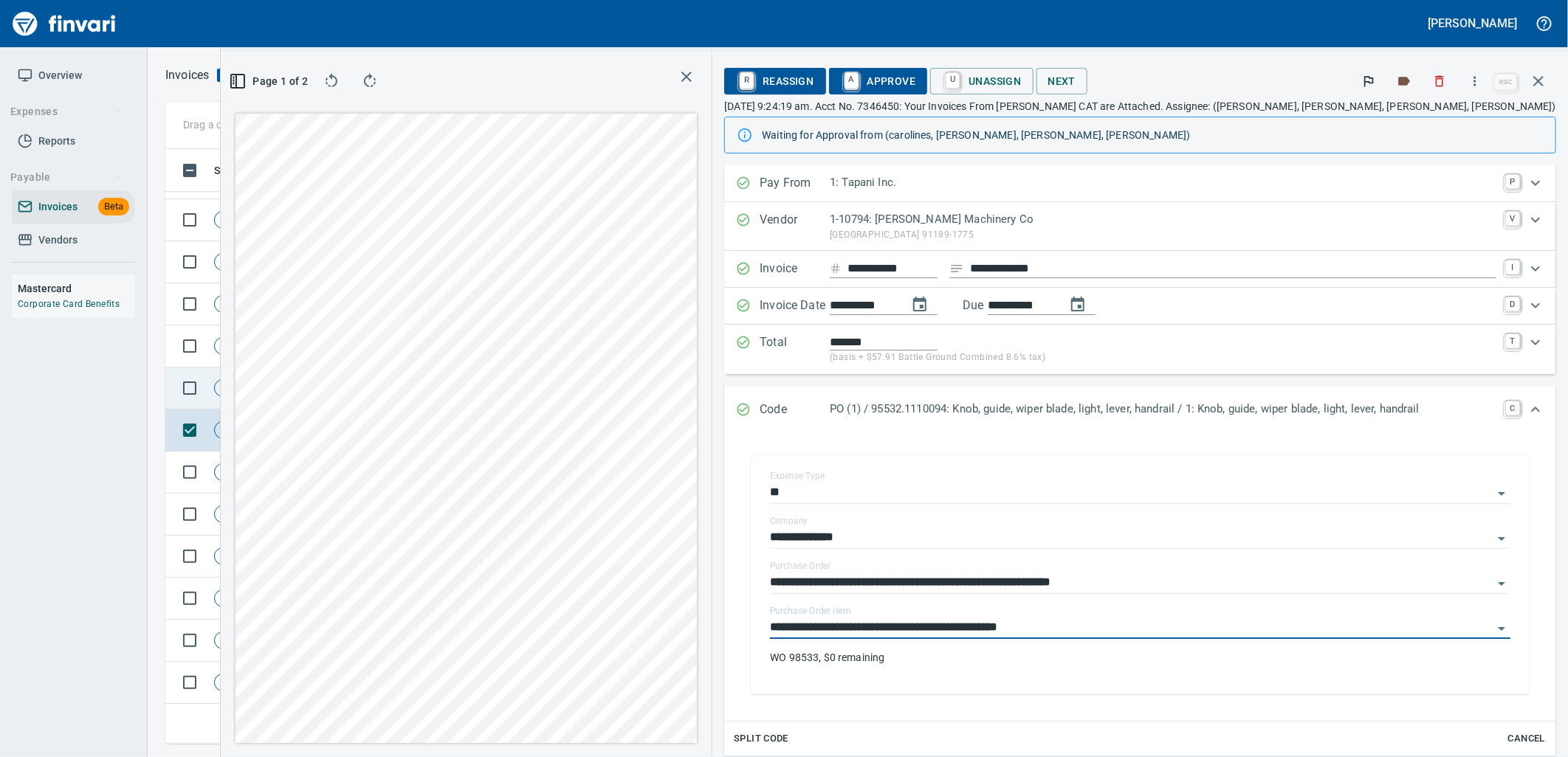
click at [224, 382] on span "Not-Reviewed" at bounding box center [251, 389] width 71 height 14
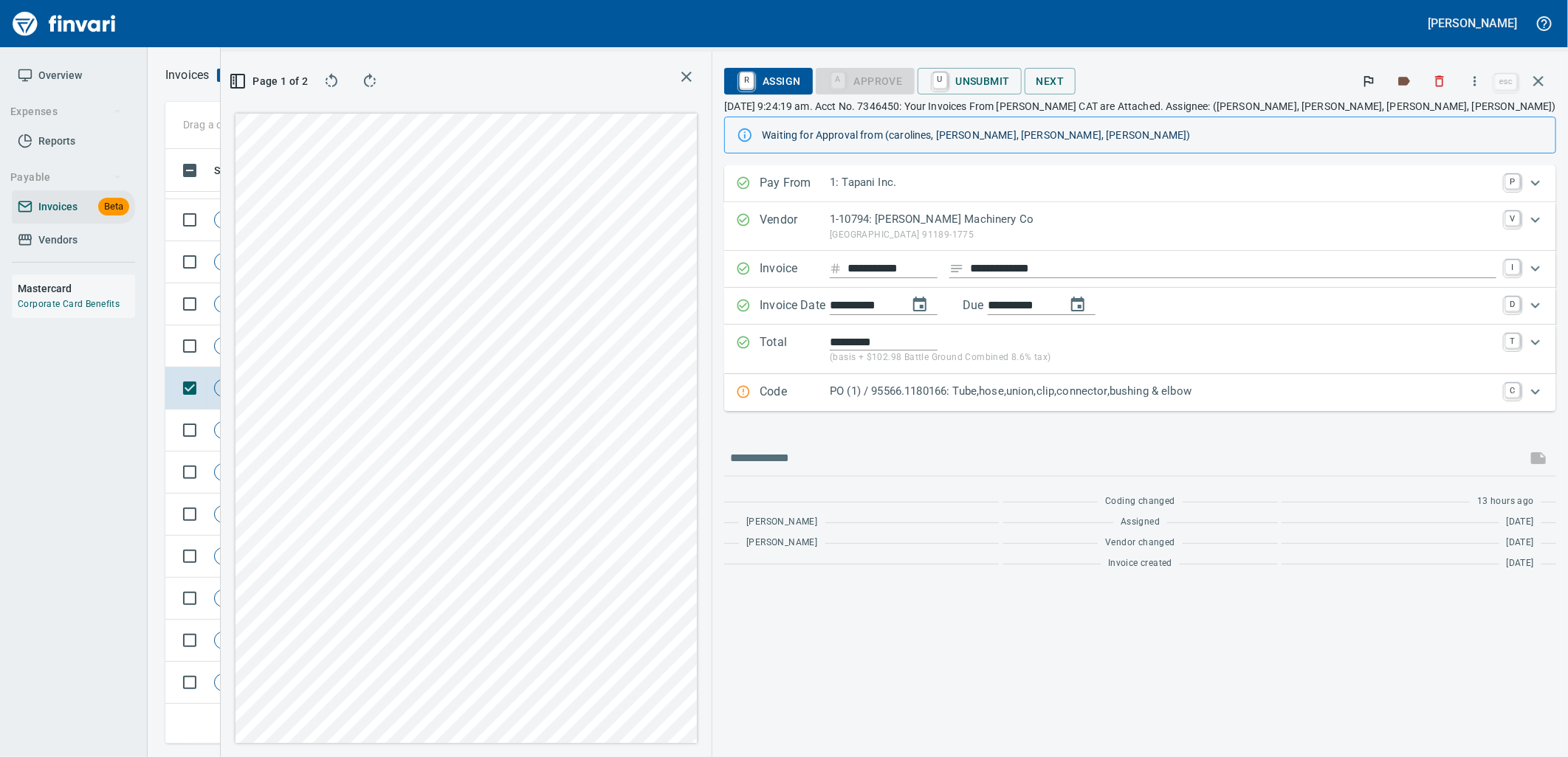
click at [1227, 396] on p "PO (1) / 95566.1180166: Tube,hose,union,clip,connector,bushing & elbow" at bounding box center [1163, 391] width 667 height 17
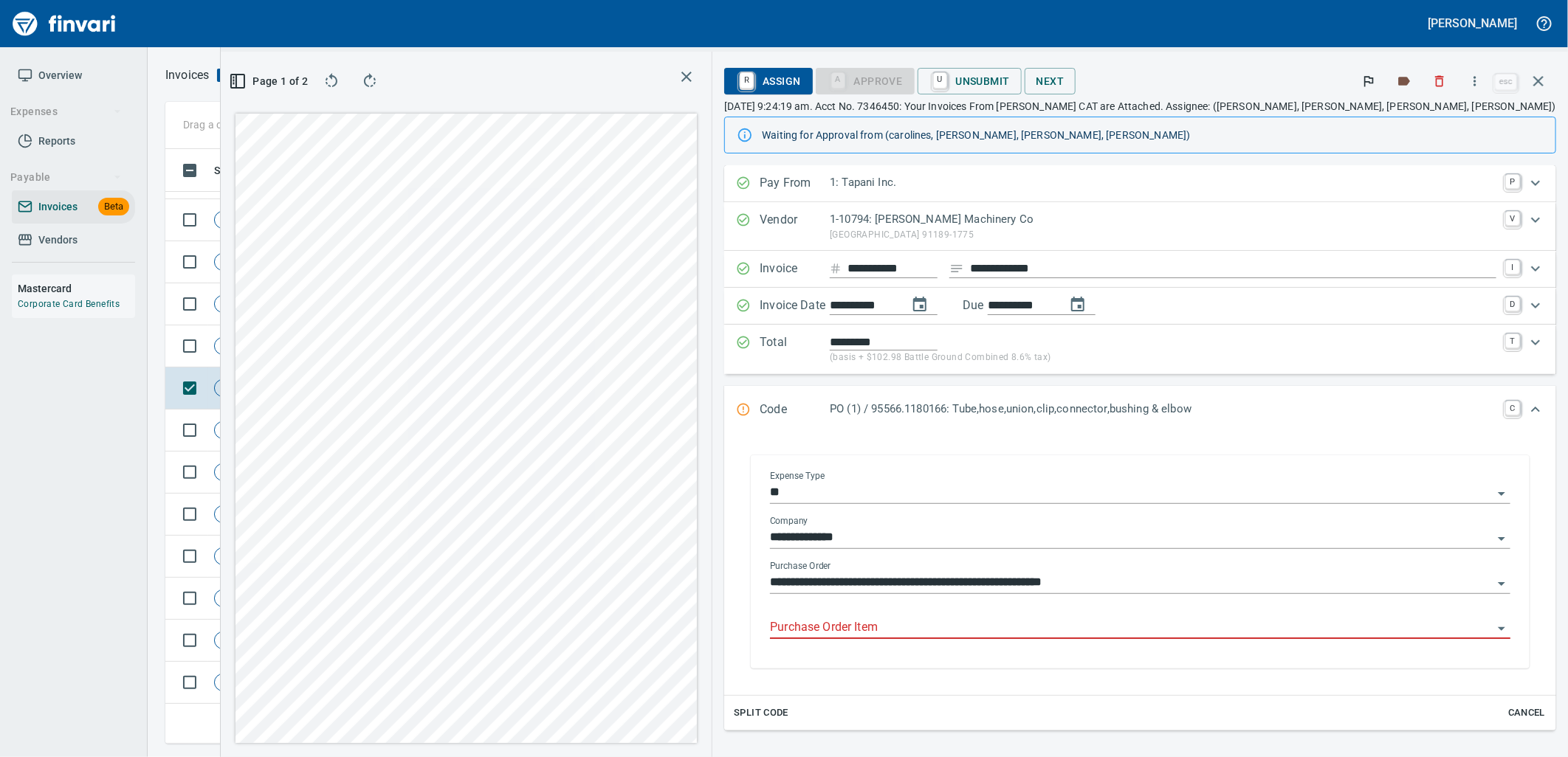
click at [1101, 629] on input "Purchase Order Item" at bounding box center [1132, 628] width 723 height 20
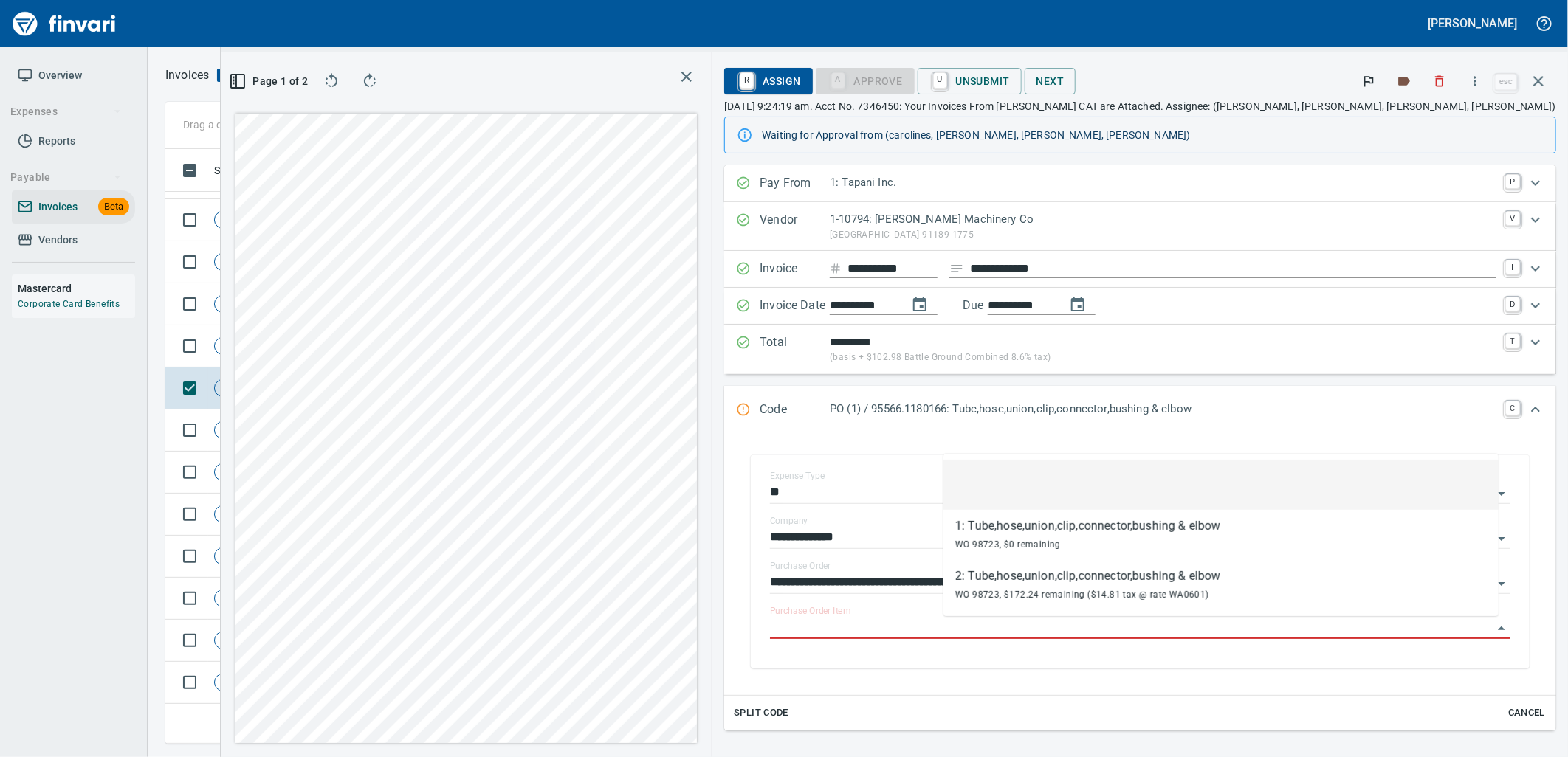
scroll to position [571, 992]
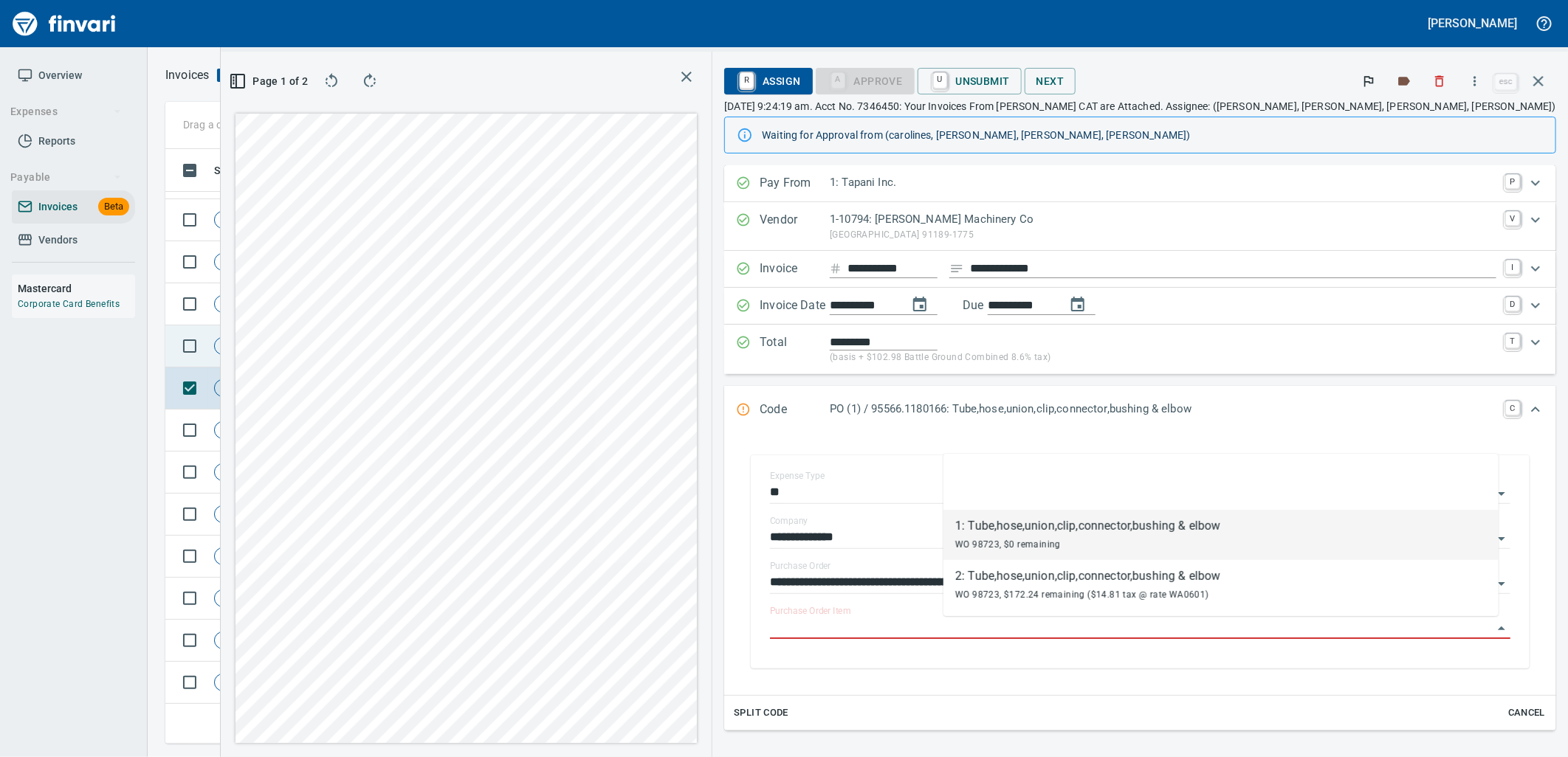
click at [373, 359] on td "Shop" at bounding box center [345, 346] width 81 height 42
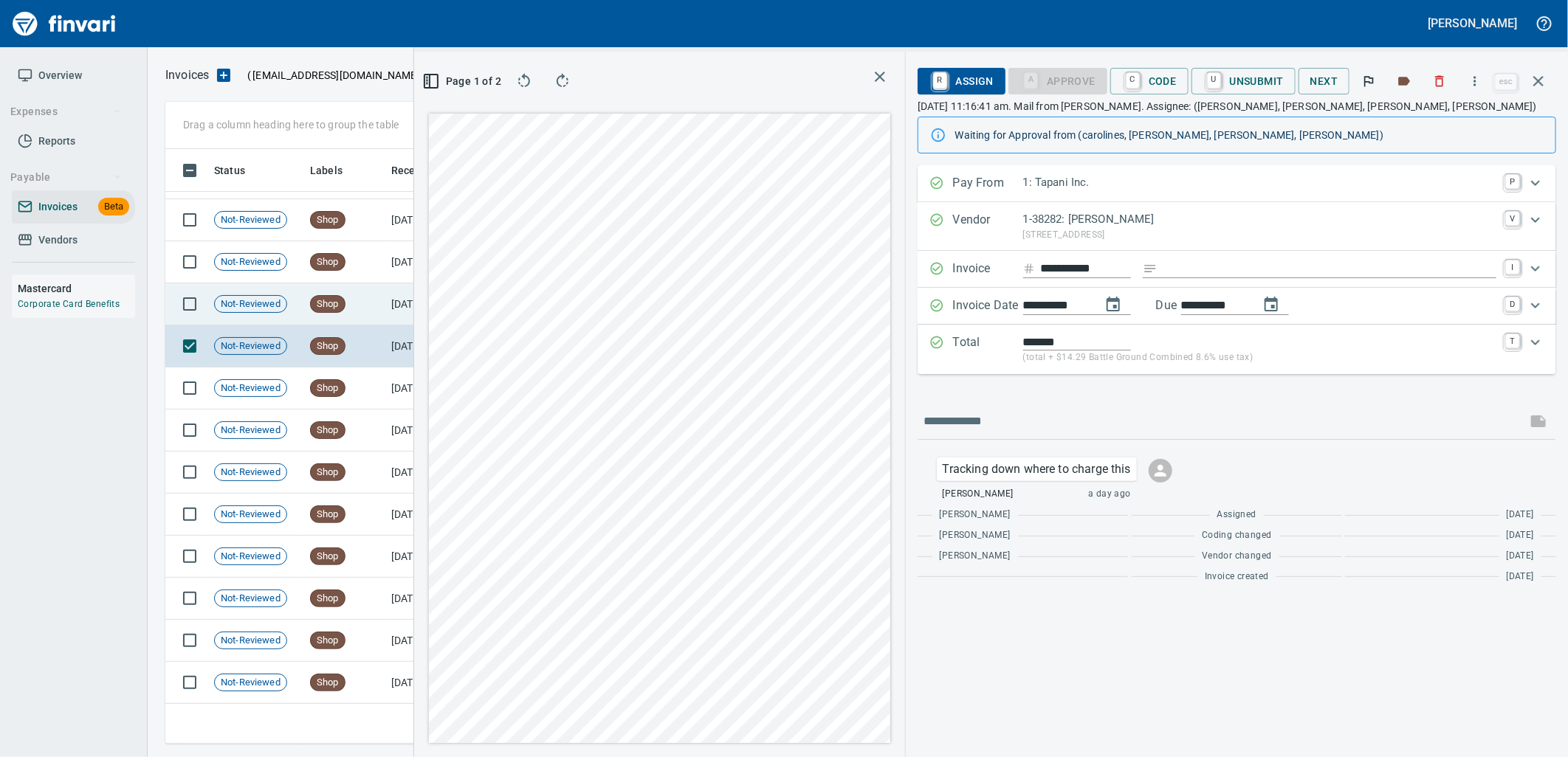
click at [392, 305] on td "[DATE]" at bounding box center [425, 304] width 81 height 42
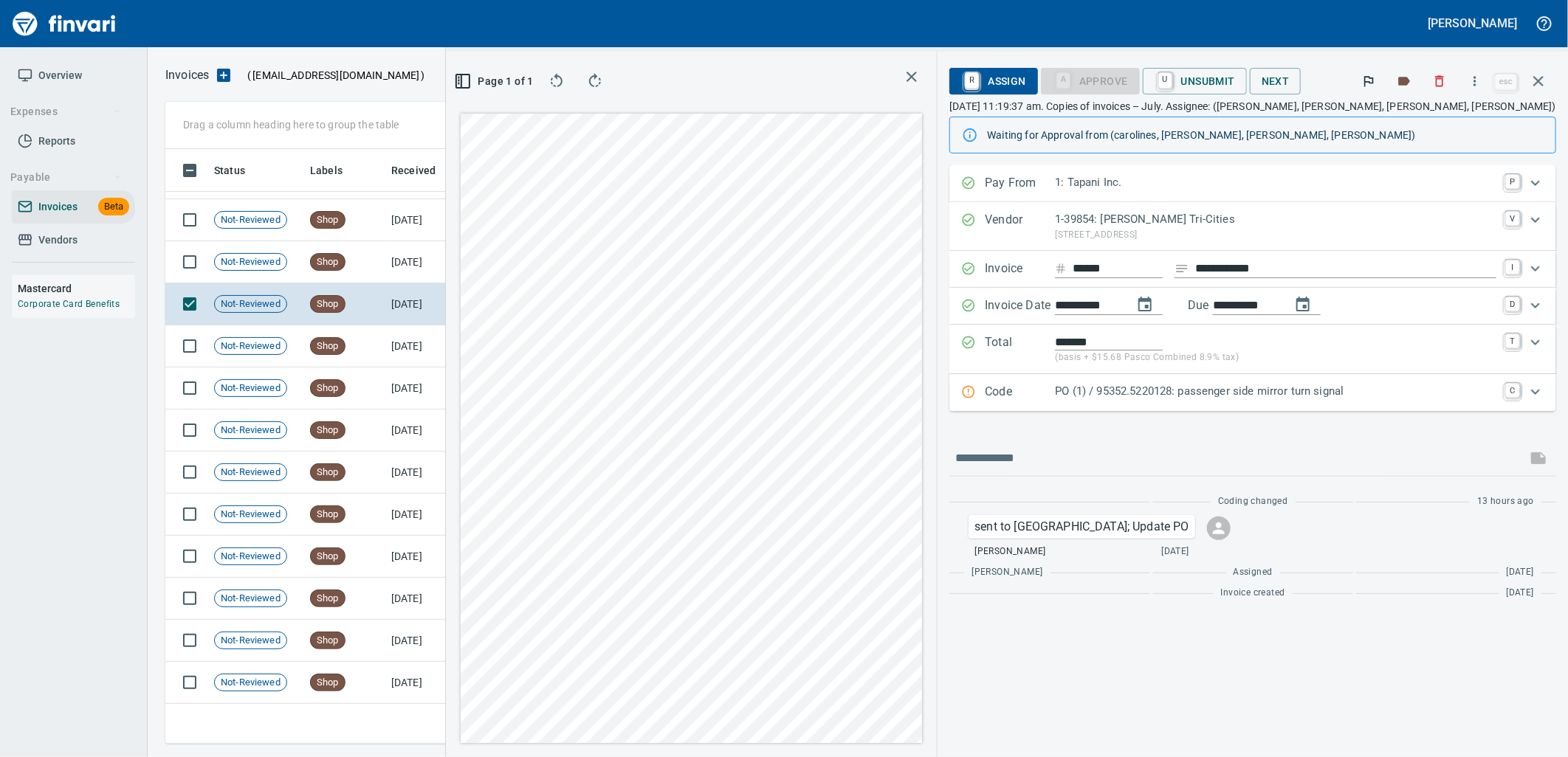
click at [1171, 396] on p "PO (1) / 95352.5220128: passenger side mirror turn signal" at bounding box center [1275, 391] width 442 height 17
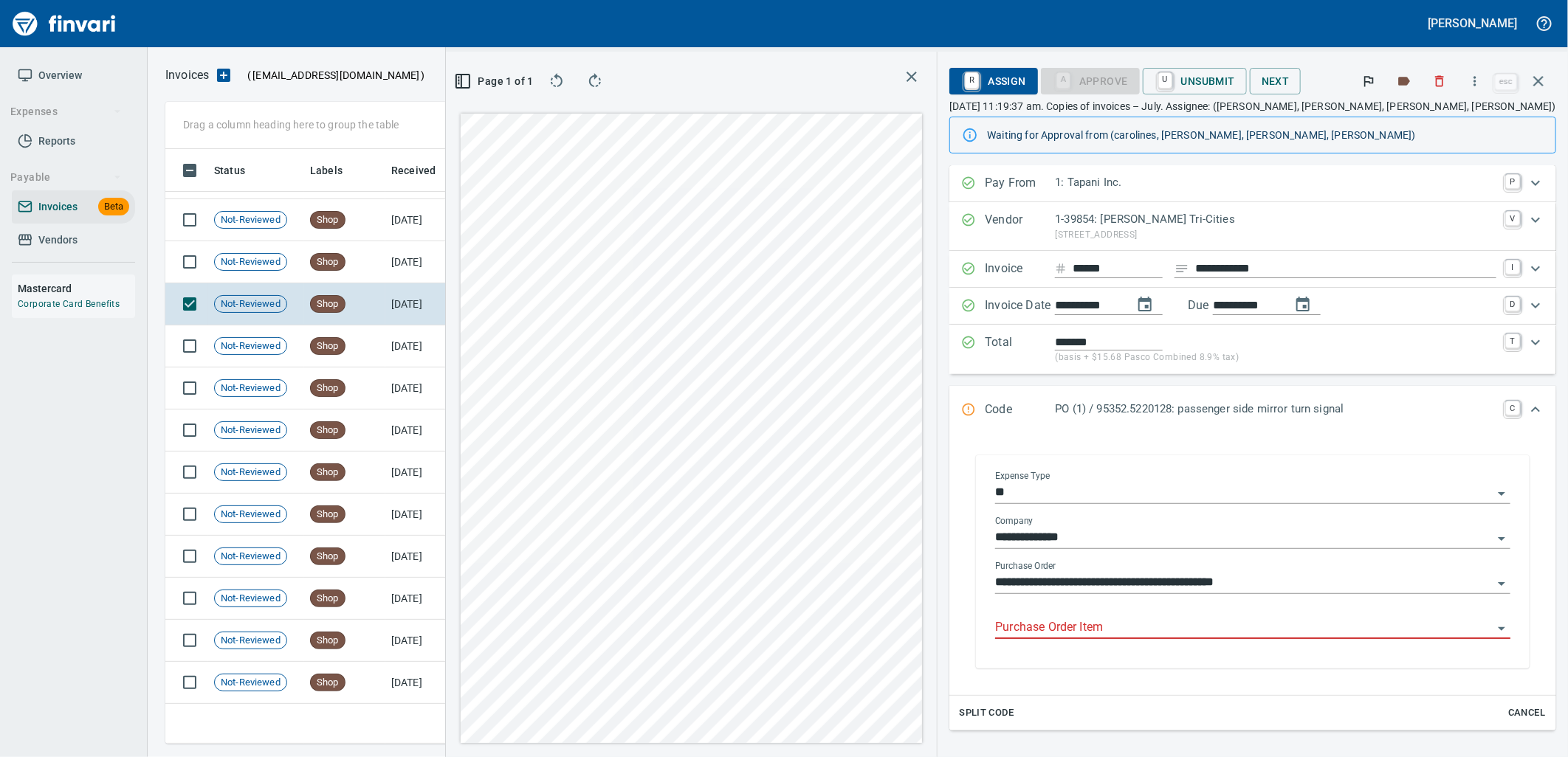
click at [1152, 625] on input "Purchase Order Item" at bounding box center [1244, 628] width 498 height 20
click at [461, 262] on td "[DATE]" at bounding box center [425, 262] width 81 height 42
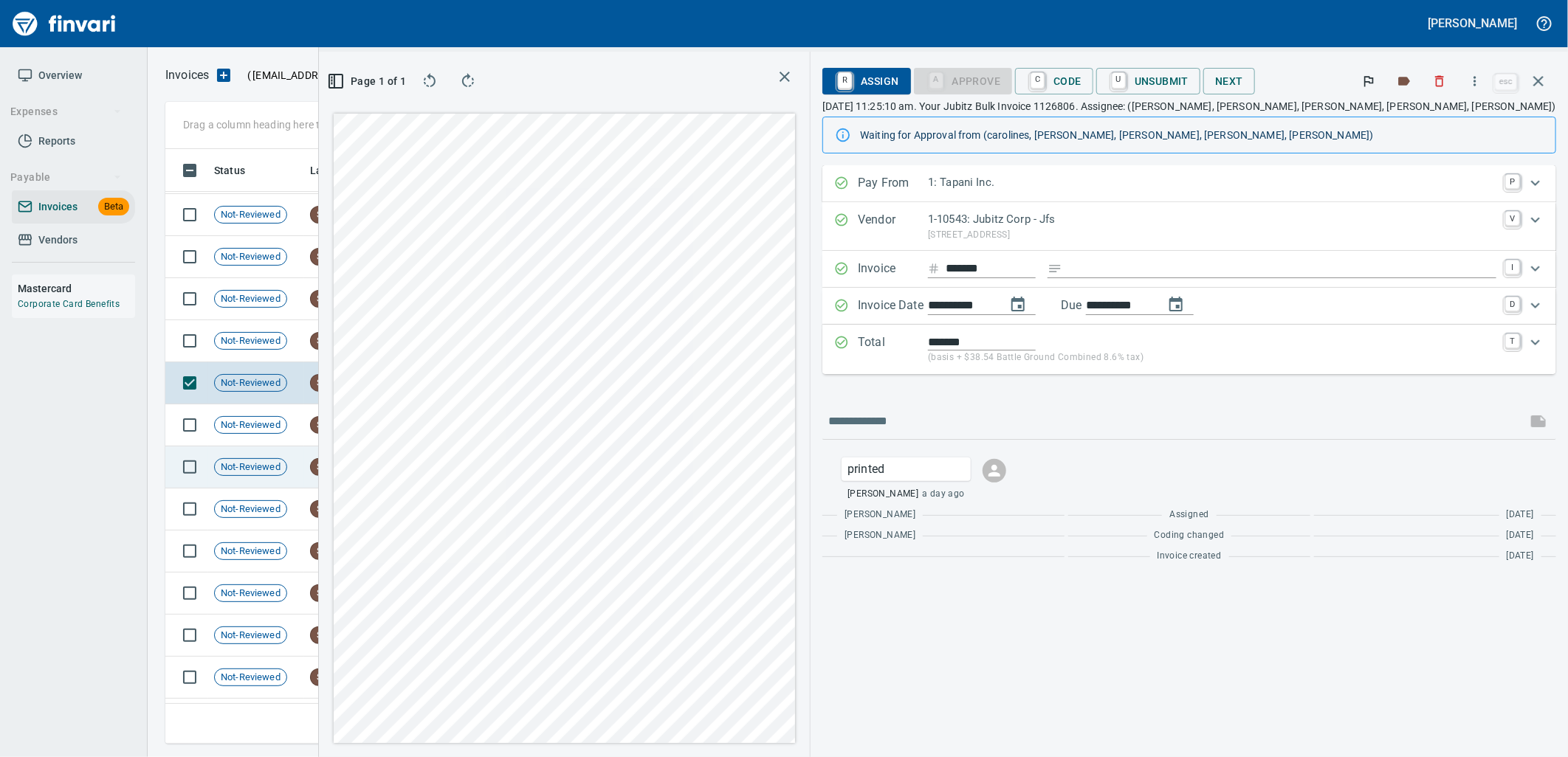
scroll to position [6807, 0]
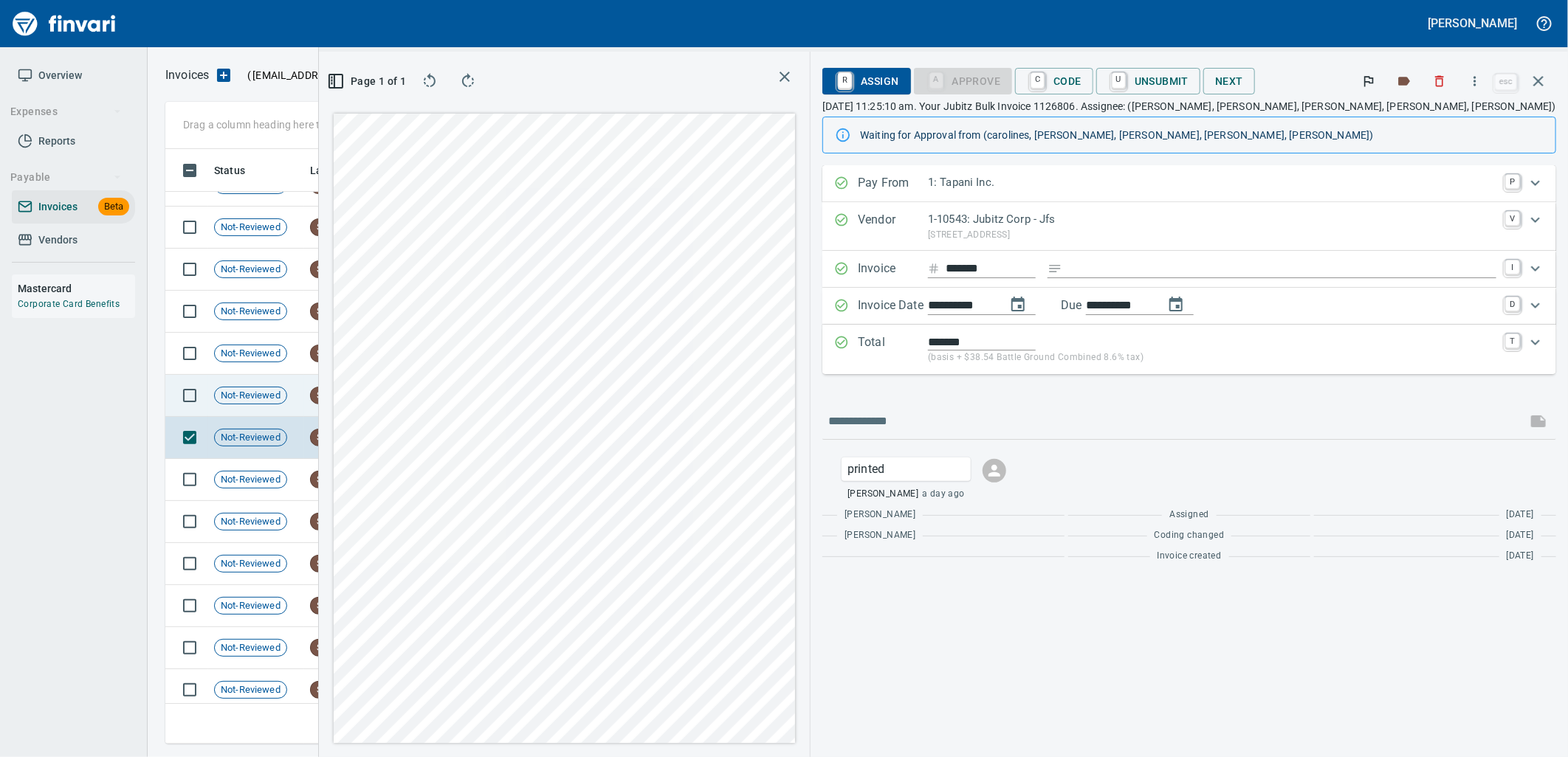
click at [353, 403] on td "Shop" at bounding box center [345, 396] width 81 height 42
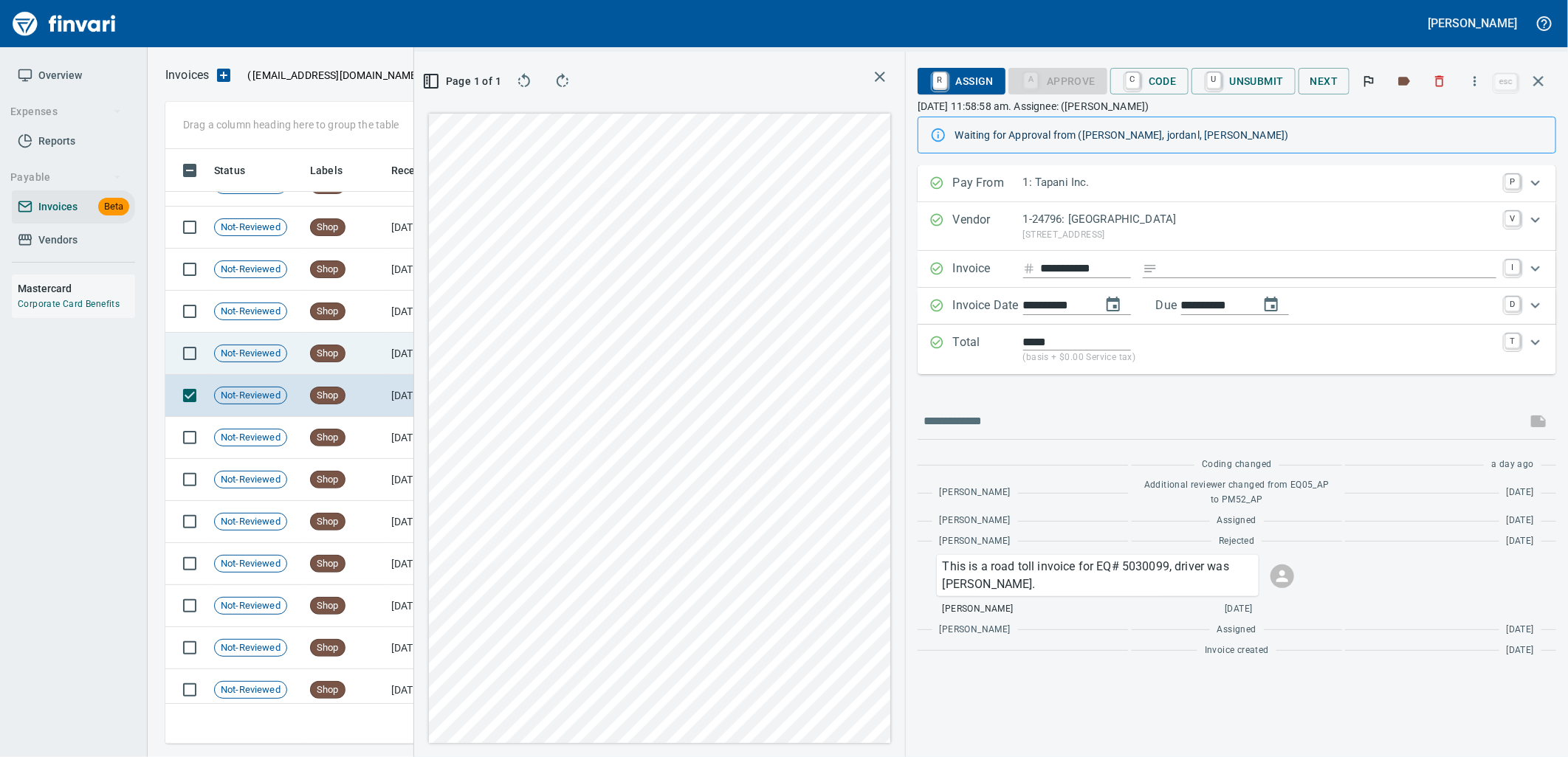
click at [375, 365] on td "Shop" at bounding box center [345, 353] width 81 height 42
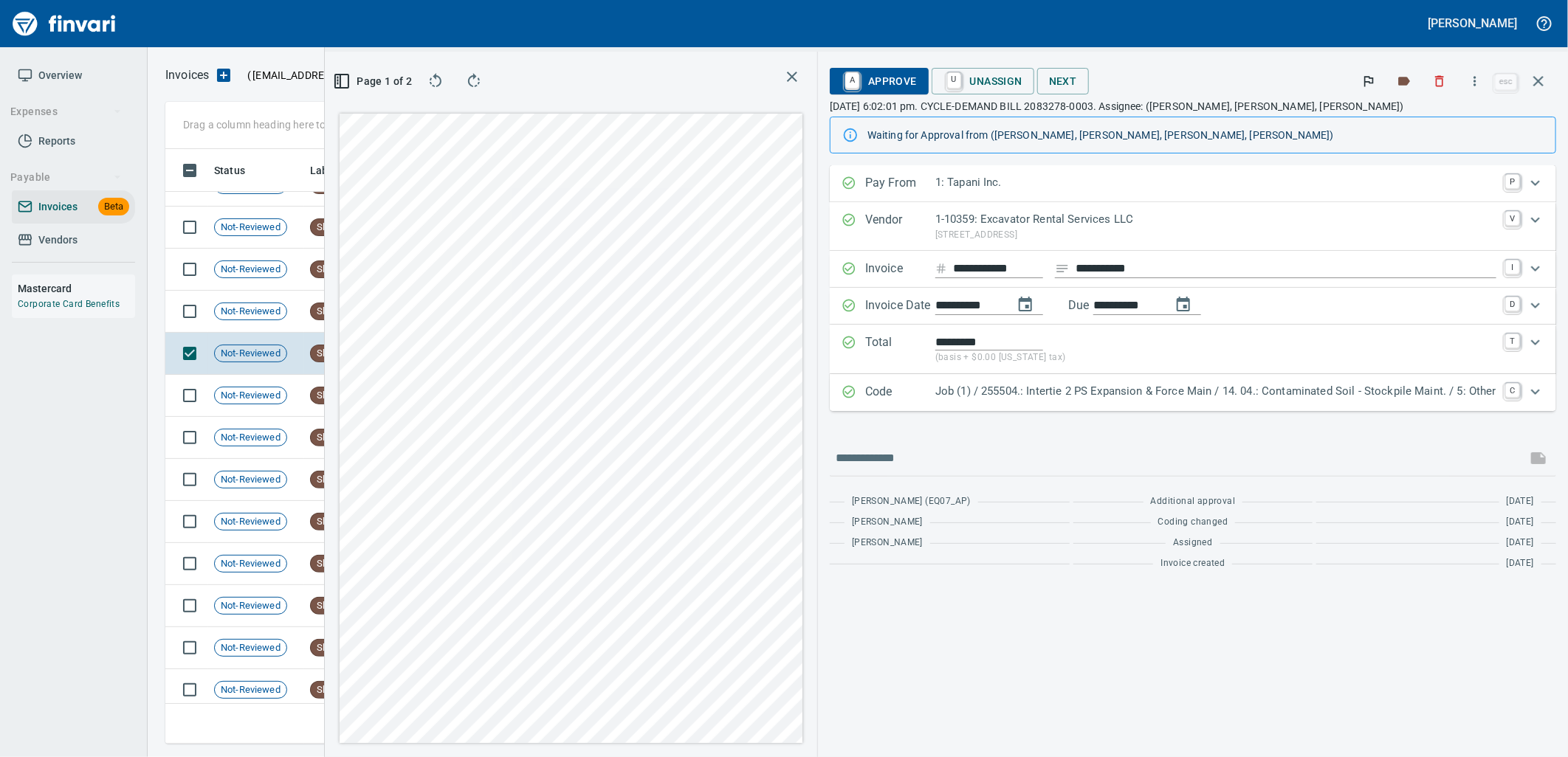
click at [1053, 396] on p "Job (1) / 255504.: Intertie 2 PS Expansion & Force Main / 14. 04.: Contaminated…" at bounding box center [1217, 391] width 562 height 17
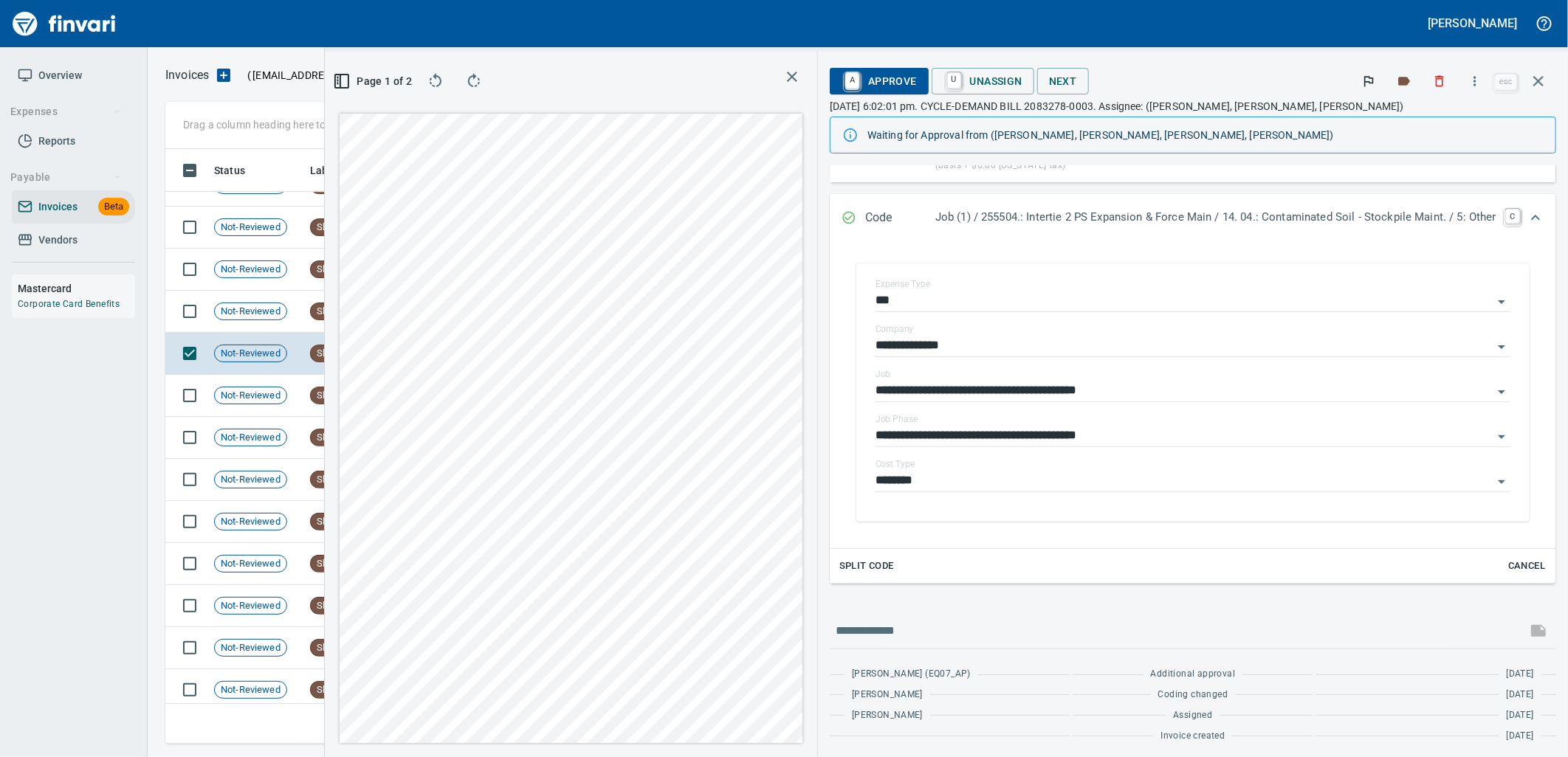
scroll to position [196, 0]
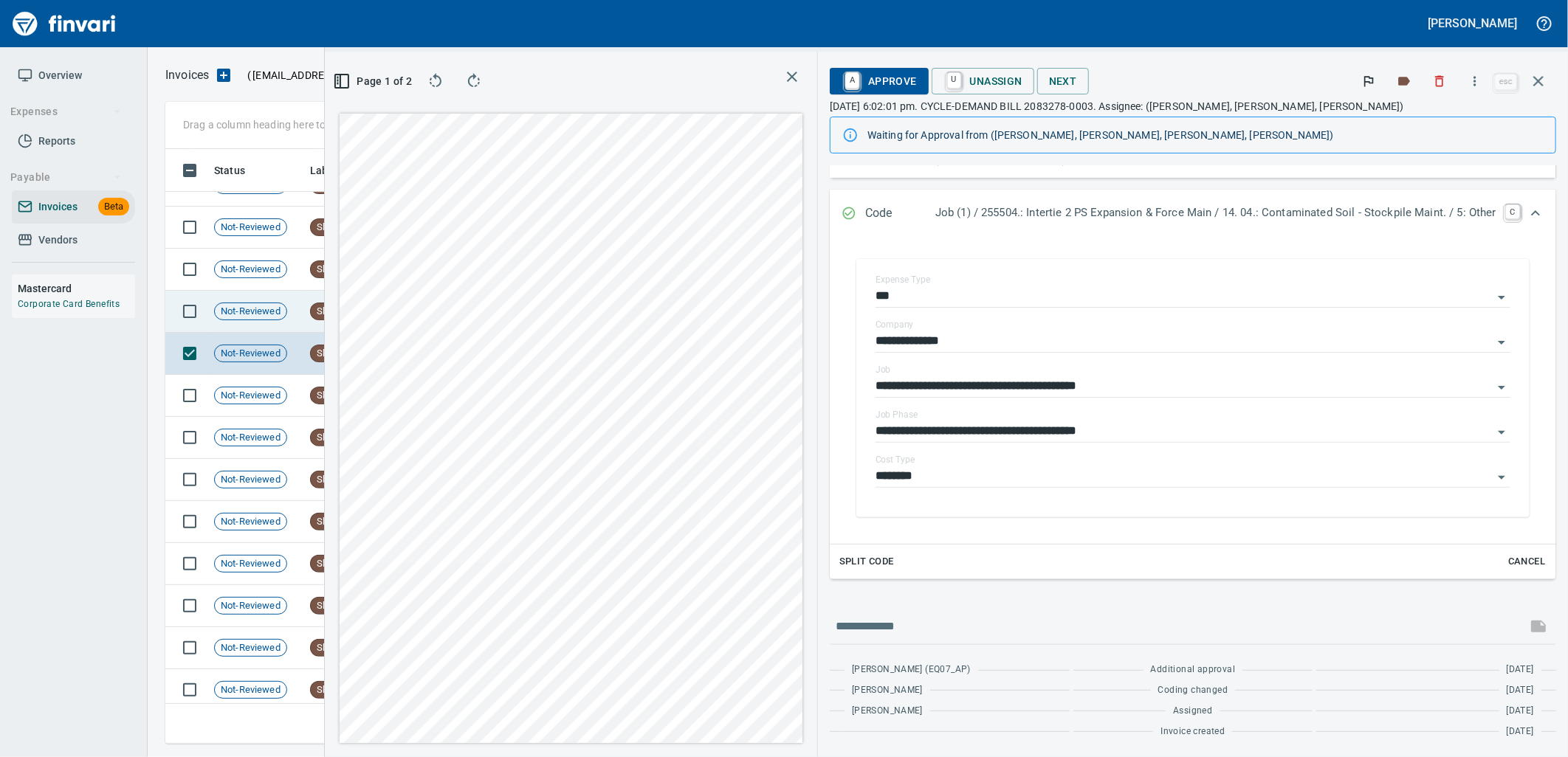
click at [225, 306] on span "Not-Reviewed" at bounding box center [251, 311] width 71 height 14
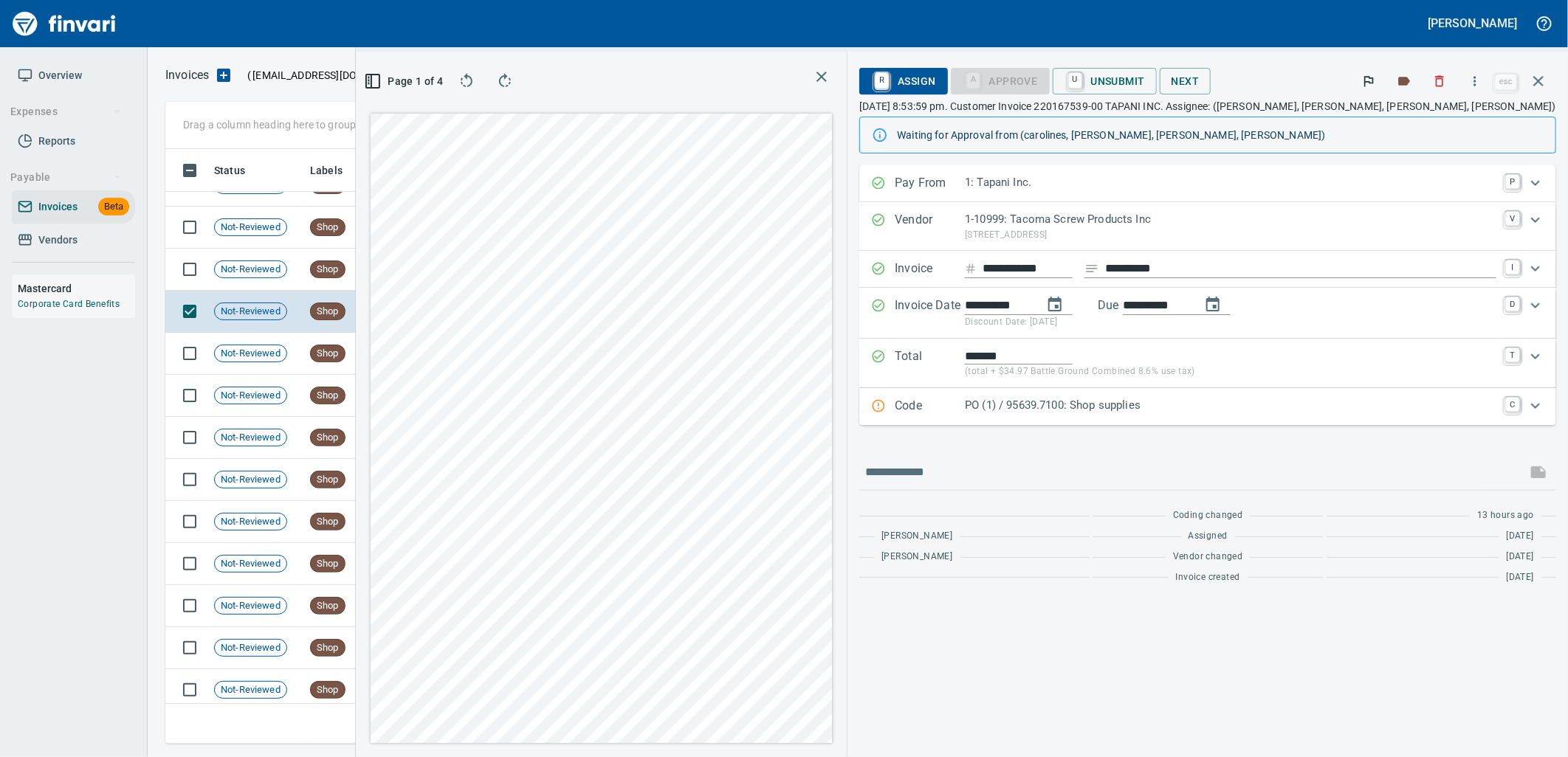
click at [1104, 409] on p "PO (1) / 95639.7100: Shop supplies" at bounding box center [1230, 406] width 532 height 17
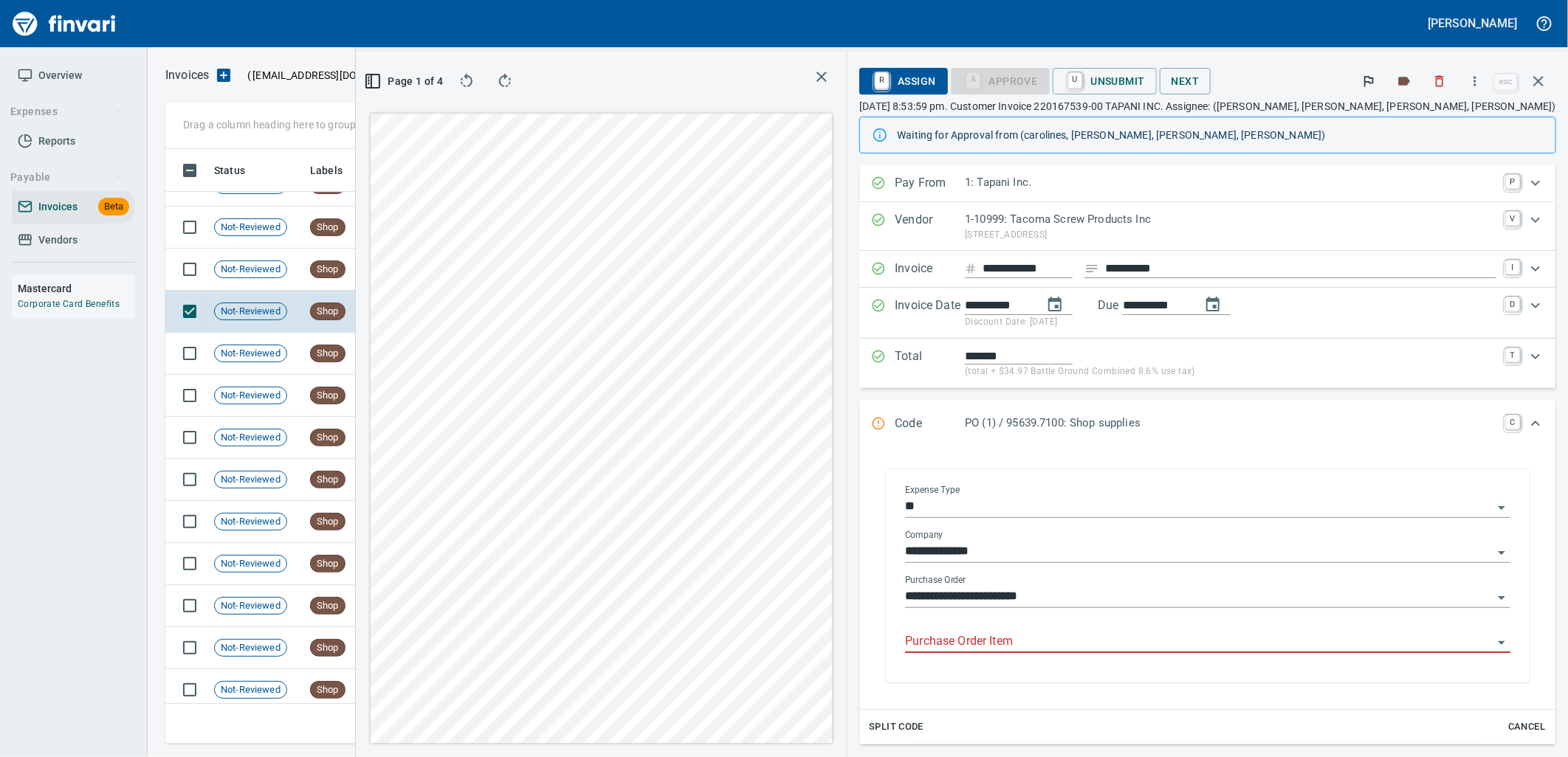
click at [1106, 644] on input "Purchase Order Item" at bounding box center [1199, 642] width 588 height 20
click at [409, 276] on td "8/5/2025" at bounding box center [425, 269] width 81 height 42
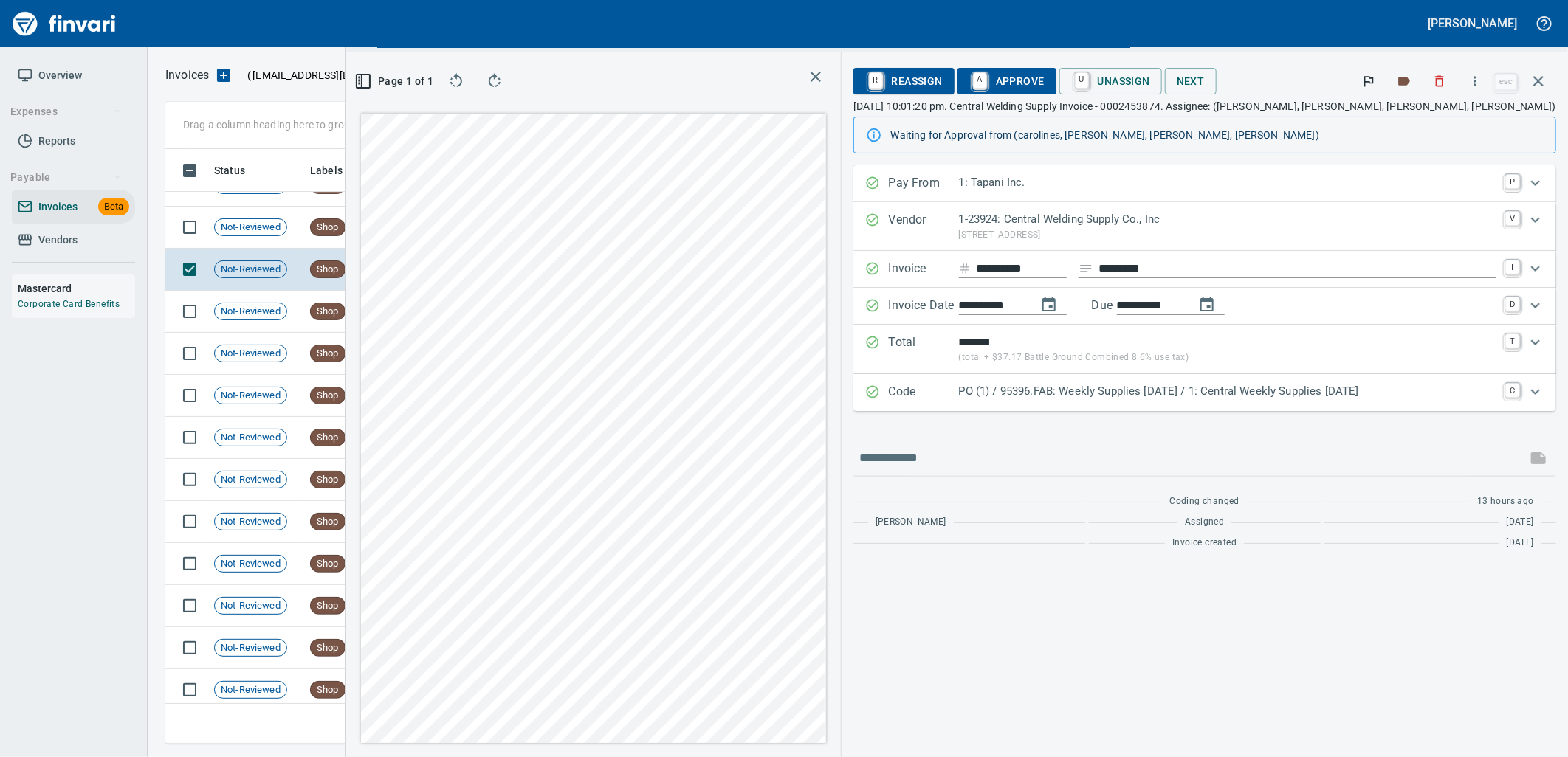
click at [1254, 400] on p "PO (1) / 95396.FAB: Weekly Supplies [DATE] / 1: Central Weekly Supplies [DATE]" at bounding box center [1228, 391] width 538 height 17
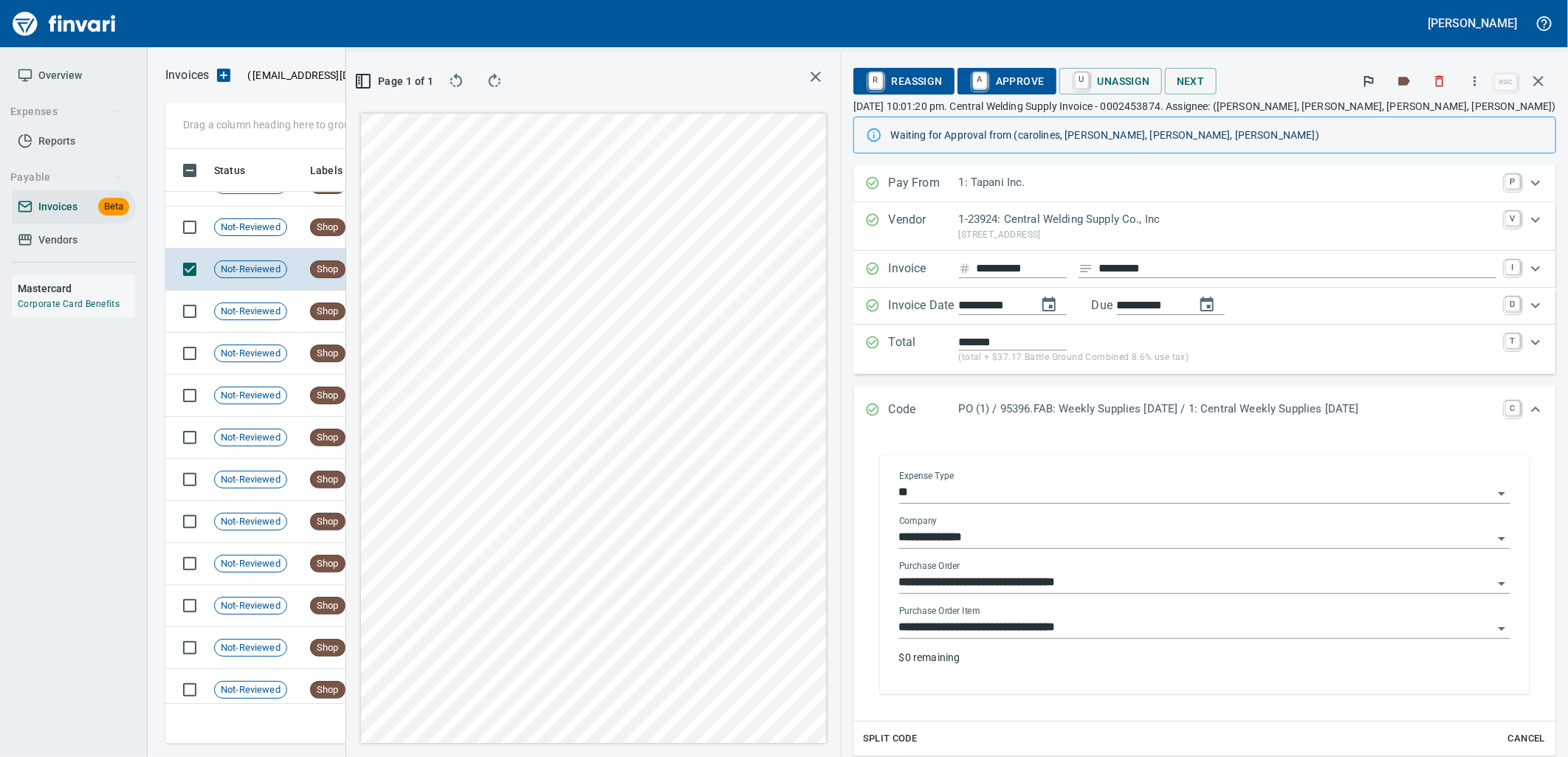
click at [1204, 634] on input "**********" at bounding box center [1196, 628] width 594 height 20
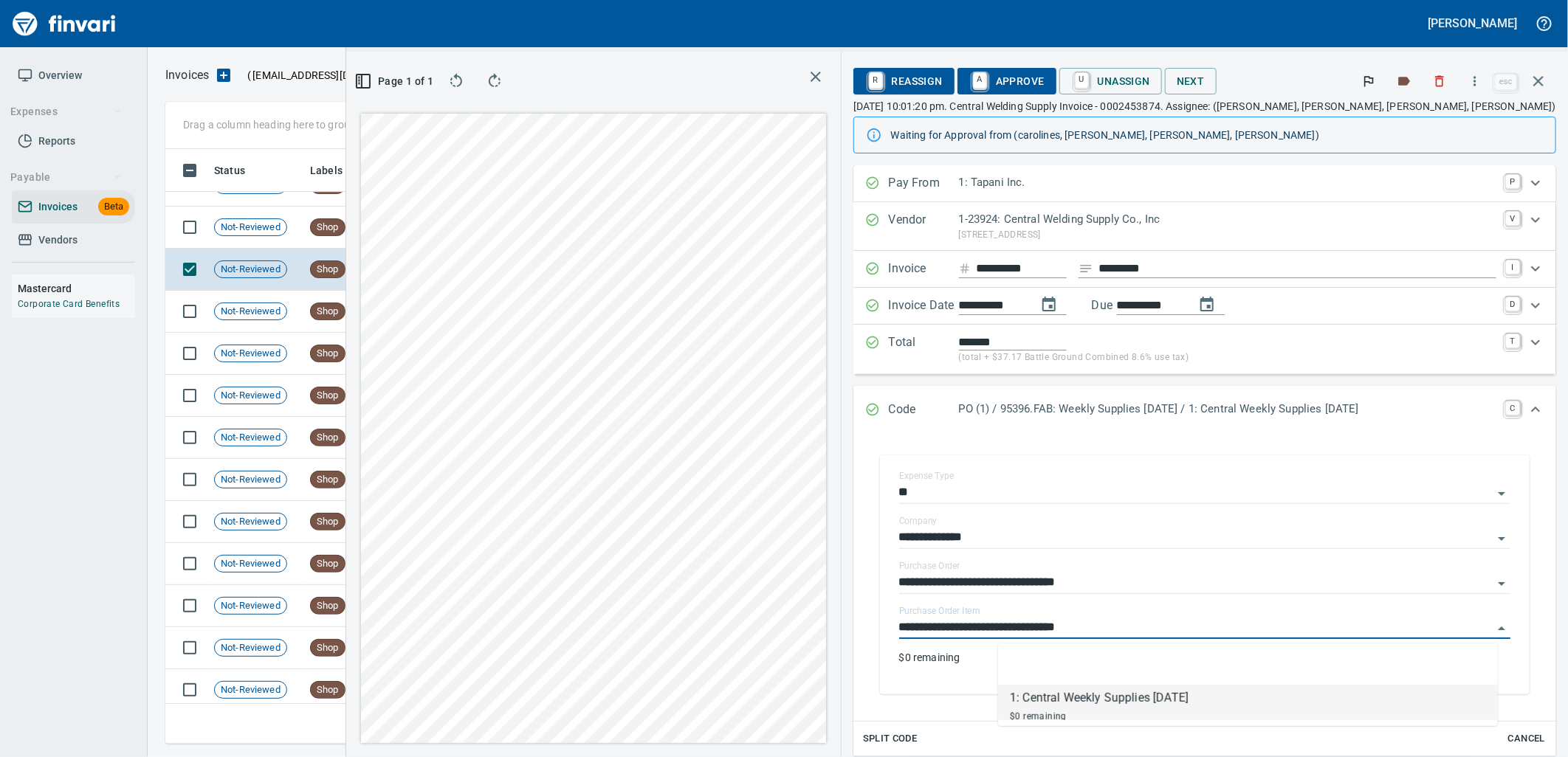
scroll to position [571, 992]
click at [370, 231] on td "Shop" at bounding box center [345, 227] width 81 height 42
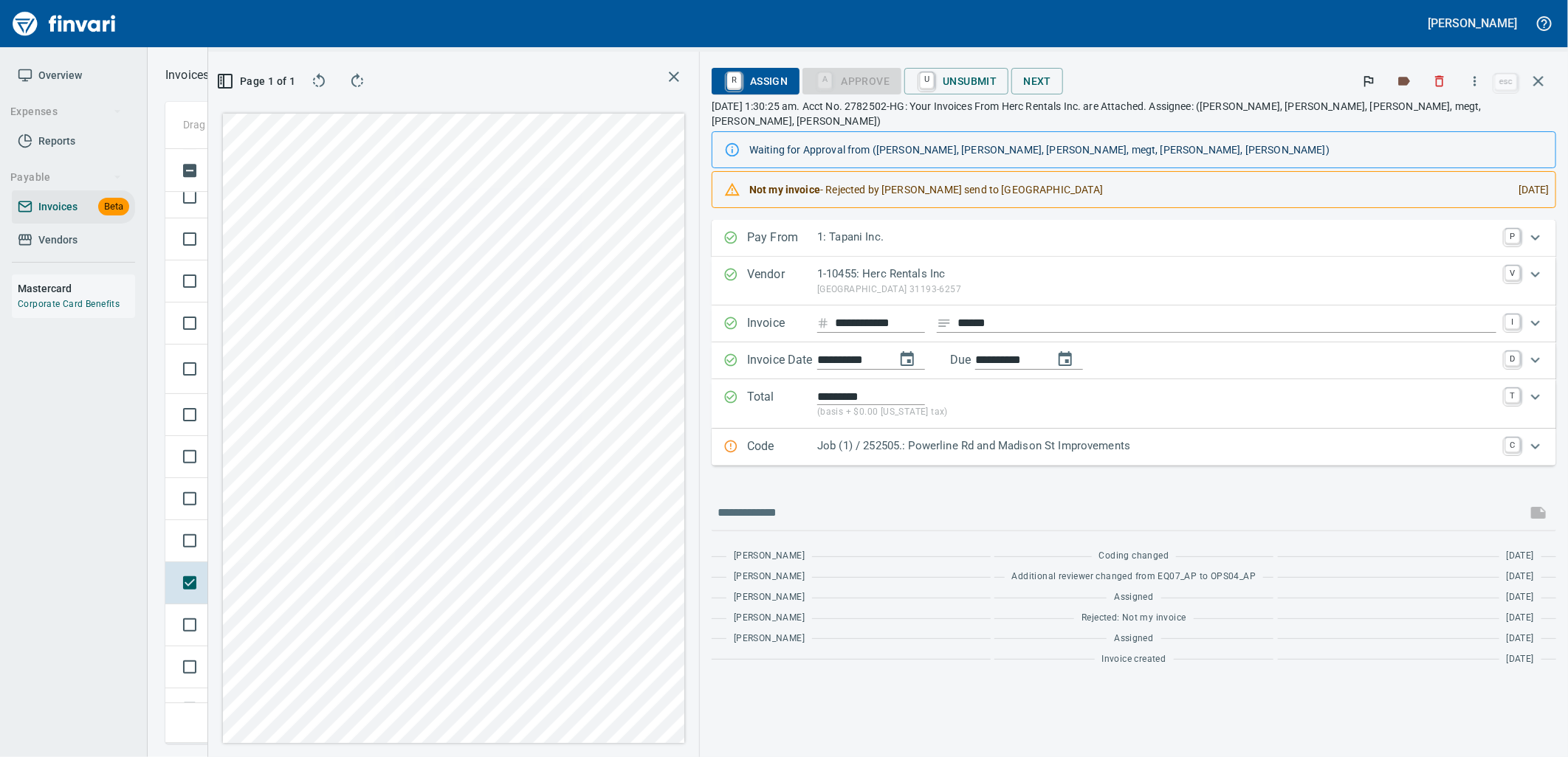
scroll to position [6479, 0]
click at [1108, 438] on p "Job (1) / 252505.: Powerline Rd and Madison St Improvements" at bounding box center [1157, 447] width 679 height 17
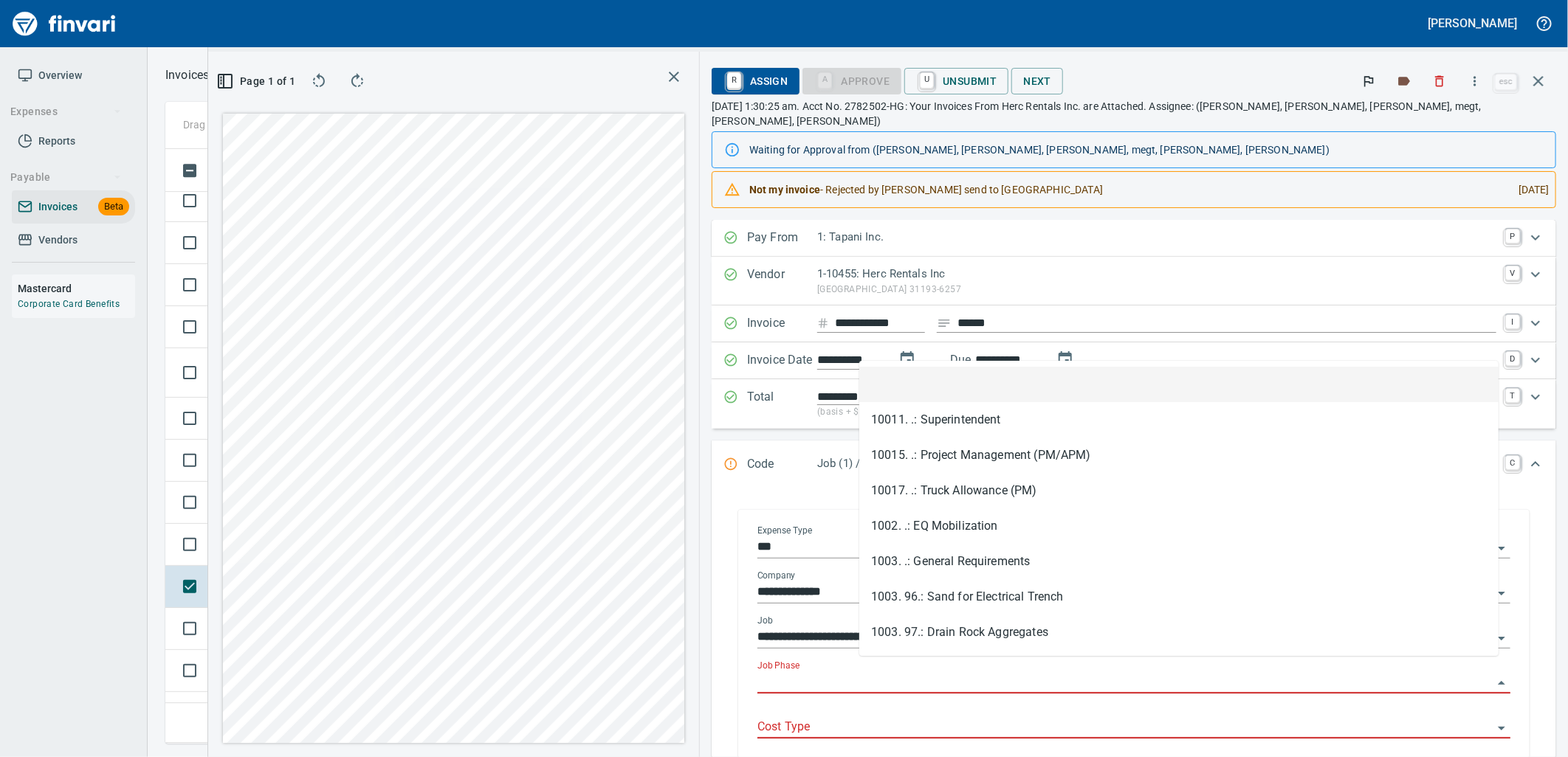
scroll to position [571, 992]
click at [1070, 673] on input "Job Phase" at bounding box center [1125, 683] width 735 height 20
click at [260, 534] on td "Not-Reviewed" at bounding box center [256, 544] width 96 height 42
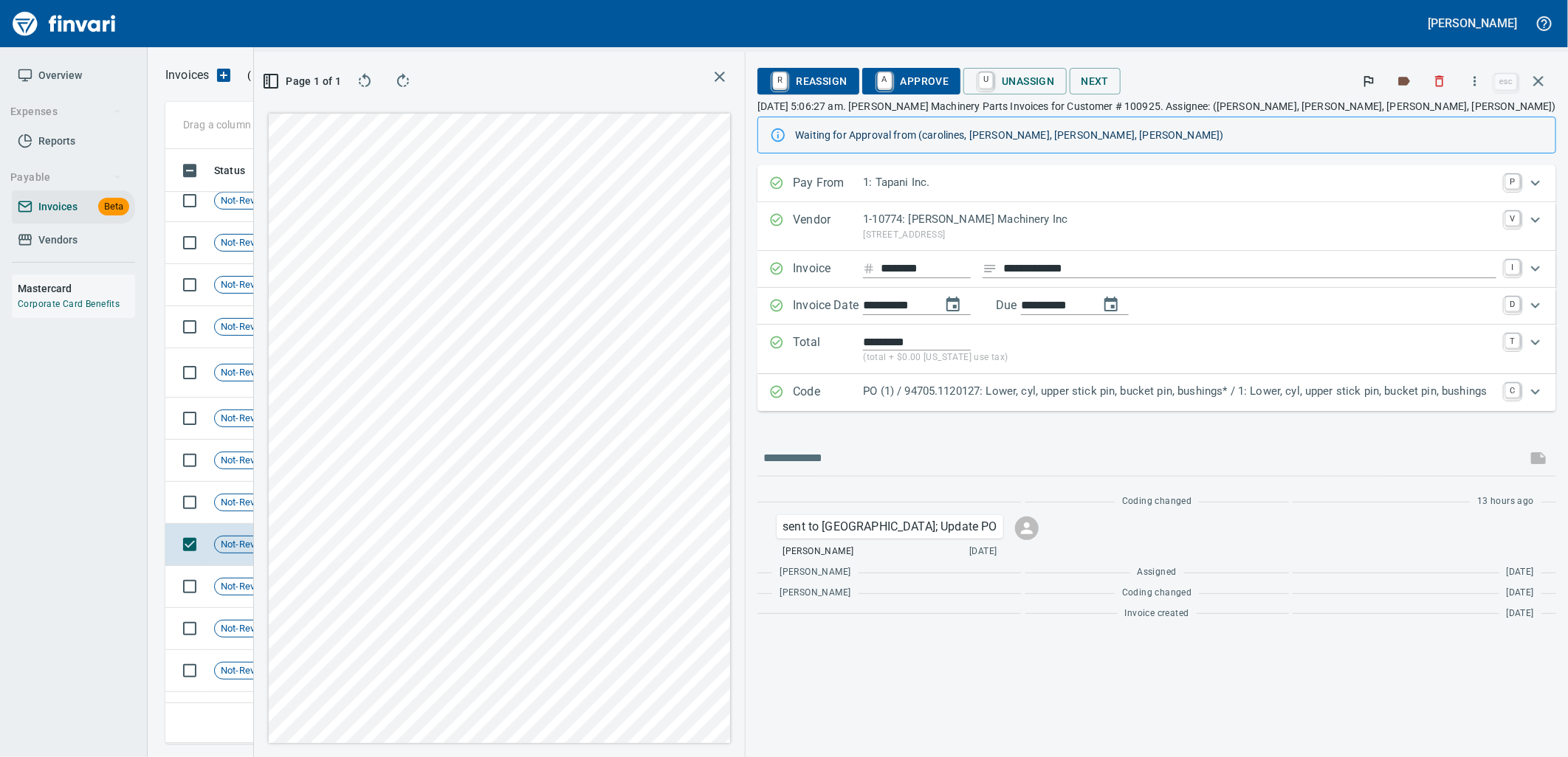
click at [886, 400] on p "PO (1) / 94705.1120127: Lower, cyl, upper stick pin, bucket pin, bushings* / 1:…" at bounding box center [1180, 391] width 634 height 17
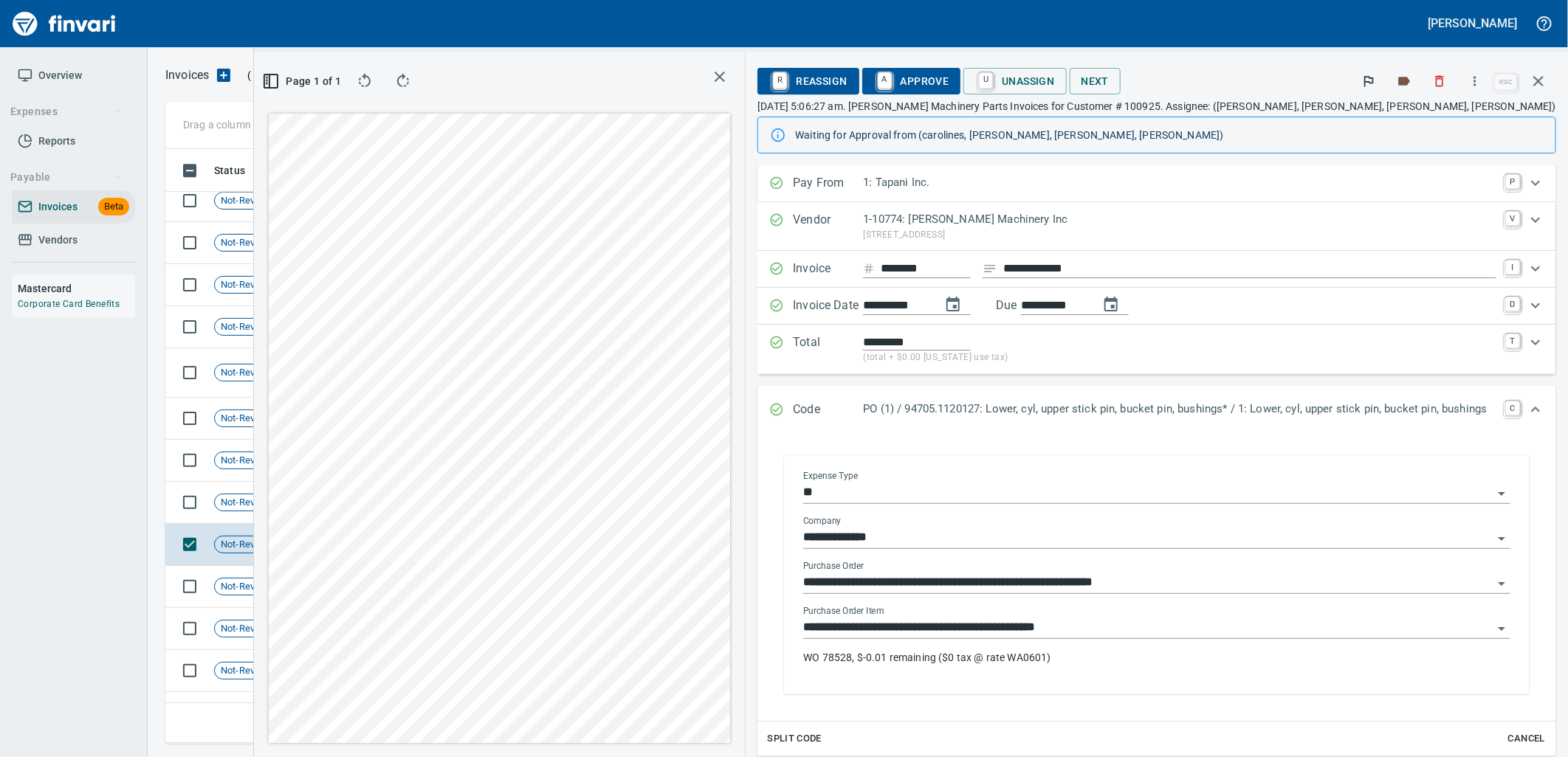
click at [1080, 639] on input "**********" at bounding box center [1148, 628] width 690 height 20
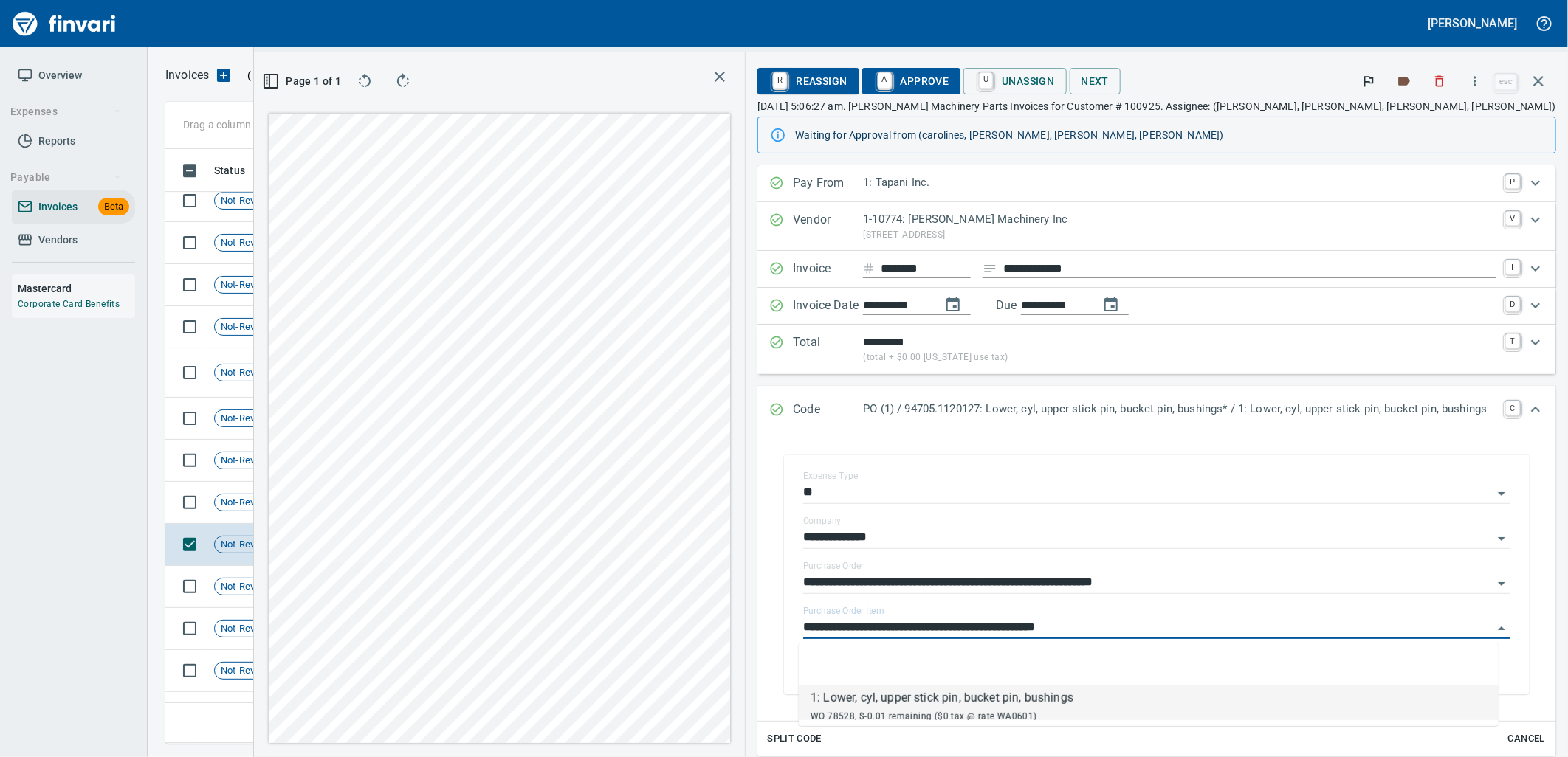
scroll to position [571, 992]
click at [222, 497] on span "Not-Reviewed" at bounding box center [251, 503] width 71 height 14
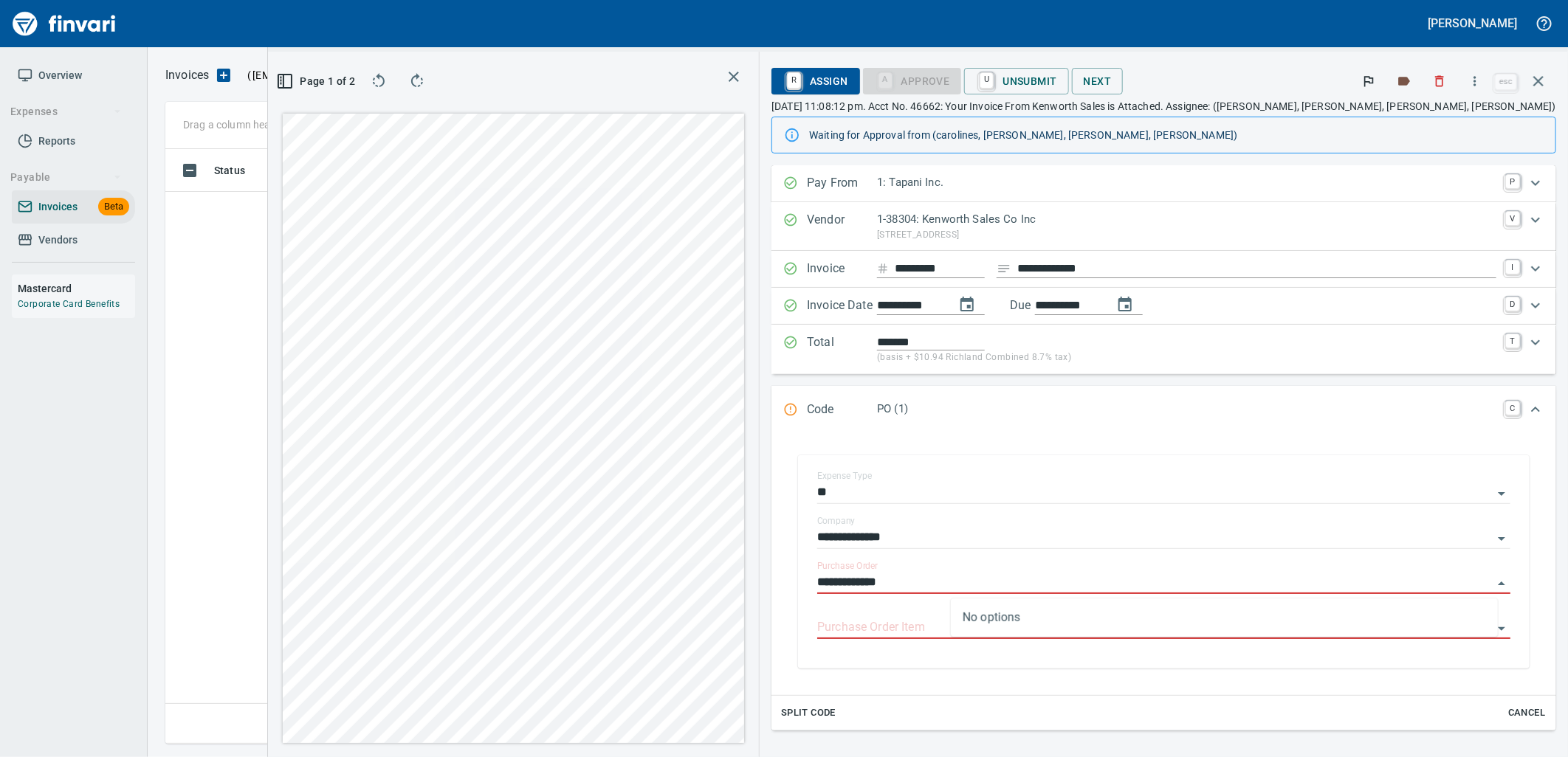
scroll to position [571, 992]
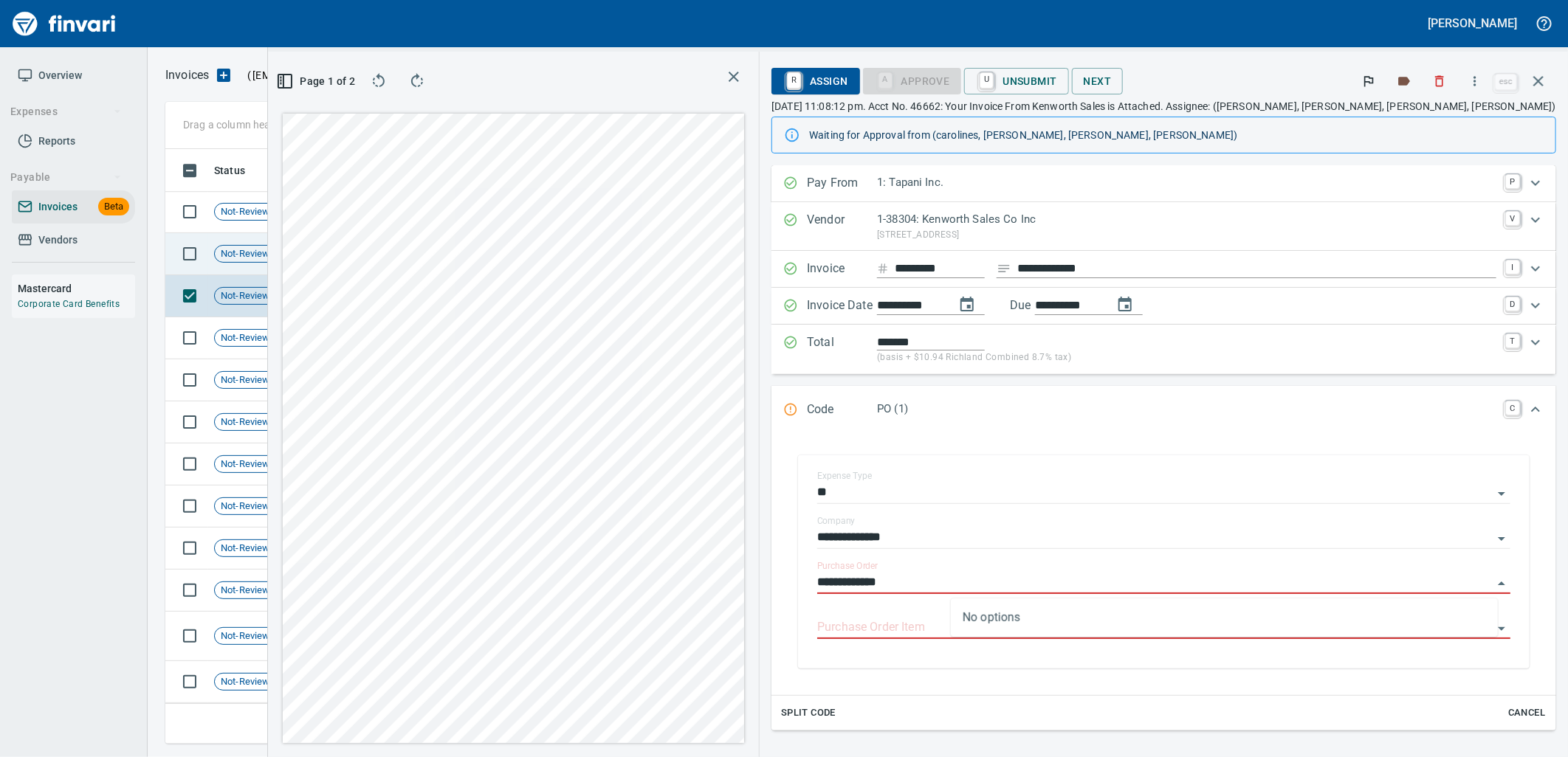
click at [357, 249] on td "Shop" at bounding box center [345, 253] width 81 height 42
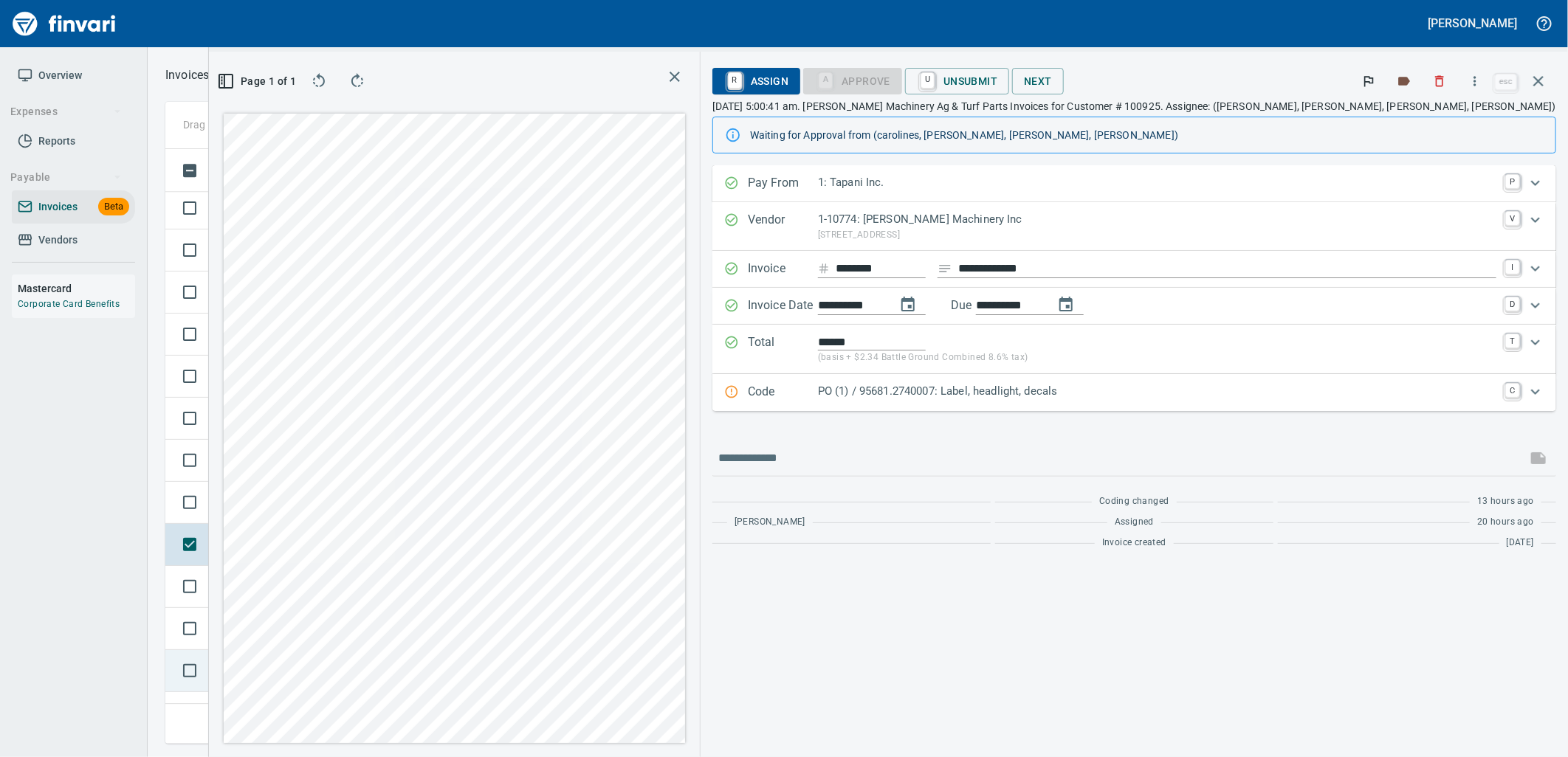
scroll to position [5905, 0]
click at [1160, 401] on div "PO (1) / 95681.2740007: Label, headlight, decals" at bounding box center [1158, 392] width 679 height 20
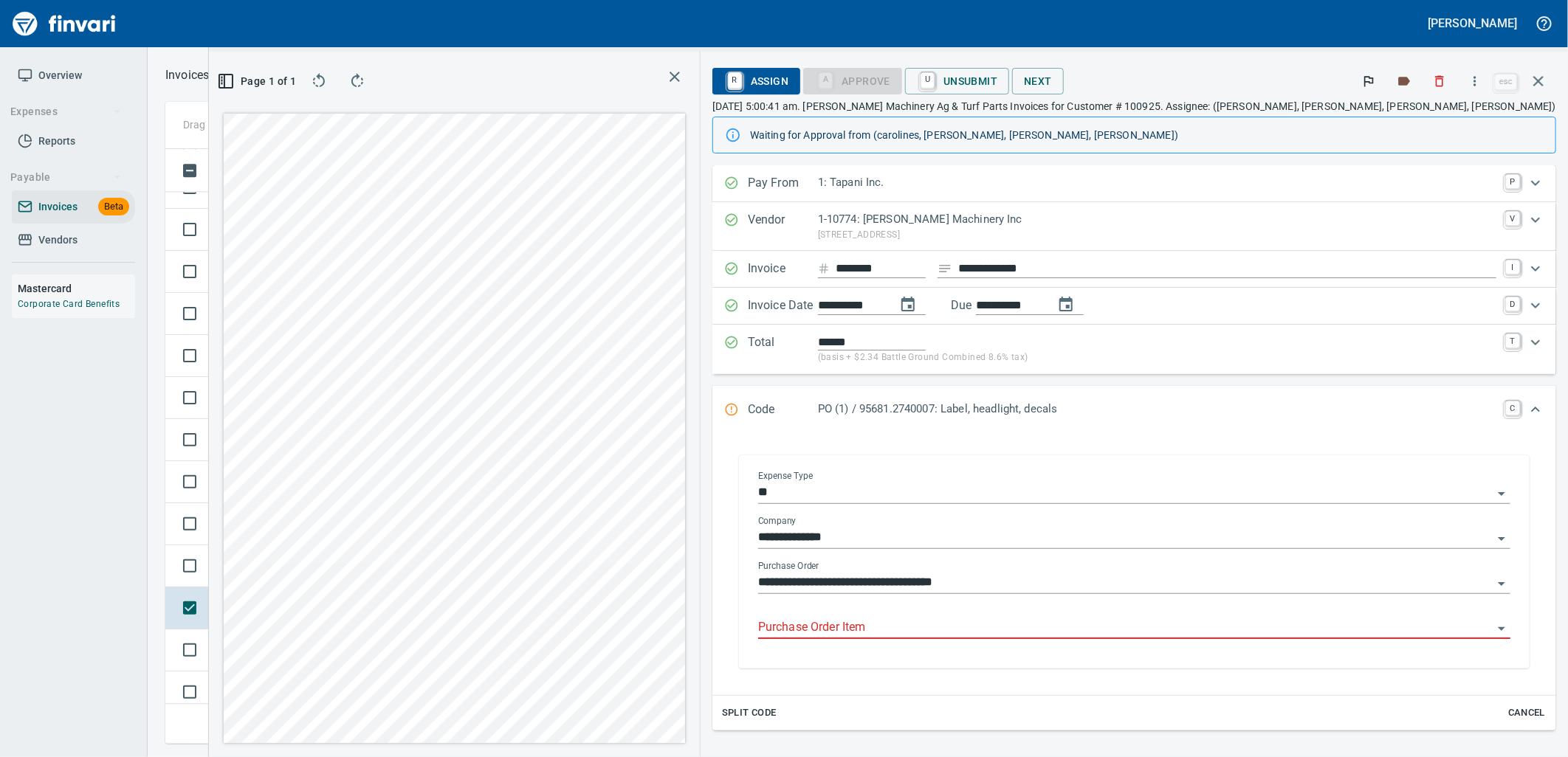
click at [1115, 636] on input "Purchase Order Item" at bounding box center [1126, 628] width 735 height 20
click at [360, 570] on td "Shop" at bounding box center [345, 566] width 81 height 42
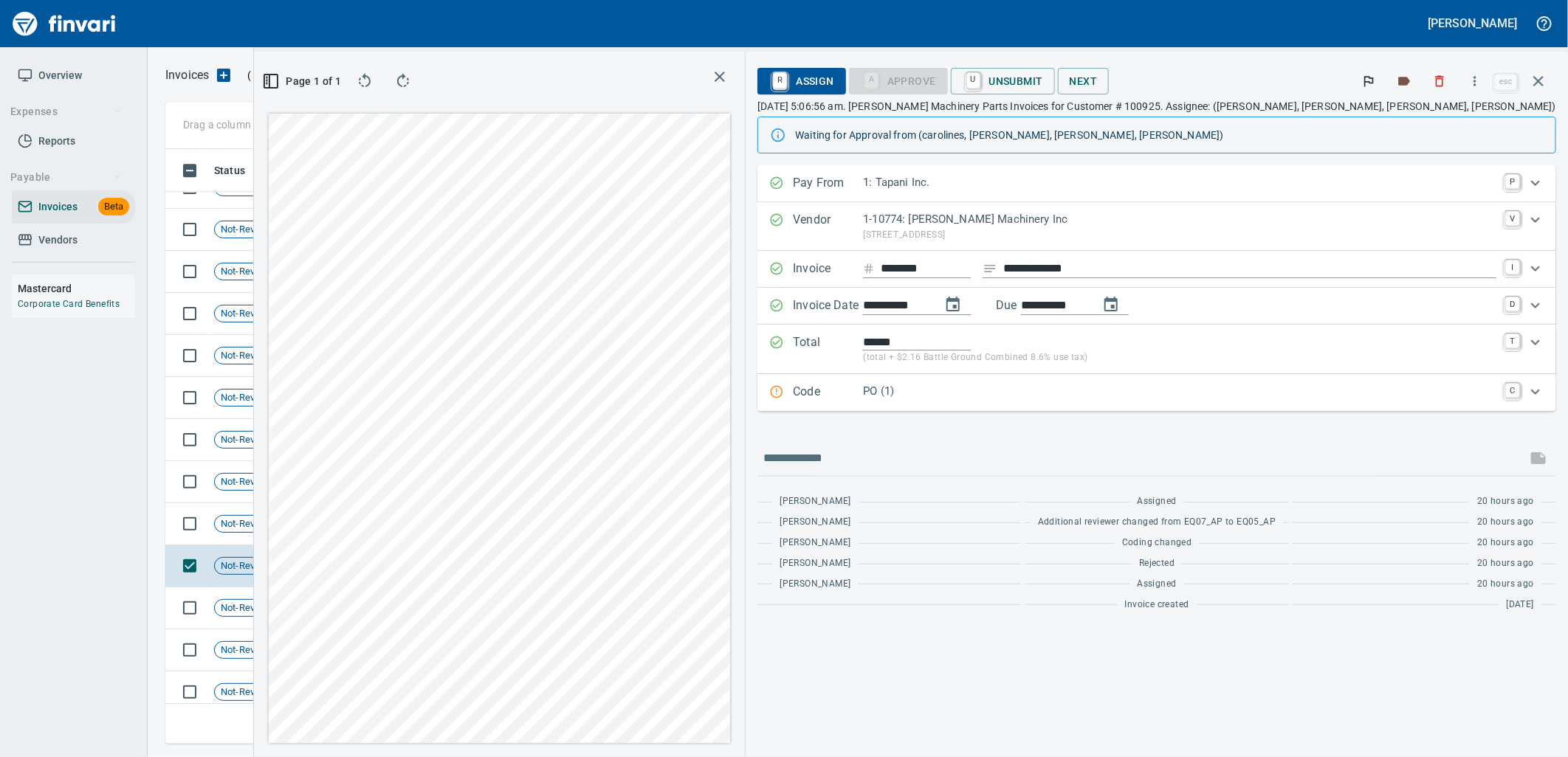
click at [1156, 390] on p "PO (1)" at bounding box center [1180, 391] width 634 height 17
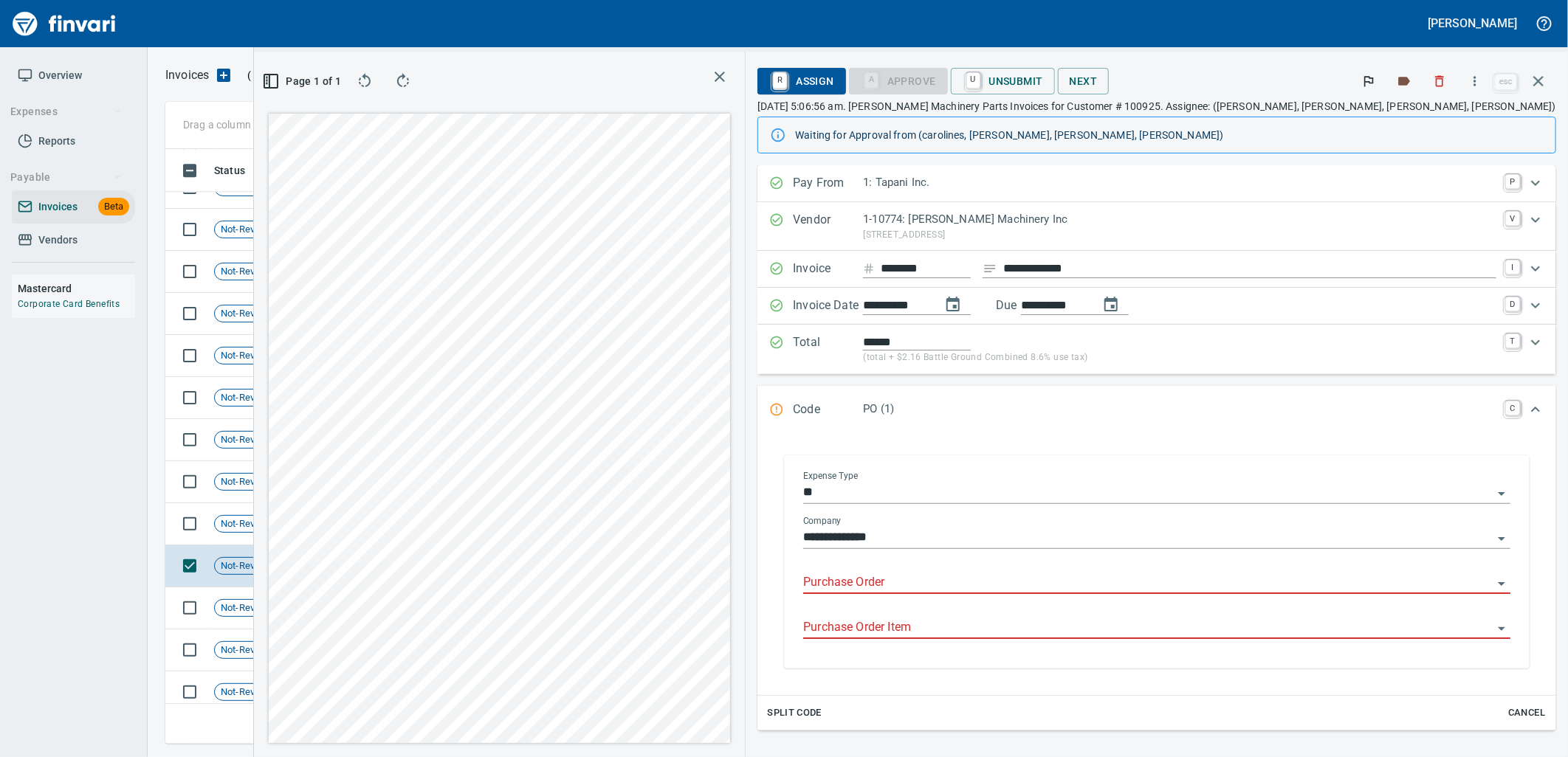
click at [1109, 588] on input "Purchase Order" at bounding box center [1148, 583] width 690 height 20
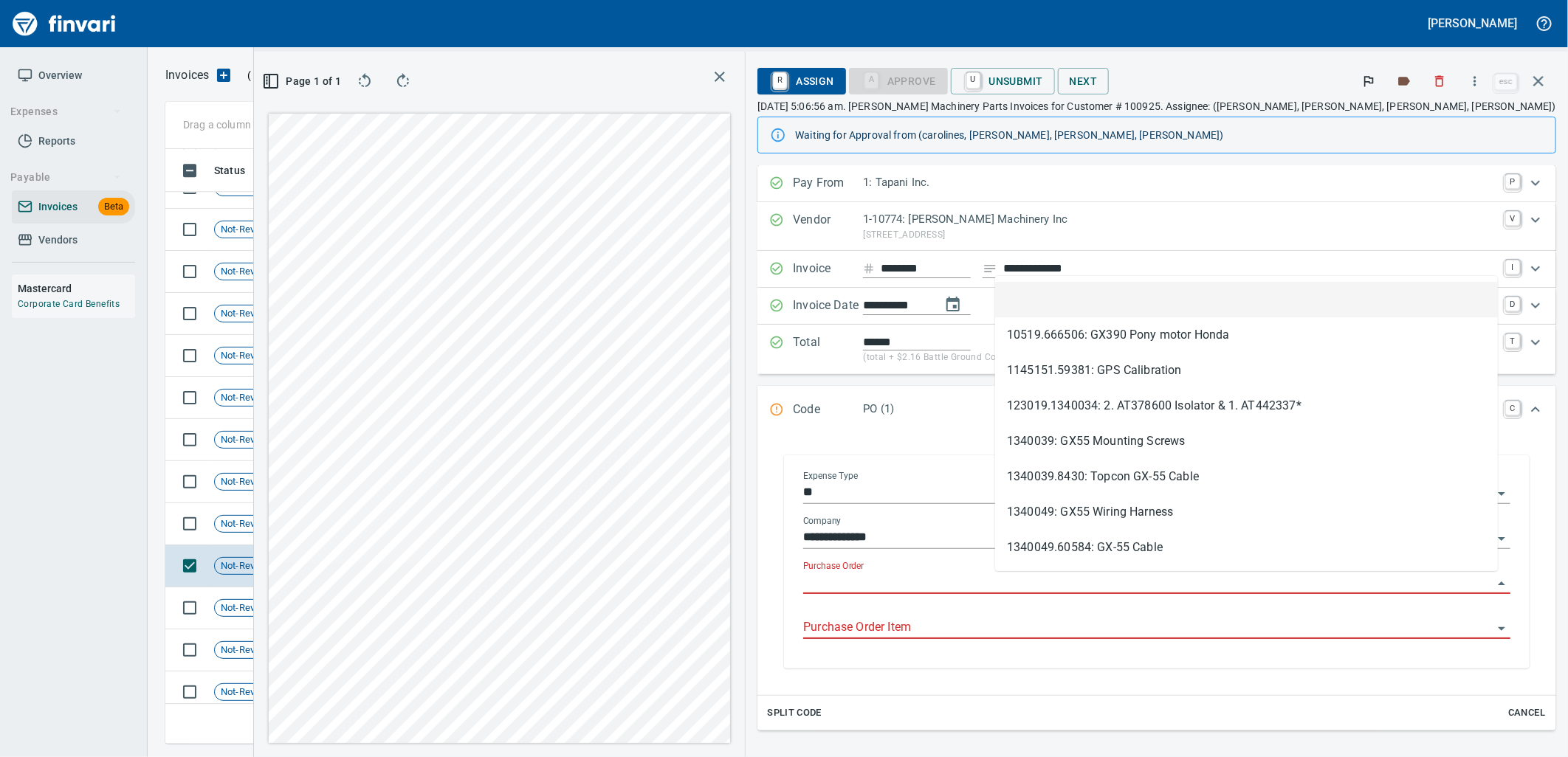
scroll to position [571, 992]
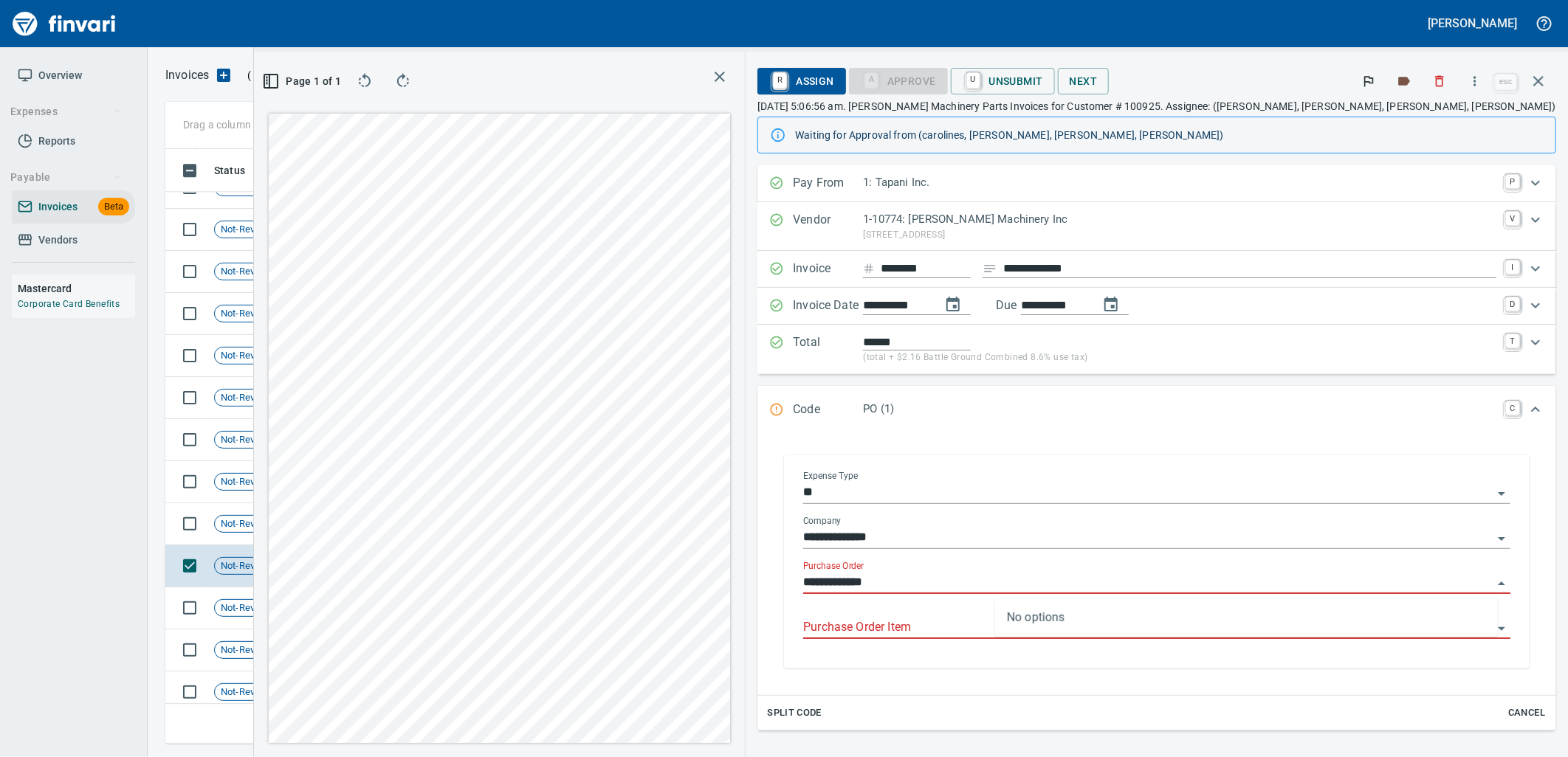
type input "**********"
click at [380, 513] on td "Shop" at bounding box center [345, 524] width 81 height 42
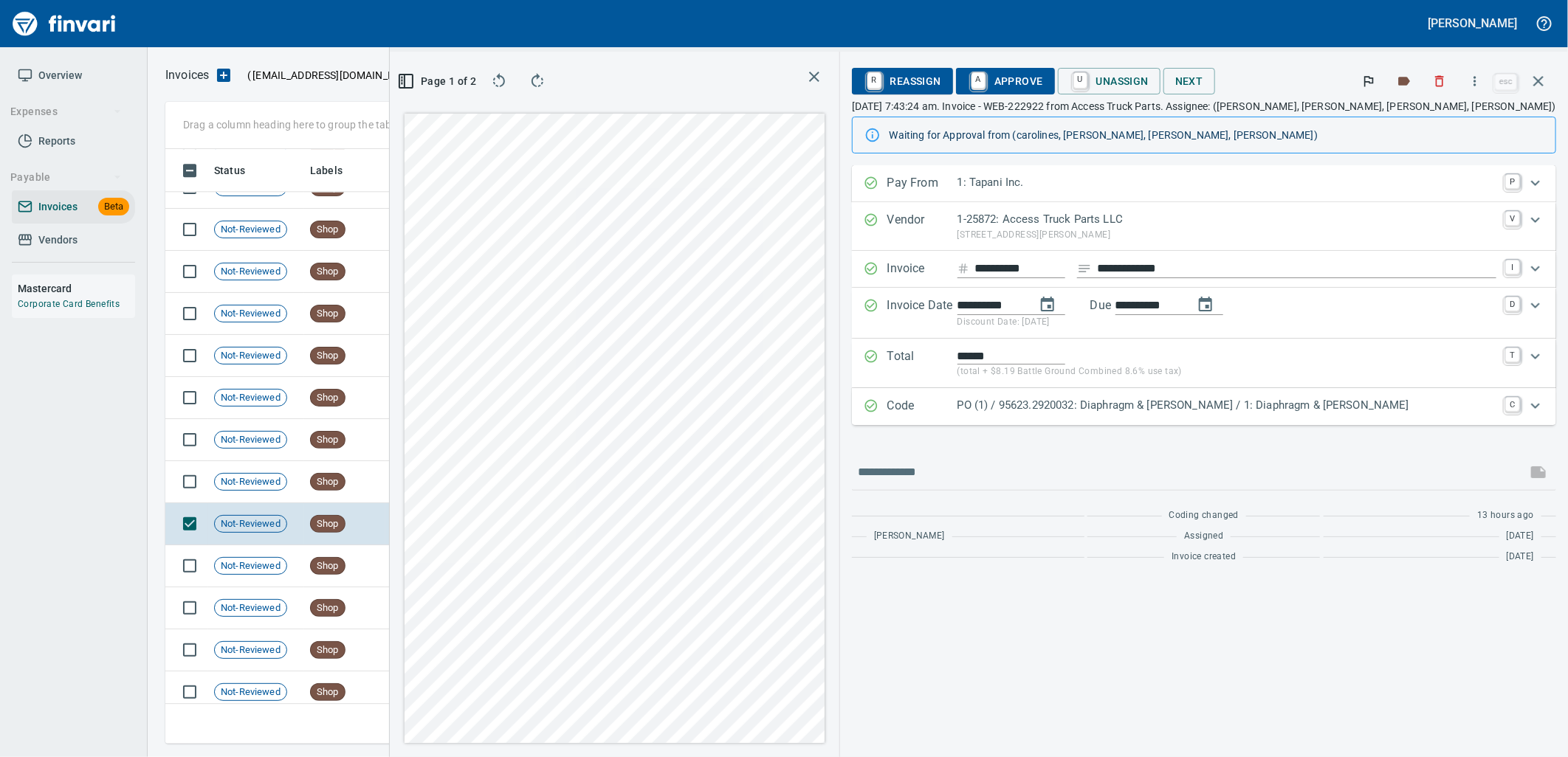
click at [1215, 415] on div "PO (1) / 95623.2920032: Diaphragm & grvlok / 1: Diaphragm & grvlok" at bounding box center [1228, 407] width 539 height 20
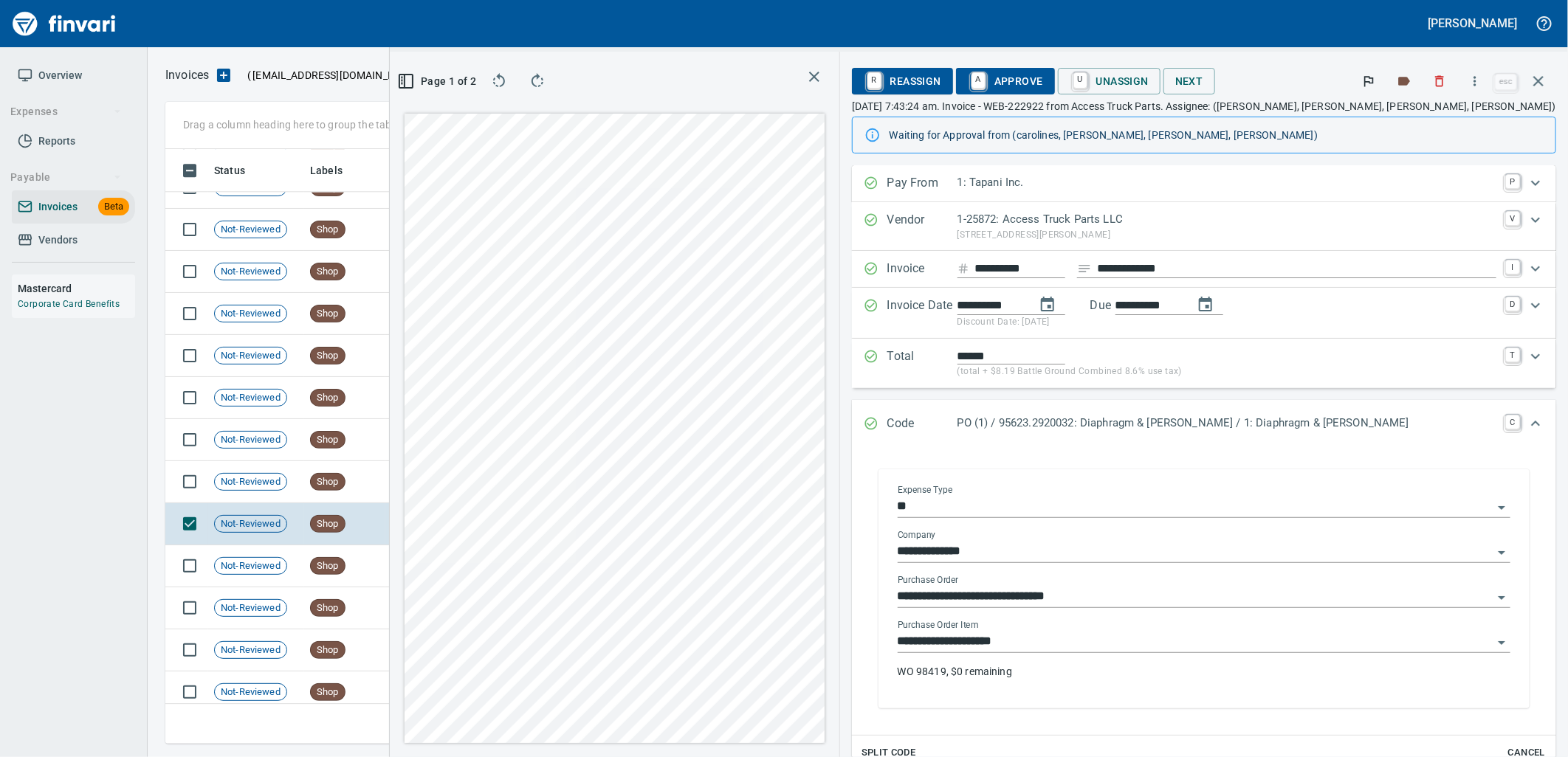
click at [1185, 645] on input "**********" at bounding box center [1195, 642] width 595 height 20
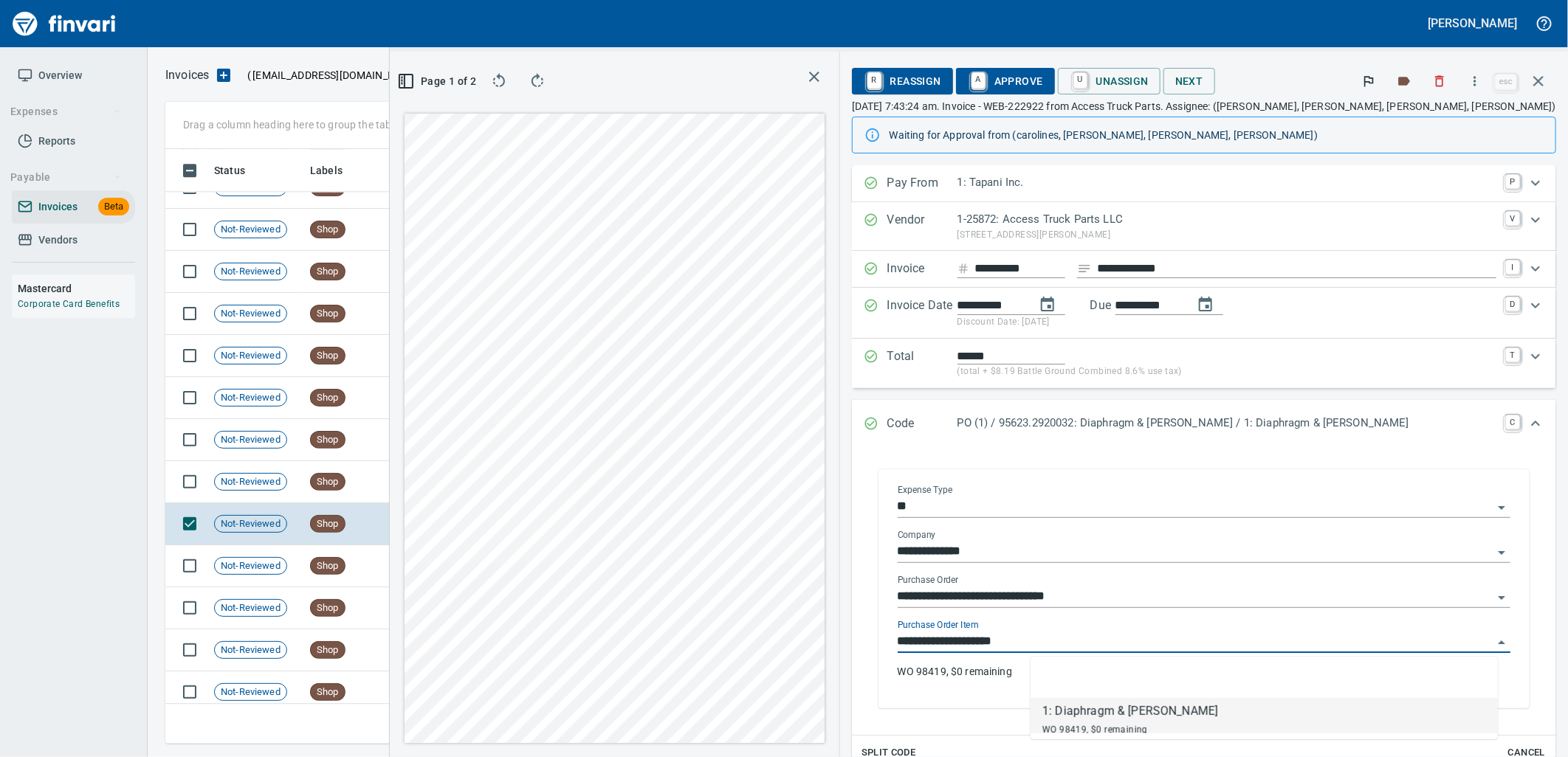
scroll to position [571, 992]
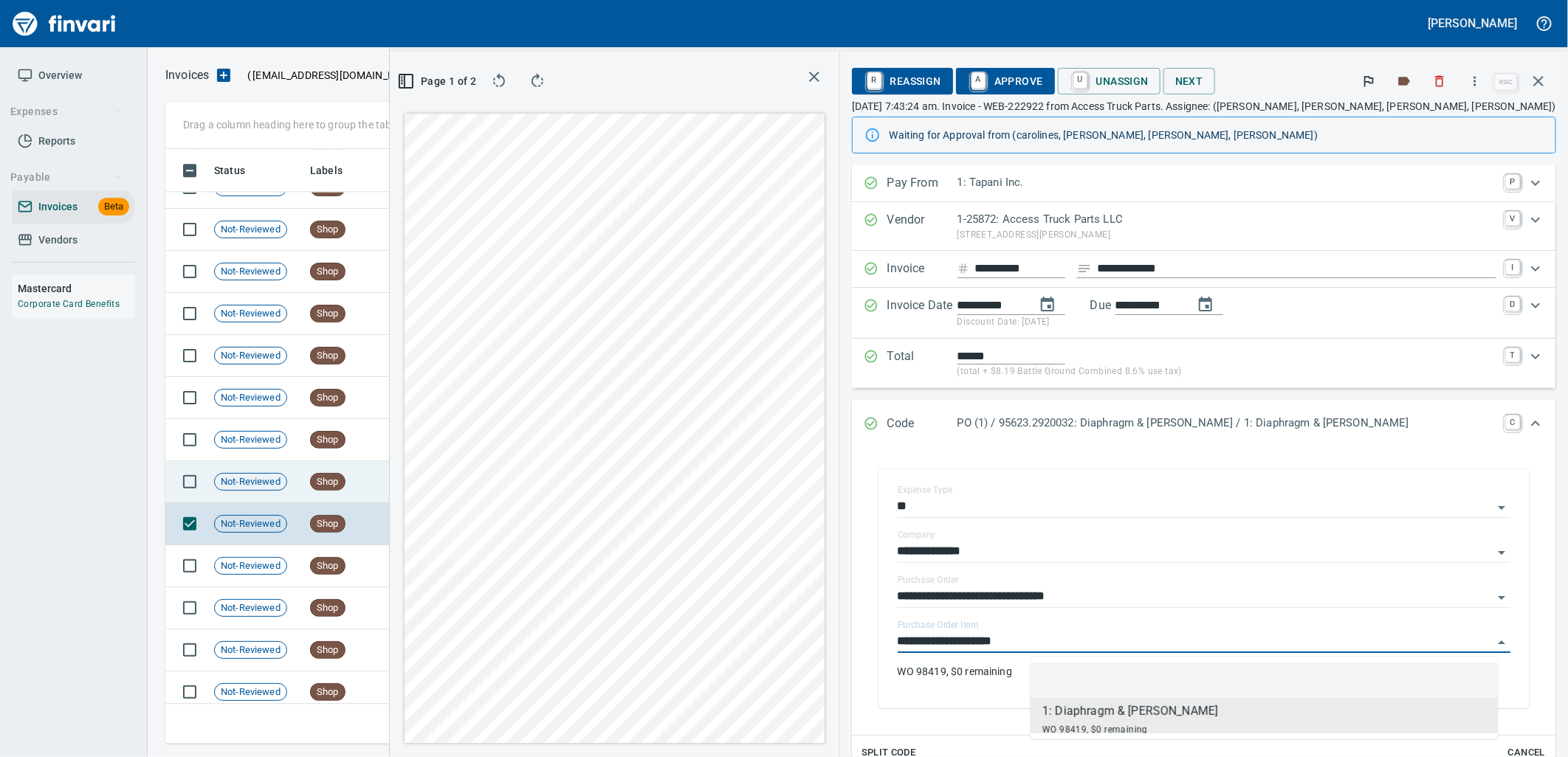
click at [476, 480] on td "Highway Heavy Hauling LLC (1-22471)" at bounding box center [540, 481] width 148 height 42
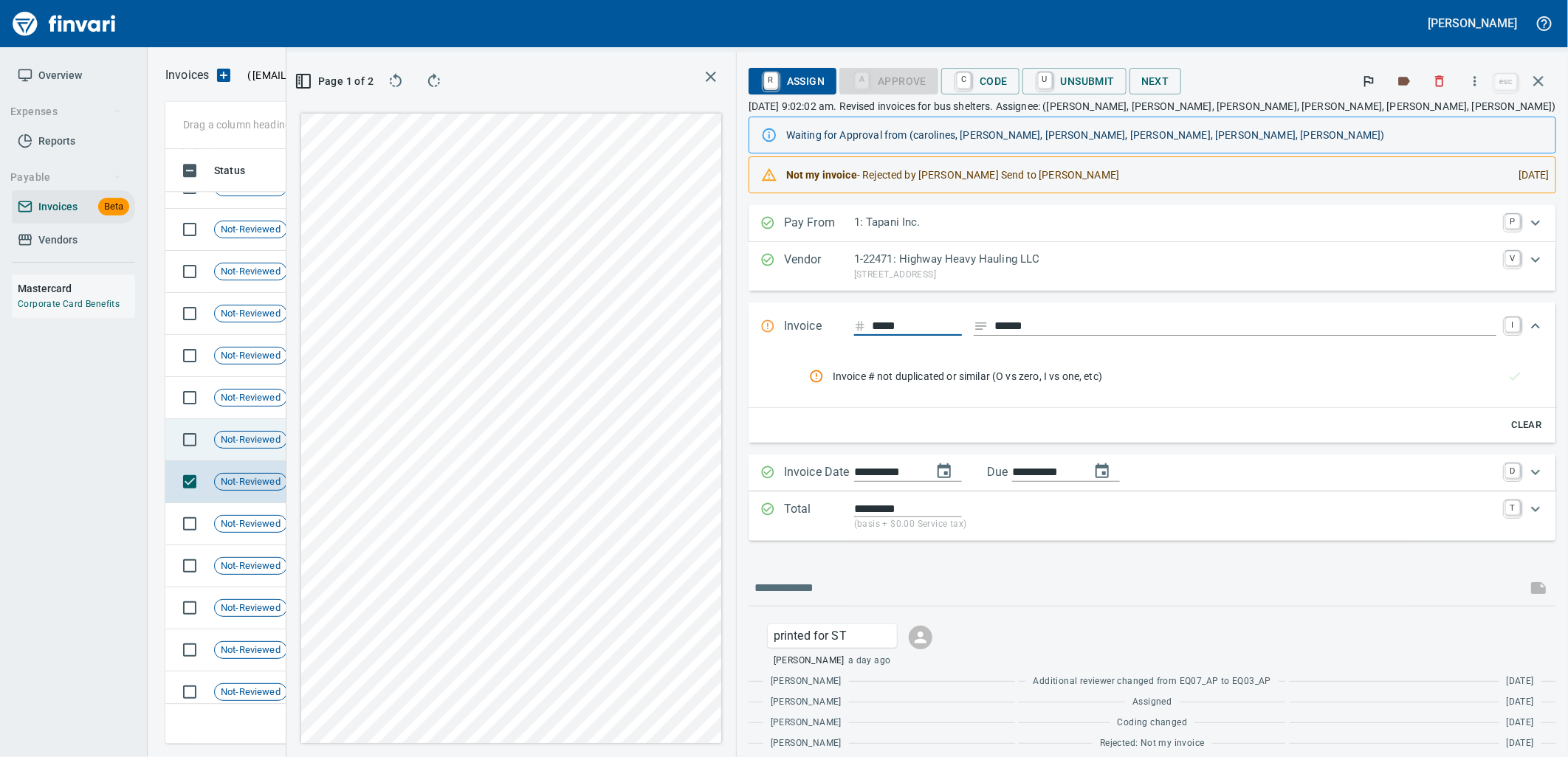
click at [360, 436] on td "Shop" at bounding box center [345, 440] width 81 height 42
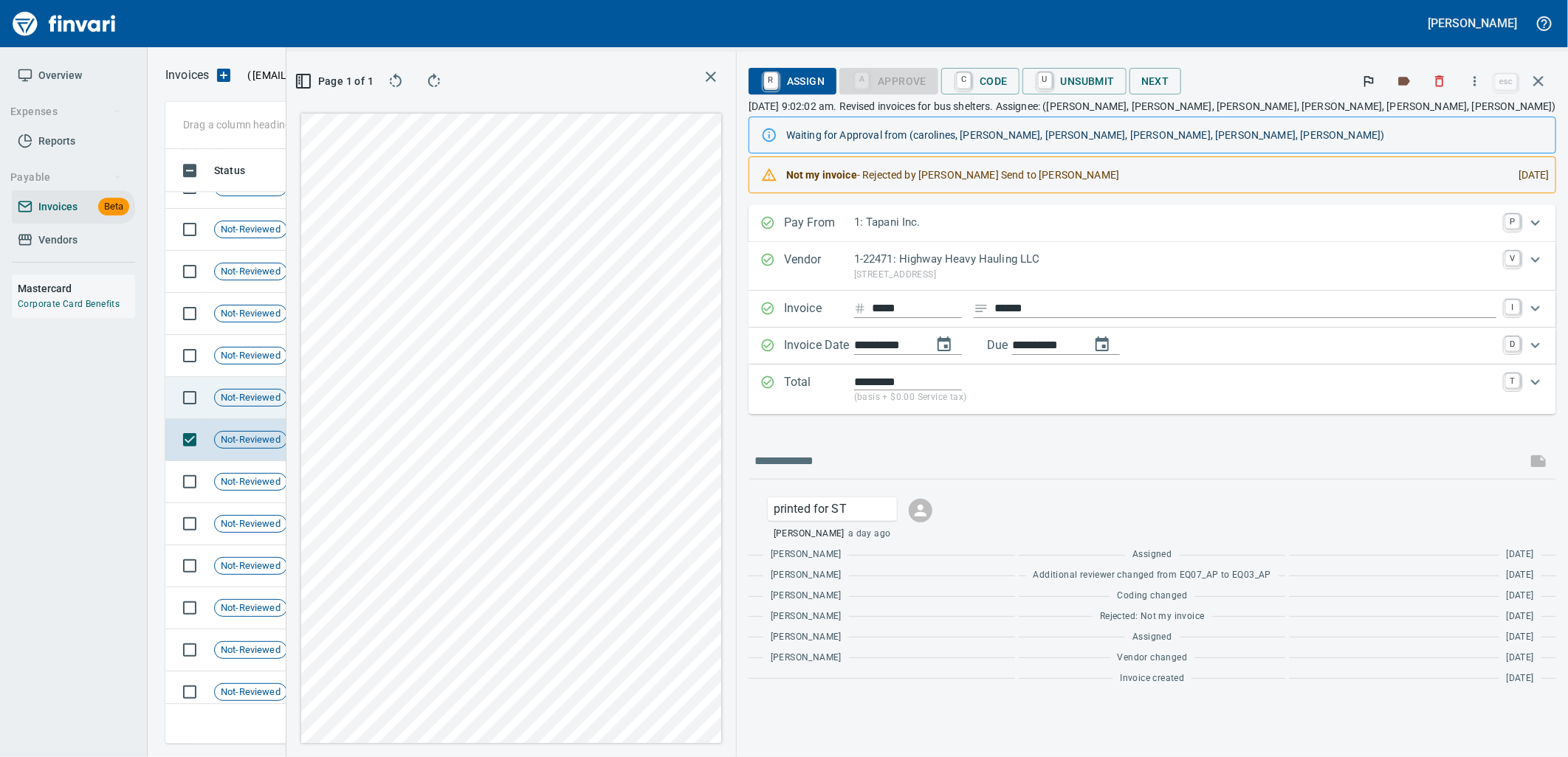
click at [429, 409] on td "8/7/2025" at bounding box center [425, 397] width 81 height 42
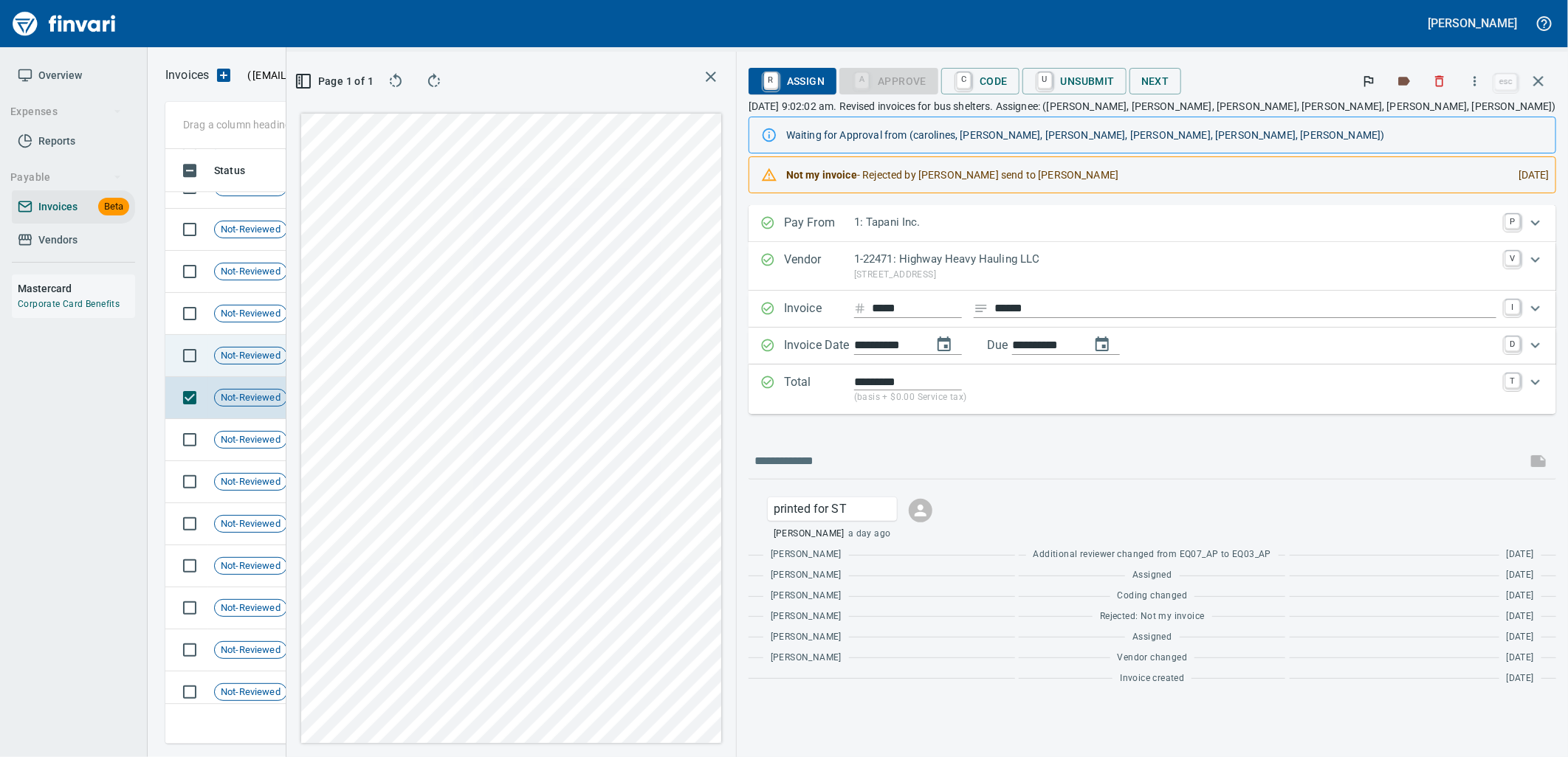
click at [408, 358] on td "8/7/2025" at bounding box center [425, 356] width 81 height 42
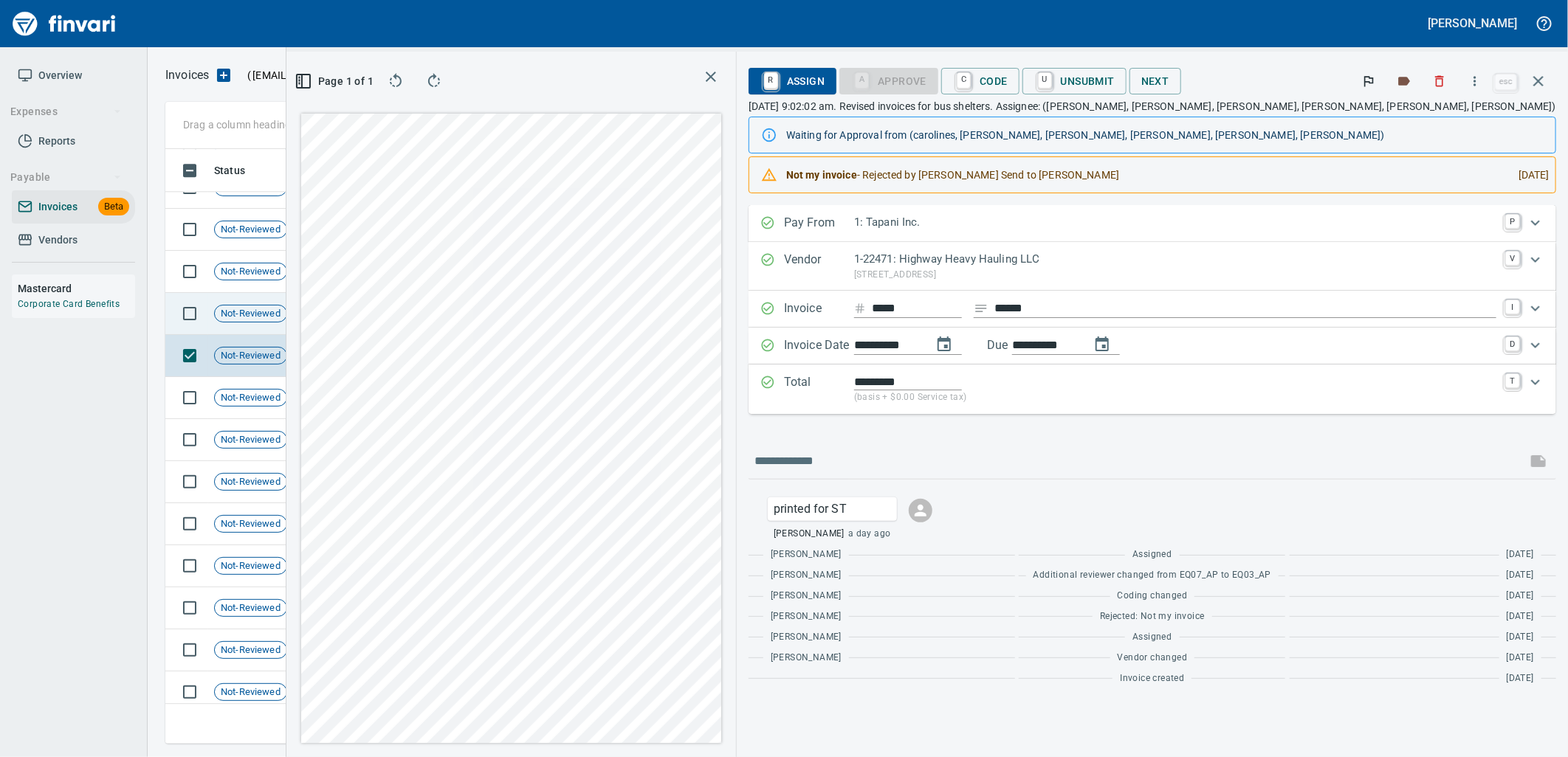
click at [341, 310] on span "Shop" at bounding box center [328, 314] width 34 height 14
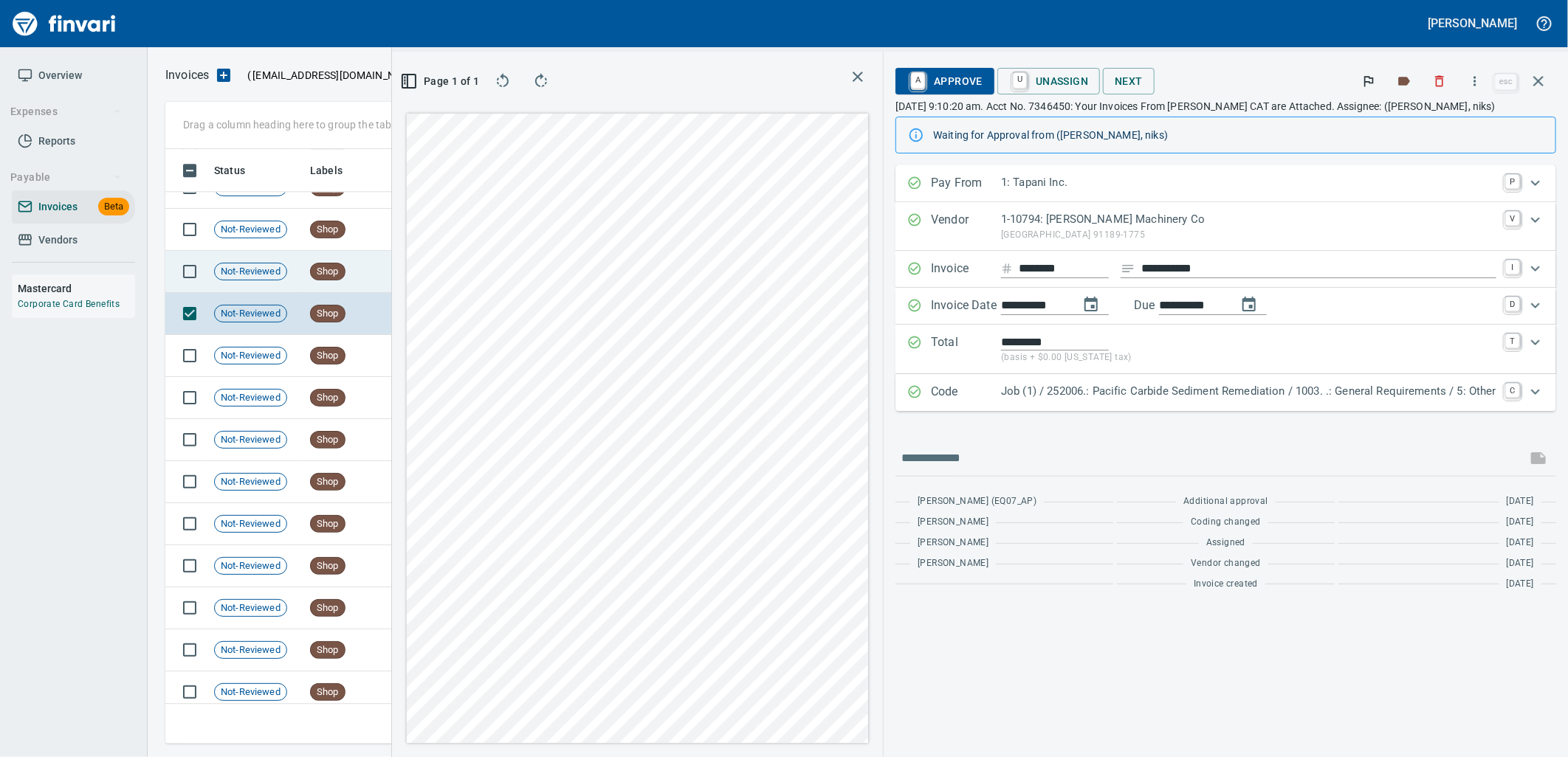
click at [338, 270] on span "Shop" at bounding box center [328, 272] width 34 height 14
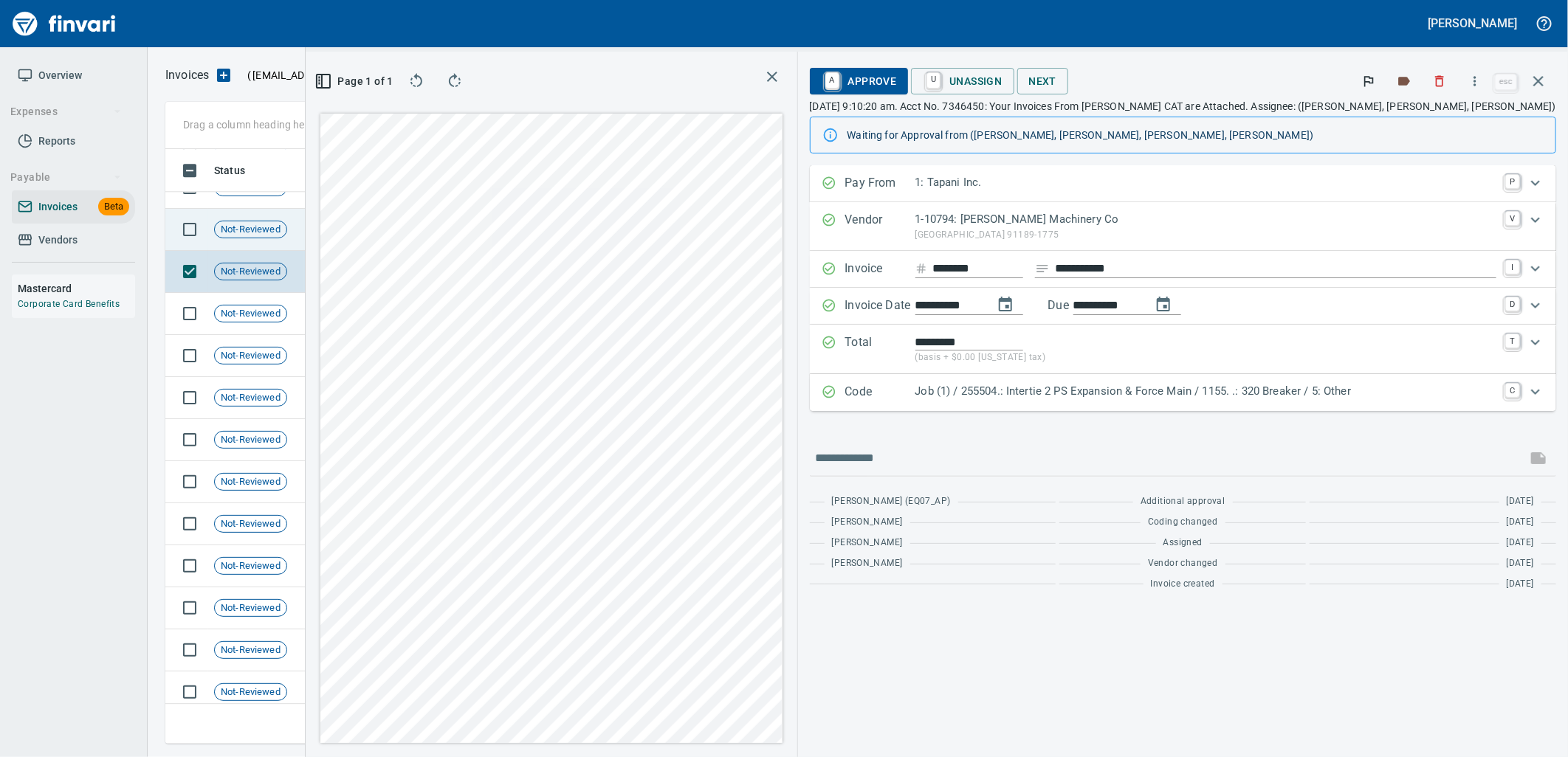
click at [338, 223] on span "Shop" at bounding box center [328, 230] width 34 height 14
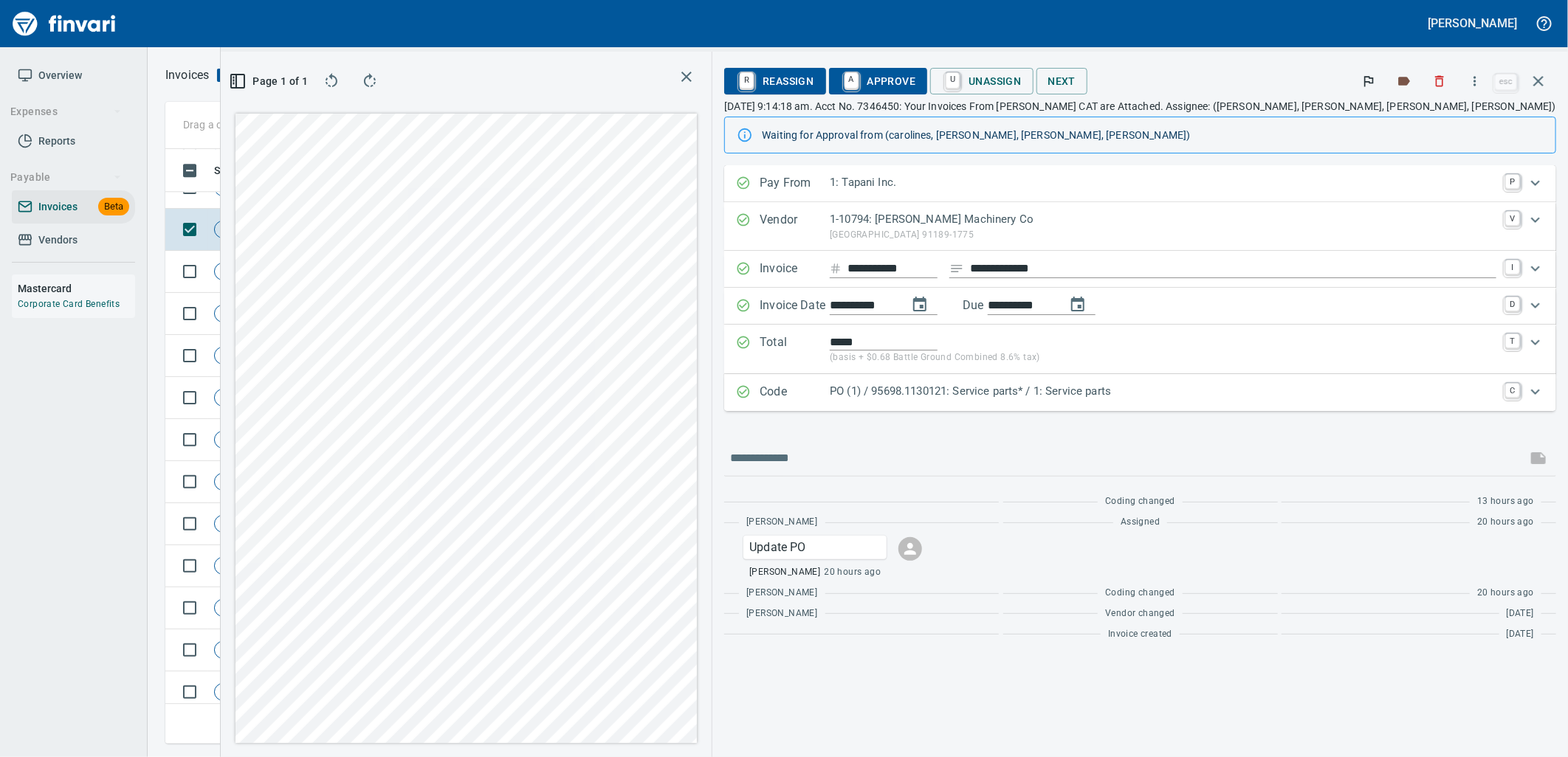
click at [1133, 399] on p "PO (1) / 95698.1130121: Service parts* / 1: Service parts" at bounding box center [1163, 391] width 667 height 17
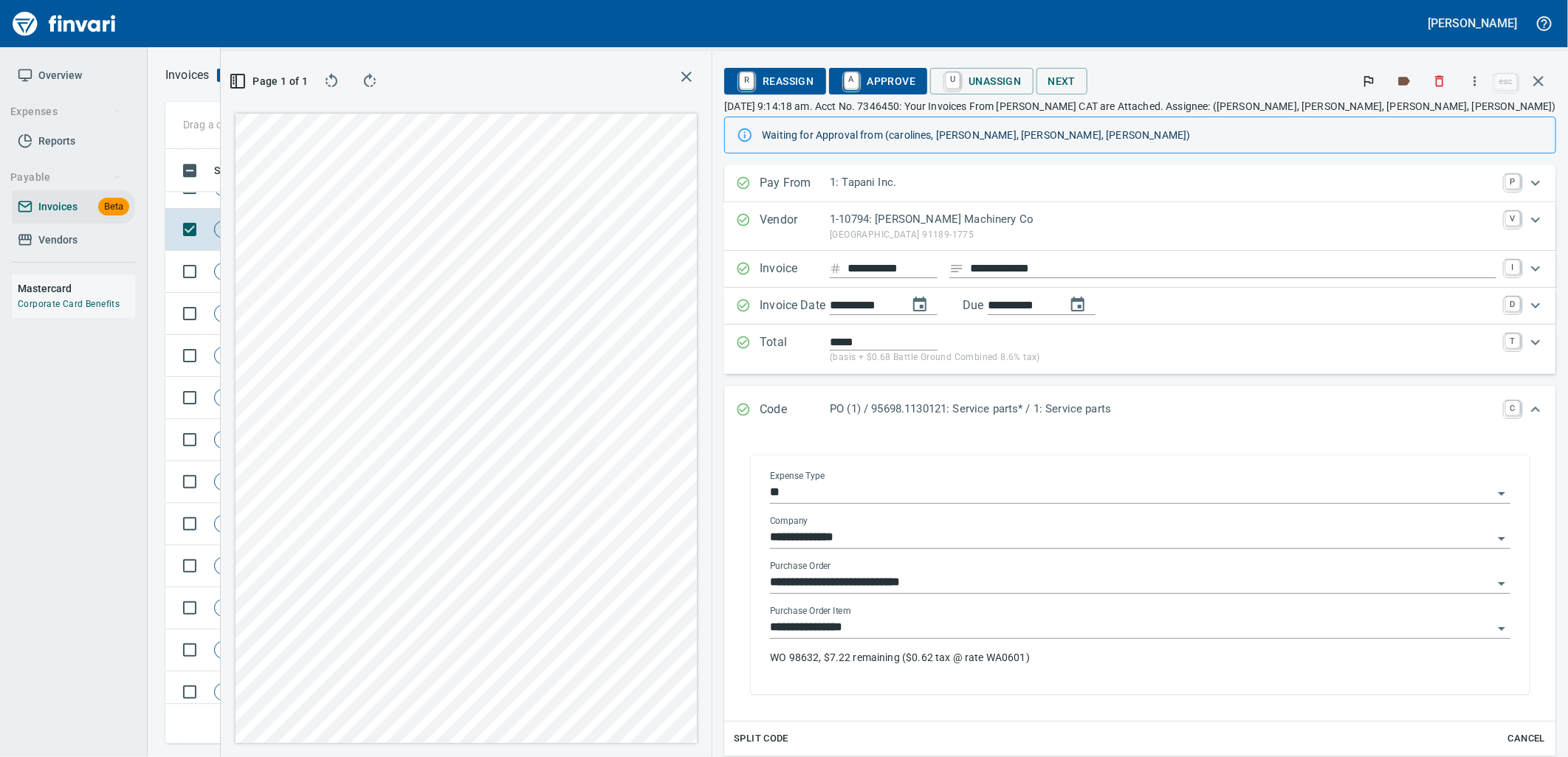
click at [1118, 633] on input "**********" at bounding box center [1132, 628] width 723 height 20
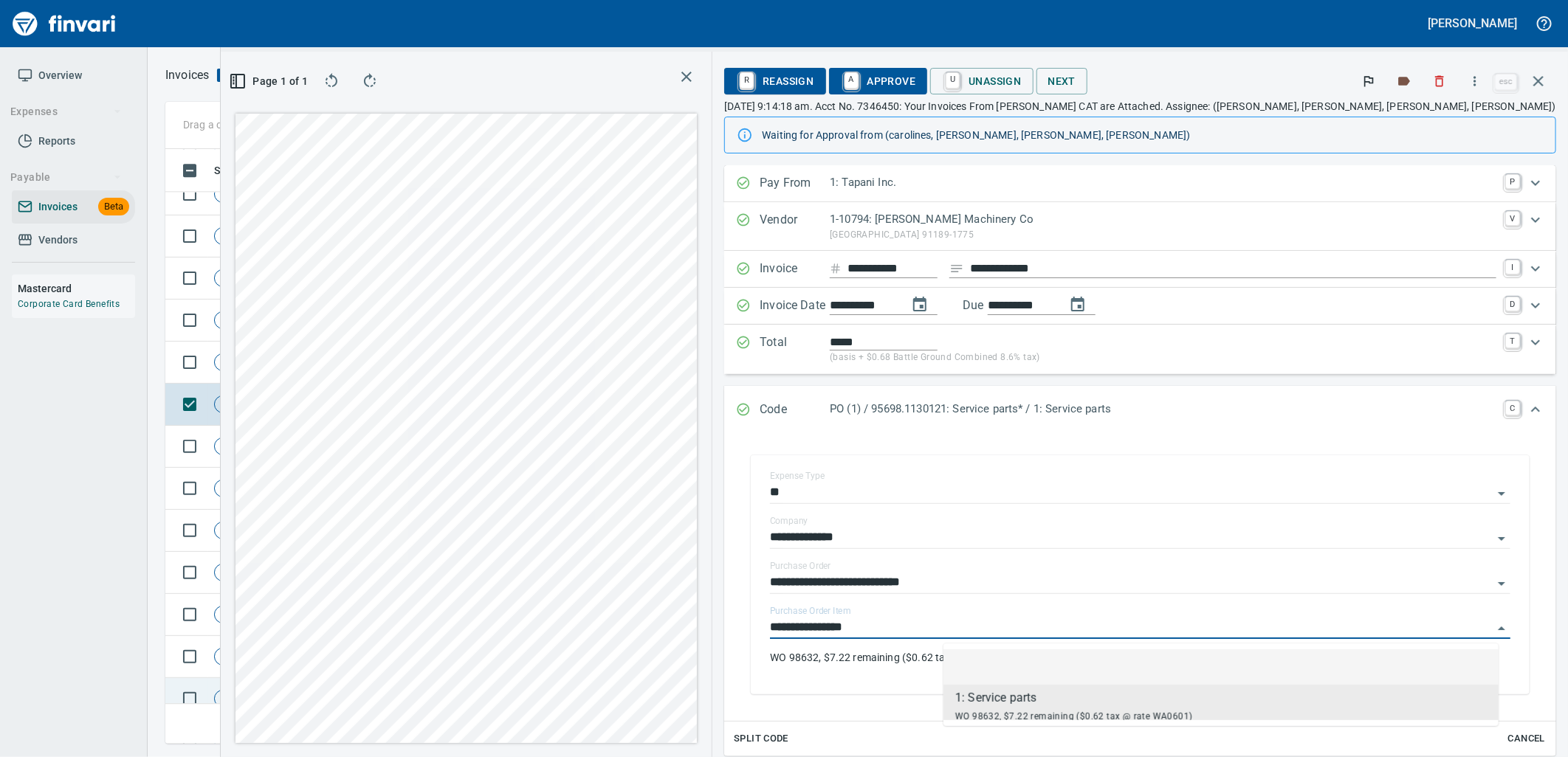
scroll to position [5659, 0]
click at [353, 454] on td "Shop" at bounding box center [345, 447] width 81 height 42
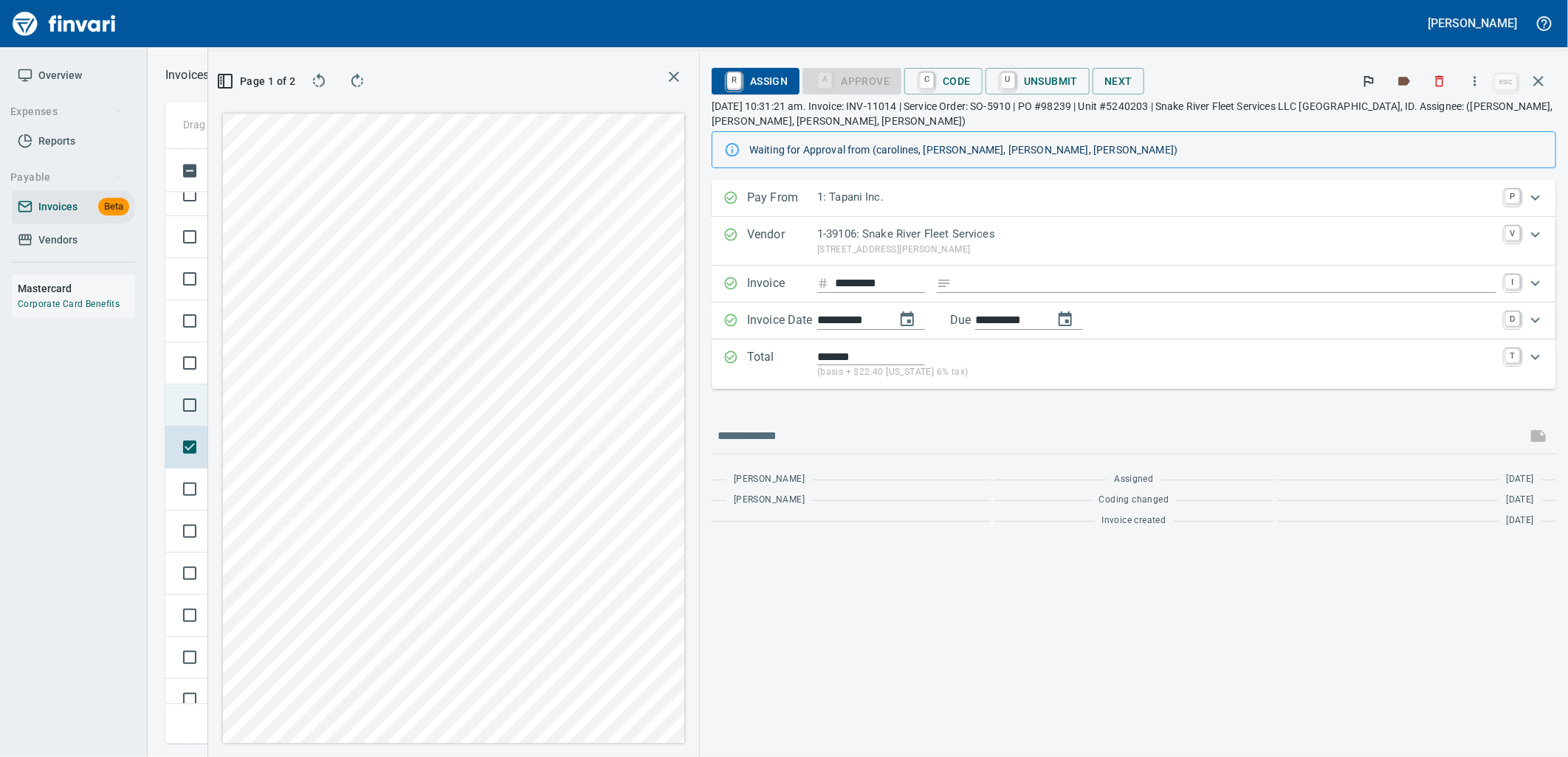
click at [203, 423] on td at bounding box center [186, 405] width 43 height 42
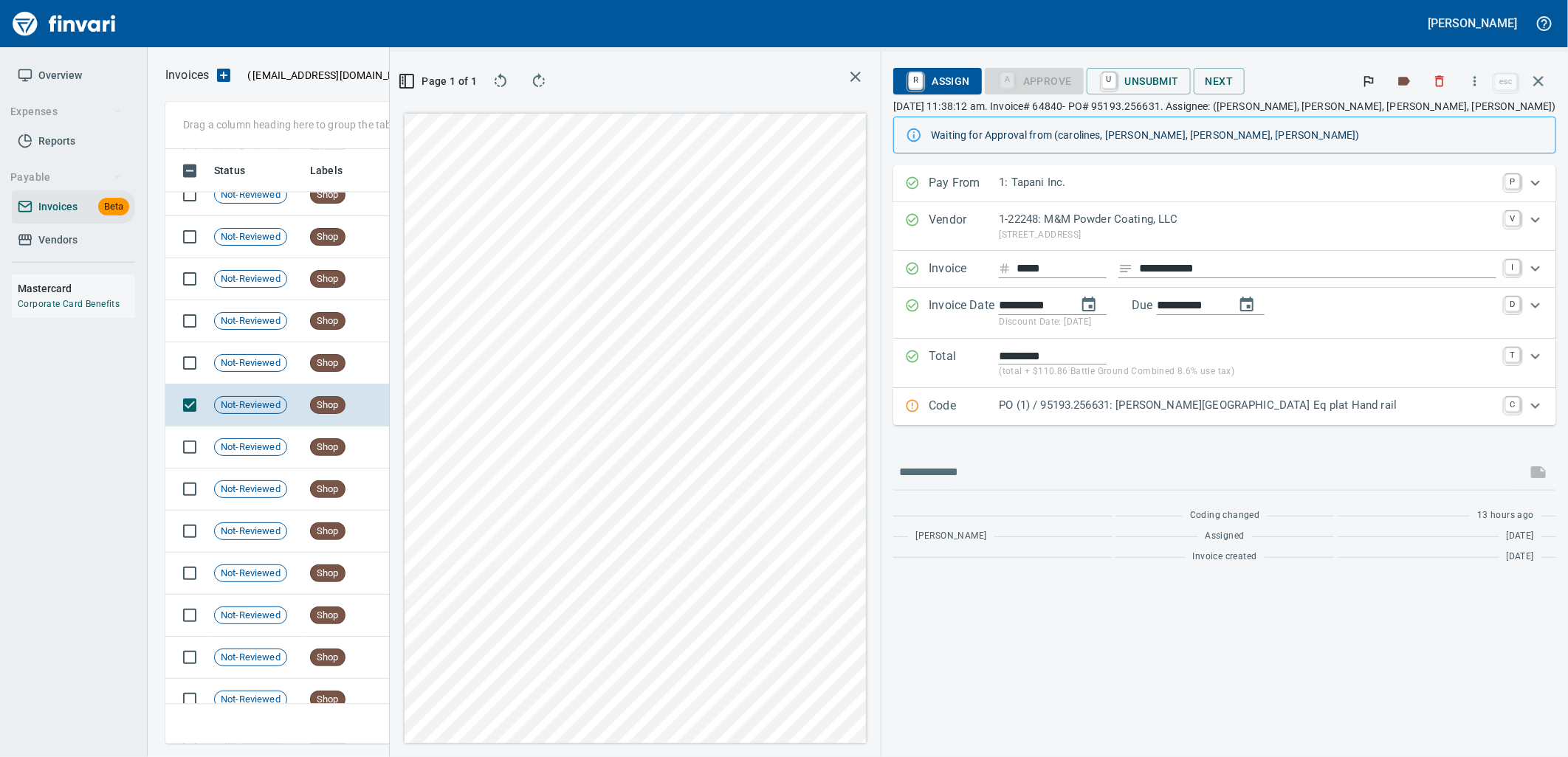
click at [1226, 406] on p "PO (1) / 95193.256631: Curtin Creek Truck Parts Airport Eq plat Hand rail" at bounding box center [1247, 406] width 498 height 17
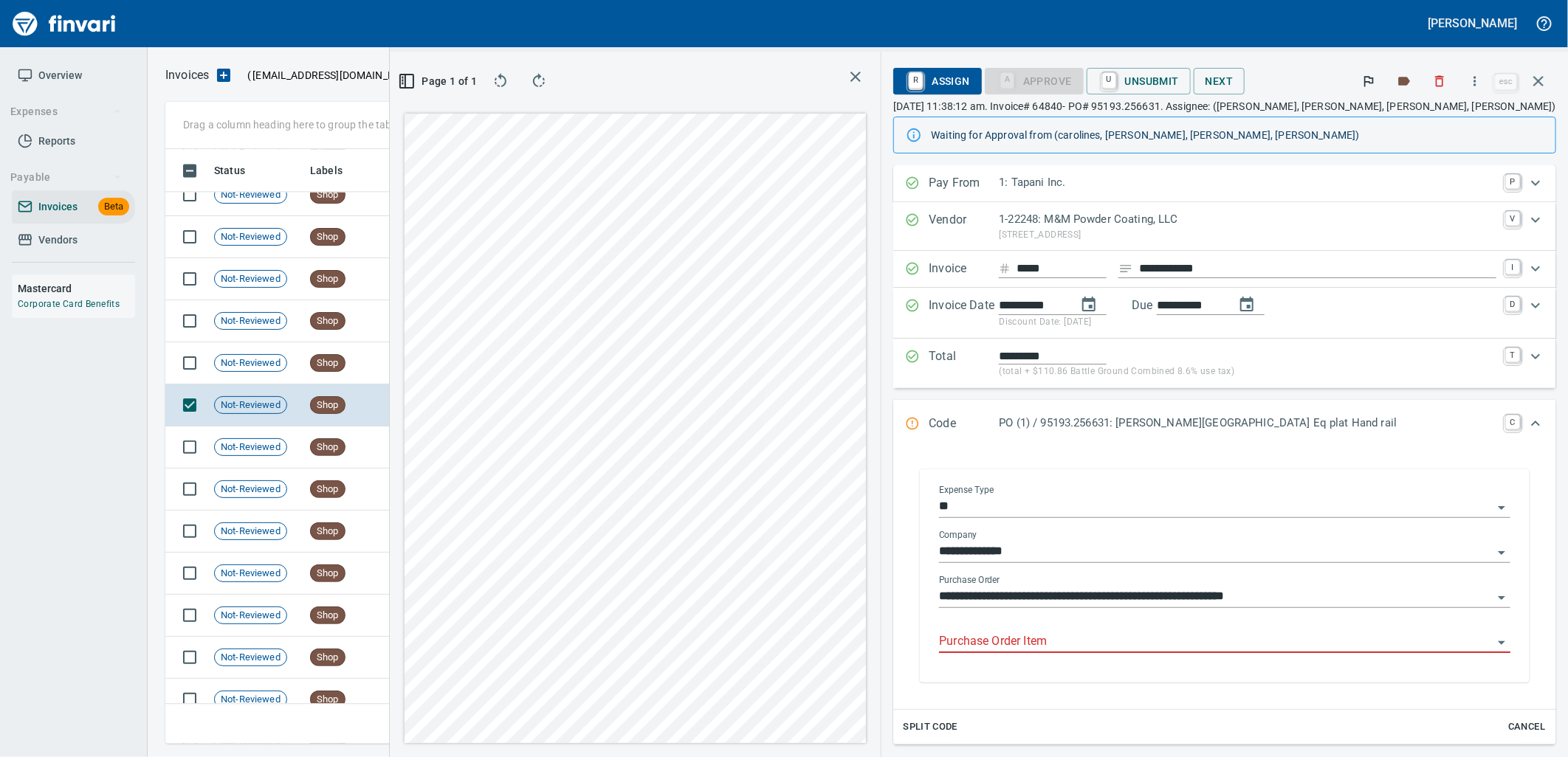
click at [1161, 646] on input "Purchase Order Item" at bounding box center [1216, 642] width 554 height 20
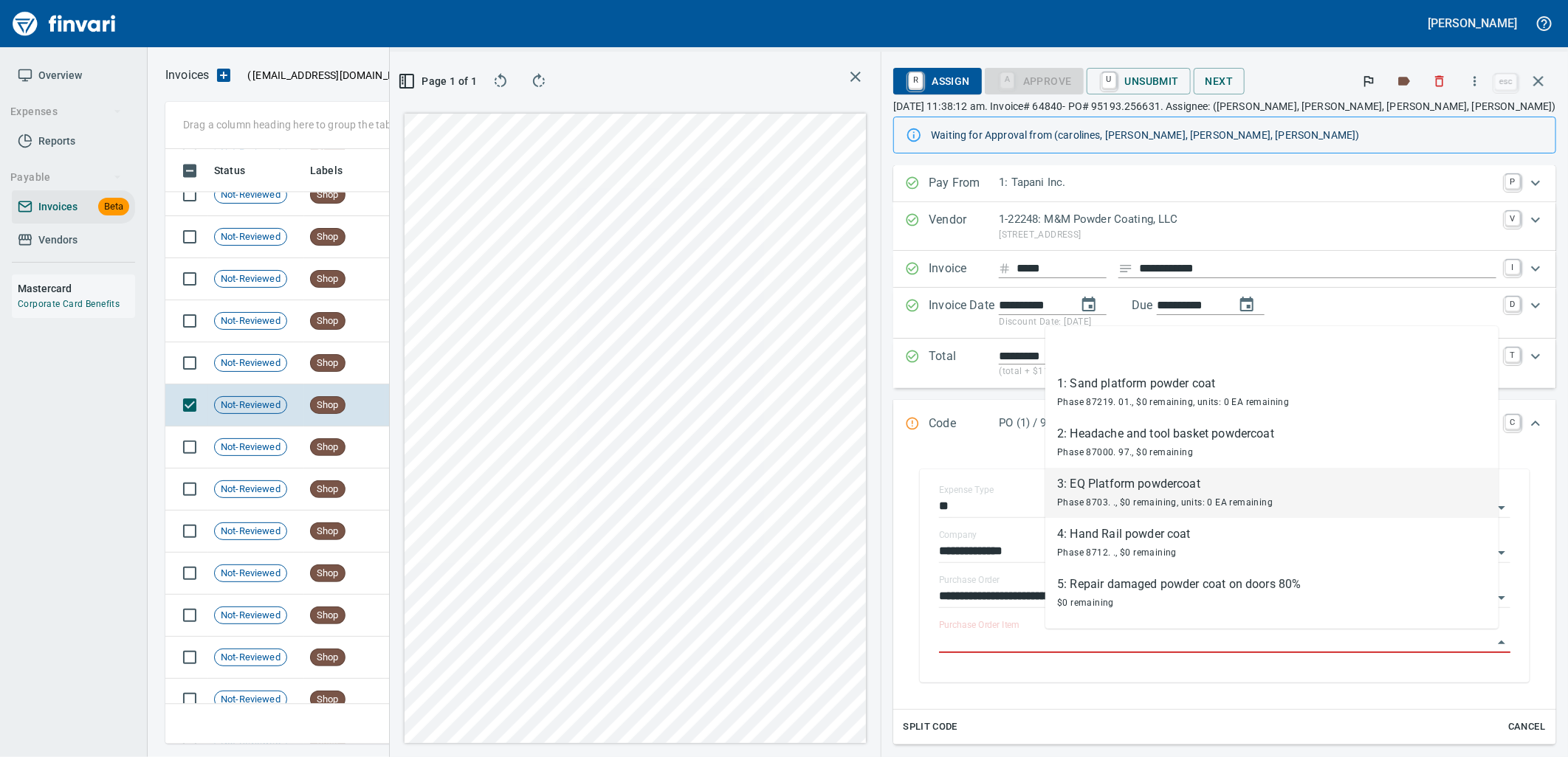
scroll to position [60, 0]
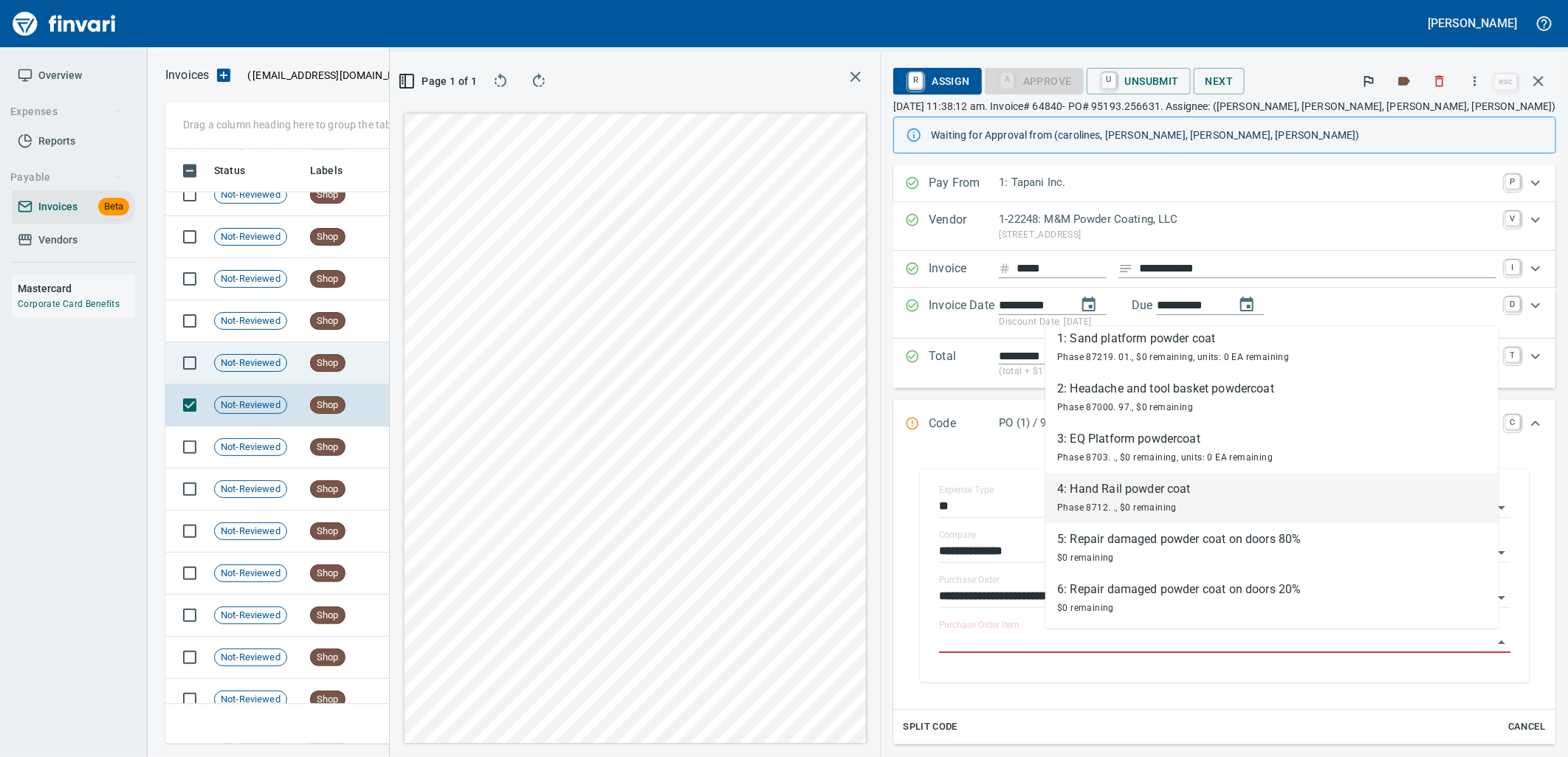
click at [448, 357] on td "8/7/2025" at bounding box center [425, 363] width 81 height 42
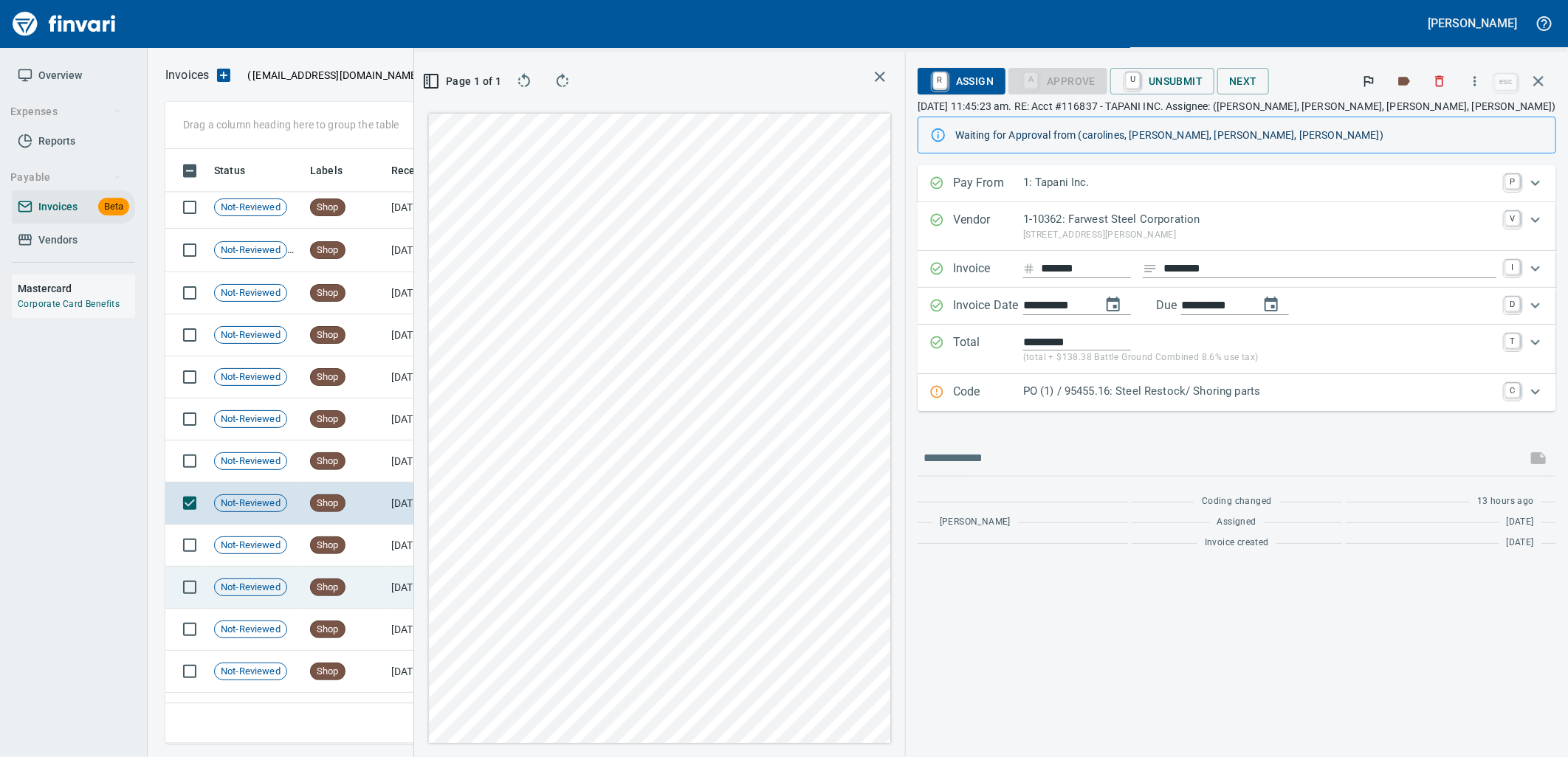
scroll to position [5495, 0]
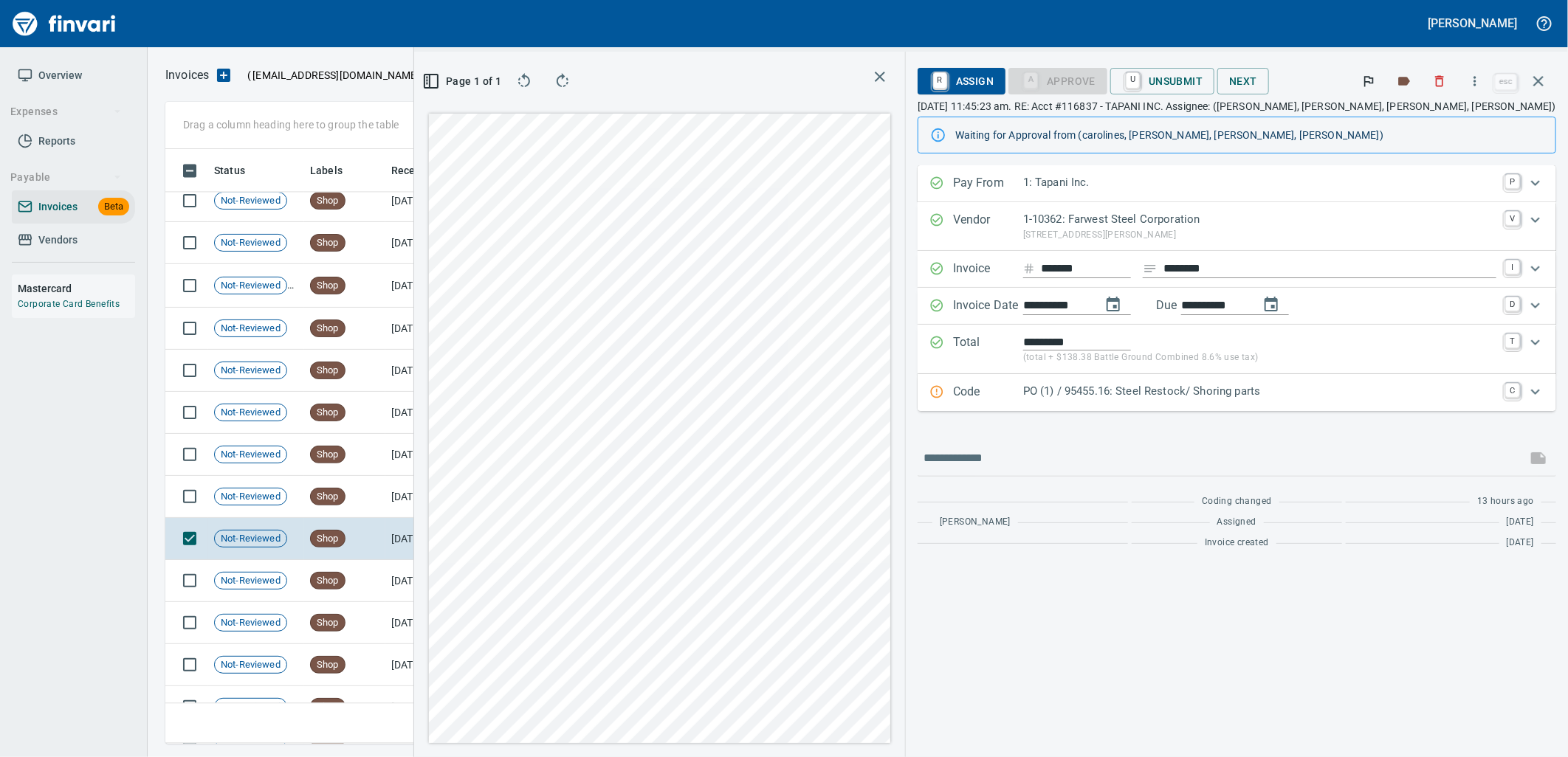
click at [1326, 396] on p "PO (1) / 95455.16: Steel Restock/ Shoring parts" at bounding box center [1260, 391] width 473 height 17
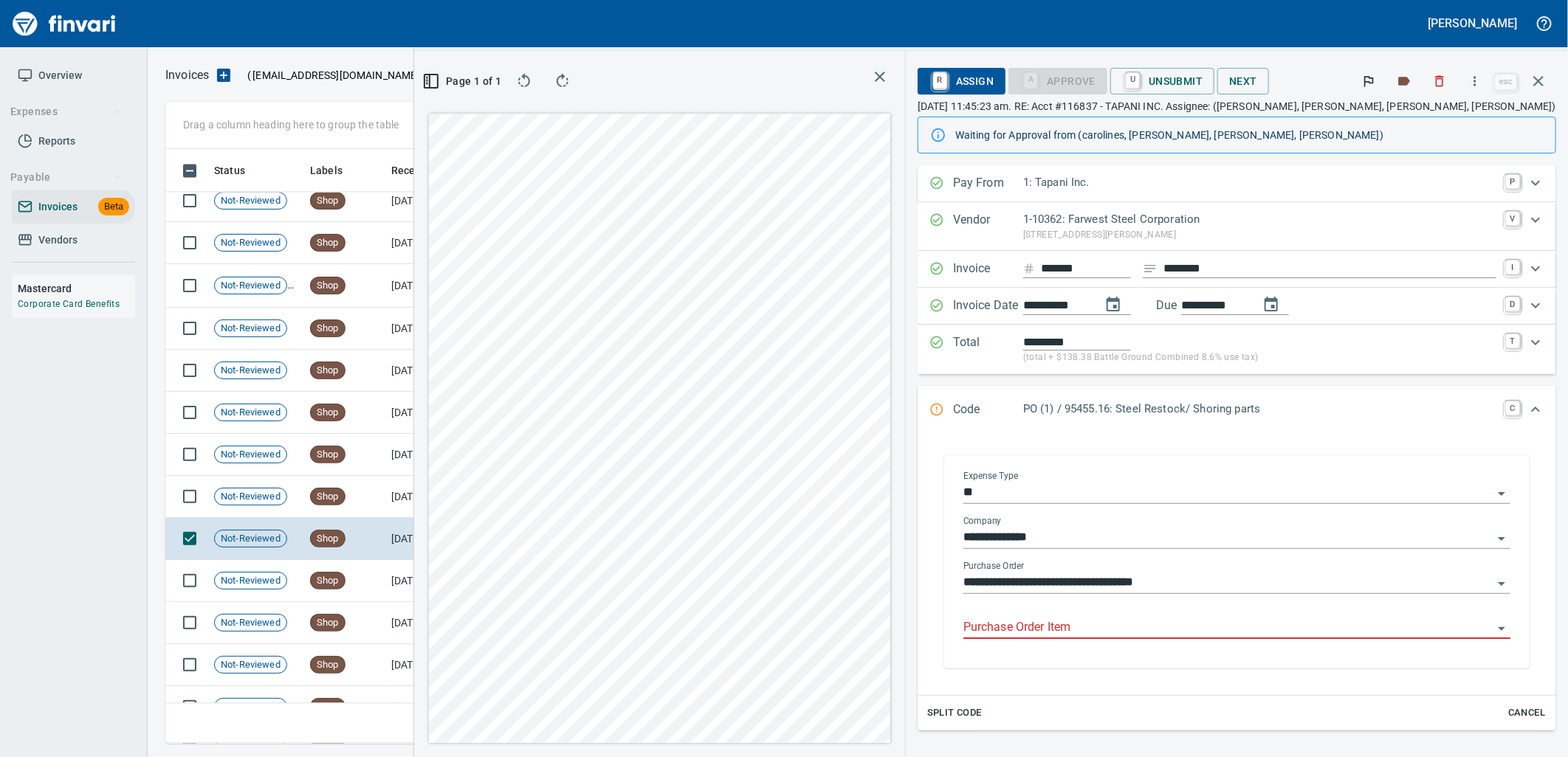
click at [1205, 639] on input "Purchase Order Item" at bounding box center [1229, 628] width 529 height 20
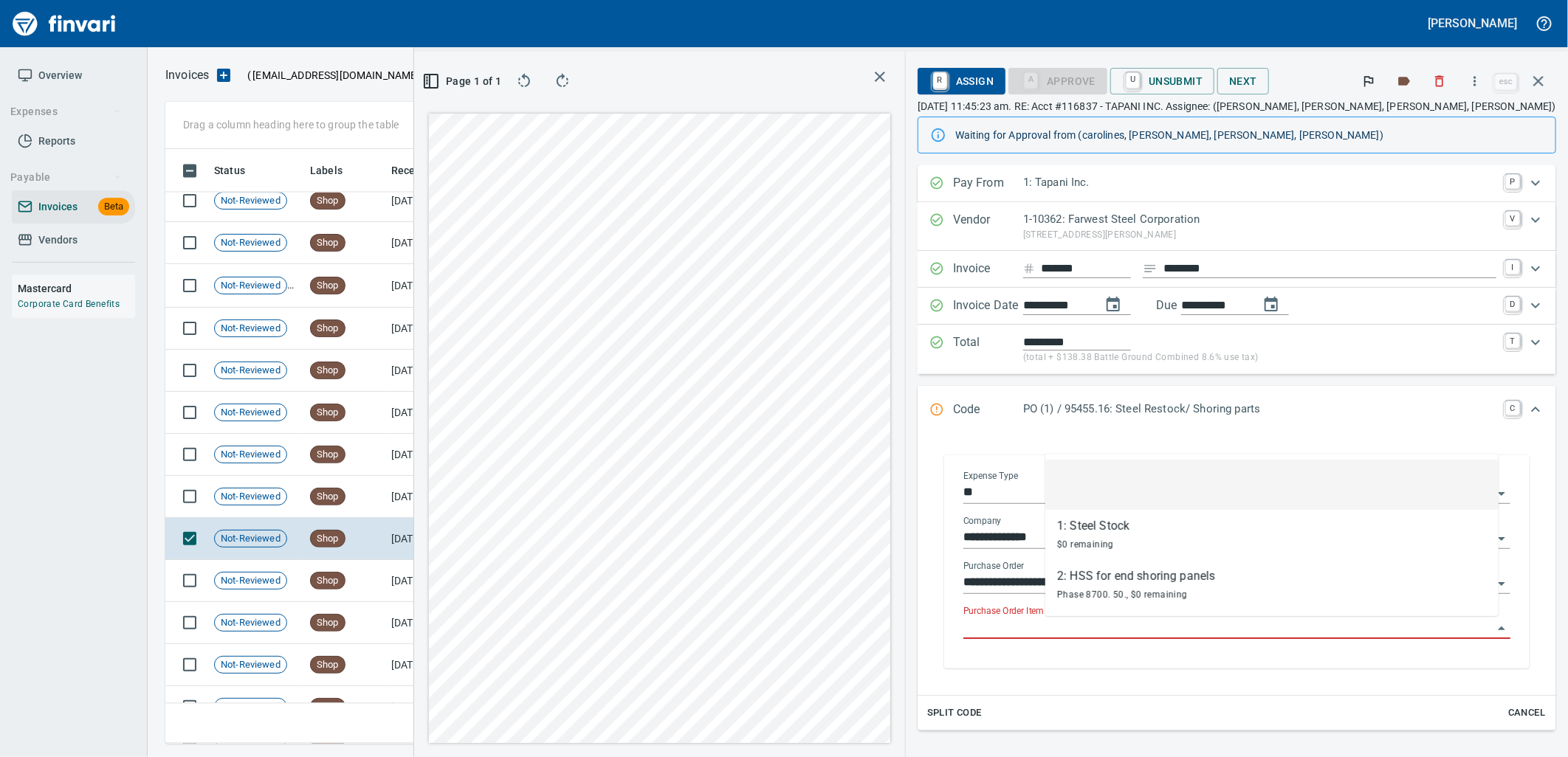
scroll to position [571, 992]
click at [331, 492] on span "Shop" at bounding box center [328, 497] width 34 height 14
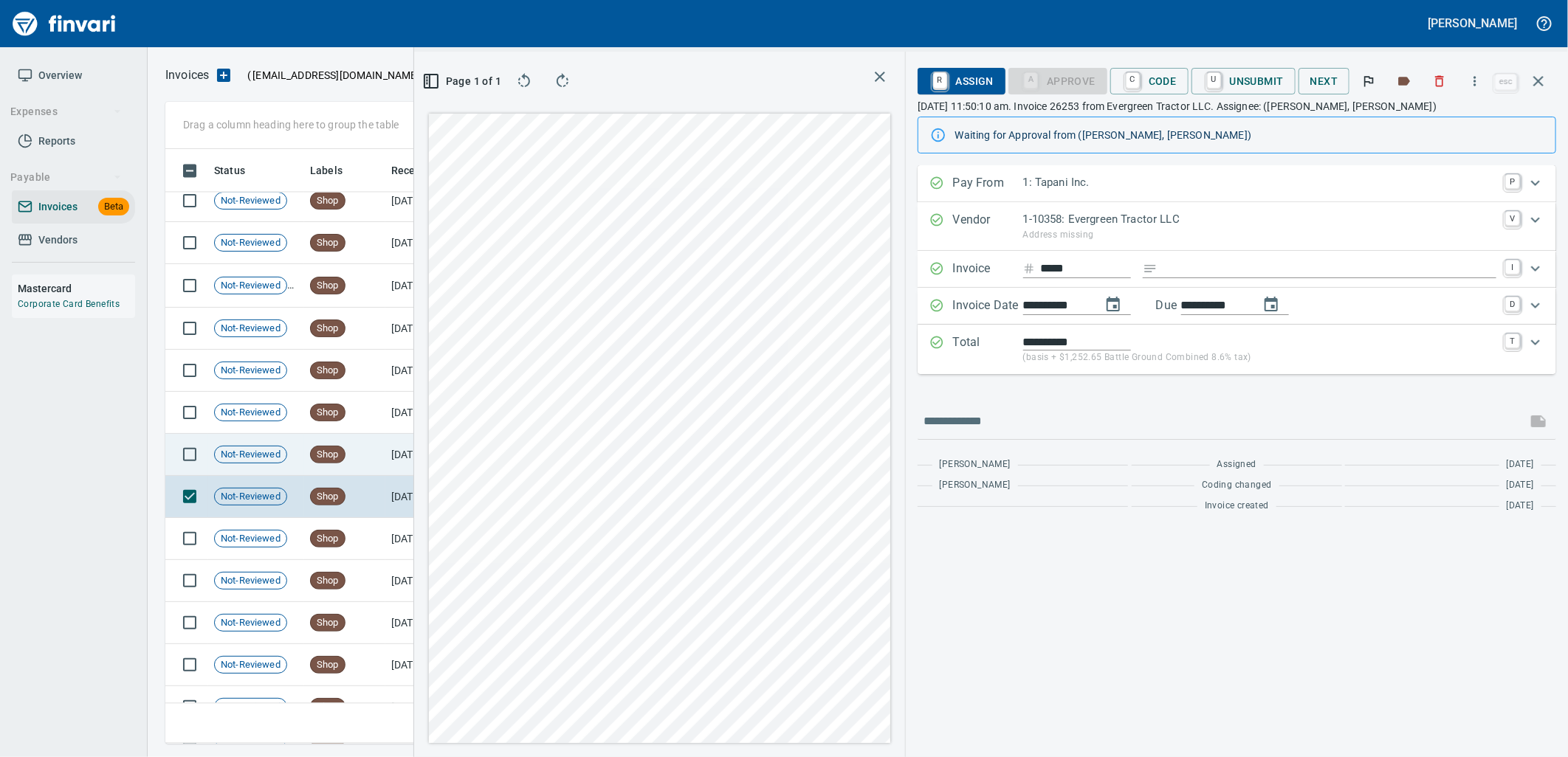
click at [345, 452] on div "Shop" at bounding box center [328, 454] width 36 height 18
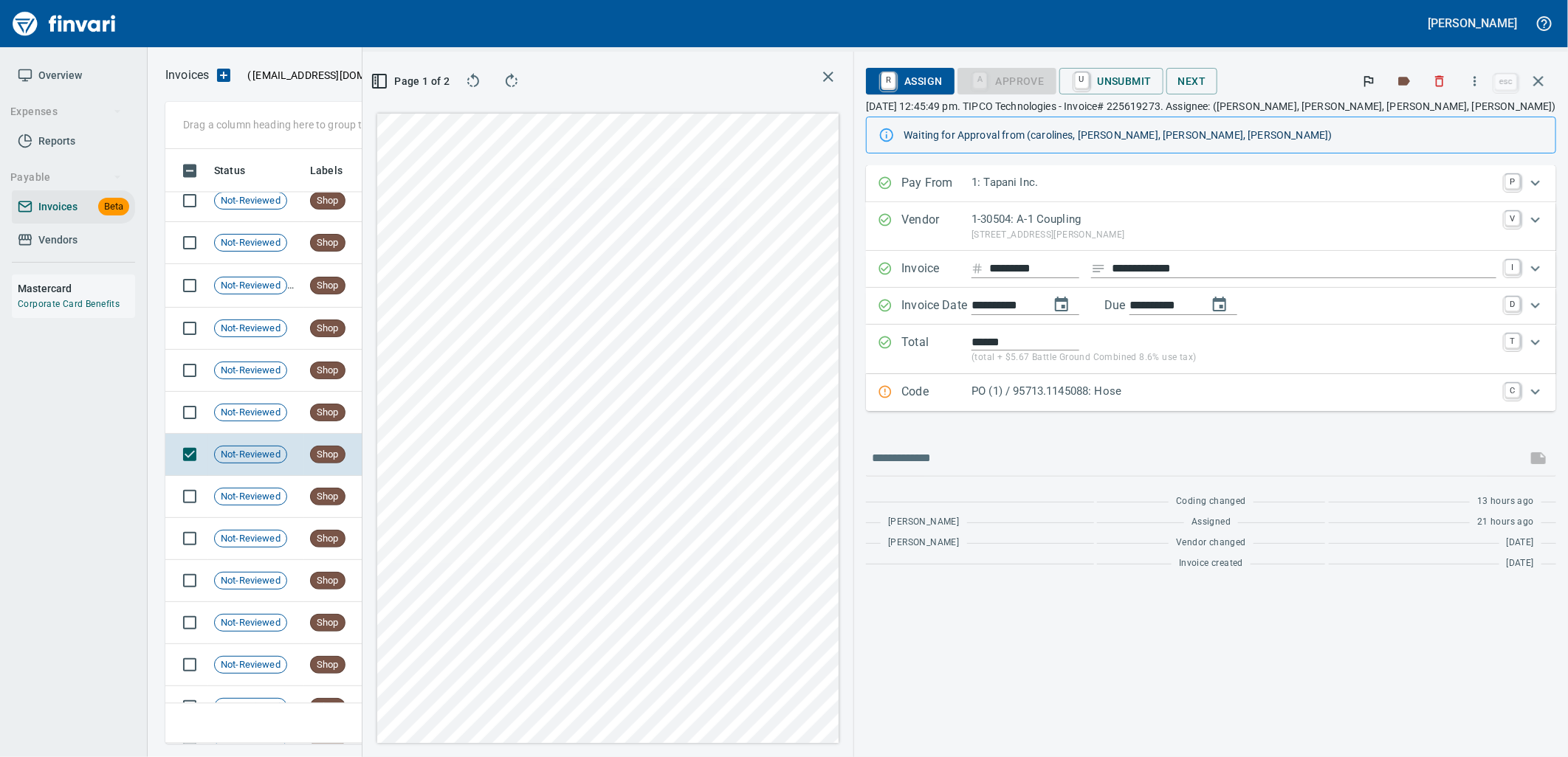
click at [1207, 401] on div "PO (1) / 95713.1145088: Hose" at bounding box center [1234, 392] width 525 height 20
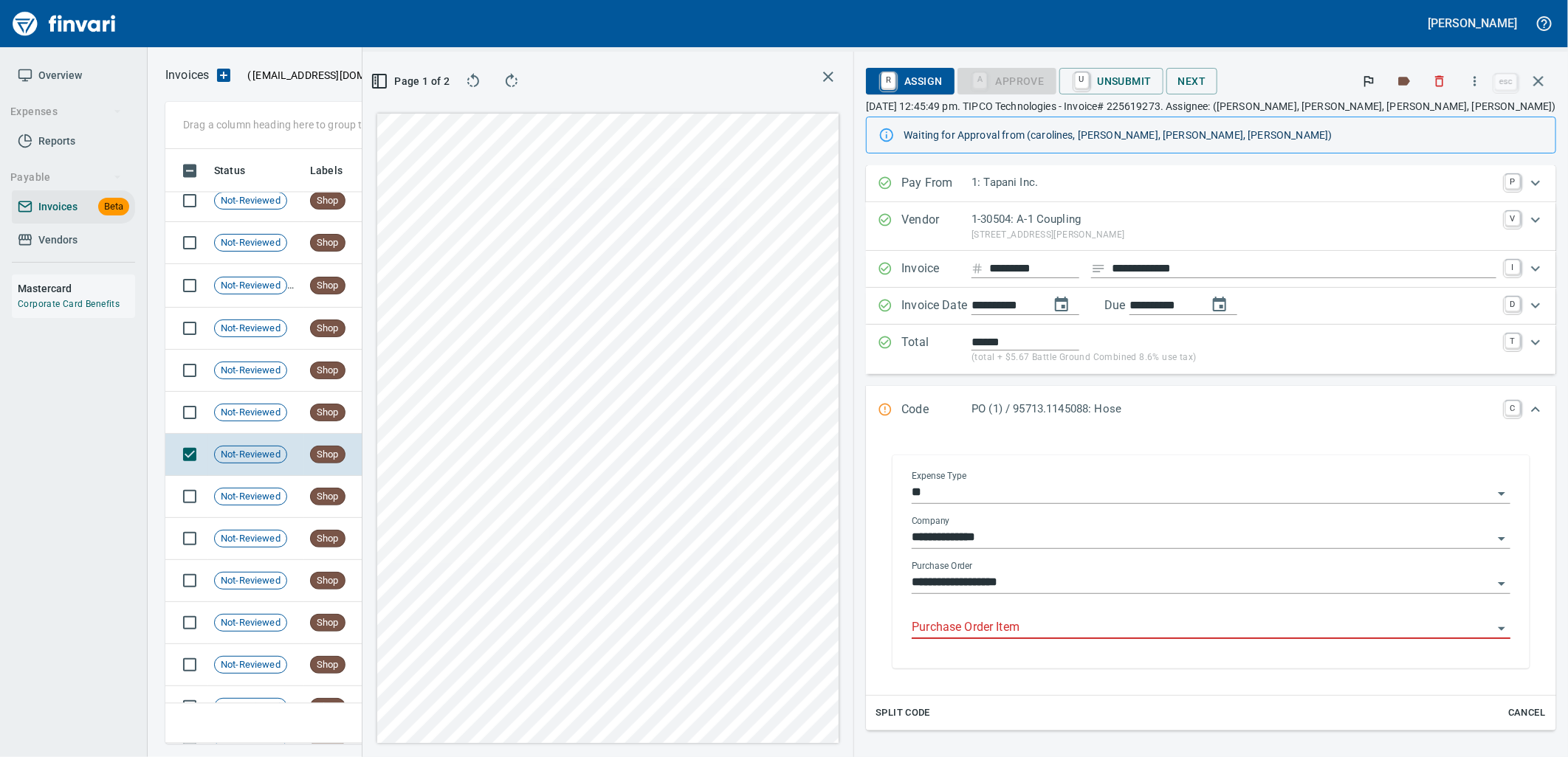
click at [1167, 635] on input "Purchase Order Item" at bounding box center [1202, 628] width 581 height 20
click at [408, 419] on td "8/7/2025" at bounding box center [425, 413] width 81 height 42
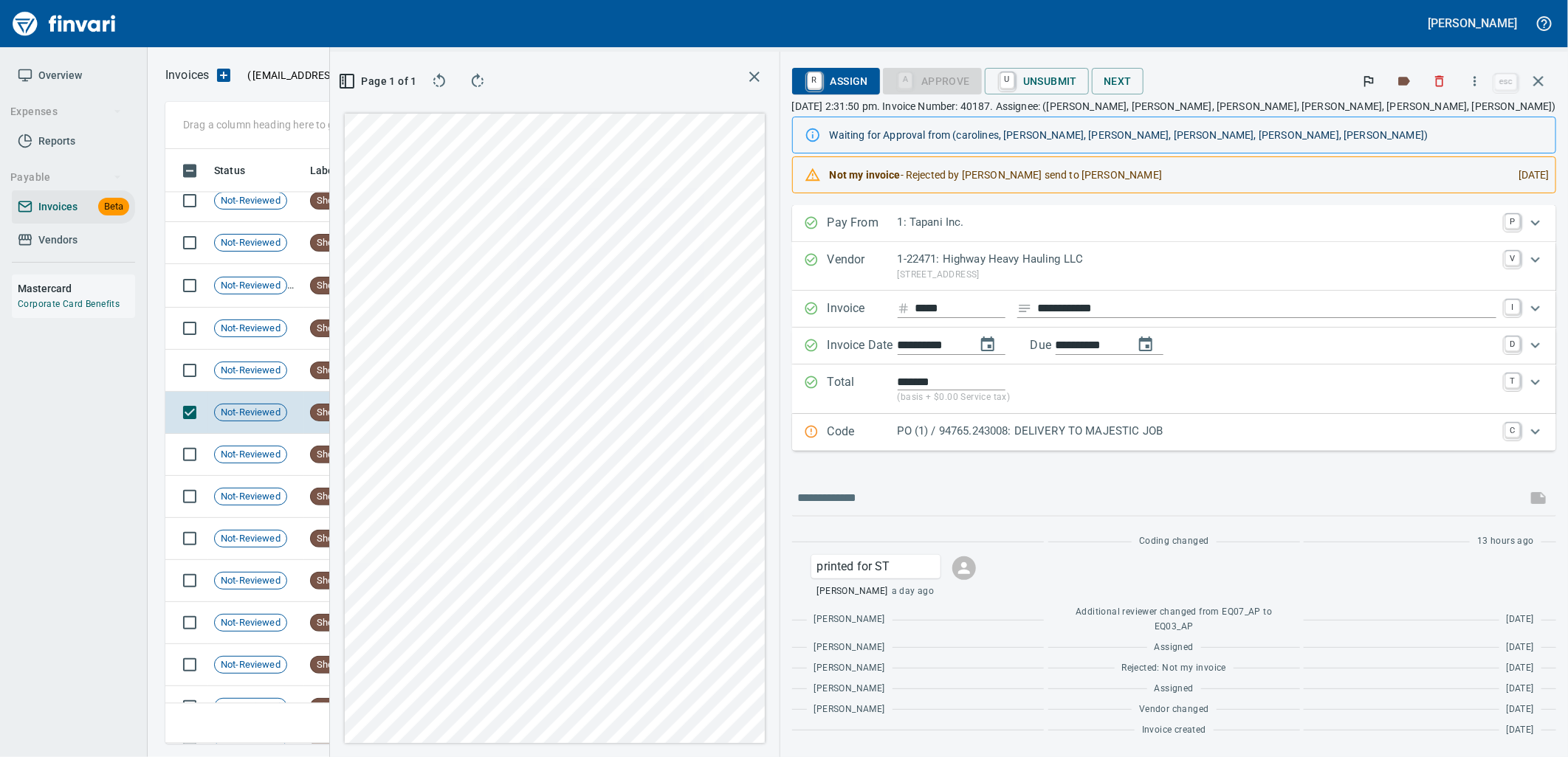
click at [1300, 437] on p "PO (1) / 94765.243008: DELIVERY TO MAJESTIC JOB" at bounding box center [1197, 431] width 599 height 17
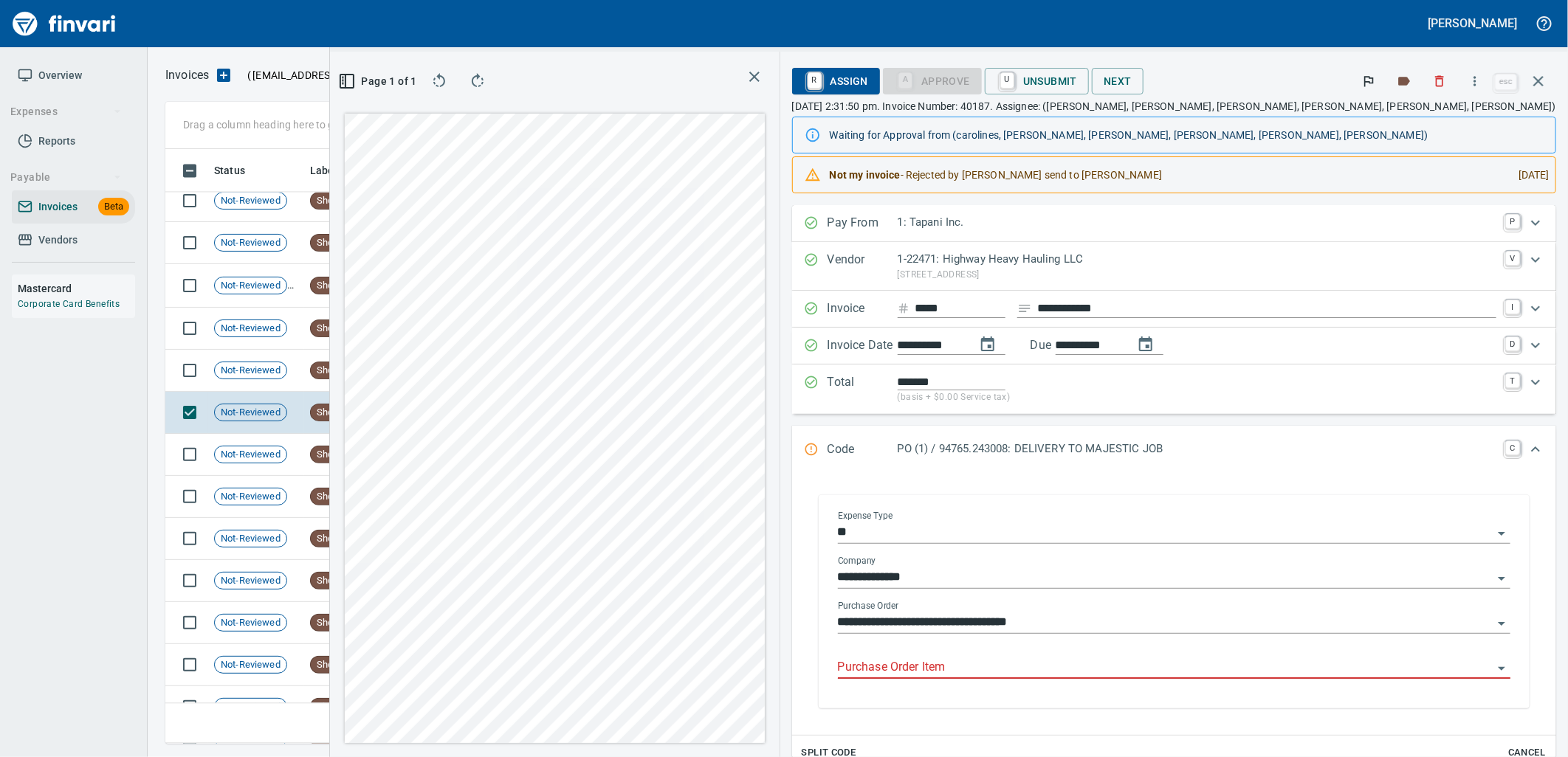
click at [1196, 674] on input "Purchase Order Item" at bounding box center [1166, 668] width 655 height 20
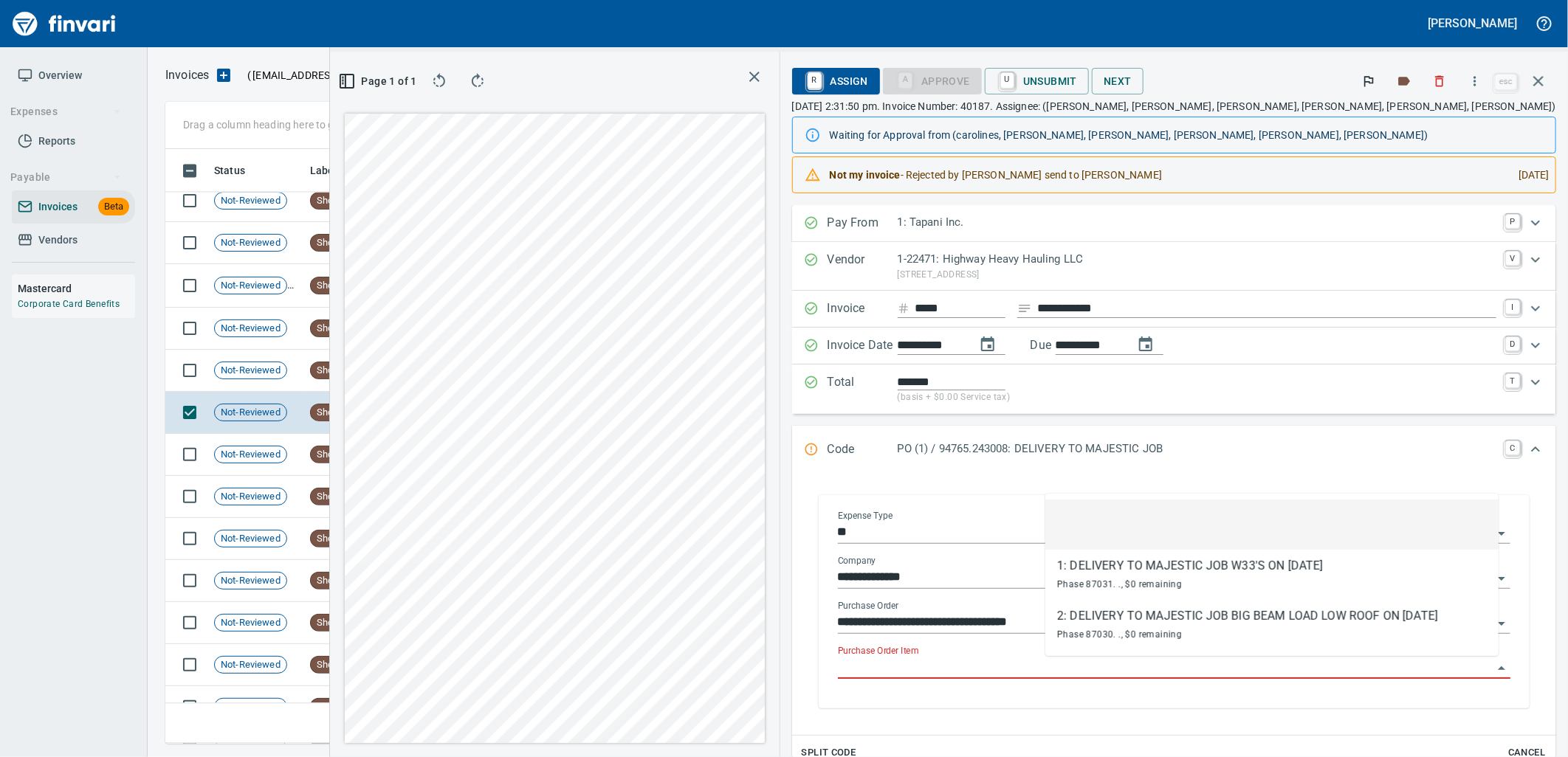
scroll to position [571, 992]
click at [423, 352] on td "8/7/2025" at bounding box center [425, 370] width 81 height 42
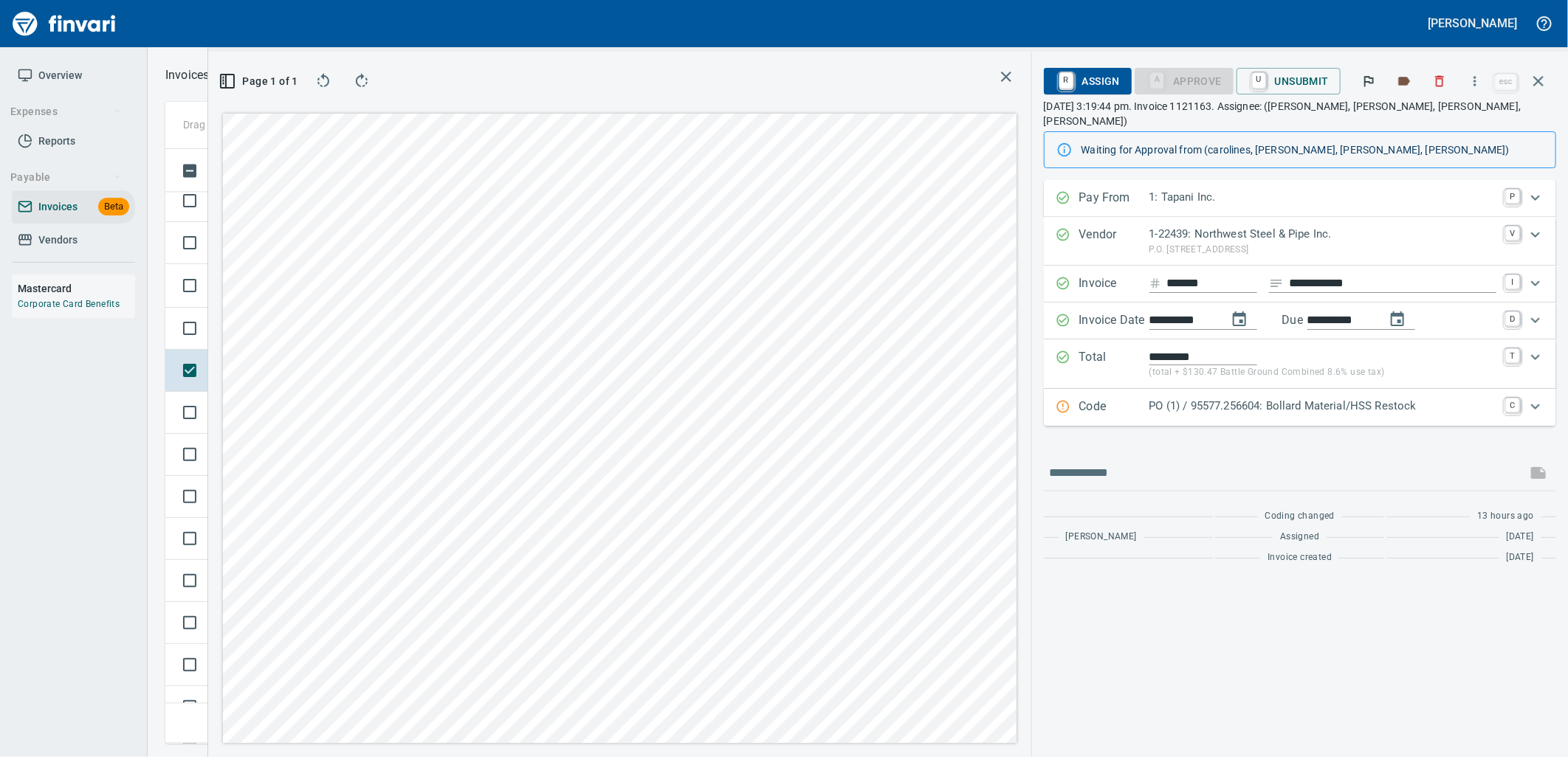
click at [1235, 400] on p "PO (1) / 95577.256604: Bollard Material/HSS Restock" at bounding box center [1323, 407] width 347 height 17
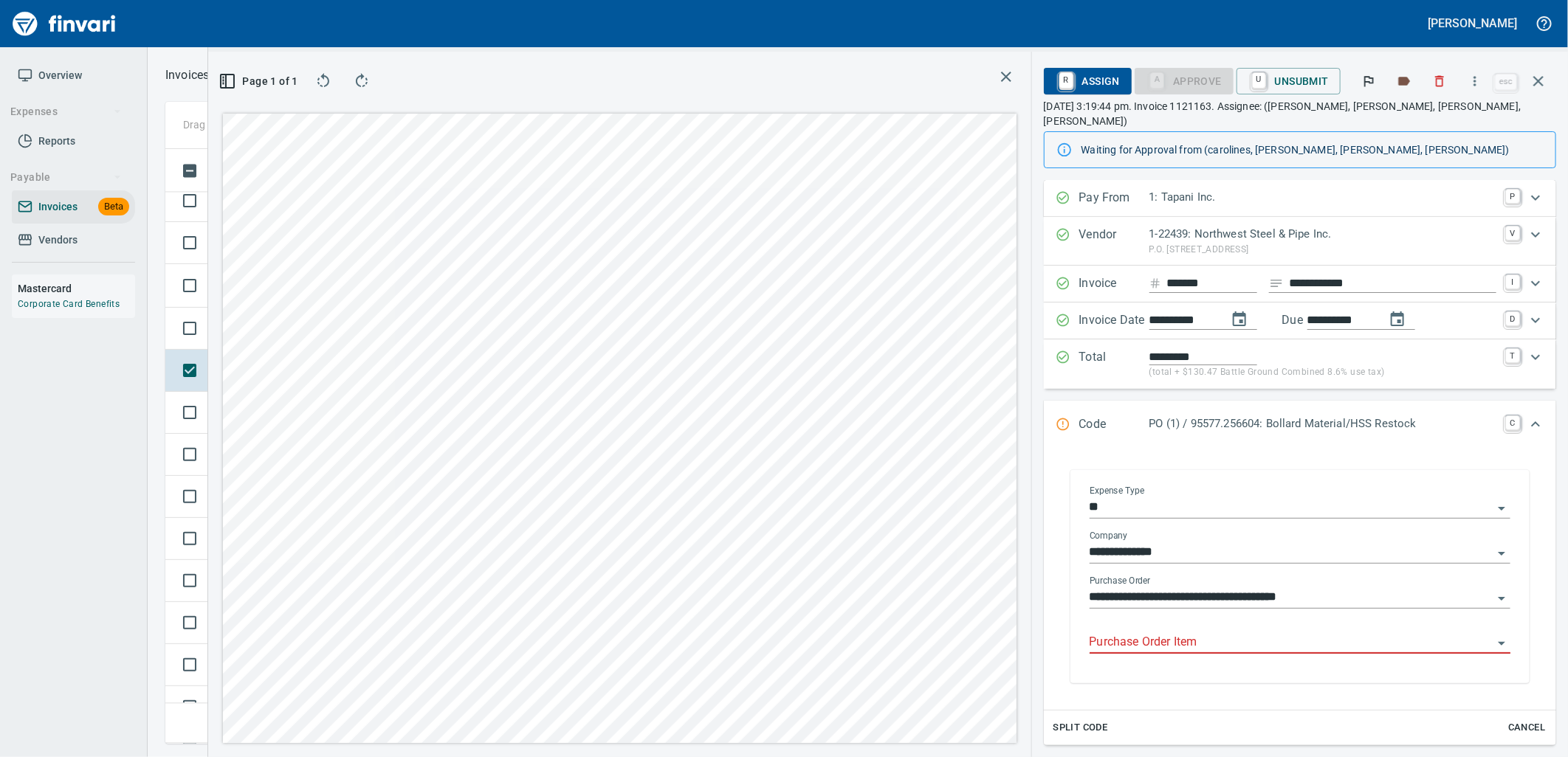
click at [1199, 633] on input "Purchase Order Item" at bounding box center [1291, 643] width 403 height 20
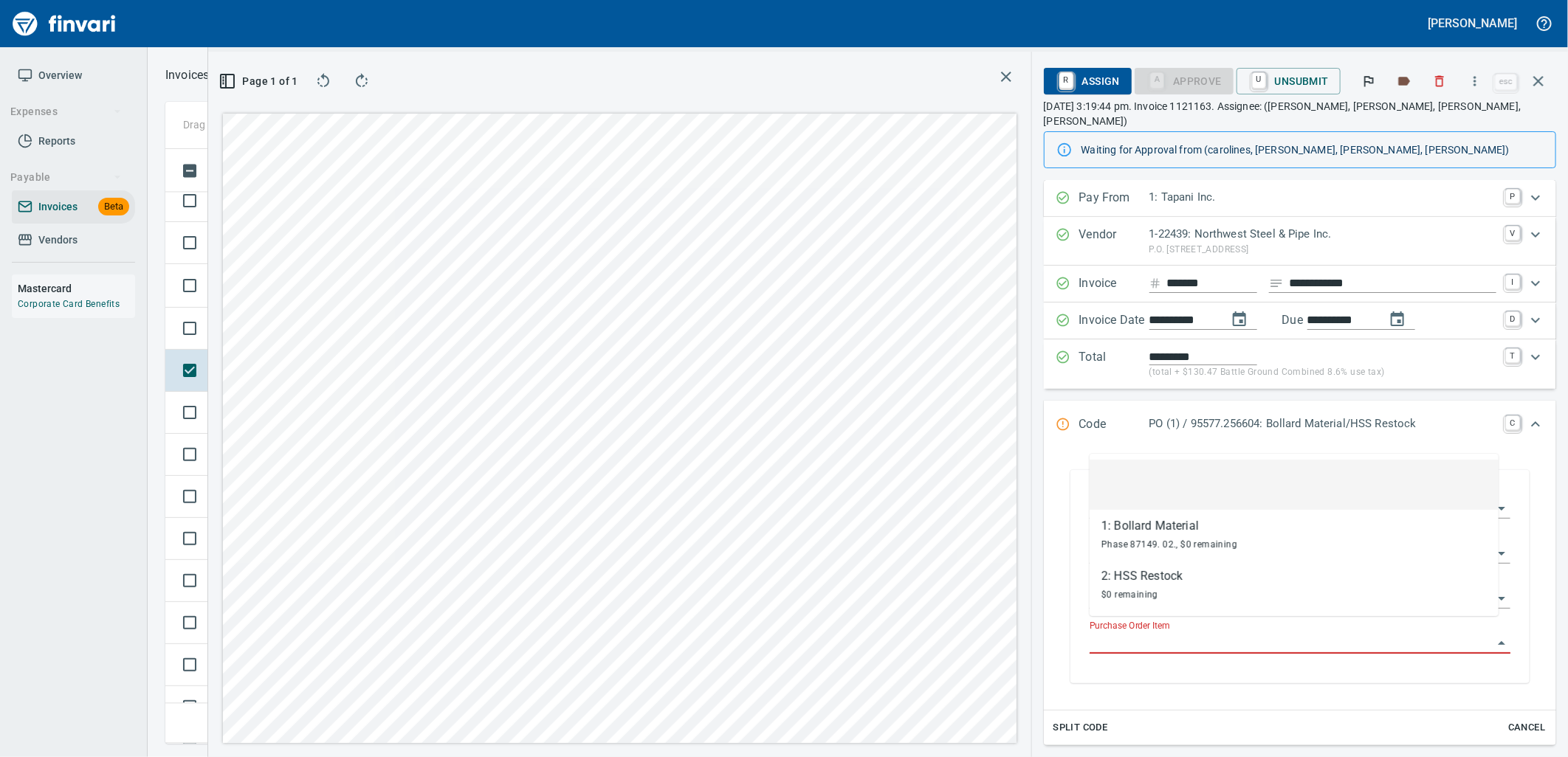
scroll to position [571, 992]
click at [202, 344] on td at bounding box center [186, 328] width 43 height 42
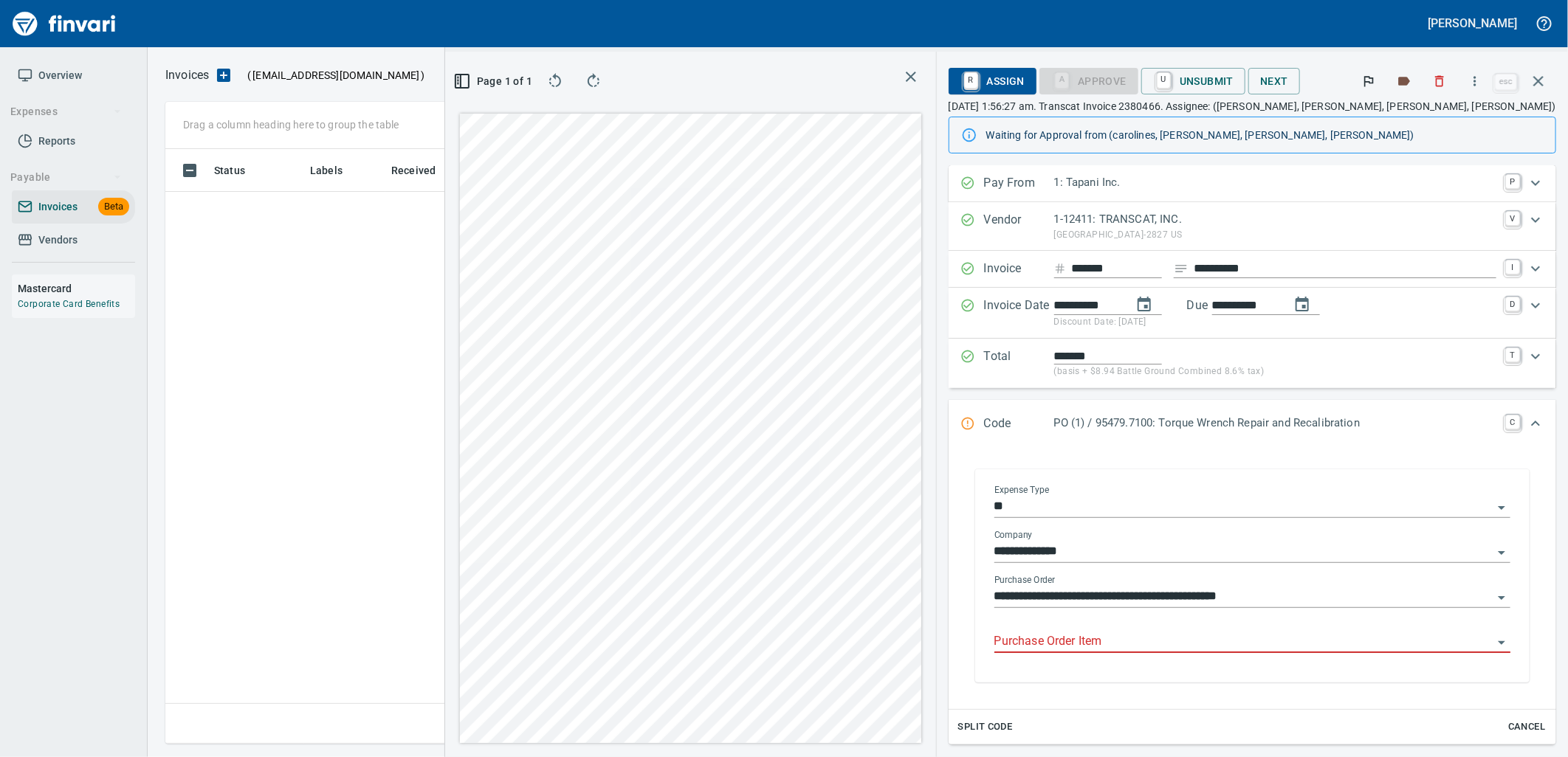
scroll to position [2, 2]
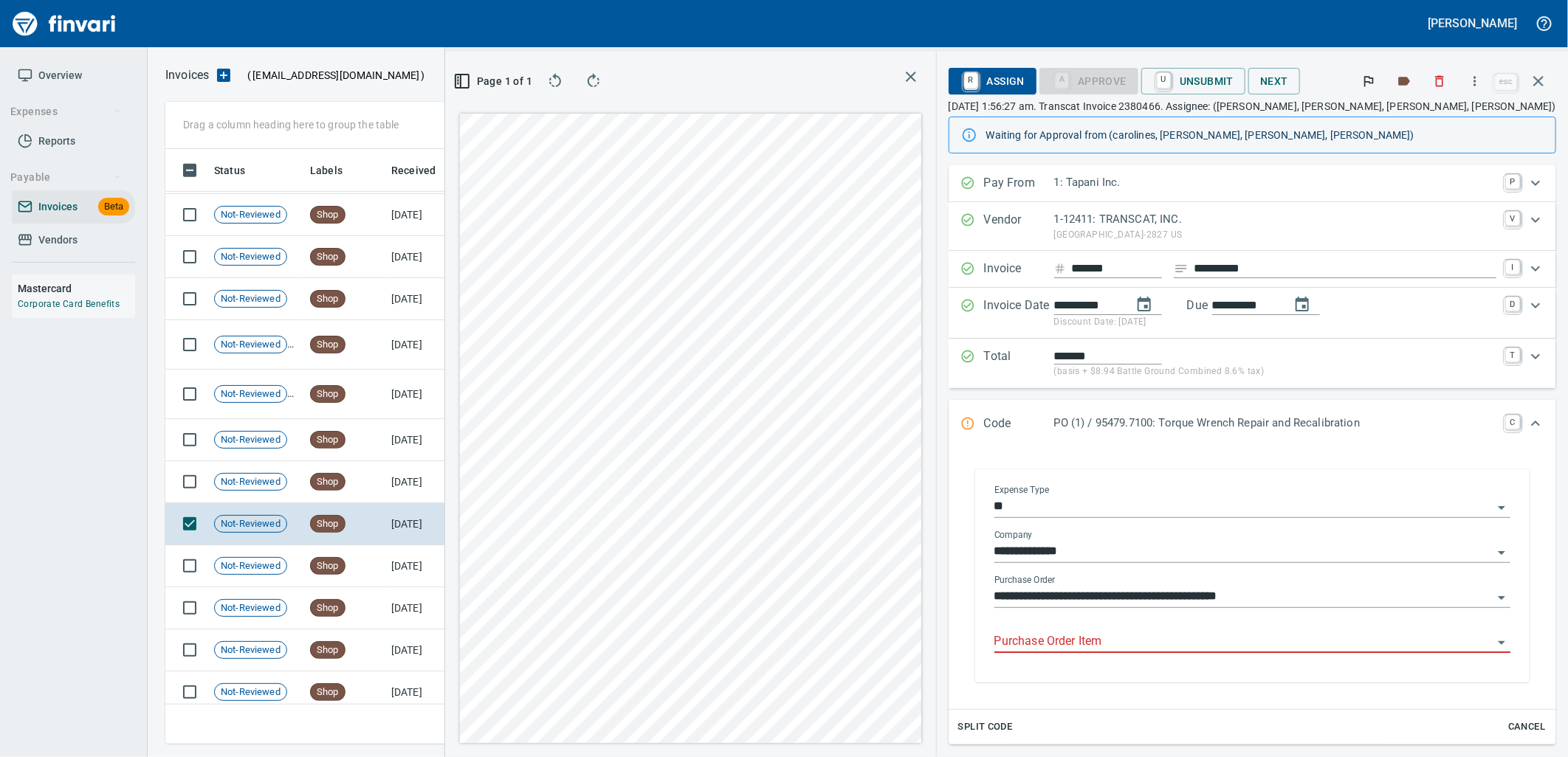
click at [1182, 634] on input "Purchase Order Item" at bounding box center [1244, 642] width 499 height 20
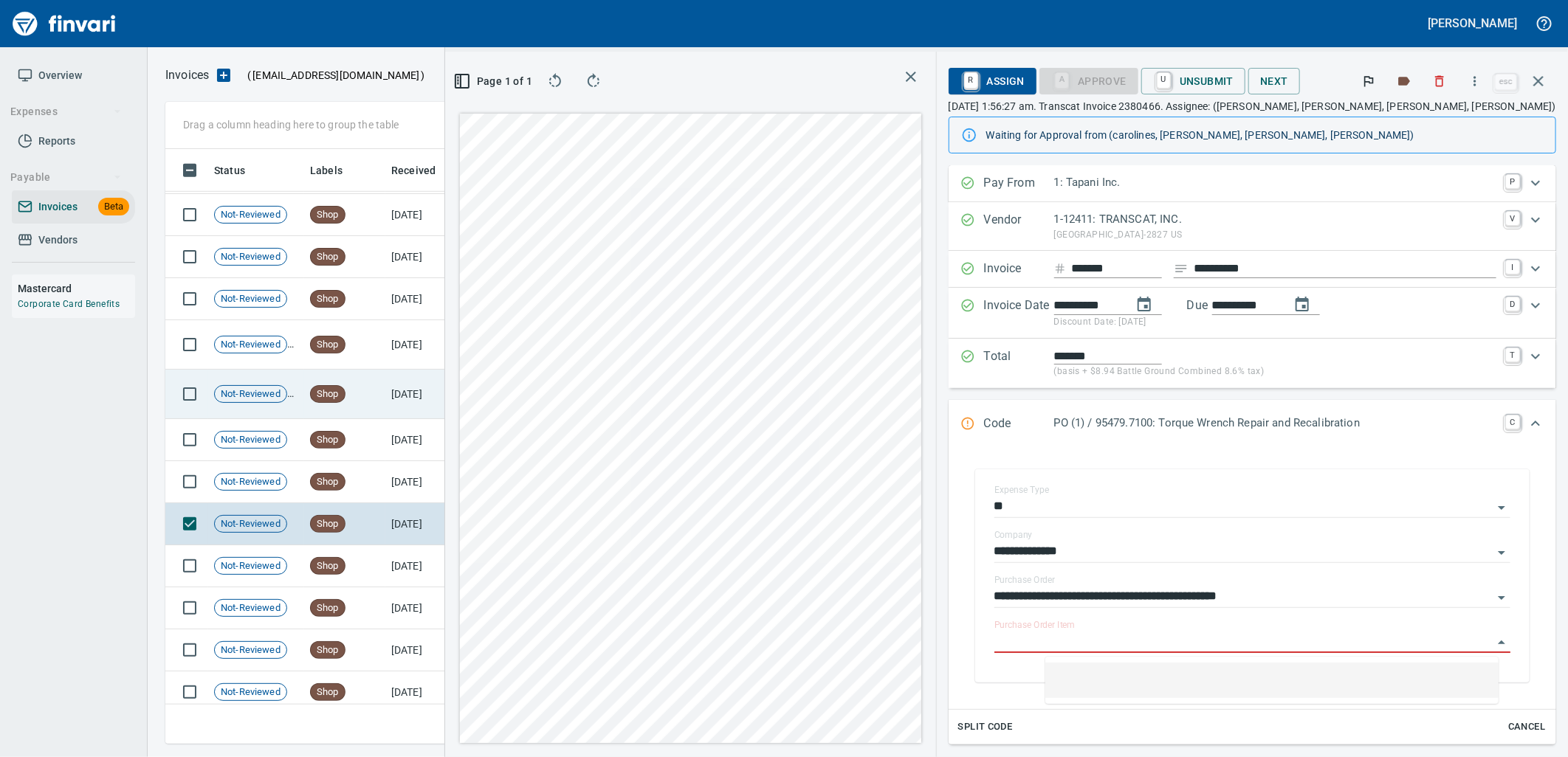
click at [388, 401] on td "8/11/2025" at bounding box center [425, 395] width 81 height 49
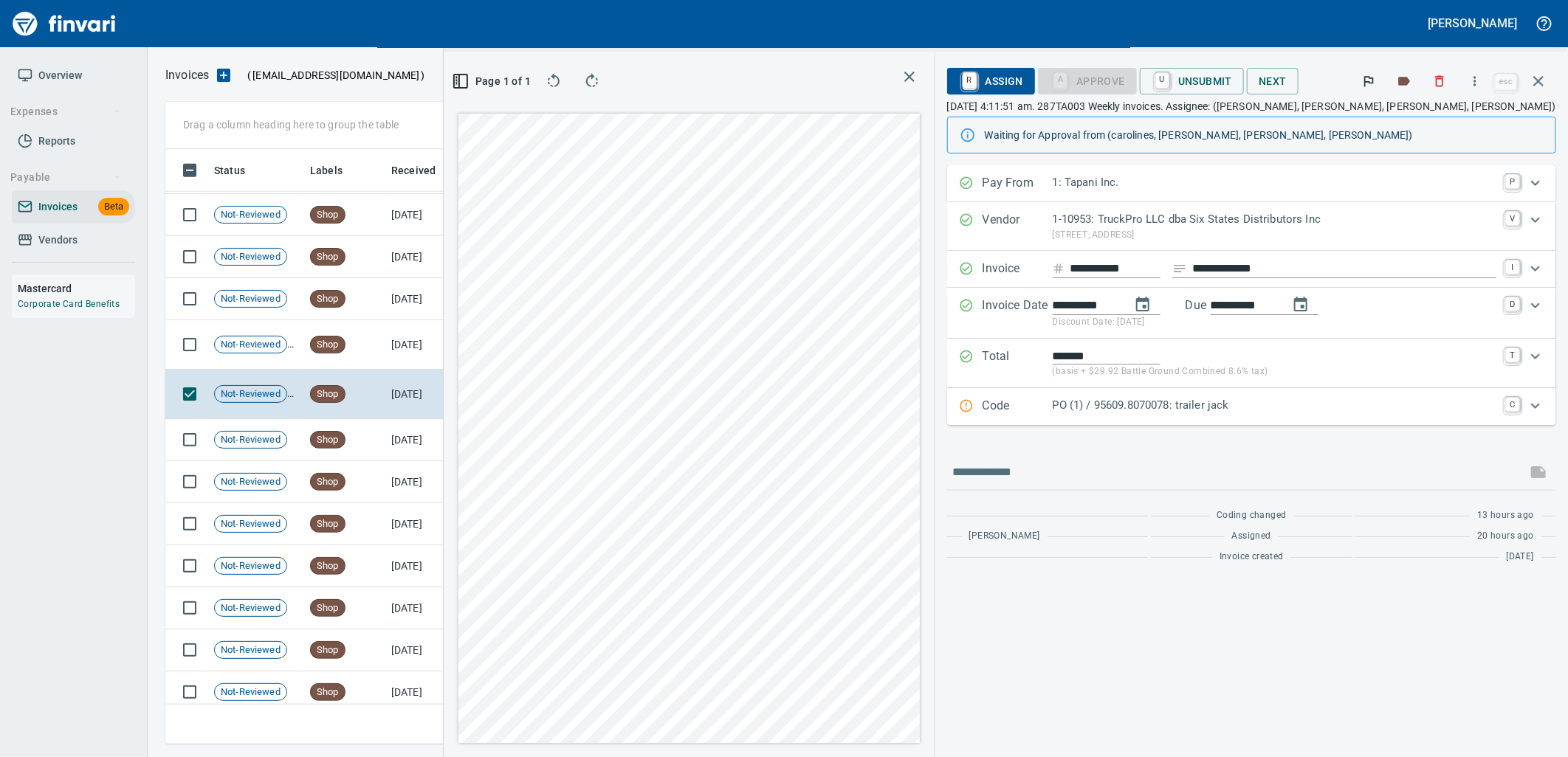
click at [1177, 415] on div "PO (1) / 95609.8070078: trailer jack" at bounding box center [1275, 407] width 444 height 20
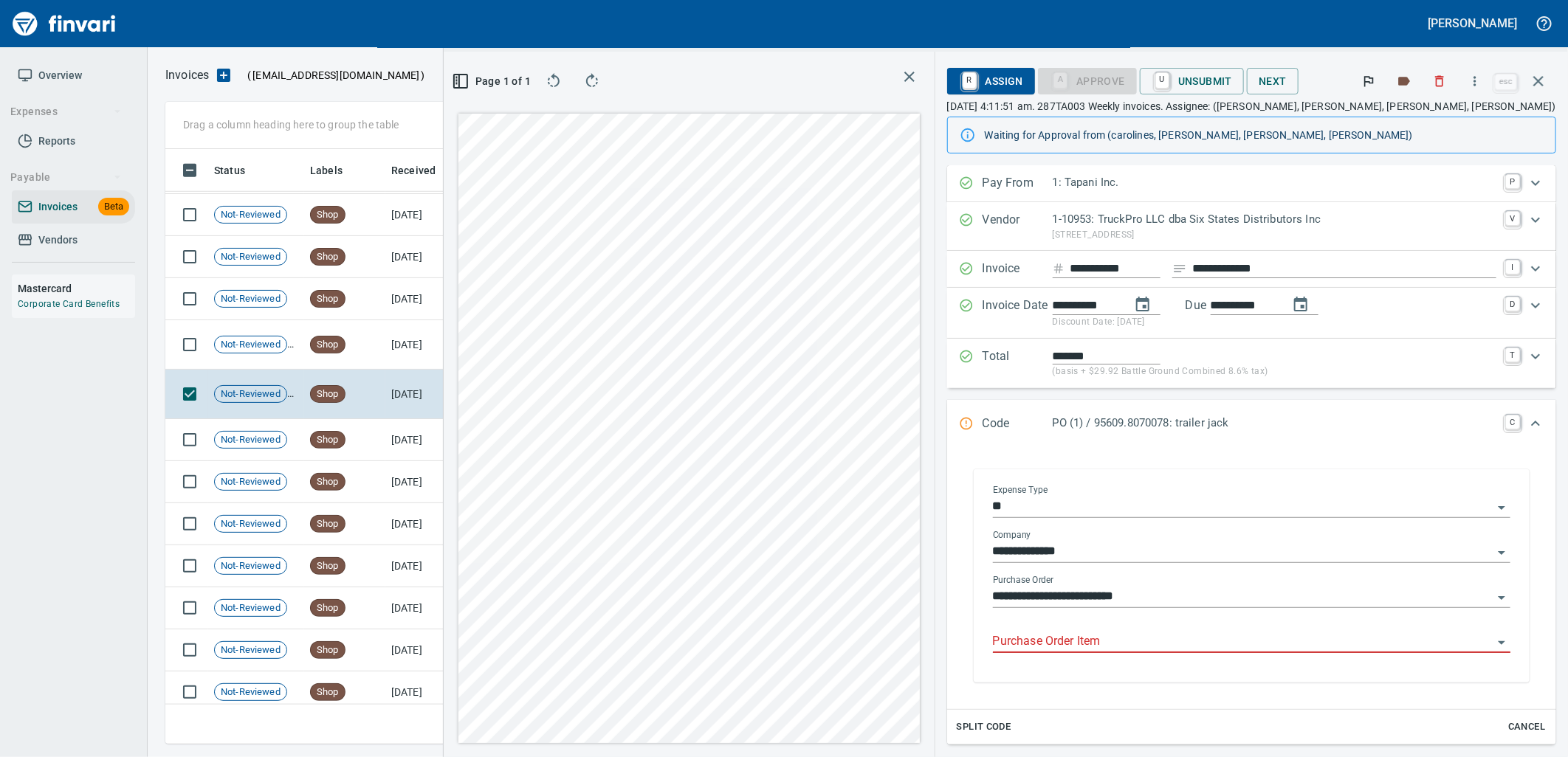
click at [1126, 643] on input "Purchase Order Item" at bounding box center [1243, 642] width 500 height 20
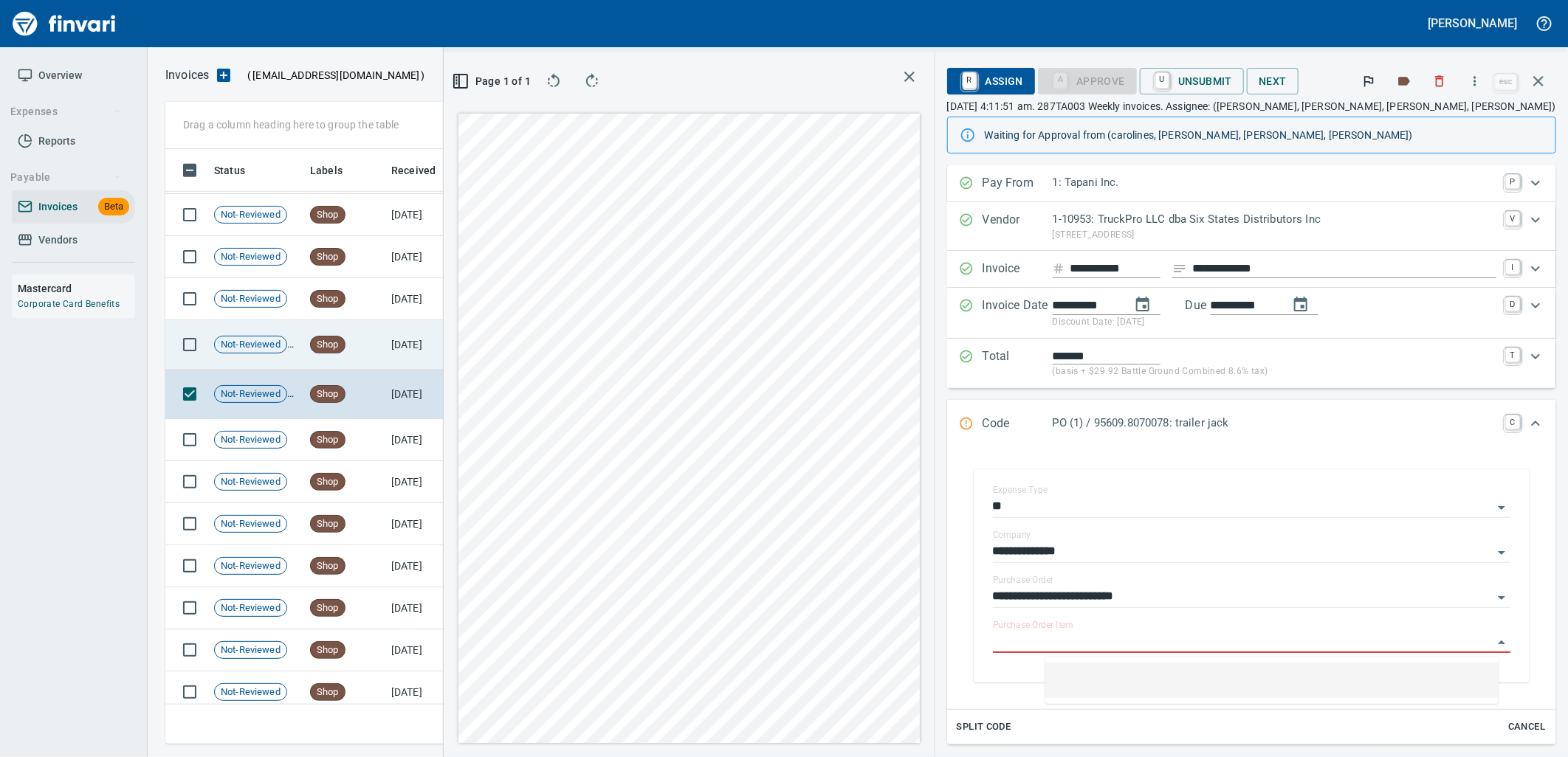
click at [385, 350] on td "8/11/2025" at bounding box center [425, 345] width 81 height 49
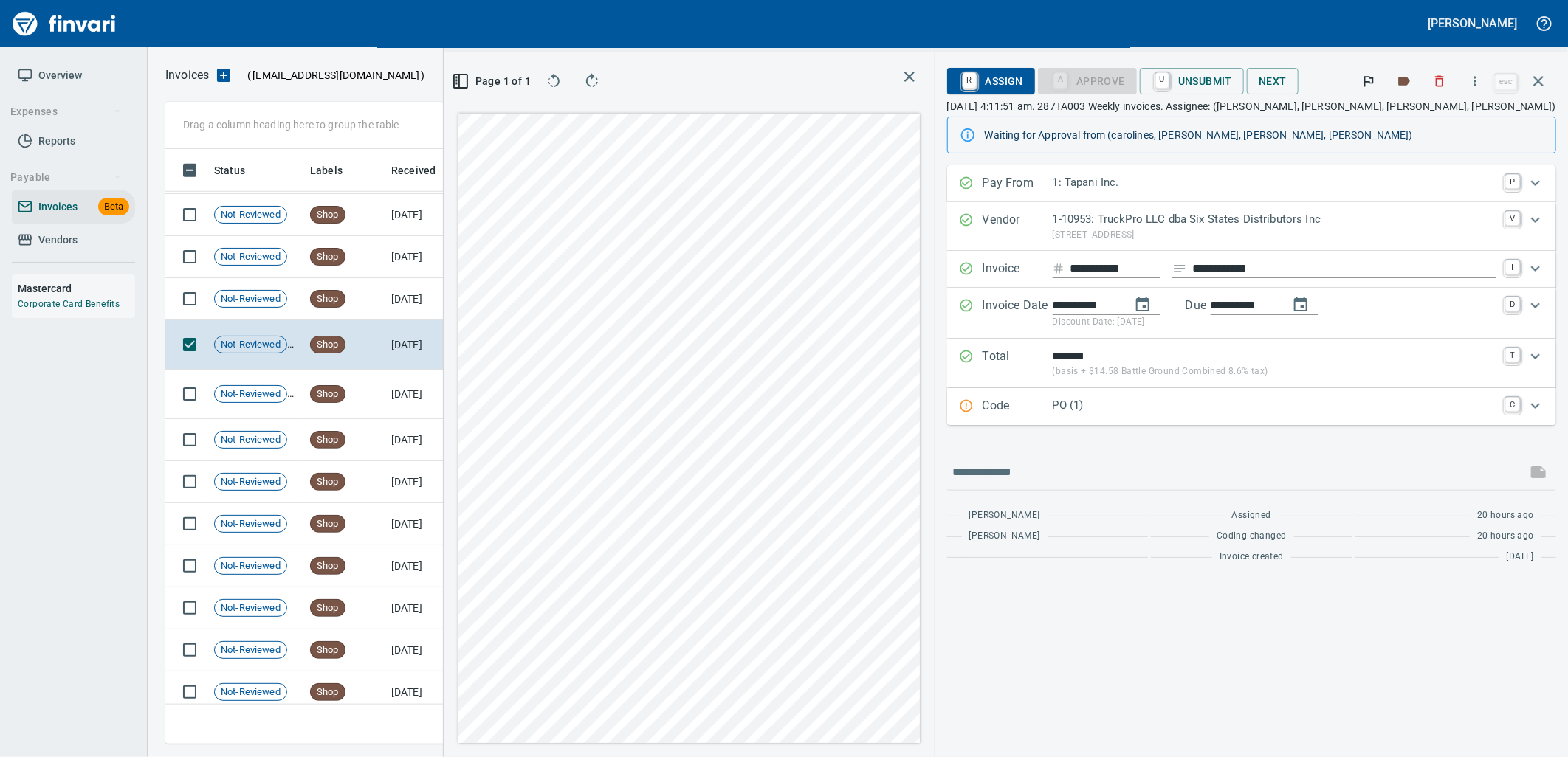
click at [1187, 407] on p "PO (1)" at bounding box center [1275, 406] width 444 height 17
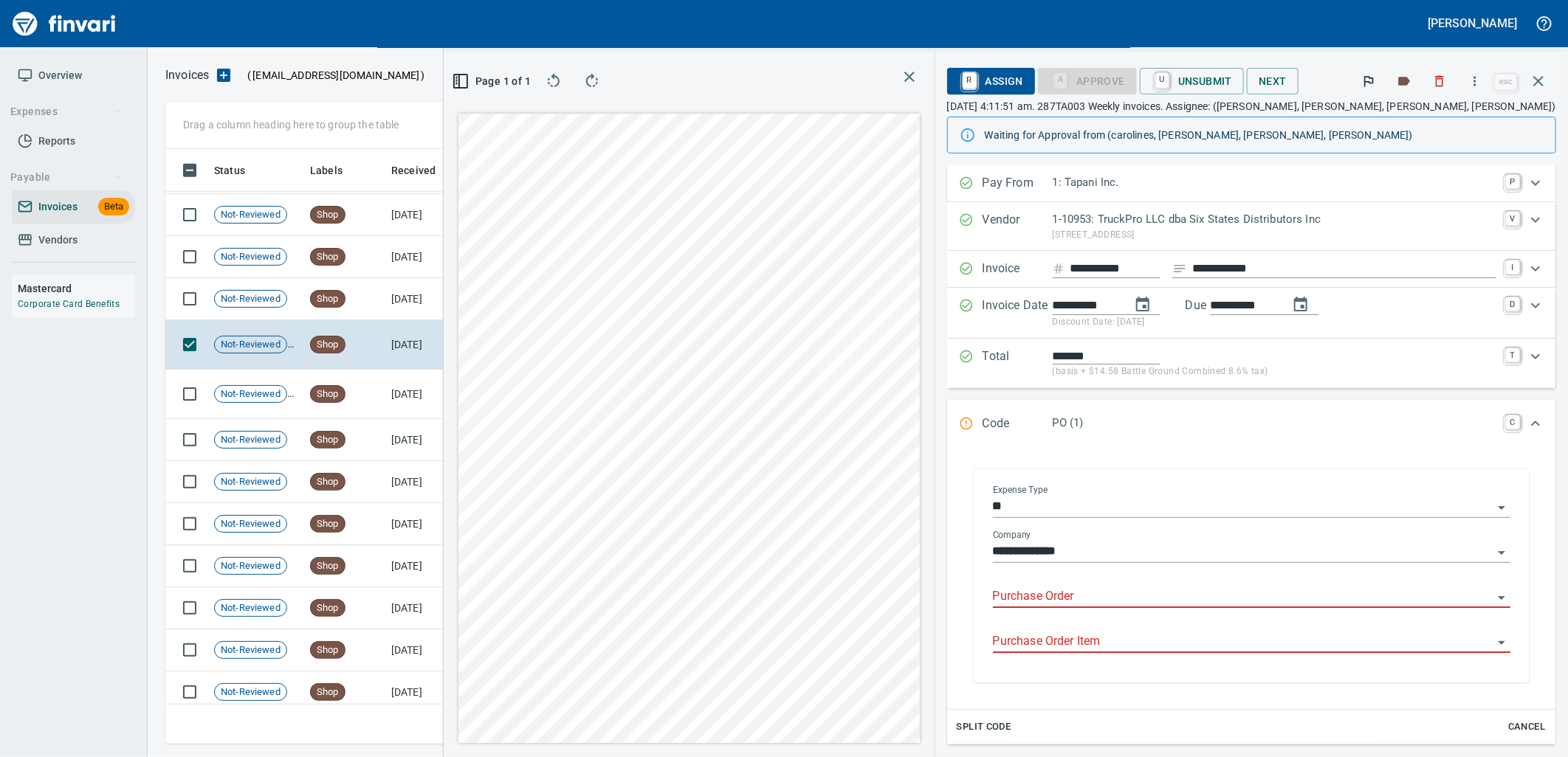
click at [1126, 591] on input "Purchase Order" at bounding box center [1243, 597] width 500 height 20
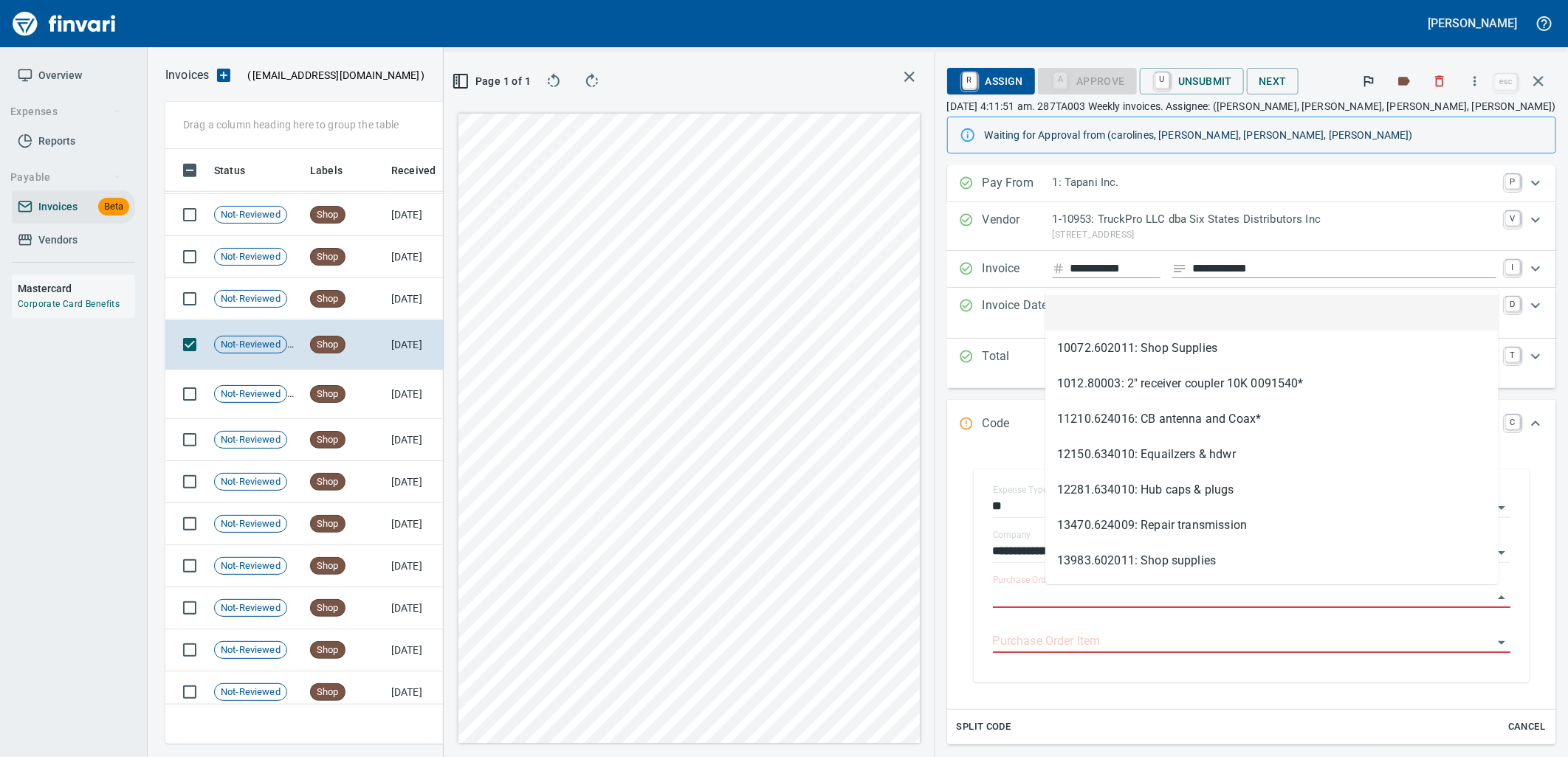
scroll to position [571, 992]
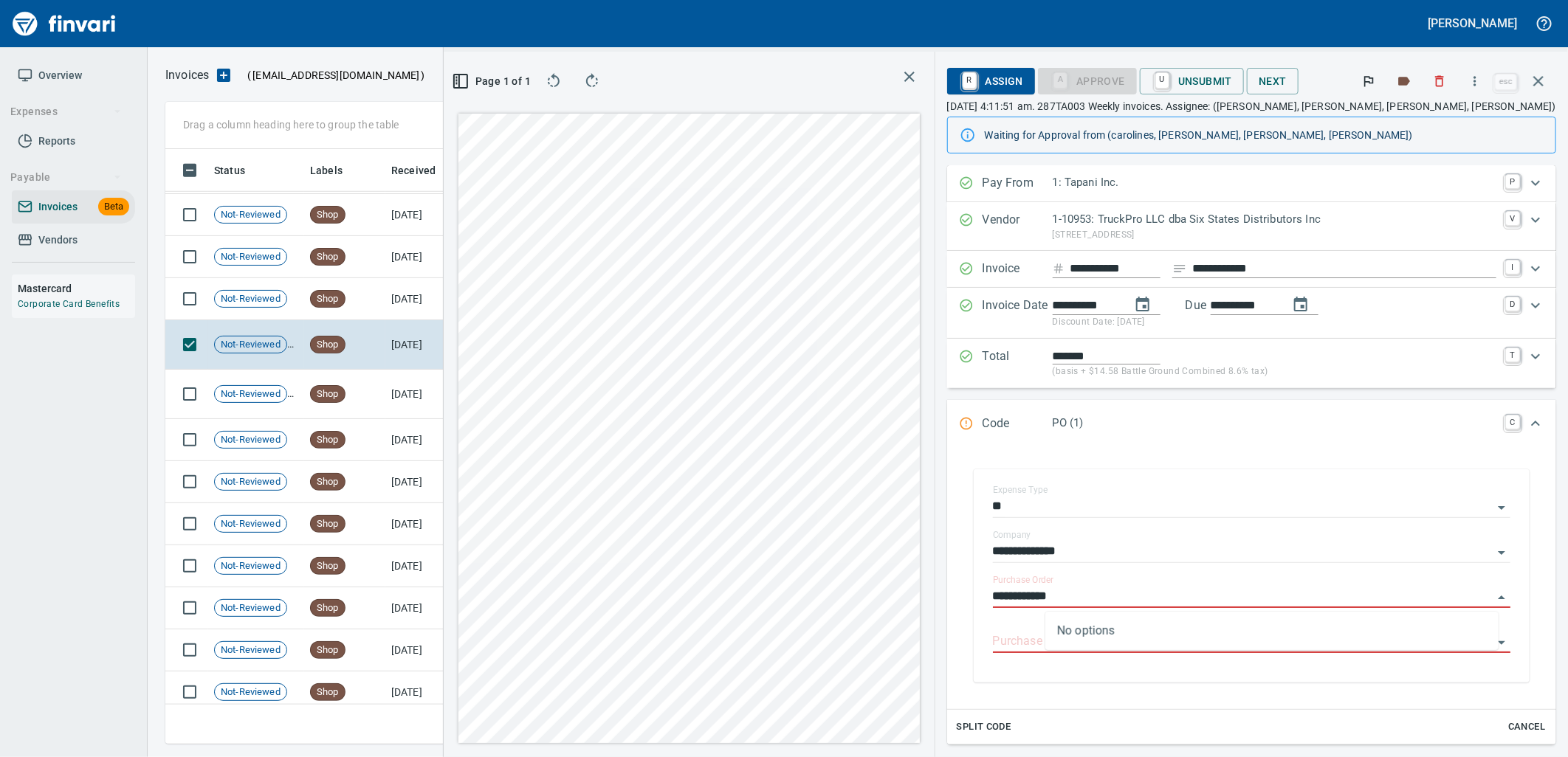
type input "**********"
click at [453, 293] on td "8/11/2025" at bounding box center [425, 299] width 81 height 42
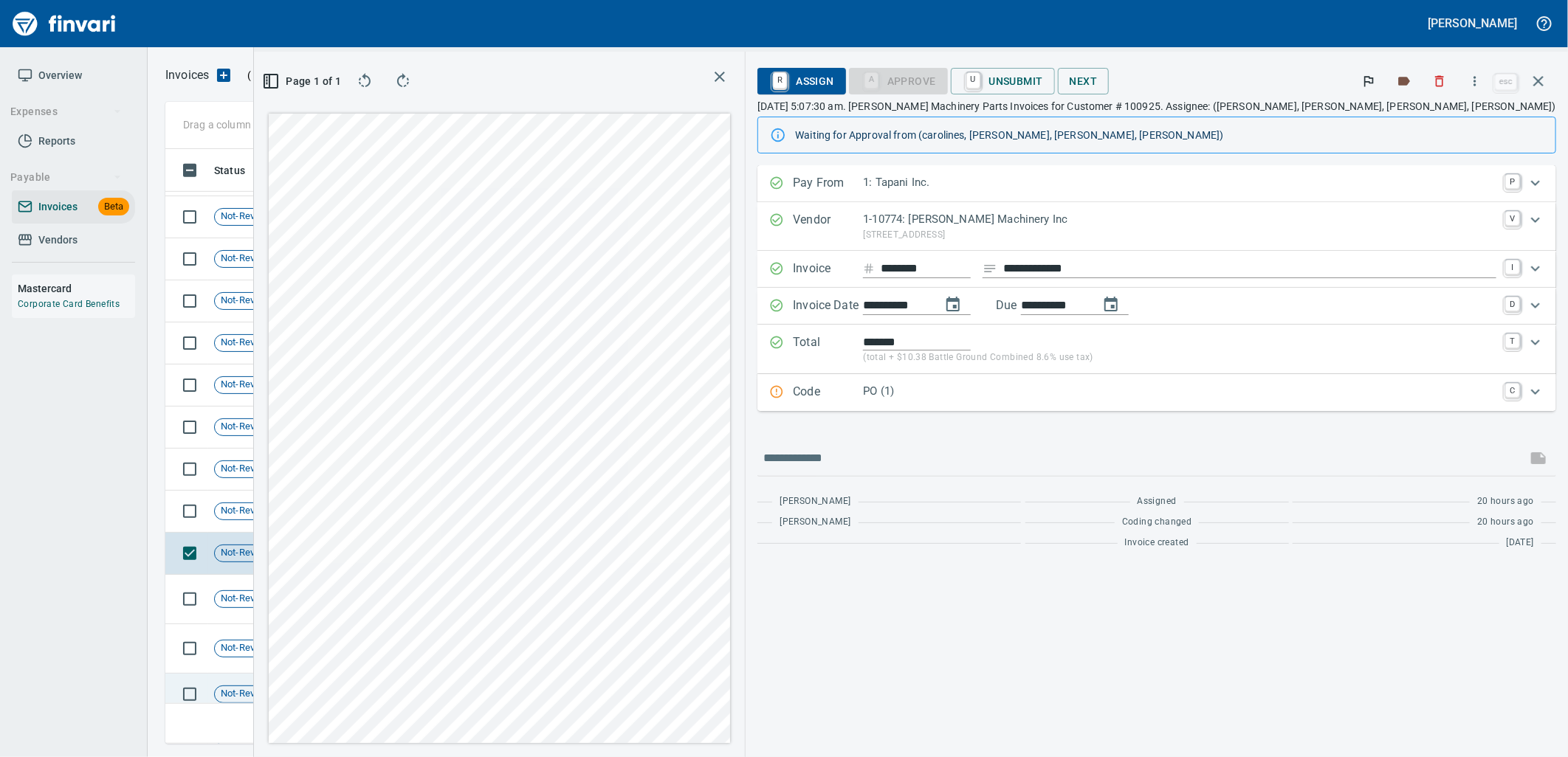
scroll to position [4019, 0]
click at [1066, 401] on div "PO (1)" at bounding box center [1180, 392] width 634 height 20
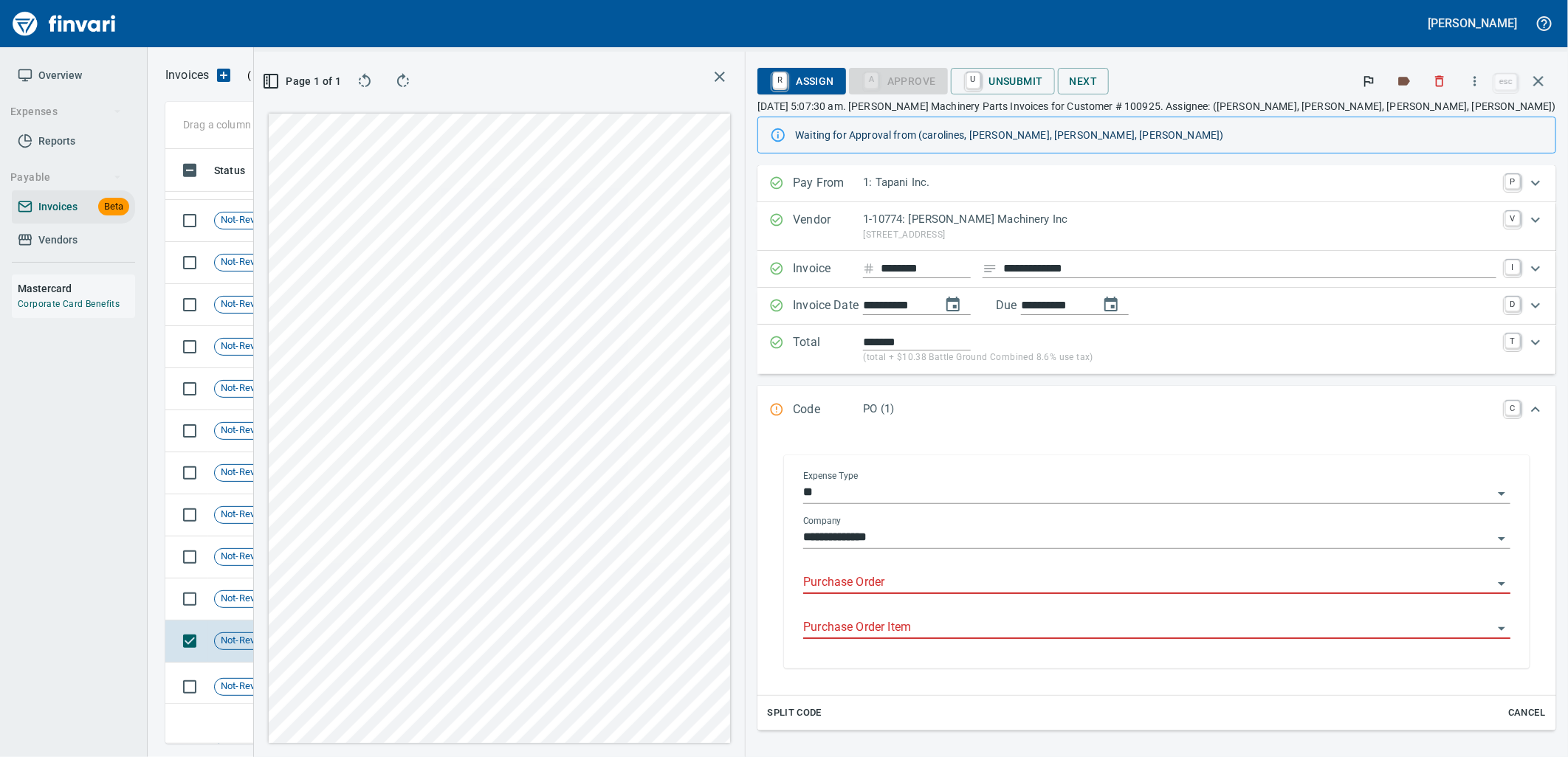
click at [1050, 585] on input "Purchase Order" at bounding box center [1148, 583] width 690 height 20
type input "**********"
click at [400, 593] on td "8/11/2025" at bounding box center [425, 599] width 81 height 42
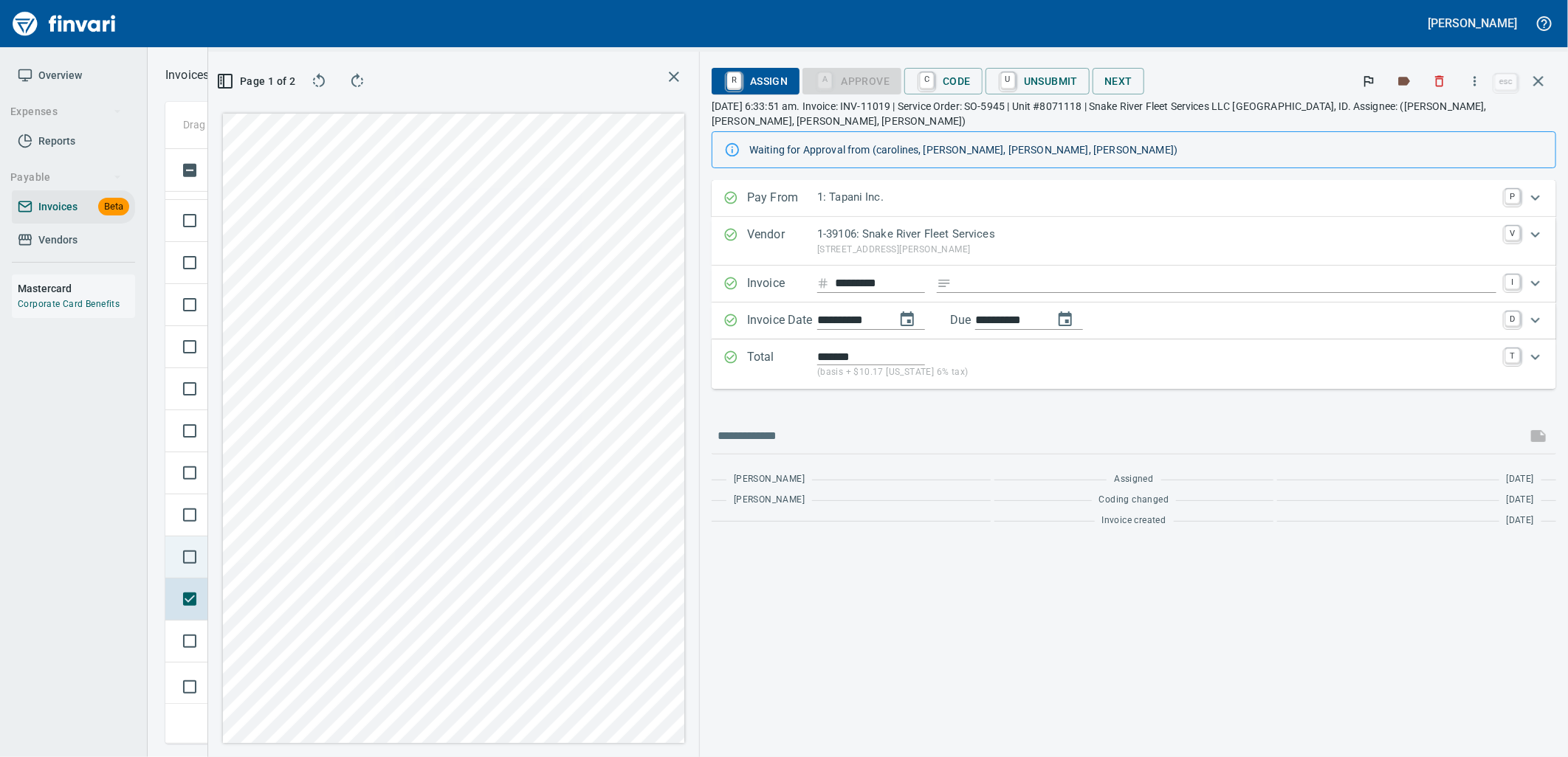
click at [202, 576] on td at bounding box center [186, 557] width 43 height 42
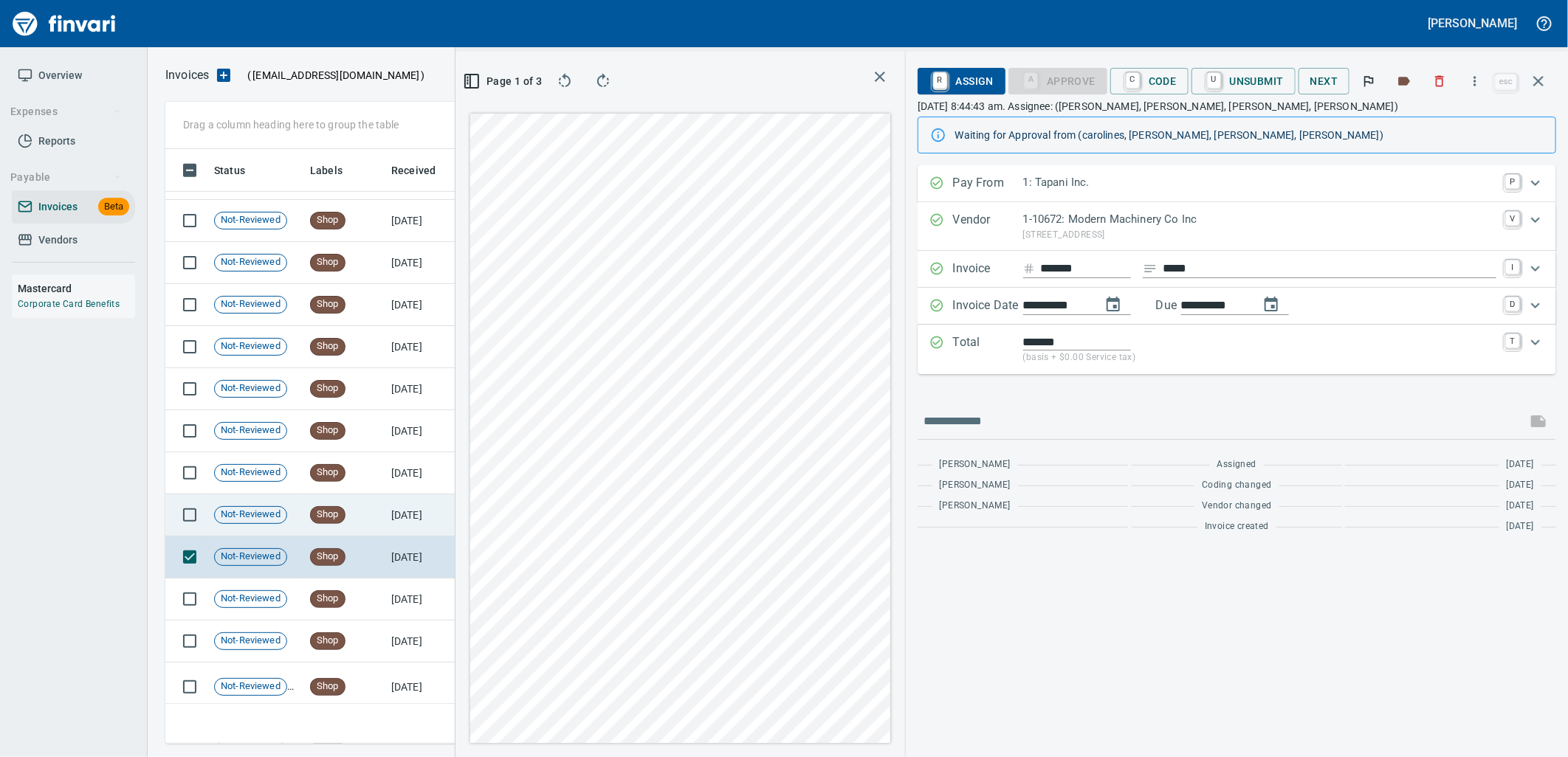
click at [290, 521] on td "Not-Reviewed" at bounding box center [256, 515] width 96 height 42
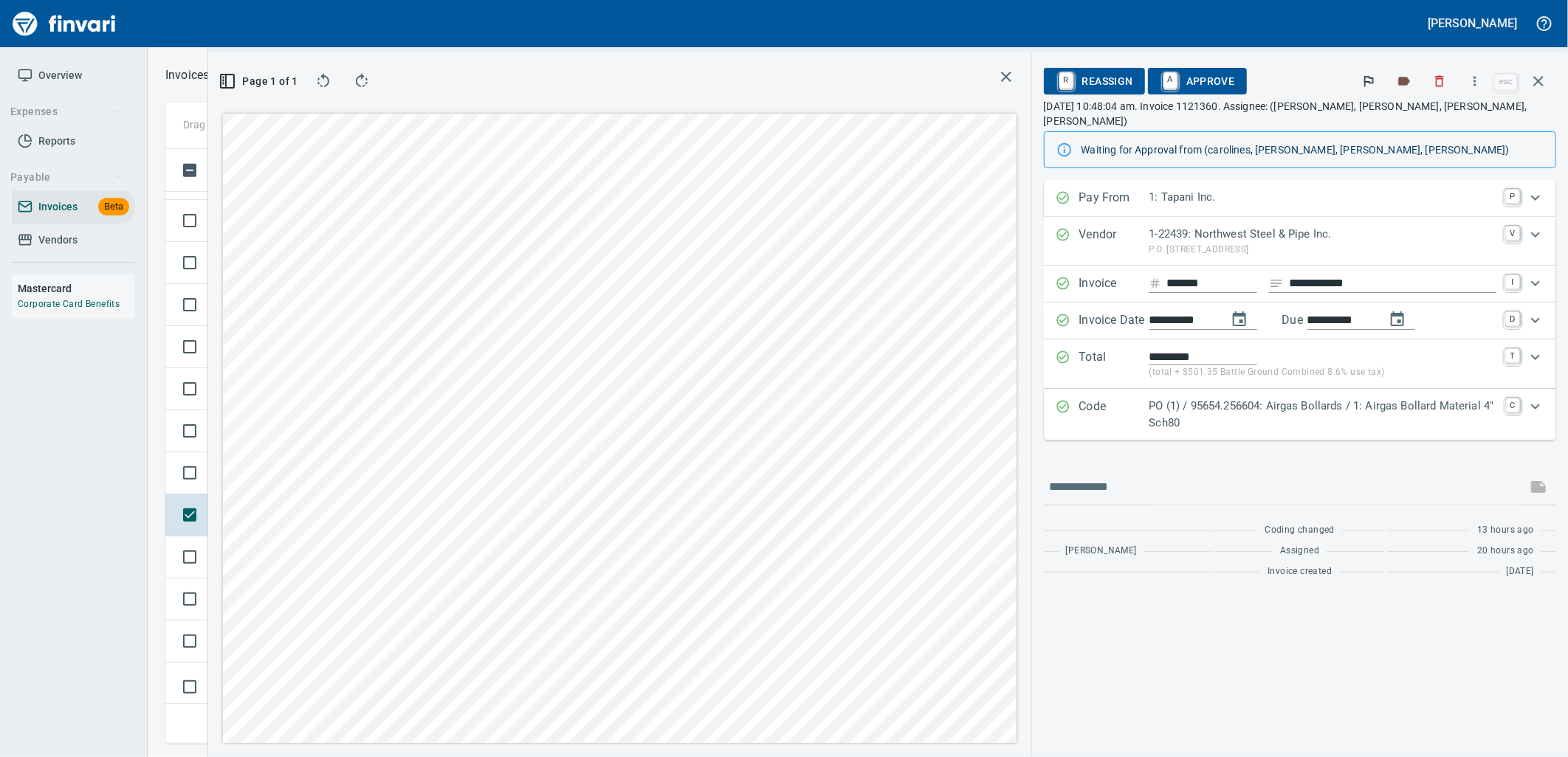
click at [1218, 407] on p "PO (1) / 95654.256604: Airgas Bollards / 1: Airgas Bollard Material 4" Sch80" at bounding box center [1323, 414] width 348 height 33
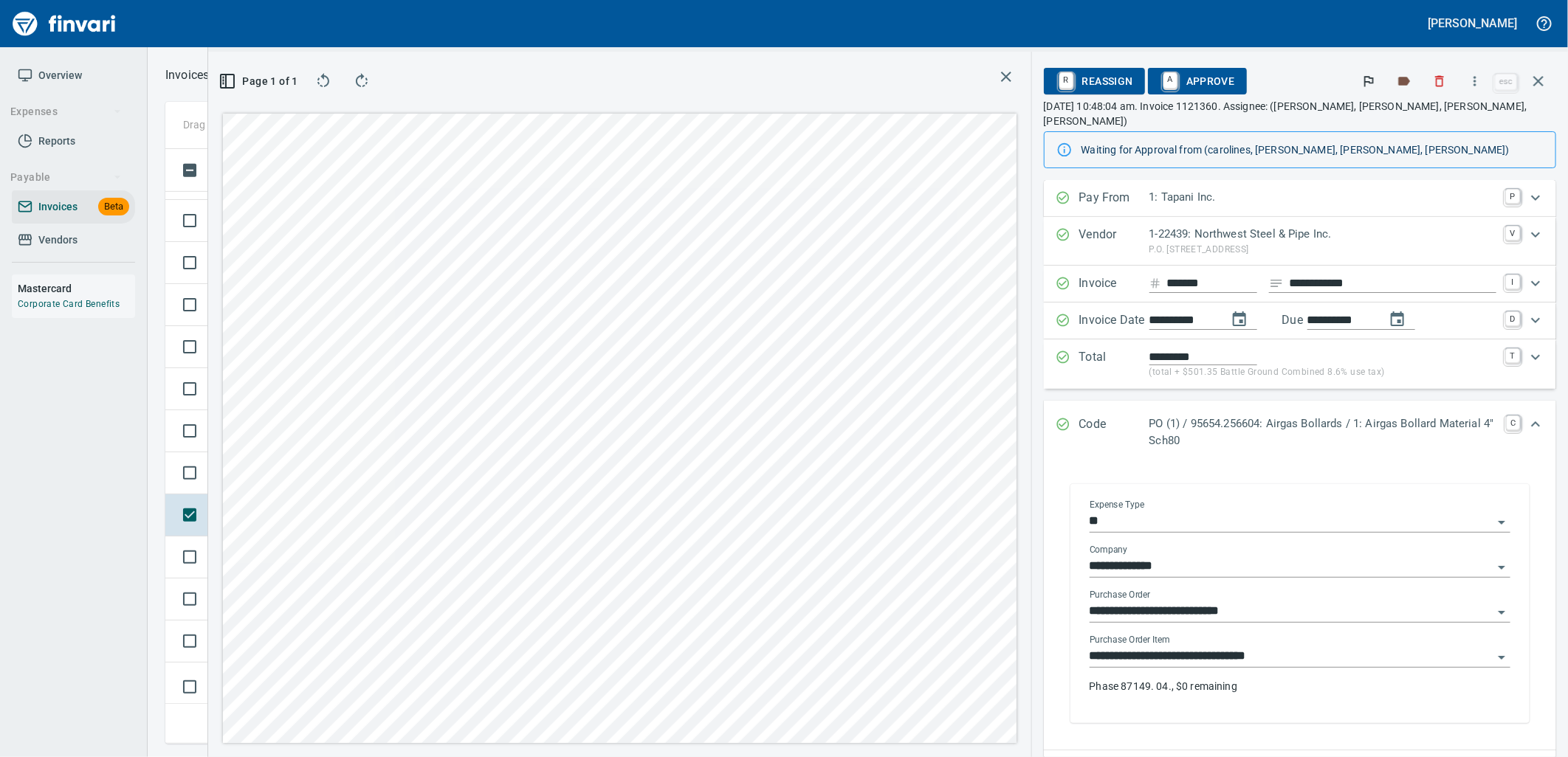
click at [1214, 646] on input "**********" at bounding box center [1291, 657] width 403 height 20
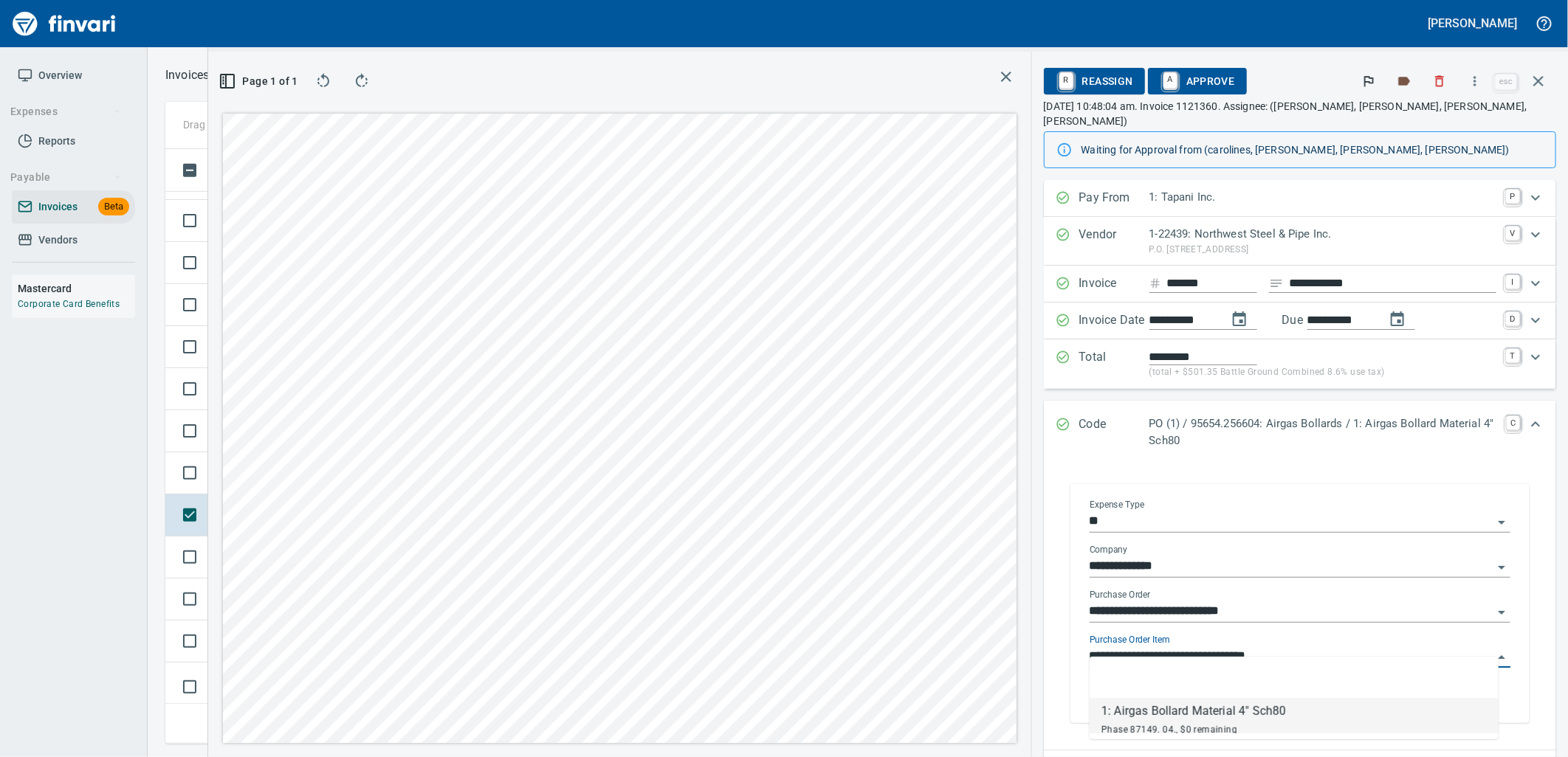
scroll to position [571, 992]
click at [205, 492] on td at bounding box center [186, 473] width 43 height 42
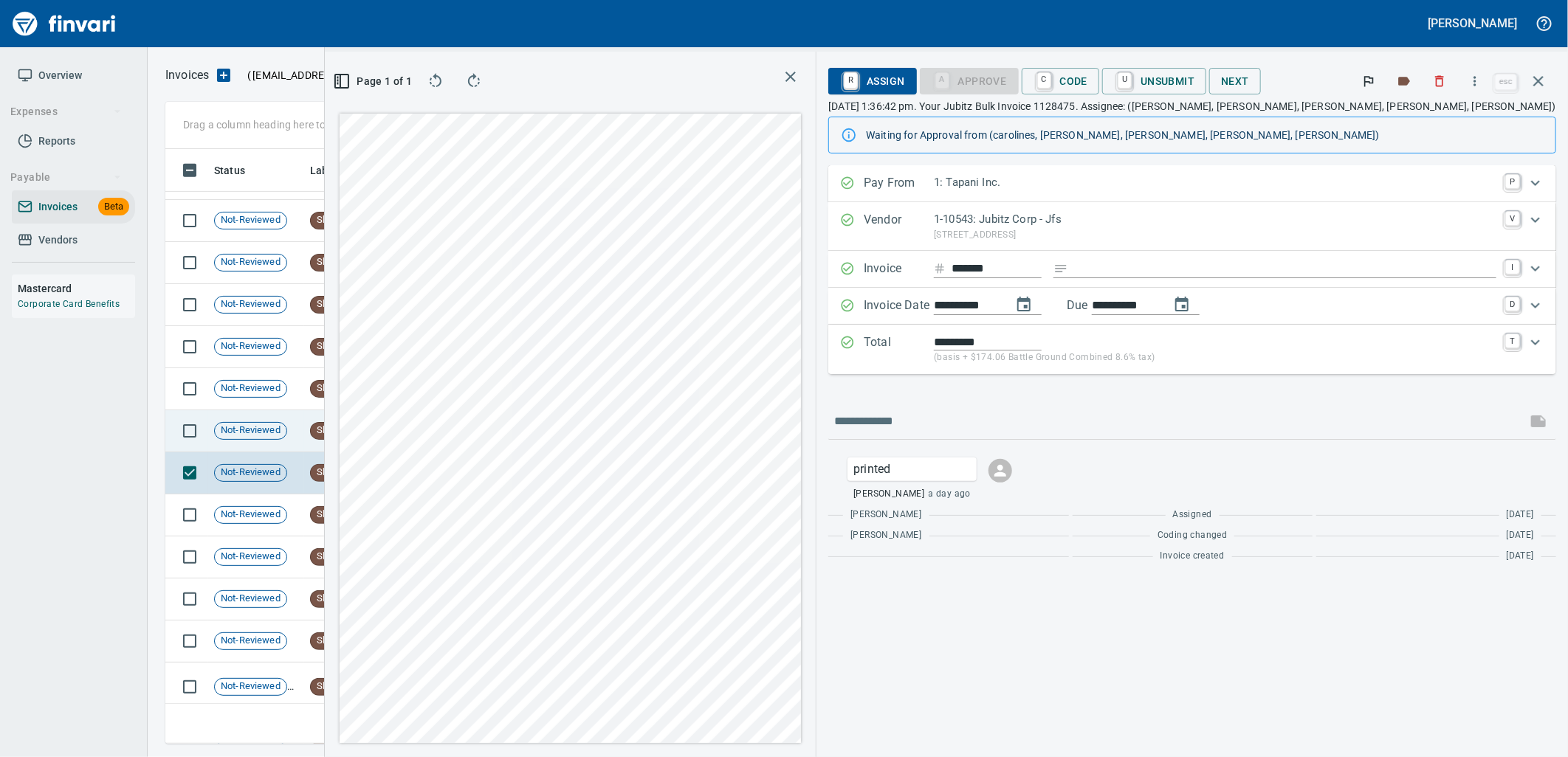
click at [359, 441] on td "Shop" at bounding box center [345, 431] width 81 height 42
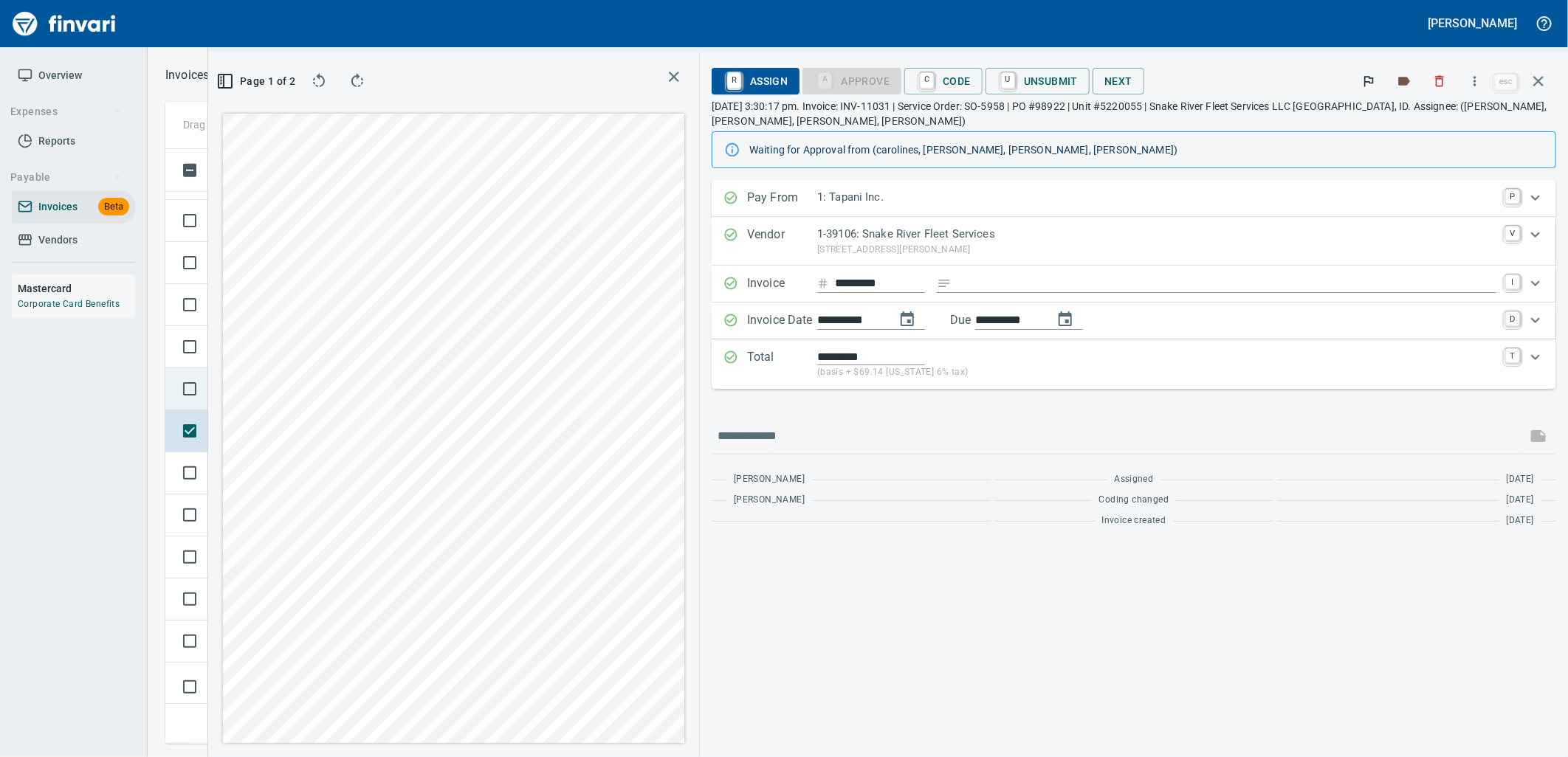
click at [204, 402] on td at bounding box center [186, 389] width 43 height 42
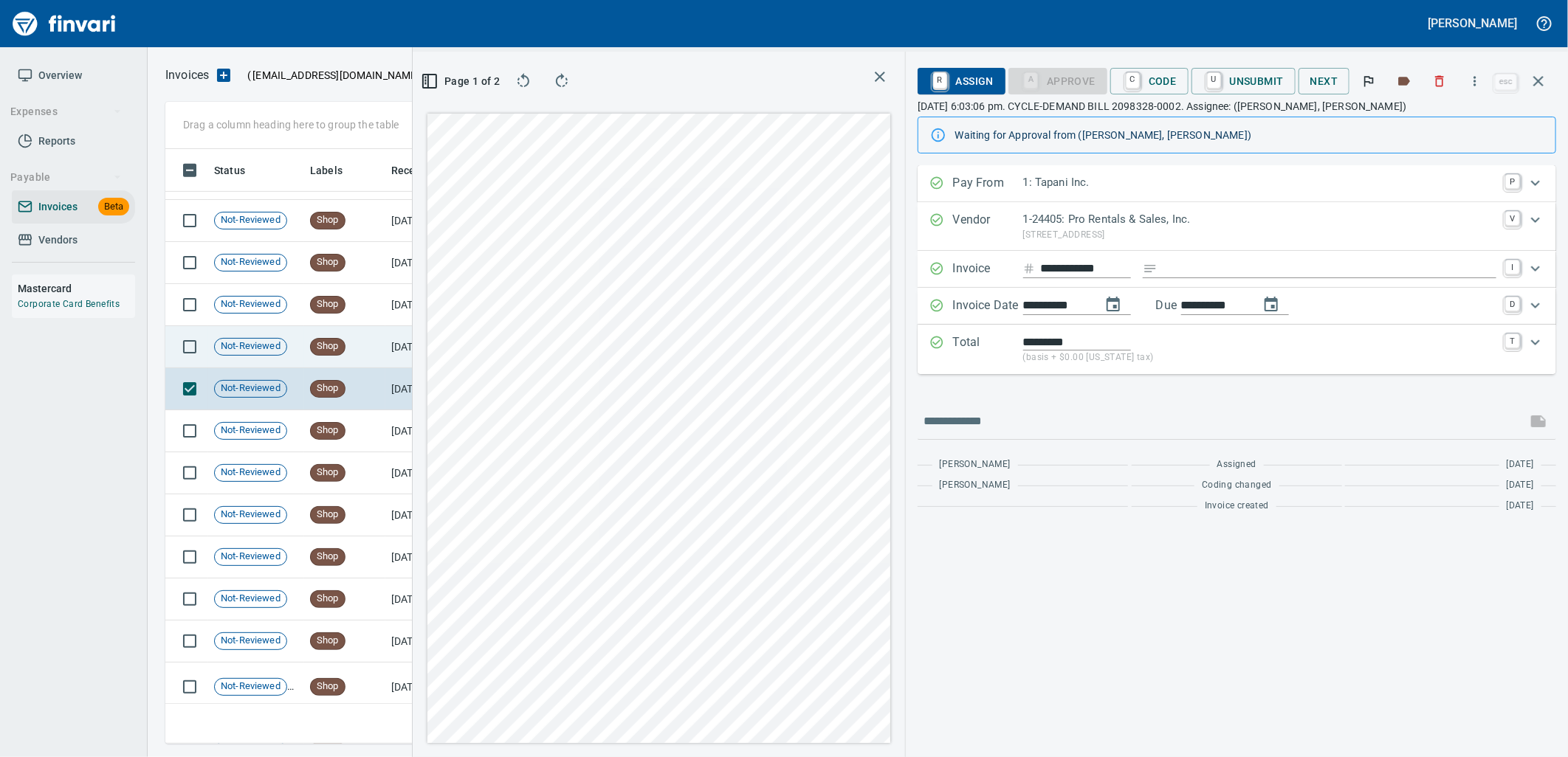
click at [277, 344] on span "Not-Reviewed" at bounding box center [251, 346] width 71 height 14
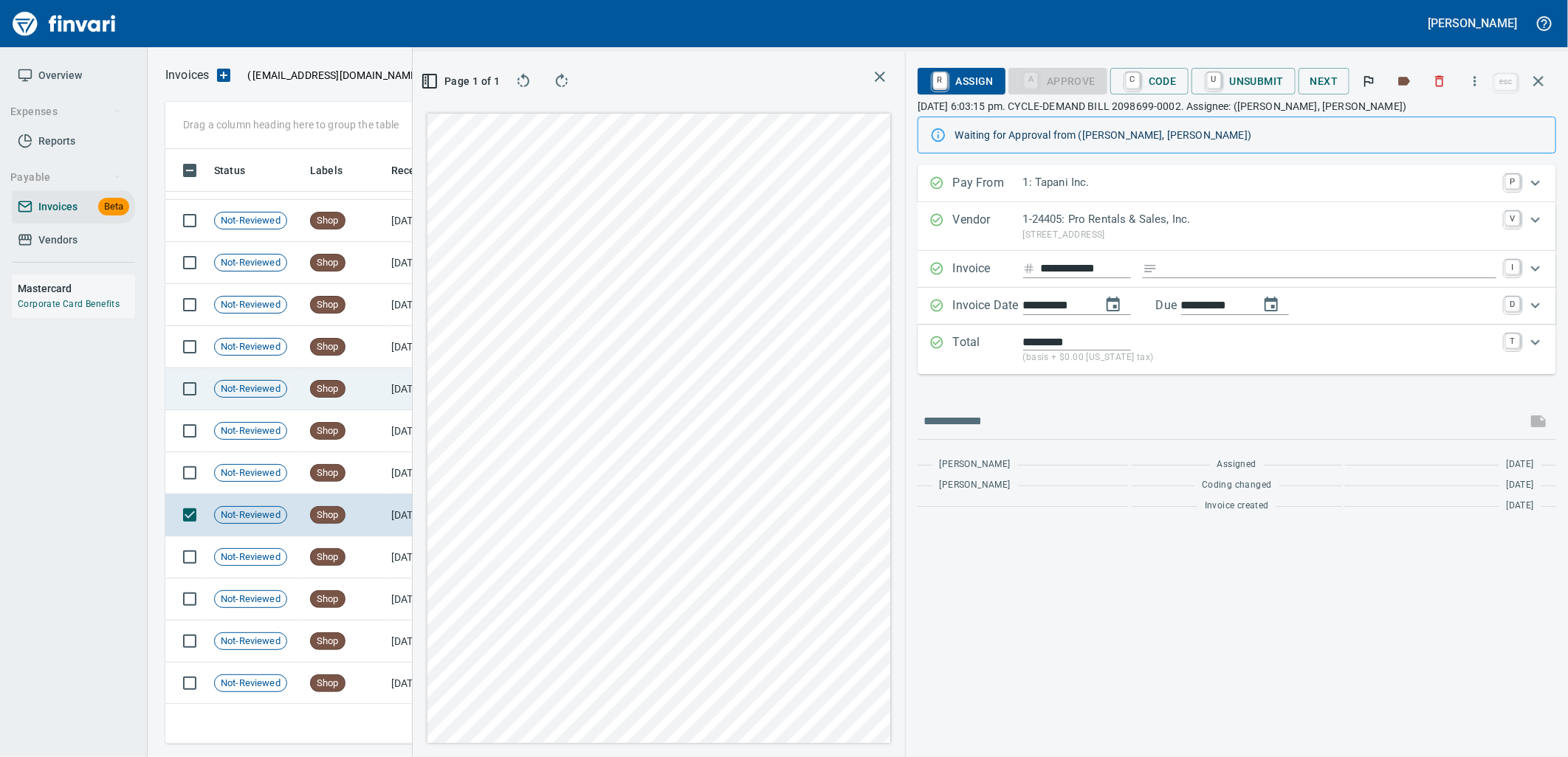
scroll to position [3773, 0]
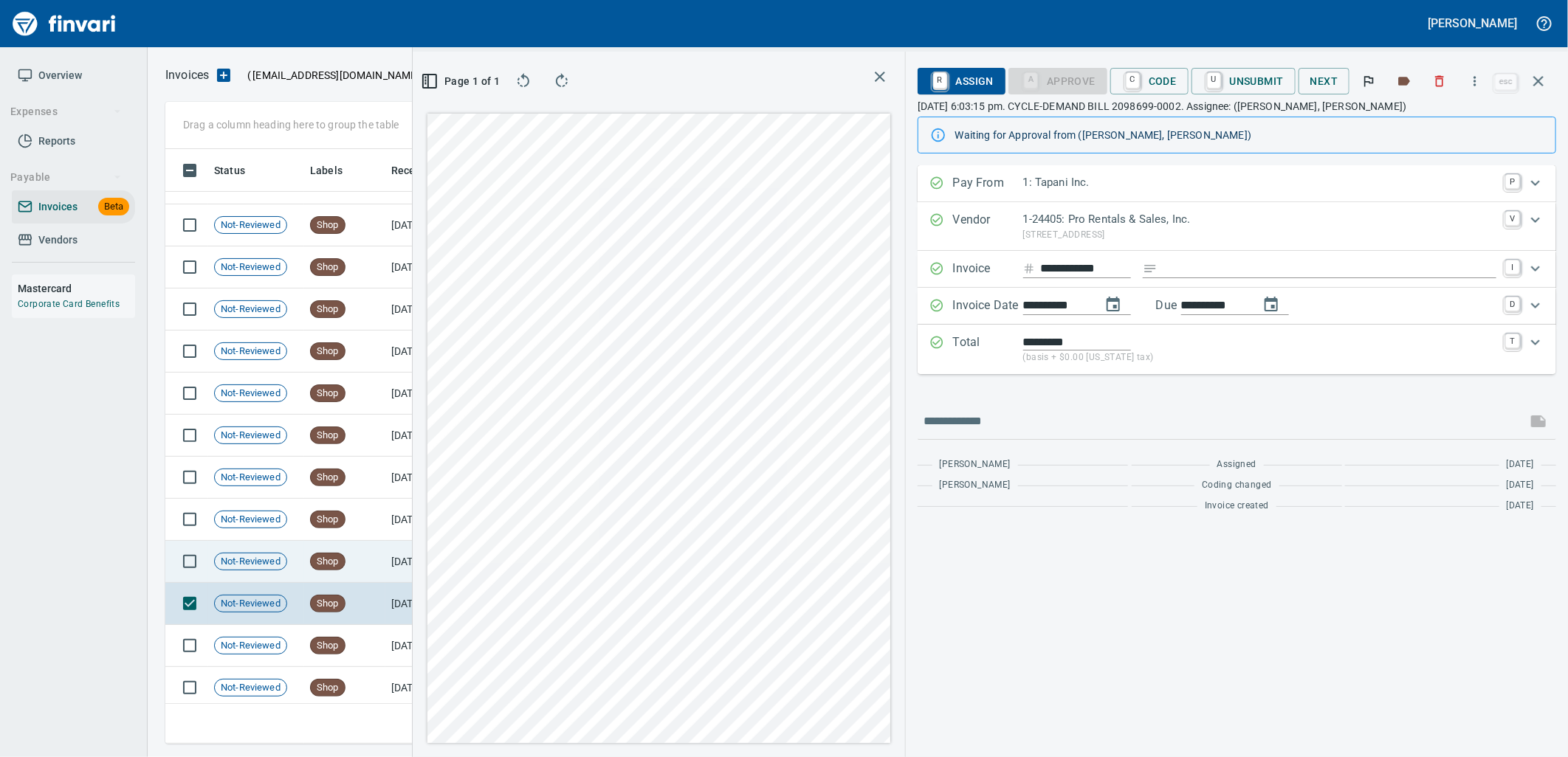
click at [309, 547] on td "Shop" at bounding box center [345, 561] width 81 height 42
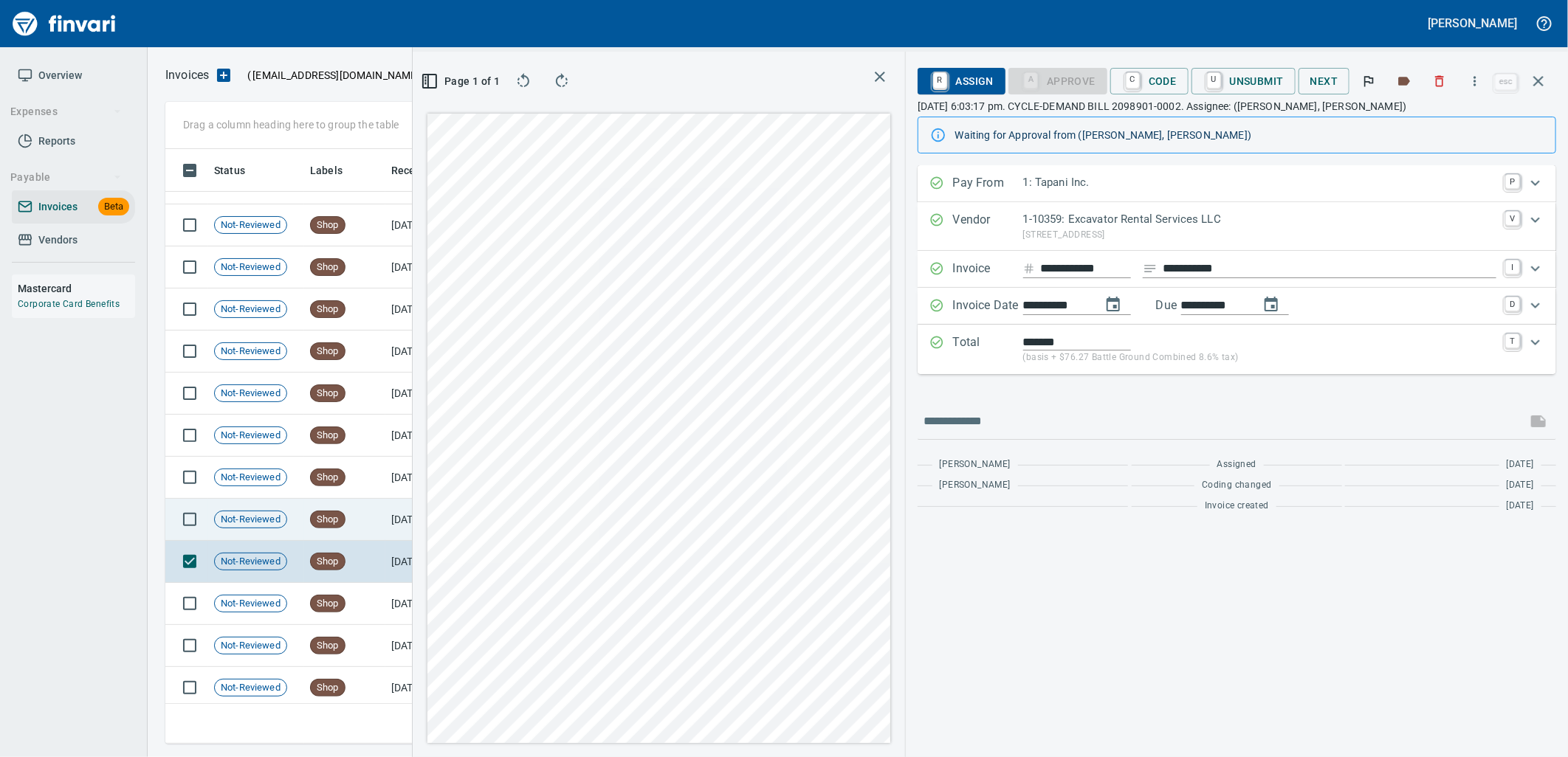
click at [261, 518] on span "Not-Reviewed" at bounding box center [251, 520] width 71 height 14
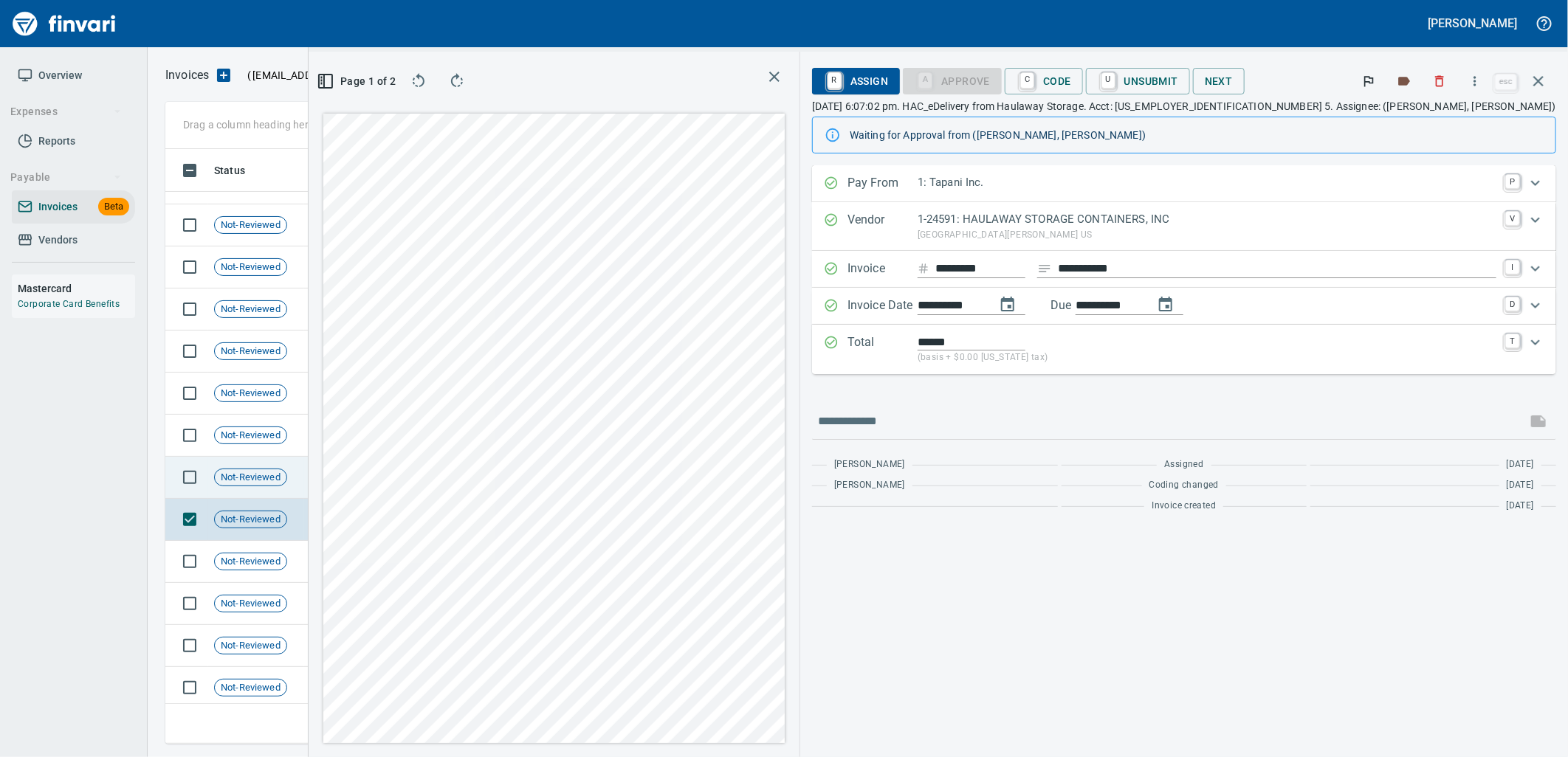
click at [285, 478] on span "Not-Reviewed" at bounding box center [251, 478] width 71 height 14
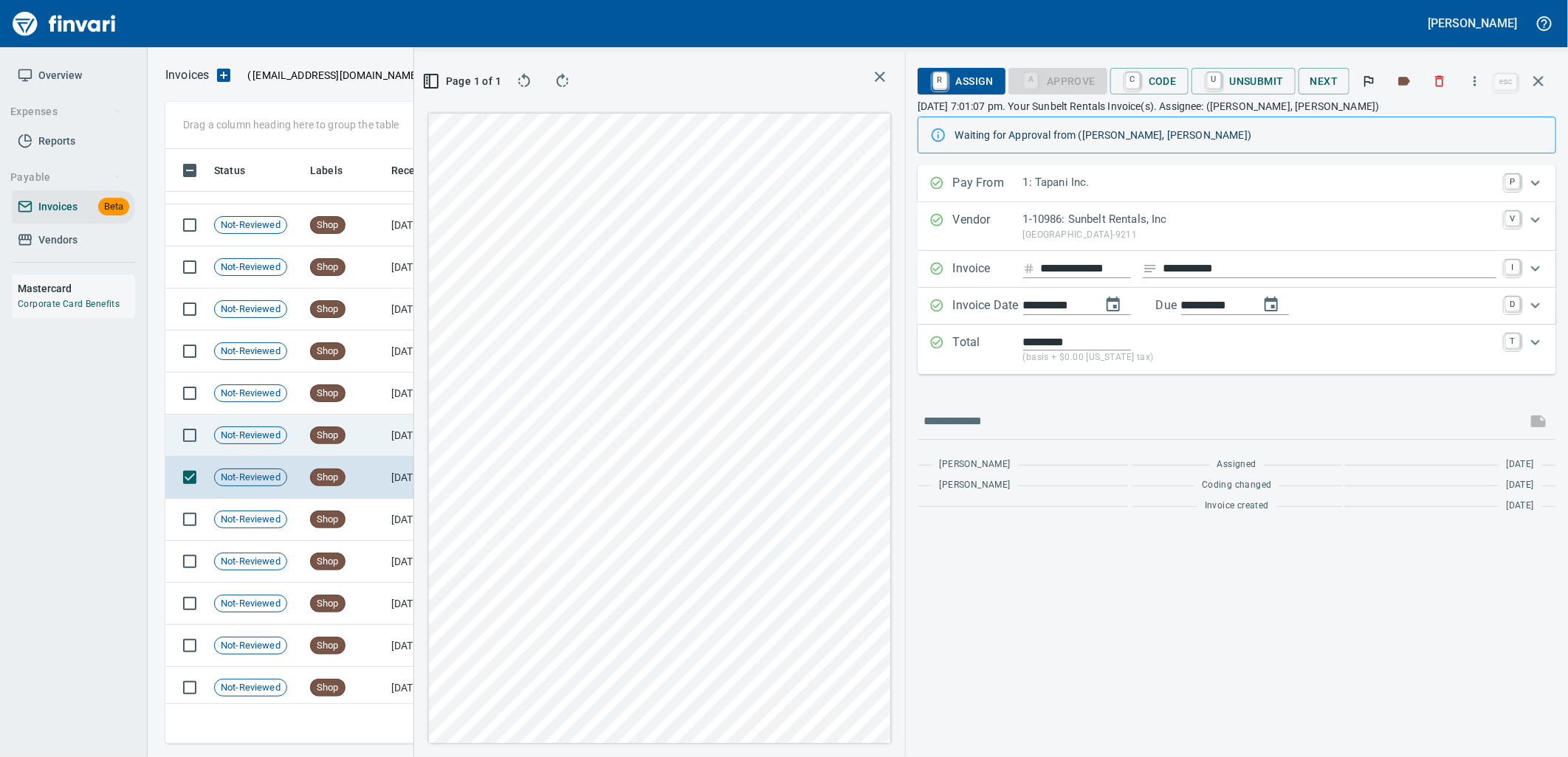
click at [297, 436] on td "Not-Reviewed" at bounding box center [256, 435] width 96 height 42
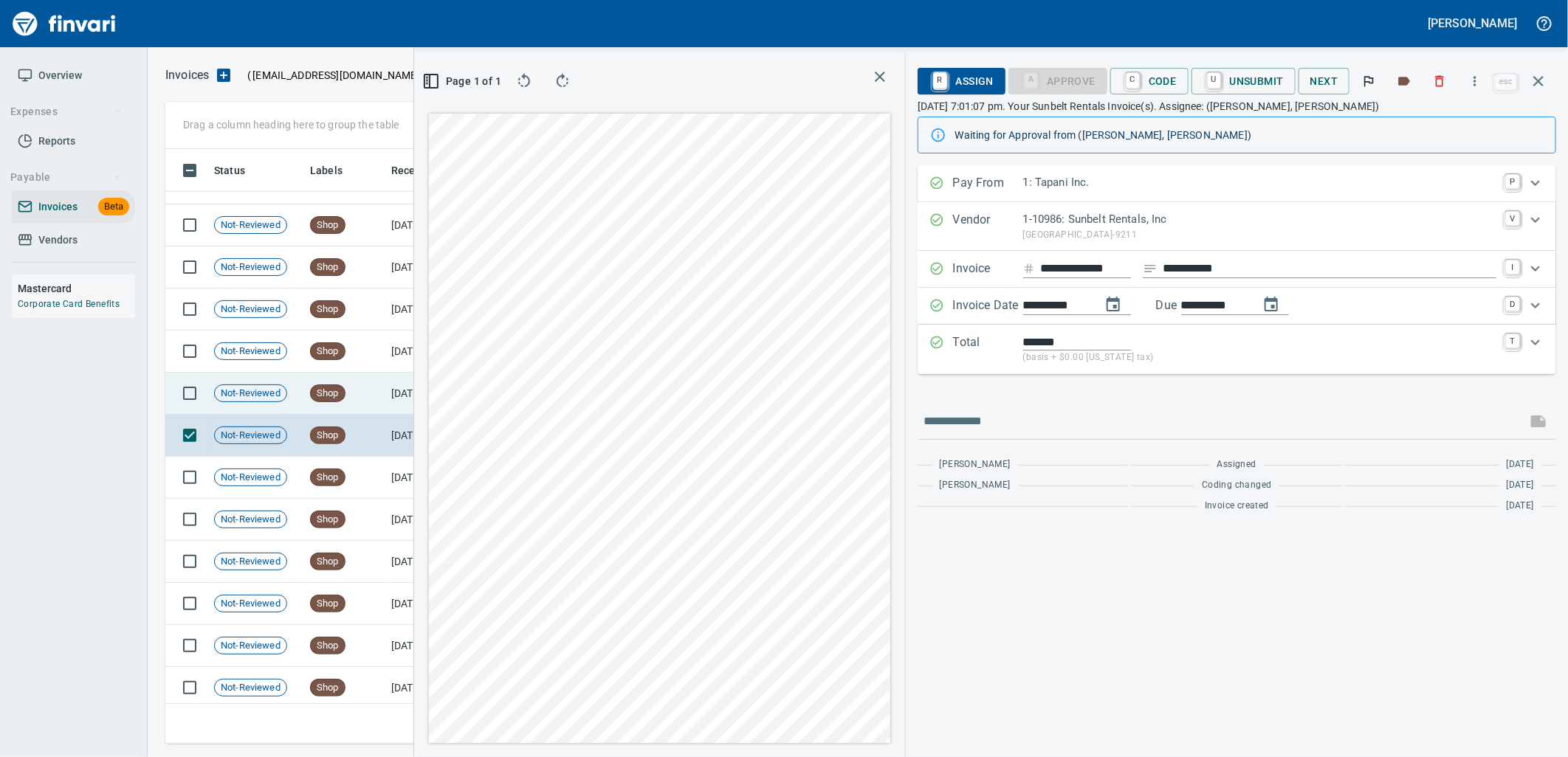
click at [299, 382] on td "Not-Reviewed" at bounding box center [256, 393] width 96 height 42
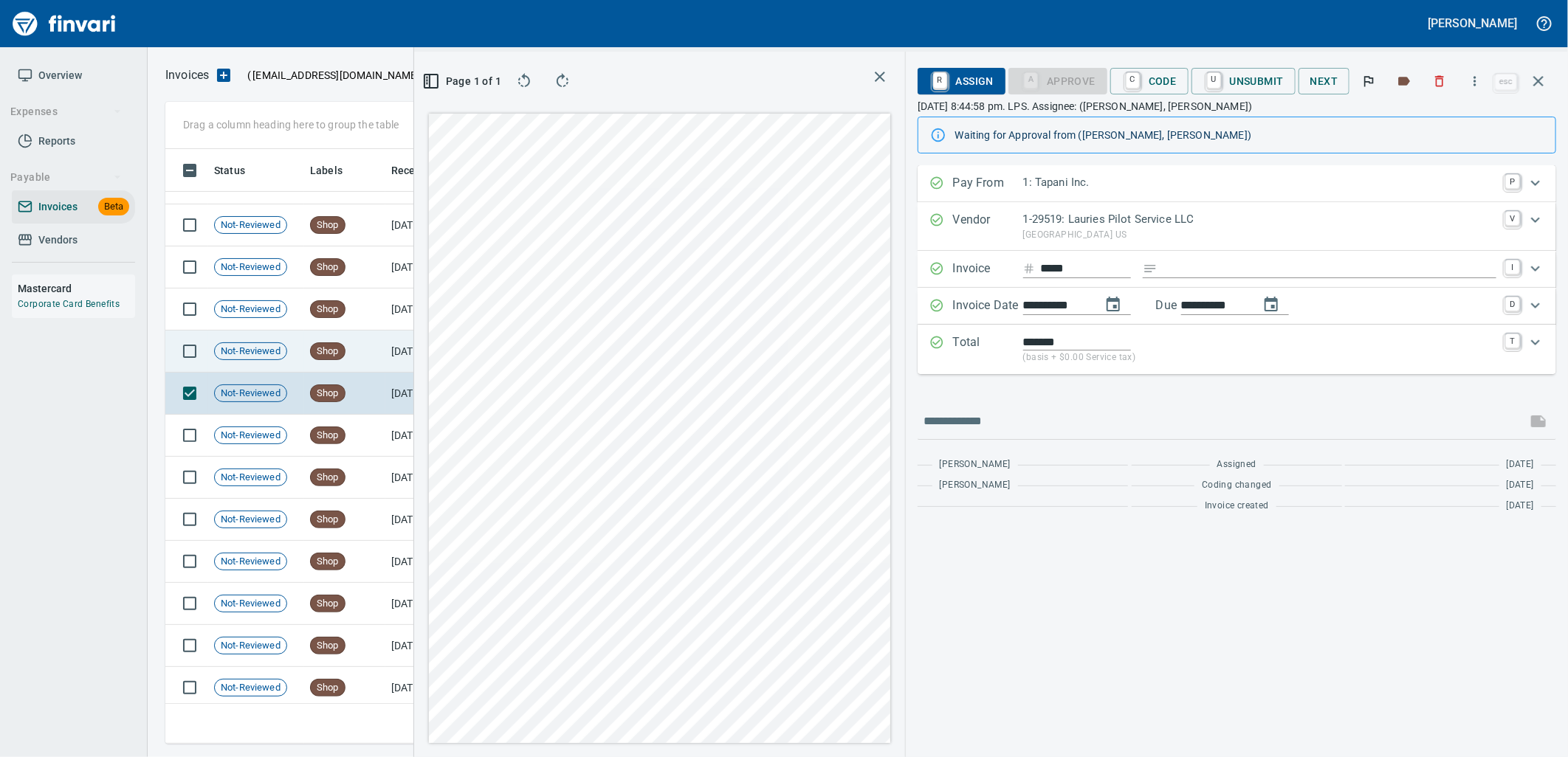
click at [297, 352] on td "Not-Reviewed" at bounding box center [256, 351] width 96 height 42
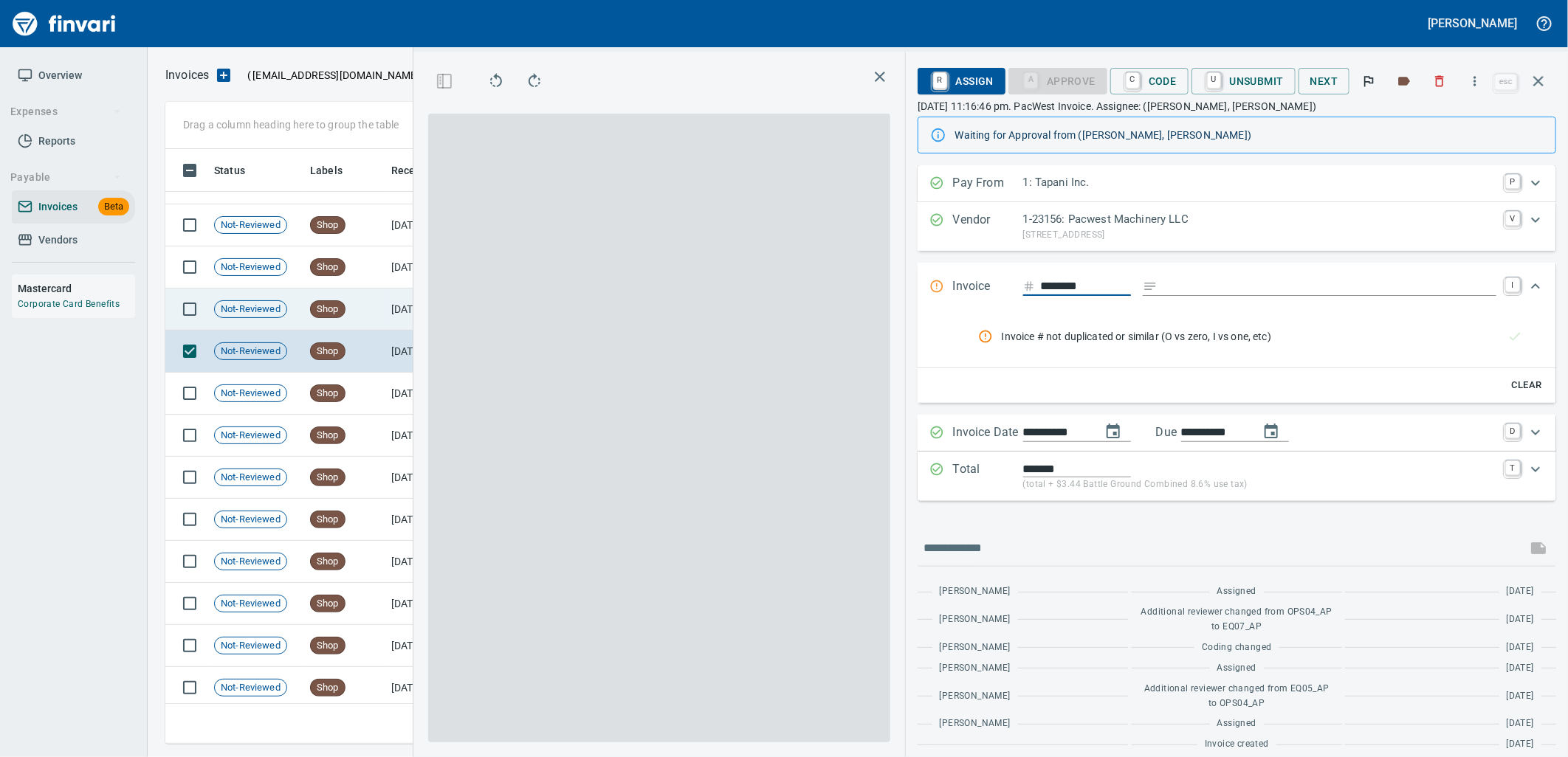
click at [287, 311] on div "Not-Reviewed" at bounding box center [251, 309] width 73 height 18
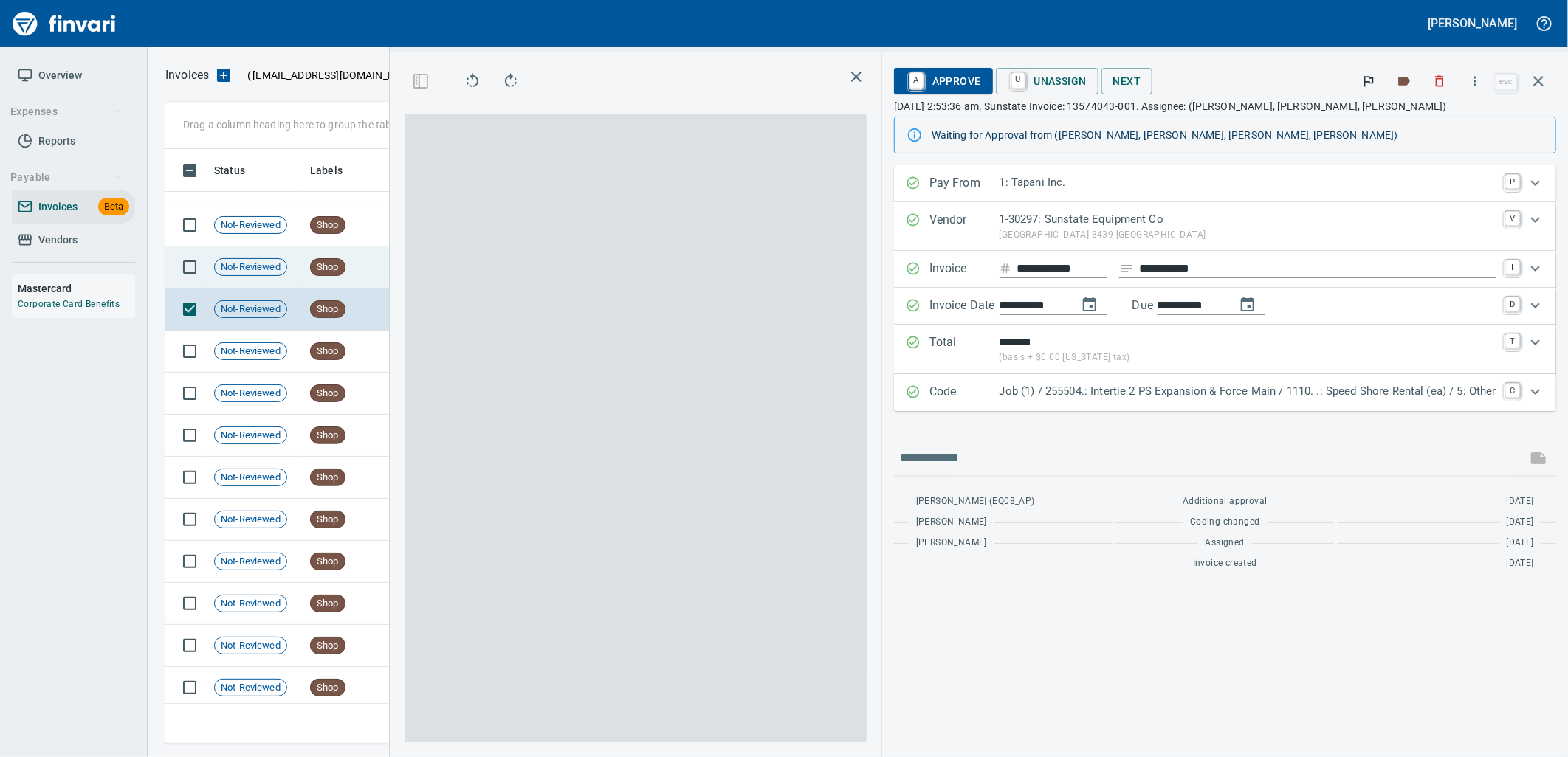
click at [285, 270] on span "Not-Reviewed" at bounding box center [251, 267] width 71 height 14
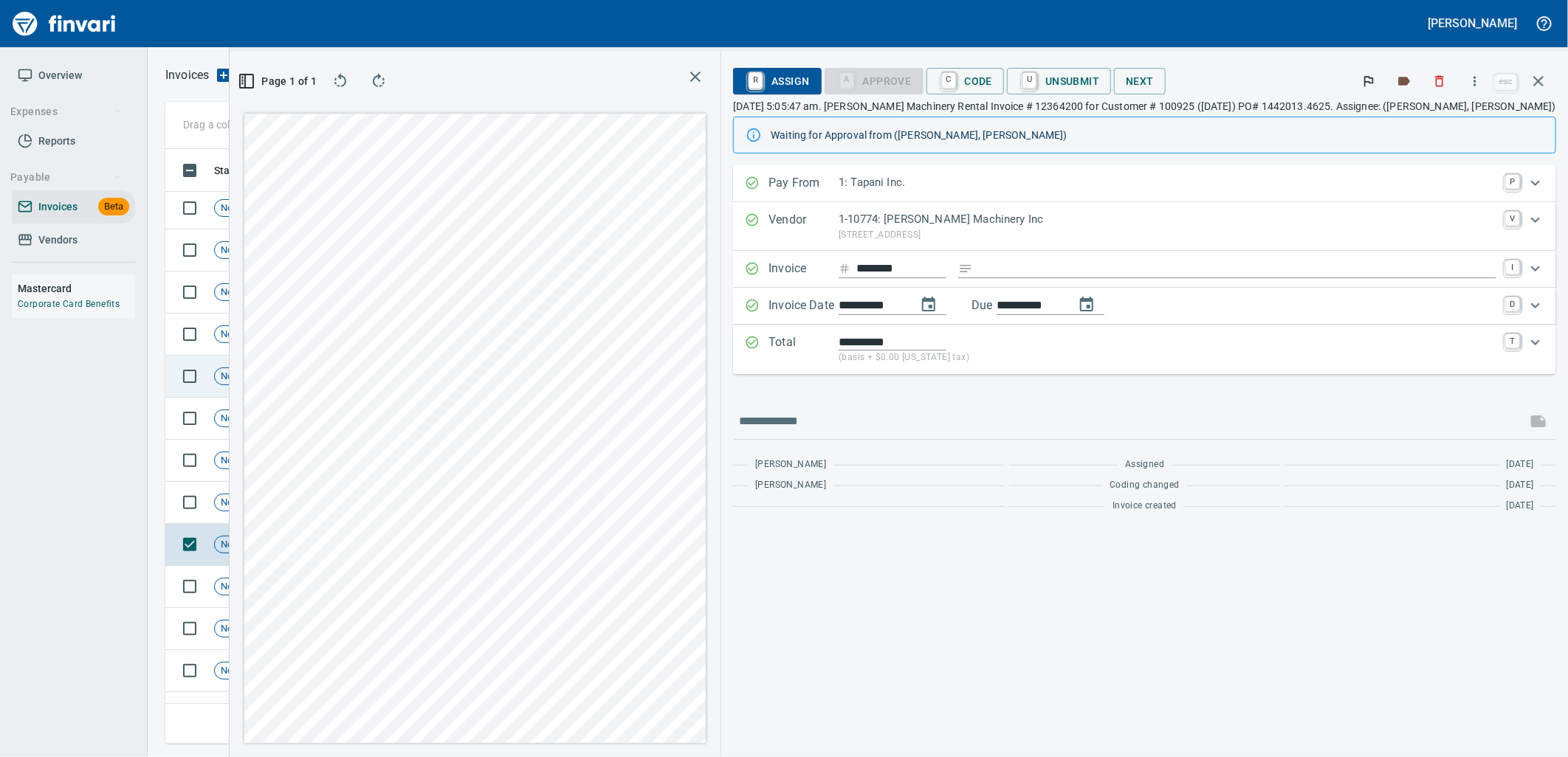
scroll to position [3444, 0]
click at [276, 587] on span "Not-Reviewed" at bounding box center [251, 585] width 71 height 14
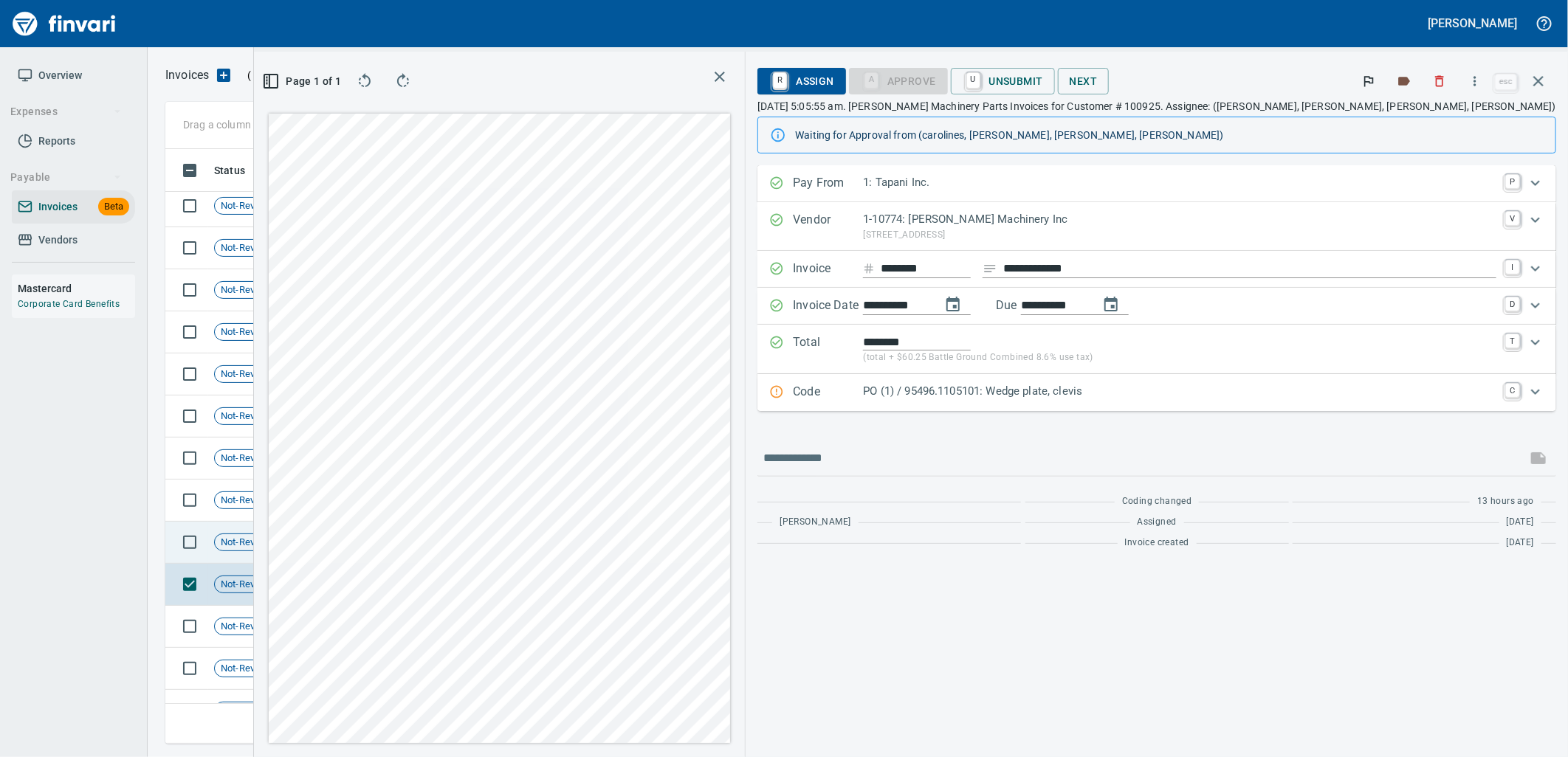
click at [273, 549] on span "Not-Reviewed" at bounding box center [251, 543] width 71 height 14
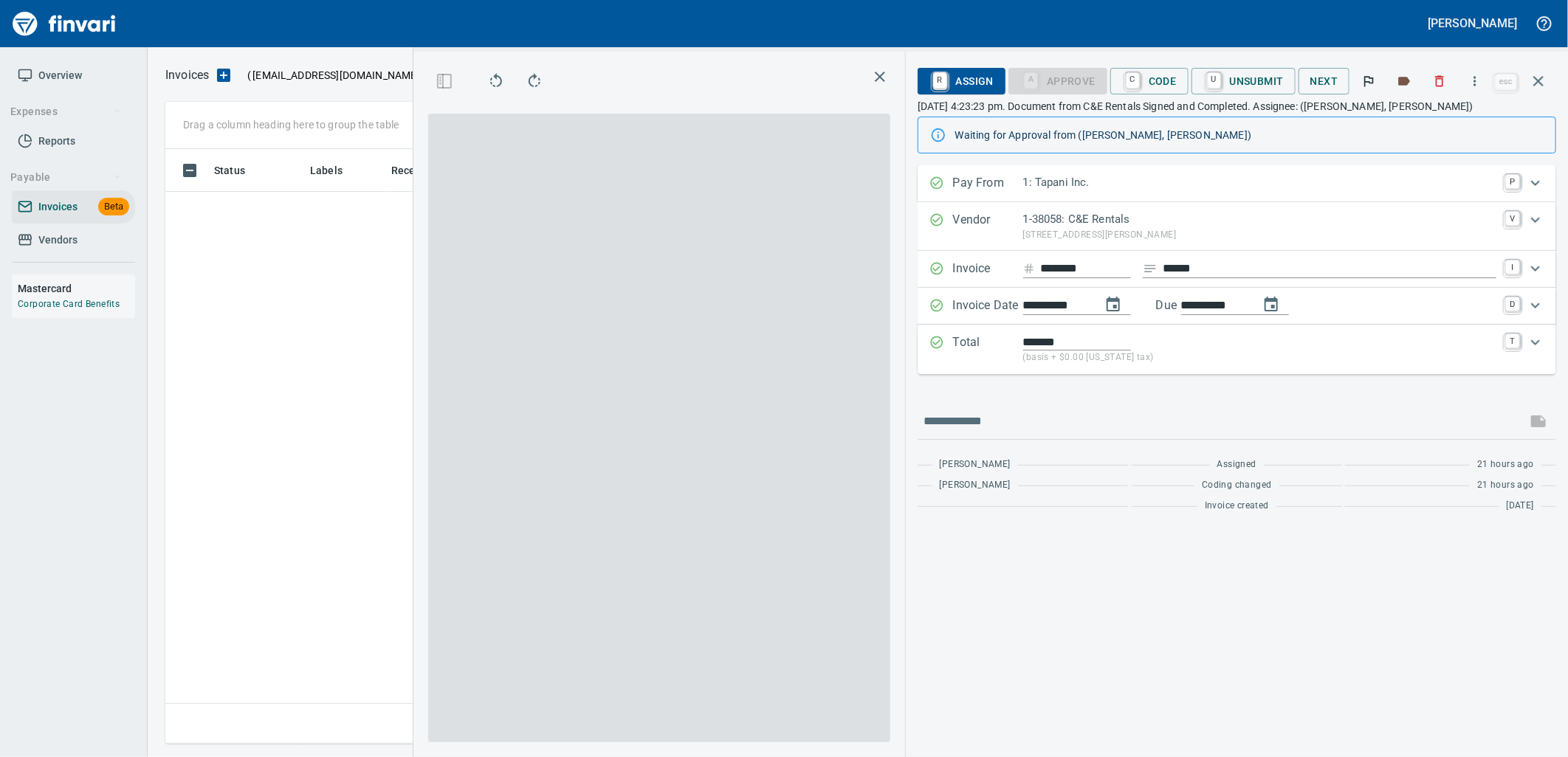
scroll to position [571, 992]
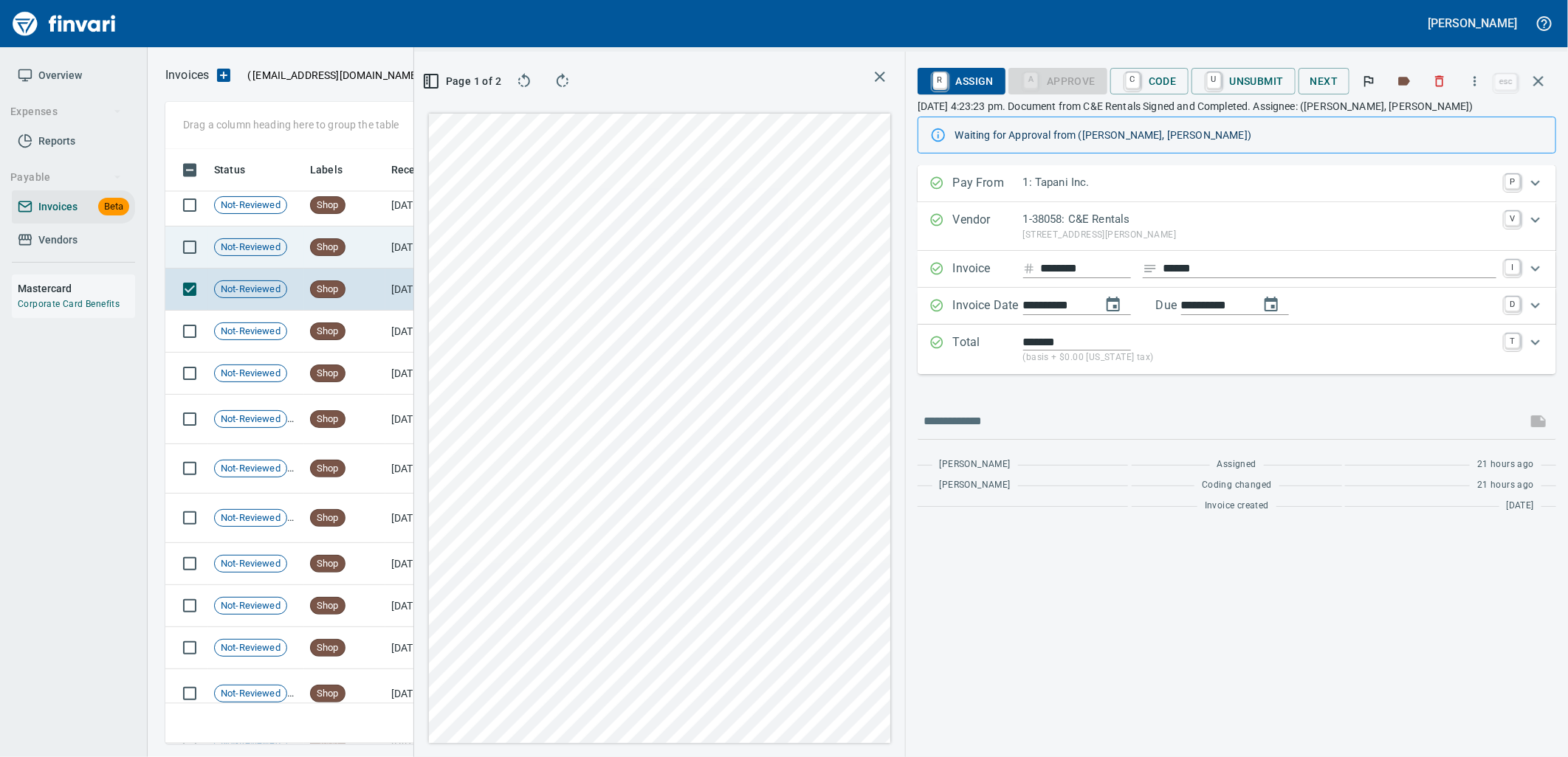
click at [328, 262] on td "Shop" at bounding box center [345, 247] width 81 height 42
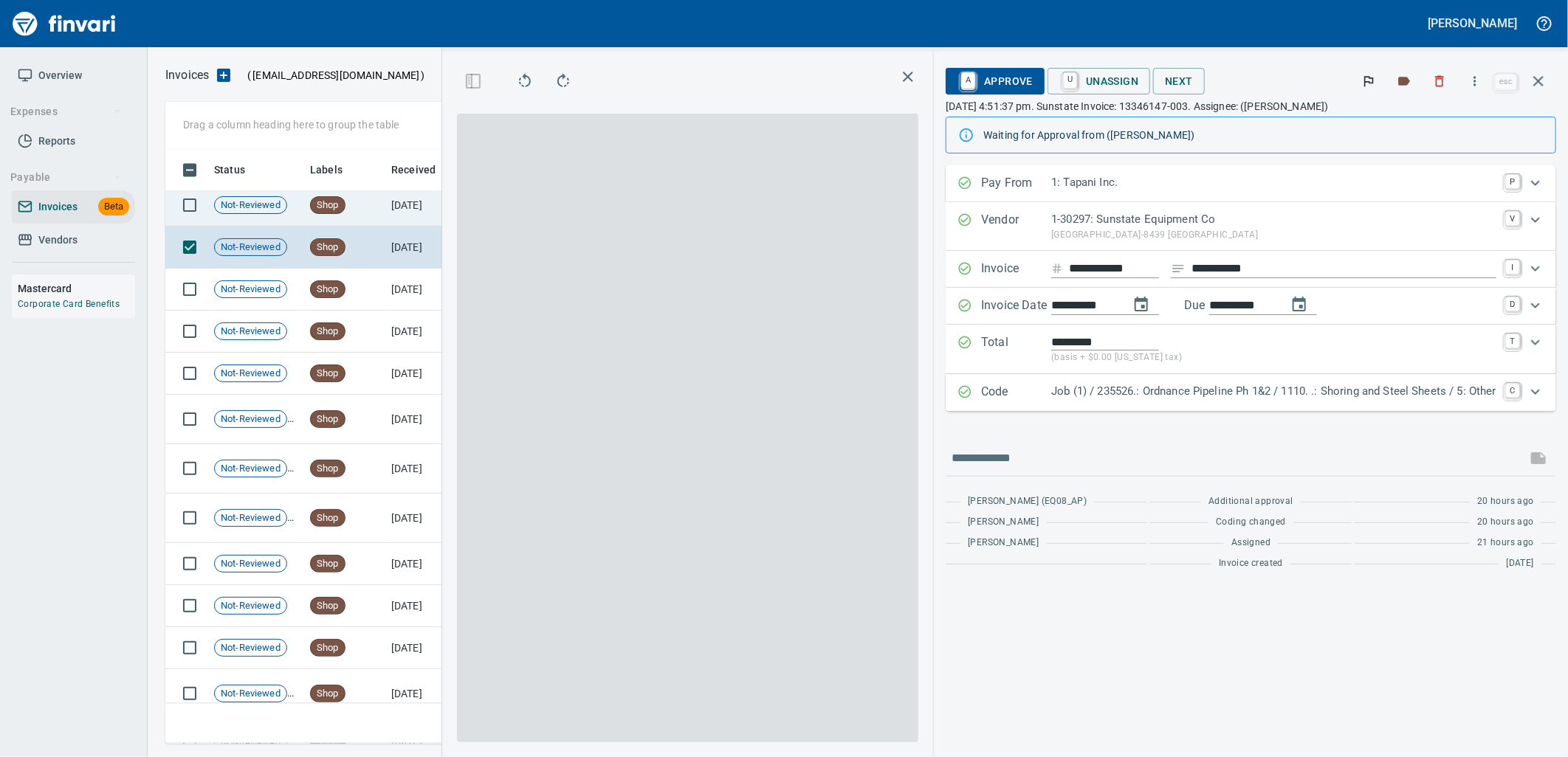
click at [326, 204] on span "Shop" at bounding box center [328, 205] width 34 height 14
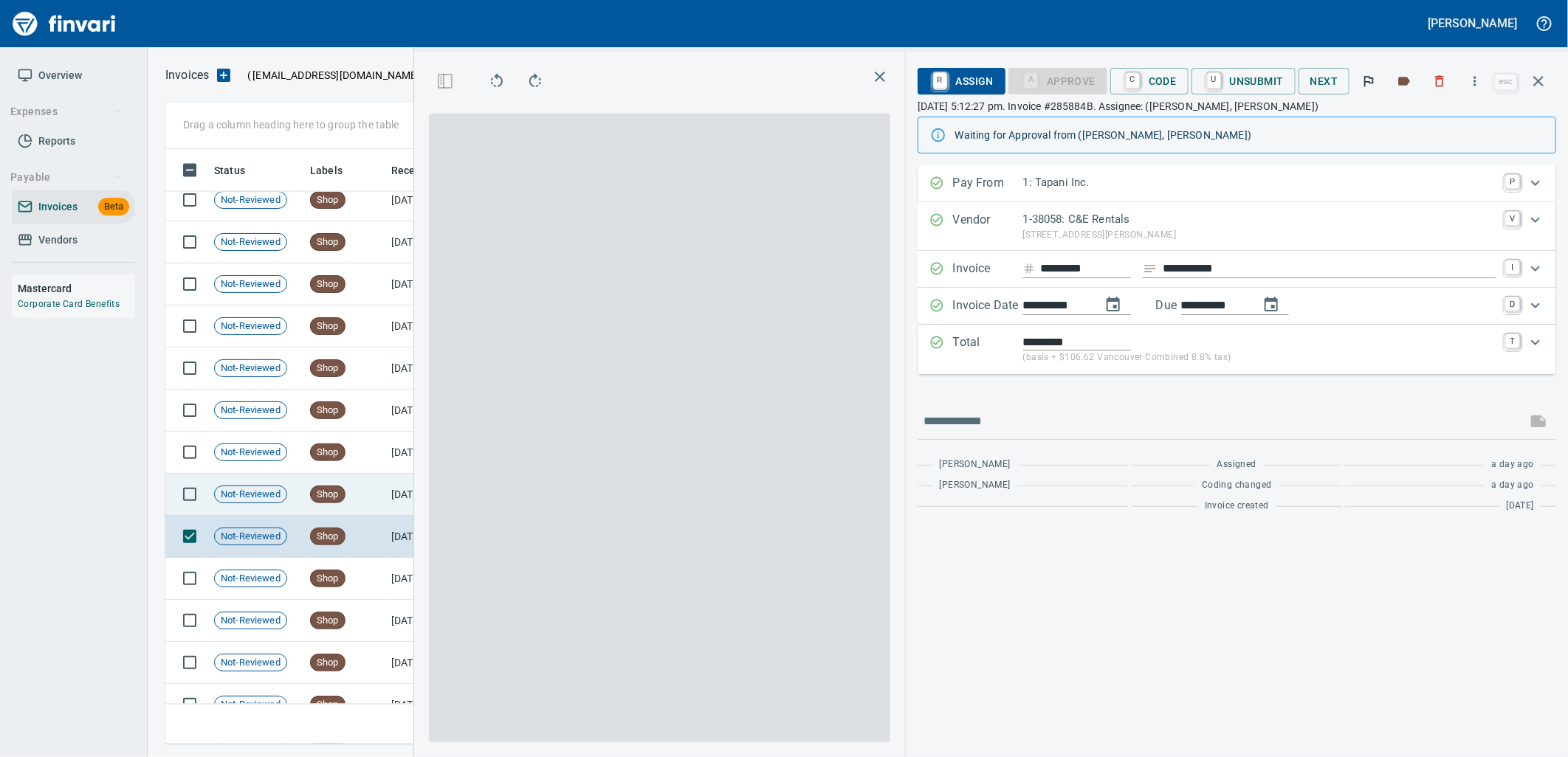
scroll to position [1477, 0]
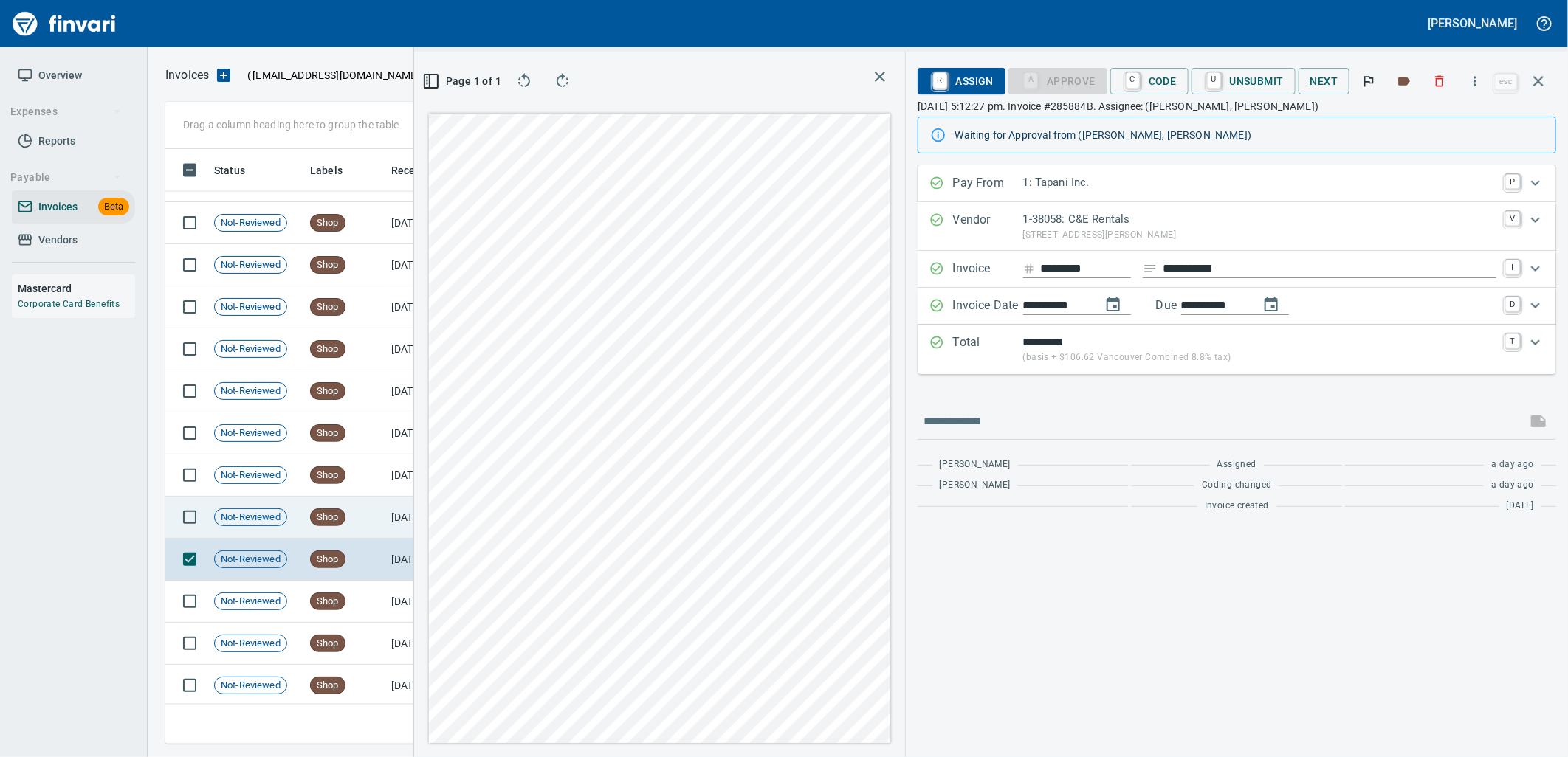
click at [374, 522] on td "Shop" at bounding box center [345, 517] width 81 height 42
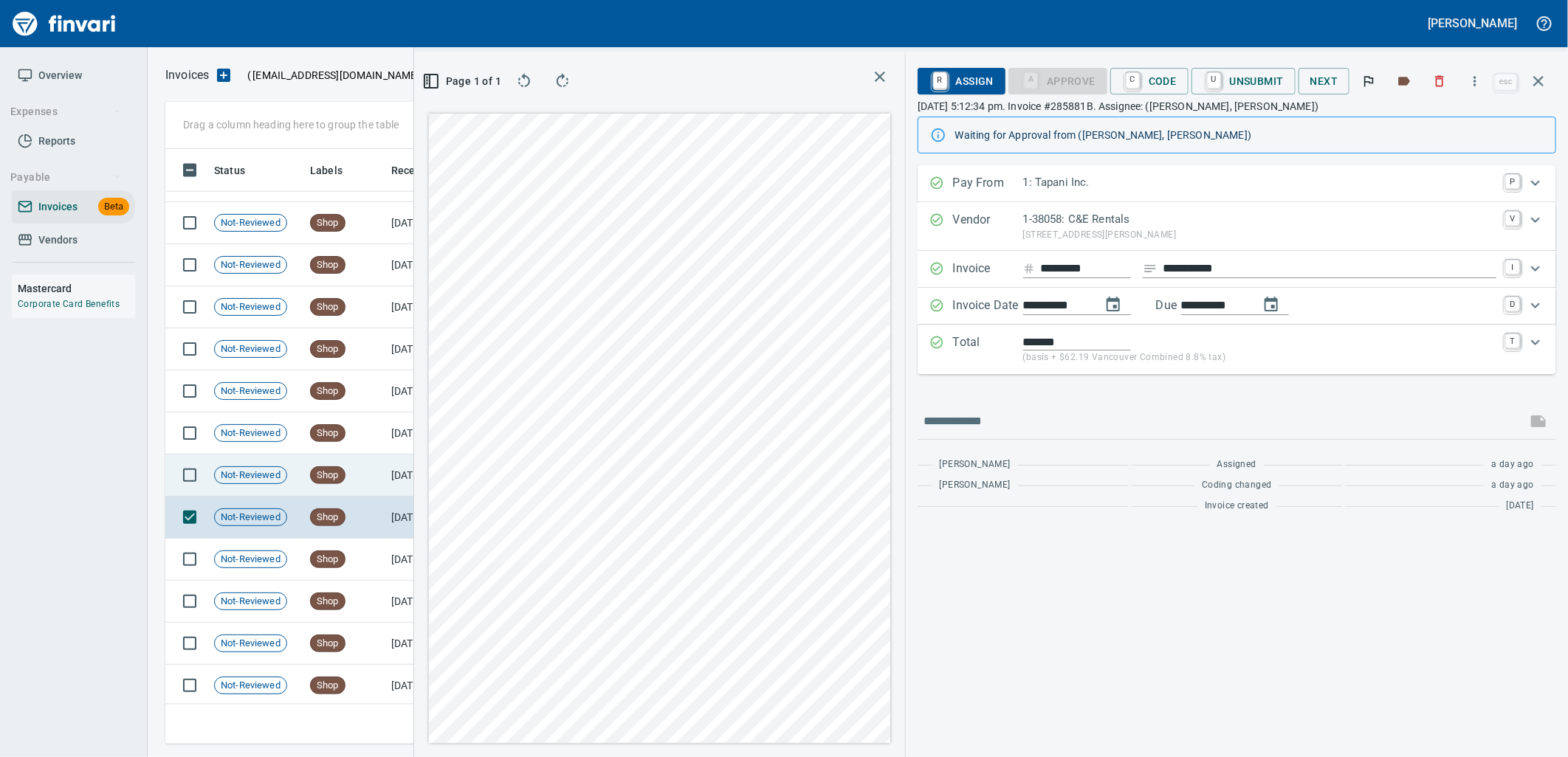
click at [339, 470] on span "Shop" at bounding box center [328, 475] width 34 height 14
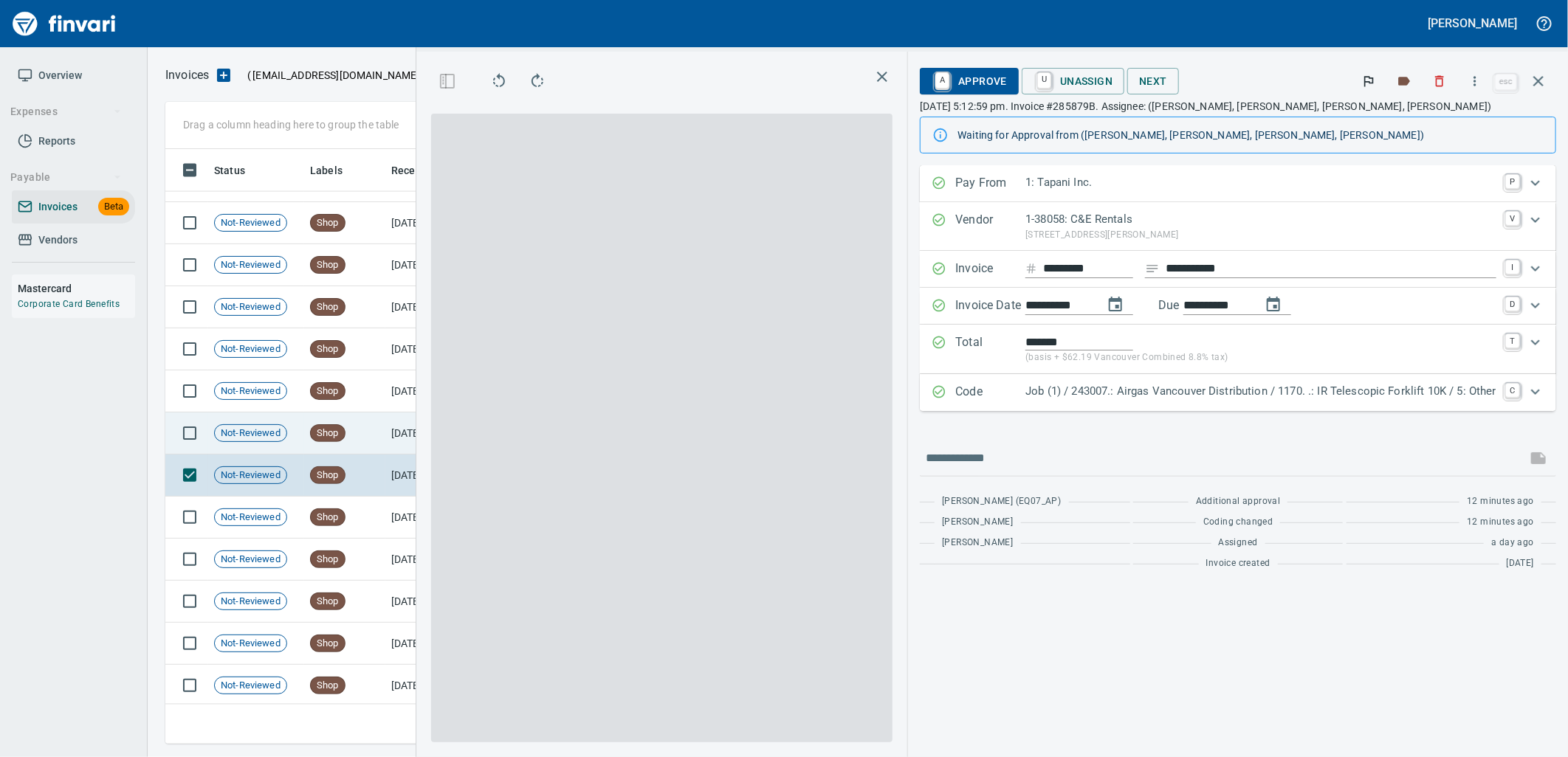
click at [328, 437] on span "Shop" at bounding box center [328, 434] width 34 height 14
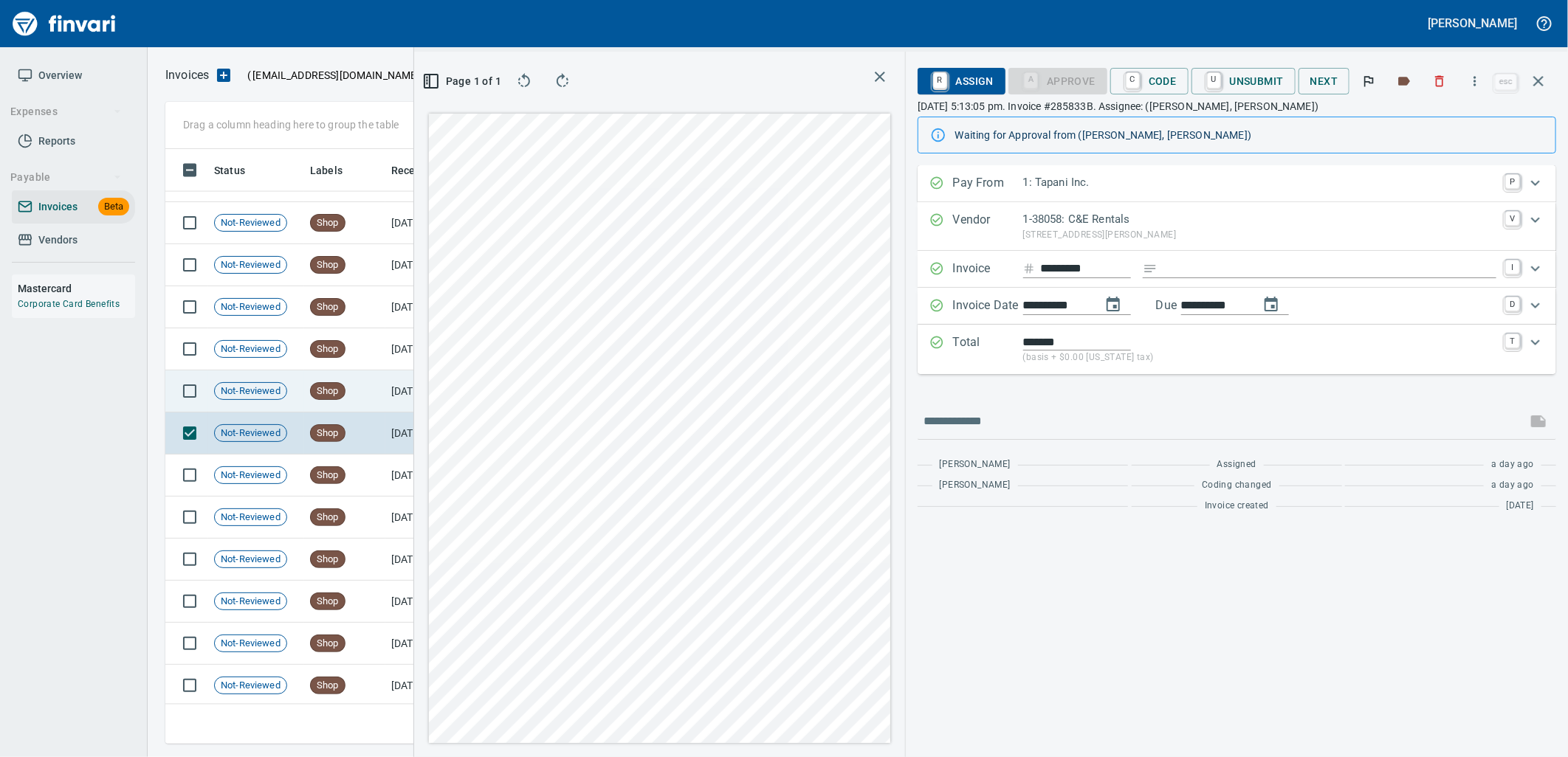
click at [322, 396] on span "Shop" at bounding box center [328, 391] width 34 height 14
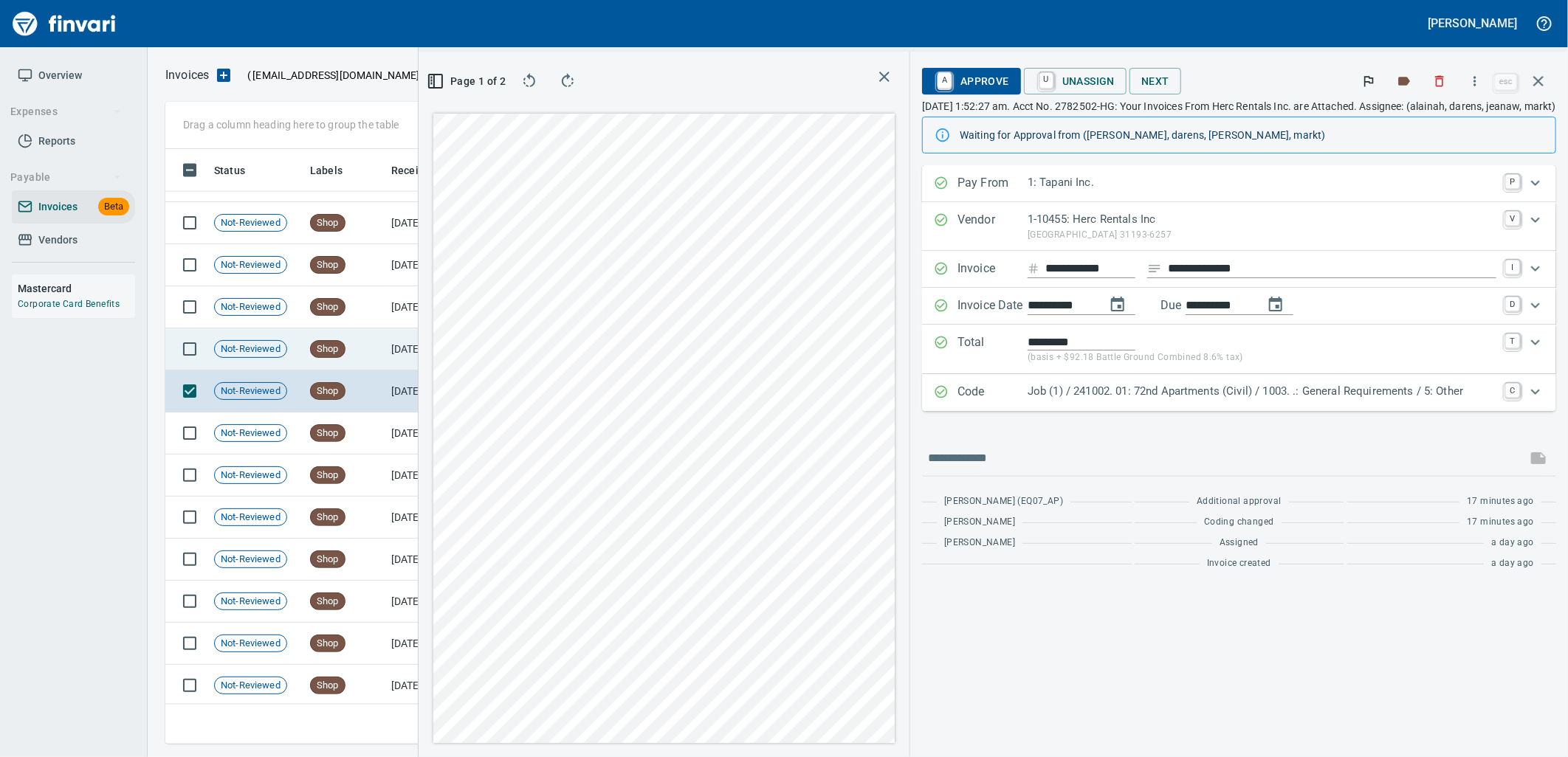
click at [325, 357] on div "Shop" at bounding box center [328, 349] width 36 height 18
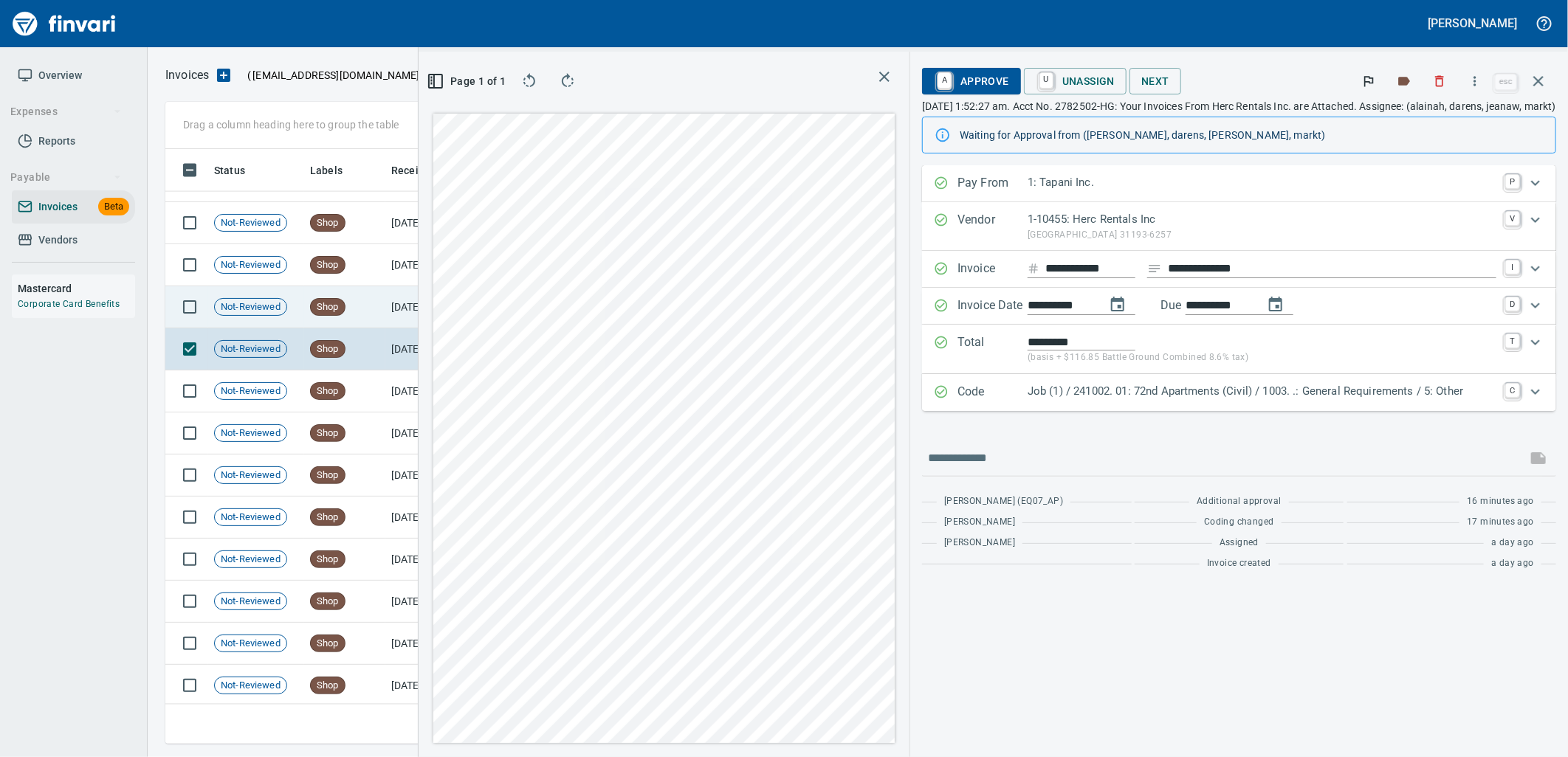
click at [312, 296] on td "Shop" at bounding box center [345, 307] width 81 height 42
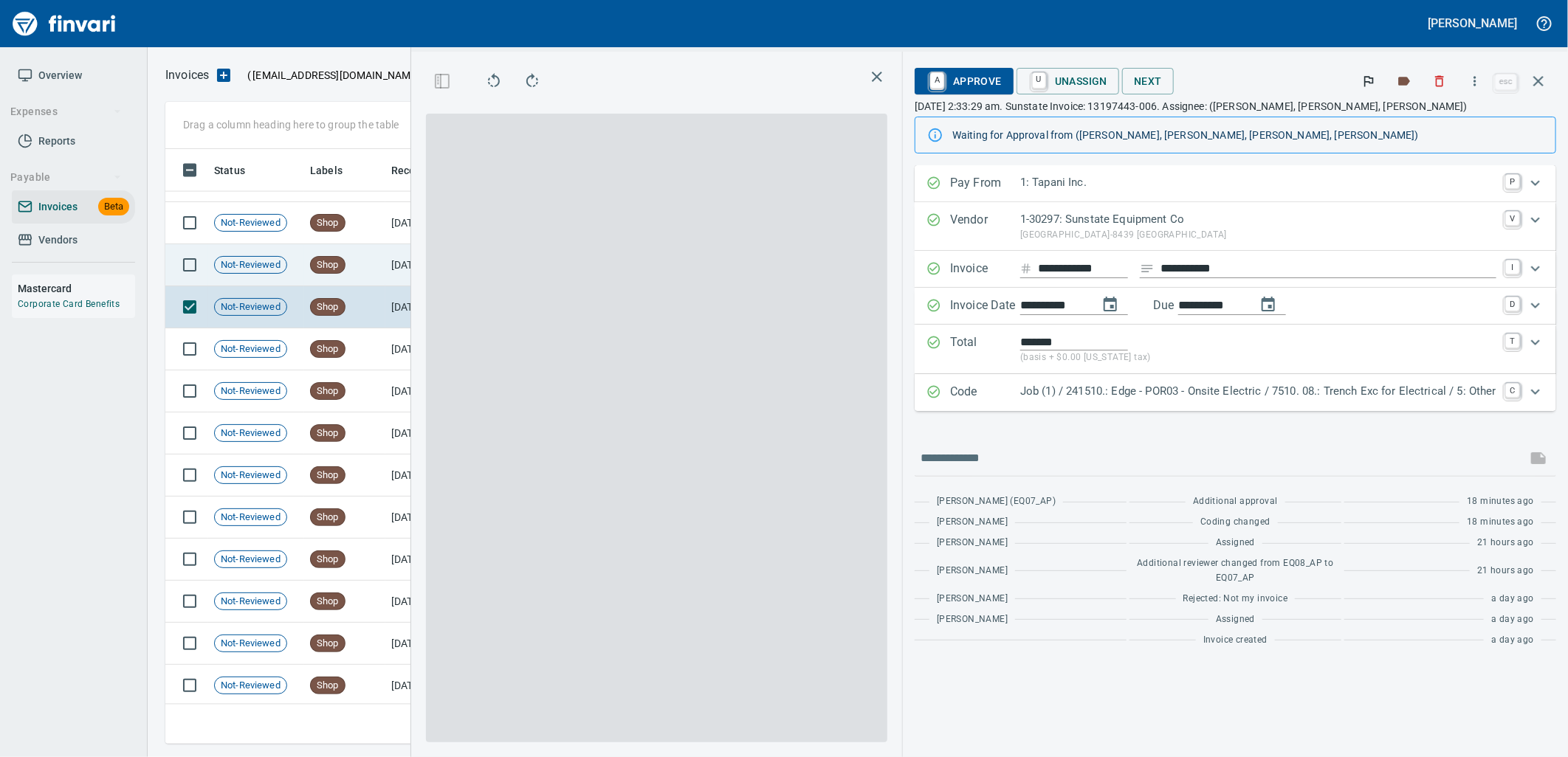
click at [311, 259] on span "Shop" at bounding box center [328, 265] width 34 height 14
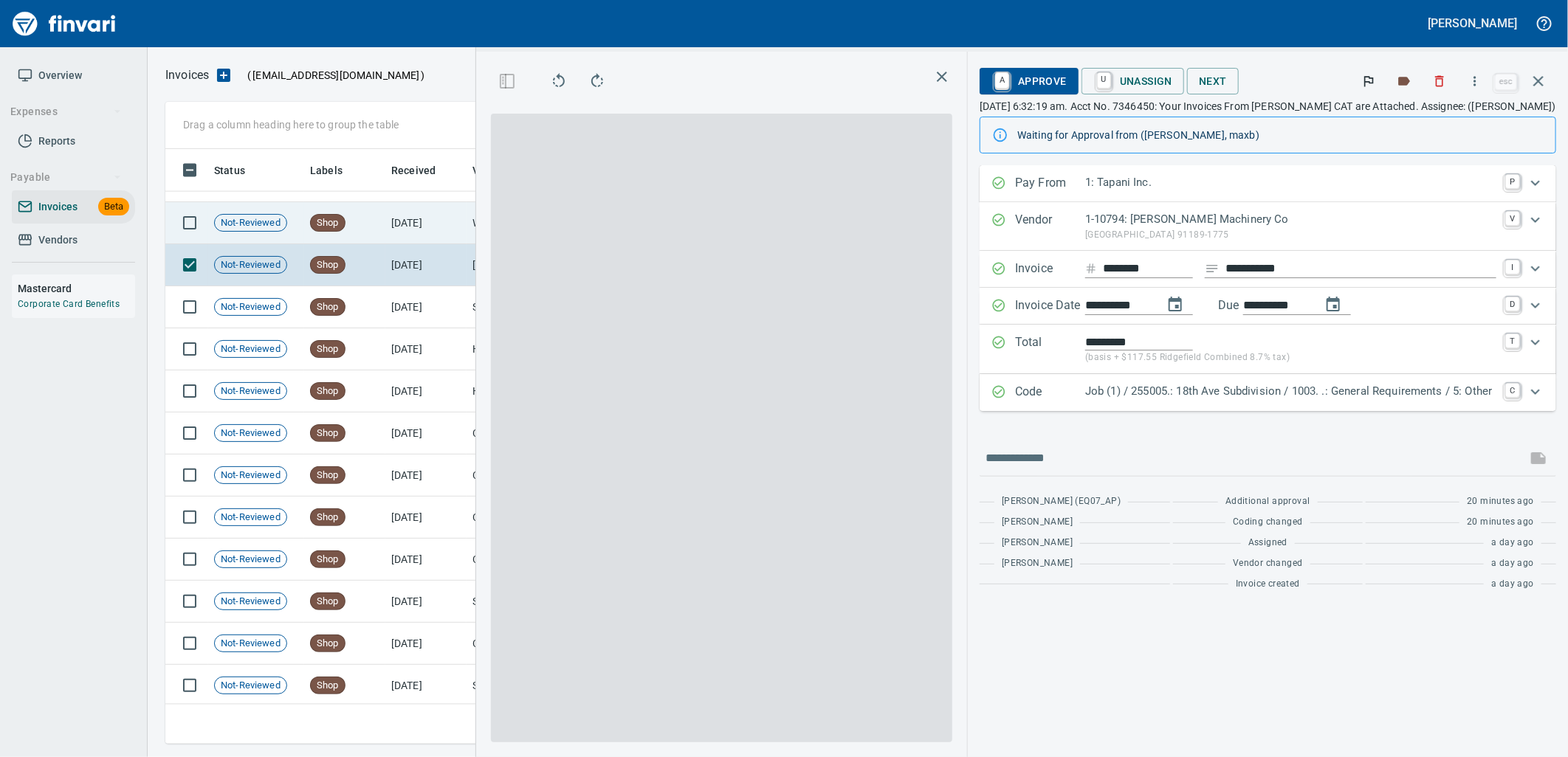
click at [312, 232] on td "Shop" at bounding box center [345, 223] width 81 height 42
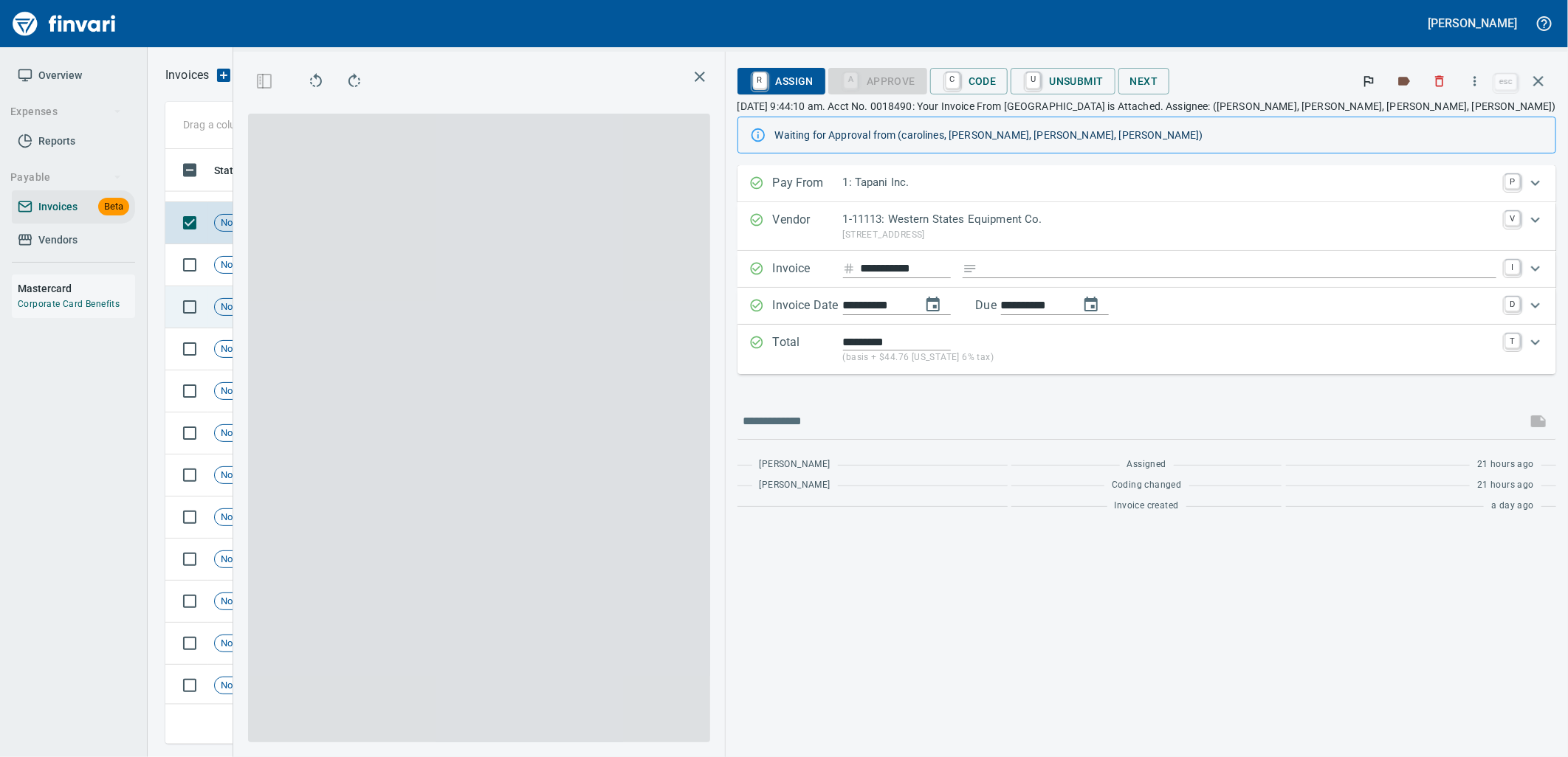
scroll to position [1397, 0]
